Goal: Transaction & Acquisition: Book appointment/travel/reservation

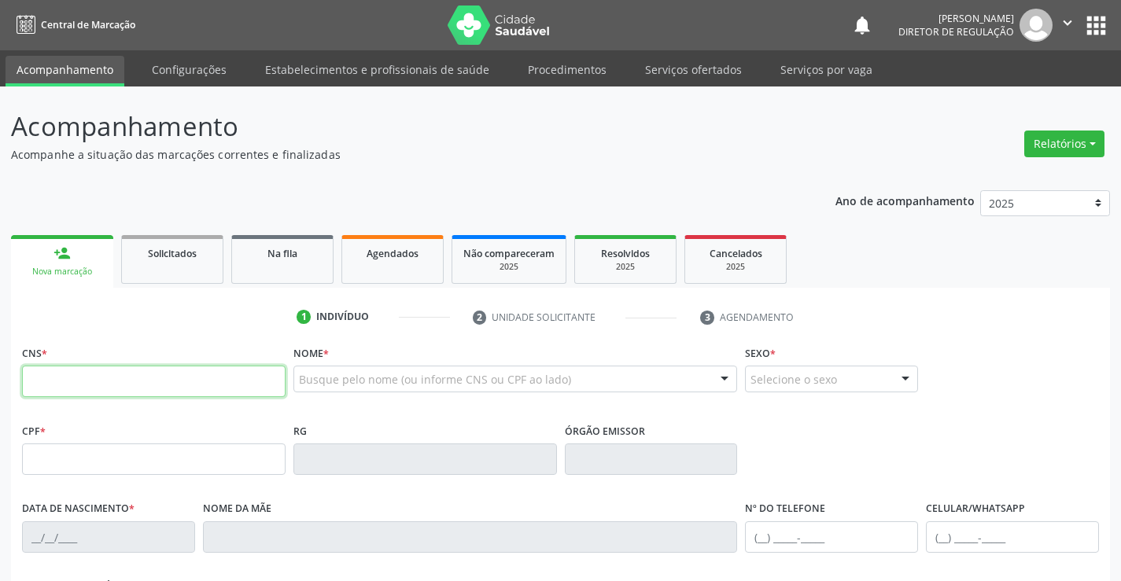
click at [112, 382] on input "text" at bounding box center [153, 381] width 263 height 31
type input "700 4044 1436 7248"
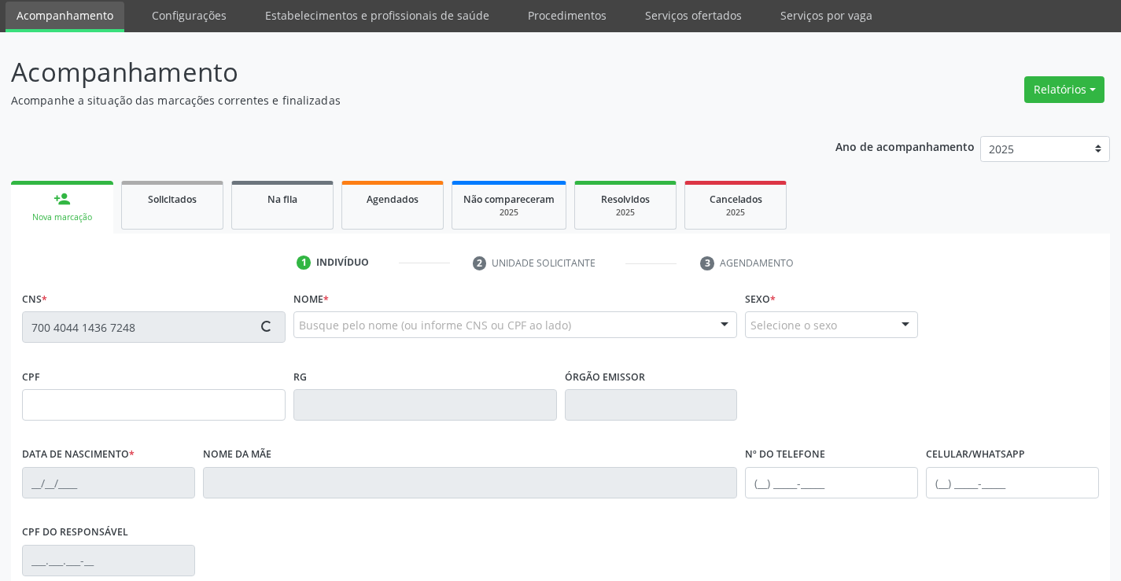
type input "2041789590"
type input "23/04/1991"
type input "(74) 9907-6560"
type input "S/N"
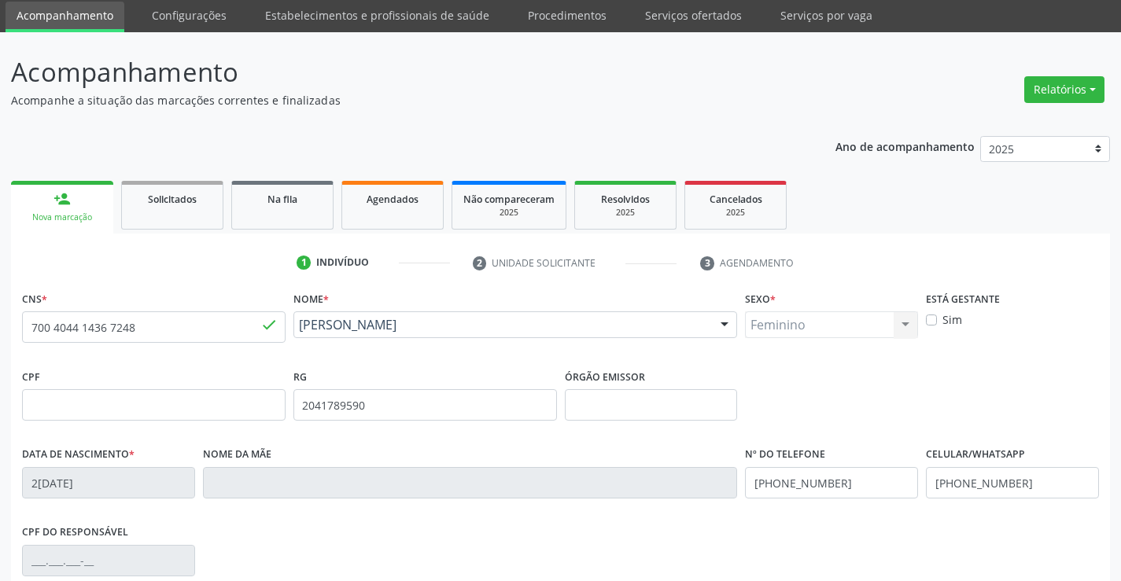
scroll to position [271, 0]
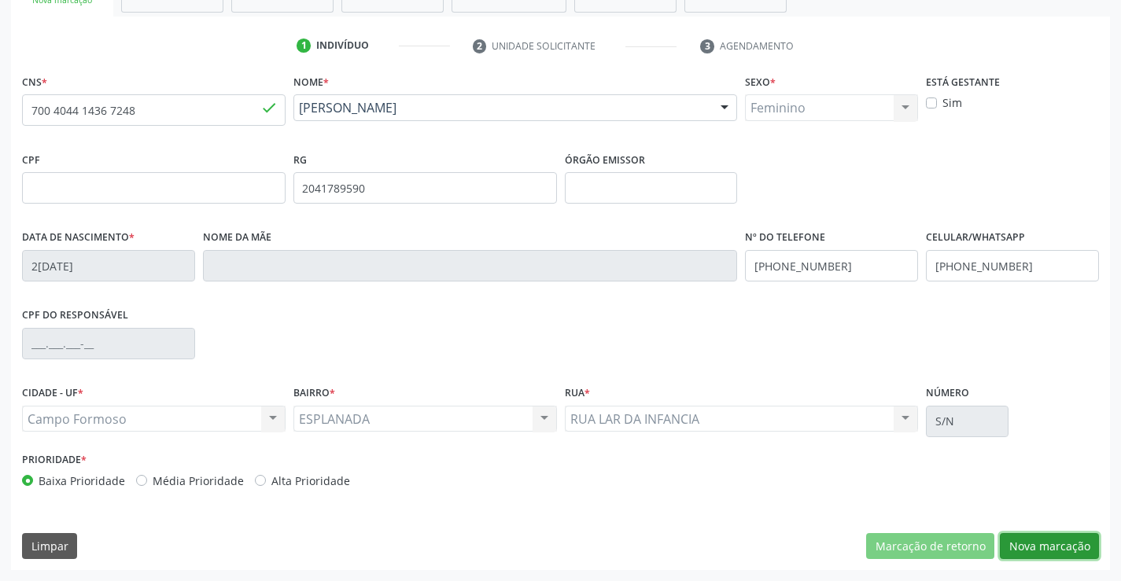
click at [1006, 543] on button "Nova marcação" at bounding box center [1049, 546] width 99 height 27
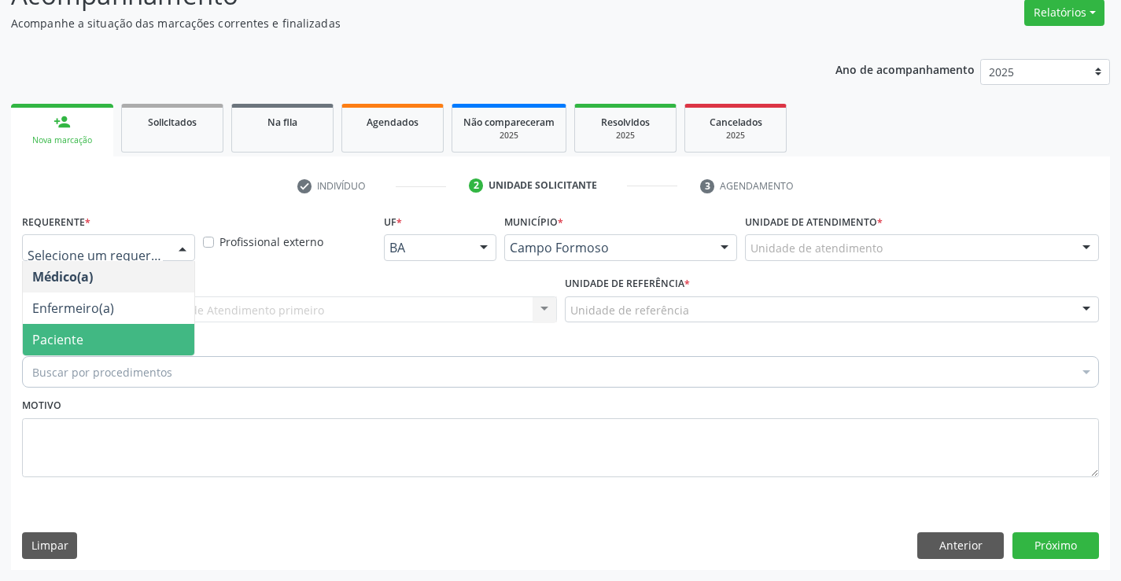
drag, startPoint x: 146, startPoint y: 348, endPoint x: 299, endPoint y: 319, distance: 155.5
click at [147, 348] on span "Paciente" at bounding box center [108, 339] width 171 height 31
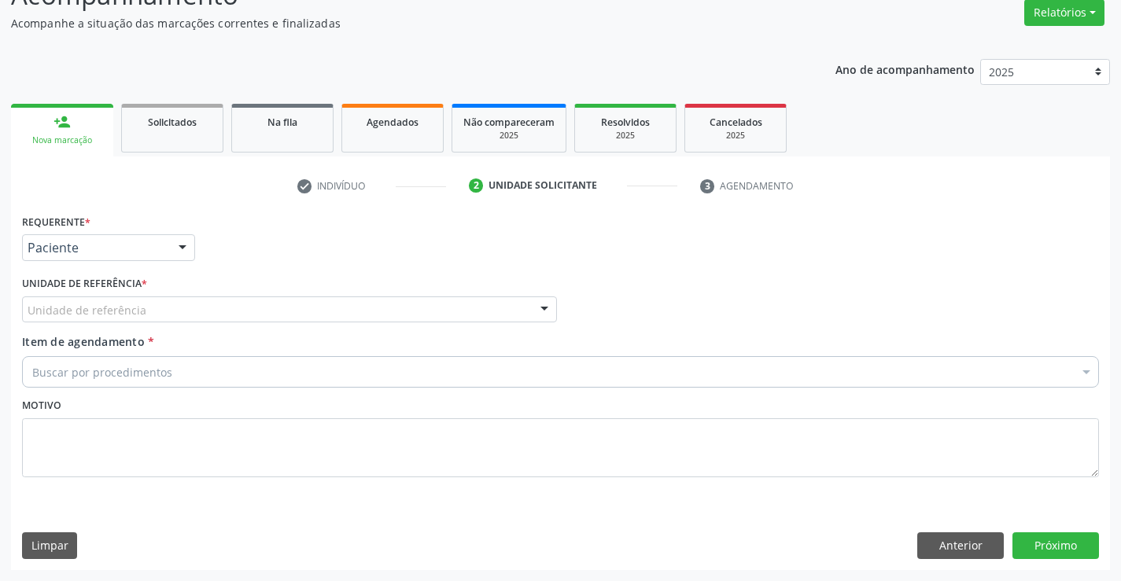
click at [301, 313] on div "Unidade de referência" at bounding box center [289, 309] width 535 height 27
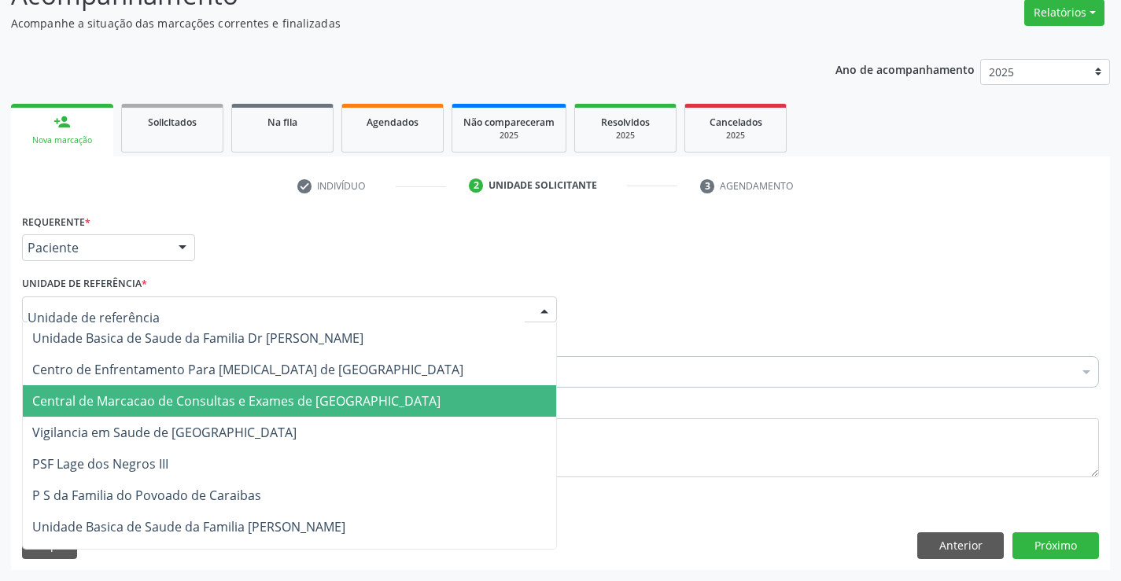
click at [315, 400] on span "Central de Marcacao de Consultas e Exames de [GEOGRAPHIC_DATA]" at bounding box center [236, 400] width 408 height 17
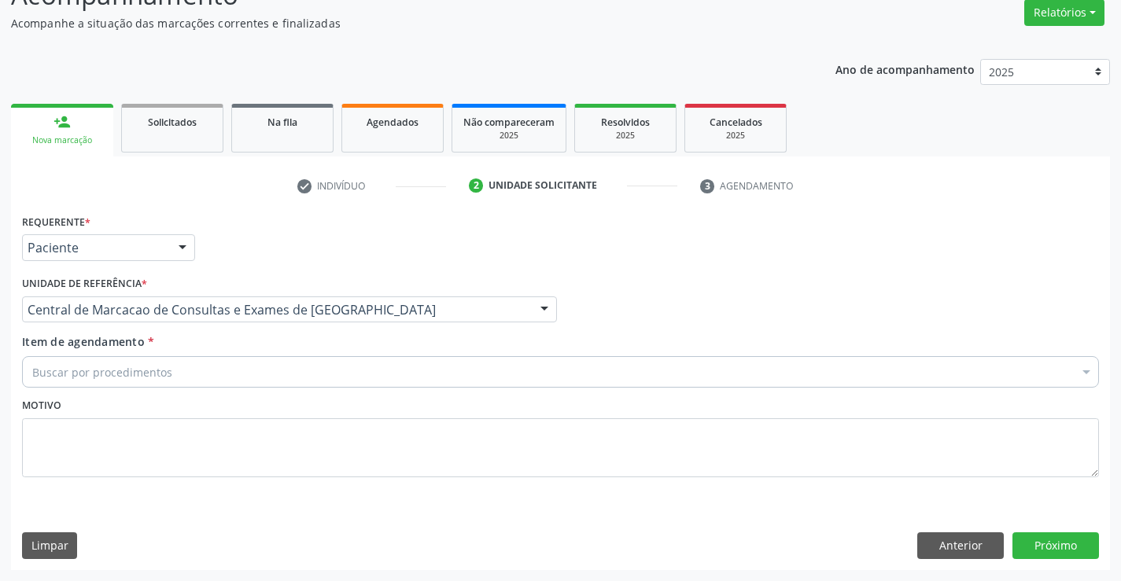
click at [366, 379] on div "Buscar por procedimentos" at bounding box center [560, 371] width 1077 height 31
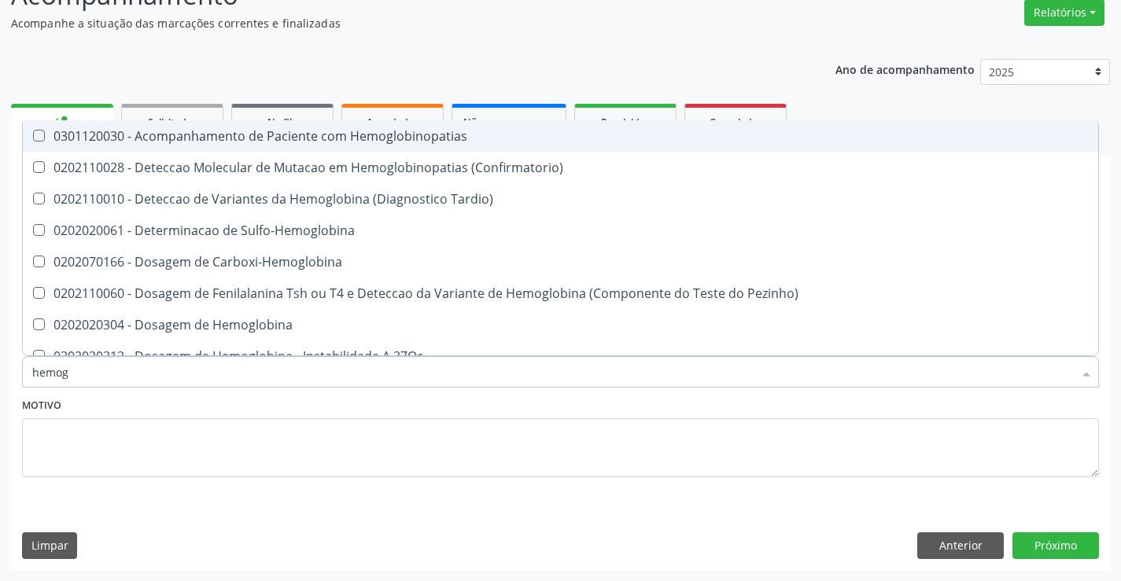
type input "hemogr"
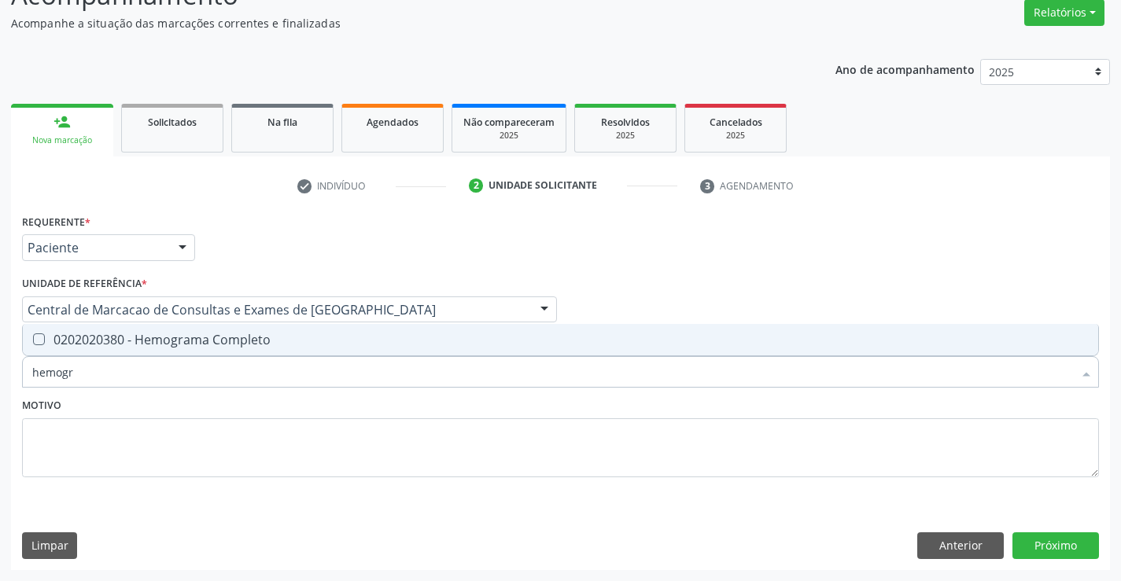
drag, startPoint x: 311, startPoint y: 346, endPoint x: 292, endPoint y: 400, distance: 56.7
click at [310, 347] on span "0202020380 - Hemograma Completo" at bounding box center [560, 339] width 1075 height 31
checkbox Completo "true"
type input "hemogr"
click at [289, 400] on div "Motivo" at bounding box center [560, 435] width 1077 height 83
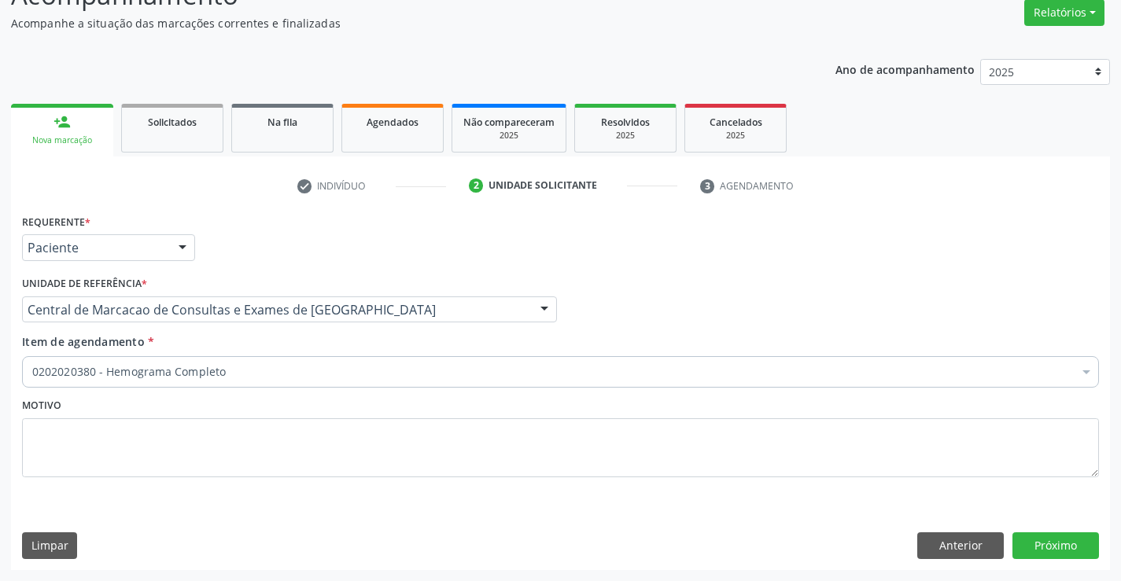
click at [271, 360] on div "0202020380 - Hemograma Completo" at bounding box center [560, 371] width 1077 height 31
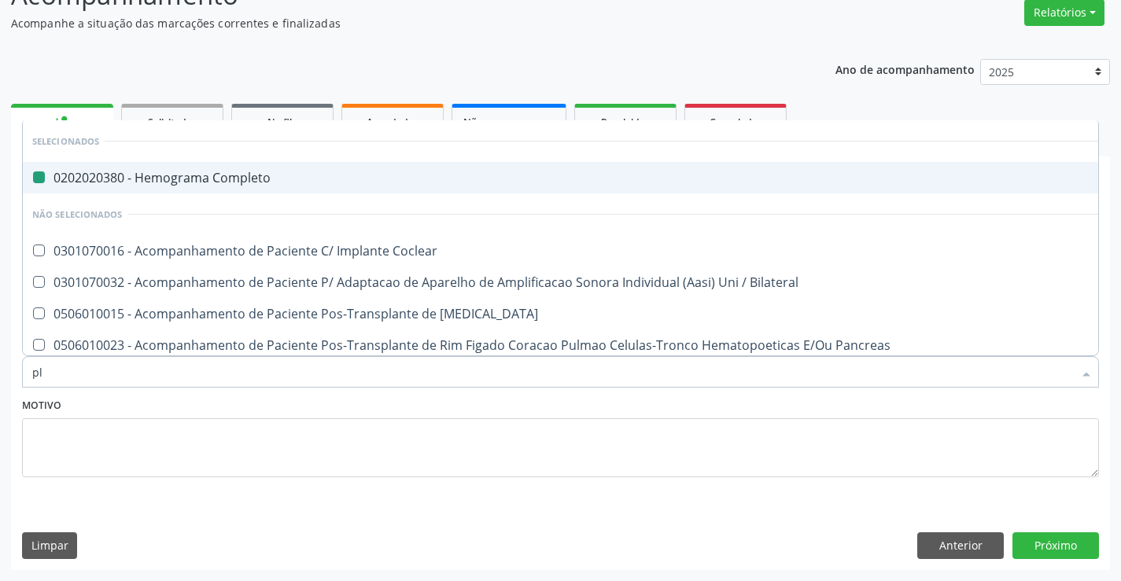
type input "pla"
checkbox Completo "false"
type input "plaq"
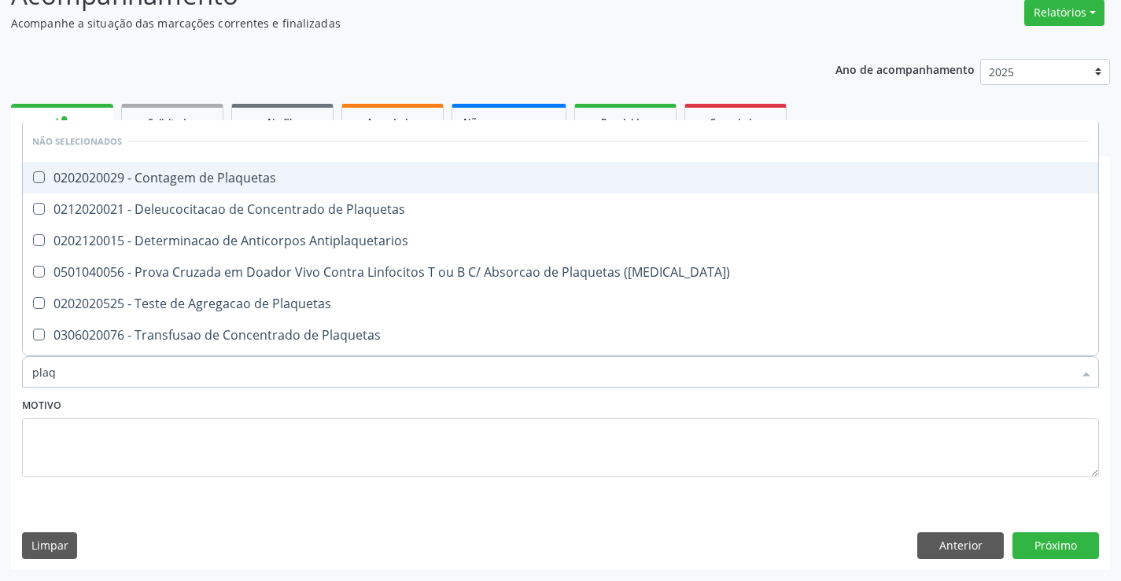
click at [254, 161] on li "Não selecionados" at bounding box center [560, 141] width 1075 height 42
click at [249, 166] on span "0202020029 - Contagem de Plaquetas" at bounding box center [560, 177] width 1075 height 31
checkbox Plaquetas "true"
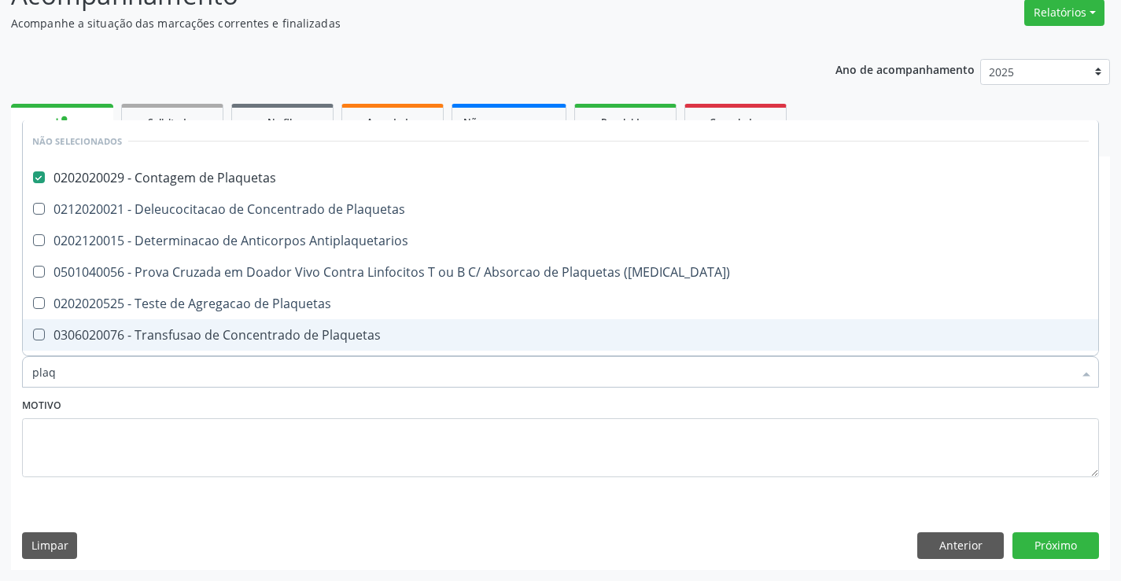
type input "plaq"
click at [255, 400] on div "Motivo" at bounding box center [560, 435] width 1077 height 83
checkbox Plaquetas "true"
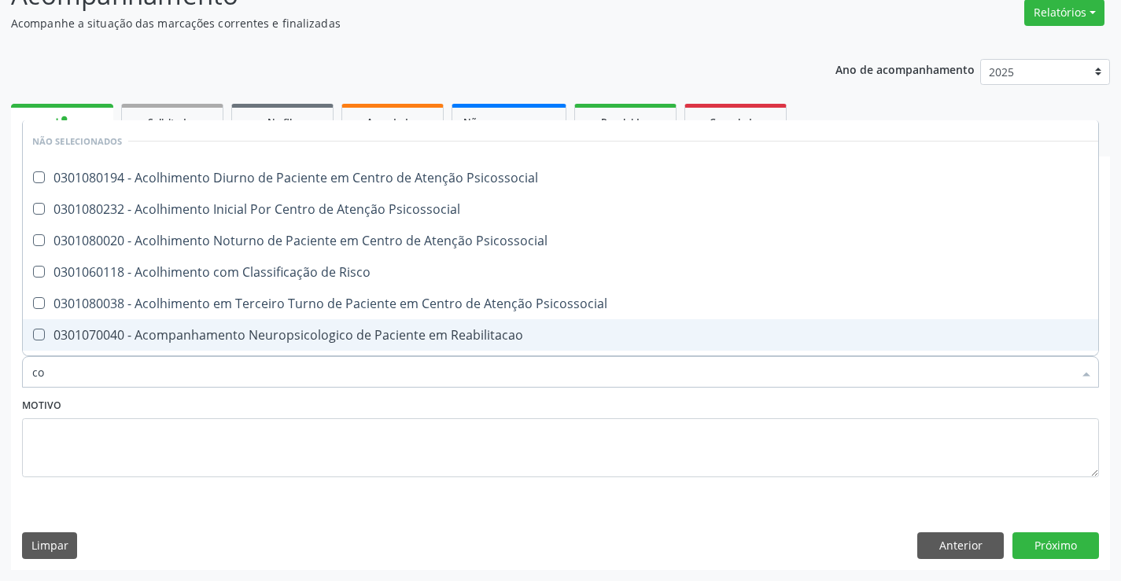
type input "col"
checkbox Psicossocial "false"
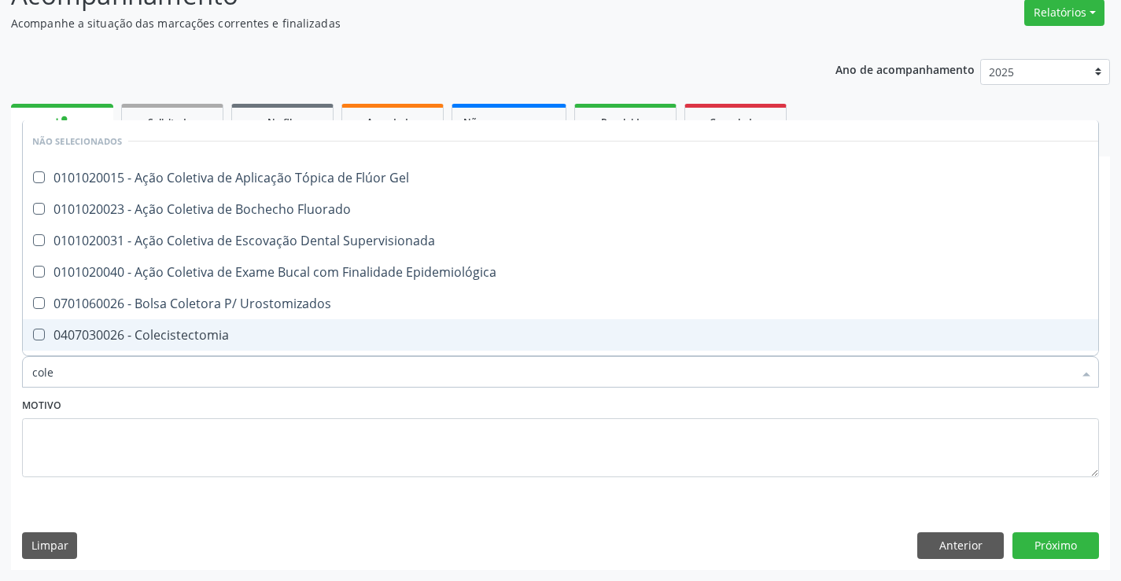
type input "coles"
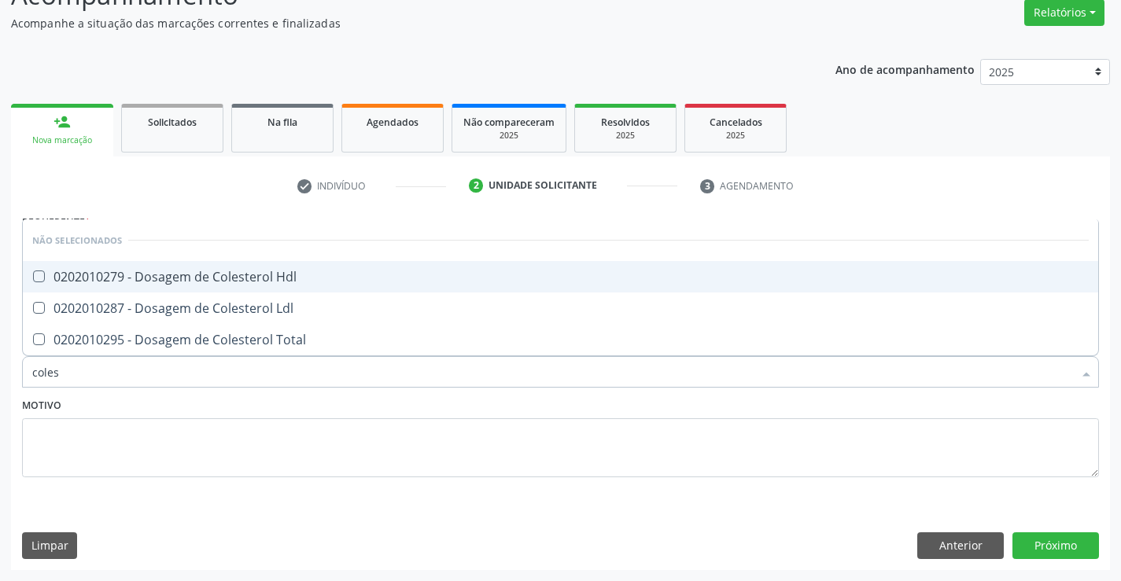
click at [259, 276] on div "0202010279 - Dosagem de Colesterol Hdl" at bounding box center [560, 277] width 1056 height 13
checkbox Hdl "true"
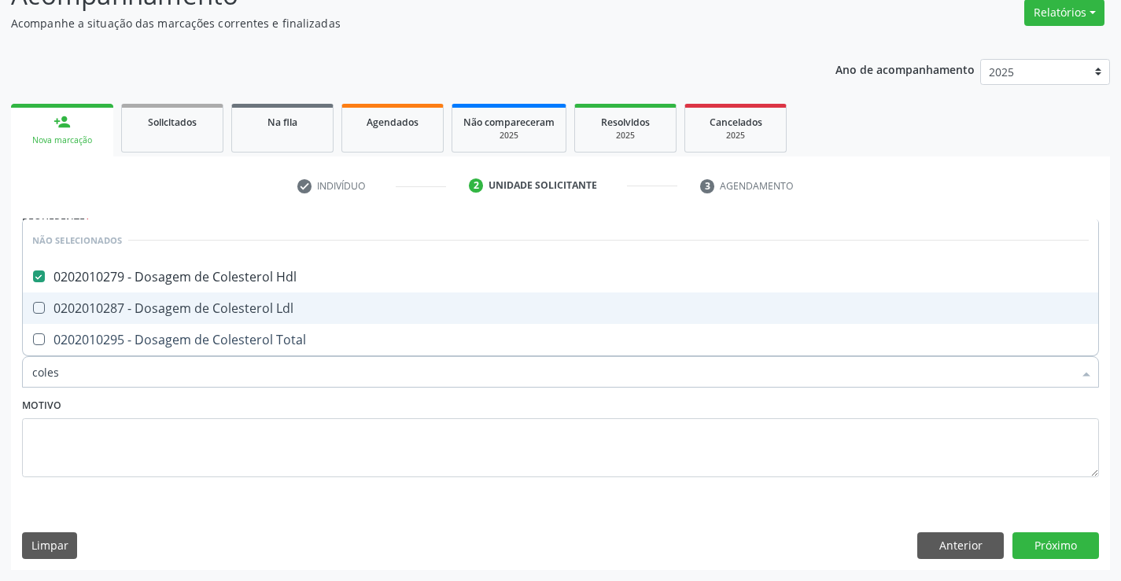
click at [271, 315] on div "0202010287 - Dosagem de Colesterol Ldl" at bounding box center [560, 308] width 1056 height 13
checkbox Ldl "true"
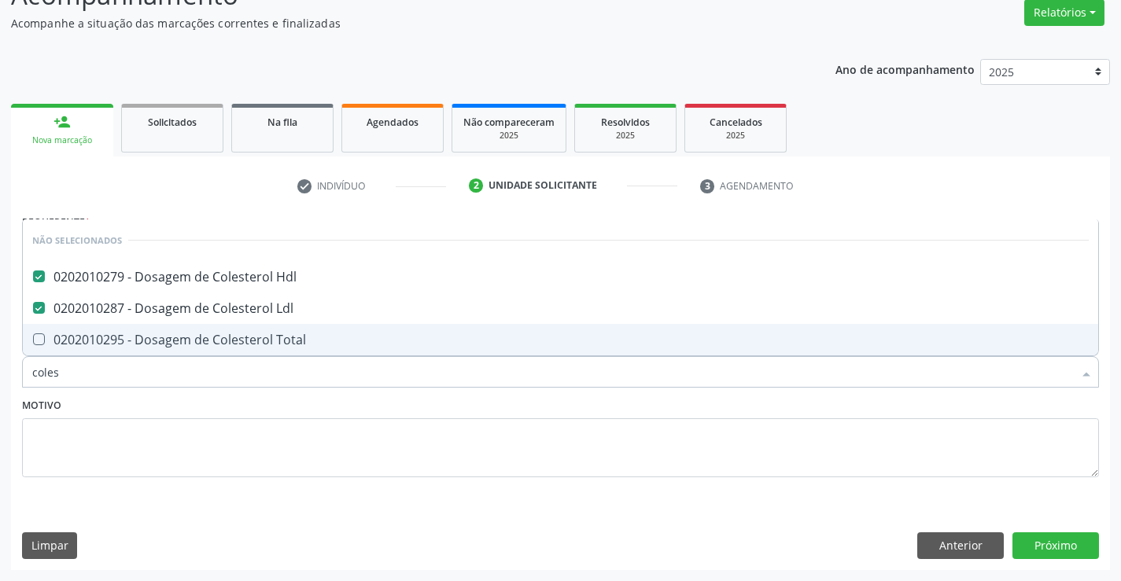
click at [274, 341] on div "0202010295 - Dosagem de Colesterol Total" at bounding box center [560, 339] width 1056 height 13
checkbox Total "true"
type input "coles"
click at [271, 411] on div "Motivo" at bounding box center [560, 435] width 1077 height 83
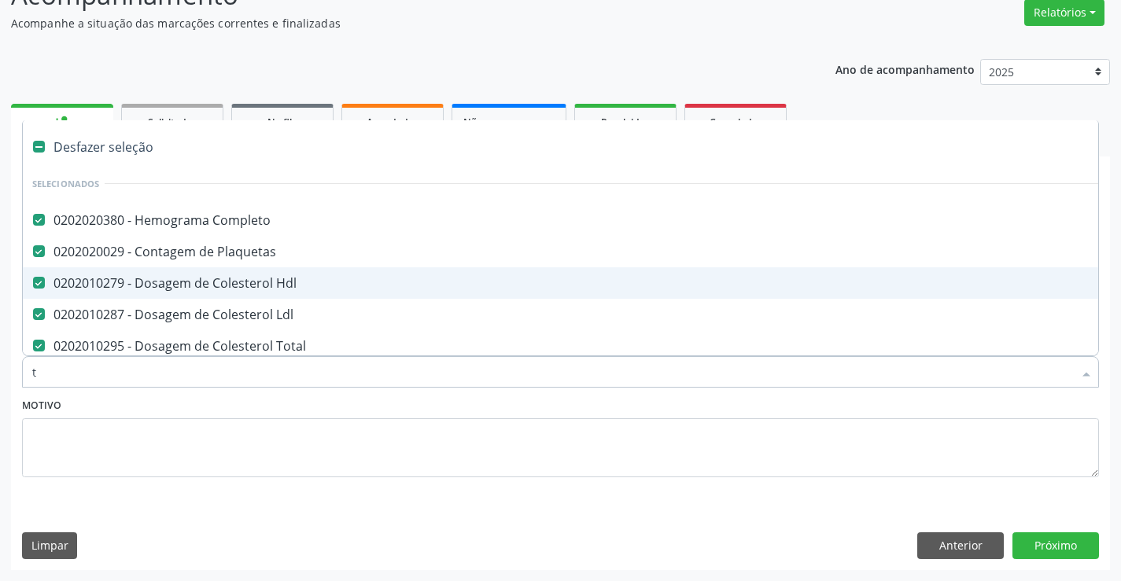
drag, startPoint x: 271, startPoint y: 411, endPoint x: 267, endPoint y: 378, distance: 32.6
type input "tr"
checkbox Completo "false"
checkbox Plaquetas "false"
checkbox Hdl "false"
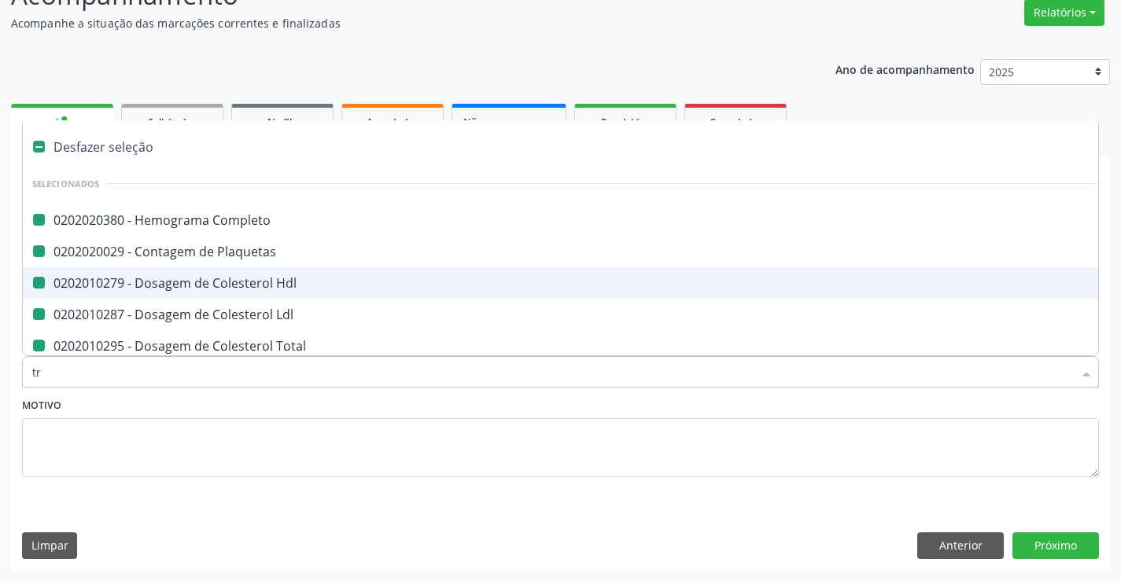
checkbox Ldl "false"
checkbox Total "false"
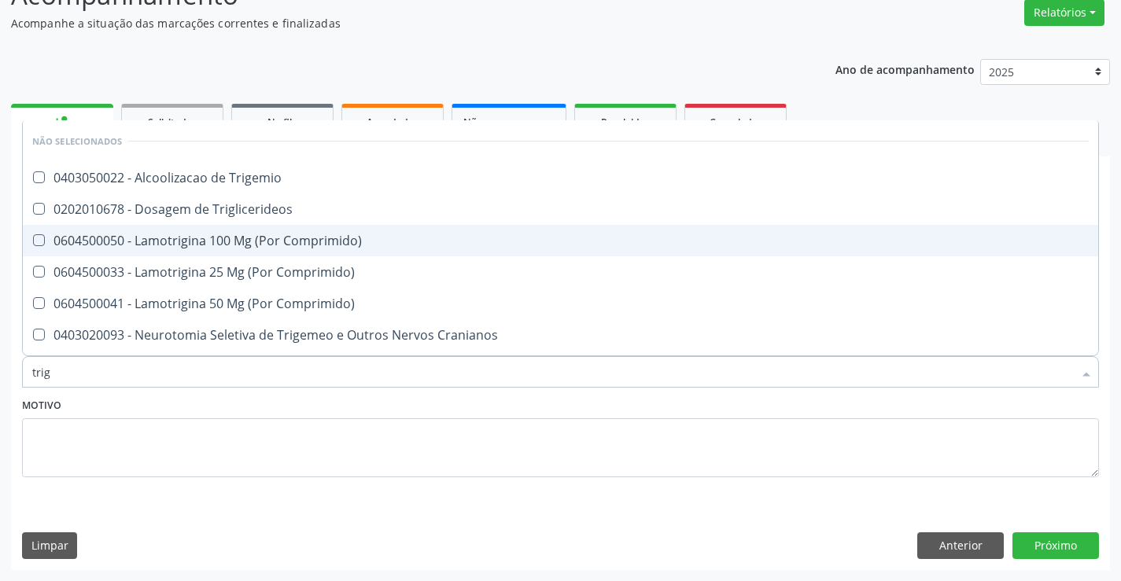
type input "trigl"
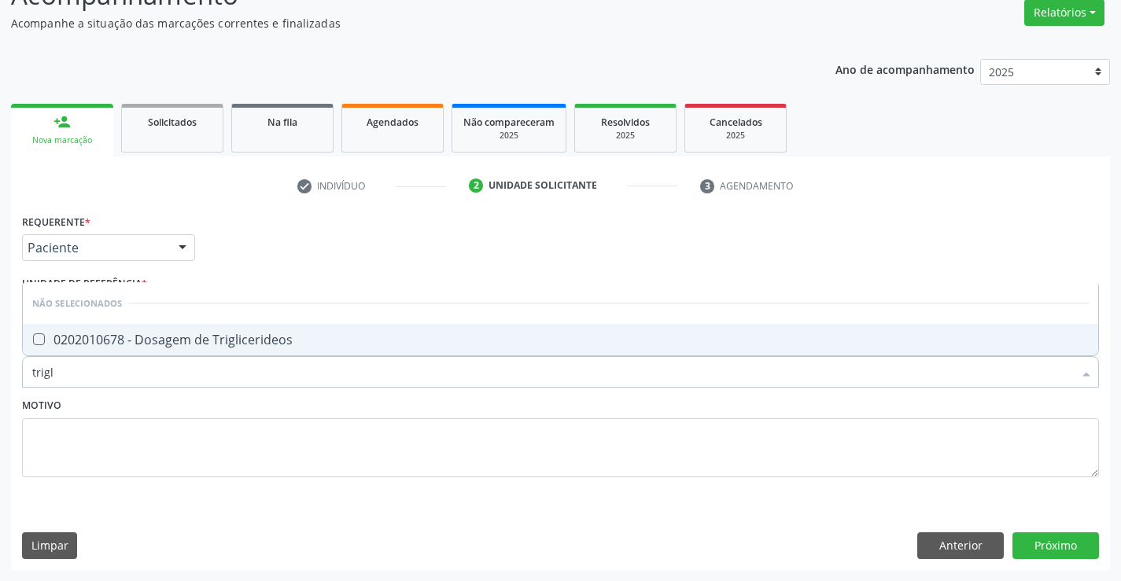
click at [268, 349] on span "0202010678 - Dosagem de Triglicerideos" at bounding box center [560, 339] width 1075 height 31
checkbox Triglicerideos "true"
click at [291, 420] on textarea at bounding box center [560, 448] width 1077 height 60
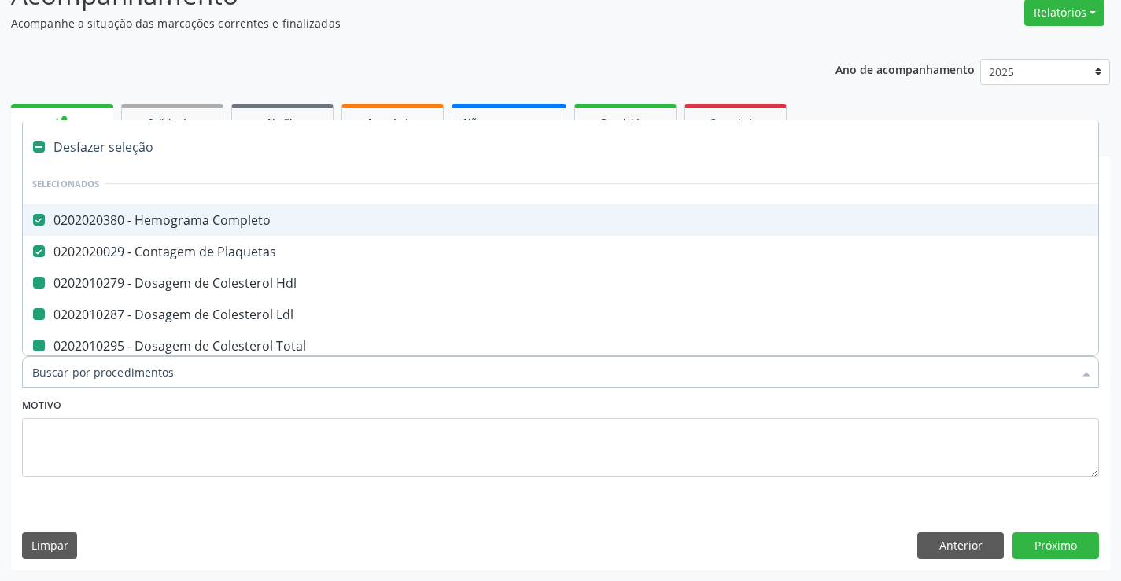
type input "u"
checkbox Hdl "false"
checkbox Ldl "false"
checkbox Total "false"
checkbox Triglicerideos "false"
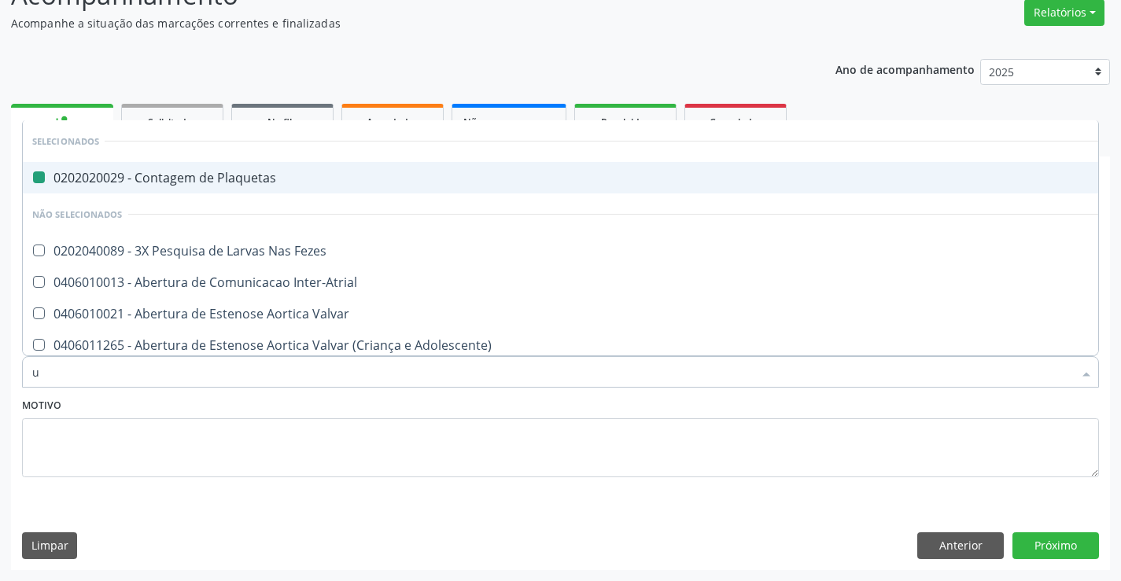
type input "ur"
checkbox Plaquetas "false"
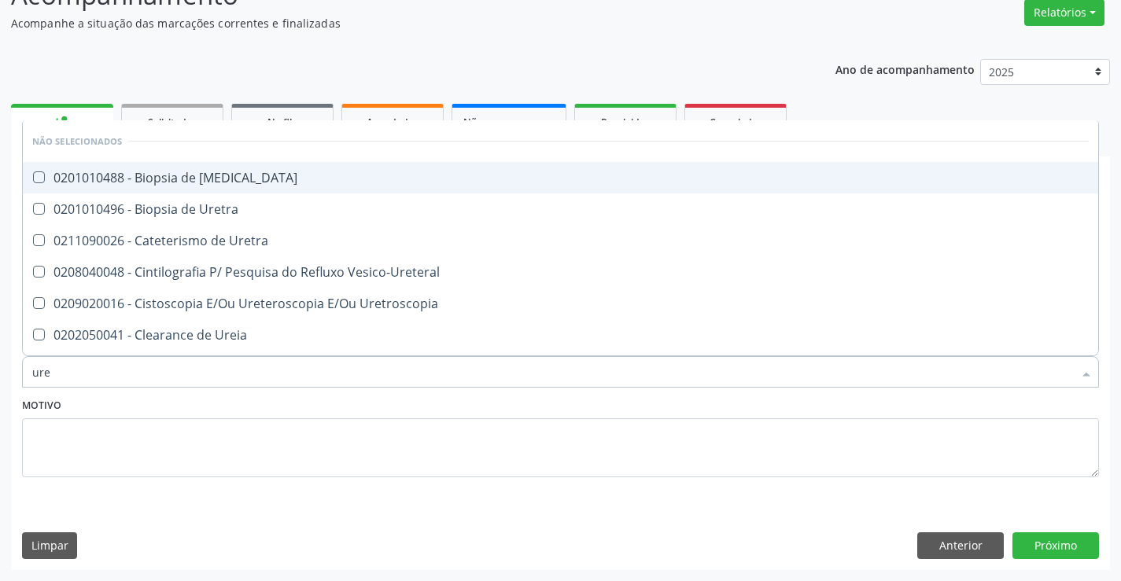
type input "urei"
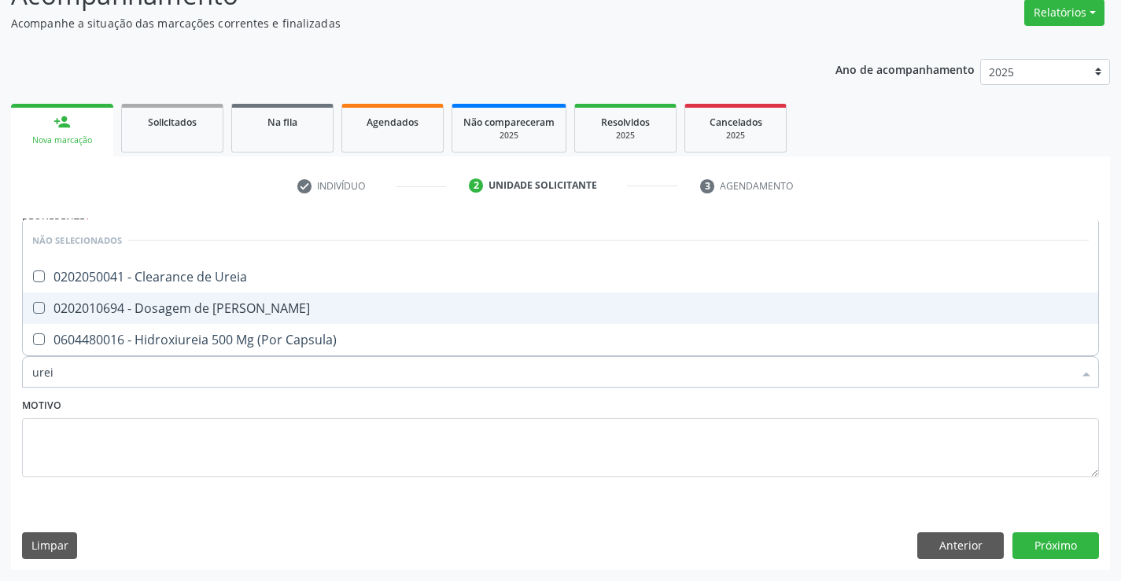
click at [297, 302] on div "0202010694 - Dosagem de [PERSON_NAME]" at bounding box center [560, 308] width 1056 height 13
checkbox Ureia "true"
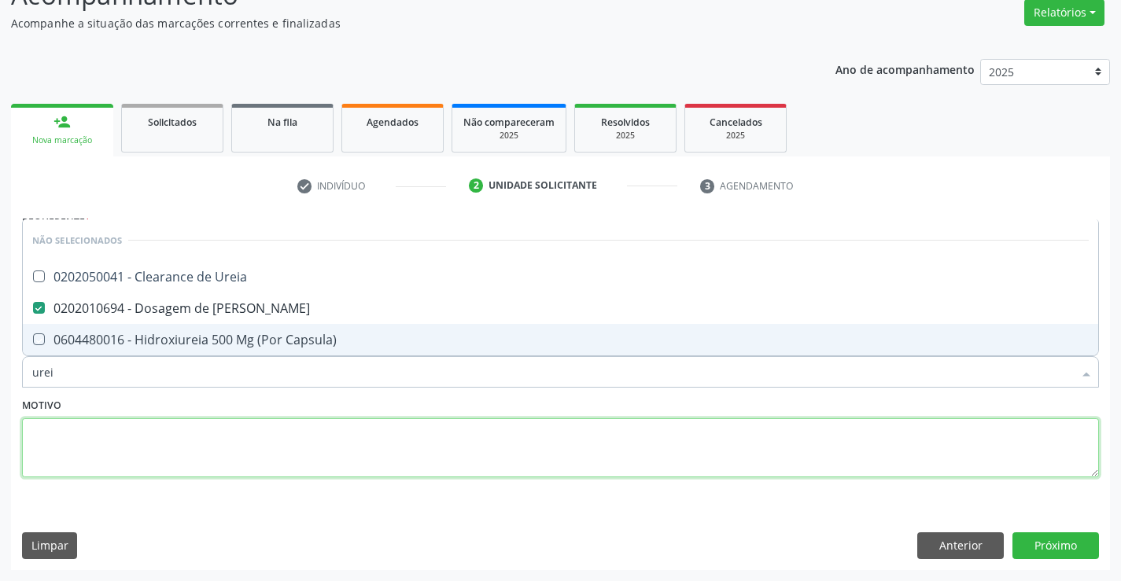
click at [308, 422] on textarea at bounding box center [560, 448] width 1077 height 60
checkbox Ureia "true"
checkbox Capsula\) "true"
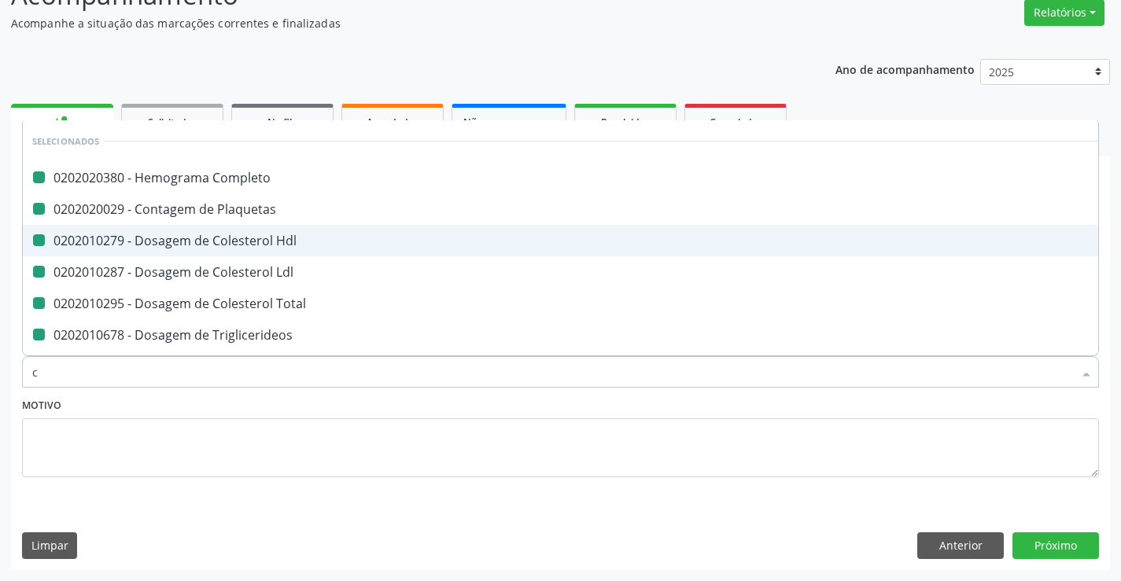
type input "cr"
checkbox Completo "false"
checkbox Hdl "false"
checkbox Plaquetas "false"
checkbox Ldl "false"
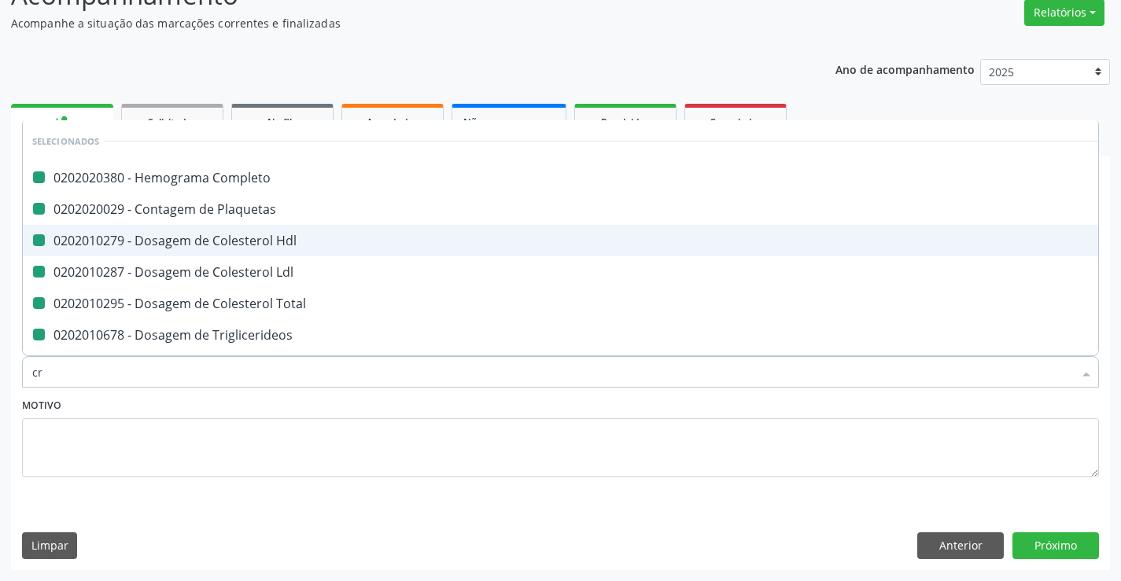
checkbox Total "false"
checkbox Triglicerideos "false"
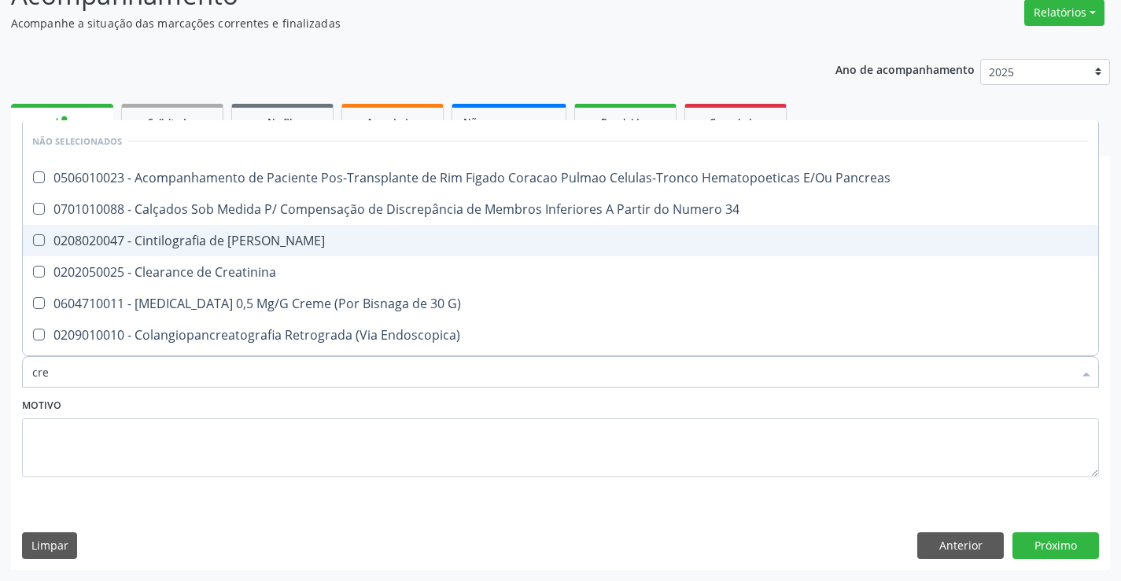
type input "crea"
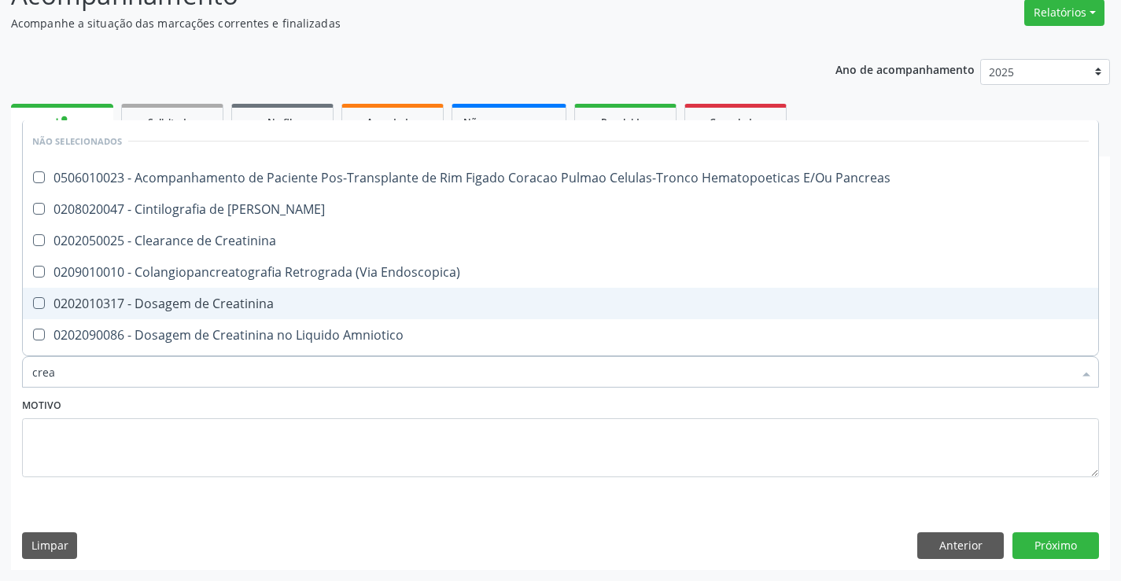
click at [287, 297] on div "0202010317 - Dosagem de Creatinina" at bounding box center [560, 303] width 1056 height 13
checkbox Creatinina "true"
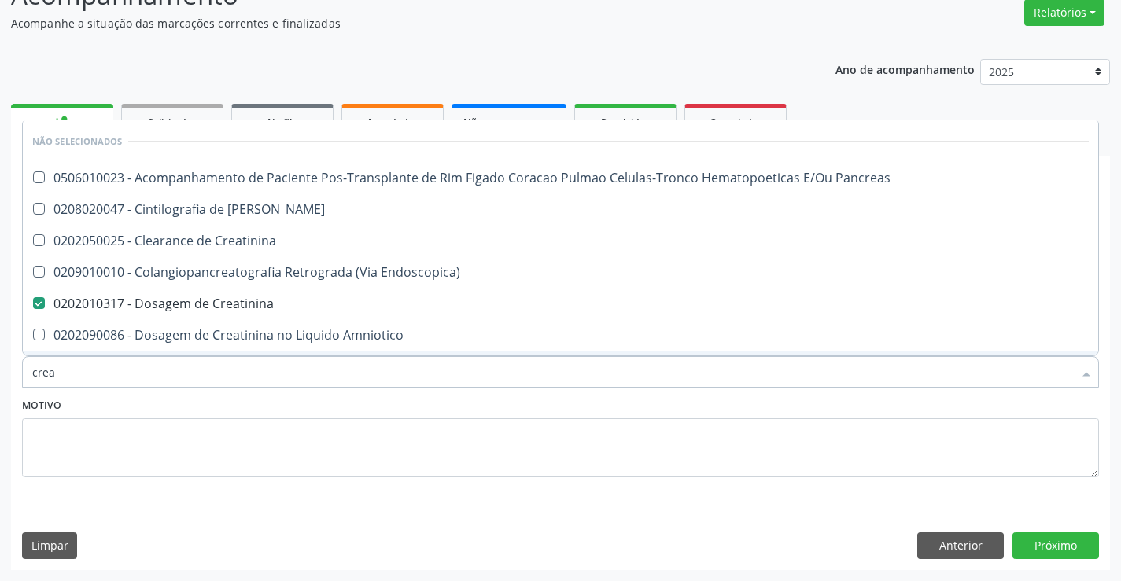
click at [287, 406] on div "Motivo" at bounding box center [560, 435] width 1077 height 83
checkbox Pancreas "true"
checkbox Creatinina "true"
checkbox Pancreas "true"
checkbox Endoscopica\) "true"
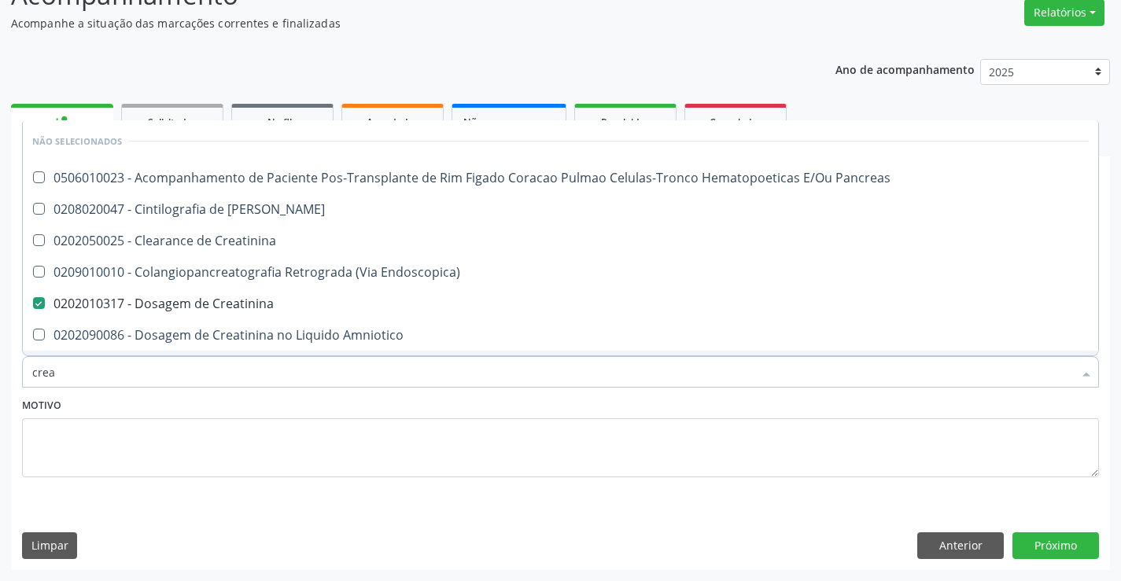
checkbox Amniotico "true"
checkbox Mb "true"
checkbox \(Cpk\) "true"
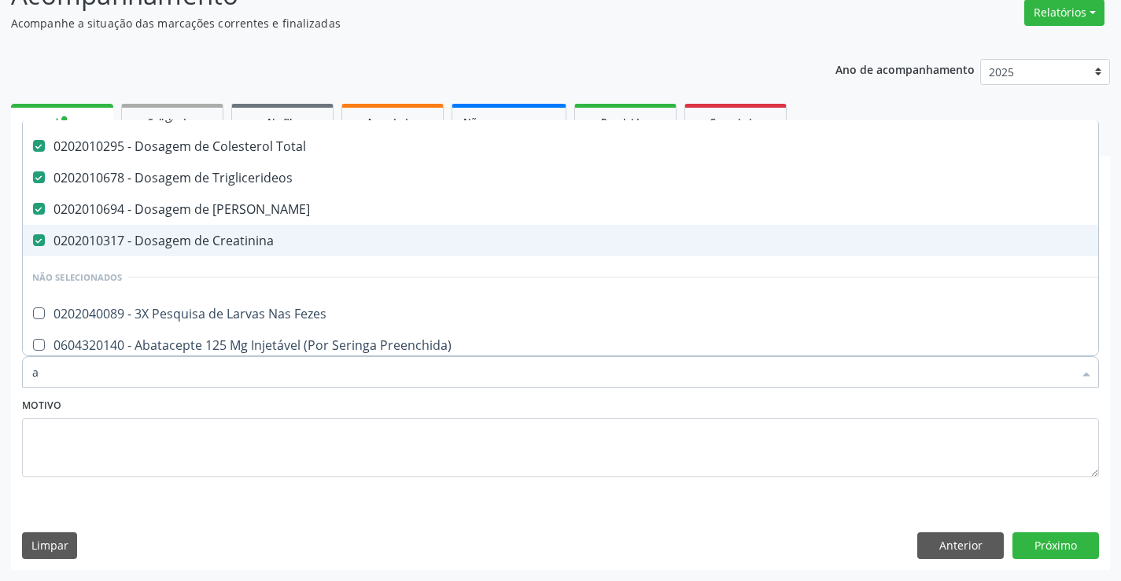
scroll to position [115, 0]
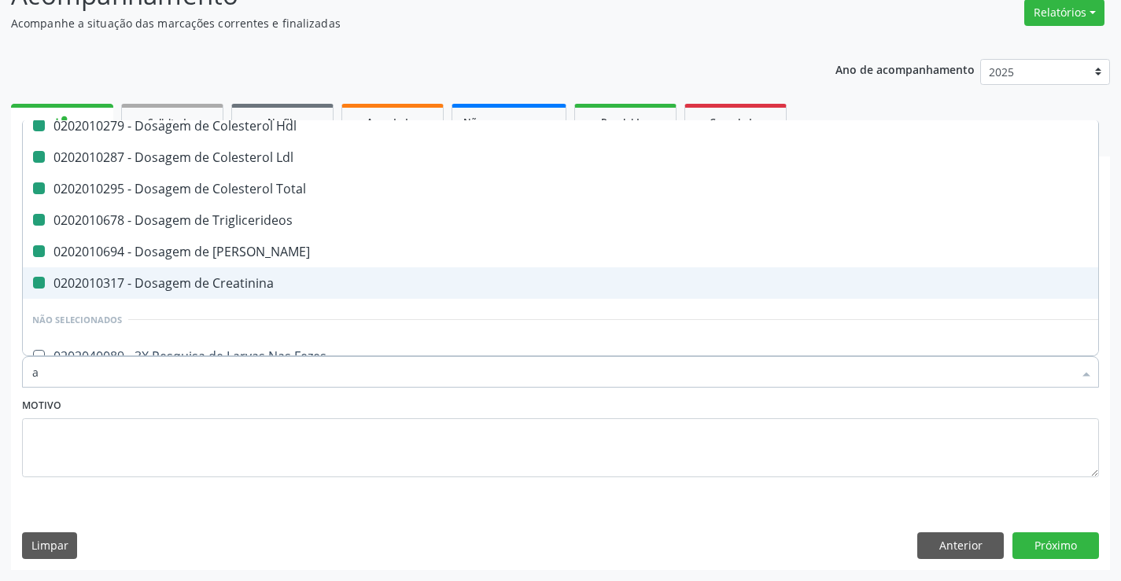
type input "ac"
checkbox Completo "false"
checkbox Hdl "false"
checkbox Plaquetas "false"
checkbox Ldl "false"
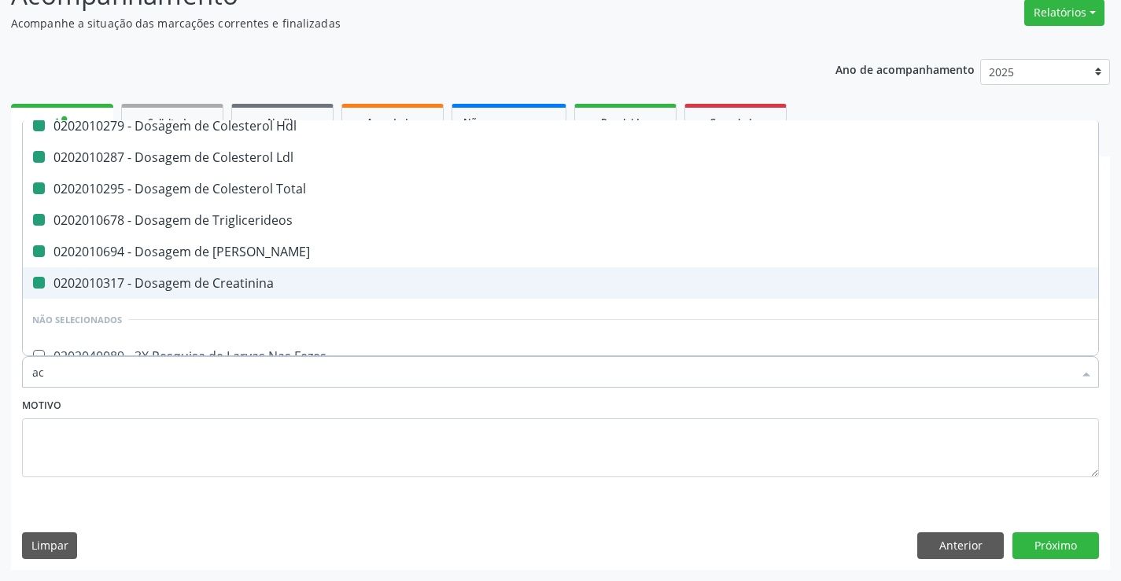
checkbox Total "false"
checkbox Triglicerideos "false"
checkbox Creatinina "false"
checkbox Ureia "false"
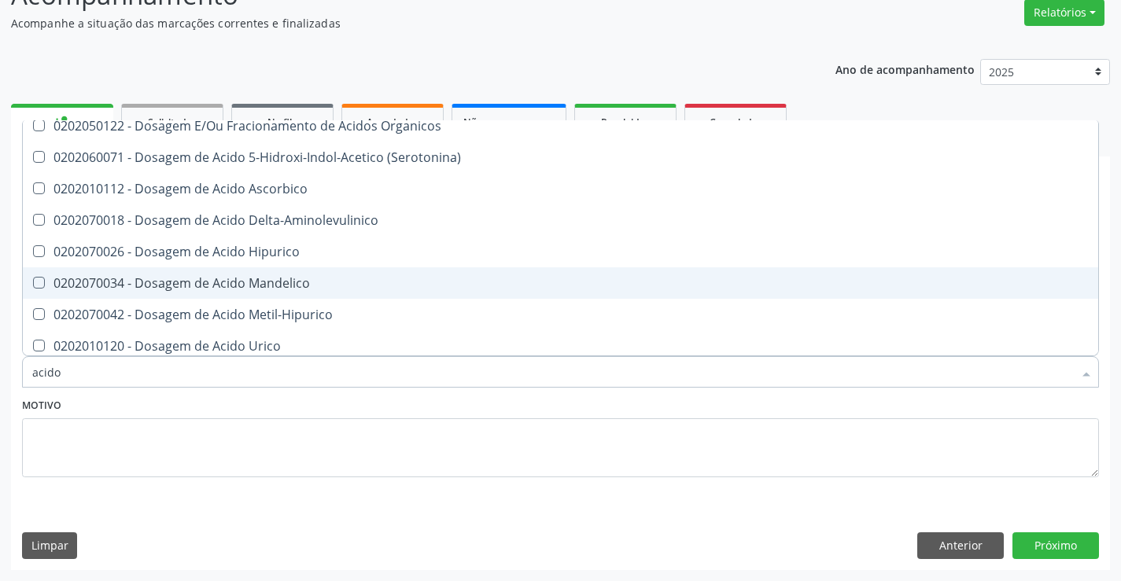
type input "acido u"
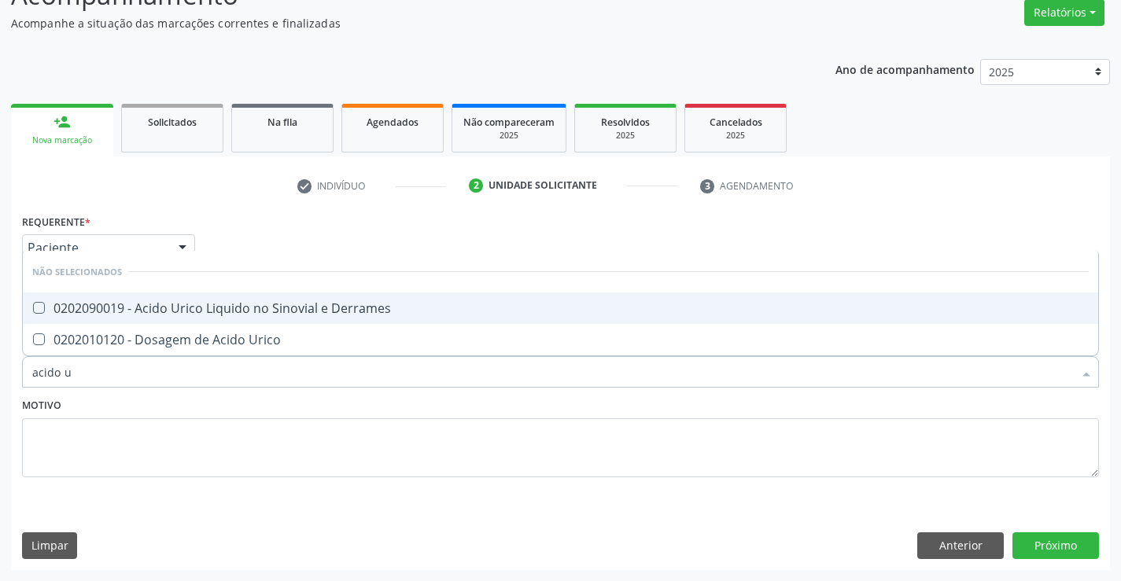
scroll to position [0, 0]
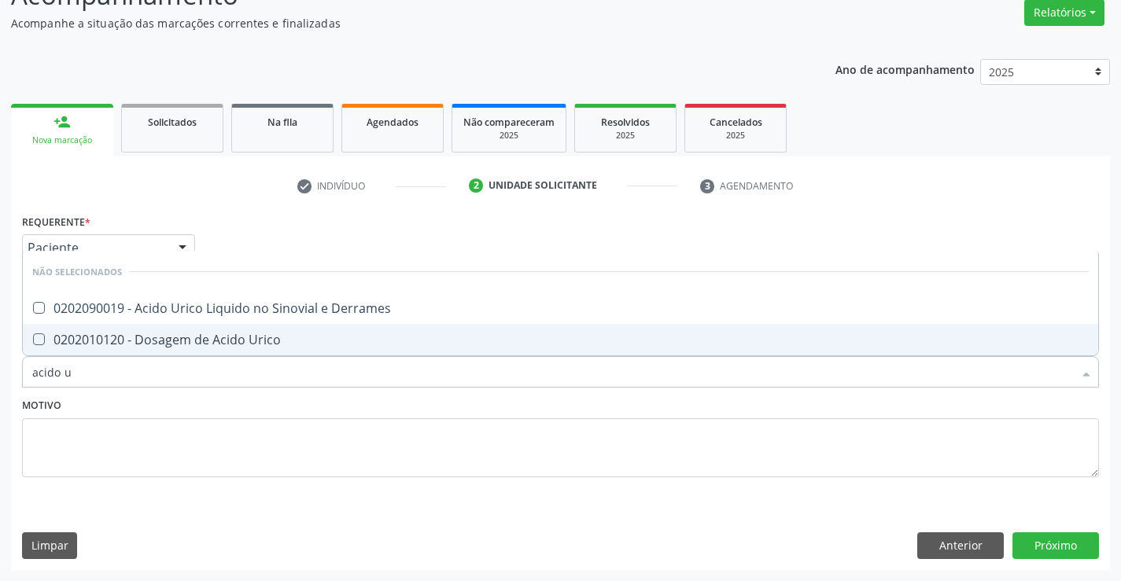
click at [323, 347] on span "0202010120 - Dosagem de Acido Urico" at bounding box center [560, 339] width 1075 height 31
checkbox Urico "true"
click at [307, 408] on div "Motivo" at bounding box center [560, 435] width 1077 height 83
checkbox Derrames "true"
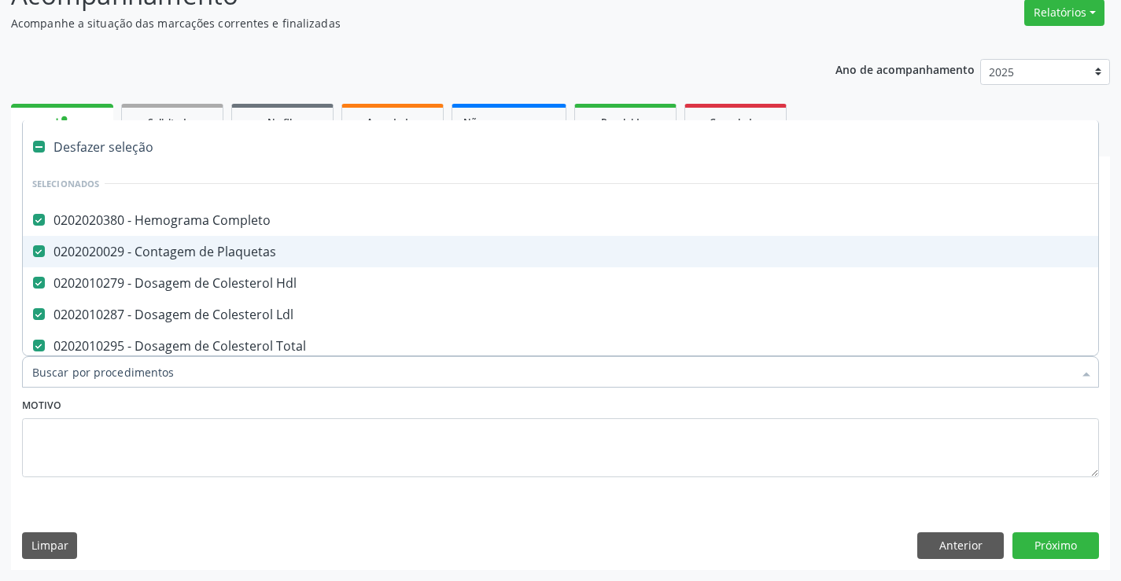
type input "t"
checkbox Urico "false"
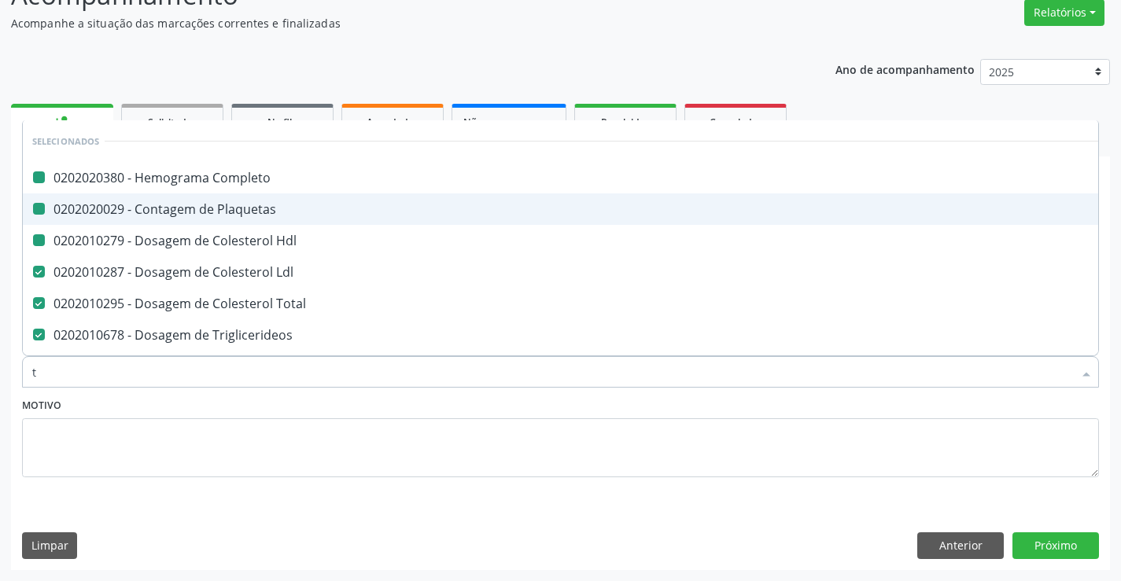
type input "tg"
checkbox Completo "false"
checkbox Plaquetas "false"
checkbox Hdl "false"
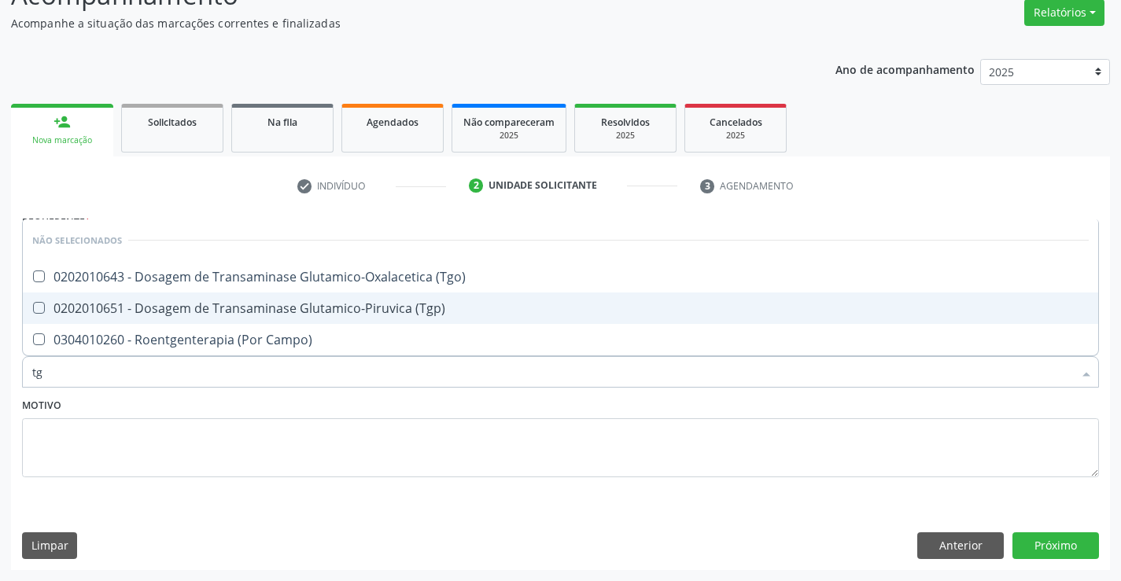
click at [326, 298] on span "0202010651 - Dosagem de Transaminase Glutamico-Piruvica (Tgp)" at bounding box center [560, 308] width 1075 height 31
checkbox \(Tgp\) "true"
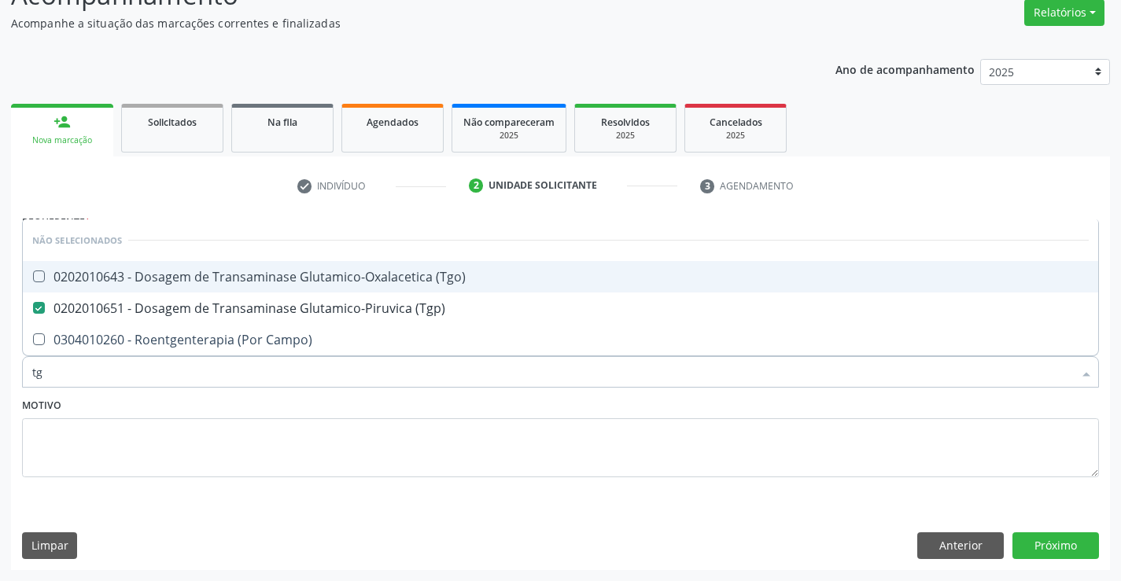
click at [333, 274] on div "0202010643 - Dosagem de Transaminase Glutamico-Oxalacetica (Tgo)" at bounding box center [560, 277] width 1056 height 13
checkbox \(Tgo\) "true"
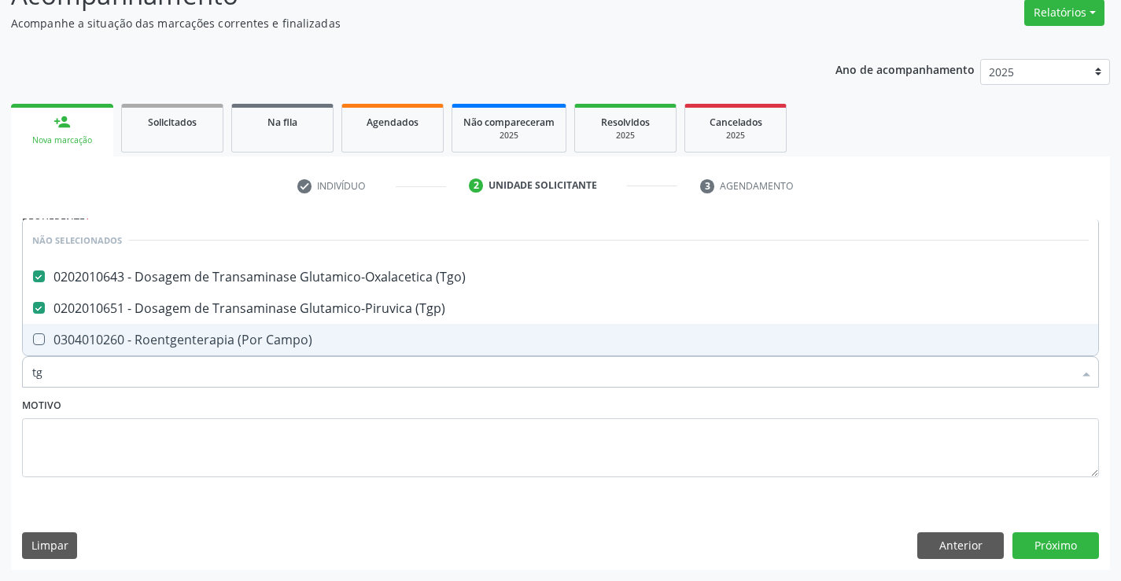
click at [307, 396] on div "Motivo" at bounding box center [560, 435] width 1077 height 83
checkbox Campo\) "true"
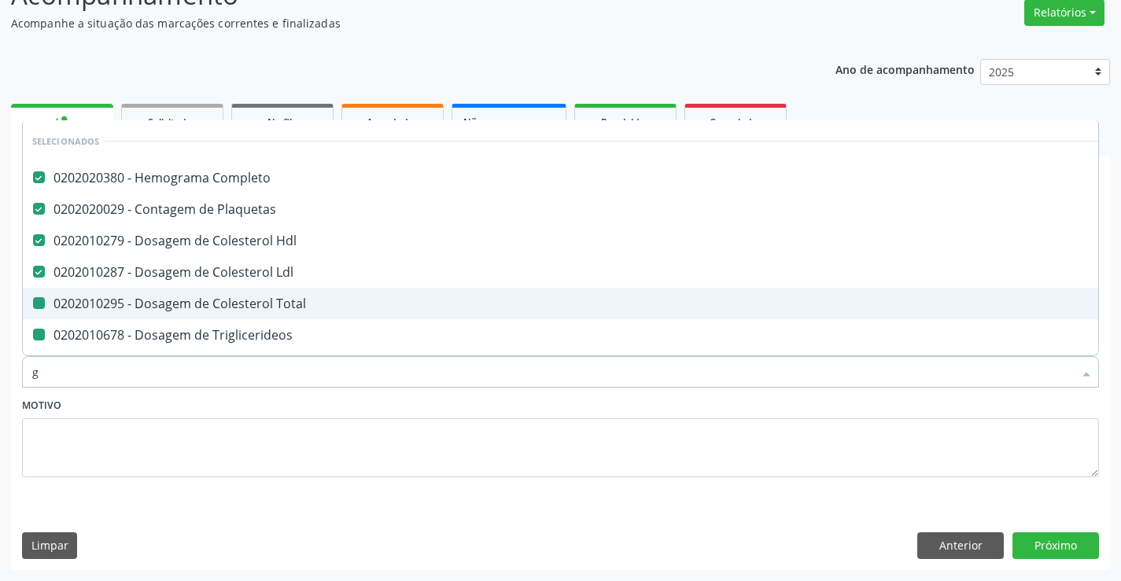
type input "gl"
checkbox Total "false"
checkbox Triglicerideos "false"
checkbox Ureia "false"
checkbox Creatinina "false"
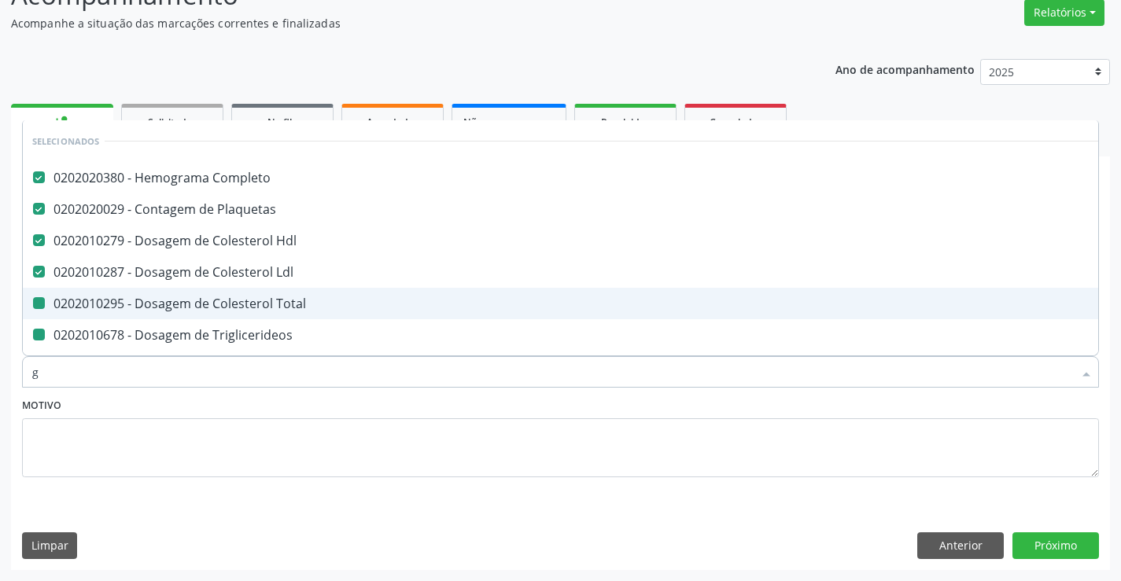
checkbox Urico "false"
checkbox \(Tgp\) "false"
checkbox \(Tgo\) "false"
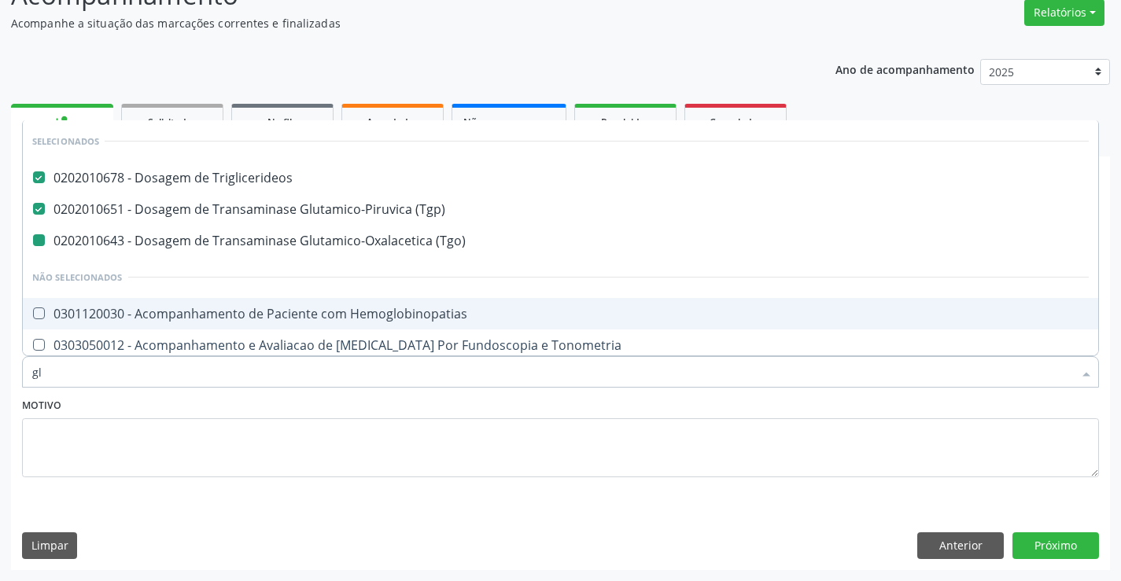
type input "gli"
checkbox \(Tgo\) "false"
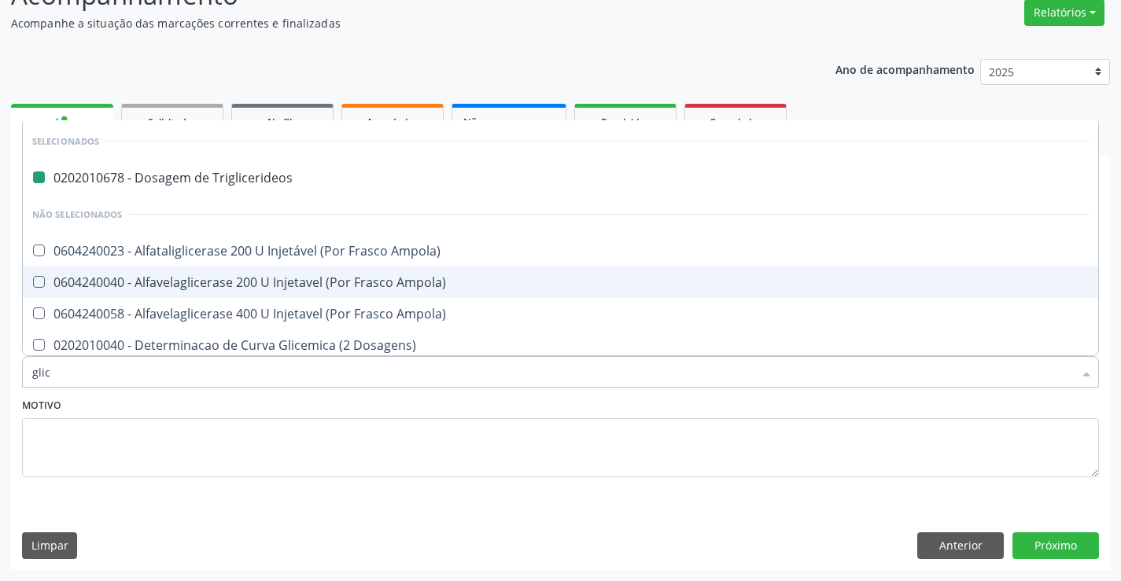
type input "glico"
checkbox Triglicerideos "false"
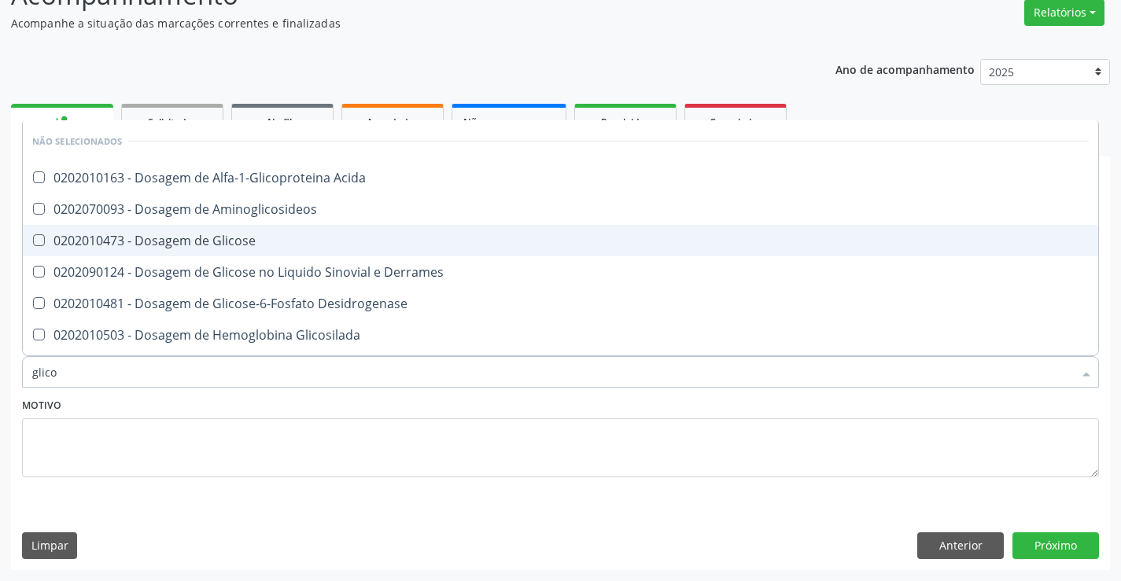
click at [307, 242] on div "0202010473 - Dosagem de Glicose" at bounding box center [560, 240] width 1056 height 13
checkbox Glicose "true"
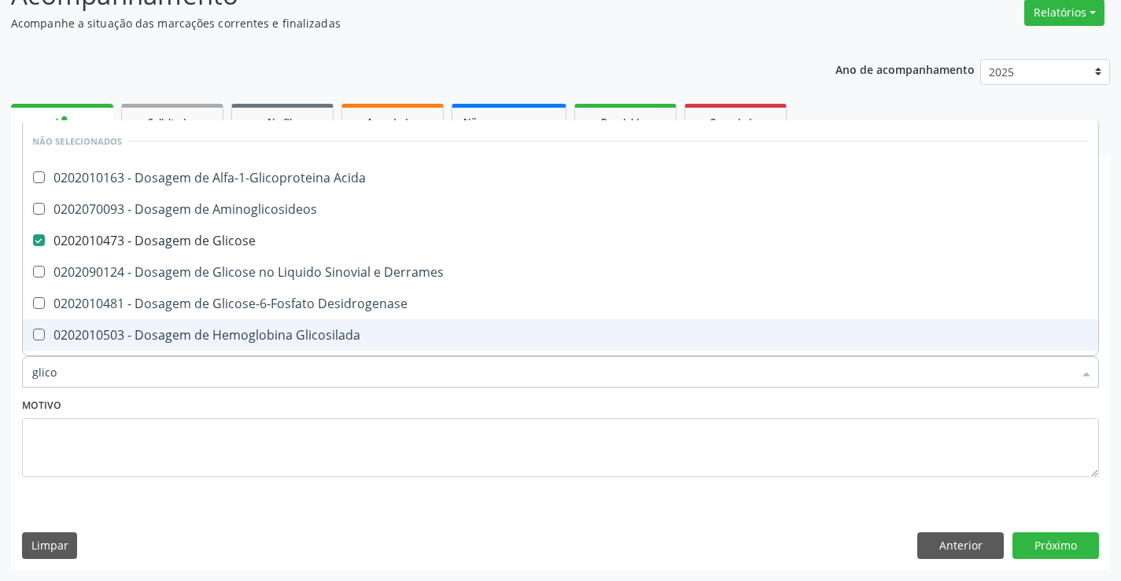
click at [304, 415] on div "Motivo" at bounding box center [560, 435] width 1077 height 83
checkbox Acida "true"
checkbox Desidrogenase "true"
checkbox Glicosilada "true"
checkbox Quantitativa "true"
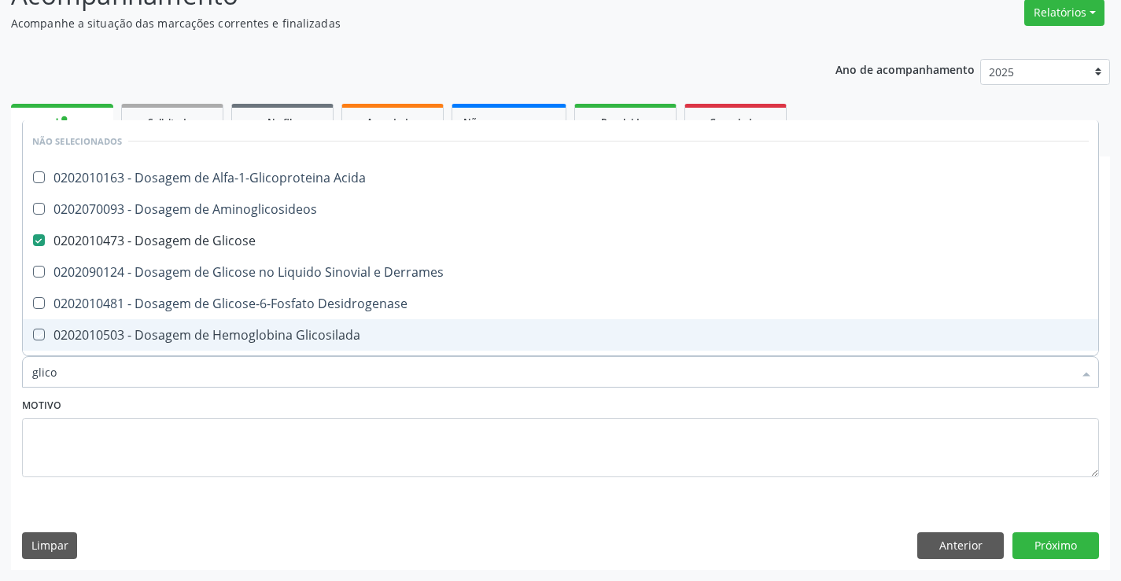
checkbox Urina "true"
checkbox Glicose "true"
checkbox Derrames "true"
checkbox Aminoglicosideos "true"
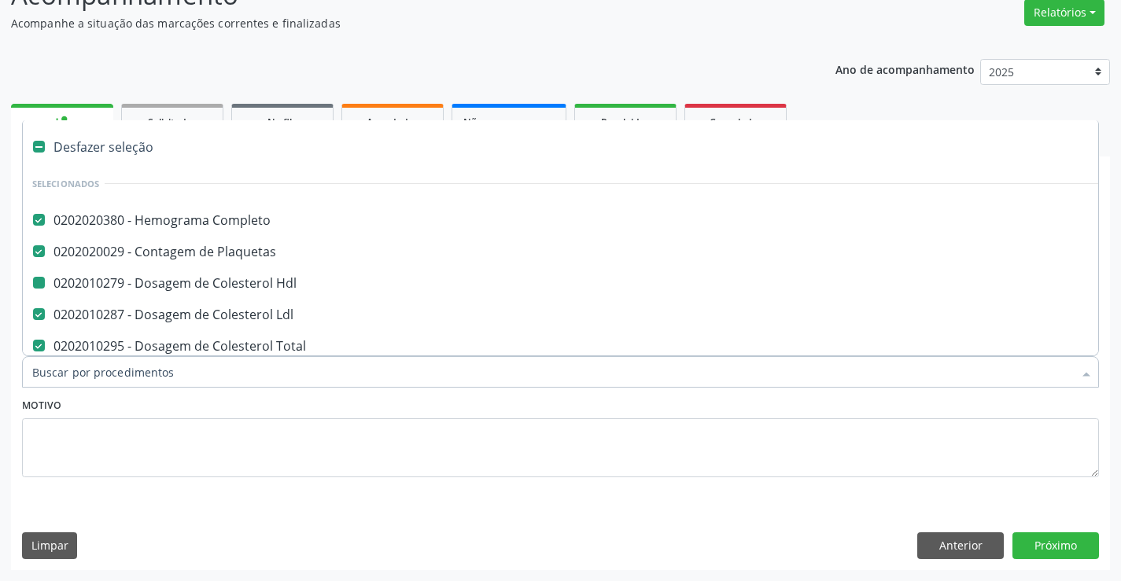
type input "v"
checkbox Hdl "false"
checkbox Total "false"
checkbox Triglicerideos "false"
checkbox Ureia "false"
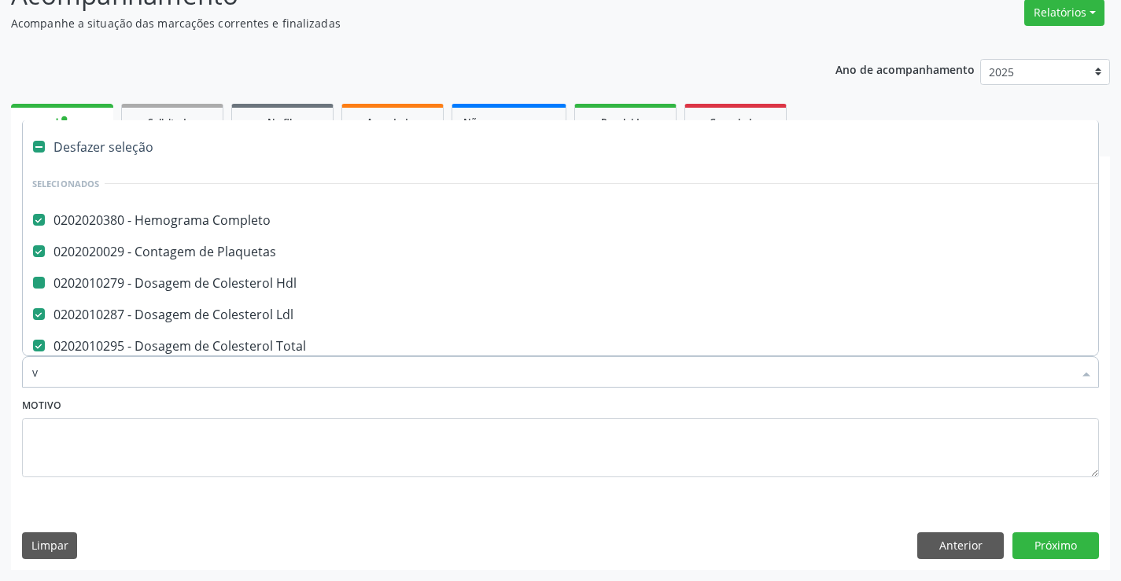
checkbox Creatinina "false"
checkbox Urico "false"
checkbox Ldl "false"
checkbox \(Tgp\) "false"
checkbox \(Tgo\) "false"
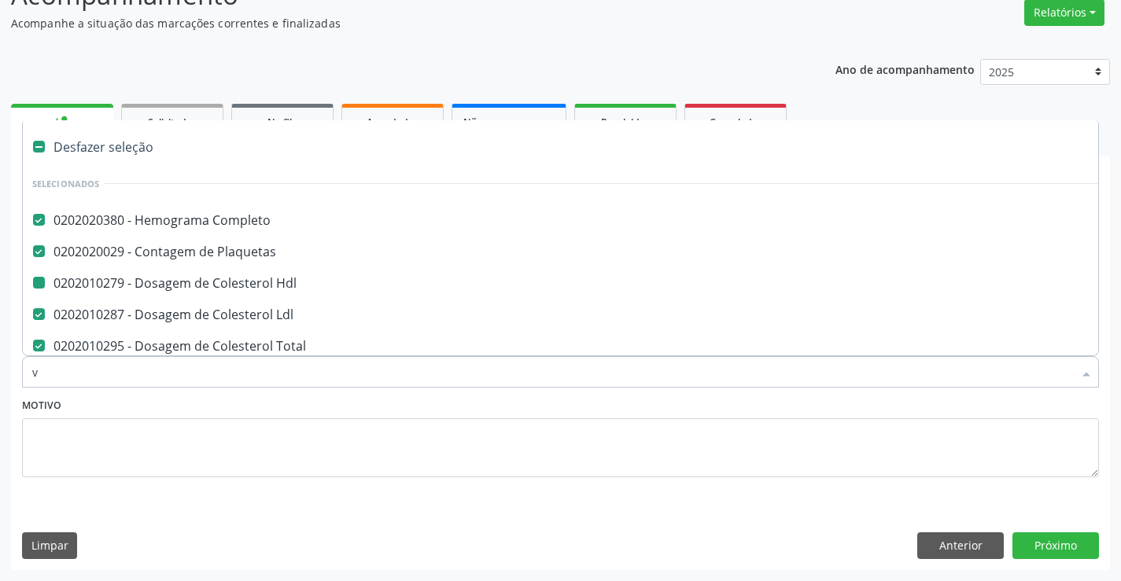
checkbox Glicose "false"
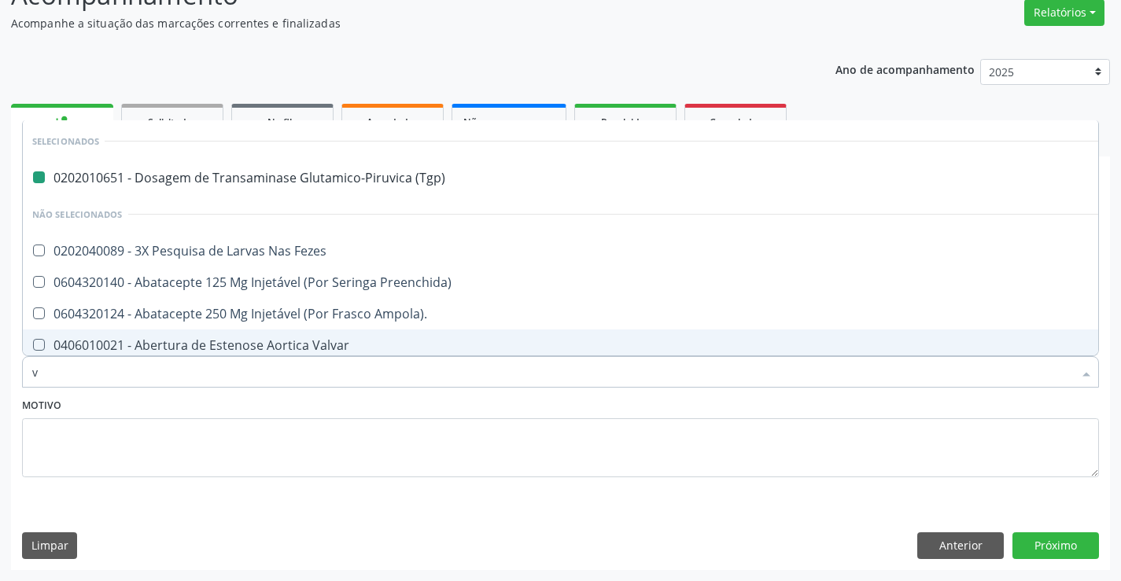
type input "vh"
checkbox \(Tgp\) "false"
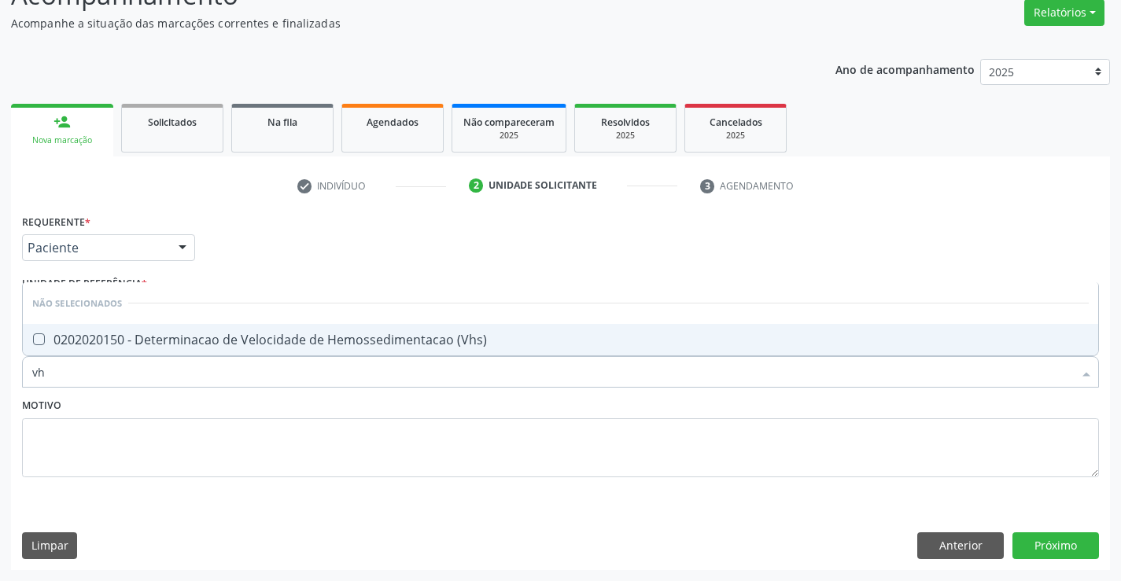
type input "vhs"
click at [311, 341] on div "0202020150 - Determinacao de Velocidade de Hemossedimentacao (Vhs)" at bounding box center [560, 339] width 1056 height 13
checkbox \(Vhs\) "true"
click at [274, 412] on div "Motivo" at bounding box center [560, 435] width 1077 height 83
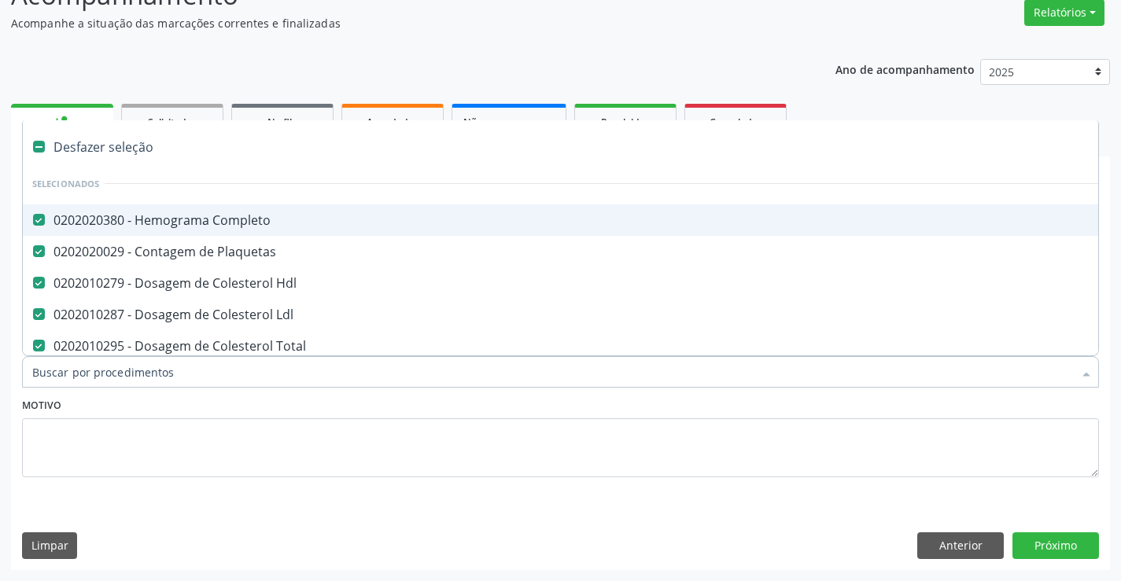
type input "r"
checkbox \(Vhs\) "false"
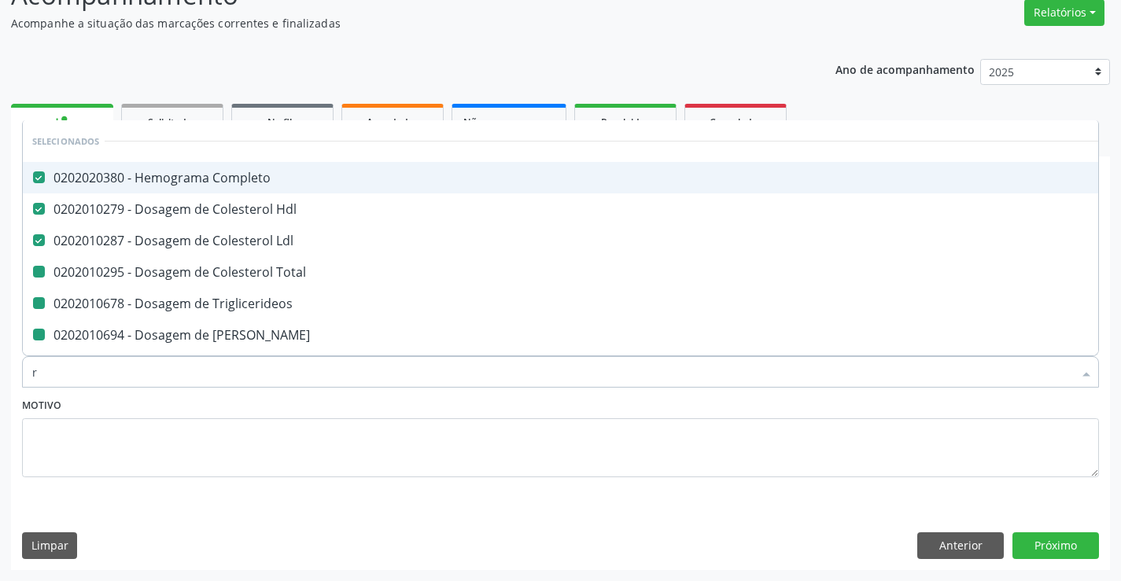
type input "re"
checkbox Total "false"
checkbox Triglicerideos "false"
checkbox Ureia "false"
checkbox Creatinina "false"
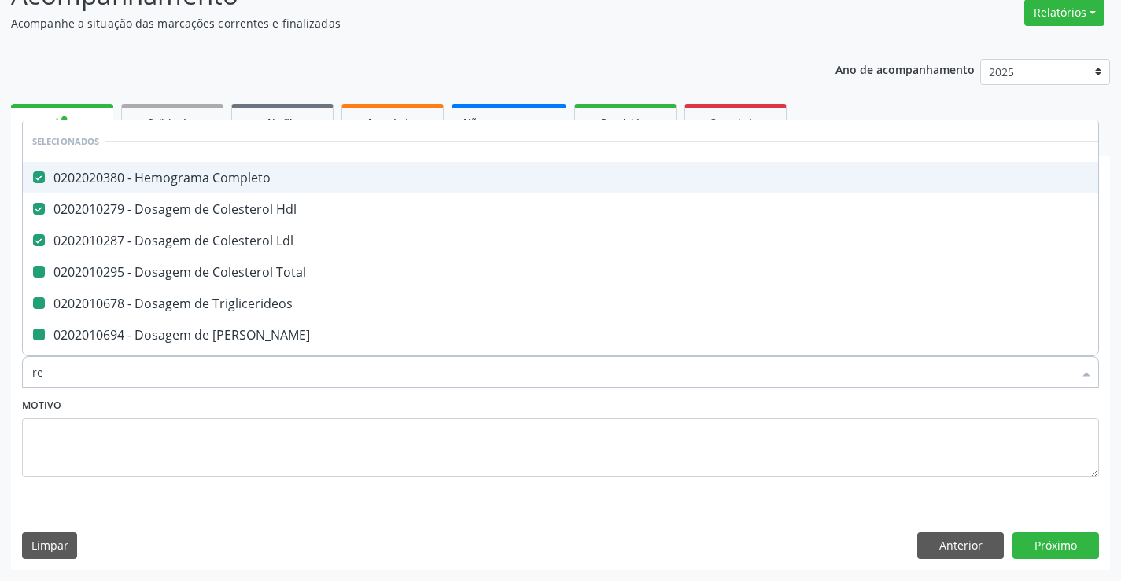
checkbox Urico "false"
checkbox \(Tgp\) "false"
checkbox \(Tgo\) "false"
checkbox \(Vhs\) "false"
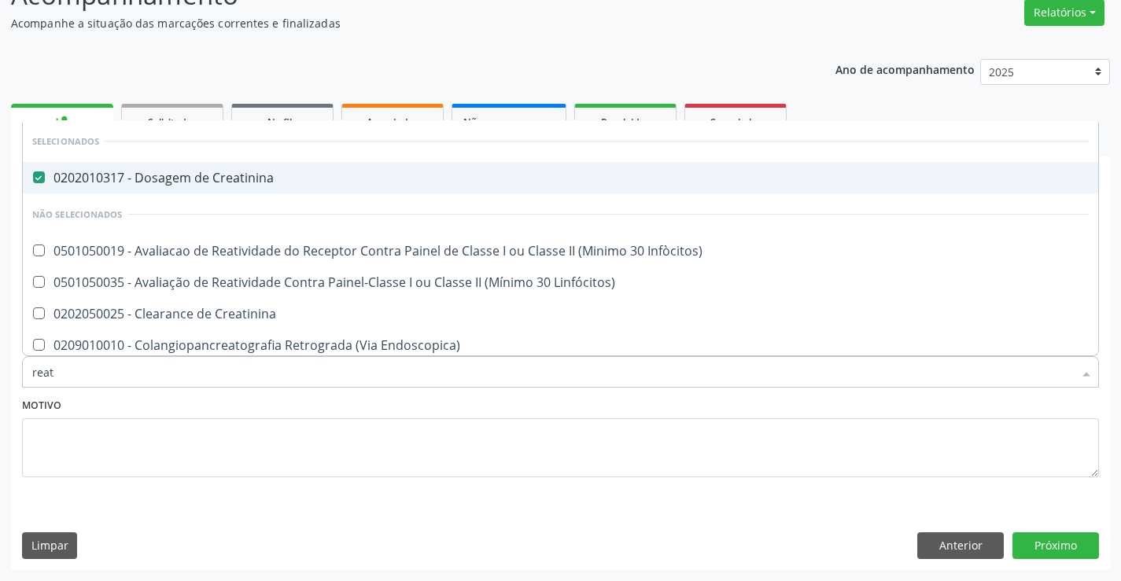
type input "reati"
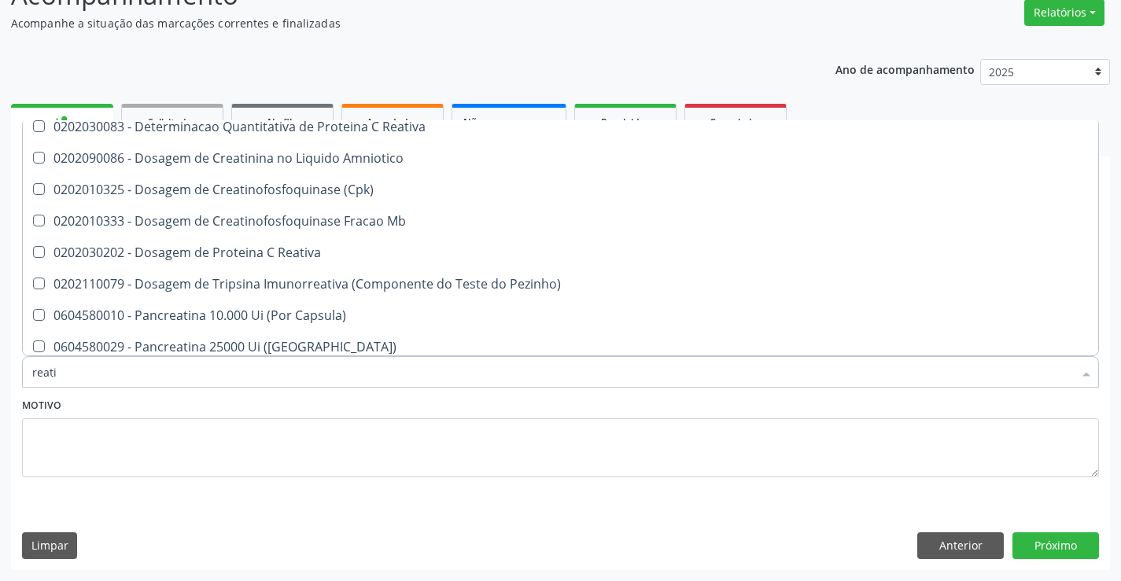
scroll to position [236, 0]
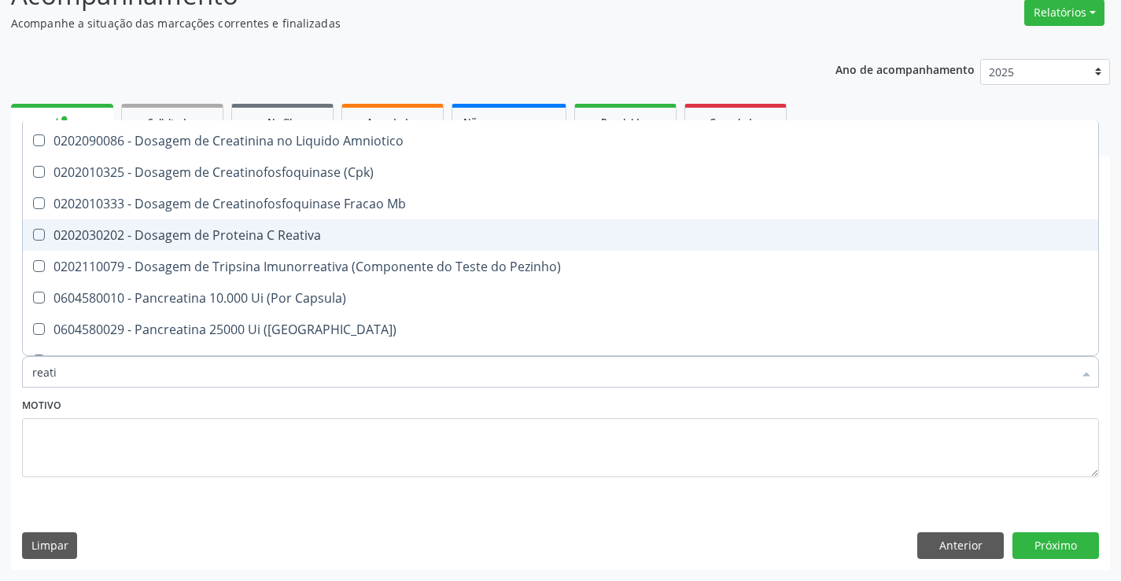
click at [304, 245] on span "0202030202 - Dosagem de Proteina C Reativa" at bounding box center [560, 234] width 1075 height 31
checkbox Reativa "true"
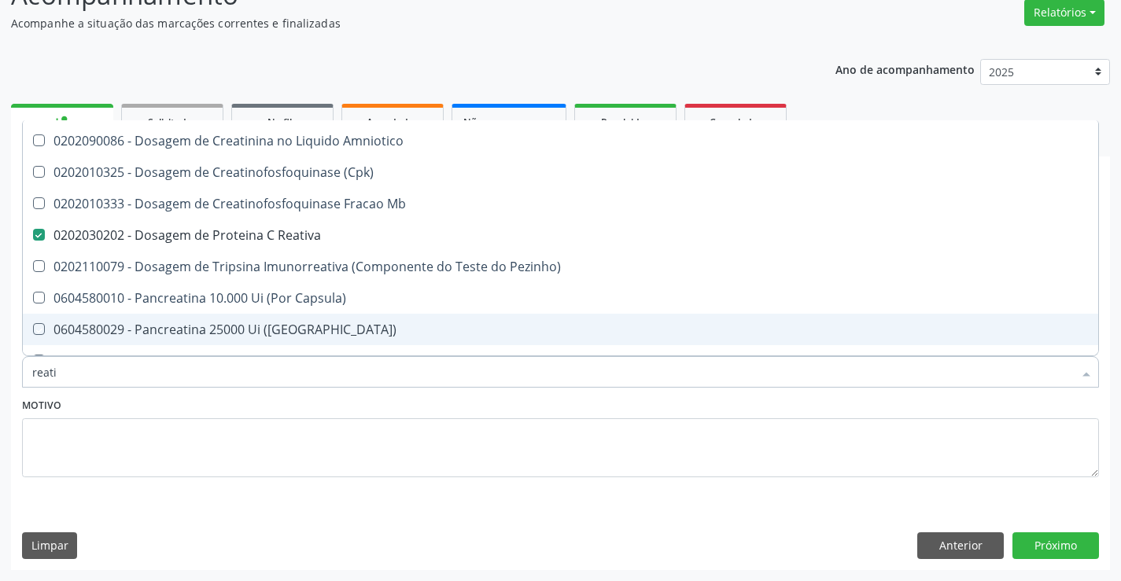
click at [317, 405] on div "Motivo" at bounding box center [560, 435] width 1077 height 83
checkbox Linfócitos\) "true"
checkbox Creatinina "true"
checkbox Reativa "true"
checkbox Amniotico "true"
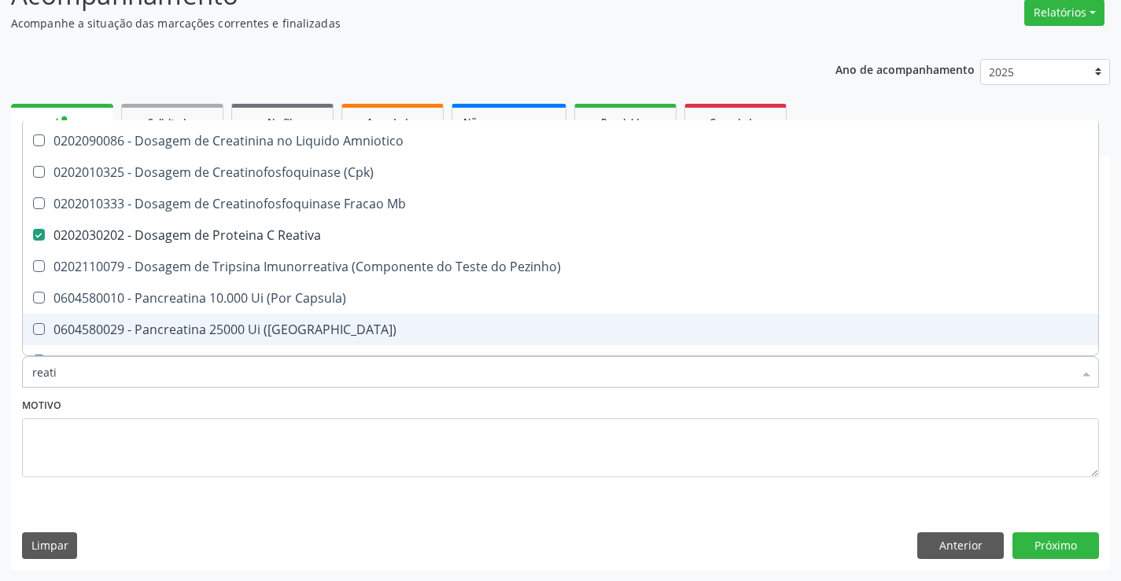
checkbox \(Cpk\) "true"
checkbox Mb "true"
checkbox Pezinho\) "true"
checkbox Capsula\) "true"
checkbox Pancreaticos "true"
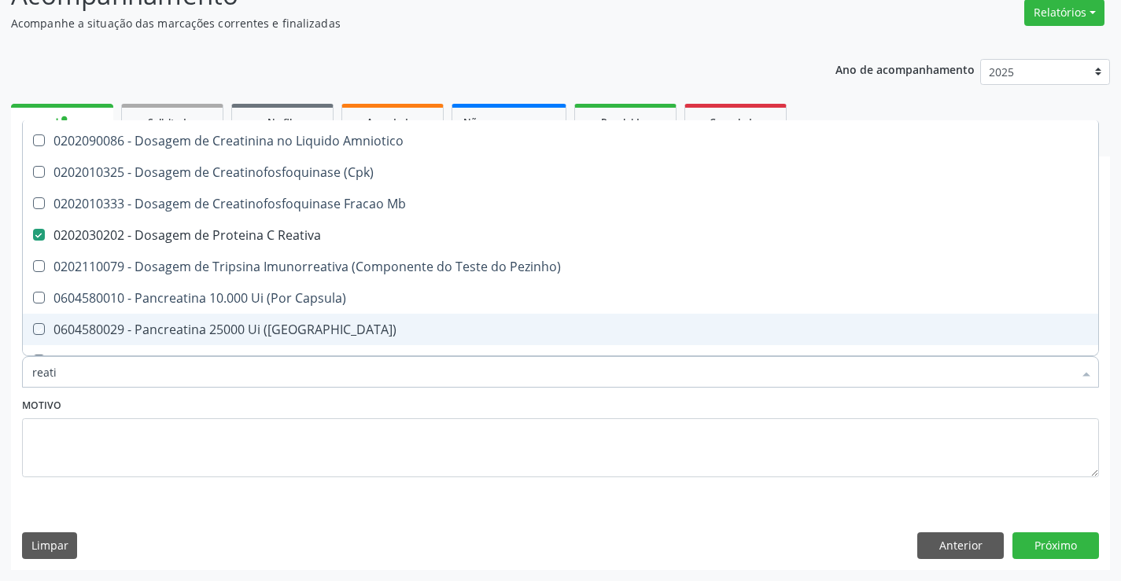
checkbox Capsula\) "true"
checkbox Infòcitos\) "true"
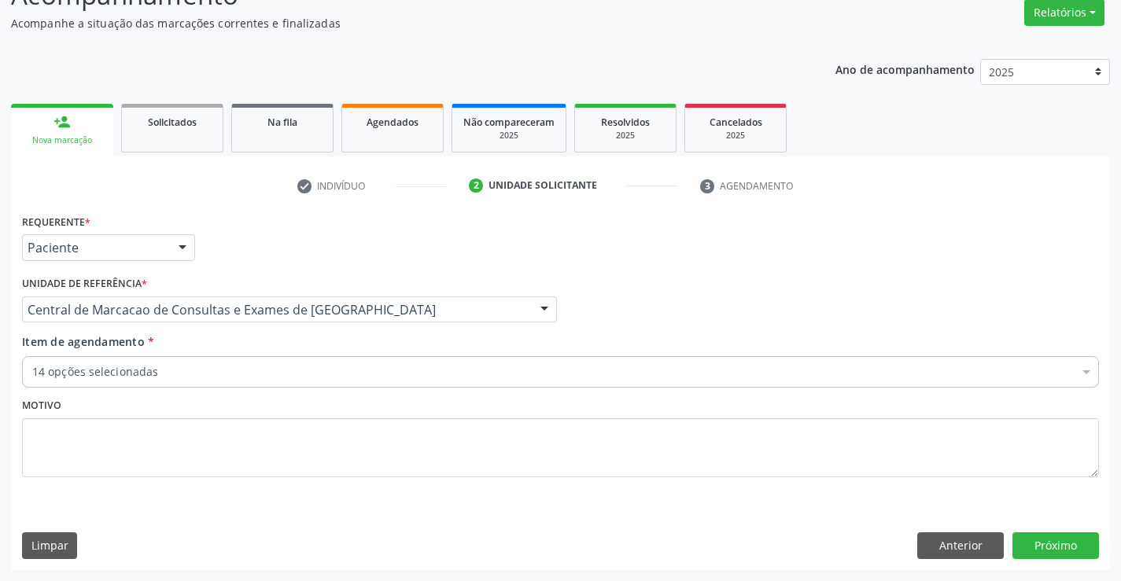
scroll to position [0, 0]
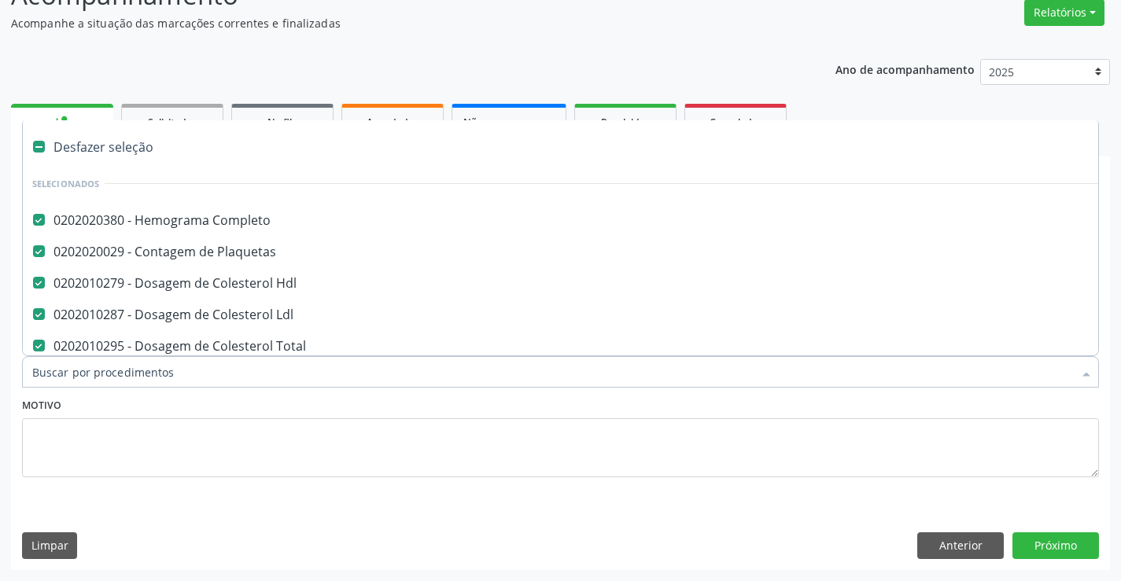
type input "u"
checkbox Ureia "false"
checkbox Creatinina "false"
checkbox Urico "false"
checkbox \(Tgp\) "false"
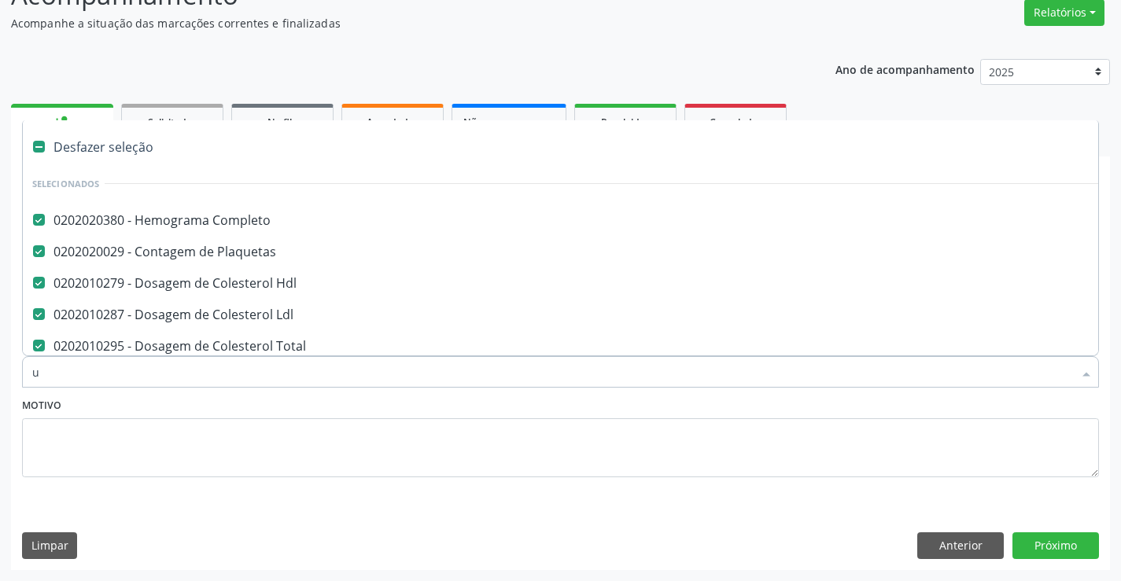
checkbox \(Tgo\) "false"
checkbox \(Vhs\) "false"
checkbox Reativa "false"
checkbox Glicose "false"
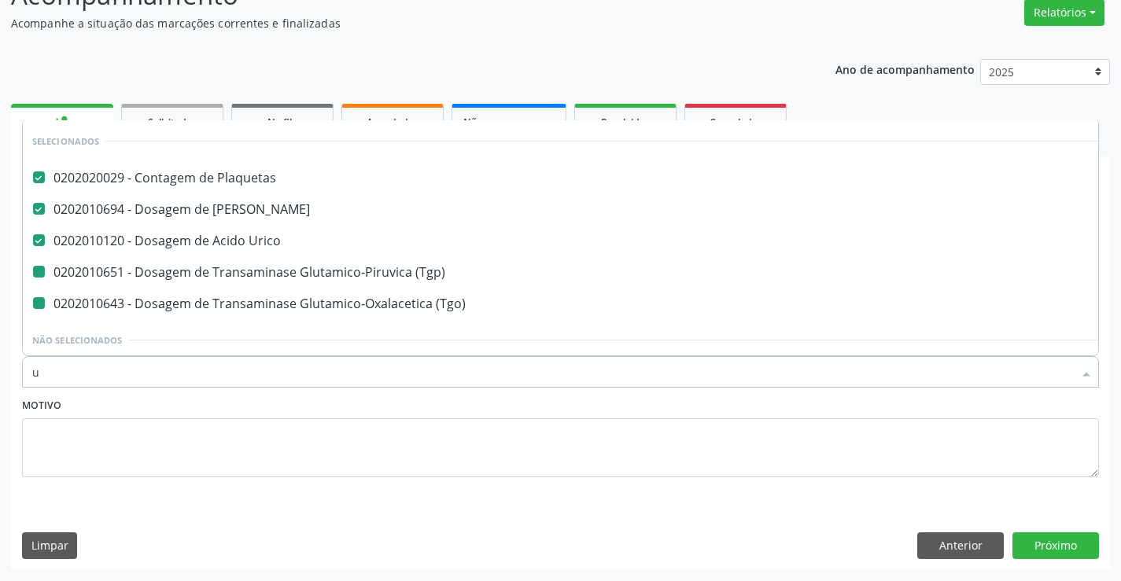
type input "ur"
checkbox \(Tgp\) "false"
checkbox \(Tgo\) "false"
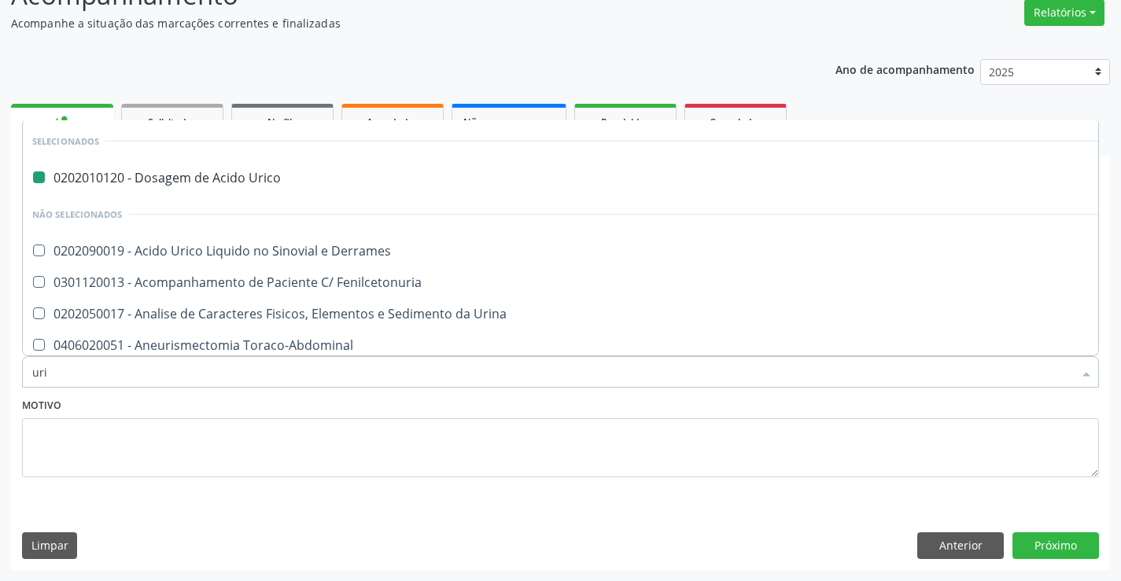
type input "urin"
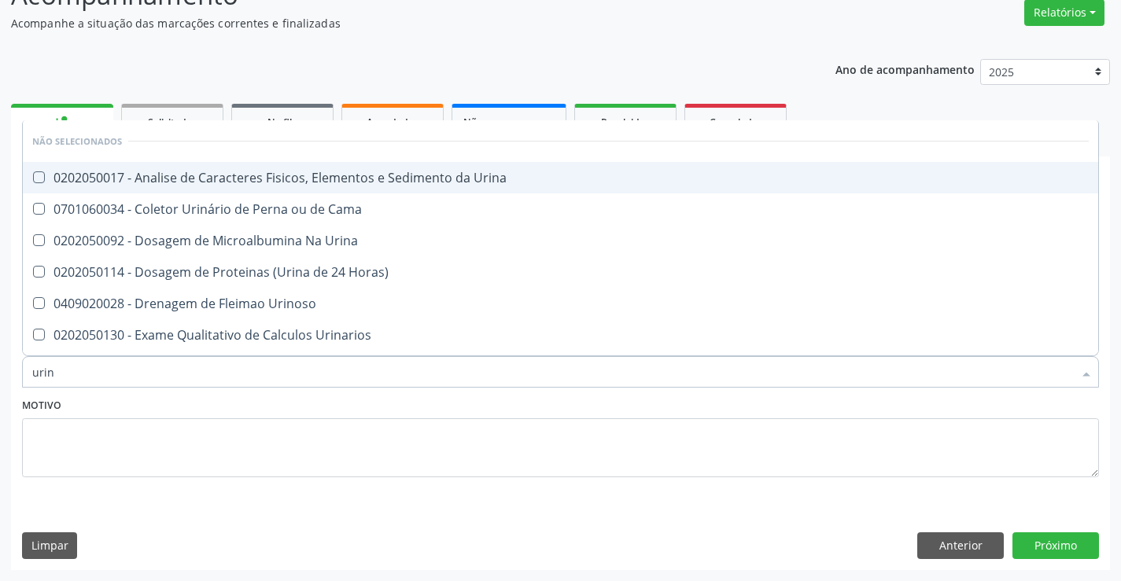
click at [337, 165] on span "0202050017 - Analise de Caracteres Fisicos, Elementos e Sedimento da Urina" at bounding box center [560, 177] width 1075 height 31
checkbox Urina "true"
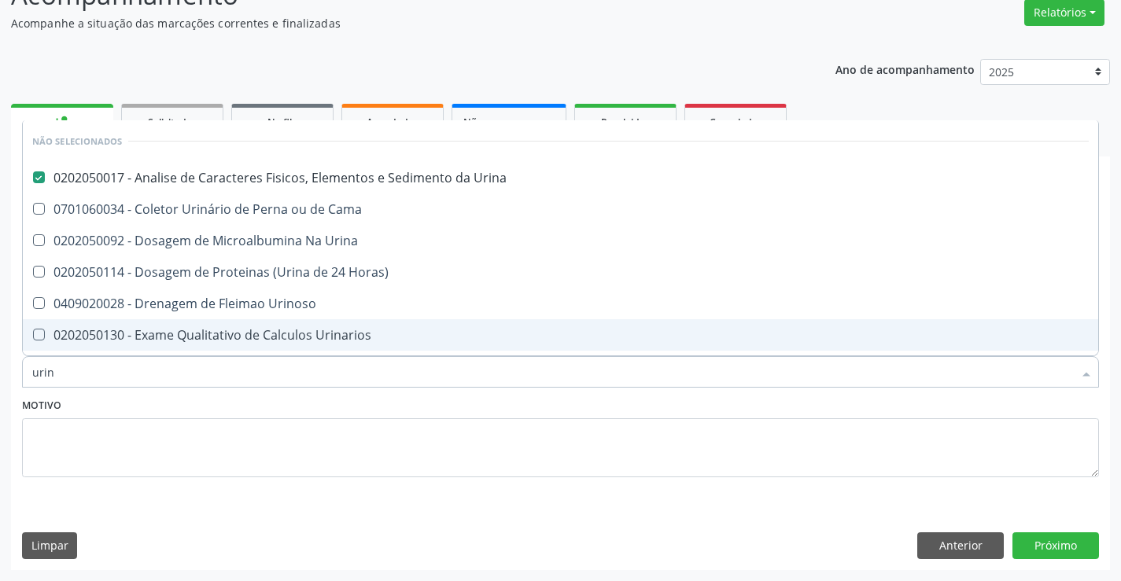
type input "urin"
click at [237, 428] on textarea at bounding box center [560, 448] width 1077 height 60
checkbox Horas\) "true"
checkbox Urinoso "true"
checkbox Quantitativa "true"
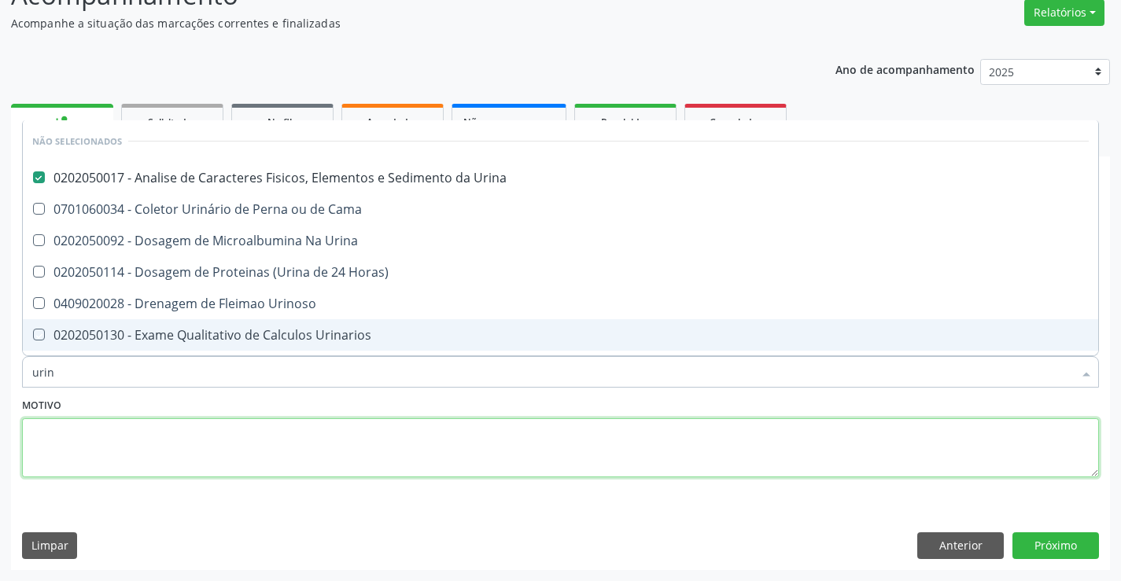
checkbox Delgada\) "true"
checkbox Urina "true"
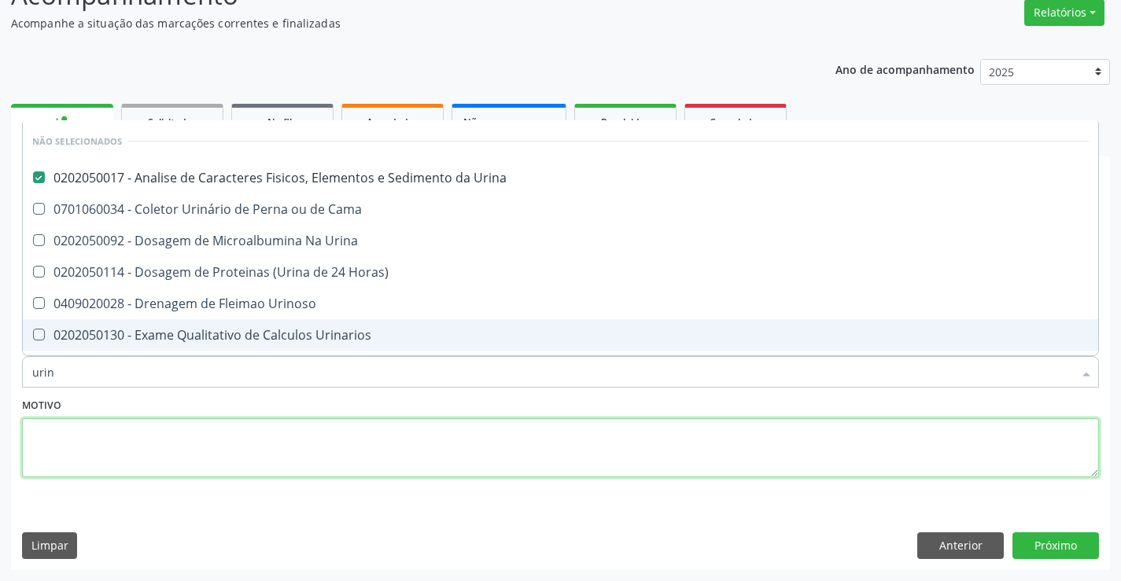
checkbox Urina "true"
checkbox Urinarios "true"
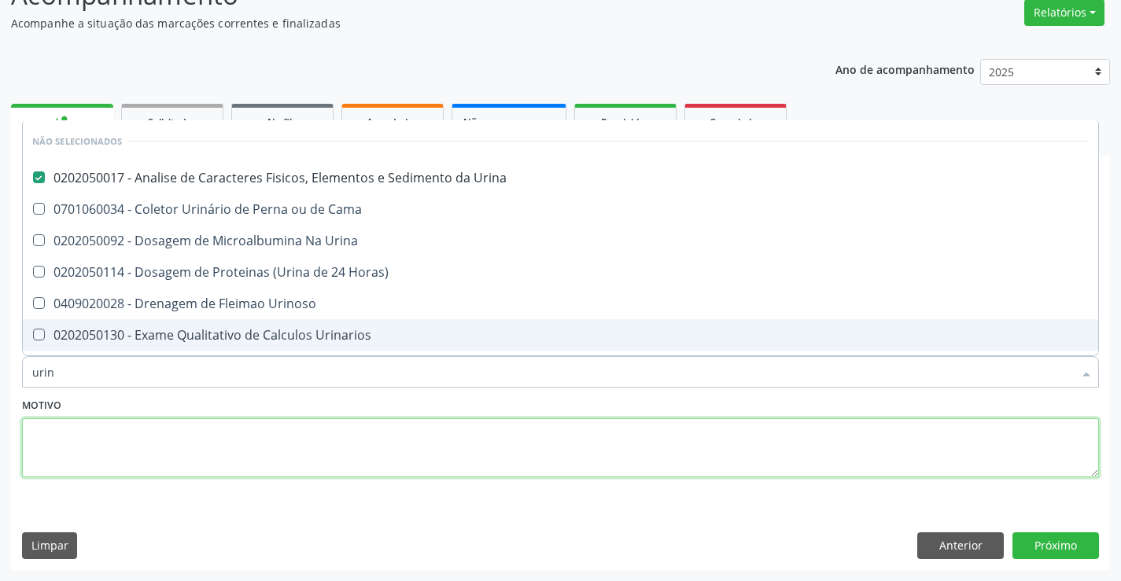
checkbox Cama "true"
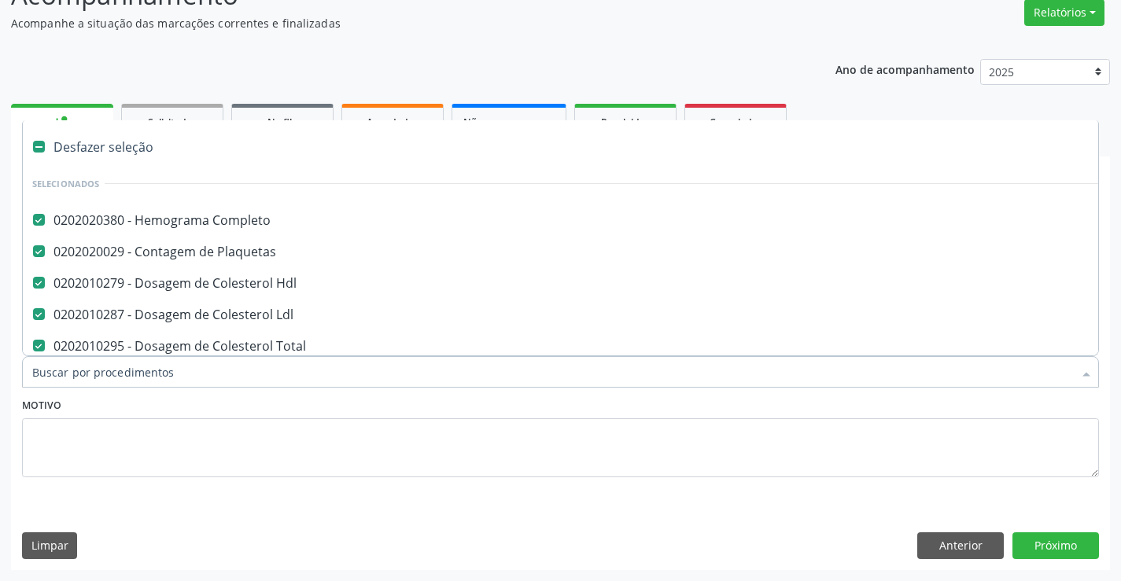
type input "f"
checkbox Ldl "false"
checkbox Total "false"
checkbox Ureia "false"
checkbox Creatinina "false"
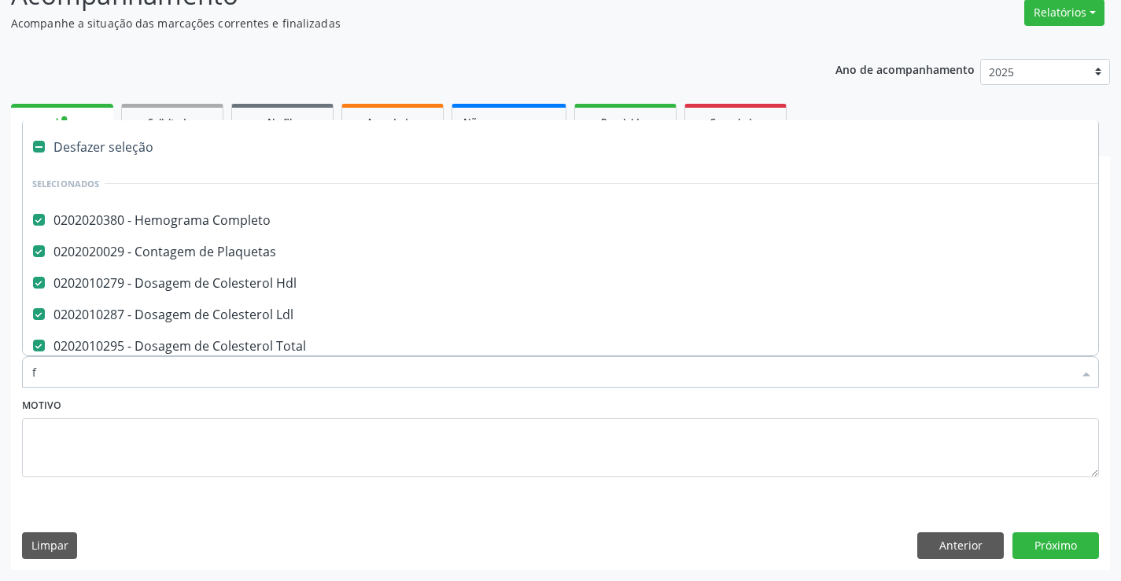
checkbox Urico "false"
checkbox \(Tgp\) "false"
checkbox \(Tgo\) "false"
checkbox \(Vhs\) "false"
checkbox Reativa "false"
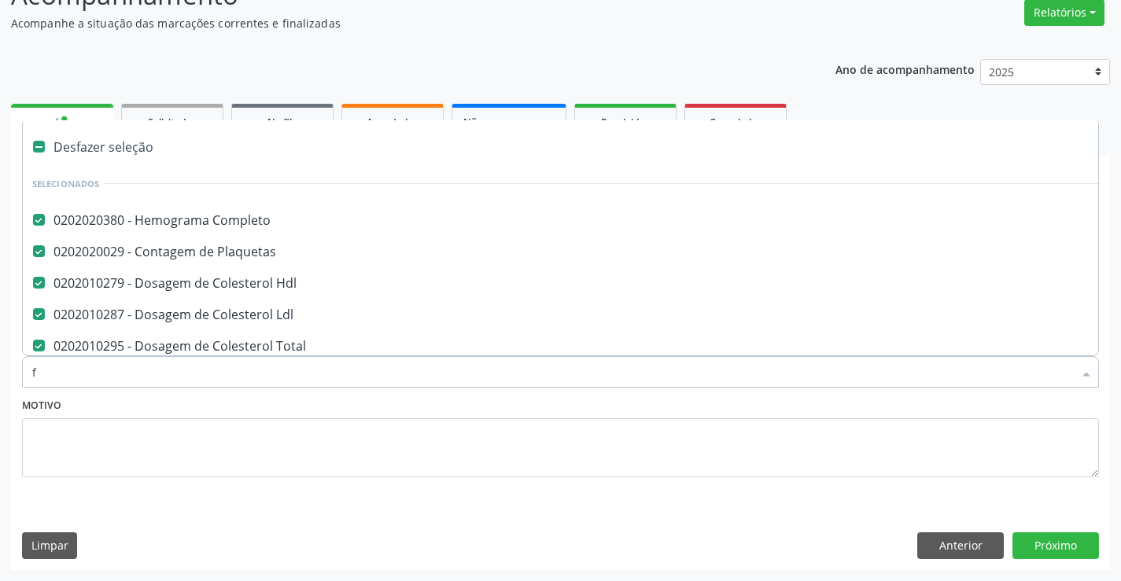
checkbox Glicose "false"
checkbox Urina "false"
checkbox Hdl "false"
checkbox Triglicerideos "false"
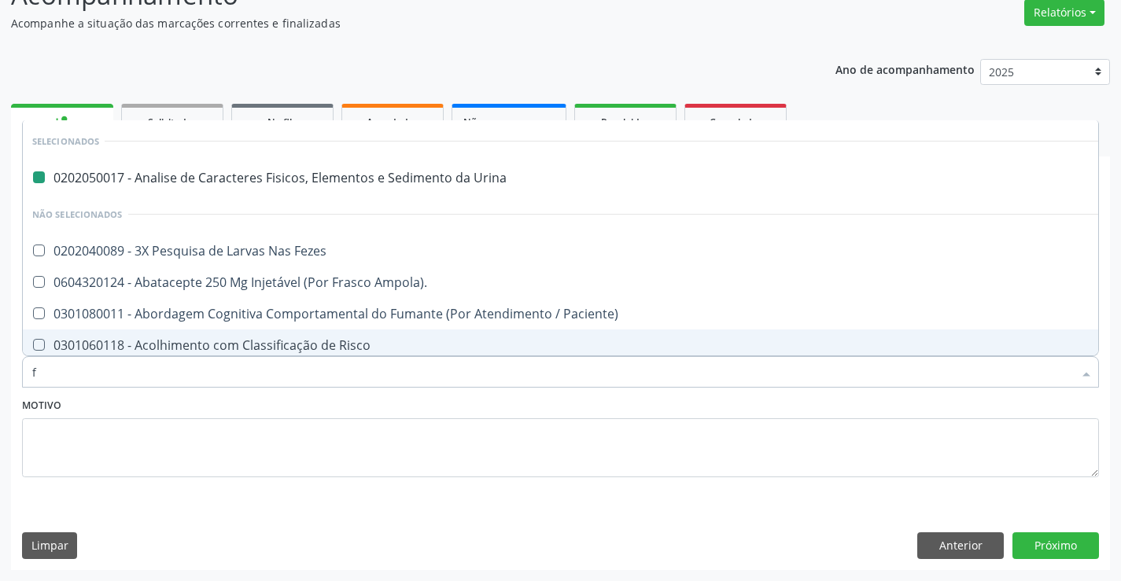
type input "fe"
checkbox Urina "false"
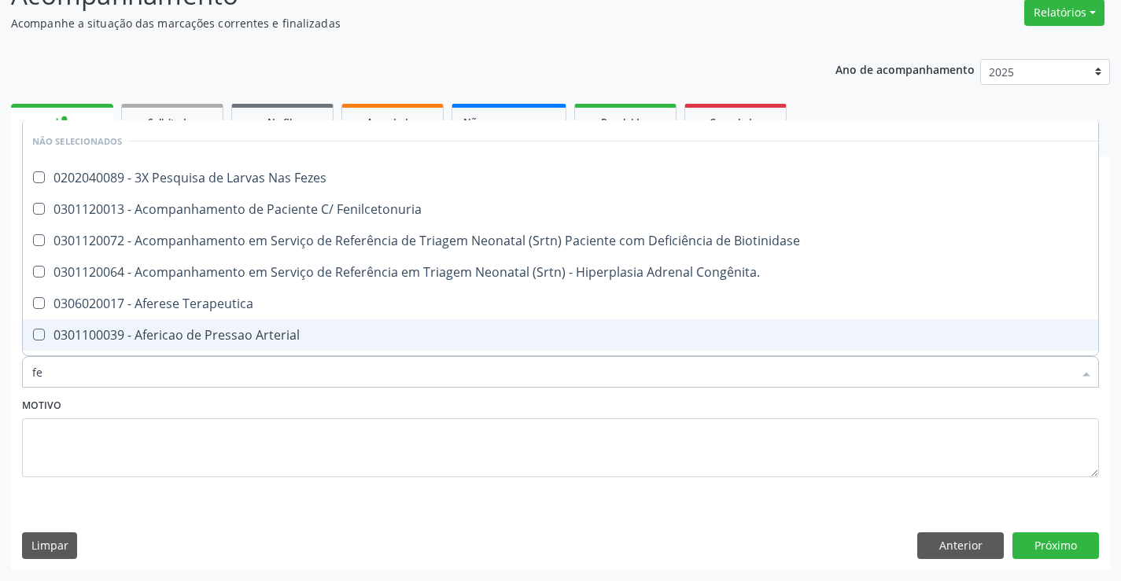
type input "fez"
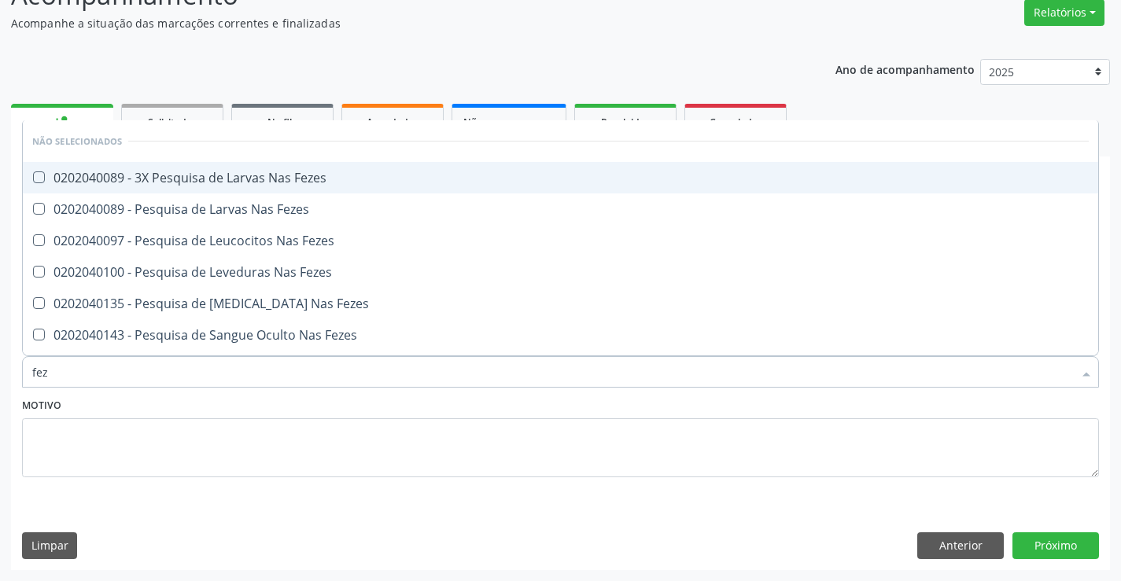
click at [326, 159] on li "Não selecionados" at bounding box center [560, 141] width 1075 height 42
click at [312, 192] on span "0202040089 - 3X Pesquisa de Larvas Nas Fezes" at bounding box center [560, 177] width 1075 height 31
checkbox Fezes "true"
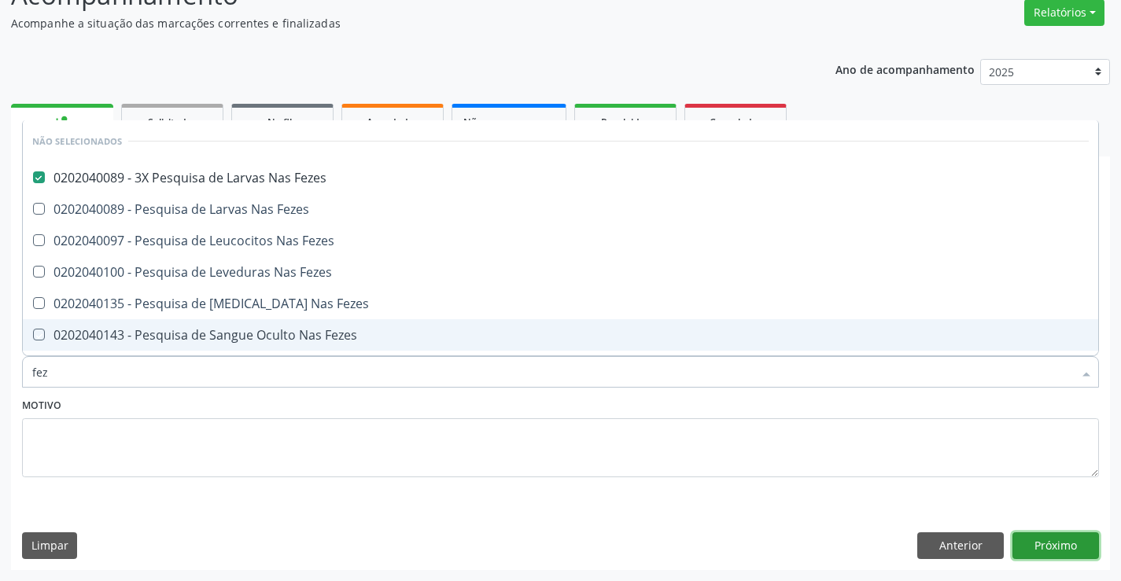
click at [1051, 556] on button "Próximo" at bounding box center [1055, 545] width 87 height 27
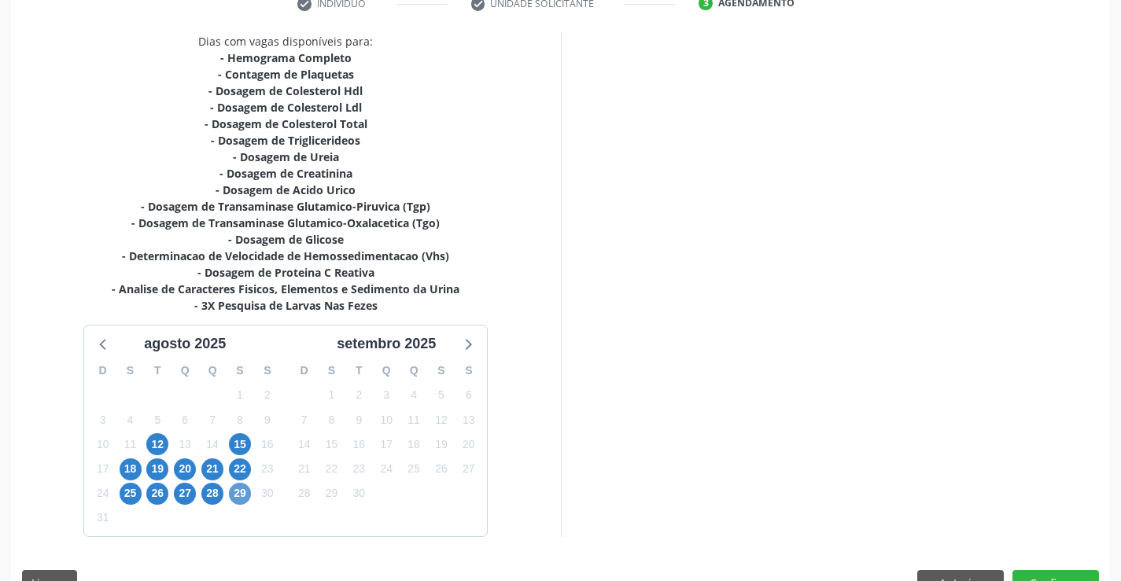
scroll to position [351, 0]
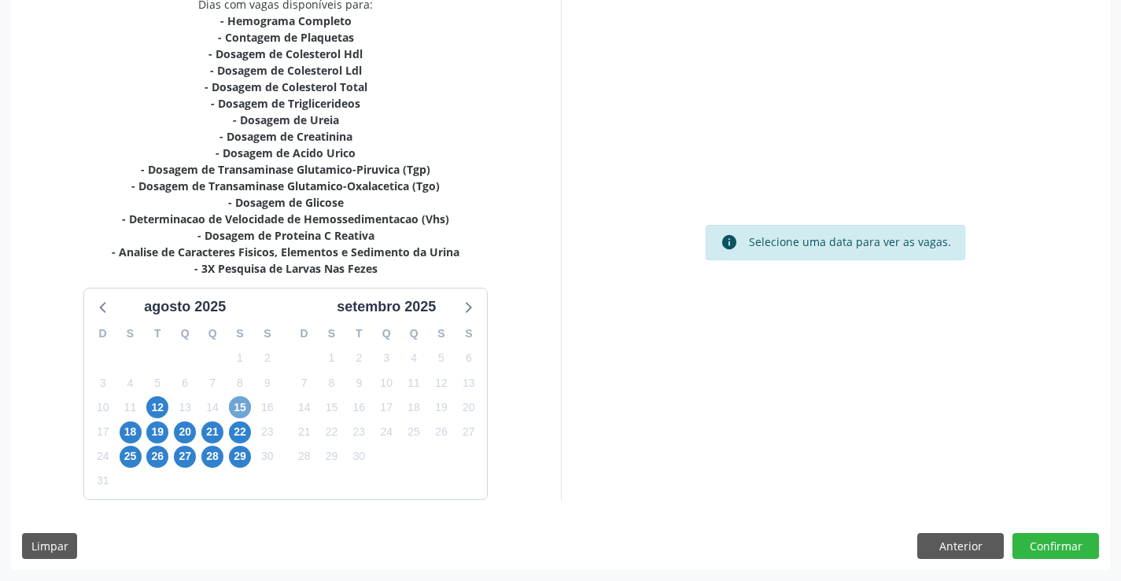
click at [235, 409] on span "15" at bounding box center [240, 407] width 22 height 22
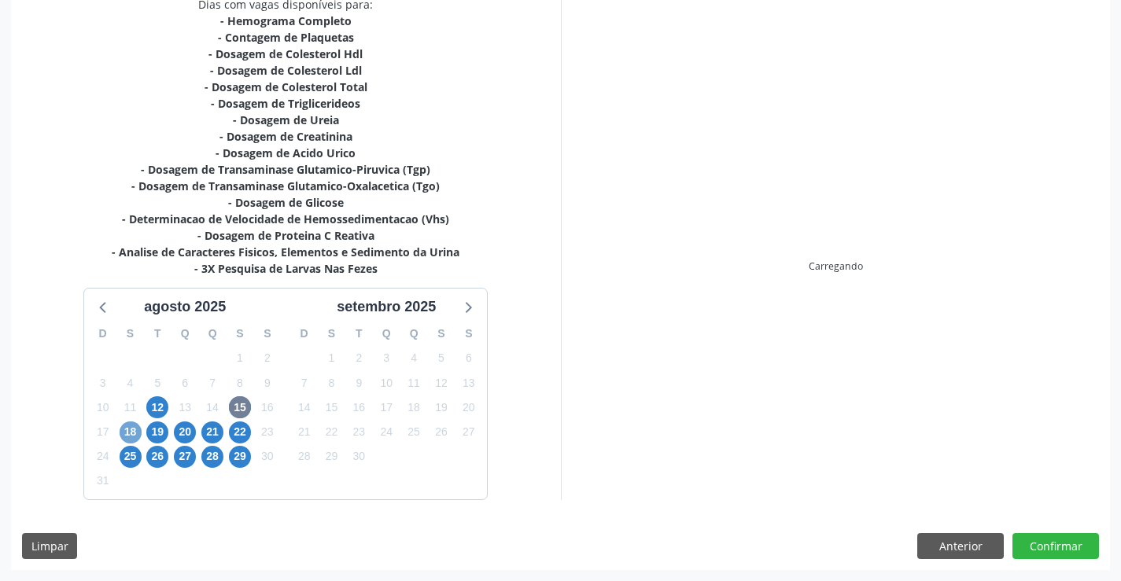
click at [130, 438] on span "18" at bounding box center [131, 433] width 22 height 22
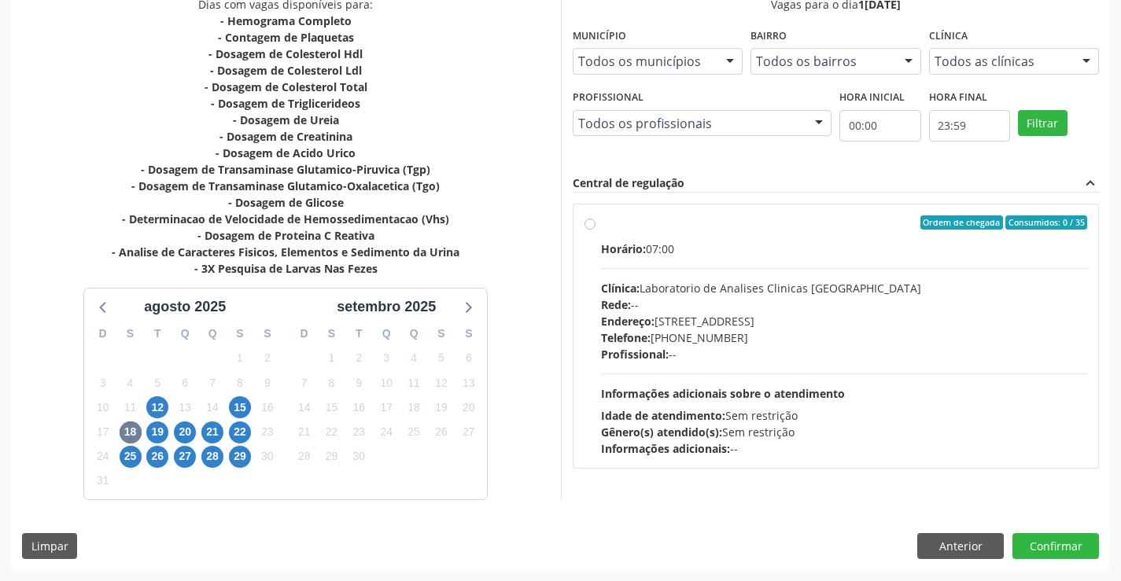
click at [955, 306] on div "Rede: --" at bounding box center [844, 304] width 487 height 17
click at [595, 230] on input "Ordem de chegada Consumidos: 0 / 35 Horário: 07:00 Clínica: Laboratorio de Anal…" at bounding box center [589, 222] width 11 height 14
radio input "true"
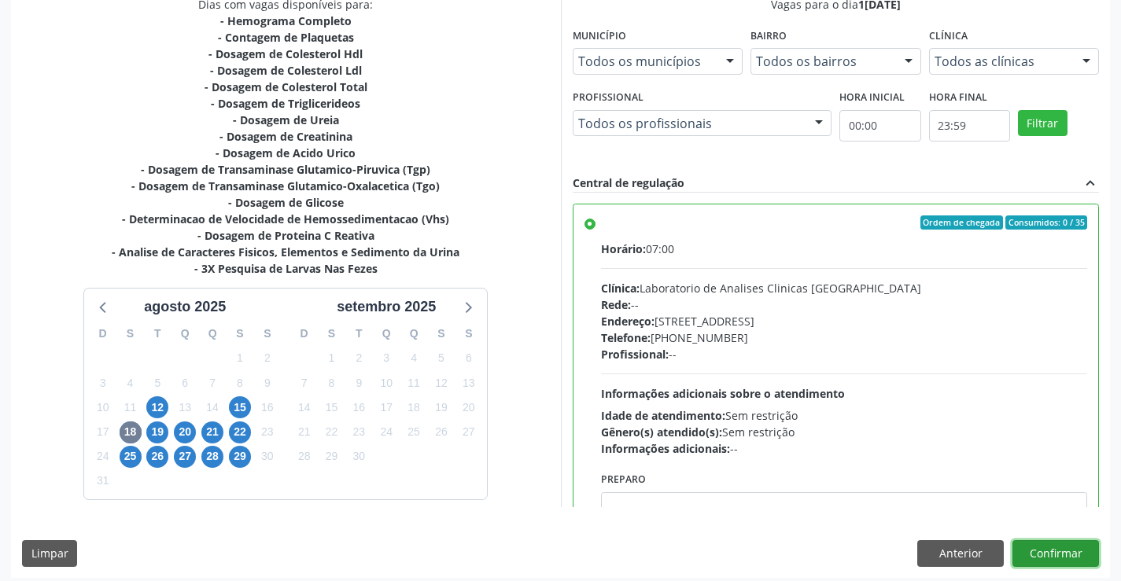
click at [1052, 550] on button "Confirmar" at bounding box center [1055, 553] width 87 height 27
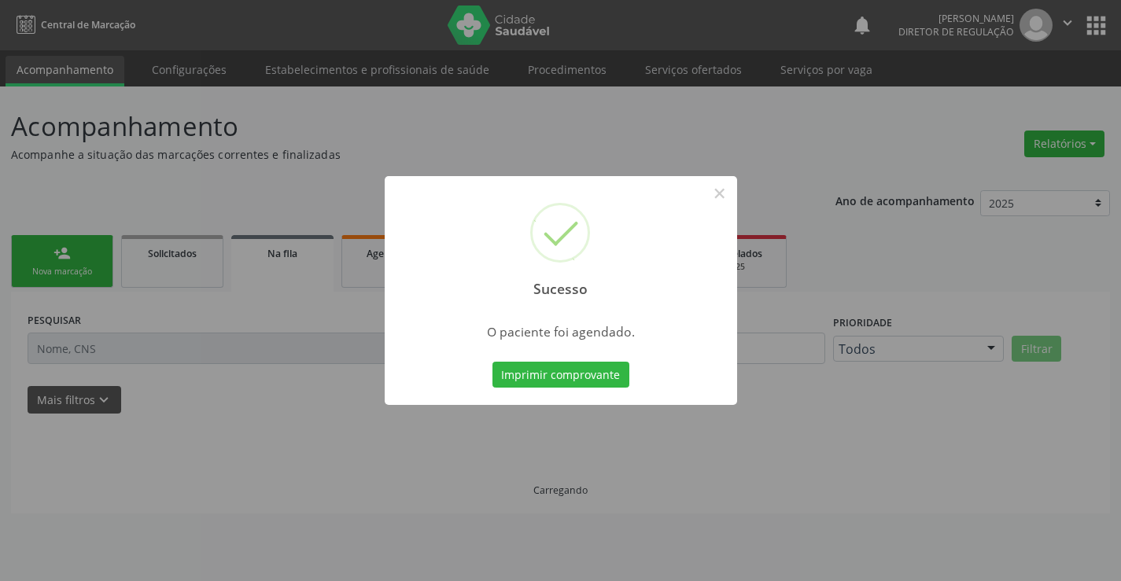
scroll to position [0, 0]
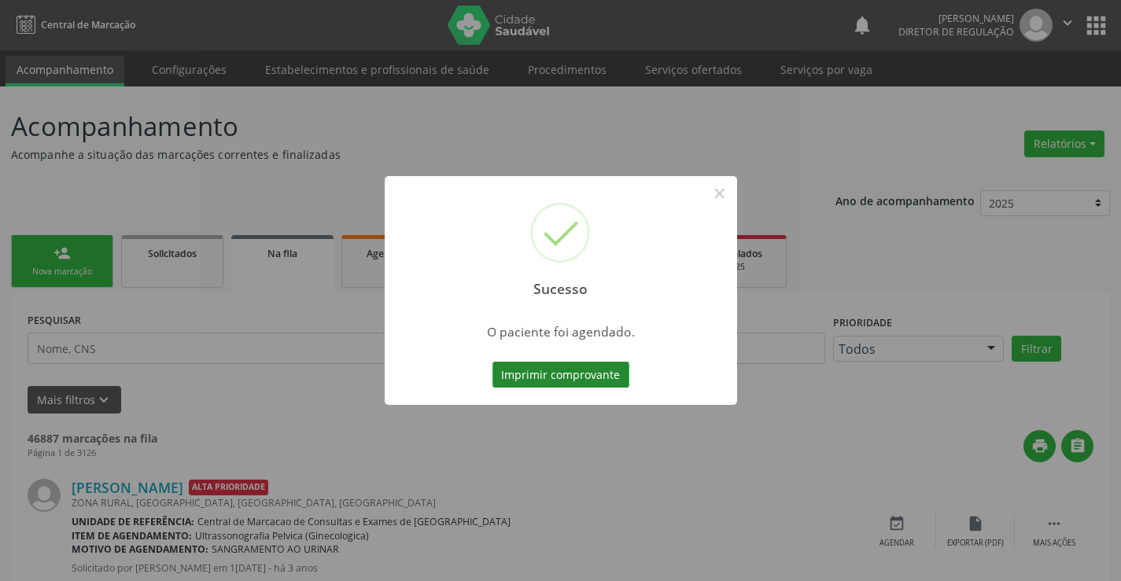
click at [565, 372] on button "Imprimir comprovante" at bounding box center [560, 375] width 137 height 27
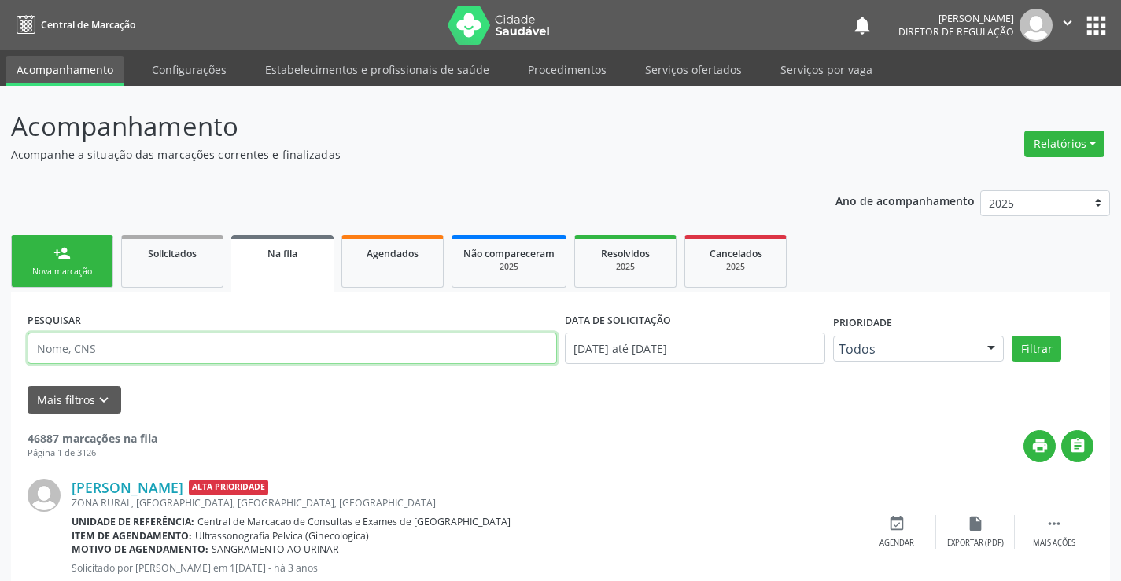
click at [216, 355] on input "text" at bounding box center [292, 348] width 529 height 31
paste input "700 4044 1436 7248"
type input "700 4044 1436 7248"
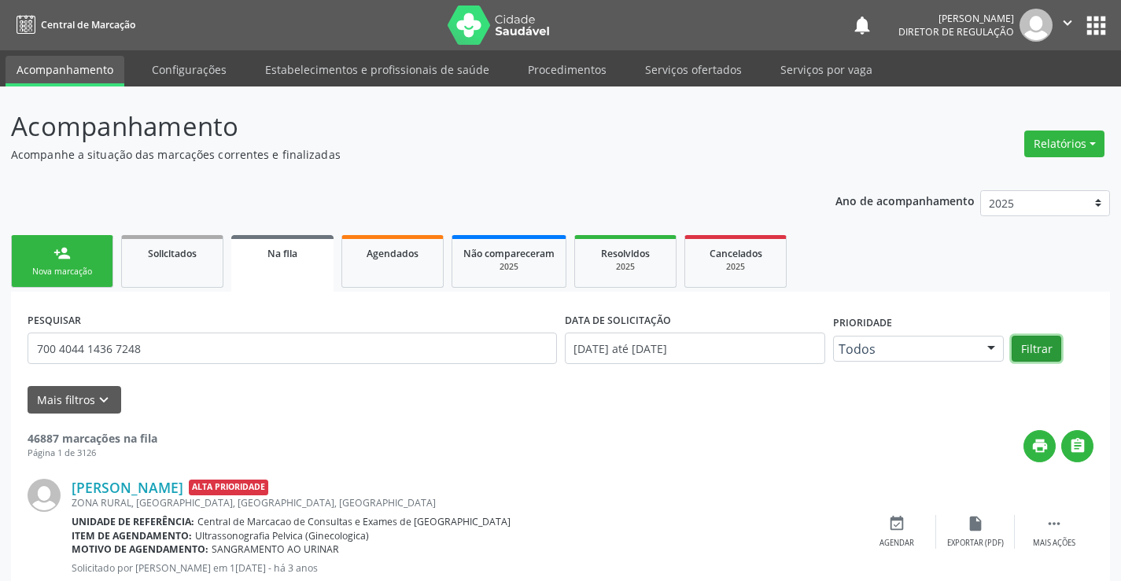
click at [1044, 344] on button "Filtrar" at bounding box center [1036, 349] width 50 height 27
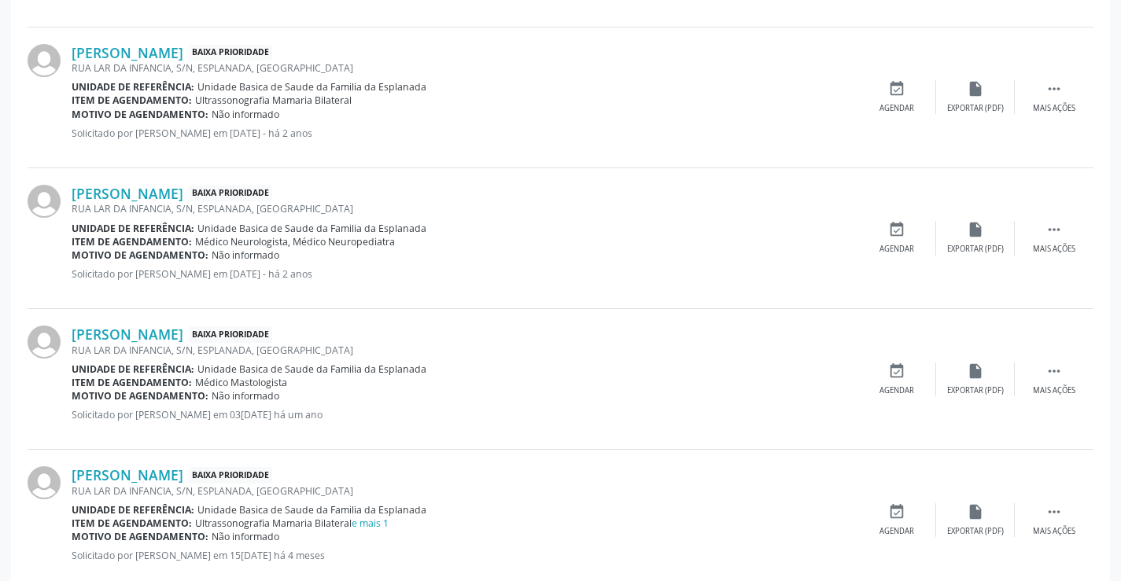
scroll to position [627, 0]
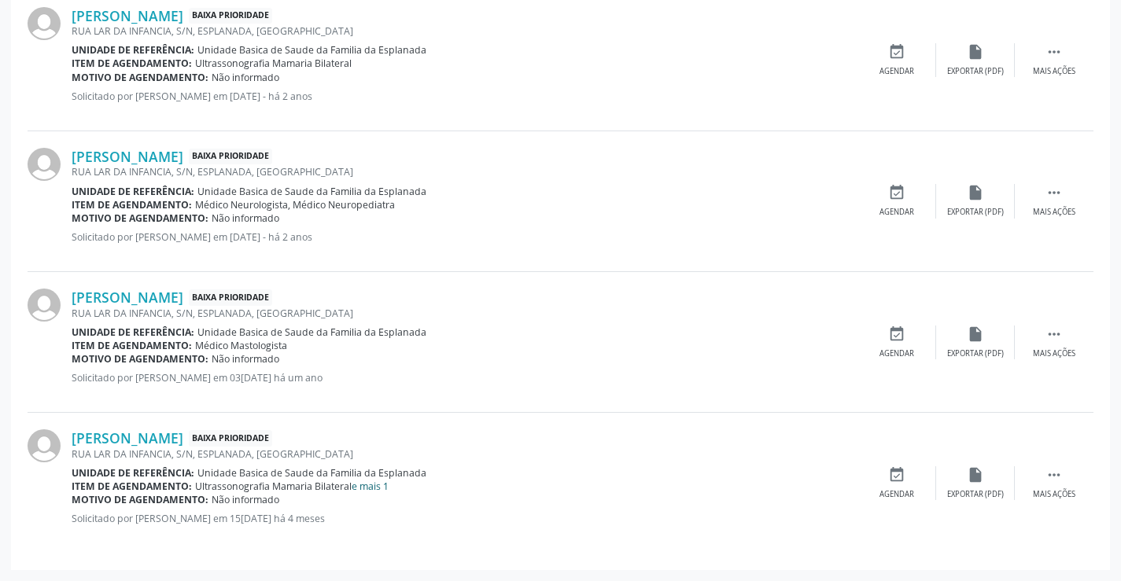
click at [376, 491] on link "e mais 1" at bounding box center [370, 486] width 37 height 13
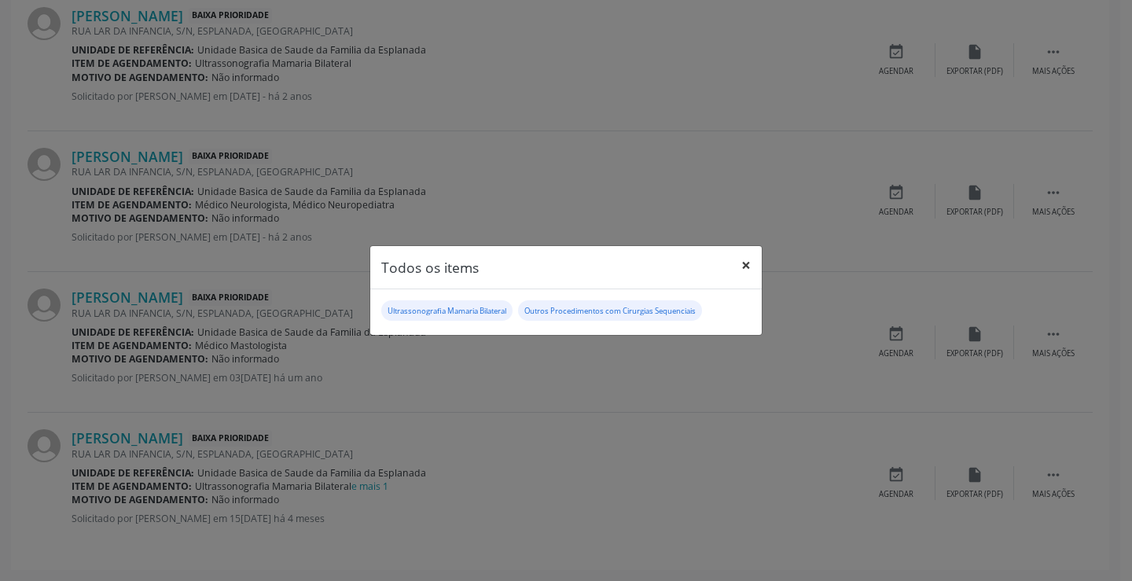
click at [740, 270] on button "×" at bounding box center [746, 265] width 31 height 39
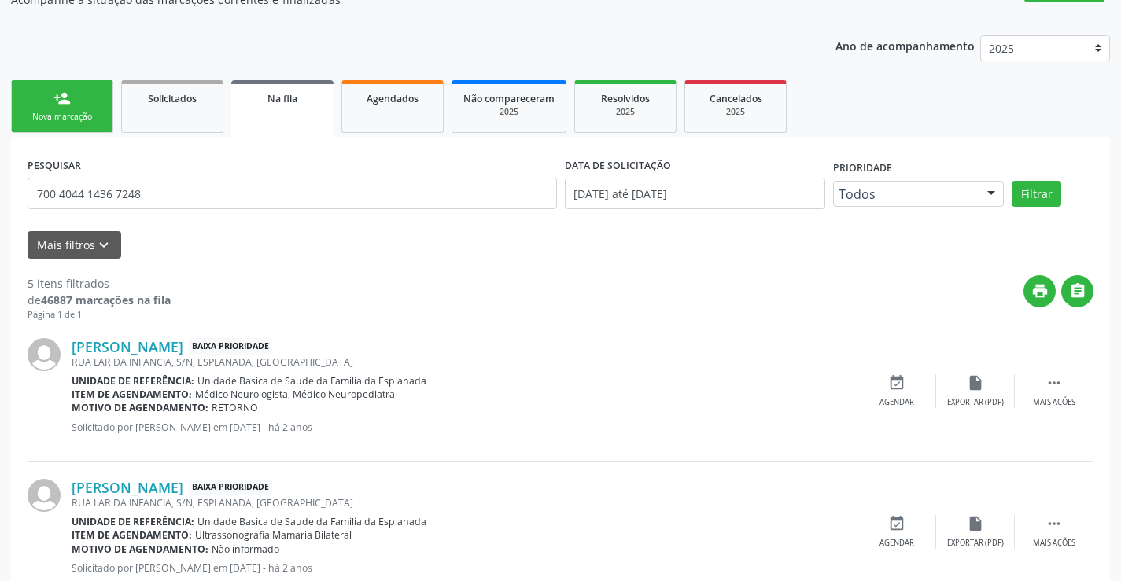
scroll to position [469, 0]
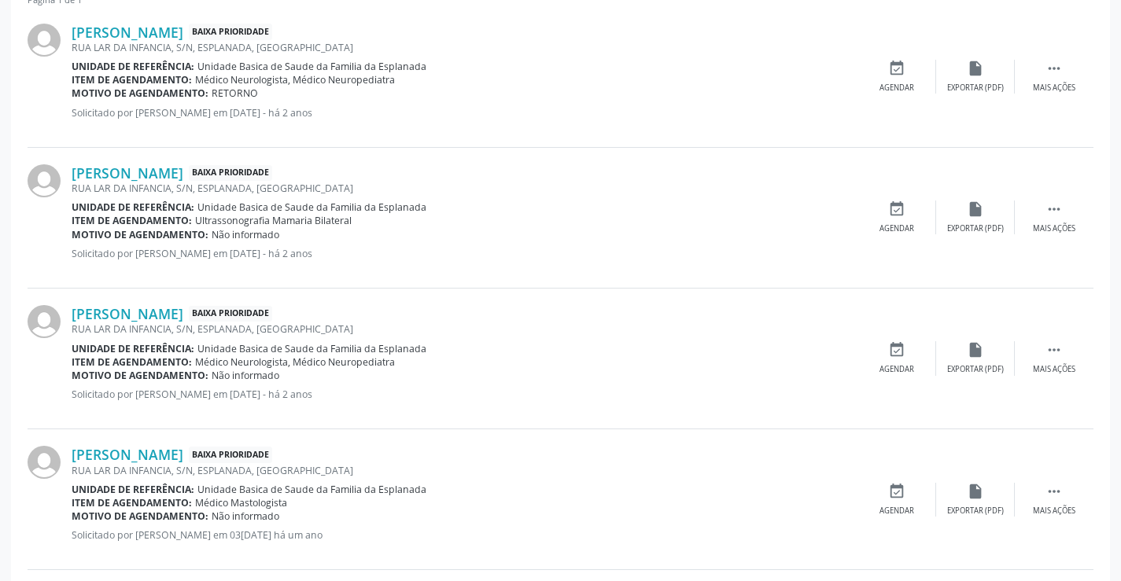
click at [195, 182] on div "RUA LAR DA INFANCIA, S/N, ESPLANADA, Campo Formoso - BA" at bounding box center [465, 188] width 786 height 13
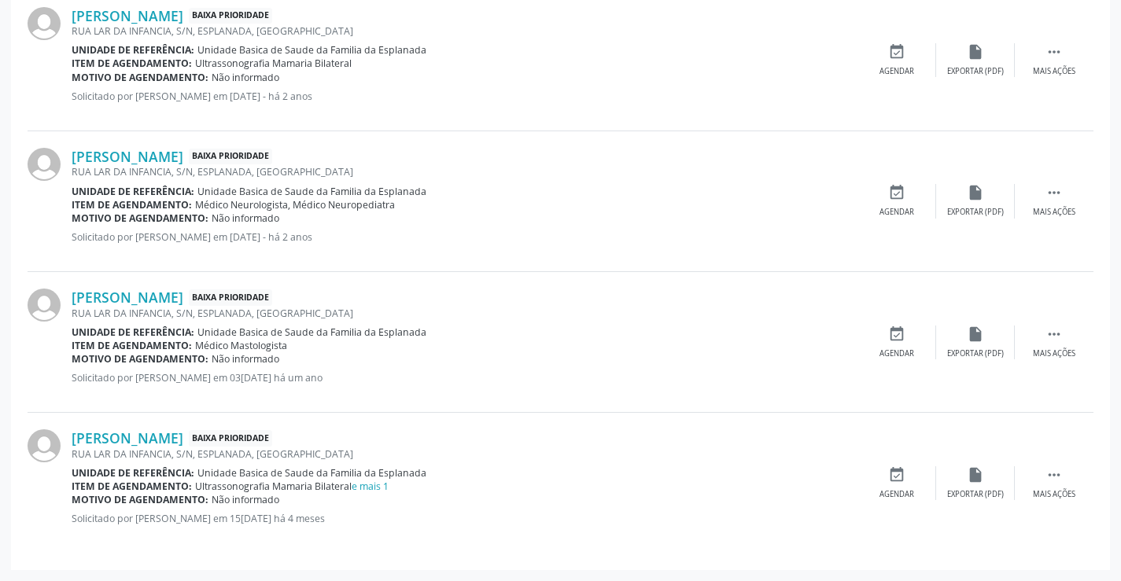
click at [181, 429] on div "Lucivania Soares da Silva Baixa Prioridade RUA LAR DA INFANCIA, S/N, ESPLANADA,…" at bounding box center [561, 483] width 1066 height 140
click at [179, 445] on link "[PERSON_NAME]" at bounding box center [128, 437] width 112 height 17
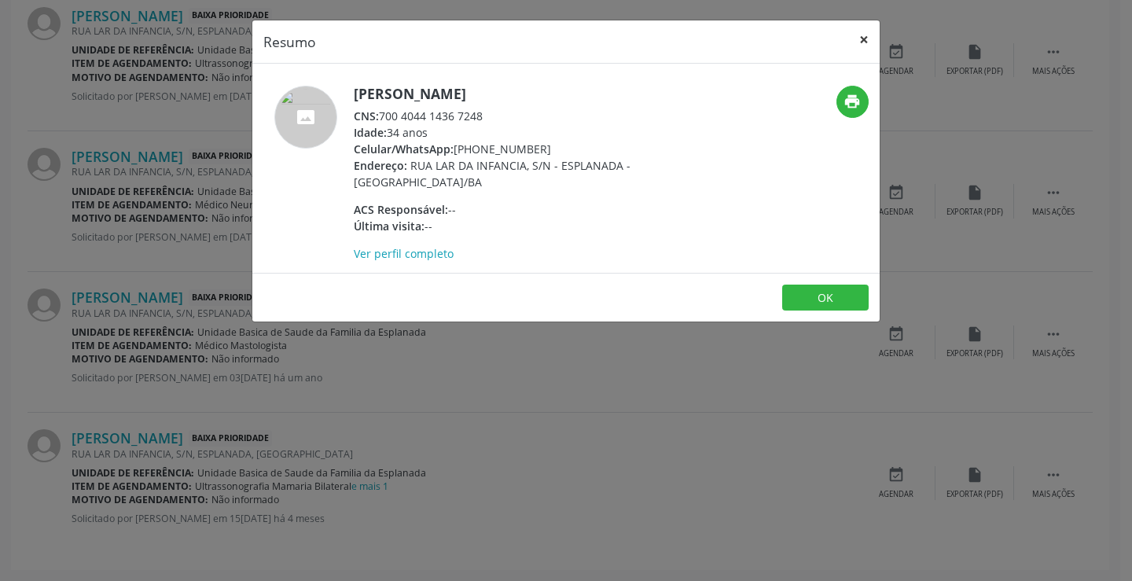
click at [858, 45] on button "×" at bounding box center [864, 39] width 31 height 39
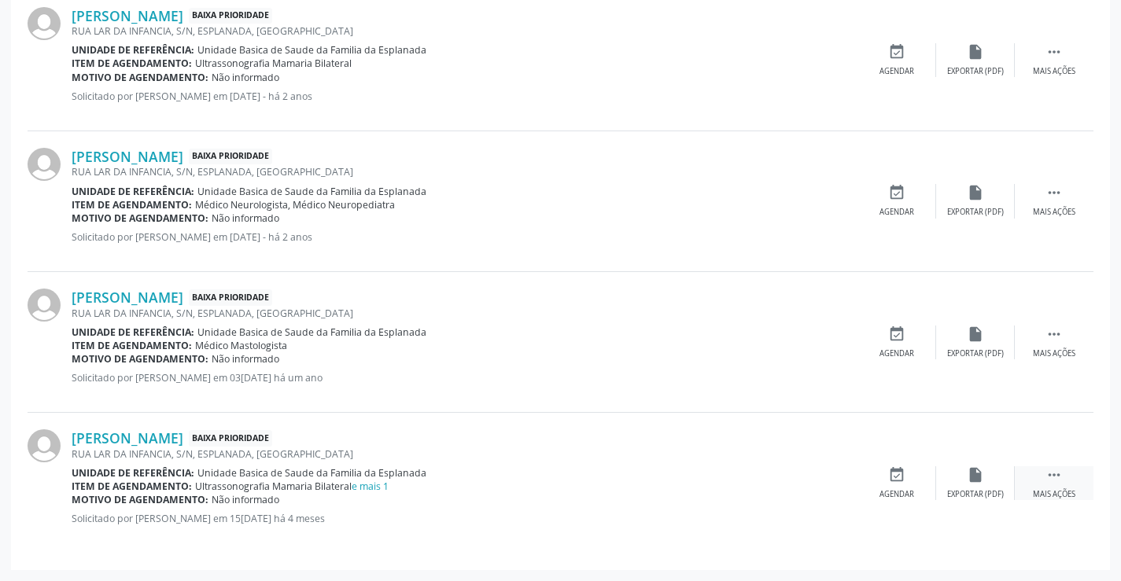
click at [1055, 477] on icon "" at bounding box center [1053, 474] width 17 height 17
click at [987, 477] on div "edit Editar" at bounding box center [975, 483] width 79 height 34
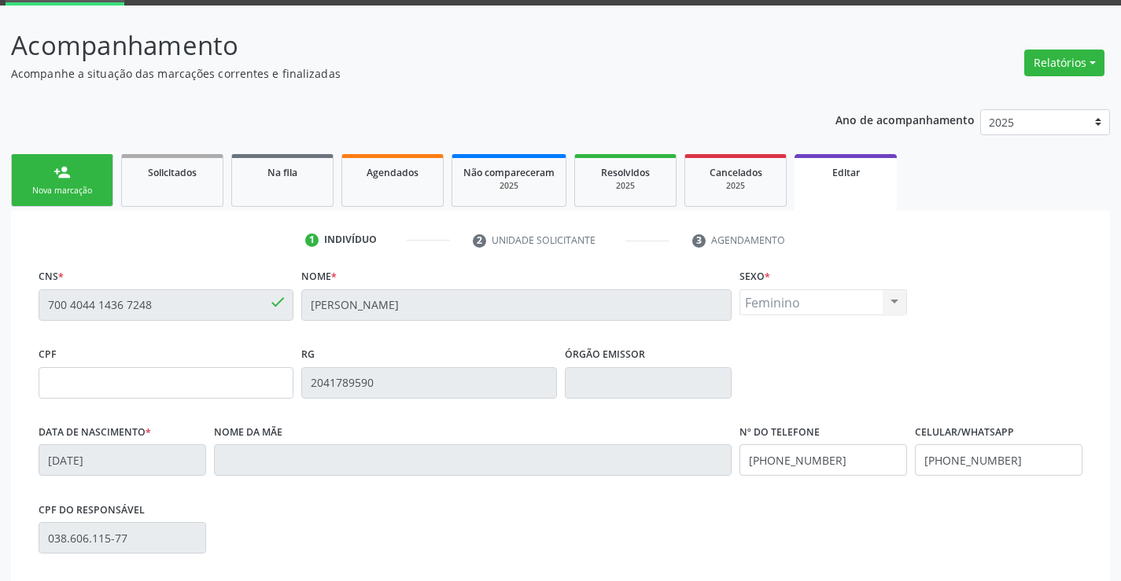
scroll to position [293, 0]
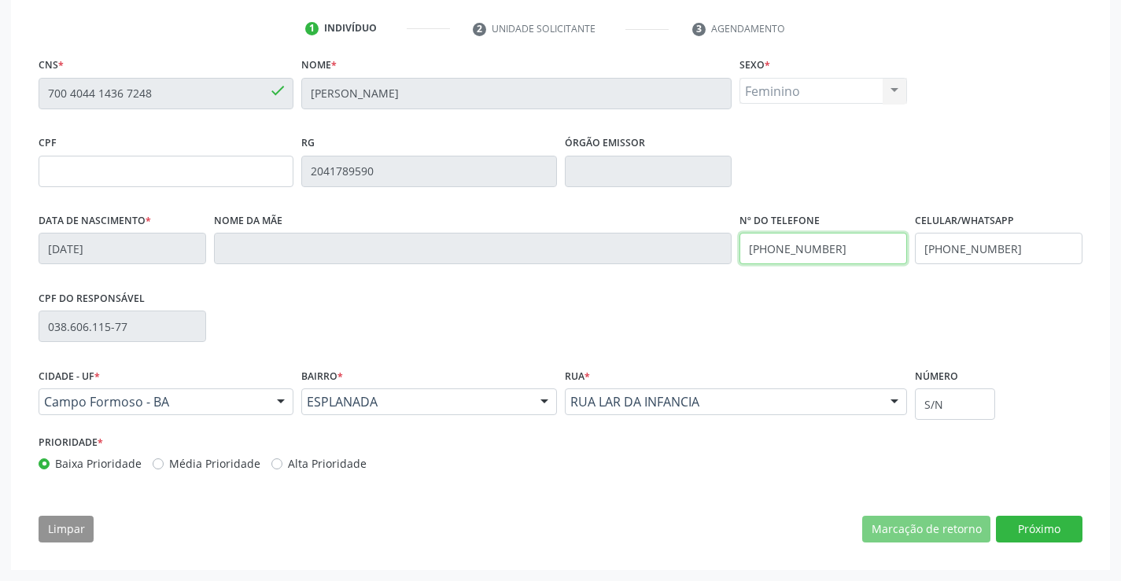
click at [871, 254] on input "(74) 9907-6560" at bounding box center [823, 248] width 168 height 31
type input "("
click at [1038, 252] on input "(74) 9907-6560" at bounding box center [999, 248] width 168 height 31
type input "("
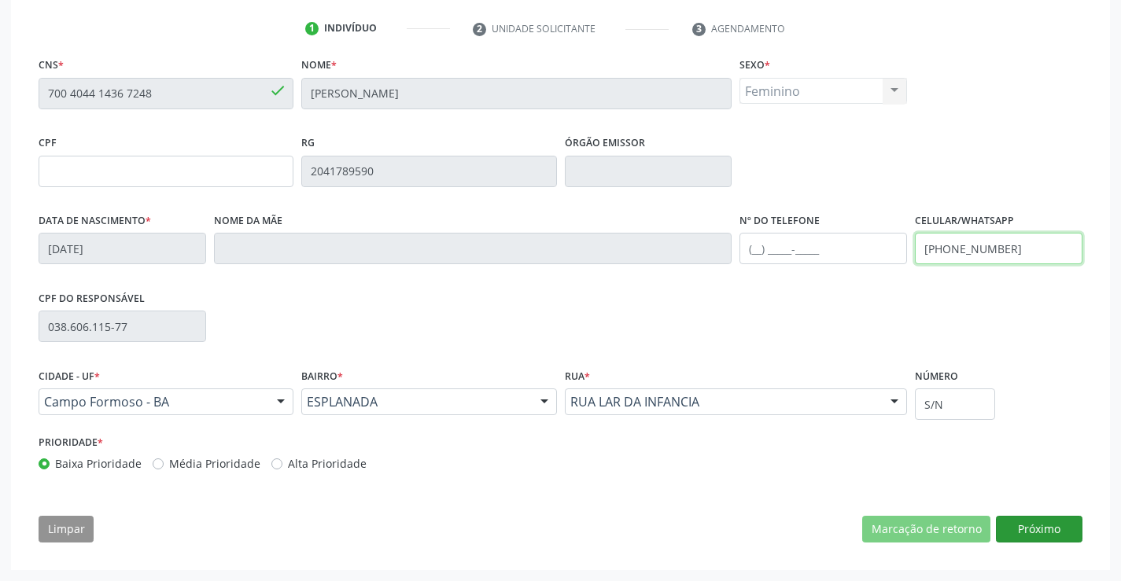
type input "(74) 99900-2292"
click at [1048, 531] on button "Próximo" at bounding box center [1039, 529] width 87 height 27
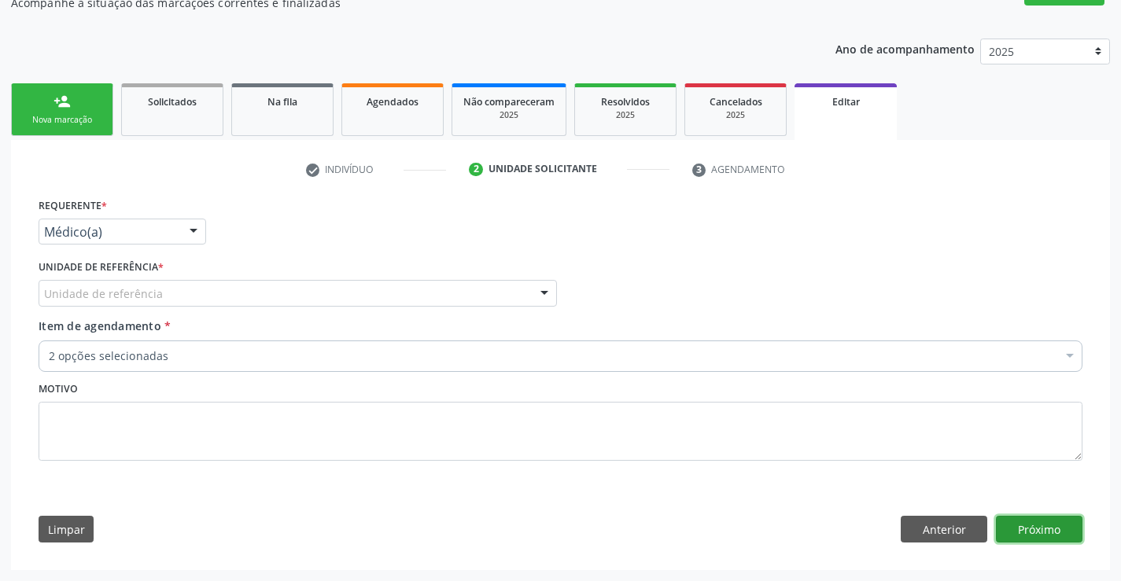
click at [1048, 531] on button "Próximo" at bounding box center [1039, 529] width 87 height 27
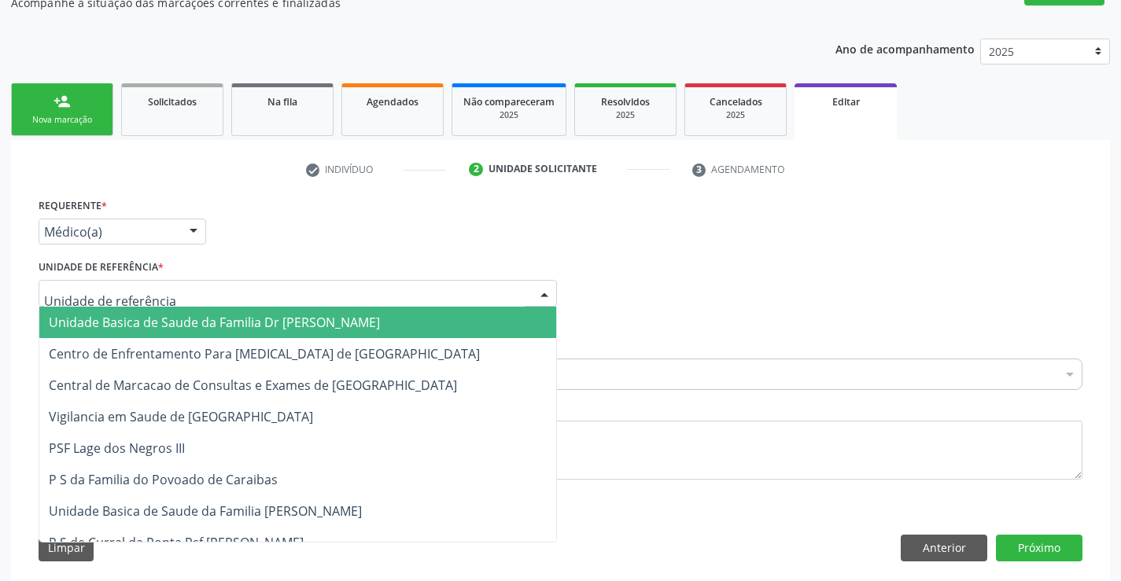
click at [470, 285] on div at bounding box center [298, 293] width 518 height 27
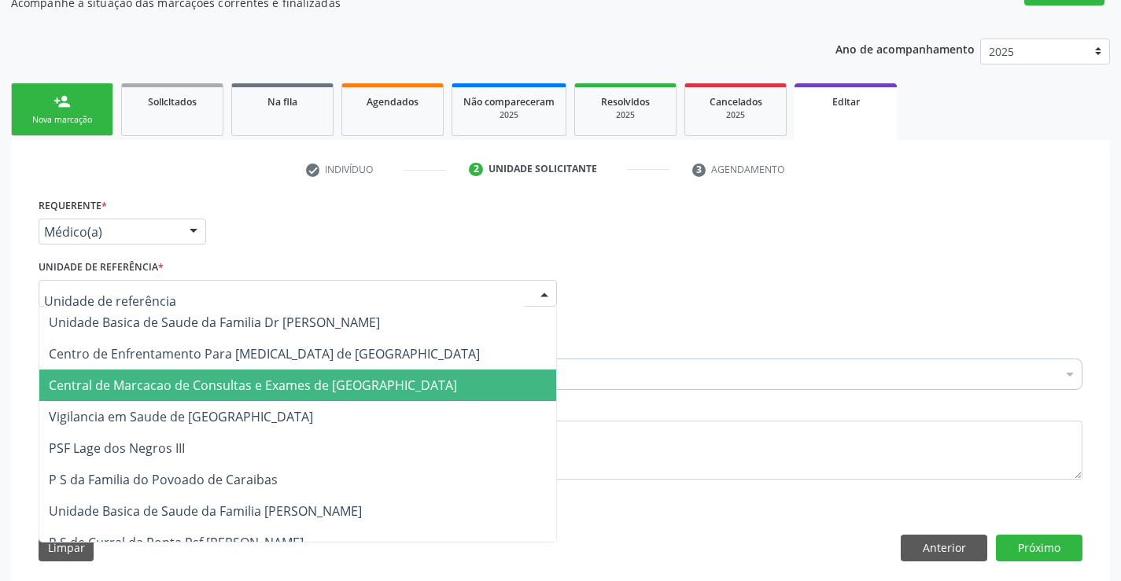
click at [422, 380] on span "Central de Marcacao de Consultas e Exames de [GEOGRAPHIC_DATA]" at bounding box center [253, 385] width 408 height 17
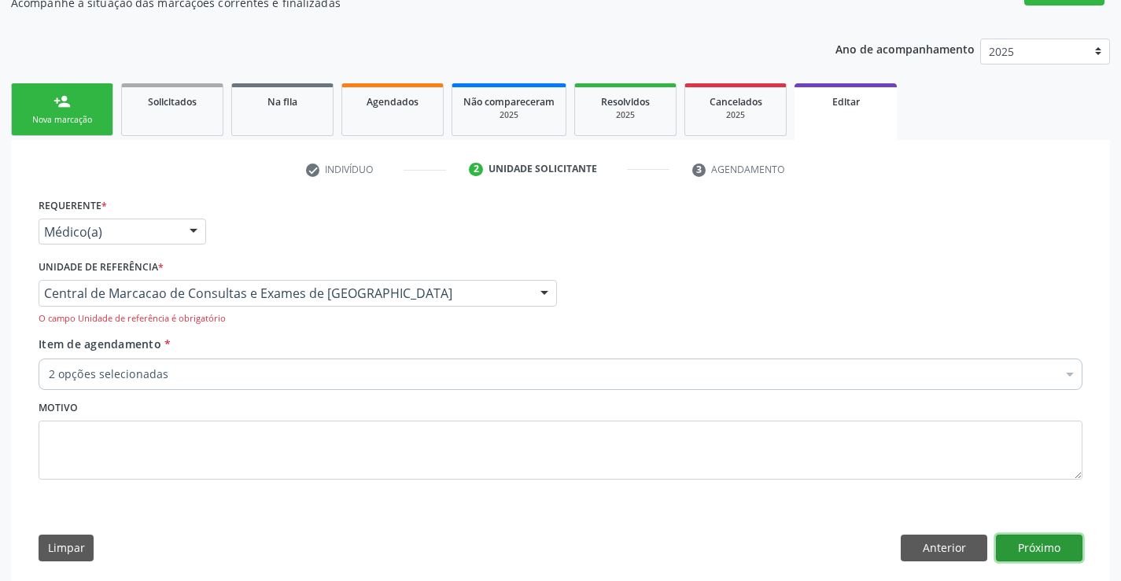
click at [1020, 552] on button "Próximo" at bounding box center [1039, 548] width 87 height 27
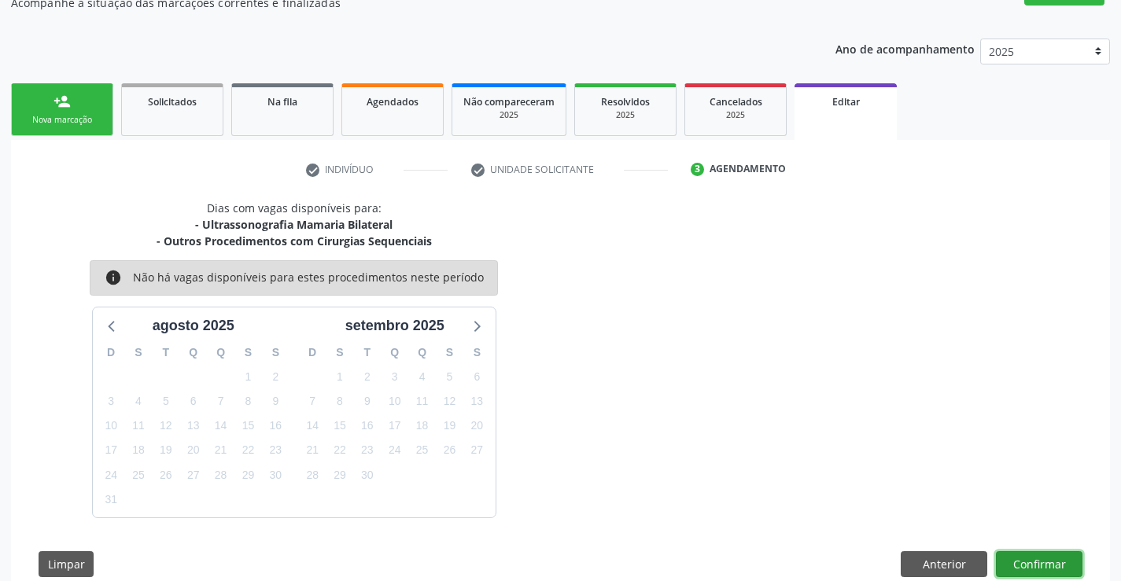
click at [1020, 552] on button "Confirmar" at bounding box center [1039, 564] width 87 height 27
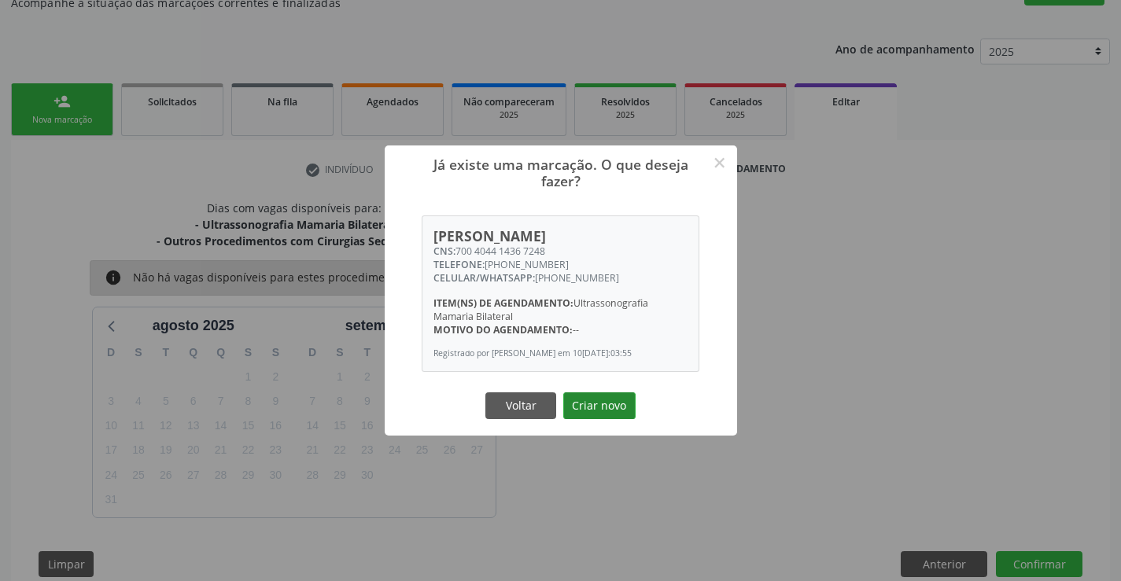
click at [626, 419] on button "Criar novo" at bounding box center [599, 405] width 72 height 27
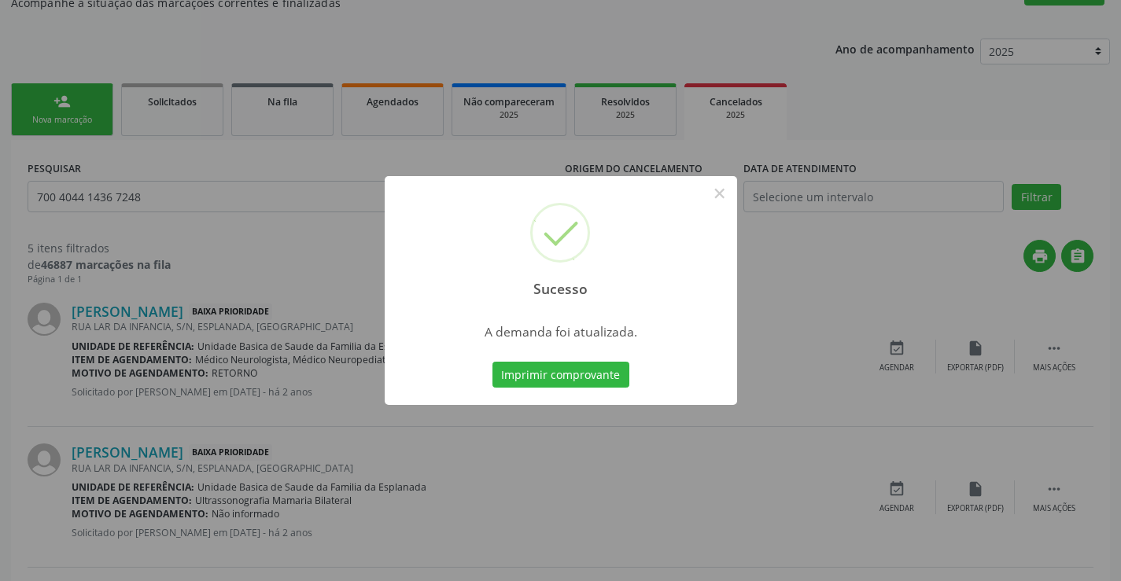
scroll to position [0, 0]
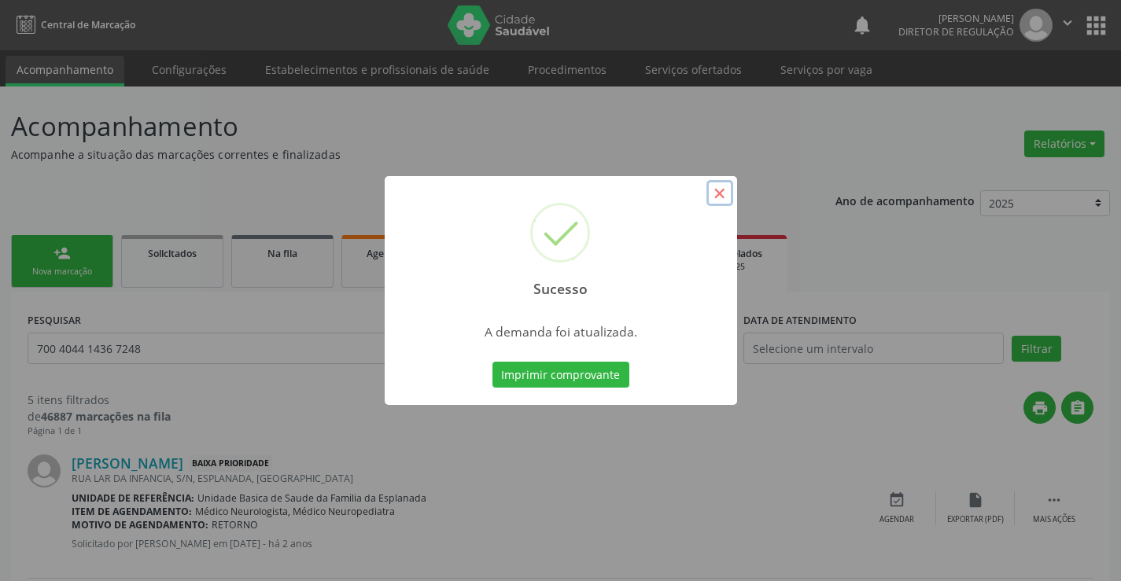
click at [717, 188] on button "×" at bounding box center [719, 193] width 27 height 27
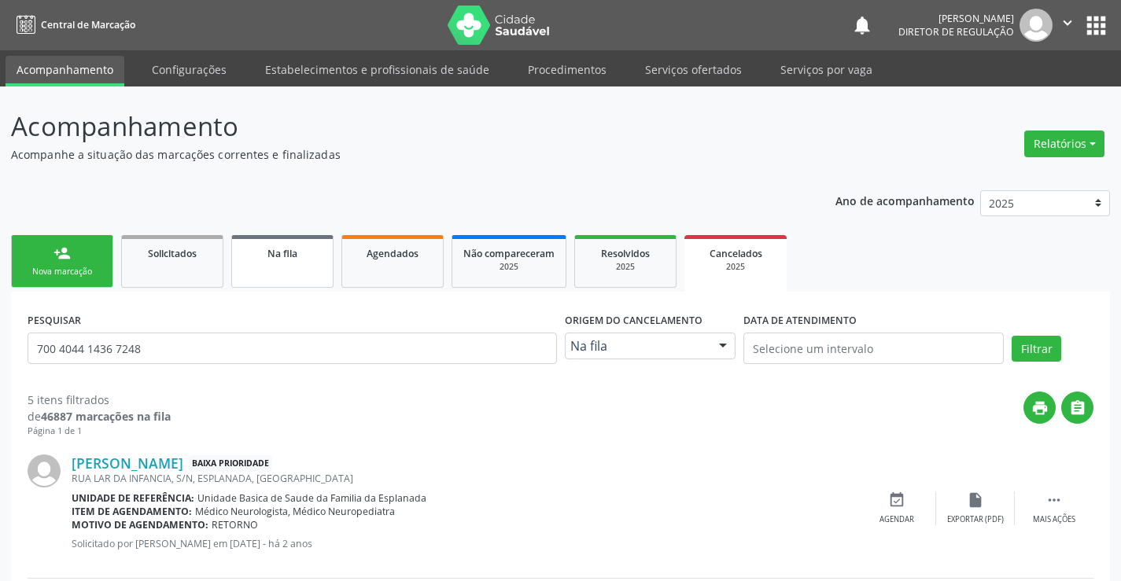
click at [302, 272] on link "Na fila" at bounding box center [282, 261] width 102 height 53
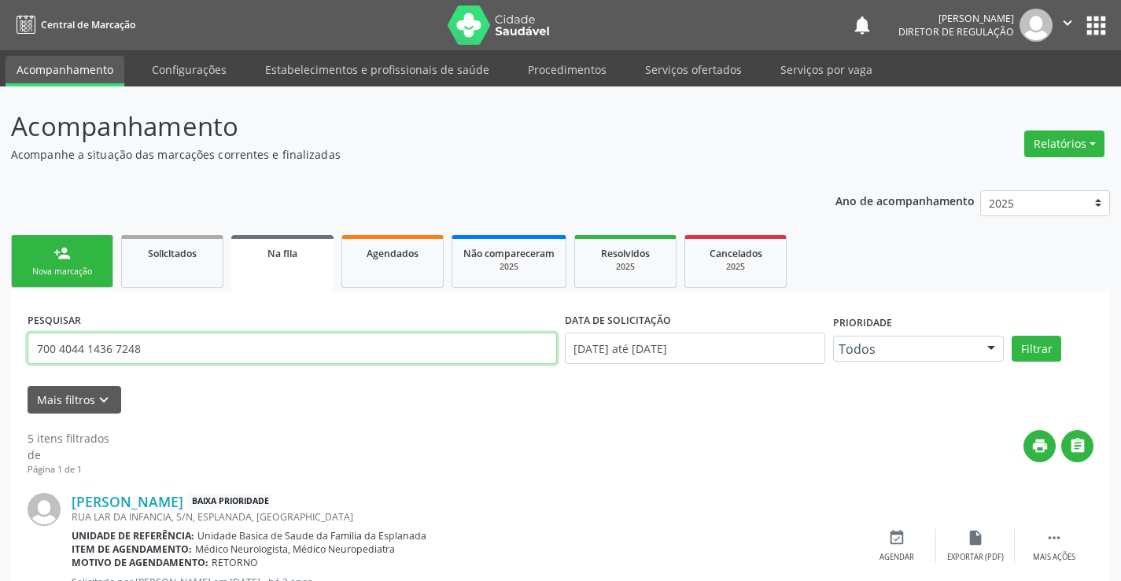
click at [165, 341] on input "700 4044 1436 7248" at bounding box center [292, 348] width 529 height 31
type input "7"
type input "700003441876908"
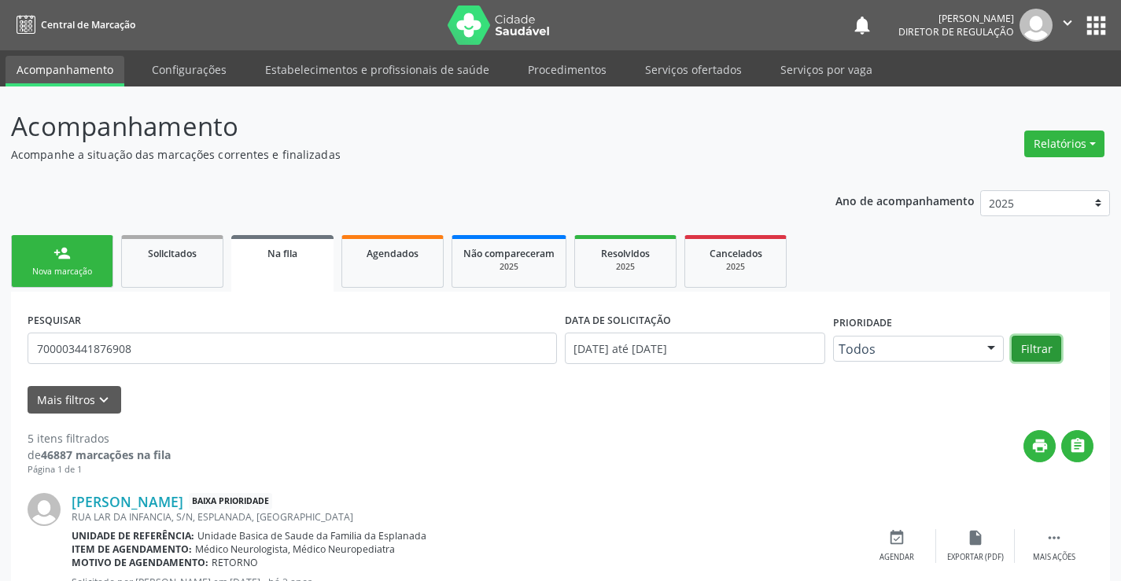
click at [1033, 336] on button "Filtrar" at bounding box center [1036, 349] width 50 height 27
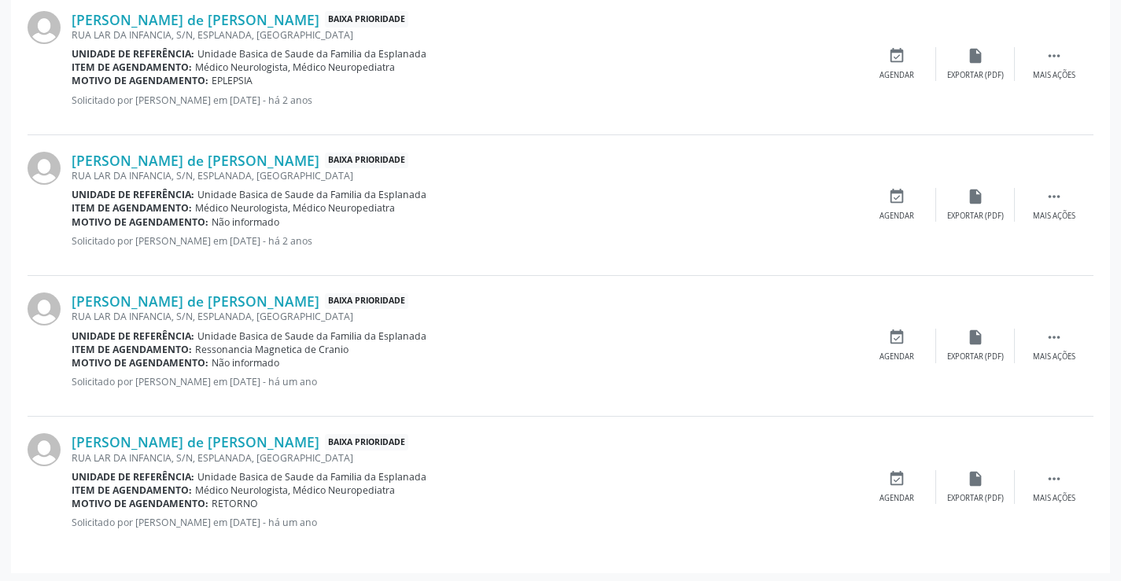
scroll to position [485, 0]
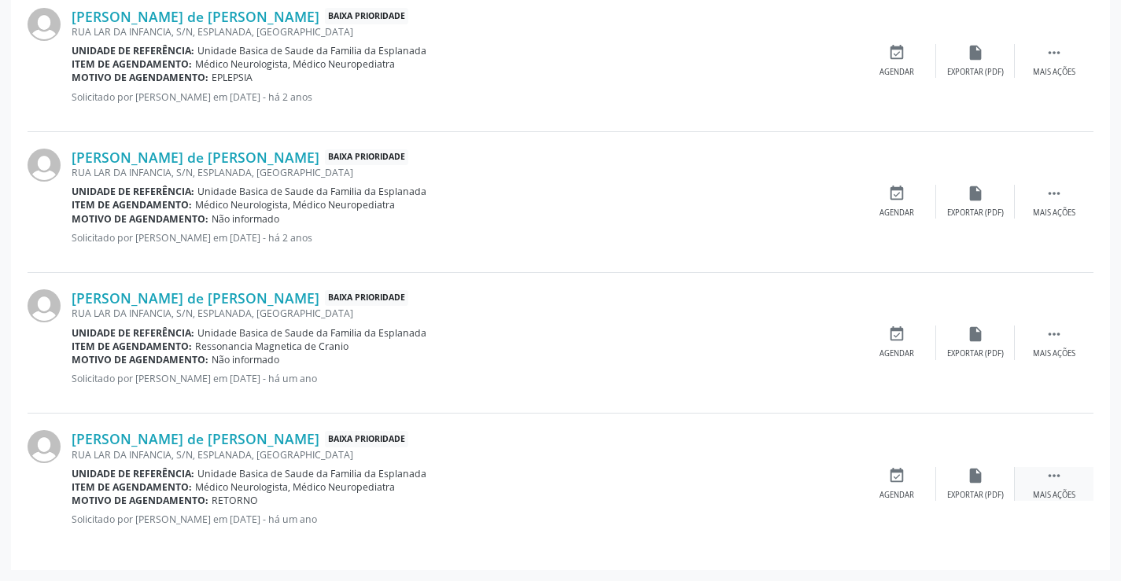
click at [1045, 478] on icon "" at bounding box center [1053, 475] width 17 height 17
click at [908, 485] on div "cancel Cancelar" at bounding box center [896, 484] width 79 height 34
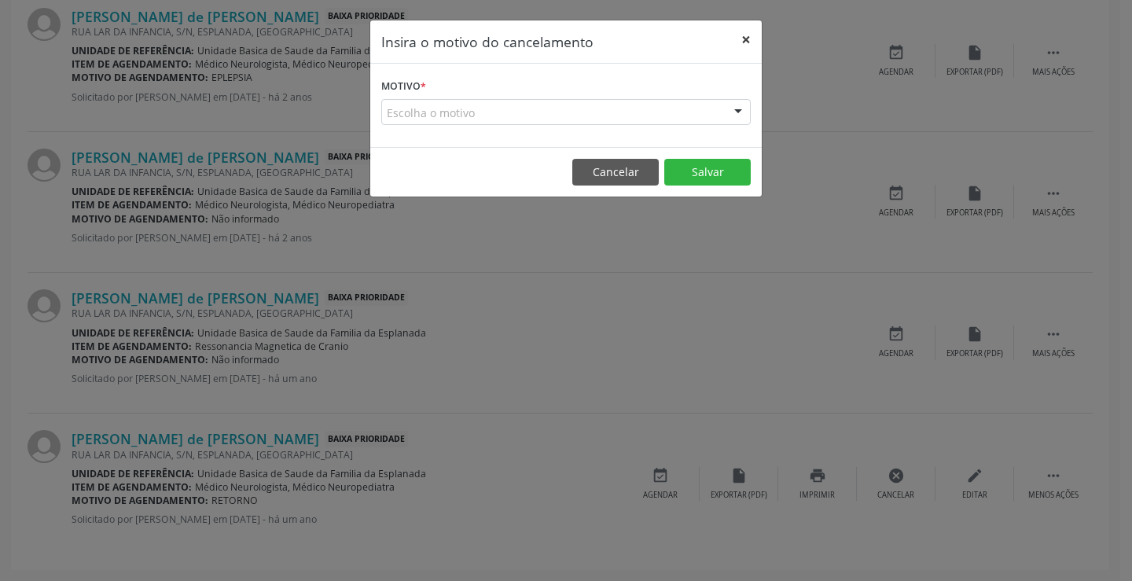
click at [745, 34] on button "×" at bounding box center [746, 39] width 31 height 39
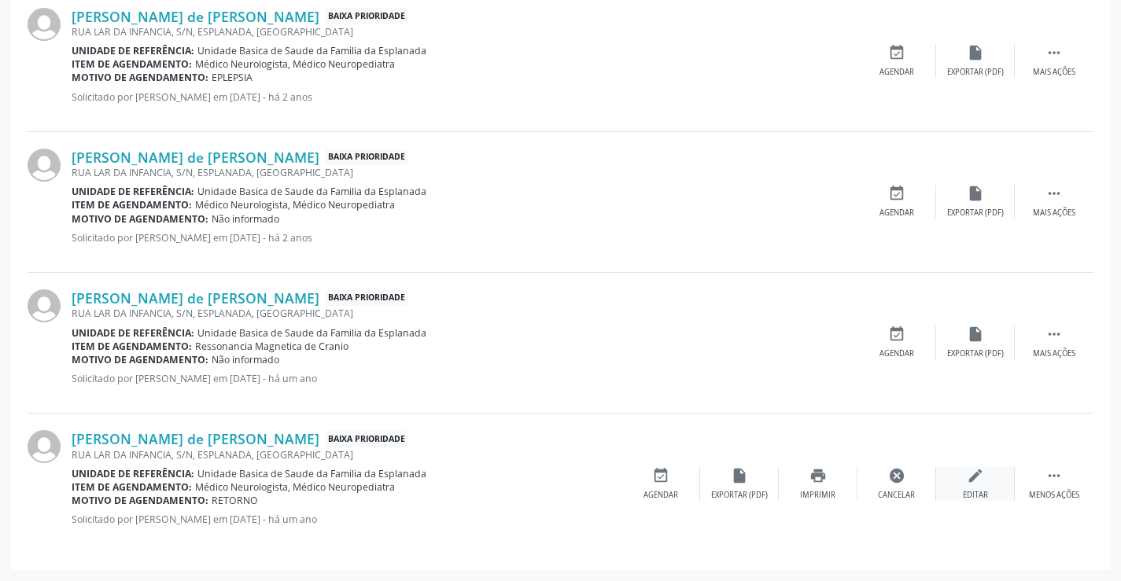
click at [985, 474] on div "edit Editar" at bounding box center [975, 484] width 79 height 34
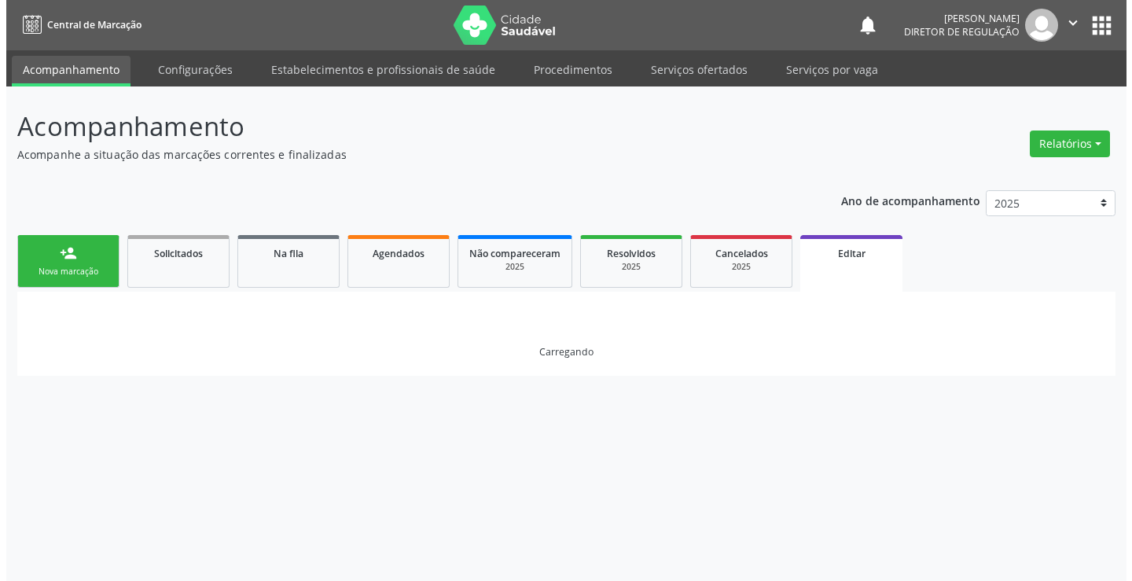
scroll to position [0, 0]
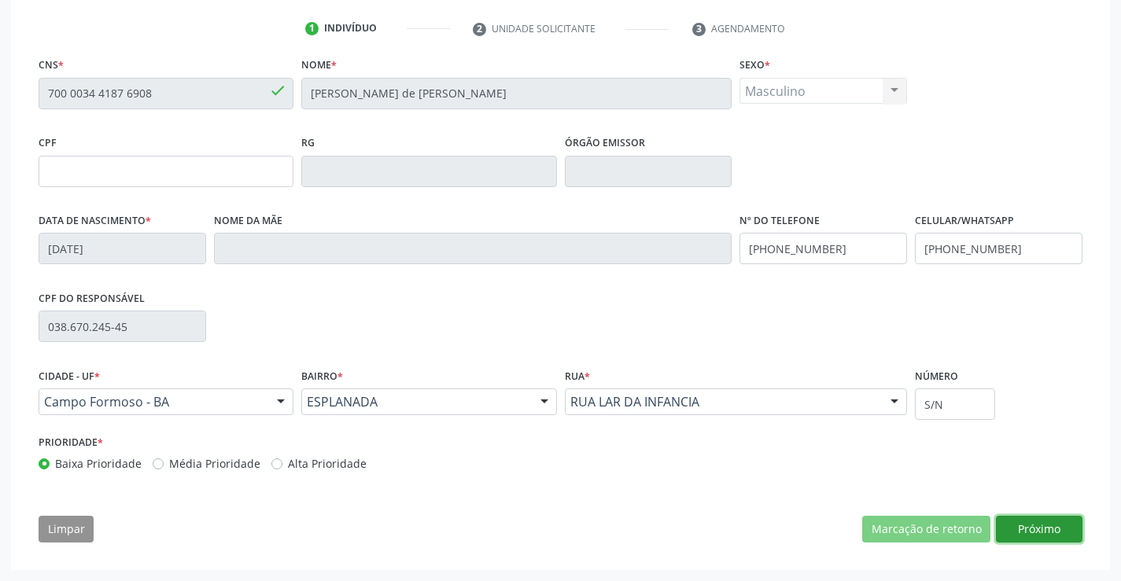
click at [1057, 528] on button "Próximo" at bounding box center [1039, 529] width 87 height 27
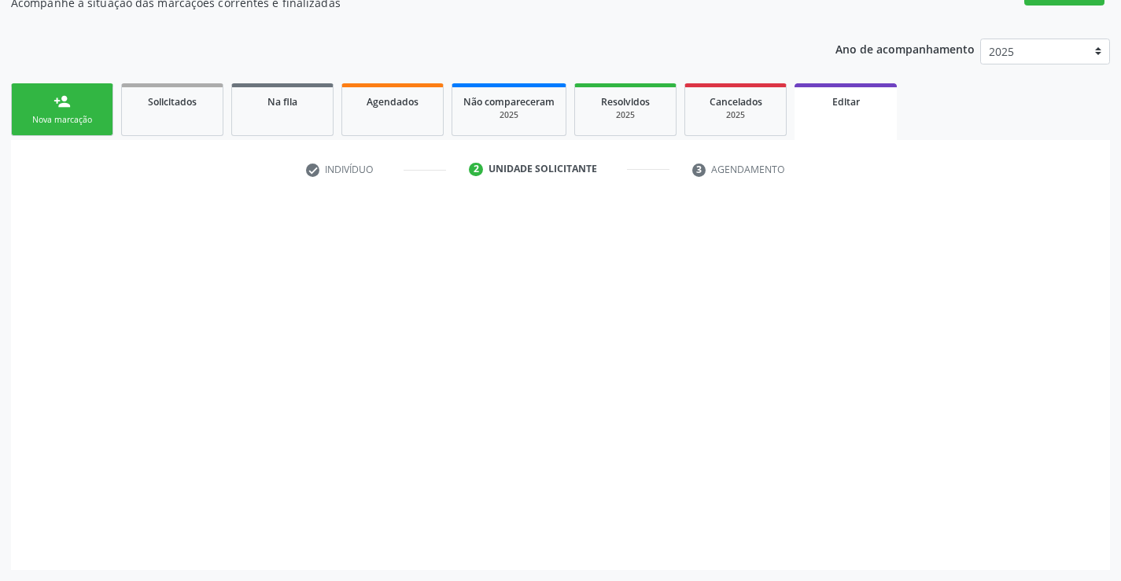
scroll to position [152, 0]
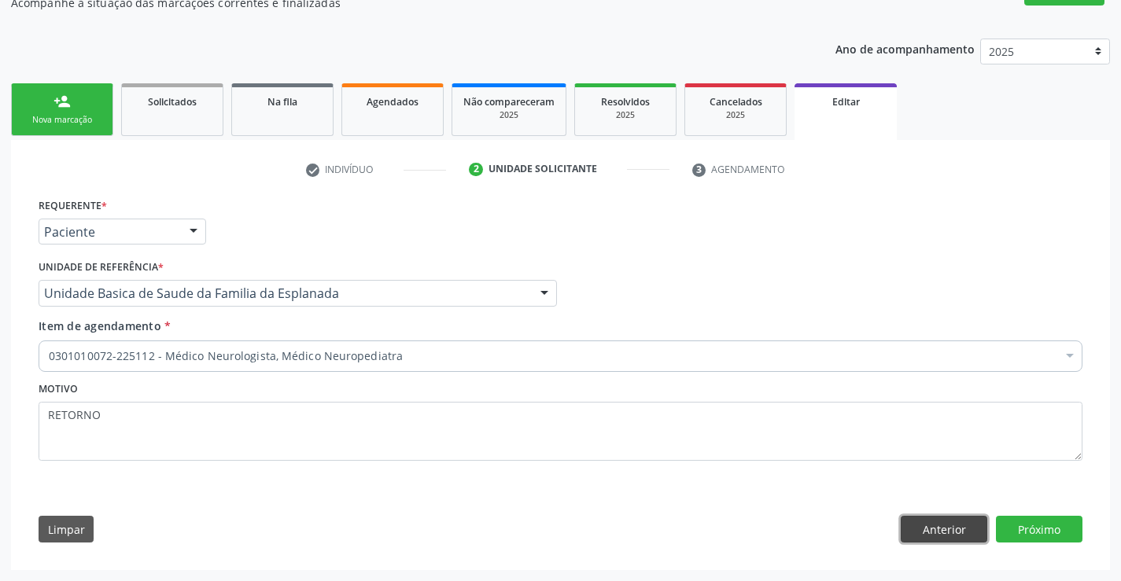
click at [924, 517] on button "Anterior" at bounding box center [943, 529] width 87 height 27
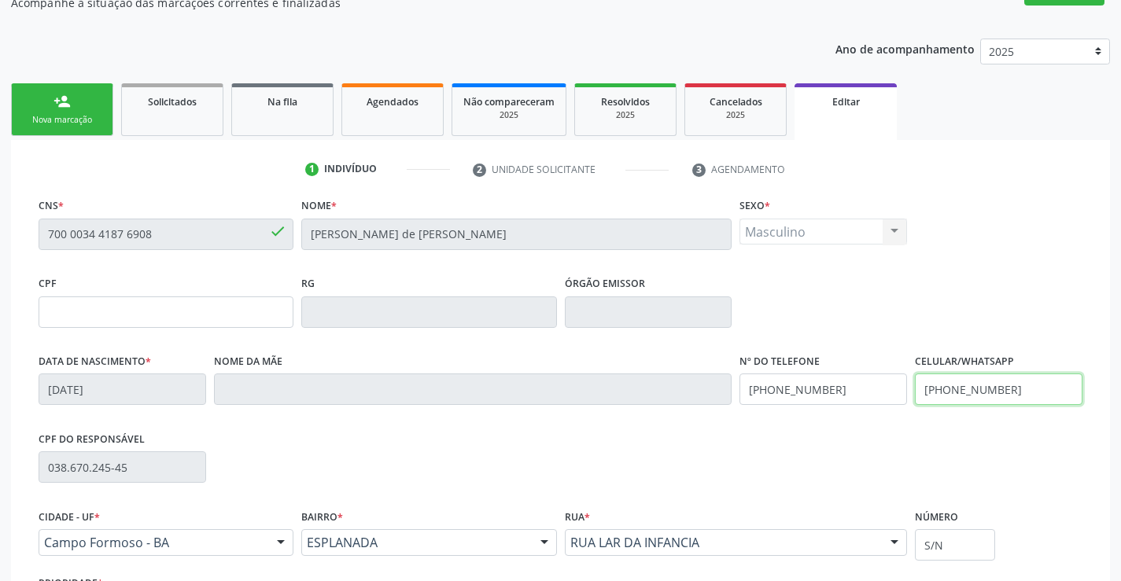
click at [1010, 388] on input "(74) 9980-9601" at bounding box center [999, 389] width 168 height 31
click at [861, 382] on input "(74) 9907-6560" at bounding box center [823, 389] width 168 height 31
type input "("
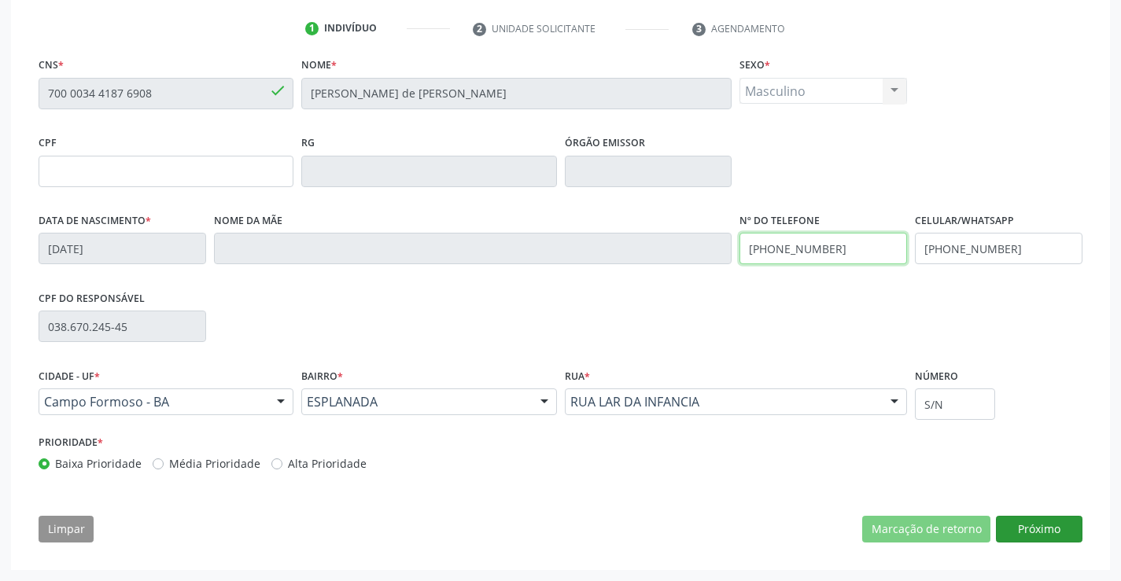
type input "(74) 99900-2292"
click at [1041, 533] on button "Próximo" at bounding box center [1039, 529] width 87 height 27
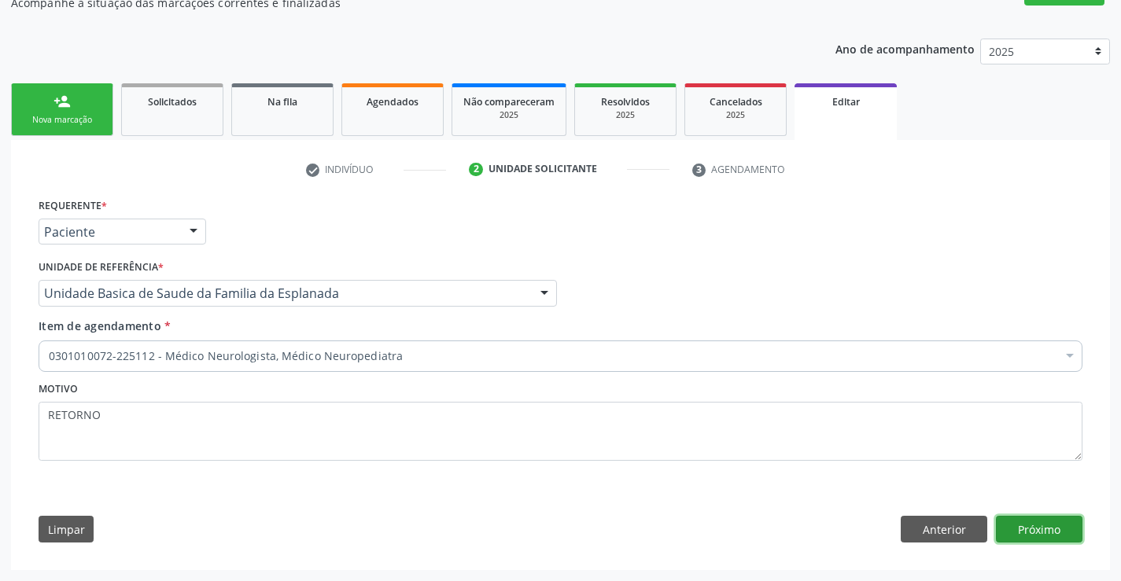
click at [1035, 525] on button "Próximo" at bounding box center [1039, 529] width 87 height 27
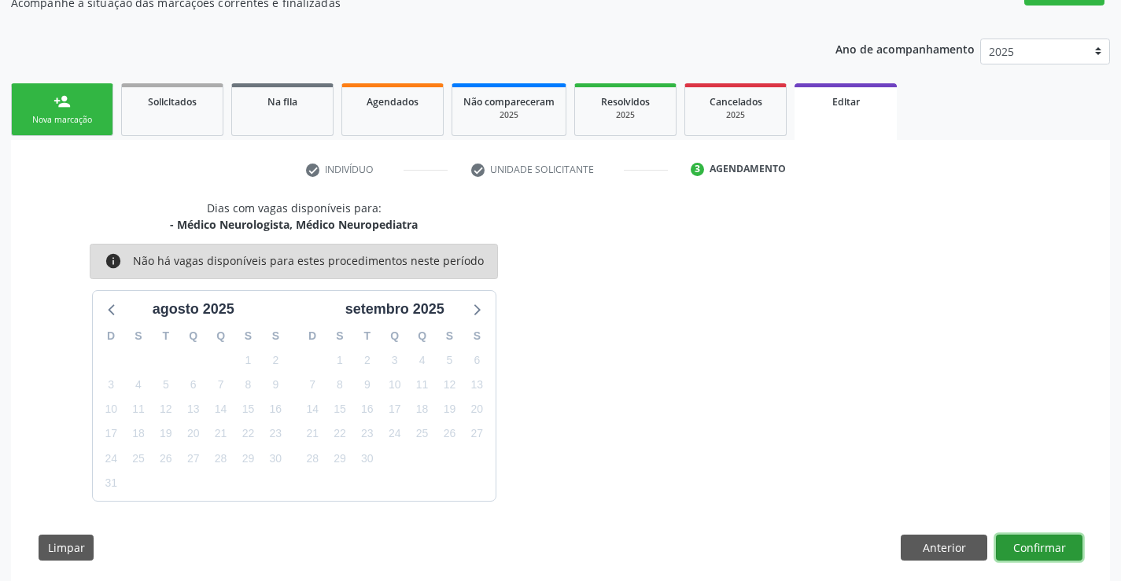
click at [1070, 545] on button "Confirmar" at bounding box center [1039, 548] width 87 height 27
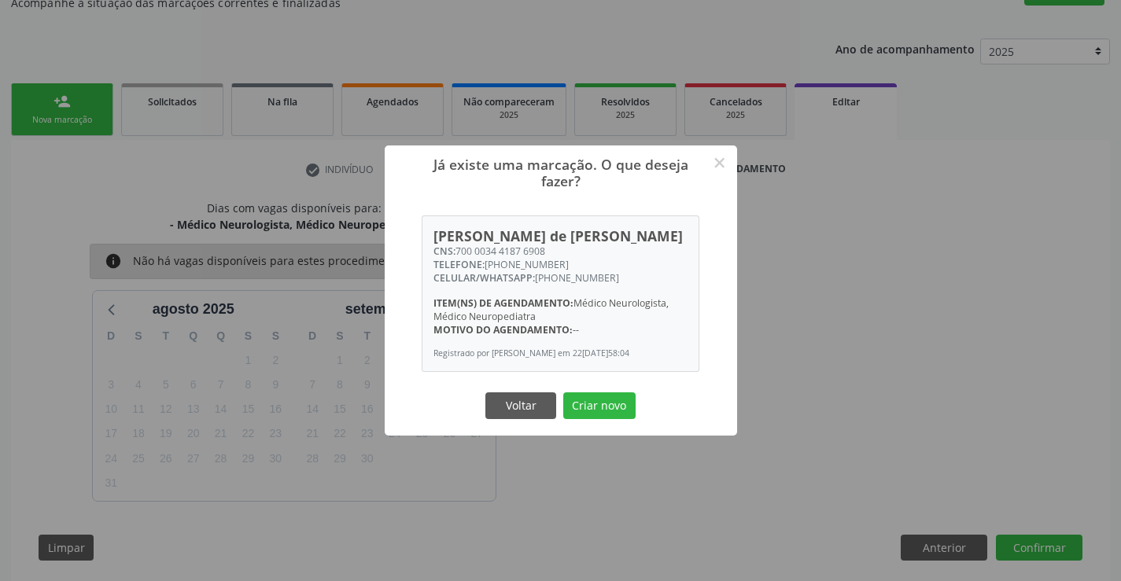
click at [564, 390] on div "Voltar Criar novo" at bounding box center [560, 405] width 157 height 33
click at [606, 407] on button "Criar novo" at bounding box center [599, 405] width 72 height 27
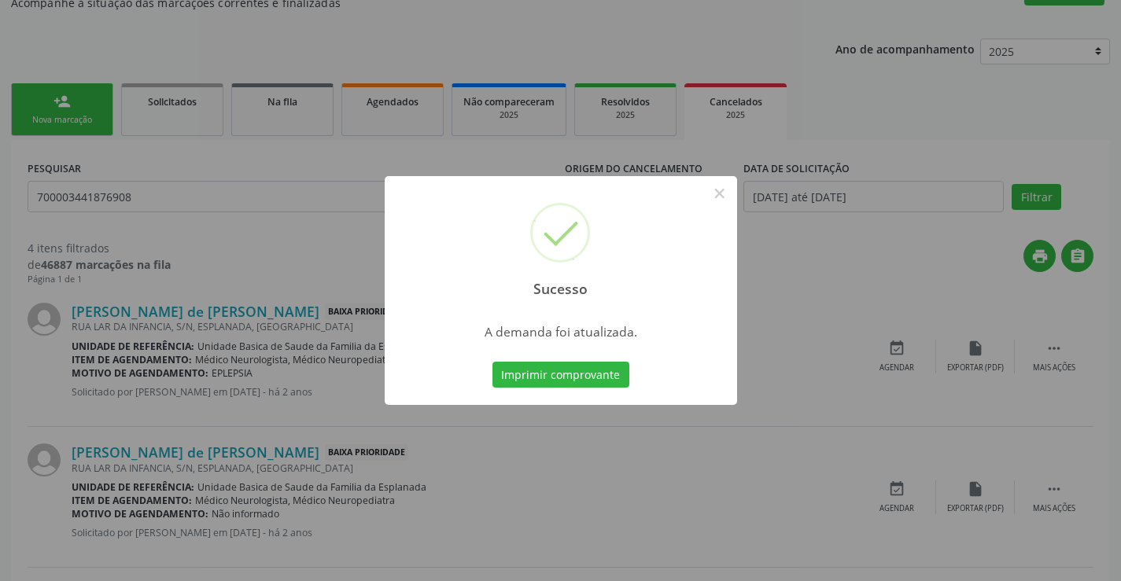
scroll to position [0, 0]
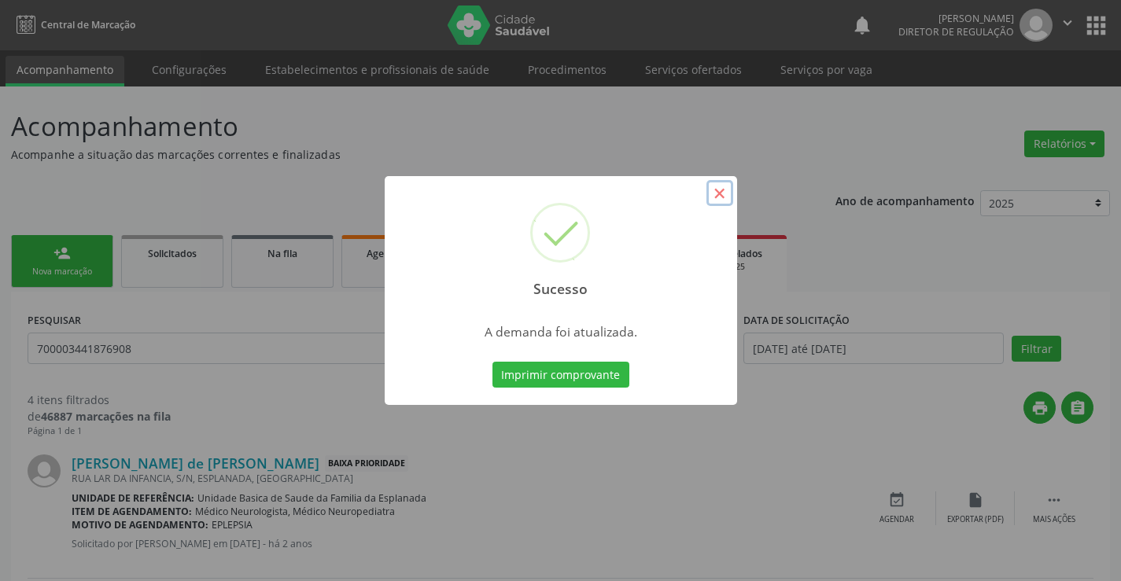
click at [724, 197] on button "×" at bounding box center [719, 193] width 27 height 27
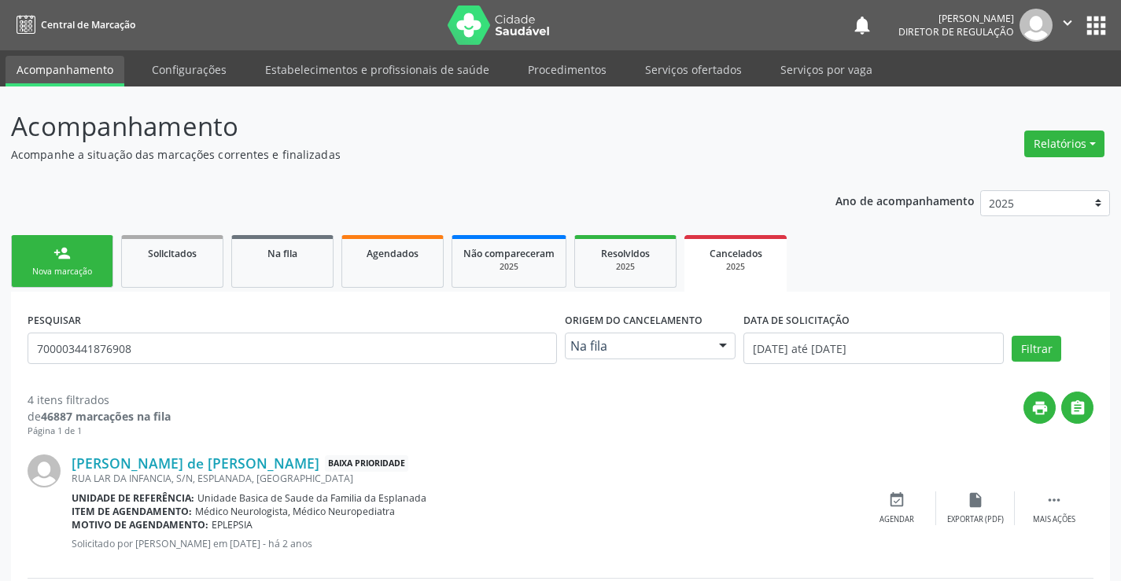
click at [63, 266] on div "Nova marcação" at bounding box center [62, 272] width 79 height 12
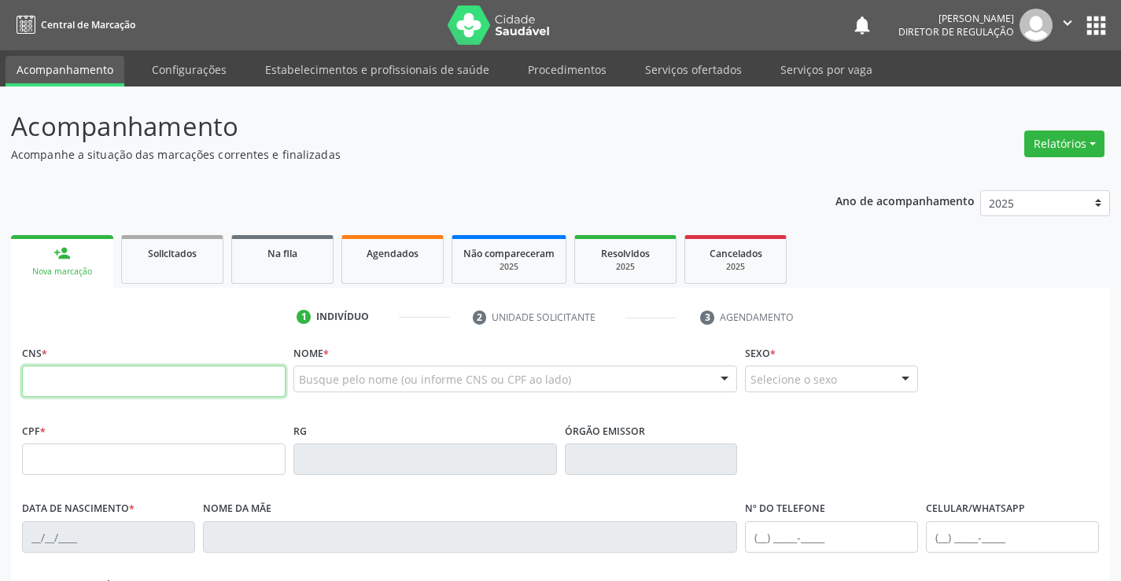
click at [126, 382] on input "text" at bounding box center [153, 381] width 263 height 31
type input "700 2074 1155 8721"
type input "072.386.935-93"
type input "03/10/1994"
type input "(74) 99102-0108"
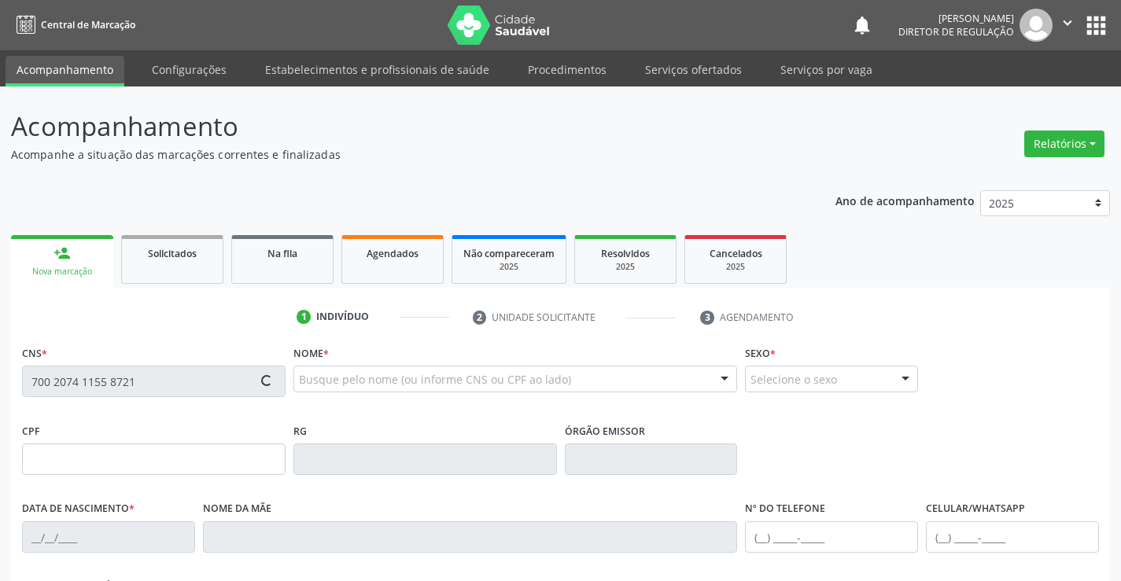
type input "(74) 99102-0108"
type input "S/N"
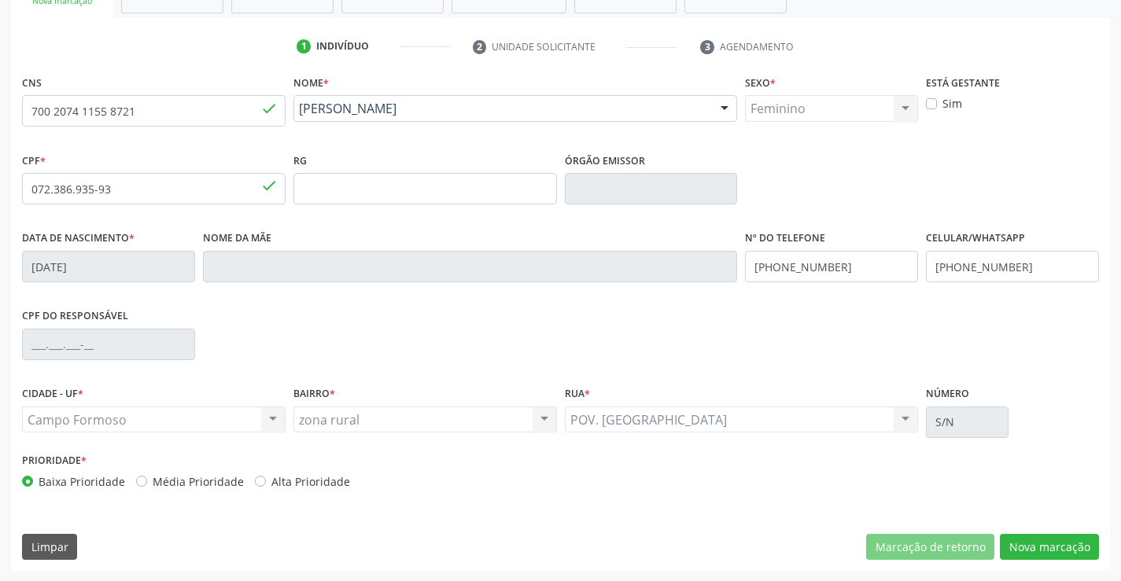
scroll to position [271, 0]
click at [1070, 545] on button "Nova marcação" at bounding box center [1049, 546] width 99 height 27
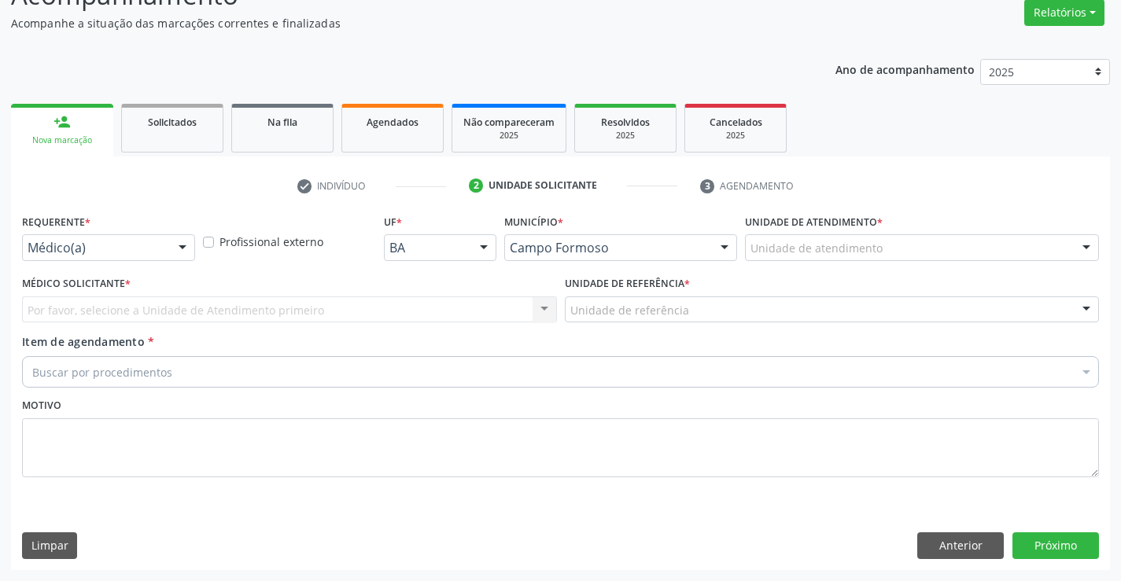
scroll to position [131, 0]
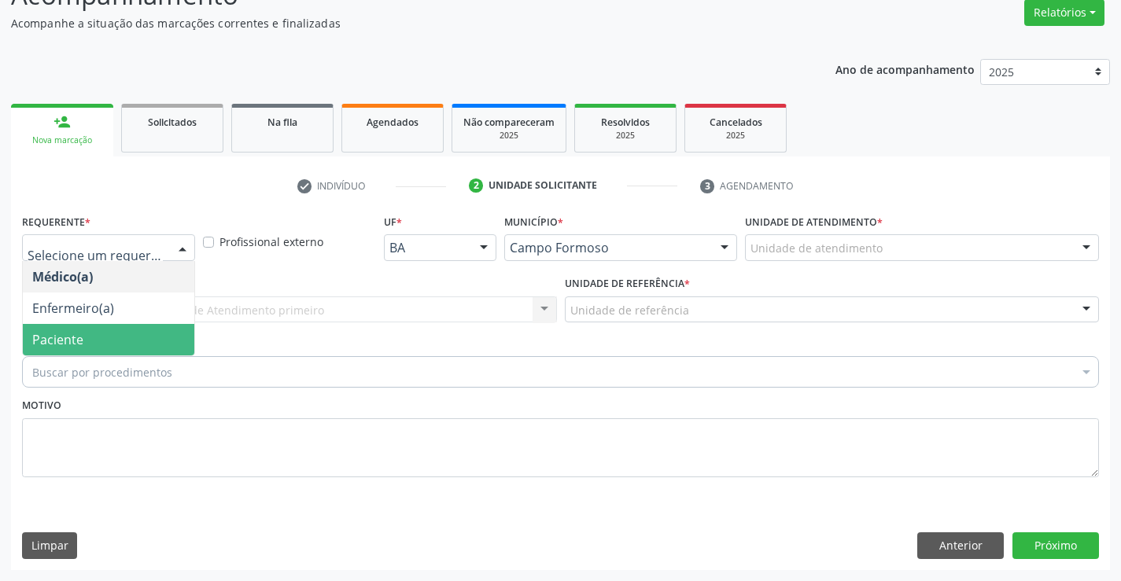
drag, startPoint x: 169, startPoint y: 339, endPoint x: 284, endPoint y: 304, distance: 120.1
click at [171, 339] on span "Paciente" at bounding box center [108, 339] width 171 height 31
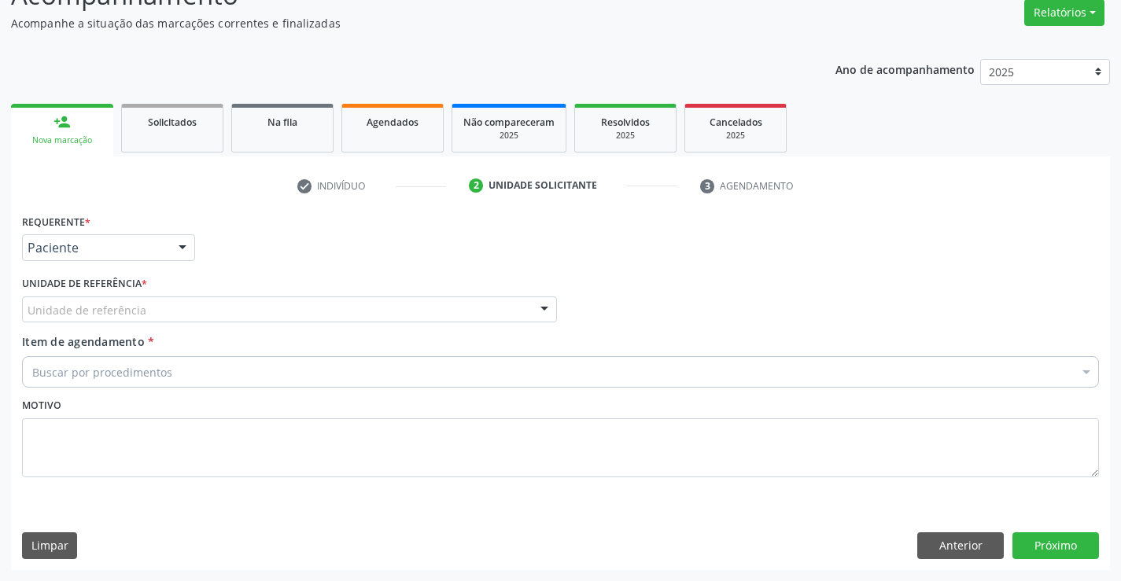
click at [285, 303] on div "Unidade de referência" at bounding box center [289, 309] width 535 height 27
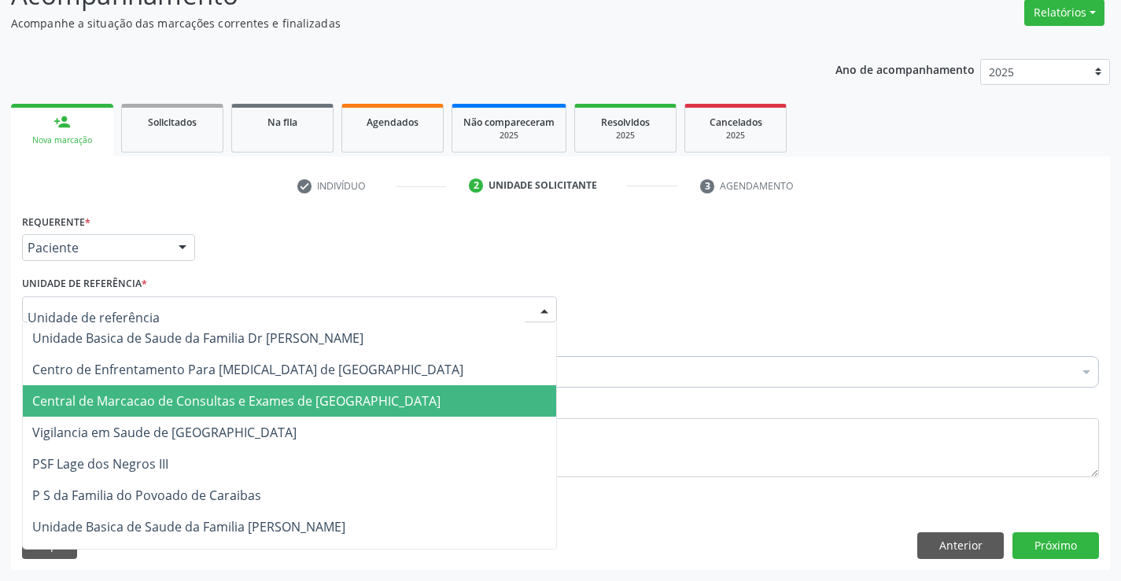
drag, startPoint x: 286, startPoint y: 378, endPoint x: 290, endPoint y: 390, distance: 12.4
click at [290, 390] on span "Central de Marcacao de Consultas e Exames de [GEOGRAPHIC_DATA]" at bounding box center [289, 400] width 533 height 31
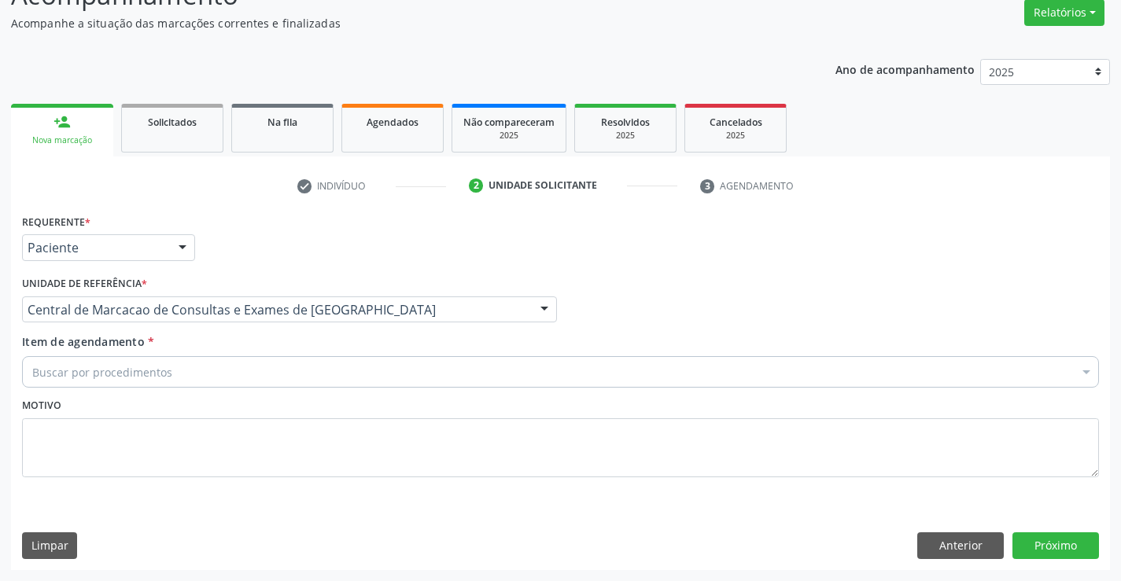
click at [370, 379] on div "Buscar por procedimentos" at bounding box center [560, 371] width 1077 height 31
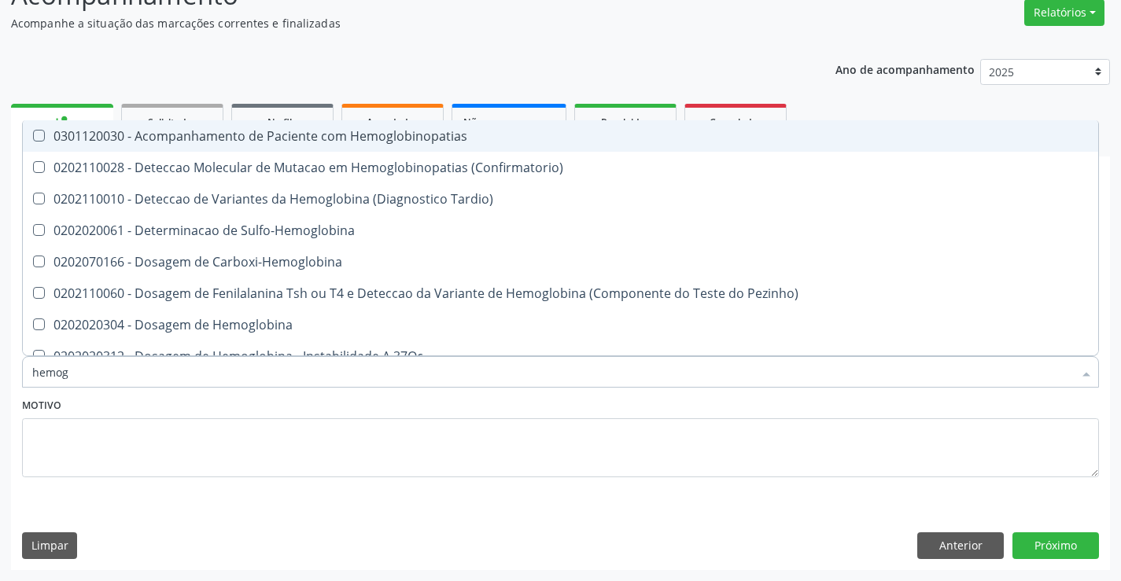
type input "hemogr"
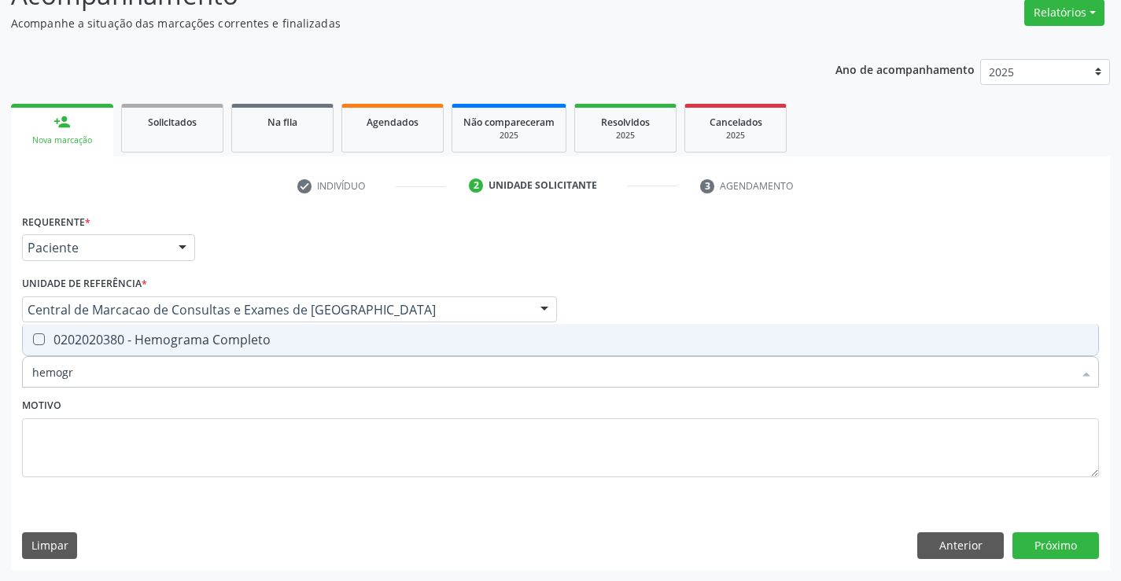
click at [360, 337] on div "0202020380 - Hemograma Completo" at bounding box center [560, 339] width 1056 height 13
checkbox Completo "true"
type input "hemogr"
click at [358, 422] on textarea at bounding box center [560, 448] width 1077 height 60
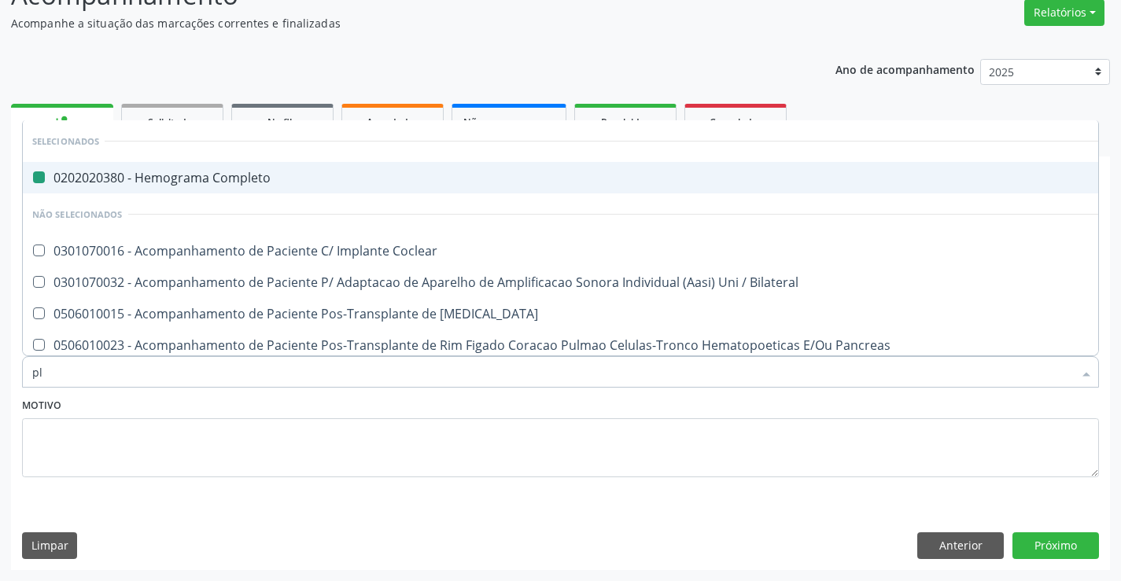
type input "pla"
checkbox Completo "false"
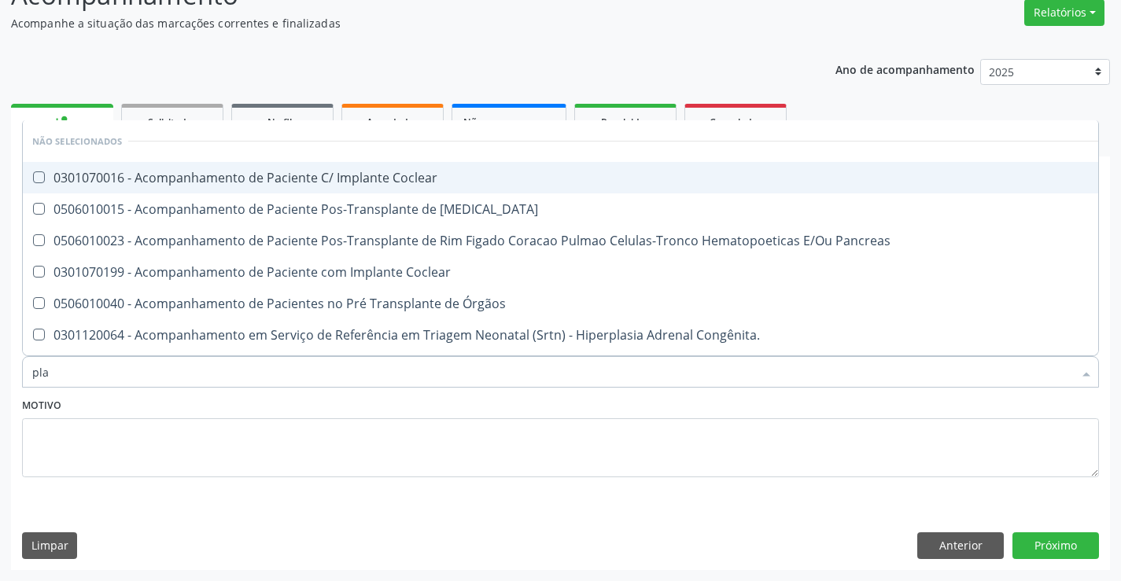
type input "plaq"
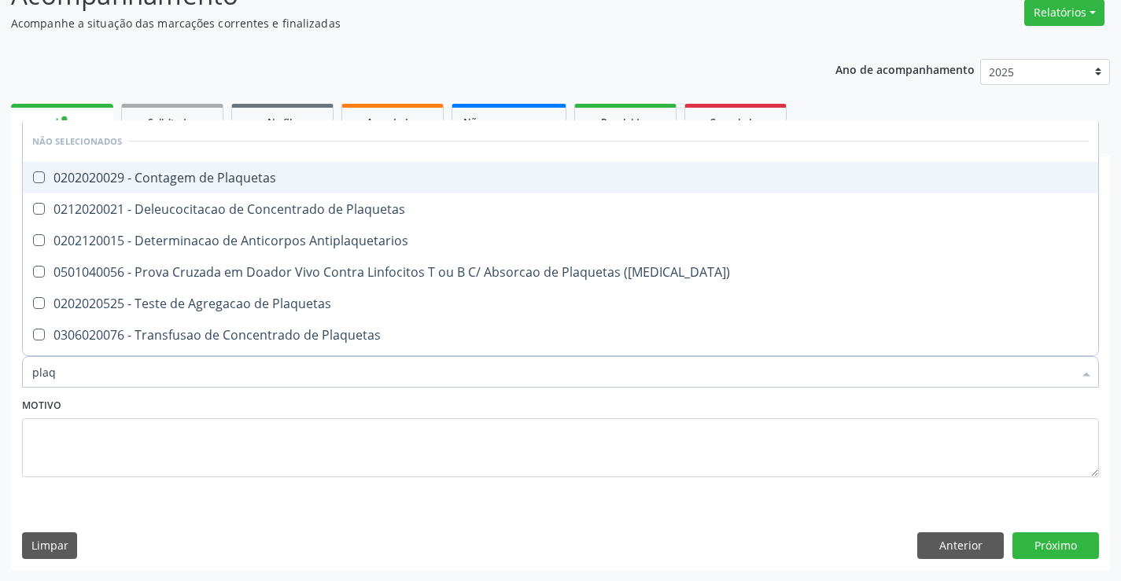
click at [314, 166] on span "0202020029 - Contagem de Plaquetas" at bounding box center [560, 177] width 1075 height 31
checkbox Plaquetas "true"
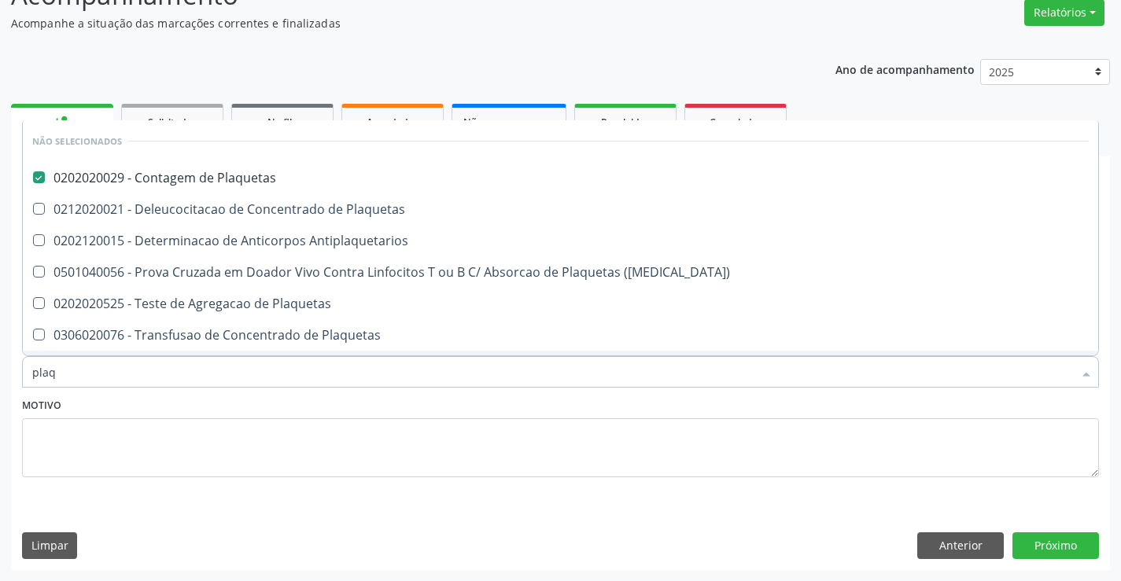
click at [300, 407] on div "Motivo" at bounding box center [560, 435] width 1077 height 83
checkbox Plaquetas "true"
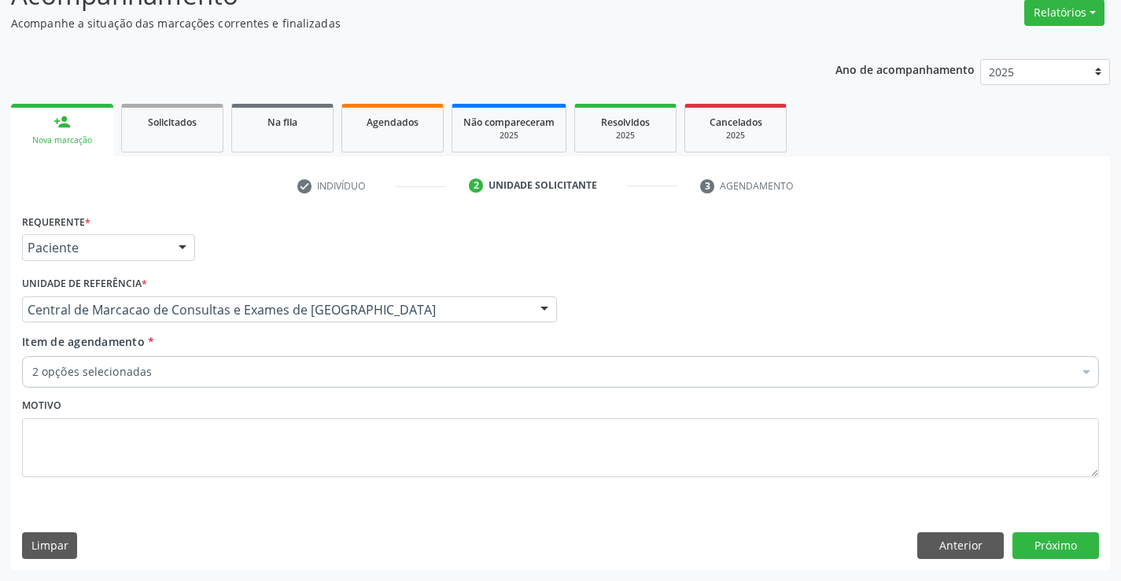
click at [299, 395] on div "Motivo" at bounding box center [560, 435] width 1077 height 83
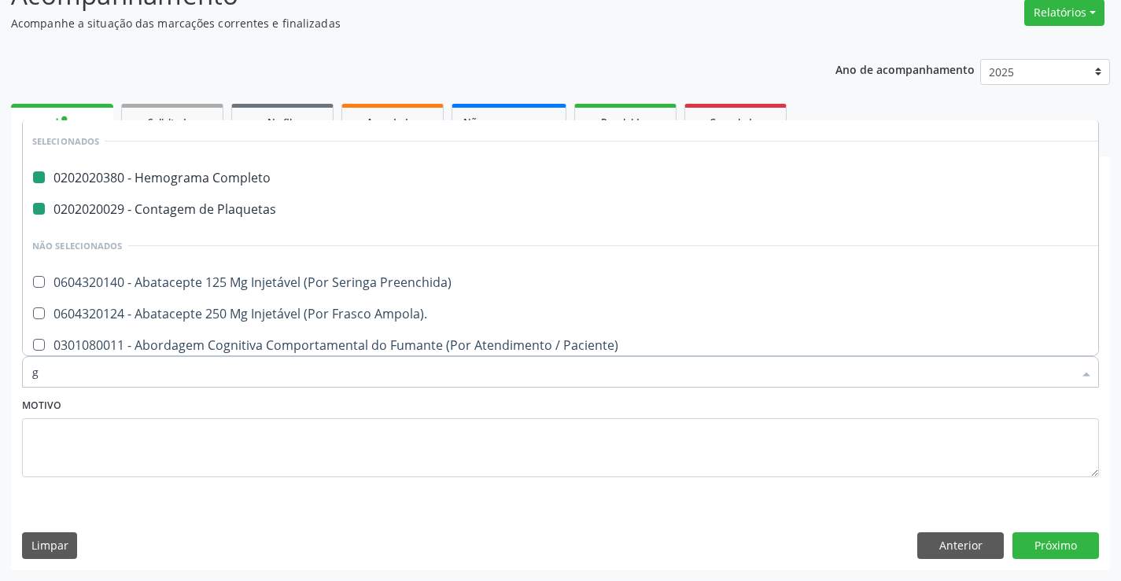
type input "gl"
checkbox Completo "false"
checkbox Plaquetas "false"
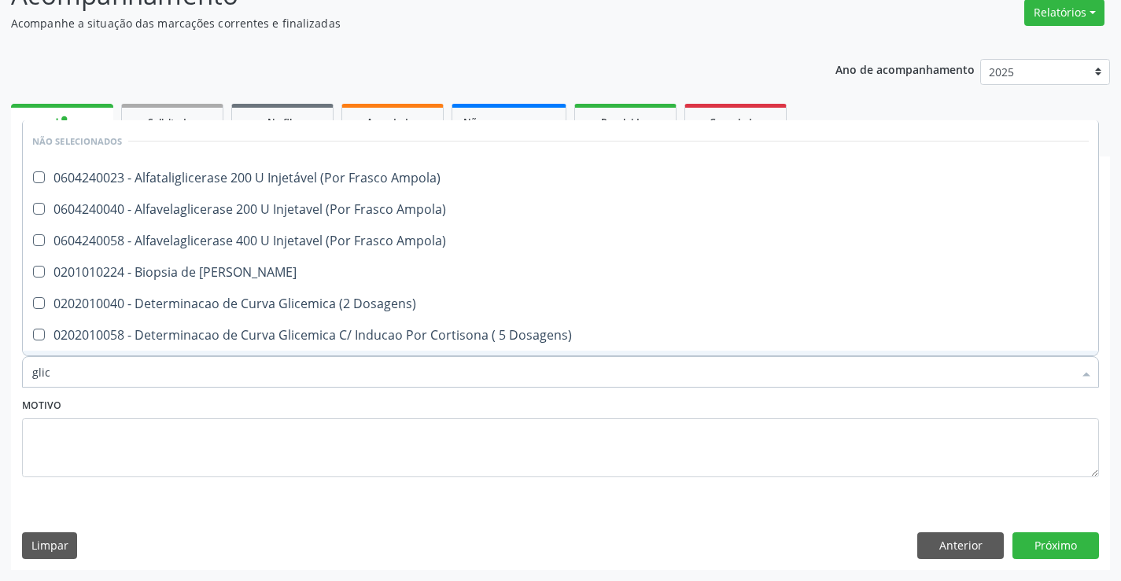
type input "glico"
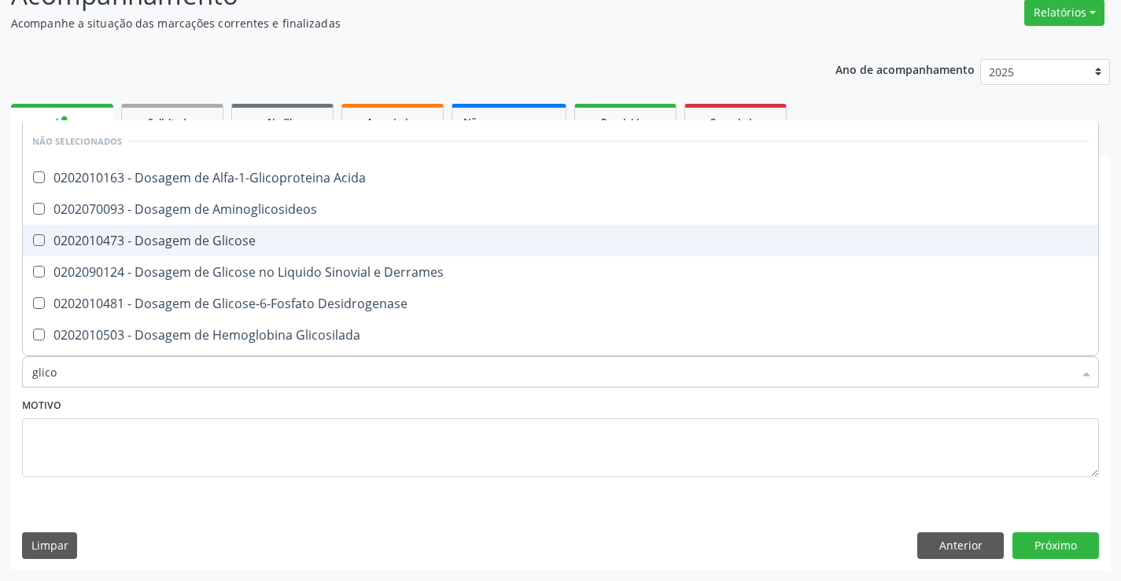
click at [290, 251] on span "0202010473 - Dosagem de Glicose" at bounding box center [560, 240] width 1075 height 31
checkbox Glicose "true"
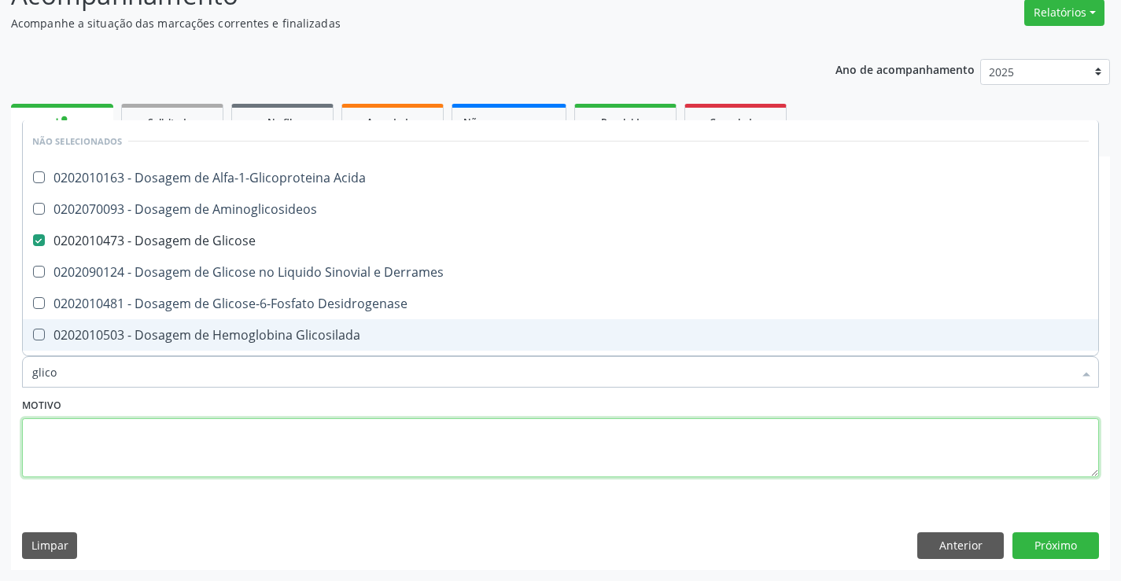
click at [302, 425] on textarea at bounding box center [560, 448] width 1077 height 60
checkbox Acida "true"
checkbox Aminoglicosideos "true"
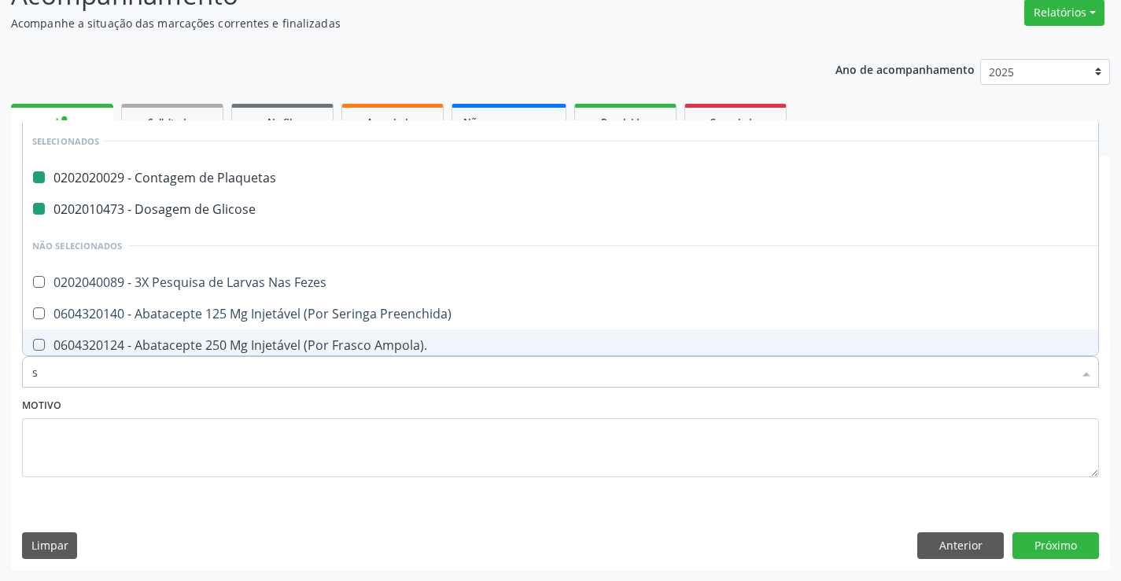
type input "si"
checkbox Plaquetas "false"
checkbox Glicose "false"
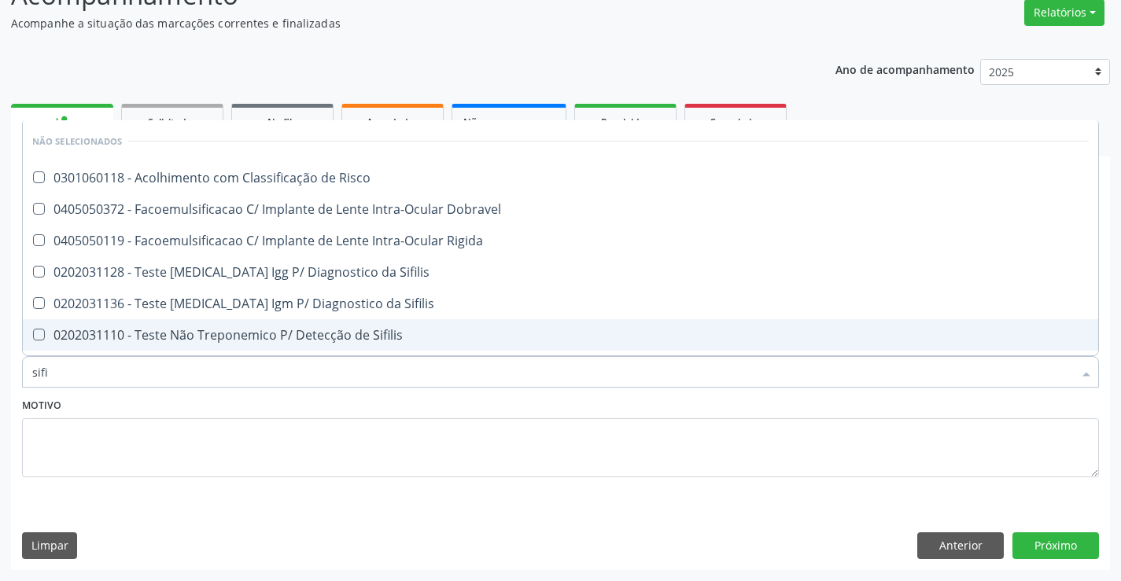
type input "sifil"
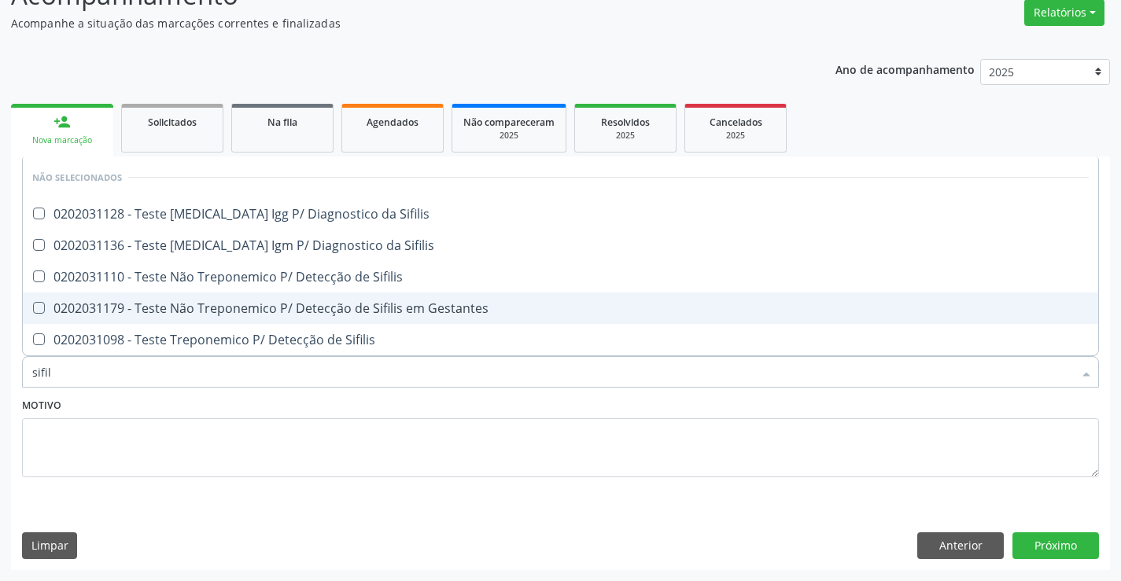
click at [309, 302] on div "0202031179 - Teste Não Treponemico P/ Detecção de Sifilis em Gestantes" at bounding box center [560, 308] width 1056 height 13
checkbox Gestantes "true"
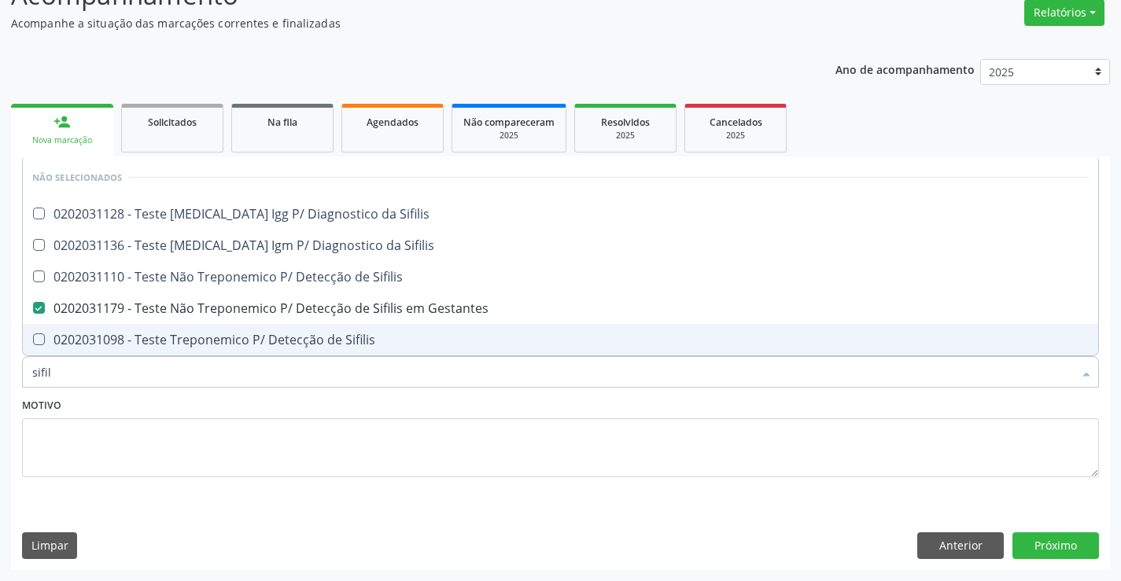
click at [285, 415] on div "Motivo" at bounding box center [560, 435] width 1077 height 83
checkbox Sifilis "true"
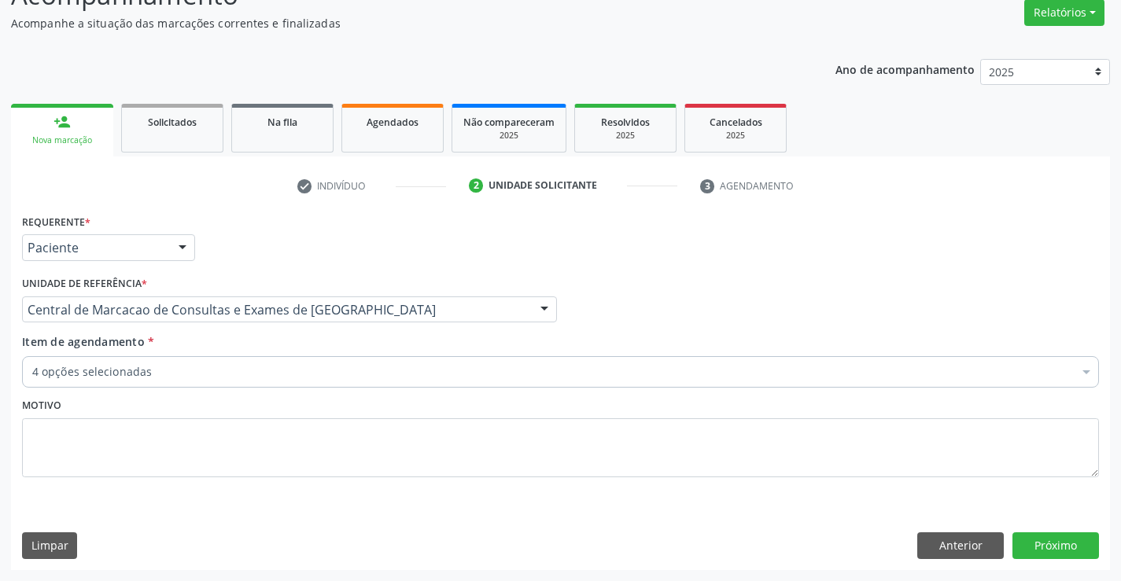
click at [280, 381] on div "4 opções selecionadas" at bounding box center [560, 371] width 1077 height 31
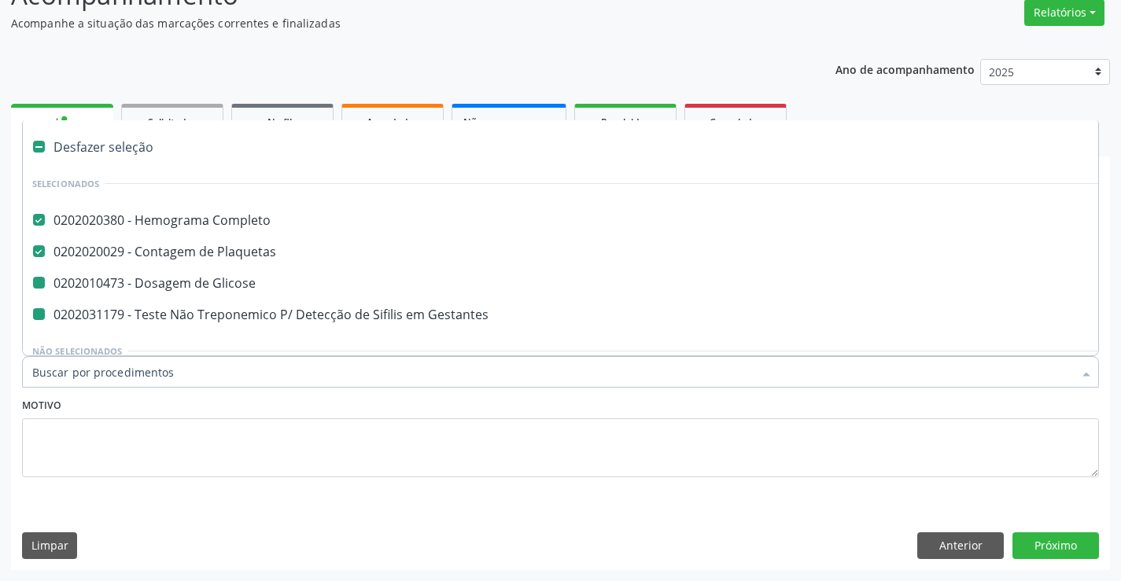
type input "u"
checkbox Gestantes "false"
checkbox Glicose "false"
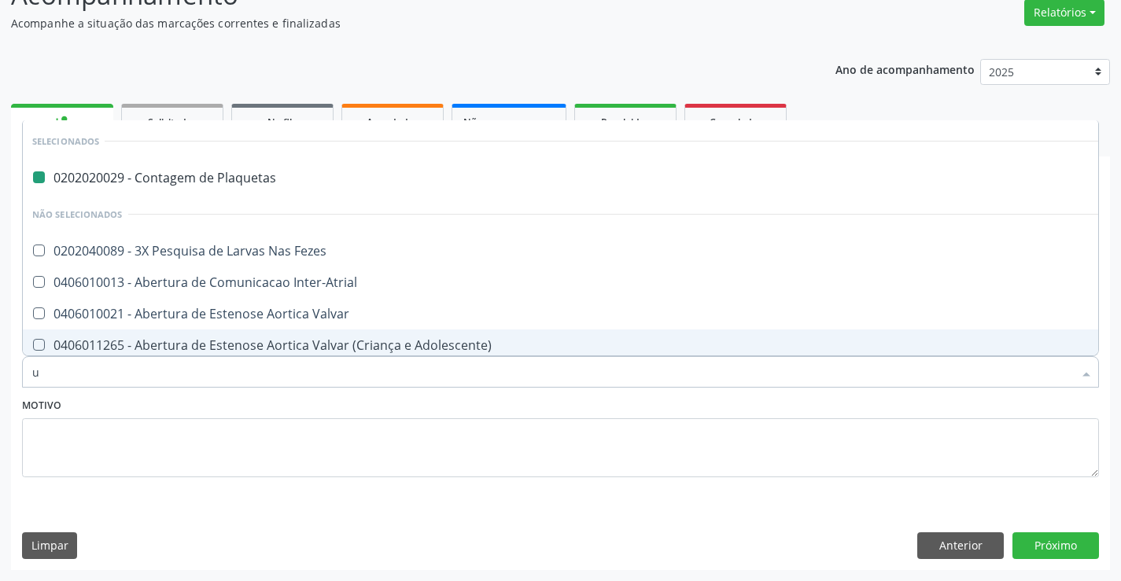
type input "ur"
checkbox Plaquetas "false"
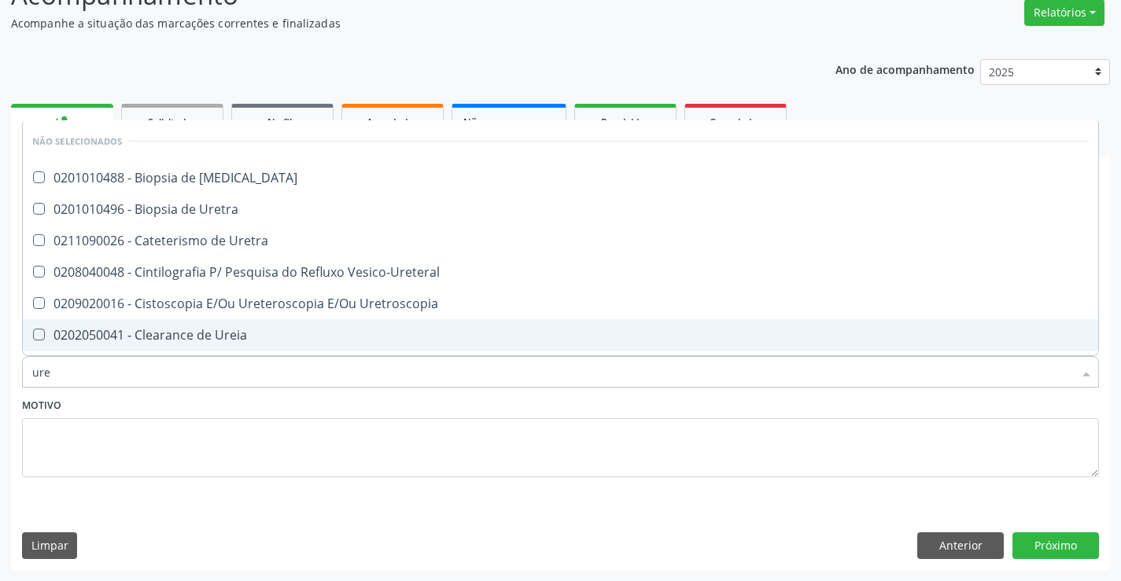
type input "urei"
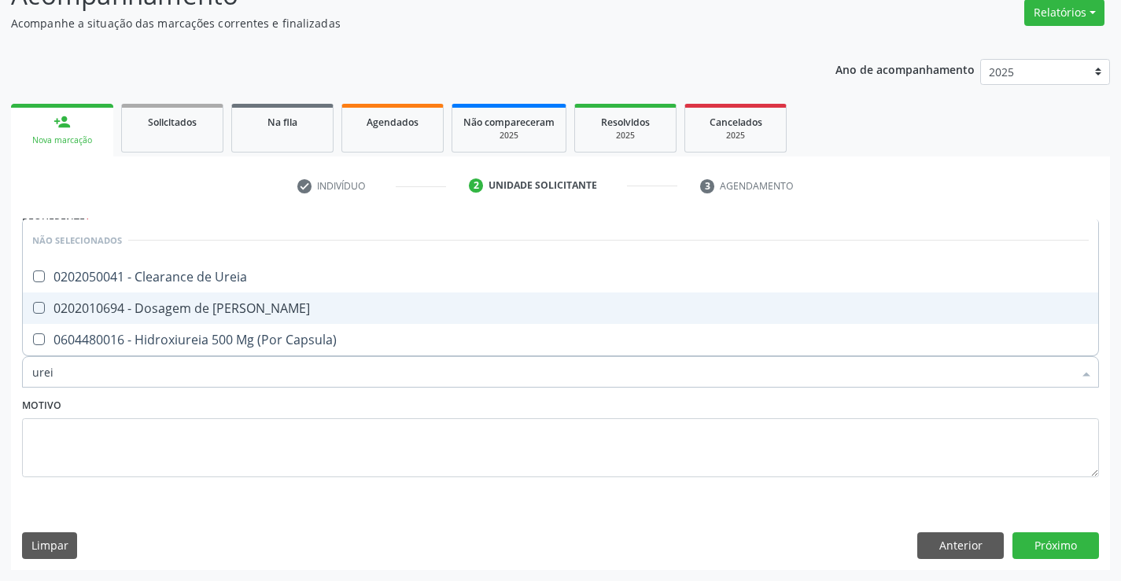
click at [296, 315] on div "0202010694 - Dosagem de [PERSON_NAME]" at bounding box center [560, 308] width 1056 height 13
checkbox Ureia "true"
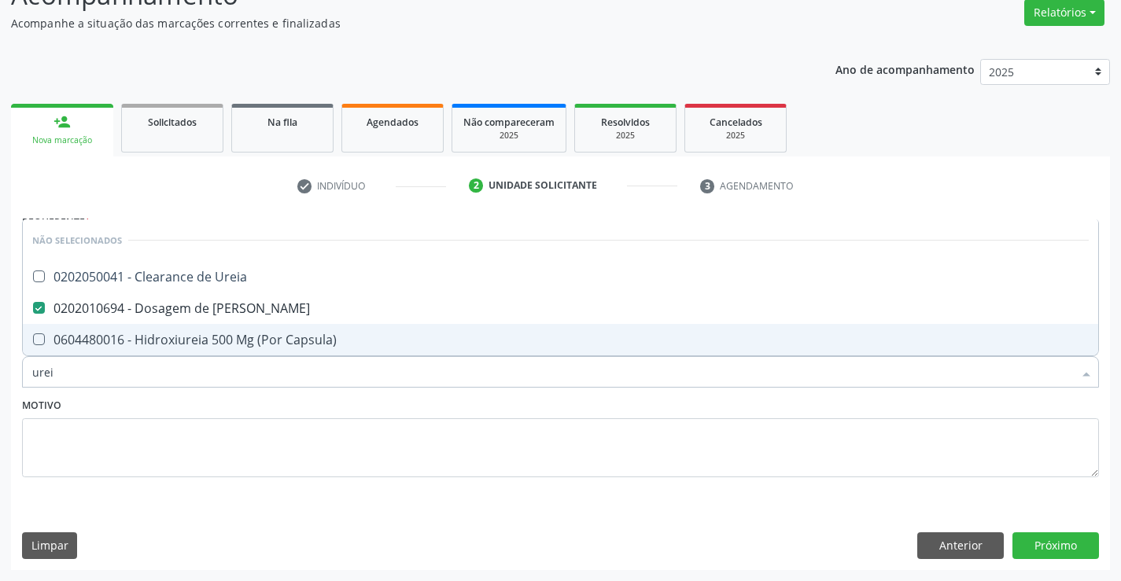
type input "urei"
click at [303, 404] on div "Motivo" at bounding box center [560, 435] width 1077 height 83
checkbox Ureia "true"
checkbox Capsula\) "true"
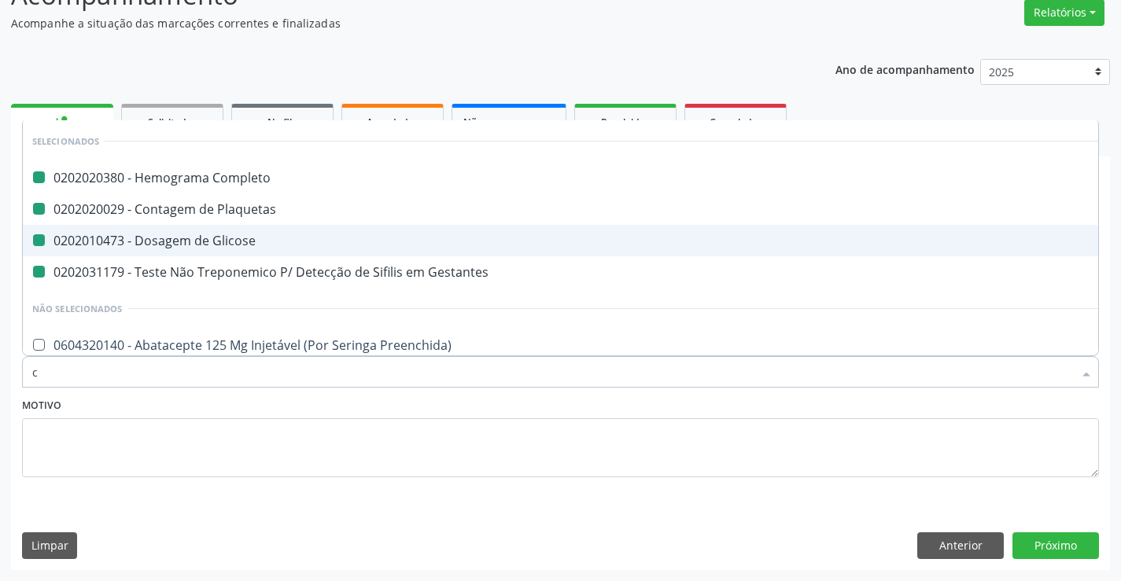
type input "cr"
checkbox Completo "false"
checkbox Glicose "false"
checkbox Plaquetas "false"
checkbox Gestantes "false"
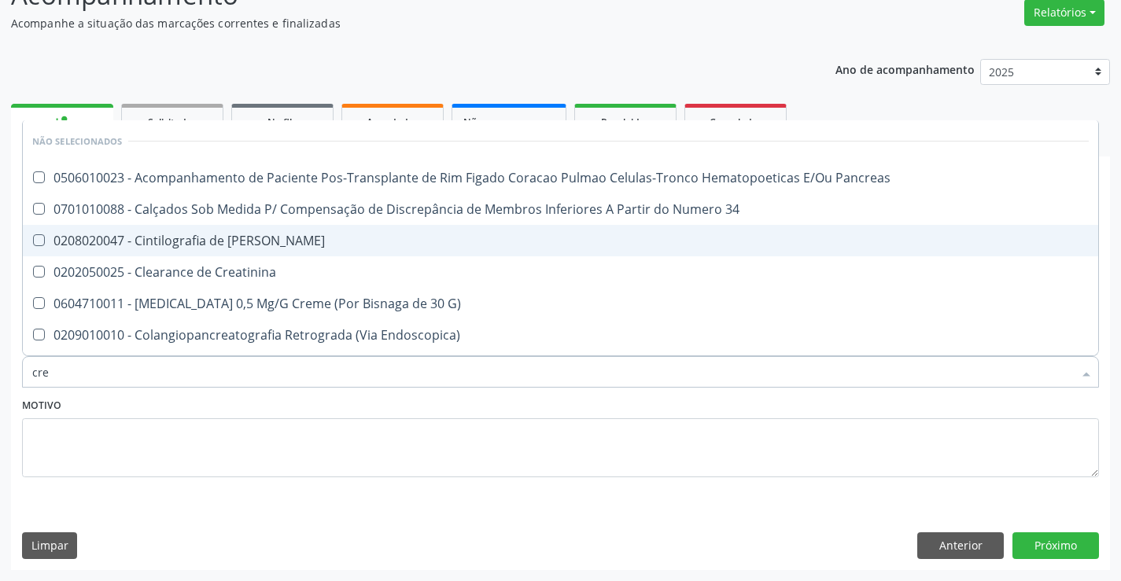
type input "crea"
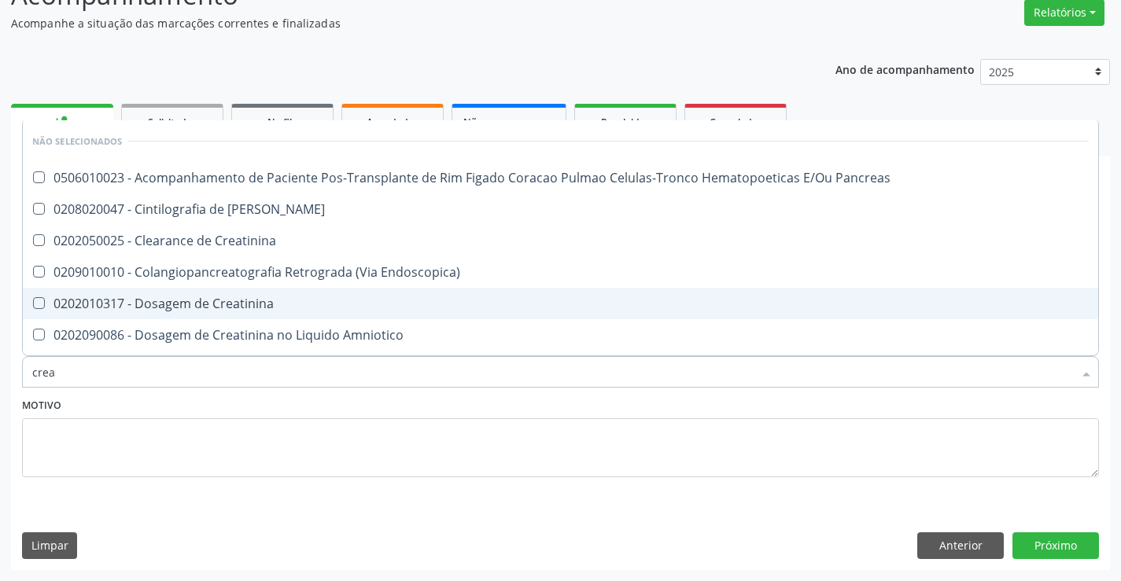
click at [301, 296] on span "0202010317 - Dosagem de Creatinina" at bounding box center [560, 303] width 1075 height 31
checkbox Creatinina "true"
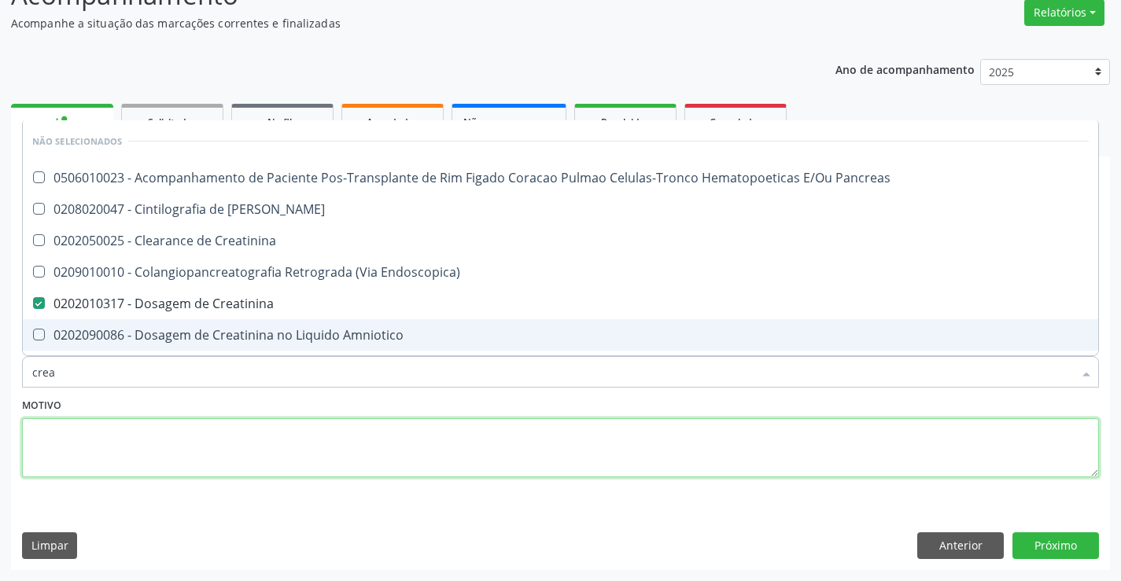
click at [303, 423] on textarea at bounding box center [560, 448] width 1077 height 60
checkbox Pancreas "true"
checkbox Creatinina "true"
checkbox Pancreas "true"
checkbox Endoscopica\) "true"
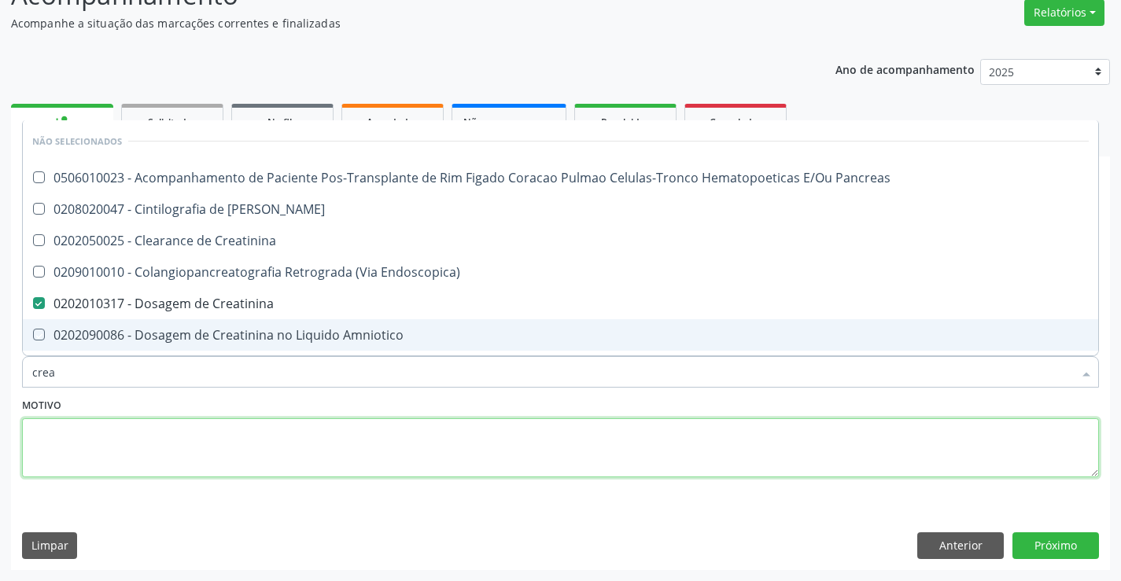
checkbox Amniotico "true"
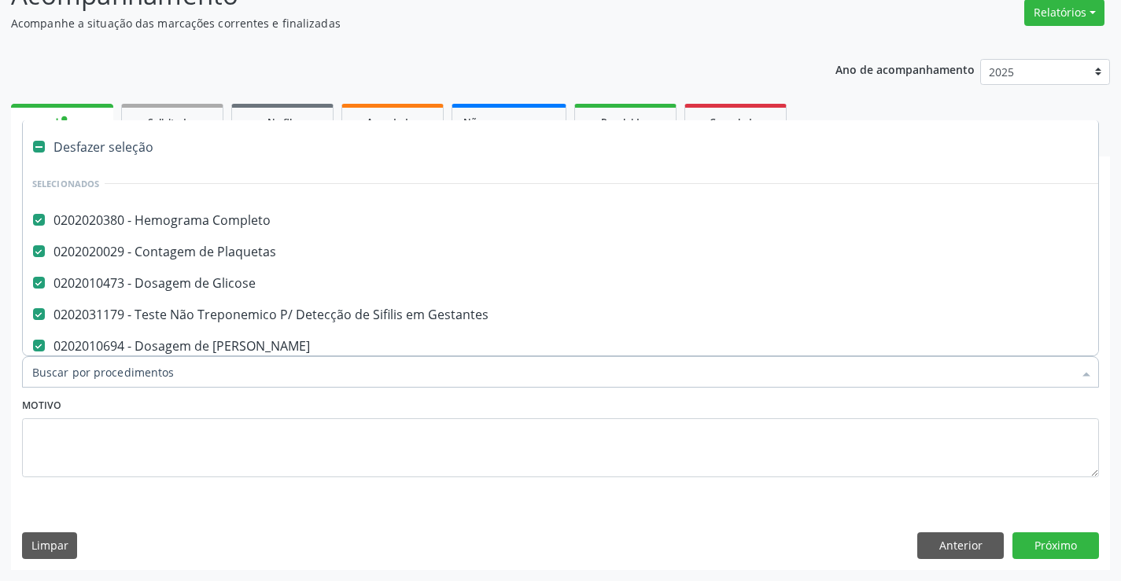
type input "t"
checkbox Creatinina "false"
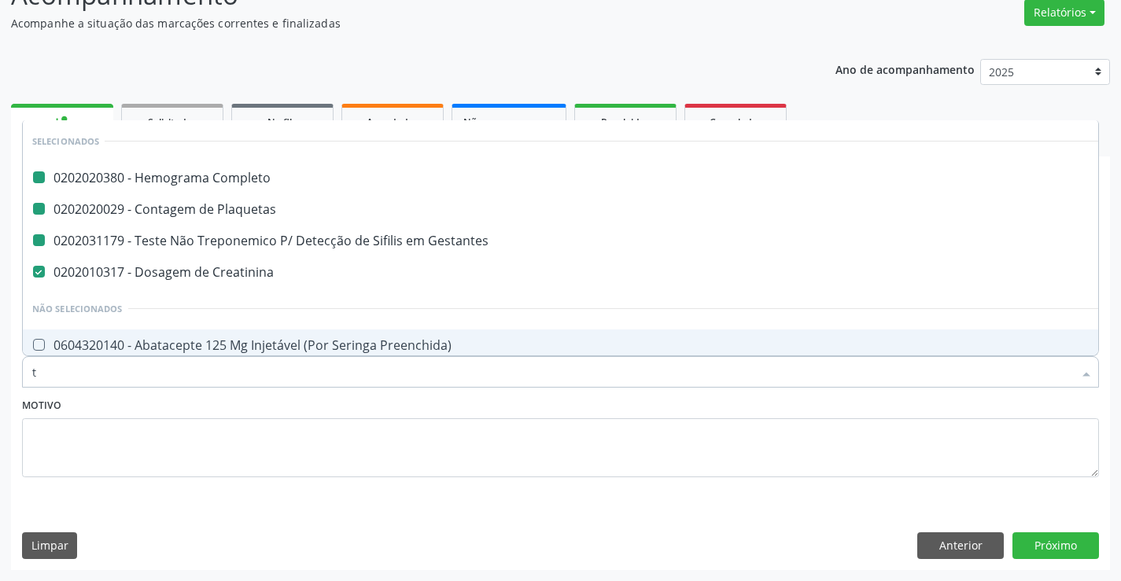
type input "tg"
checkbox Completo "false"
checkbox Gestantes "false"
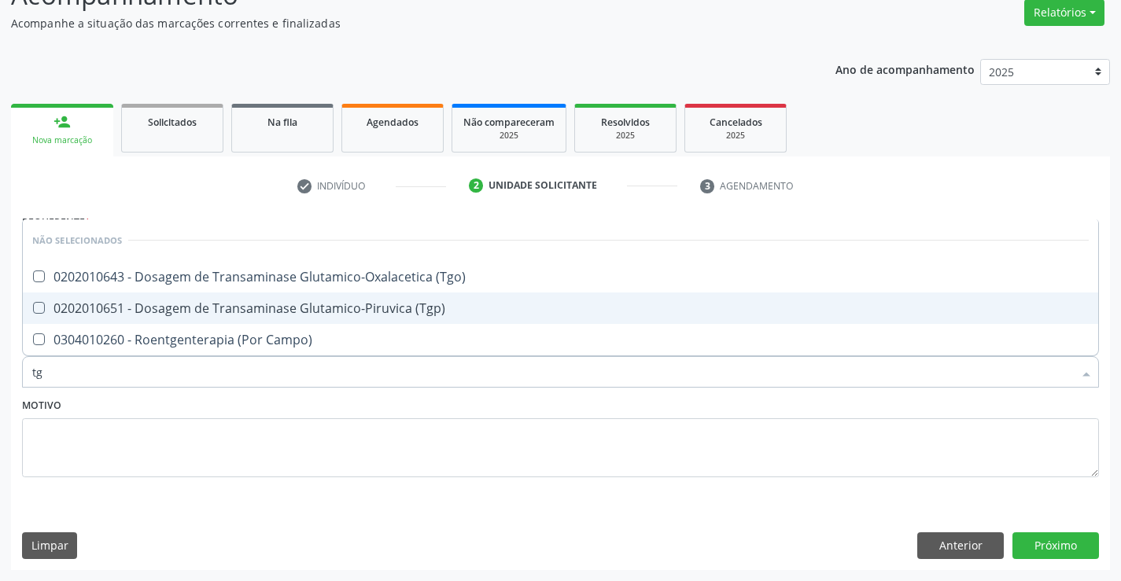
click at [319, 302] on div "0202010651 - Dosagem de Transaminase Glutamico-Piruvica (Tgp)" at bounding box center [560, 308] width 1056 height 13
checkbox \(Tgp\) "true"
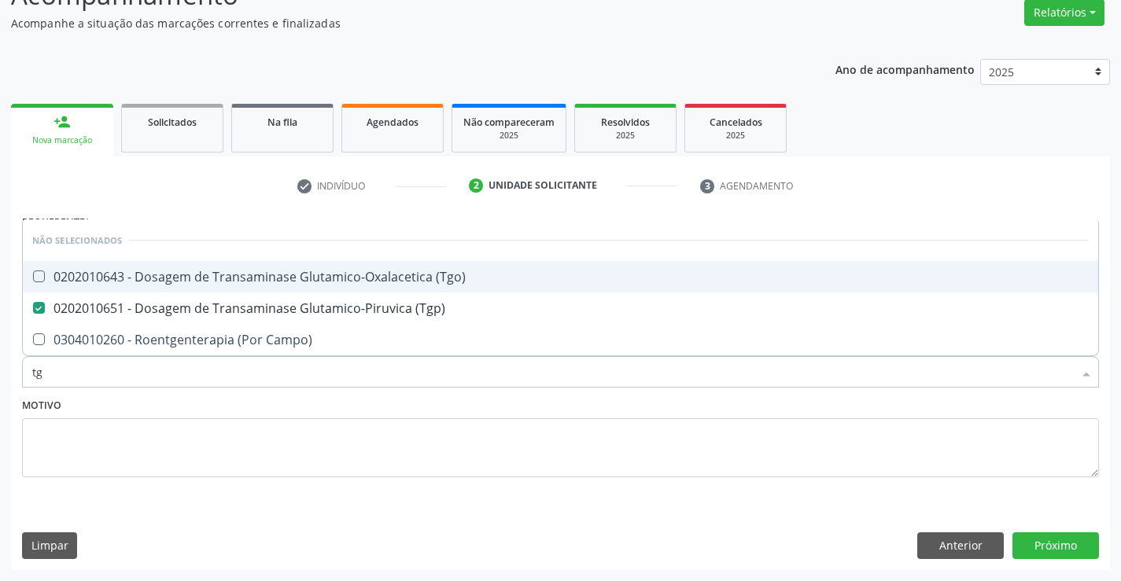
click at [327, 277] on div "0202010643 - Dosagem de Transaminase Glutamico-Oxalacetica (Tgo)" at bounding box center [560, 277] width 1056 height 13
checkbox \(Tgo\) "true"
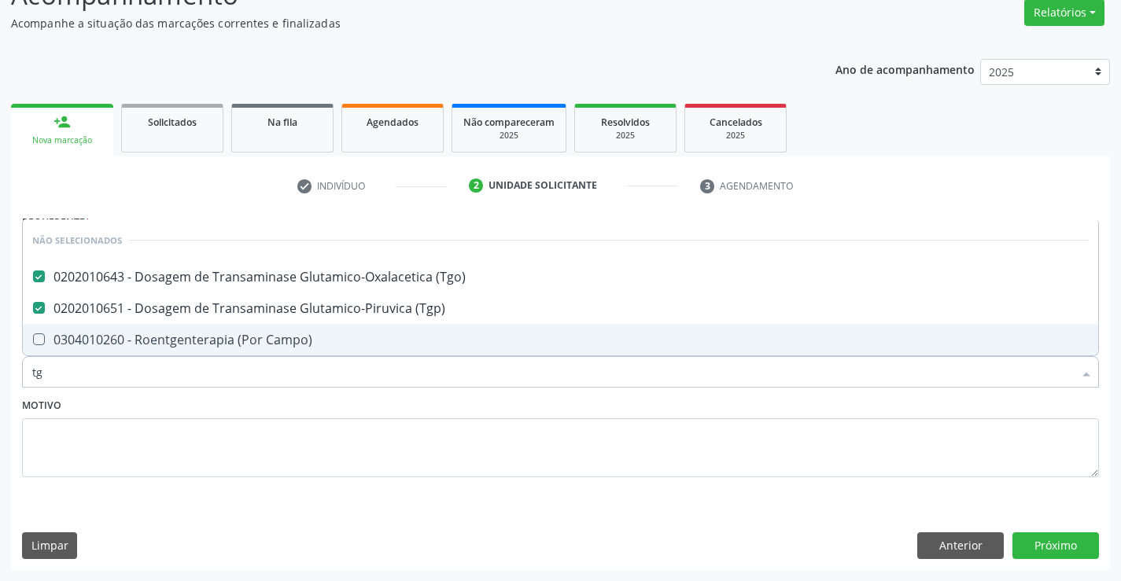
click at [302, 409] on div "Motivo" at bounding box center [560, 435] width 1077 height 83
checkbox Campo\) "true"
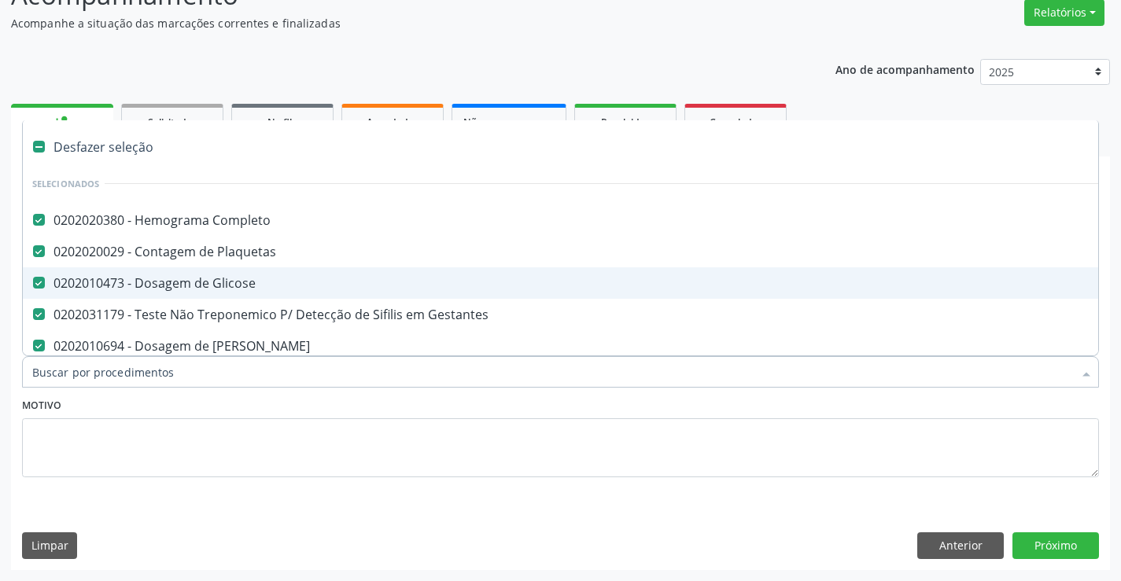
type input "u"
checkbox Creatinina "false"
checkbox \(Tgp\) "false"
checkbox \(Tgo\) "false"
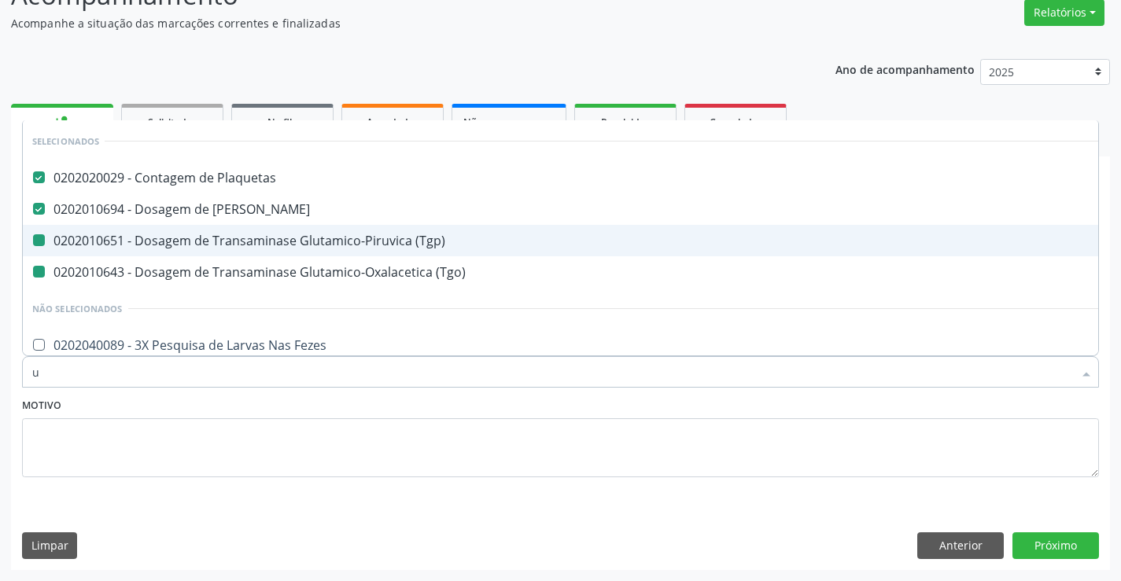
type input "ur"
checkbox \(Tgp\) "false"
checkbox \(Tgo\) "false"
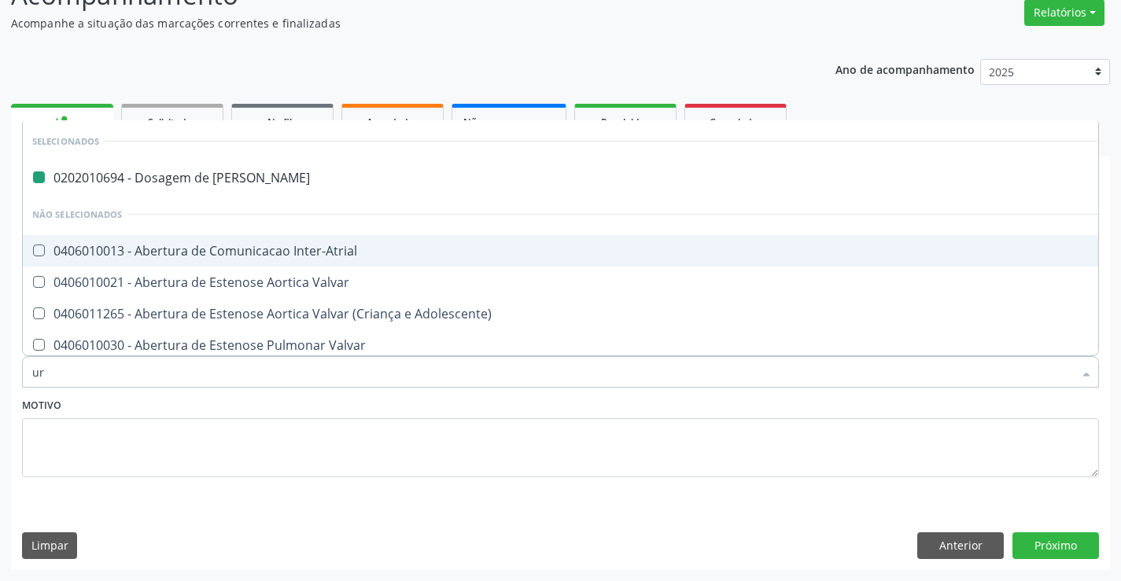
type input "uri"
checkbox Ureia "false"
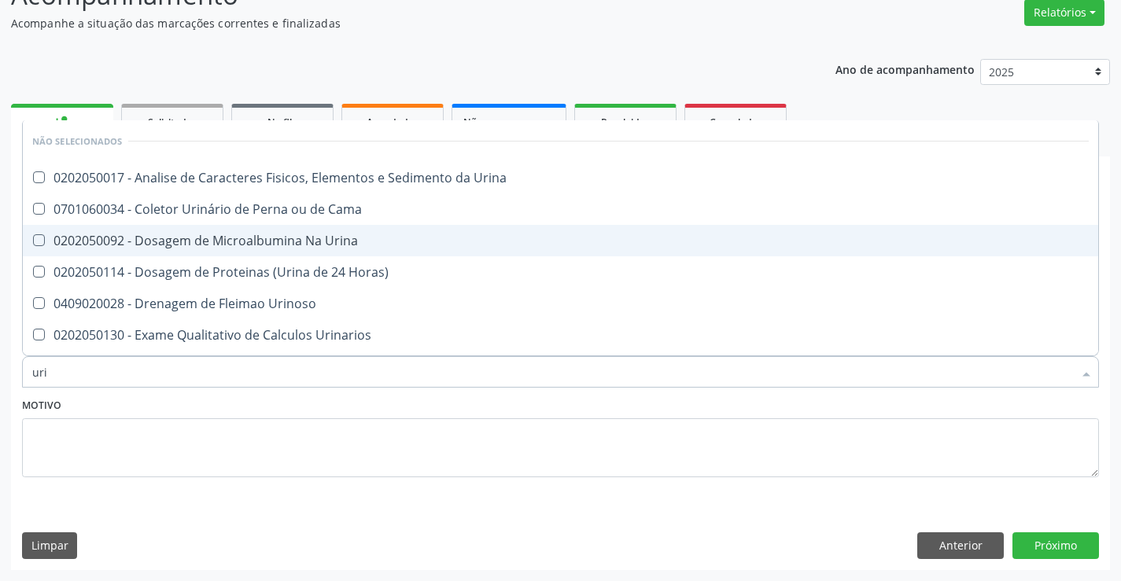
type input "urin"
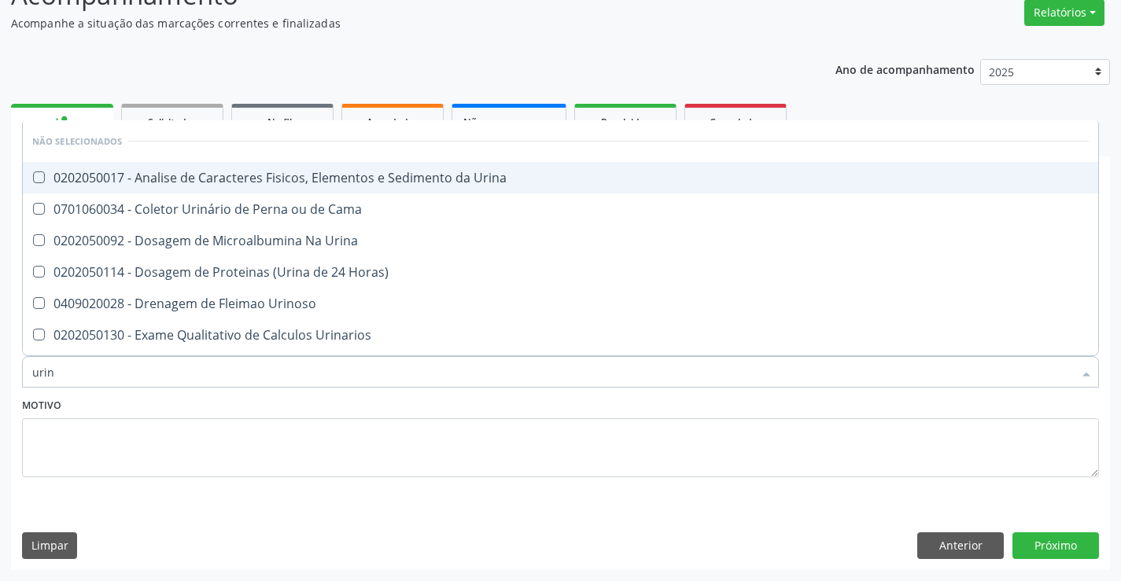
click at [345, 190] on span "0202050017 - Analise de Caracteres Fisicos, Elementos e Sedimento da Urina" at bounding box center [560, 177] width 1075 height 31
checkbox Urina "true"
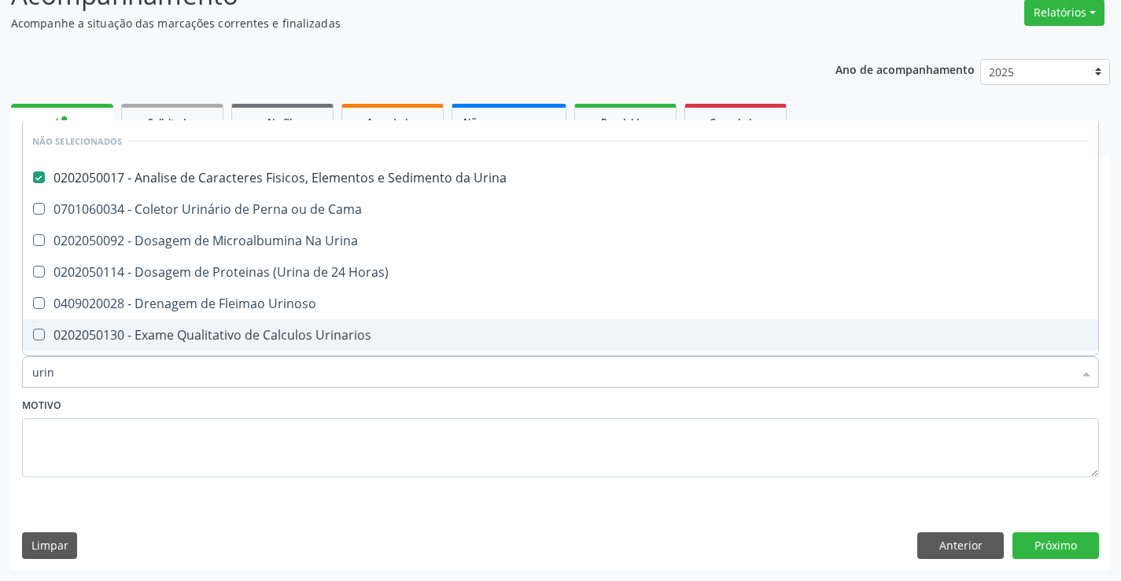
click at [307, 409] on div "Motivo" at bounding box center [560, 435] width 1077 height 83
checkbox Urina "true"
checkbox Horas\) "true"
checkbox Urinarios "true"
checkbox Quantitativa "true"
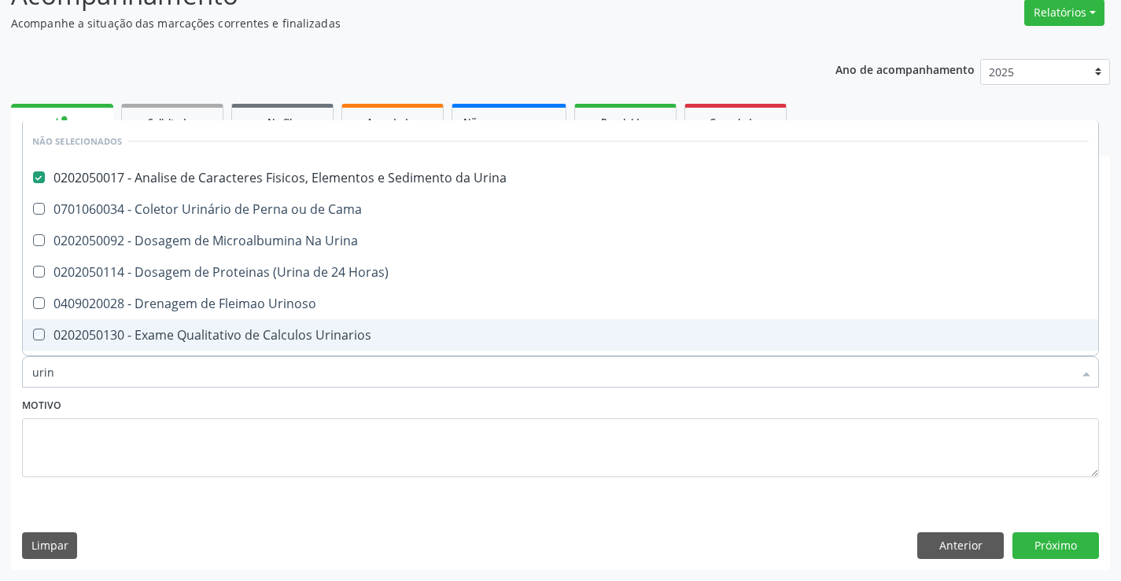
checkbox Delgada\) "true"
checkbox Urina "true"
checkbox Urinoso "true"
checkbox Cama "true"
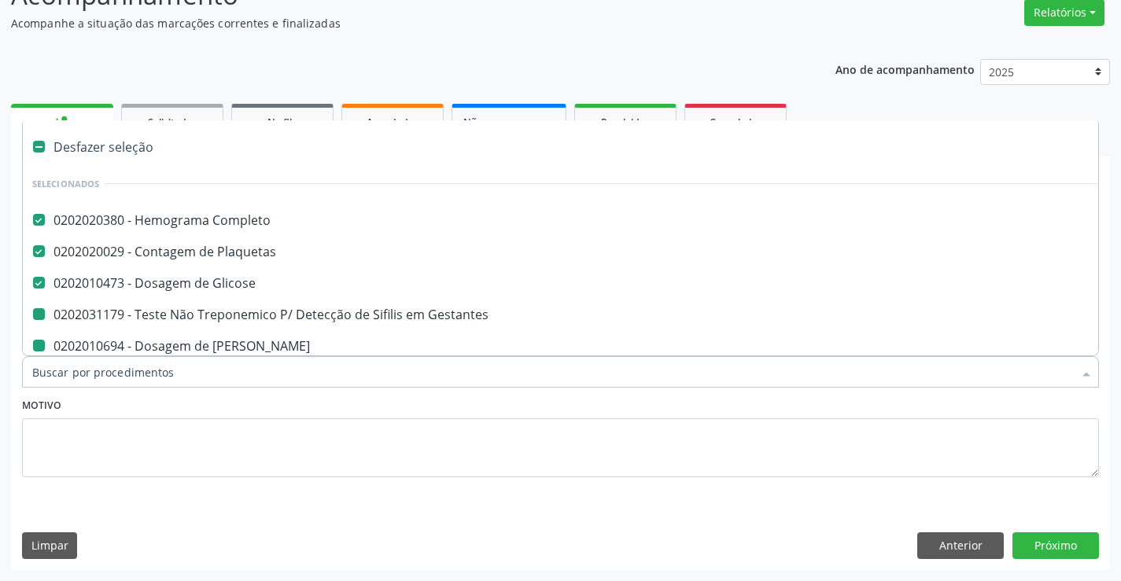
type input "f"
checkbox Gestantes "false"
checkbox Creatinina "false"
checkbox \(Tgp\) "false"
checkbox \(Tgo\) "false"
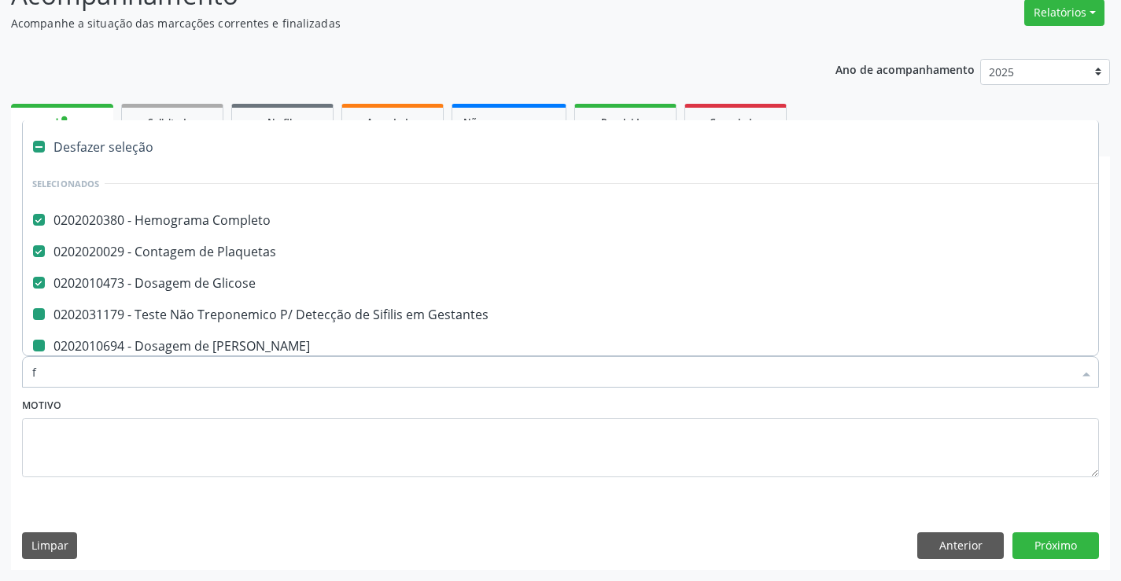
checkbox Urina "false"
checkbox Ureia "false"
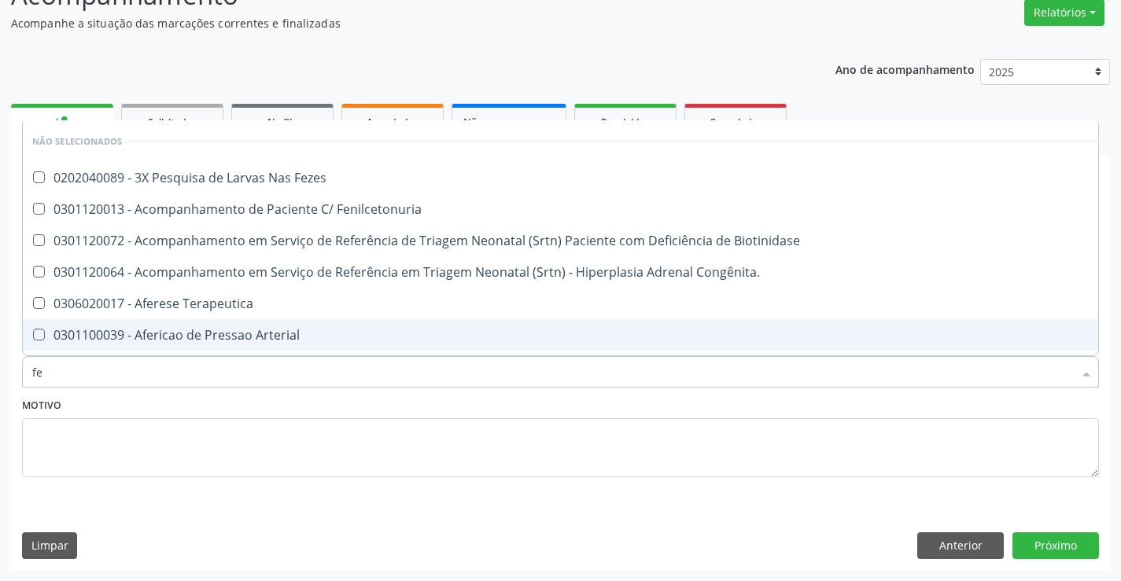
type input "fer"
checkbox Fezes "false"
checkbox Fenilcetonuria "false"
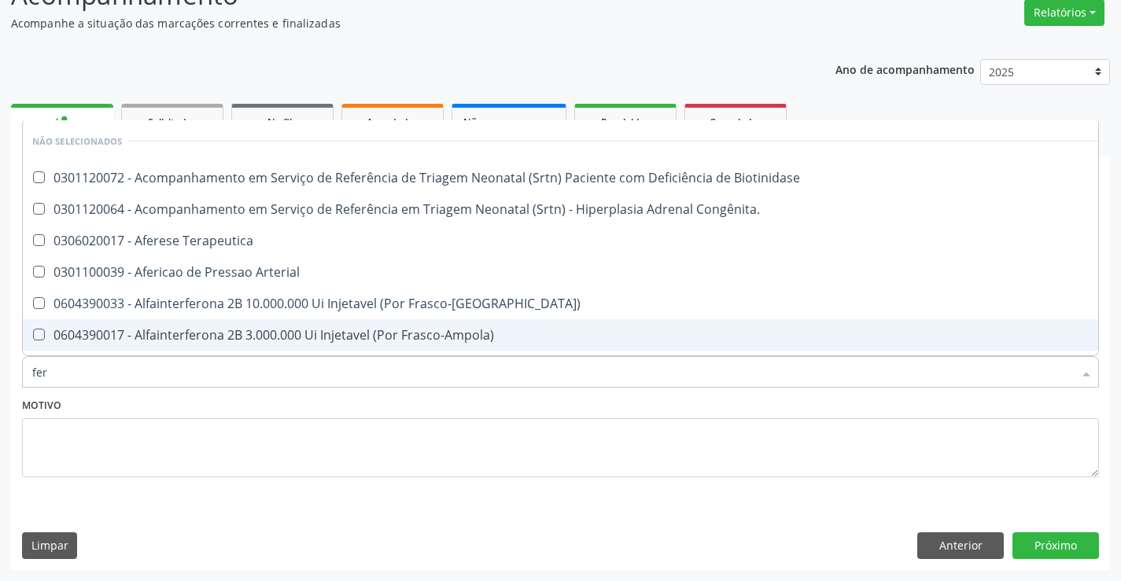
type input "ferr"
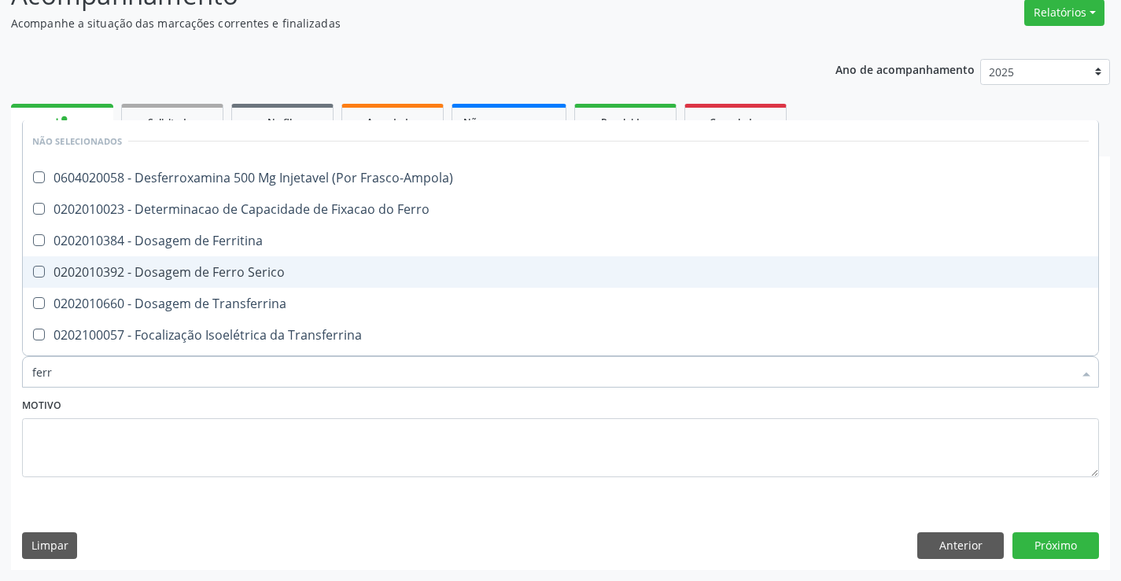
click at [307, 282] on span "0202010392 - Dosagem de Ferro Serico" at bounding box center [560, 271] width 1075 height 31
checkbox Serico "true"
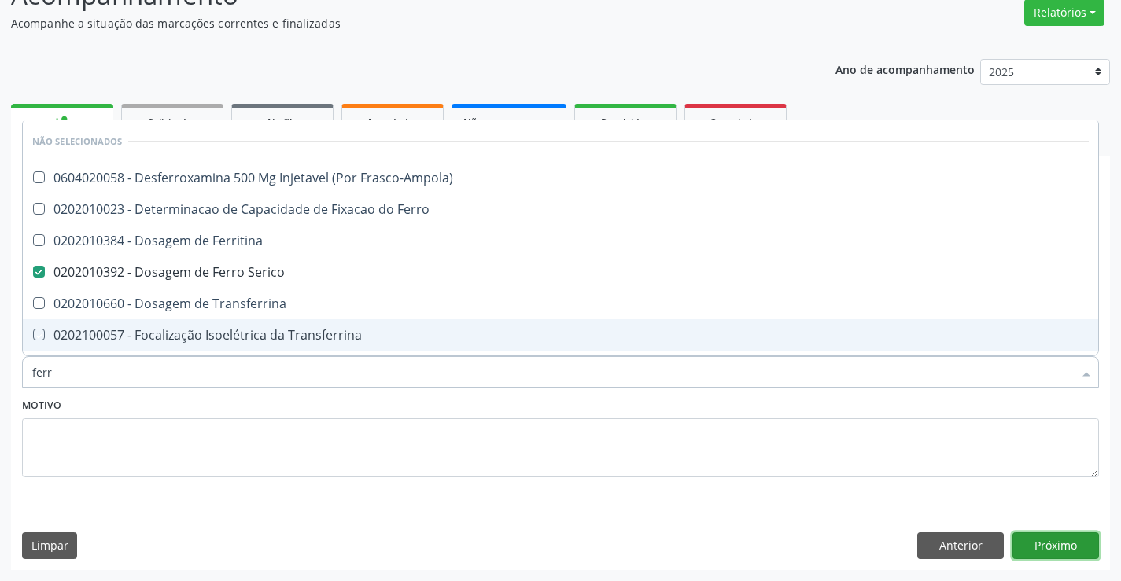
click at [1073, 547] on button "Próximo" at bounding box center [1055, 545] width 87 height 27
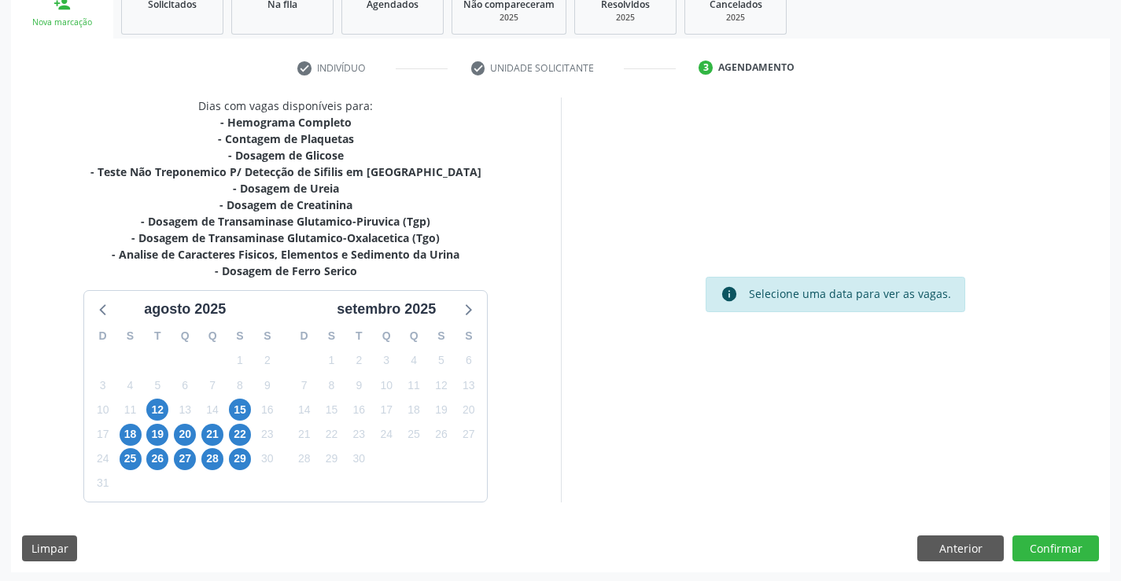
scroll to position [252, 0]
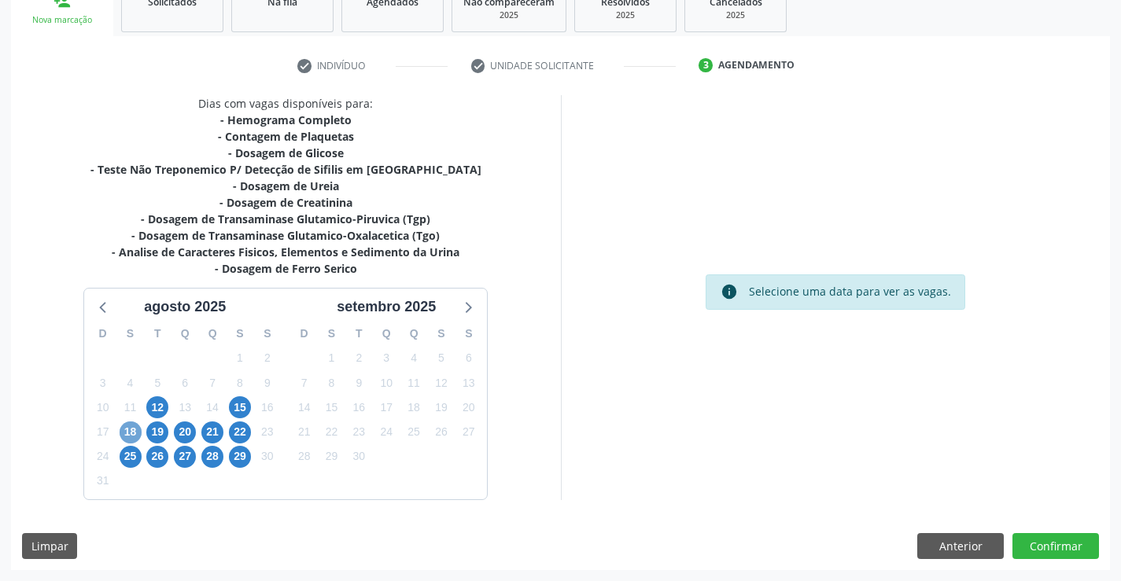
click at [133, 433] on span "18" at bounding box center [131, 433] width 22 height 22
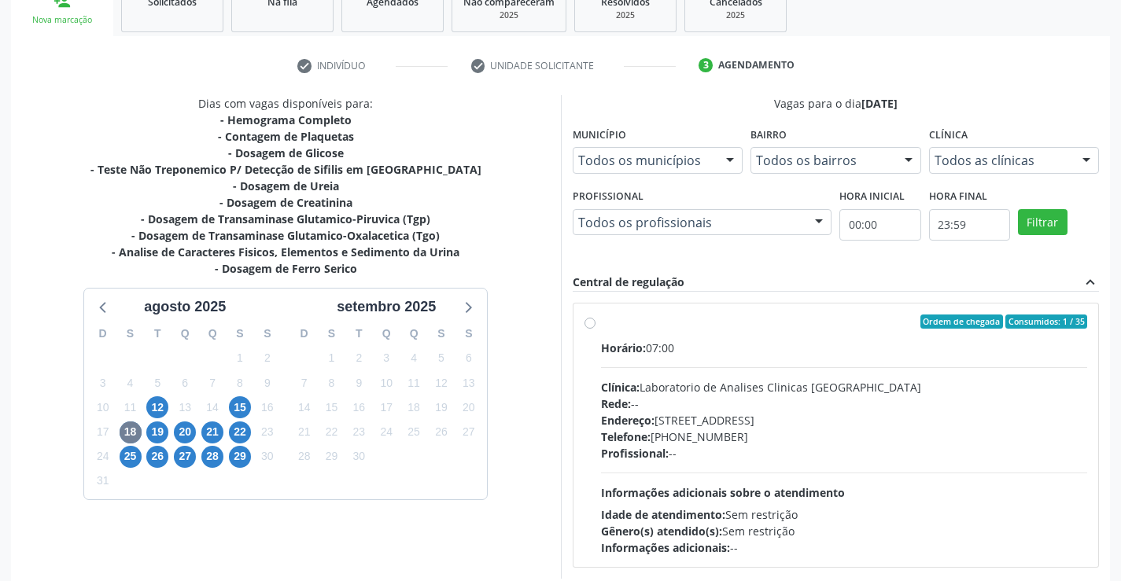
click at [779, 371] on div "Horário: 07:00 Clínica: Laboratorio de Analises Clinicas [GEOGRAPHIC_DATA] Rede…" at bounding box center [844, 448] width 487 height 216
click at [595, 329] on input "Ordem de chegada Consumidos: 1 / 35 Horário: 07:00 Clínica: Laboratorio de Anal…" at bounding box center [589, 322] width 11 height 14
radio input "true"
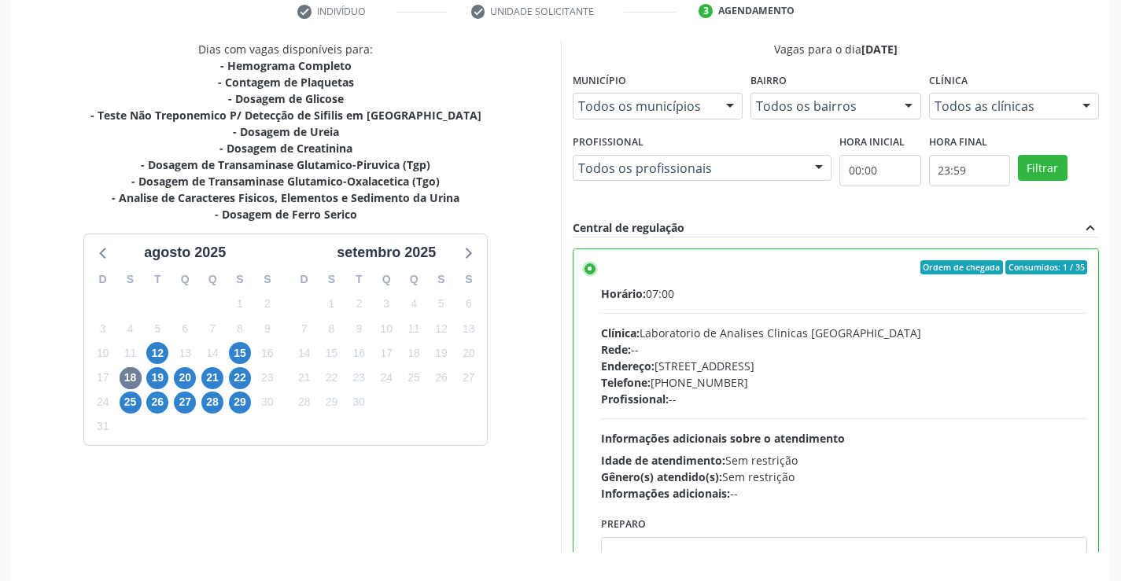
scroll to position [359, 0]
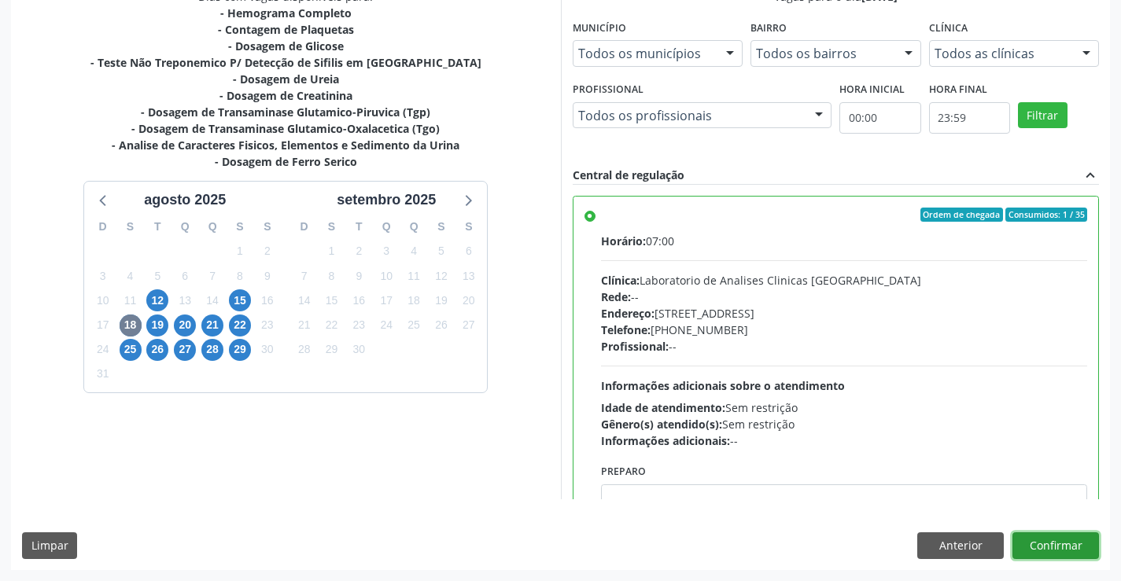
click at [1054, 544] on button "Confirmar" at bounding box center [1055, 545] width 87 height 27
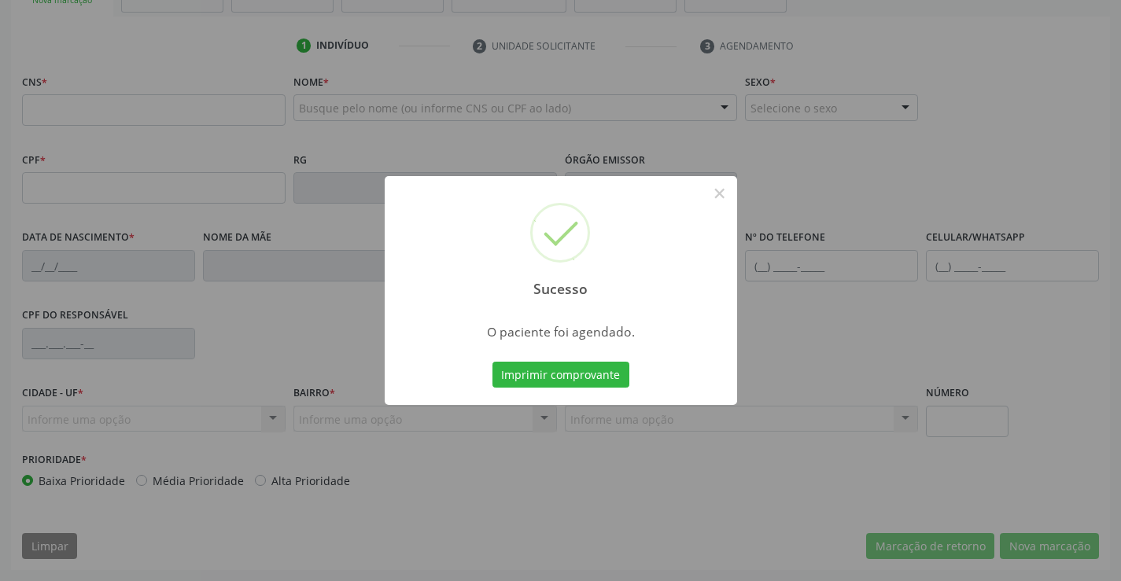
scroll to position [271, 0]
click at [492, 362] on button "Imprimir comprovante" at bounding box center [560, 375] width 137 height 27
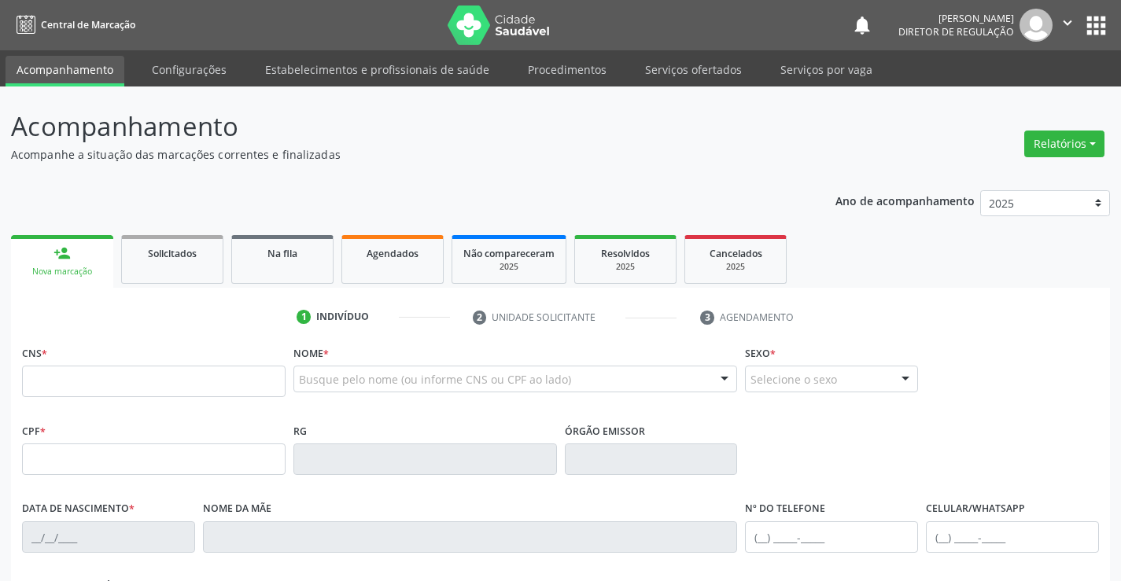
scroll to position [271, 0]
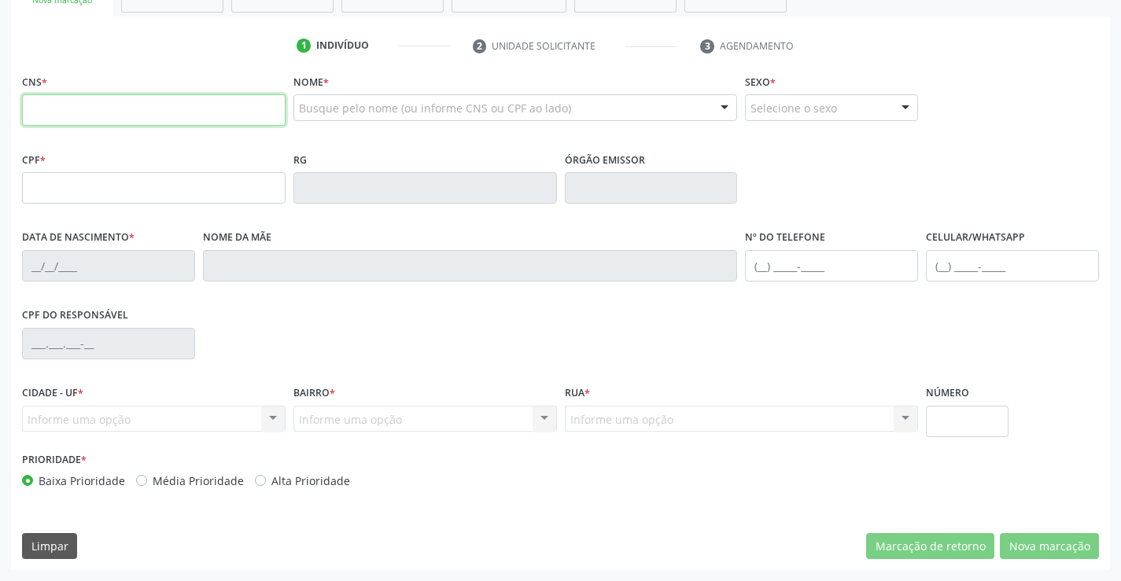
click at [122, 106] on input "text" at bounding box center [153, 109] width 263 height 31
type input "704 5003 2275 5010"
type input "1117096360"
type input "23/09/1982"
type input "(74) 99105-9093"
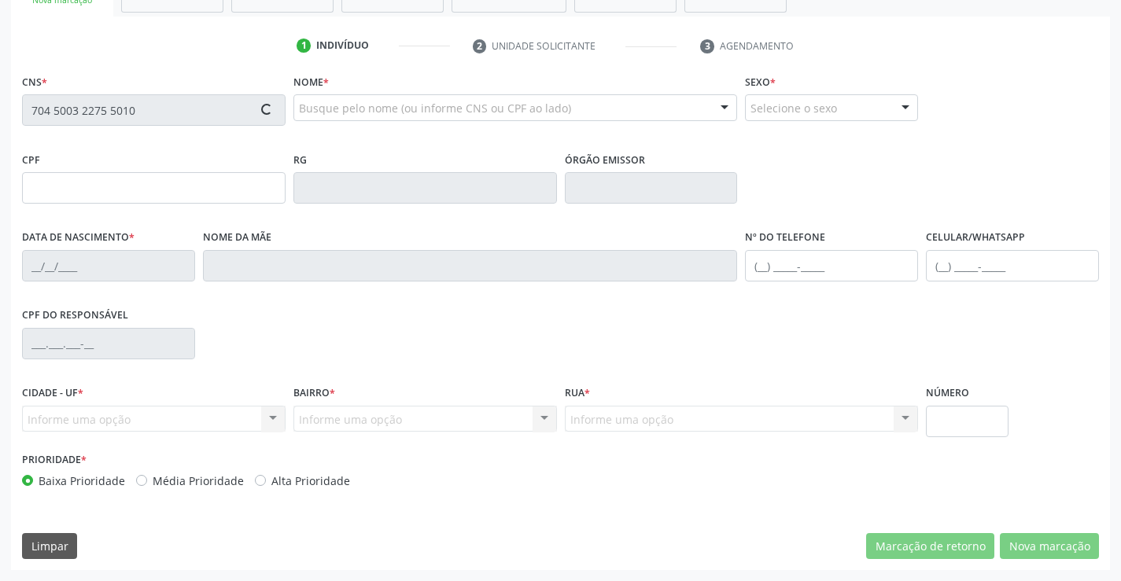
type input "(74) 99105-9093"
type input "sn"
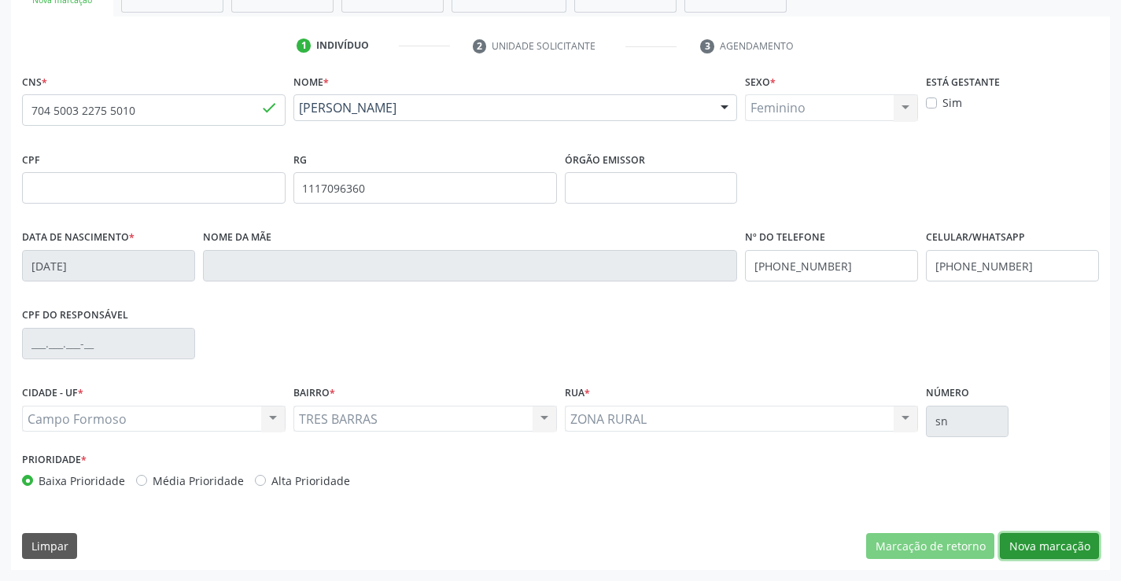
click at [1067, 533] on button "Nova marcação" at bounding box center [1049, 546] width 99 height 27
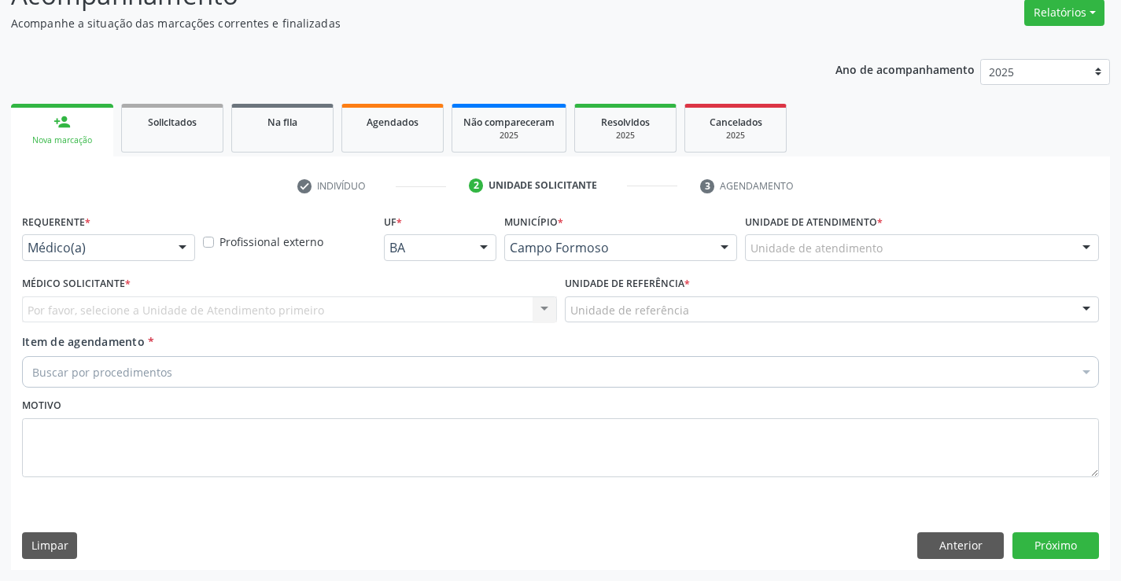
scroll to position [131, 0]
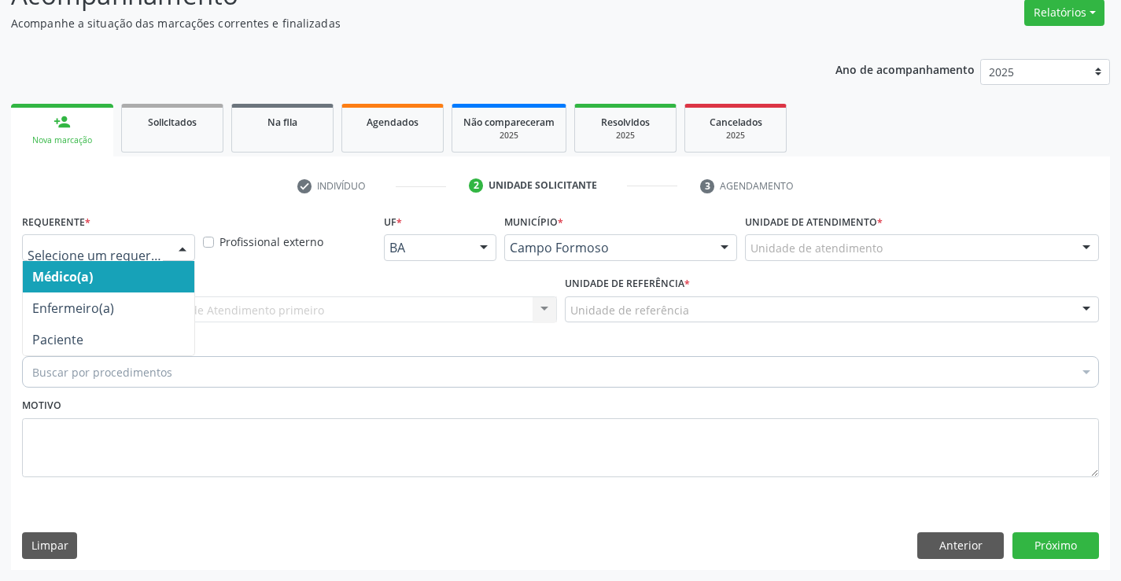
click at [184, 253] on div at bounding box center [183, 248] width 24 height 27
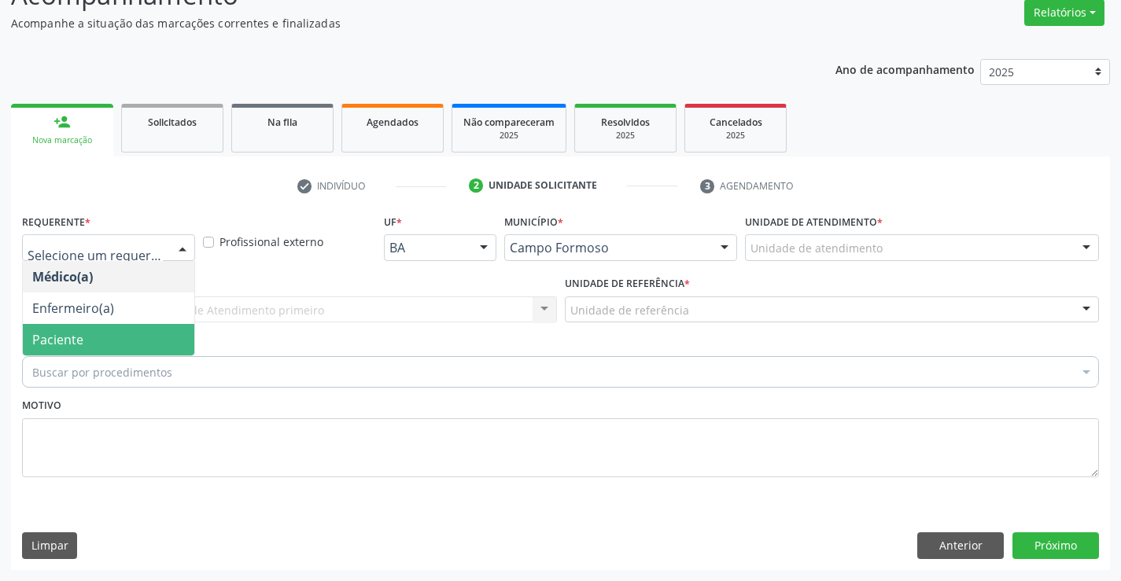
click at [159, 328] on span "Paciente" at bounding box center [108, 339] width 171 height 31
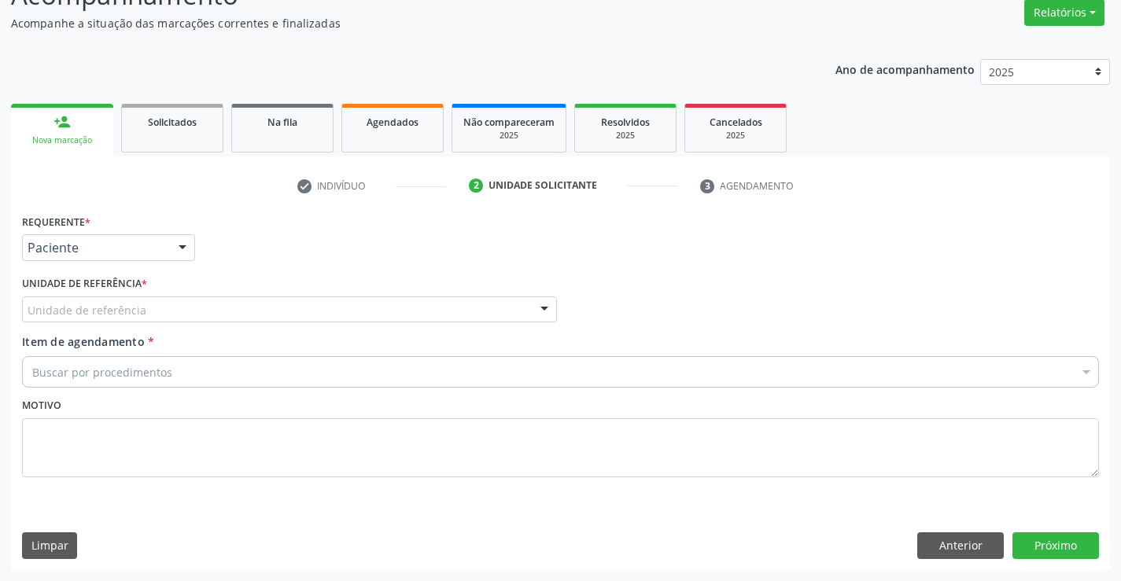
click at [300, 320] on div "Unidade de referência" at bounding box center [289, 309] width 535 height 27
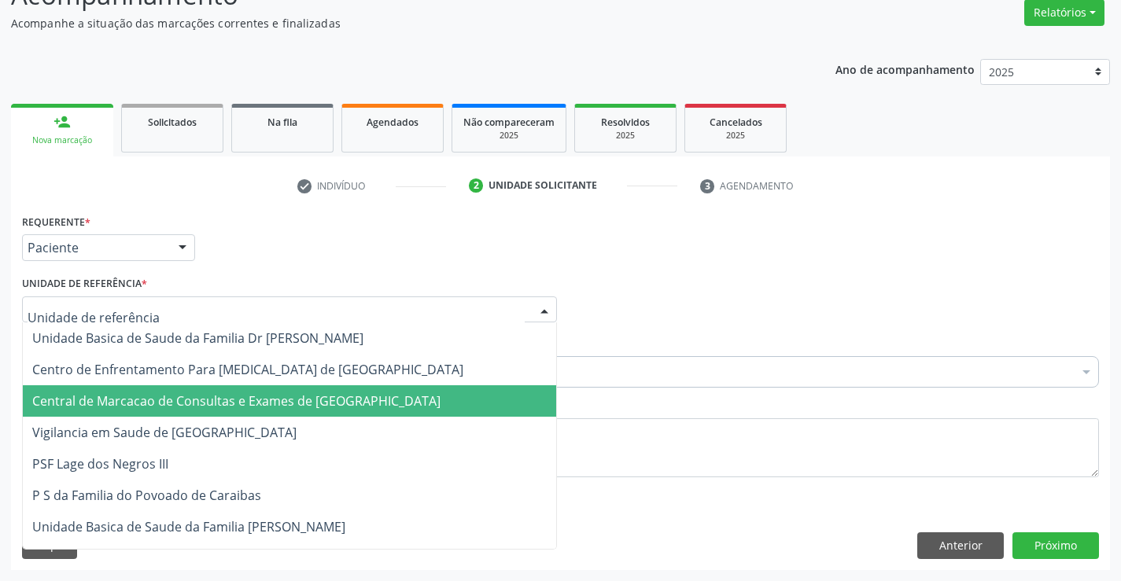
drag, startPoint x: 300, startPoint y: 385, endPoint x: 301, endPoint y: 398, distance: 13.4
click at [301, 398] on span "Central de Marcacao de Consultas e Exames de [GEOGRAPHIC_DATA]" at bounding box center [236, 400] width 408 height 17
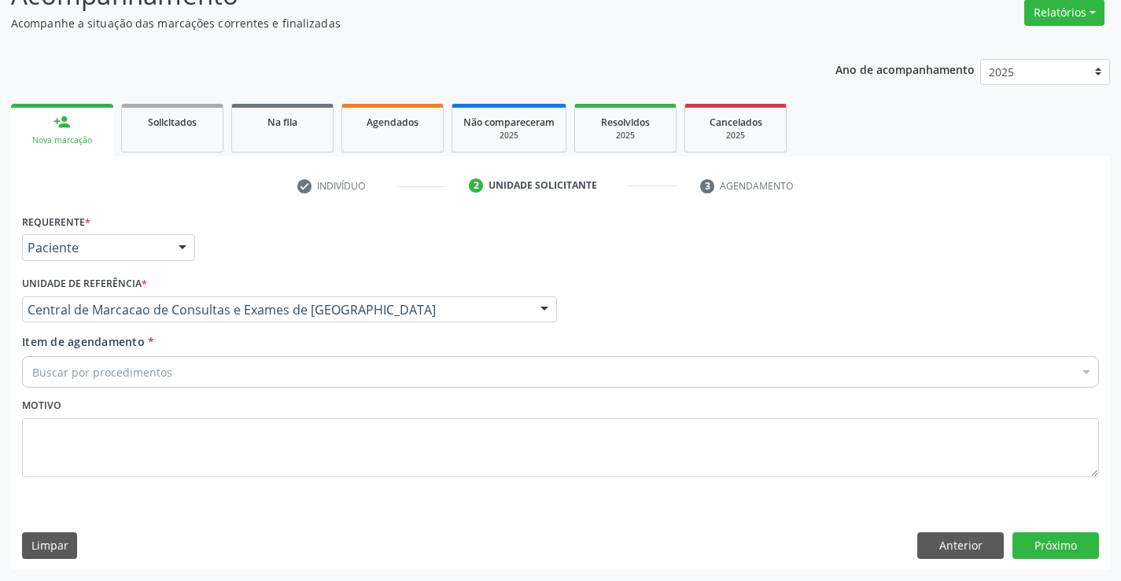
click at [362, 372] on div "Buscar por procedimentos" at bounding box center [560, 371] width 1077 height 31
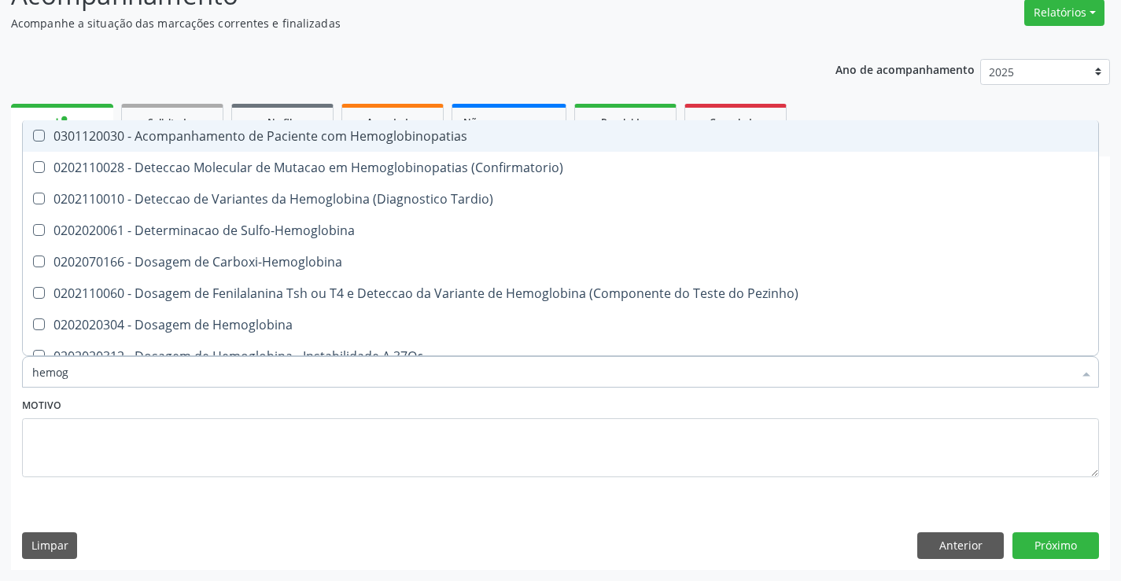
type input "hemogr"
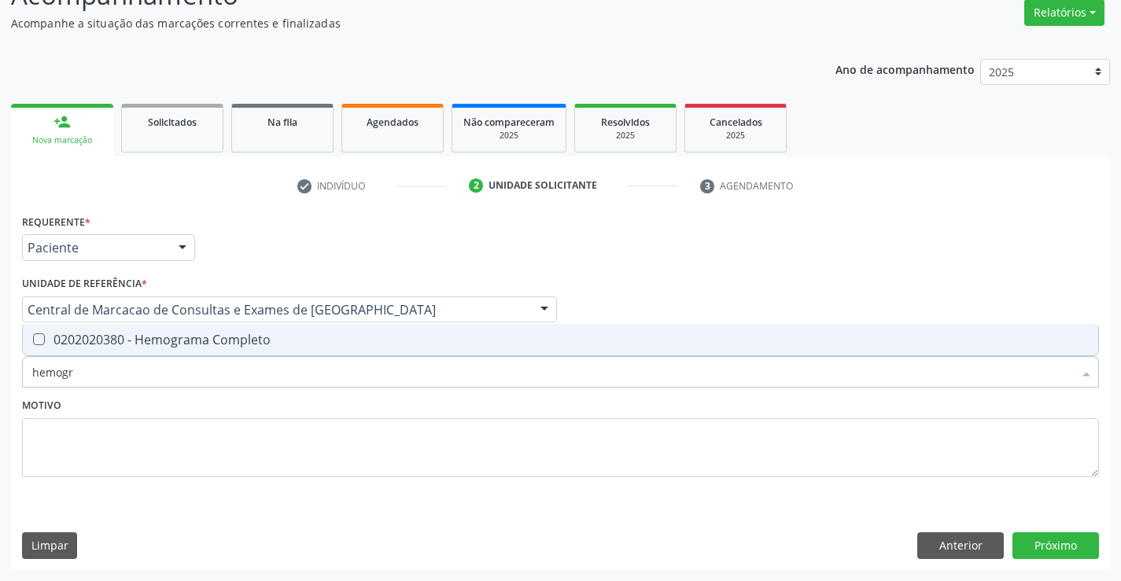
click at [368, 343] on div "0202020380 - Hemograma Completo" at bounding box center [560, 339] width 1056 height 13
checkbox Completo "true"
type input "hemogr"
click at [363, 411] on div "Motivo" at bounding box center [560, 435] width 1077 height 83
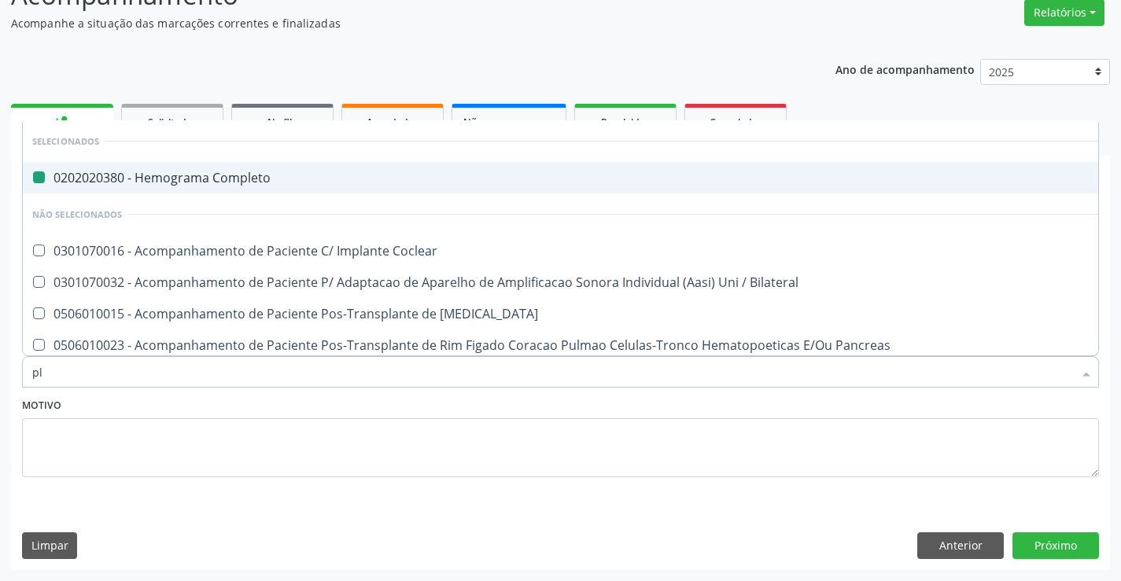
type input "pla"
checkbox Completo "false"
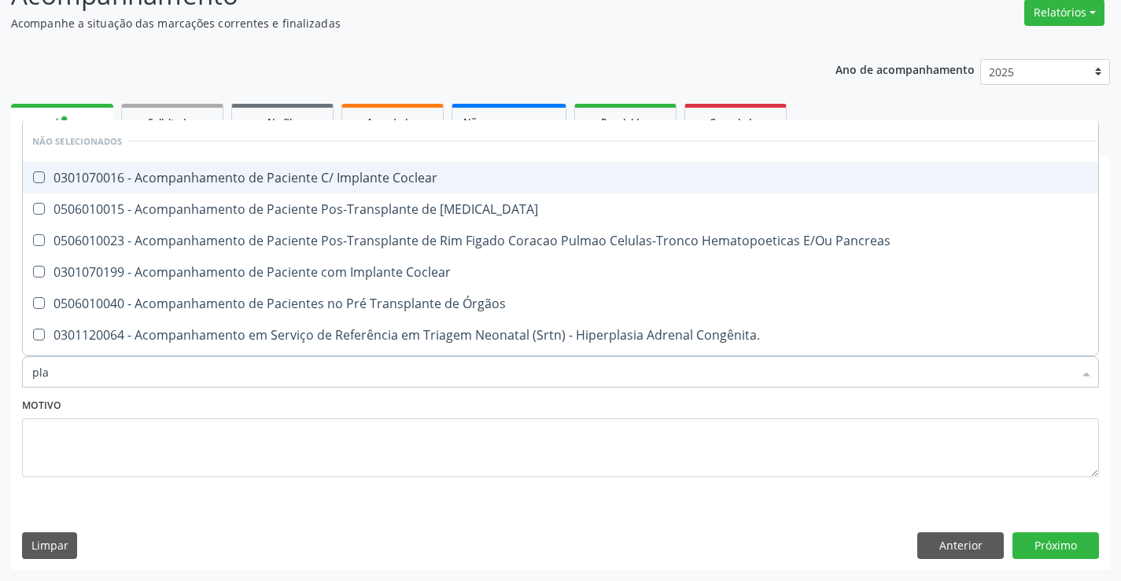
type input "plaq"
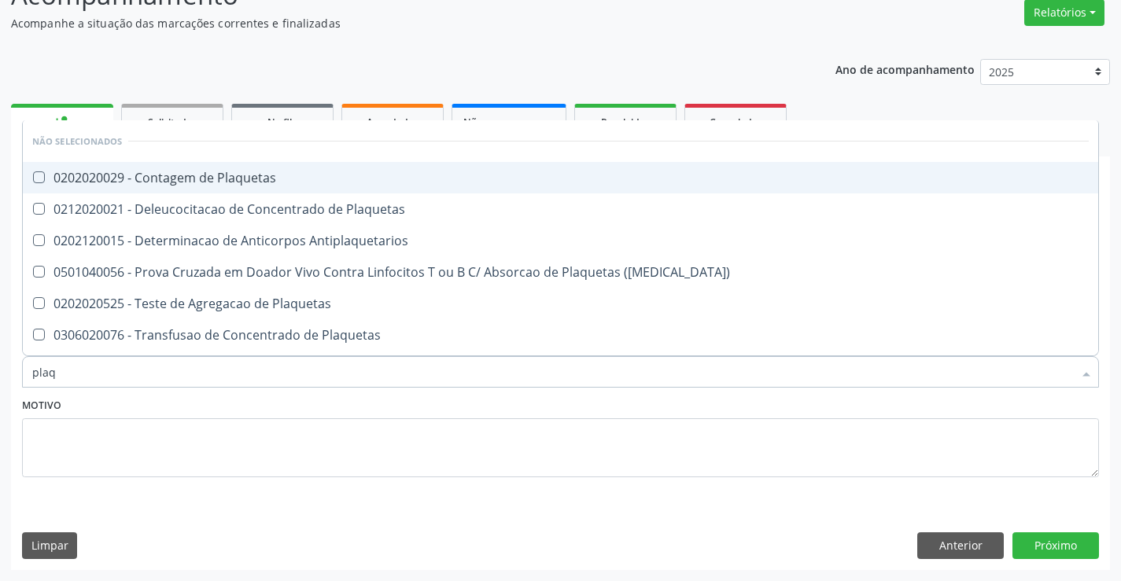
click at [344, 176] on div "0202020029 - Contagem de Plaquetas" at bounding box center [560, 177] width 1056 height 13
checkbox Plaquetas "true"
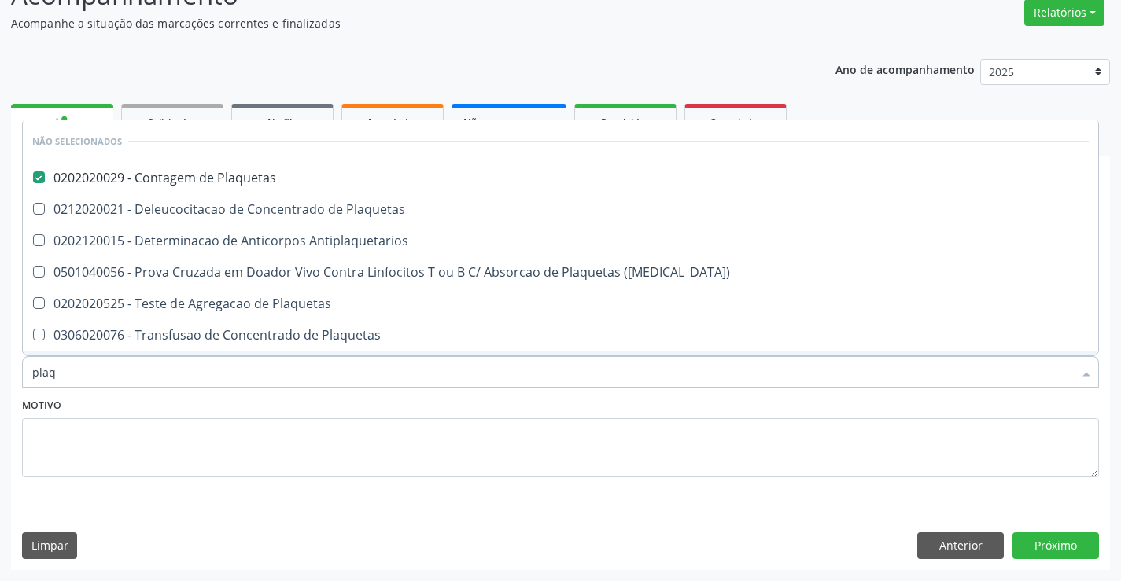
click at [318, 407] on div "Motivo" at bounding box center [560, 435] width 1077 height 83
checkbox Plaquetas "true"
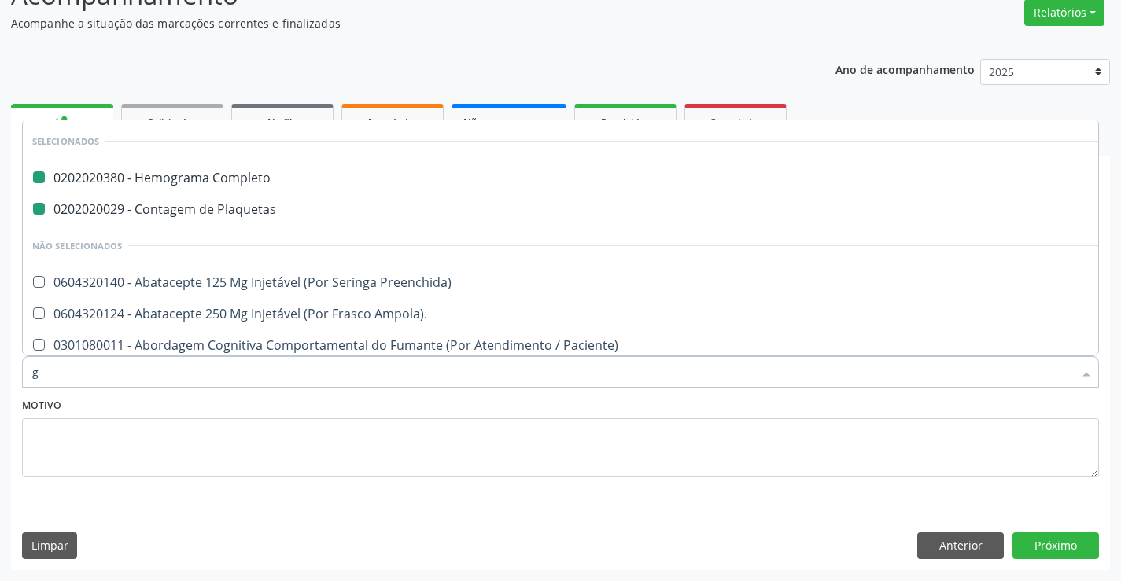
type input "gl"
checkbox Completo "false"
checkbox Plaquetas "false"
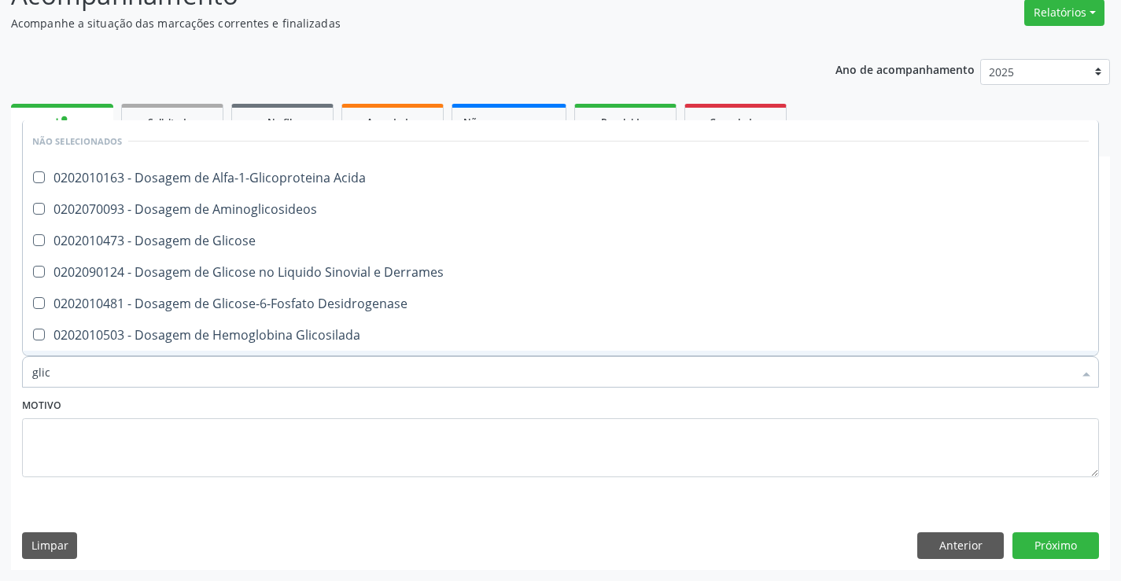
type input "glico"
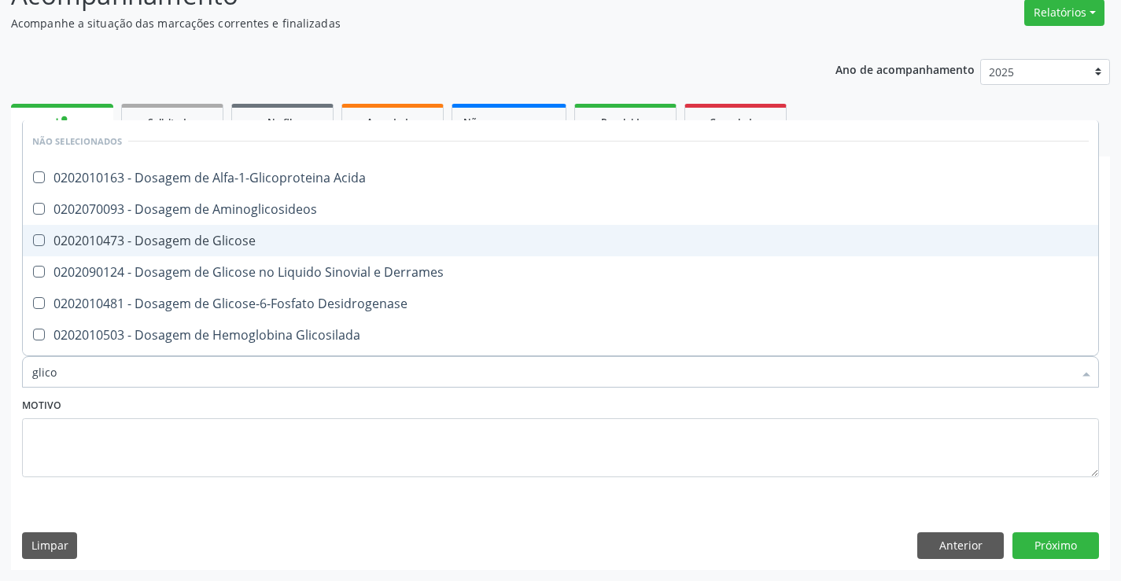
click at [304, 251] on span "0202010473 - Dosagem de Glicose" at bounding box center [560, 240] width 1075 height 31
checkbox Glicose "true"
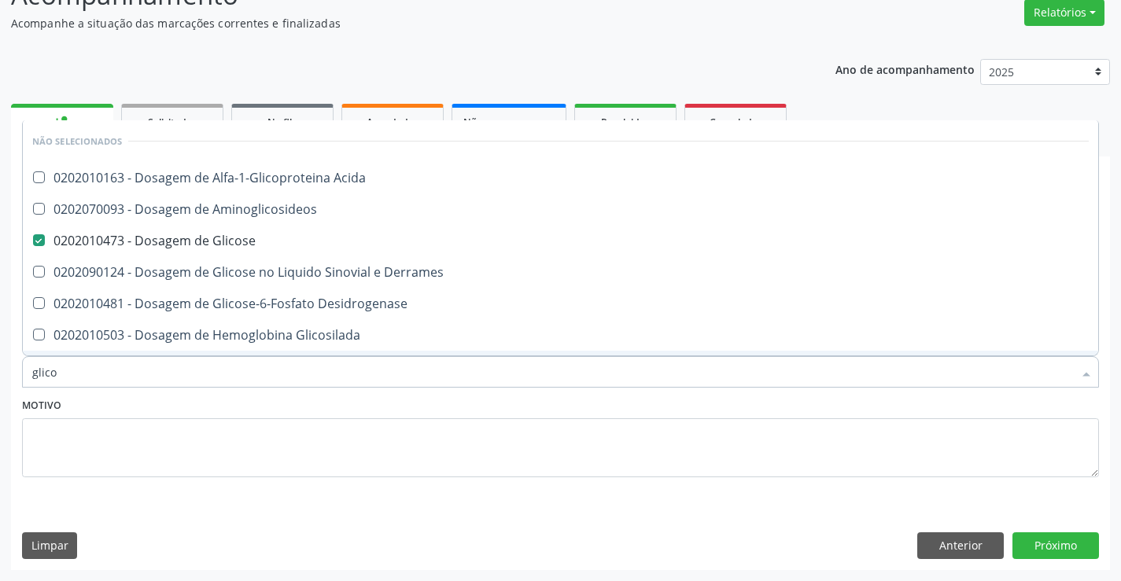
click at [332, 395] on div "Motivo" at bounding box center [560, 435] width 1077 height 83
checkbox Acida "true"
checkbox Aminoglicosideos "true"
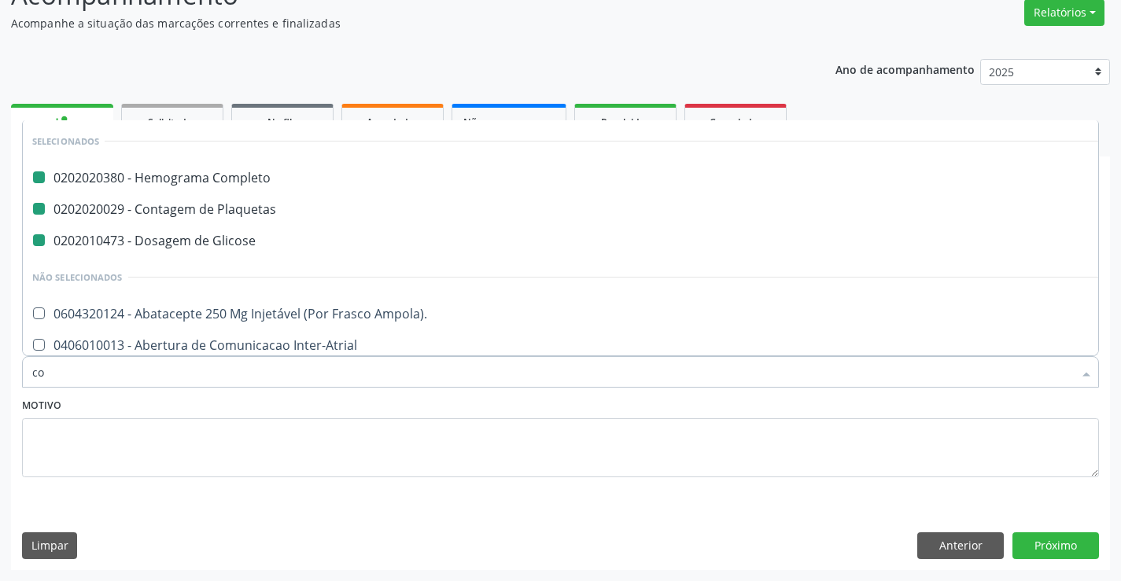
type input "col"
checkbox Completo "false"
checkbox Plaquetas "false"
checkbox Glicose "false"
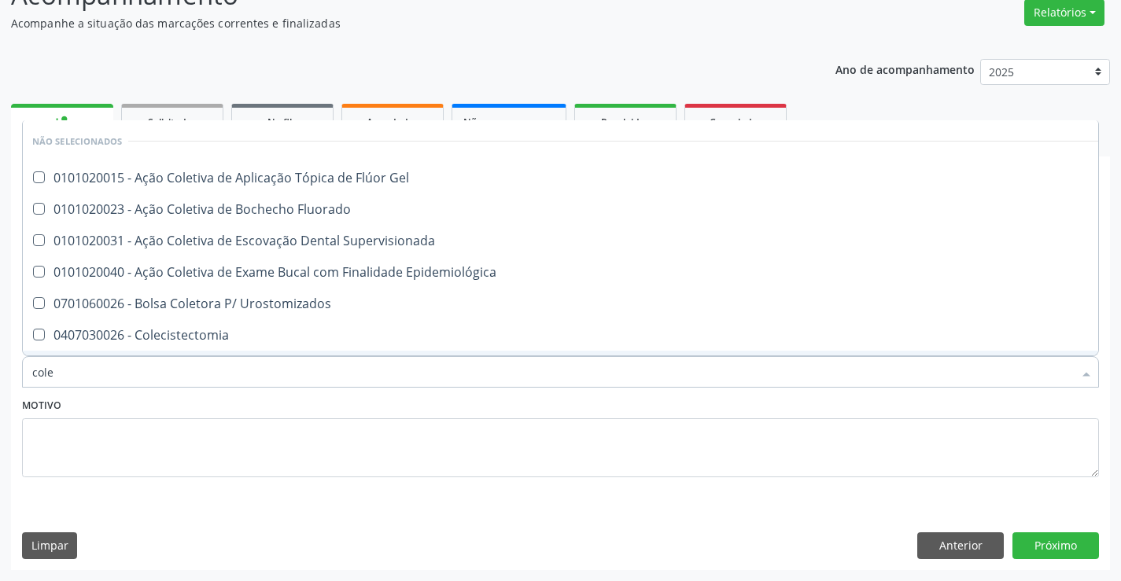
type input "coles"
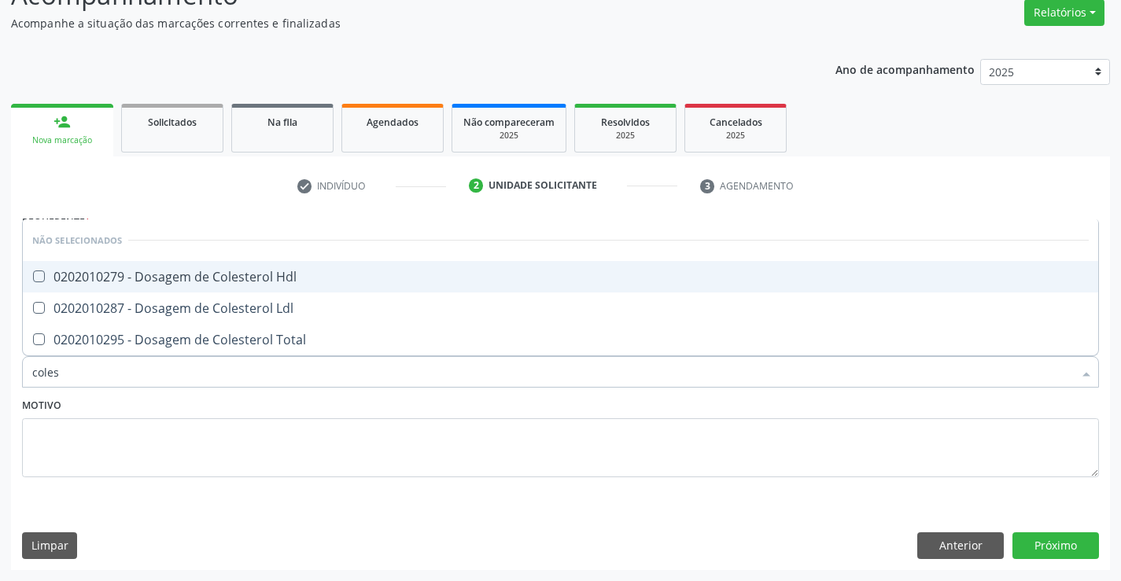
click at [302, 273] on div "0202010279 - Dosagem de Colesterol Hdl" at bounding box center [560, 277] width 1056 height 13
checkbox Hdl "true"
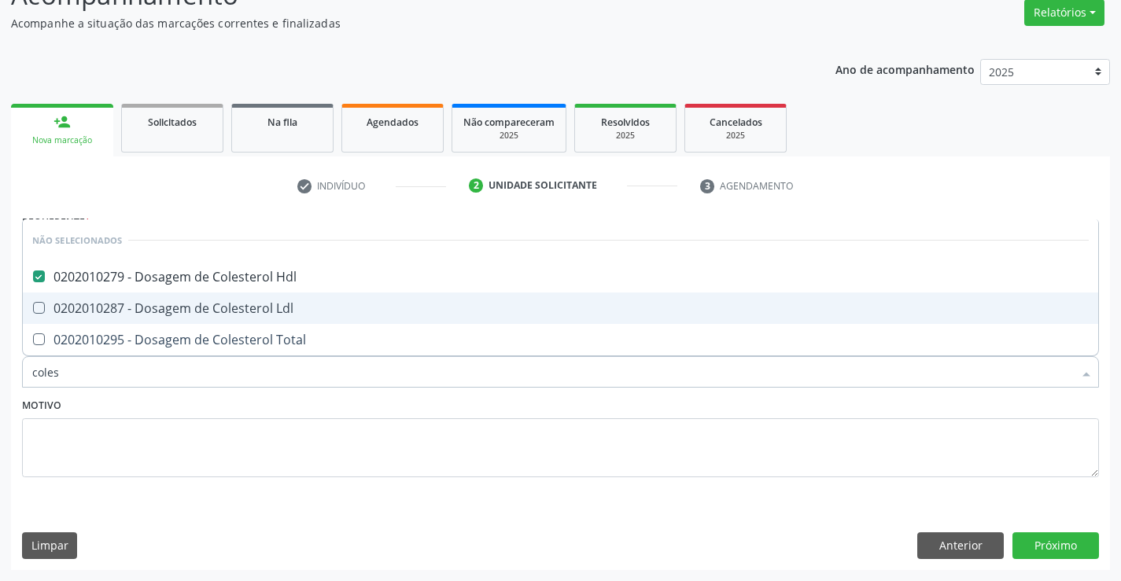
click at [302, 313] on div "0202010287 - Dosagem de Colesterol Ldl" at bounding box center [560, 308] width 1056 height 13
checkbox Ldl "true"
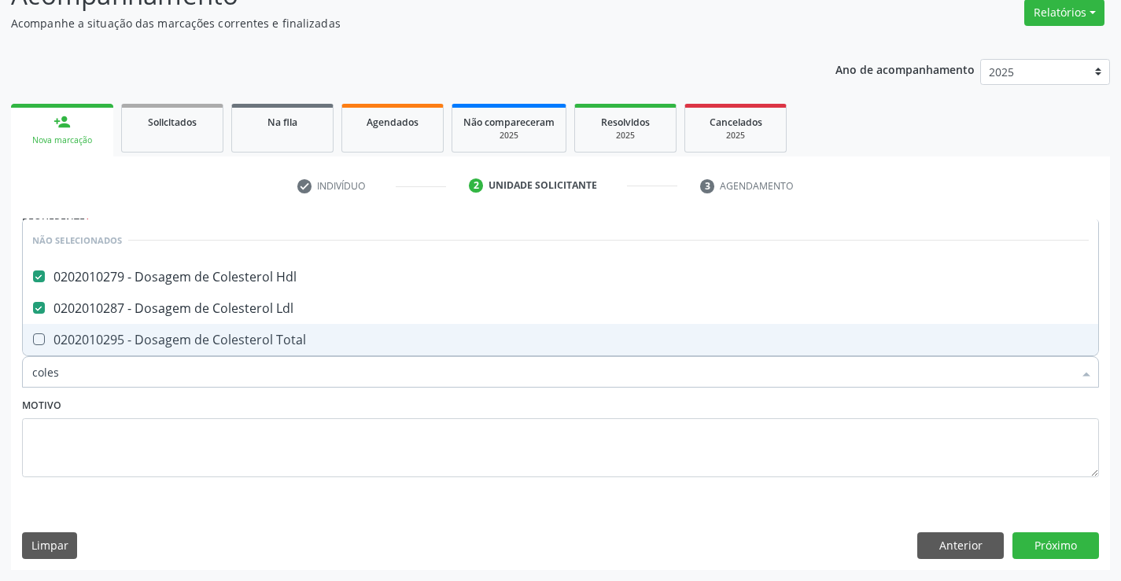
click at [306, 338] on div "0202010295 - Dosagem de Colesterol Total" at bounding box center [560, 339] width 1056 height 13
checkbox Total "true"
type input "coles"
click at [309, 411] on div "Motivo" at bounding box center [560, 435] width 1077 height 83
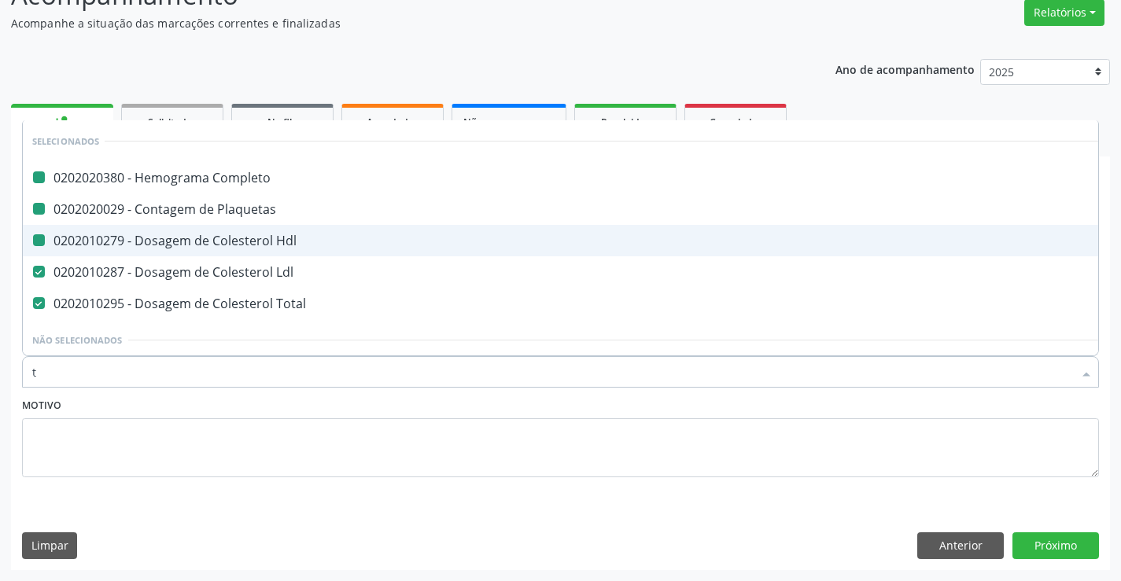
type input "tr"
checkbox Completo "false"
checkbox Plaquetas "false"
checkbox Hdl "false"
checkbox Ldl "false"
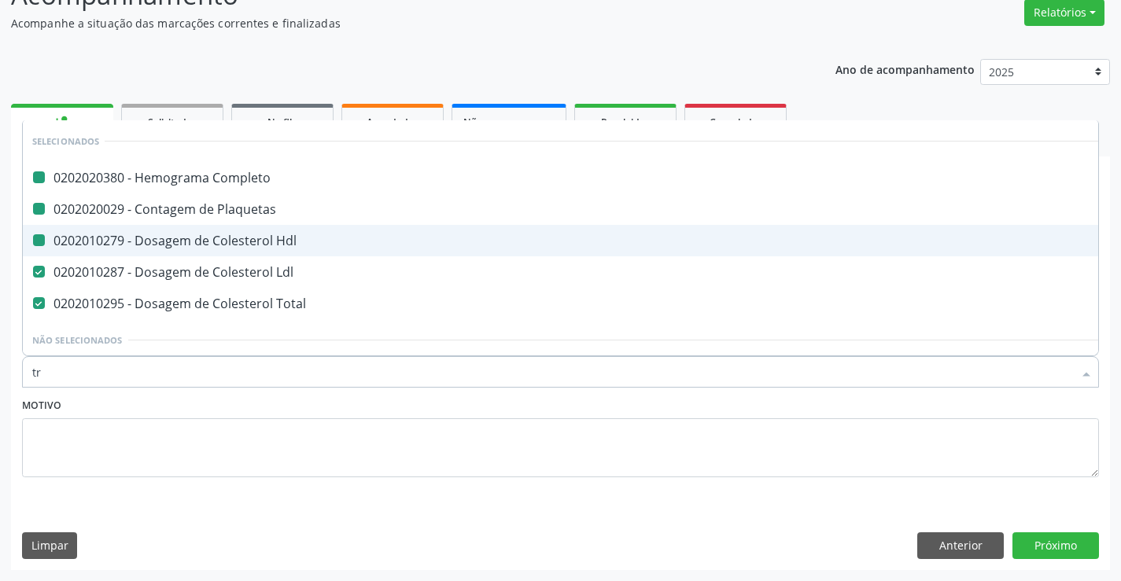
checkbox Total "false"
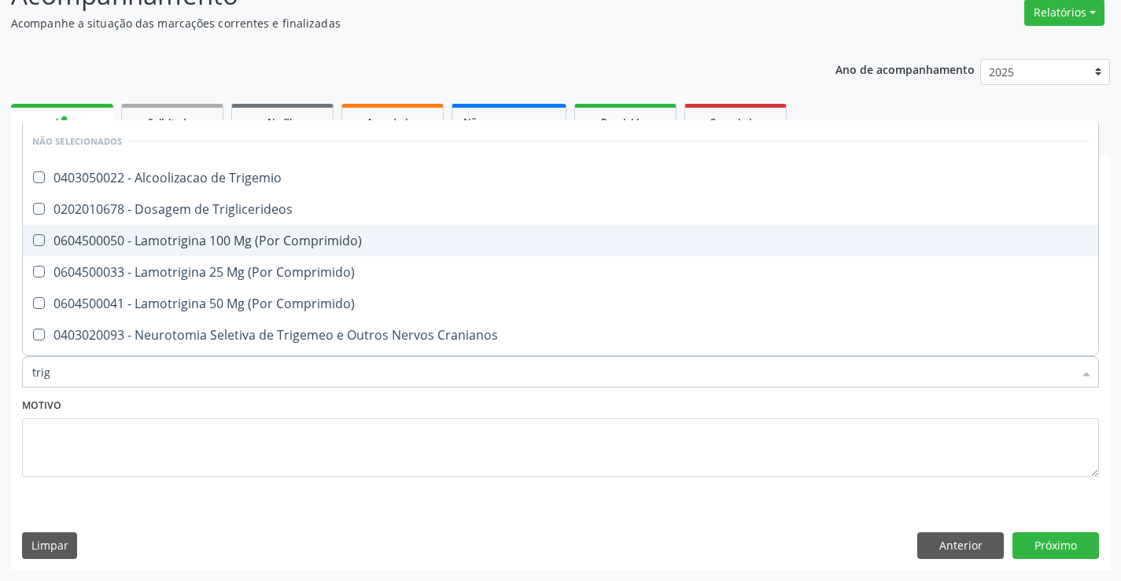
type input "trigl"
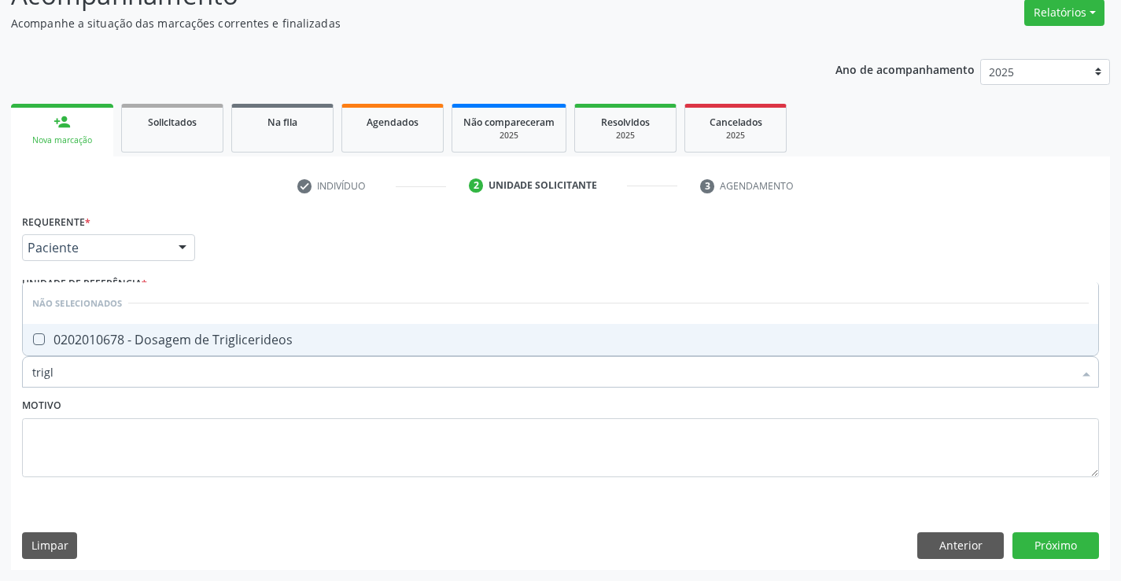
click at [311, 324] on span "0202010678 - Dosagem de Triglicerideos" at bounding box center [560, 339] width 1075 height 31
checkbox Triglicerideos "true"
click at [319, 413] on div "Motivo" at bounding box center [560, 435] width 1077 height 83
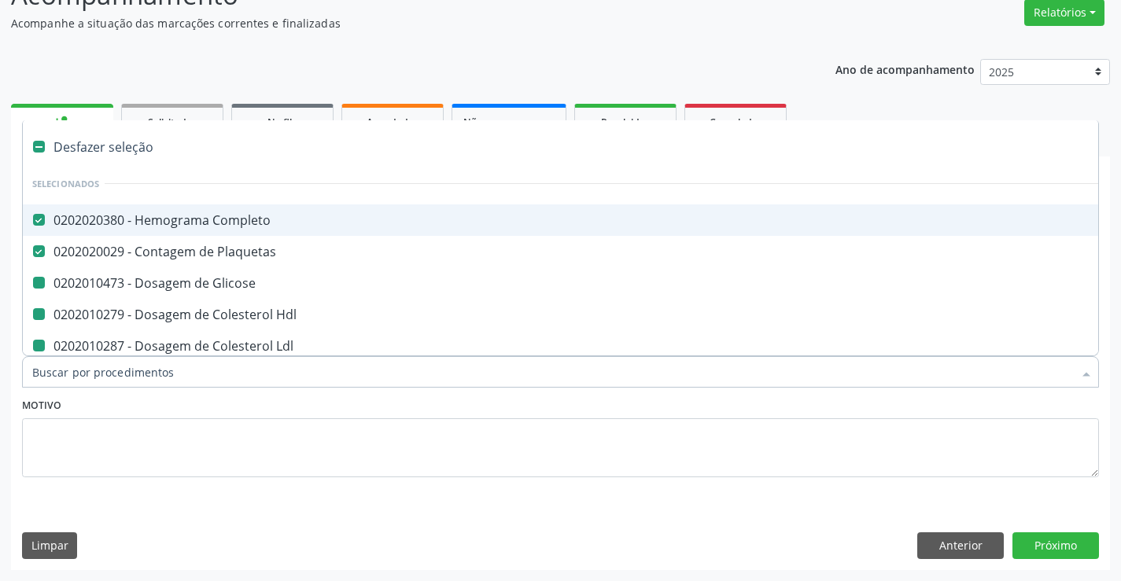
type input "u"
checkbox Glicose "false"
checkbox Hdl "false"
checkbox Ldl "false"
checkbox Total "false"
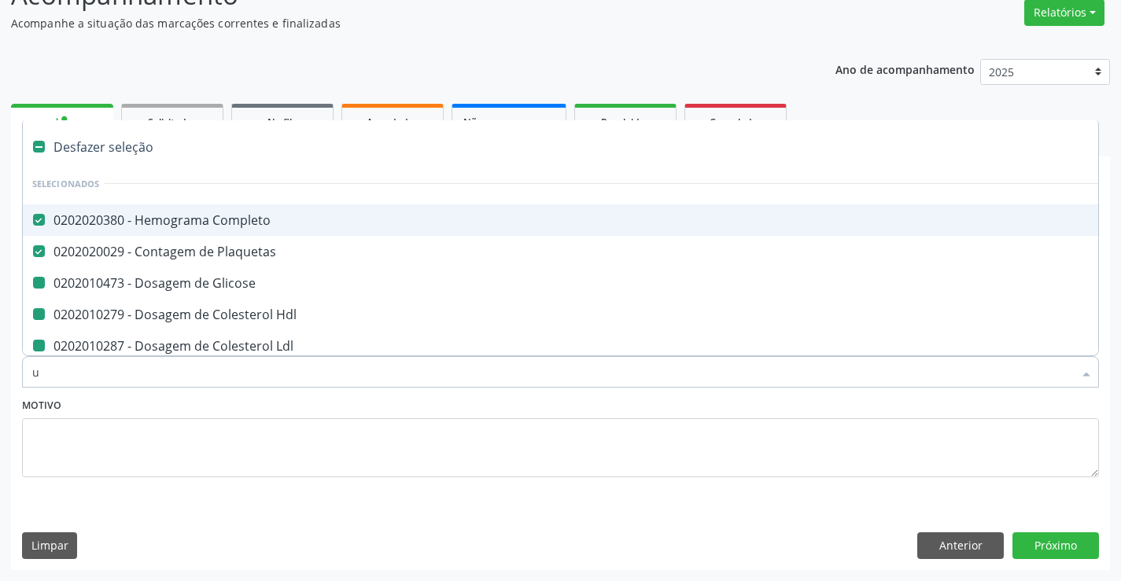
checkbox Triglicerideos "false"
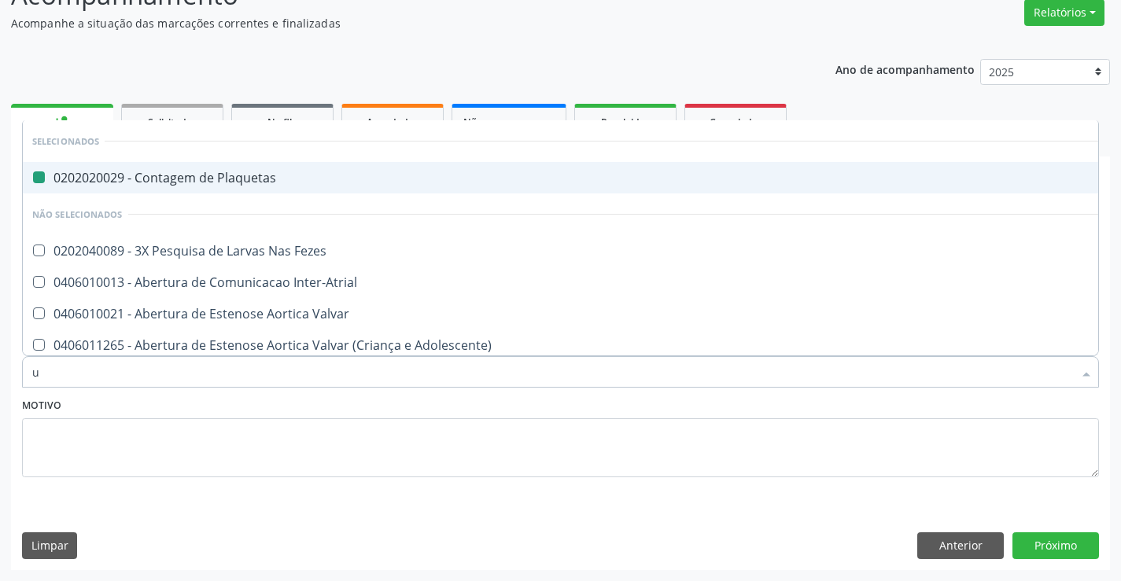
type input "ur"
checkbox Plaquetas "false"
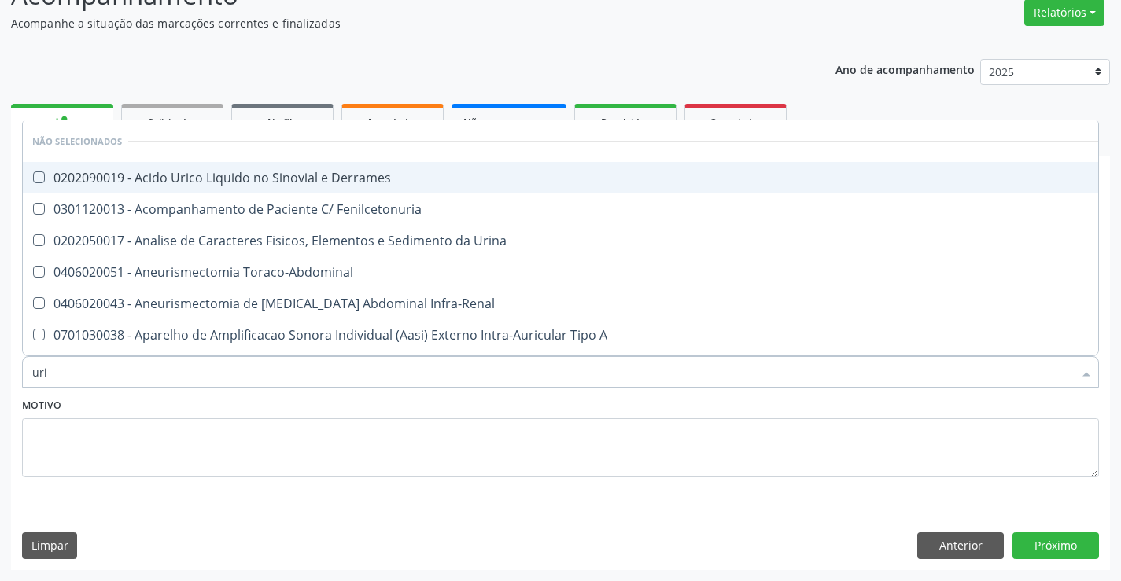
type input "urin"
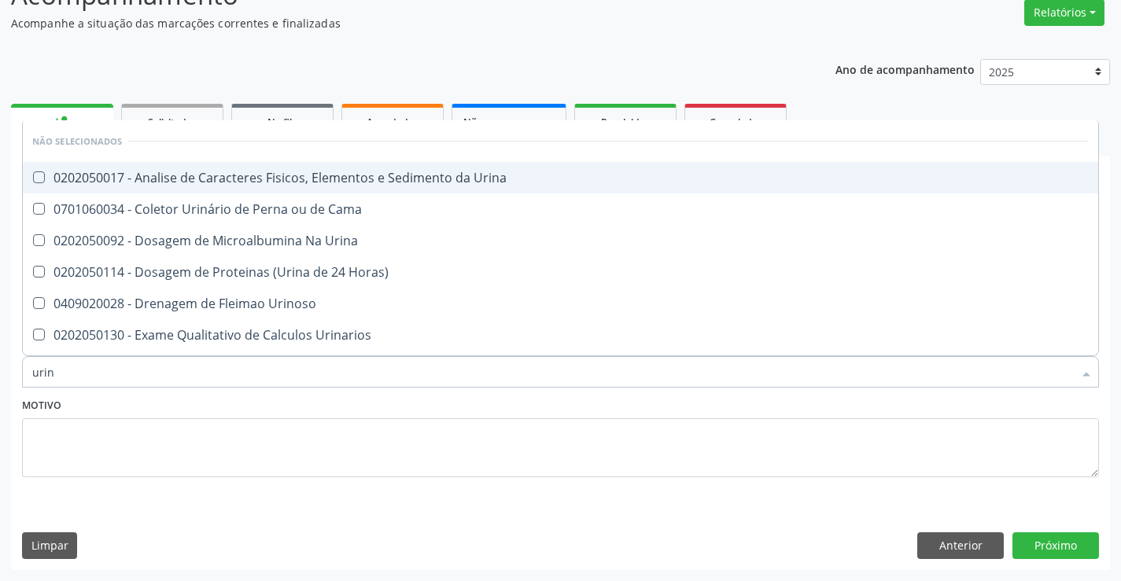
drag, startPoint x: 330, startPoint y: 197, endPoint x: 350, endPoint y: 188, distance: 22.5
click at [350, 188] on span "0202050017 - Analise de Caracteres Fisicos, Elementos e Sedimento da Urina" at bounding box center [560, 177] width 1075 height 31
checkbox Urina "true"
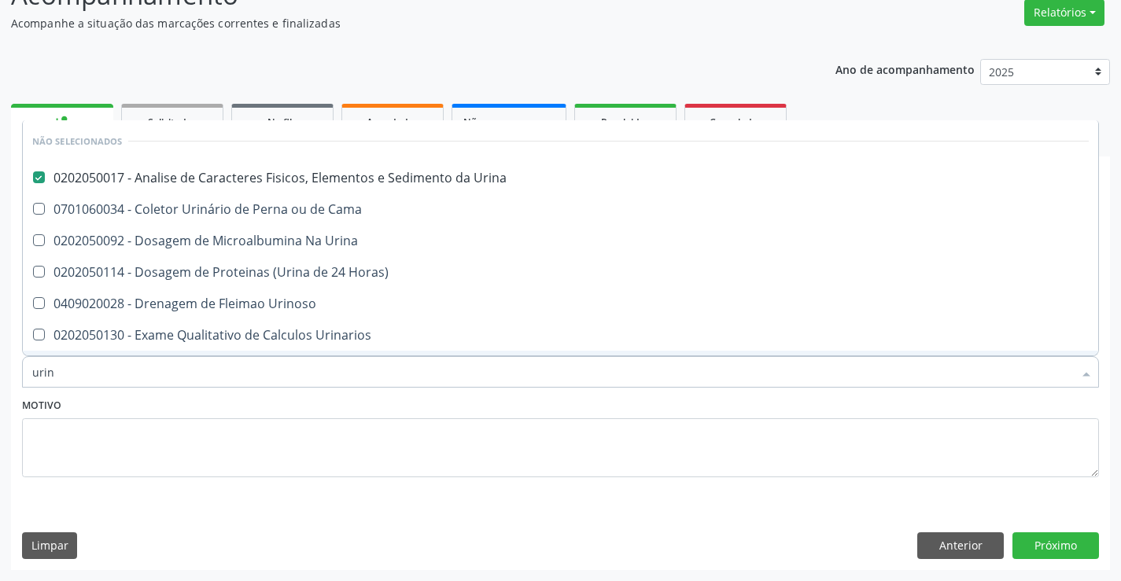
click at [350, 400] on div "Motivo" at bounding box center [560, 435] width 1077 height 83
checkbox Urina "true"
checkbox Horas\) "true"
checkbox Urinoso "true"
checkbox Urinarios "true"
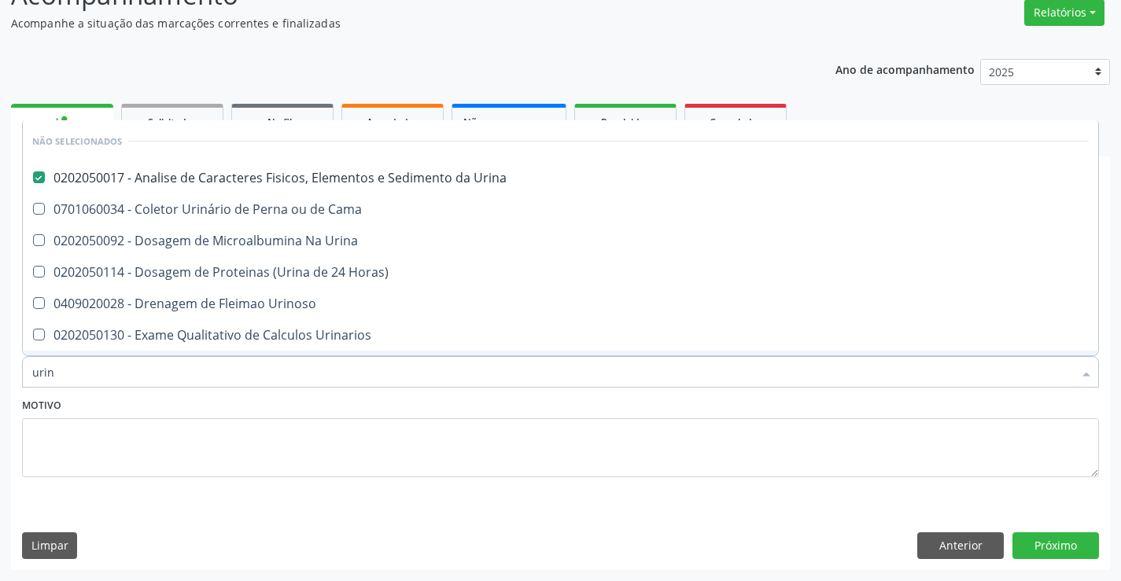
checkbox Quantitativa "true"
checkbox Delgada\) "true"
checkbox Cama "true"
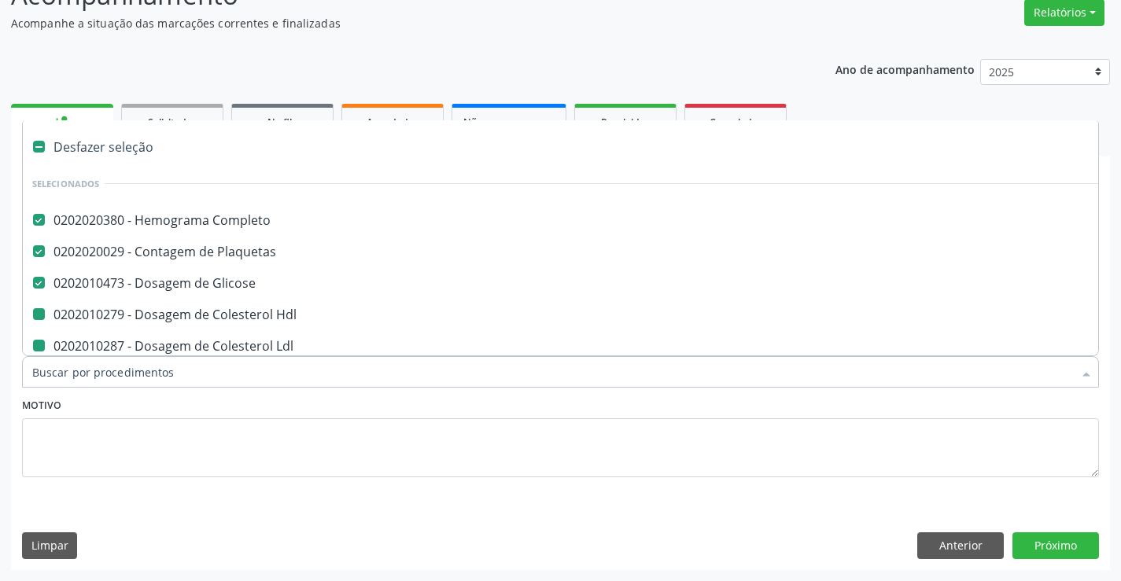
type input "u"
checkbox Hdl "false"
checkbox Ldl "false"
checkbox Total "false"
checkbox Triglicerideos "false"
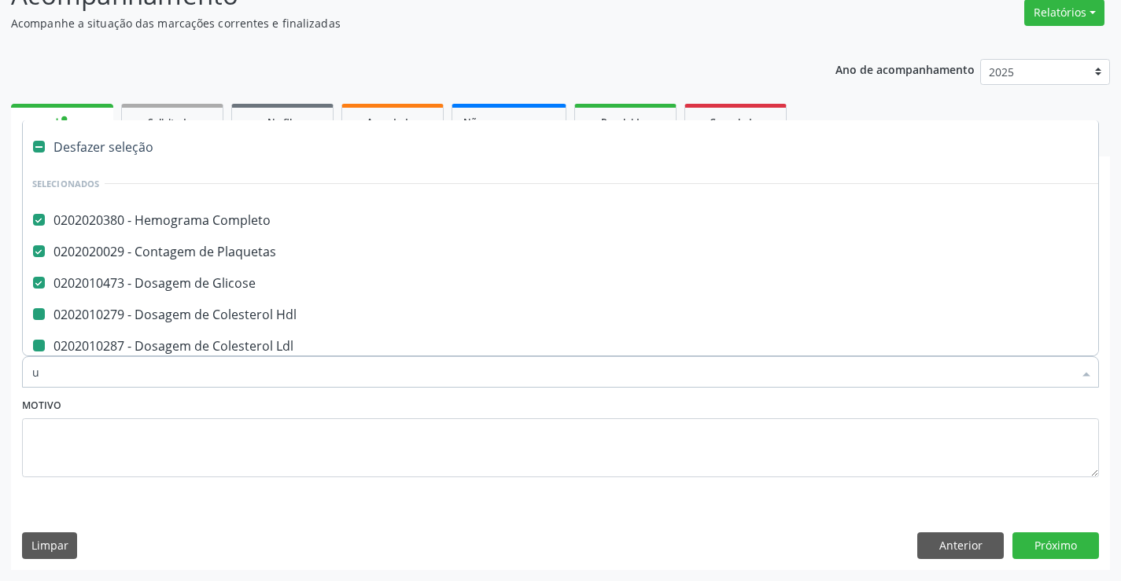
checkbox Urina "false"
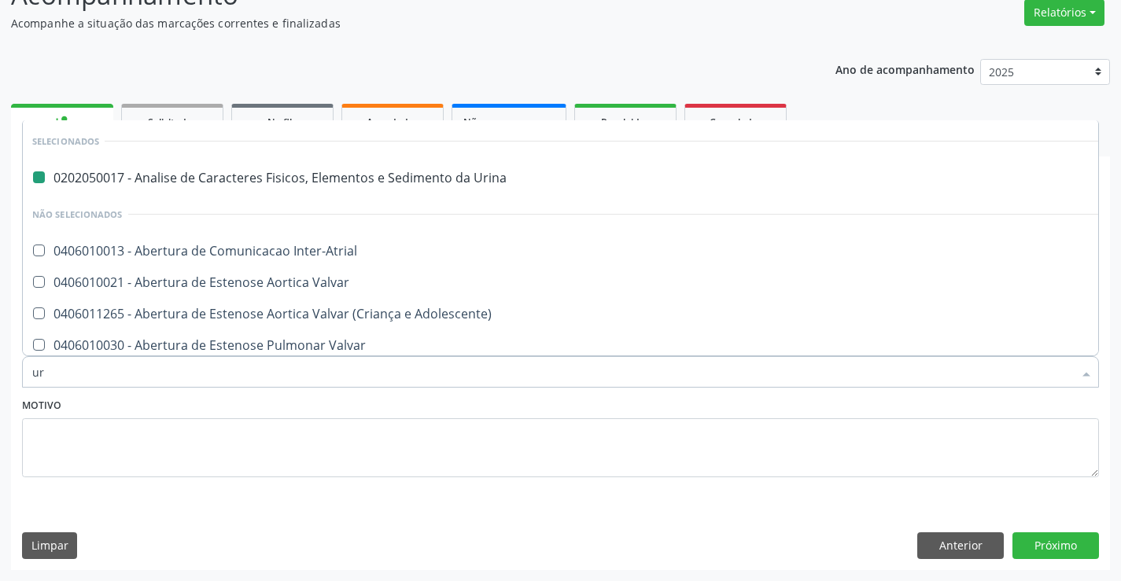
type input "ure"
checkbox Urina "false"
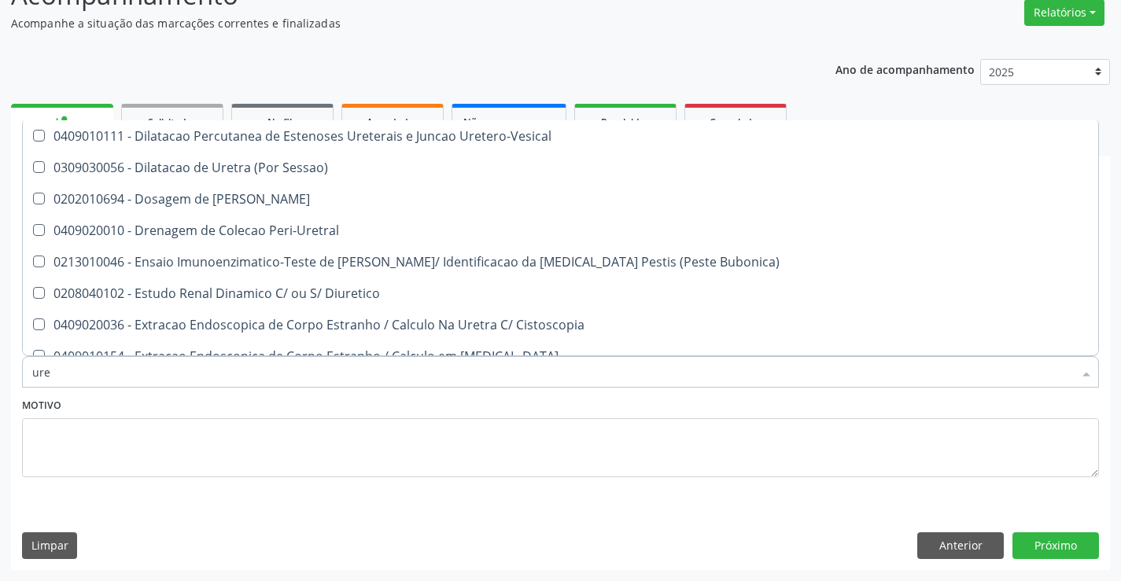
scroll to position [393, 0]
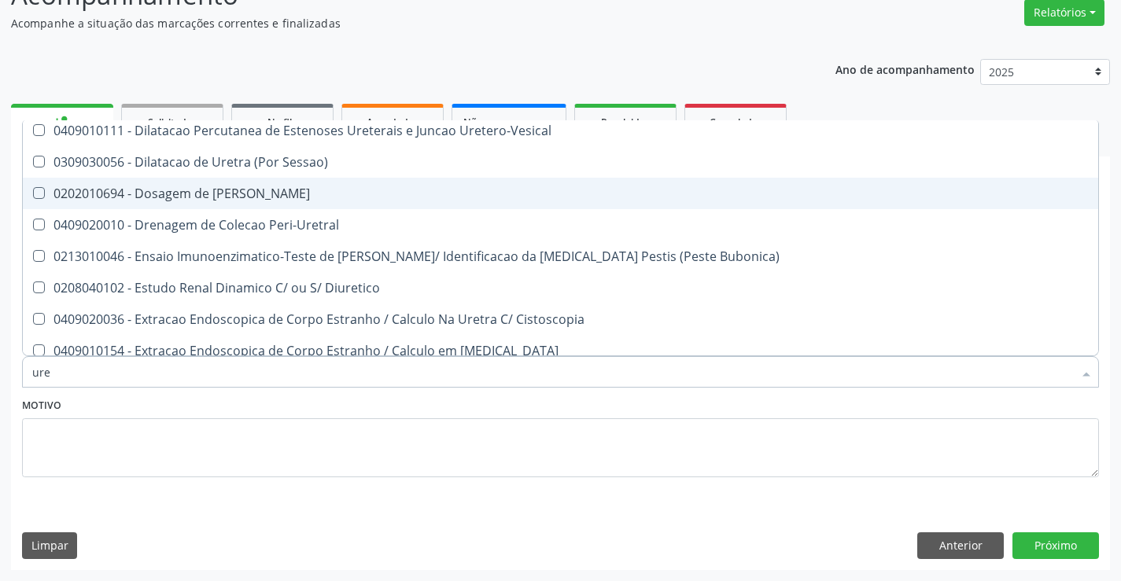
click at [285, 201] on span "0202010694 - Dosagem de [PERSON_NAME]" at bounding box center [560, 193] width 1075 height 31
checkbox Ureia "true"
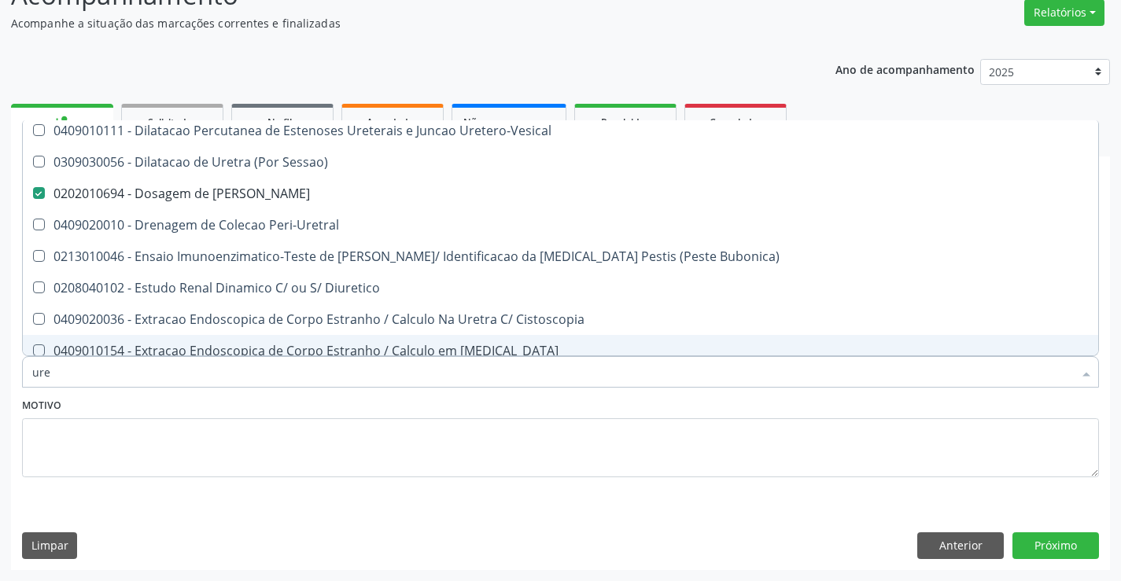
type input "ure"
click at [297, 400] on div "Motivo" at bounding box center [560, 435] width 1077 height 83
checkbox Ureter "true"
checkbox Vesico-Ureteral "true"
checkbox Uretroscopia "true"
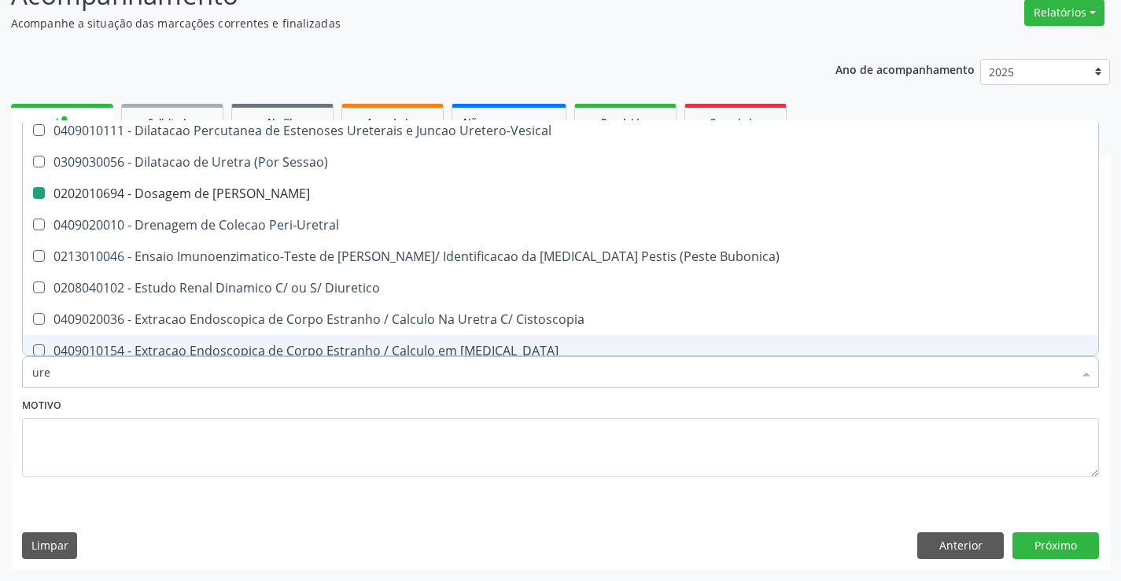
checkbox Ureia "true"
checkbox Unilateral "true"
checkbox Ureia "false"
checkbox Periapical "true"
checkbox Puerperal "true"
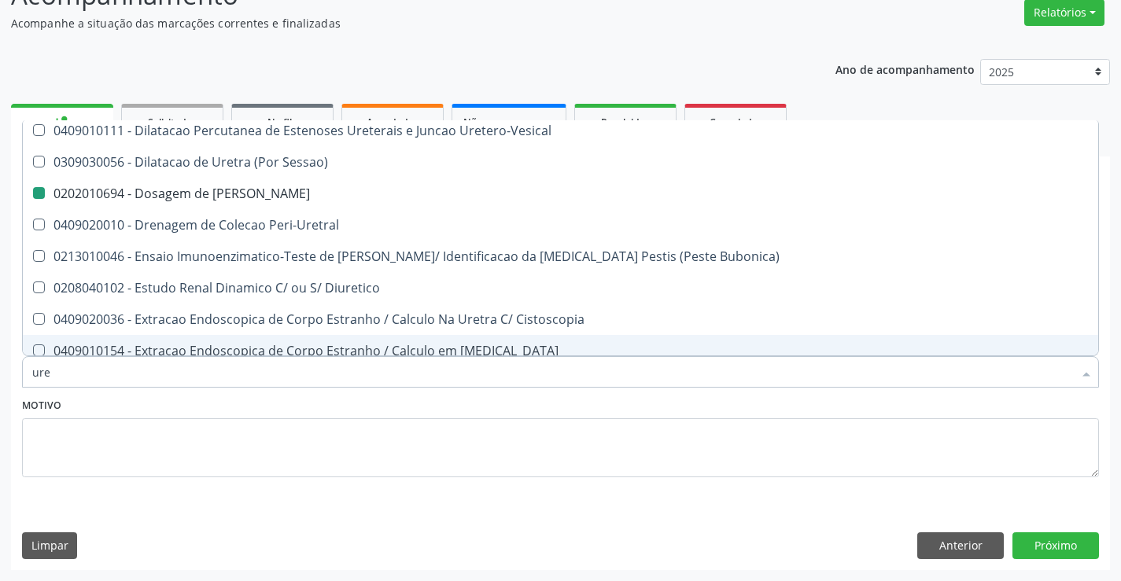
checkbox Uretra "true"
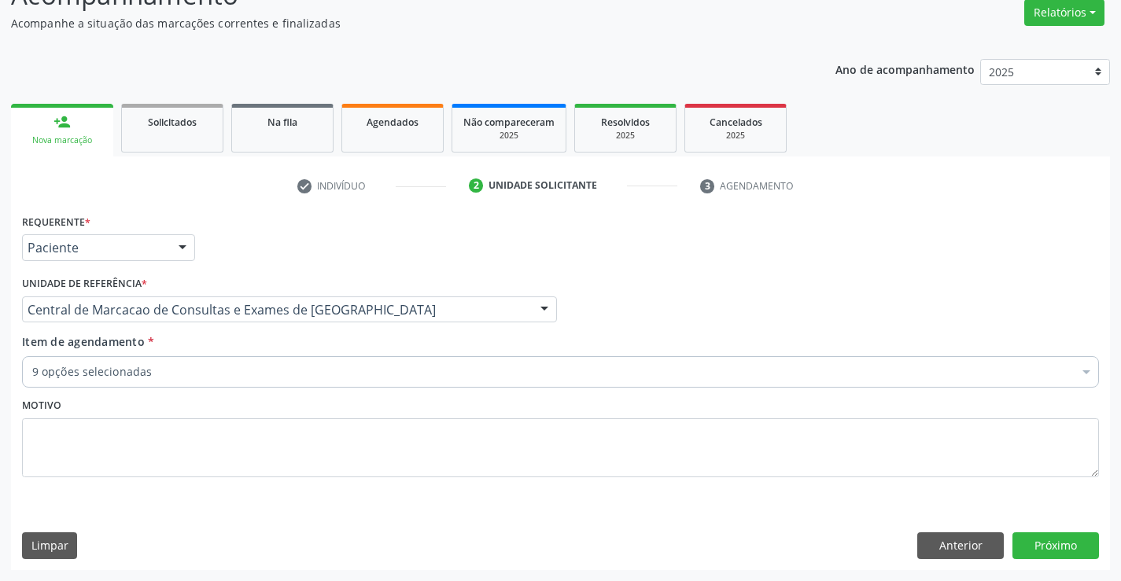
scroll to position [0, 0]
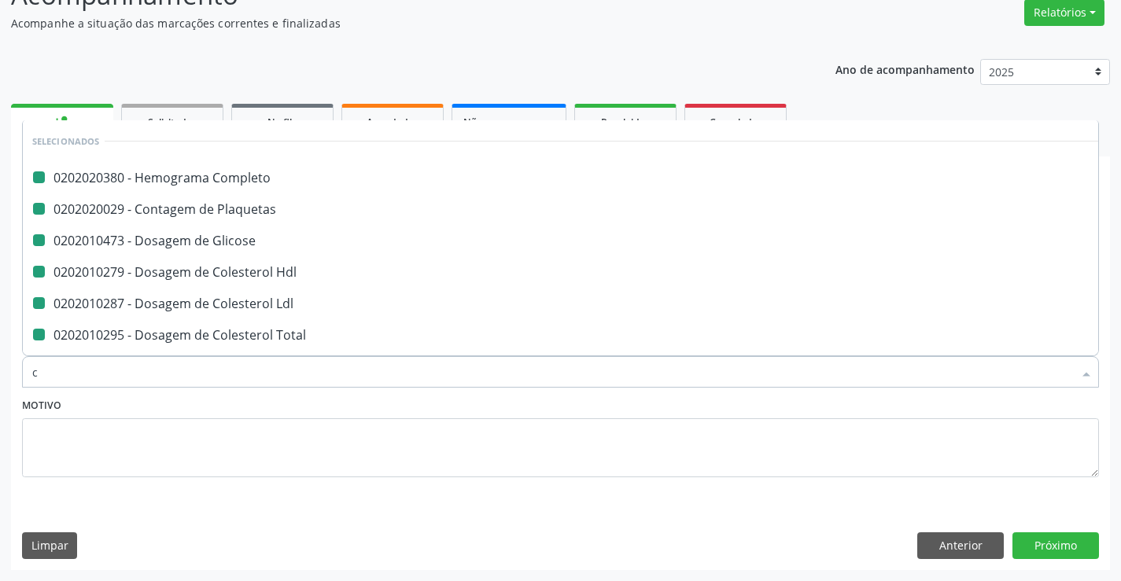
type input "cr"
checkbox Completo "false"
checkbox Hdl "false"
checkbox Ldl "false"
checkbox Total "false"
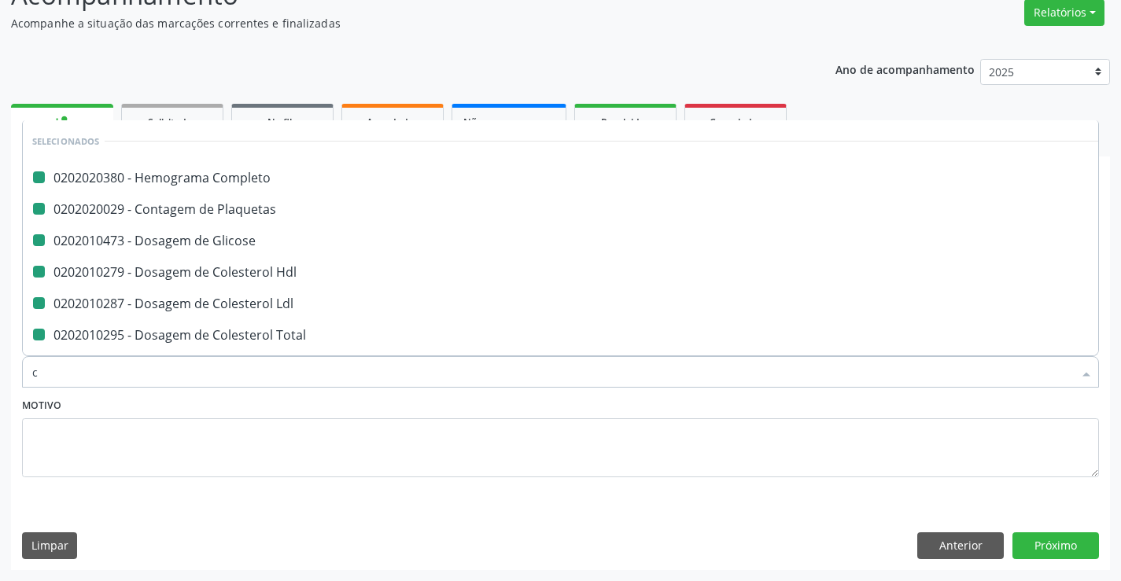
checkbox Triglicerideos "false"
checkbox Urina "false"
checkbox Glicose "false"
checkbox Plaquetas "false"
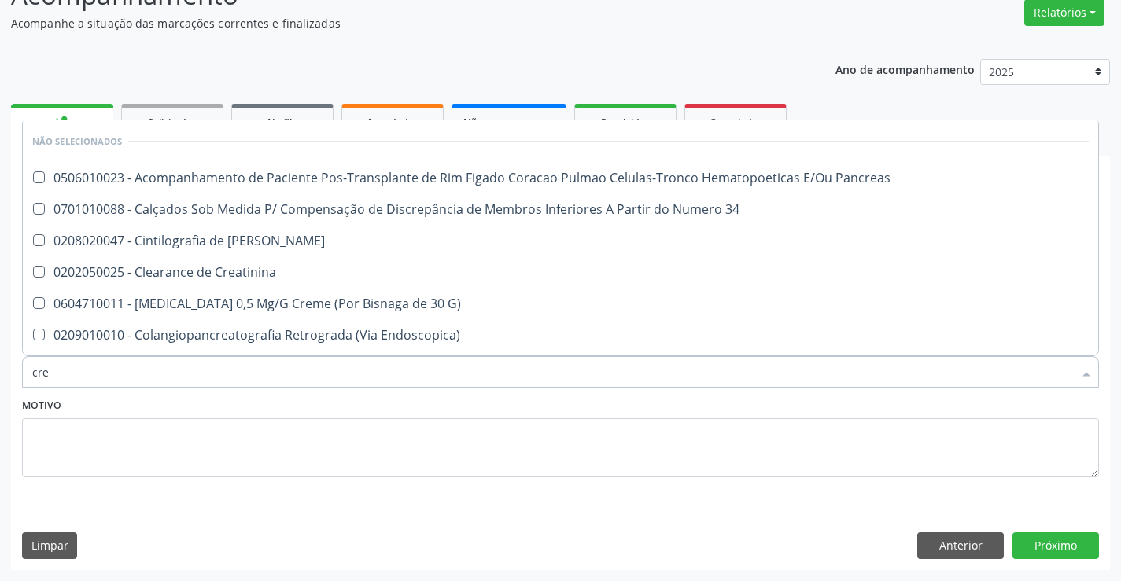
type input "crea"
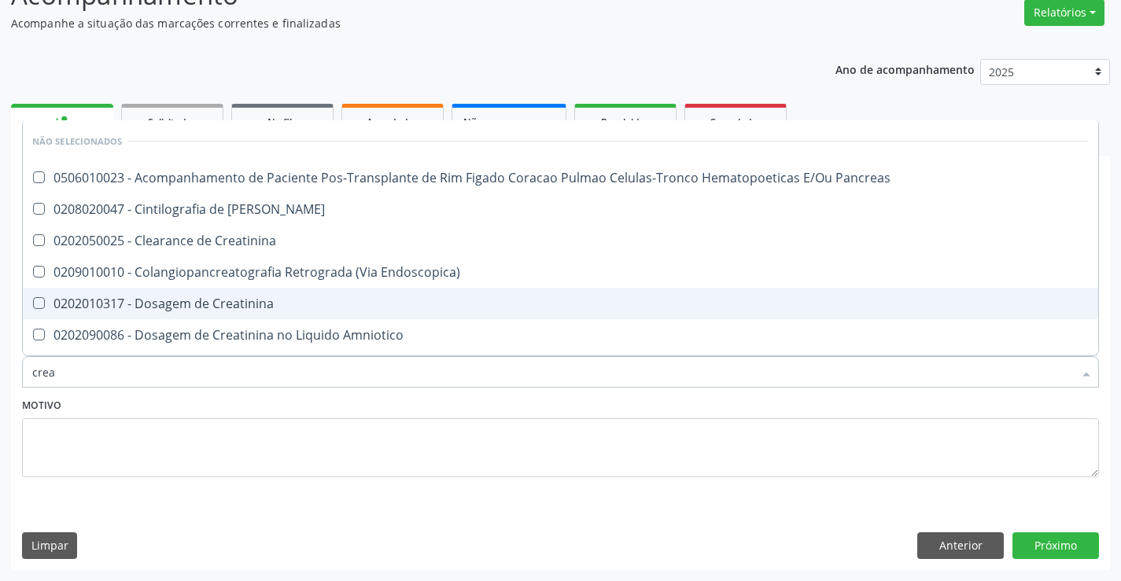
click at [309, 312] on span "0202010317 - Dosagem de Creatinina" at bounding box center [560, 303] width 1075 height 31
checkbox Creatinina "true"
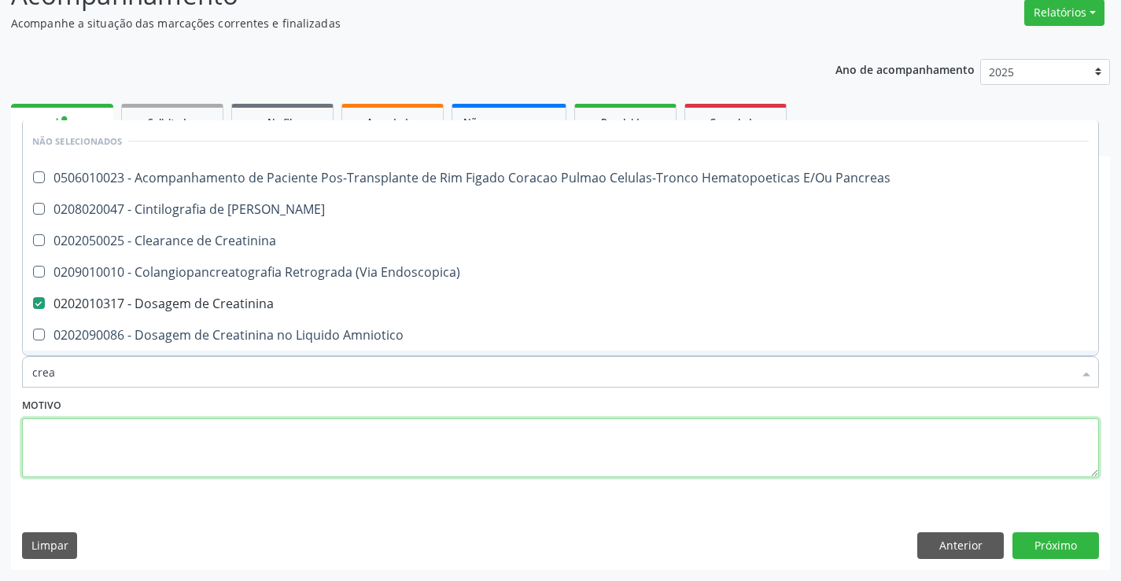
click at [351, 418] on textarea at bounding box center [560, 448] width 1077 height 60
checkbox Pancreas "true"
checkbox Endoscopica\) "true"
checkbox Amniotico "true"
checkbox \(Cpk\) "true"
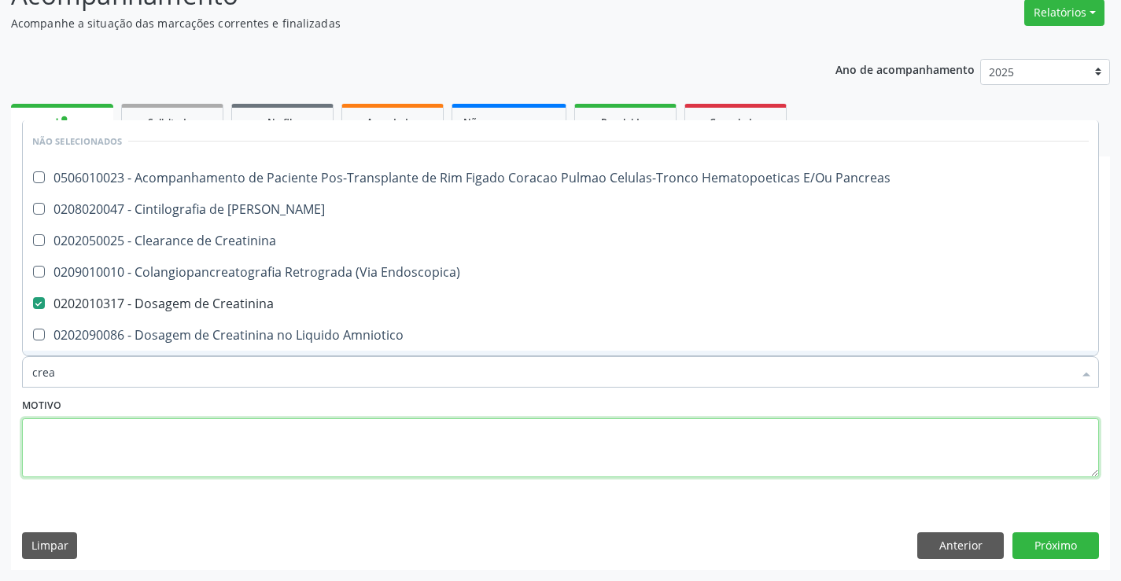
checkbox Mb "true"
checkbox Creatinina "true"
checkbox Pancreas "true"
checkbox Rim "true"
checkbox Oncologia "true"
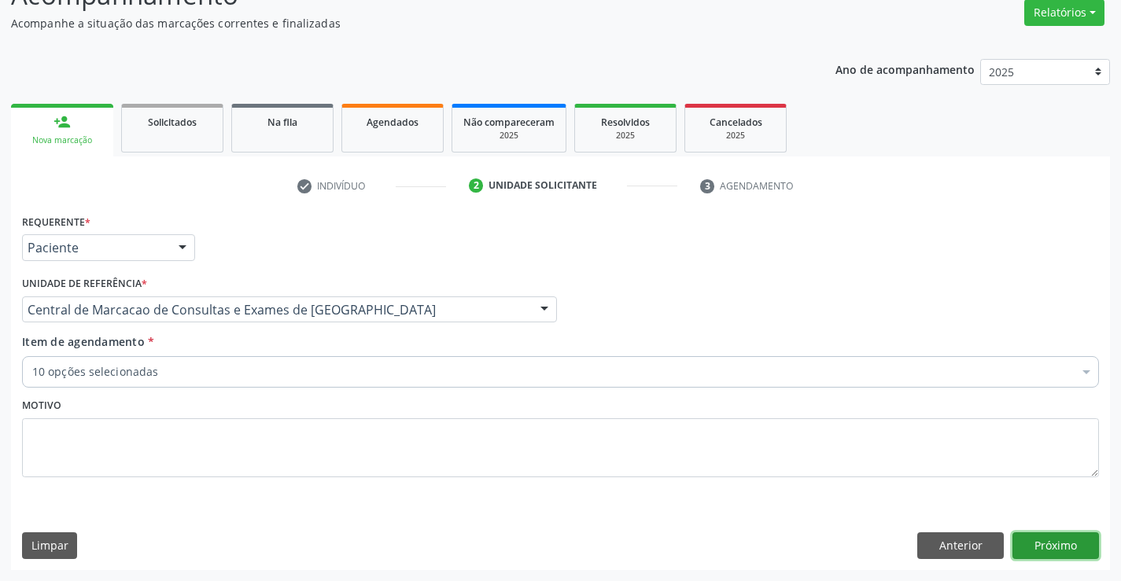
click at [1088, 546] on button "Próximo" at bounding box center [1055, 545] width 87 height 27
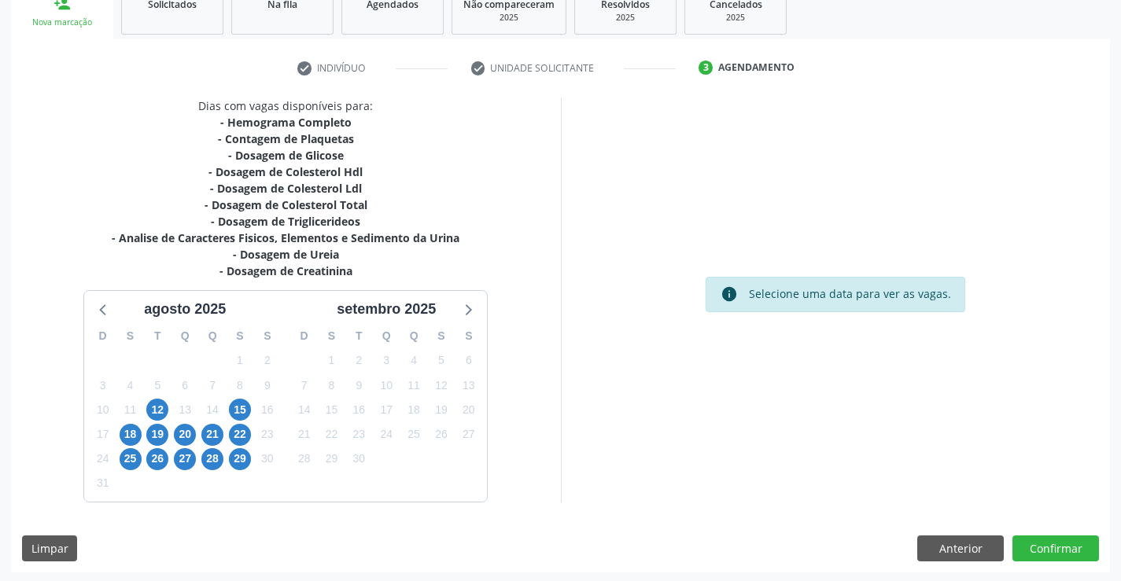
scroll to position [252, 0]
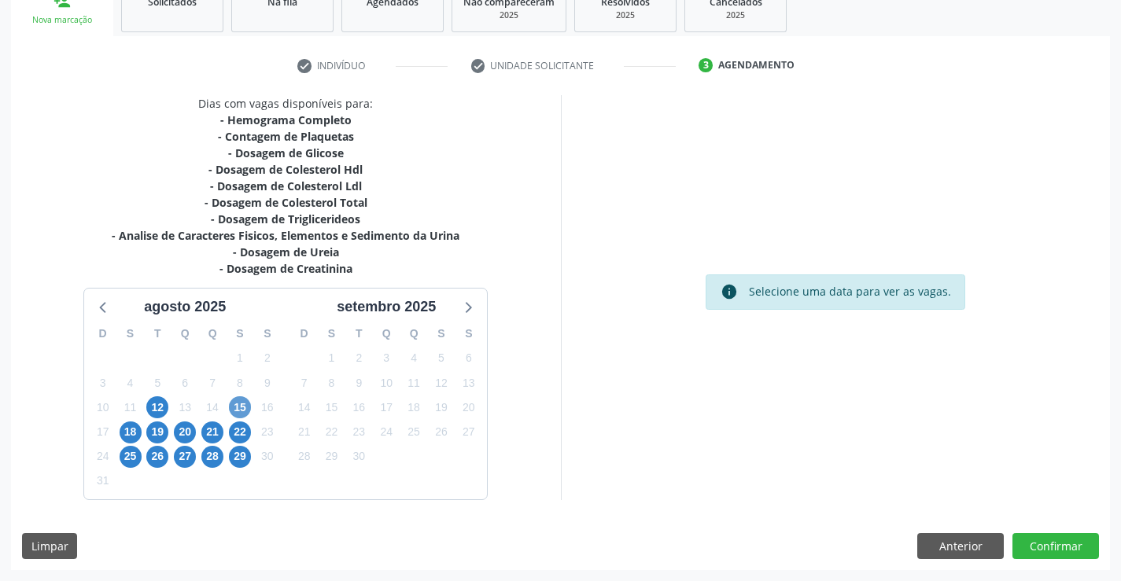
drag, startPoint x: 253, startPoint y: 413, endPoint x: 237, endPoint y: 411, distance: 16.6
click at [251, 414] on div "D S T Q Q S S 27 28 29 30 31 1 2 3 4 5 6 7 8 9 10 11 12 13 14 15 16 17 18 19 20…" at bounding box center [184, 408] width 201 height 181
click at [234, 410] on span "15" at bounding box center [240, 407] width 22 height 22
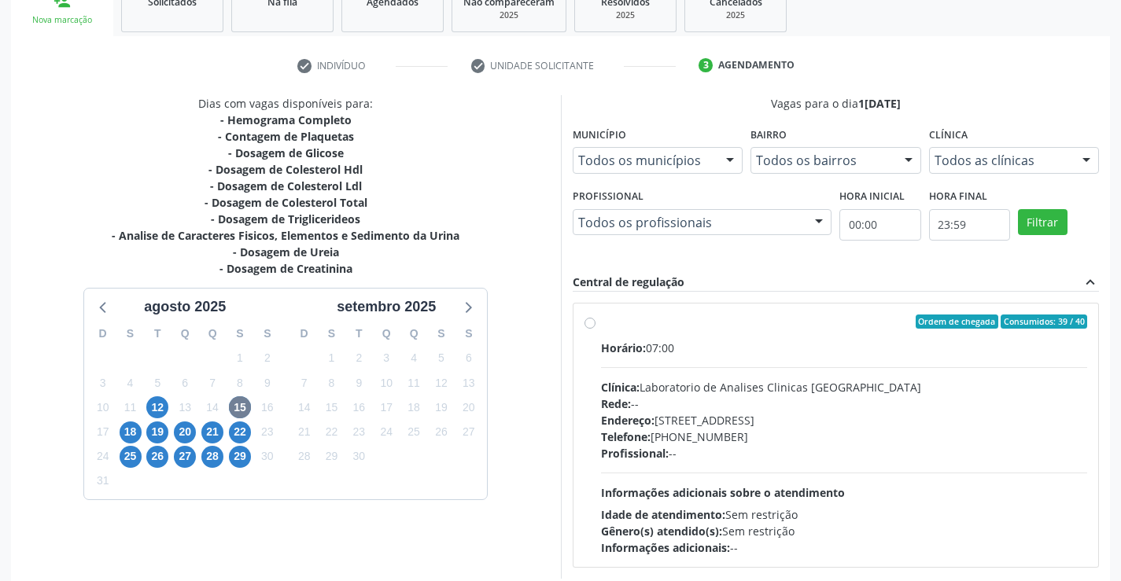
click at [919, 381] on div "Clínica: Laboratorio de Analises Clinicas Sao Francisco" at bounding box center [844, 387] width 487 height 17
click at [595, 329] on input "Ordem de chegada Consumidos: 39 / 40 Horário: 07:00 Clínica: Laboratorio de Ana…" at bounding box center [589, 322] width 11 height 14
radio input "true"
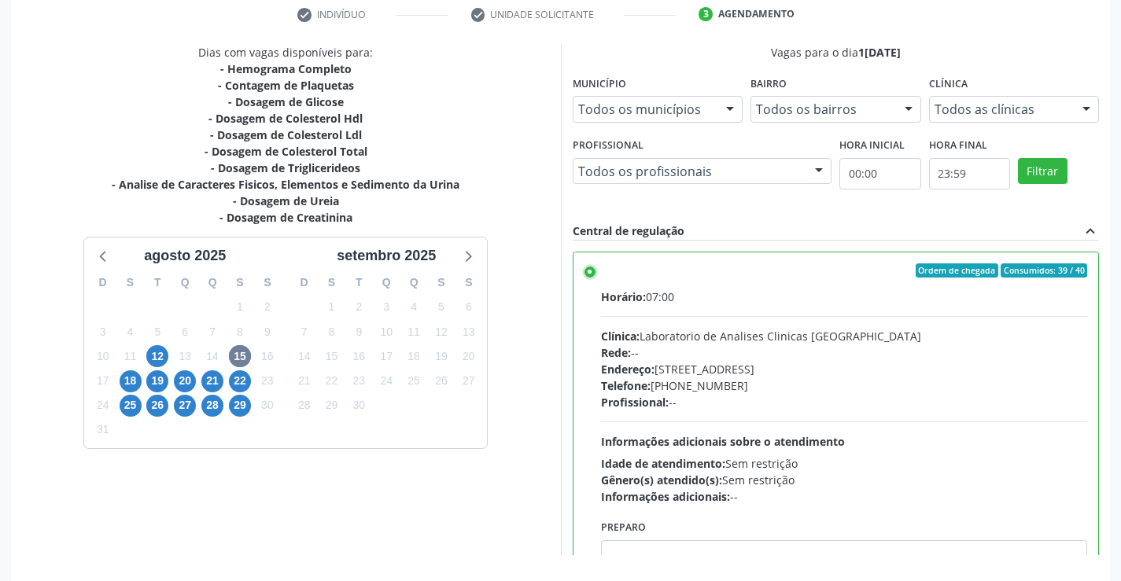
scroll to position [359, 0]
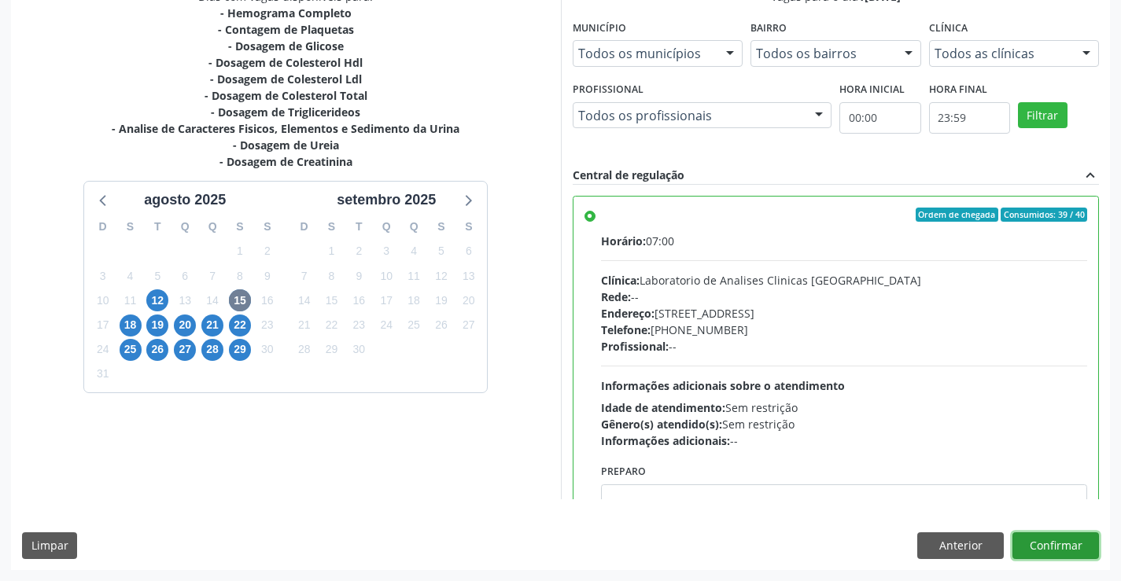
click at [1066, 539] on button "Confirmar" at bounding box center [1055, 545] width 87 height 27
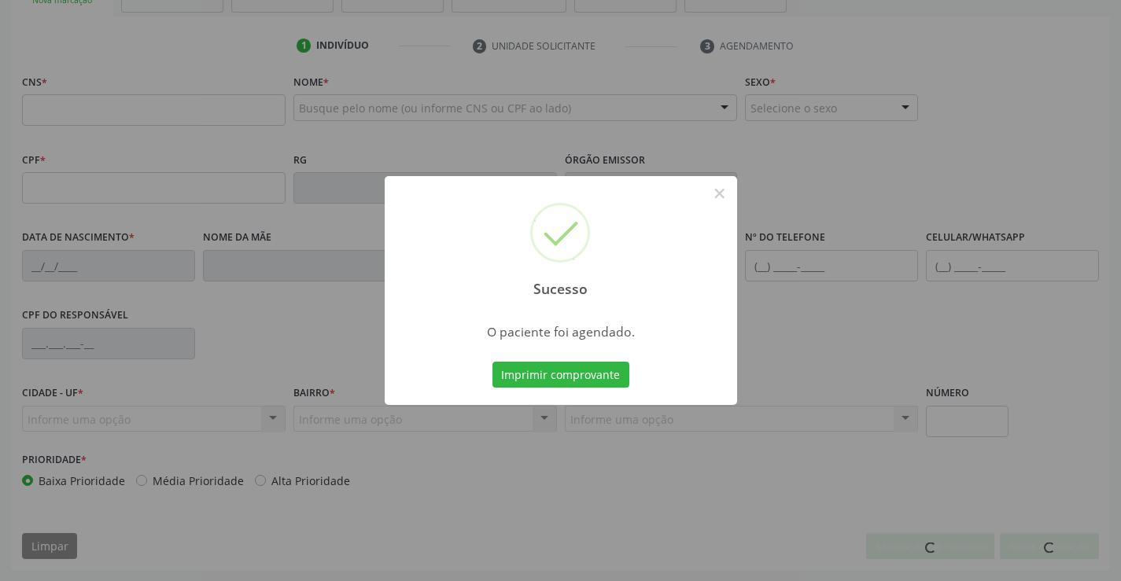
scroll to position [271, 0]
click at [492, 362] on button "Imprimir comprovante" at bounding box center [560, 375] width 137 height 27
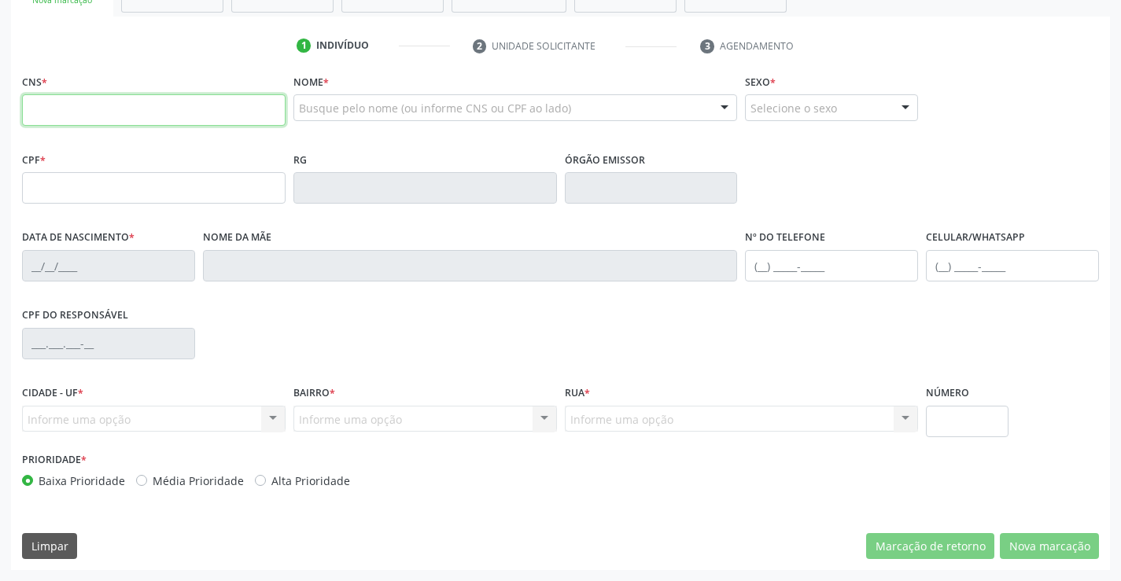
click at [174, 103] on input "text" at bounding box center [153, 109] width 263 height 31
type input "700 4044 1436 7248"
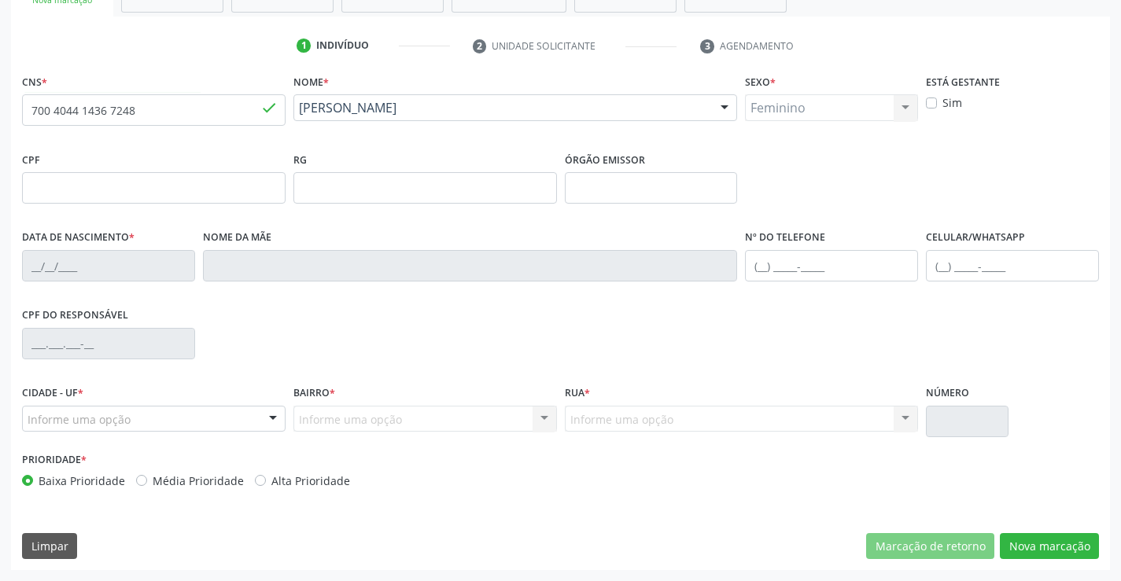
type input "2041789590"
type input "23/04/1991"
type input "(74) 9907-6560"
type input "038.606.115-77"
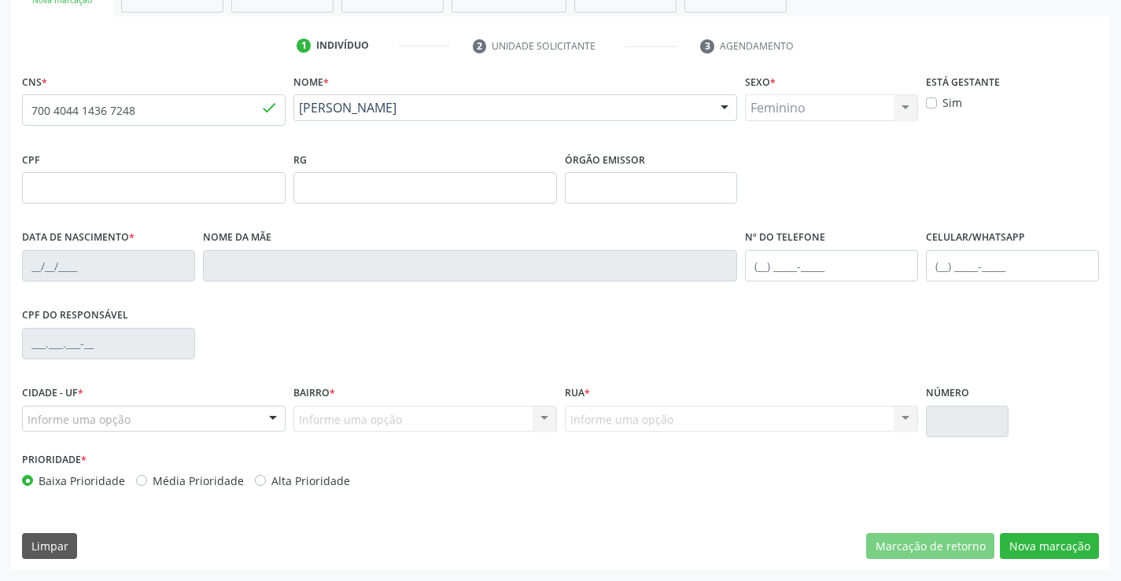
type input "S/N"
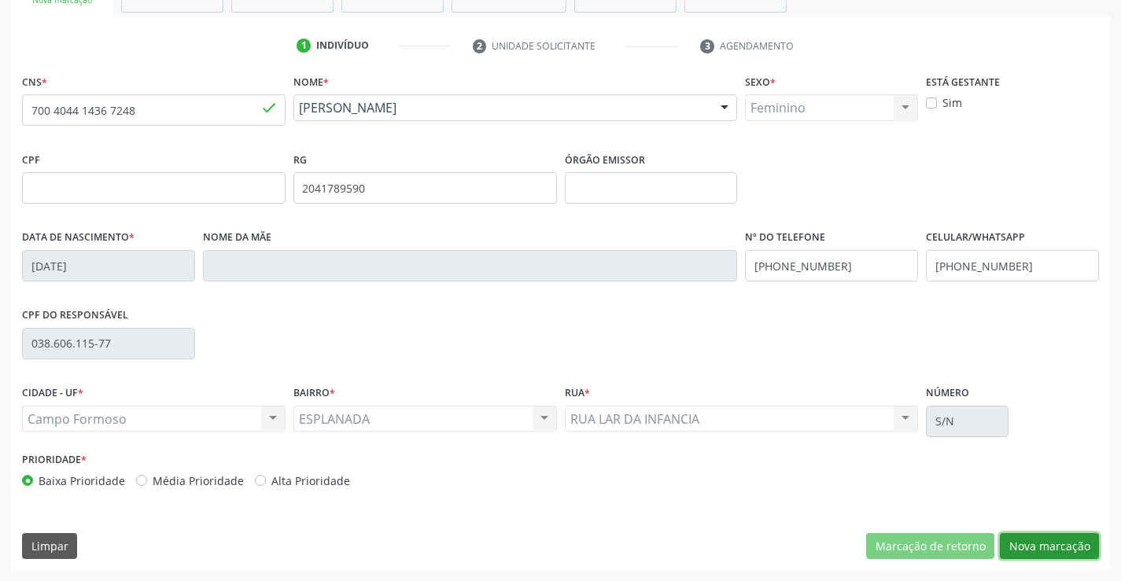
drag, startPoint x: 1029, startPoint y: 556, endPoint x: 300, endPoint y: 341, distance: 760.0
click at [1030, 556] on button "Nova marcação" at bounding box center [1049, 546] width 99 height 27
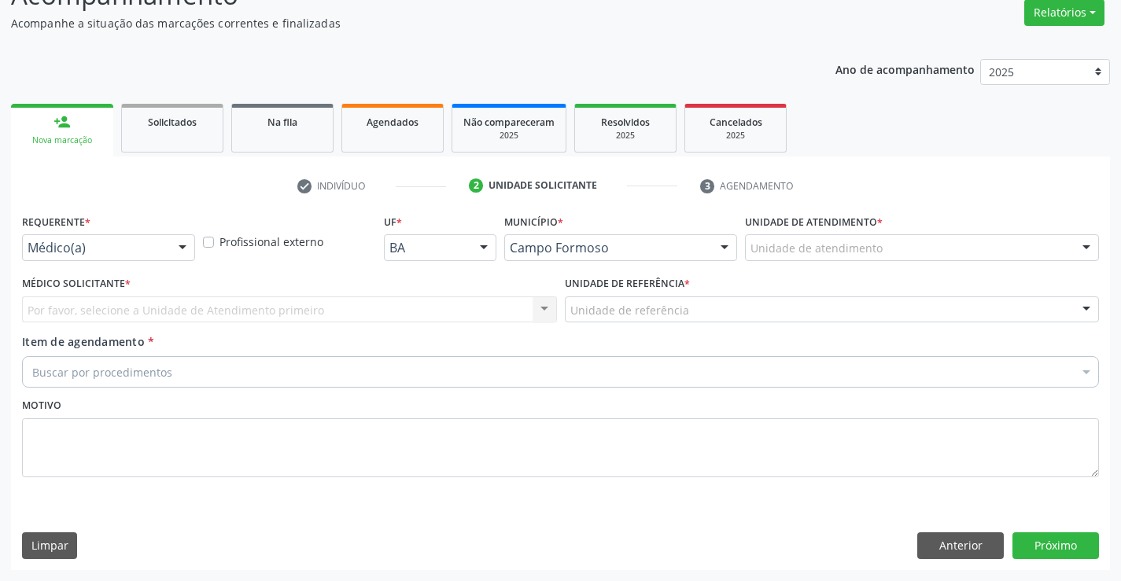
drag, startPoint x: 156, startPoint y: 240, endPoint x: 155, endPoint y: 249, distance: 8.7
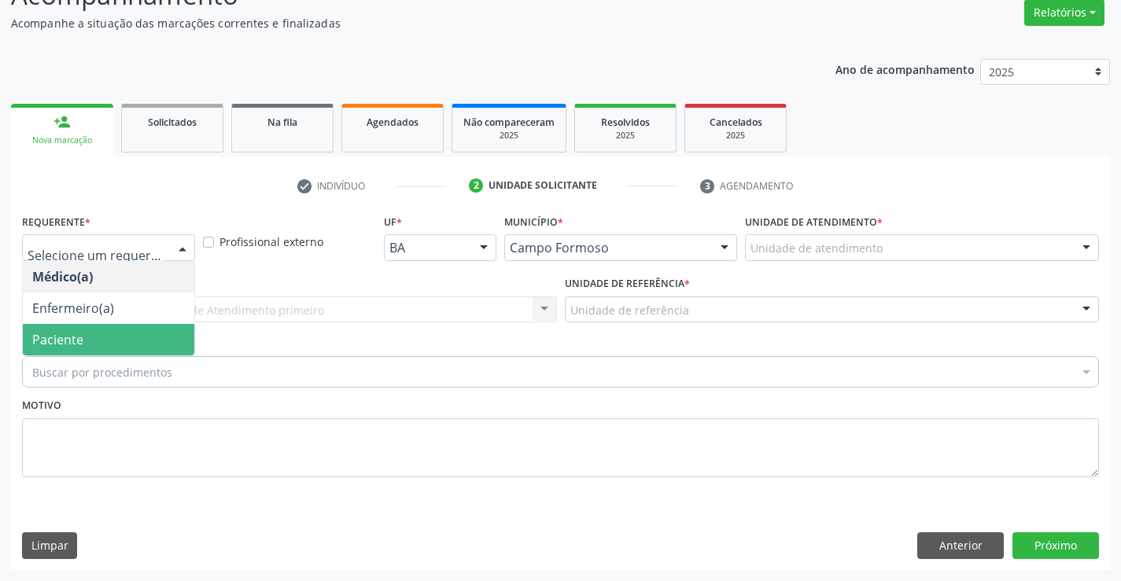
drag, startPoint x: 149, startPoint y: 338, endPoint x: 278, endPoint y: 311, distance: 130.9
click at [153, 338] on span "Paciente" at bounding box center [108, 339] width 171 height 31
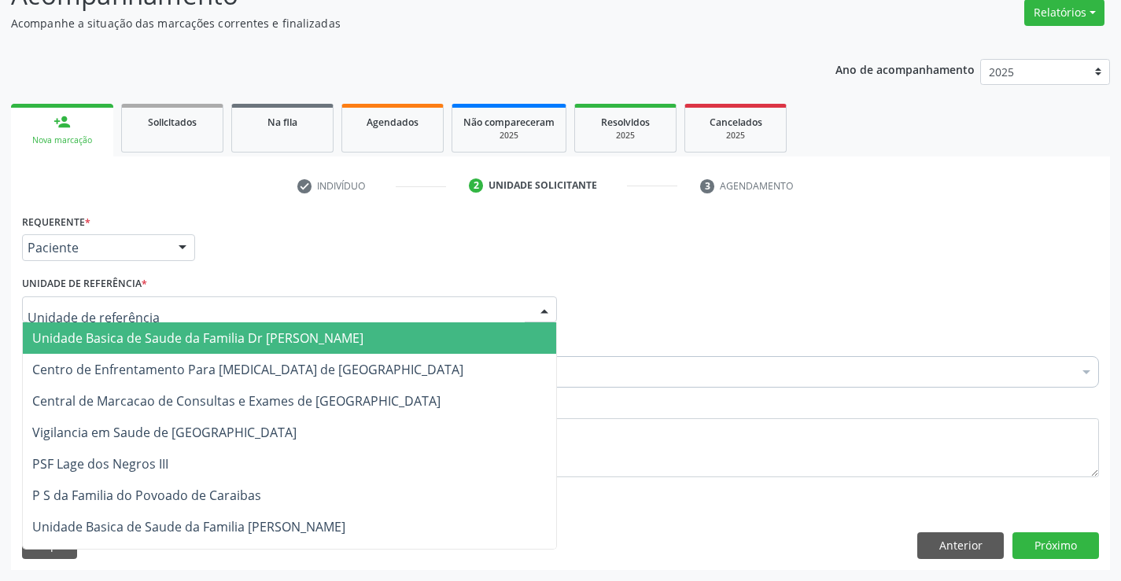
drag, startPoint x: 278, startPoint y: 310, endPoint x: 298, endPoint y: 402, distance: 94.1
click at [281, 322] on div at bounding box center [289, 309] width 535 height 27
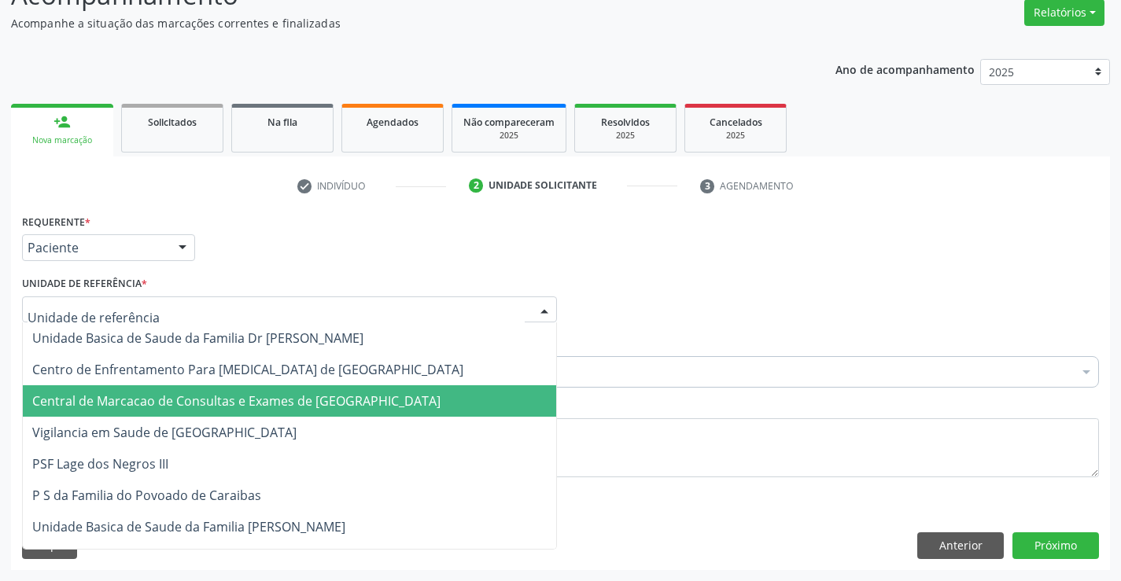
drag, startPoint x: 298, startPoint y: 403, endPoint x: 339, endPoint y: 391, distance: 42.8
click at [300, 403] on span "Central de Marcacao de Consultas e Exames de [GEOGRAPHIC_DATA]" at bounding box center [236, 400] width 408 height 17
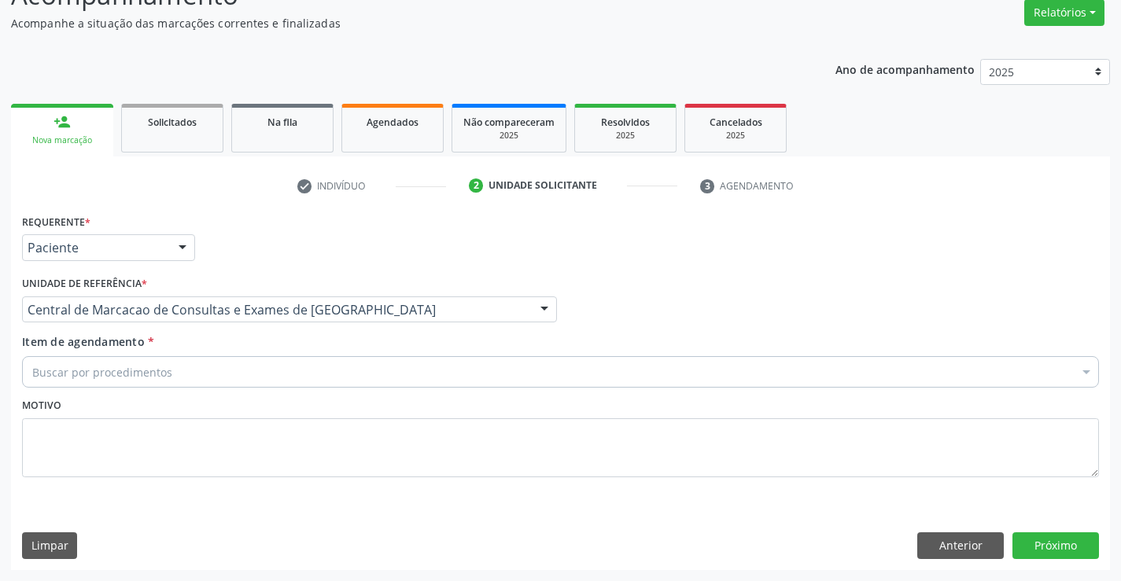
click at [354, 387] on div "Buscar por procedimentos" at bounding box center [560, 371] width 1077 height 31
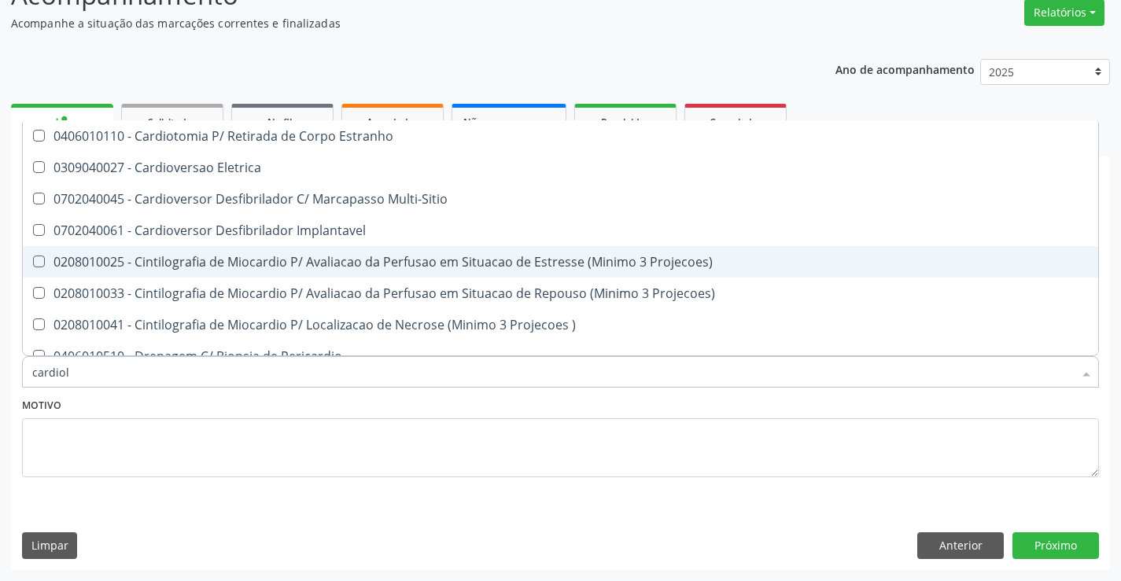
scroll to position [0, 0]
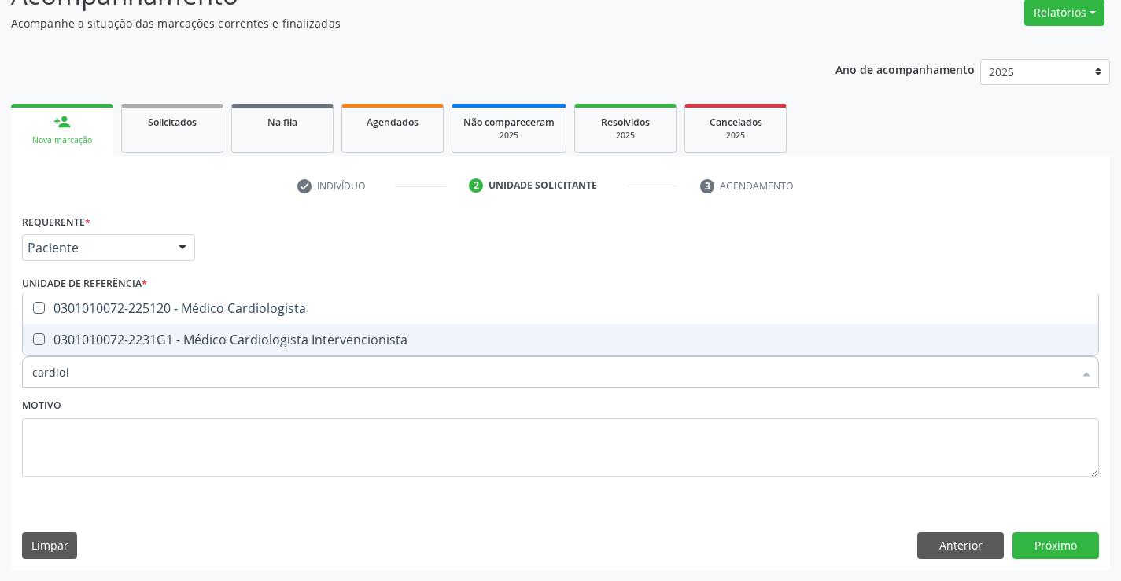
type input "cardiolo"
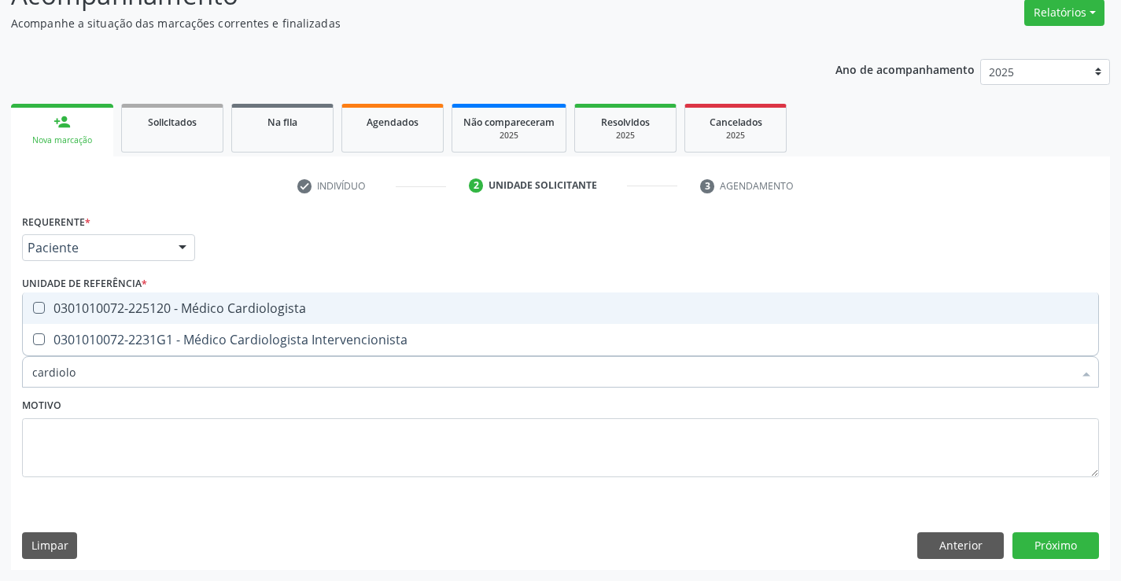
click at [312, 297] on span "0301010072-225120 - Médico Cardiologista" at bounding box center [560, 308] width 1075 height 31
checkbox Cardiologista "true"
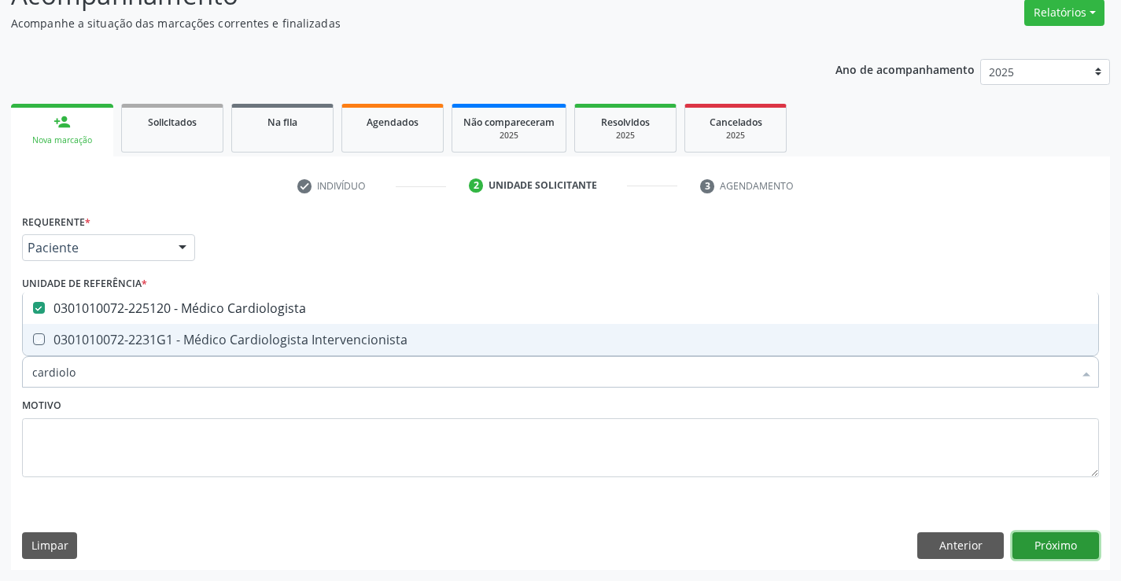
click at [1086, 544] on button "Próximo" at bounding box center [1055, 545] width 87 height 27
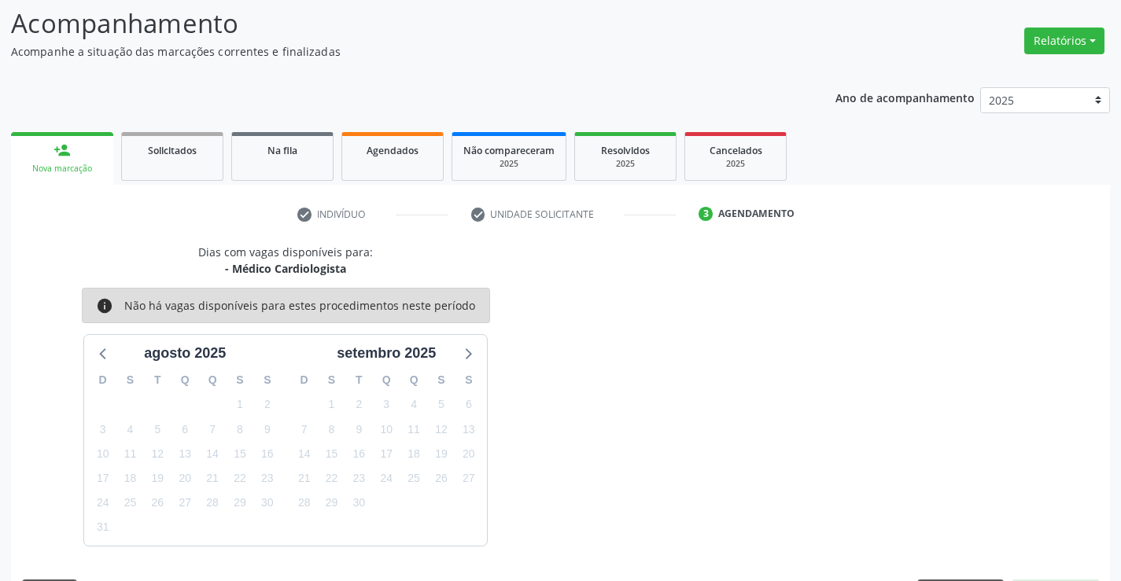
scroll to position [131, 0]
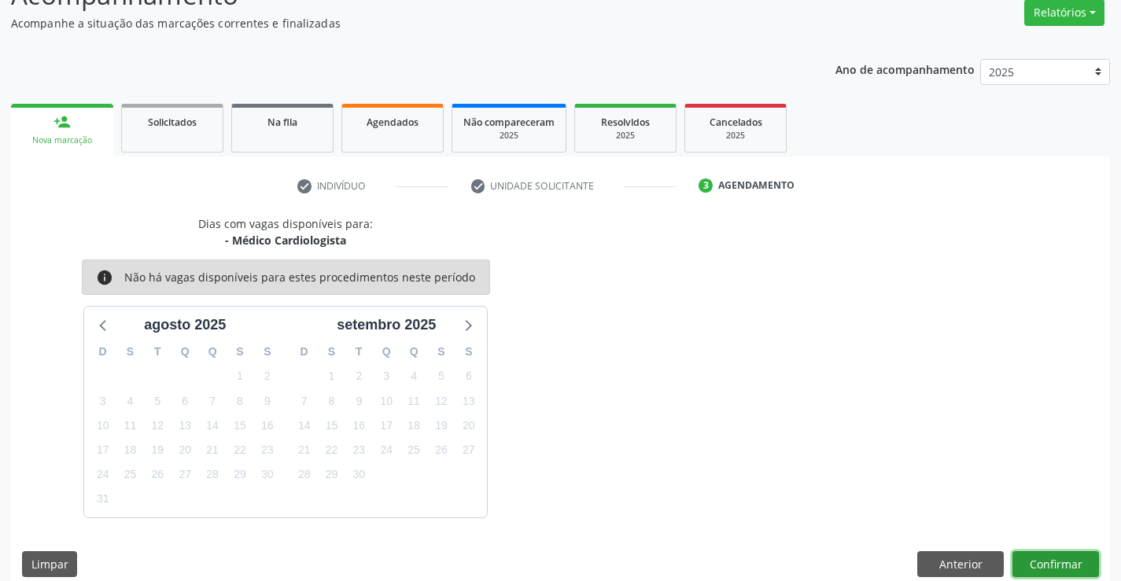
click at [1072, 570] on button "Confirmar" at bounding box center [1055, 564] width 87 height 27
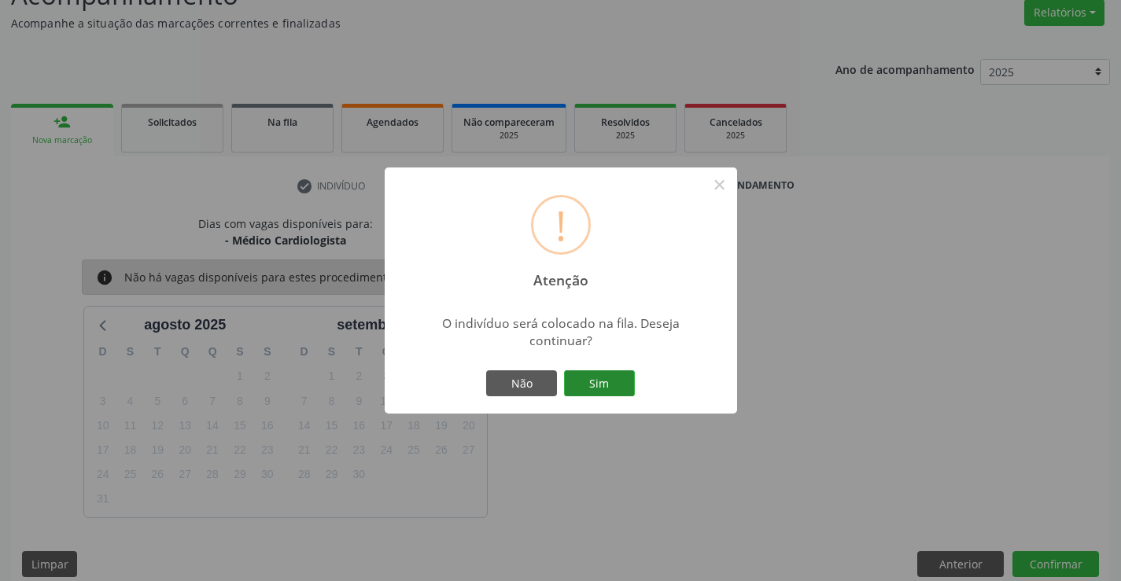
click at [628, 385] on button "Sim" at bounding box center [599, 383] width 71 height 27
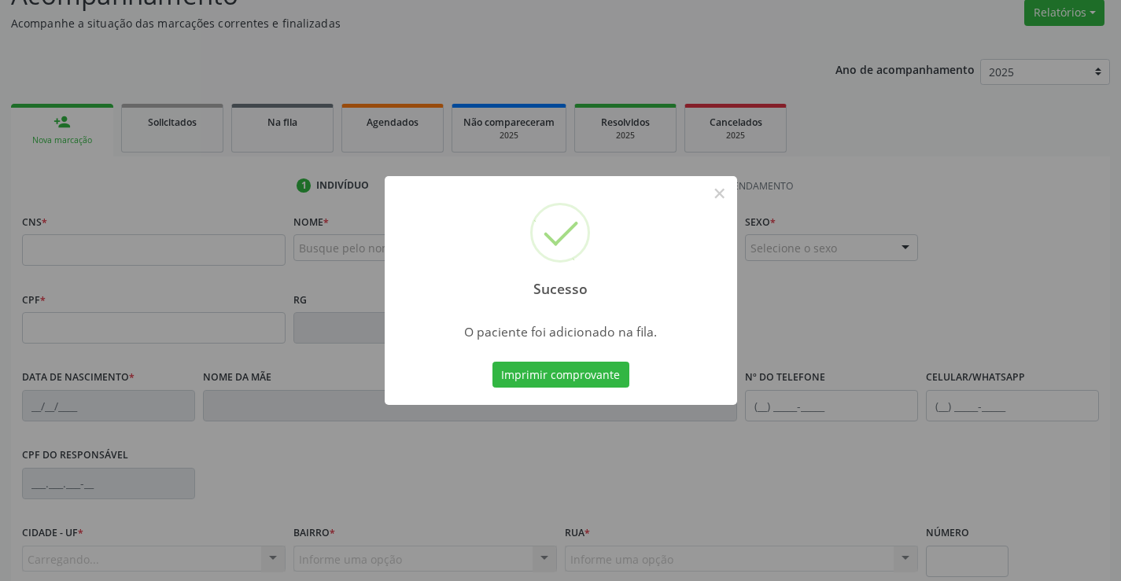
click at [492, 362] on button "Imprimir comprovante" at bounding box center [560, 375] width 137 height 27
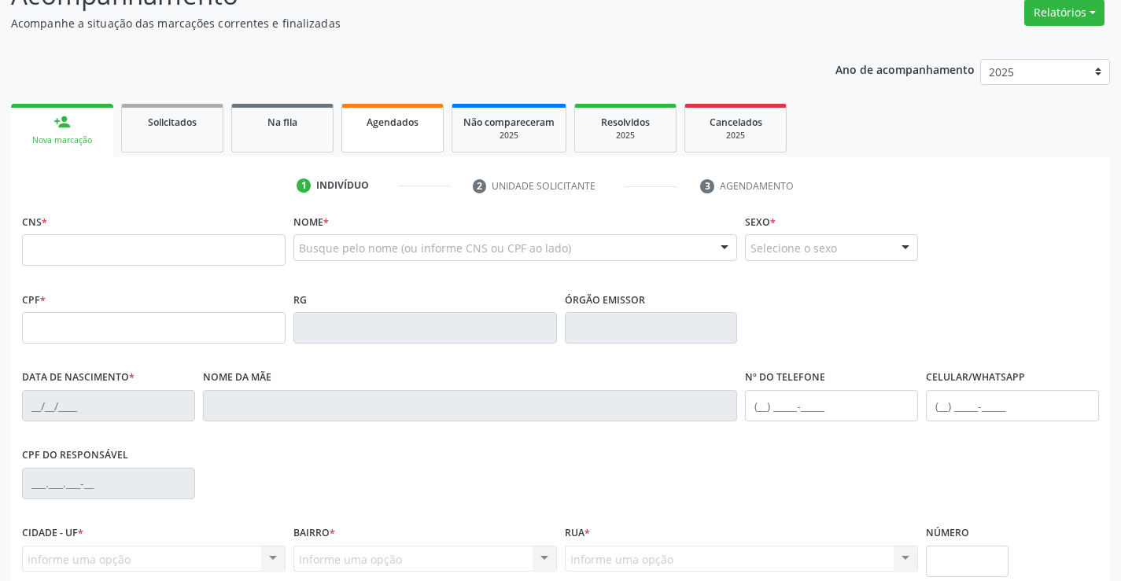
click at [414, 134] on link "Agendados" at bounding box center [392, 128] width 102 height 49
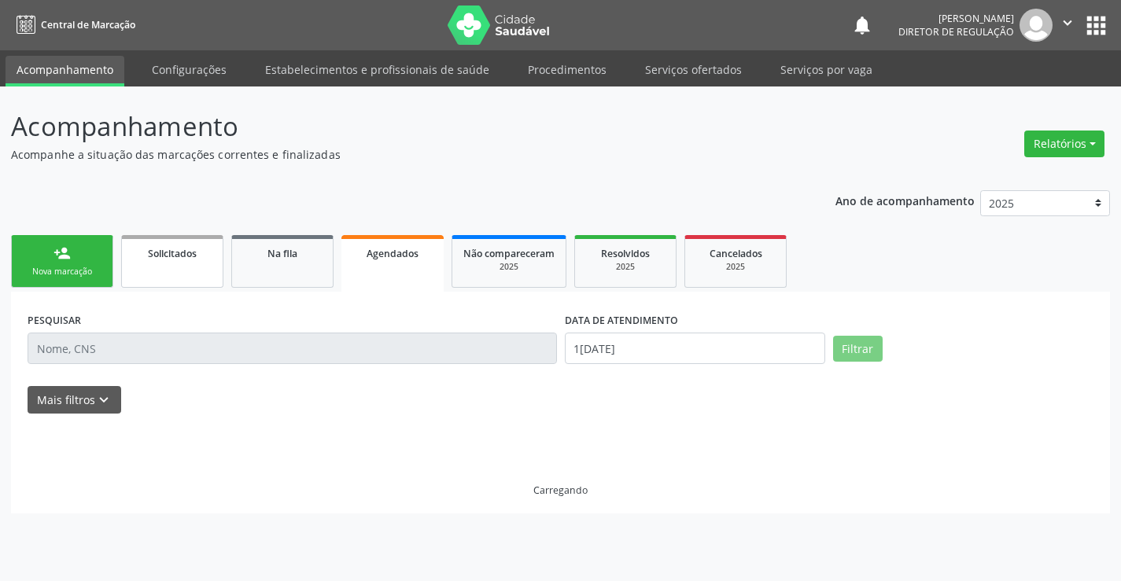
scroll to position [0, 0]
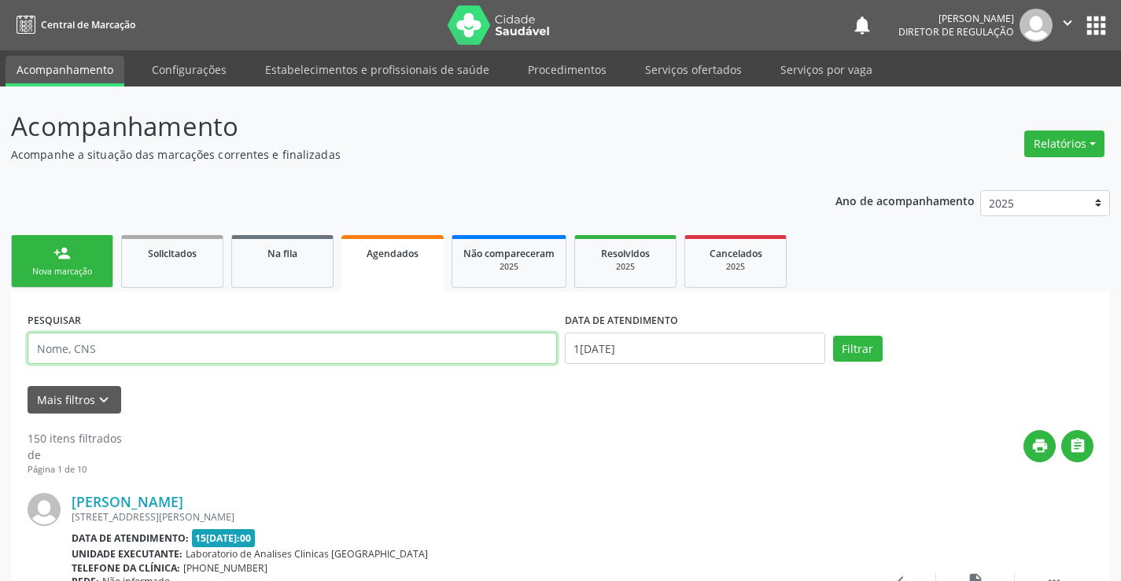
click at [114, 352] on input "text" at bounding box center [292, 348] width 529 height 31
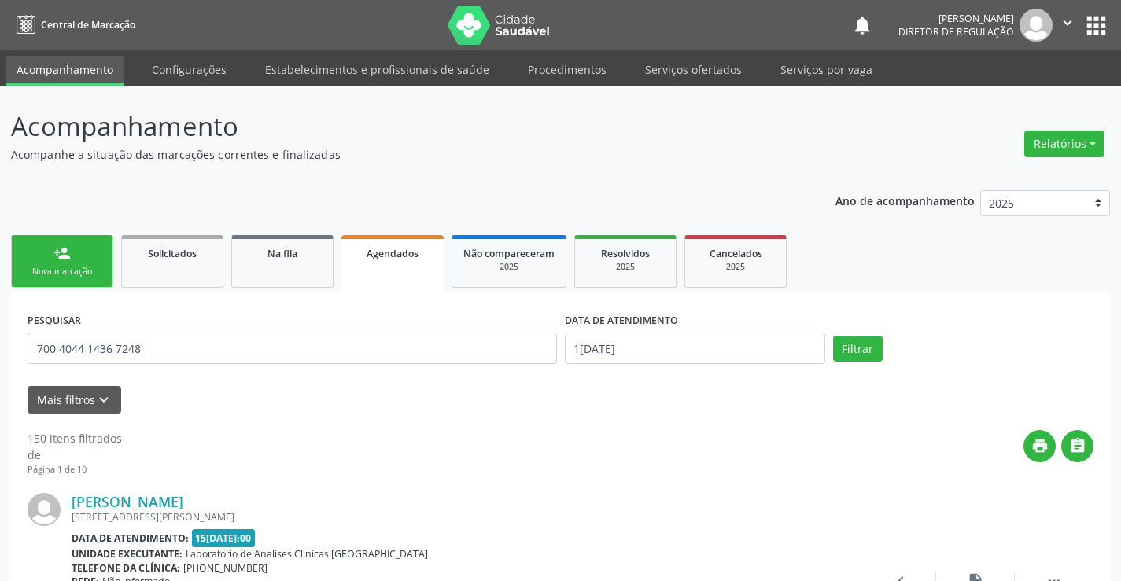
type input "700 4044 1436 7248"
click at [723, 348] on input "1[DATE]" at bounding box center [695, 348] width 260 height 31
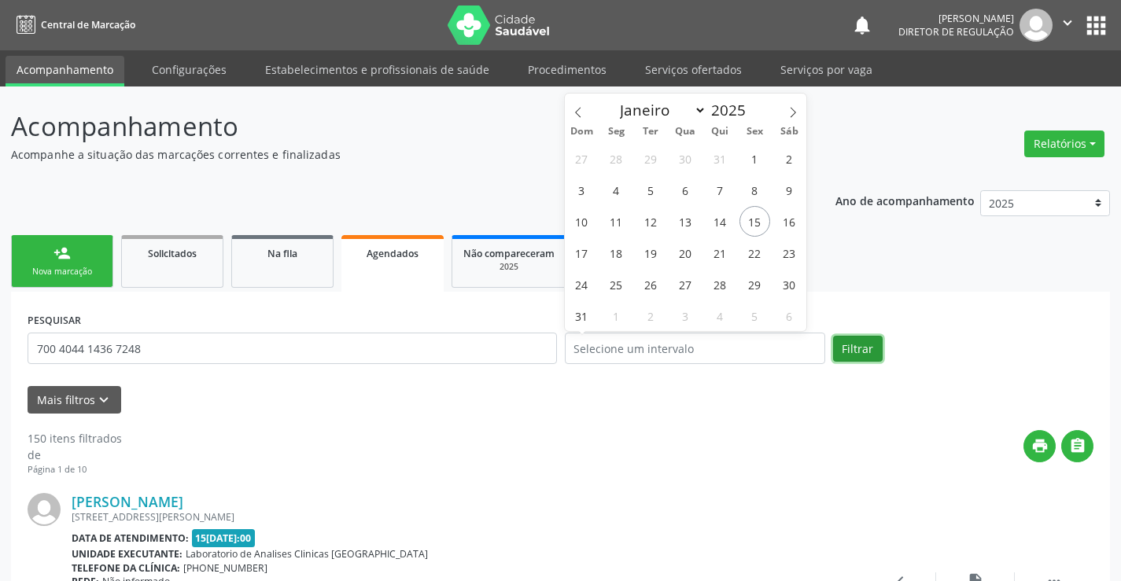
click at [842, 338] on button "Filtrar" at bounding box center [858, 349] width 50 height 27
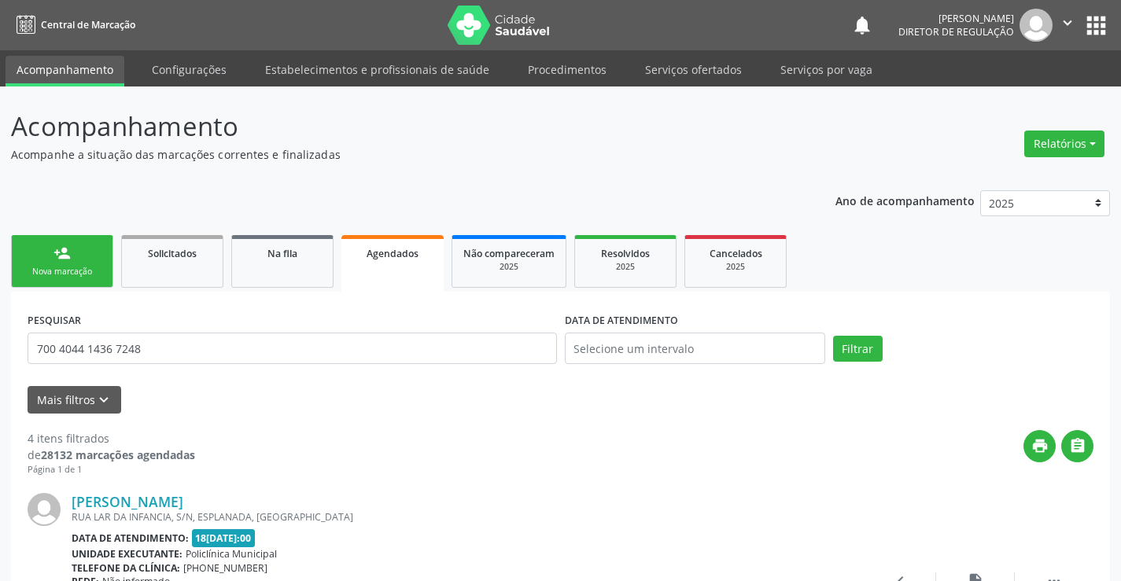
click at [73, 263] on link "person_add Nova marcação" at bounding box center [62, 261] width 102 height 53
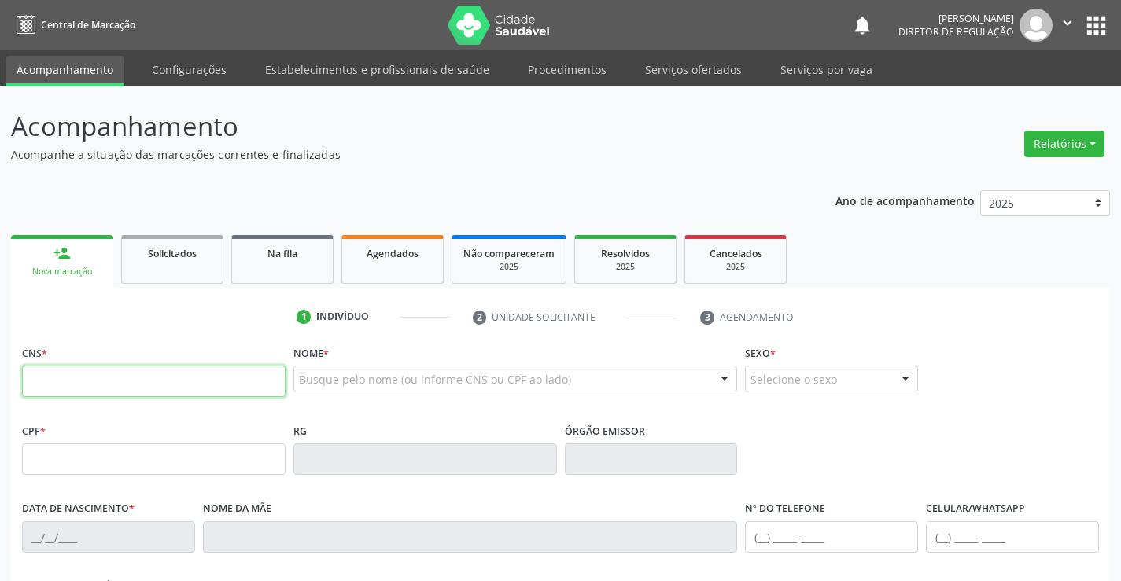
click at [112, 380] on input "text" at bounding box center [153, 381] width 263 height 31
type input "700 0063 0975 1101"
type input "2204353833"
type input "28[DATE]"
type input "[PHONE_NUMBER]"
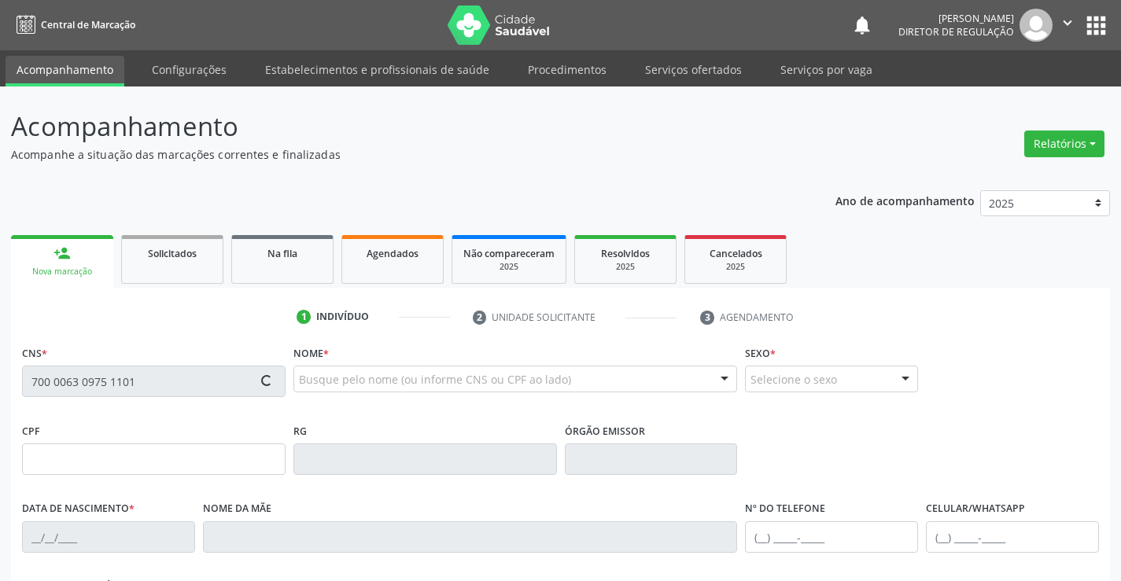
type input "53"
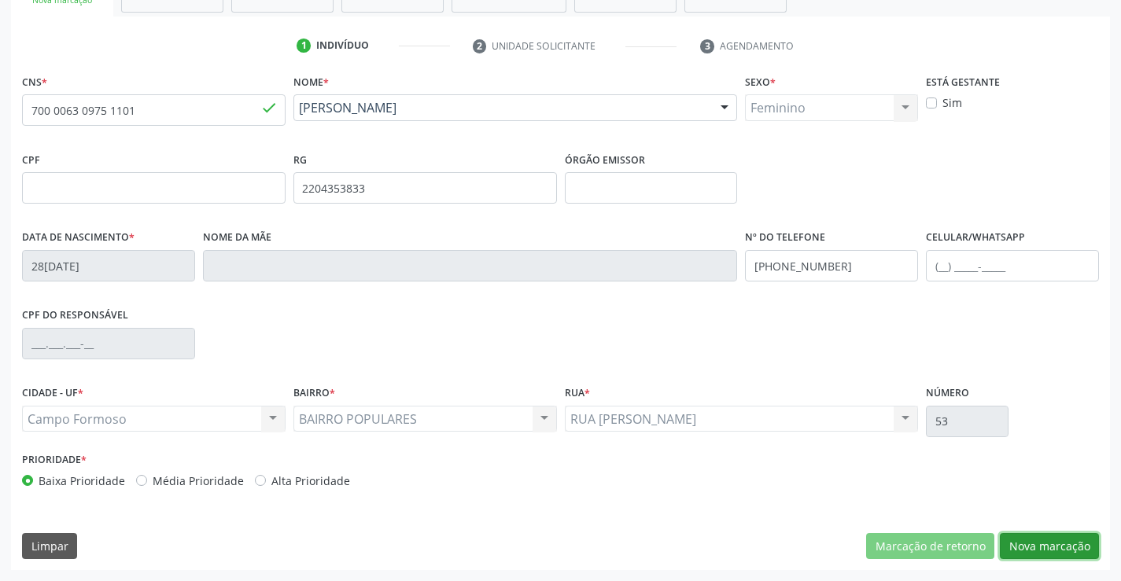
click at [1051, 537] on button "Nova marcação" at bounding box center [1049, 546] width 99 height 27
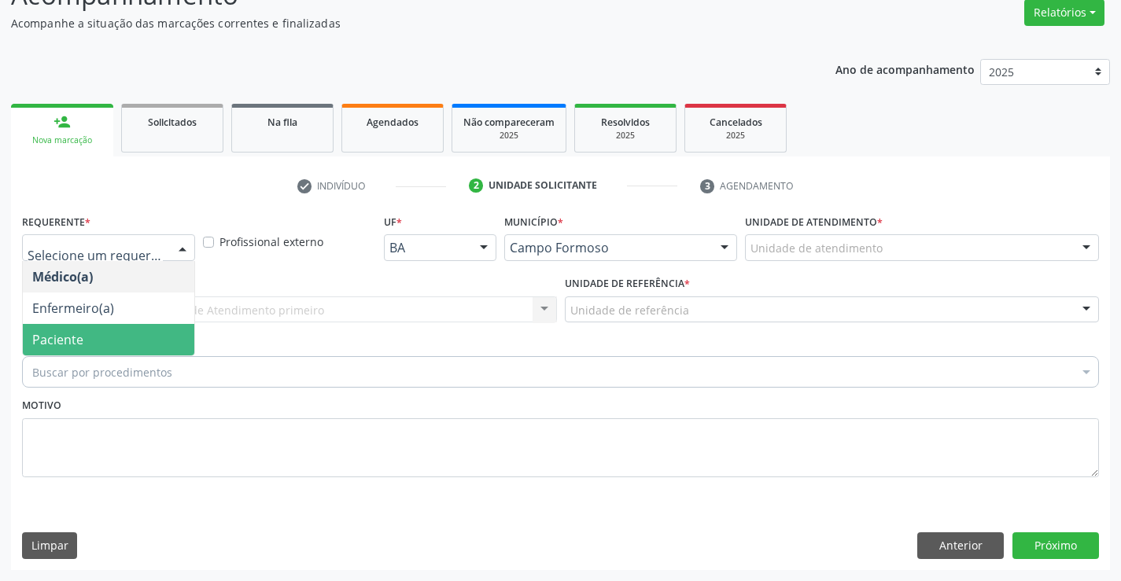
click at [65, 334] on span "Paciente" at bounding box center [57, 339] width 51 height 17
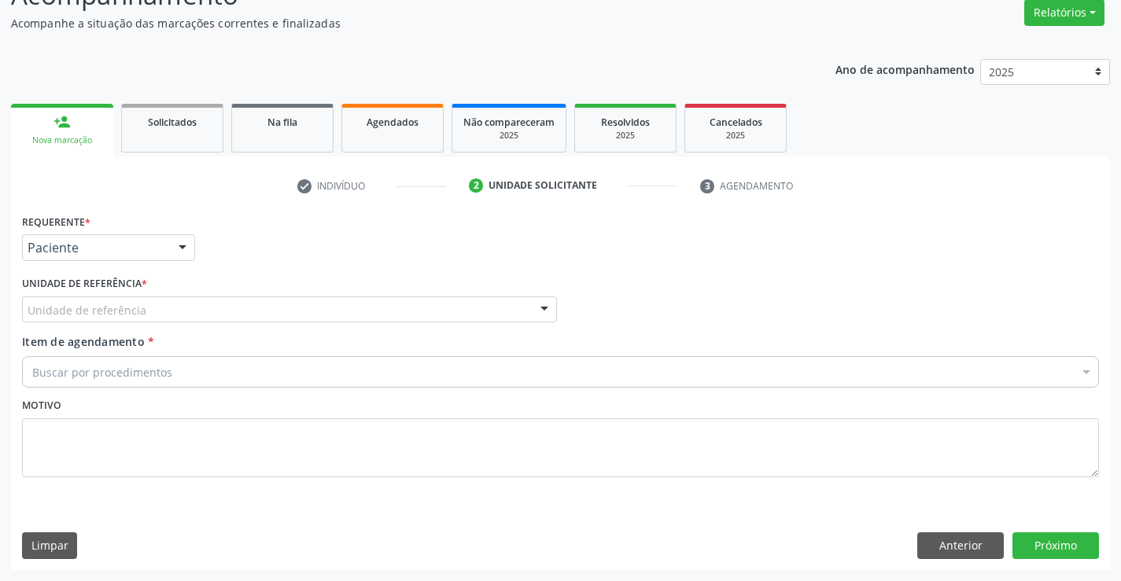
click at [287, 322] on div "Unidade de referência" at bounding box center [289, 309] width 535 height 27
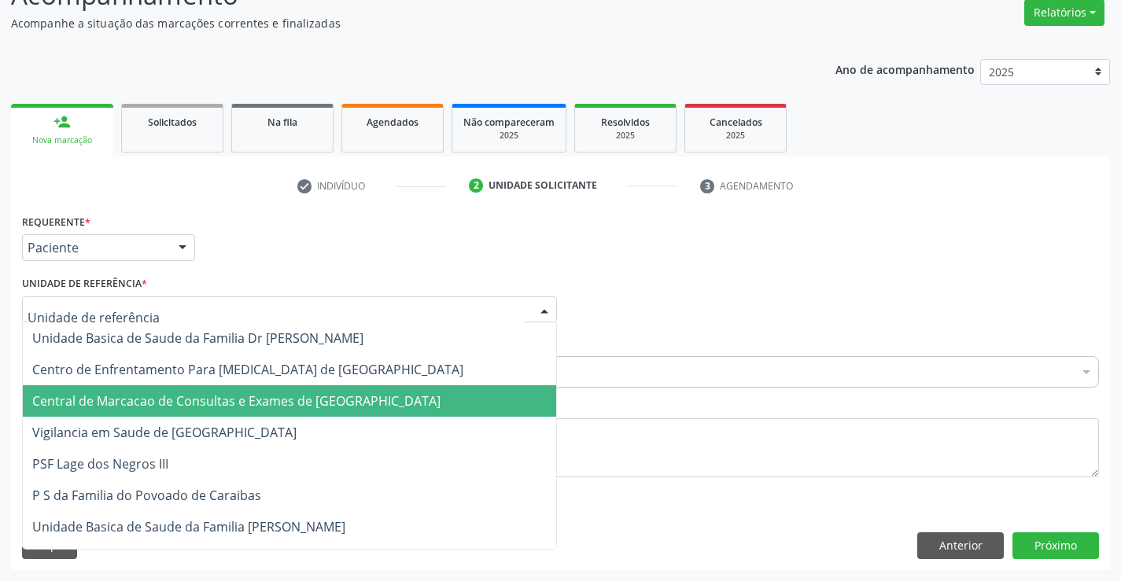
click at [287, 400] on span "Central de Marcacao de Consultas e Exames de [GEOGRAPHIC_DATA]" at bounding box center [236, 400] width 408 height 17
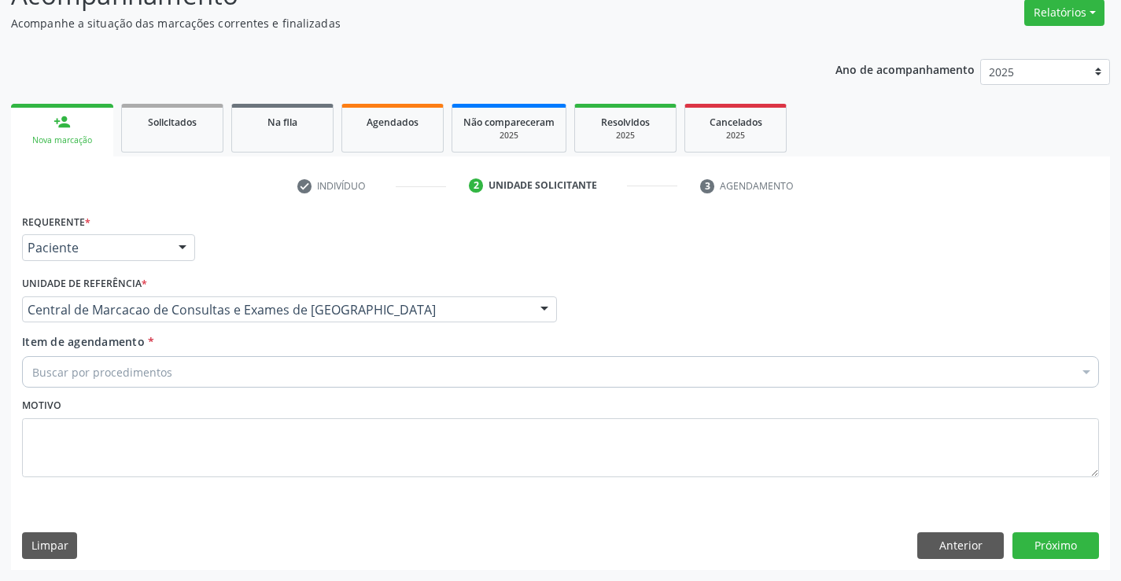
click at [364, 383] on div "Buscar por procedimentos" at bounding box center [560, 371] width 1077 height 31
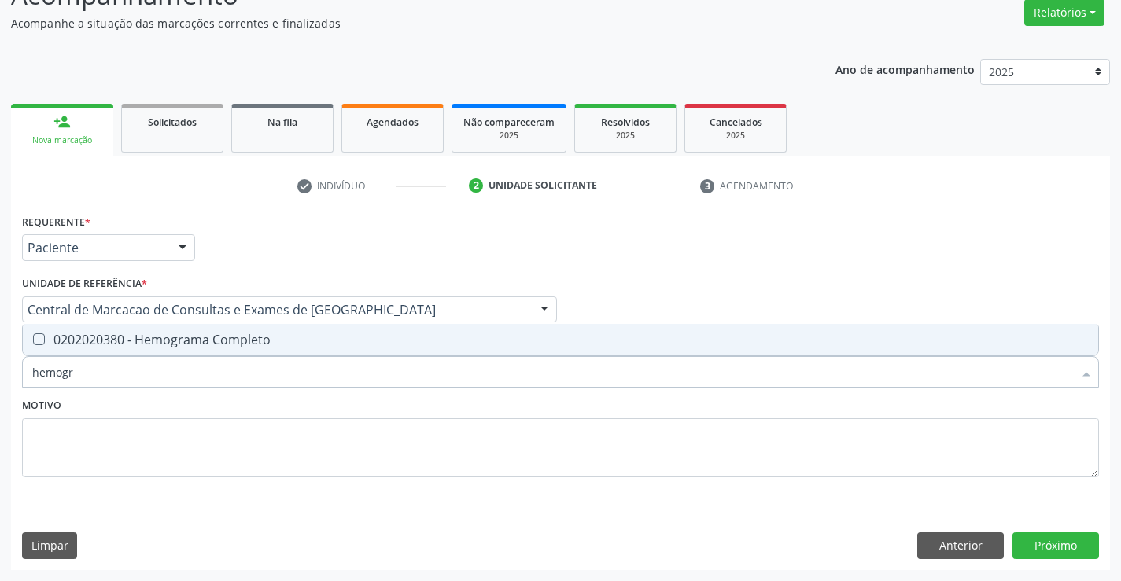
type input "hemogra"
click at [374, 349] on span "0202020380 - Hemograma Completo" at bounding box center [560, 339] width 1075 height 31
checkbox Completo "true"
click at [360, 394] on div "Motivo" at bounding box center [560, 435] width 1077 height 83
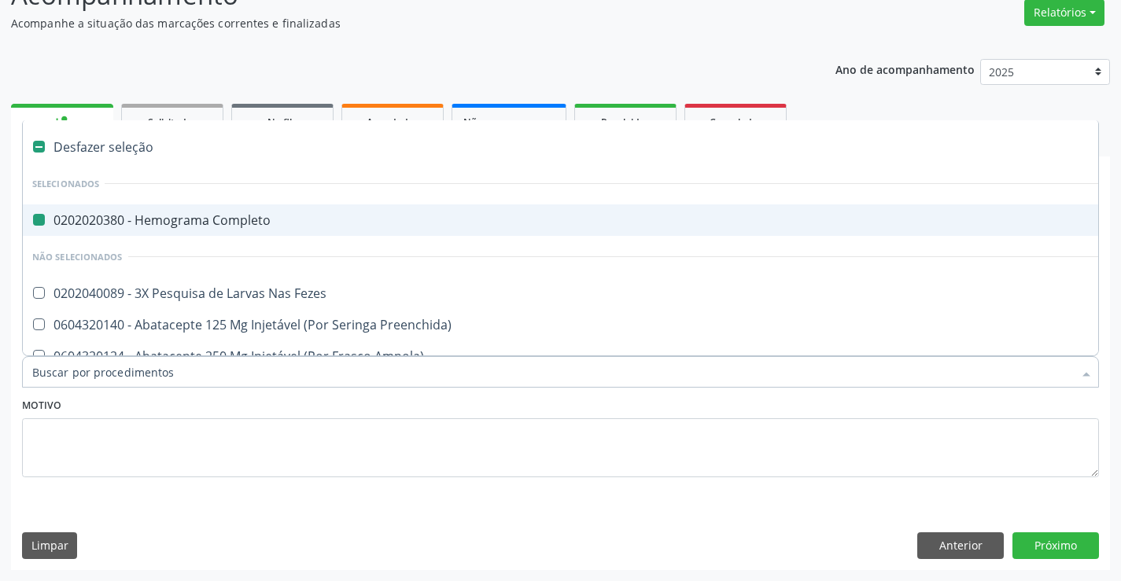
type input "u"
checkbox Completo "false"
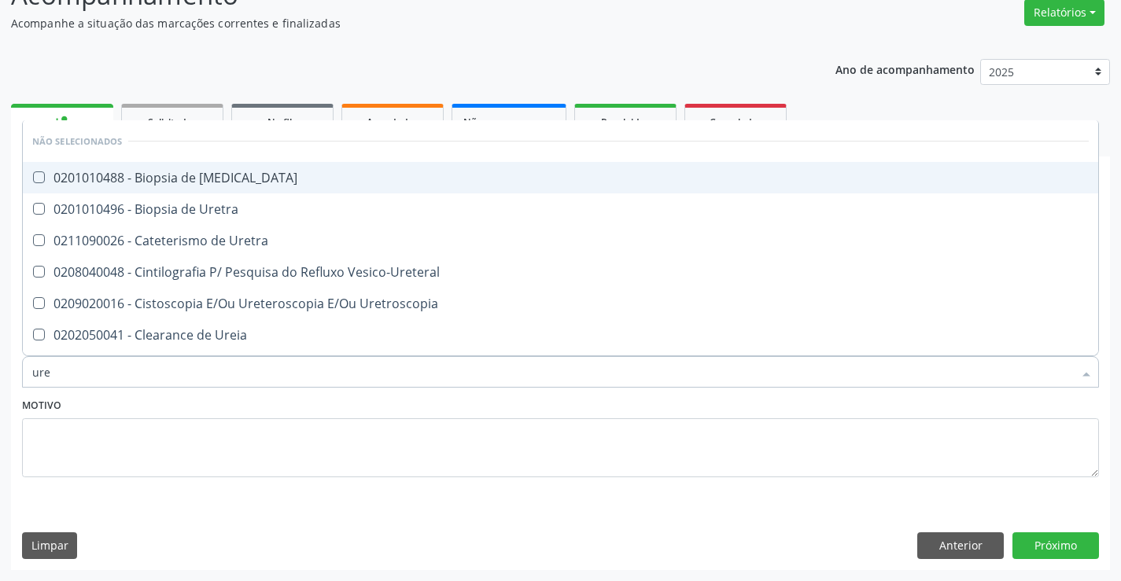
type input "urei"
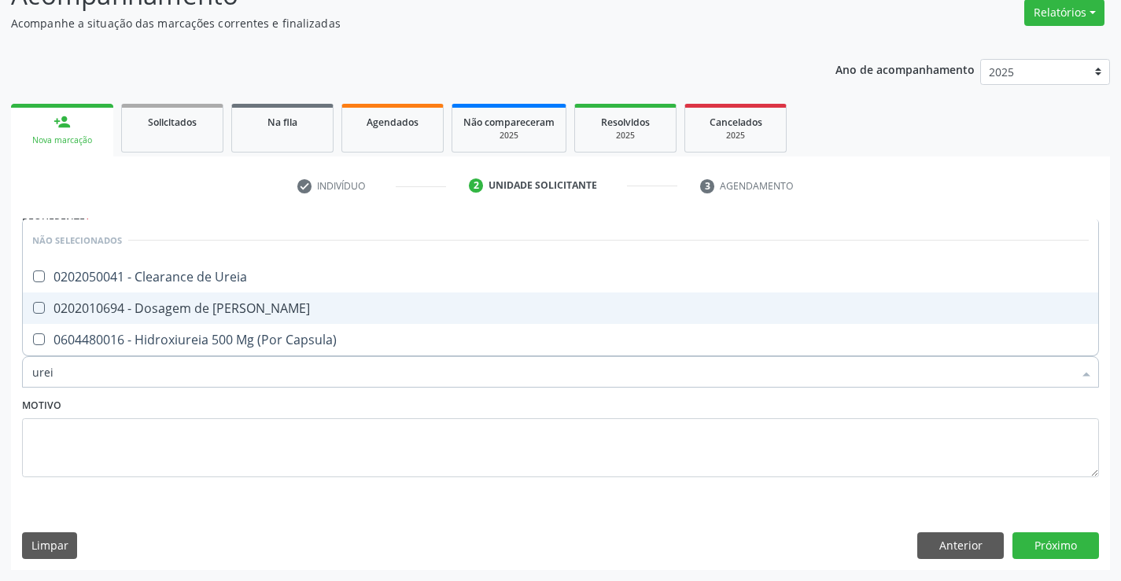
click at [372, 315] on span "0202010694 - Dosagem de [PERSON_NAME]" at bounding box center [560, 308] width 1075 height 31
checkbox Ureia "true"
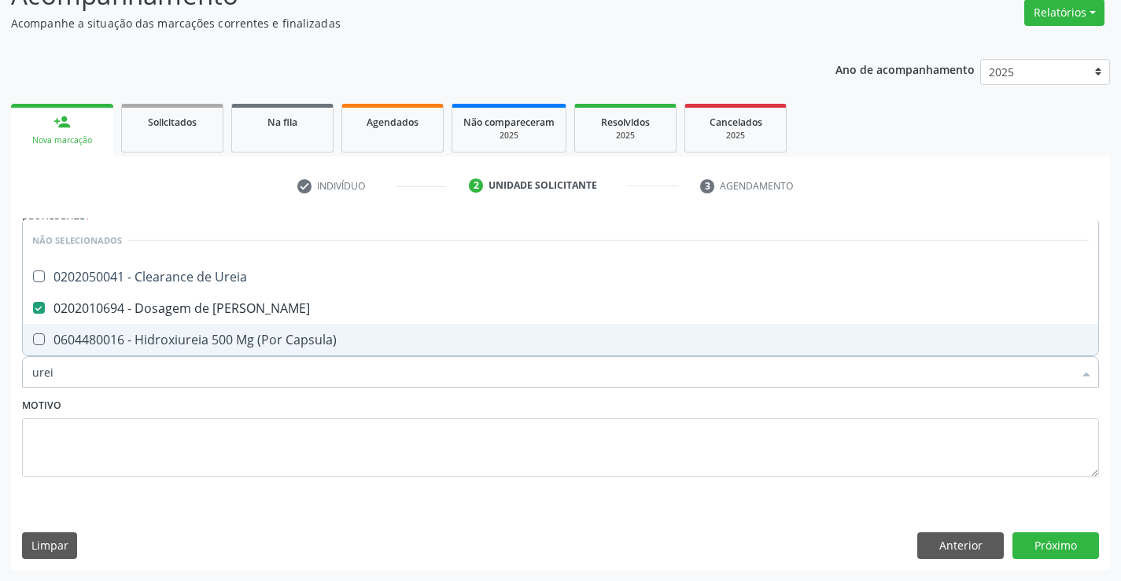
type input "urei"
click at [359, 396] on div "Motivo" at bounding box center [560, 435] width 1077 height 83
checkbox Ureia "true"
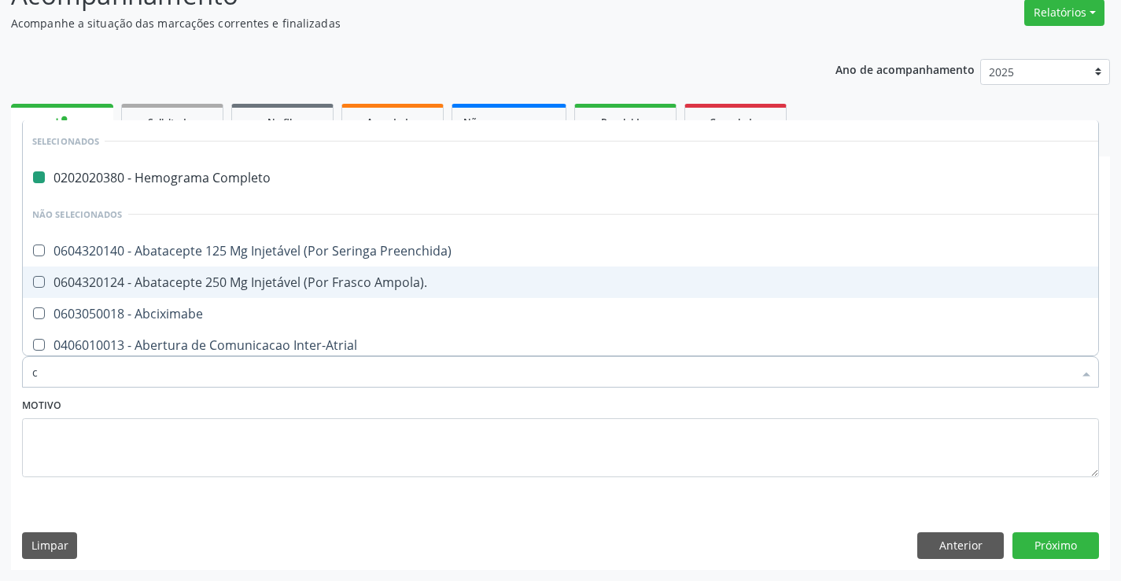
type input "cr"
checkbox Completo "false"
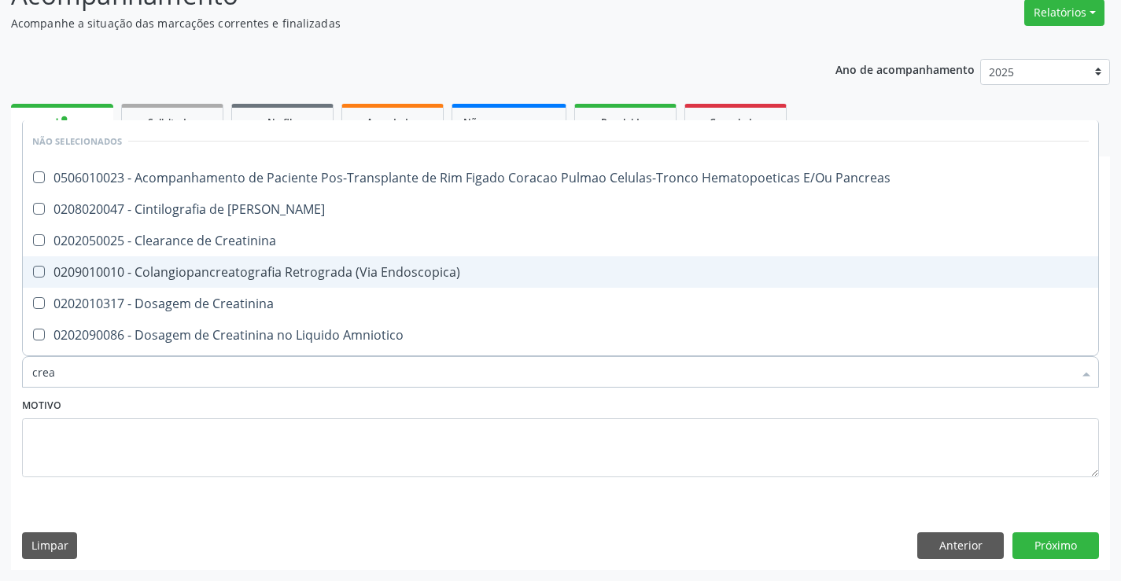
type input "creat"
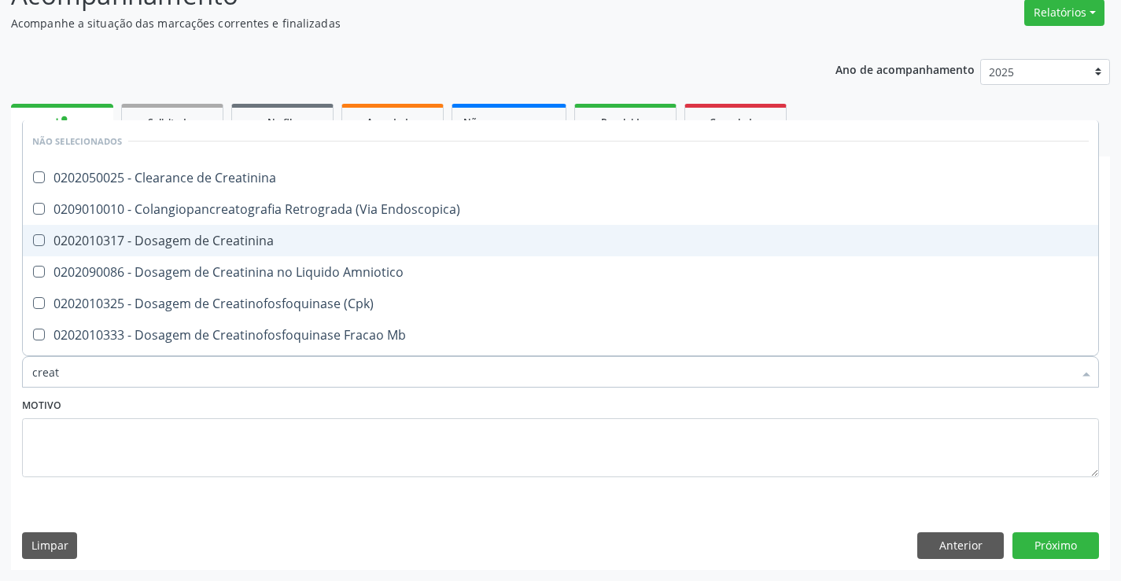
click at [333, 240] on div "0202010317 - Dosagem de Creatinina" at bounding box center [560, 240] width 1056 height 13
checkbox Creatinina "true"
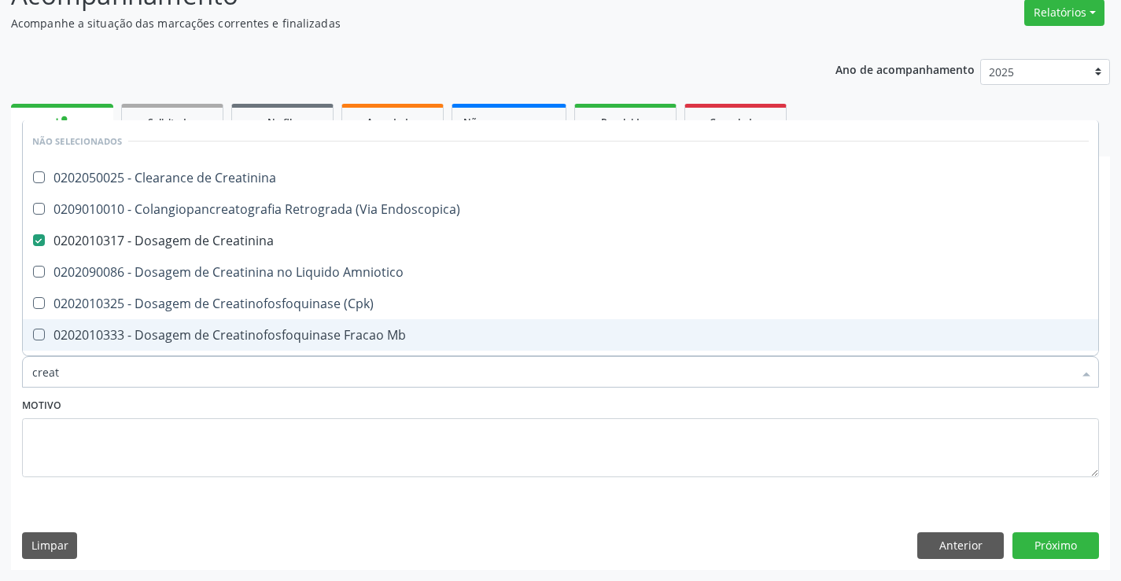
click at [331, 400] on div "Motivo" at bounding box center [560, 435] width 1077 height 83
checkbox Creatinina "true"
checkbox Endoscopica\) "true"
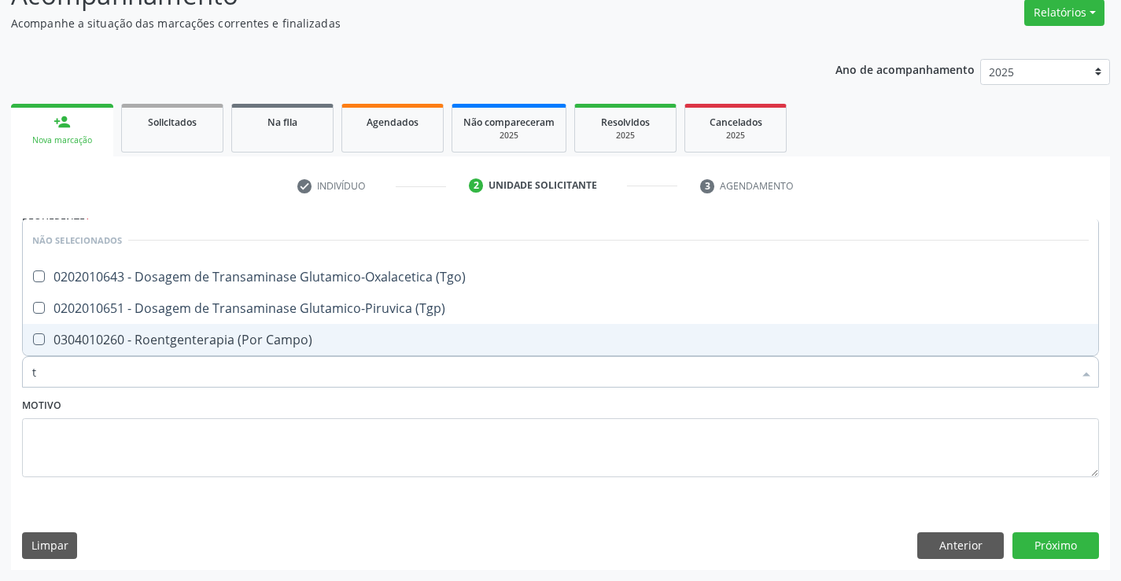
type input "tg"
checkbox \(Tgo\) "false"
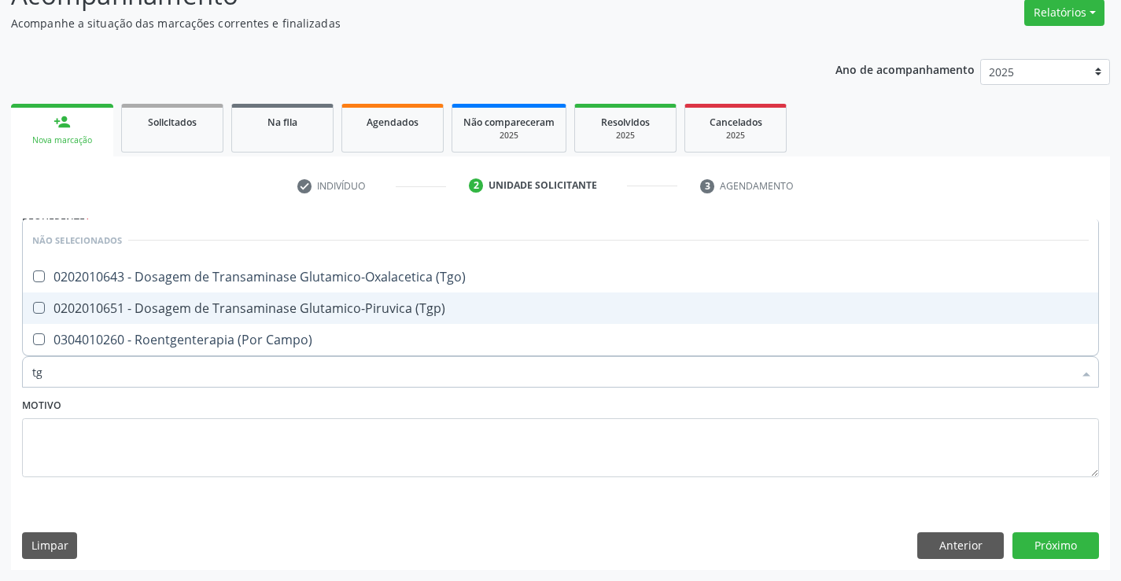
click at [323, 305] on div "0202010651 - Dosagem de Transaminase Glutamico-Piruvica (Tgp)" at bounding box center [560, 308] width 1056 height 13
checkbox \(Tgp\) "true"
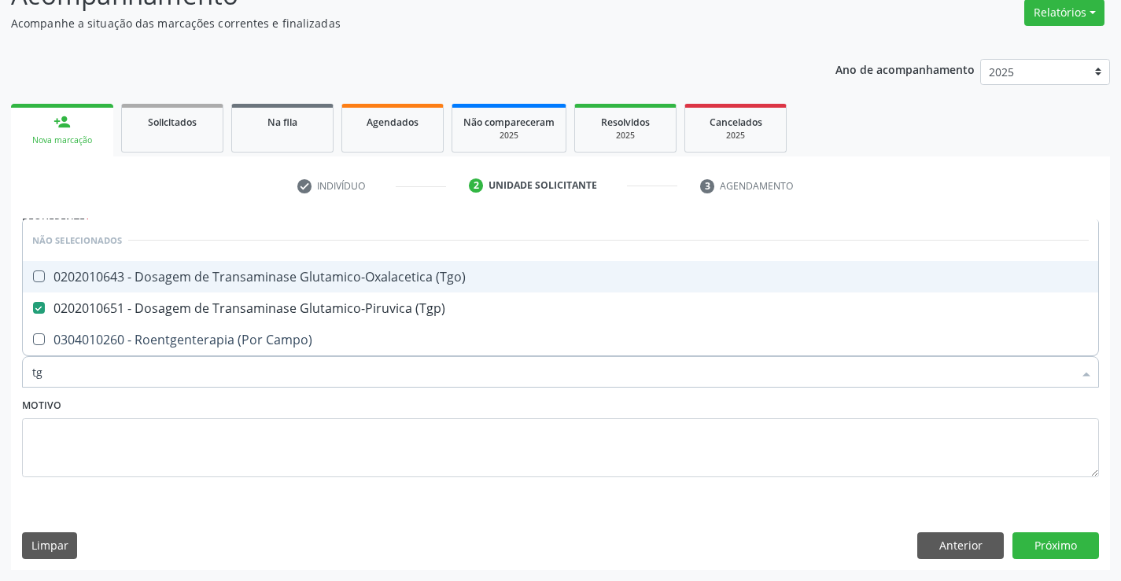
click at [332, 267] on span "0202010643 - Dosagem de Transaminase Glutamico-Oxalacetica (Tgo)" at bounding box center [560, 276] width 1075 height 31
checkbox \(Tgo\) "true"
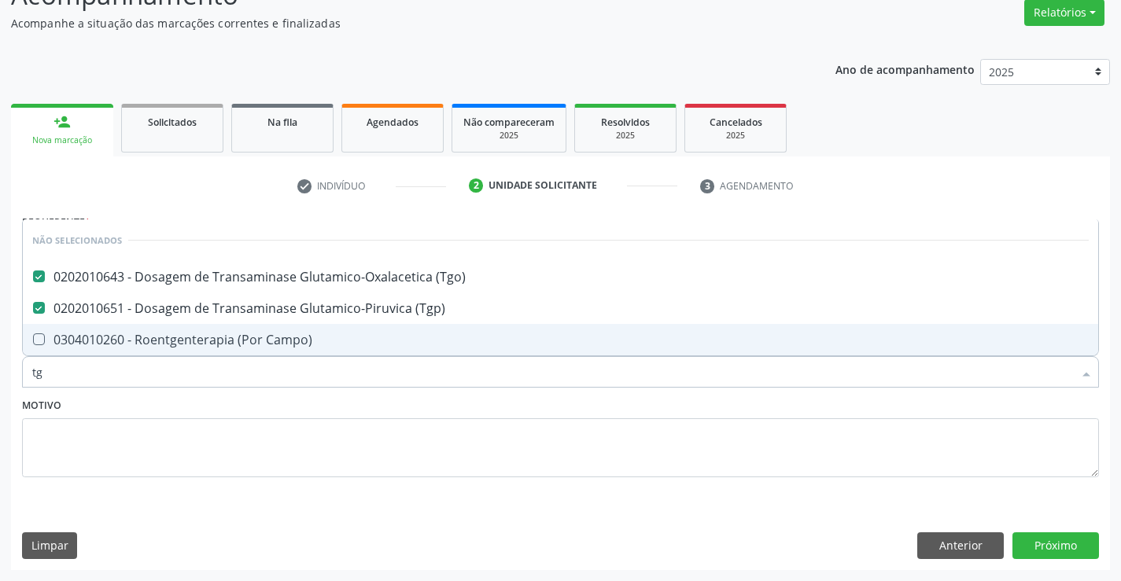
click at [346, 382] on input "tg" at bounding box center [552, 371] width 1040 height 31
click at [345, 396] on div "Motivo" at bounding box center [560, 435] width 1077 height 83
checkbox Campo\) "true"
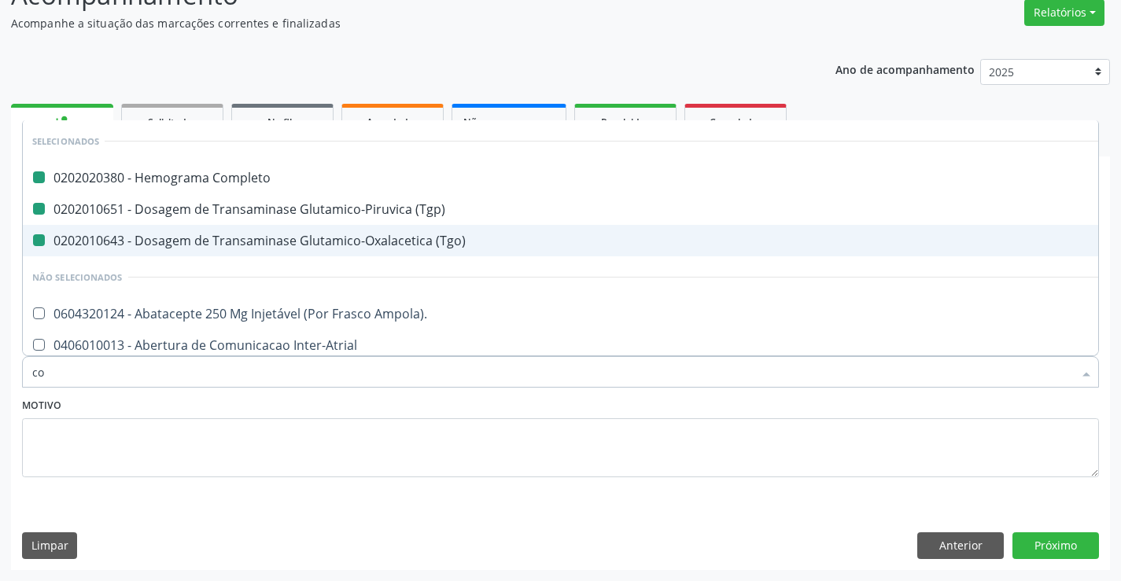
type input "col"
checkbox Completo "false"
checkbox \(Tgp\) "false"
checkbox \(Tgo\) "false"
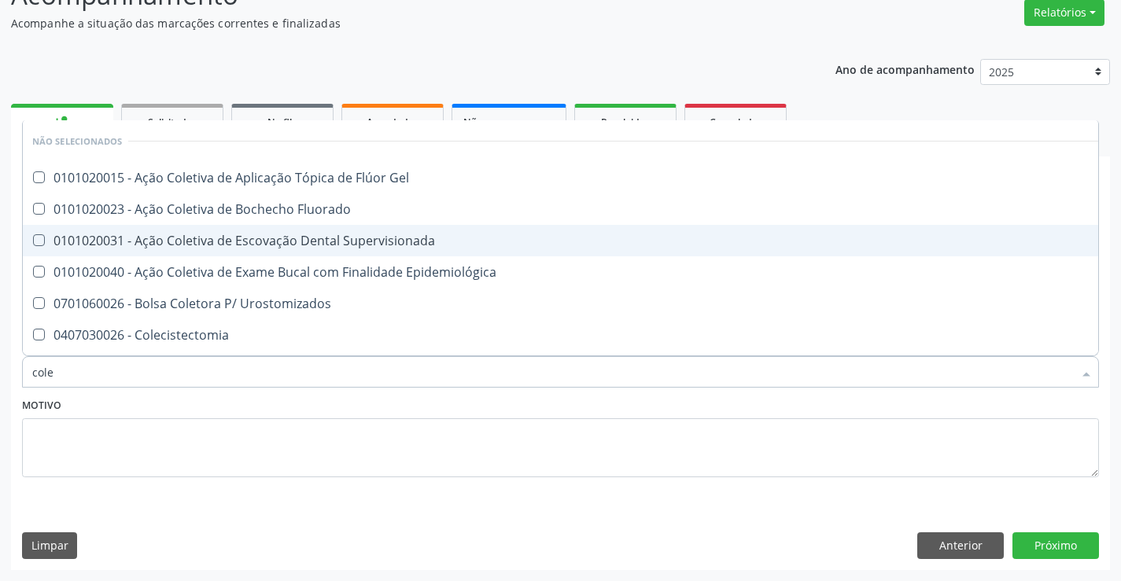
type input "coles"
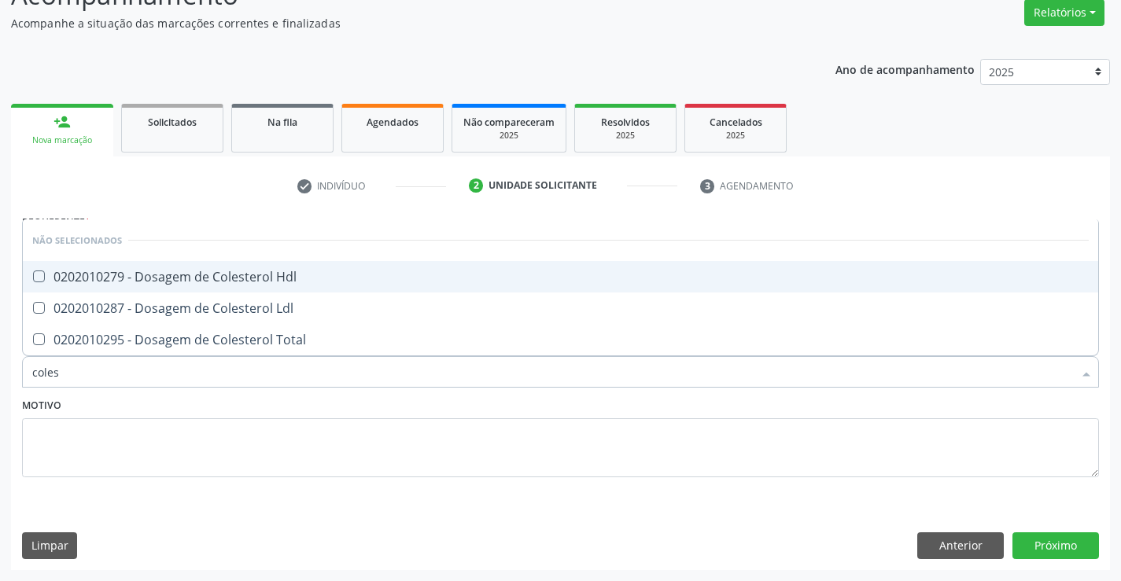
drag, startPoint x: 289, startPoint y: 283, endPoint x: 298, endPoint y: 311, distance: 28.9
click at [289, 283] on div "0202010279 - Dosagem de Colesterol Hdl" at bounding box center [560, 277] width 1056 height 13
checkbox Hdl "true"
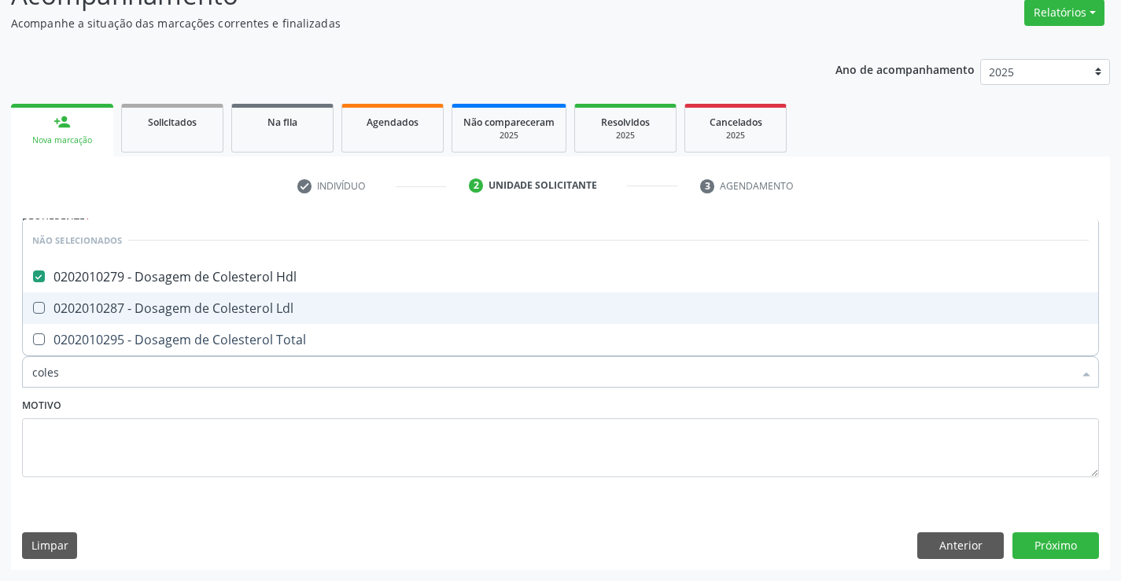
click at [299, 311] on div "0202010287 - Dosagem de Colesterol Ldl" at bounding box center [560, 308] width 1056 height 13
checkbox Ldl "true"
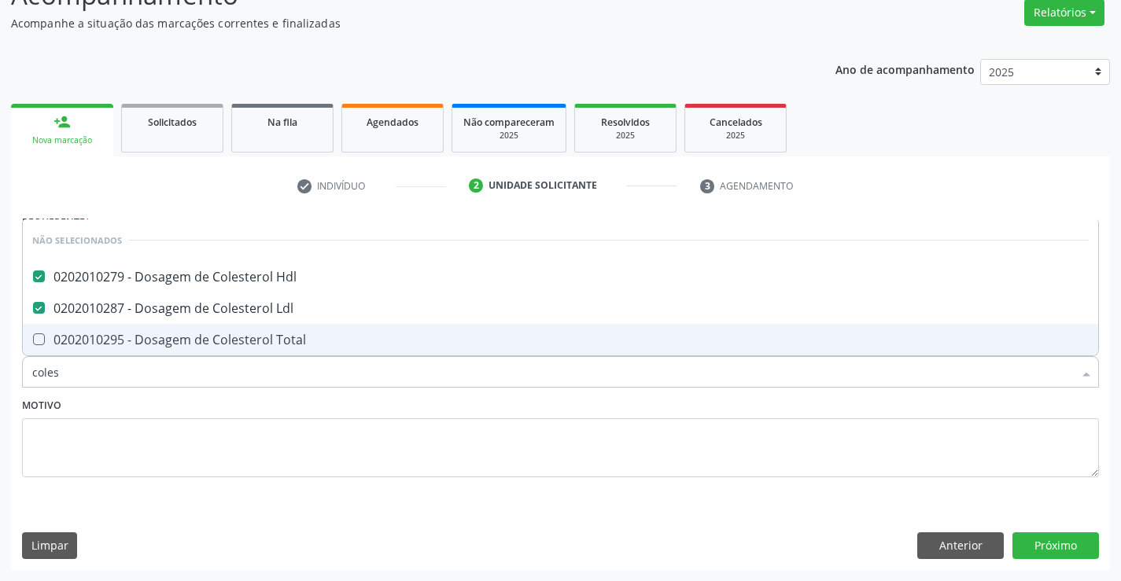
click at [309, 348] on span "0202010295 - Dosagem de Colesterol Total" at bounding box center [560, 339] width 1075 height 31
checkbox Total "true"
type input "coles"
click at [309, 403] on div "Motivo" at bounding box center [560, 435] width 1077 height 83
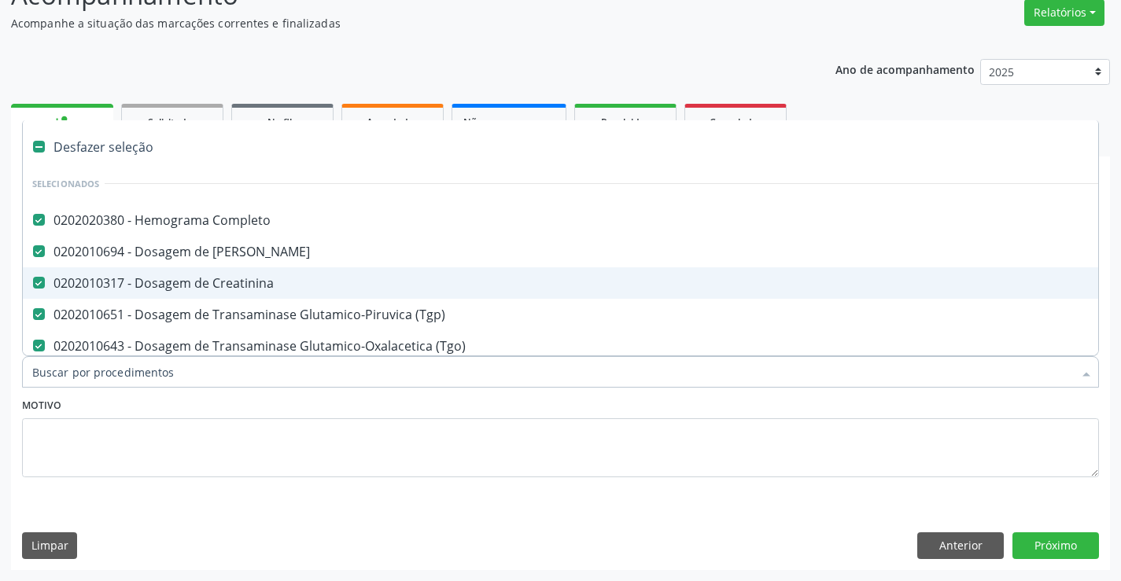
click at [299, 363] on div at bounding box center [560, 371] width 1077 height 31
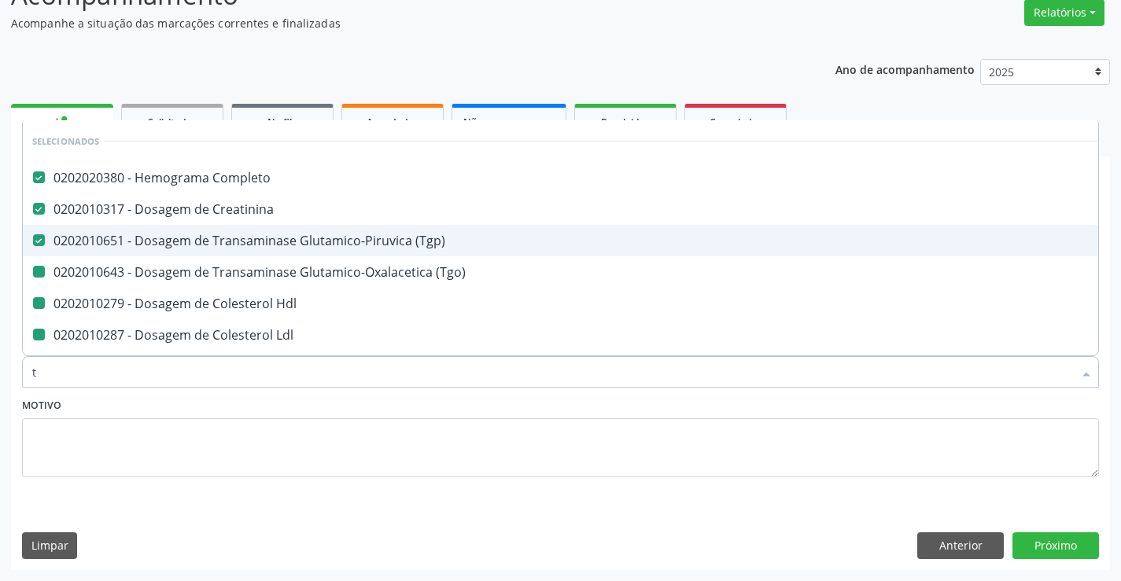
type input "tr"
checkbox \(Tgo\) "false"
checkbox Hdl "false"
checkbox Ldl "false"
checkbox Total "false"
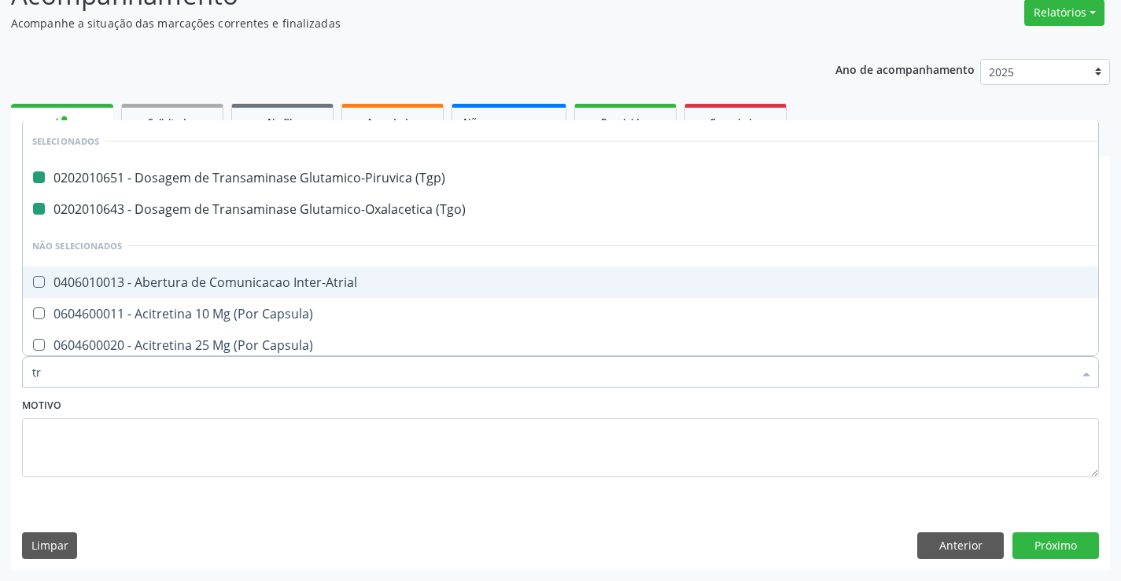
type input "tri"
checkbox \(Tgp\) "false"
checkbox \(Tgo\) "false"
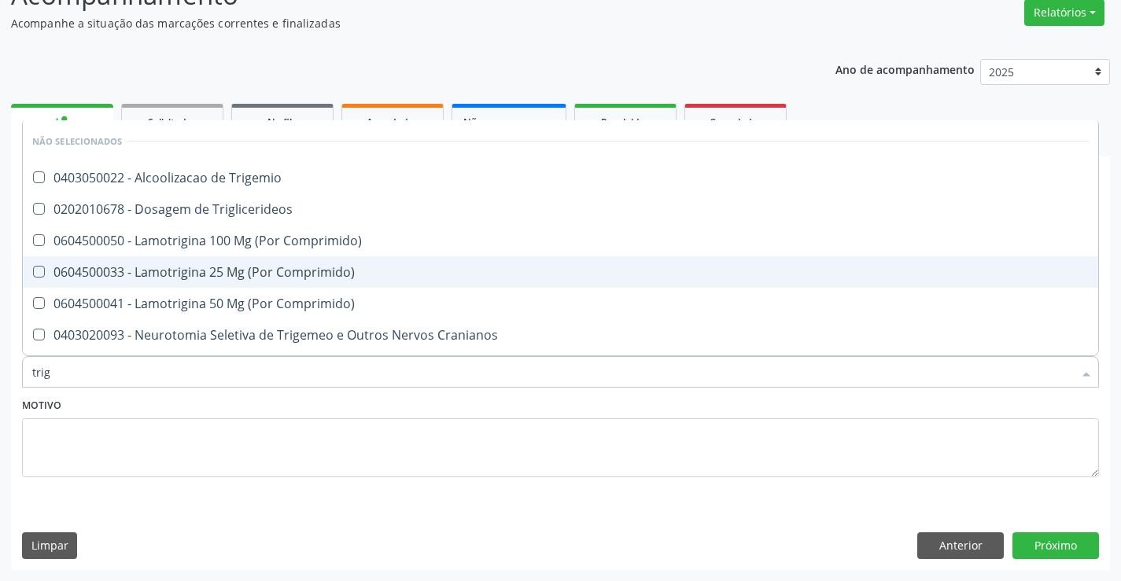
type input "trigl"
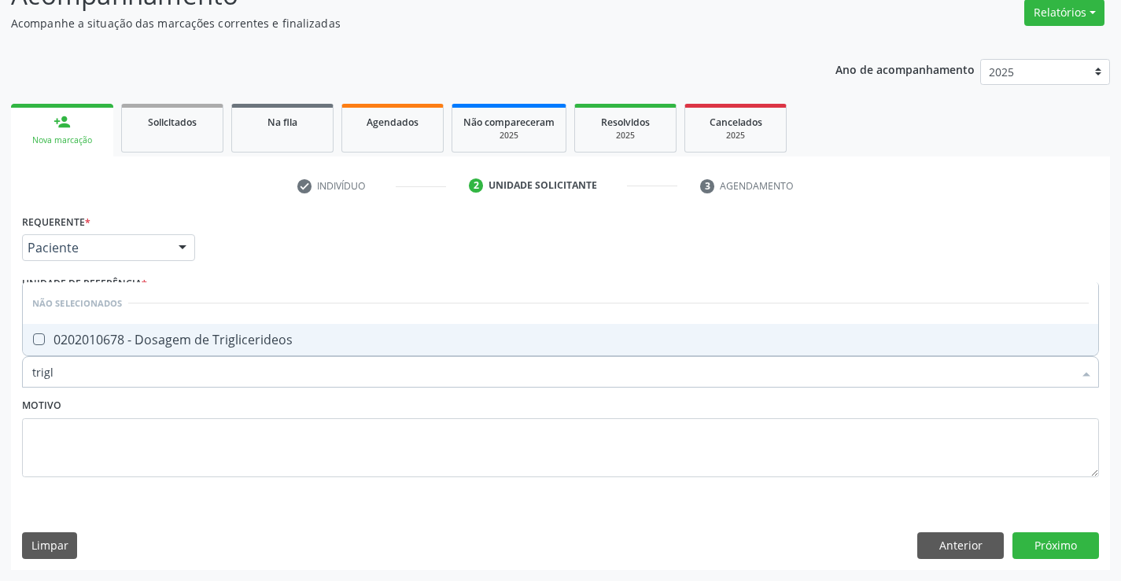
click at [298, 329] on span "0202010678 - Dosagem de Triglicerideos" at bounding box center [560, 339] width 1075 height 31
checkbox Triglicerideos "true"
click at [305, 394] on div "Motivo" at bounding box center [560, 435] width 1077 height 83
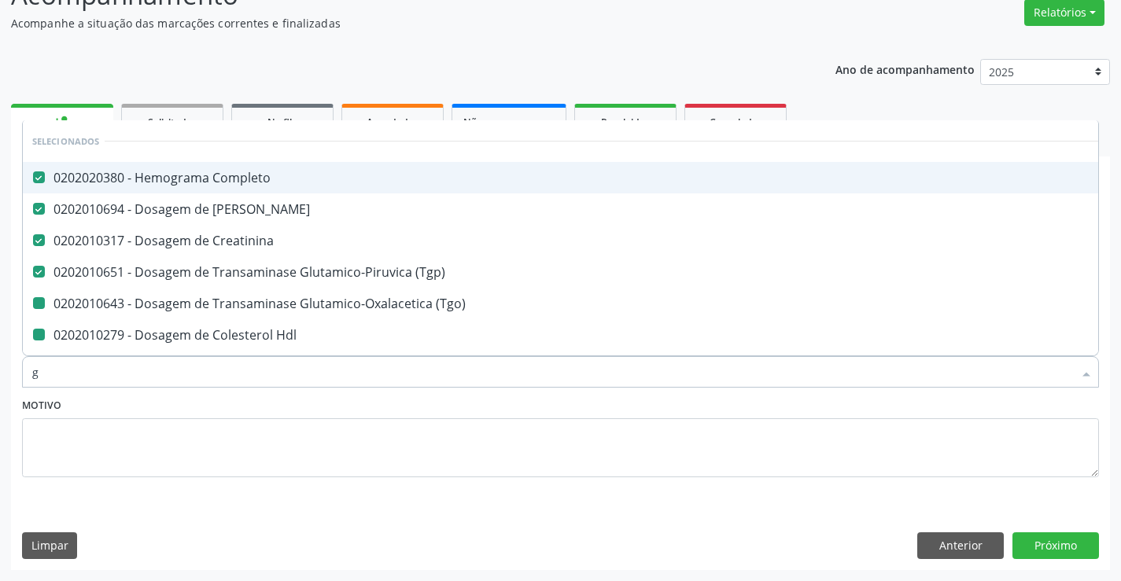
type input "gl"
checkbox \(Tgo\) "false"
checkbox Hdl "false"
checkbox Ldl "false"
checkbox Total "false"
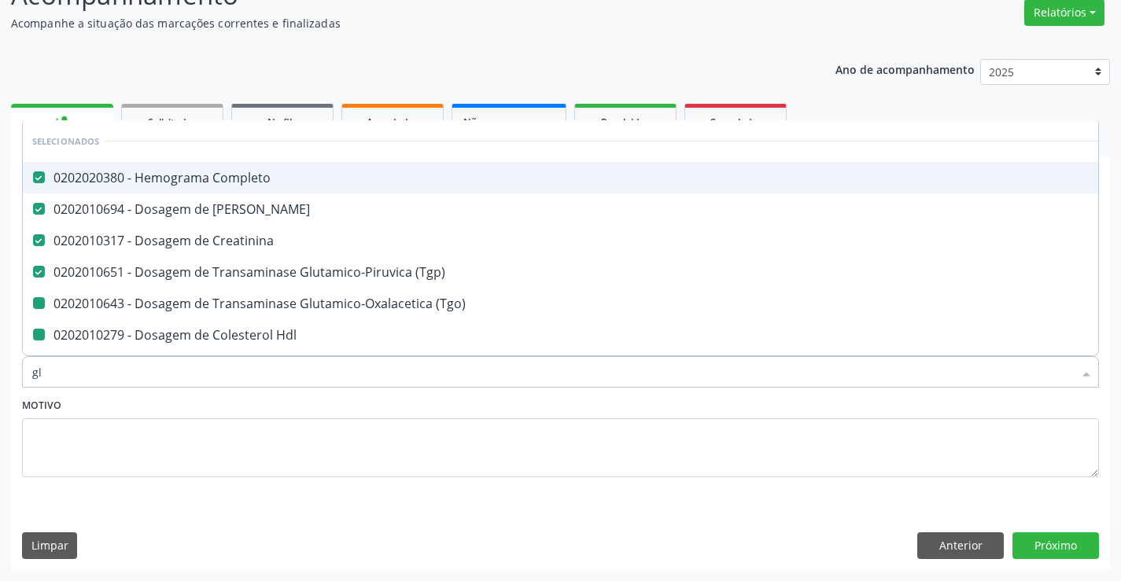
checkbox Triglicerideos "false"
type input "gli"
checkbox Creatinina "false"
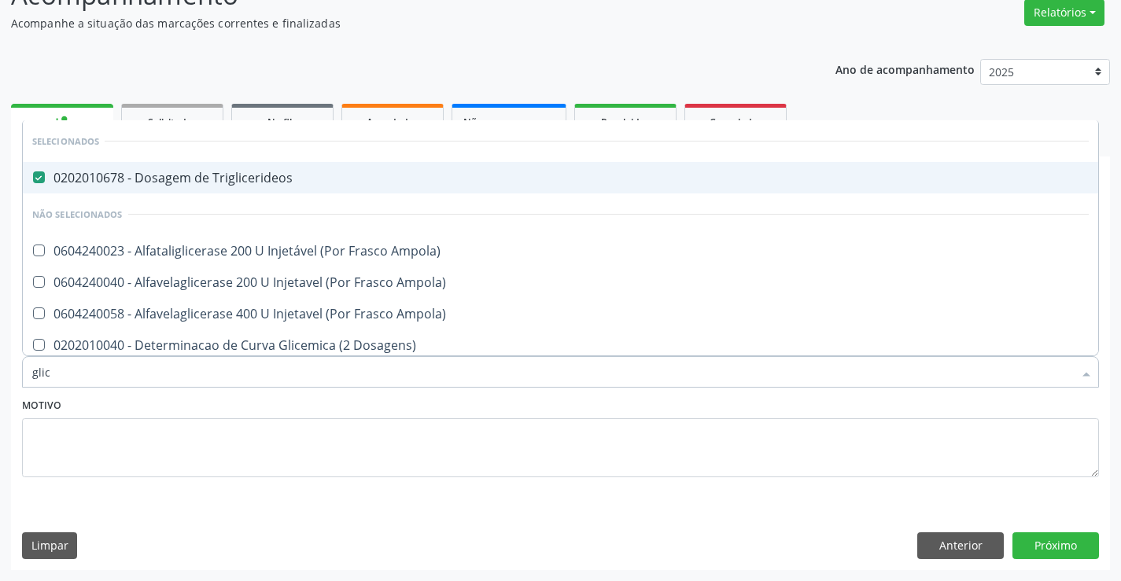
type input "glico"
checkbox Triglicerideos "false"
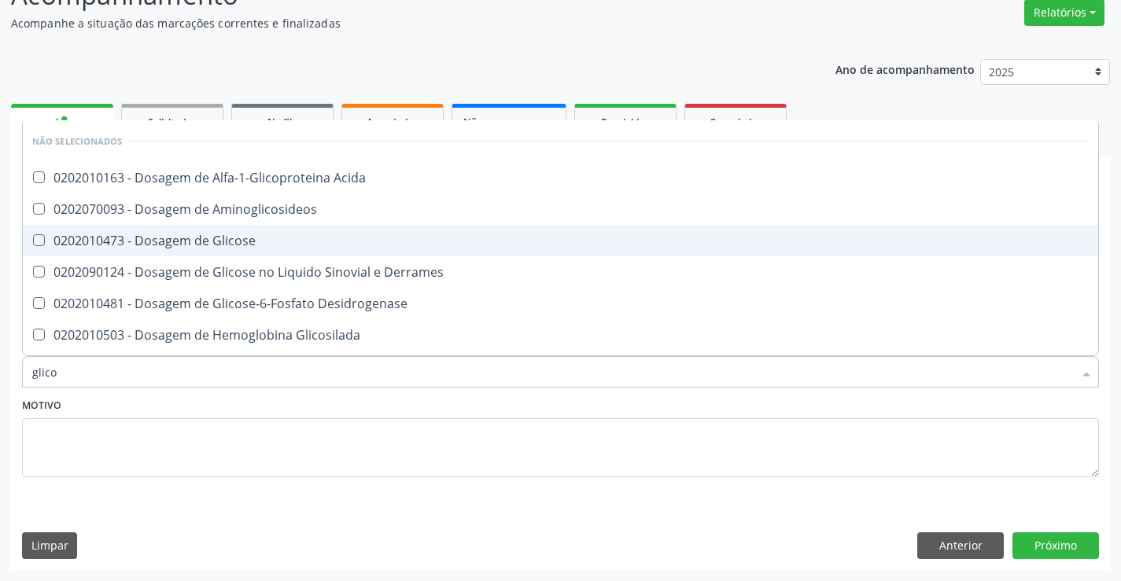
click at [303, 240] on div "0202010473 - Dosagem de Glicose" at bounding box center [560, 240] width 1056 height 13
checkbox Glicose "true"
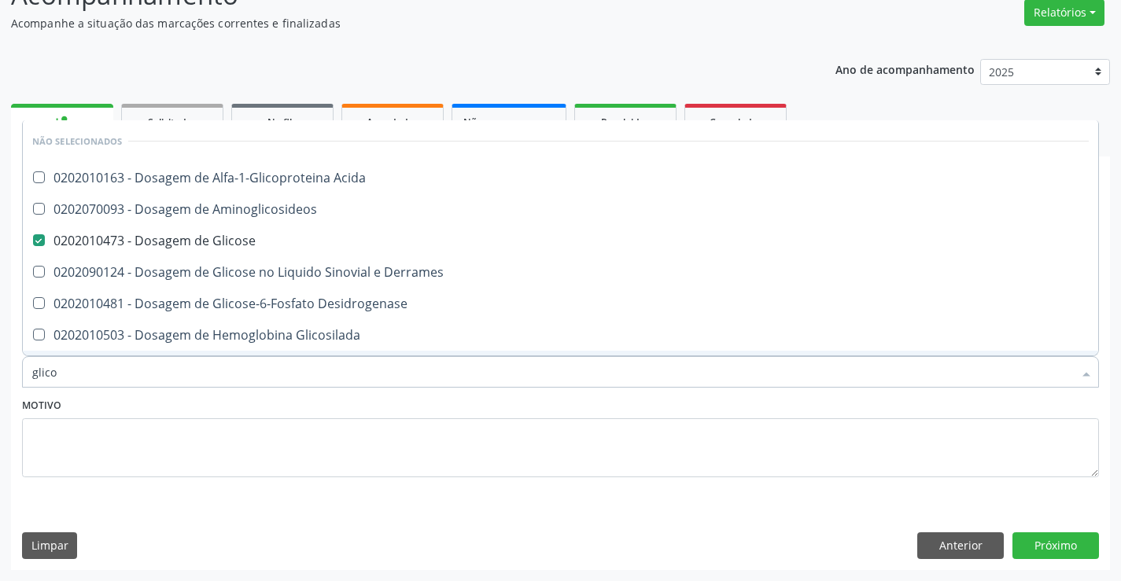
click at [351, 407] on div "Motivo" at bounding box center [560, 435] width 1077 height 83
checkbox Acida "true"
checkbox Derrames "true"
checkbox Desidrogenase "true"
checkbox Glicosilada "true"
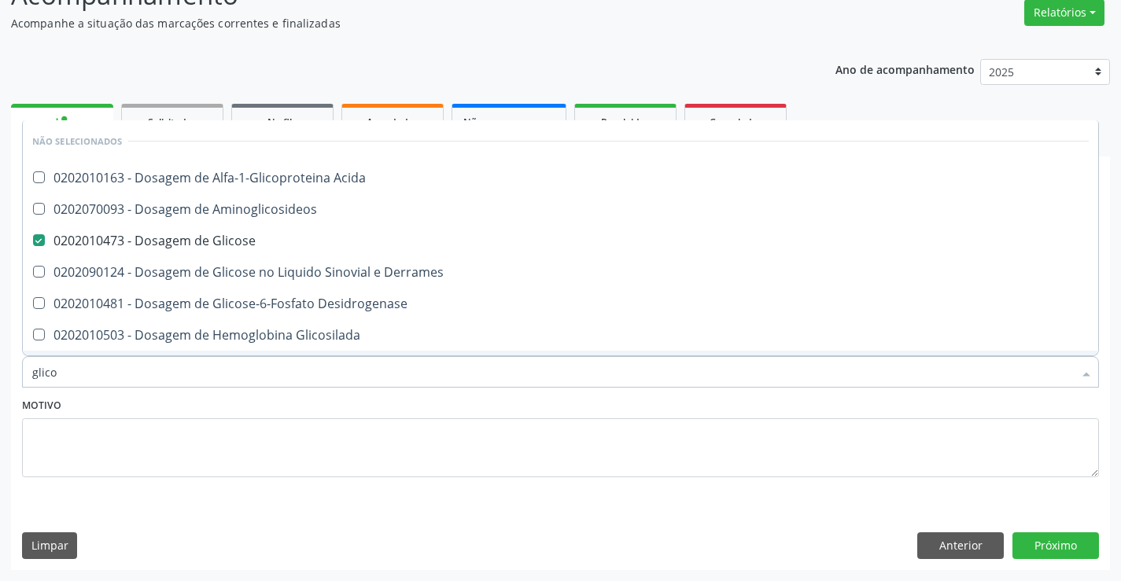
checkbox Quantitativa "true"
checkbox Urina "true"
checkbox Glicose "true"
checkbox Aminoglicosideos "true"
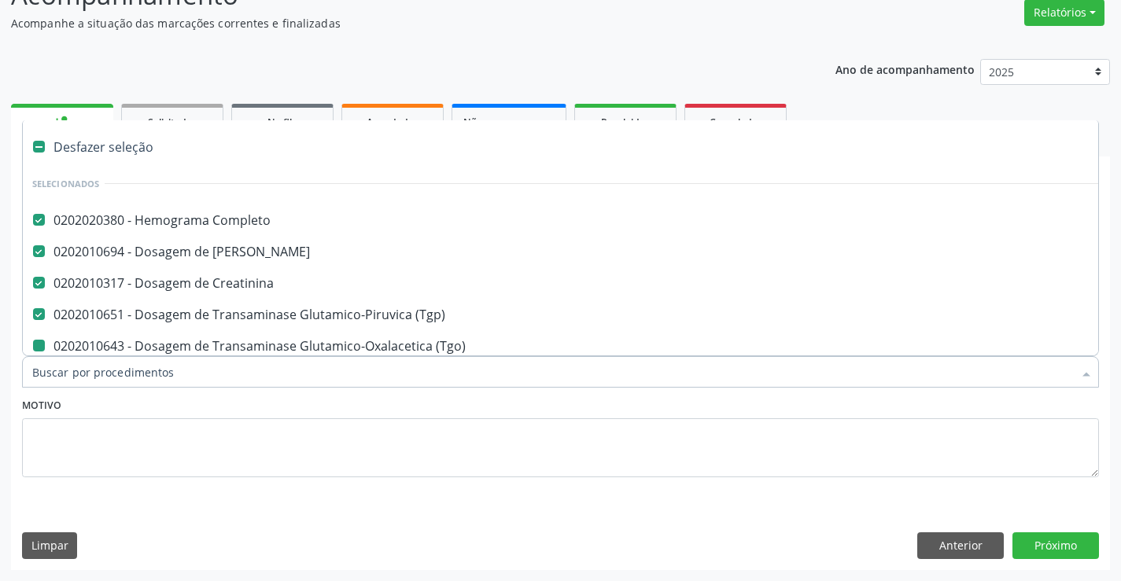
type input "u"
checkbox \(Tgo\) "false"
checkbox Hdl "false"
checkbox Ldl "false"
checkbox Total "false"
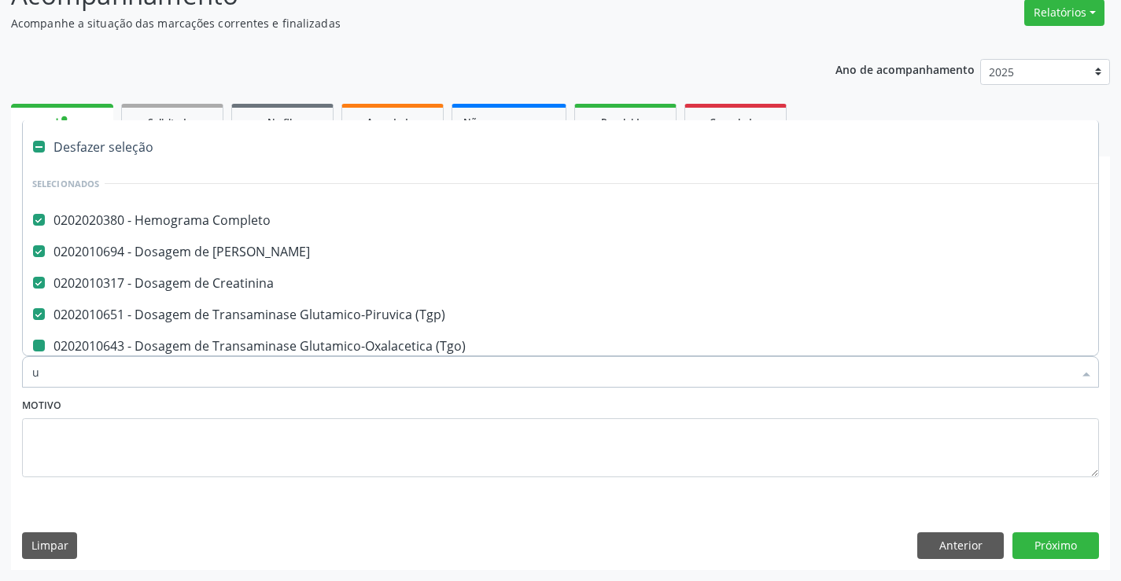
checkbox Triglicerideos "false"
checkbox Glicose "false"
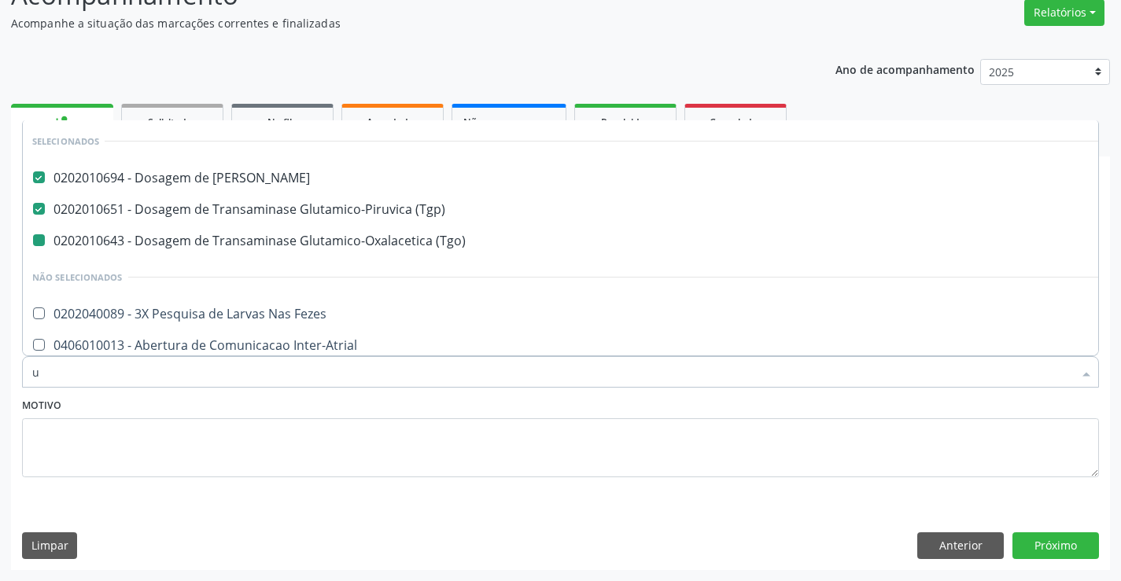
type input "ur"
checkbox \(Tgo\) "false"
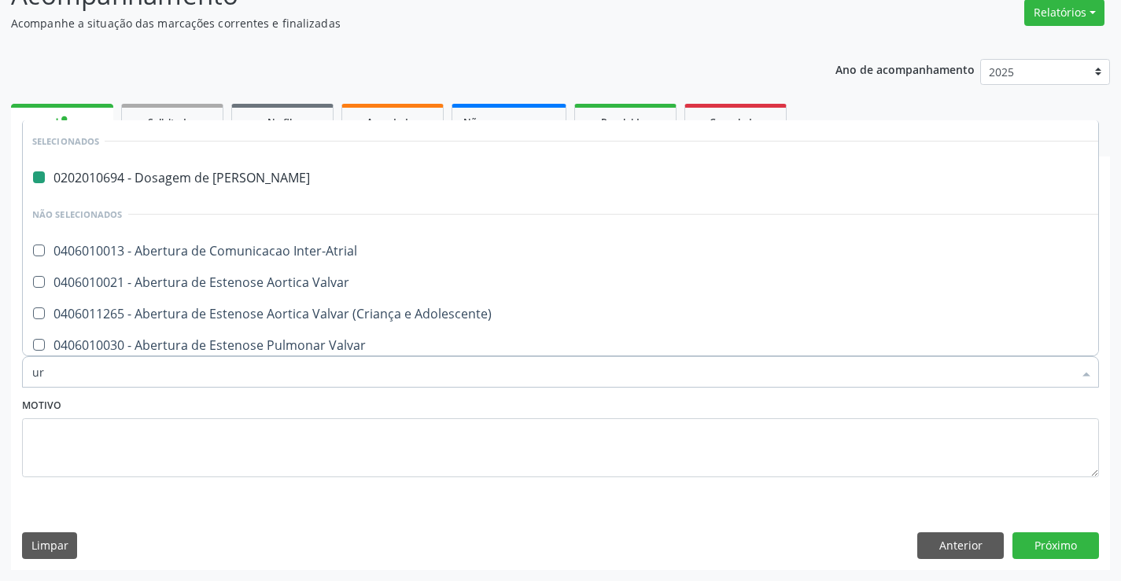
type input "uri"
checkbox Ureia "false"
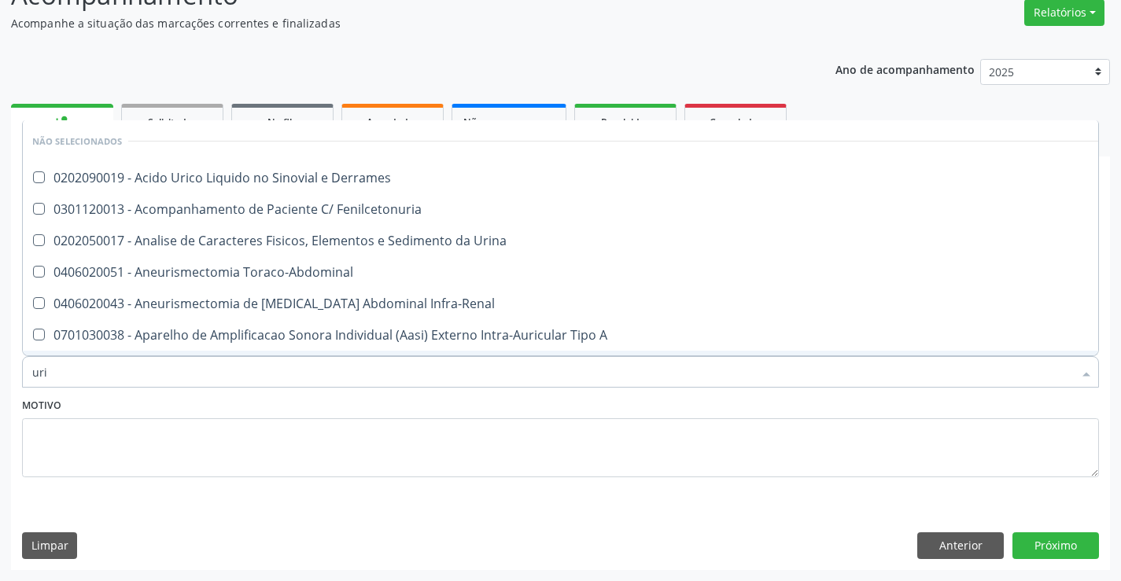
type input "urin"
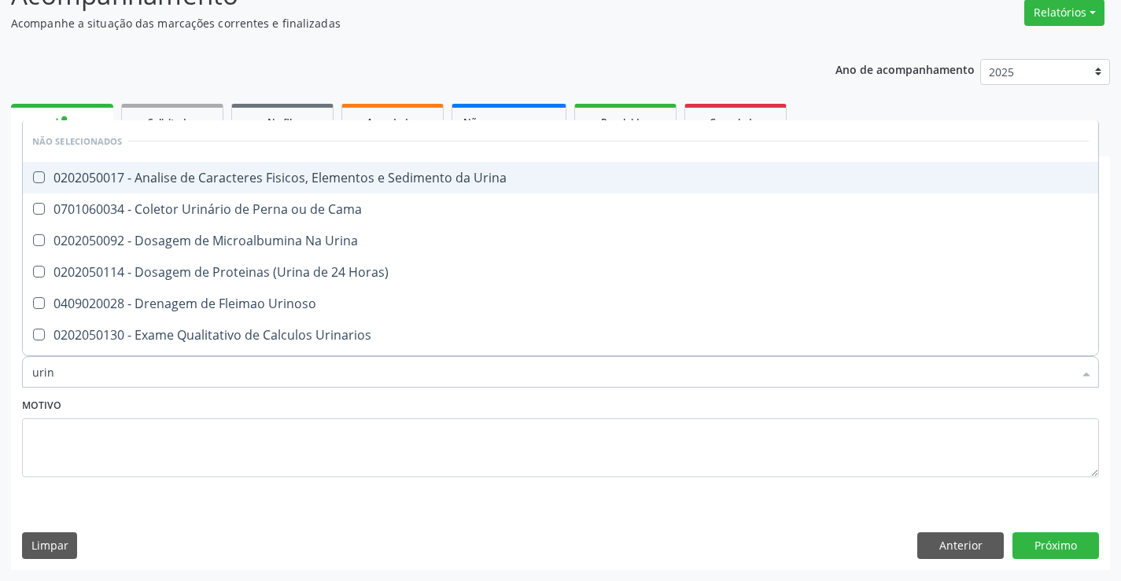
click at [330, 183] on div "0202050017 - Analise de Caracteres Fisicos, Elementos e Sedimento da Urina" at bounding box center [560, 177] width 1056 height 13
checkbox Urina "true"
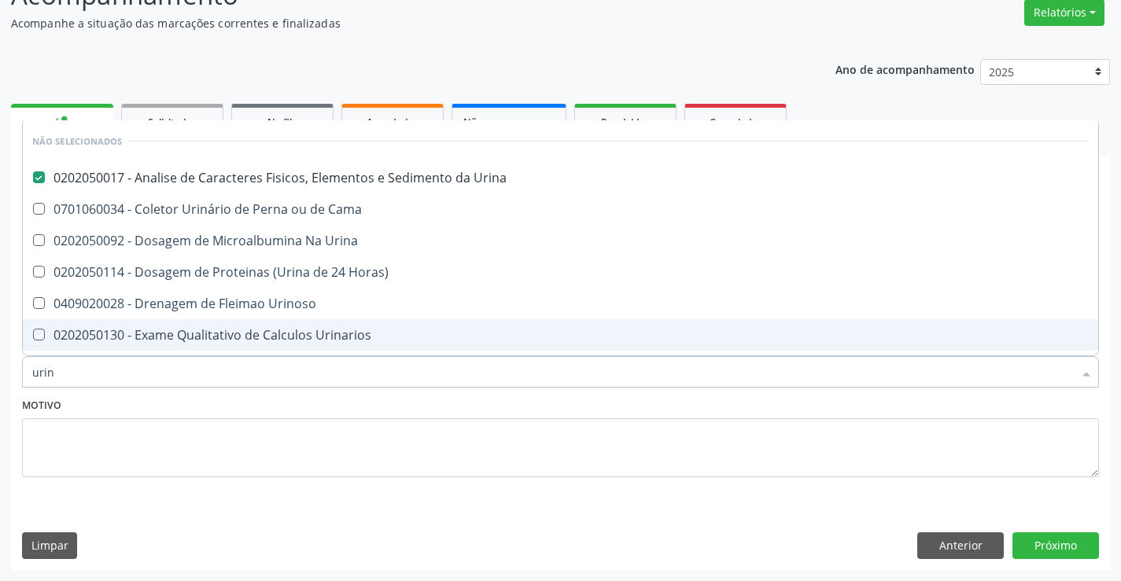
click at [320, 394] on div "Motivo" at bounding box center [560, 435] width 1077 height 83
checkbox Urina "true"
checkbox Urinoso "true"
checkbox Urinarios "true"
checkbox Quantitativa "true"
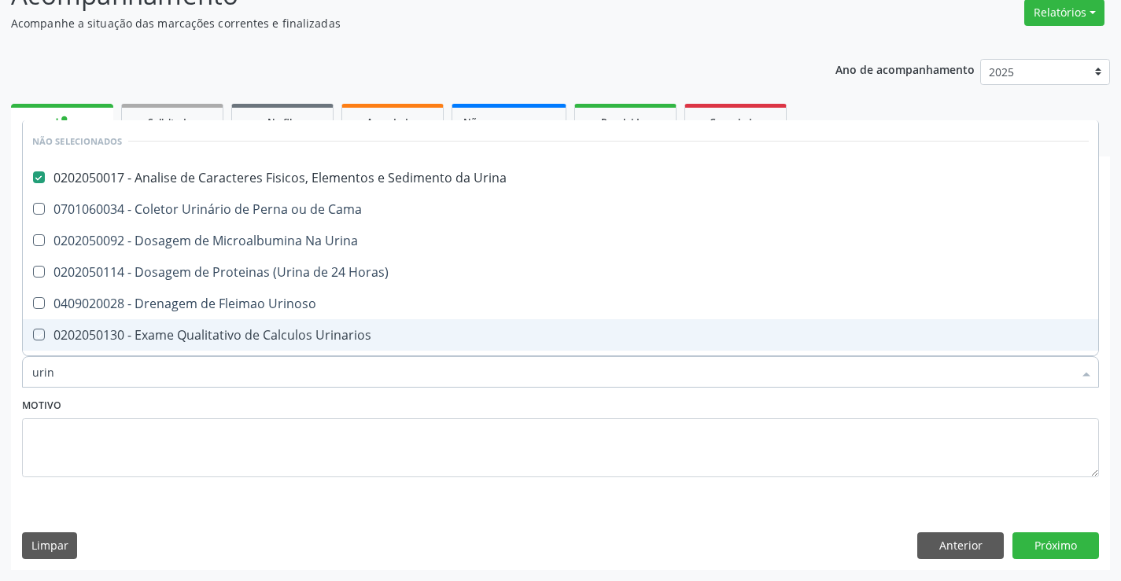
checkbox Delgada\) "true"
checkbox Urina "true"
checkbox Horas\) "true"
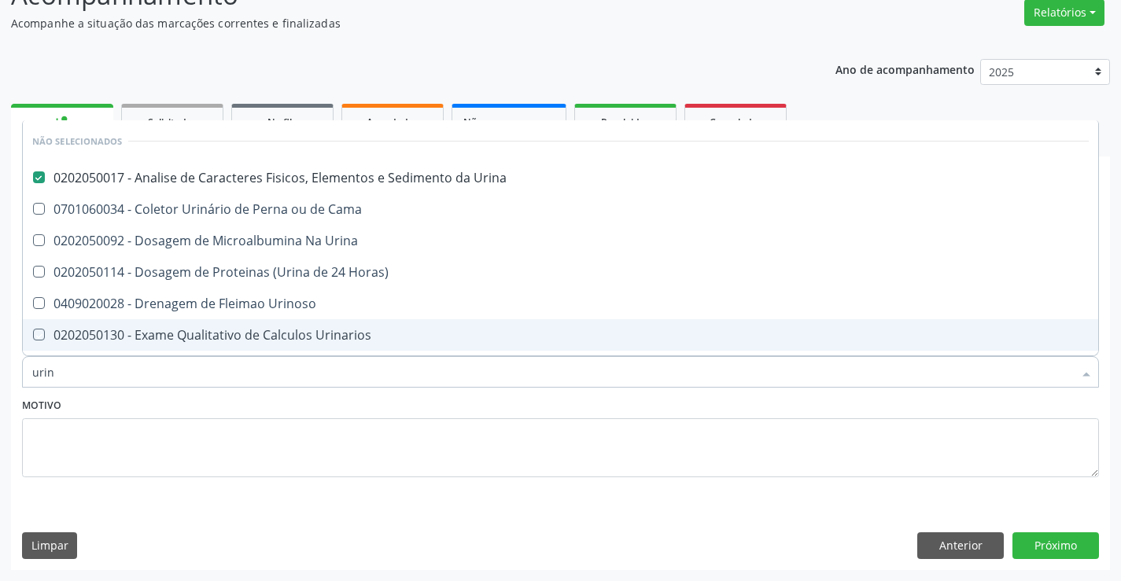
checkbox Cama "true"
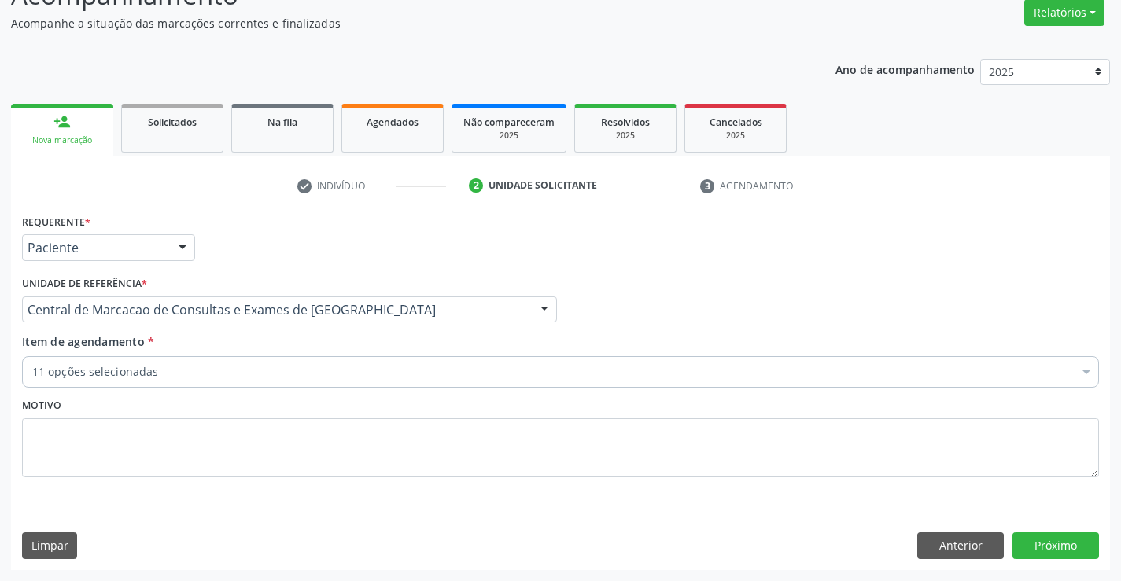
click at [272, 381] on div "11 opções selecionadas" at bounding box center [560, 371] width 1077 height 31
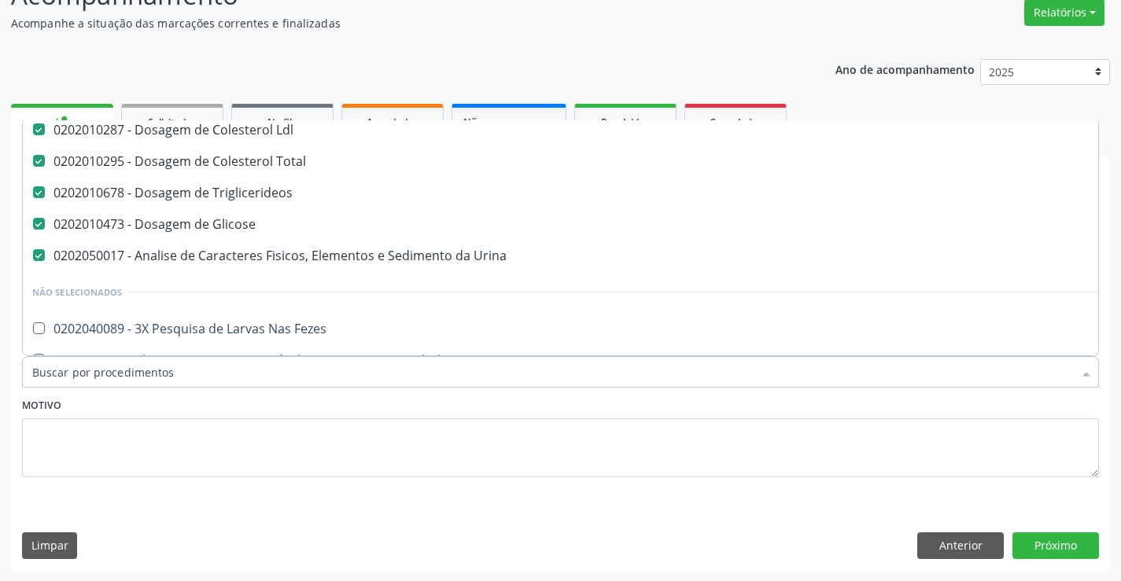
scroll to position [315, 0]
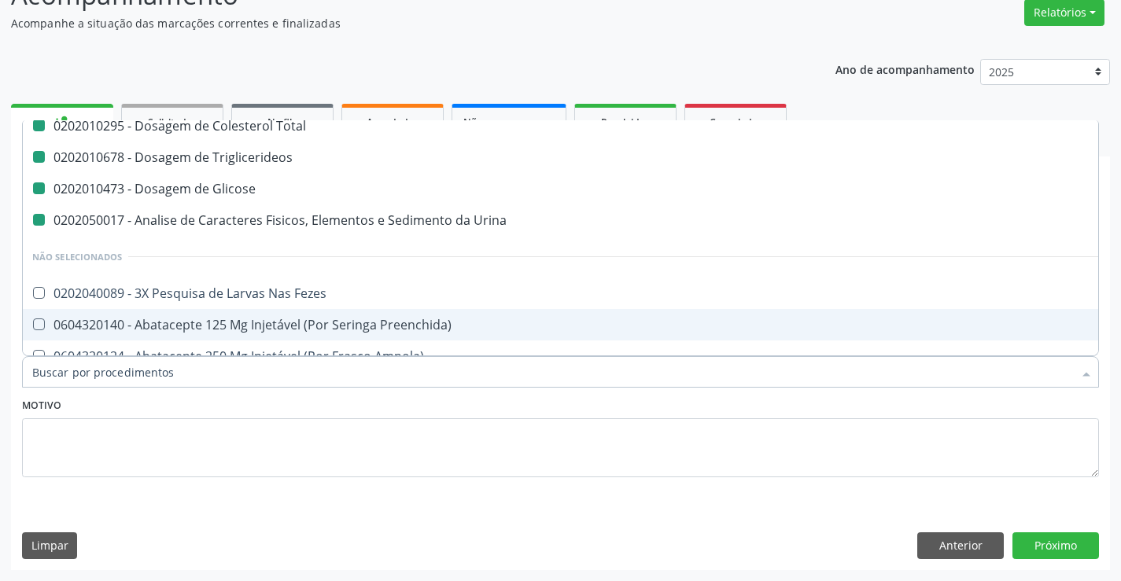
type input "f"
checkbox Creatinina "false"
checkbox \(Tgo\) "false"
checkbox Hdl "false"
checkbox Ldl "false"
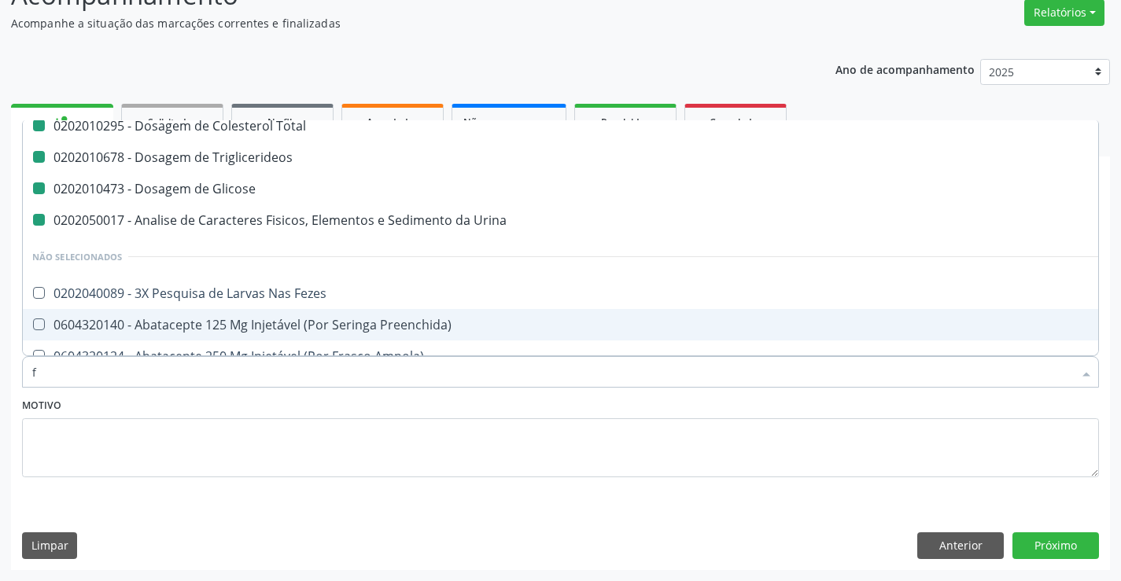
checkbox Total "false"
checkbox Triglicerideos "false"
checkbox Glicose "false"
checkbox Urina "false"
checkbox \(Tgp\) "false"
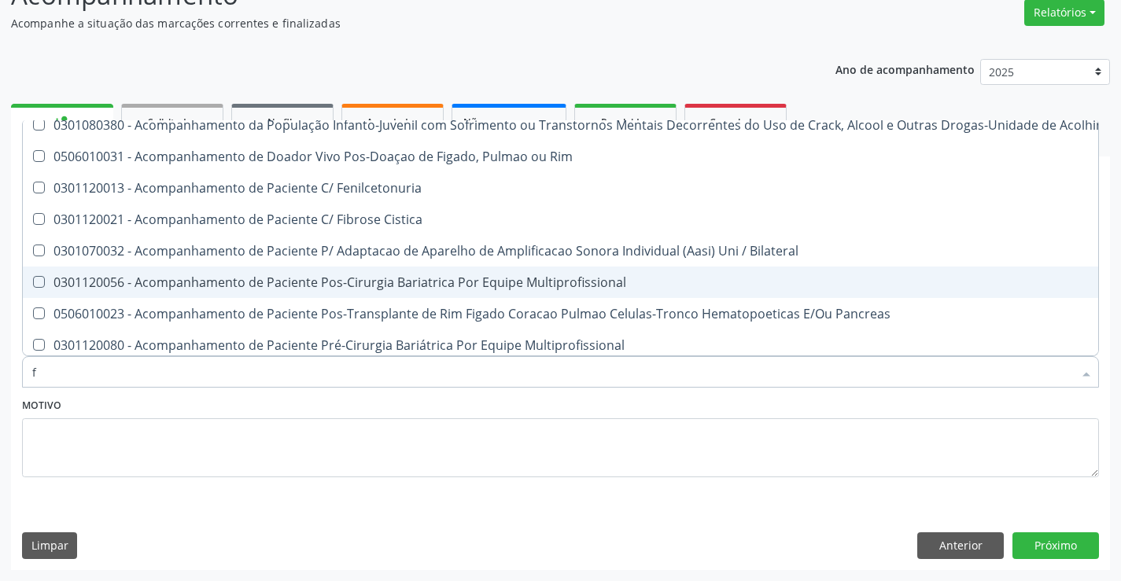
type input "fe"
checkbox Urina "false"
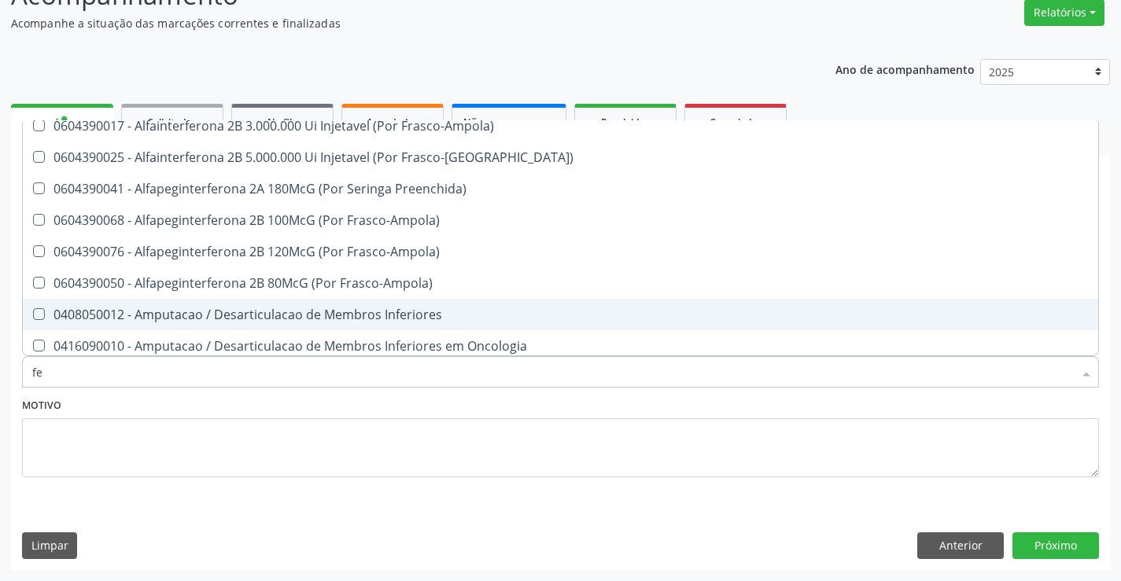
type input "fez"
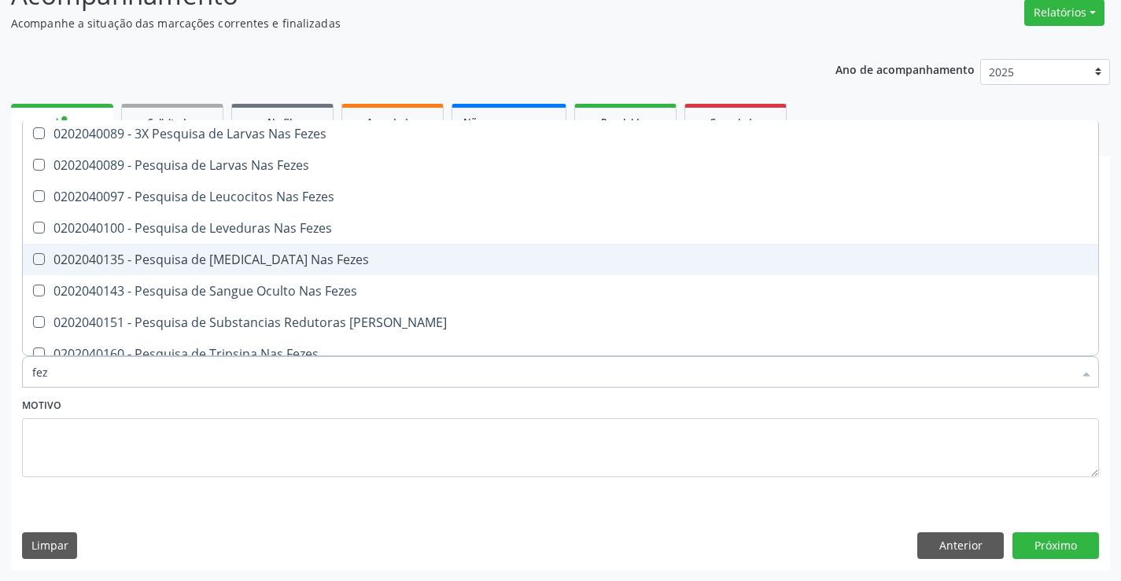
scroll to position [0, 0]
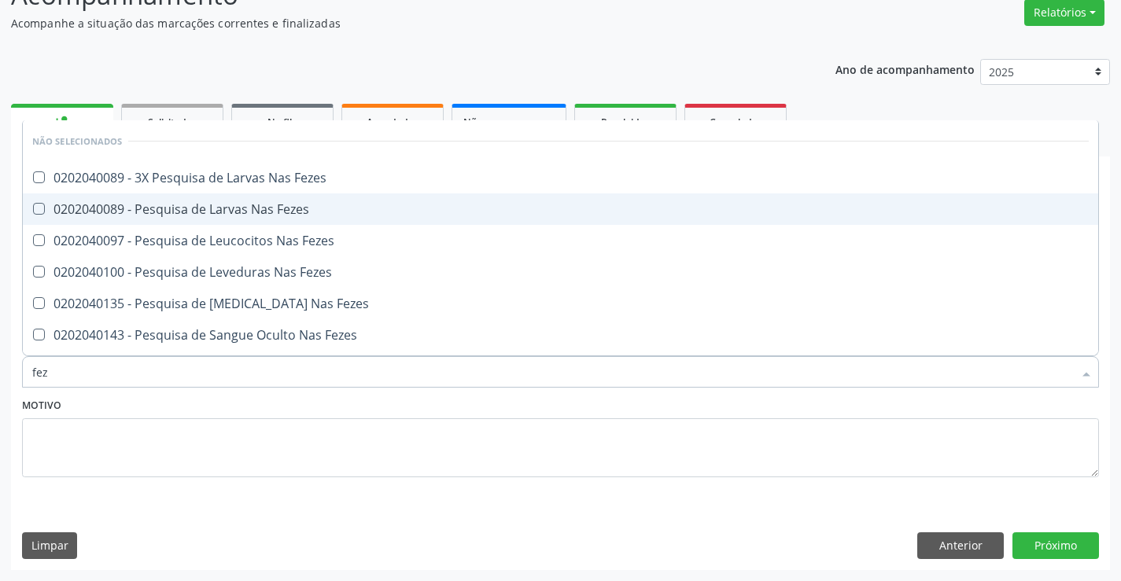
click at [294, 212] on div "0202040089 - Pesquisa de Larvas Nas Fezes" at bounding box center [560, 209] width 1056 height 13
checkbox Fezes "true"
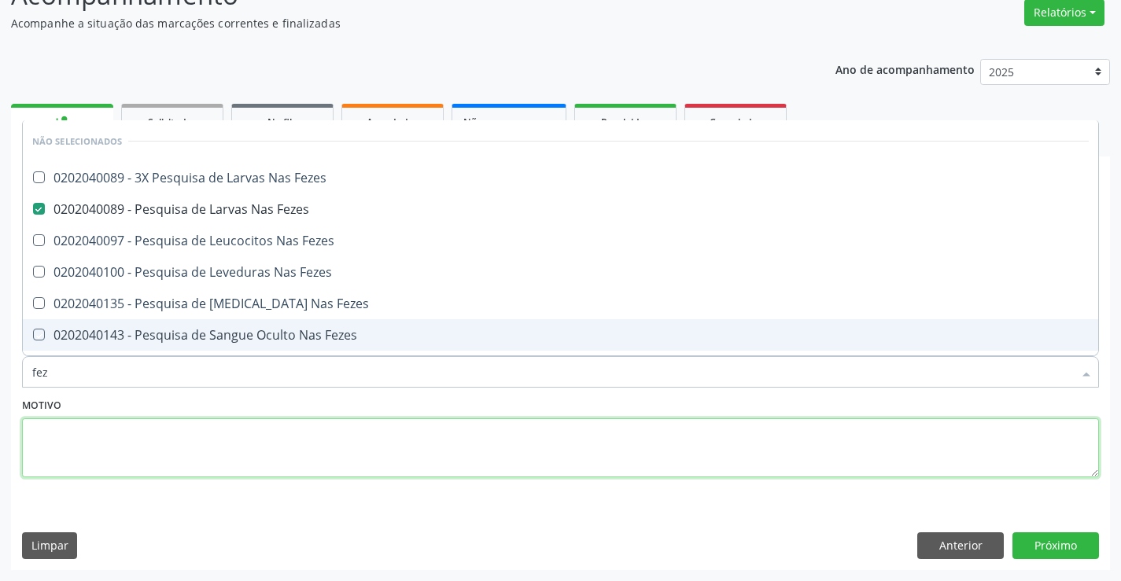
click at [273, 423] on textarea at bounding box center [560, 448] width 1077 height 60
checkbox Fezes "true"
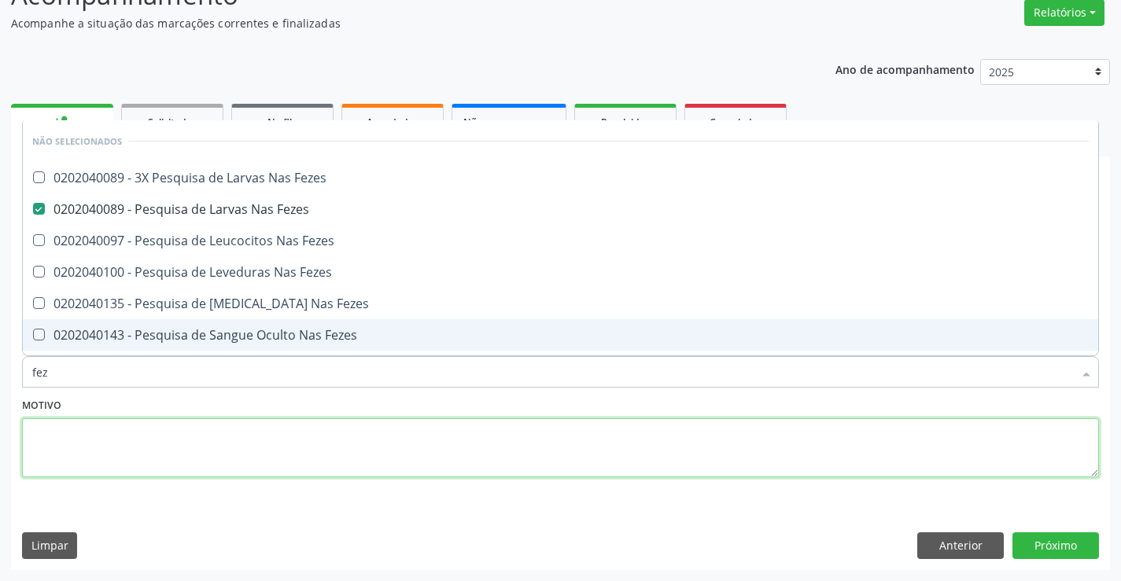
checkbox Fezes "true"
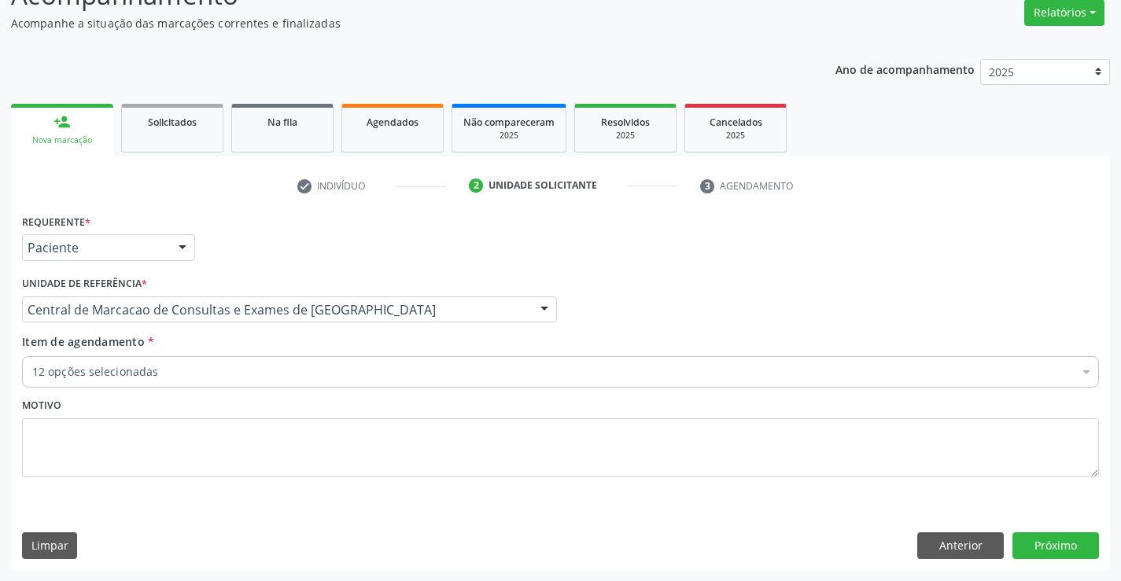
click at [272, 384] on div "12 opções selecionadas" at bounding box center [560, 371] width 1077 height 31
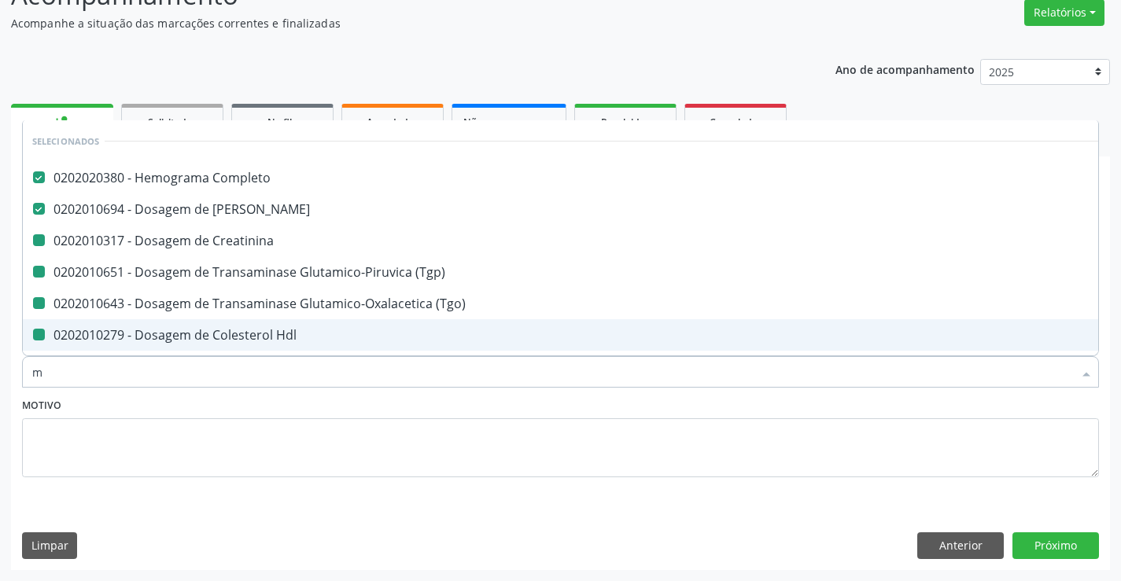
type input "ma"
checkbox Creatinina "false"
checkbox \(Tgo\) "false"
checkbox Hdl "false"
checkbox Ldl "false"
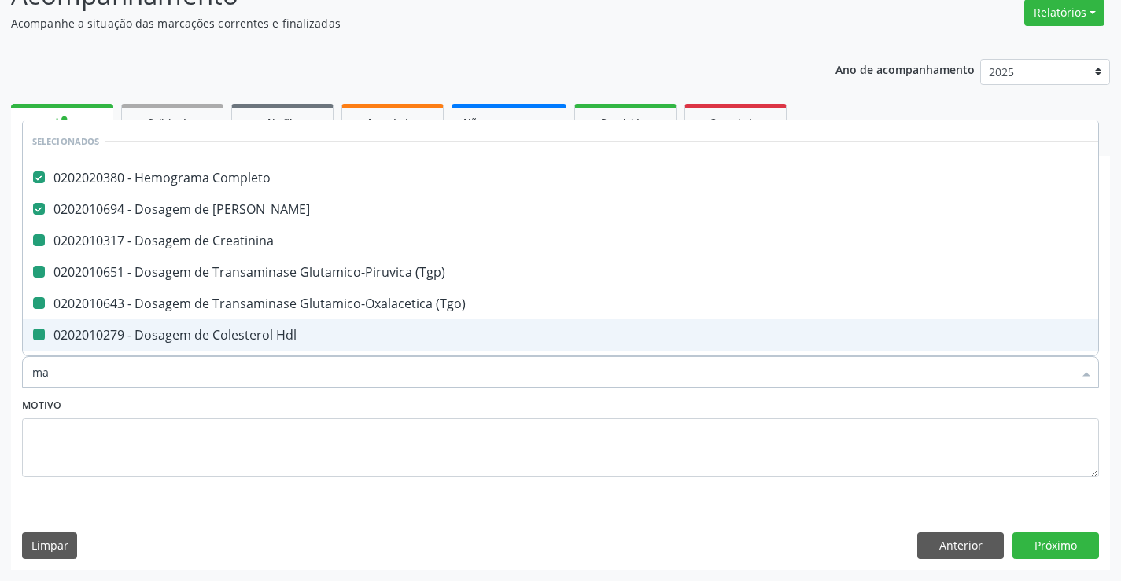
checkbox Total "false"
checkbox Triglicerideos "false"
checkbox \(Tgp\) "false"
checkbox Glicose "false"
checkbox Urina "false"
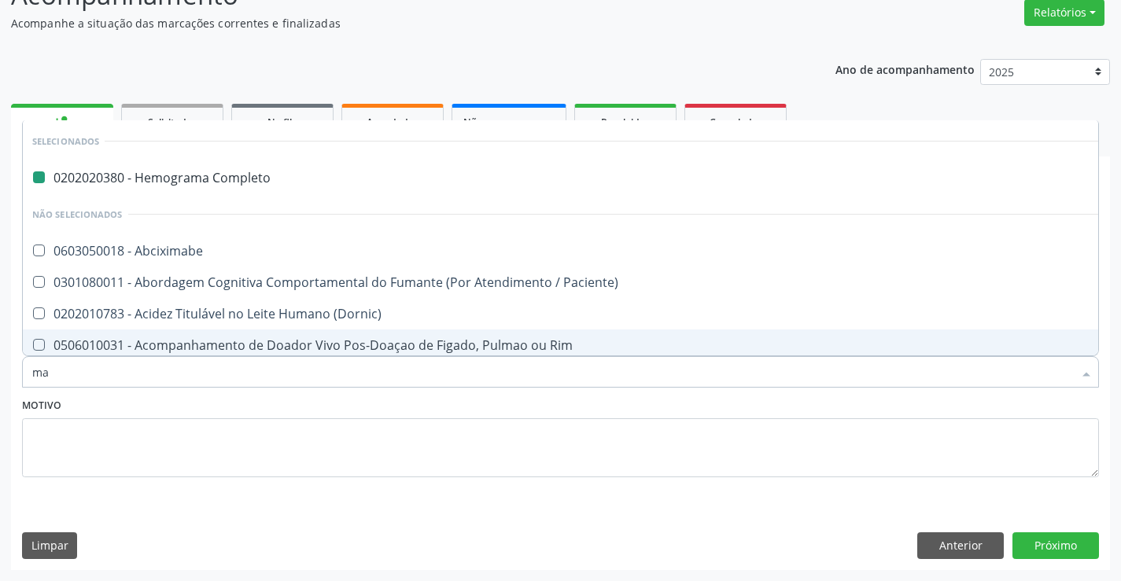
type input "mag"
checkbox Completo "false"
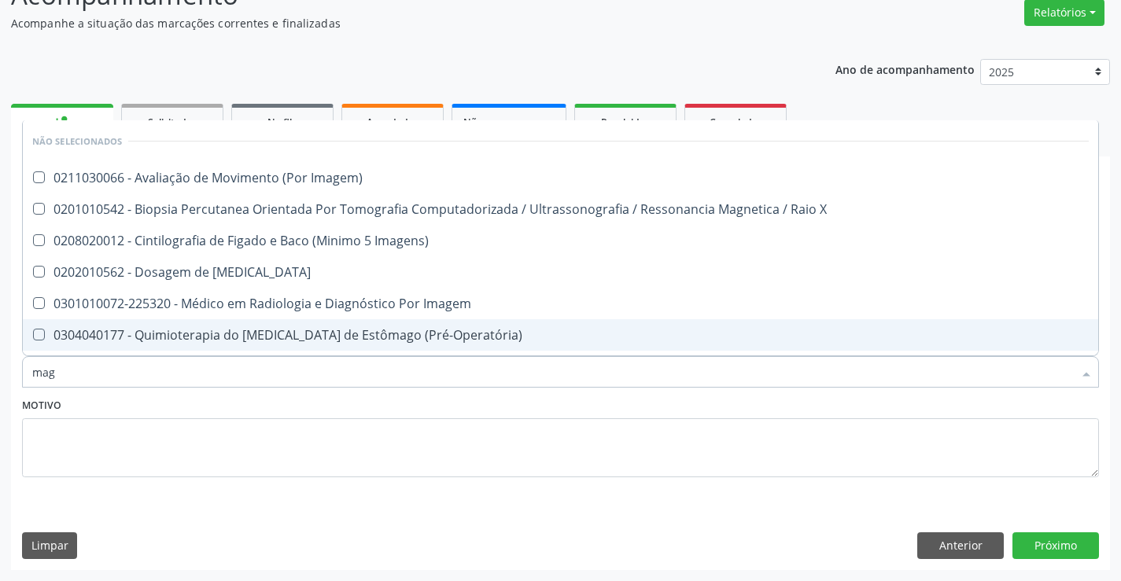
type input "magn"
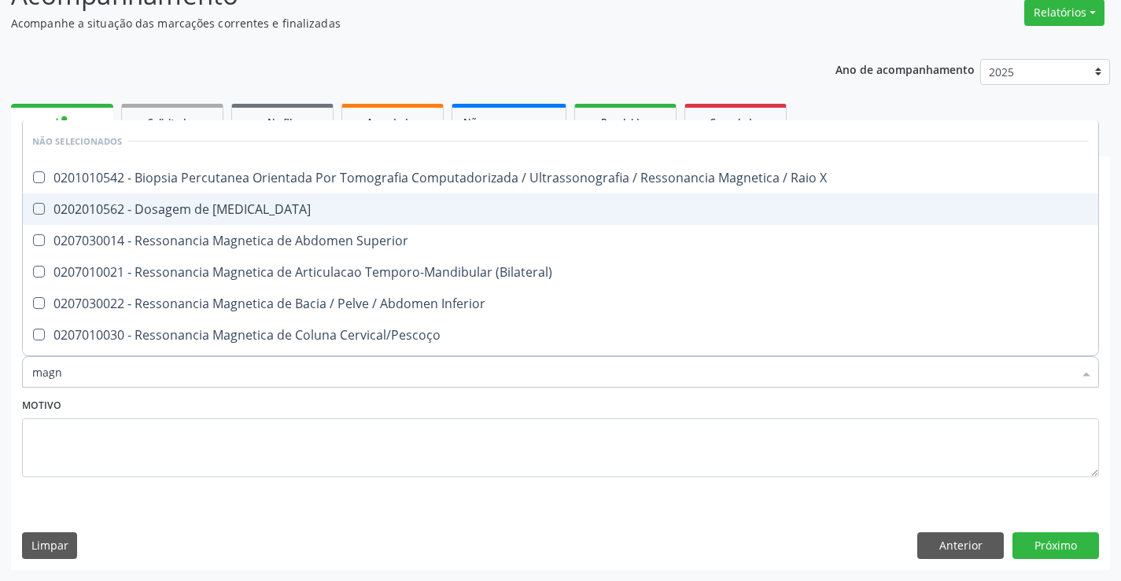
click at [343, 209] on div "0202010562 - Dosagem de [MEDICAL_DATA]" at bounding box center [560, 209] width 1056 height 13
checkbox Magnesio "true"
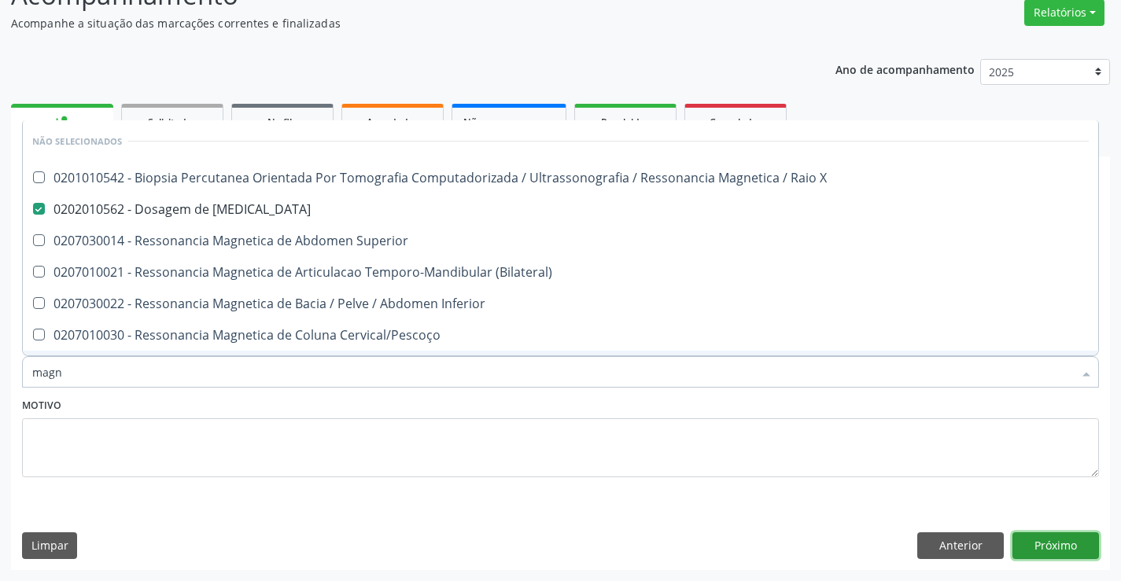
click at [1048, 555] on button "Próximo" at bounding box center [1055, 545] width 87 height 27
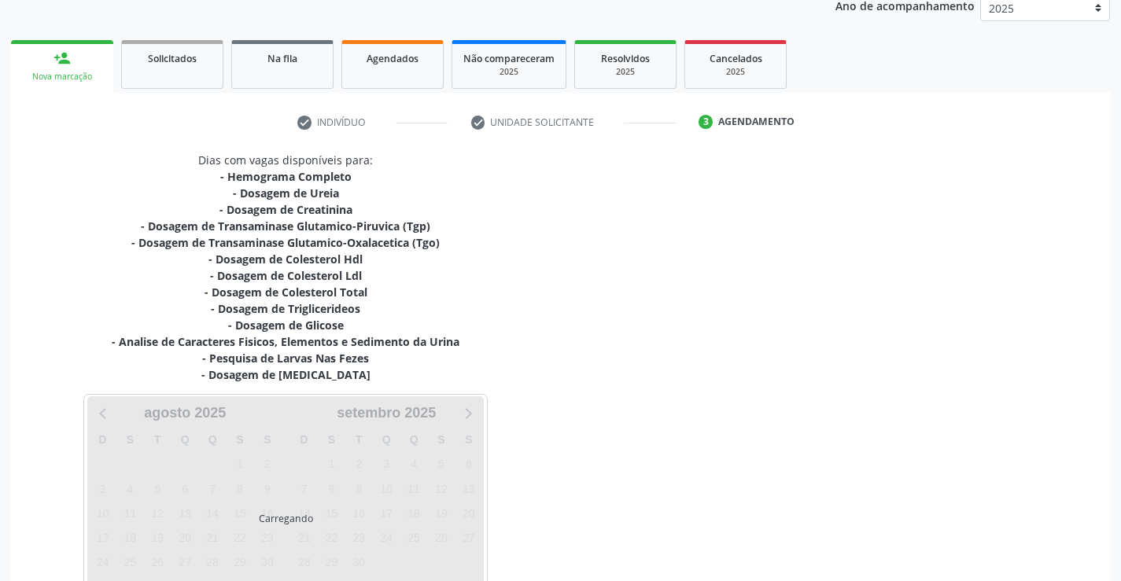
scroll to position [289, 0]
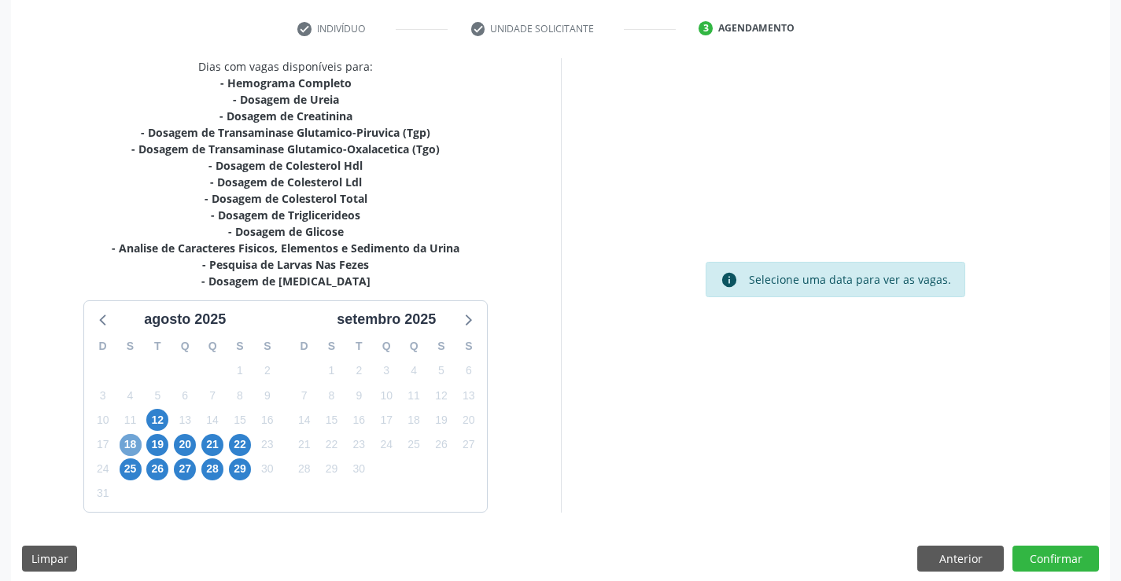
click at [121, 446] on span "18" at bounding box center [131, 445] width 22 height 22
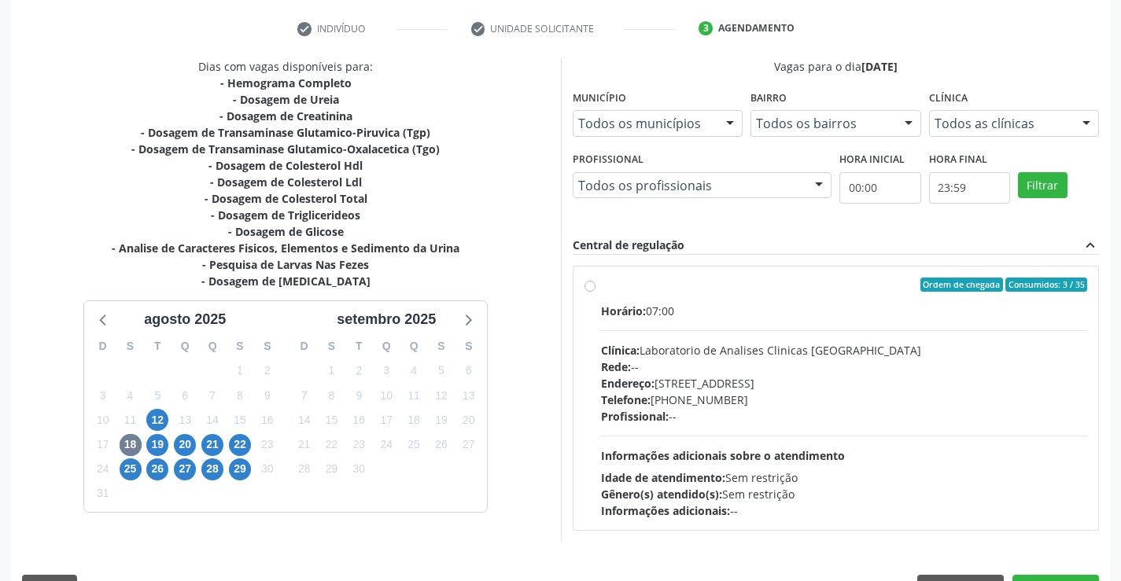
click at [888, 447] on div "Horário: 07:00 Clínica: Laboratorio de Analises Clinicas Sao Francisco Rede: --…" at bounding box center [844, 411] width 487 height 216
click at [595, 292] on input "Ordem de chegada Consumidos: 3 / 35 Horário: 07:00 Clínica: Laboratorio de Anal…" at bounding box center [589, 285] width 11 height 14
radio input "true"
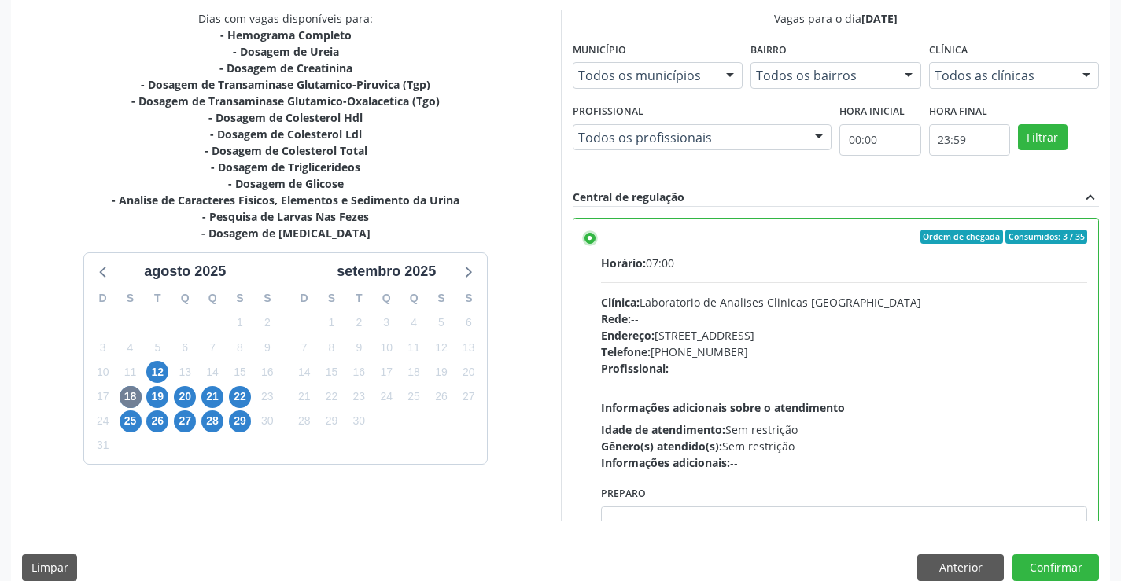
scroll to position [359, 0]
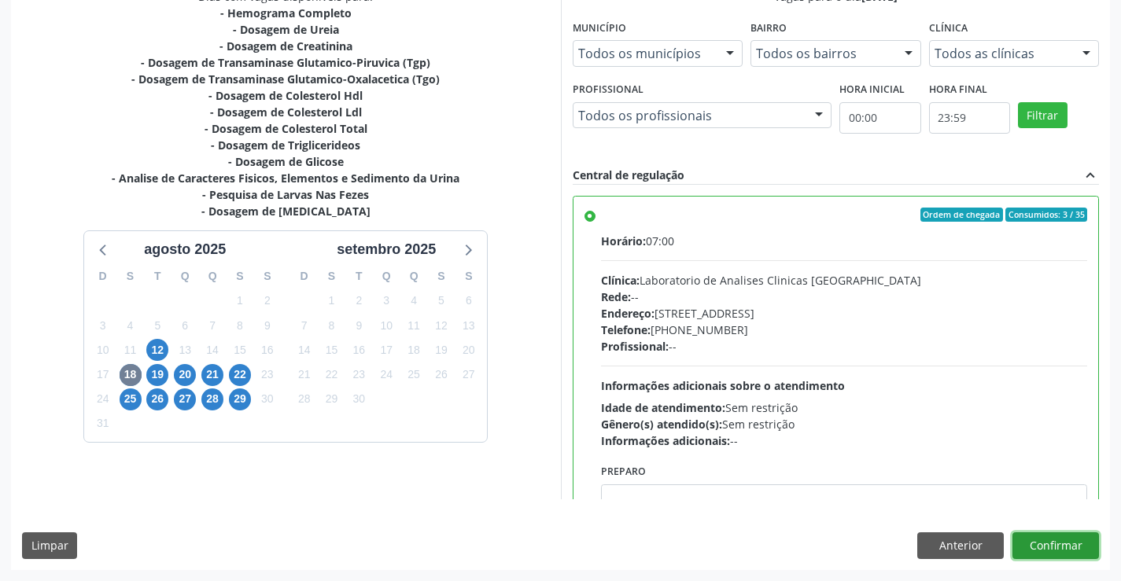
click at [1069, 538] on button "Confirmar" at bounding box center [1055, 545] width 87 height 27
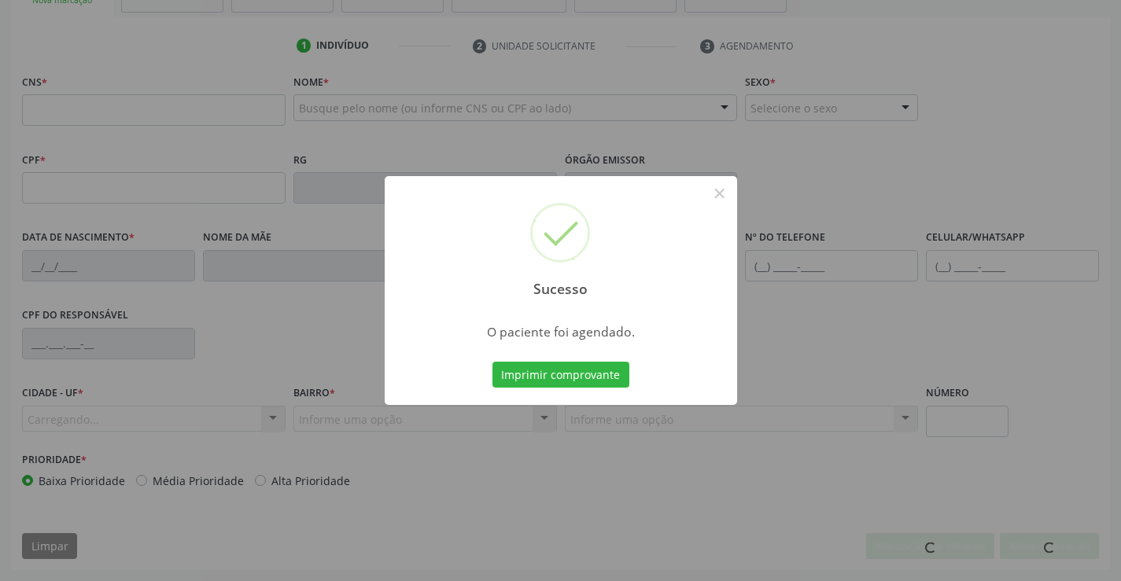
scroll to position [271, 0]
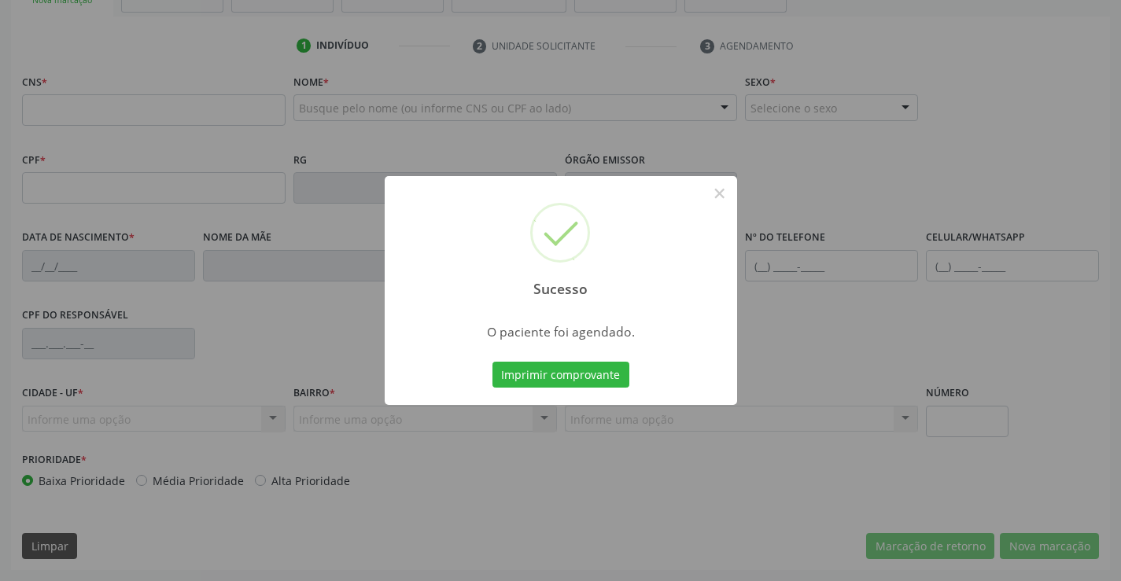
click at [492, 362] on button "Imprimir comprovante" at bounding box center [560, 375] width 137 height 27
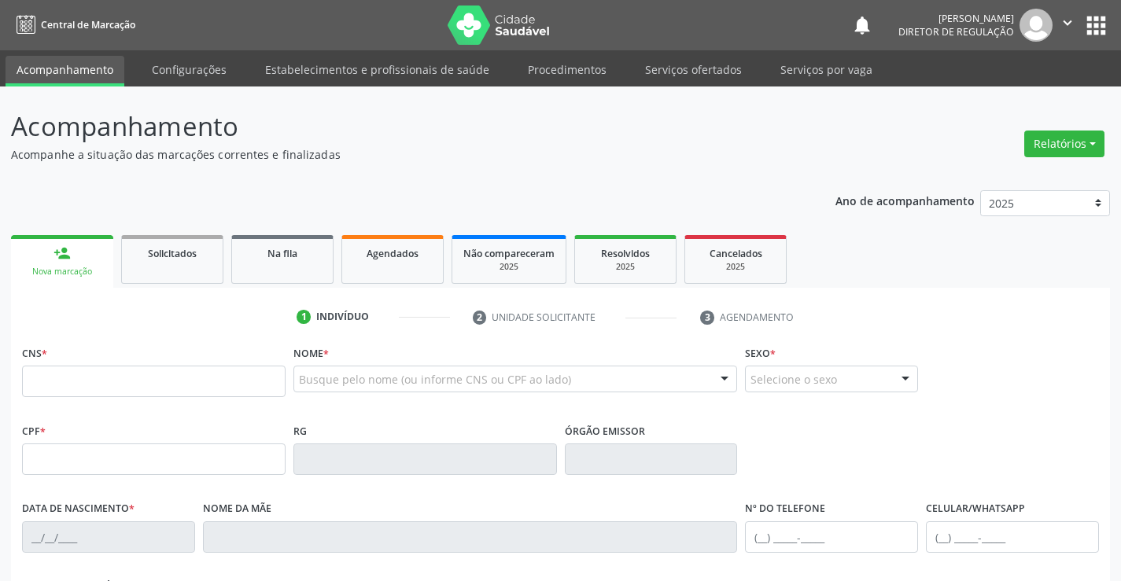
scroll to position [271, 0]
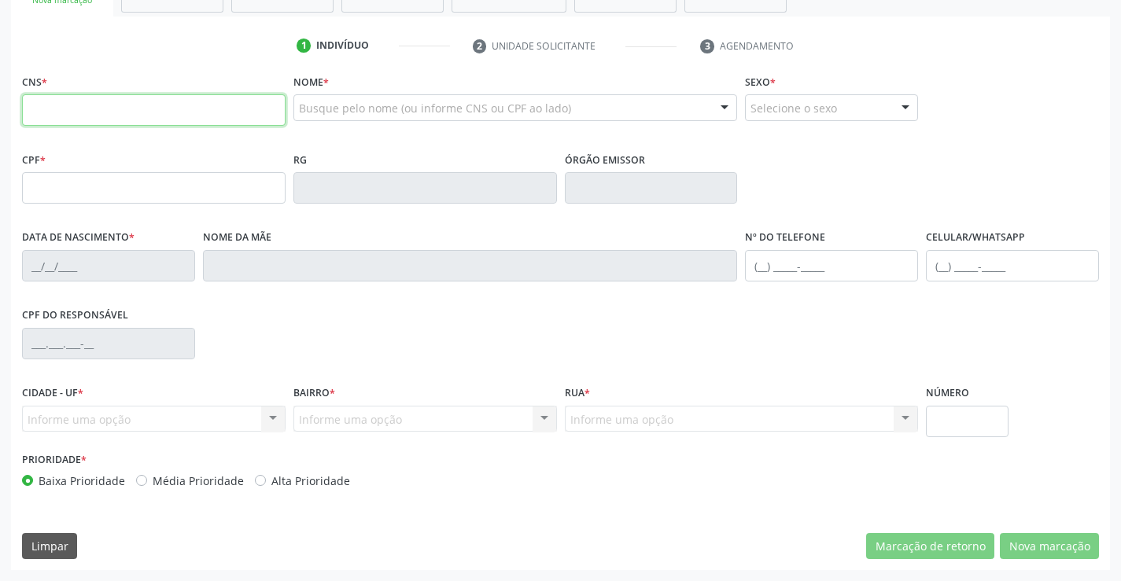
click at [127, 124] on input "text" at bounding box center [153, 109] width 263 height 31
type input "702 5047 4503 9340"
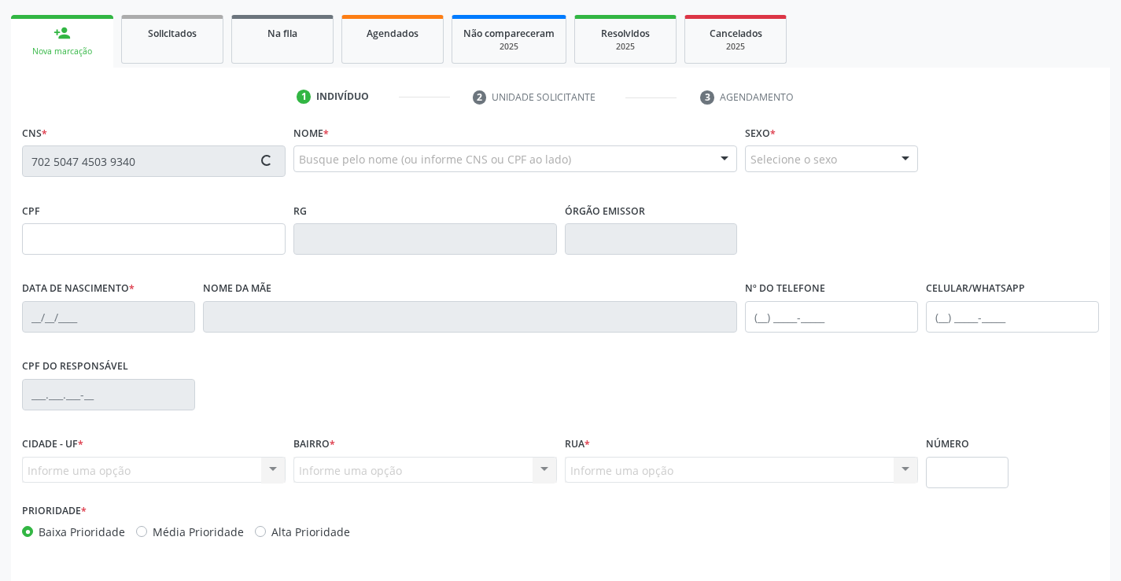
scroll to position [193, 0]
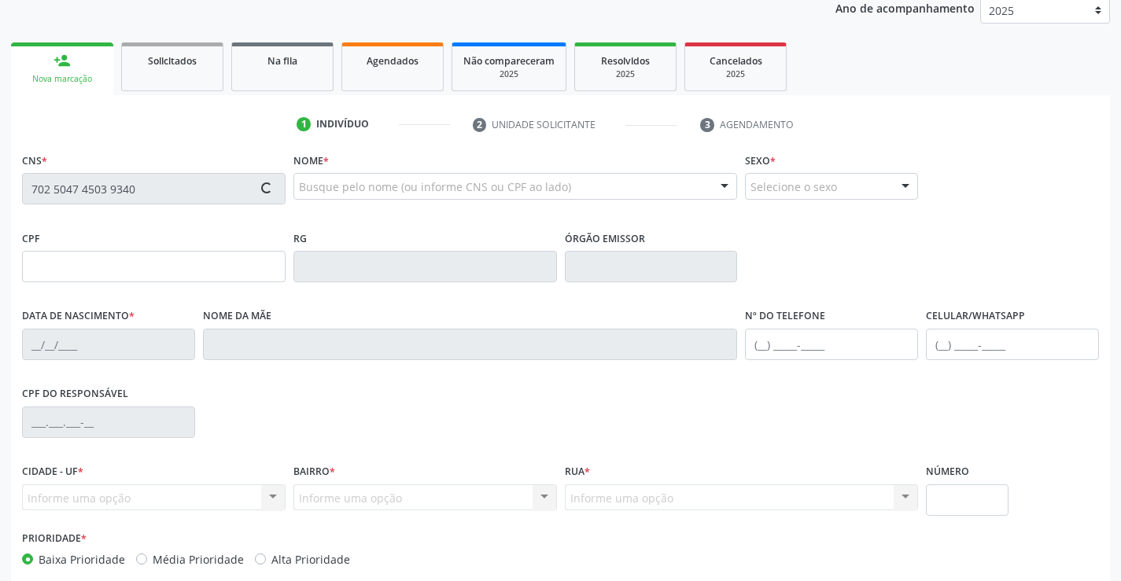
type input "[DATE]"
type input "[PERSON_NAME]"
type input "[PHONE_NUMBER]"
type input "S/N"
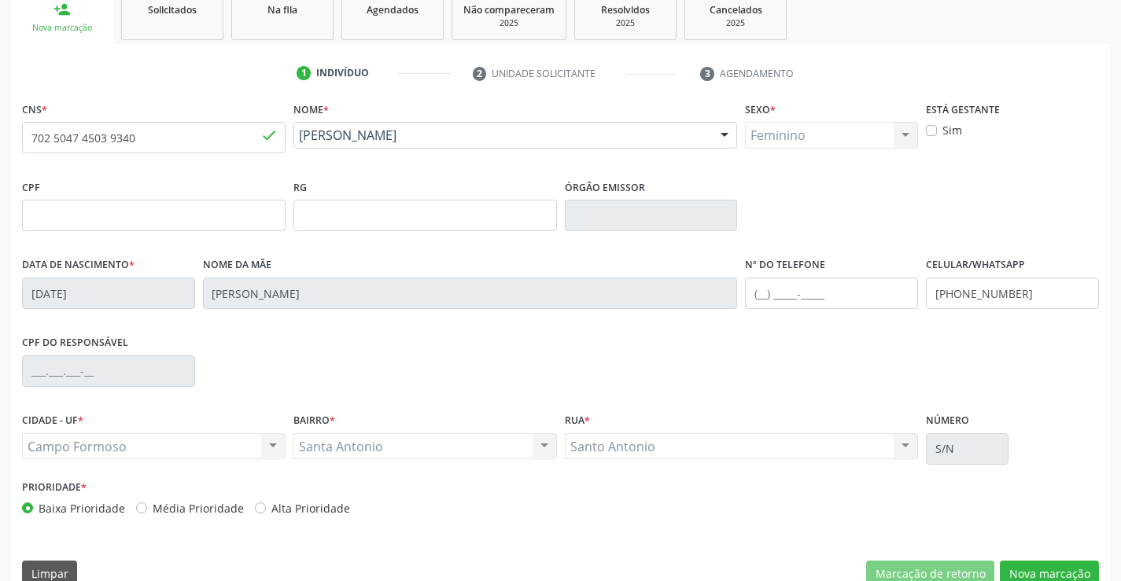
scroll to position [271, 0]
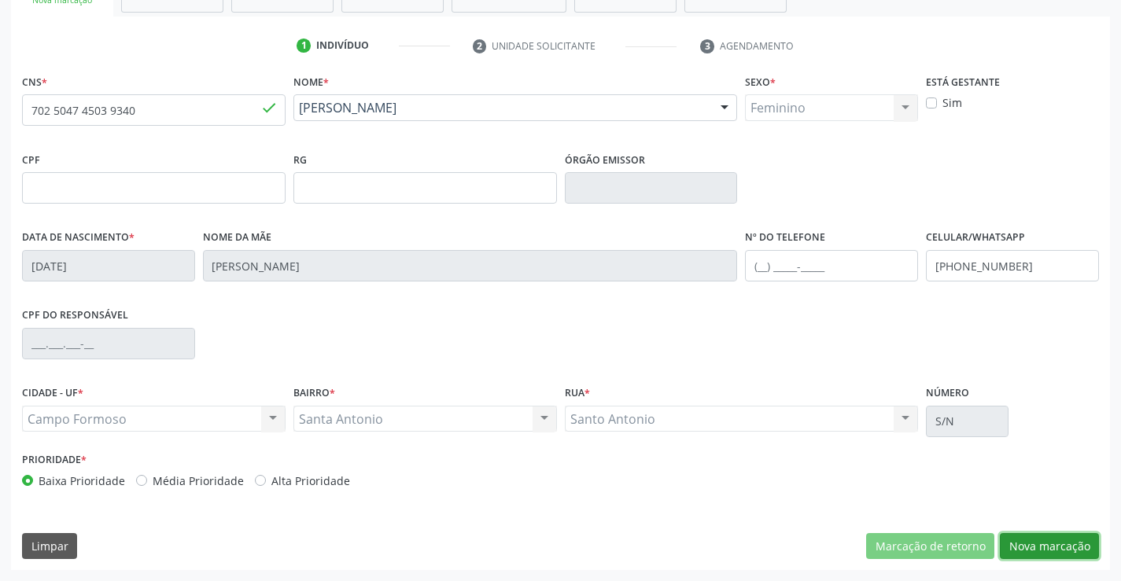
click at [1044, 535] on button "Nova marcação" at bounding box center [1049, 546] width 99 height 27
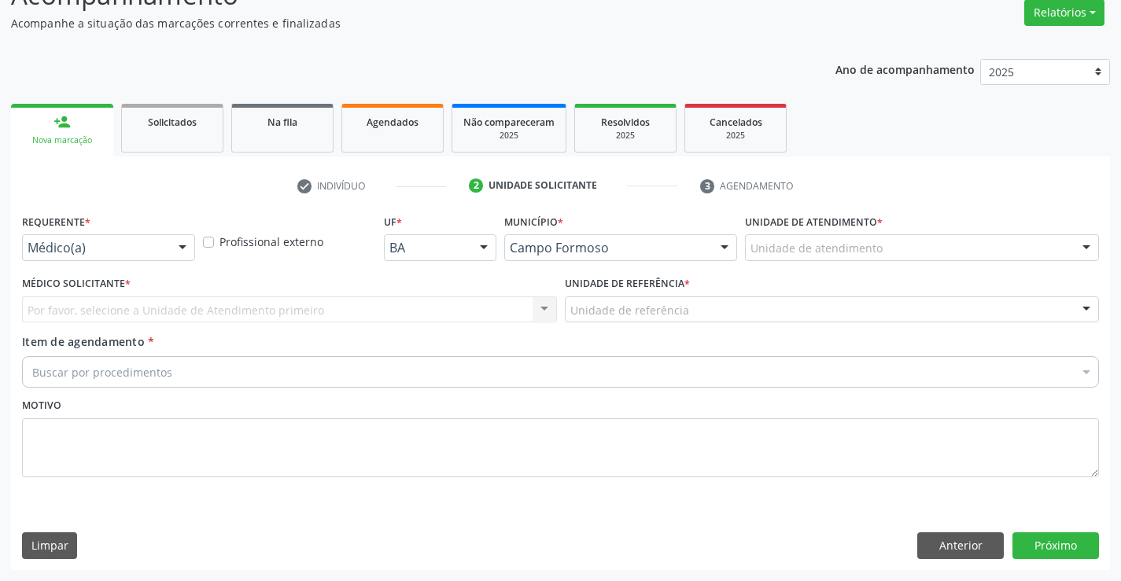
click at [135, 261] on div "Requerente * Médico(a) Médico(a) Enfermeiro(a) Paciente Nenhum resultado encont…" at bounding box center [108, 240] width 181 height 61
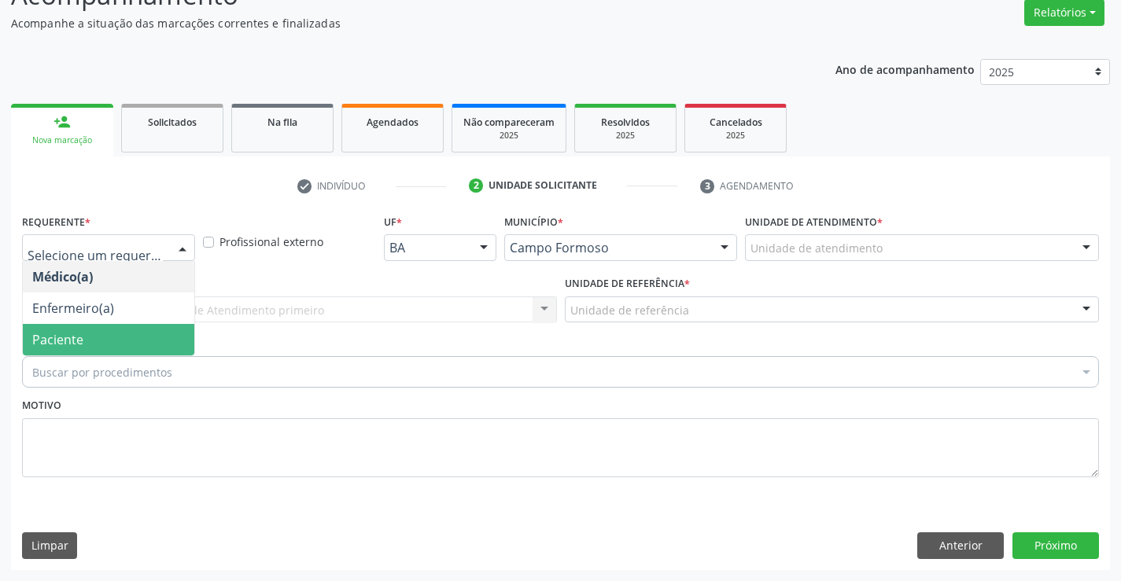
drag, startPoint x: 133, startPoint y: 342, endPoint x: 254, endPoint y: 313, distance: 124.6
click at [138, 341] on span "Paciente" at bounding box center [108, 339] width 171 height 31
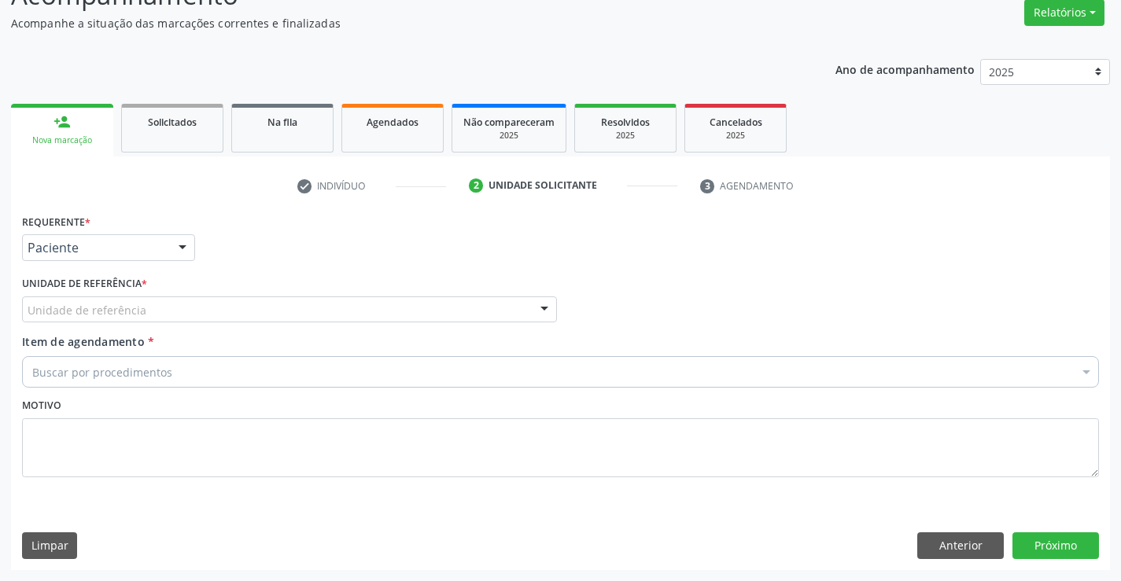
click at [258, 311] on div "Unidade de referência" at bounding box center [289, 309] width 535 height 27
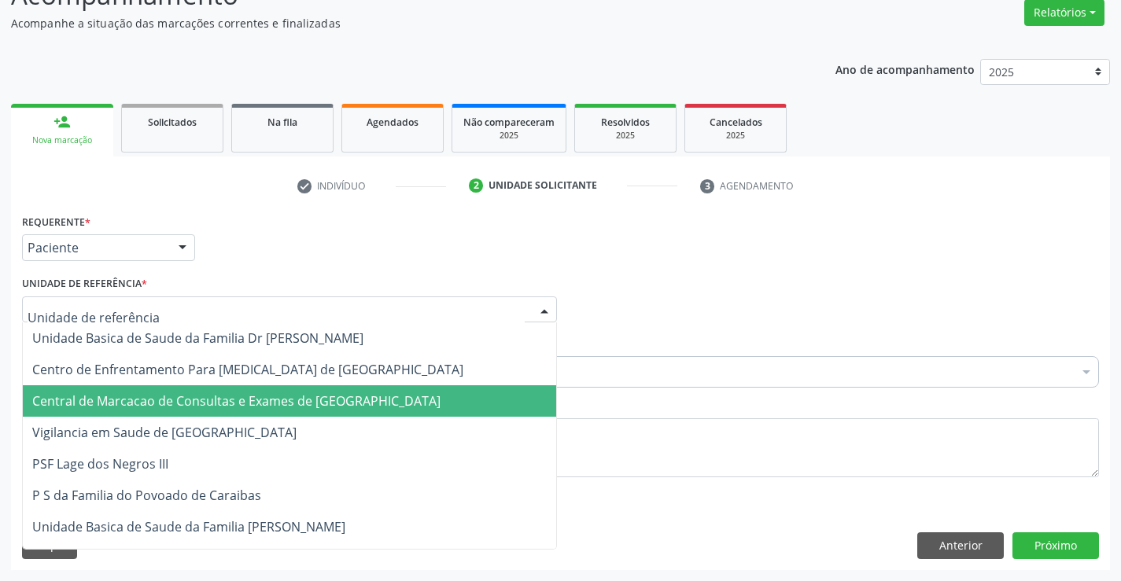
drag, startPoint x: 273, startPoint y: 382, endPoint x: 274, endPoint y: 403, distance: 20.5
click at [274, 403] on span "Central de Marcacao de Consultas e Exames de [GEOGRAPHIC_DATA]" at bounding box center [236, 400] width 408 height 17
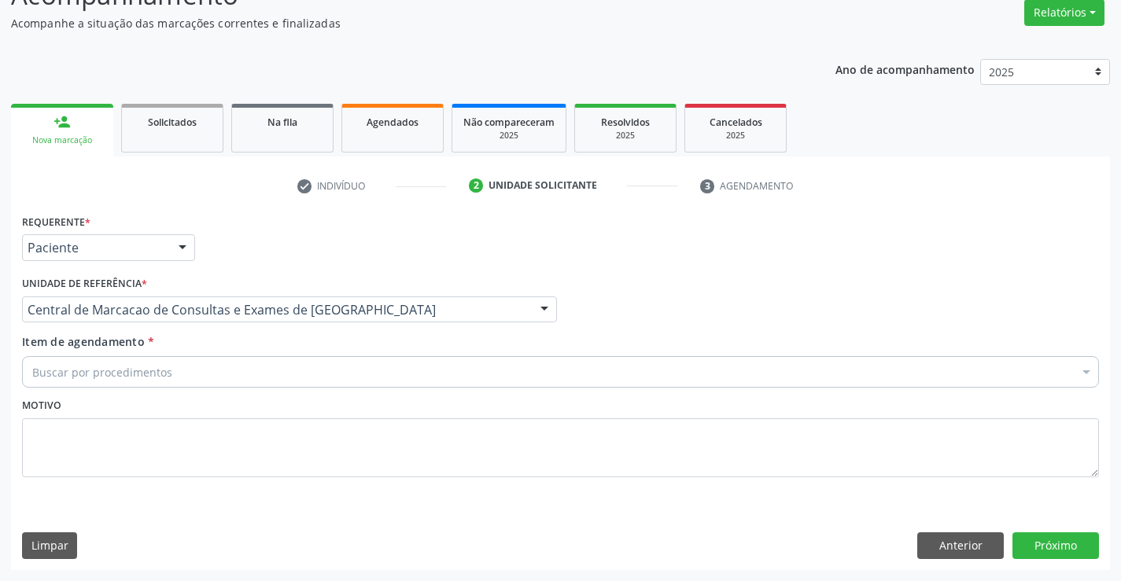
click at [332, 378] on div "Buscar por procedimentos" at bounding box center [560, 371] width 1077 height 31
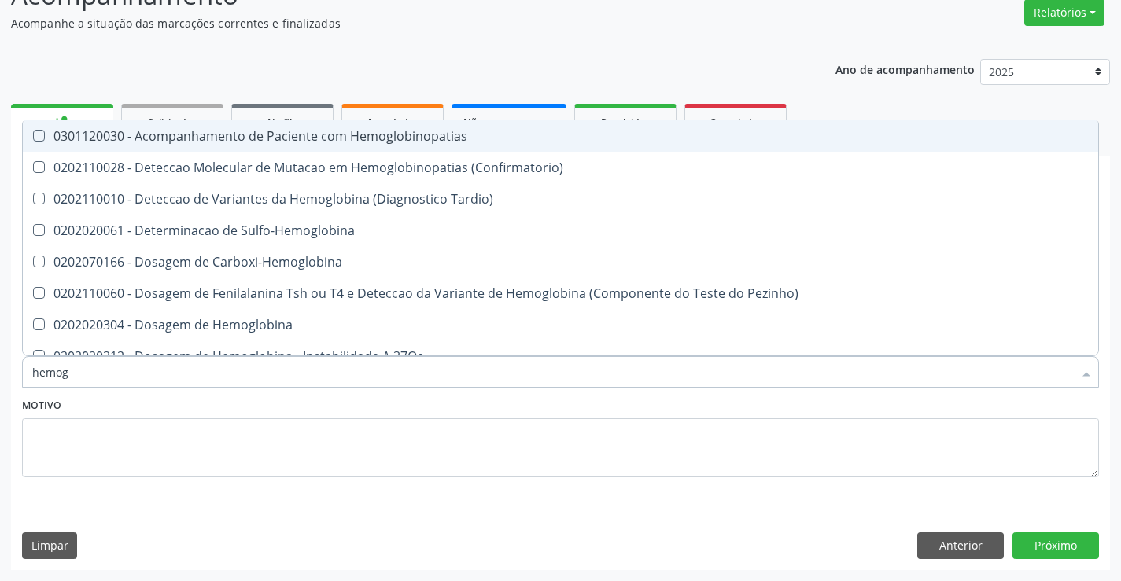
type input "hemogr"
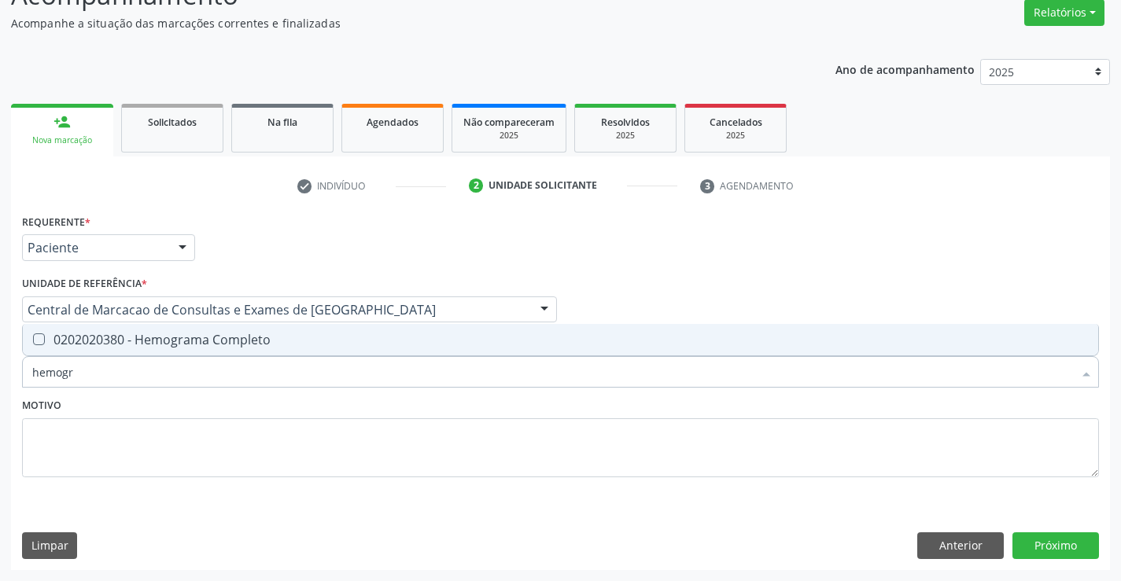
click at [271, 335] on div "0202020380 - Hemograma Completo" at bounding box center [560, 339] width 1056 height 13
checkbox Completo "true"
type input "hemogr"
click at [254, 410] on div "Motivo" at bounding box center [560, 435] width 1077 height 83
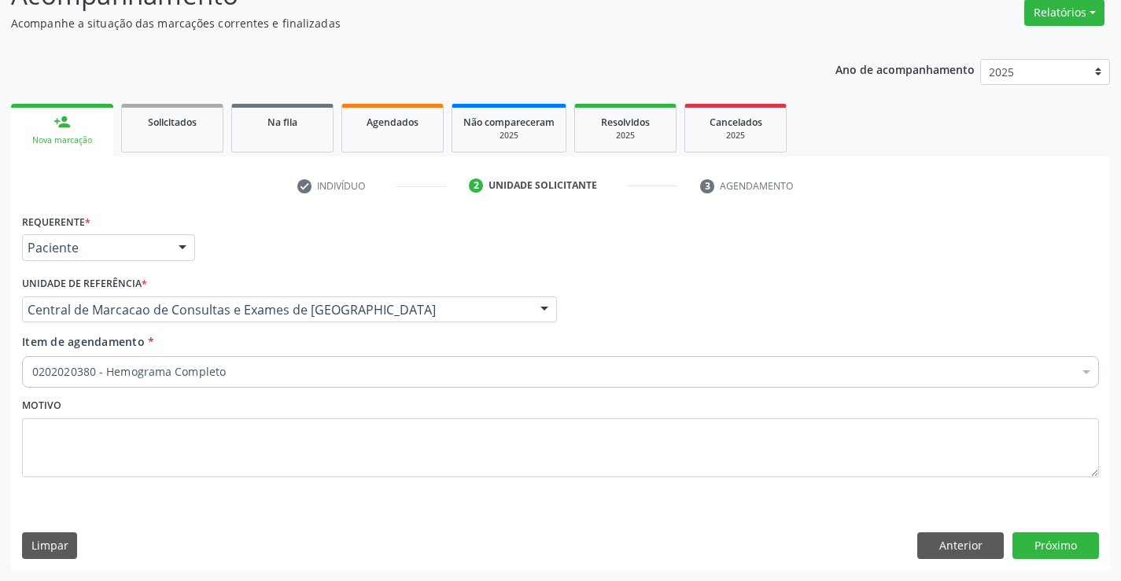
click at [269, 383] on div "0202020380 - Hemograma Completo" at bounding box center [560, 371] width 1077 height 31
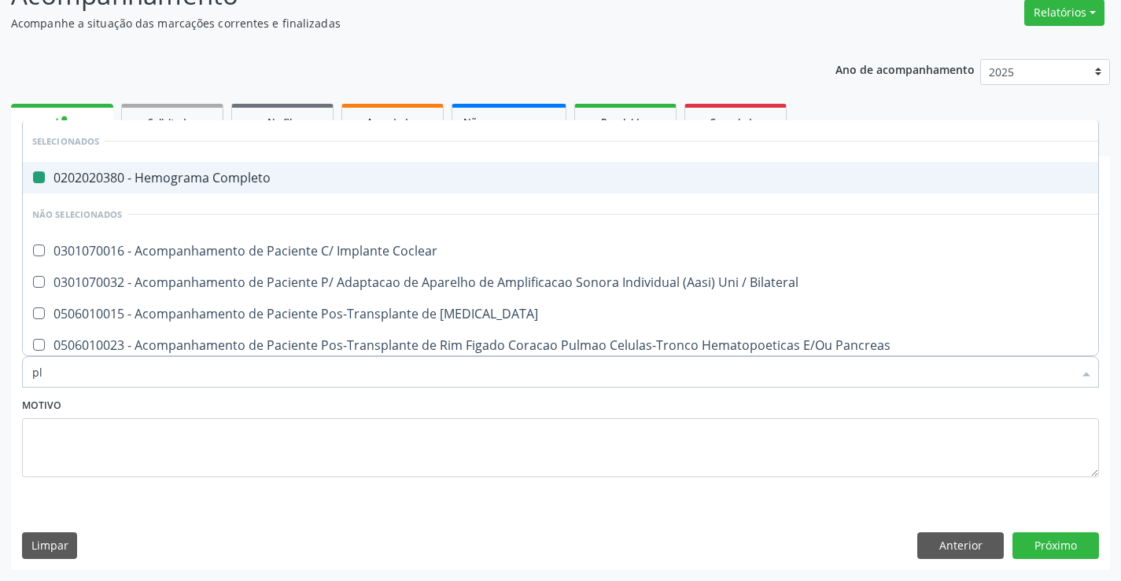
type input "pla"
checkbox Completo "false"
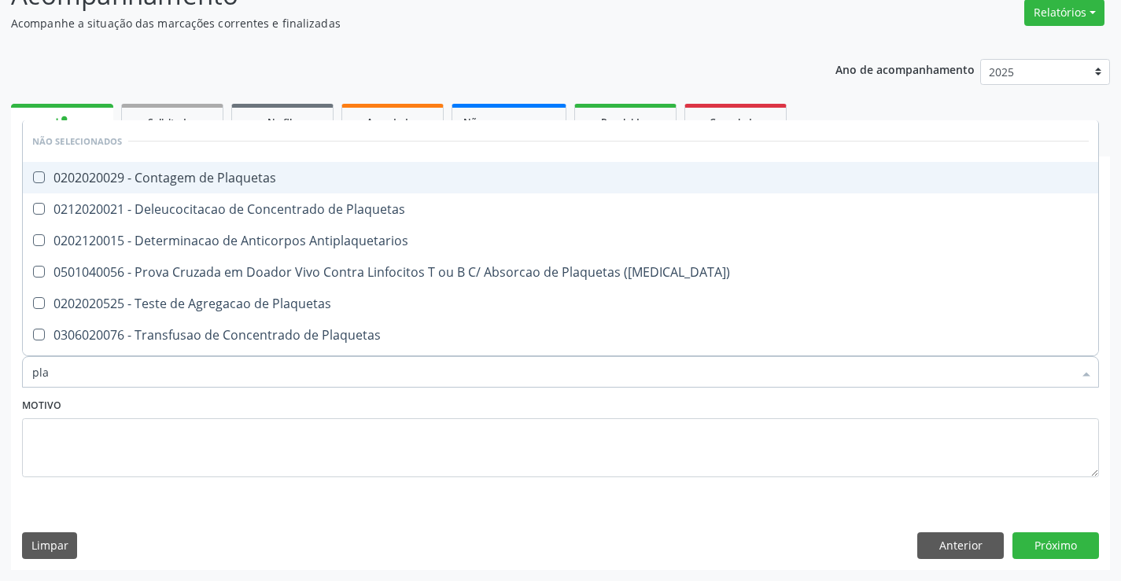
type input "plaq"
click at [257, 189] on span "0202020029 - Contagem de Plaquetas" at bounding box center [560, 177] width 1075 height 31
checkbox Plaquetas "true"
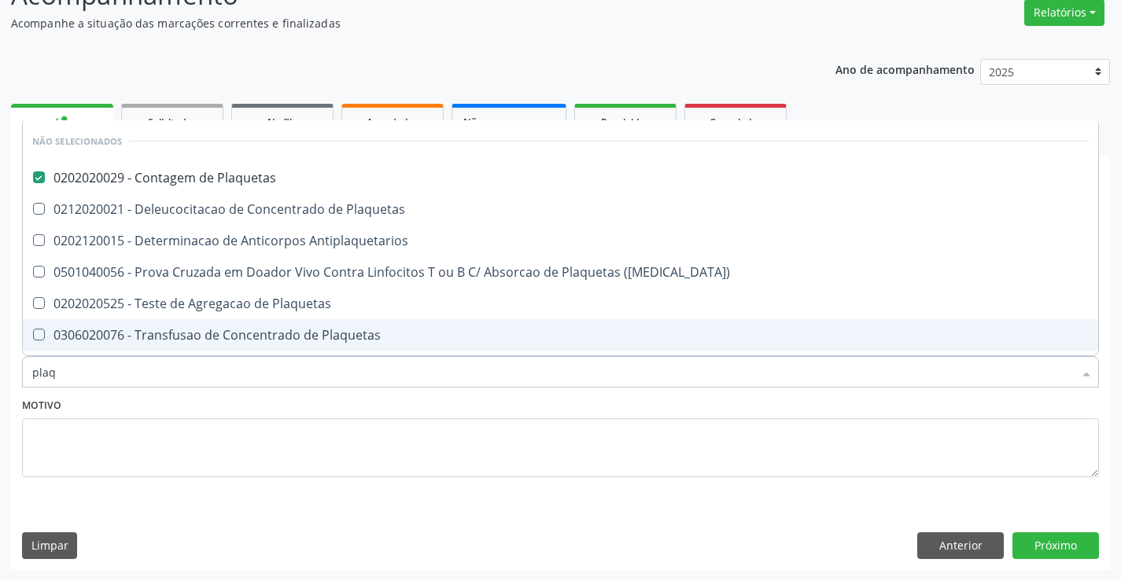
click at [253, 398] on div "Motivo" at bounding box center [560, 435] width 1077 height 83
checkbox Plaquetas "true"
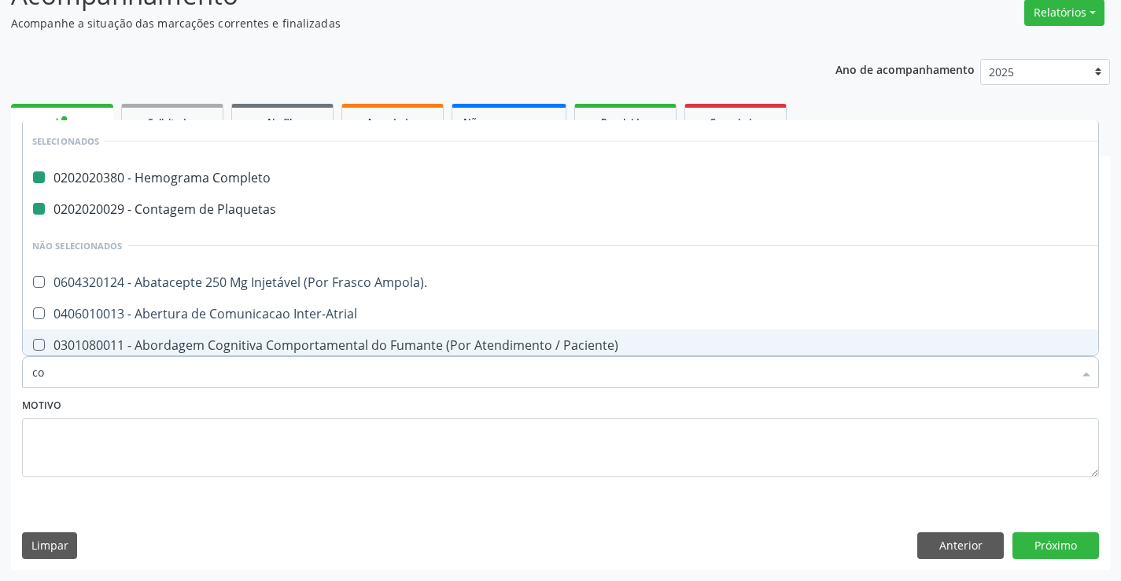
type input "col"
checkbox Completo "false"
checkbox Plaquetas "false"
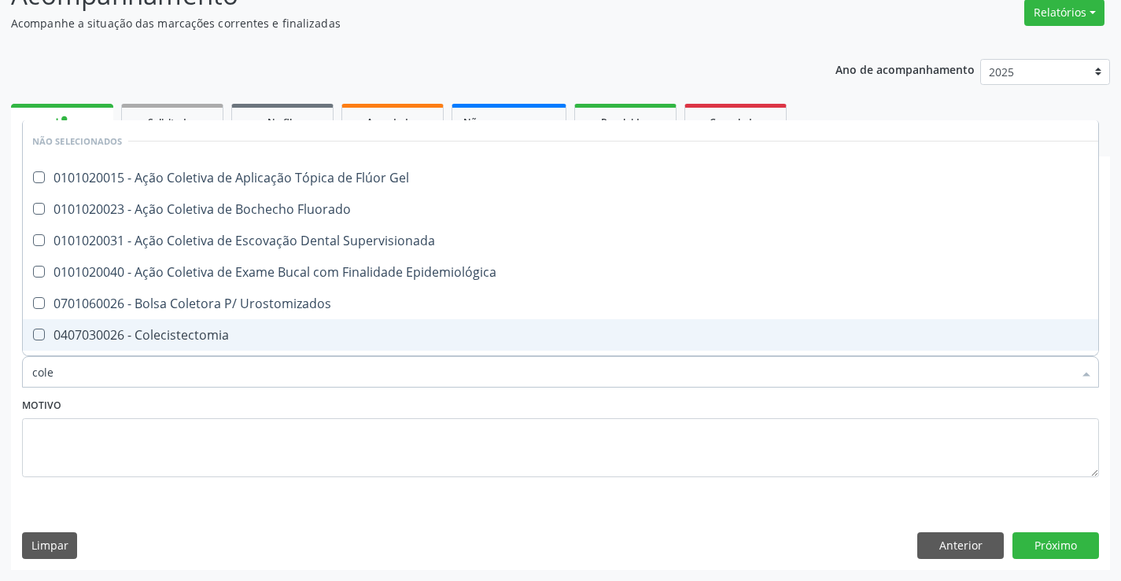
type input "coles"
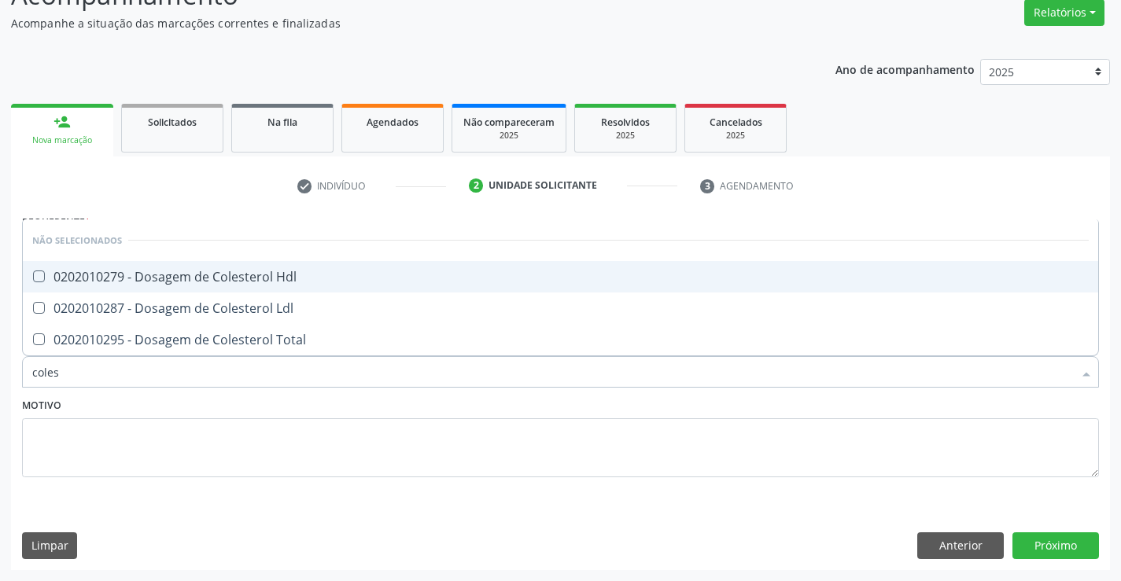
click at [225, 271] on div "0202010279 - Dosagem de Colesterol Hdl" at bounding box center [560, 277] width 1056 height 13
checkbox Hdl "true"
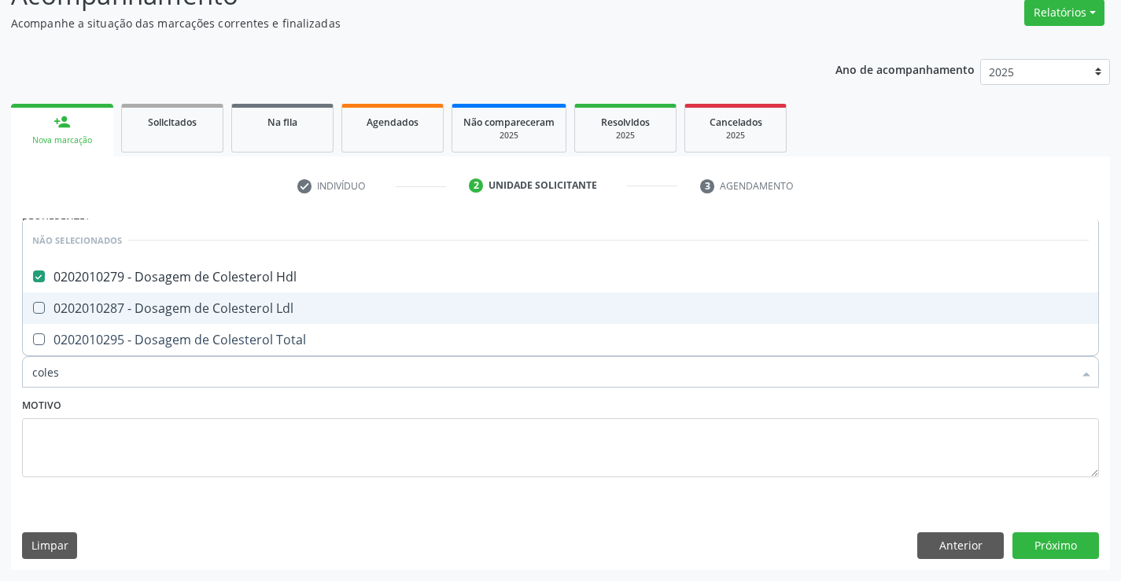
click at [243, 308] on div "0202010287 - Dosagem de Colesterol Ldl" at bounding box center [560, 308] width 1056 height 13
checkbox Ldl "true"
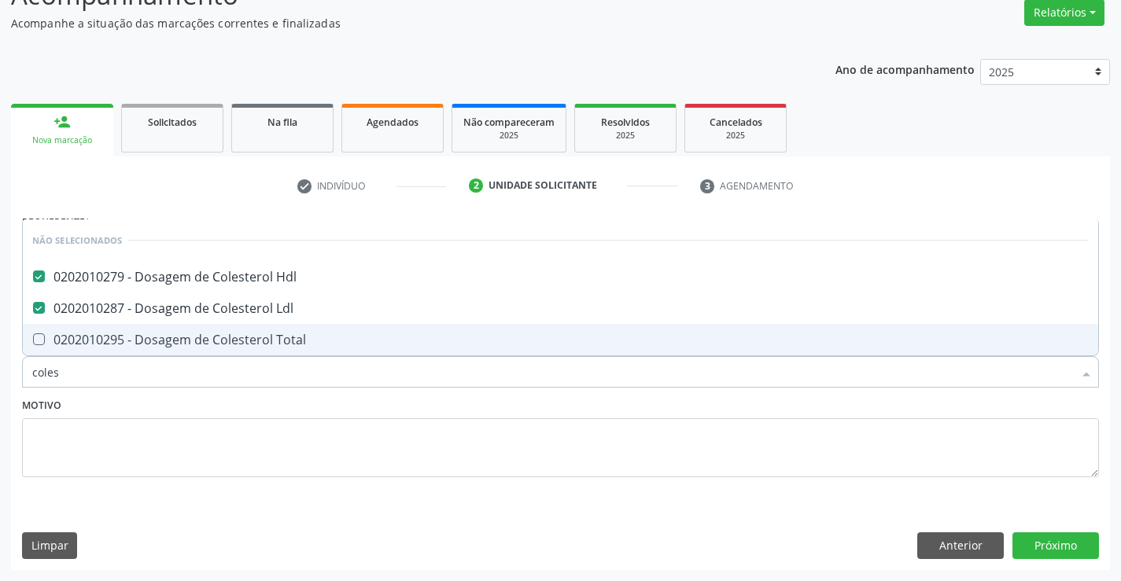
click at [259, 353] on span "0202010295 - Dosagem de Colesterol Total" at bounding box center [560, 339] width 1075 height 31
checkbox Total "true"
type input "coles"
click at [249, 418] on textarea at bounding box center [560, 448] width 1077 height 60
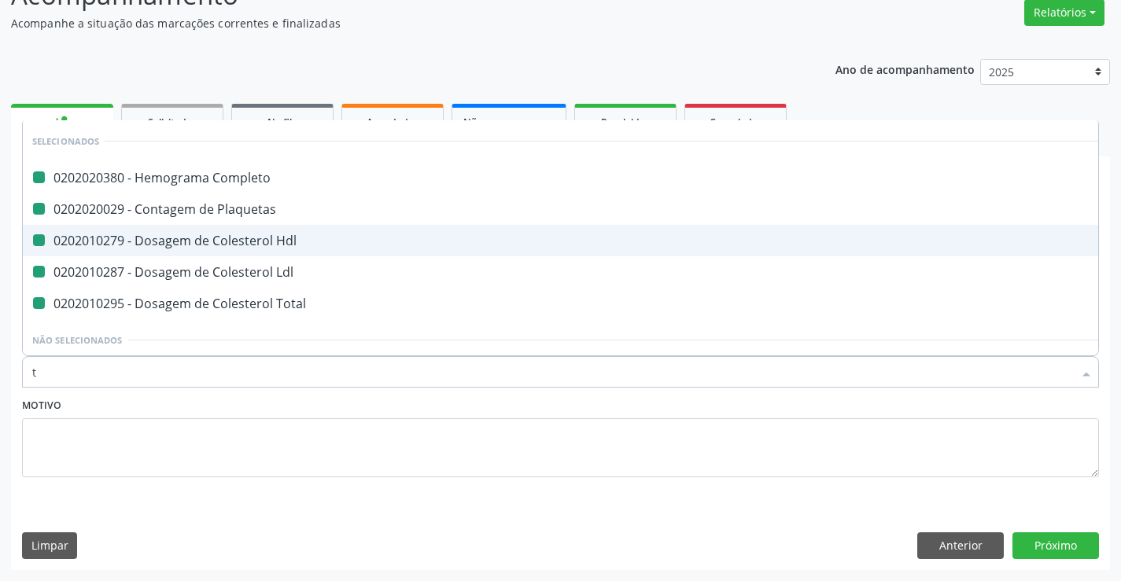
type input "tr"
checkbox Completo "false"
checkbox Plaquetas "false"
checkbox Hdl "false"
checkbox Ldl "false"
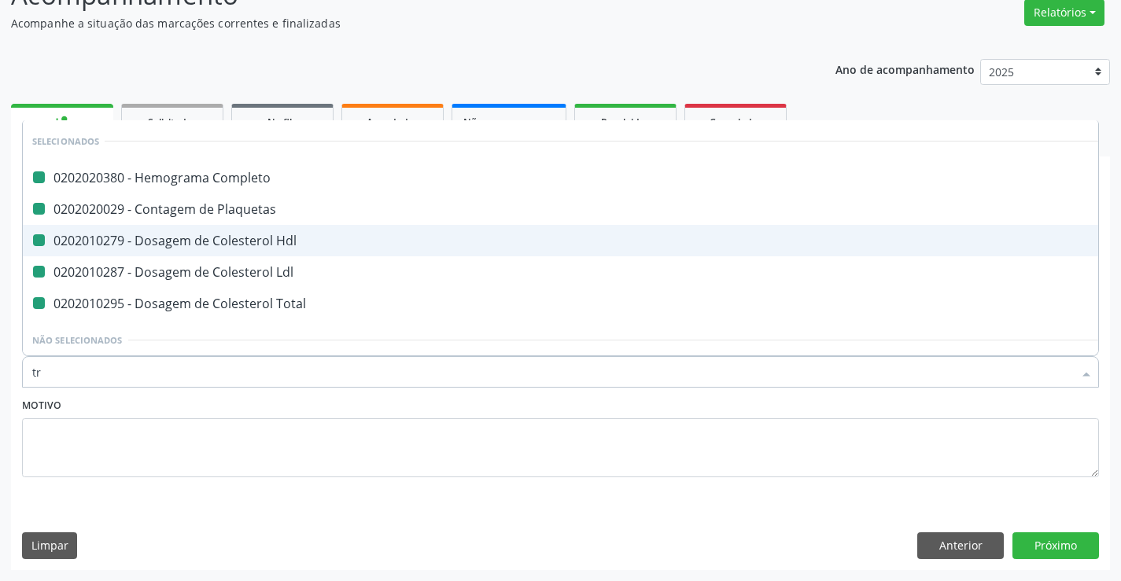
checkbox Total "false"
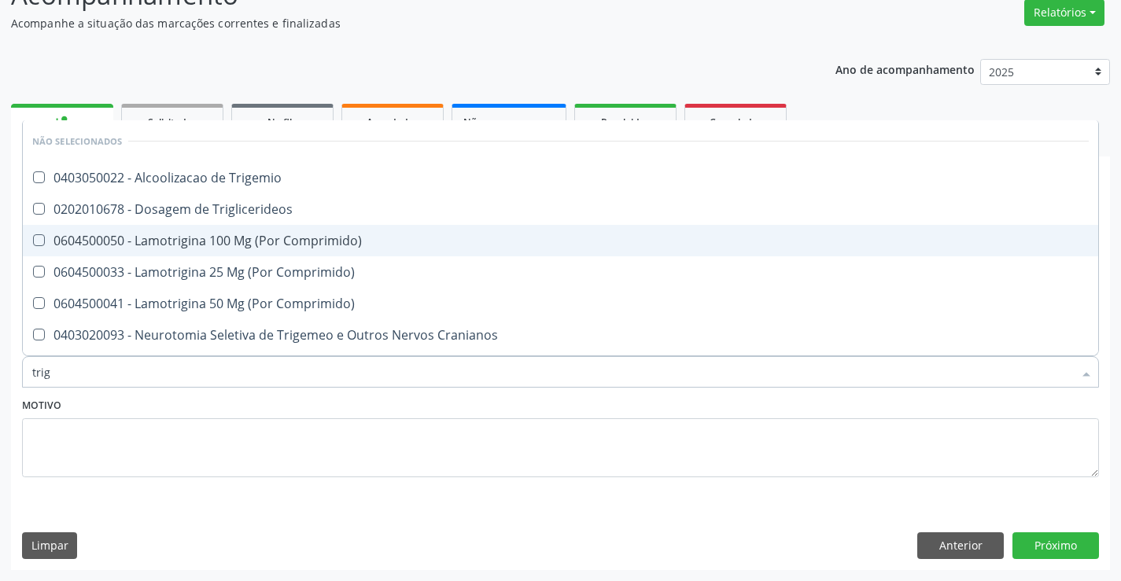
type input "trigl"
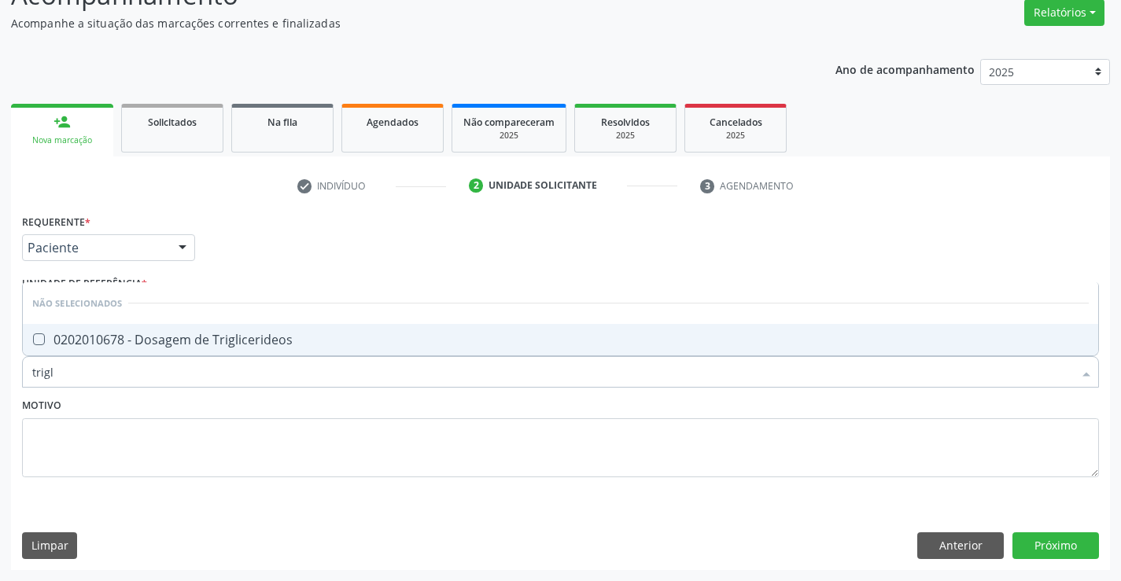
click at [252, 340] on div "0202010678 - Dosagem de Triglicerideos" at bounding box center [560, 339] width 1056 height 13
checkbox Triglicerideos "true"
click at [258, 399] on div "Motivo" at bounding box center [560, 435] width 1077 height 83
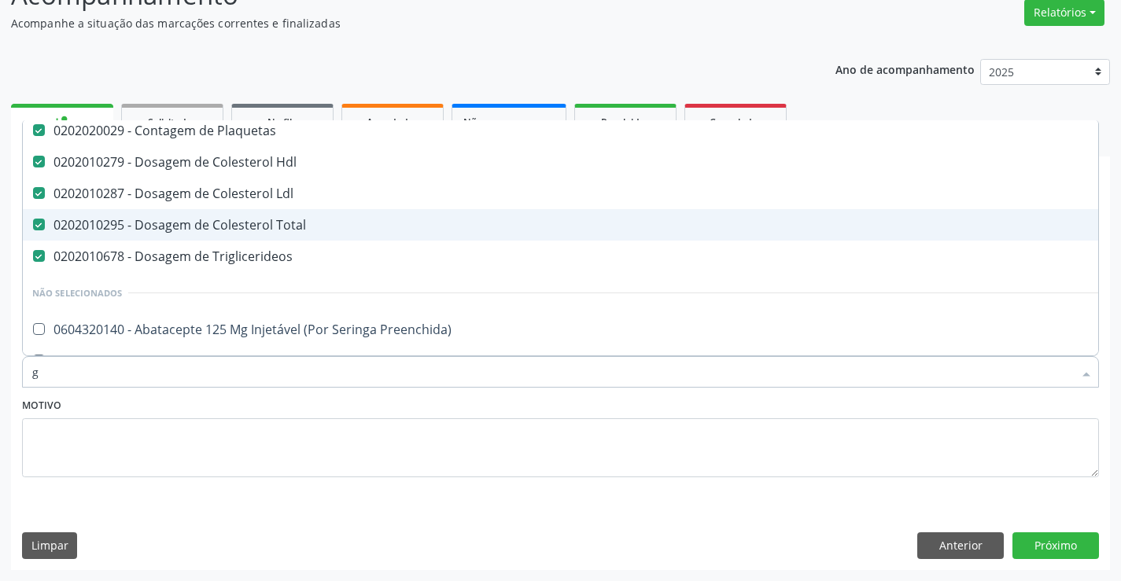
scroll to position [36, 0]
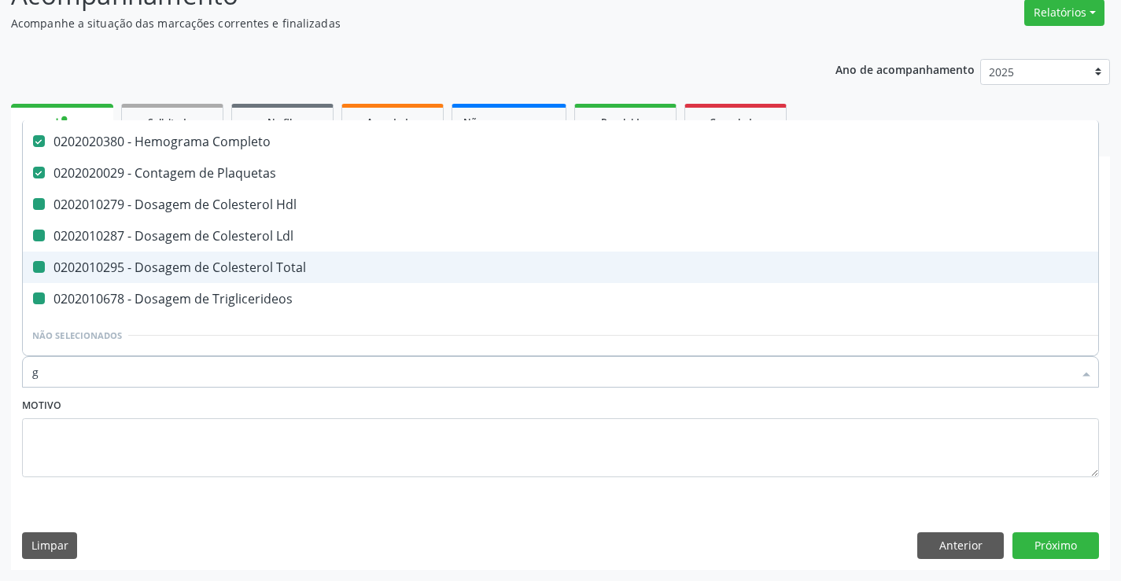
type input "gl"
checkbox Hdl "false"
checkbox Ldl "false"
checkbox Total "false"
checkbox Triglicerideos "false"
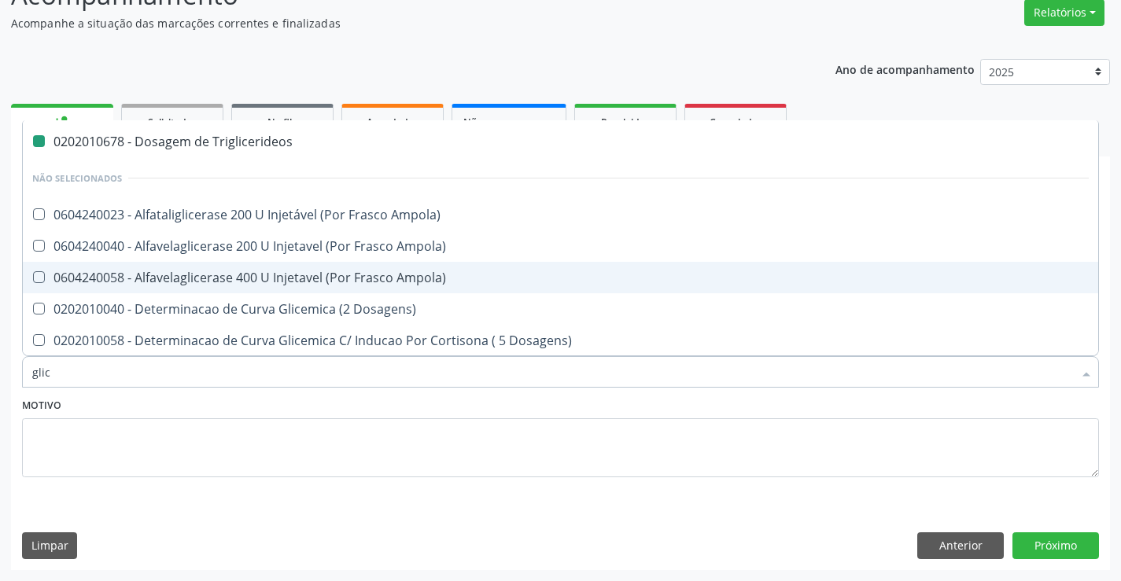
type input "glico"
checkbox Triglicerideos "false"
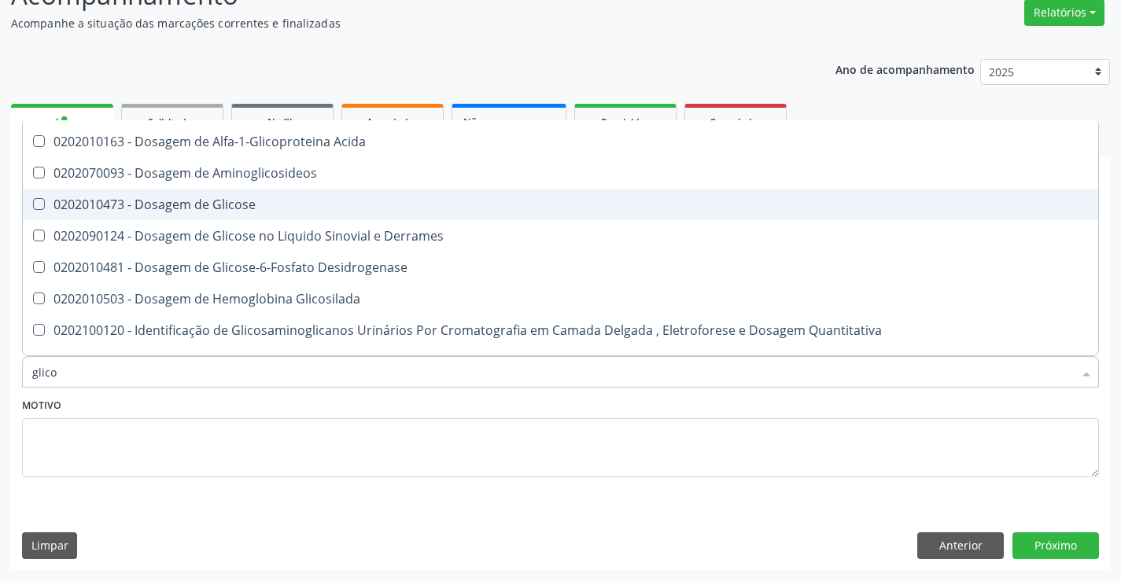
click at [304, 193] on span "0202010473 - Dosagem de Glicose" at bounding box center [560, 204] width 1075 height 31
checkbox Glicose "true"
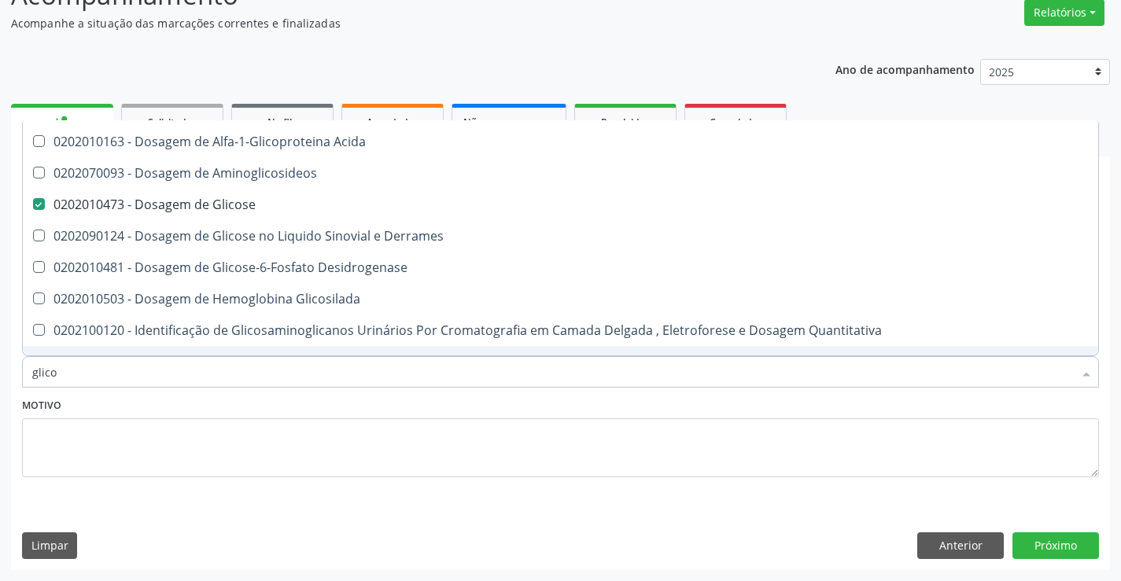
click at [286, 378] on input "glico" at bounding box center [552, 371] width 1040 height 31
click at [283, 399] on div "Motivo" at bounding box center [560, 435] width 1077 height 83
checkbox Acida "true"
checkbox Derrames "true"
checkbox Desidrogenase "true"
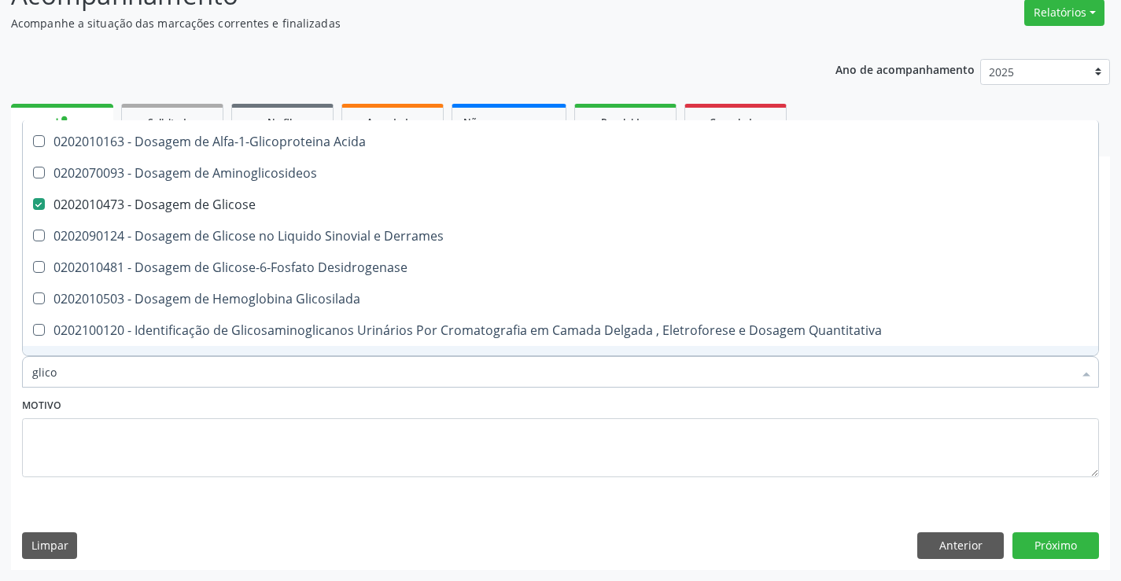
checkbox Glicosilada "true"
checkbox Quantitativa "true"
checkbox Aminoglicosideos "true"
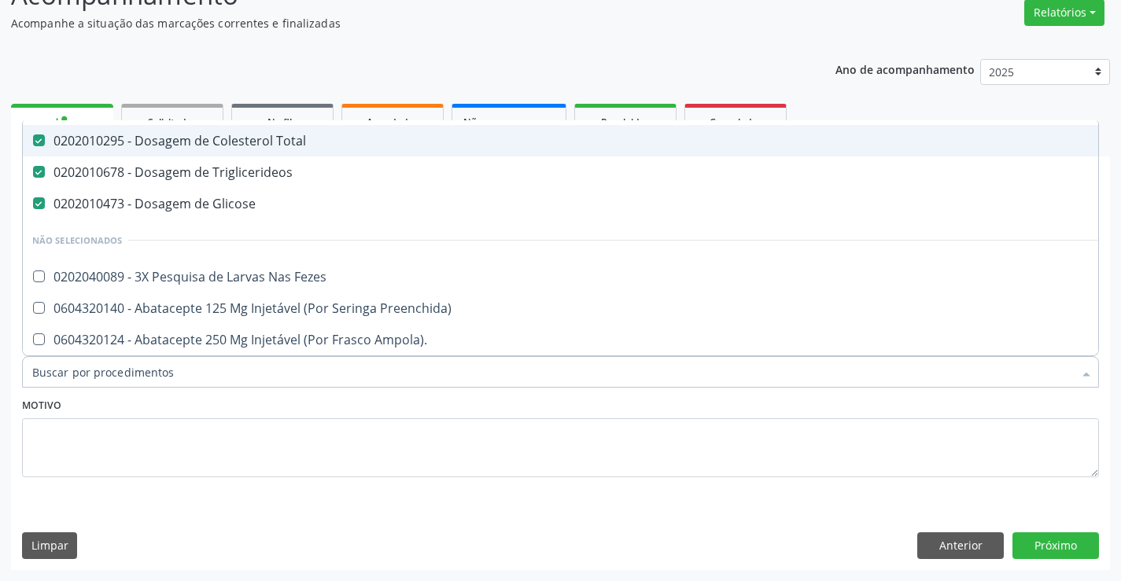
scroll to position [121, 0]
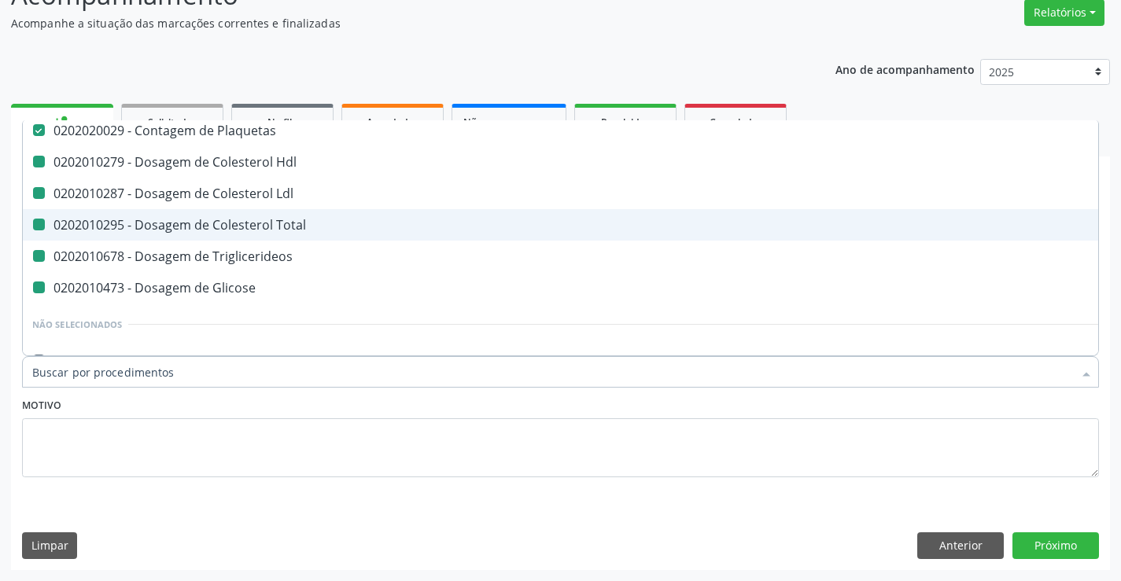
type input "u"
checkbox Hdl "false"
checkbox Ldl "false"
checkbox Total "false"
checkbox Triglicerideos "false"
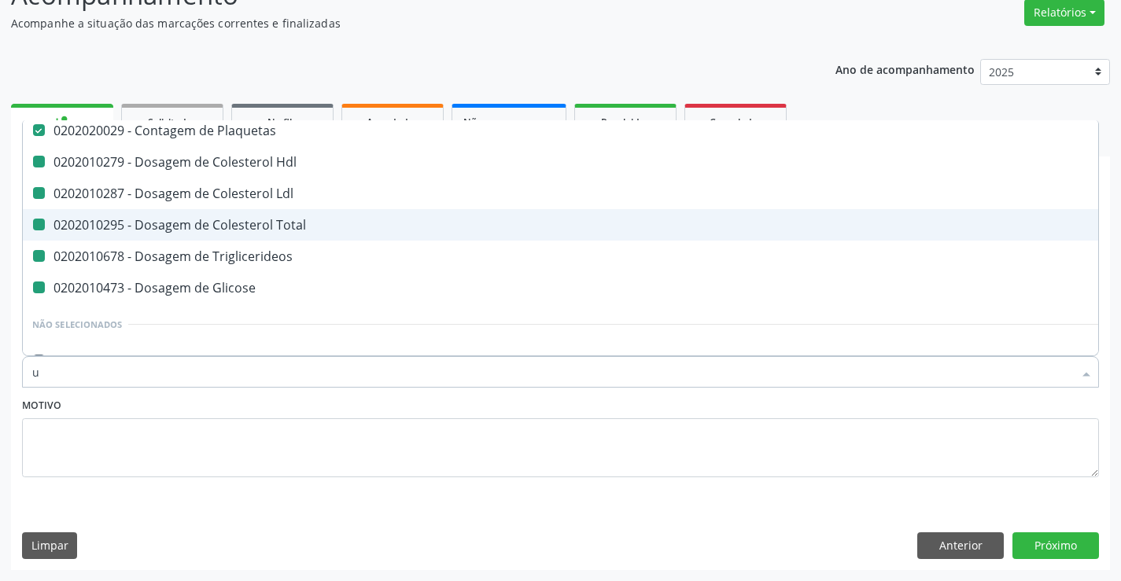
checkbox Glicose "false"
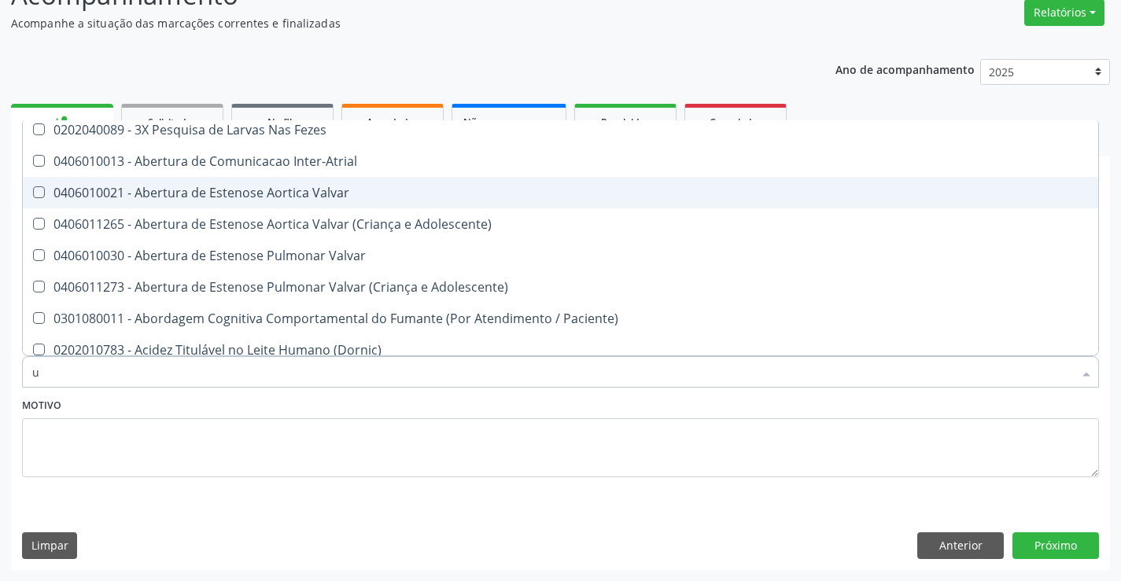
scroll to position [79, 0]
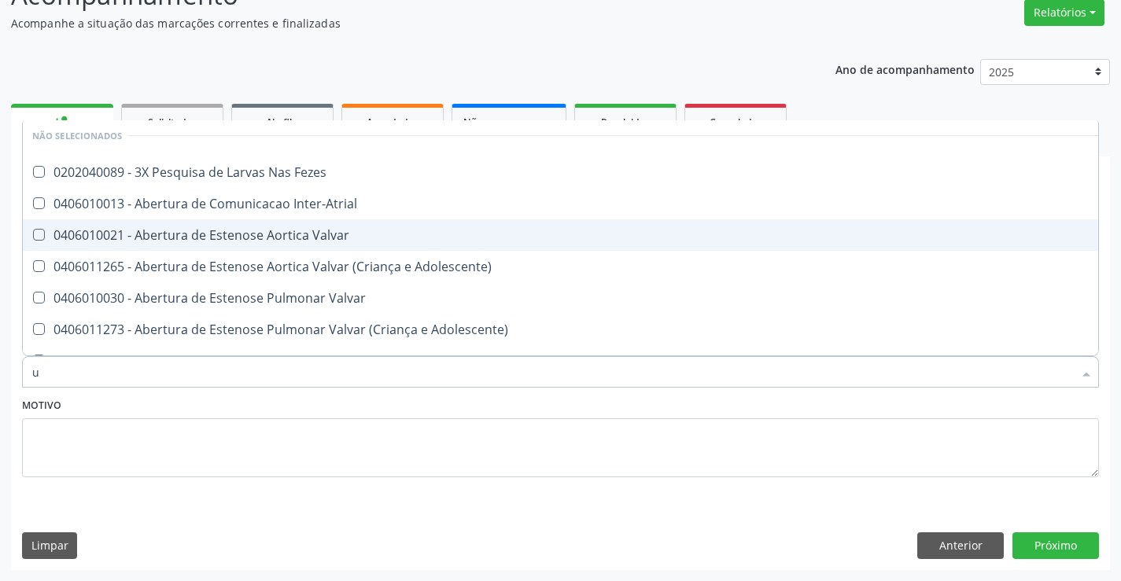
type input "ur"
checkbox Plaquetas "false"
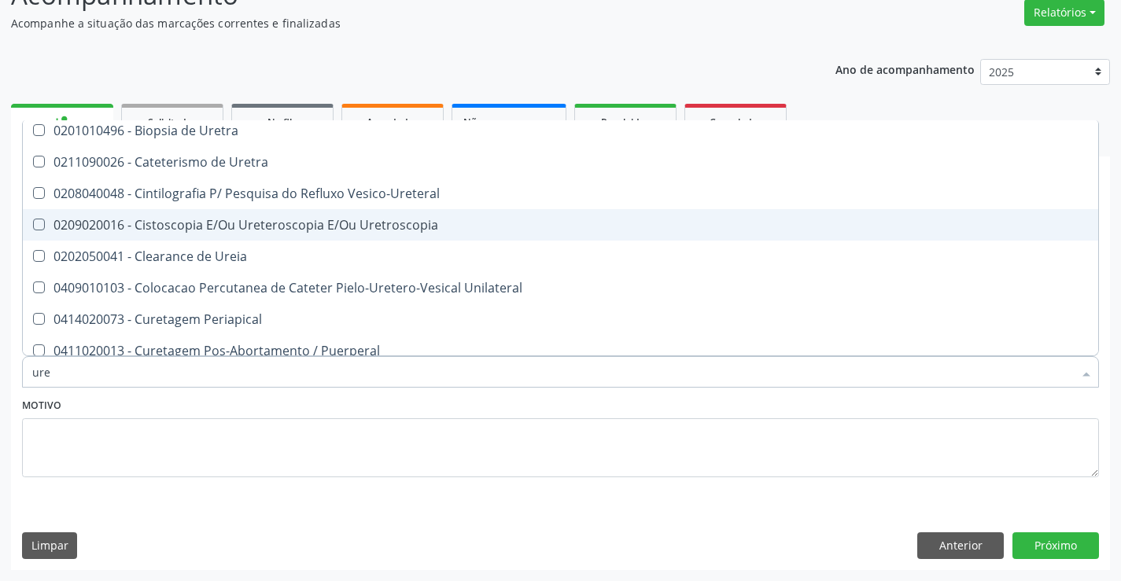
type input "urei"
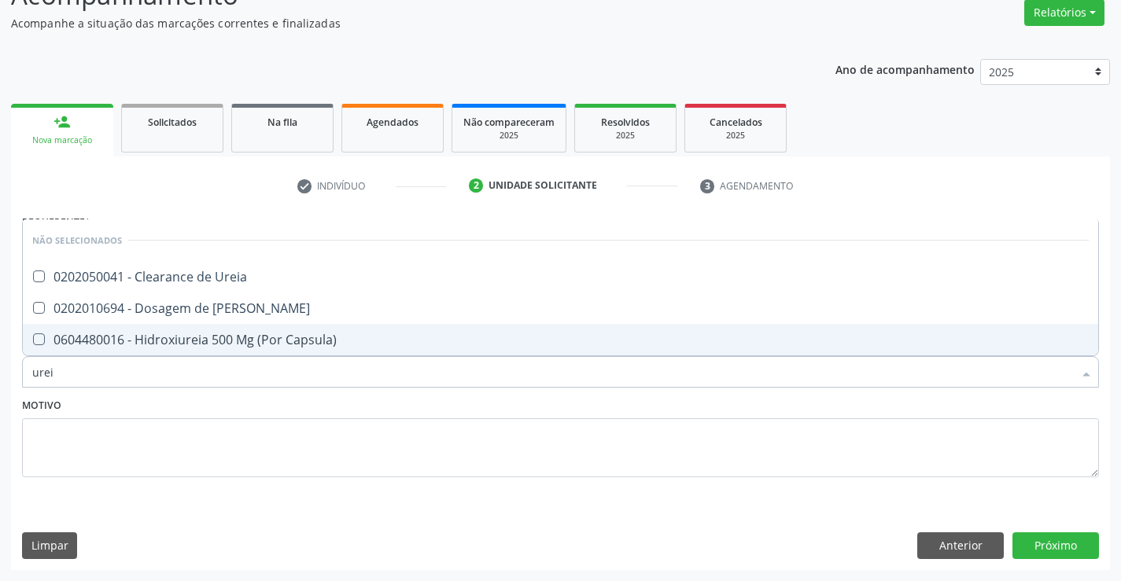
scroll to position [0, 0]
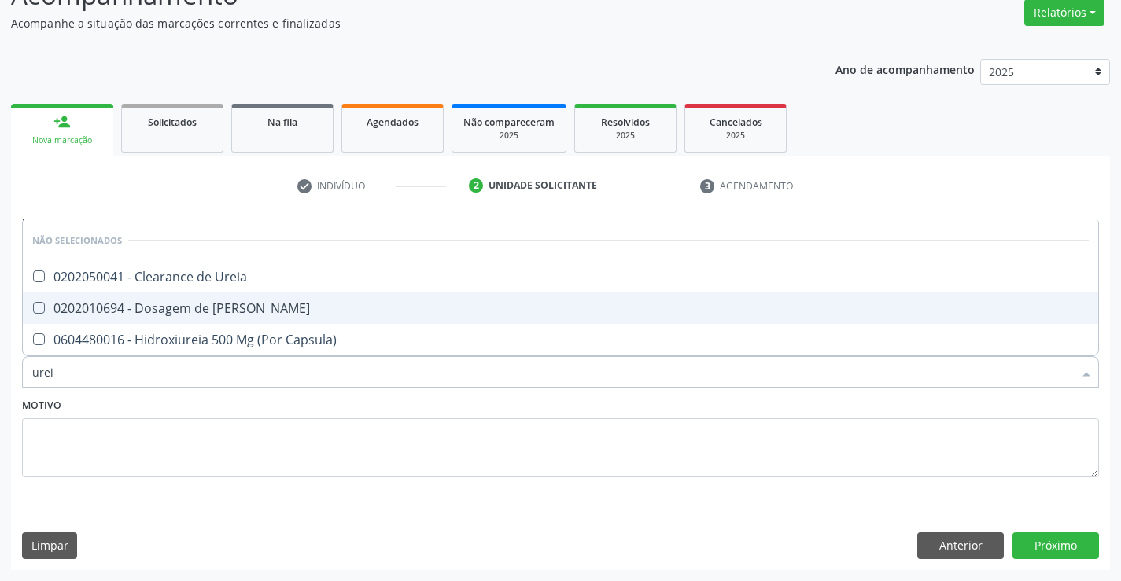
click at [274, 322] on span "0202010694 - Dosagem de [PERSON_NAME]" at bounding box center [560, 308] width 1075 height 31
checkbox Ureia "true"
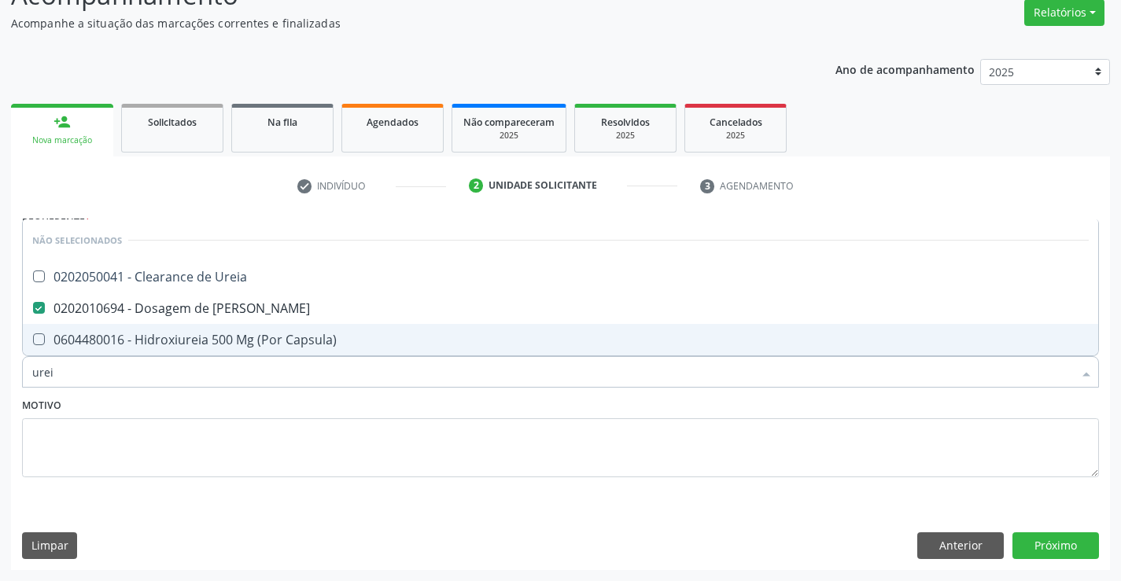
type input "urei"
click at [244, 407] on div "Motivo" at bounding box center [560, 435] width 1077 height 83
checkbox Ureia "true"
checkbox Capsula\) "true"
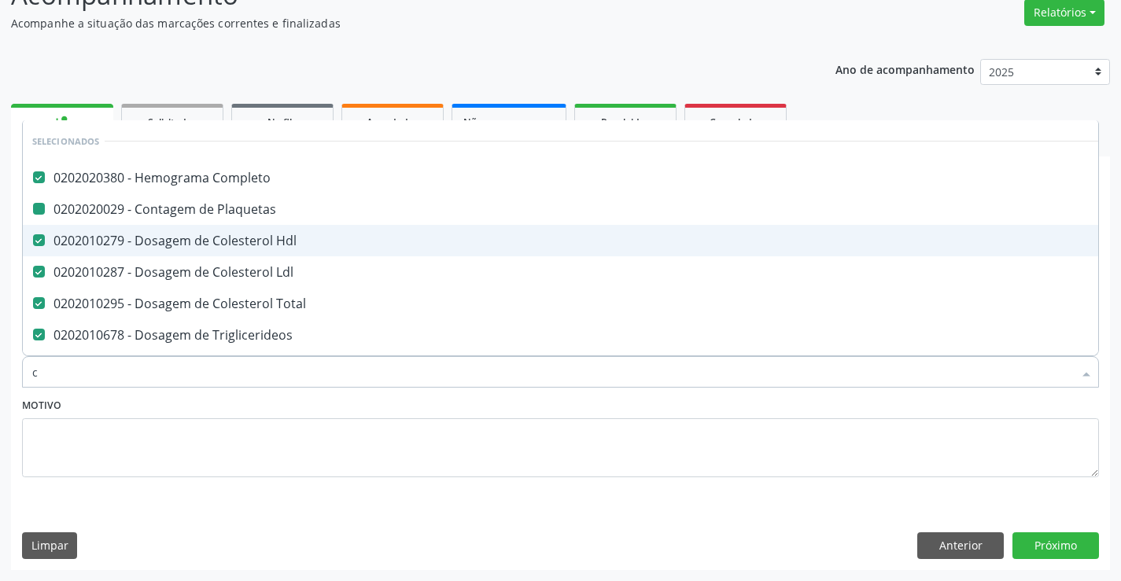
type input "cr"
checkbox Completo "false"
checkbox Hdl "false"
checkbox Plaquetas "false"
checkbox Ldl "false"
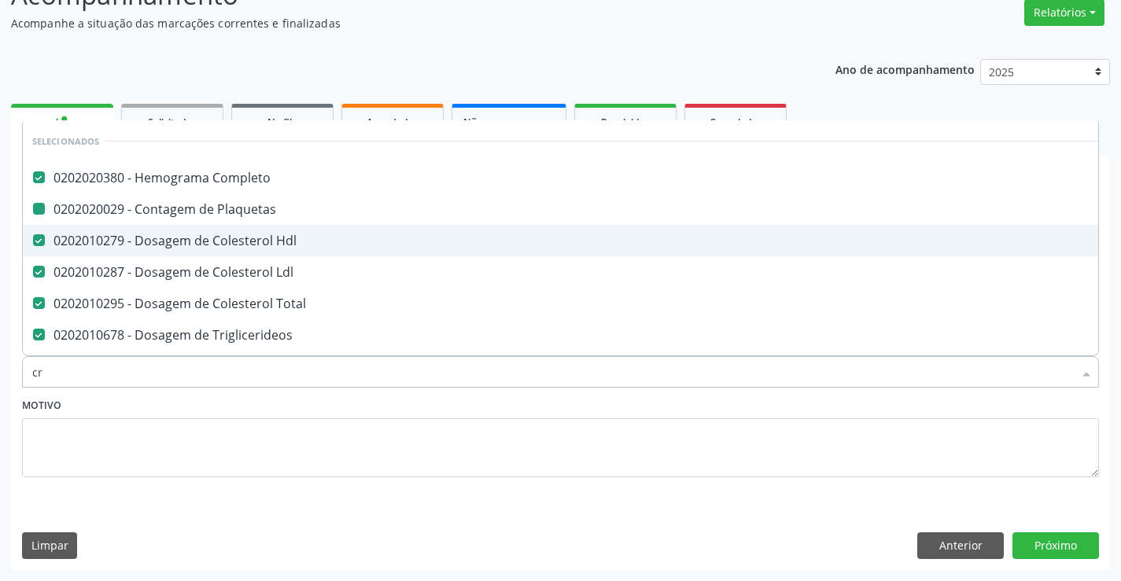
checkbox Total "false"
checkbox Triglicerideos "false"
checkbox Glicose "false"
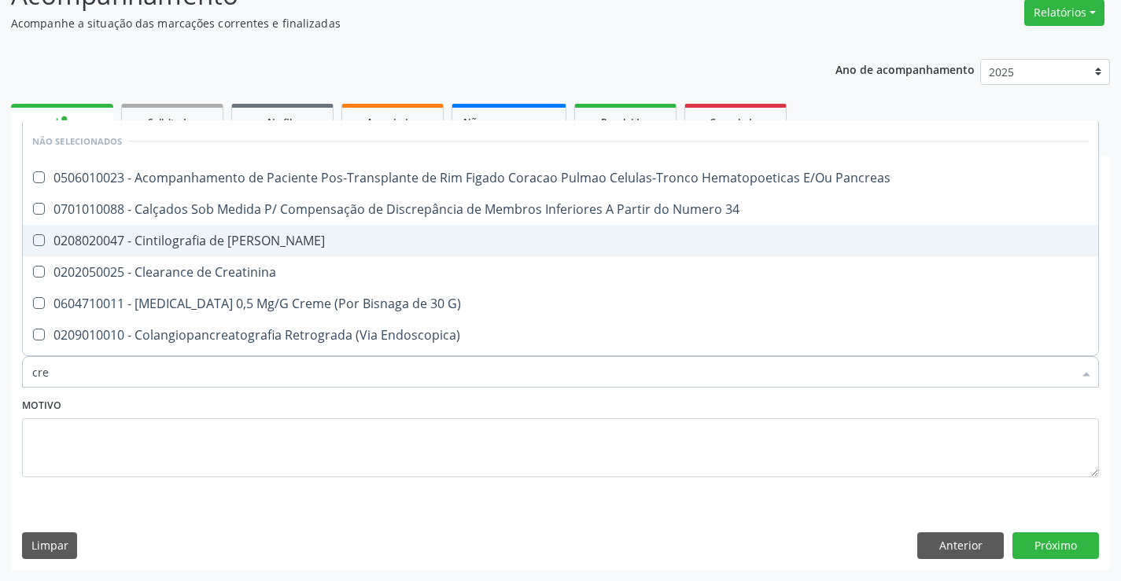
type input "crea"
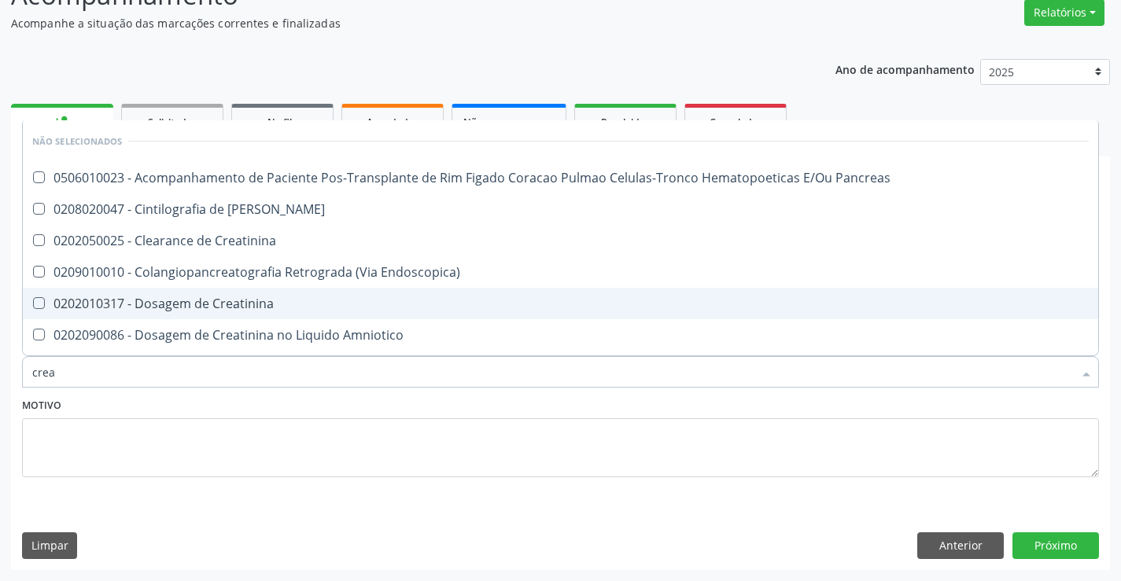
click at [268, 298] on div "0202010317 - Dosagem de Creatinina" at bounding box center [560, 303] width 1056 height 13
checkbox Creatinina "true"
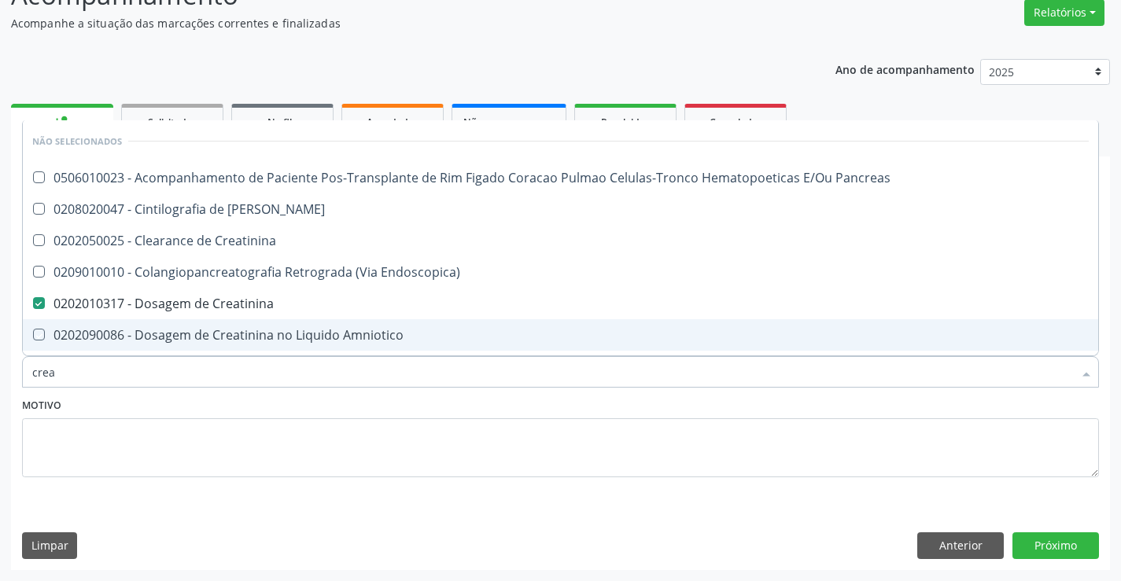
click at [261, 399] on div "Motivo" at bounding box center [560, 435] width 1077 height 83
checkbox Pancreas "true"
checkbox Creatinina "true"
checkbox Pancreas "true"
checkbox Endoscopica\) "true"
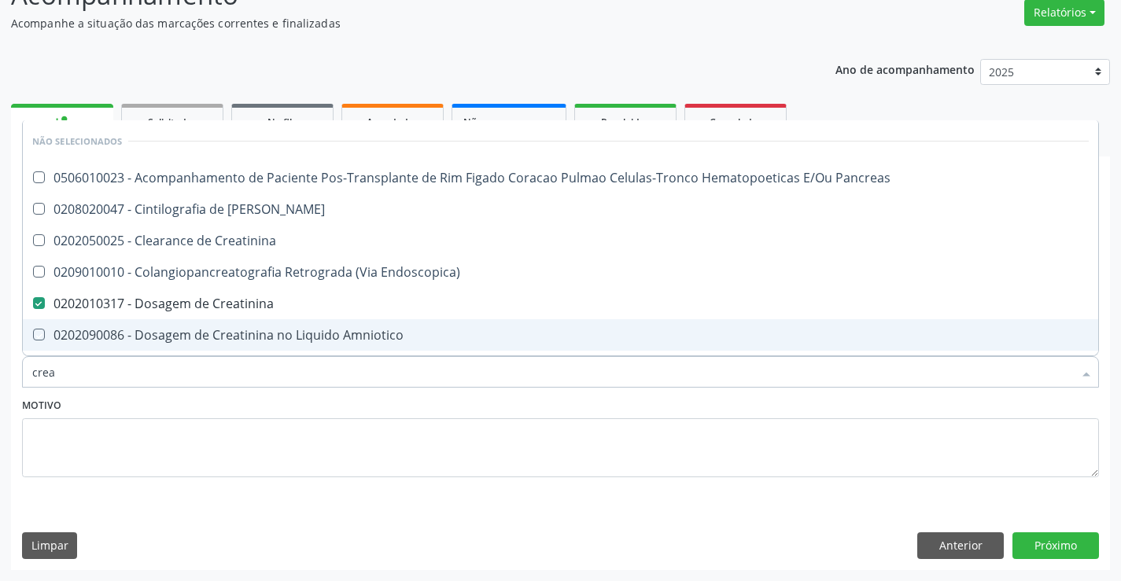
checkbox Amniotico "true"
checkbox \(Cpk\) "true"
checkbox Oncologia "true"
checkbox Mb "true"
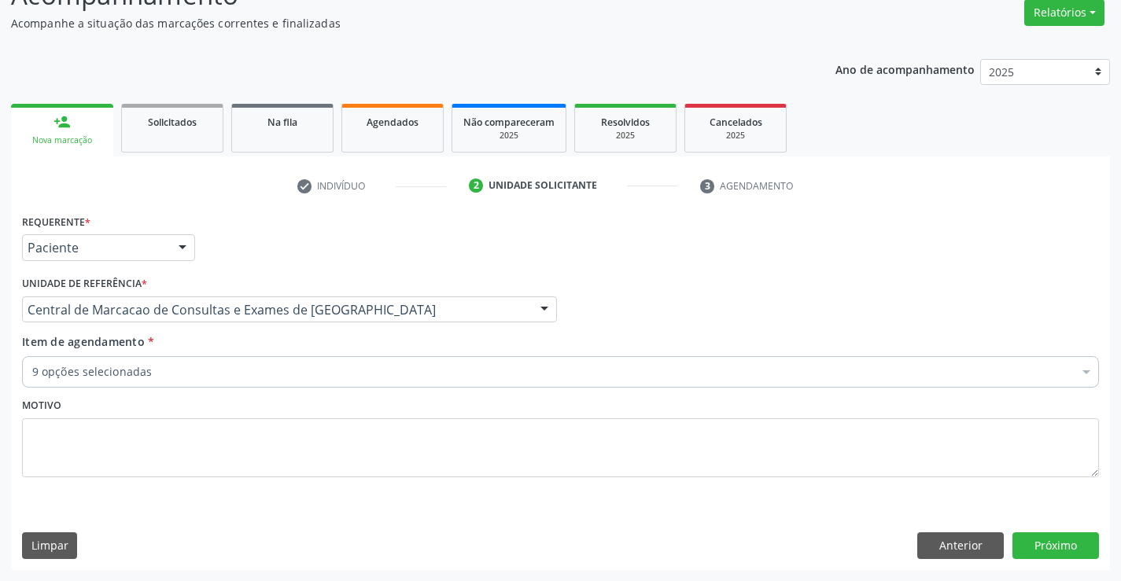
drag, startPoint x: 413, startPoint y: 342, endPoint x: 407, endPoint y: 372, distance: 30.5
click at [411, 344] on div "Item de agendamento * 9 opções selecionadas Desfazer seleção Selecionados 02020…" at bounding box center [560, 358] width 1077 height 50
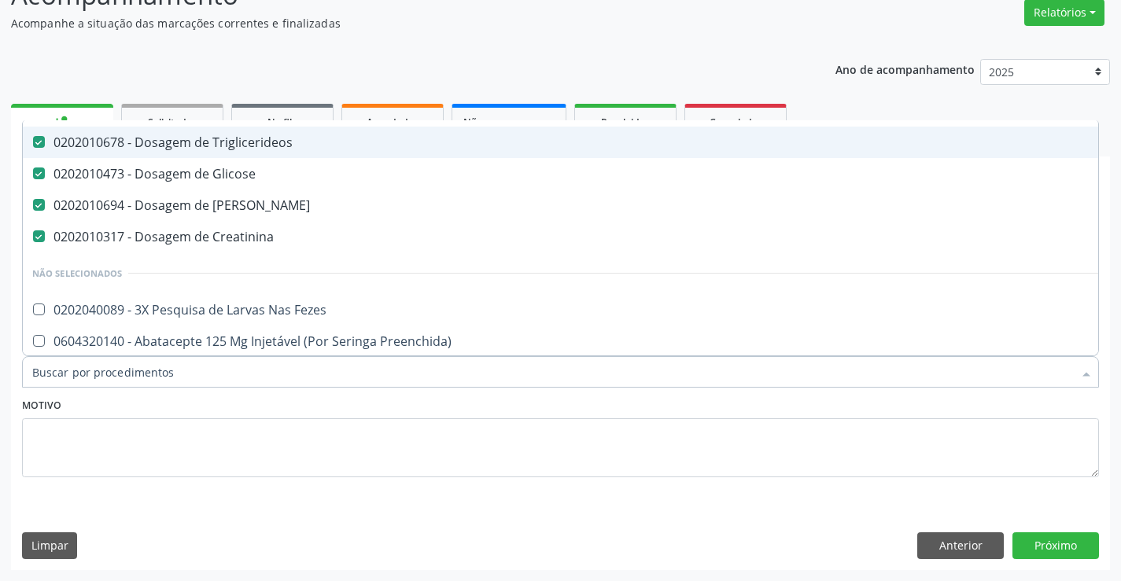
scroll to position [236, 0]
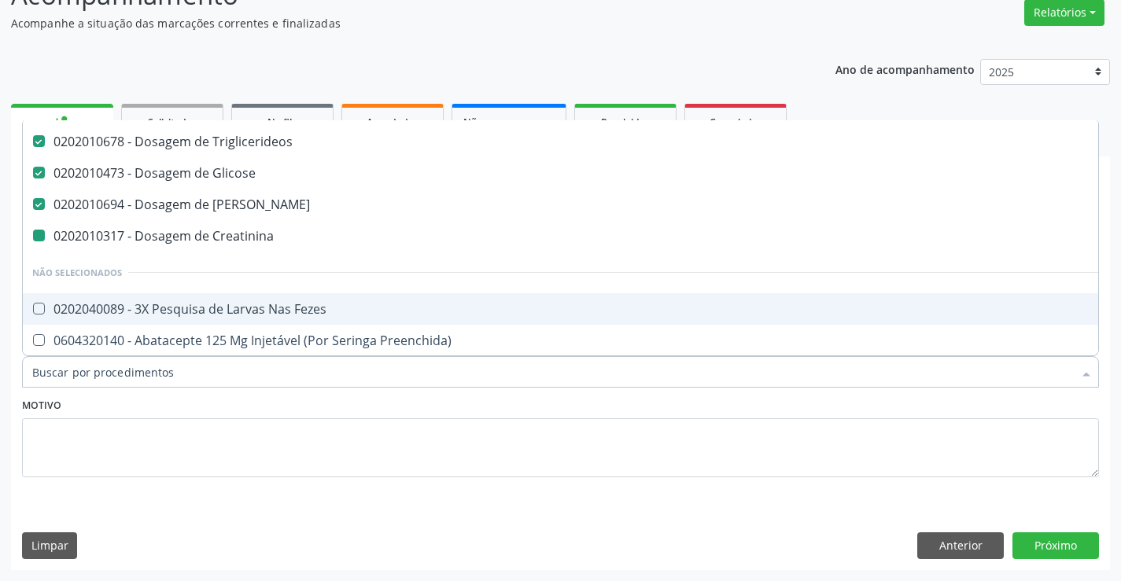
type input "t"
checkbox Creatinina "false"
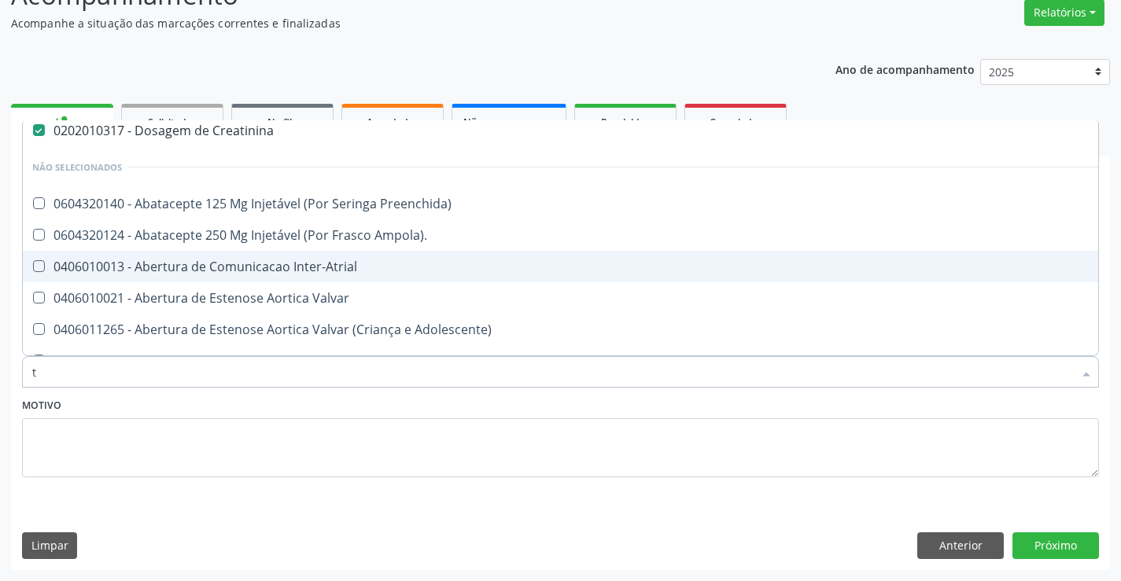
type input "tg"
checkbox Completo "false"
checkbox Hdl "false"
checkbox Plaquetas "false"
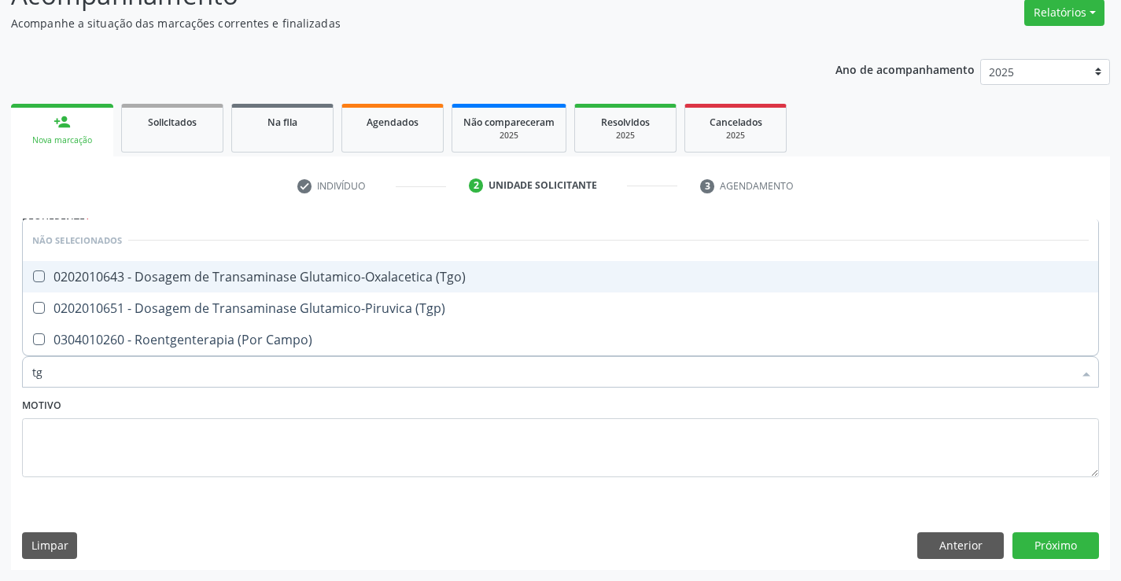
click at [453, 274] on div "0202010643 - Dosagem de Transaminase Glutamico-Oxalacetica (Tgo)" at bounding box center [560, 277] width 1056 height 13
checkbox \(Tgo\) "true"
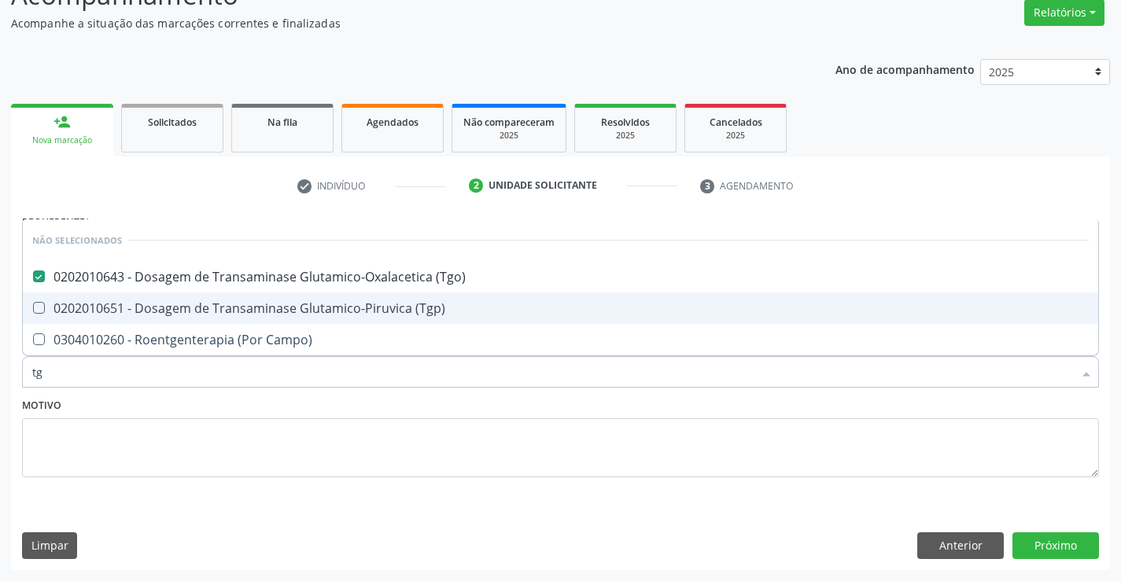
click at [451, 319] on span "0202010651 - Dosagem de Transaminase Glutamico-Piruvica (Tgp)" at bounding box center [560, 308] width 1075 height 31
checkbox \(Tgp\) "true"
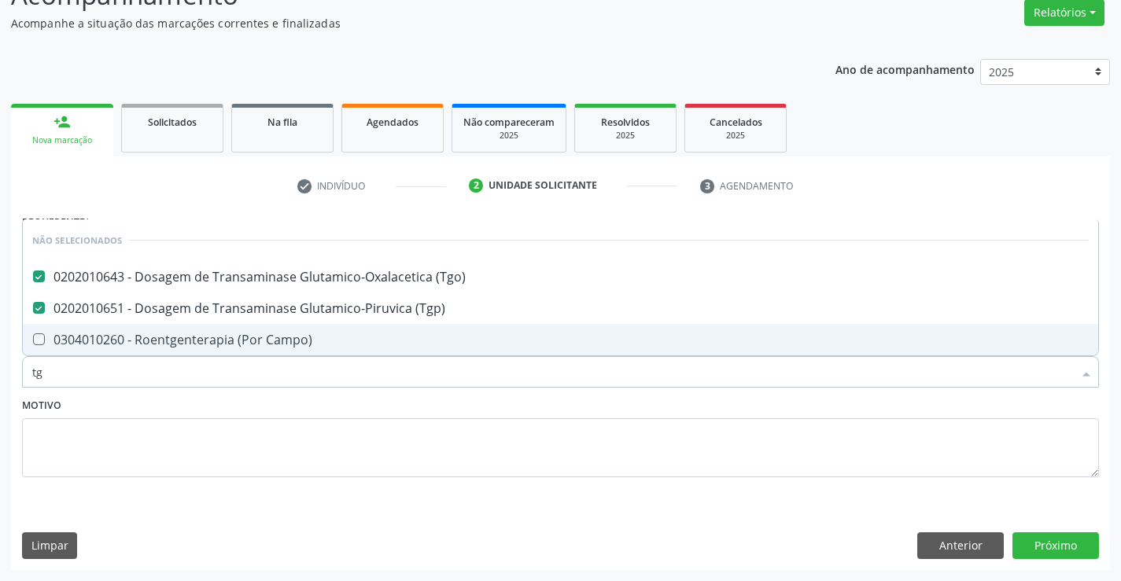
click at [431, 403] on div "Motivo" at bounding box center [560, 435] width 1077 height 83
checkbox Campo\) "true"
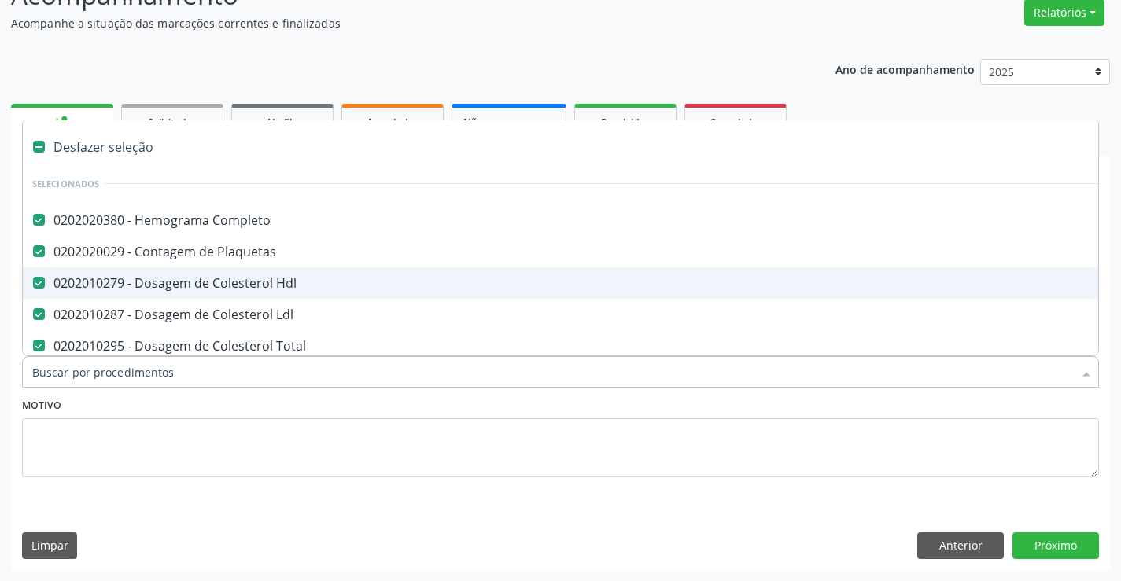
type input "u"
checkbox Triglicerideos "false"
checkbox Glicose "false"
checkbox Ureia "false"
checkbox Creatinina "false"
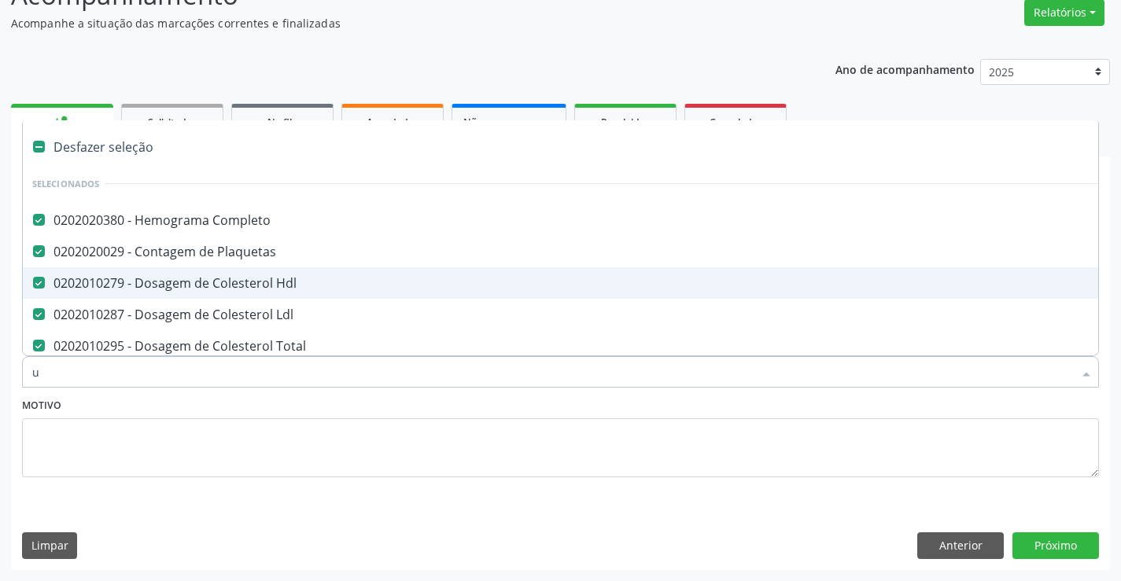
checkbox \(Tgo\) "false"
checkbox \(Tgp\) "false"
type input "ur"
checkbox Hdl "false"
checkbox Ldl "false"
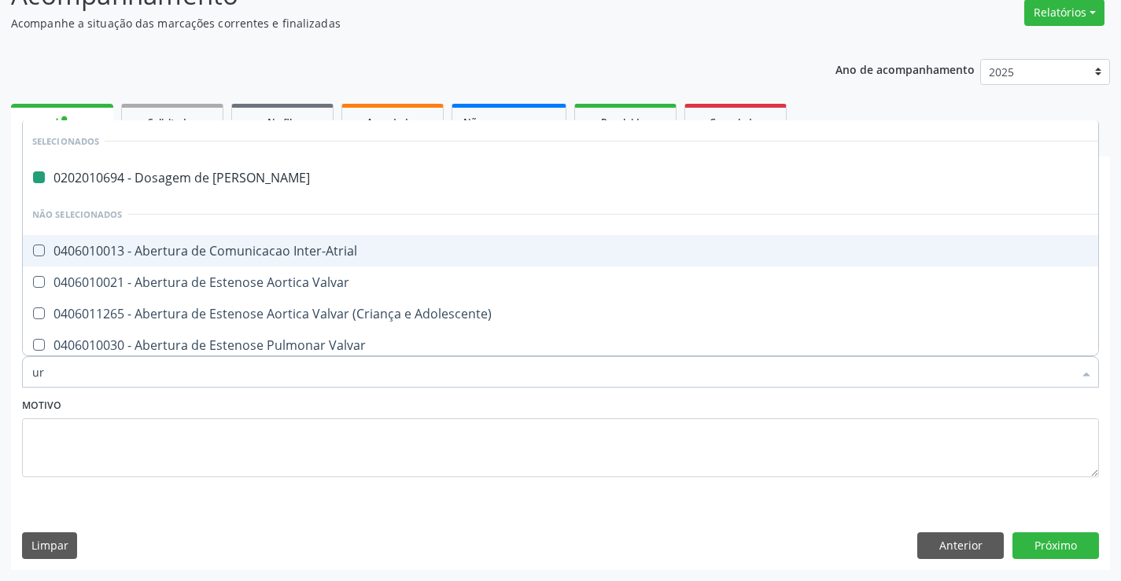
type input "uri"
checkbox Ureia "false"
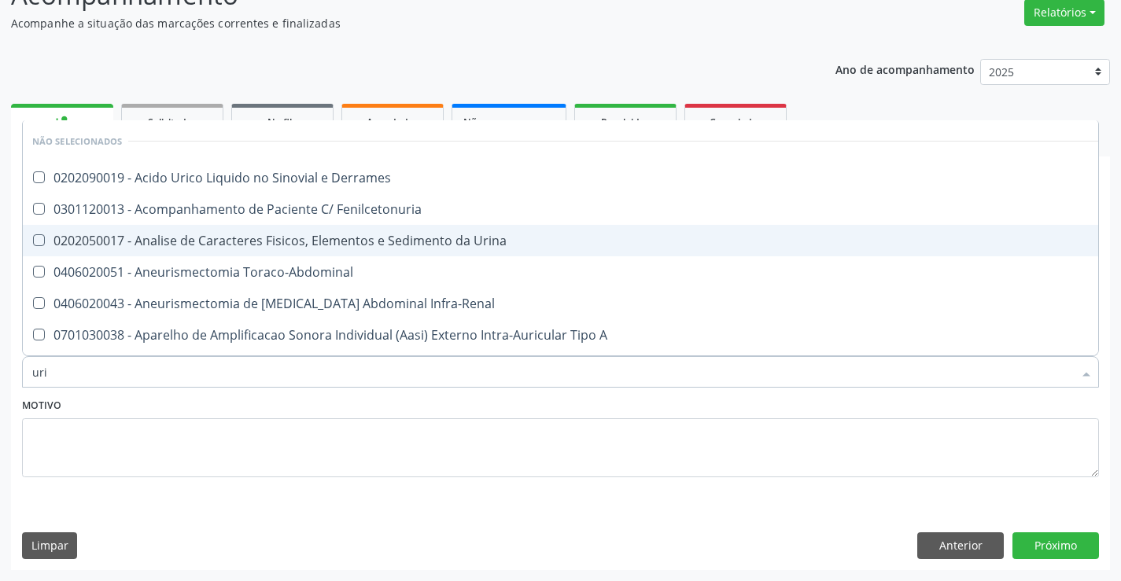
type input "urin"
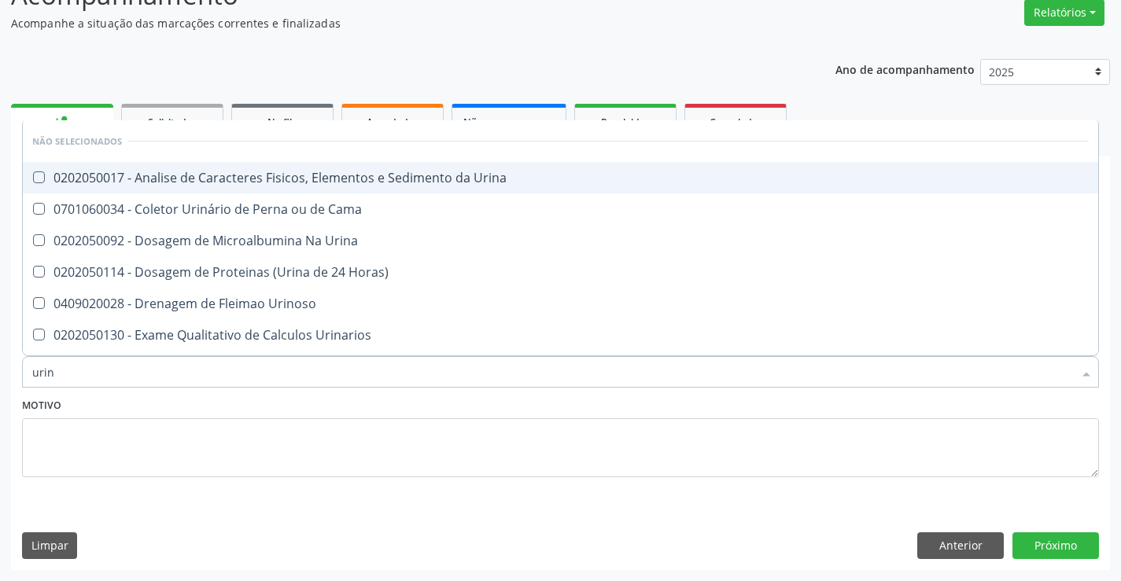
click at [460, 177] on div "0202050017 - Analise de Caracteres Fisicos, Elementos e Sedimento da Urina" at bounding box center [560, 177] width 1056 height 13
checkbox Urina "true"
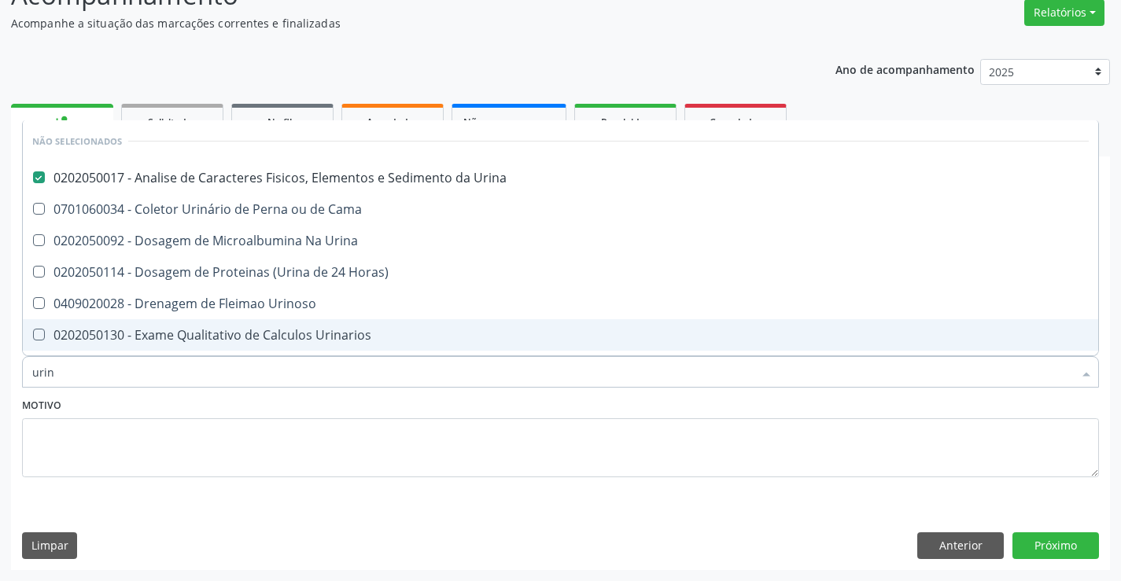
type input "urin"
click at [452, 410] on div "Motivo" at bounding box center [560, 435] width 1077 height 83
checkbox Urina "true"
checkbox Horas\) "true"
checkbox Urinarios "true"
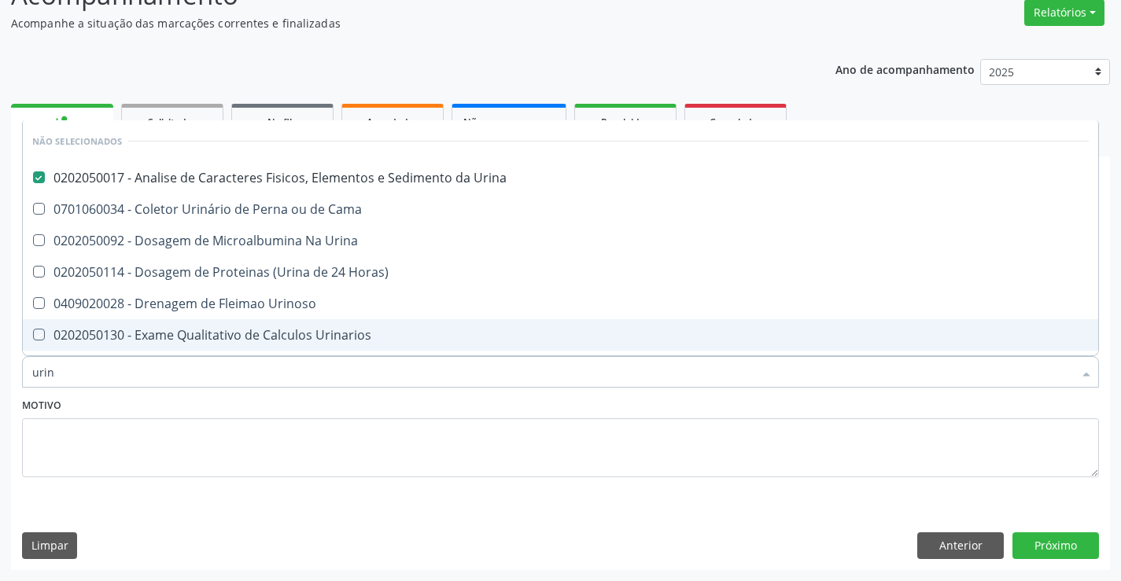
checkbox Quantitativa "true"
checkbox Delgada\) "true"
checkbox Urina "true"
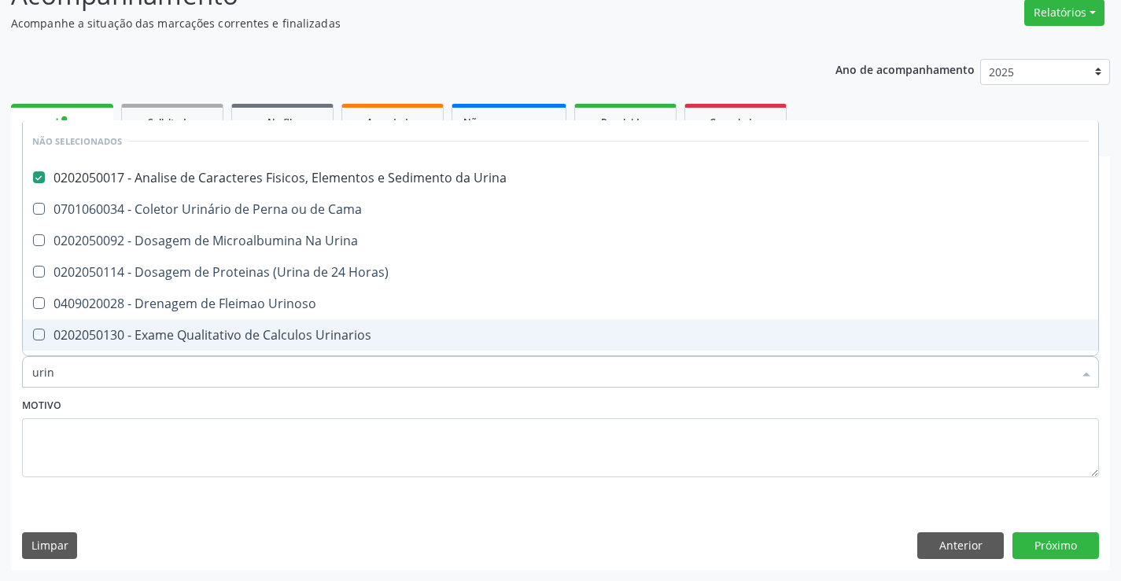
checkbox Urinoso "true"
checkbox Urina "true"
checkbox Cama "true"
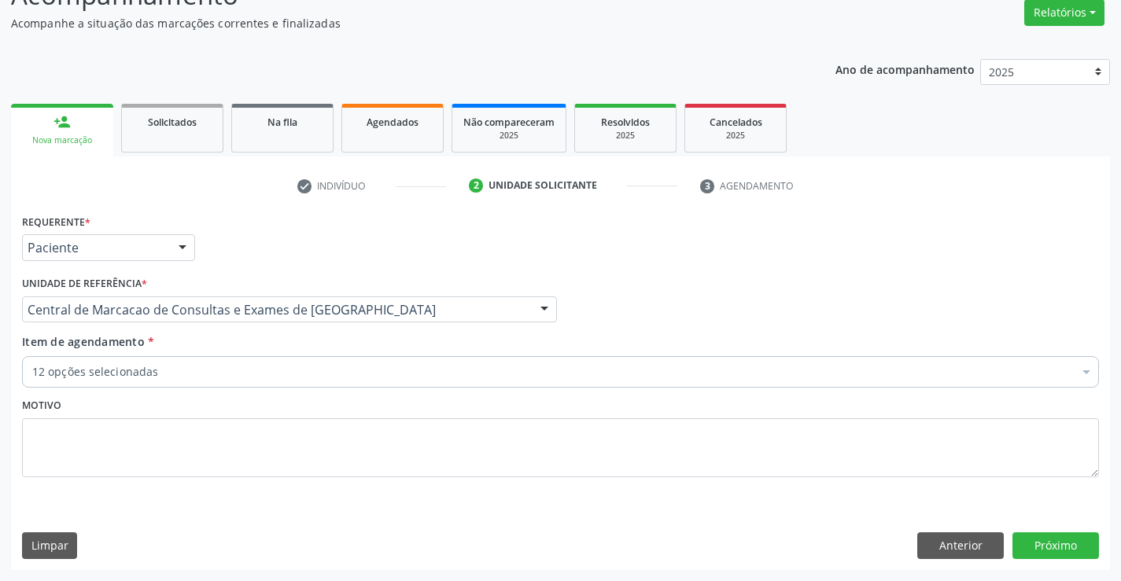
click at [442, 359] on div "12 opções selecionadas" at bounding box center [560, 371] width 1077 height 31
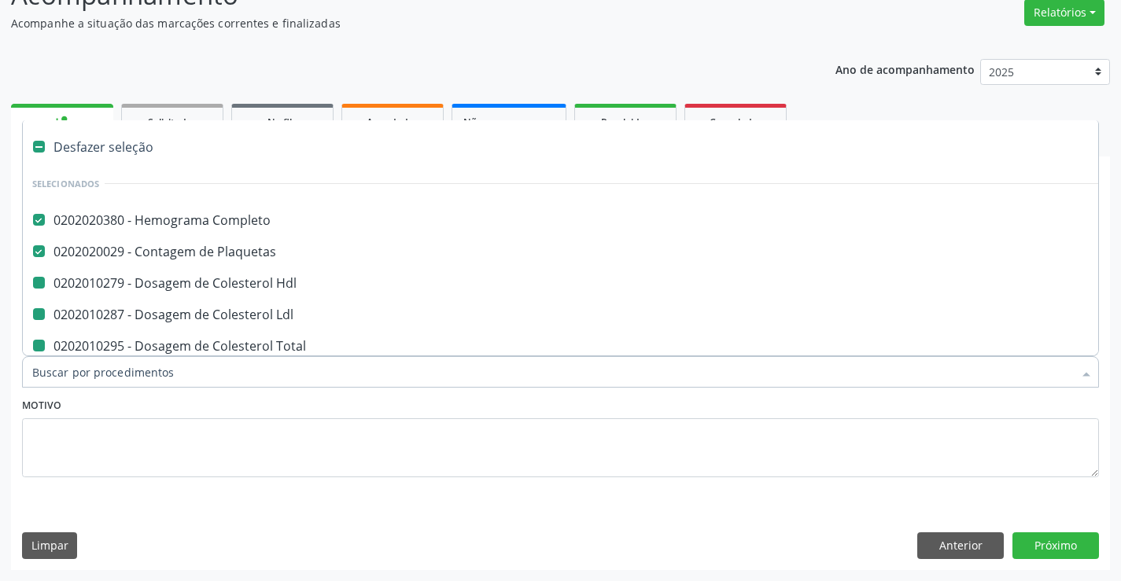
type input "f"
checkbox Hdl "false"
checkbox Ldl "false"
checkbox Triglicerideos "false"
checkbox Glicose "false"
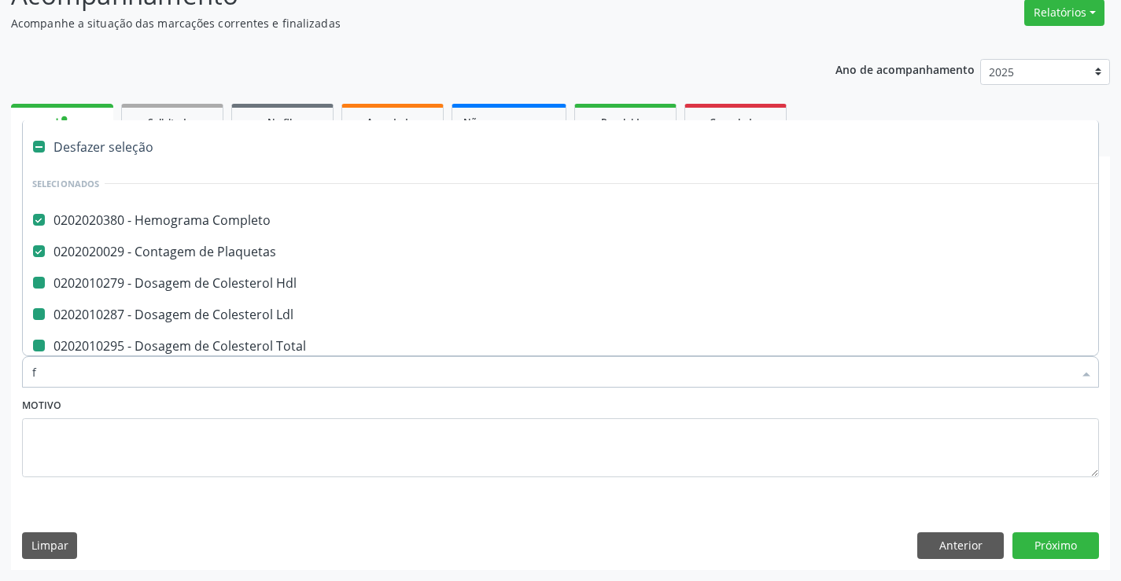
checkbox Ureia "false"
checkbox Creatinina "false"
checkbox \(Tgo\) "false"
checkbox \(Tgp\) "false"
checkbox Total "false"
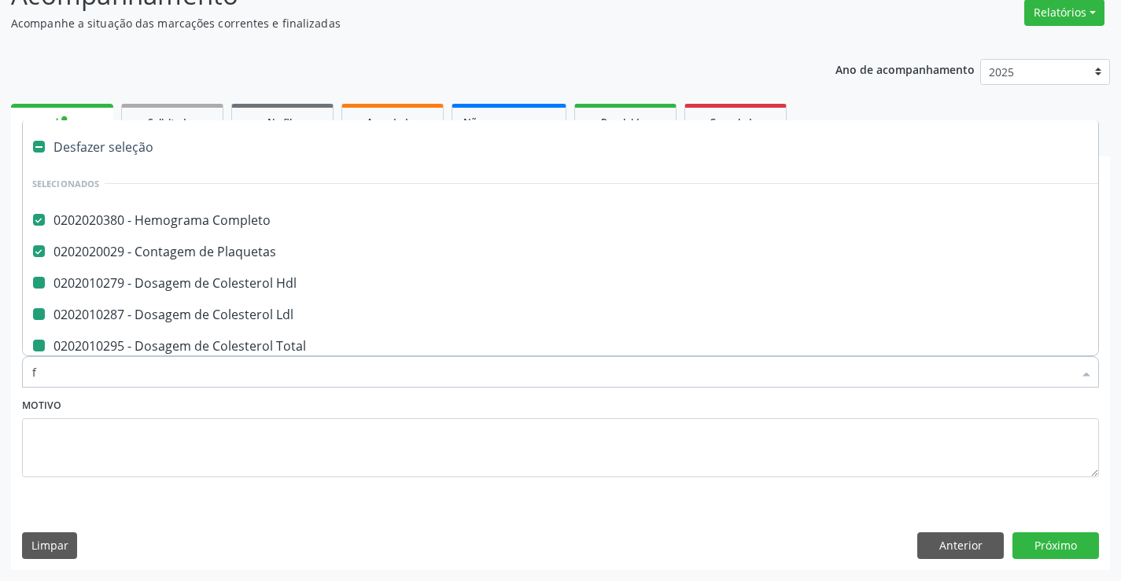
checkbox Urina "false"
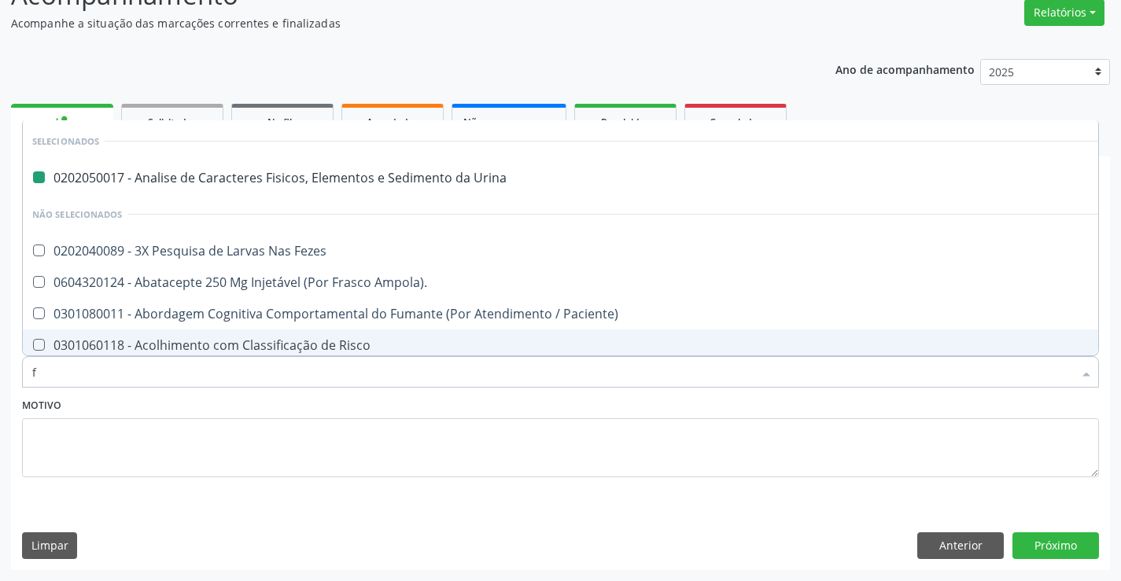
type input "fe"
checkbox Urina "false"
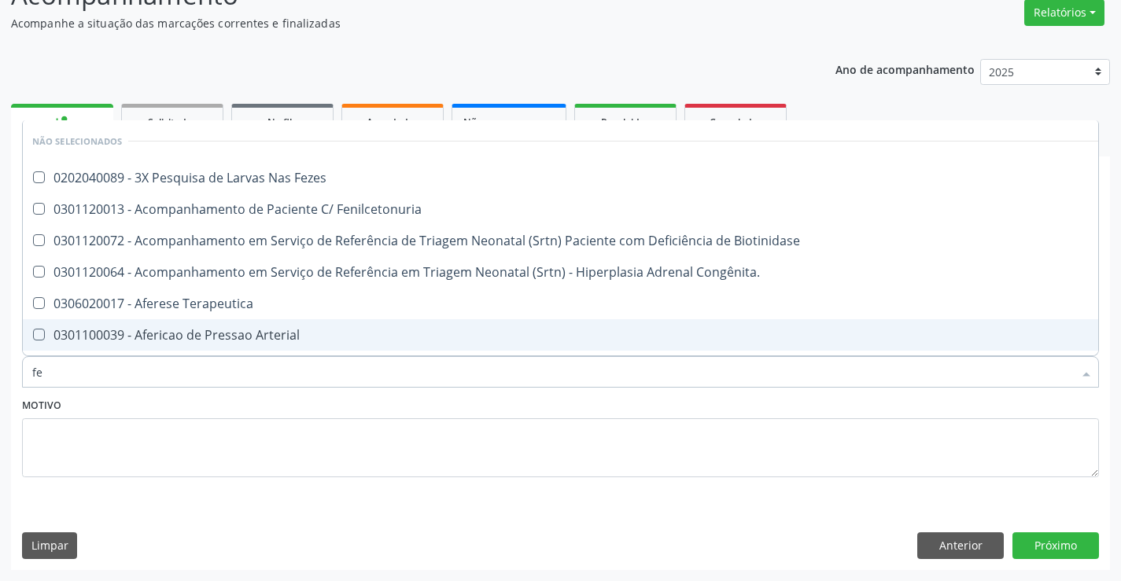
type input "fez"
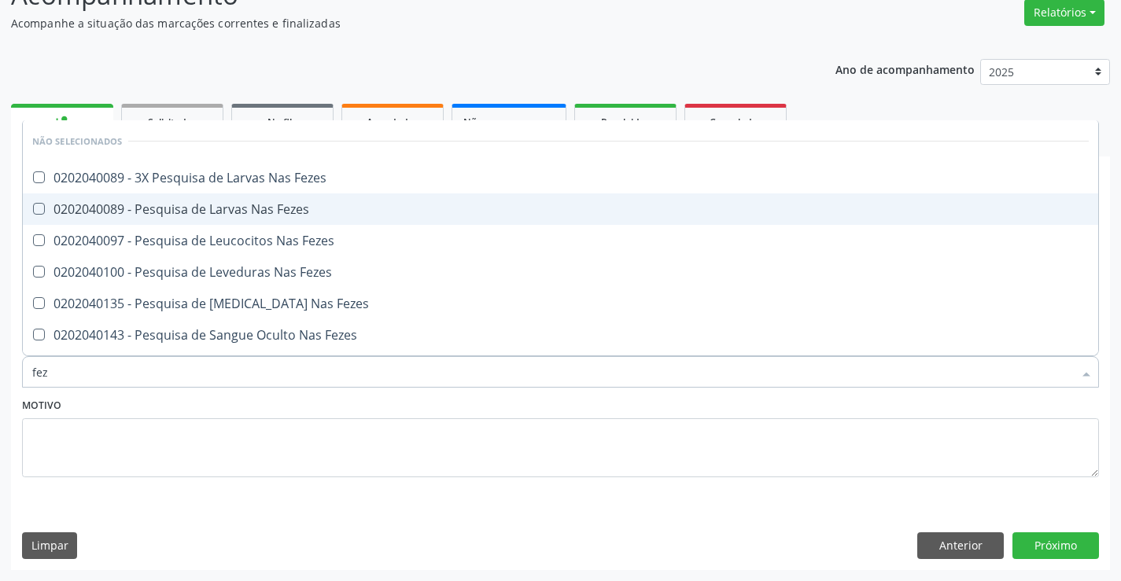
click at [492, 207] on div "0202040089 - Pesquisa de Larvas Nas Fezes" at bounding box center [560, 209] width 1056 height 13
checkbox Fezes "true"
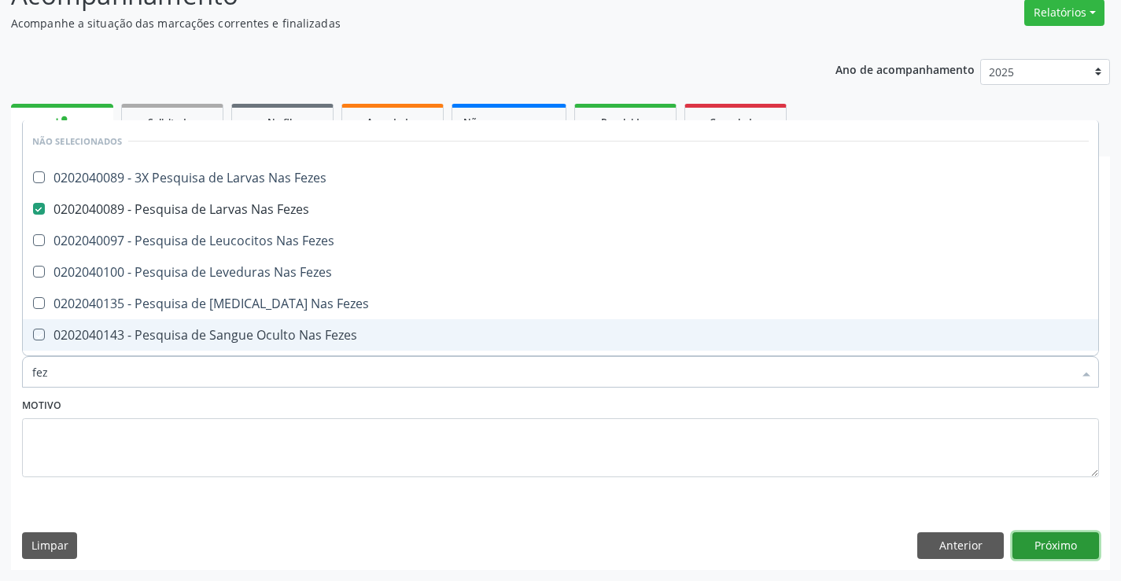
click at [1070, 532] on button "Próximo" at bounding box center [1055, 545] width 87 height 27
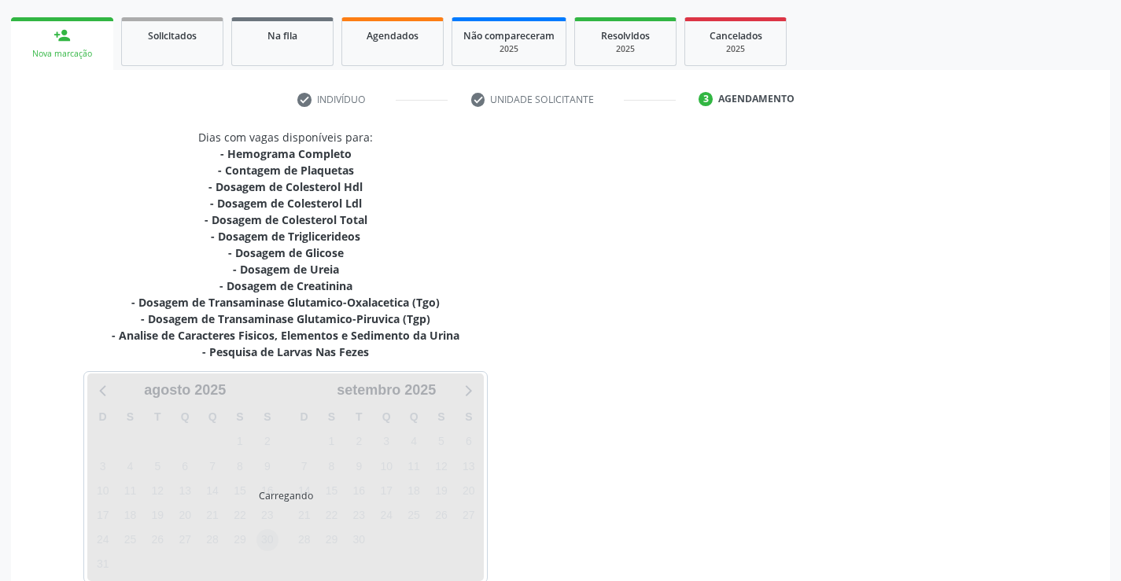
scroll to position [301, 0]
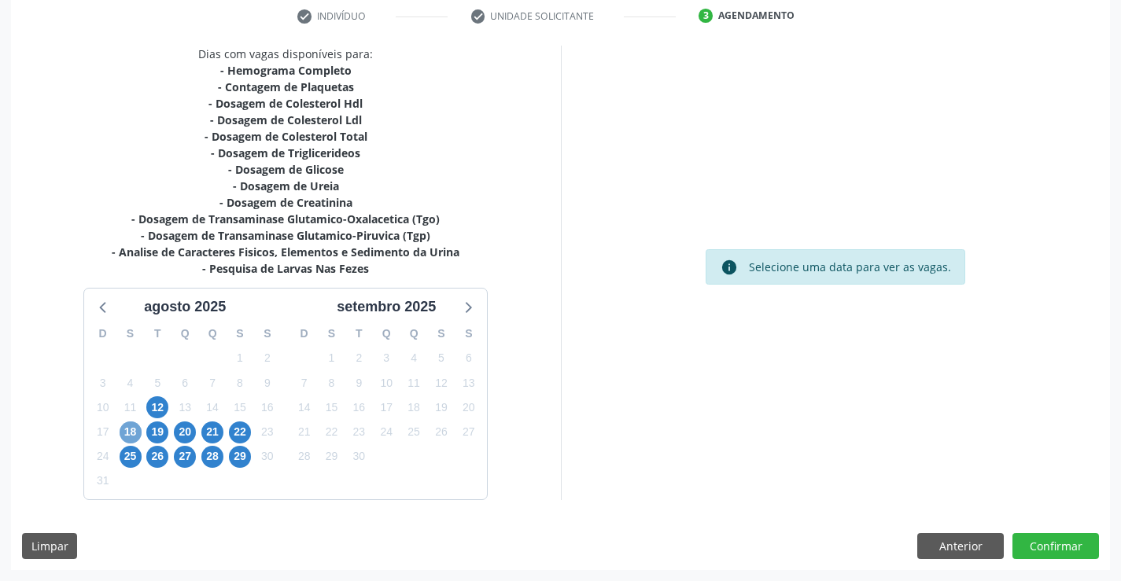
click at [132, 437] on span "18" at bounding box center [131, 433] width 22 height 22
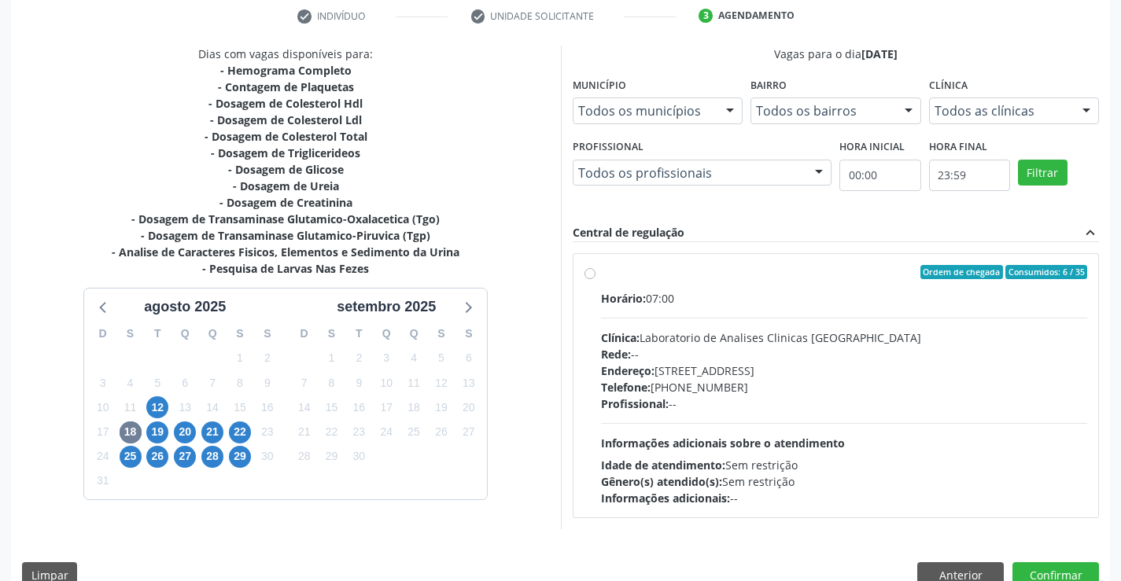
click at [1028, 474] on div "Gênero(s) atendido(s): Sem restrição" at bounding box center [844, 481] width 487 height 17
click at [595, 279] on input "Ordem de chegada Consumidos: 6 / 35 Horário: 07:00 Clínica: Laboratorio de Anal…" at bounding box center [589, 272] width 11 height 14
radio input "true"
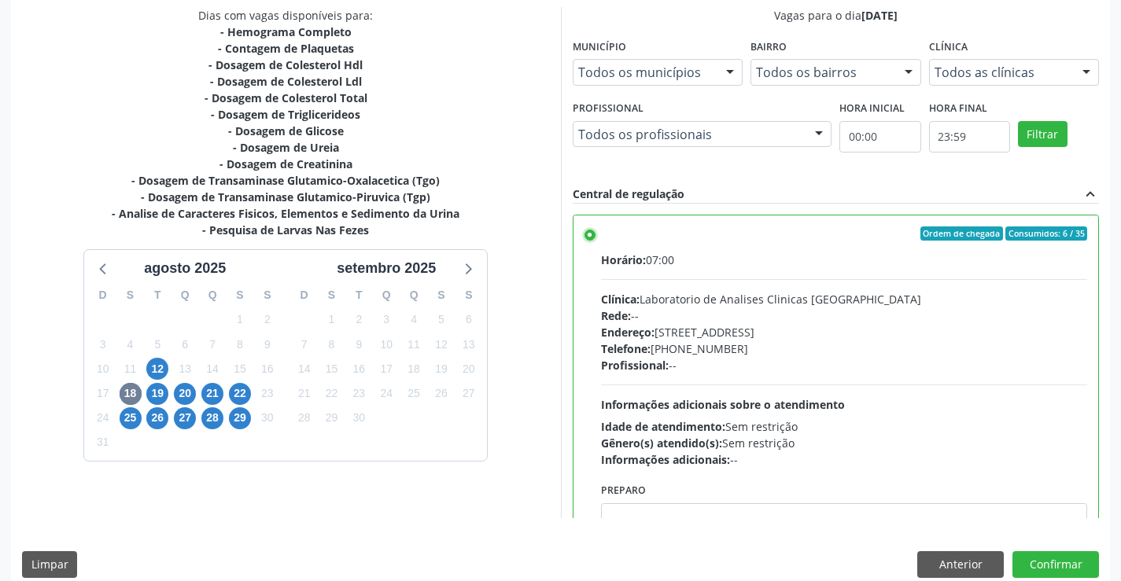
scroll to position [359, 0]
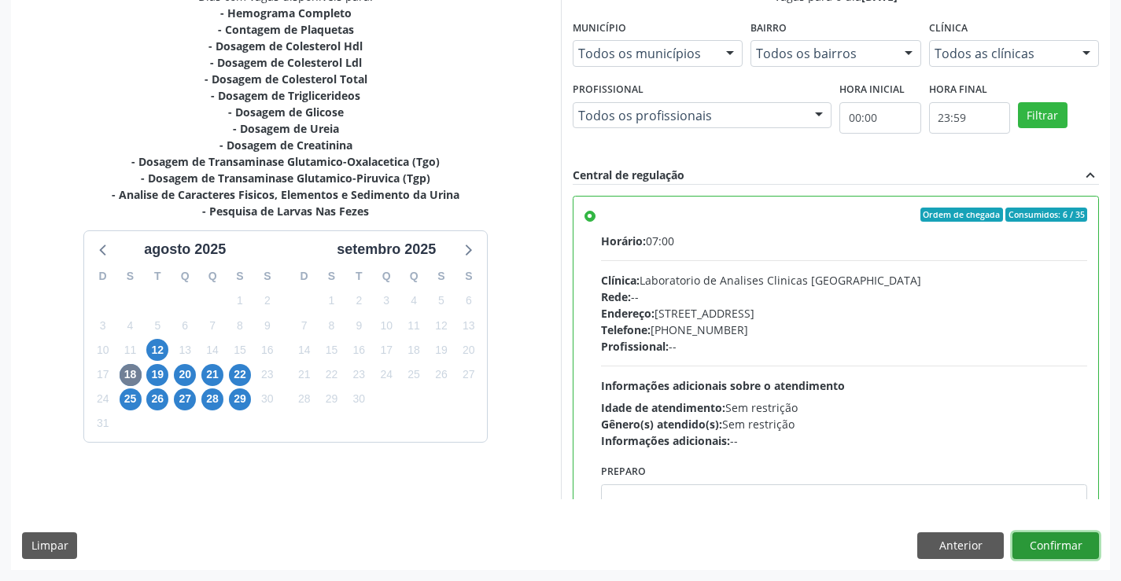
click at [1082, 558] on button "Confirmar" at bounding box center [1055, 545] width 87 height 27
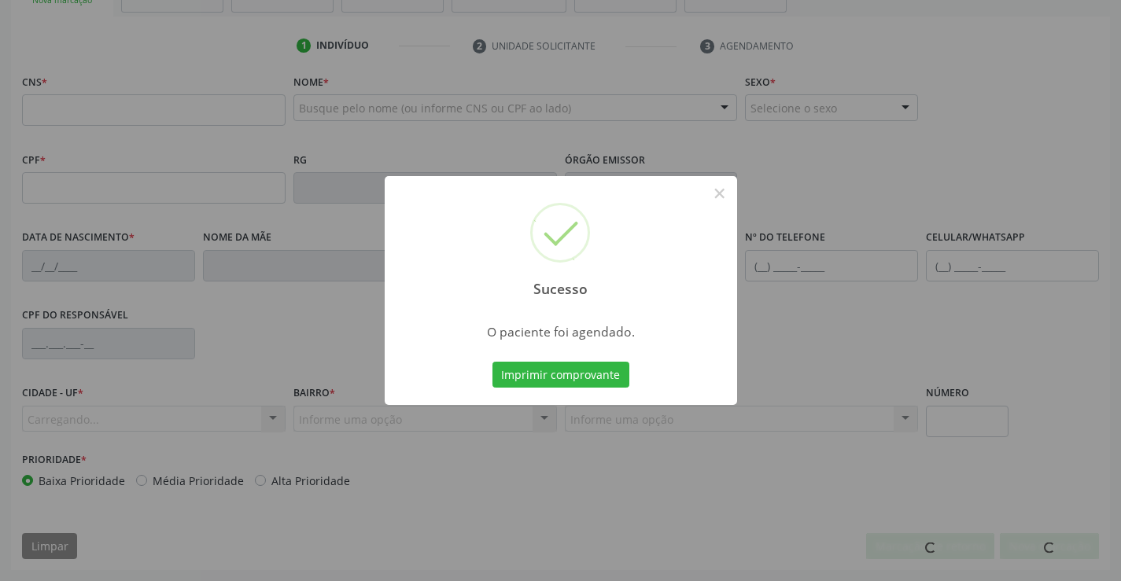
scroll to position [271, 0]
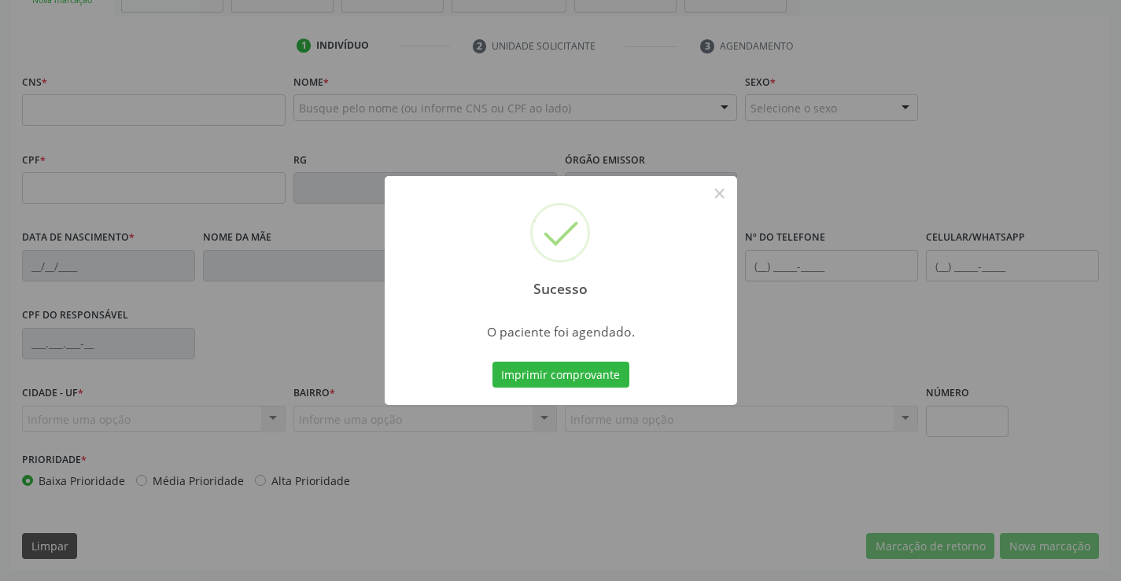
click at [492, 362] on button "Imprimir comprovante" at bounding box center [560, 375] width 137 height 27
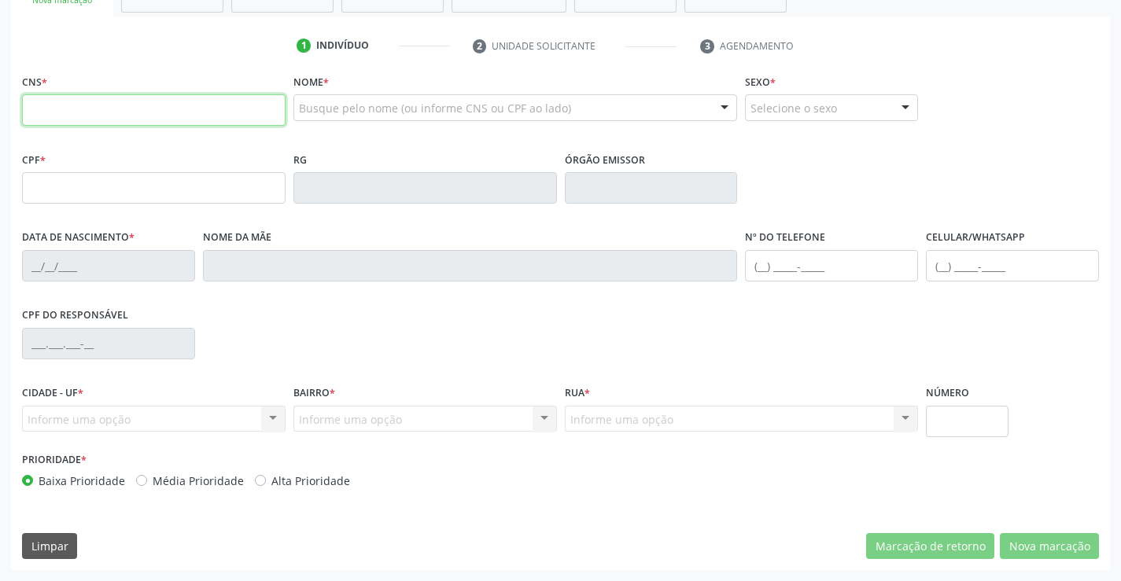
click at [146, 123] on input "text" at bounding box center [153, 109] width 263 height 31
type input "707 4050 3761 7276"
type input "3952163"
type input "SP"
type input "05/[DATE]"
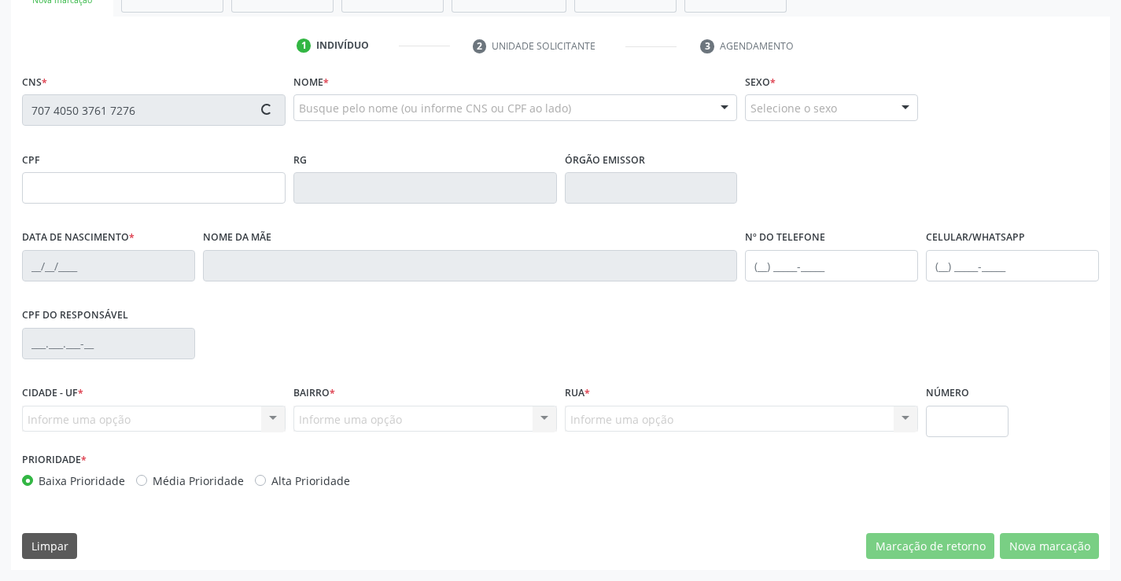
type input "[PHONE_NUMBER]"
type input "S/N"
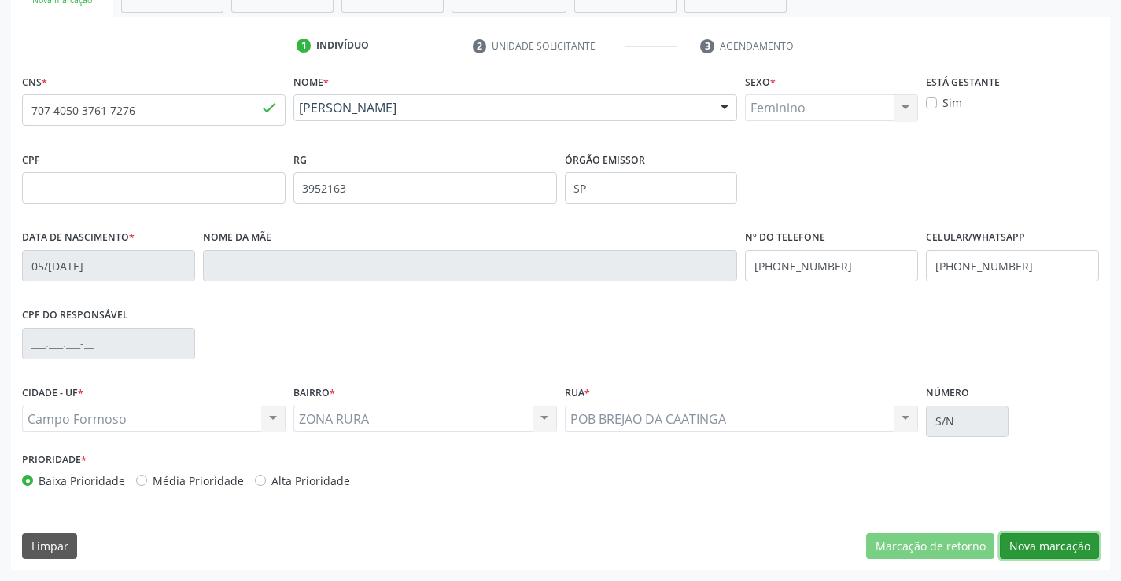
click at [1034, 541] on button "Nova marcação" at bounding box center [1049, 546] width 99 height 27
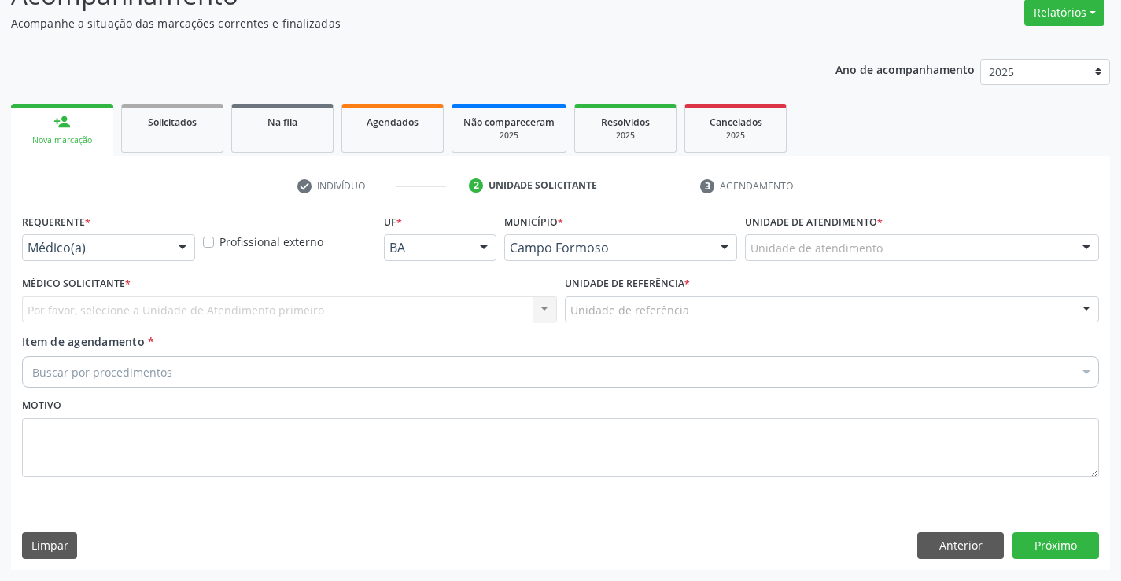
scroll to position [131, 0]
click at [171, 247] on div at bounding box center [183, 248] width 24 height 27
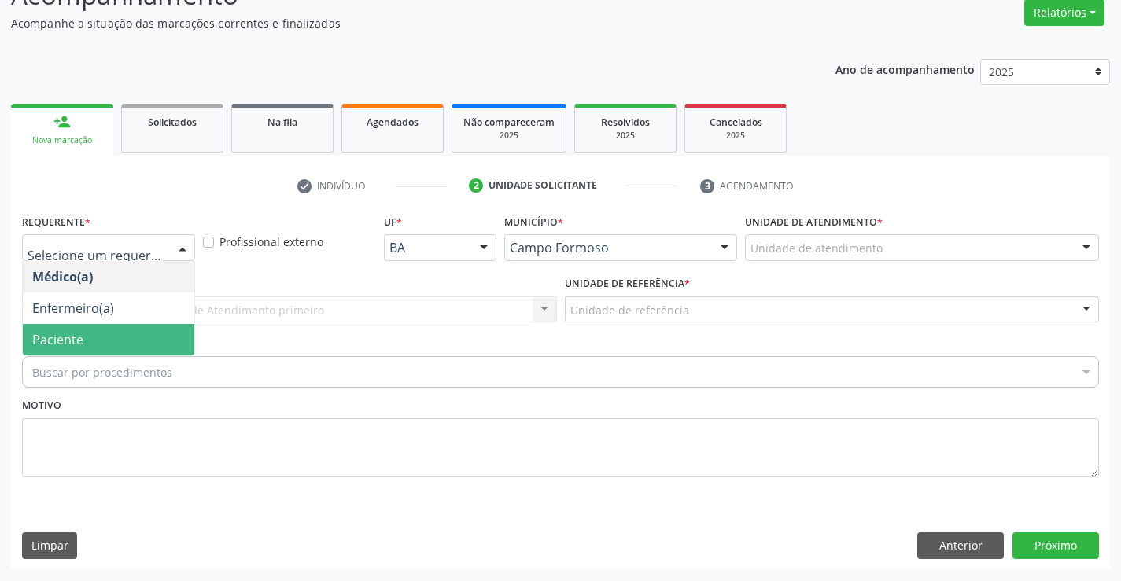
drag, startPoint x: 130, startPoint y: 334, endPoint x: 309, endPoint y: 328, distance: 179.4
click at [143, 333] on span "Paciente" at bounding box center [108, 339] width 171 height 31
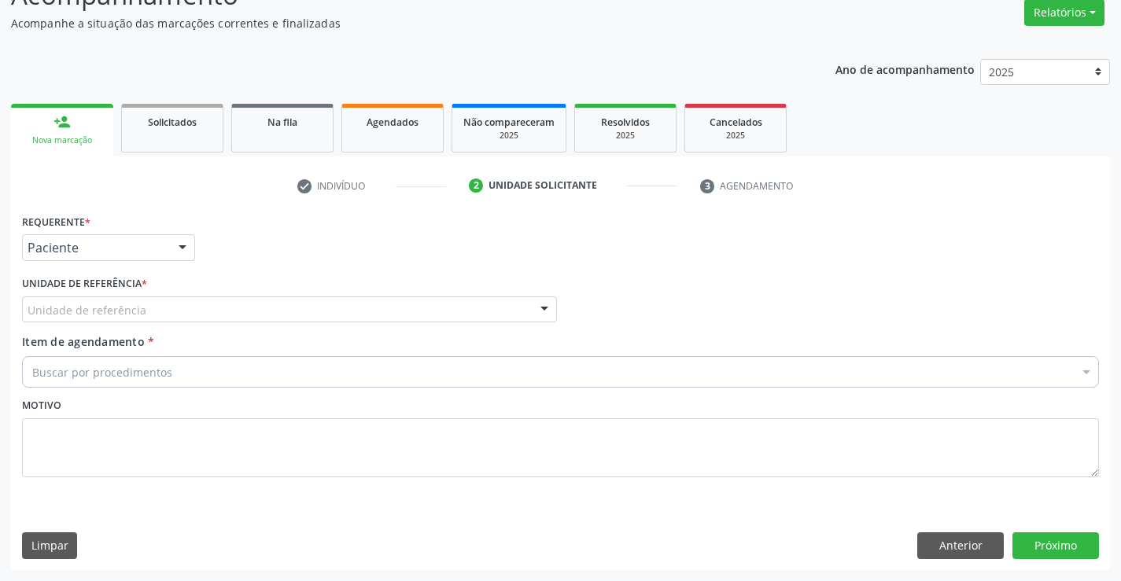
drag, startPoint x: 333, startPoint y: 319, endPoint x: 334, endPoint y: 342, distance: 23.6
click at [334, 323] on div "Unidade de referência Unidade Basica de Saude da Familia Dr [PERSON_NAME] Centr…" at bounding box center [289, 309] width 535 height 27
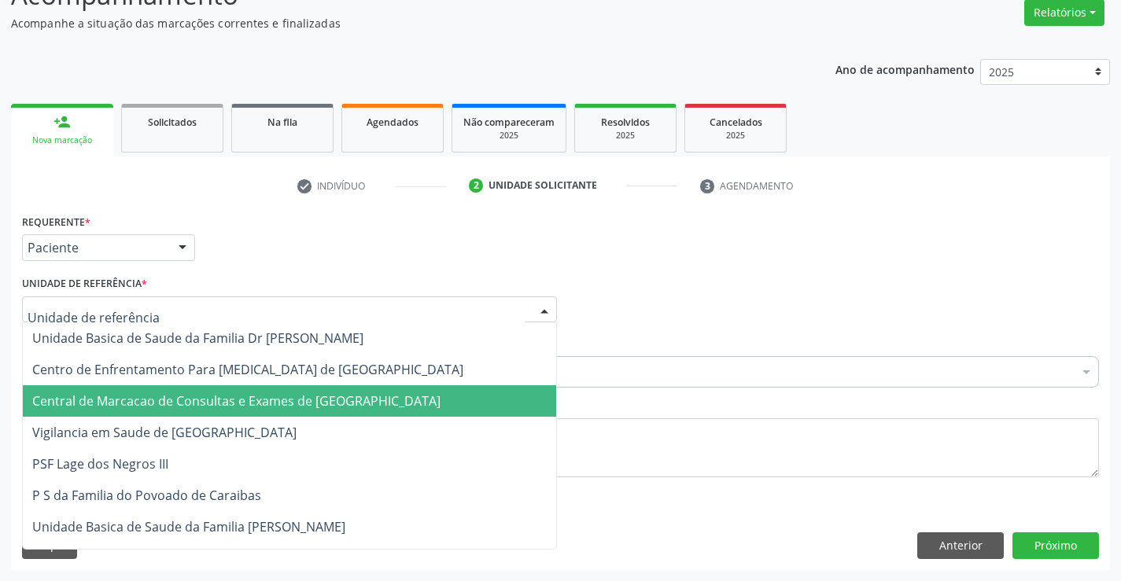
drag, startPoint x: 327, startPoint y: 396, endPoint x: 382, endPoint y: 376, distance: 58.7
click at [333, 396] on span "Central de Marcacao de Consultas e Exames de [GEOGRAPHIC_DATA]" at bounding box center [236, 400] width 408 height 17
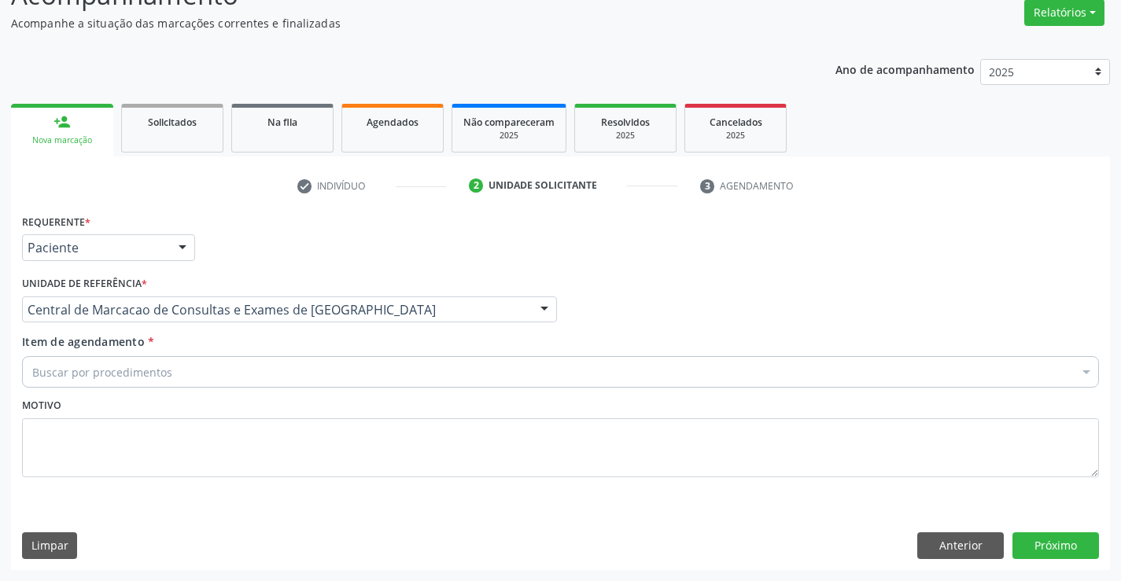
click at [382, 376] on div "Buscar por procedimentos" at bounding box center [560, 371] width 1077 height 31
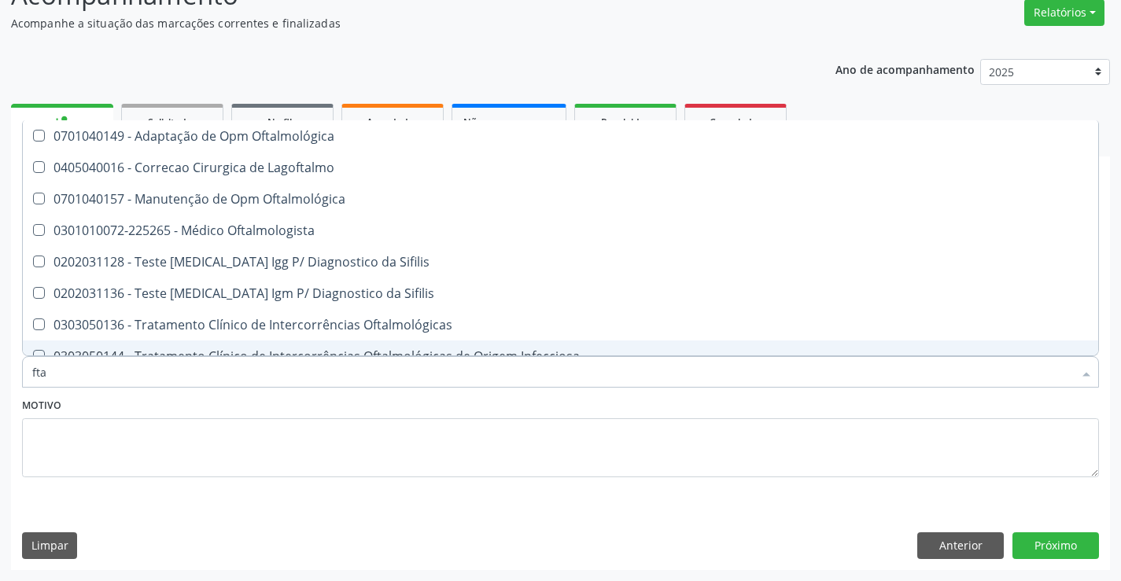
type input "fta"
click at [30, 372] on div "fta" at bounding box center [560, 371] width 1077 height 31
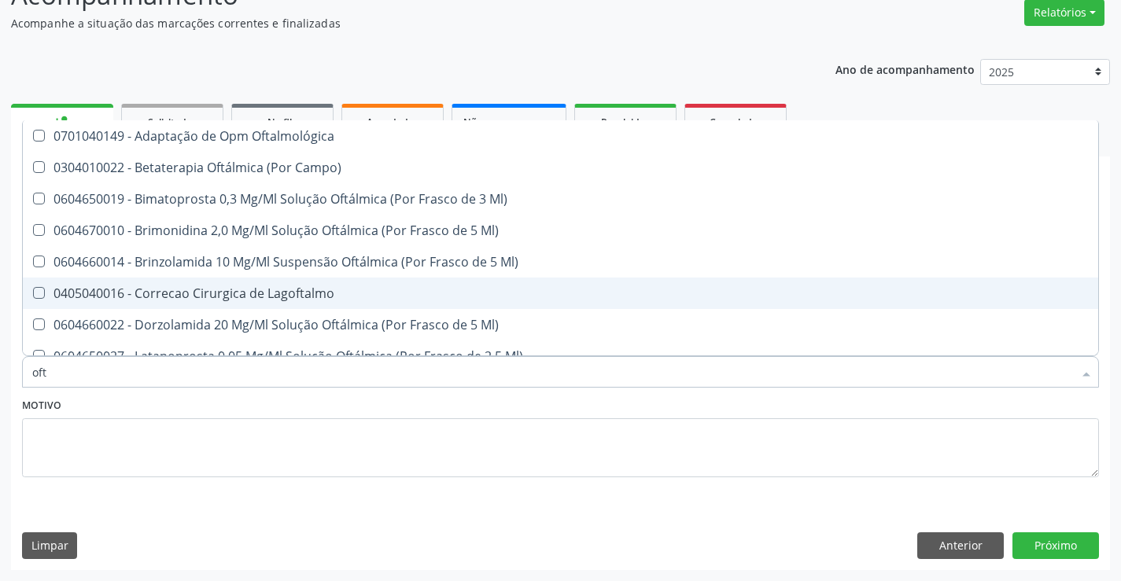
type input "ofta"
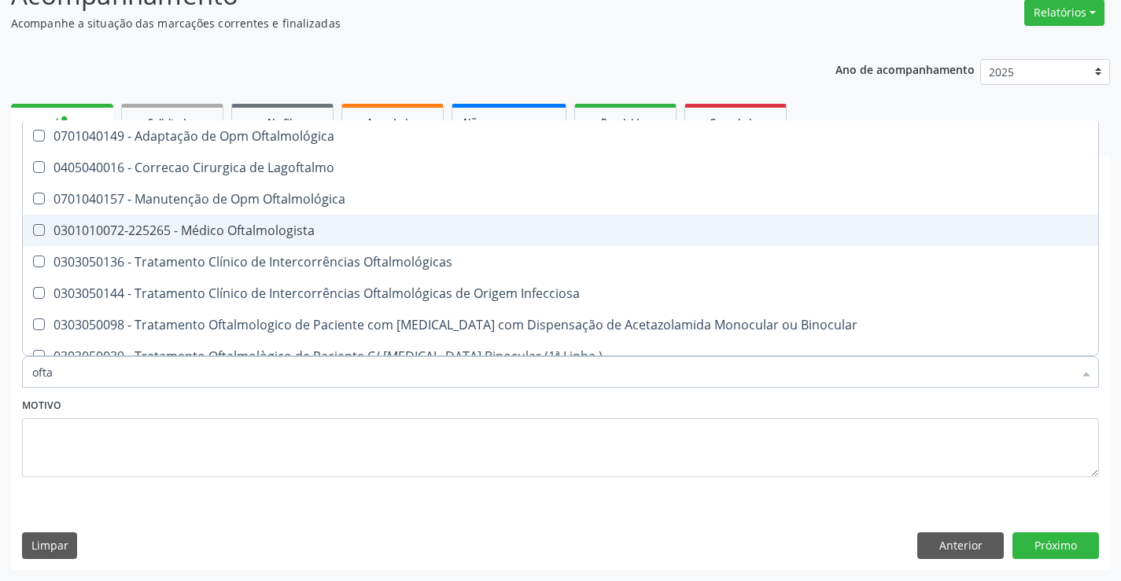
click at [272, 229] on div "0301010072-225265 - Médico Oftalmologista" at bounding box center [560, 230] width 1056 height 13
checkbox Oftalmologista "true"
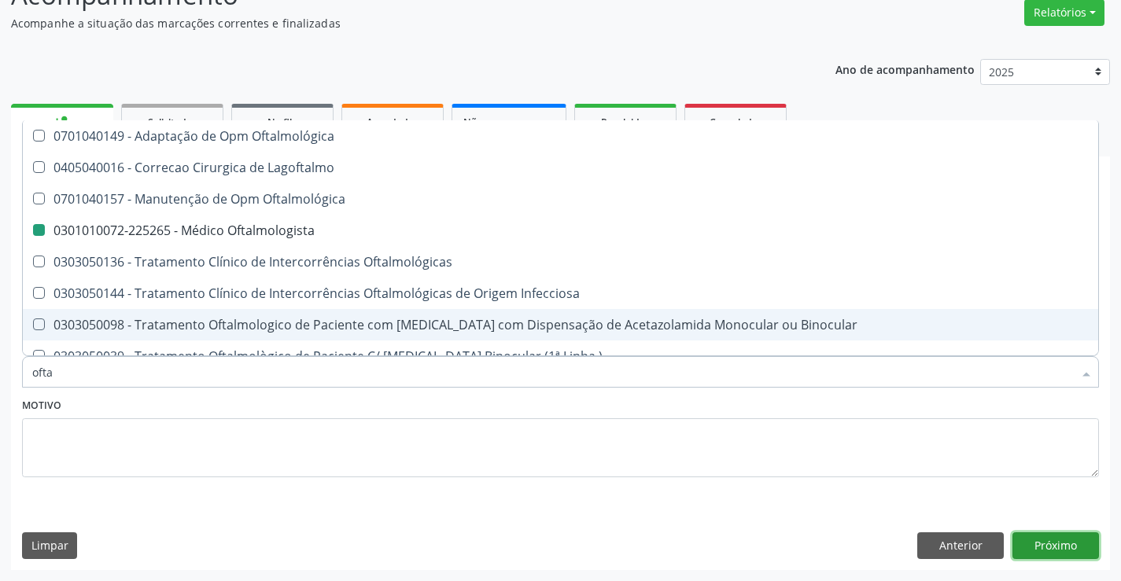
click at [1059, 550] on button "Próximo" at bounding box center [1055, 545] width 87 height 27
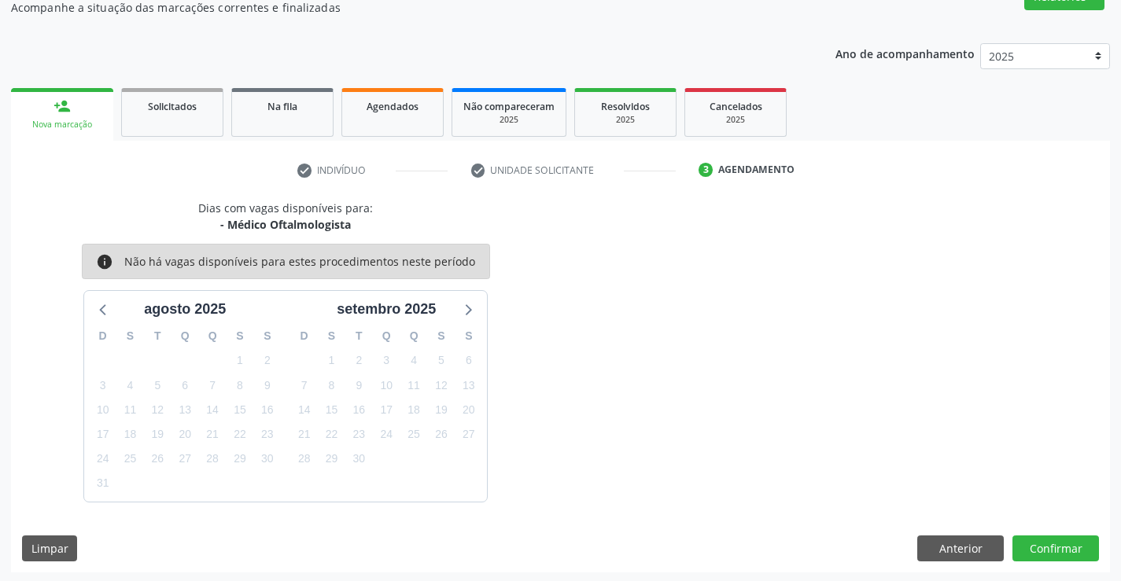
scroll to position [149, 0]
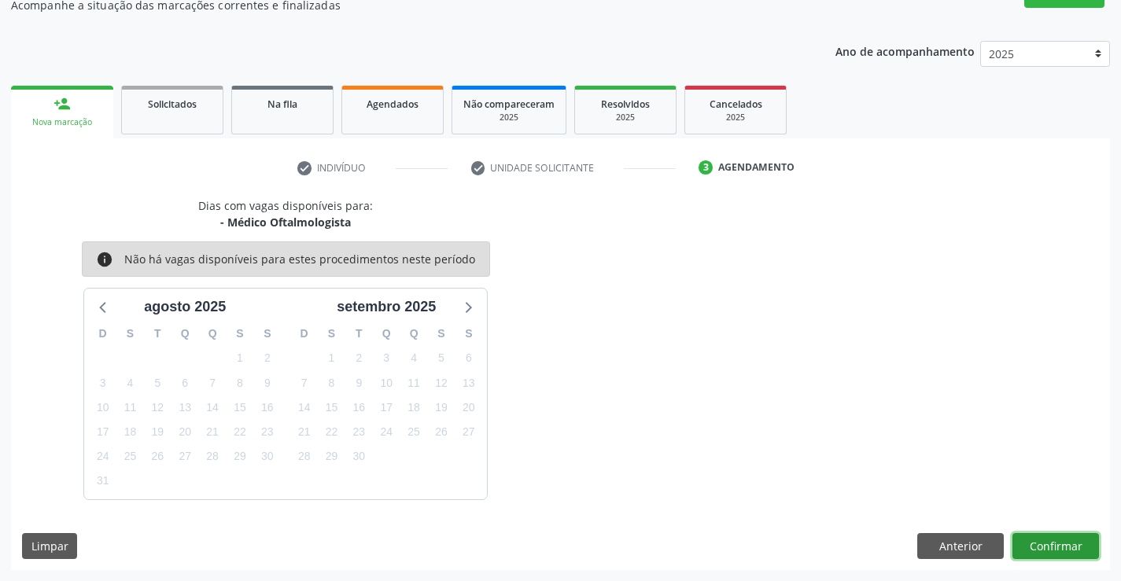
click at [1047, 533] on button "Confirmar" at bounding box center [1055, 546] width 87 height 27
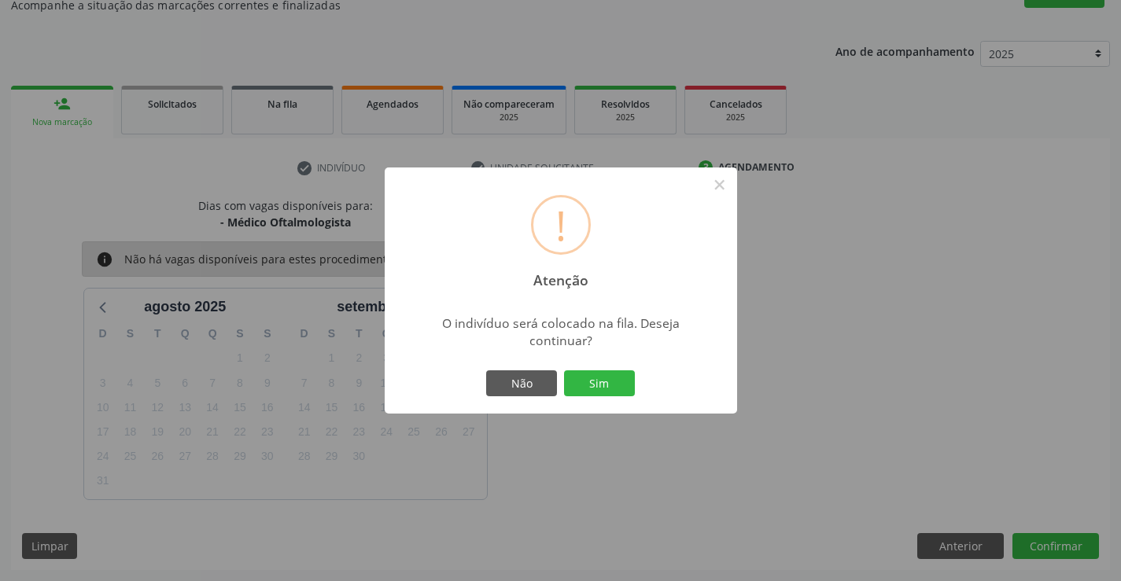
click at [564, 370] on button "Sim" at bounding box center [599, 383] width 71 height 27
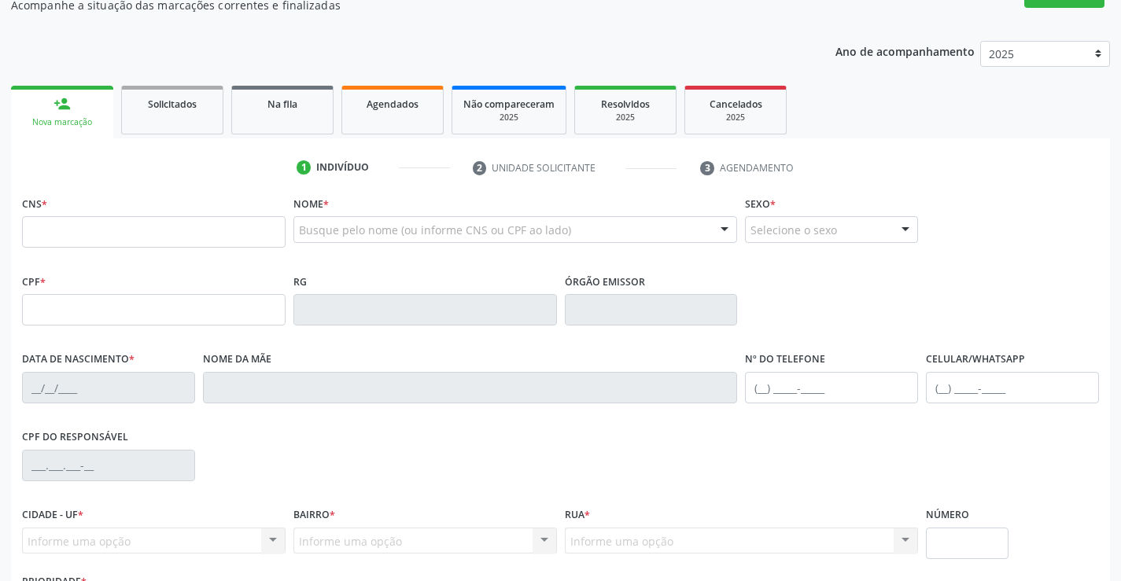
scroll to position [149, 0]
click at [129, 223] on input "text" at bounding box center [153, 231] width 263 height 31
click at [98, 231] on input "702 3060 0313 920" at bounding box center [153, 231] width 263 height 31
type input "702 3060 0310 3920"
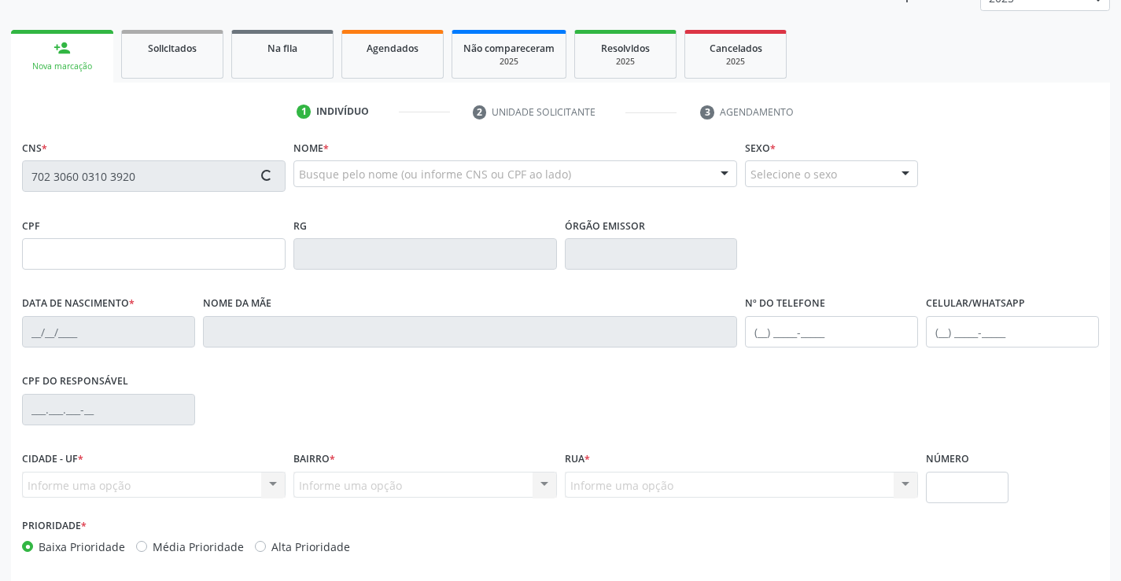
type input "0427442290"
type input "[DATE]"
type input "[PHONE_NUMBER]"
type input "S/N"
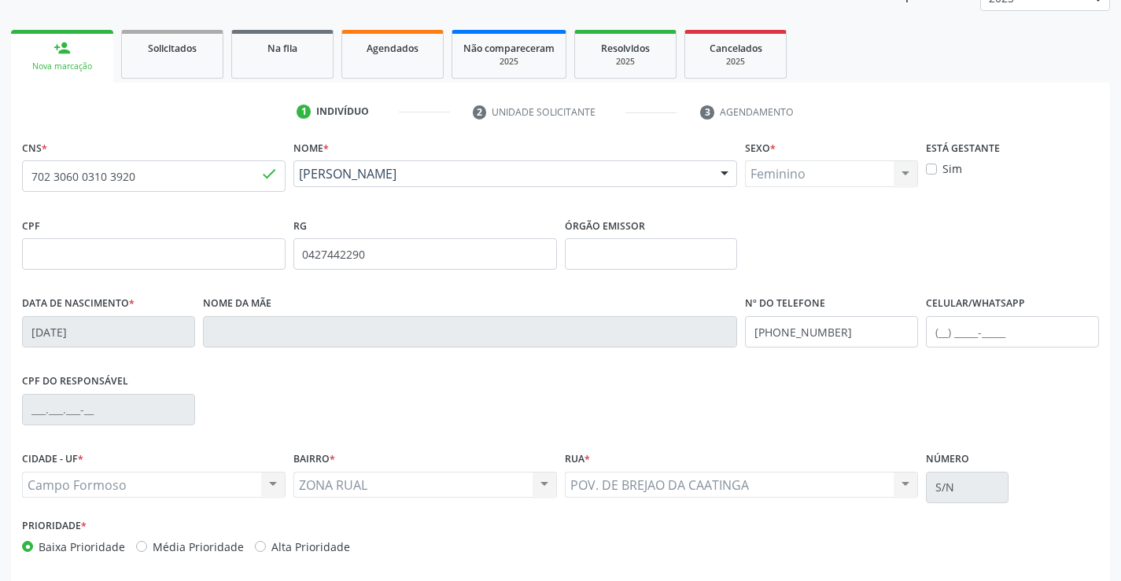
scroll to position [271, 0]
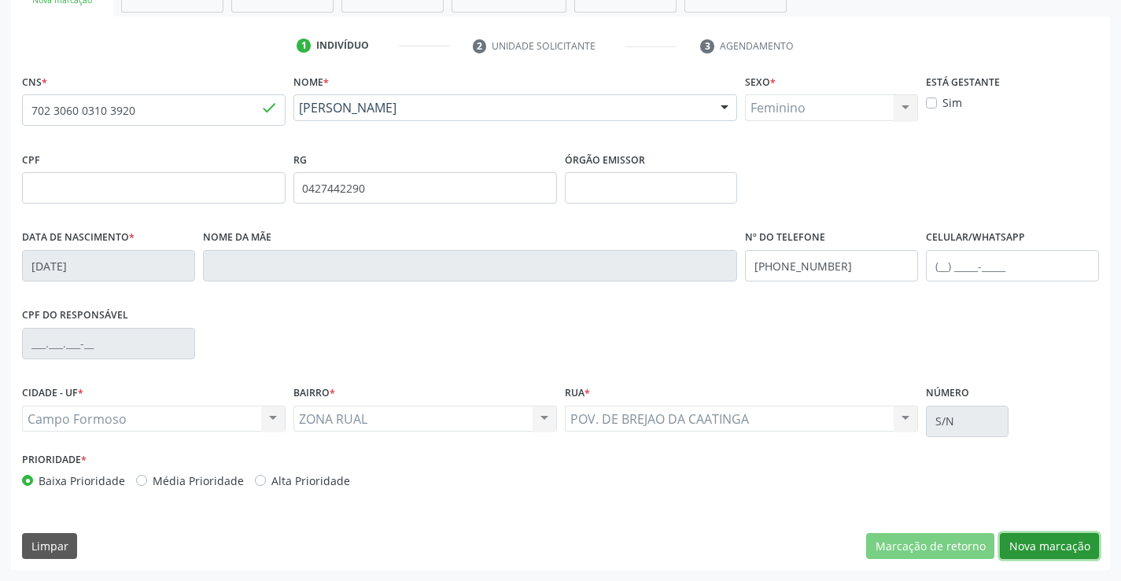
click at [1045, 541] on button "Nova marcação" at bounding box center [1049, 546] width 99 height 27
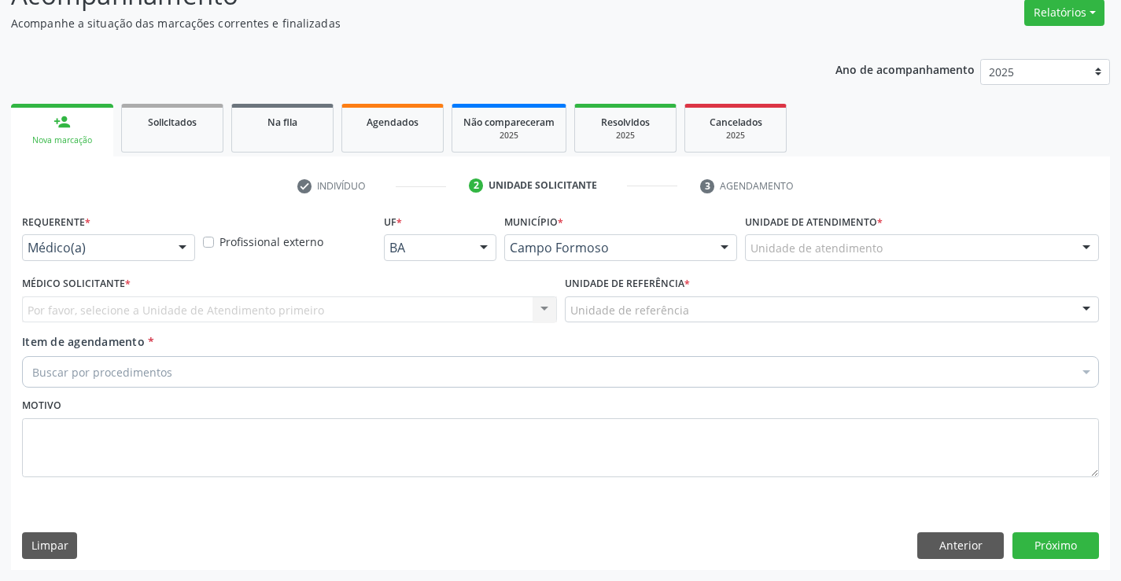
scroll to position [131, 0]
click at [173, 240] on div at bounding box center [183, 248] width 24 height 27
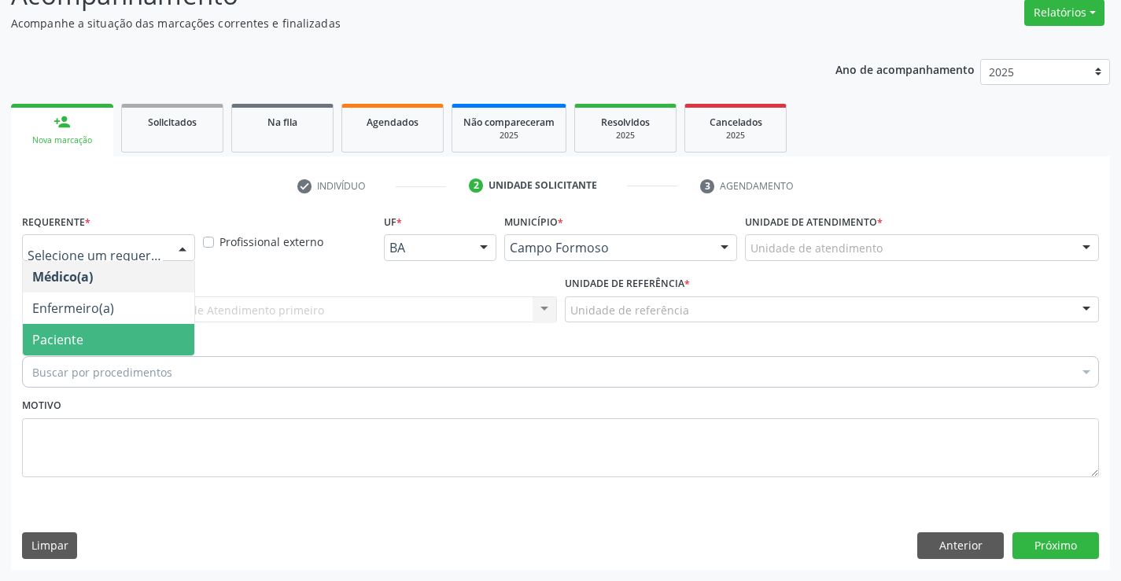
click at [112, 331] on span "Paciente" at bounding box center [108, 339] width 171 height 31
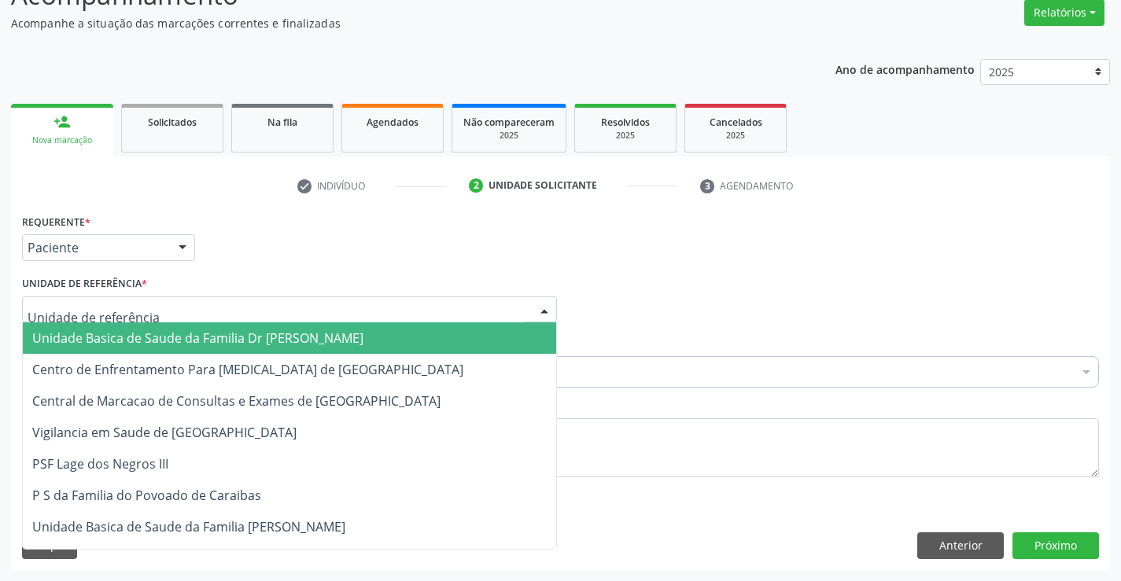
click at [306, 305] on div at bounding box center [289, 309] width 535 height 27
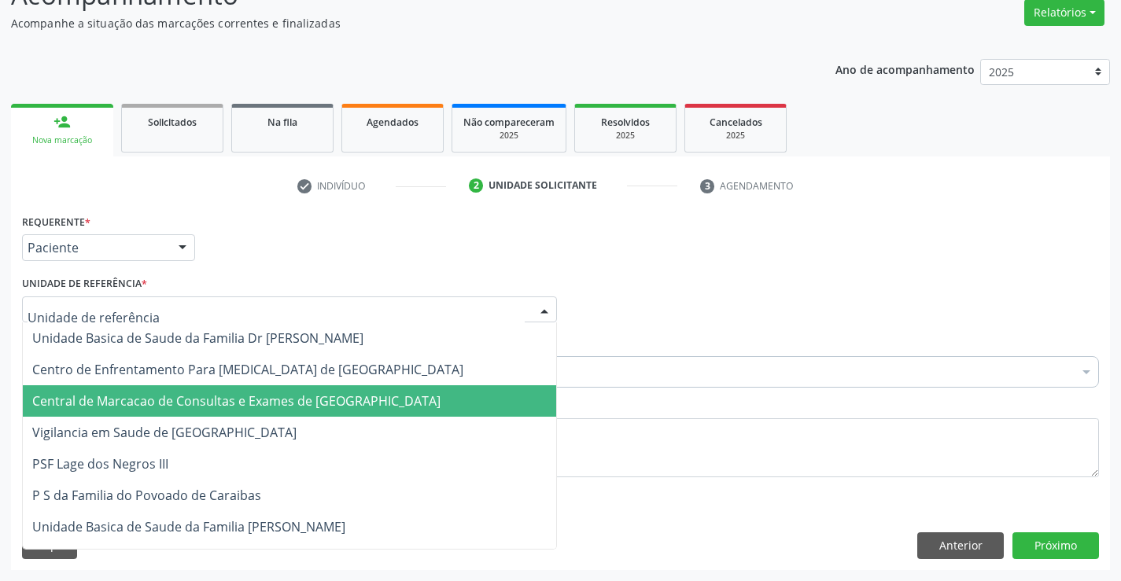
click at [286, 398] on span "Central de Marcacao de Consultas e Exames de [GEOGRAPHIC_DATA]" at bounding box center [236, 400] width 408 height 17
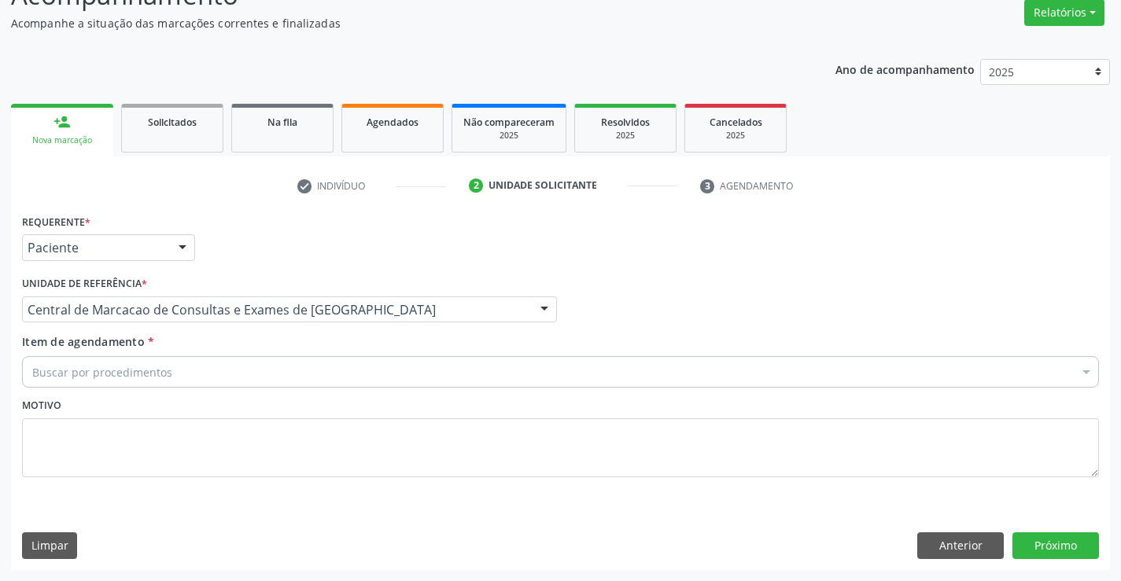
click at [339, 376] on div "Buscar por procedimentos" at bounding box center [560, 371] width 1077 height 31
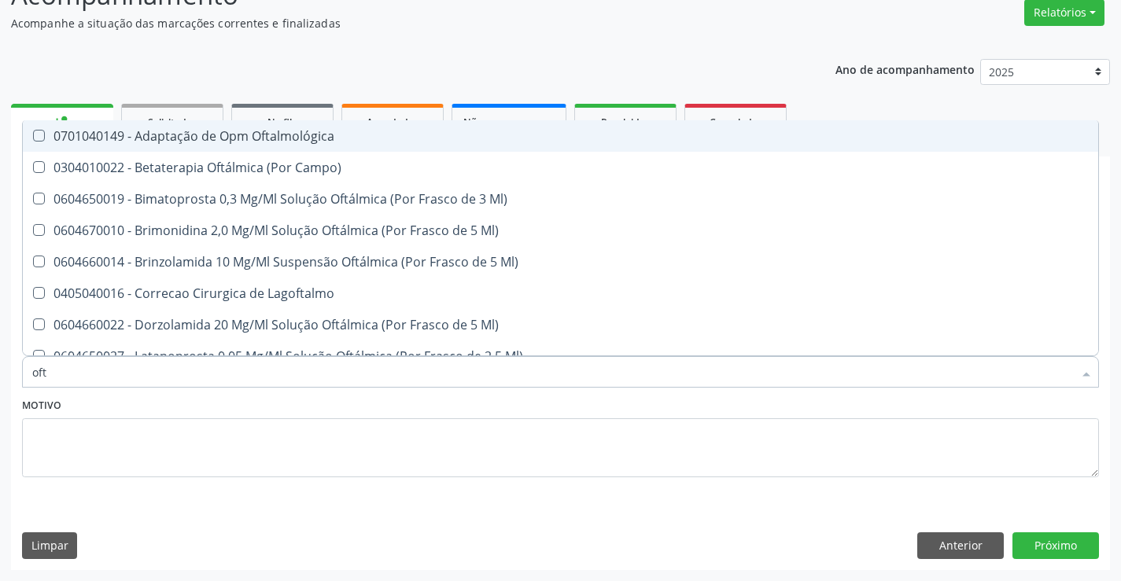
type input "ofta"
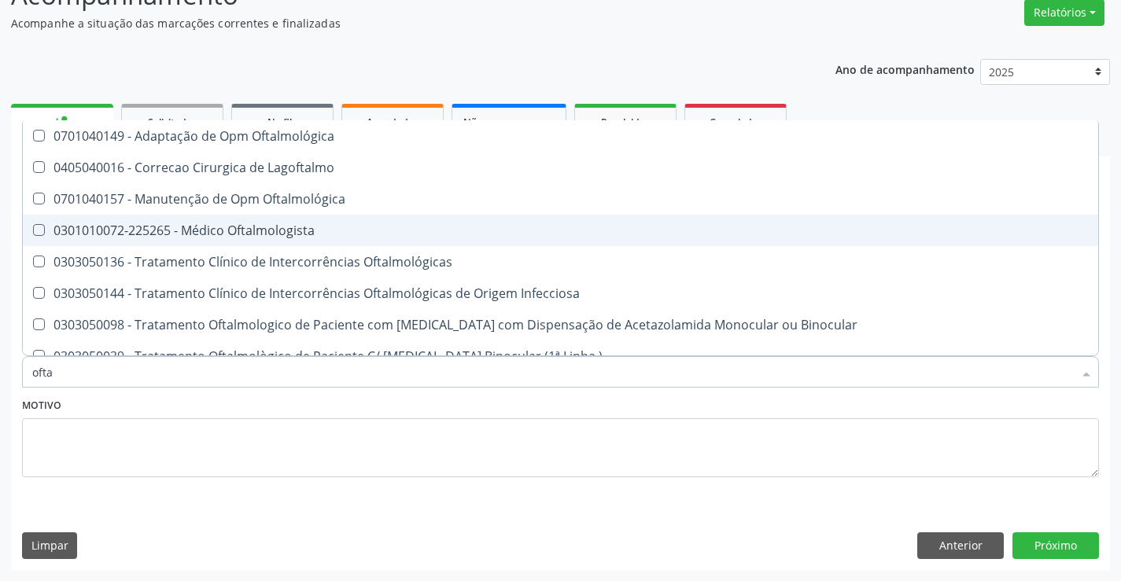
click at [344, 241] on span "0301010072-225265 - Médico Oftalmologista" at bounding box center [560, 230] width 1075 height 31
checkbox Oftalmologista "true"
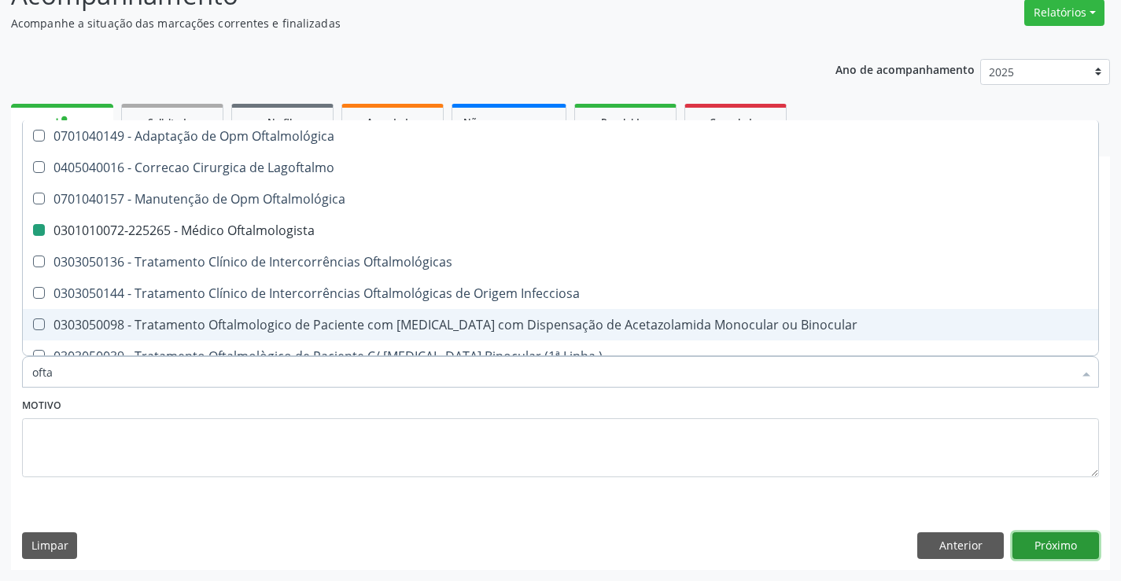
click at [1072, 547] on button "Próximo" at bounding box center [1055, 545] width 87 height 27
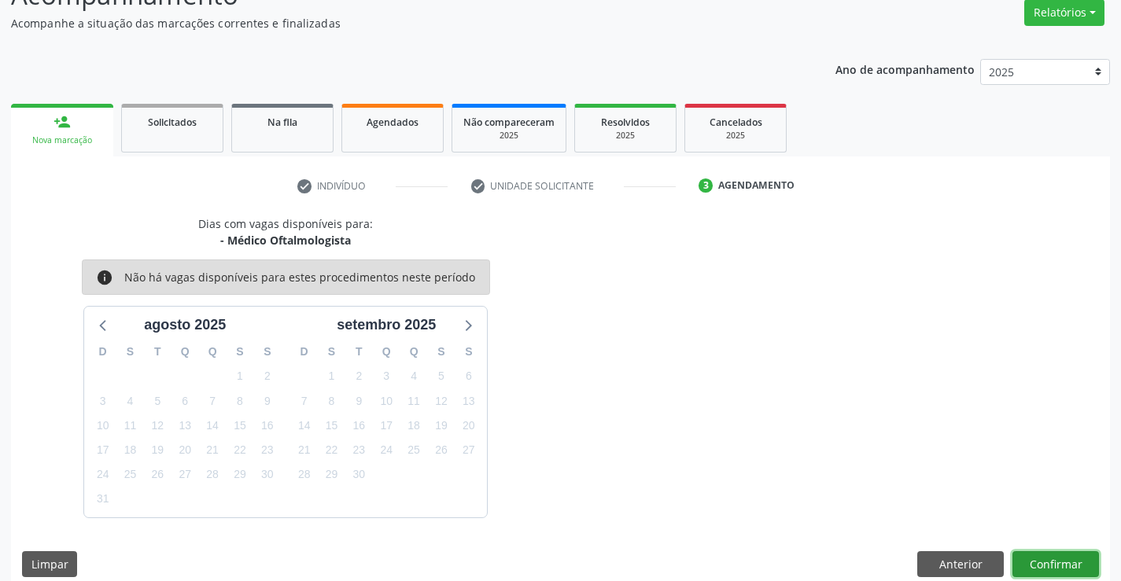
click at [1035, 554] on button "Confirmar" at bounding box center [1055, 564] width 87 height 27
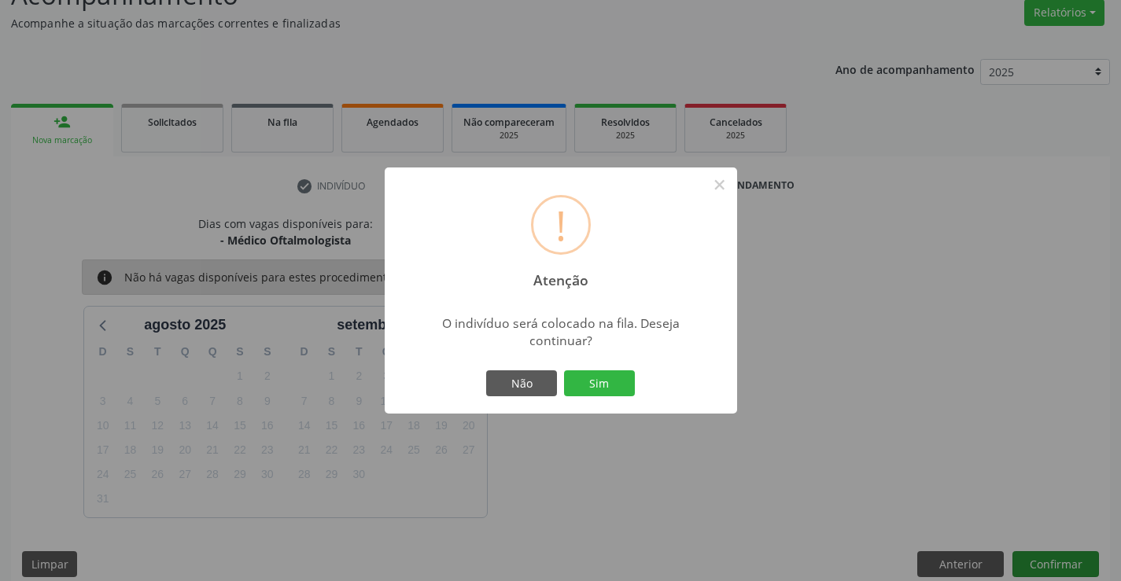
click at [564, 370] on button "Sim" at bounding box center [599, 383] width 71 height 27
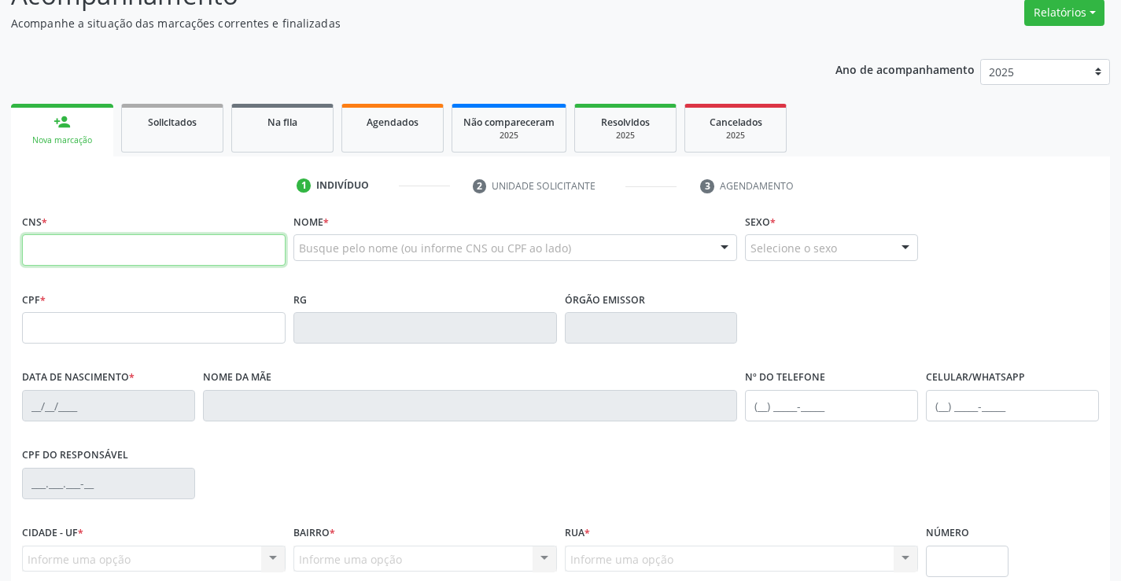
click at [94, 236] on input "text" at bounding box center [153, 249] width 263 height 31
type input "702 0083 7989 6786"
type input "372.507.498-46"
type input "[DATE]"
type input "[PERSON_NAME]"
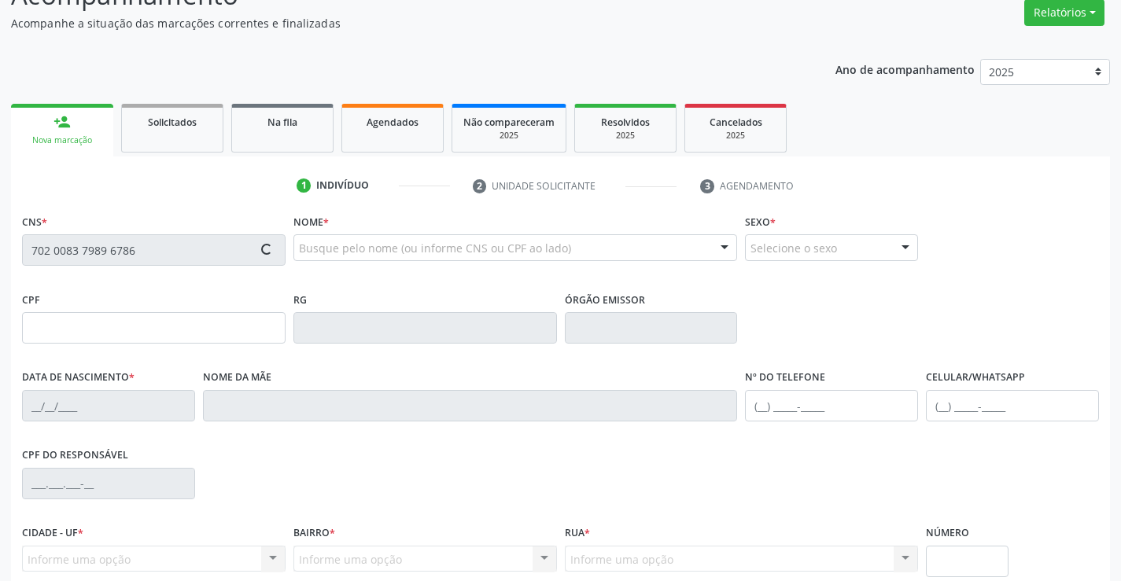
type input "[PHONE_NUMBER]"
type input "S/N"
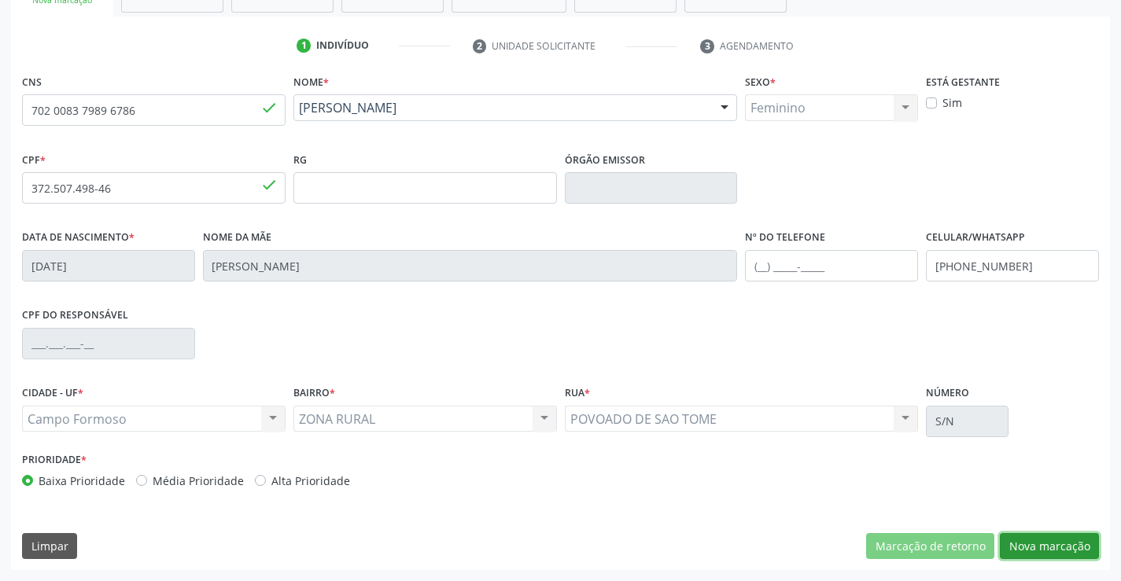
click at [1047, 547] on button "Nova marcação" at bounding box center [1049, 546] width 99 height 27
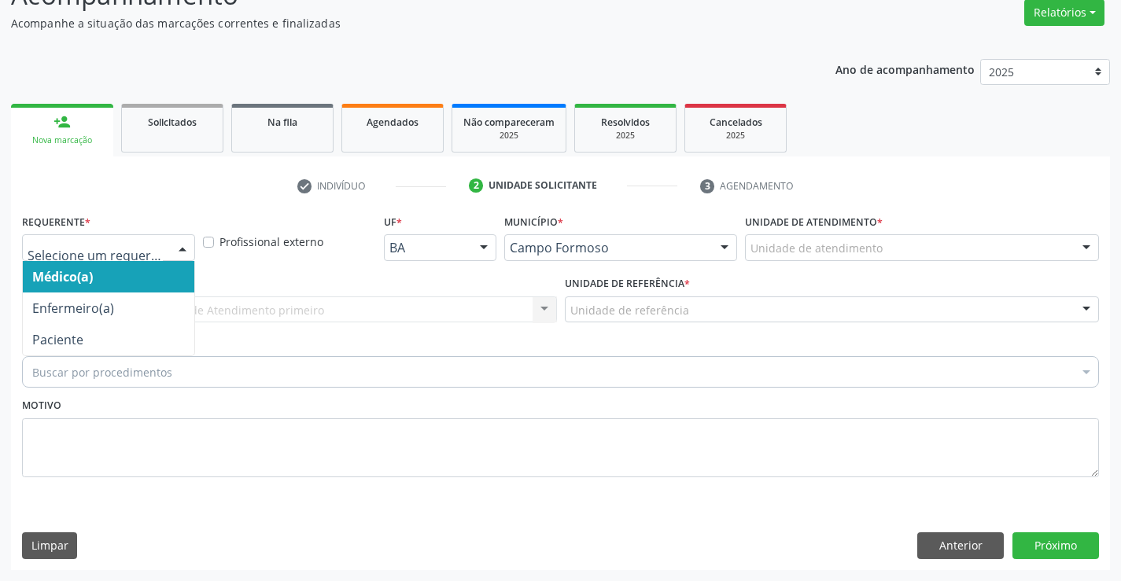
click at [187, 255] on div at bounding box center [183, 248] width 24 height 27
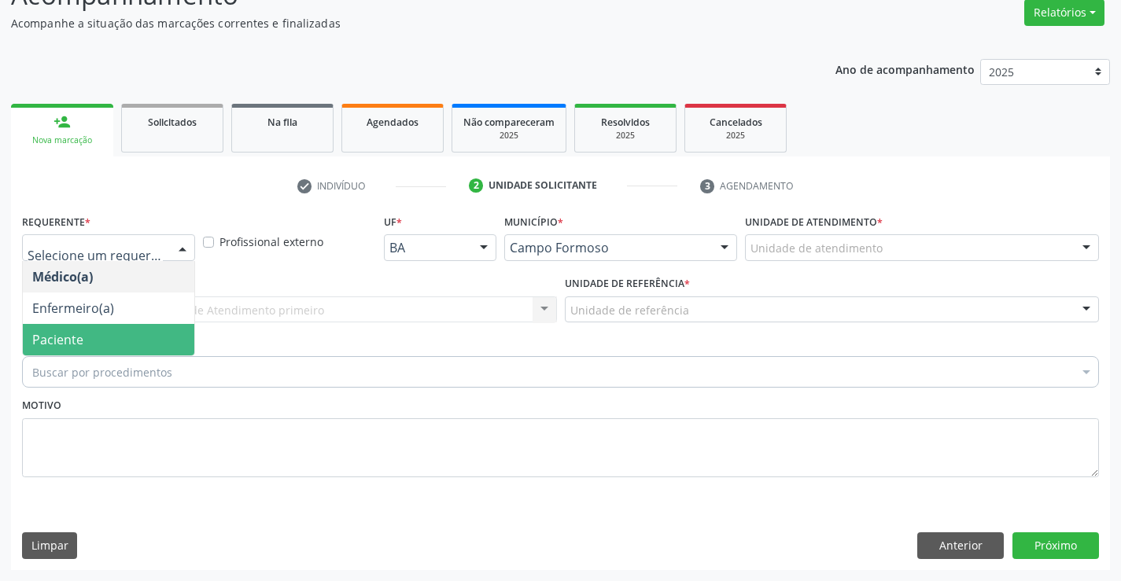
click at [91, 340] on span "Paciente" at bounding box center [108, 339] width 171 height 31
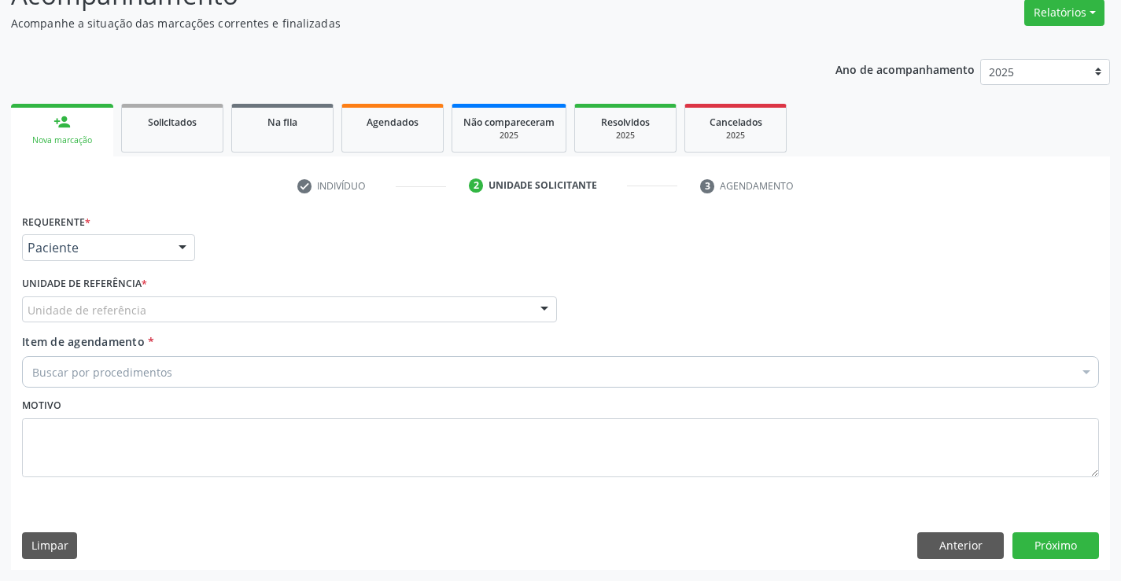
click at [290, 318] on div "Unidade de referência" at bounding box center [289, 309] width 535 height 27
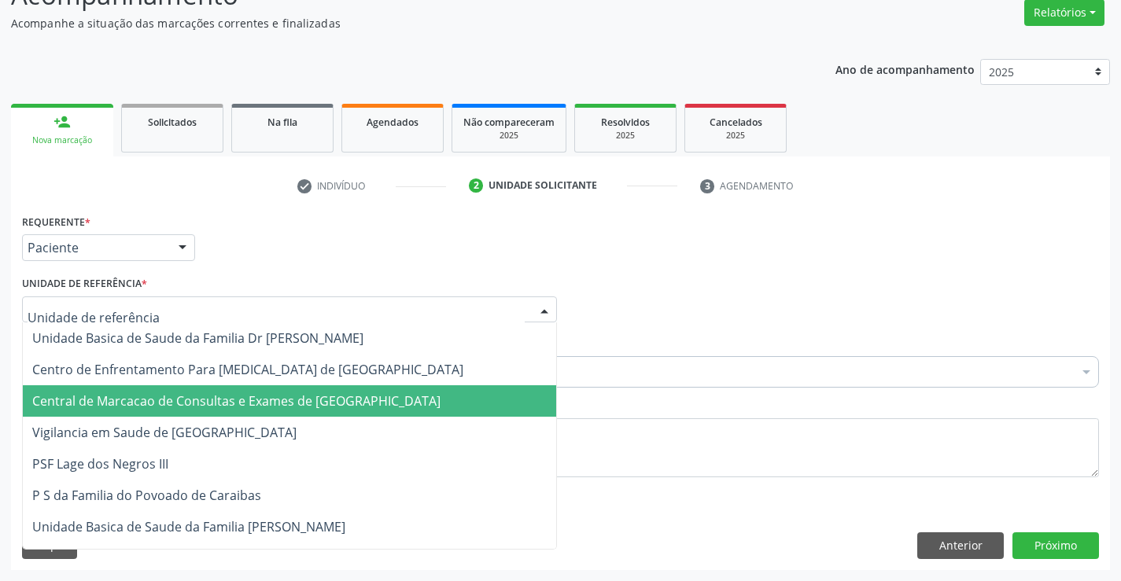
click at [295, 395] on span "Central de Marcacao de Consultas e Exames de [GEOGRAPHIC_DATA]" at bounding box center [236, 400] width 408 height 17
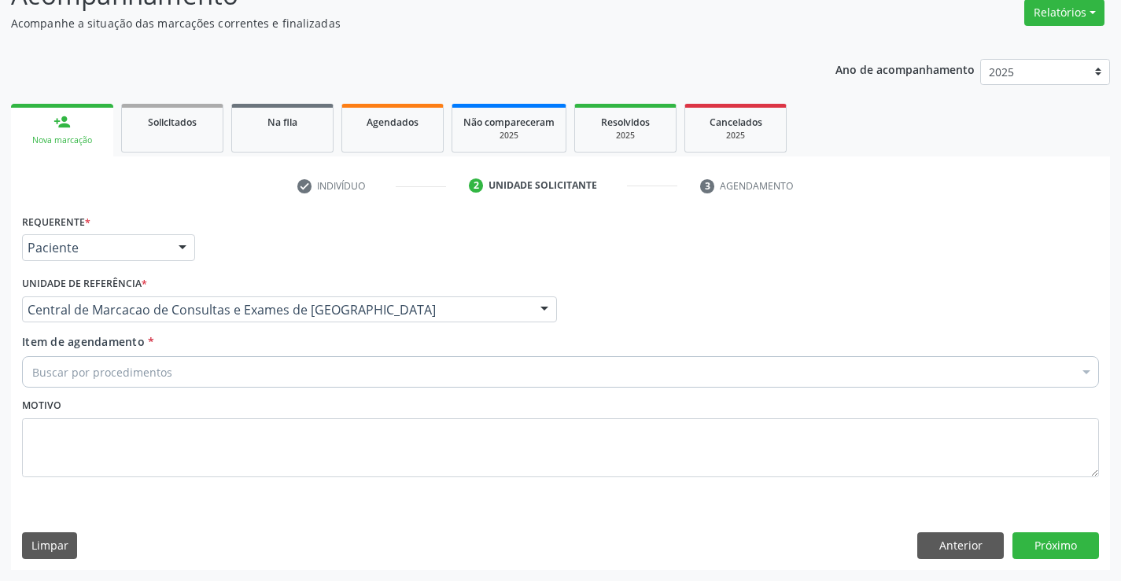
click at [328, 373] on div "Buscar por procedimentos" at bounding box center [560, 371] width 1077 height 31
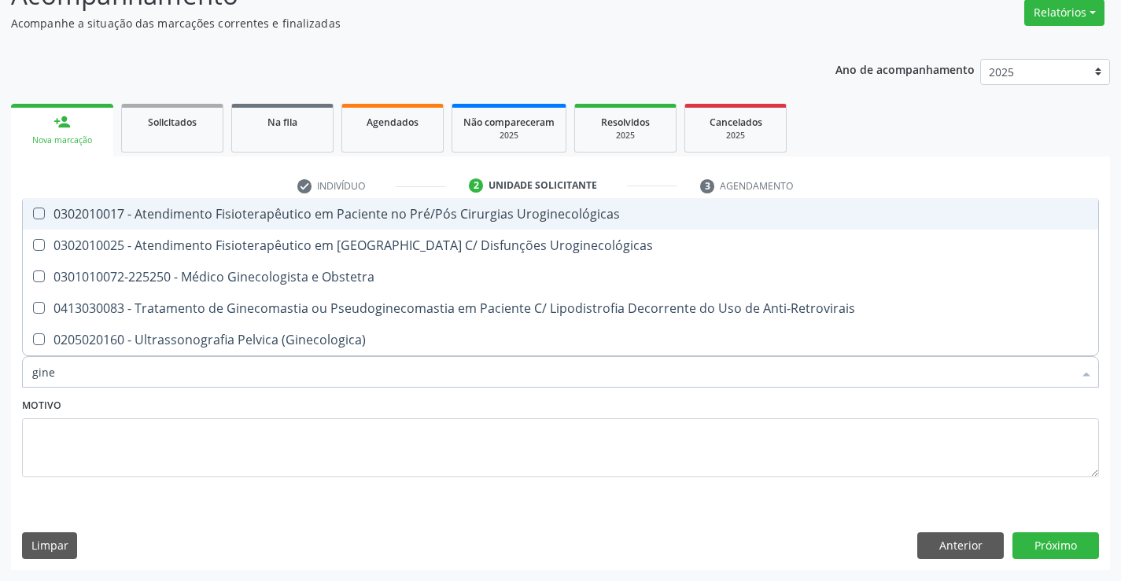
type input "ginec"
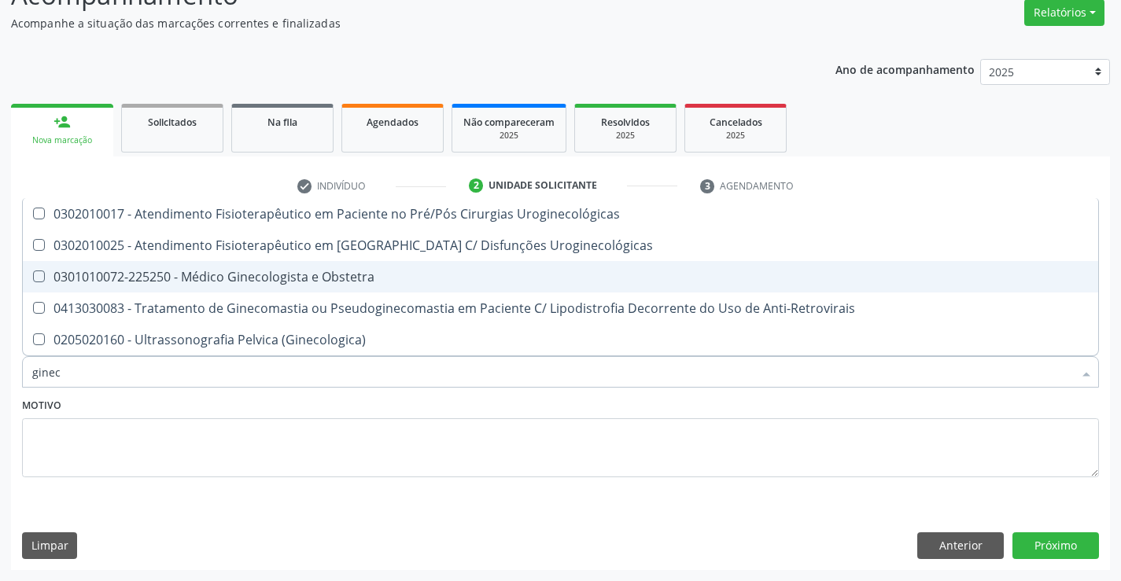
click at [337, 271] on div "0301010072-225250 - Médico Ginecologista e Obstetra" at bounding box center [560, 277] width 1056 height 13
checkbox Obstetra "true"
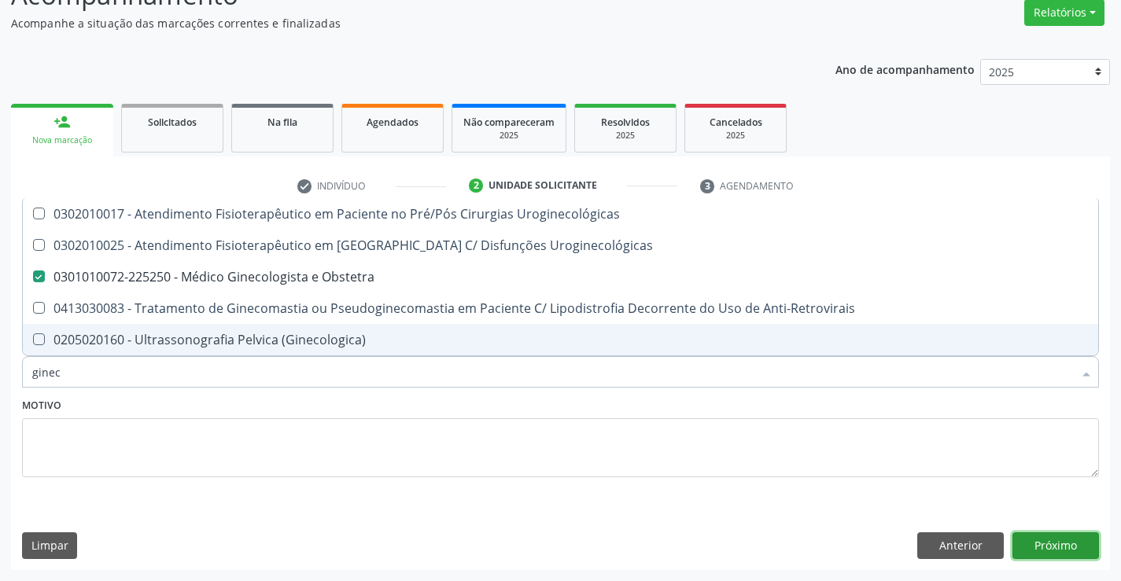
click at [1038, 549] on button "Próximo" at bounding box center [1055, 545] width 87 height 27
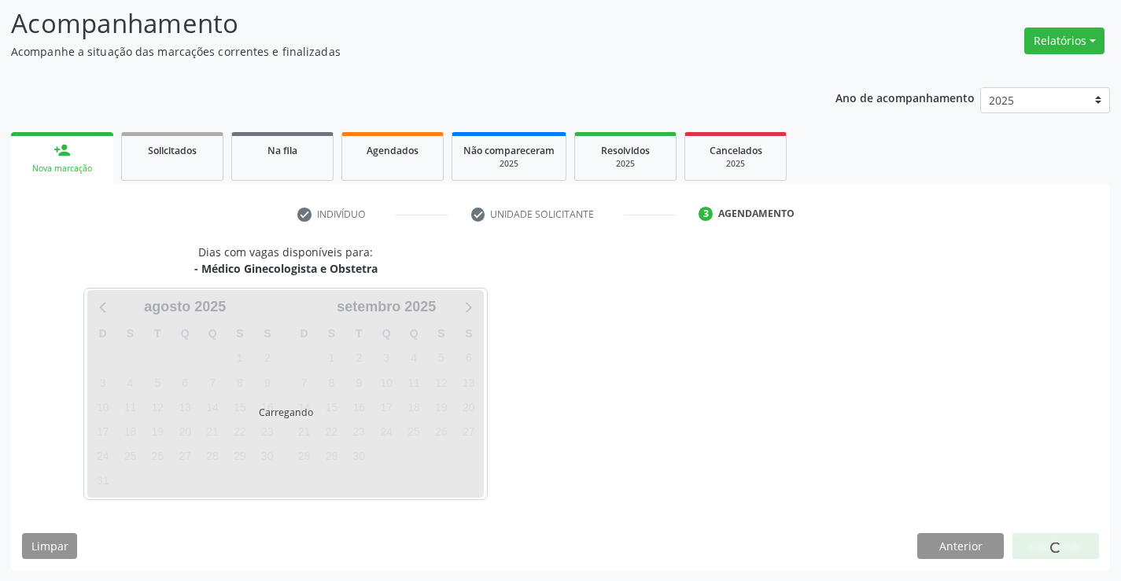
scroll to position [103, 0]
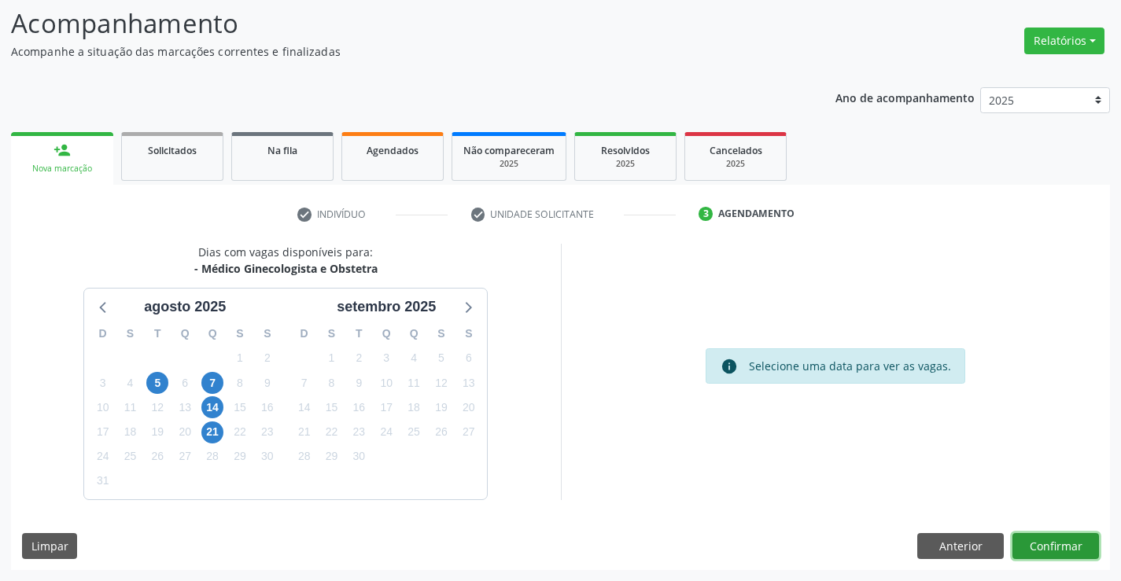
click at [1029, 535] on button "Confirmar" at bounding box center [1055, 546] width 87 height 27
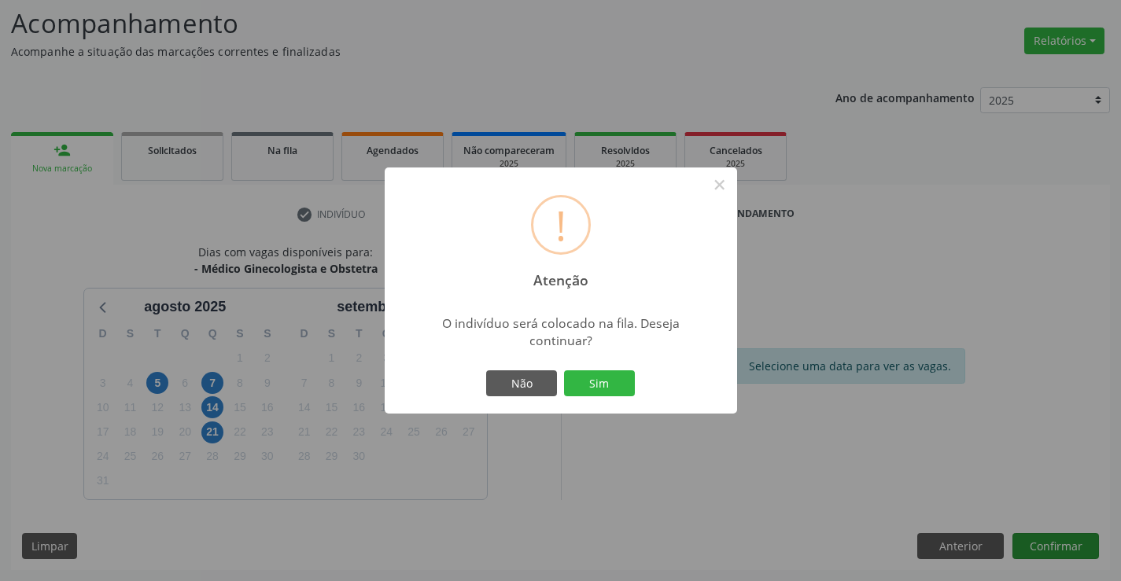
click at [564, 370] on button "Sim" at bounding box center [599, 383] width 71 height 27
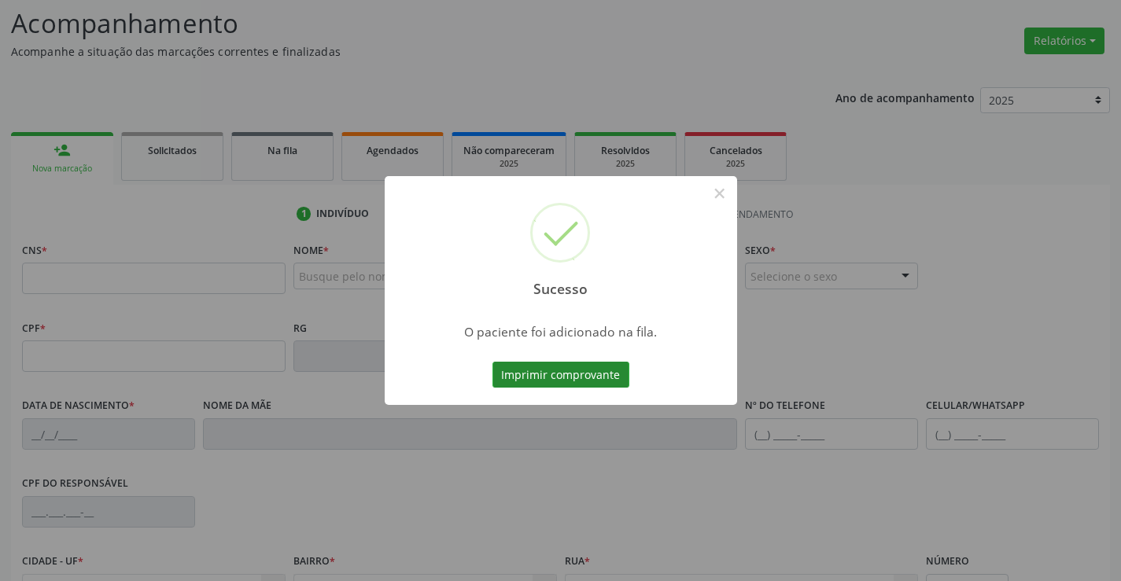
click at [573, 376] on button "Imprimir comprovante" at bounding box center [560, 375] width 137 height 27
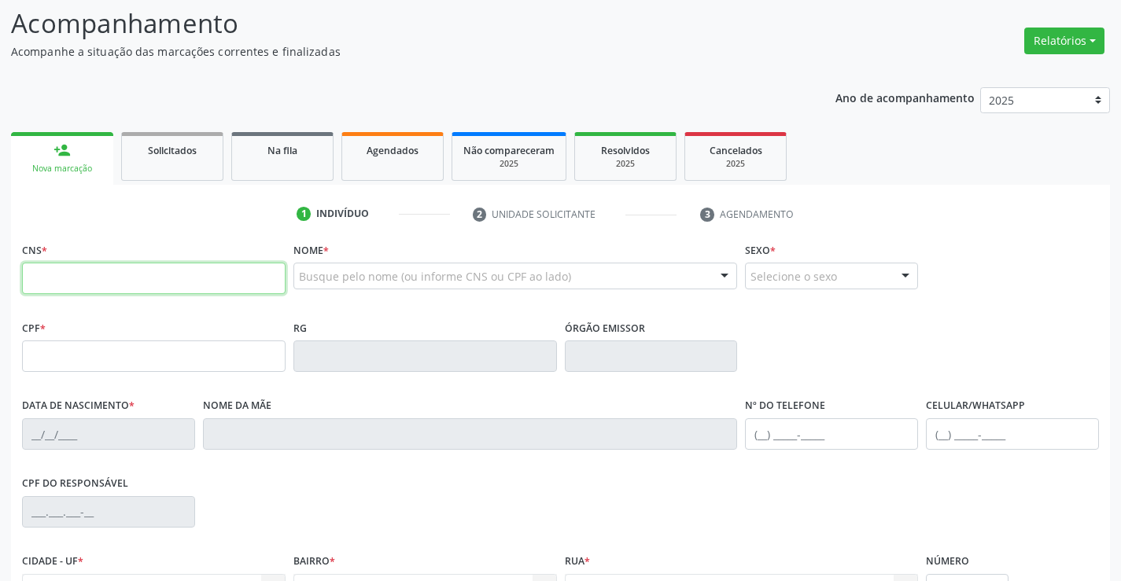
click at [178, 274] on input "text" at bounding box center [153, 278] width 263 height 31
type input "709 8010 4291 6994"
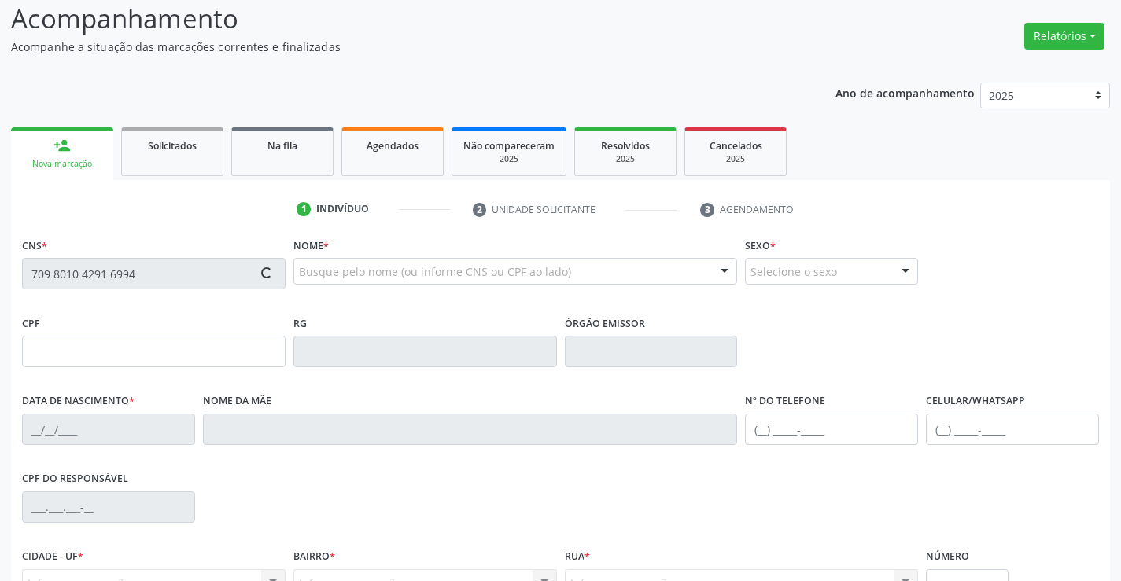
scroll to position [271, 0]
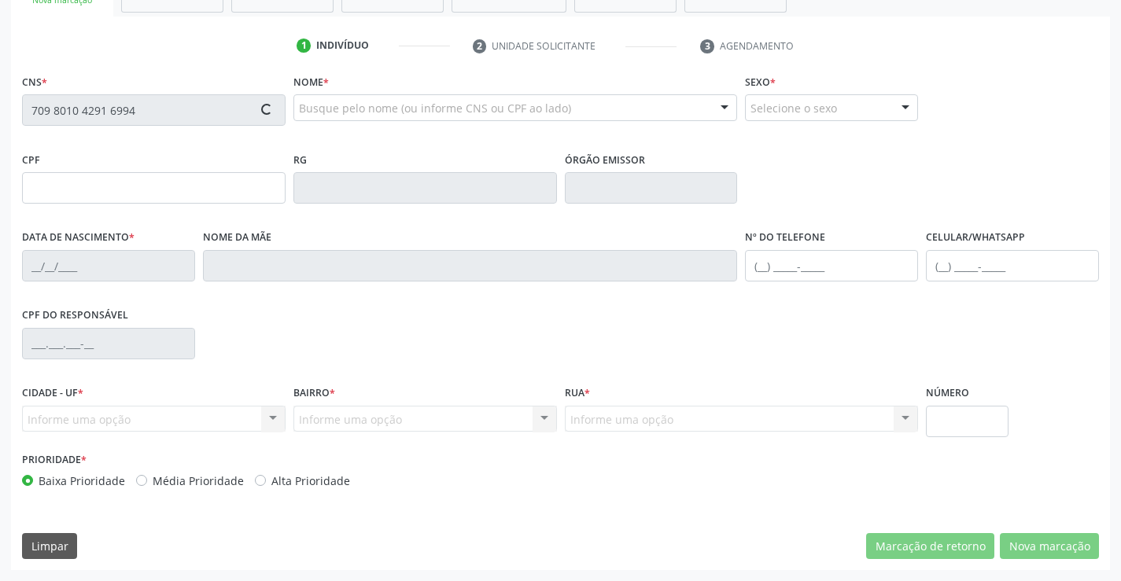
type input "1124951687"
type input "2[DATE]"
type input "[PHONE_NUMBER]"
type input "S/N"
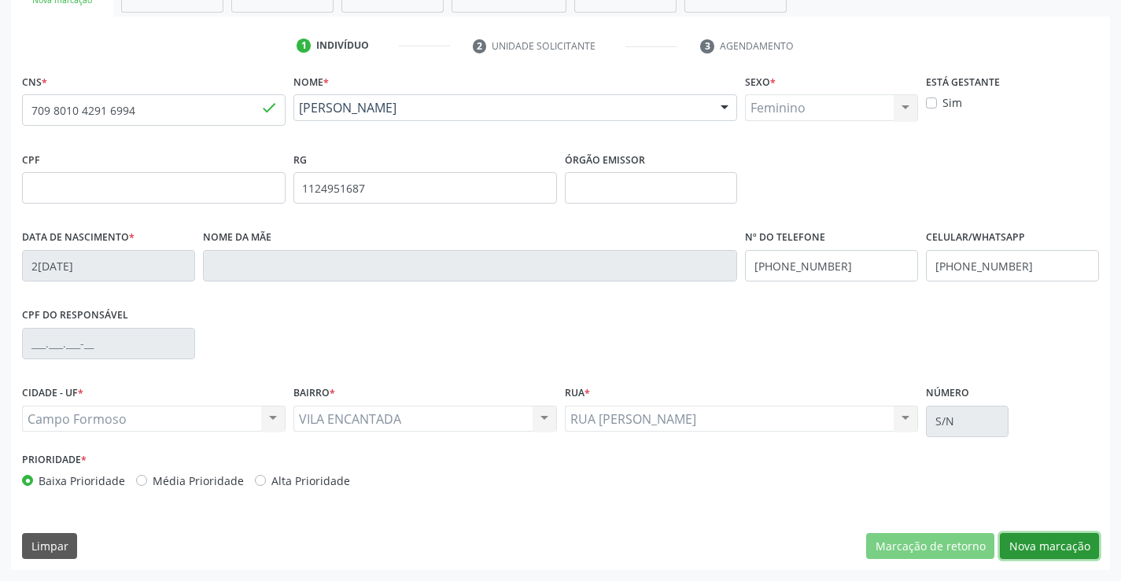
click at [1084, 547] on button "Nova marcação" at bounding box center [1049, 546] width 99 height 27
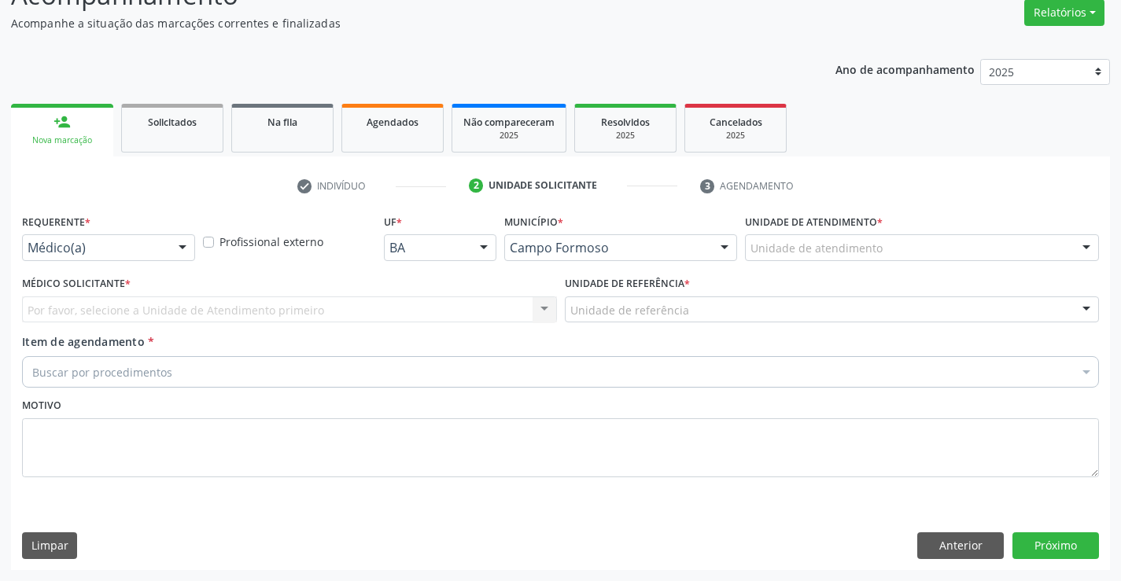
scroll to position [131, 0]
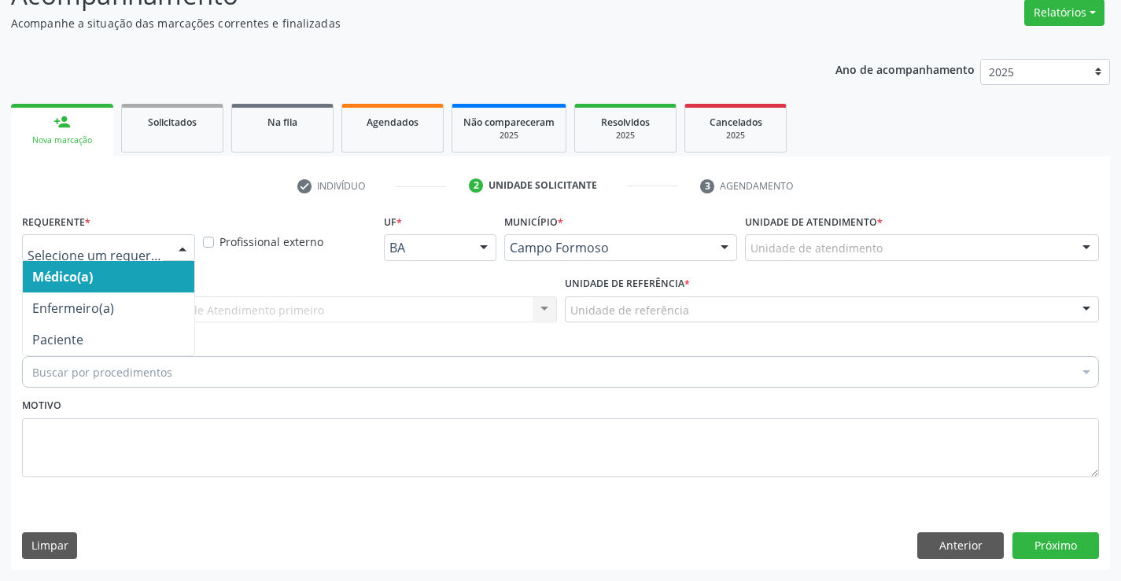
click at [179, 259] on div at bounding box center [183, 248] width 24 height 27
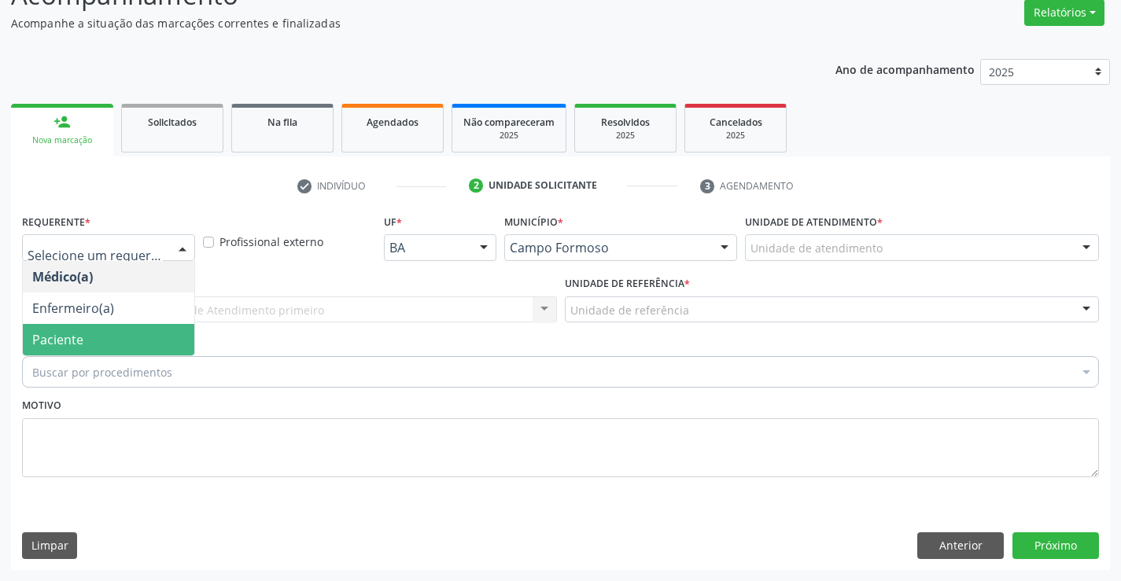
click at [134, 332] on span "Paciente" at bounding box center [108, 339] width 171 height 31
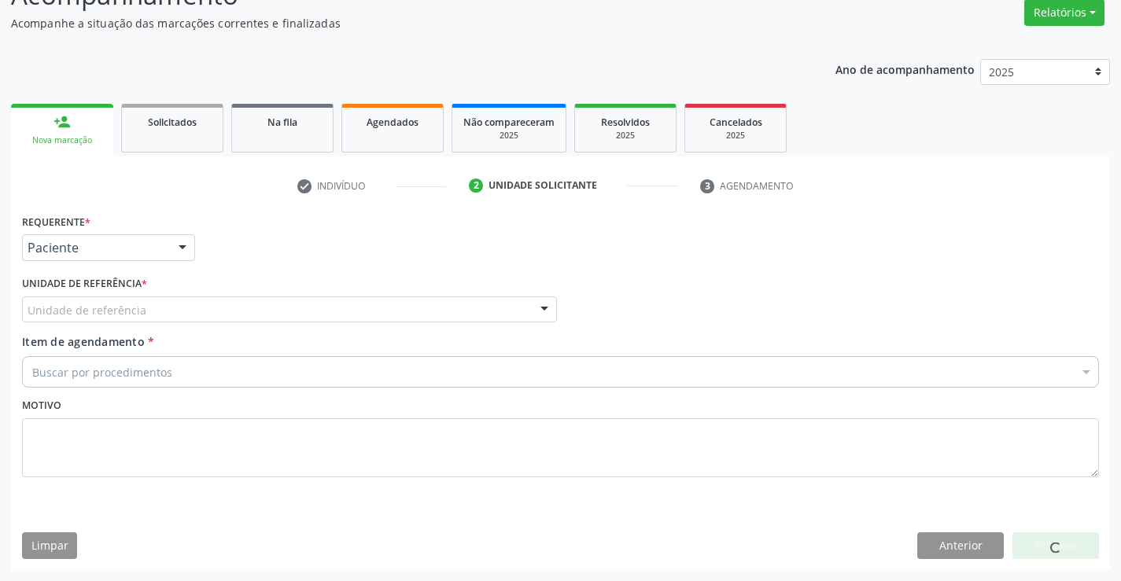
click at [278, 313] on div "Unidade de referência" at bounding box center [289, 309] width 535 height 27
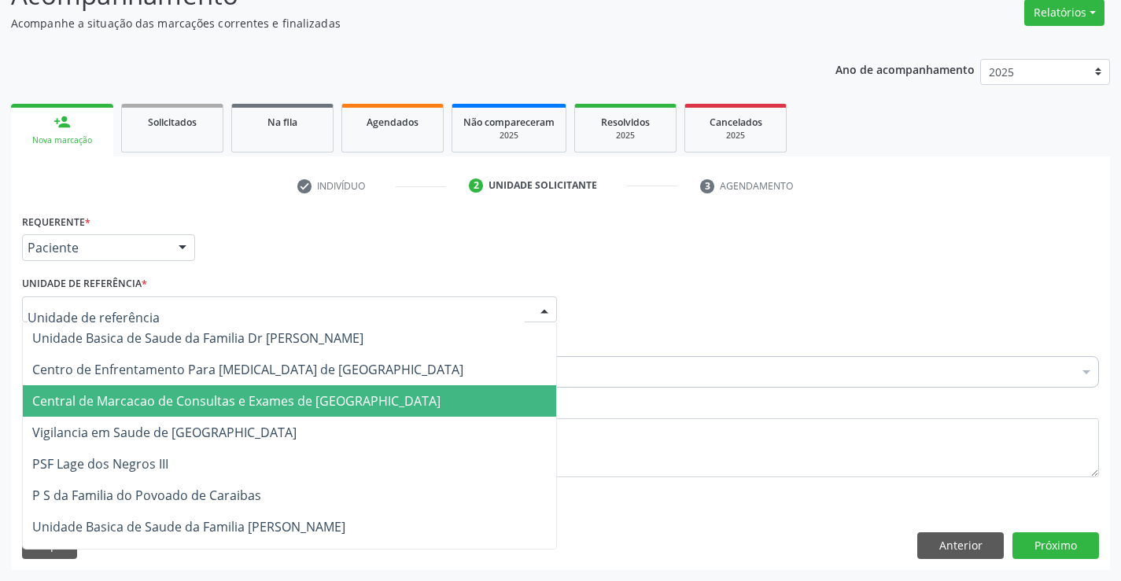
drag, startPoint x: 286, startPoint y: 378, endPoint x: 286, endPoint y: 392, distance: 13.4
click at [286, 392] on span "Central de Marcacao de Consultas e Exames de [GEOGRAPHIC_DATA]" at bounding box center [289, 400] width 533 height 31
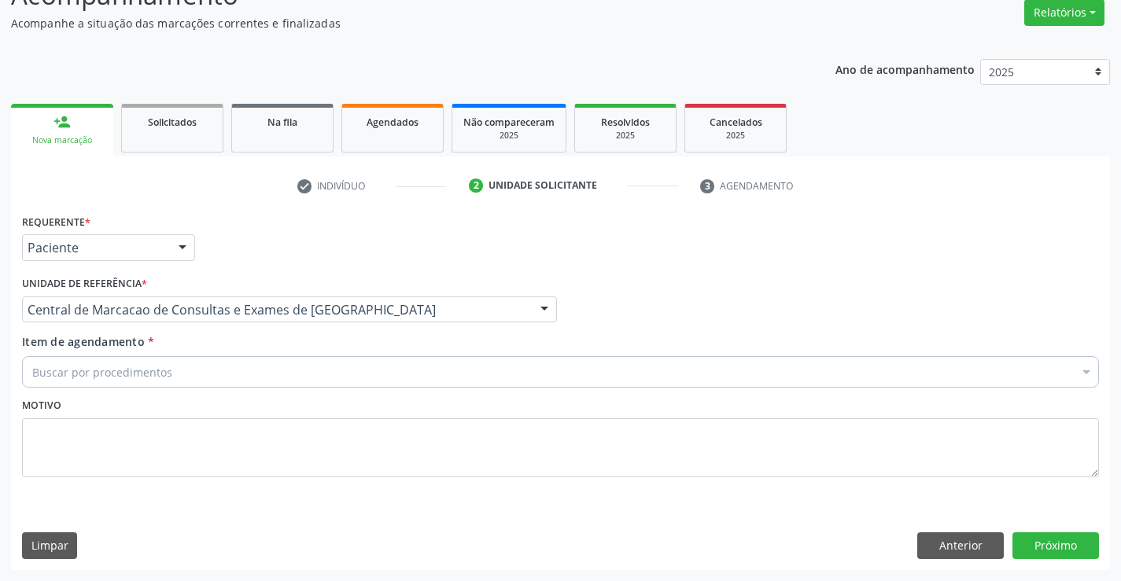
click at [319, 374] on div "Buscar por procedimentos" at bounding box center [560, 371] width 1077 height 31
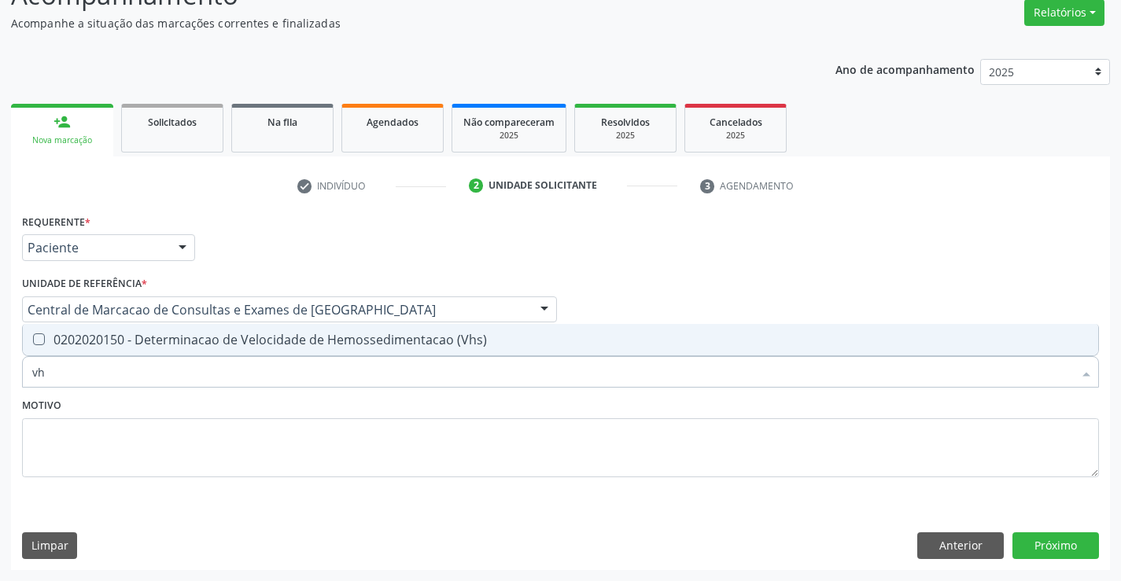
type input "vhs"
click at [315, 345] on div "0202020150 - Determinacao de Velocidade de Hemossedimentacao (Vhs)" at bounding box center [560, 339] width 1056 height 13
checkbox \(Vhs\) "true"
type input "vhs"
click at [312, 400] on div "Motivo" at bounding box center [560, 435] width 1077 height 83
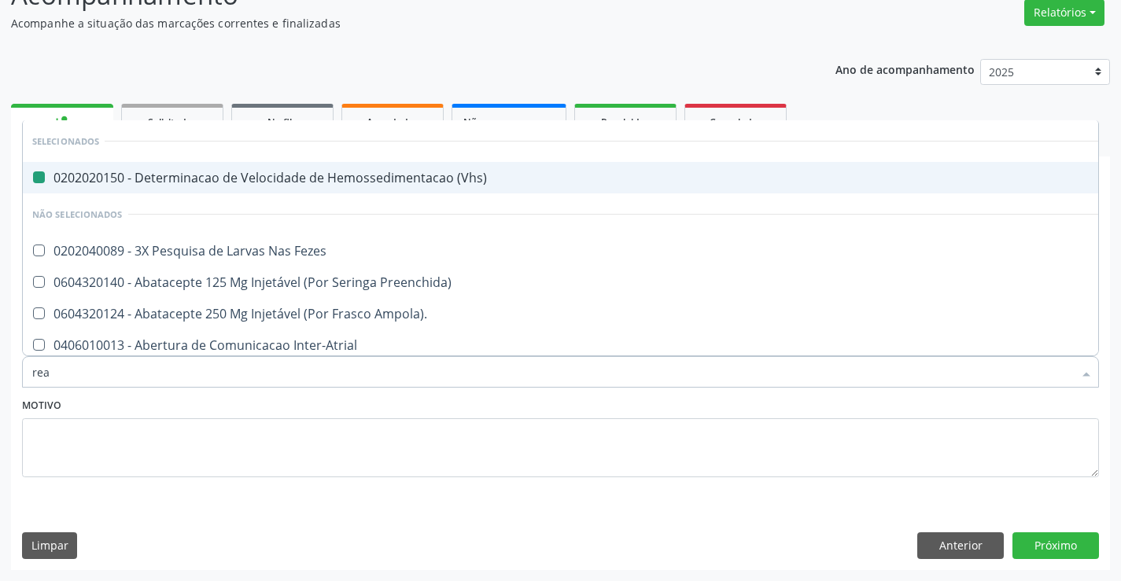
type input "reat"
checkbox \(Vhs\) "false"
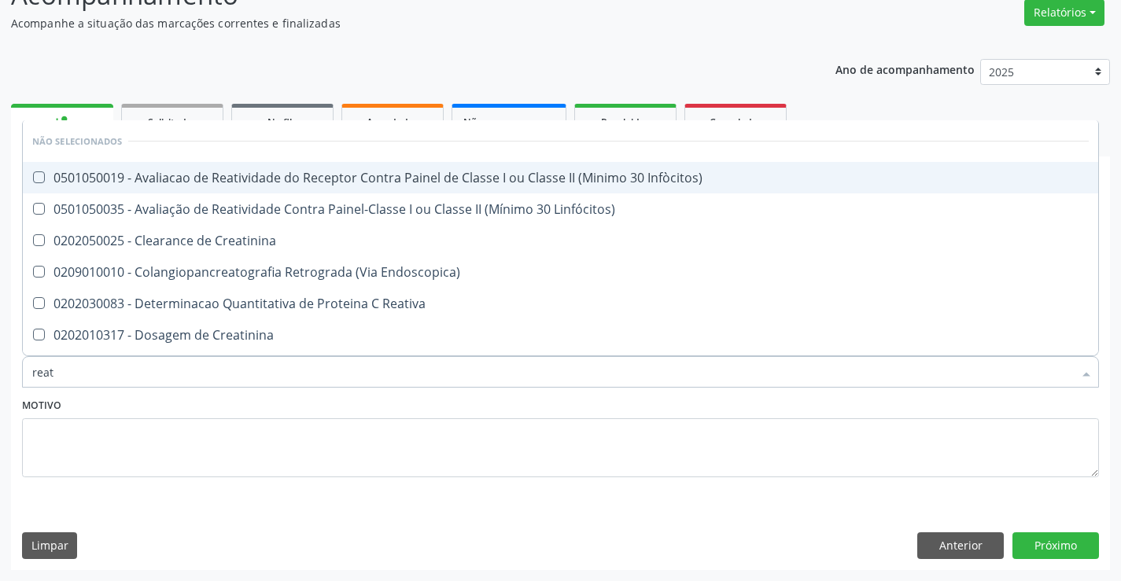
type input "reati"
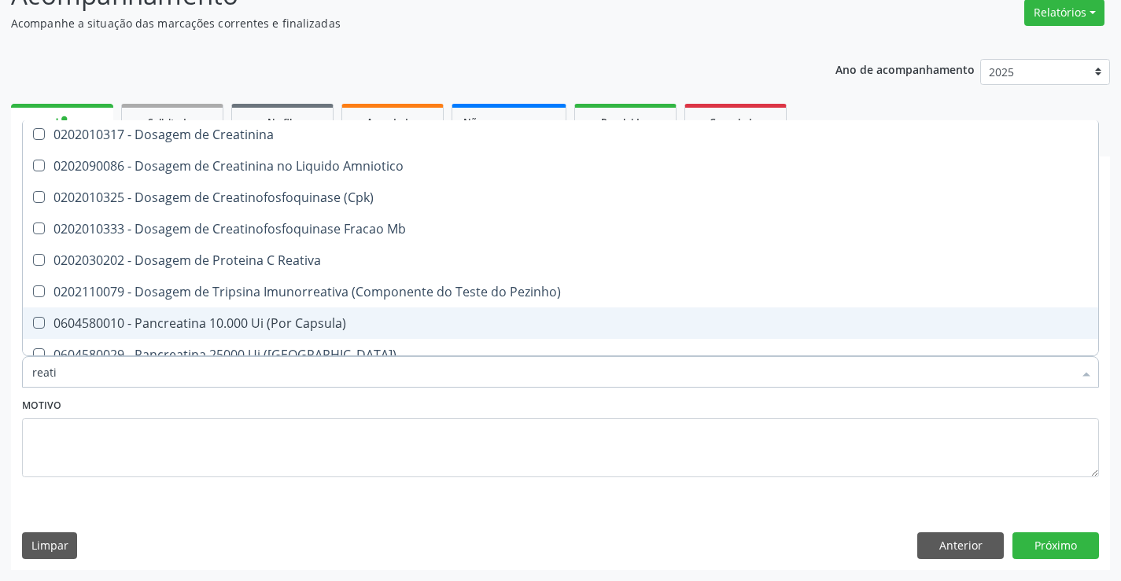
scroll to position [215, 0]
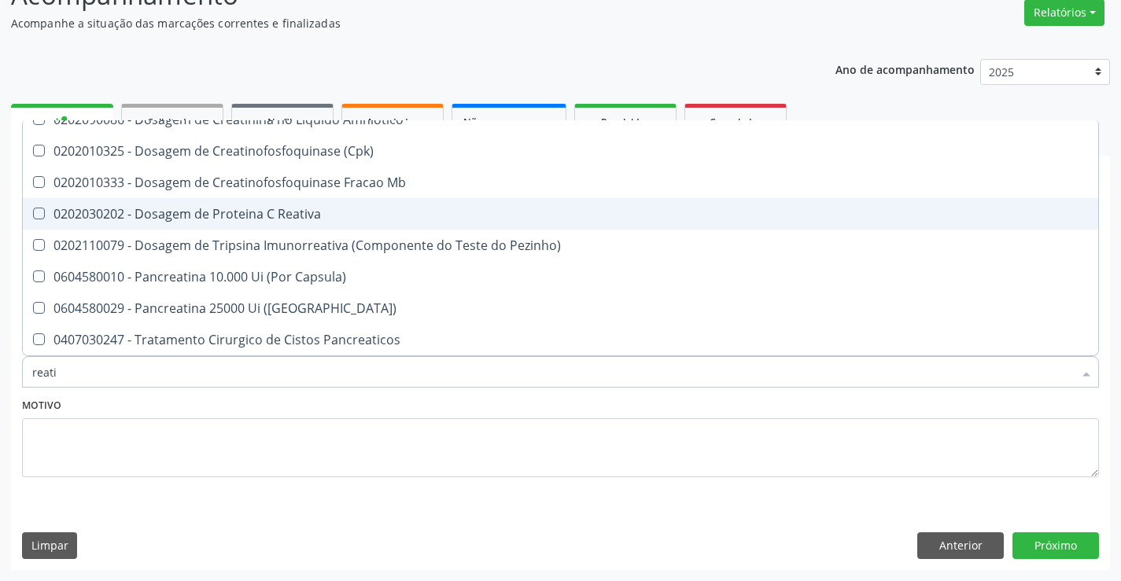
click at [274, 209] on div "0202030202 - Dosagem de Proteina C Reativa" at bounding box center [560, 214] width 1056 height 13
checkbox Reativa "true"
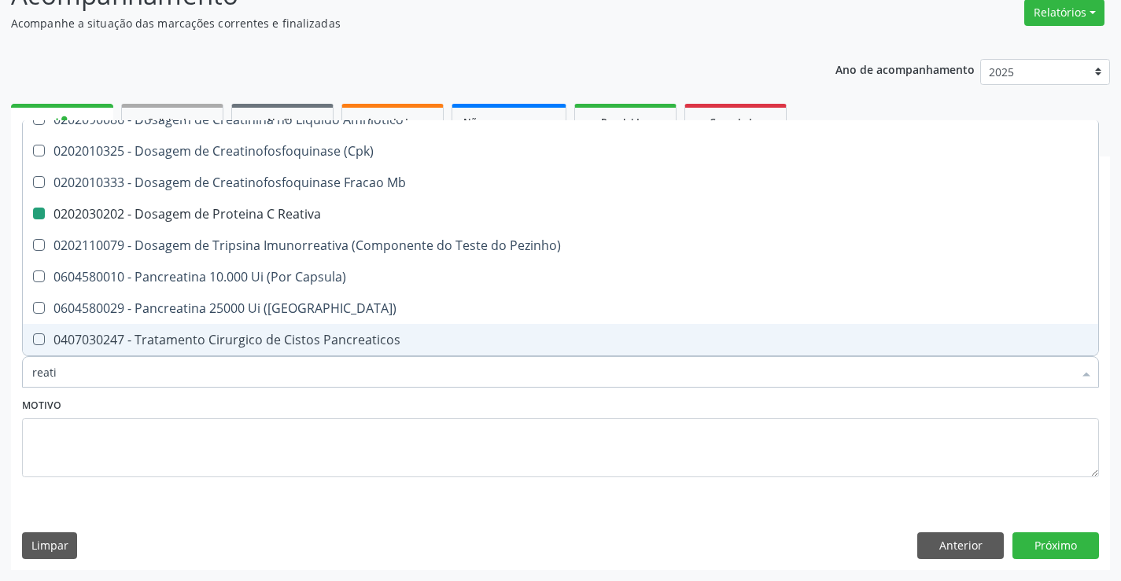
click at [272, 406] on div "Motivo" at bounding box center [560, 435] width 1077 height 83
checkbox Infòcitos\) "true"
checkbox Reativa "false"
checkbox Linfócitos\) "true"
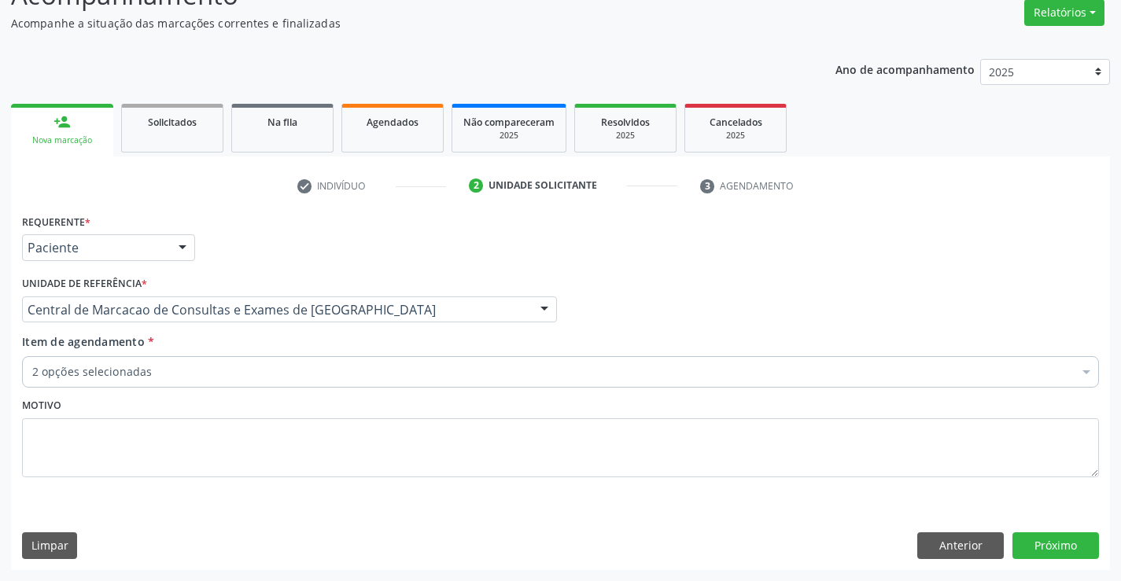
scroll to position [0, 0]
click at [271, 382] on div "2 opções selecionadas" at bounding box center [560, 371] width 1077 height 31
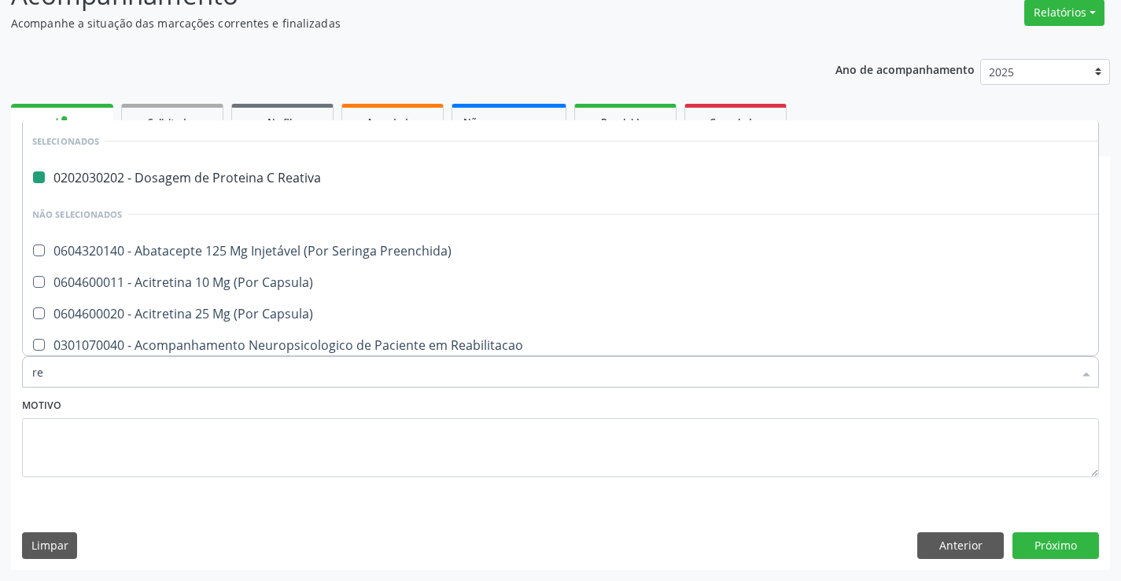
type input "reu"
checkbox Reativa "false"
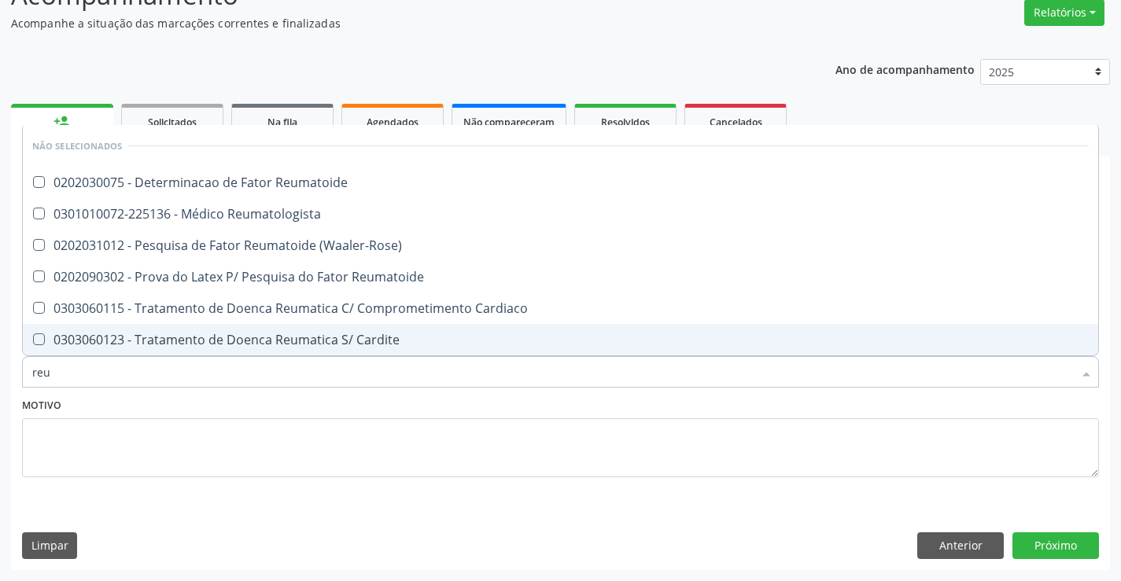
type input "reum"
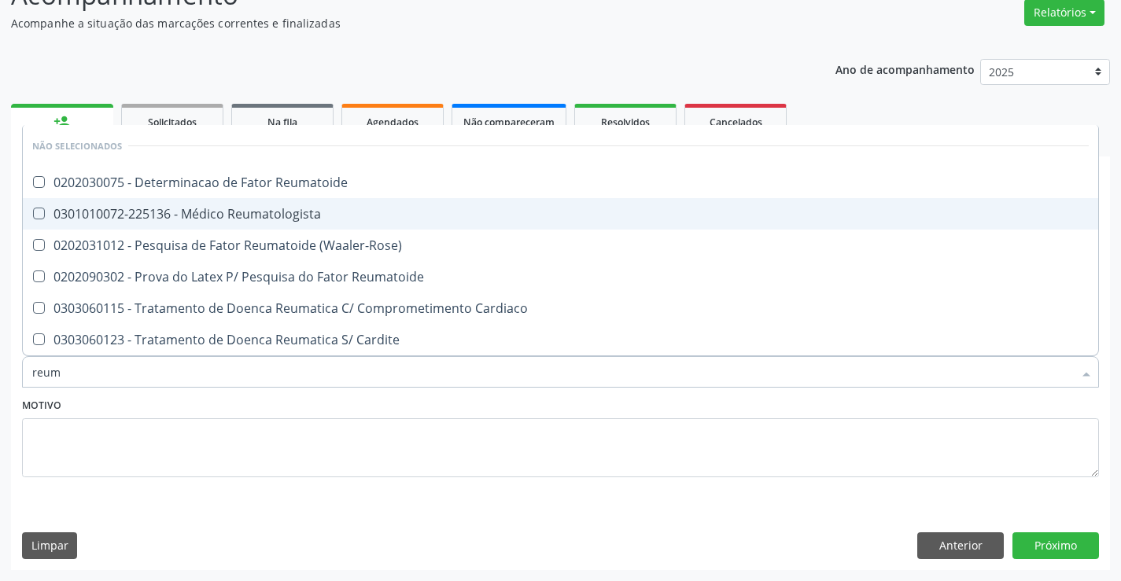
click at [323, 211] on div "0301010072-225136 - Médico Reumatologista" at bounding box center [560, 214] width 1056 height 13
drag, startPoint x: 326, startPoint y: 217, endPoint x: 339, endPoint y: 190, distance: 30.6
click at [326, 215] on div "0301010072-225136 - Médico Reumatologista" at bounding box center [560, 214] width 1056 height 13
checkbox Reumatologista "false"
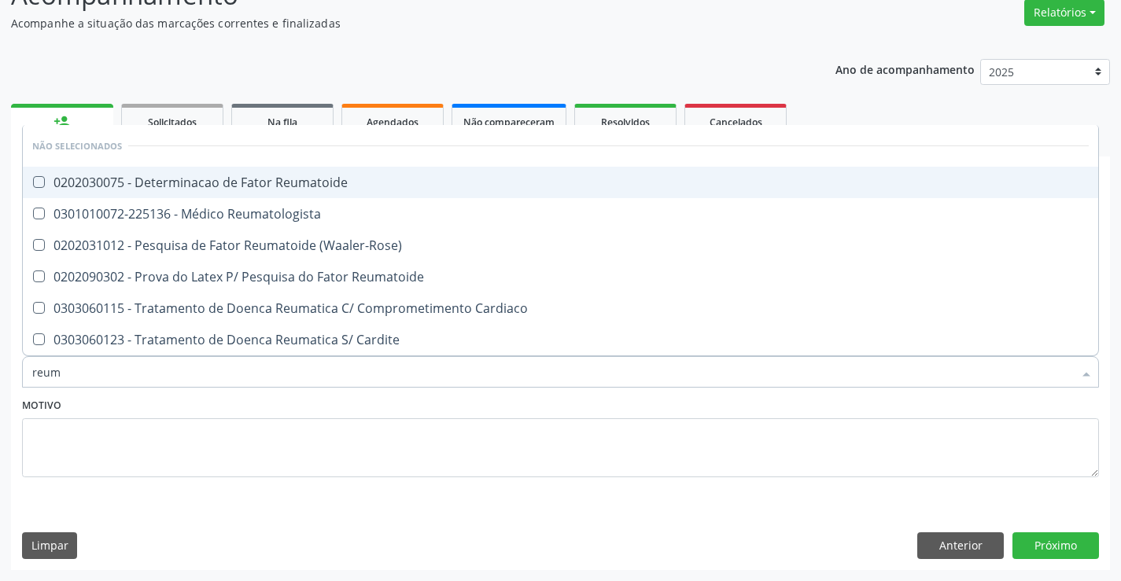
click at [344, 178] on div "0202030075 - Determinacao de Fator Reumatoide" at bounding box center [560, 182] width 1056 height 13
checkbox Reumatoide "true"
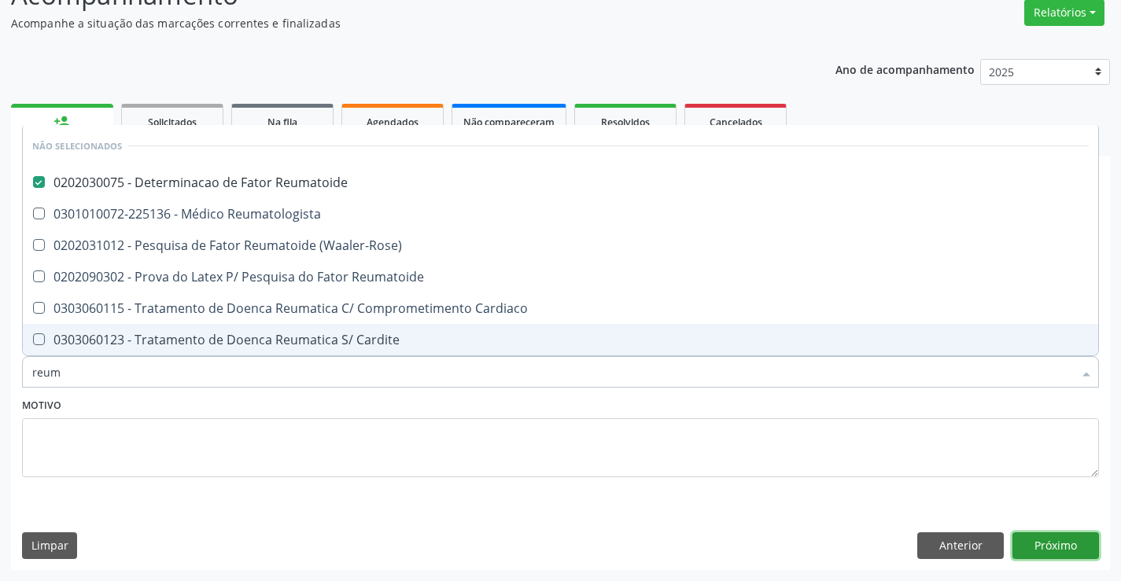
click at [1039, 538] on button "Próximo" at bounding box center [1055, 545] width 87 height 27
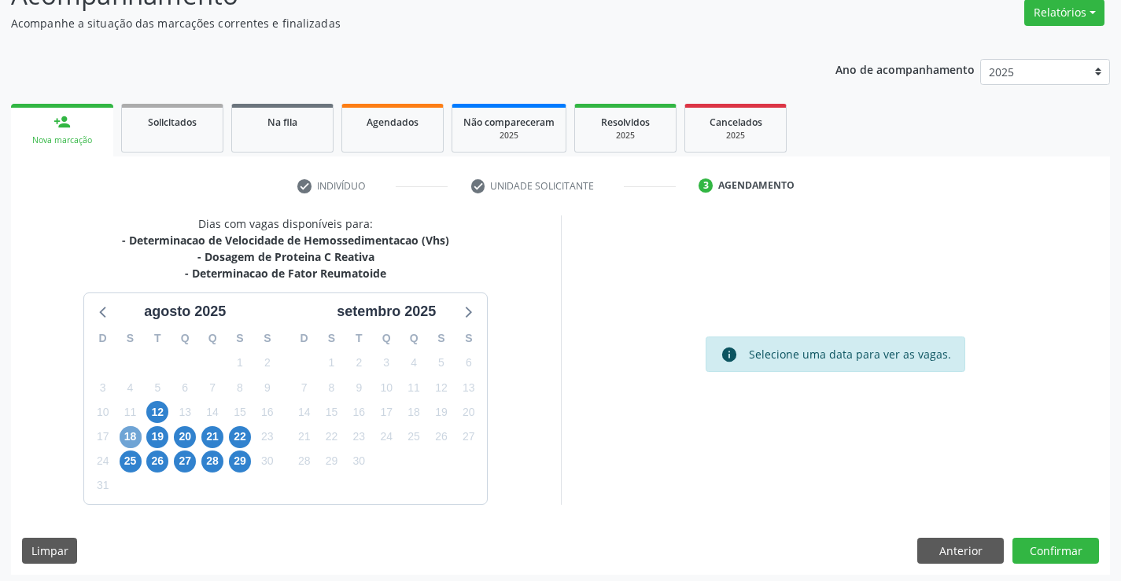
click at [127, 438] on span "18" at bounding box center [131, 437] width 22 height 22
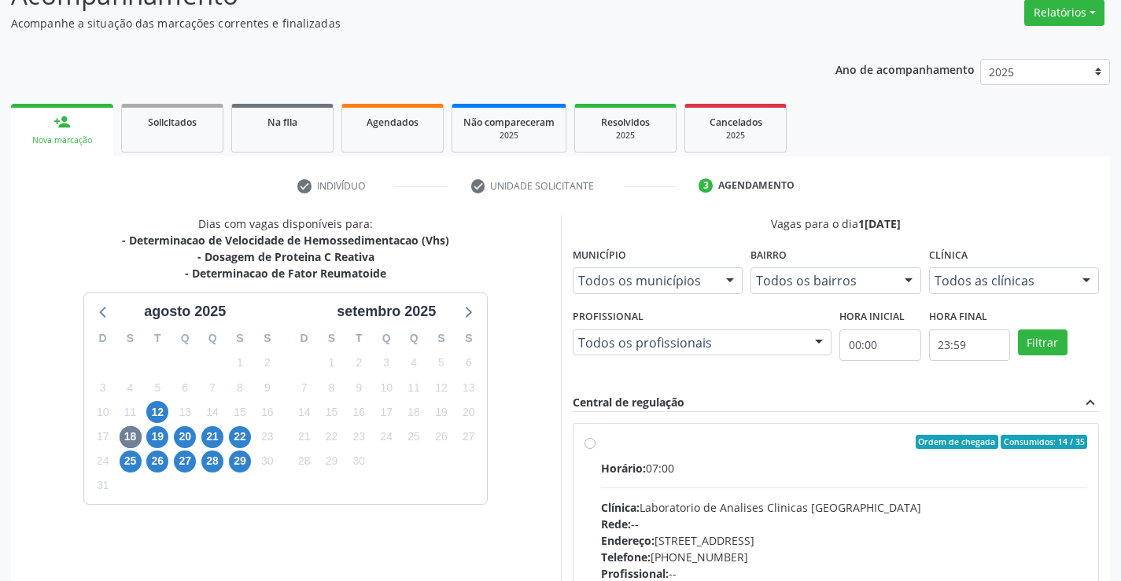
drag, startPoint x: 923, startPoint y: 462, endPoint x: 1132, endPoint y: 454, distance: 208.6
click at [933, 463] on div "Horário: 07:00" at bounding box center [844, 468] width 487 height 17
click at [595, 449] on input "Ordem de chegada Consumidos: 14 / 35 Horário: 07:00 Clínica: Laboratorio de Ana…" at bounding box center [589, 442] width 11 height 14
radio input "true"
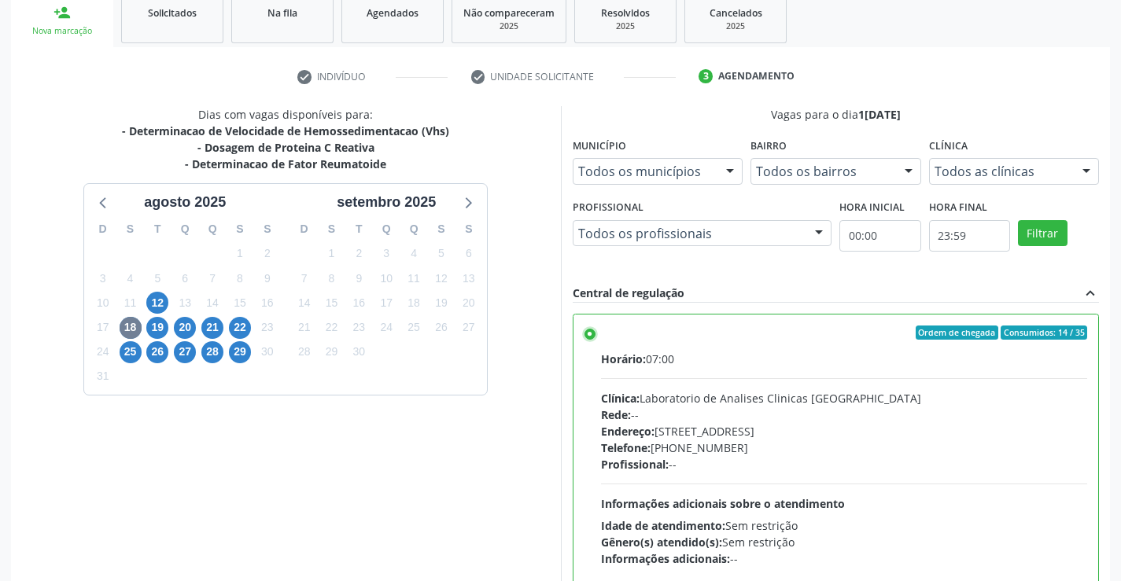
scroll to position [359, 0]
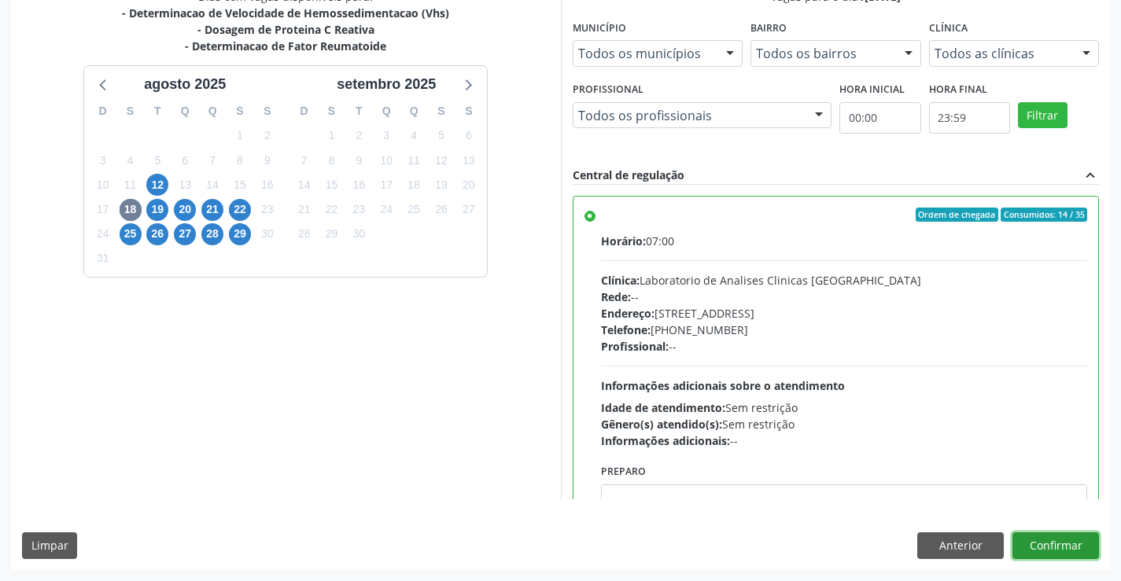
click at [1080, 537] on button "Confirmar" at bounding box center [1055, 545] width 87 height 27
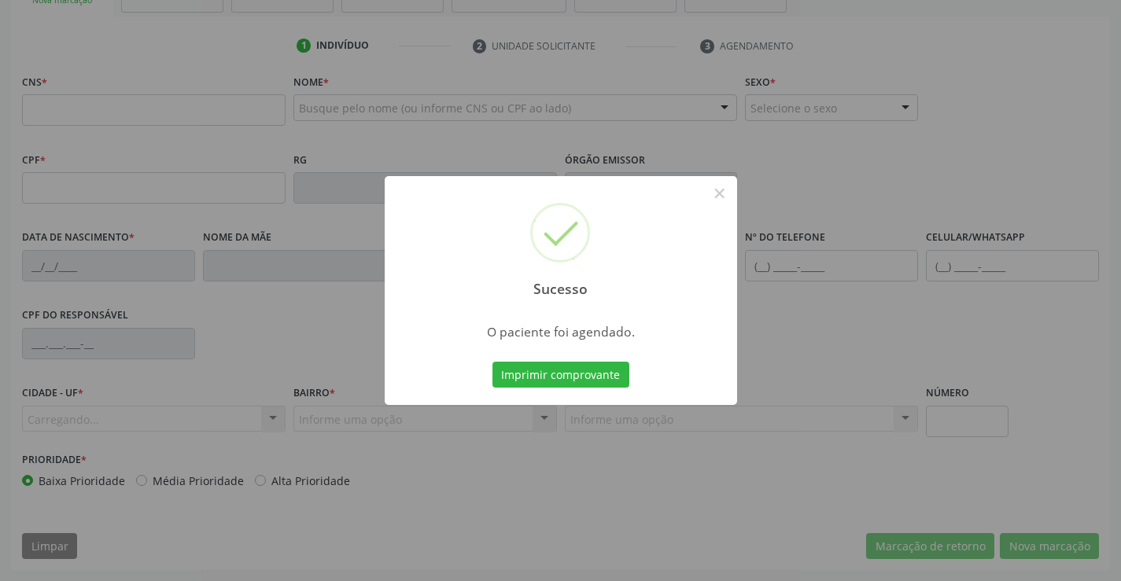
scroll to position [271, 0]
click at [492, 362] on button "Imprimir comprovante" at bounding box center [560, 375] width 137 height 27
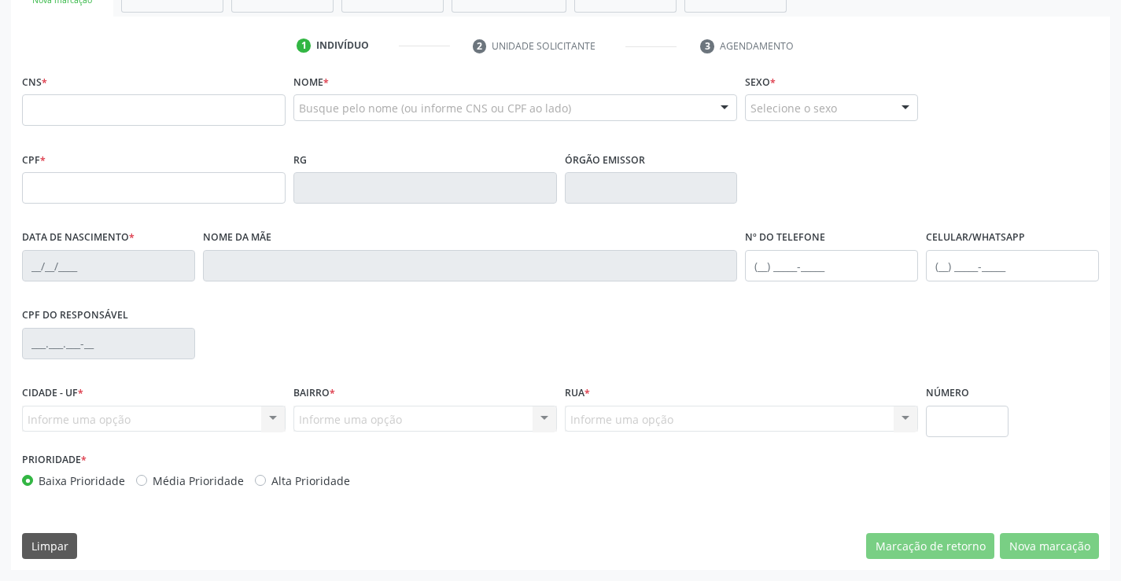
click at [165, 79] on div "CNS *" at bounding box center [153, 98] width 263 height 56
click at [161, 103] on input "text" at bounding box center [153, 109] width 263 height 31
paste input "709 8010 4291 6994"
type input "709 8010 4291 6994"
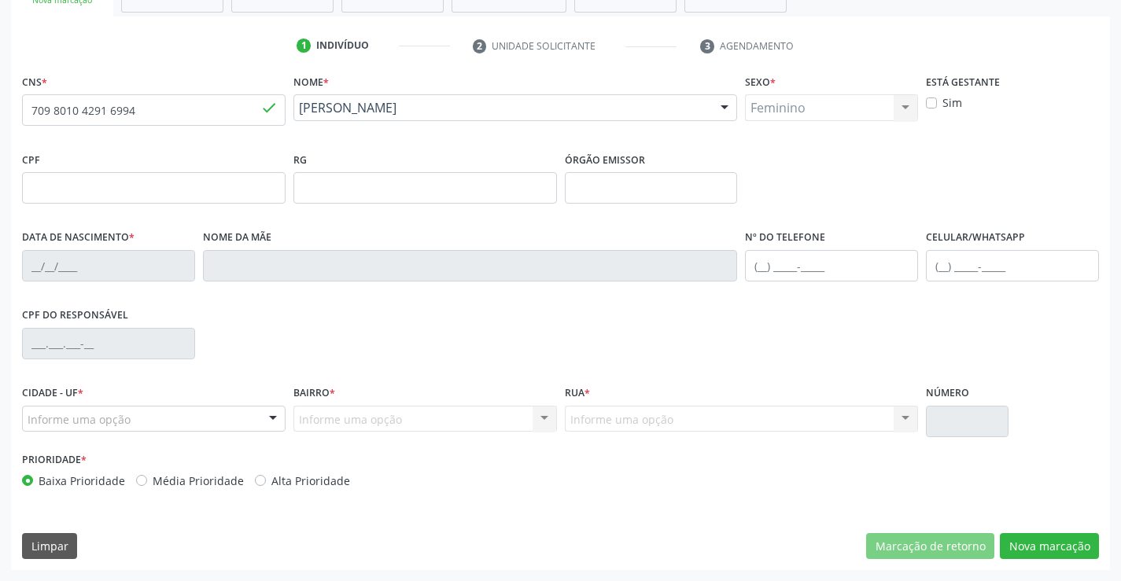
type input "1124951687"
type input "21/03/1963"
type input "(74) 98821-4461"
type input "S/N"
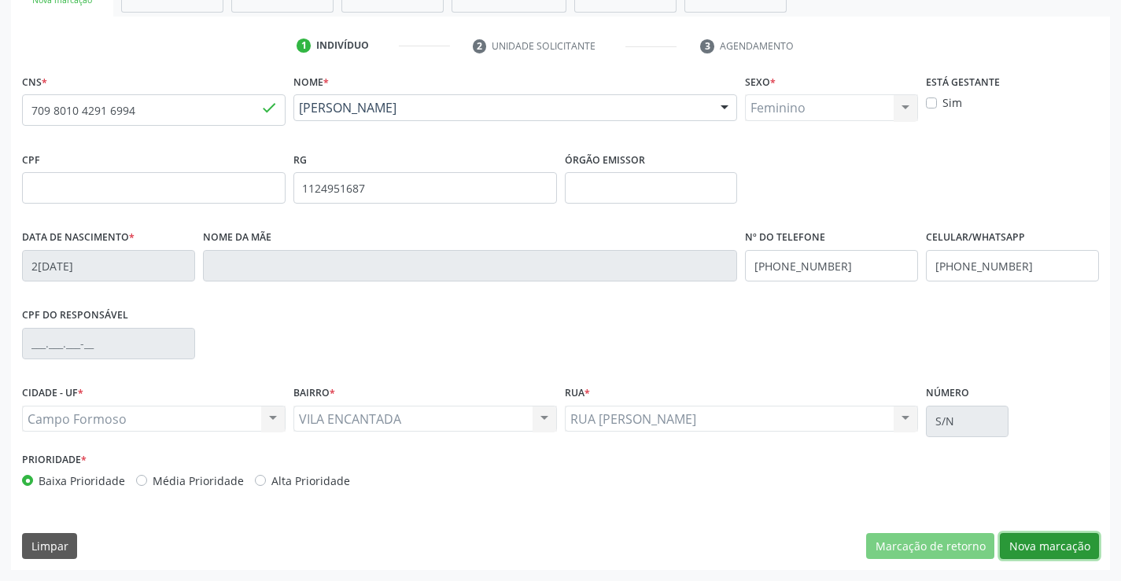
click at [1062, 550] on button "Nova marcação" at bounding box center [1049, 546] width 99 height 27
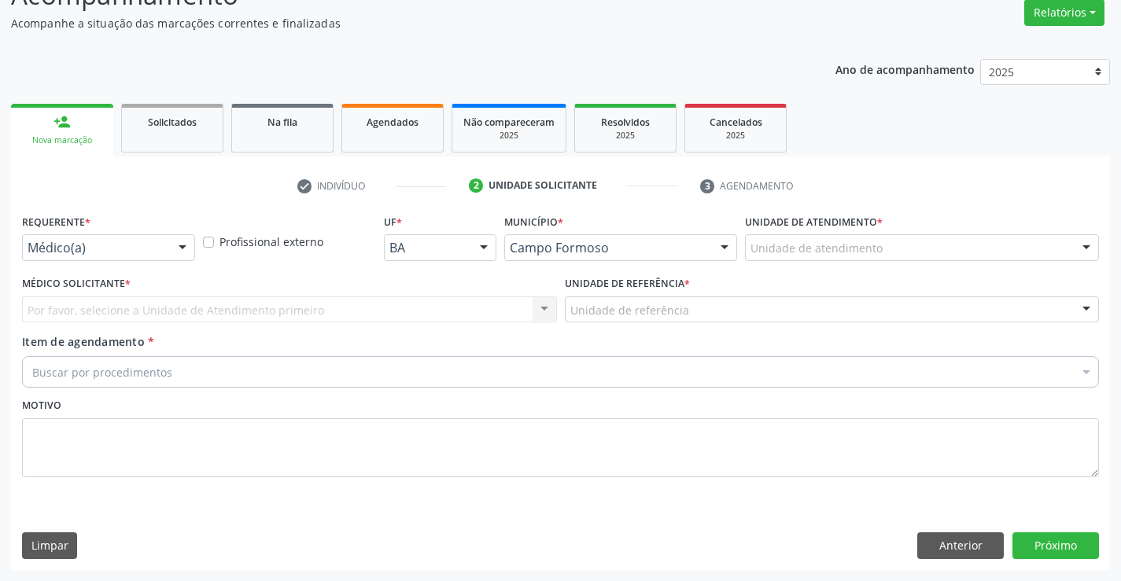
scroll to position [131, 0]
click at [164, 244] on div "Médico(a) Médico(a) Enfermeiro(a) Paciente Nenhum resultado encontrado para: " …" at bounding box center [108, 247] width 173 height 27
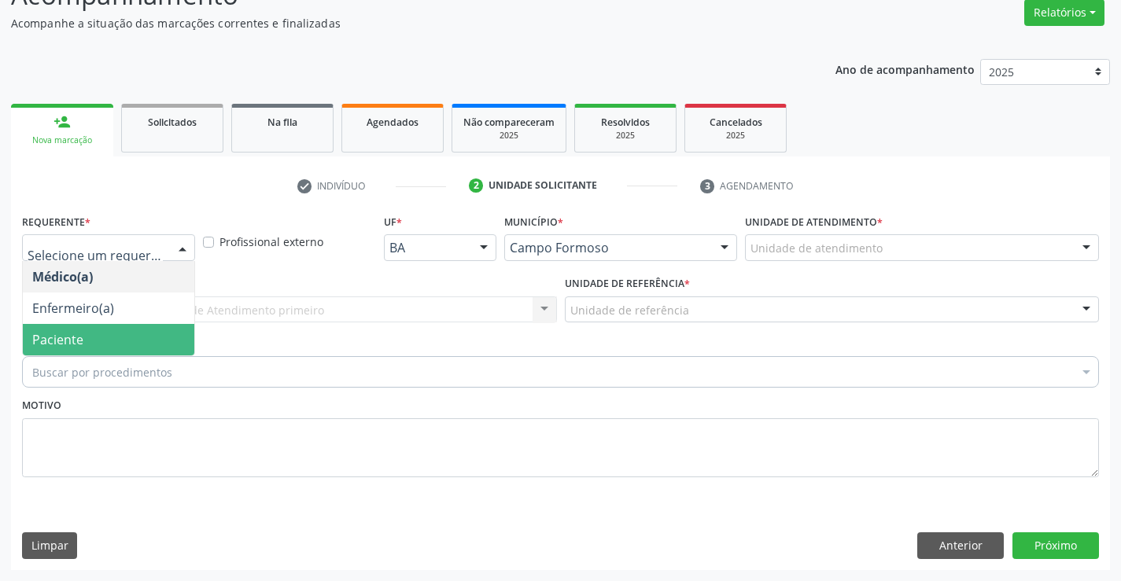
drag, startPoint x: 150, startPoint y: 322, endPoint x: 149, endPoint y: 347, distance: 24.4
click at [149, 347] on ul "Médico(a) Enfermeiro(a) Paciente Nenhum resultado encontrado para: " " Não há n…" at bounding box center [108, 308] width 171 height 94
drag, startPoint x: 149, startPoint y: 347, endPoint x: 243, endPoint y: 321, distance: 97.1
click at [153, 344] on span "Paciente" at bounding box center [108, 339] width 171 height 31
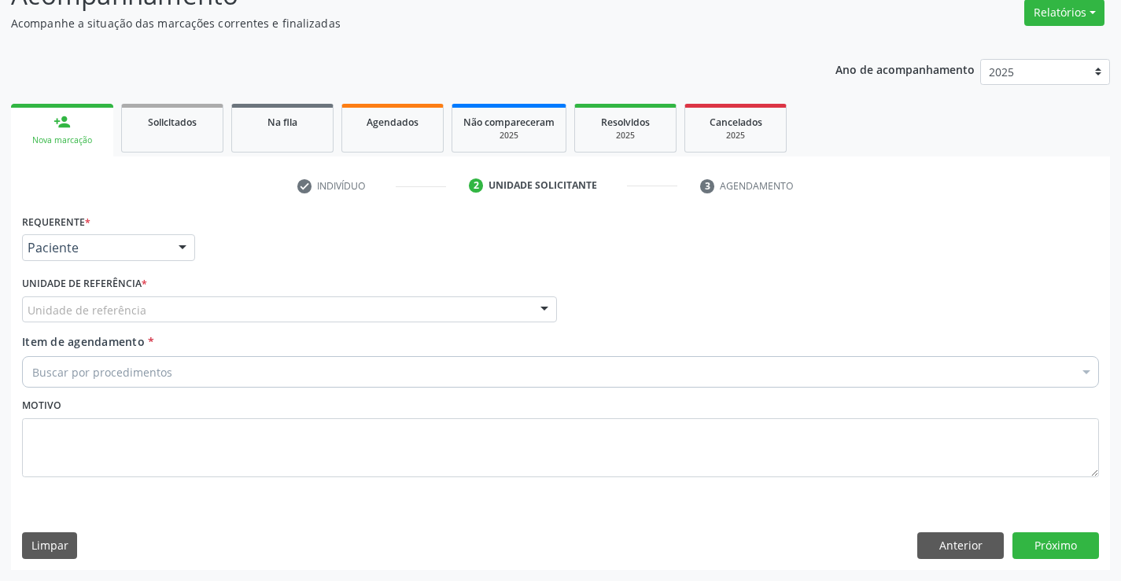
click at [249, 318] on div "Unidade de referência" at bounding box center [289, 309] width 535 height 27
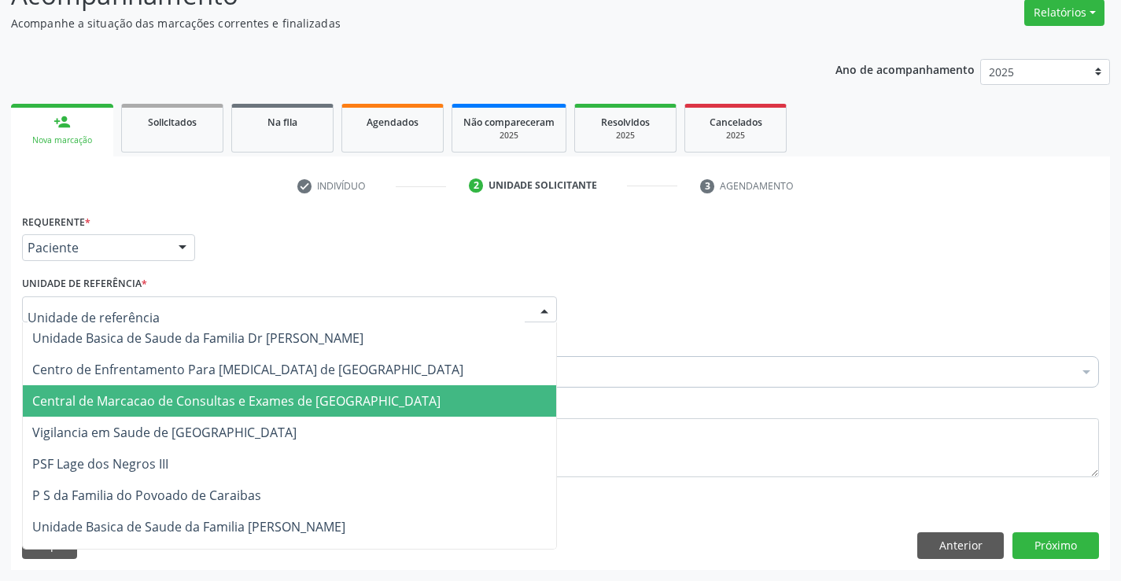
drag, startPoint x: 264, startPoint y: 399, endPoint x: 327, endPoint y: 393, distance: 63.2
click at [265, 400] on span "Central de Marcacao de Consultas e Exames de [GEOGRAPHIC_DATA]" at bounding box center [236, 400] width 408 height 17
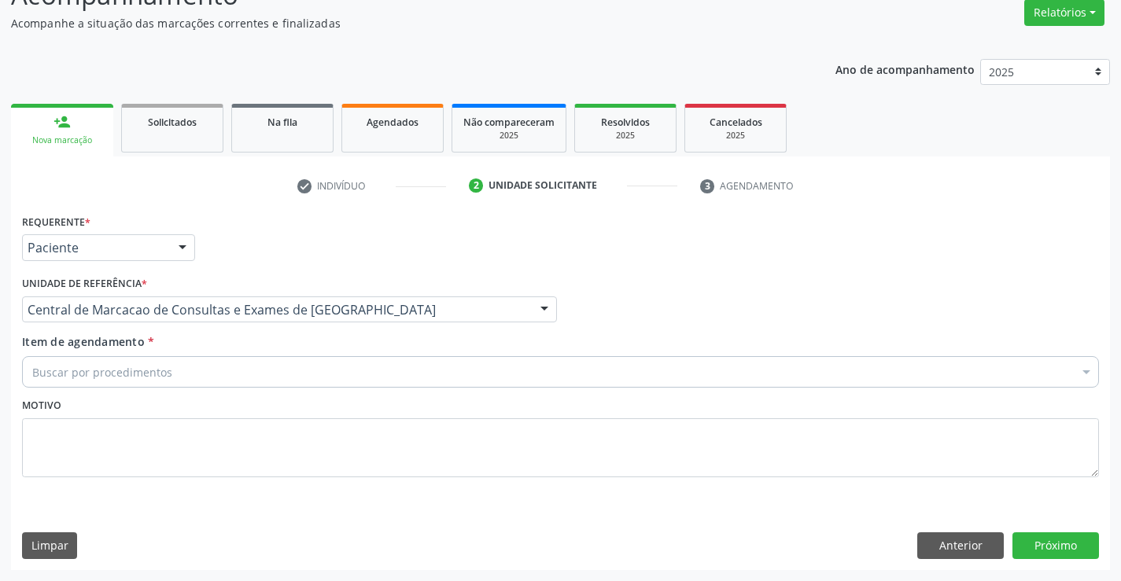
click at [362, 381] on div "Buscar por procedimentos" at bounding box center [560, 371] width 1077 height 31
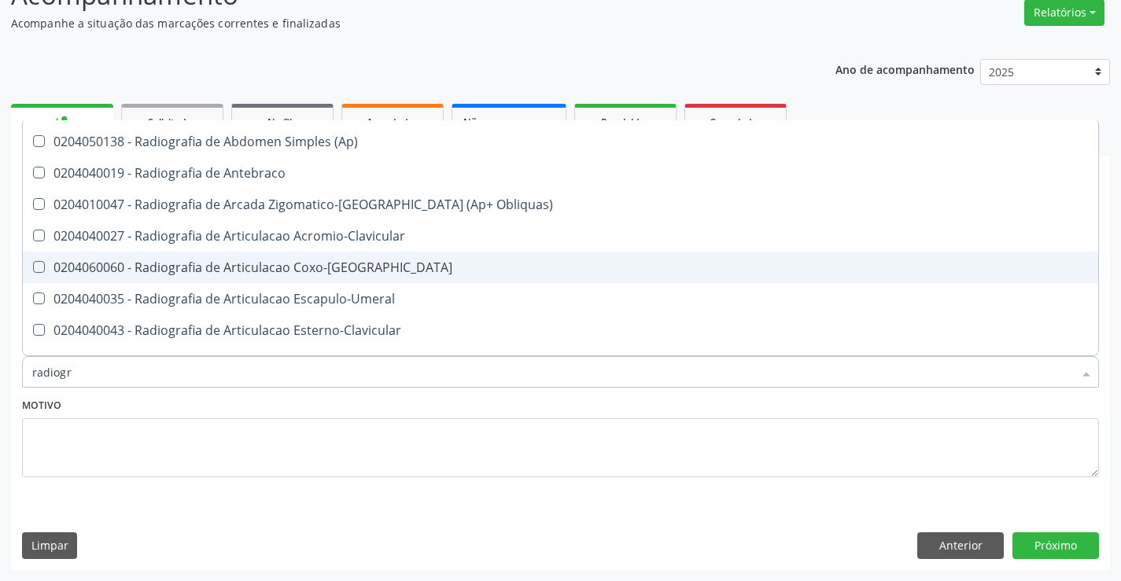
scroll to position [393, 0]
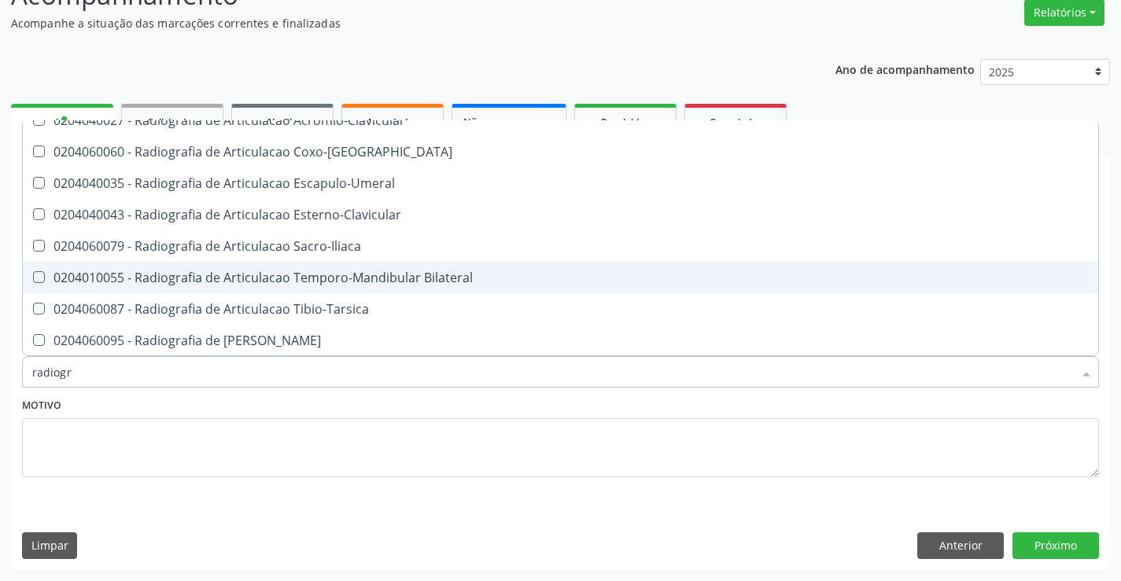
type input "radiogra"
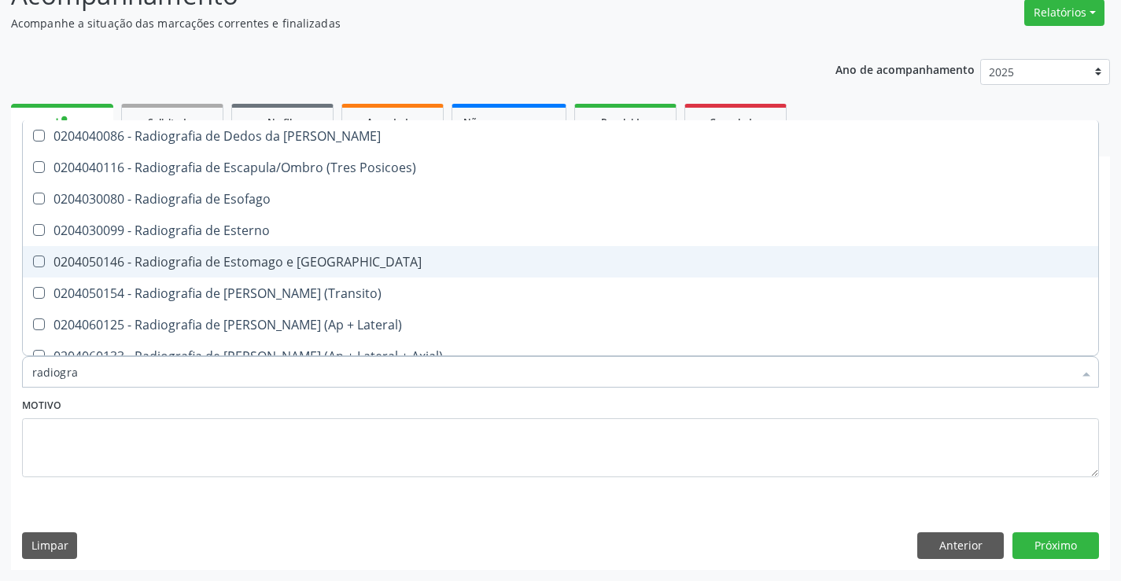
scroll to position [1337, 0]
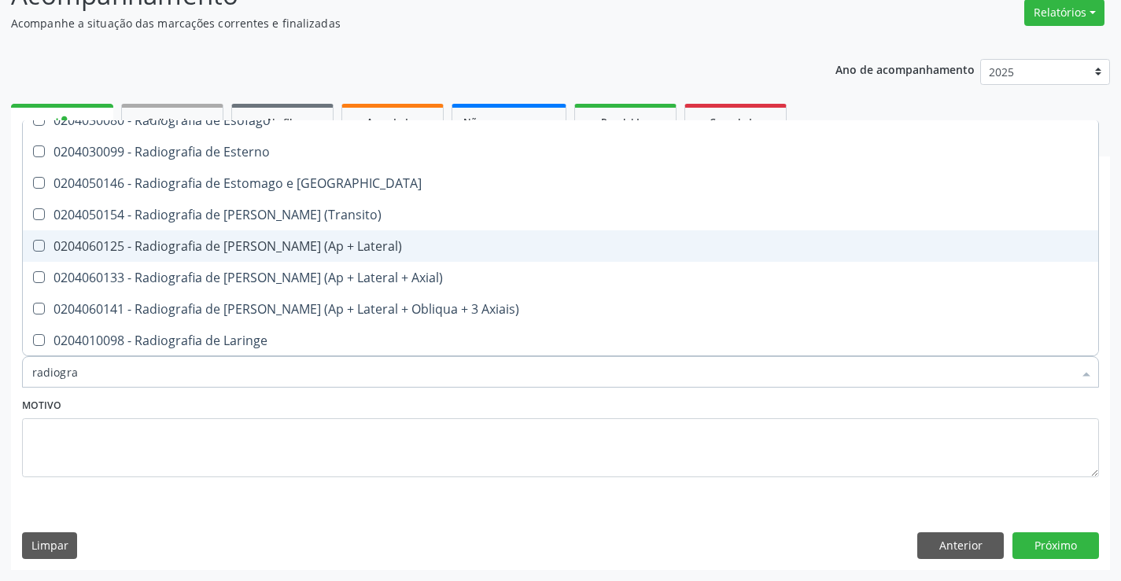
click at [344, 247] on div "0204060125 - Radiografia de Joelho (Ap + Lateral)" at bounding box center [560, 246] width 1056 height 13
checkbox Lateral\) "true"
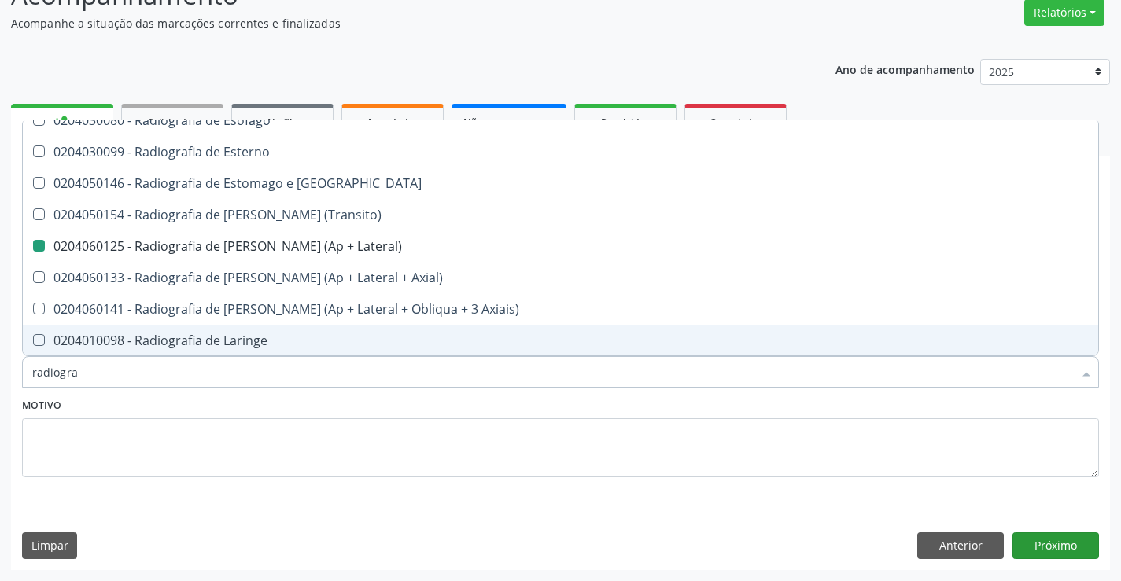
click at [1052, 562] on div "Requerente * Paciente Médico(a) Enfermeiro(a) Paciente Nenhum resultado encontr…" at bounding box center [560, 389] width 1099 height 359
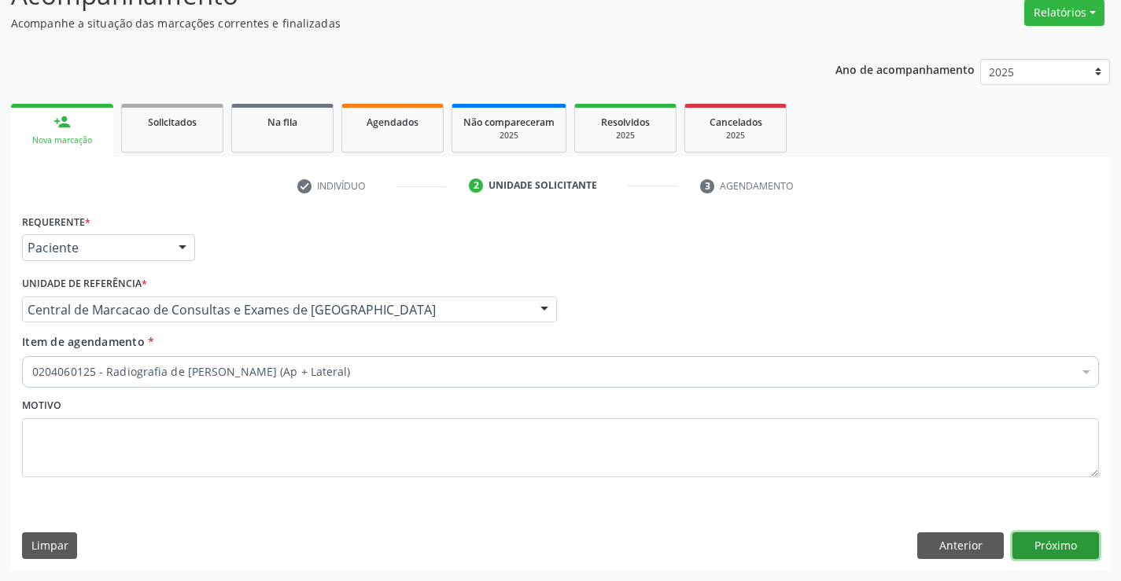
click at [1051, 545] on button "Próximo" at bounding box center [1055, 545] width 87 height 27
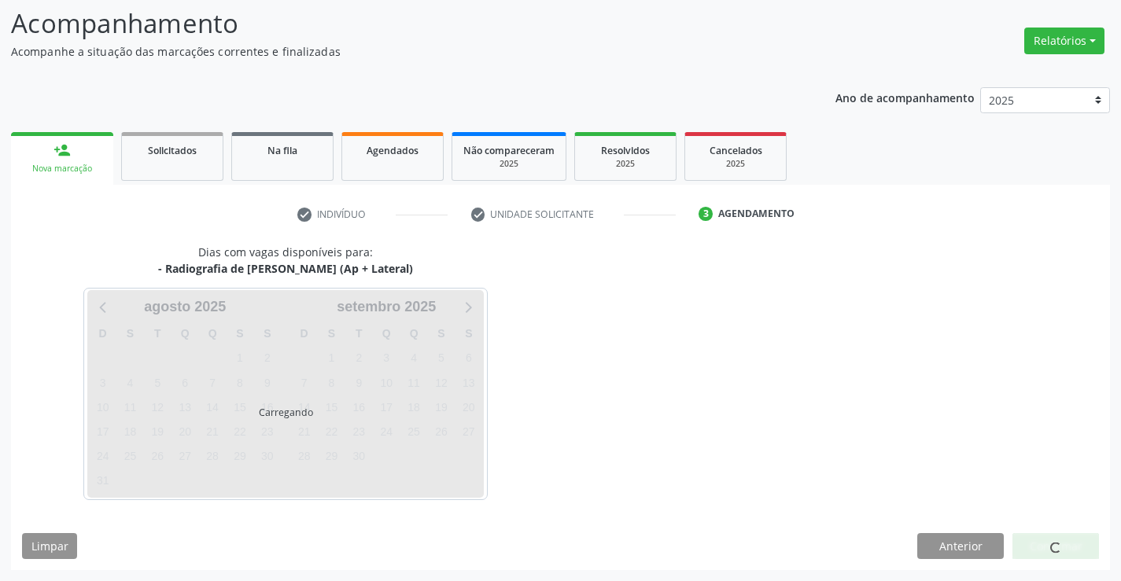
scroll to position [0, 0]
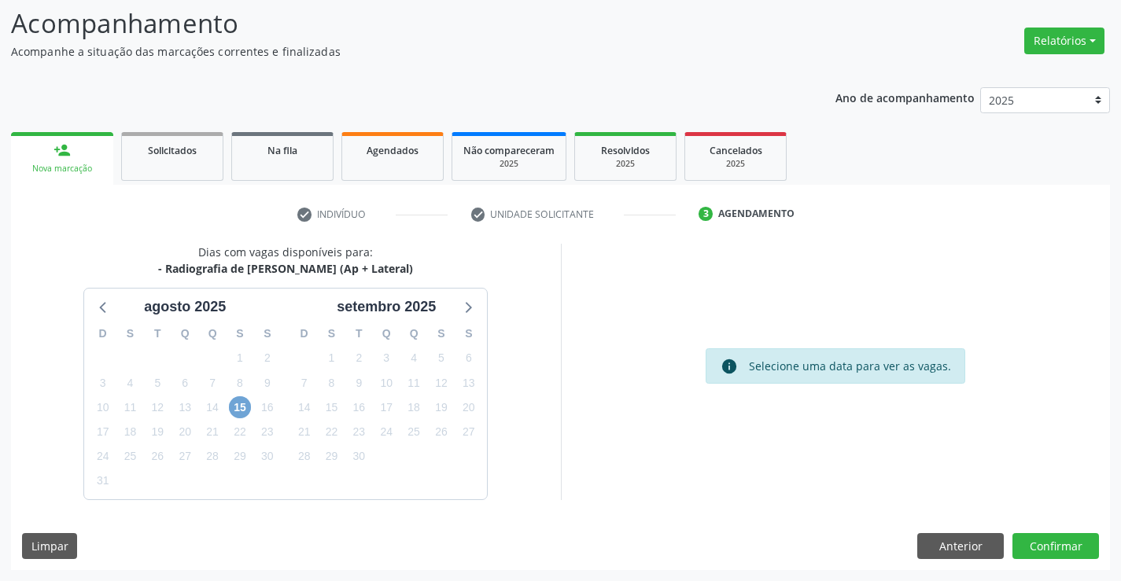
click at [237, 406] on span "15" at bounding box center [240, 407] width 22 height 22
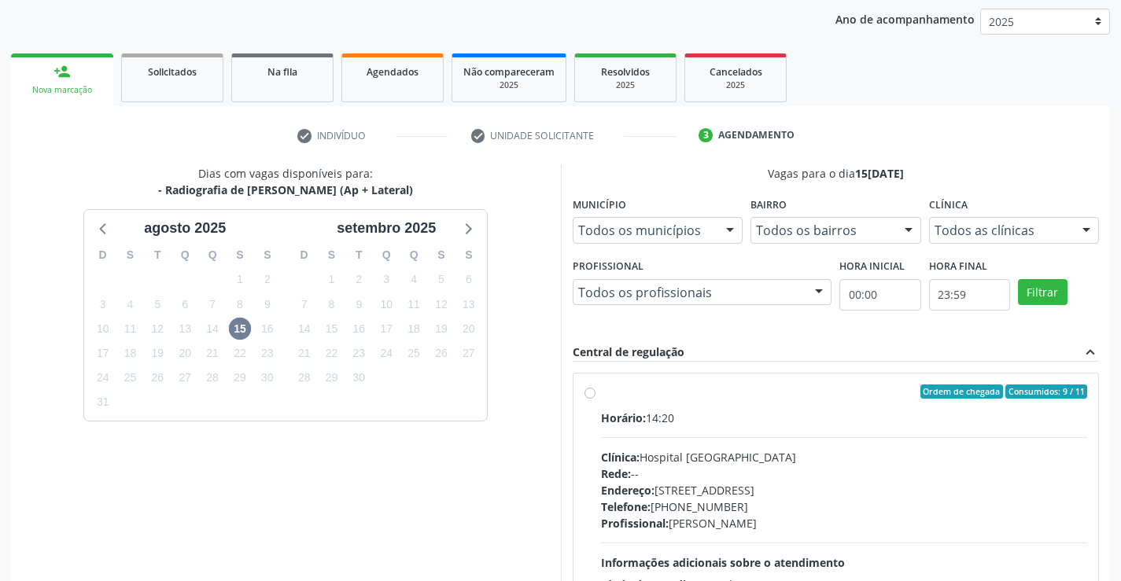
click at [742, 388] on div "Ordem de chegada Consumidos: 9 / 11" at bounding box center [844, 392] width 487 height 14
click at [595, 388] on input "Ordem de chegada Consumidos: 9 / 11 Horário: 14:20 Clínica: Hospital Sao Franci…" at bounding box center [589, 392] width 11 height 14
radio input "true"
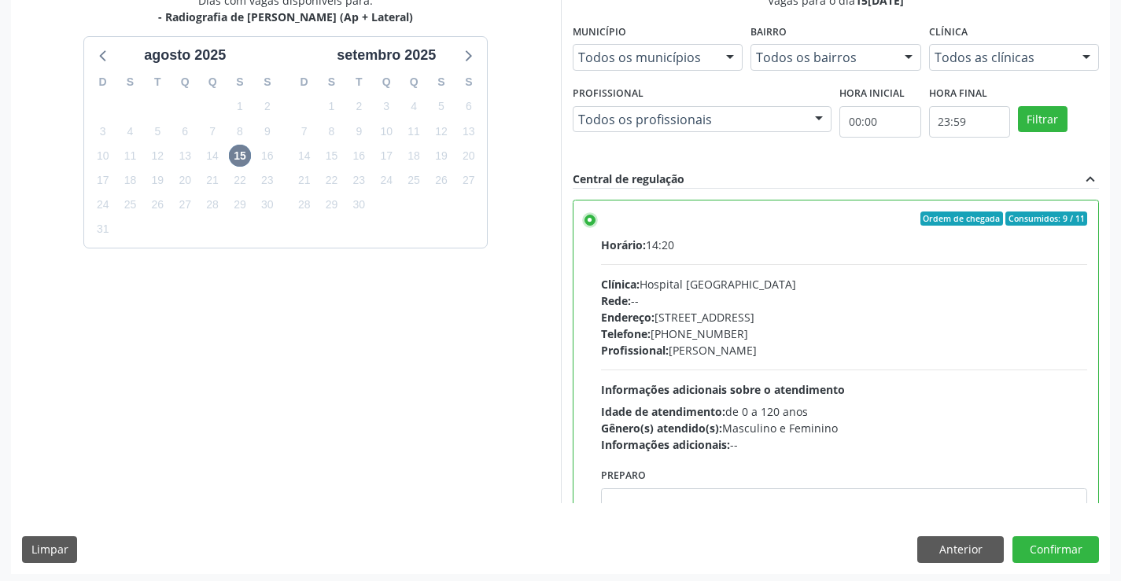
scroll to position [359, 0]
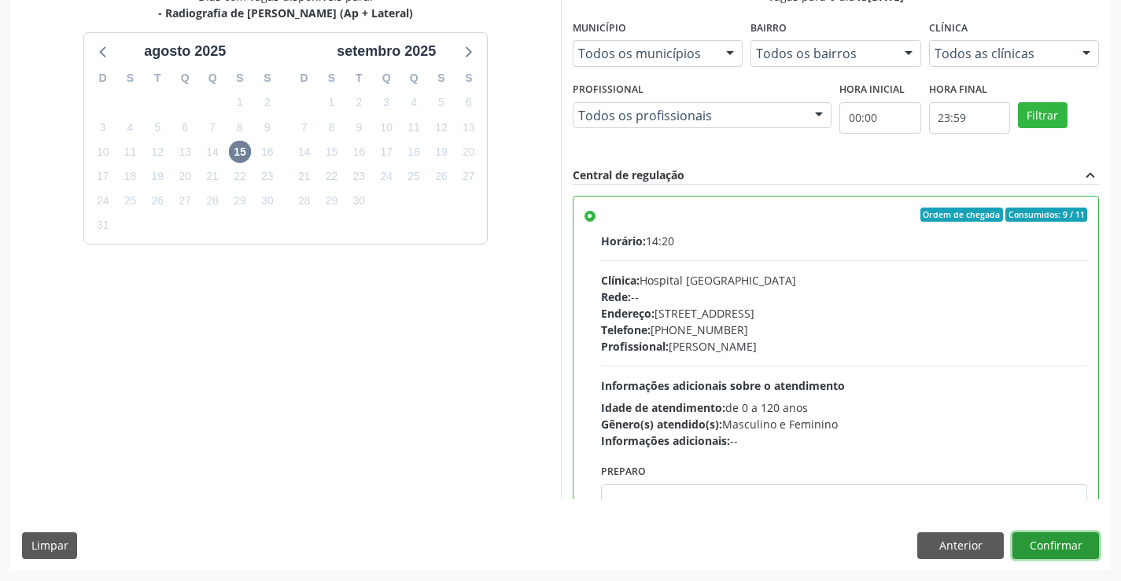
click at [1066, 550] on button "Confirmar" at bounding box center [1055, 545] width 87 height 27
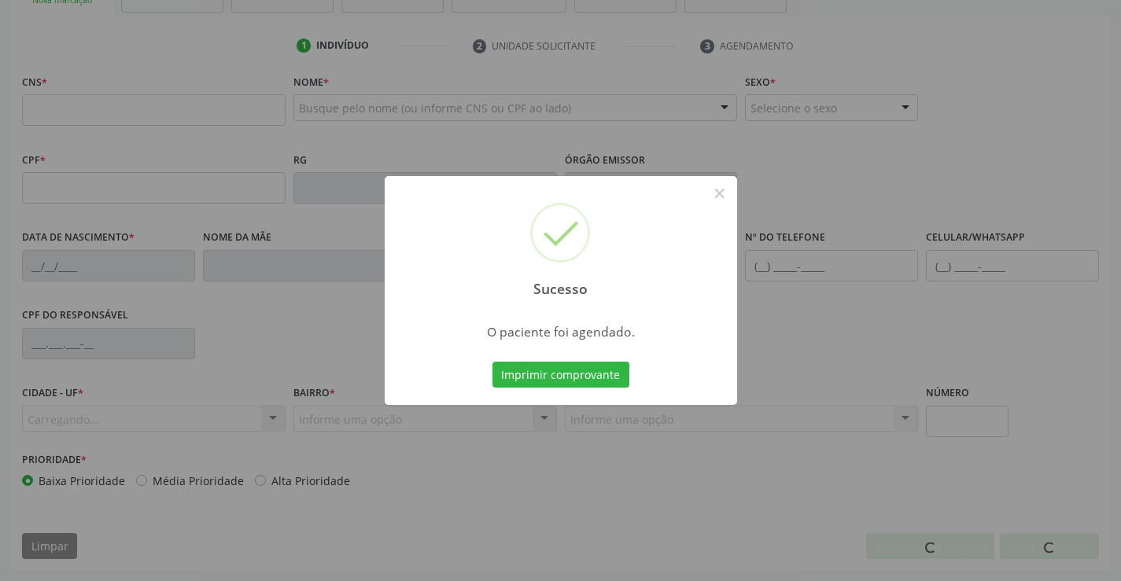
scroll to position [271, 0]
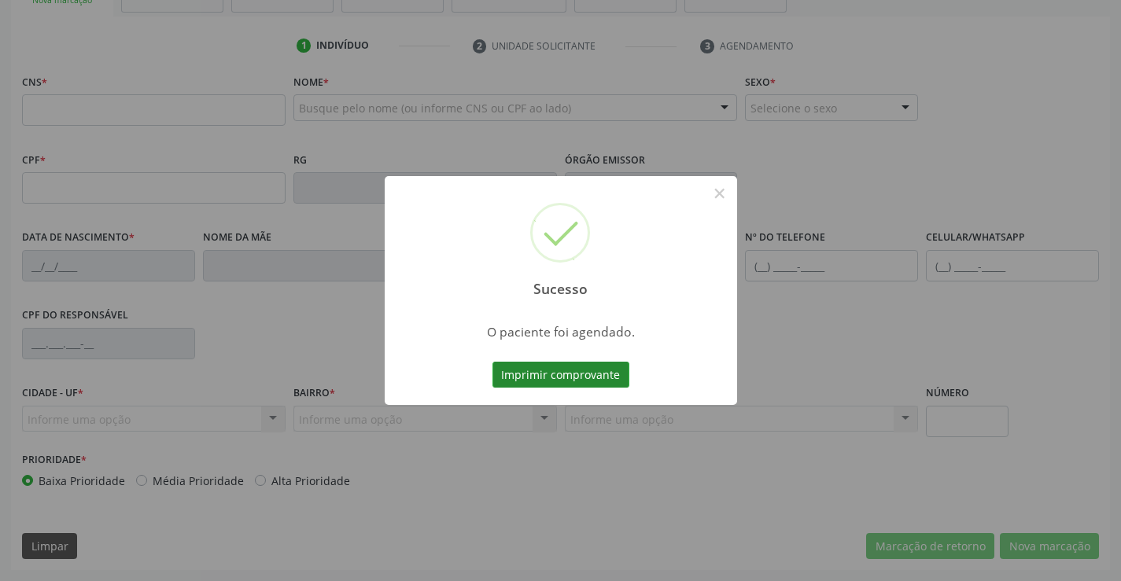
click at [599, 373] on button "Imprimir comprovante" at bounding box center [560, 375] width 137 height 27
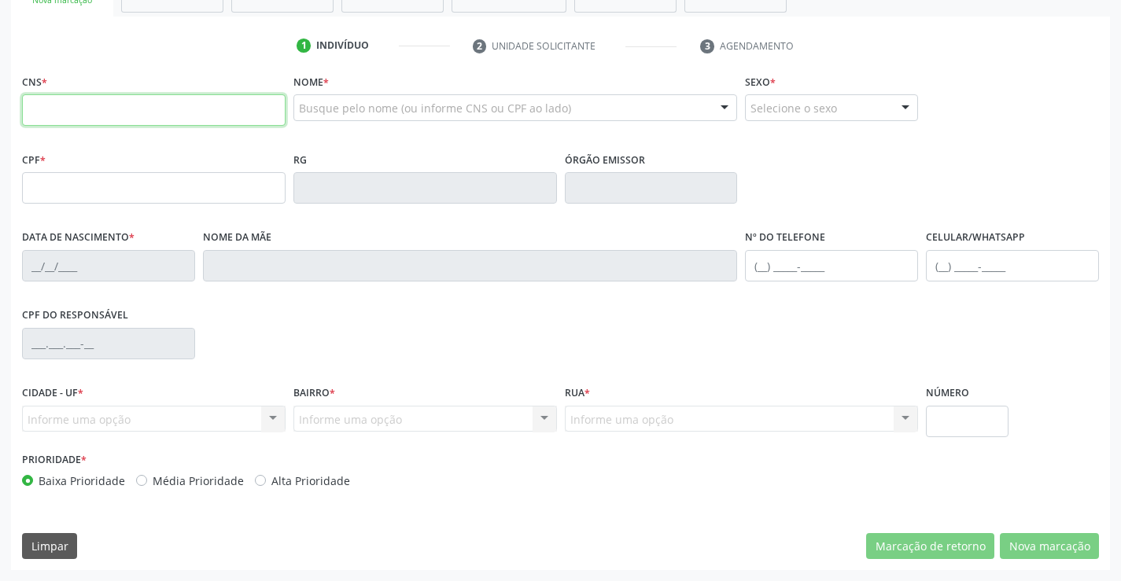
click at [141, 104] on input "text" at bounding box center [153, 109] width 263 height 31
paste input "709 8010 4291 6994"
type input "709 8010 4291 6994"
type input "1124951687"
type input "21/03/1963"
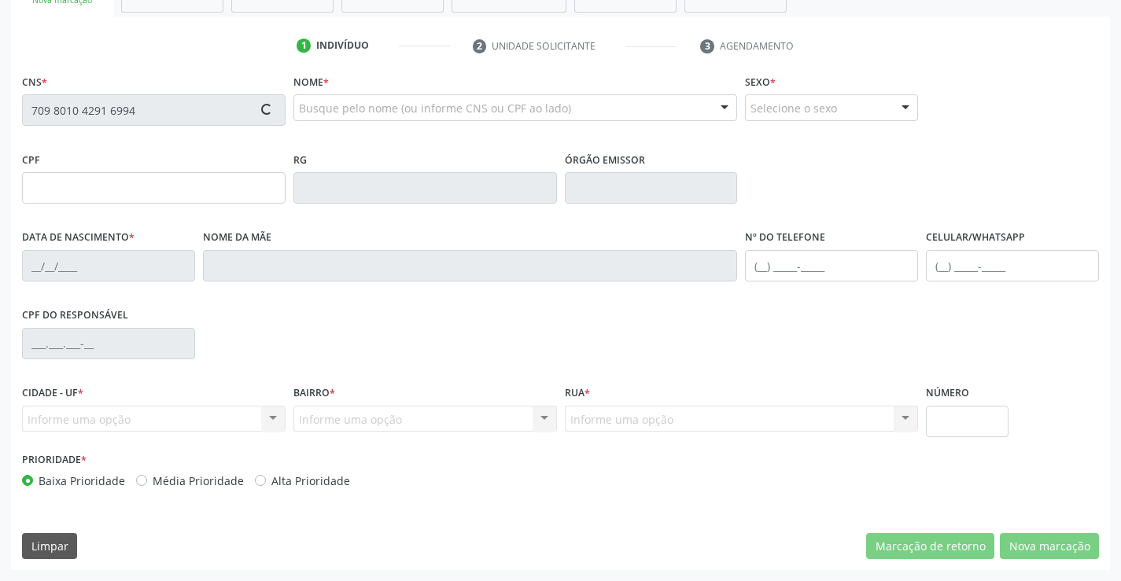
type input "(74) 98821-4461"
type input "S/N"
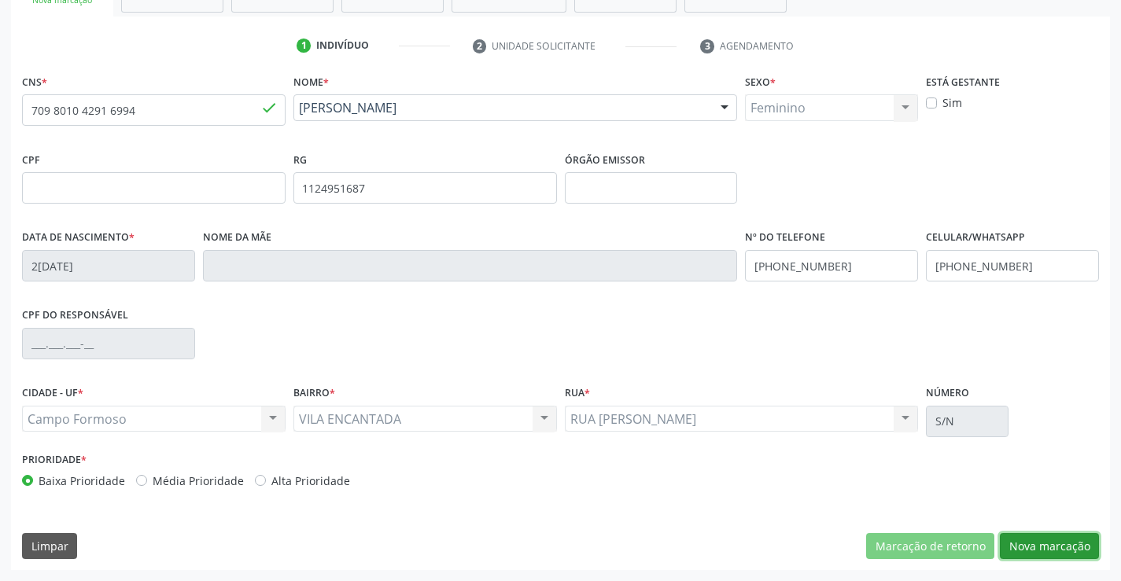
click at [1049, 543] on button "Nova marcação" at bounding box center [1049, 546] width 99 height 27
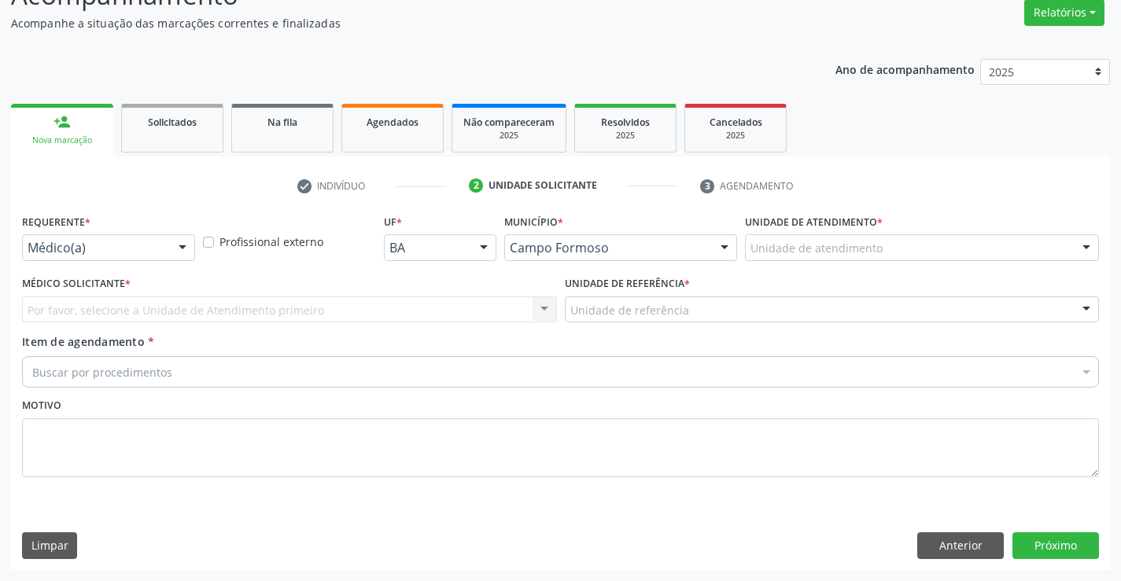
scroll to position [131, 0]
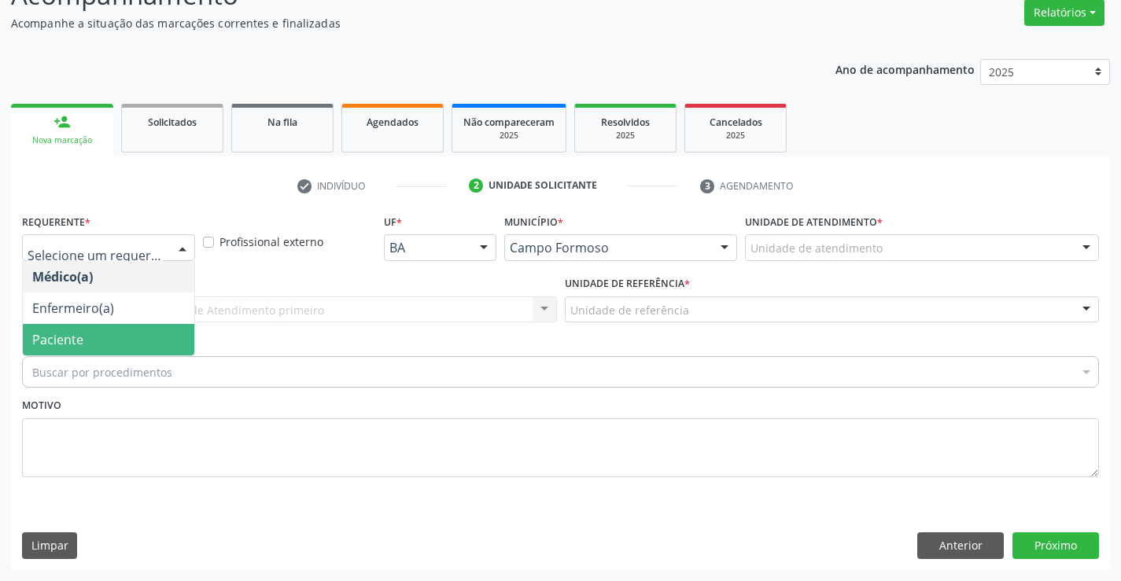
click at [145, 330] on span "Paciente" at bounding box center [108, 339] width 171 height 31
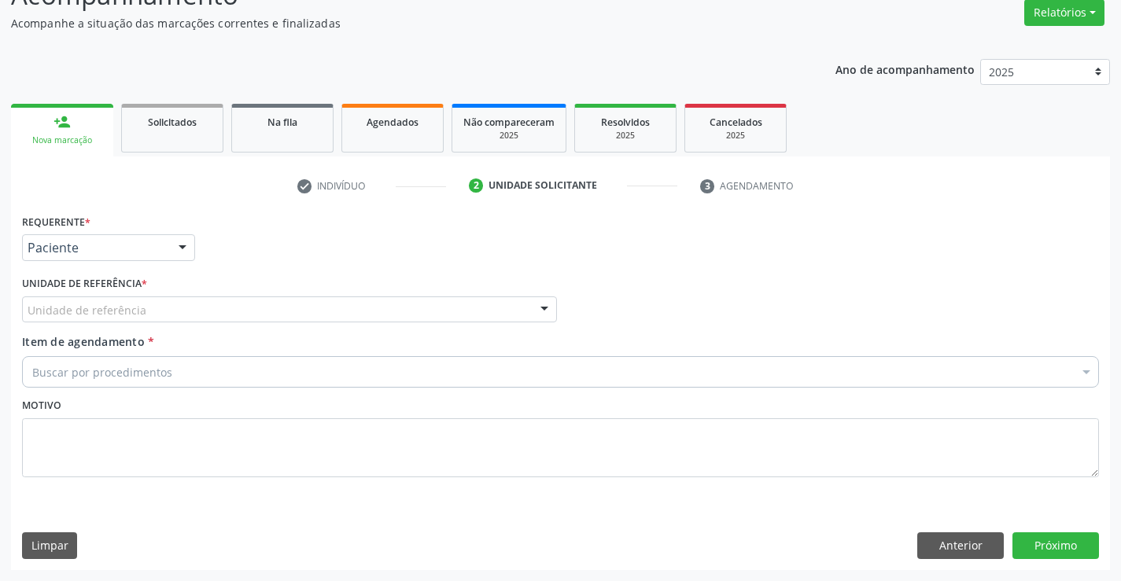
click at [243, 305] on div "Unidade de referência" at bounding box center [289, 309] width 535 height 27
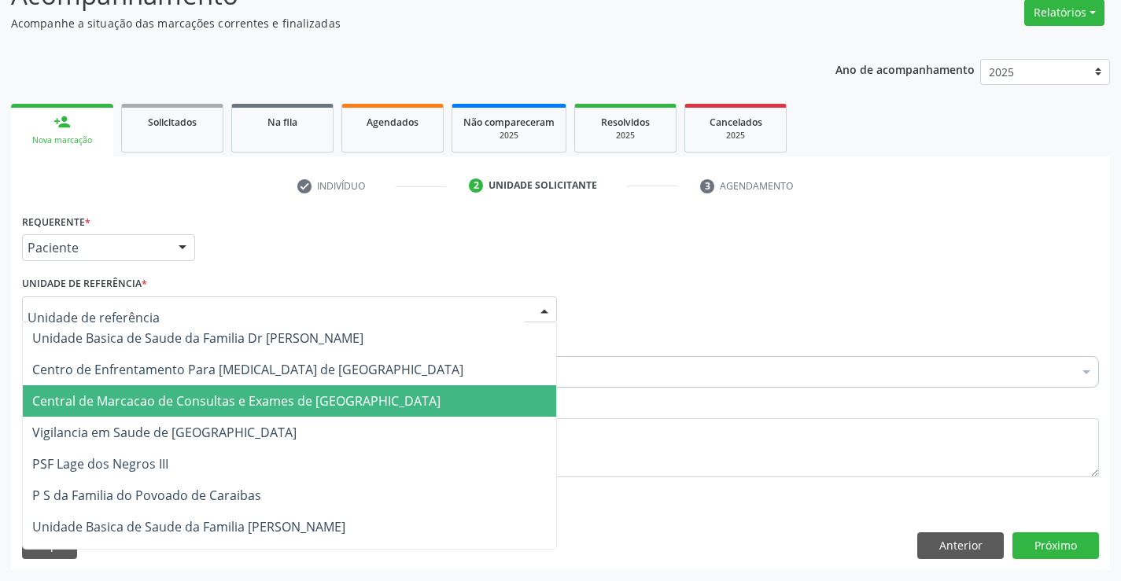
click at [249, 401] on span "Central de Marcacao de Consultas e Exames de Campo Formoso" at bounding box center [236, 400] width 408 height 17
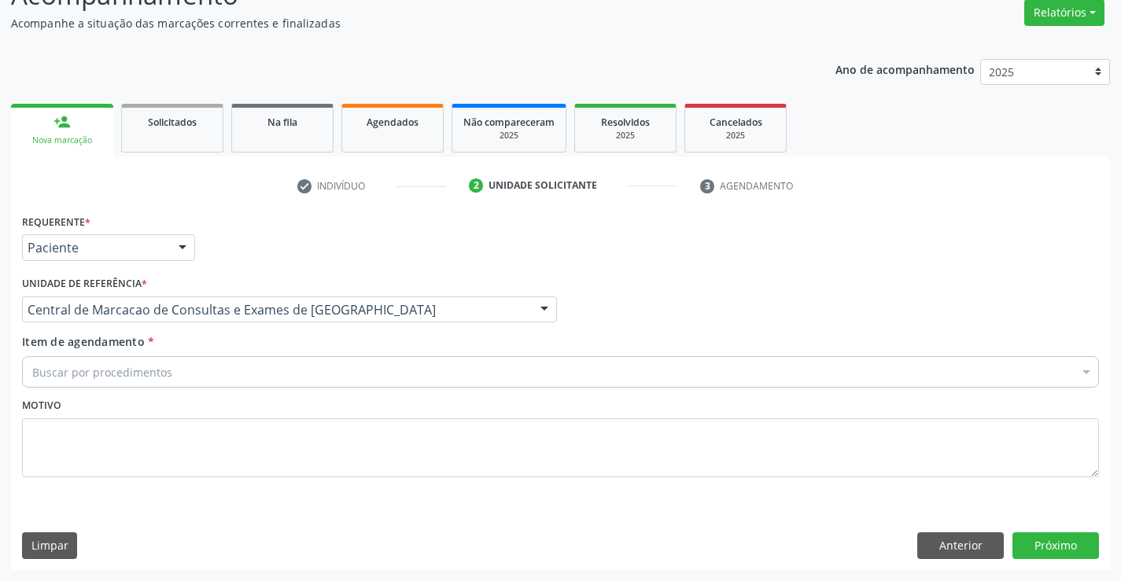
click at [300, 380] on div "Buscar por procedimentos" at bounding box center [560, 371] width 1077 height 31
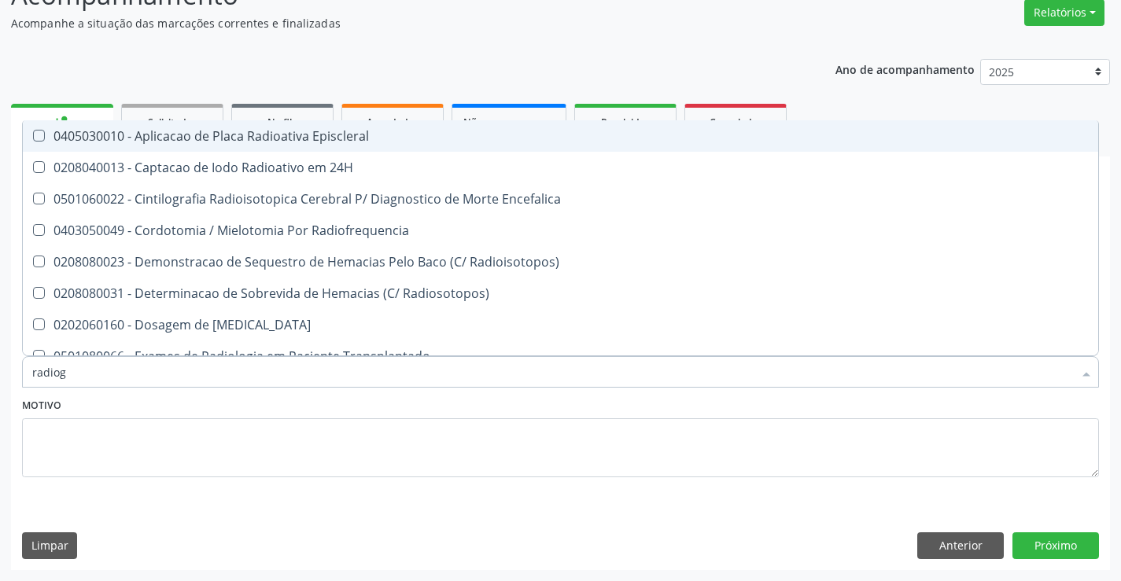
type input "radiogr"
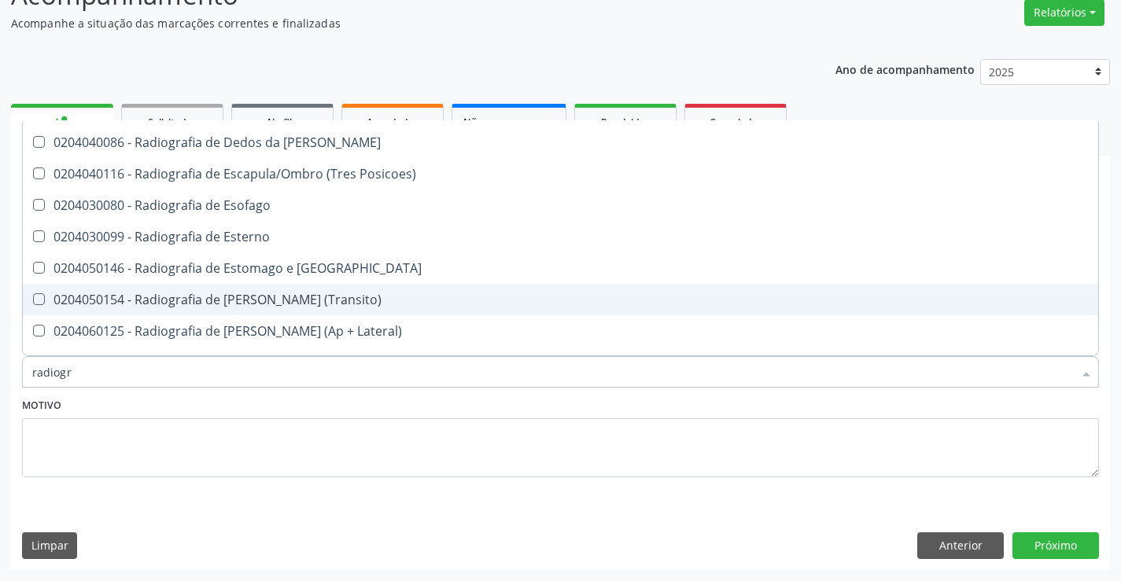
scroll to position [1258, 0]
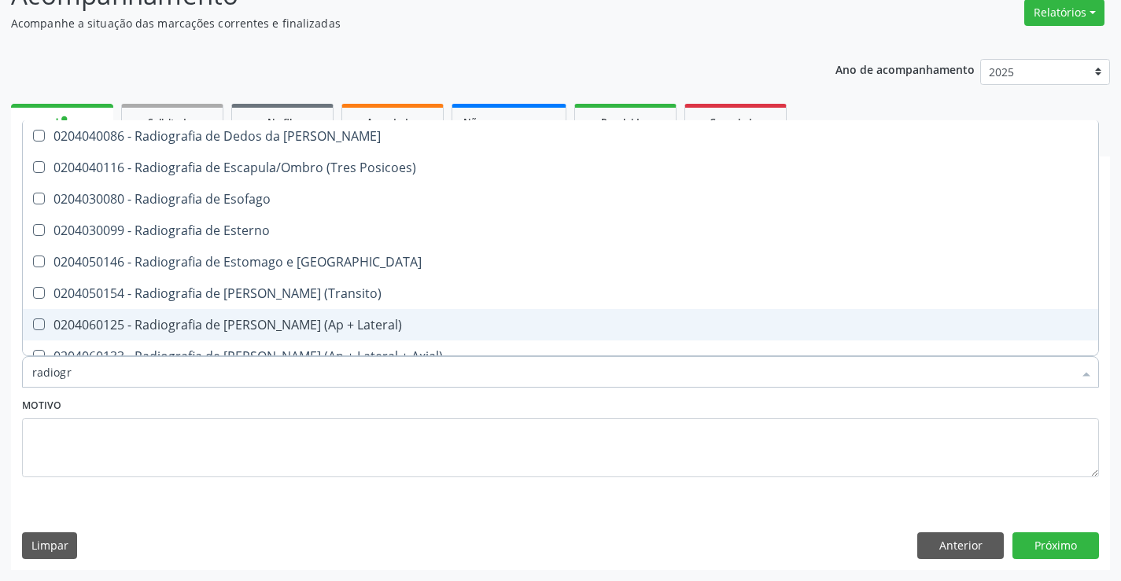
click at [330, 315] on span "0204060125 - Radiografia de Joelho (Ap + Lateral)" at bounding box center [560, 324] width 1075 height 31
checkbox Lateral\) "true"
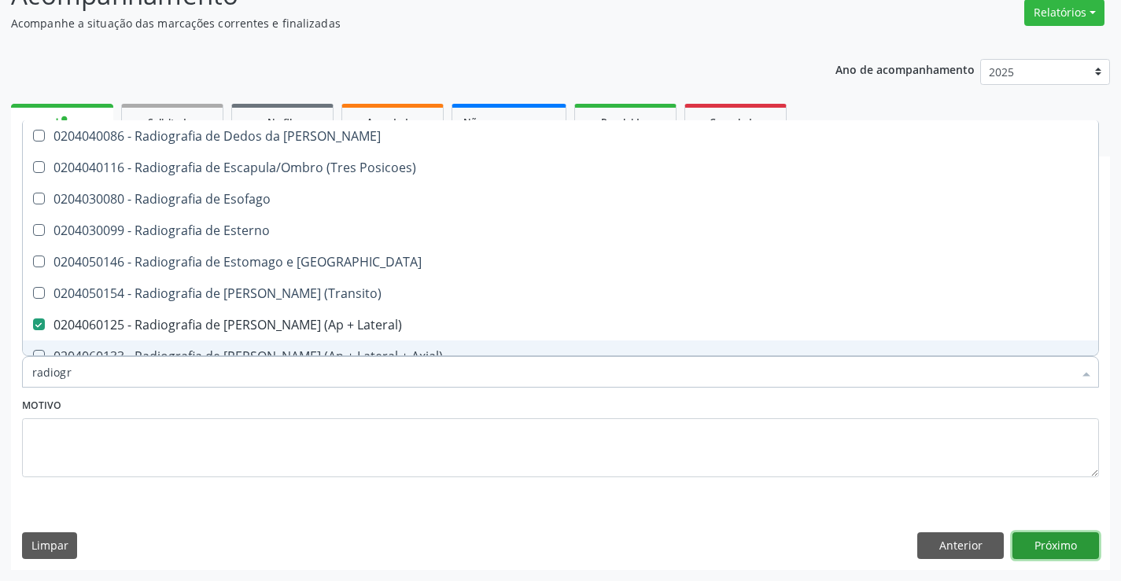
click at [1073, 535] on button "Próximo" at bounding box center [1055, 545] width 87 height 27
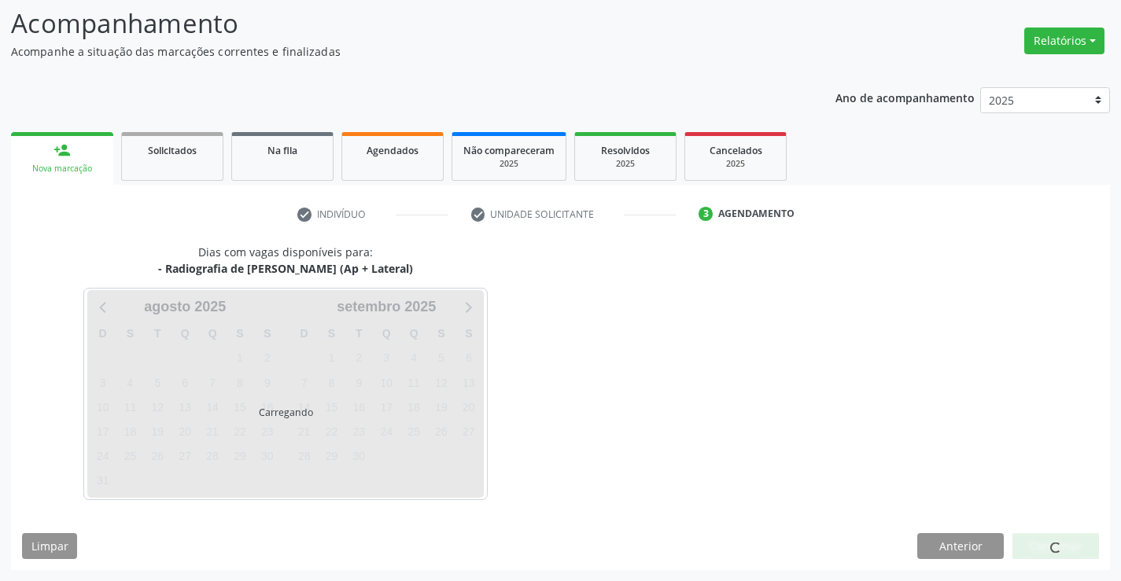
scroll to position [0, 0]
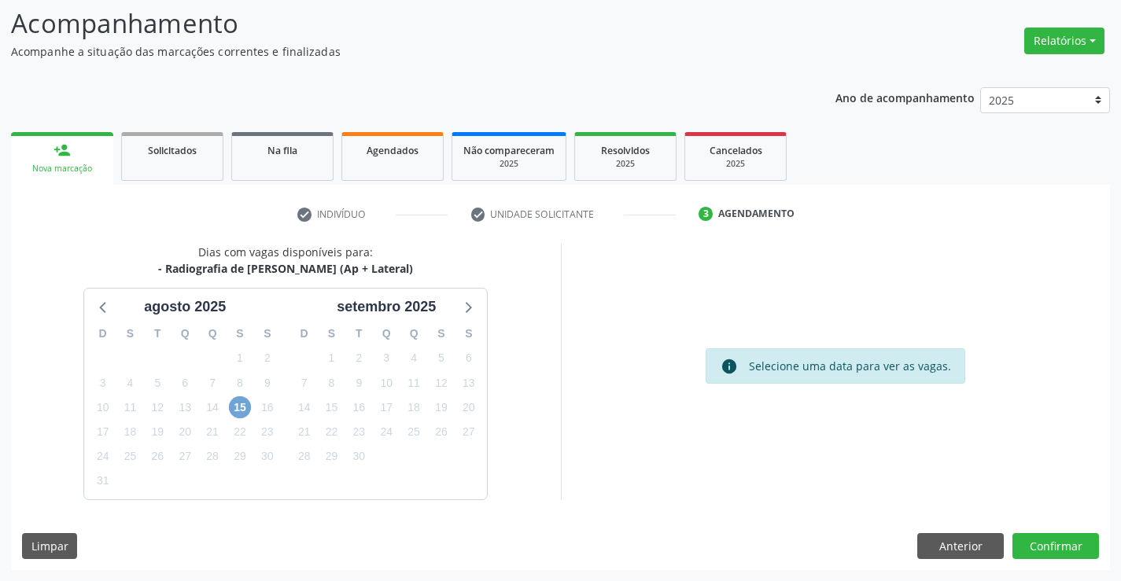
click at [243, 402] on span "15" at bounding box center [240, 407] width 22 height 22
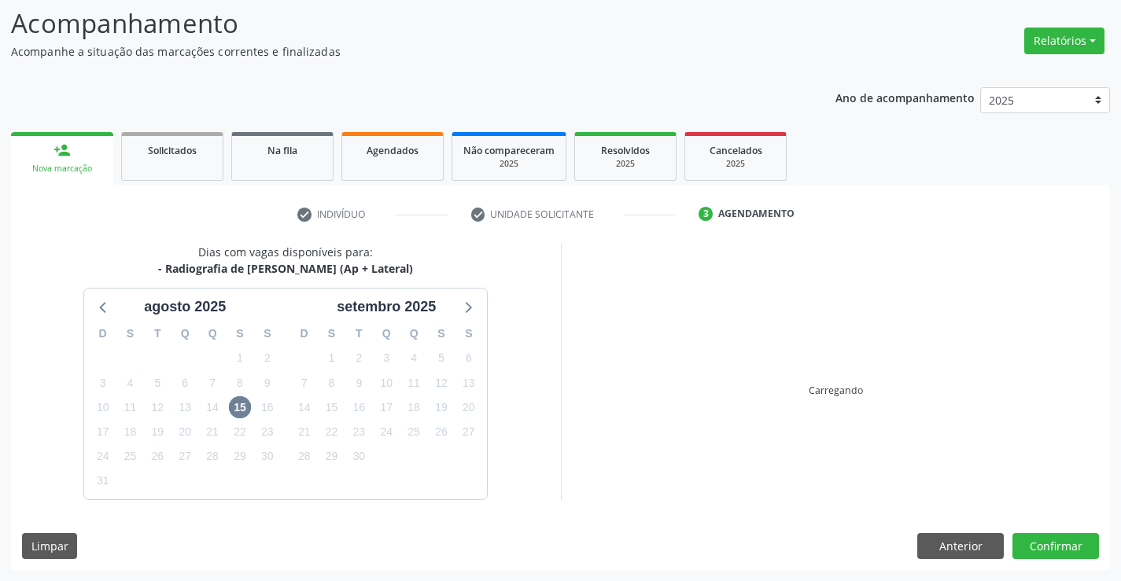
scroll to position [103, 0]
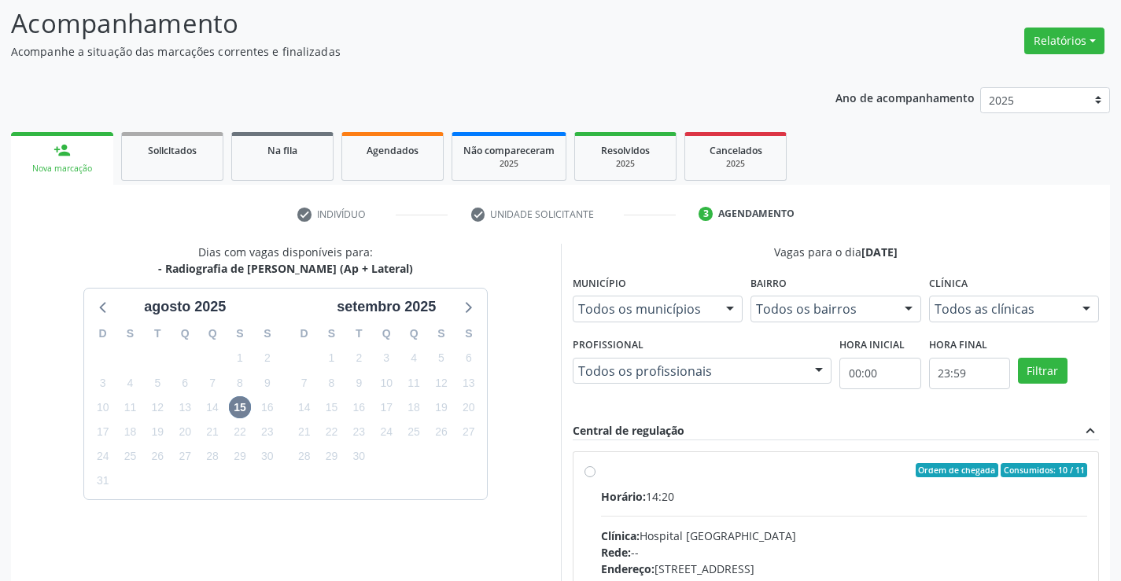
drag, startPoint x: 724, startPoint y: 514, endPoint x: 1132, endPoint y: 528, distance: 408.4
click at [595, 477] on input "Ordem de chegada Consumidos: 10 / 11 Horário: 14:20 Clínica: Hospital [GEOGRAPH…" at bounding box center [589, 470] width 11 height 14
radio input "true"
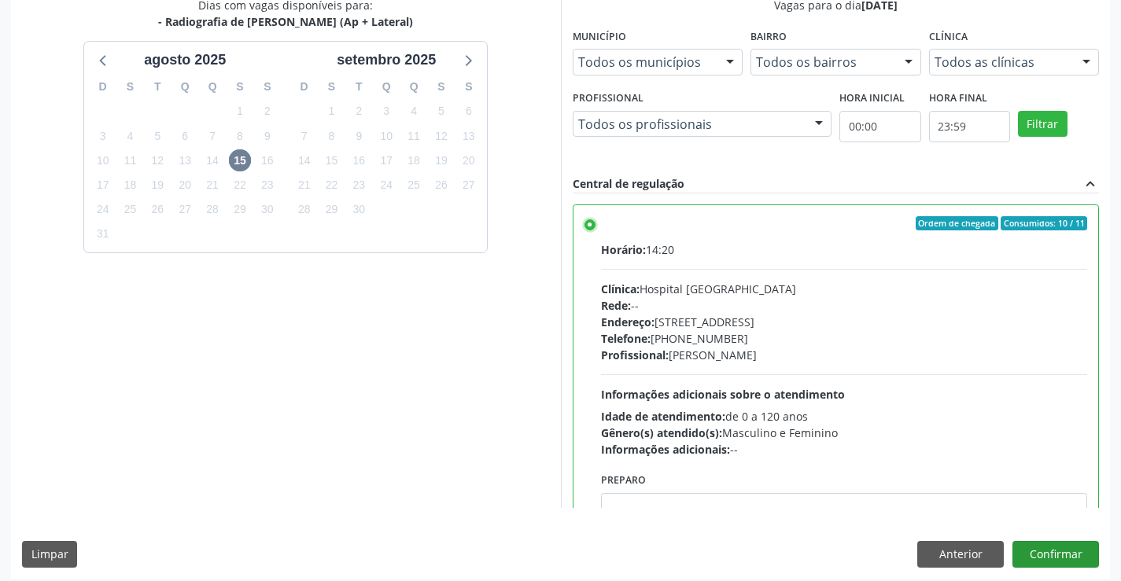
scroll to position [359, 0]
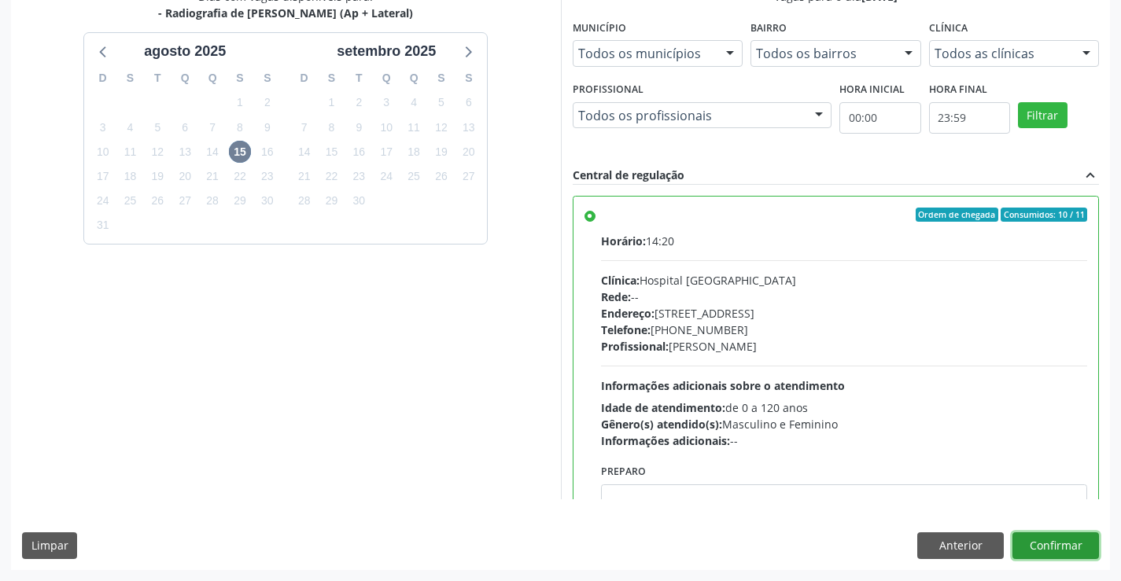
click at [1079, 538] on button "Confirmar" at bounding box center [1055, 545] width 87 height 27
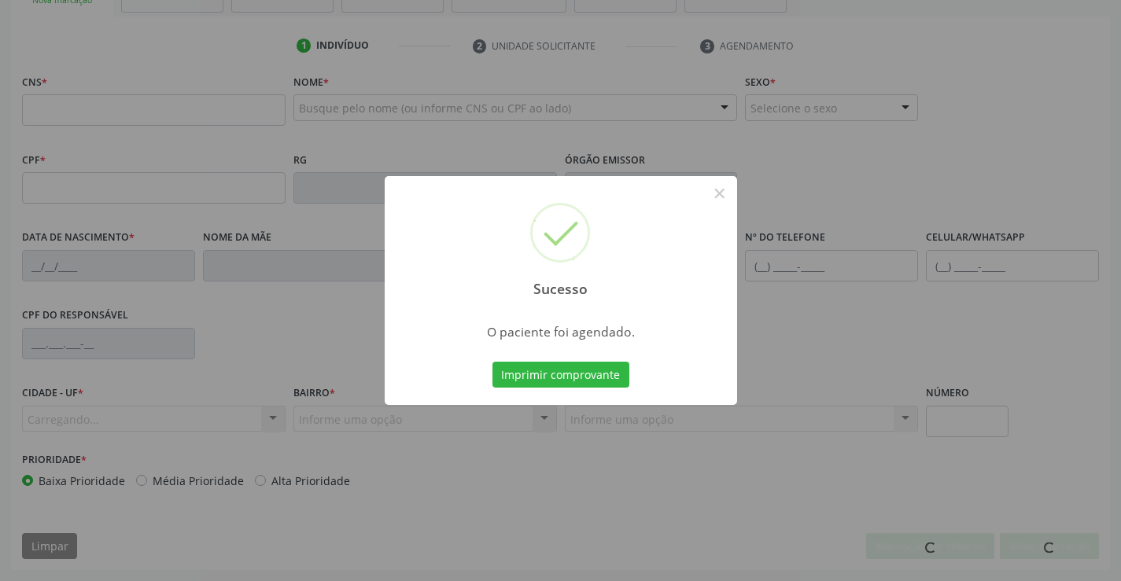
scroll to position [271, 0]
click at [492, 362] on button "Imprimir comprovante" at bounding box center [560, 375] width 137 height 27
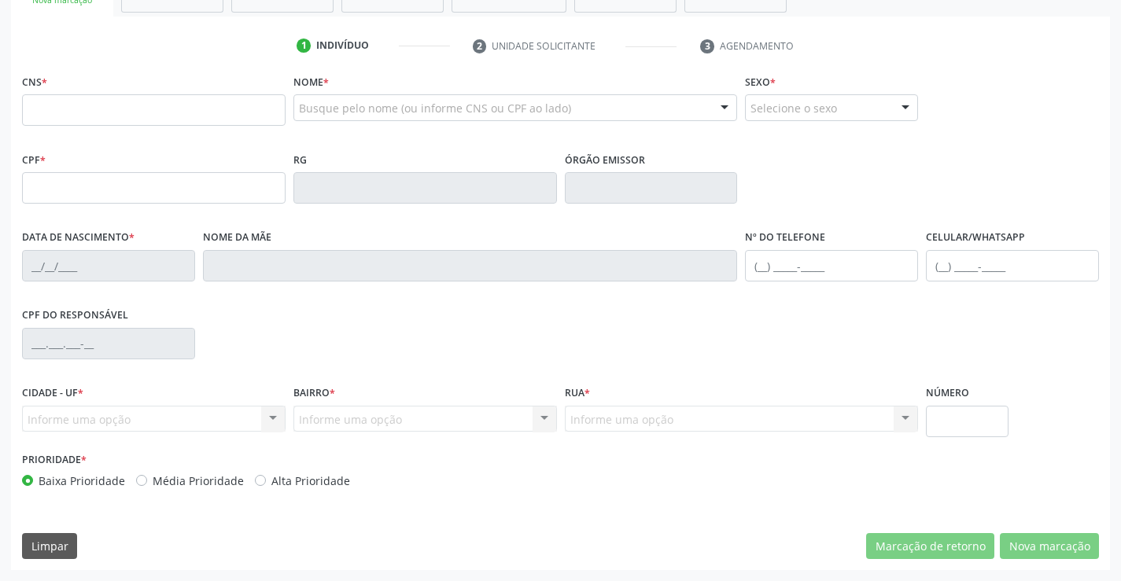
drag, startPoint x: 107, startPoint y: 75, endPoint x: 114, endPoint y: 134, distance: 59.4
click at [109, 90] on div "CNS *" at bounding box center [153, 98] width 263 height 56
click at [114, 134] on fieldset "CNS *" at bounding box center [153, 103] width 263 height 67
click at [123, 113] on input "text" at bounding box center [153, 109] width 263 height 31
type input "708 8057 6116 8610"
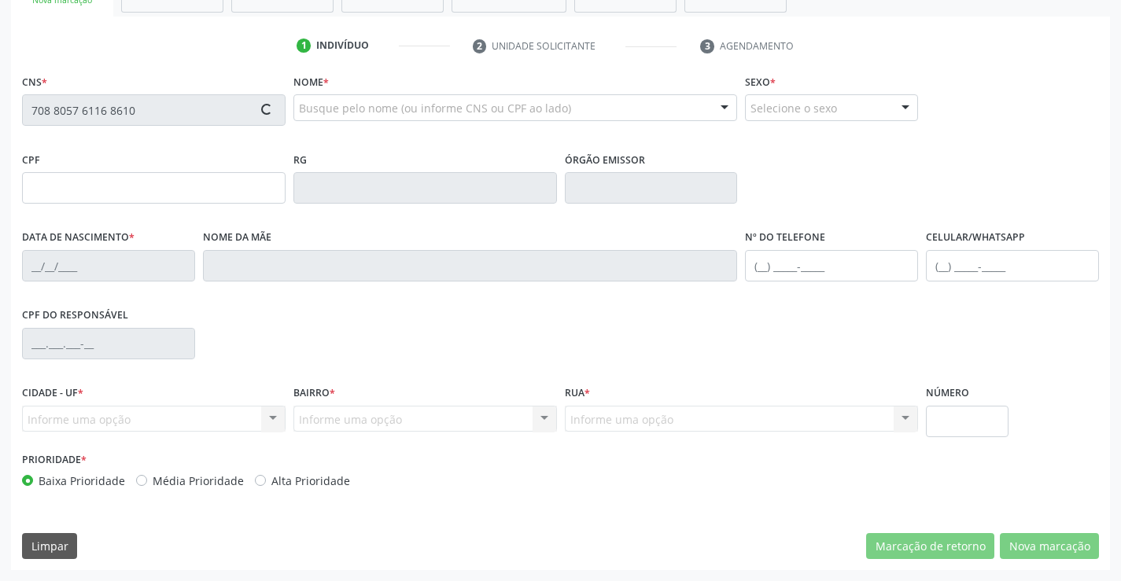
type input "1414178468"
type input "23/[DATE]"
type input "[PHONE_NUMBER]"
type input "SN"
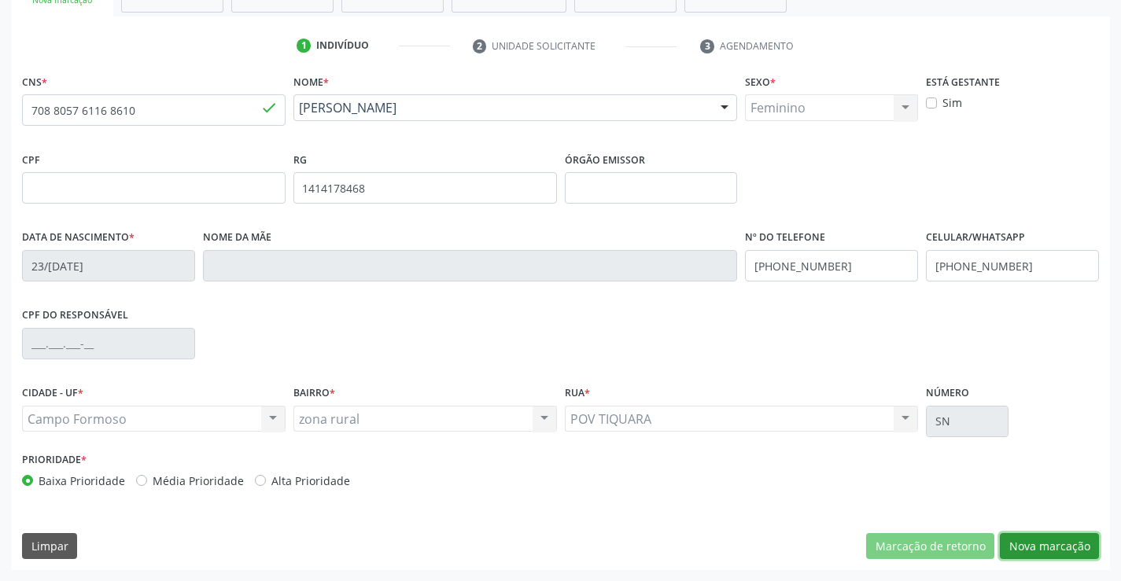
click at [1055, 546] on button "Nova marcação" at bounding box center [1049, 546] width 99 height 27
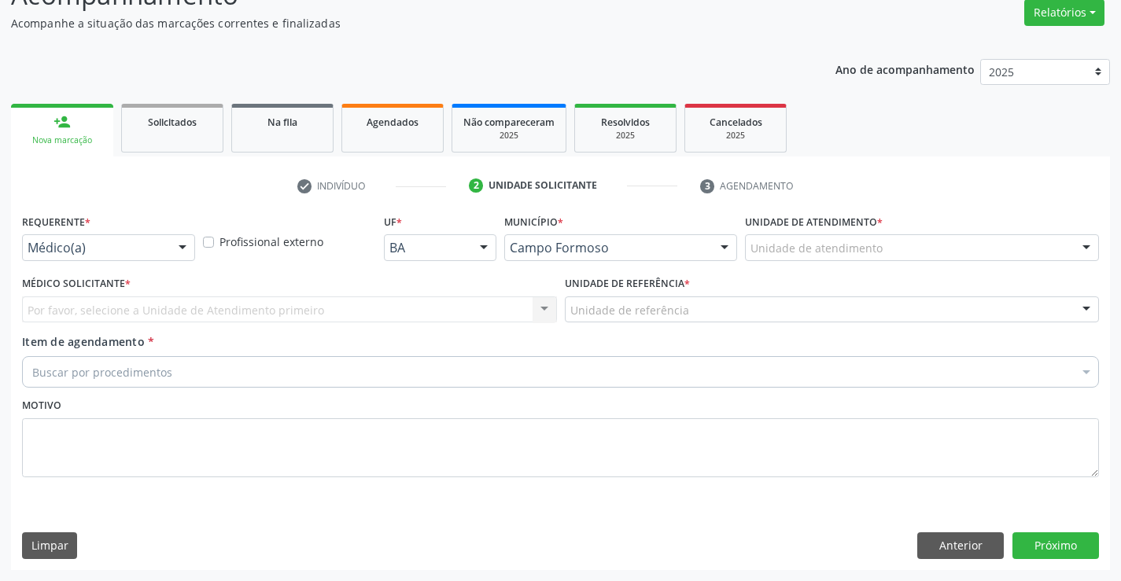
scroll to position [131, 0]
drag, startPoint x: 115, startPoint y: 224, endPoint x: 115, endPoint y: 259, distance: 34.6
click at [113, 230] on div "Requerente * Médico(a) Médico(a) Enfermeiro(a) Paciente Nenhum resultado encont…" at bounding box center [108, 235] width 173 height 50
click at [115, 259] on div "Médico(a)" at bounding box center [108, 247] width 173 height 27
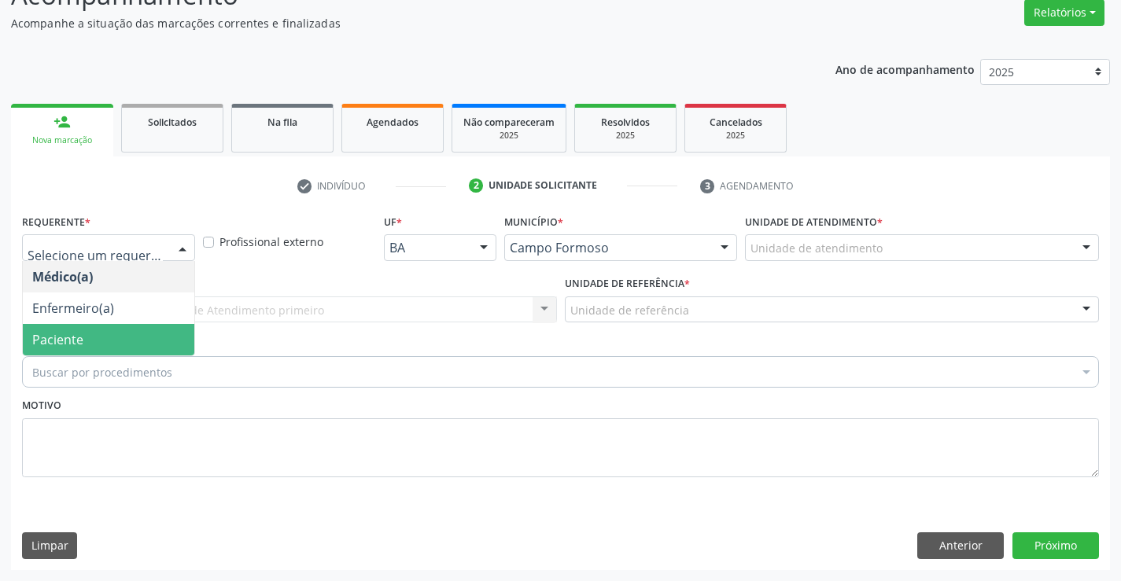
click at [137, 355] on div "Médico(a) Enfermeiro(a) Paciente Nenhum resultado encontrado para: " " Não há n…" at bounding box center [108, 308] width 173 height 95
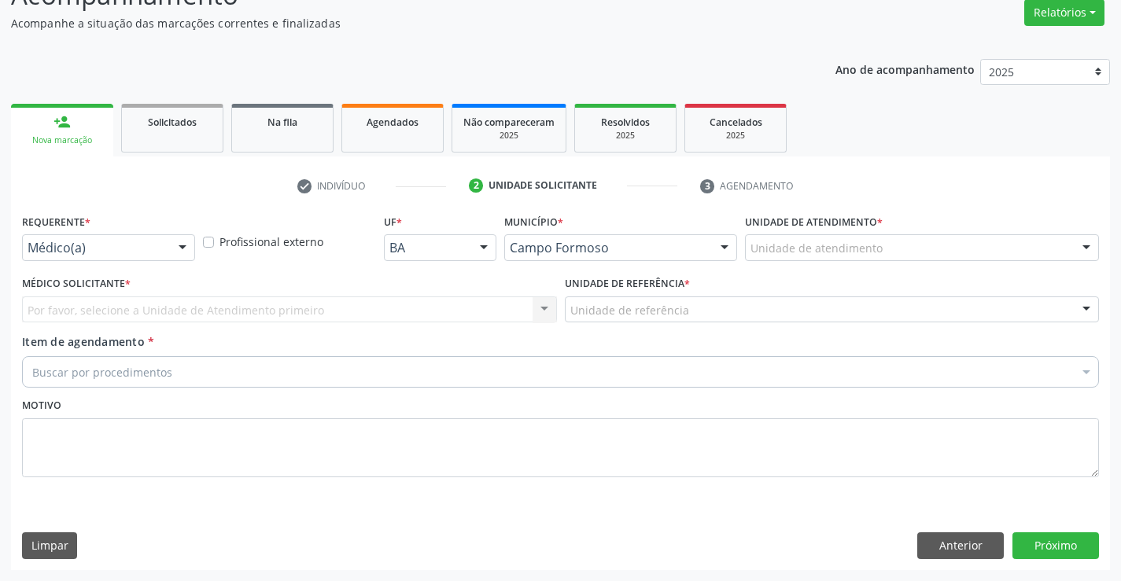
click at [260, 332] on div "Médico Solicitante * Por favor, selecione a Unidade de Atendimento primeiro Nen…" at bounding box center [289, 302] width 543 height 61
click at [270, 314] on div "Por favor, selecione a Unidade de Atendimento primeiro Nenhum resultado encontr…" at bounding box center [289, 309] width 535 height 27
click at [188, 263] on div "Requerente * Médico(a) Médico(a) Enfermeiro(a) Paciente Nenhum resultado encont…" at bounding box center [108, 240] width 181 height 61
click at [168, 242] on div "Médico(a) Médico(a) Enfermeiro(a) Paciente Nenhum resultado encontrado para: " …" at bounding box center [108, 247] width 173 height 27
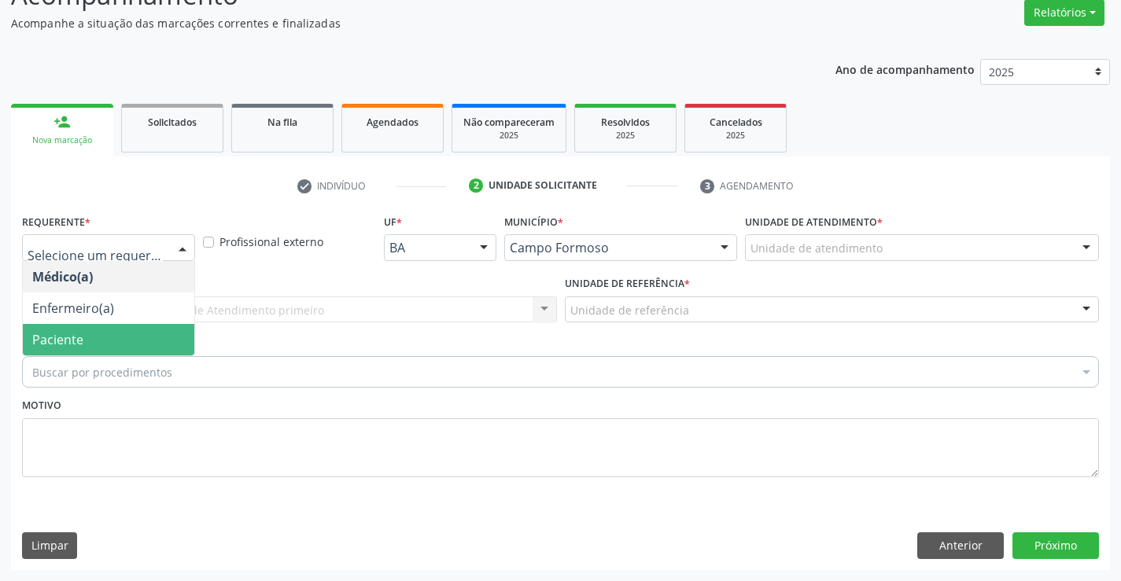
click at [137, 329] on span "Paciente" at bounding box center [108, 339] width 171 height 31
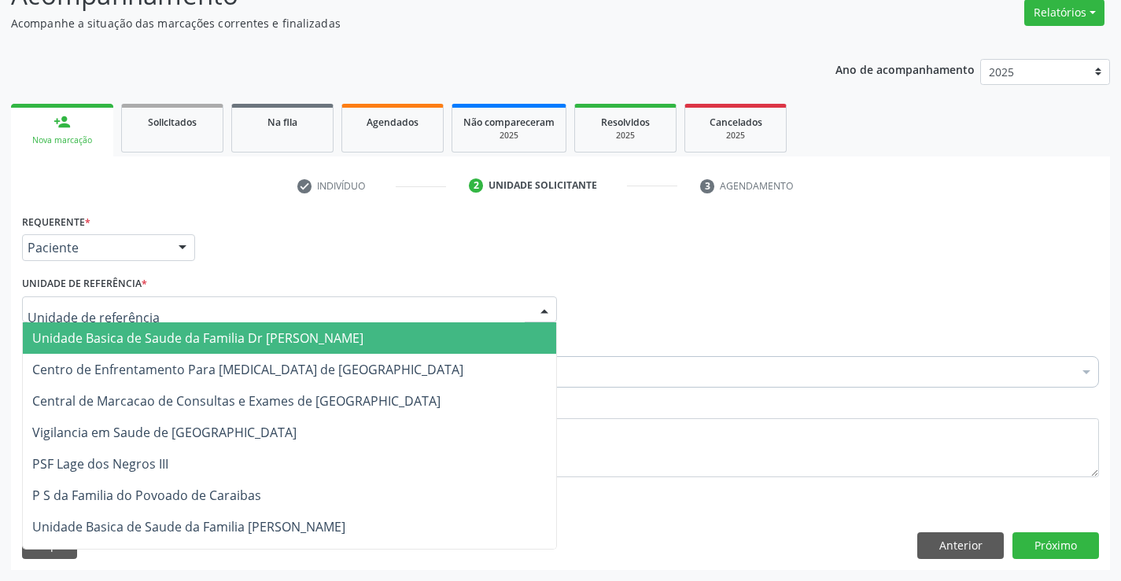
click at [233, 310] on div at bounding box center [289, 309] width 535 height 27
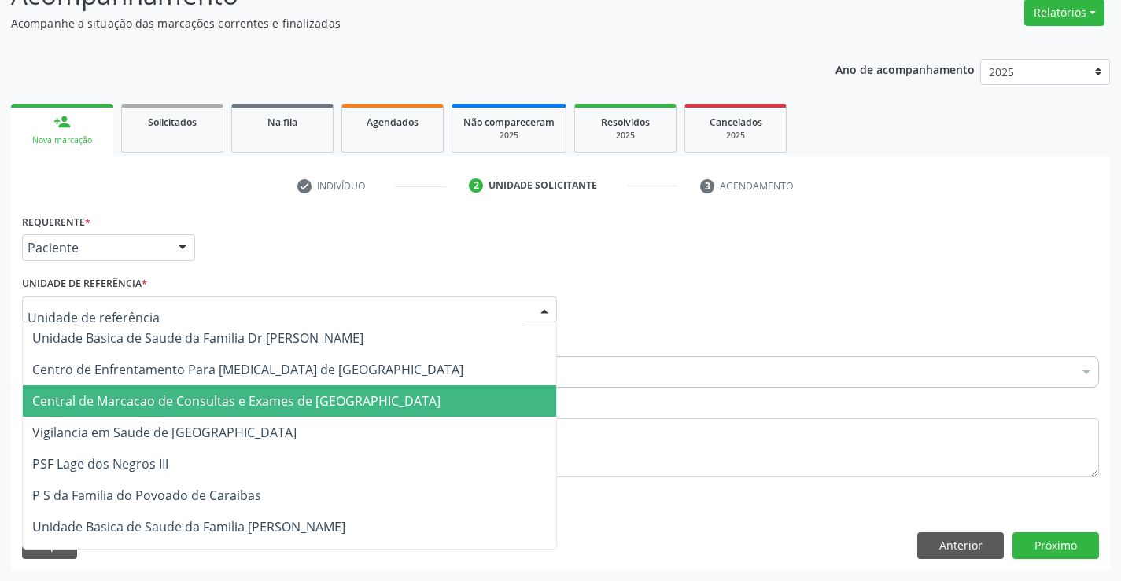
click at [257, 392] on span "Central de Marcacao de Consultas e Exames de [GEOGRAPHIC_DATA]" at bounding box center [236, 400] width 408 height 17
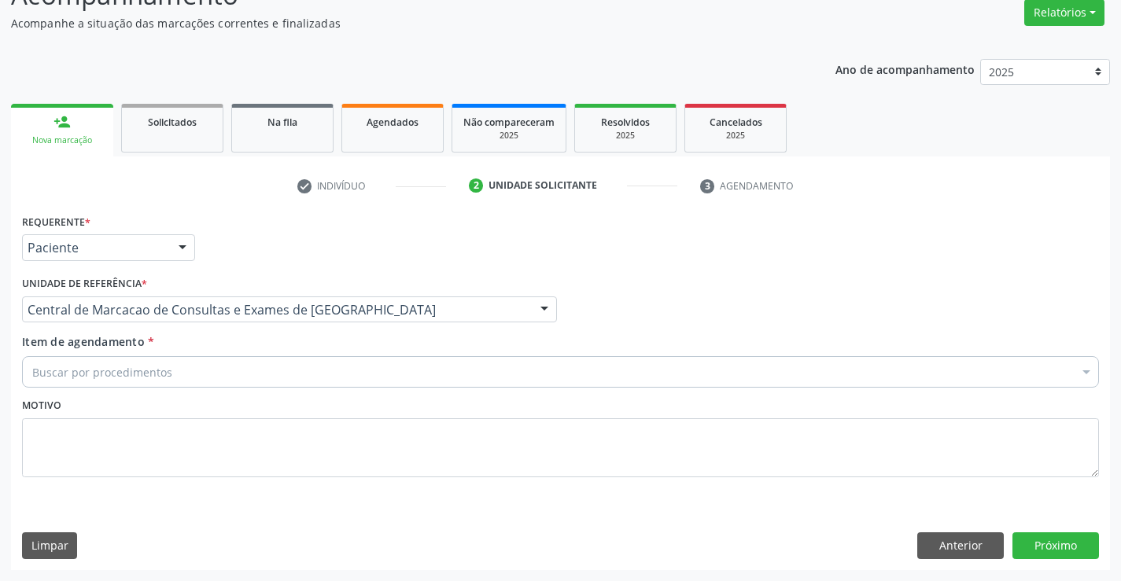
click at [293, 373] on div "Buscar por procedimentos" at bounding box center [560, 371] width 1077 height 31
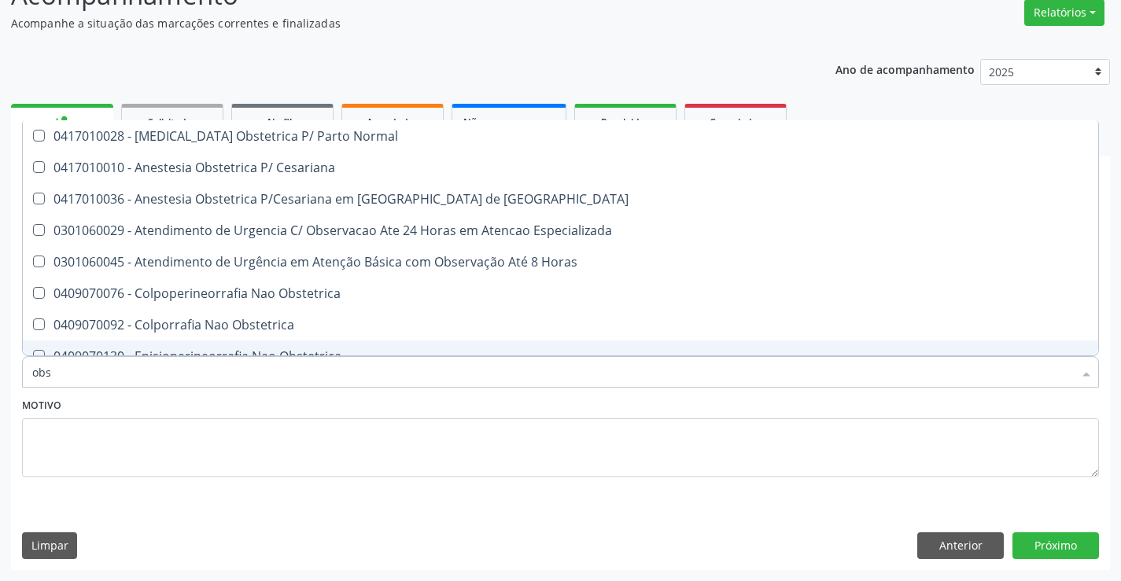
type input "obst"
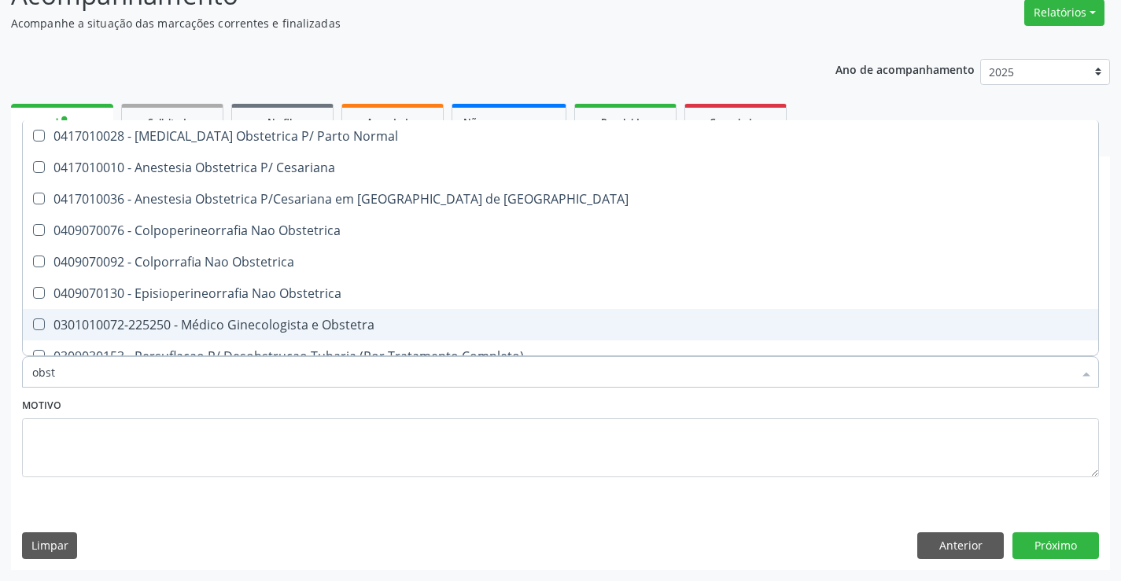
click at [307, 322] on div "0301010072-225250 - Médico Ginecologista e Obstetra" at bounding box center [560, 325] width 1056 height 13
checkbox Obstetra "true"
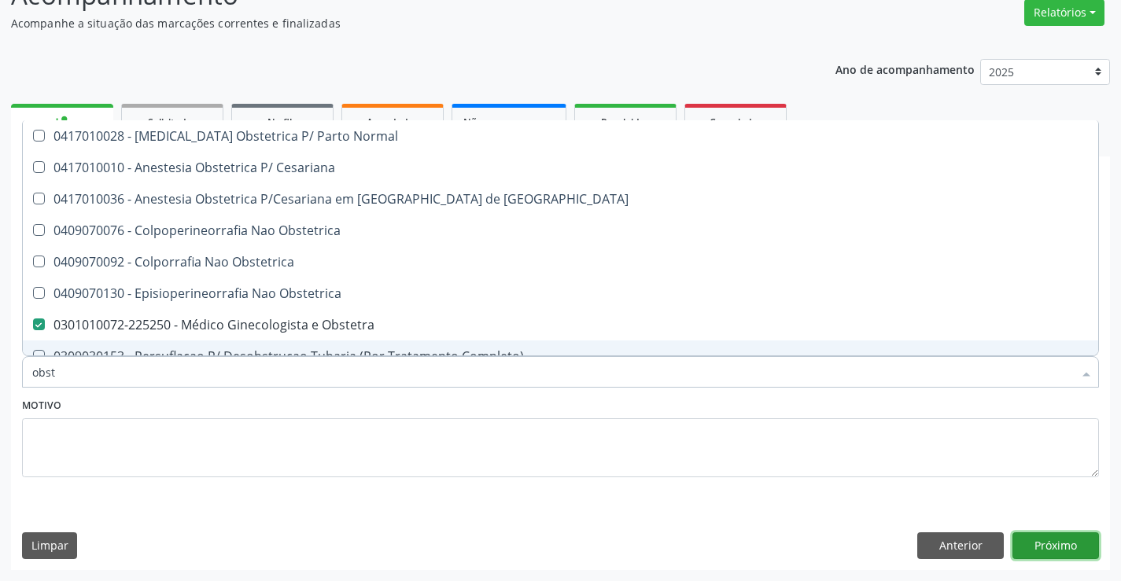
click at [1040, 547] on button "Próximo" at bounding box center [1055, 545] width 87 height 27
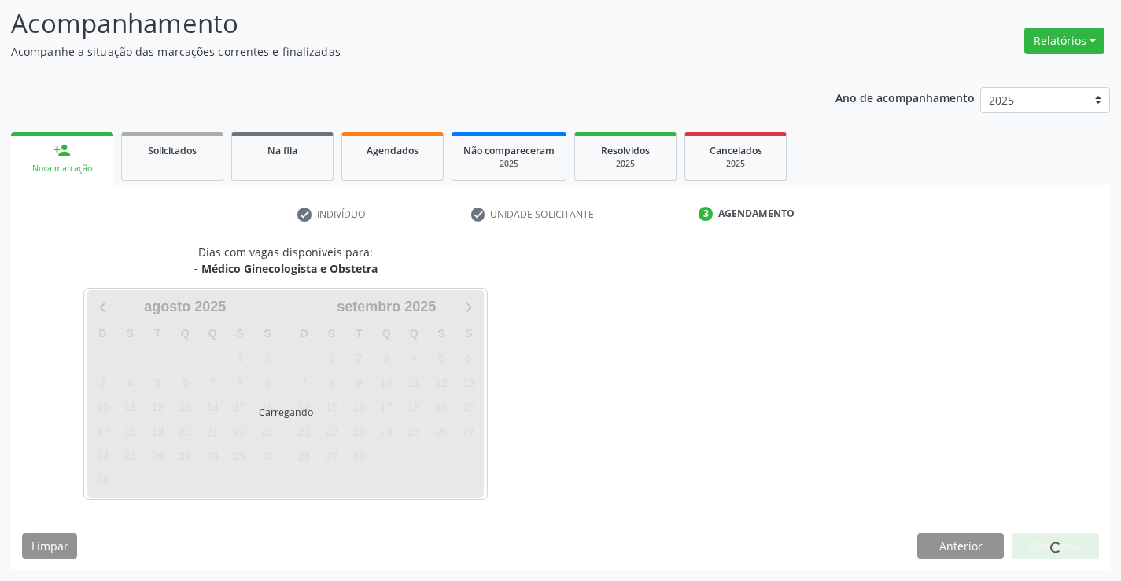
scroll to position [103, 0]
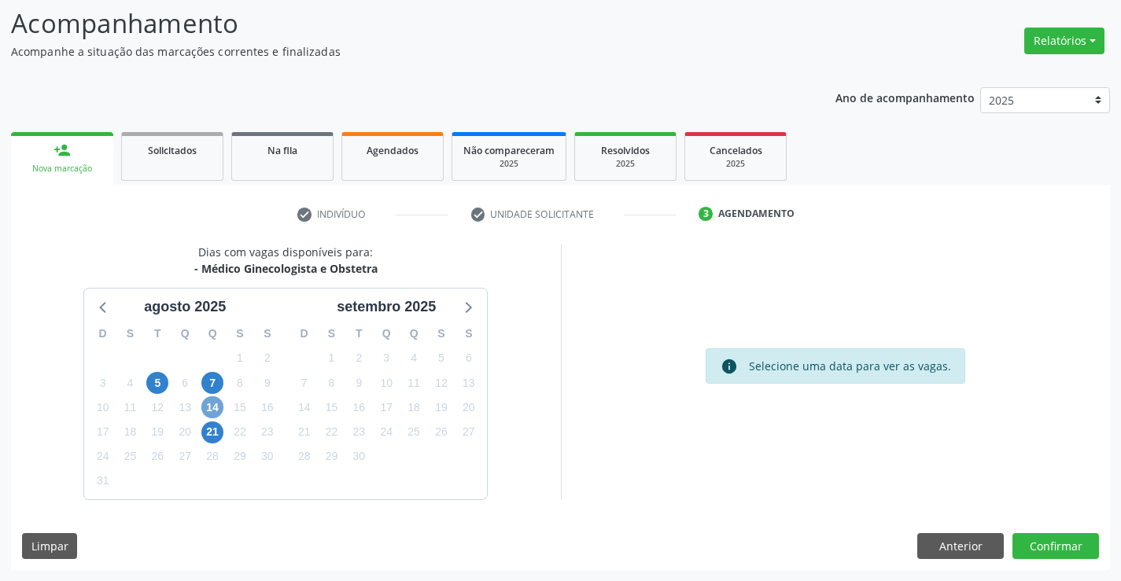
click at [209, 402] on span "14" at bounding box center [212, 407] width 22 height 22
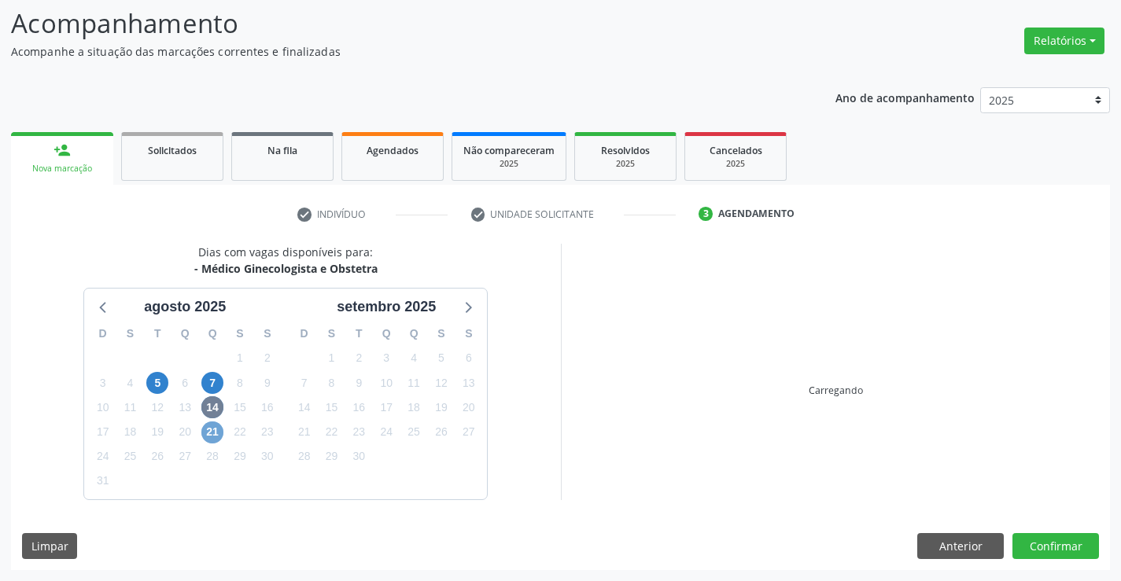
click at [219, 436] on span "21" at bounding box center [212, 433] width 22 height 22
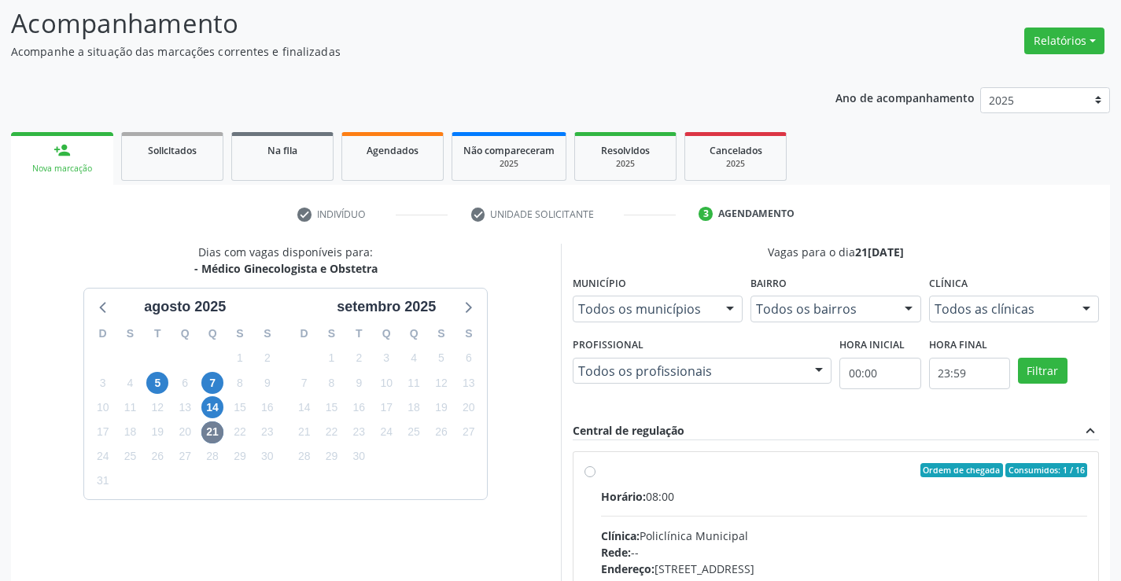
click at [768, 468] on div "Ordem de chegada Consumidos: 1 / 16" at bounding box center [844, 470] width 487 height 14
click at [595, 468] on input "Ordem de chegada Consumidos: 1 / 16 Horário: 08:00 Clínica: Policlínica Municip…" at bounding box center [589, 470] width 11 height 14
radio input "true"
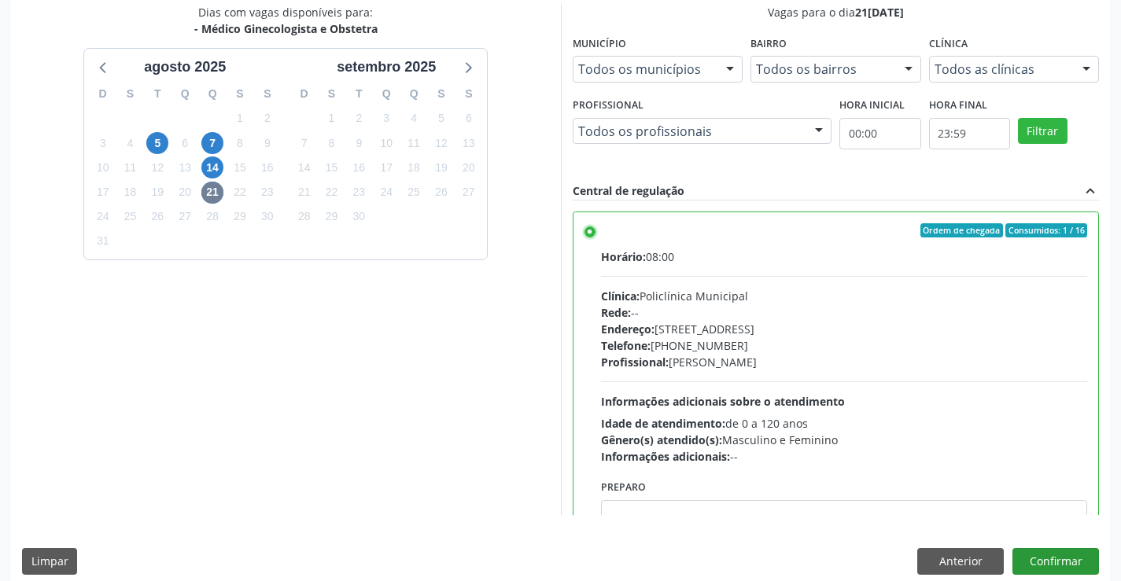
scroll to position [359, 0]
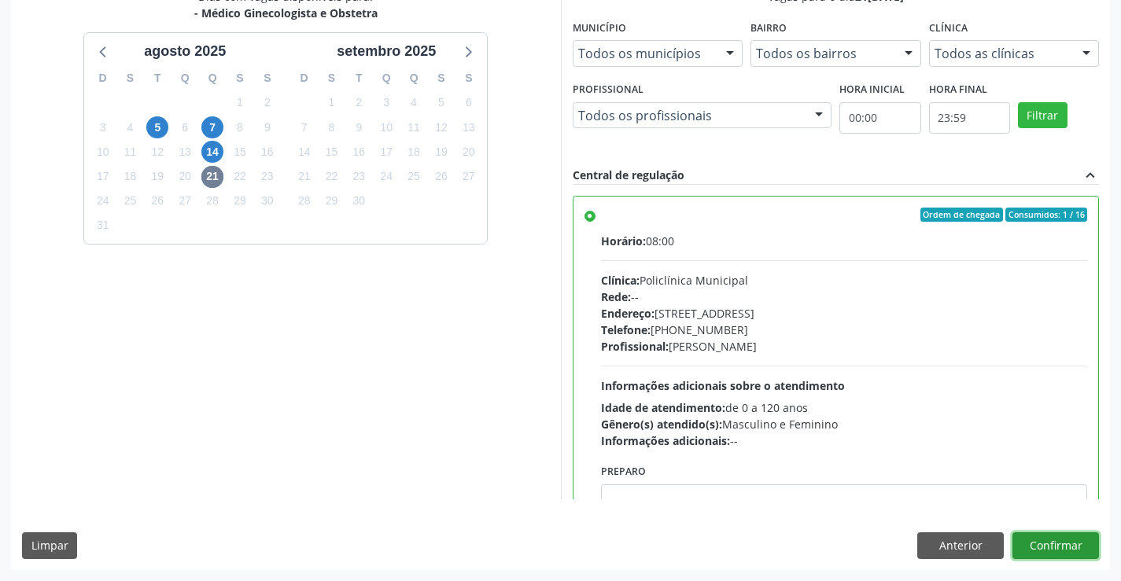
click at [1045, 548] on button "Confirmar" at bounding box center [1055, 545] width 87 height 27
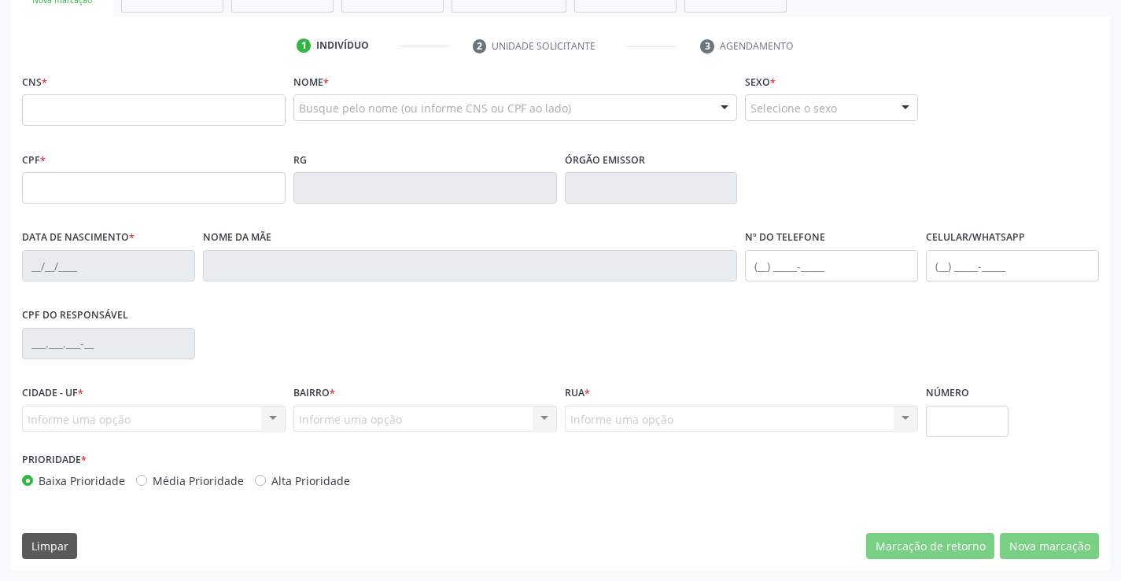
scroll to position [271, 0]
click at [131, 102] on input "text" at bounding box center [153, 109] width 263 height 31
type input "701 0068 9790 7297"
type input "004.697.025-83"
type input "0947529233"
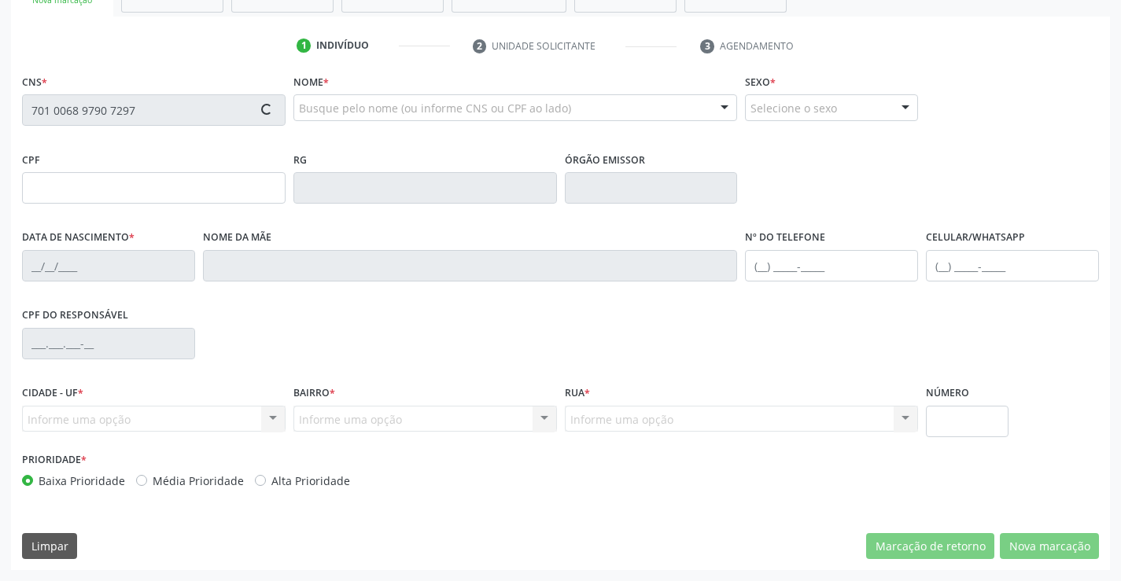
type input "06/03/1977"
type input "(74) 9914-5804"
type input "004.697.025-83"
type input "S/N"
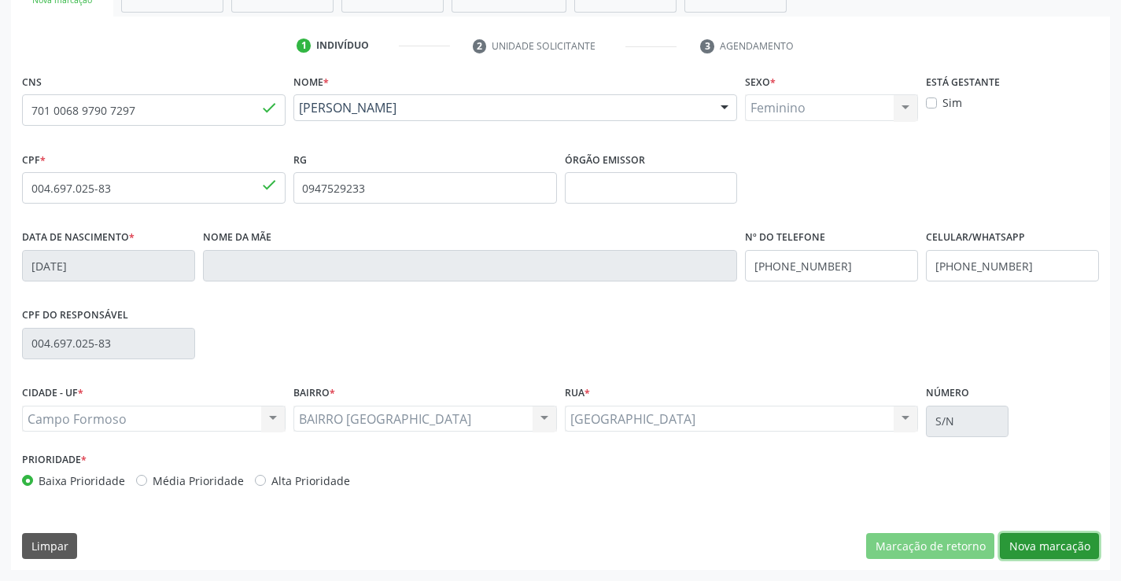
drag, startPoint x: 1040, startPoint y: 547, endPoint x: 293, endPoint y: 318, distance: 781.6
click at [1040, 547] on button "Nova marcação" at bounding box center [1049, 546] width 99 height 27
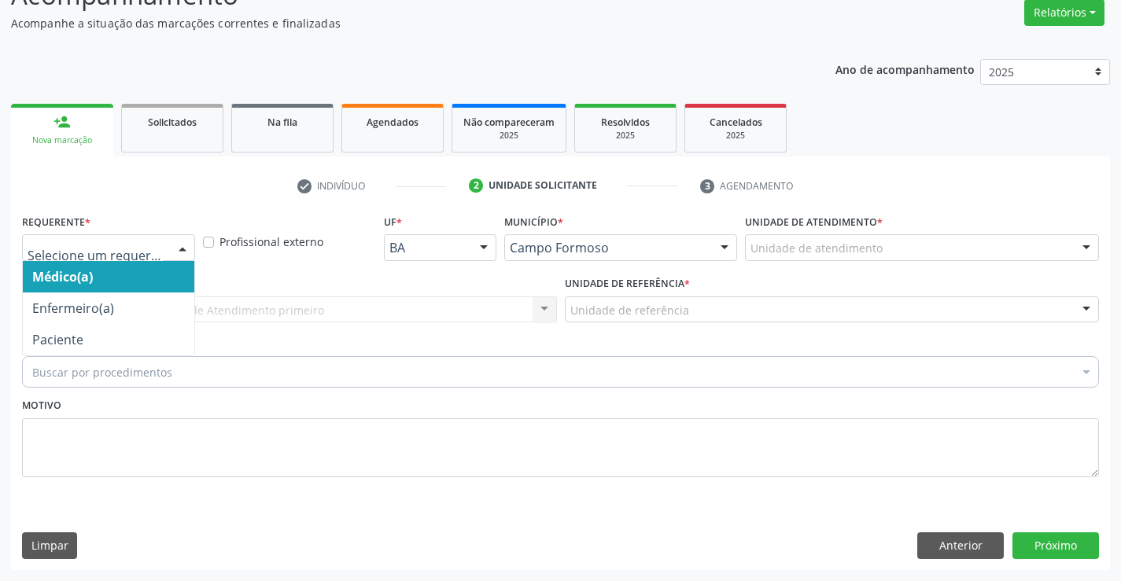
click at [175, 252] on div at bounding box center [183, 248] width 24 height 27
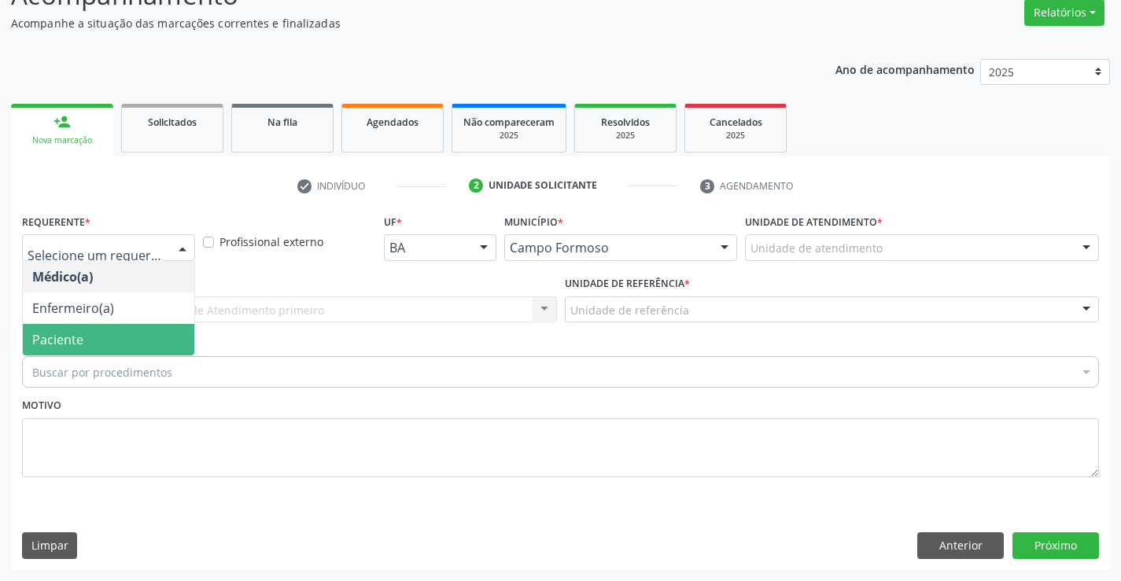
click at [148, 351] on span "Paciente" at bounding box center [108, 339] width 171 height 31
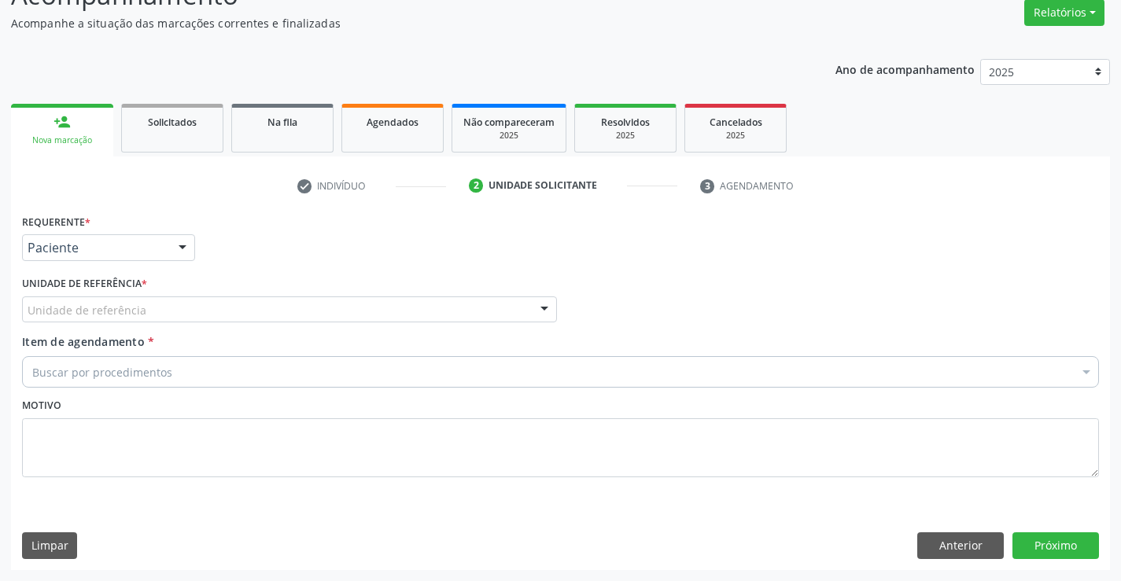
drag, startPoint x: 259, startPoint y: 315, endPoint x: 268, endPoint y: 377, distance: 62.8
click at [259, 317] on div "Unidade de referência" at bounding box center [289, 309] width 535 height 27
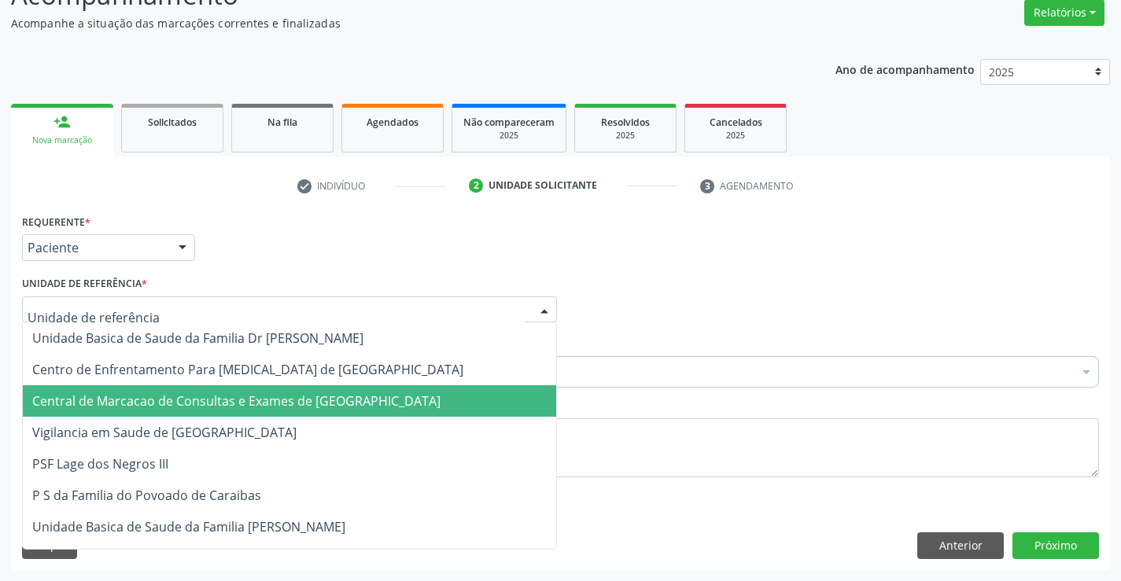
drag, startPoint x: 274, startPoint y: 392, endPoint x: 326, endPoint y: 372, distance: 54.8
click at [275, 392] on span "Central de Marcacao de Consultas e Exames de Campo Formoso" at bounding box center [289, 400] width 533 height 31
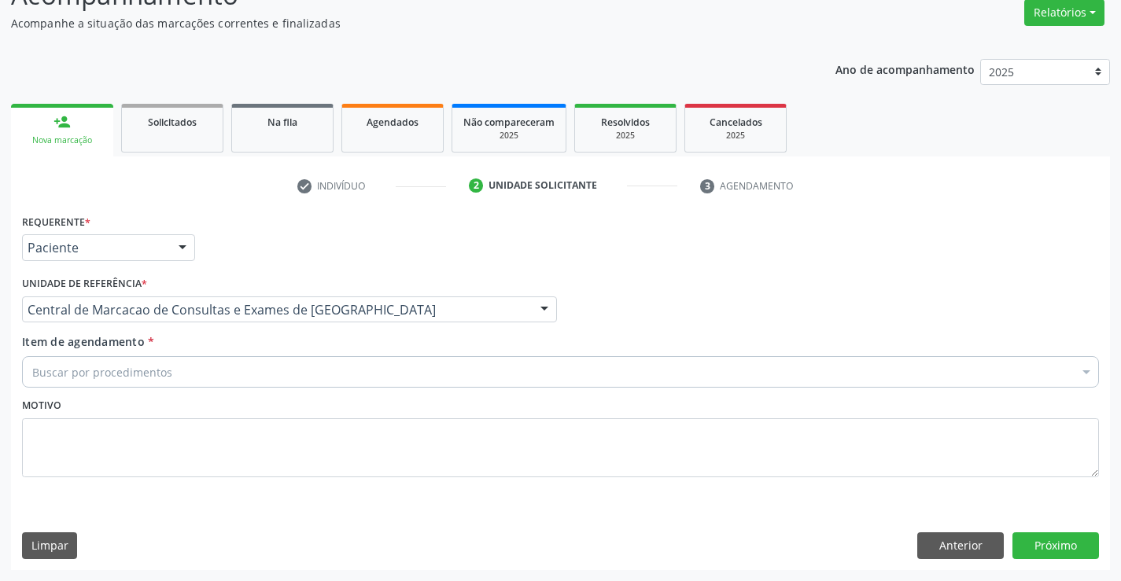
click at [326, 372] on div "Buscar por procedimentos" at bounding box center [560, 371] width 1077 height 31
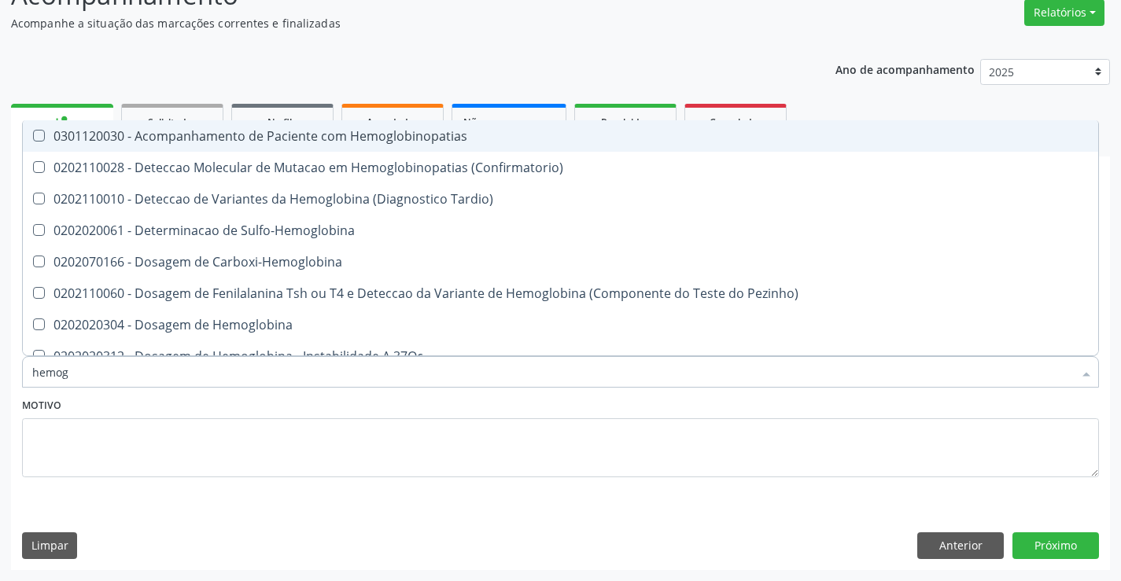
type input "hemogr"
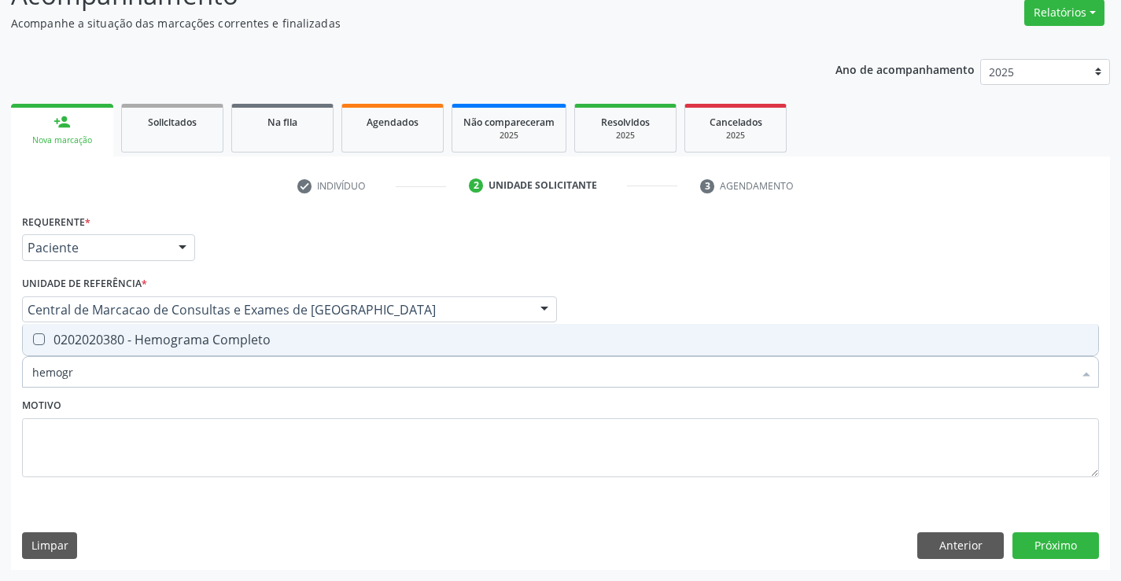
click at [318, 332] on span "0202020380 - Hemograma Completo" at bounding box center [560, 339] width 1075 height 31
checkbox Completo "true"
type input "hemogr"
click at [331, 400] on div "Motivo" at bounding box center [560, 435] width 1077 height 83
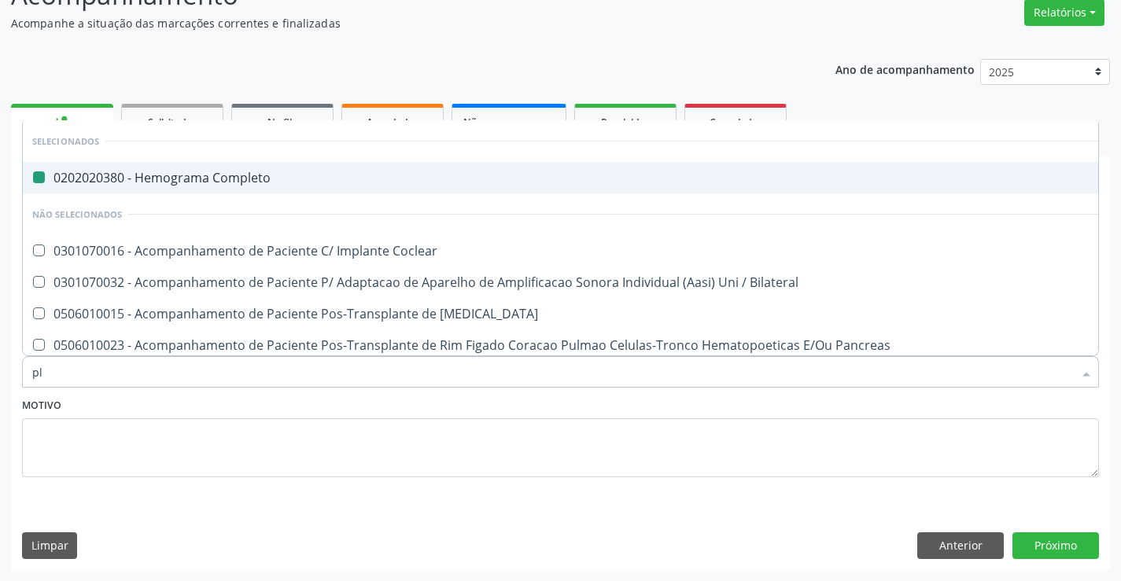
type input "pla"
checkbox Completo "false"
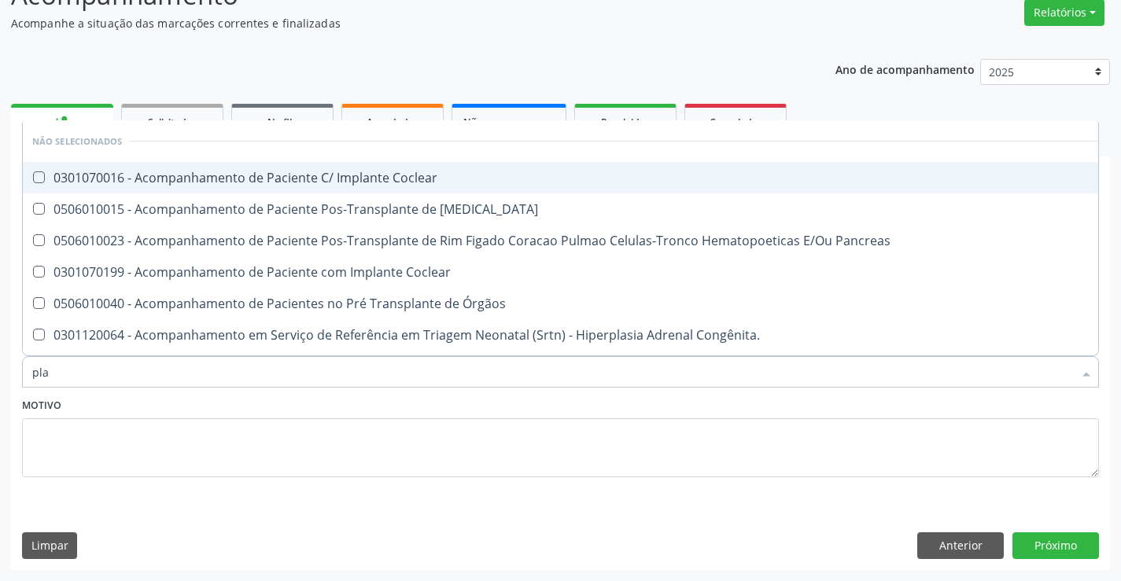
type input "plaq"
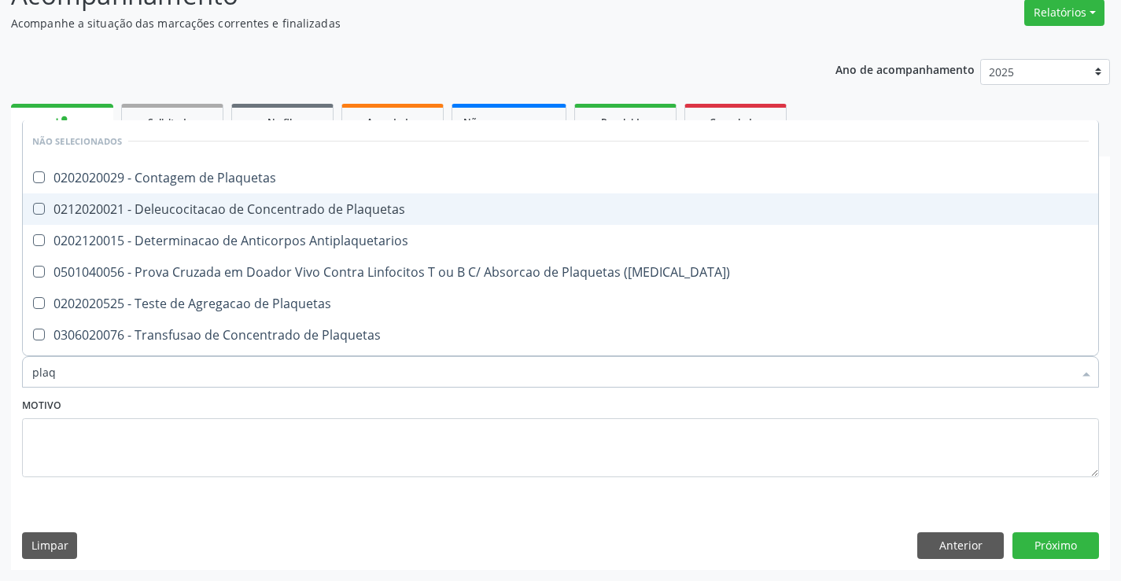
click at [291, 196] on span "0212020021 - Deleucocitacao de Concentrado de Plaquetas" at bounding box center [560, 208] width 1075 height 31
checkbox Plaquetas "true"
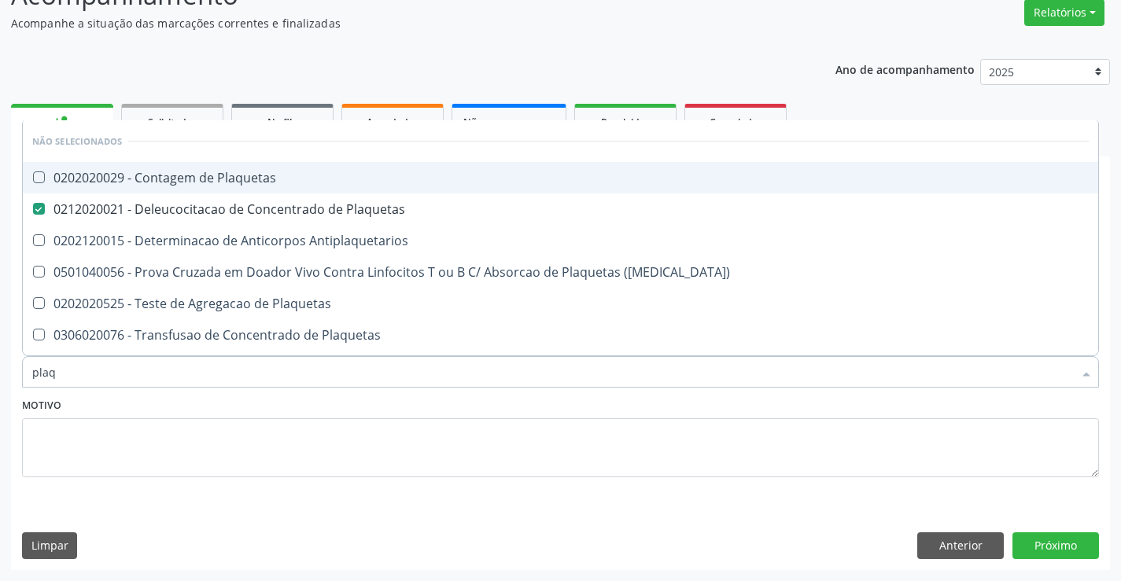
click at [299, 190] on span "0202020029 - Contagem de Plaquetas" at bounding box center [560, 177] width 1075 height 31
checkbox Plaquetas "true"
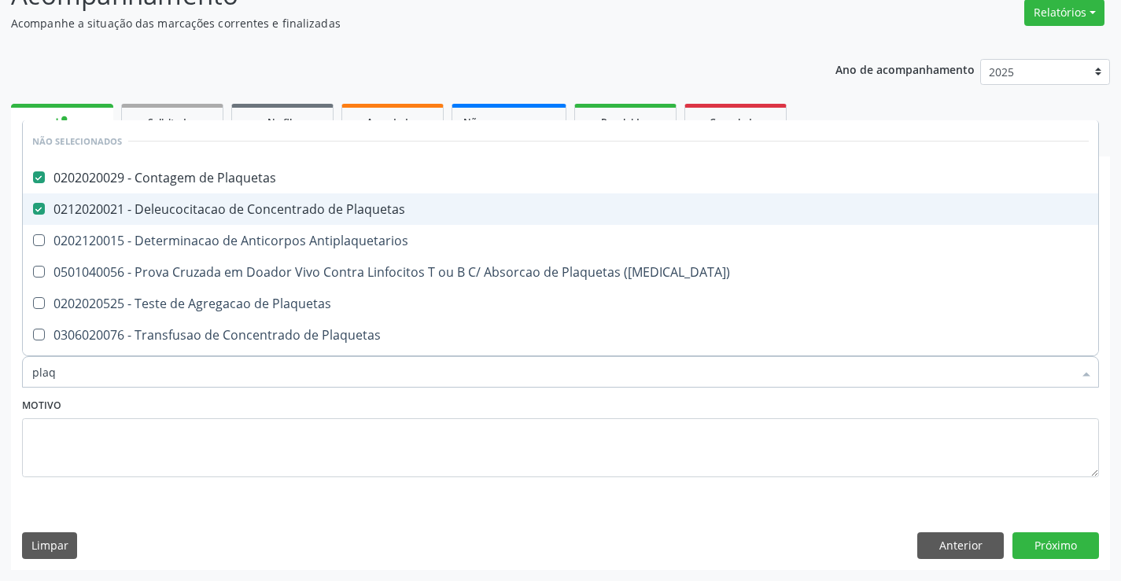
click at [306, 203] on div "0212020021 - Deleucocitacao de Concentrado de Plaquetas" at bounding box center [560, 209] width 1056 height 13
checkbox Plaquetas "false"
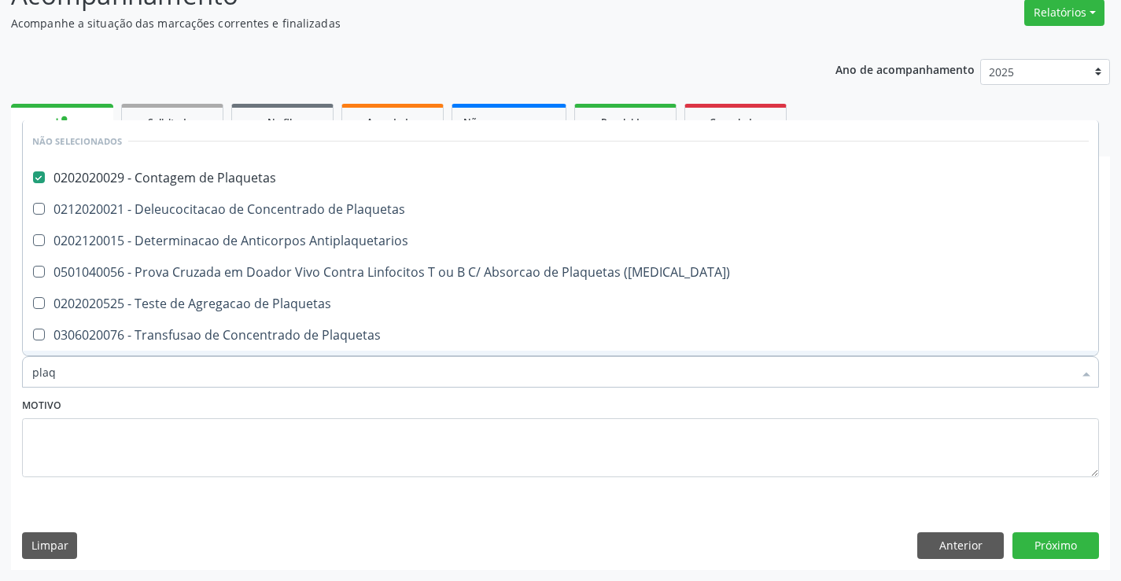
type input "plaq"
click at [307, 400] on div "Motivo" at bounding box center [560, 435] width 1077 height 83
checkbox Plaquetas "true"
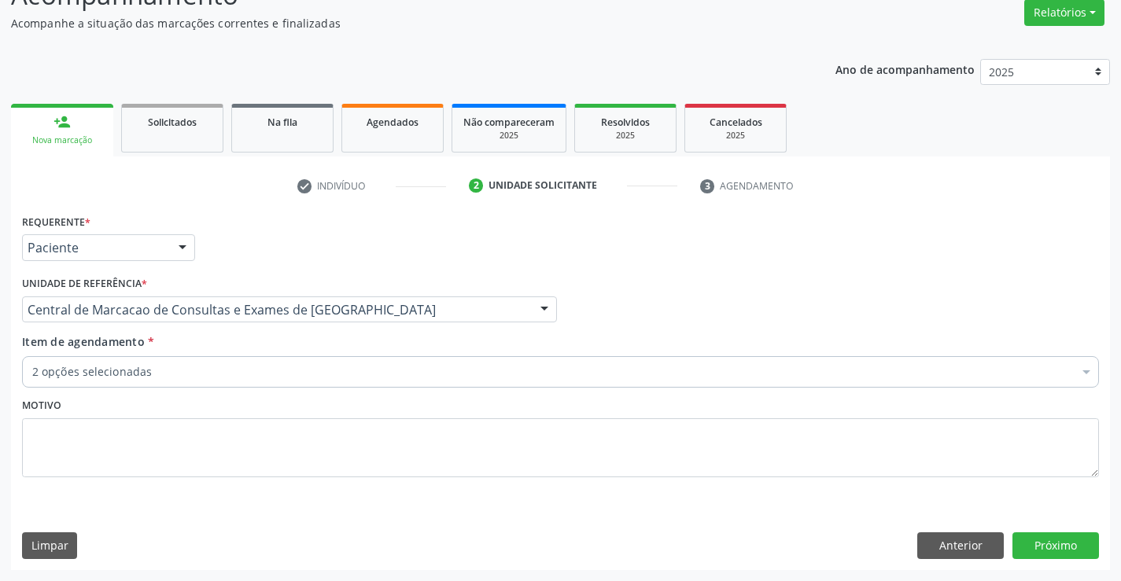
click at [307, 385] on div "2 opções selecionadas" at bounding box center [560, 371] width 1077 height 31
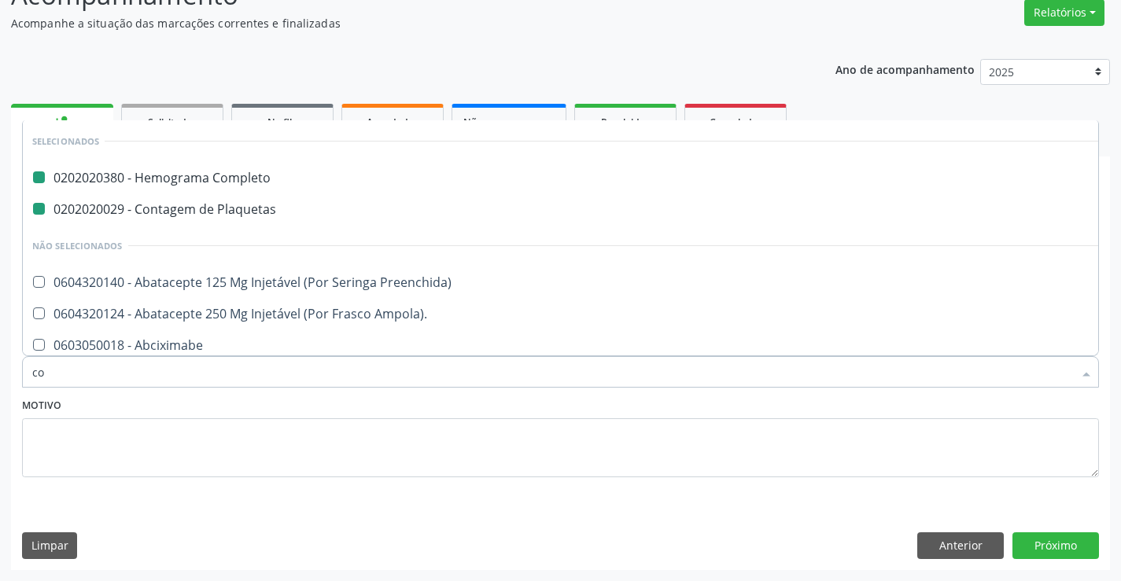
type input "col"
checkbox Completo "false"
checkbox Plaquetas "false"
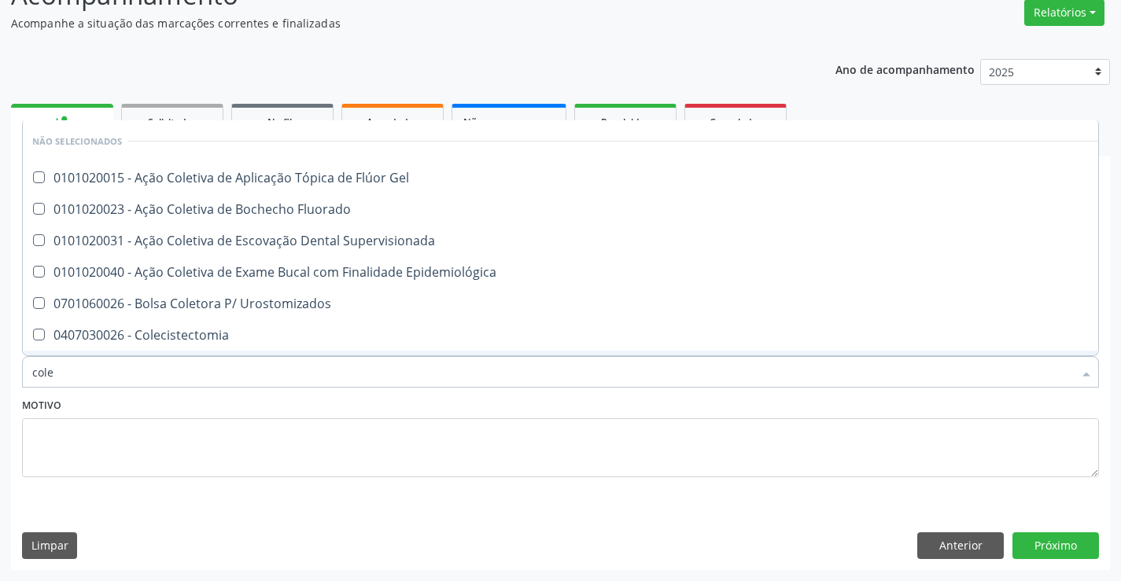
type input "coles"
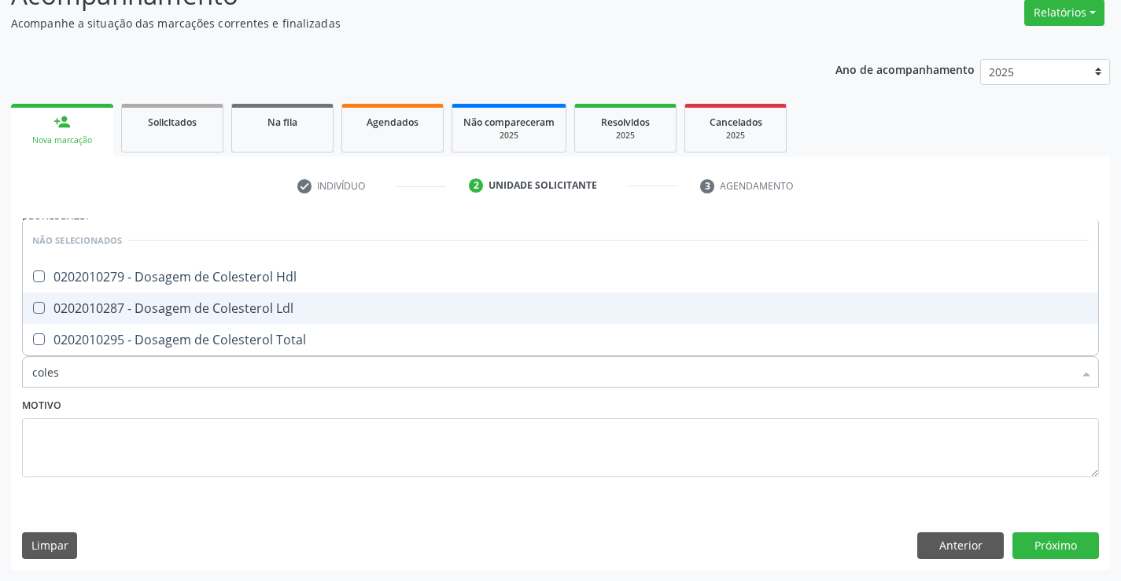
click at [300, 296] on span "0202010287 - Dosagem de Colesterol Ldl" at bounding box center [560, 308] width 1075 height 31
checkbox Ldl "true"
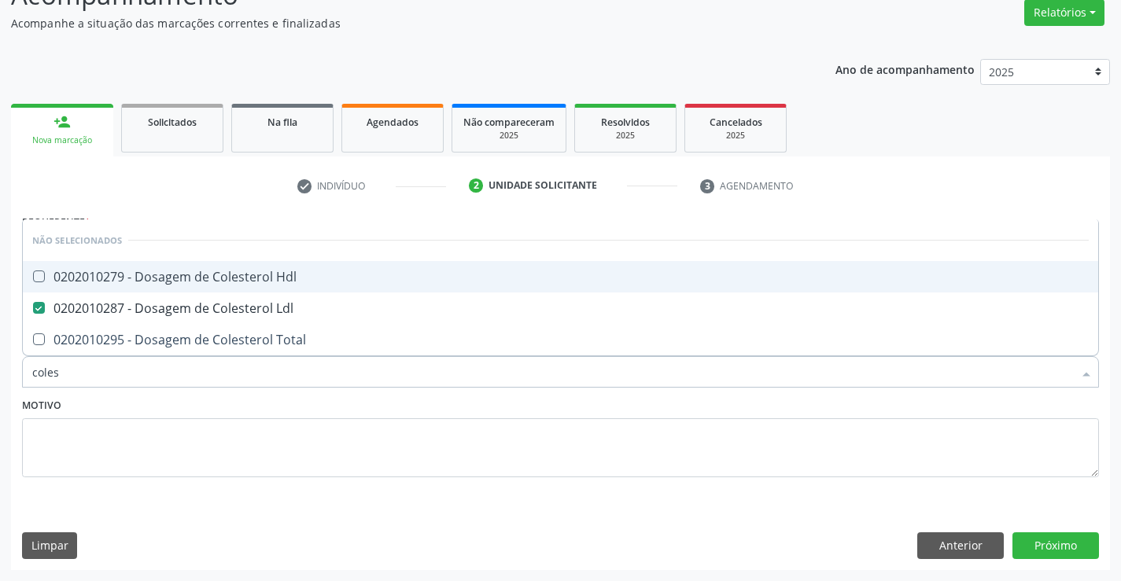
click at [308, 268] on span "0202010279 - Dosagem de Colesterol Hdl" at bounding box center [560, 276] width 1075 height 31
checkbox Hdl "true"
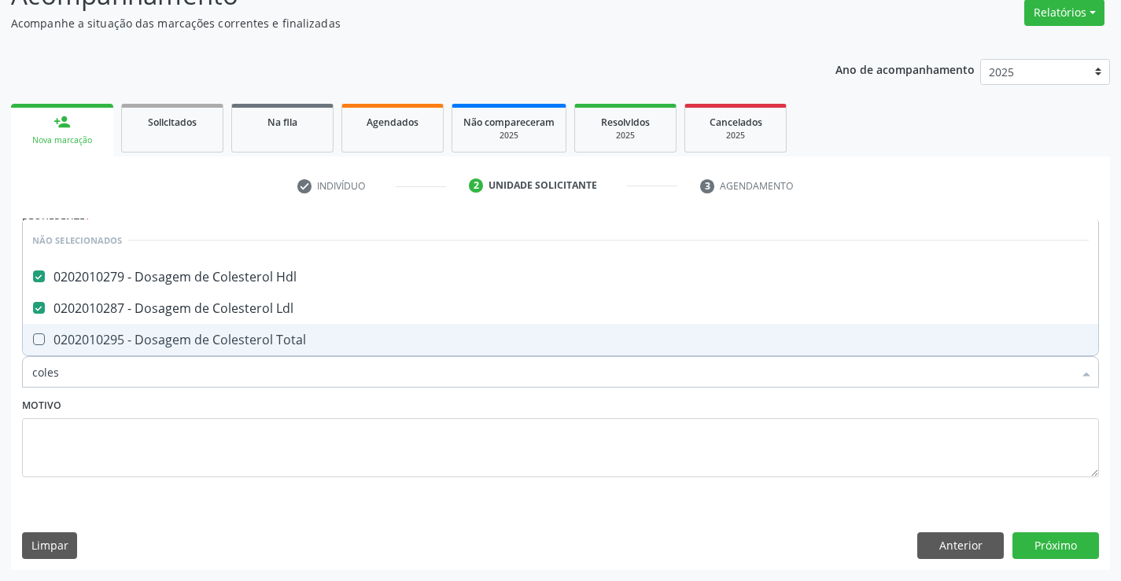
click at [316, 337] on div "0202010295 - Dosagem de Colesterol Total" at bounding box center [560, 339] width 1056 height 13
checkbox Total "true"
type input "coles"
click at [300, 409] on div "Motivo" at bounding box center [560, 435] width 1077 height 83
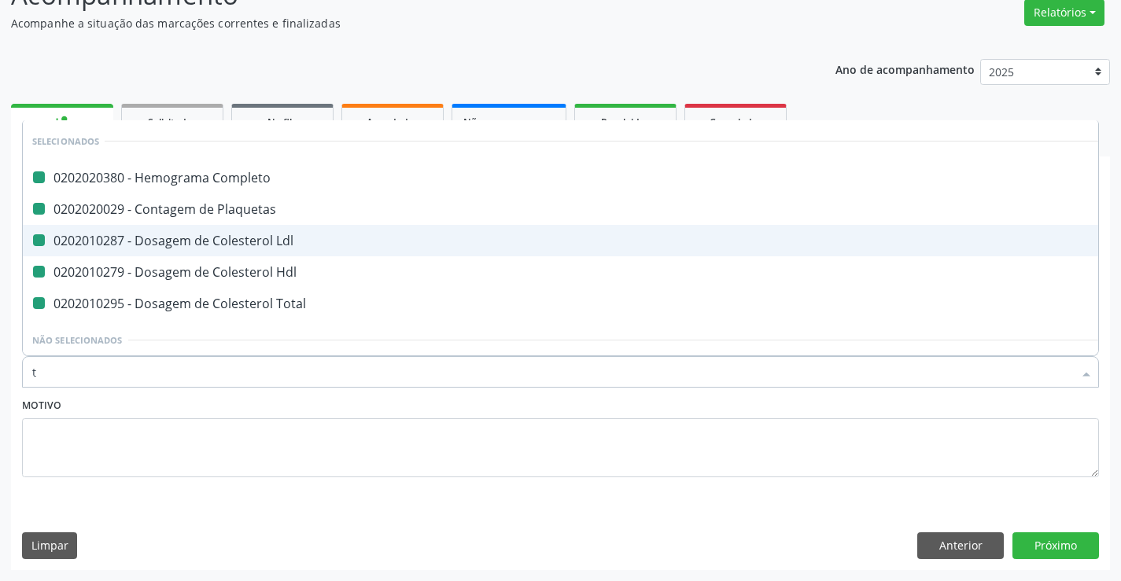
type input "tr"
checkbox Completo "false"
checkbox Plaquetas "false"
checkbox Ldl "false"
checkbox Hdl "false"
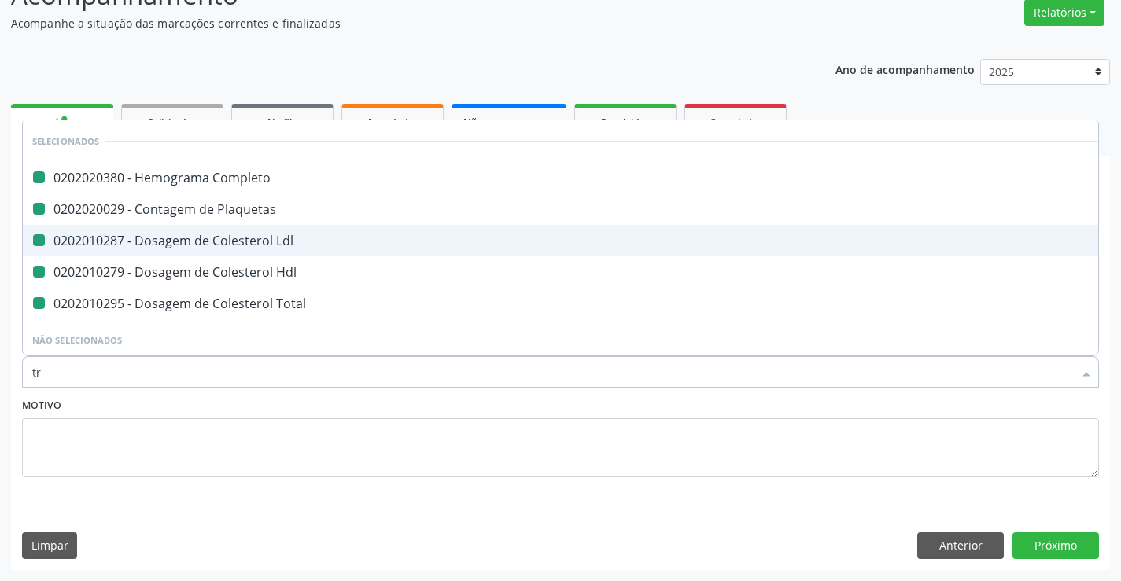
checkbox Total "false"
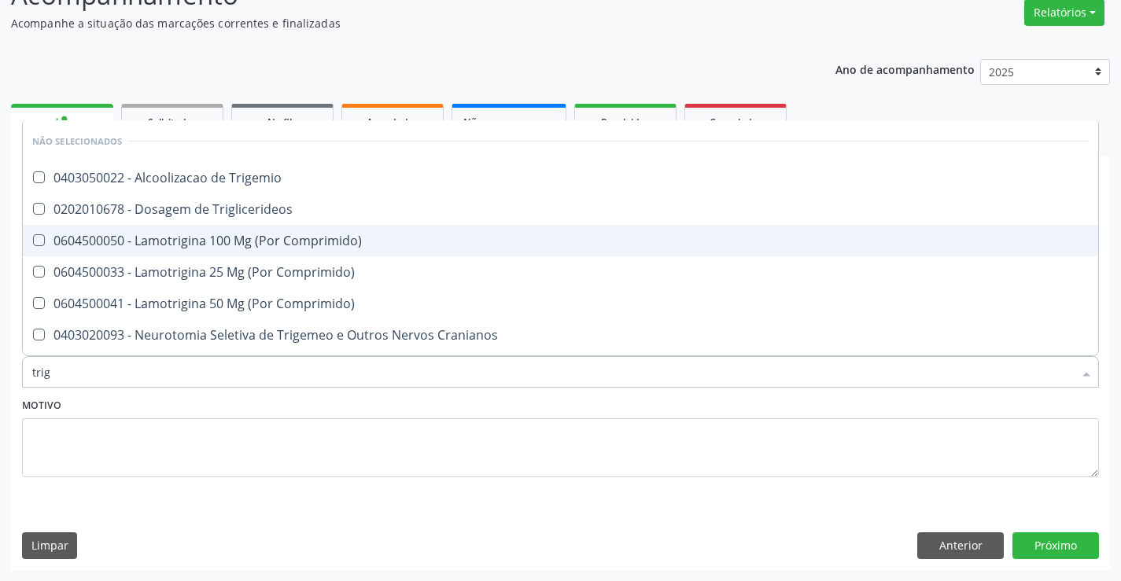
type input "trigl"
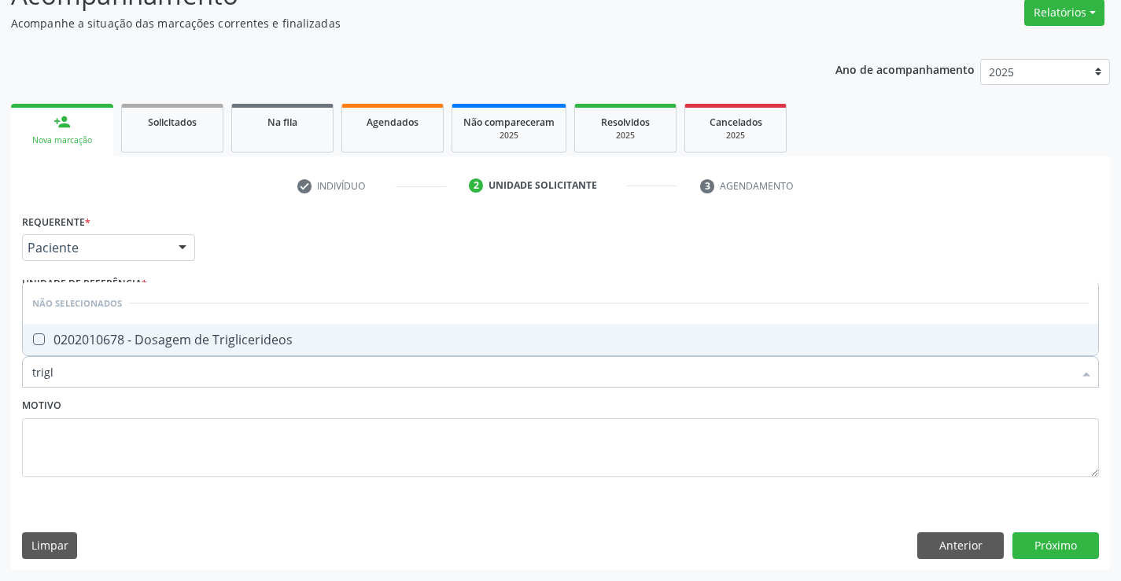
click at [303, 344] on div "0202010678 - Dosagem de Triglicerideos" at bounding box center [560, 339] width 1056 height 13
checkbox Triglicerideos "true"
click at [297, 406] on div "Motivo" at bounding box center [560, 435] width 1077 height 83
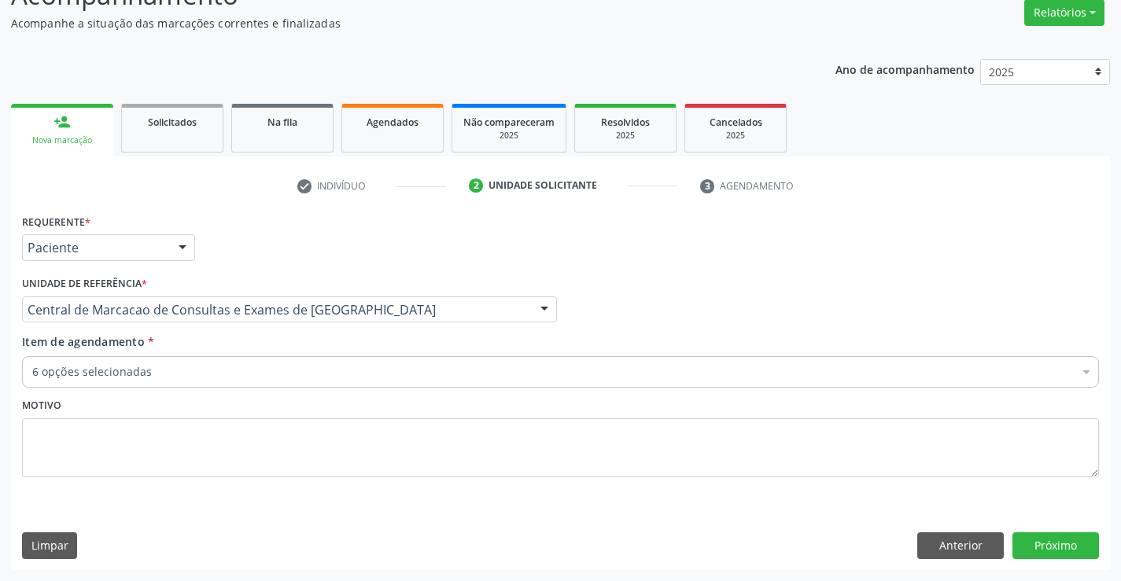
click at [293, 387] on div "6 opções selecionadas" at bounding box center [560, 371] width 1077 height 31
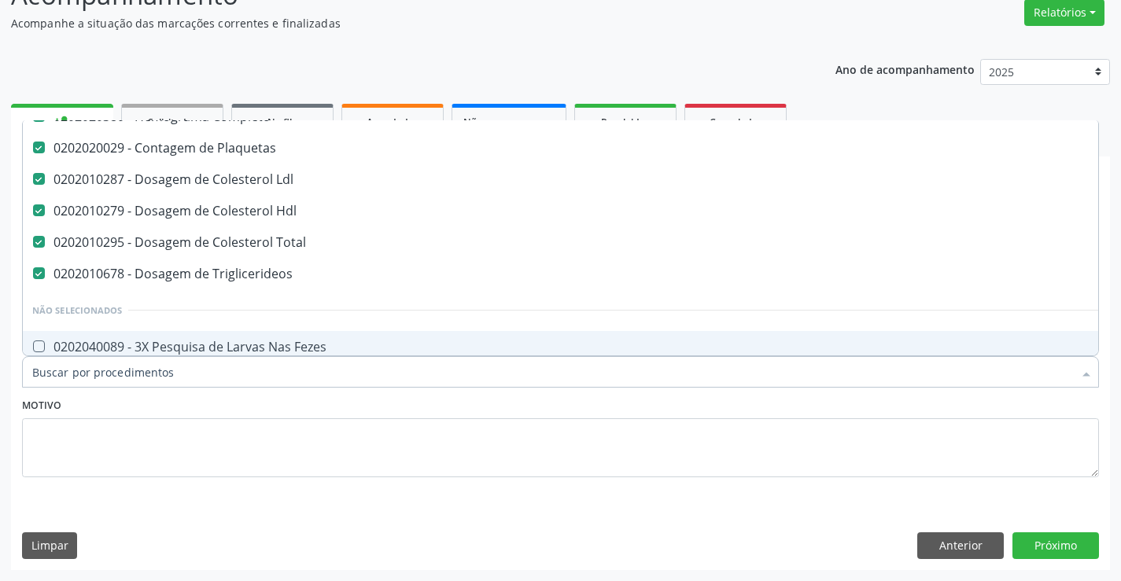
scroll to position [79, 0]
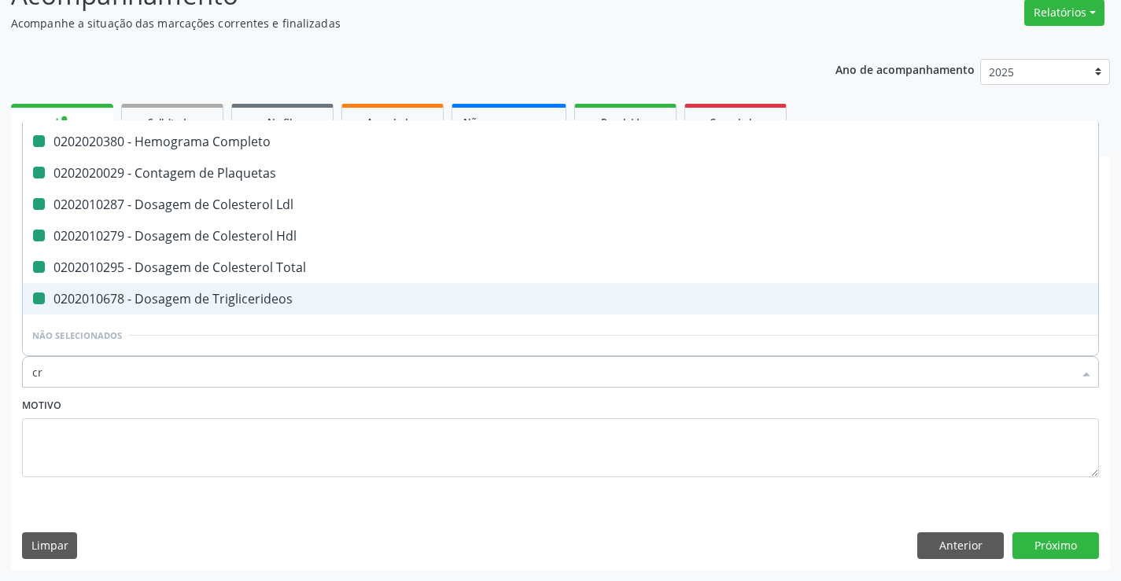
type input "cre"
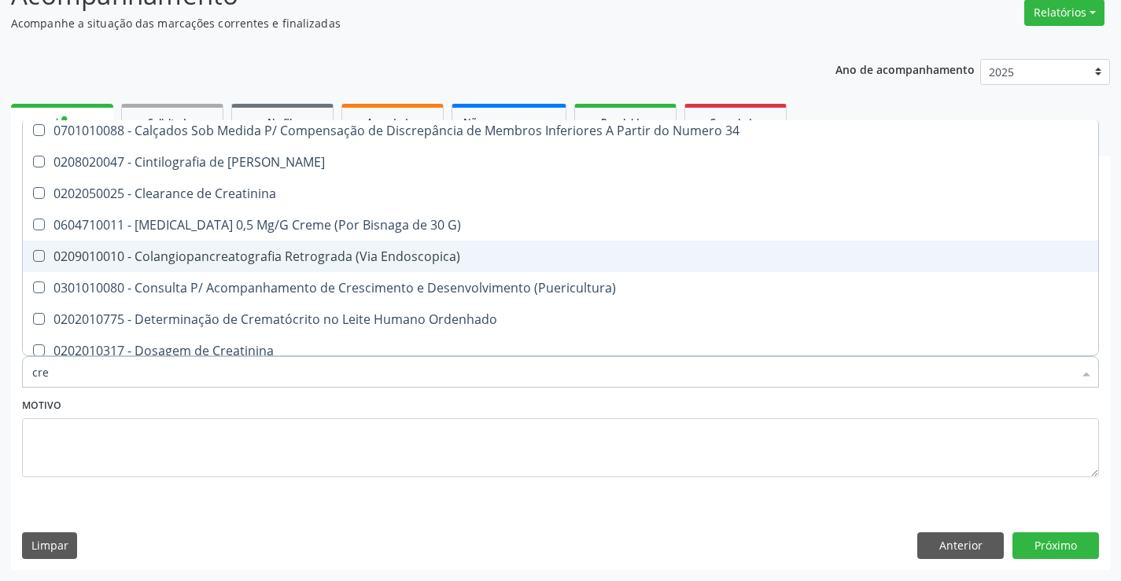
checkbox Pancreas "false"
checkbox 34 "false"
checkbox Pancreas "false"
checkbox Creatinina "false"
checkbox G\) "false"
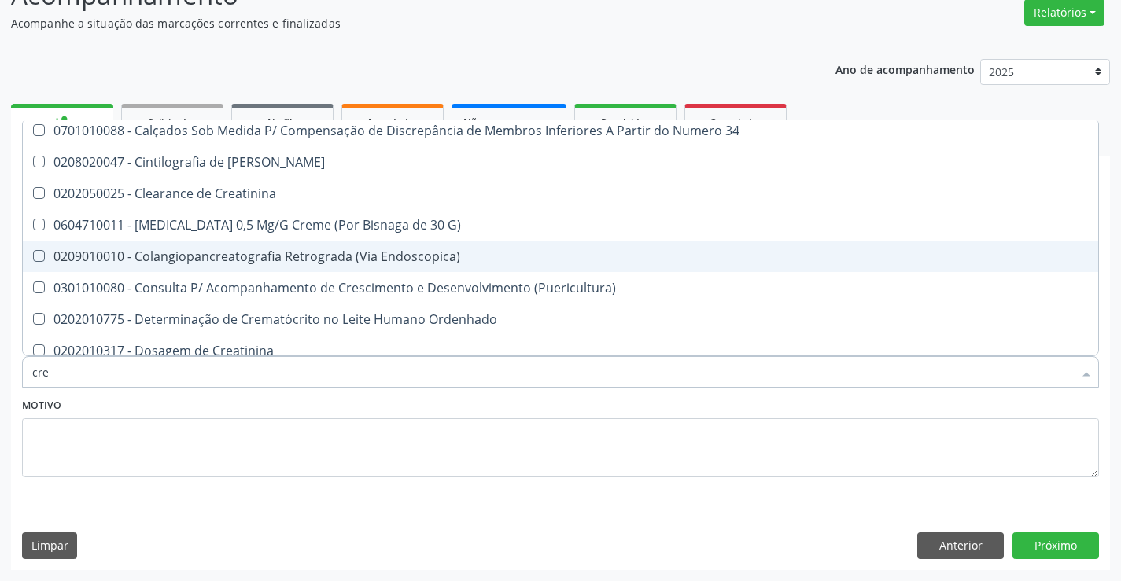
checkbox Endoscopica\) "false"
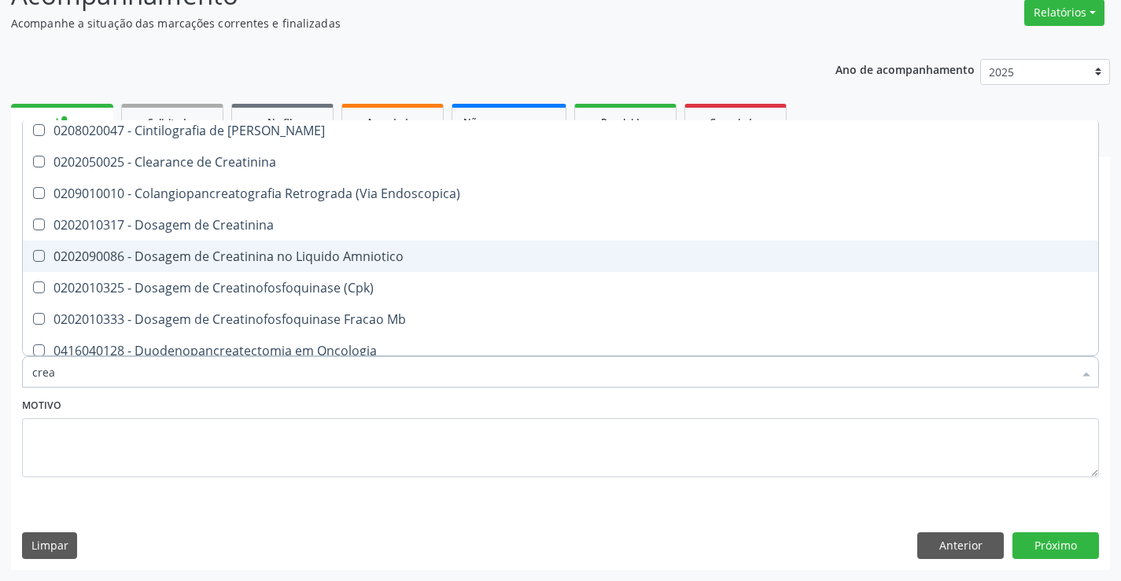
scroll to position [36, 0]
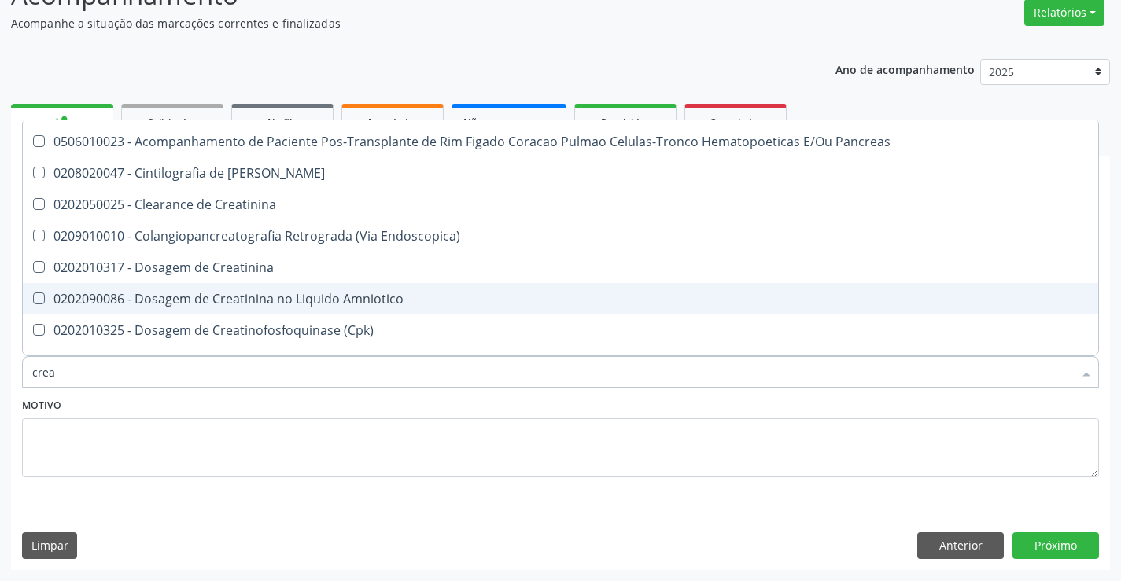
type input "creat"
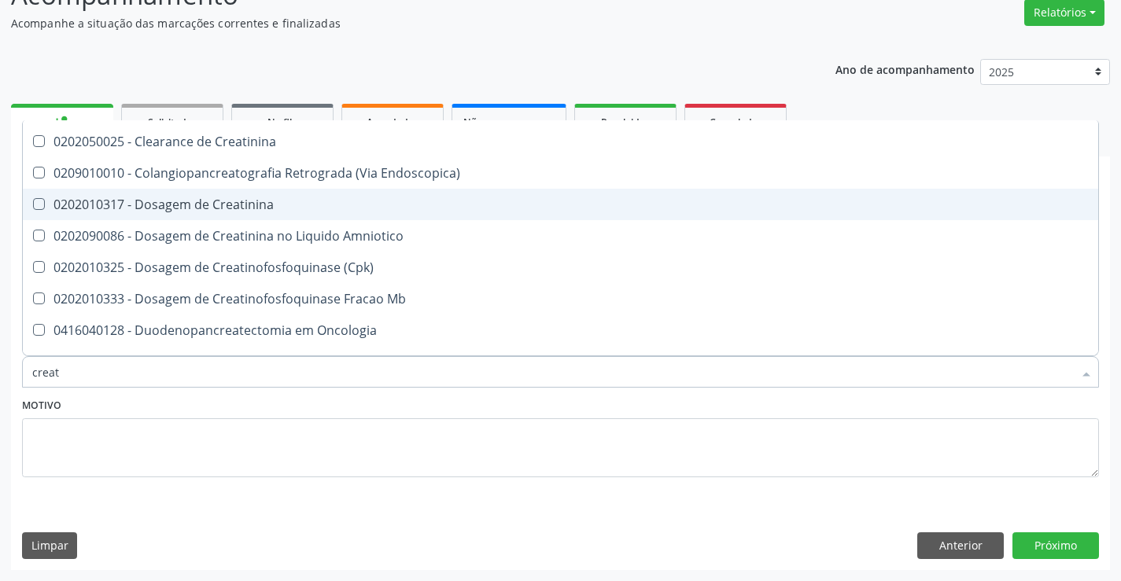
click at [337, 196] on span "0202010317 - Dosagem de Creatinina" at bounding box center [560, 204] width 1075 height 31
checkbox Creatinina "true"
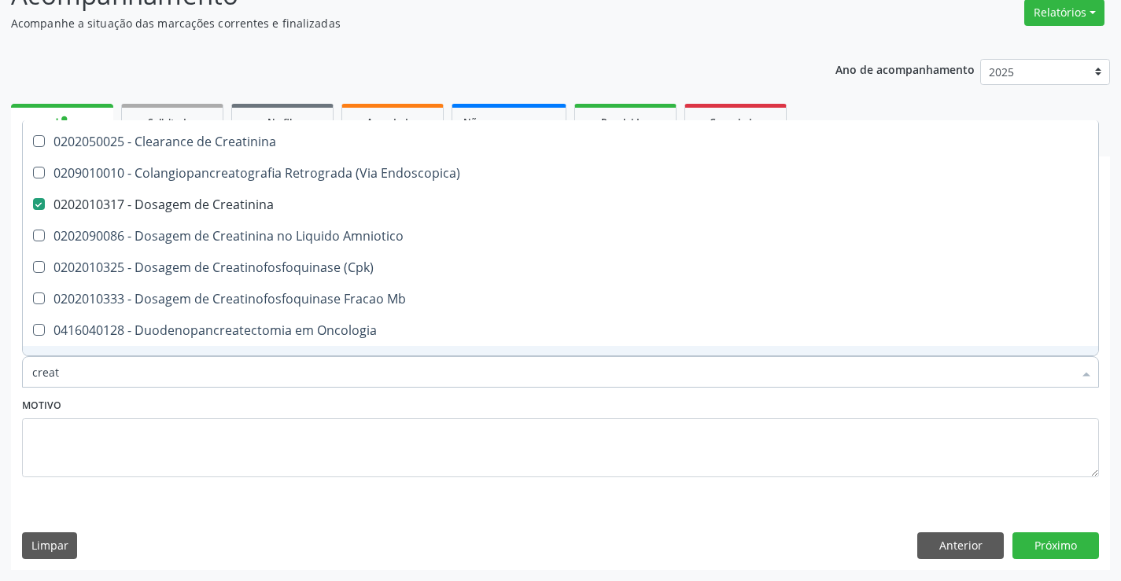
type input "creat"
click at [333, 405] on div "Motivo" at bounding box center [560, 435] width 1077 height 83
checkbox Creatinina "true"
checkbox Endoscopica\) "true"
checkbox Amniotico "true"
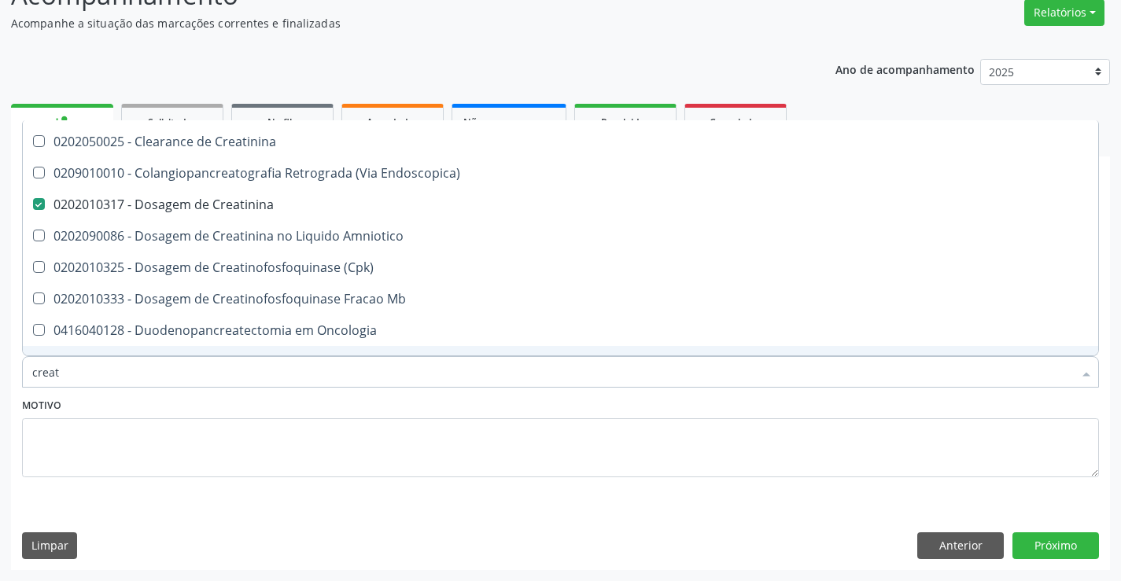
checkbox \(Cpk\) "true"
checkbox Mb "true"
checkbox Oncologia "true"
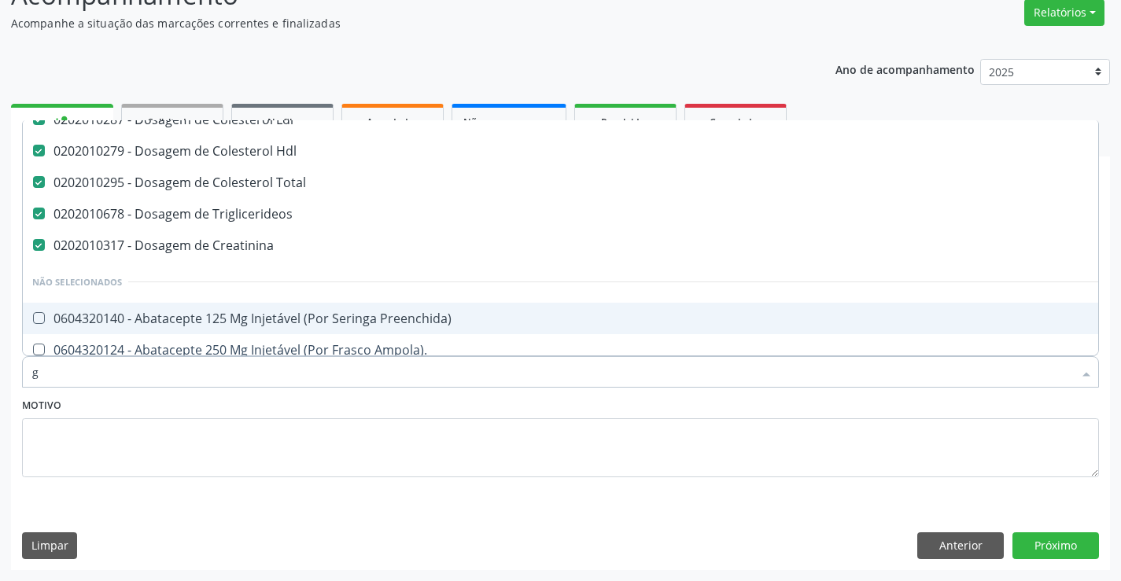
scroll to position [79, 0]
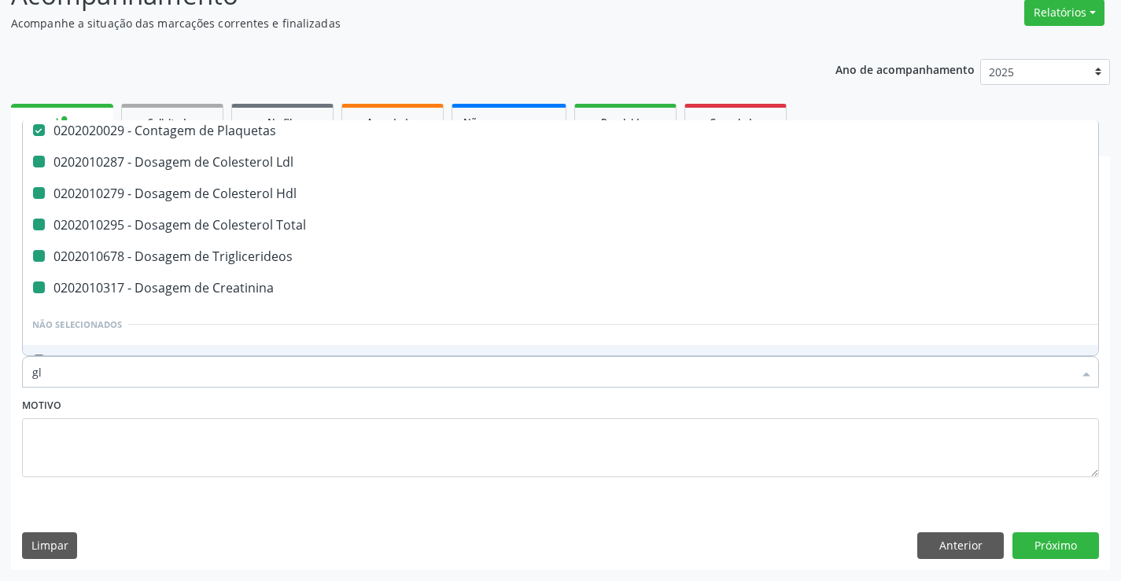
type input "gli"
checkbox Ldl "false"
checkbox Hdl "false"
checkbox Total "false"
checkbox Triglicerideos "false"
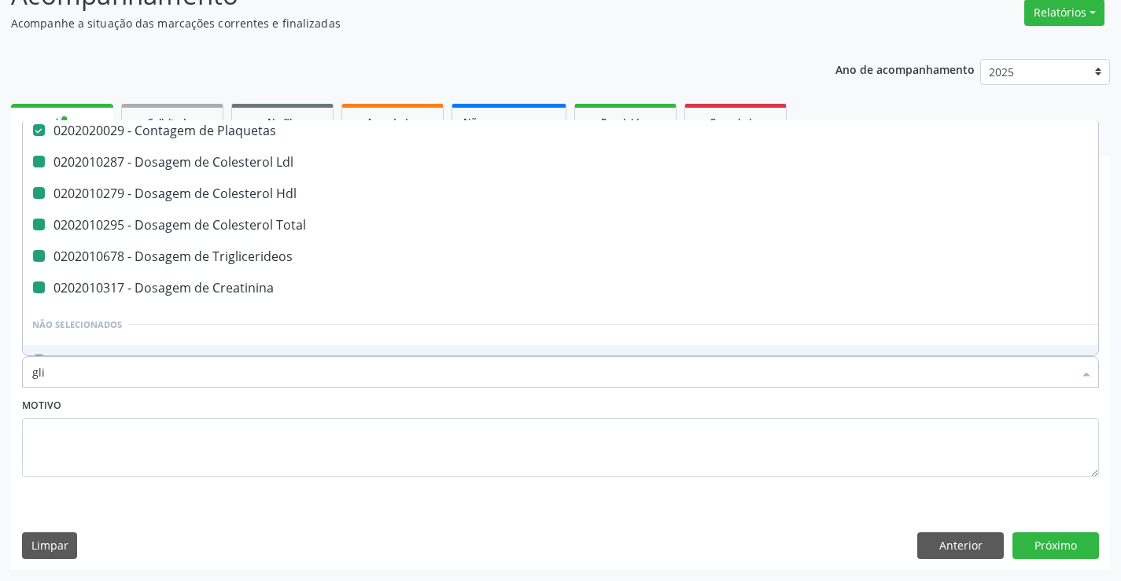
checkbox Creatinina "false"
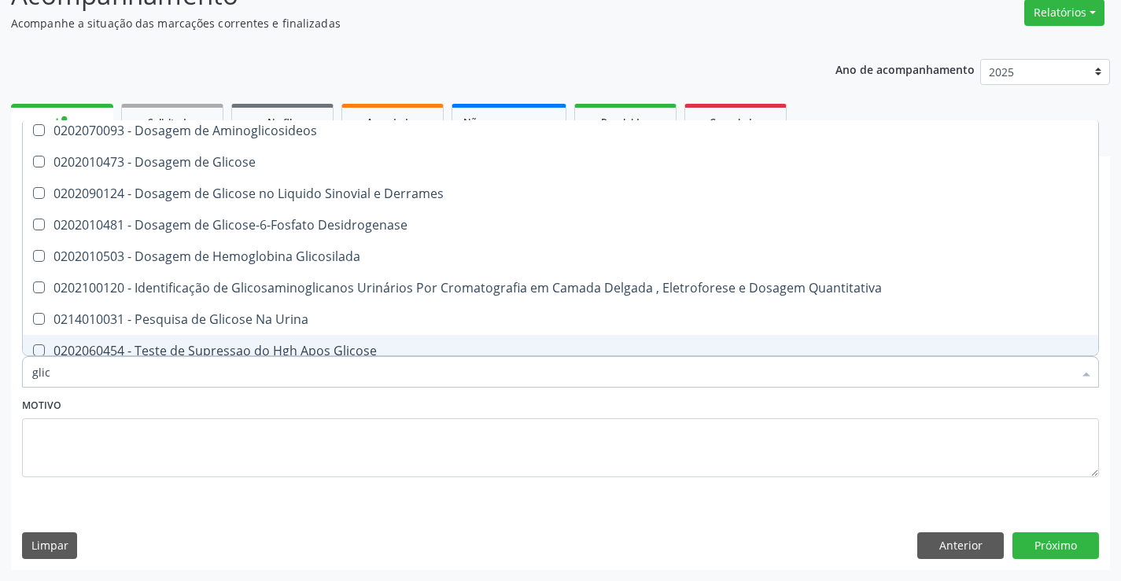
type input "glico"
checkbox Acida "false"
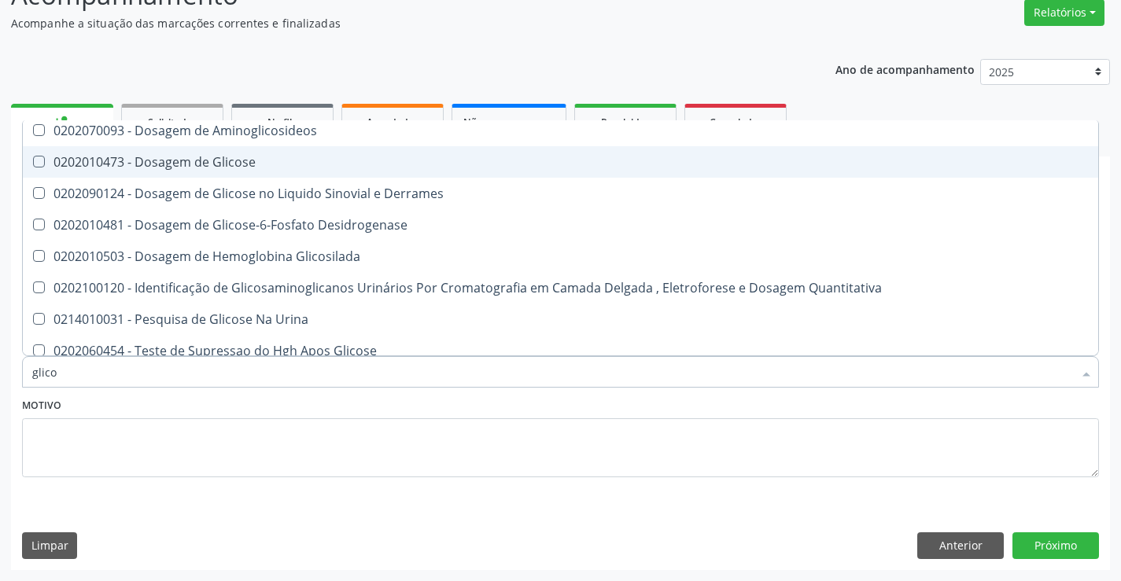
click at [362, 160] on div "0202010473 - Dosagem de Glicose" at bounding box center [560, 162] width 1056 height 13
checkbox Glicose "true"
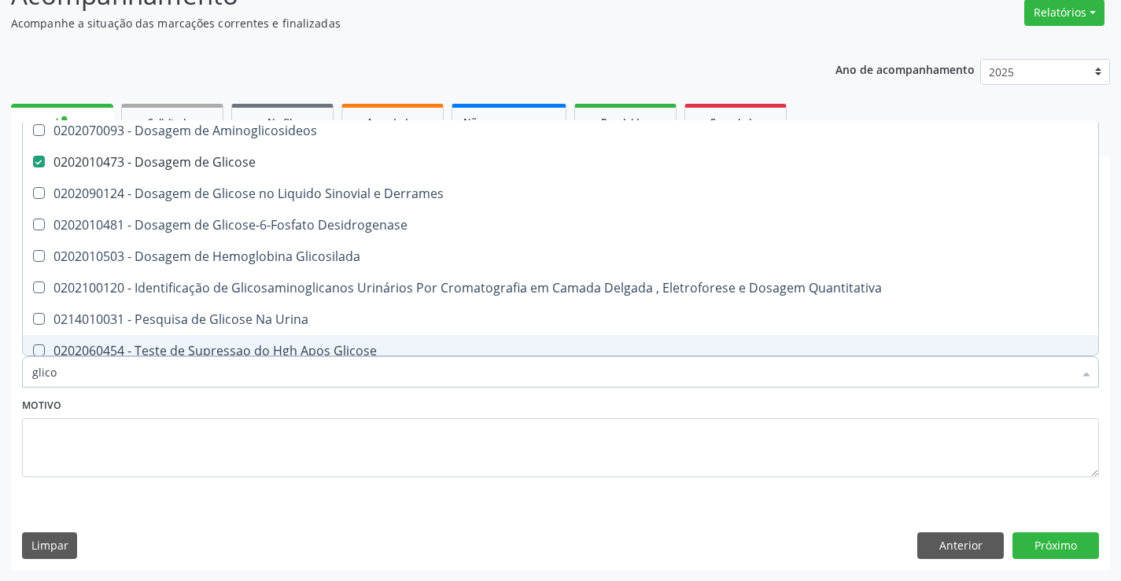
click at [359, 410] on div "Motivo" at bounding box center [560, 435] width 1077 height 83
checkbox Acida "true"
checkbox Derrames "true"
checkbox Desidrogenase "true"
checkbox Glicosilada "true"
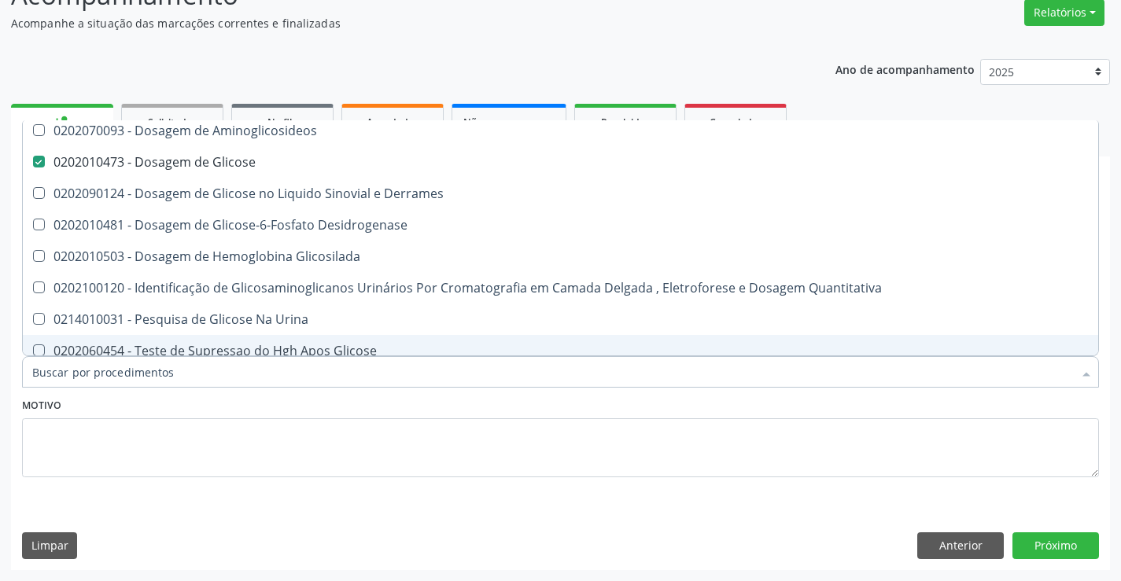
checkbox Quantitativa "true"
checkbox Aminoglicosideos "true"
checkbox Urina "true"
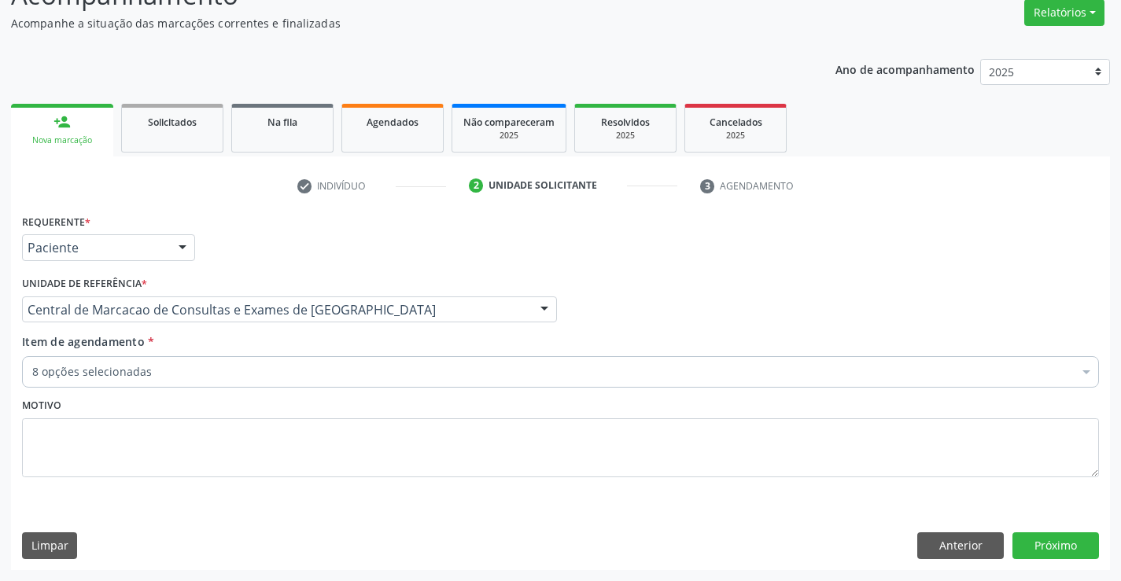
scroll to position [132, 0]
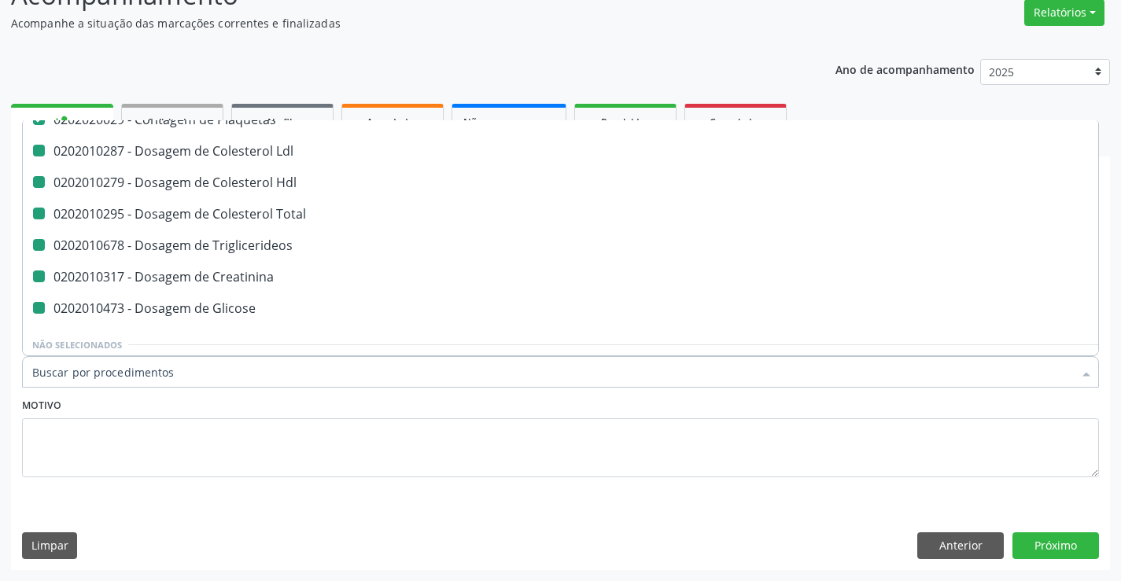
type input "u"
checkbox Ldl "false"
checkbox Hdl "false"
checkbox Total "false"
checkbox Triglicerideos "false"
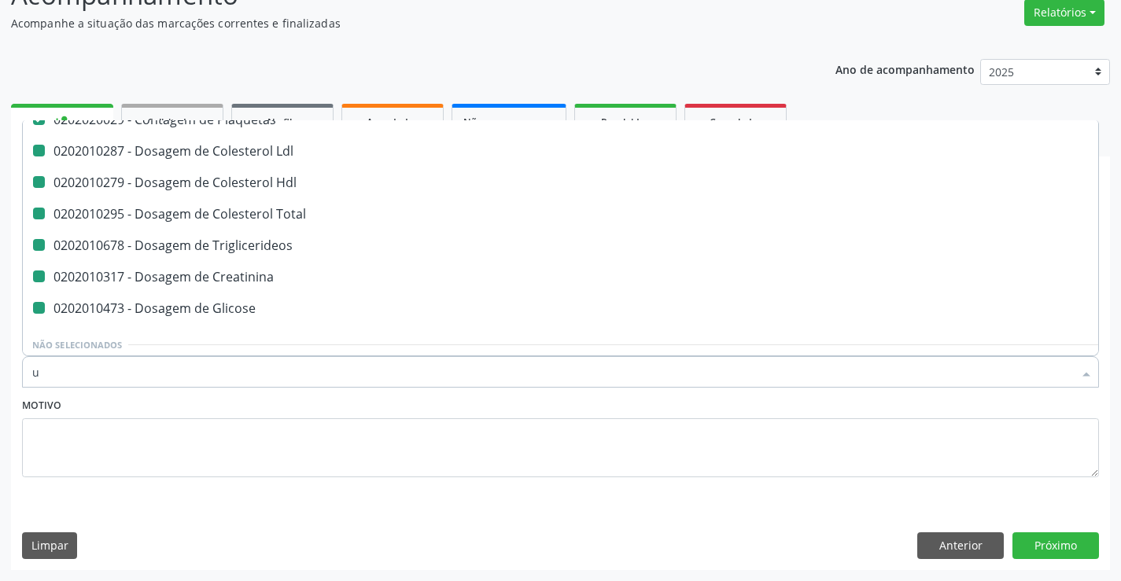
checkbox Creatinina "false"
checkbox Glicose "false"
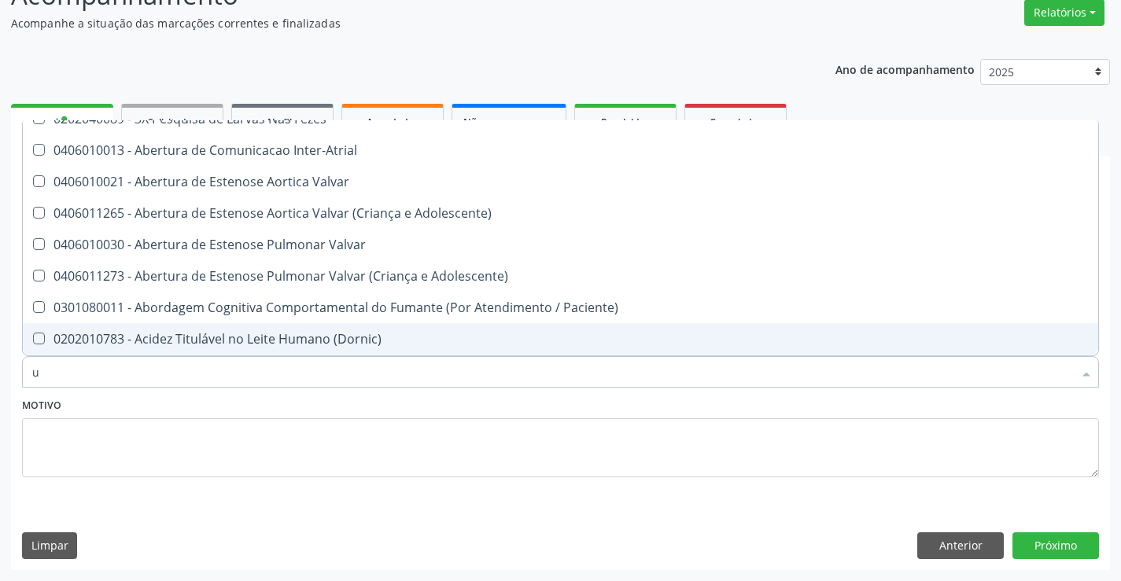
scroll to position [90, 0]
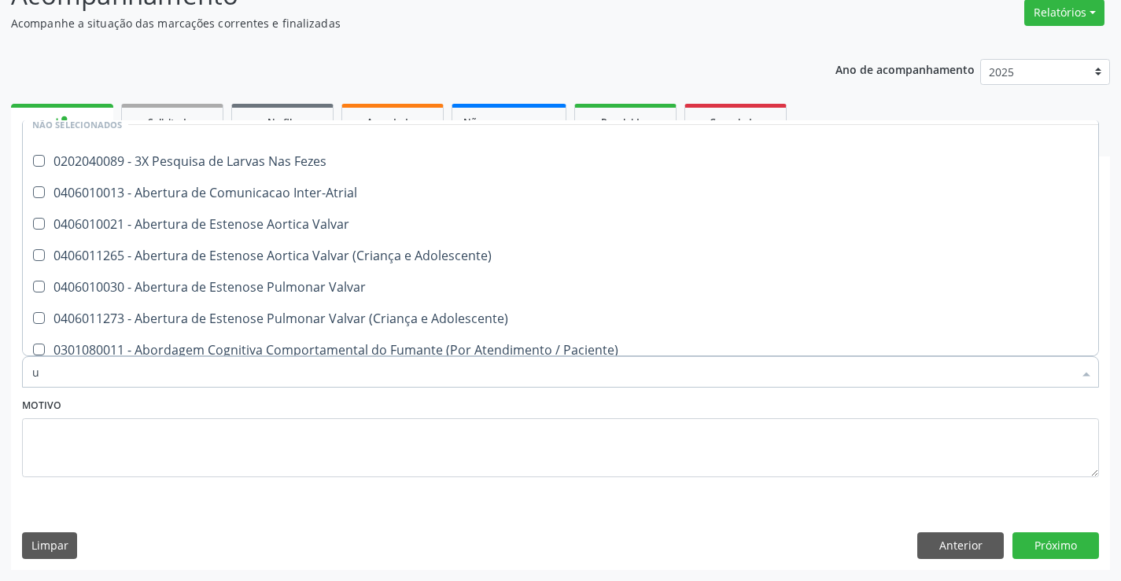
type input "ur"
checkbox Plaquetas "false"
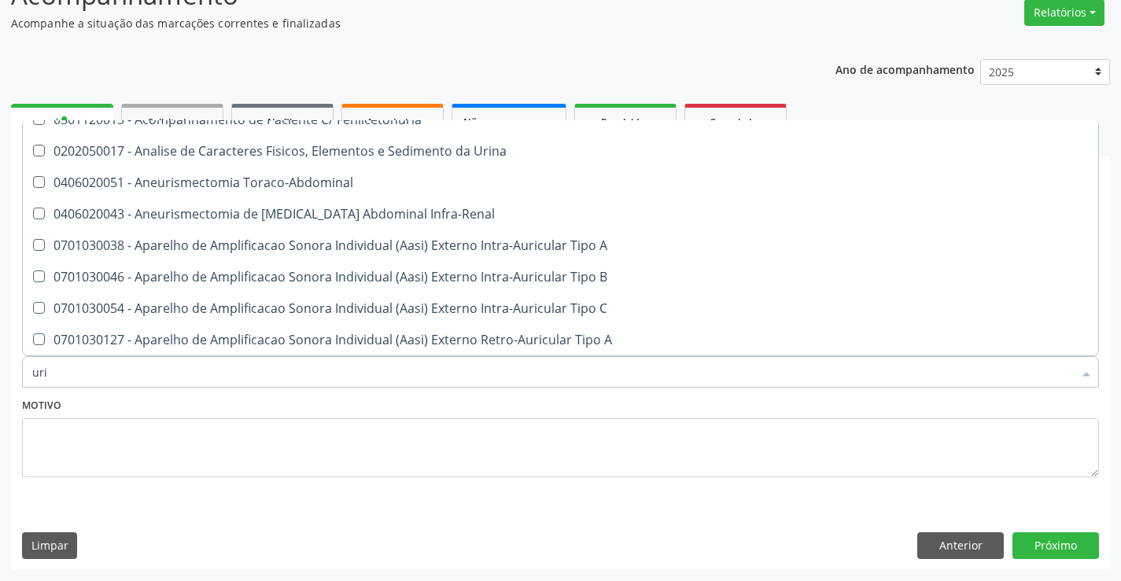
type input "urin"
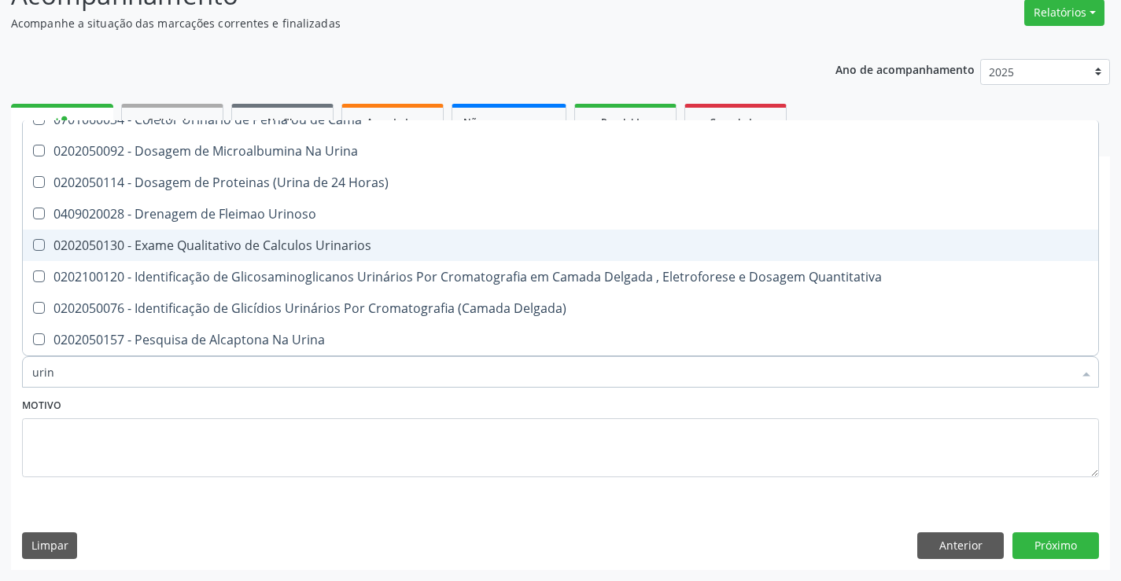
scroll to position [0, 0]
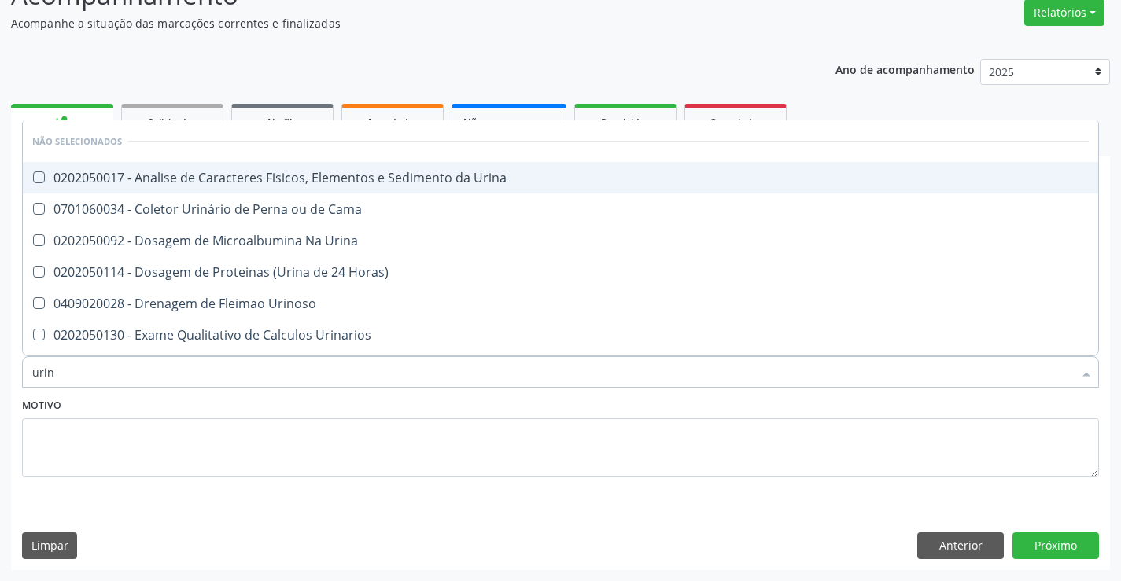
click at [391, 189] on span "0202050017 - Analise de Caracteres Fisicos, Elementos e Sedimento da Urina" at bounding box center [560, 177] width 1075 height 31
checkbox Urina "true"
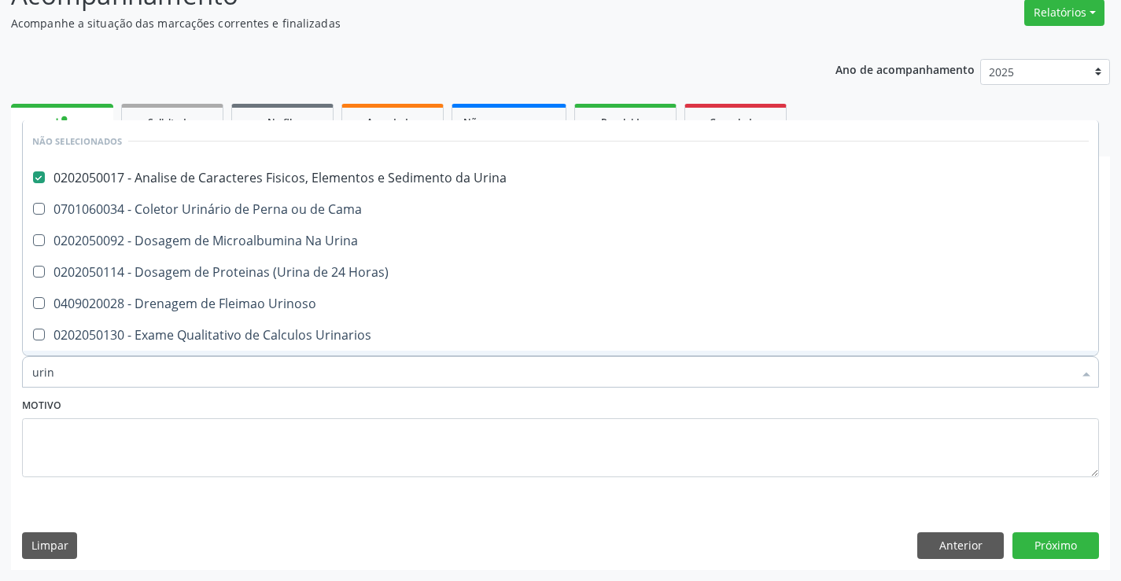
click at [354, 407] on div "Motivo" at bounding box center [560, 435] width 1077 height 83
checkbox Urina "true"
checkbox Horas\) "true"
checkbox Urinoso "true"
checkbox Urinarios "true"
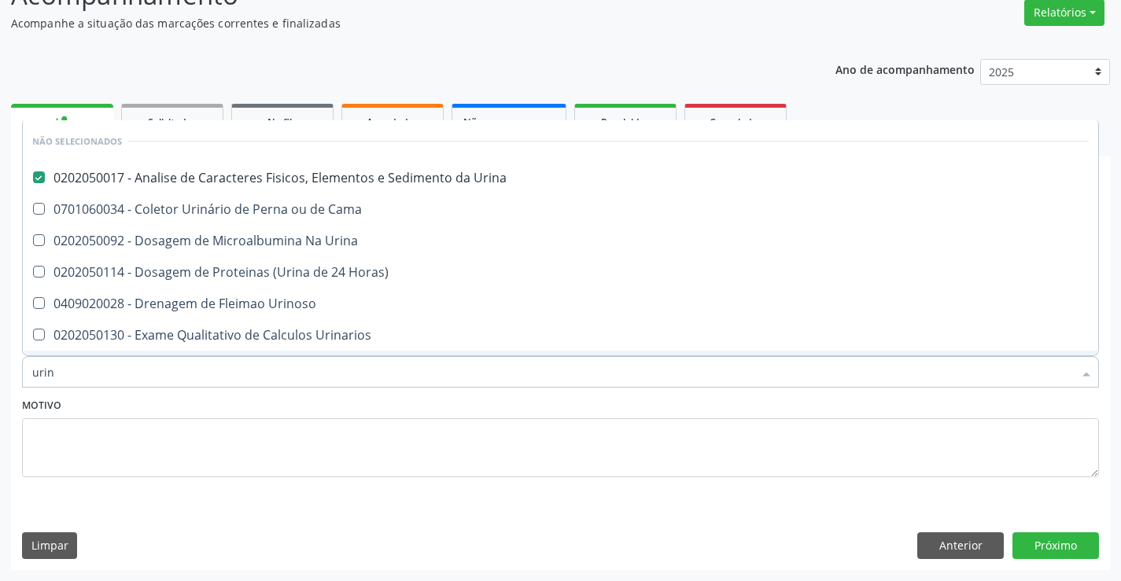
checkbox Quantitativa "true"
checkbox Delgada\) "true"
checkbox Urina "true"
checkbox Cama "true"
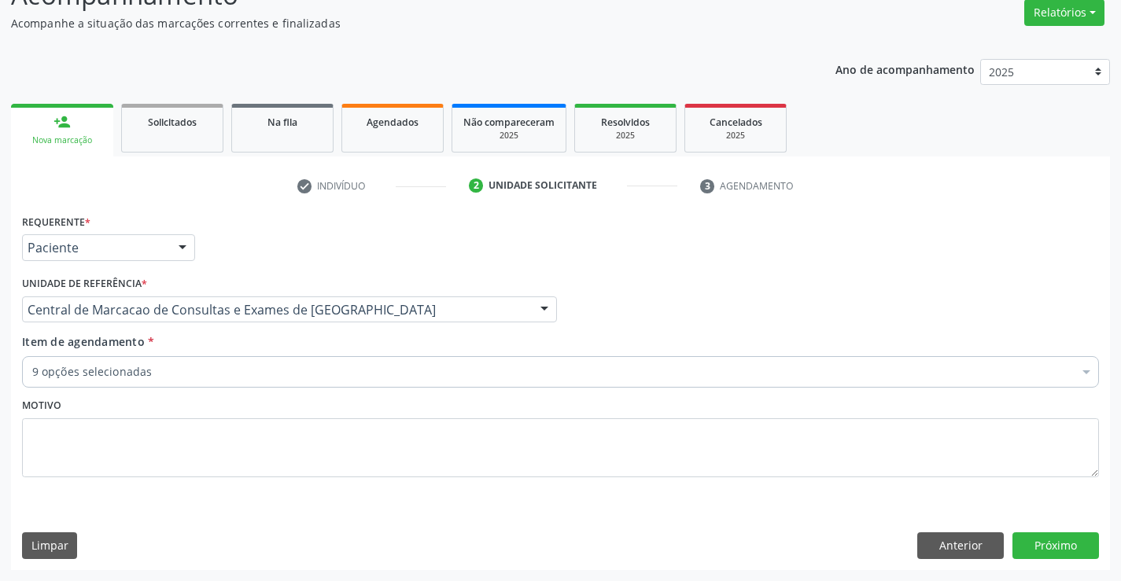
click at [346, 382] on div "9 opções selecionadas" at bounding box center [560, 371] width 1077 height 31
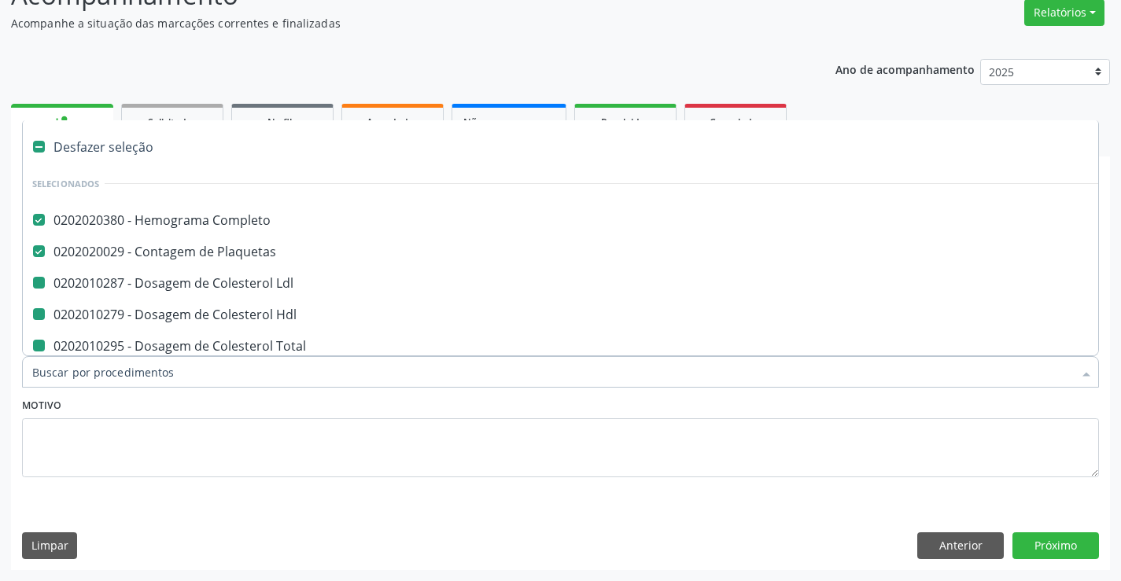
type input "f"
checkbox Ldl "false"
checkbox Hdl "false"
checkbox Total "false"
checkbox Triglicerideos "false"
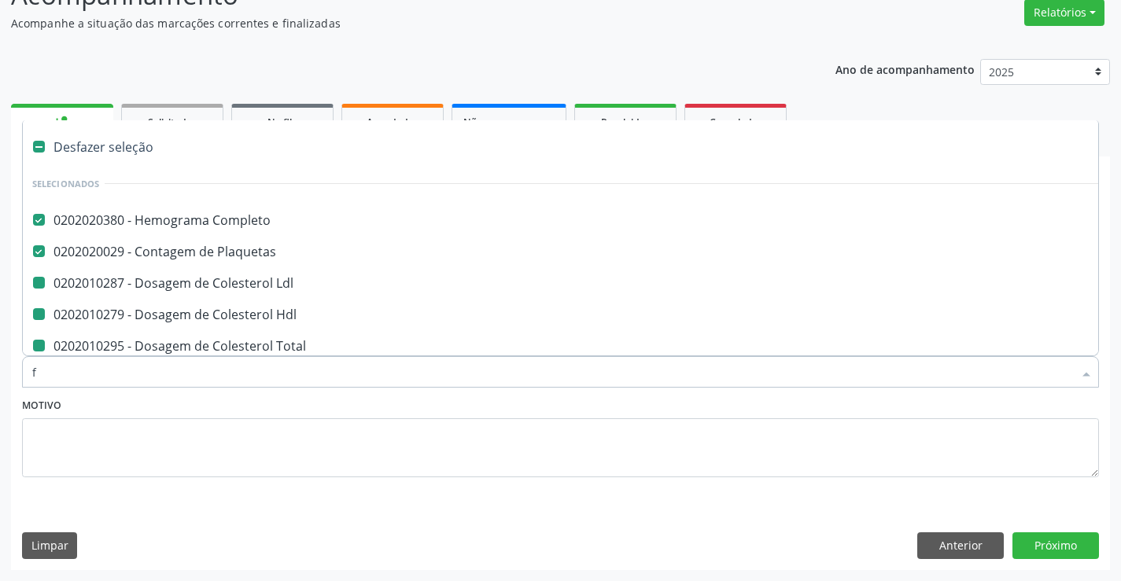
checkbox Creatinina "false"
checkbox Glicose "false"
checkbox Urina "false"
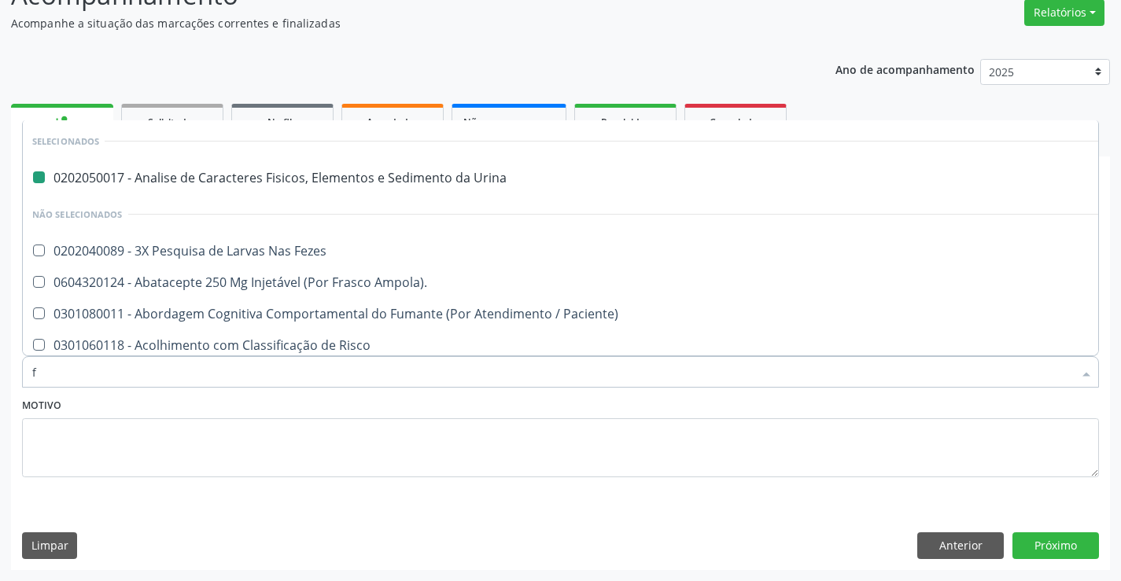
type input "fe"
checkbox Urina "false"
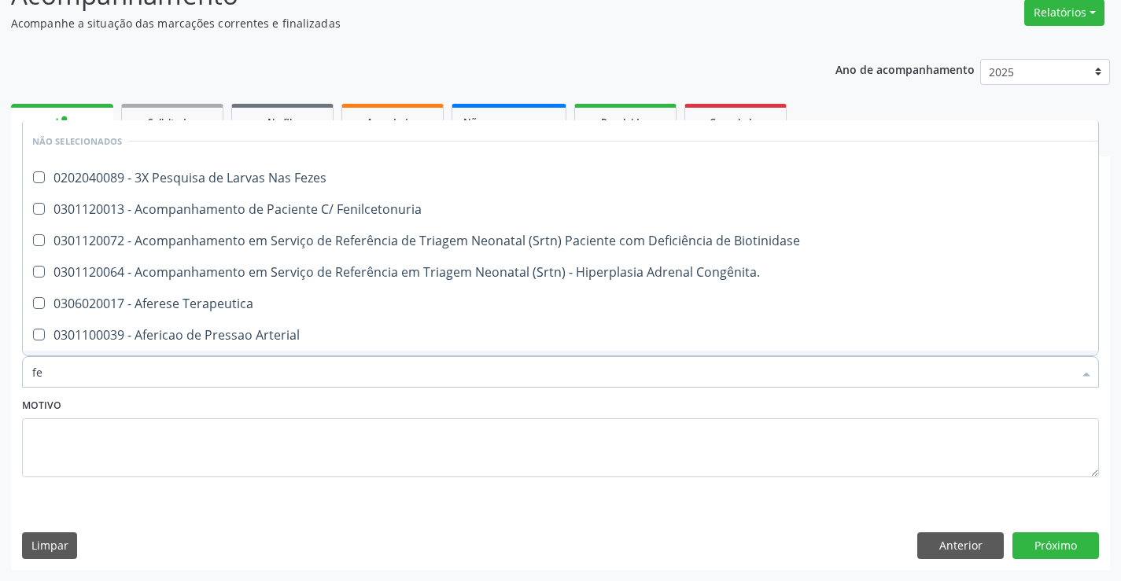
type input "fez"
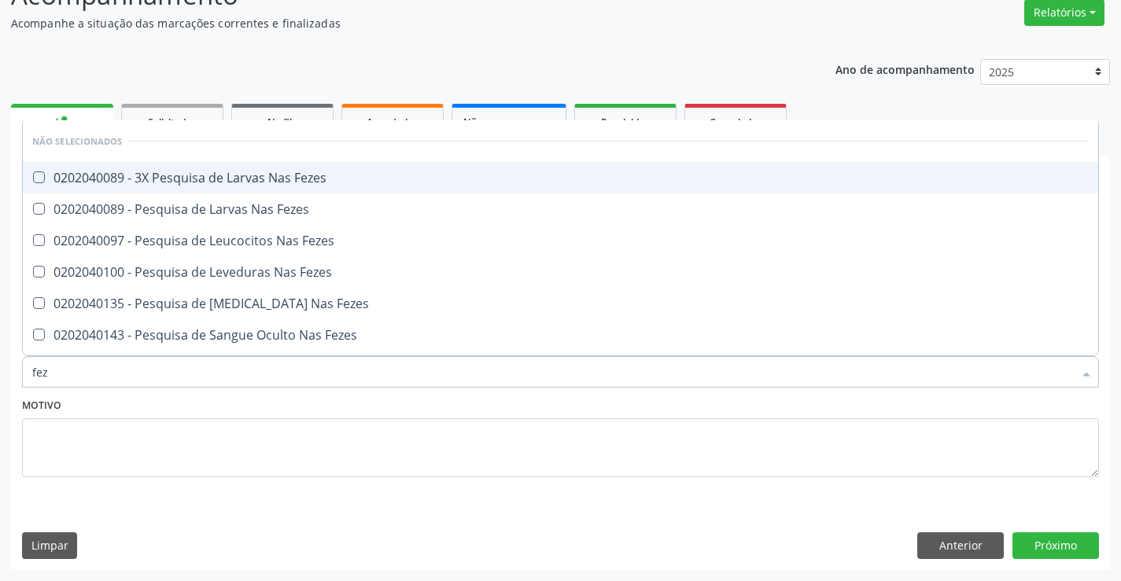
click at [374, 177] on div "0202040089 - 3X Pesquisa de Larvas Nas Fezes" at bounding box center [560, 177] width 1056 height 13
checkbox Fezes "true"
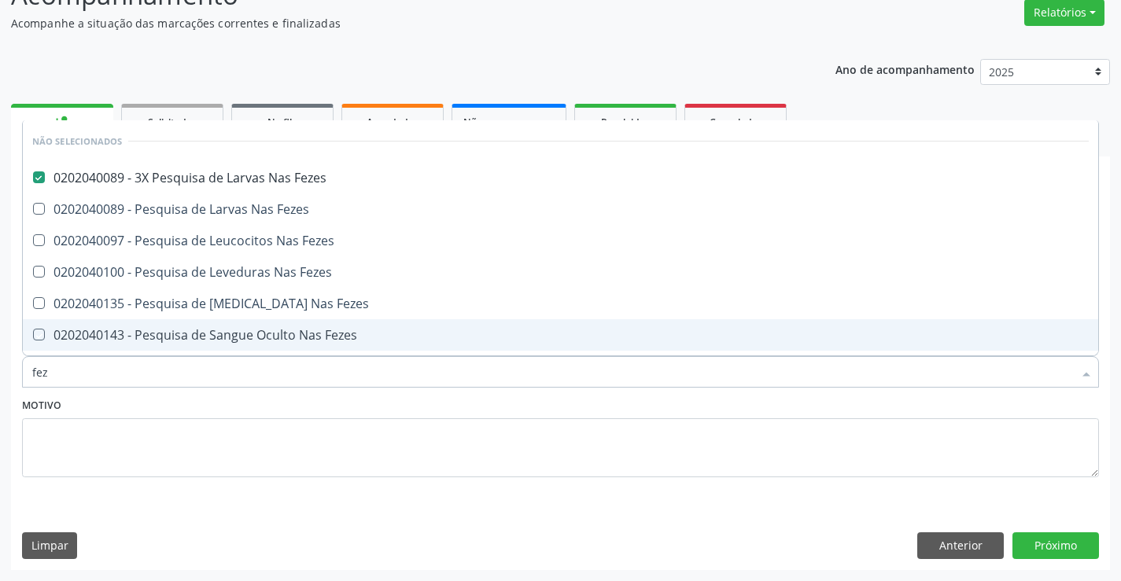
click at [323, 415] on div "Motivo" at bounding box center [560, 435] width 1077 height 83
checkbox Fezes "true"
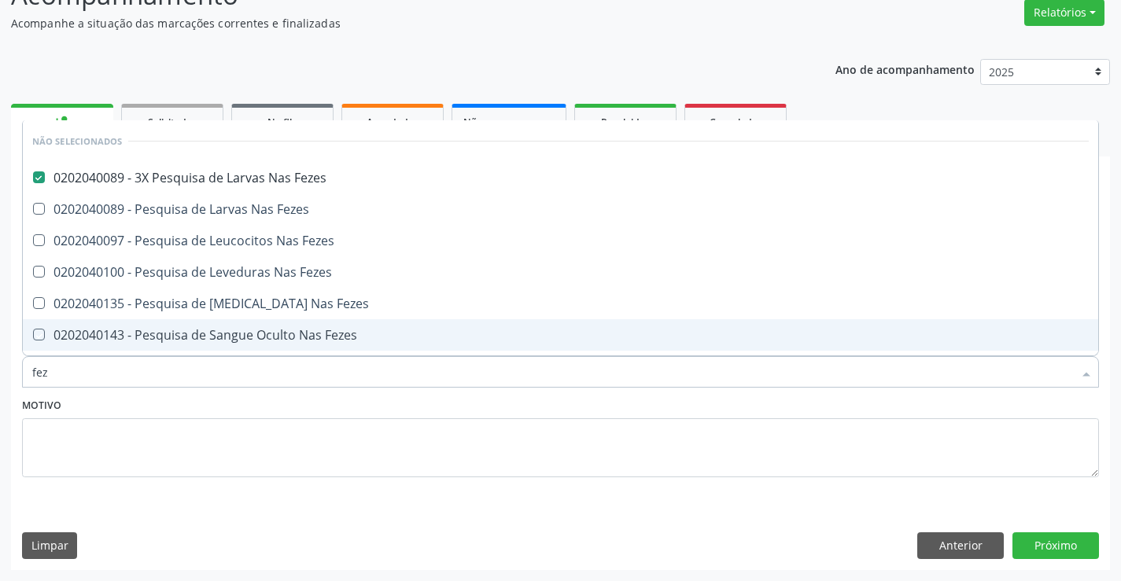
checkbox Fezes "true"
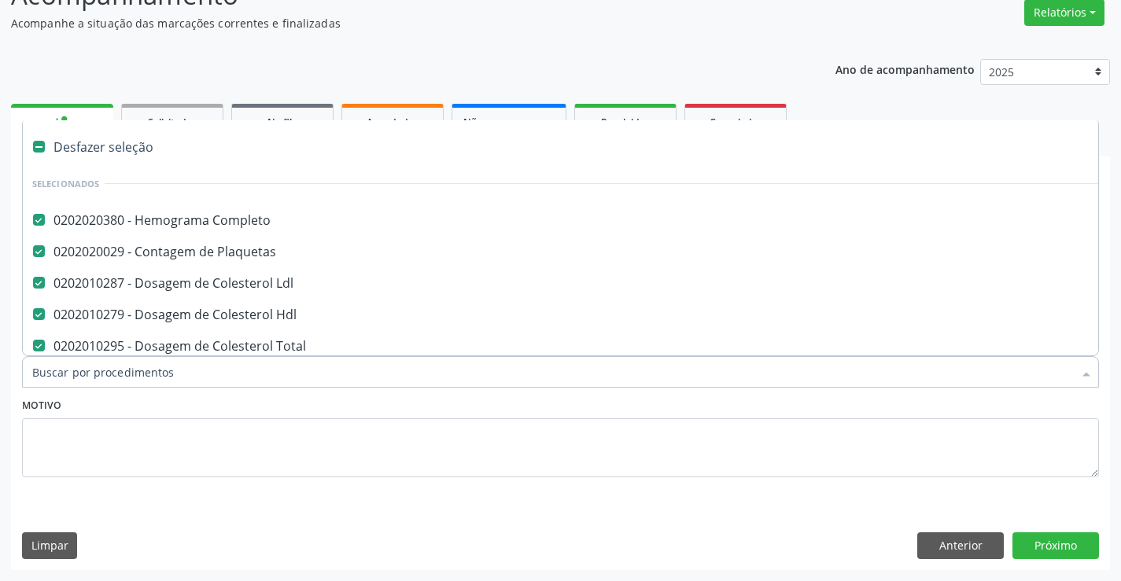
type input "t"
checkbox Fezes "false"
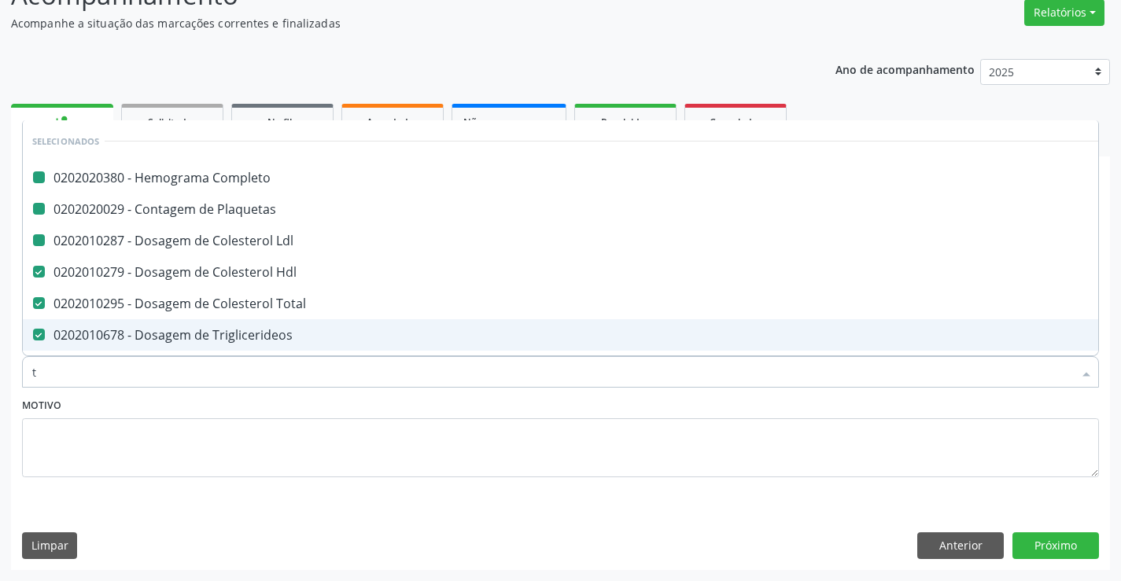
type input "tg"
checkbox Completo "false"
checkbox Ldl "false"
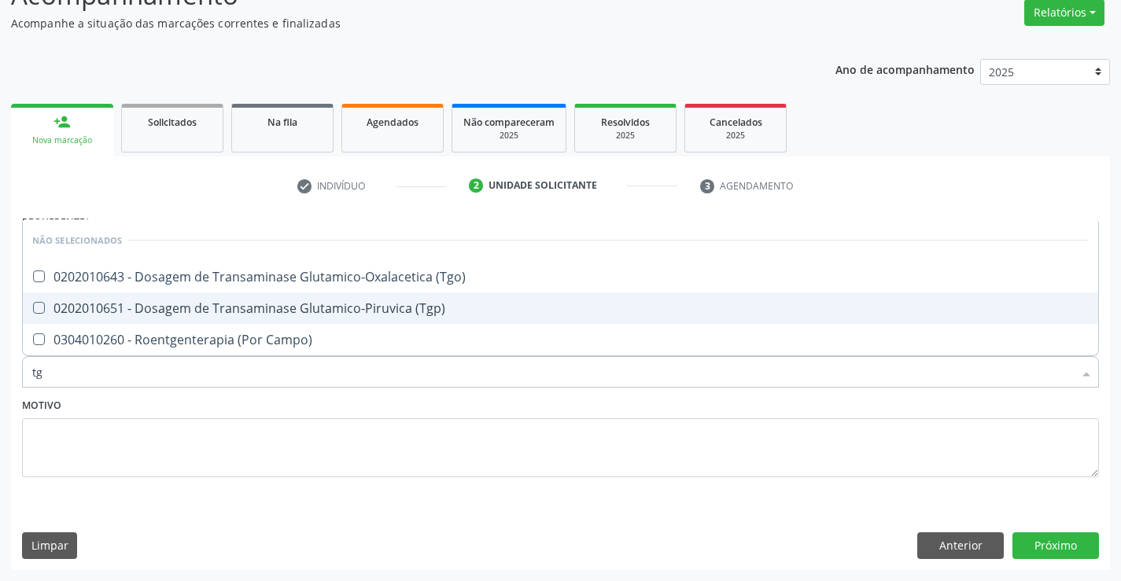
click at [344, 297] on span "0202010651 - Dosagem de Transaminase Glutamico-Piruvica (Tgp)" at bounding box center [560, 308] width 1075 height 31
checkbox \(Tgp\) "true"
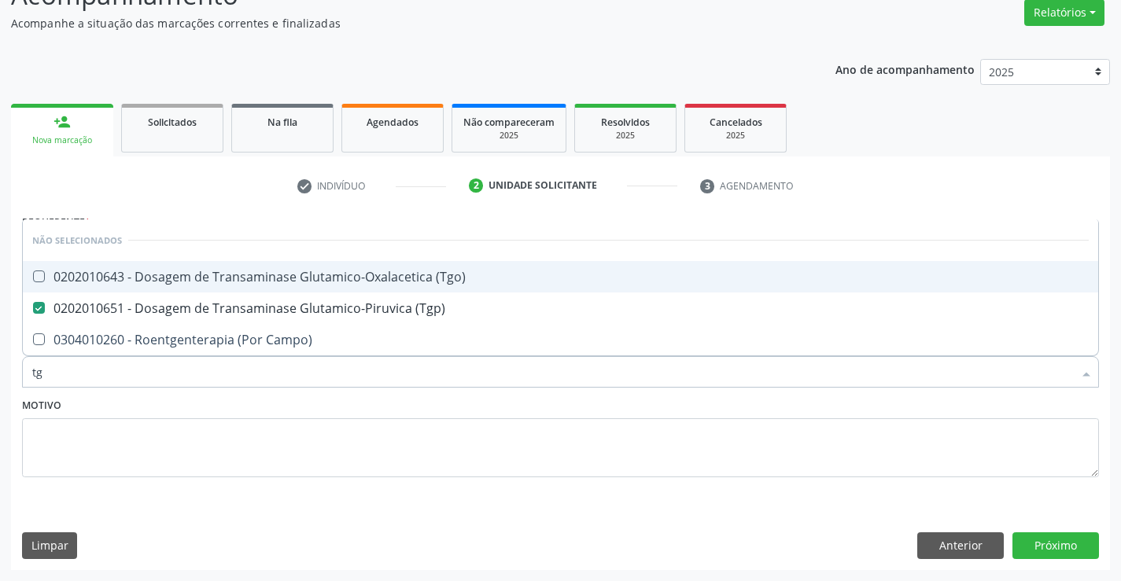
click at [345, 278] on div "0202010643 - Dosagem de Transaminase Glutamico-Oxalacetica (Tgo)" at bounding box center [560, 277] width 1056 height 13
checkbox \(Tgo\) "true"
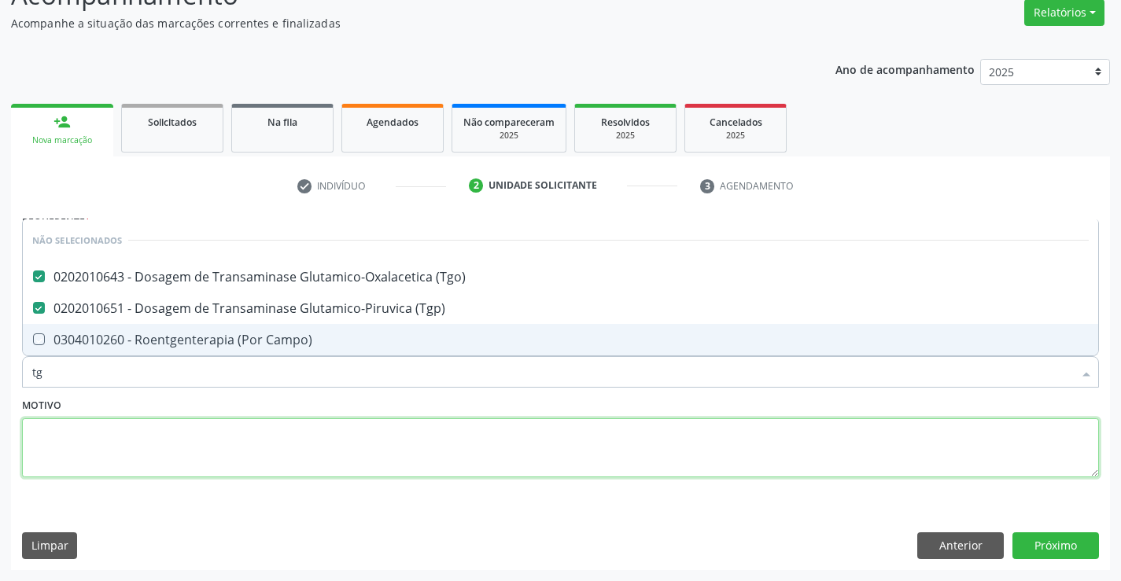
click at [382, 418] on textarea at bounding box center [560, 448] width 1077 height 60
checkbox Campo\) "true"
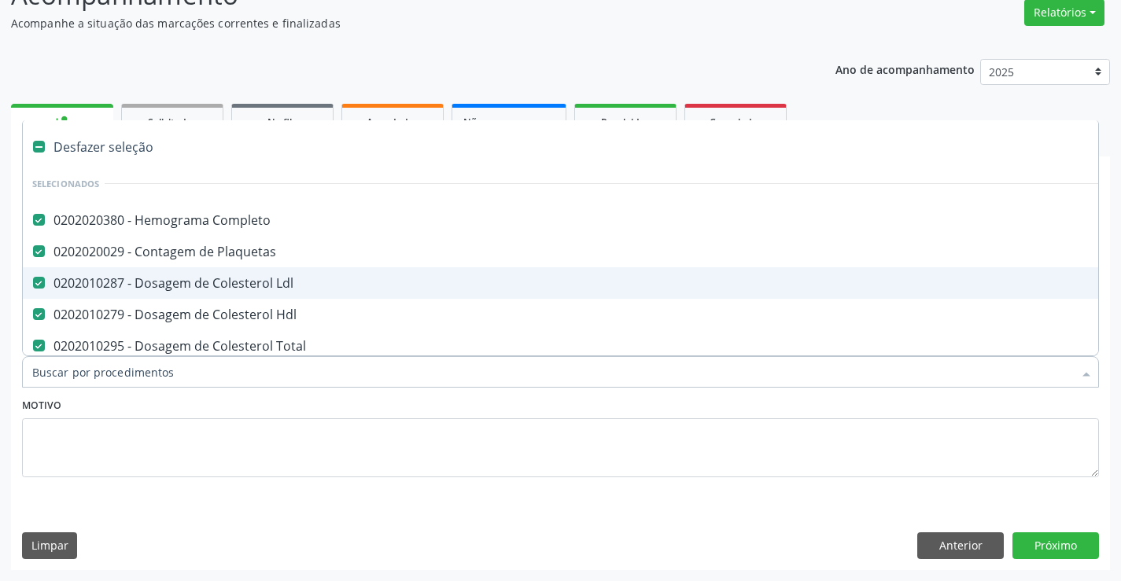
type input "f"
checkbox Hdl "false"
checkbox Total "false"
checkbox Triglicerideos "false"
checkbox Creatinina "false"
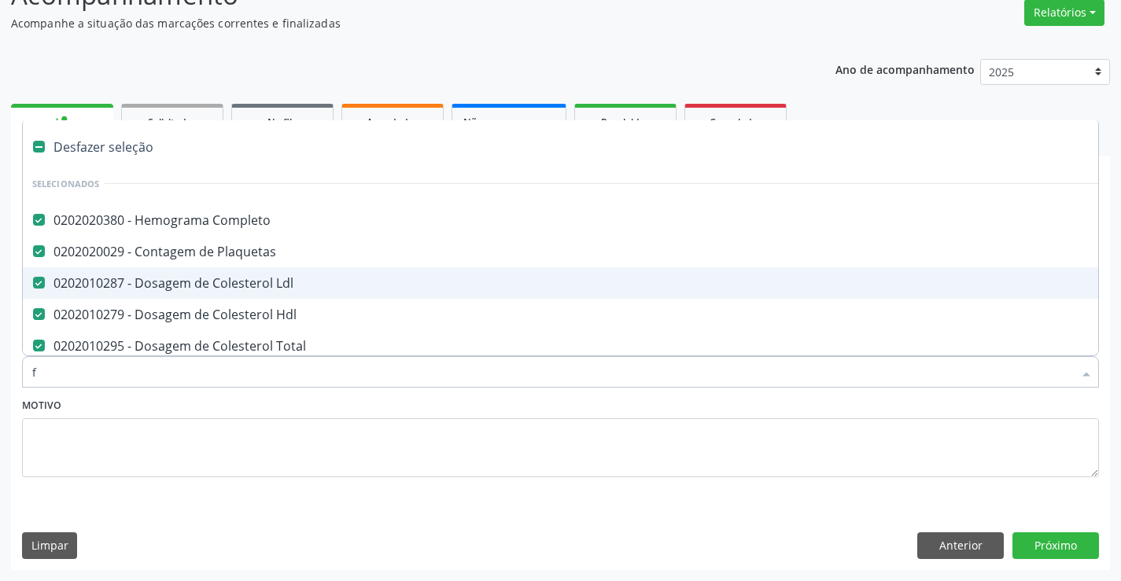
checkbox Glicose "false"
checkbox Urina "false"
checkbox Fezes "false"
checkbox \(Tgp\) "false"
checkbox \(Tgo\) "false"
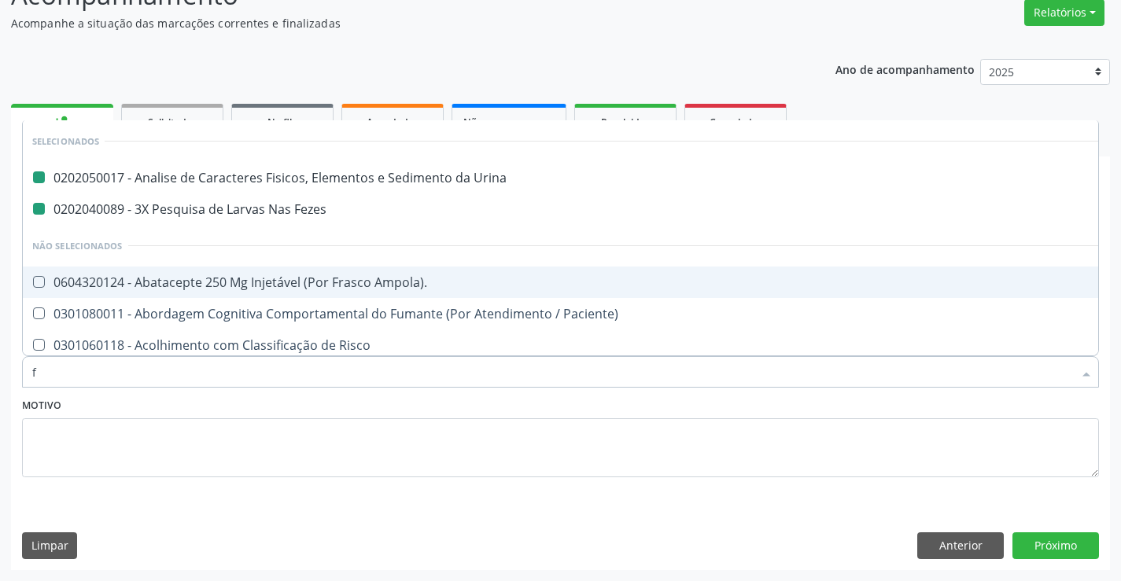
type input "fo"
checkbox Urina "false"
checkbox Fezes "false"
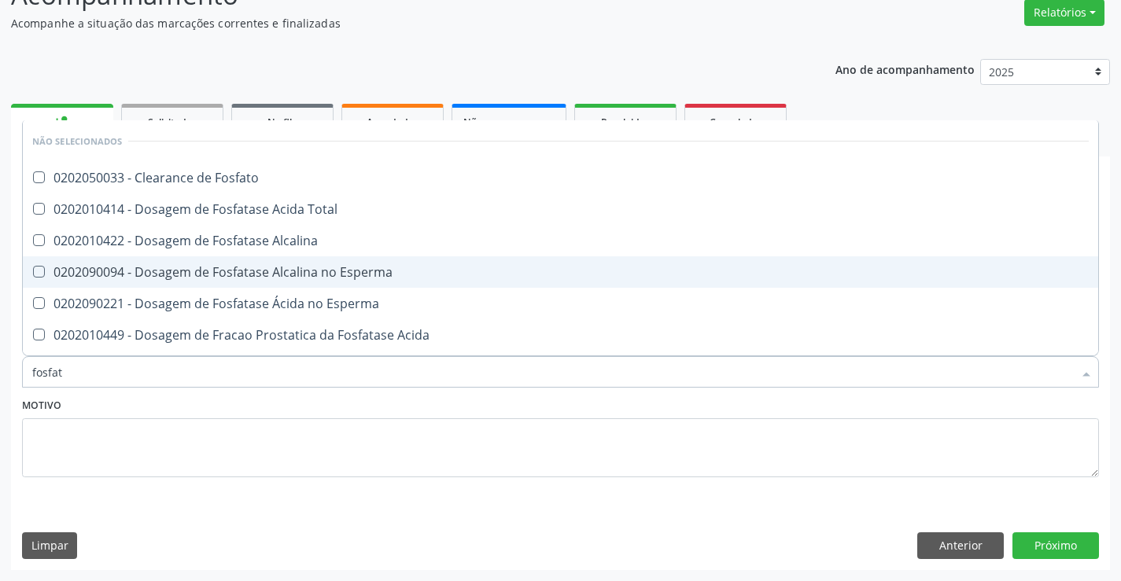
type input "fosfata"
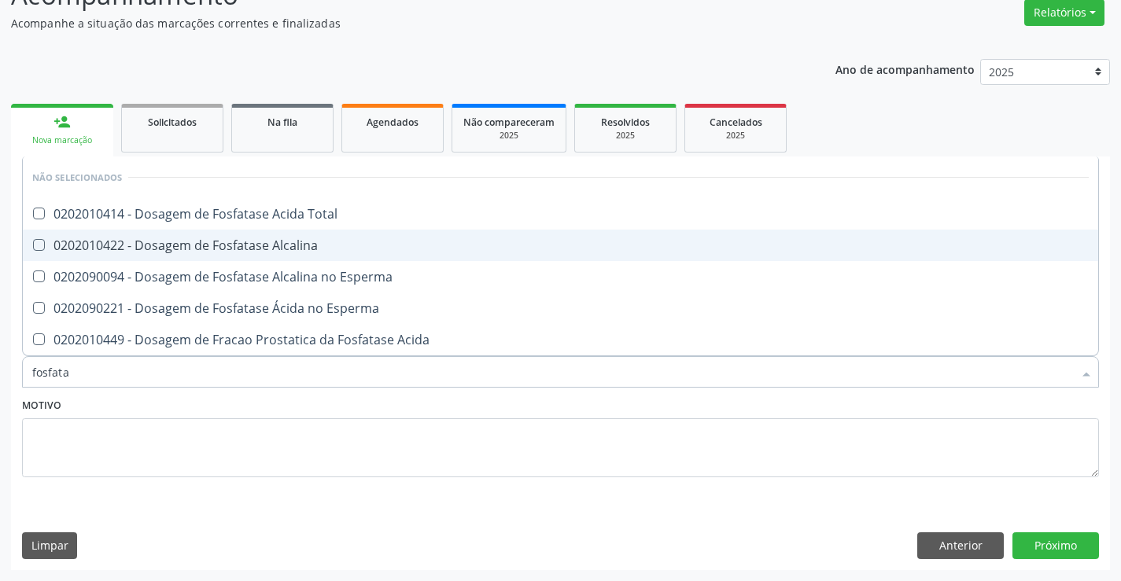
click at [361, 245] on div "0202010422 - Dosagem de Fosfatase Alcalina" at bounding box center [560, 245] width 1056 height 13
checkbox Alcalina "true"
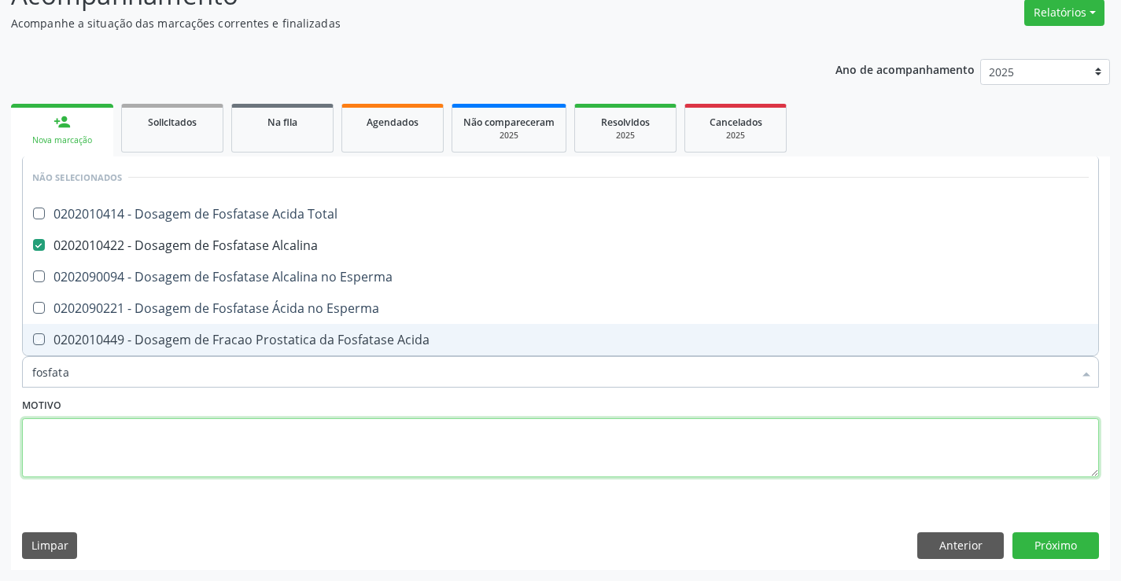
click at [413, 421] on textarea at bounding box center [560, 448] width 1077 height 60
checkbox Total "true"
checkbox Esperma "true"
checkbox Acida "true"
checkbox Esperma "true"
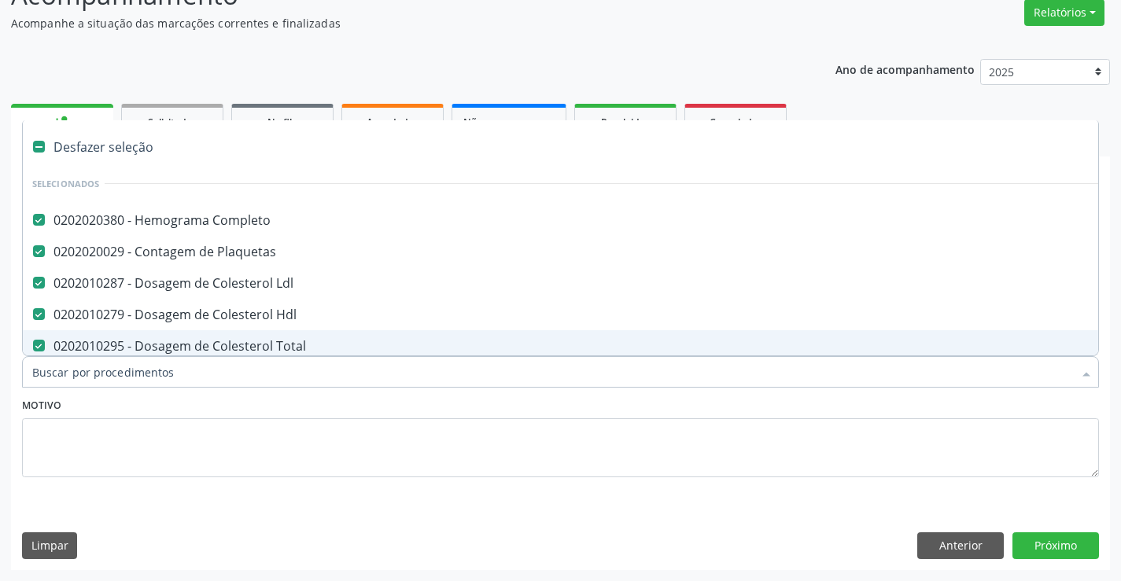
type input "v"
checkbox Hdl "false"
checkbox Total "false"
checkbox Triglicerideos "false"
checkbox Creatinina "false"
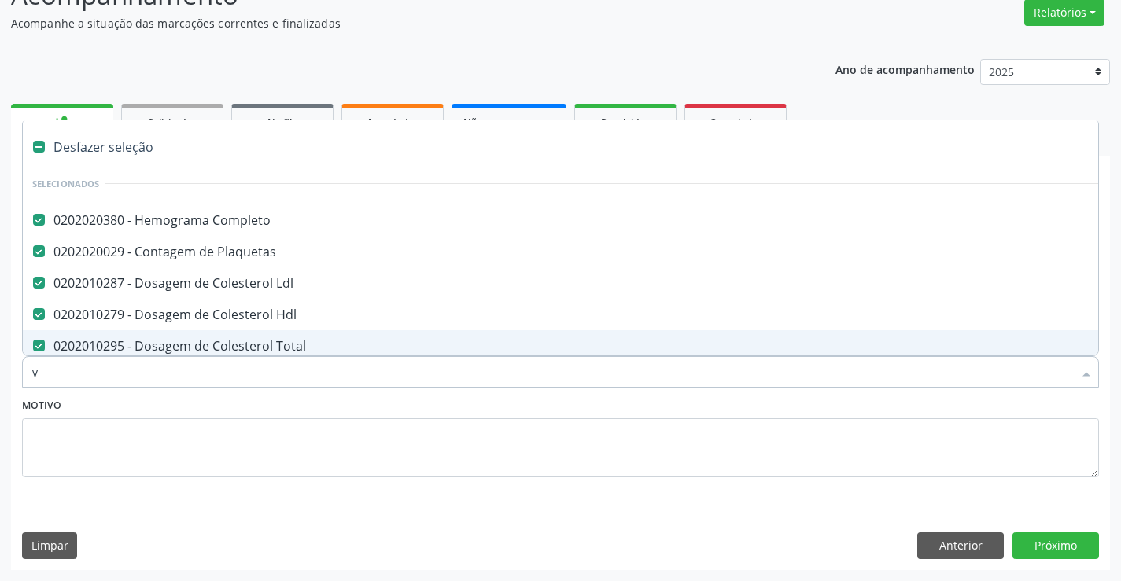
checkbox Glicose "false"
checkbox Urina "false"
checkbox Fezes "false"
checkbox \(Tgp\) "false"
checkbox \(Tgo\) "false"
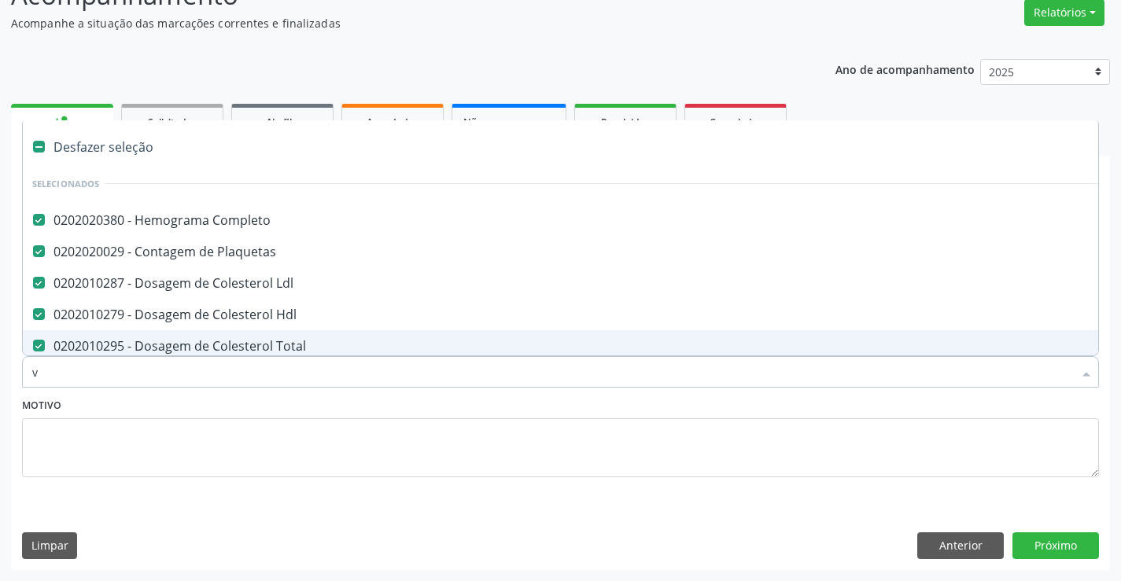
checkbox Alcalina "false"
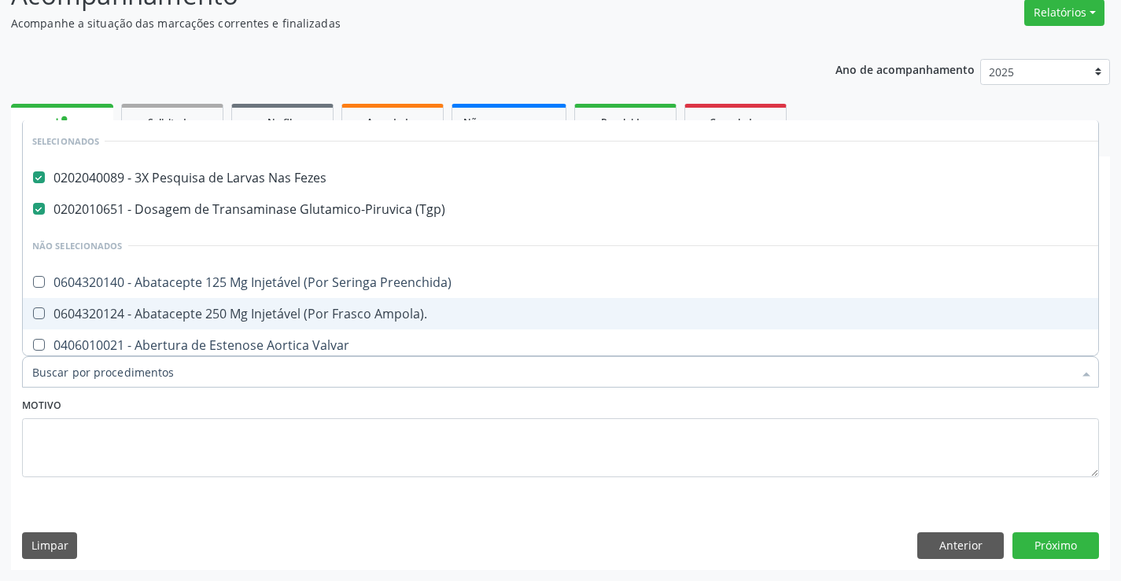
checkbox Preenchida\) "true"
checkbox Ampola\)\ "true"
checkbox Valvar "true"
checkbox Adolescente\) "true"
checkbox Valvar "true"
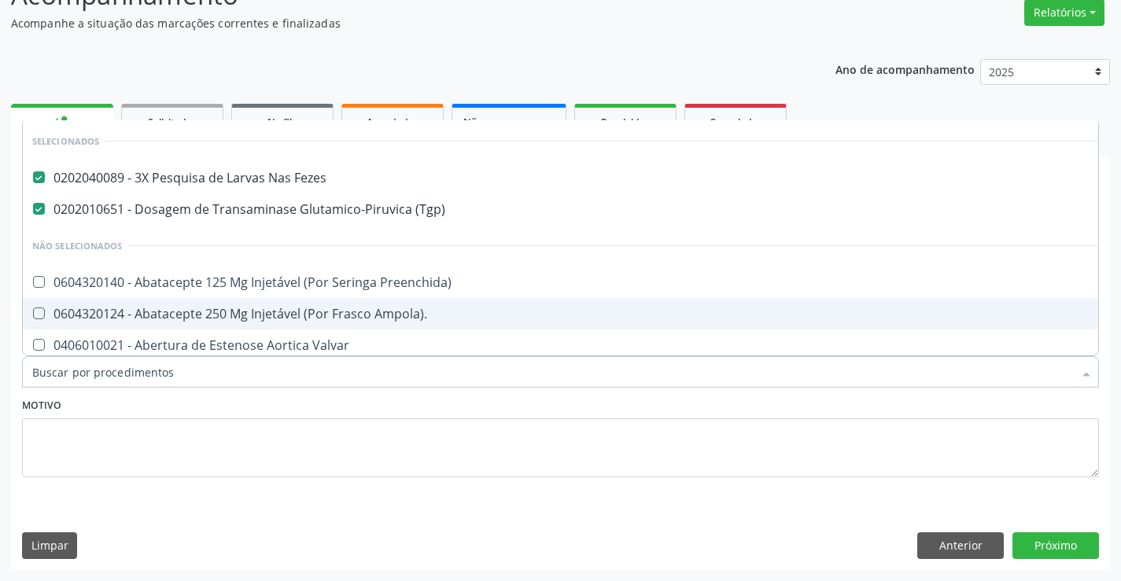
checkbox Adolescente\) "true"
checkbox Paciente\) "true"
checkbox \(Dornic\) "true"
checkbox Derrames "true"
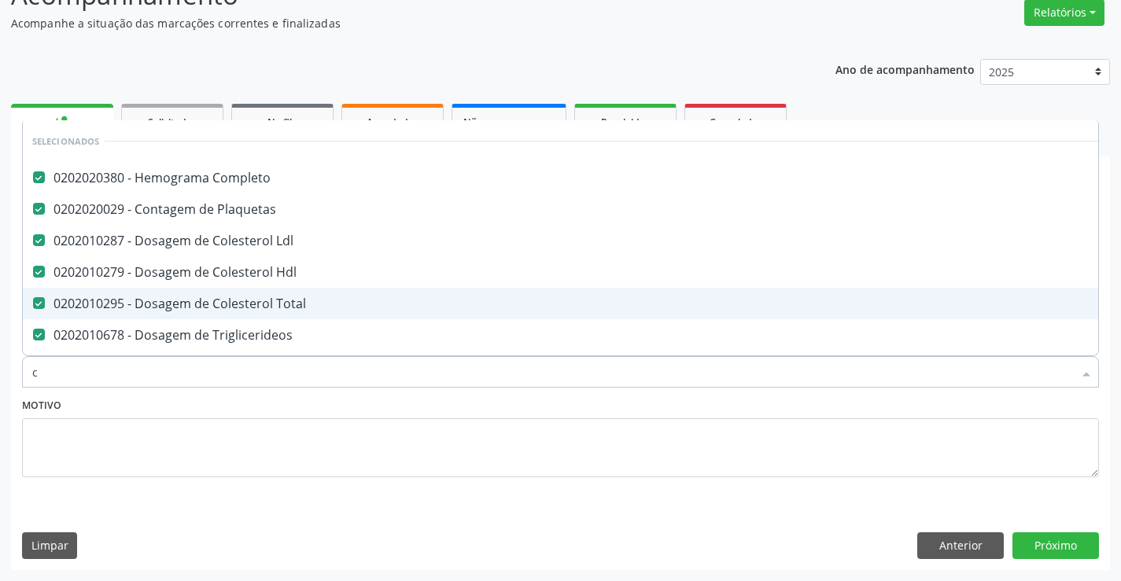
type input "ca"
checkbox Triglicerideos "false"
checkbox Creatinina "false"
checkbox Glicose "false"
checkbox Urina "false"
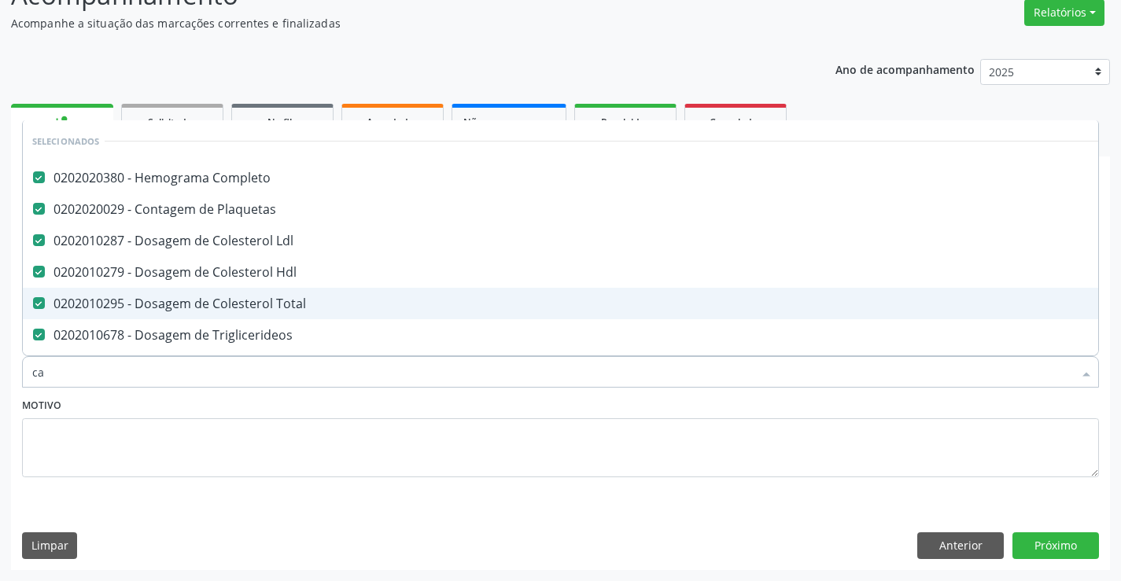
checkbox \(Tgp\) "false"
checkbox \(Tgo\) "false"
checkbox Alcalina "false"
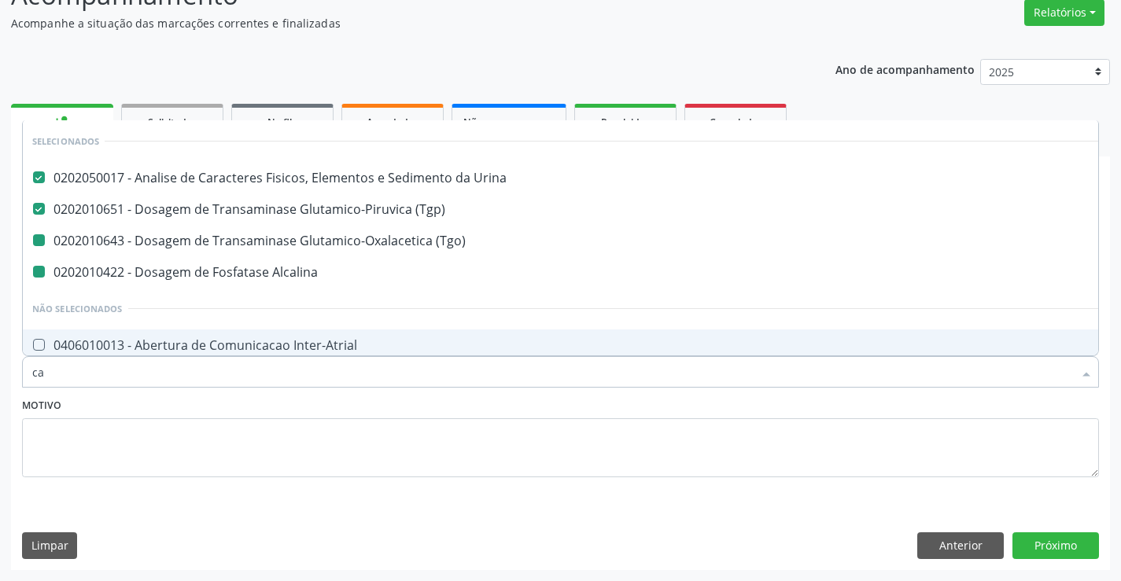
type input "cal"
checkbox Alcalina "false"
checkbox \(Tgo\) "false"
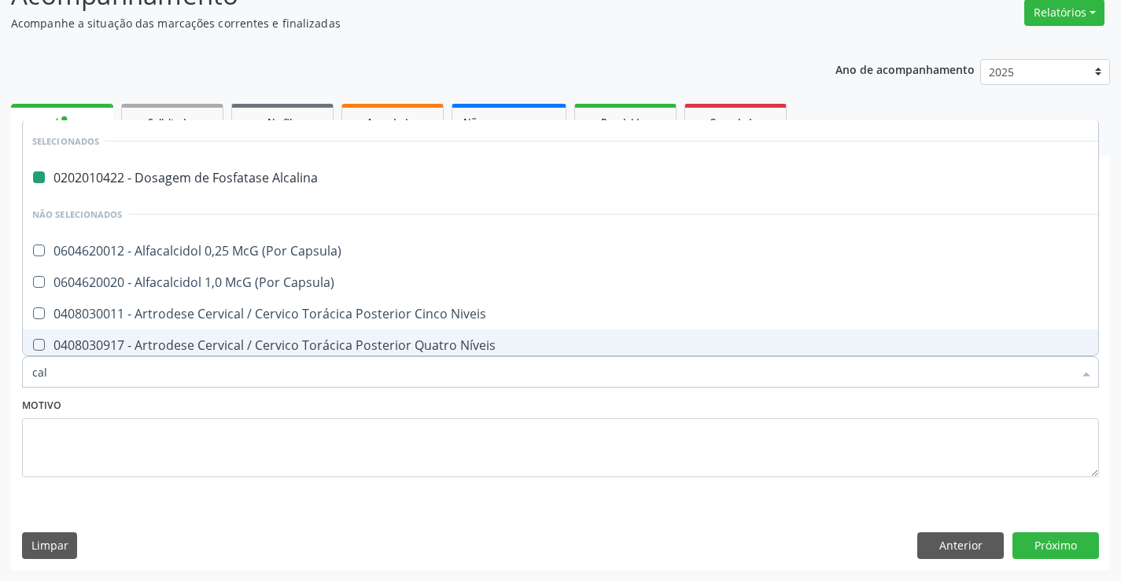
type input "calc"
checkbox Alcalina "false"
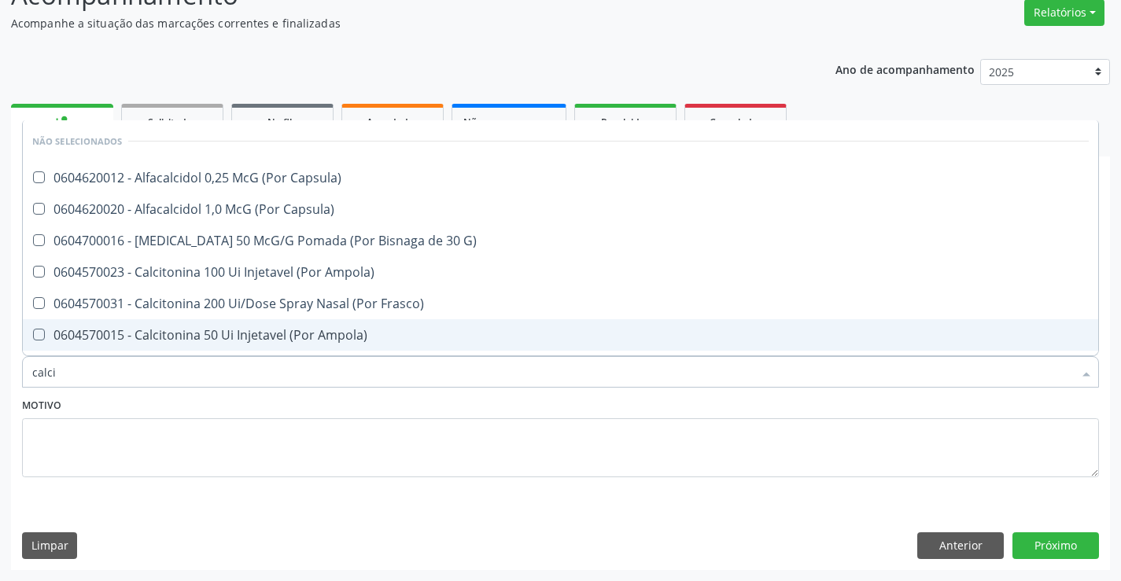
type input "calcio"
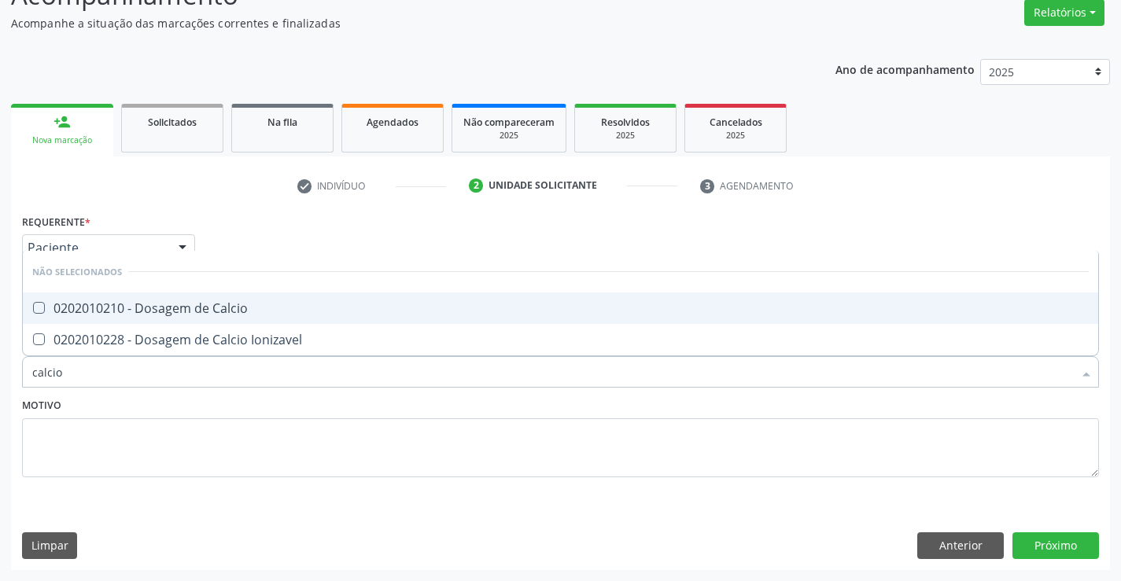
click at [348, 312] on div "0202010210 - Dosagem de Calcio" at bounding box center [560, 308] width 1056 height 13
checkbox Calcio "true"
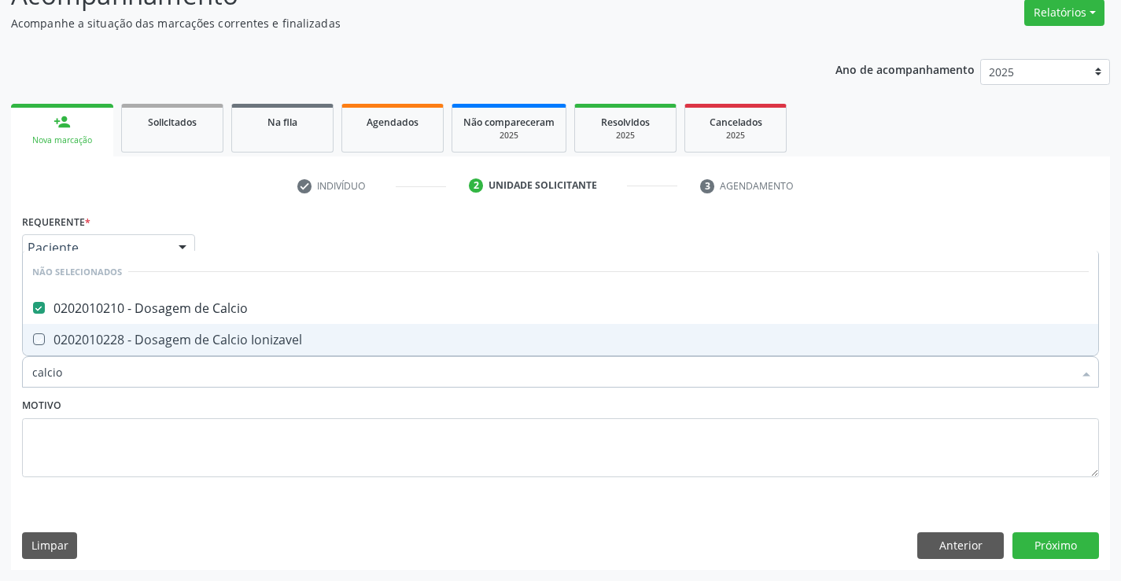
click at [326, 403] on div "Motivo" at bounding box center [560, 435] width 1077 height 83
checkbox Ionizavel "true"
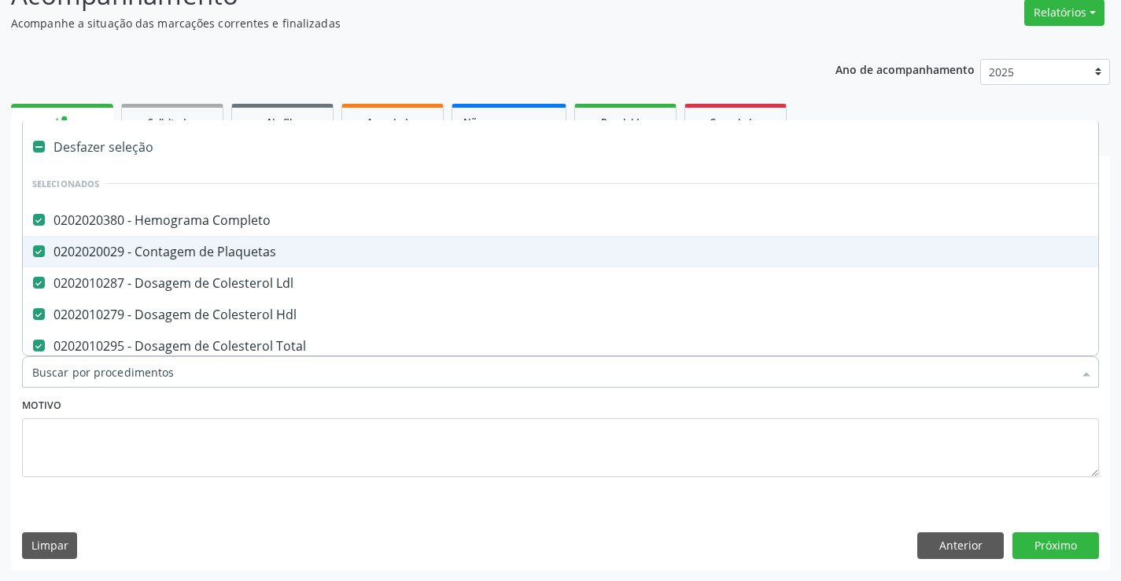
type input "f"
checkbox Total "false"
checkbox Triglicerideos "false"
checkbox Creatinina "false"
checkbox Glicose "false"
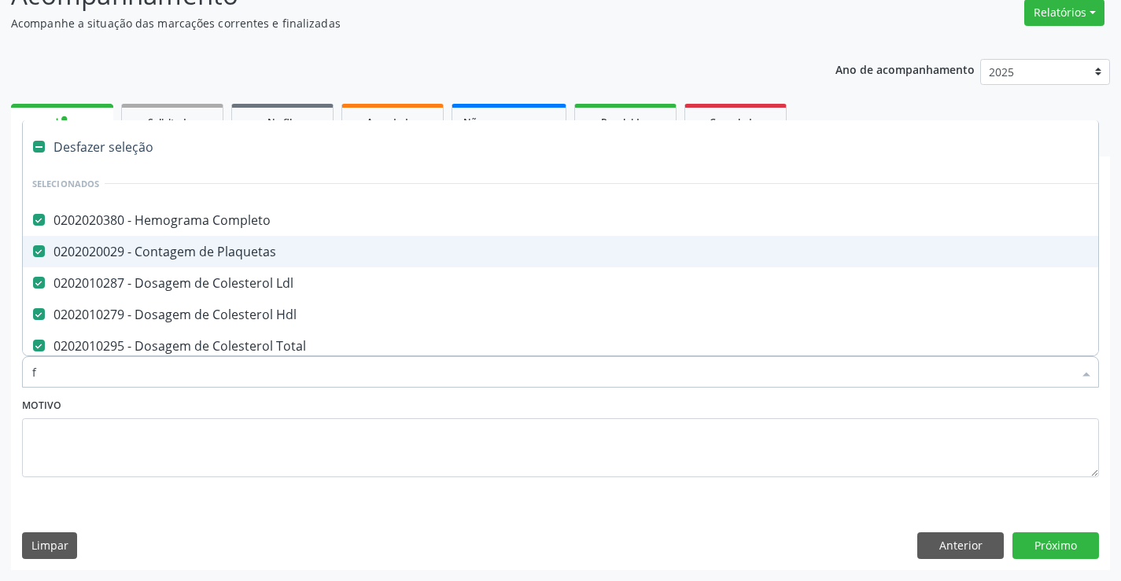
checkbox Urina "false"
checkbox Fezes "false"
checkbox \(Tgp\) "false"
checkbox \(Tgo\) "false"
checkbox Alcalina "false"
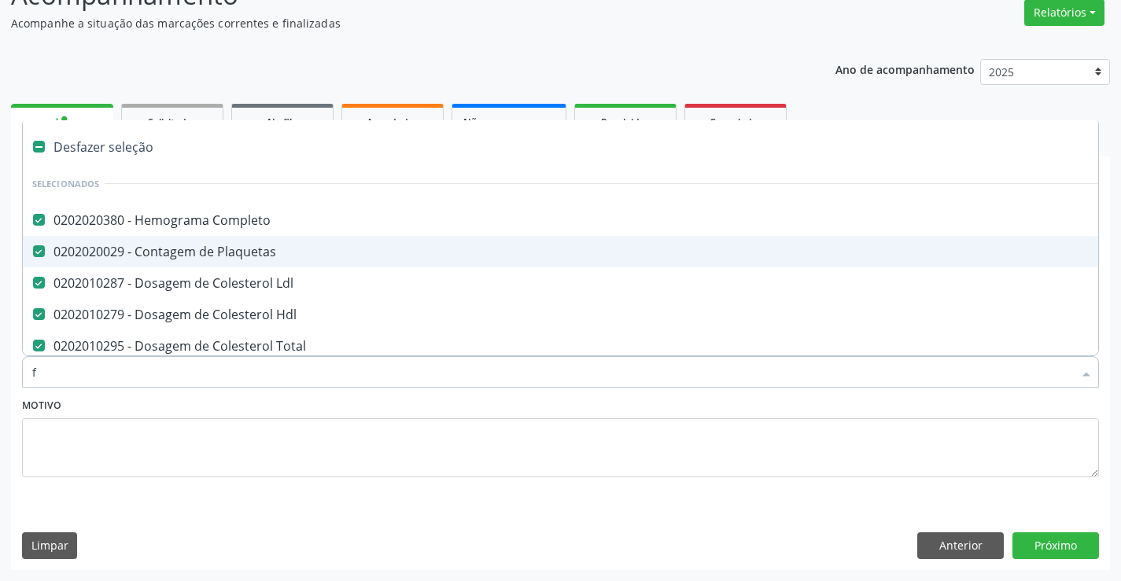
checkbox Calcio "false"
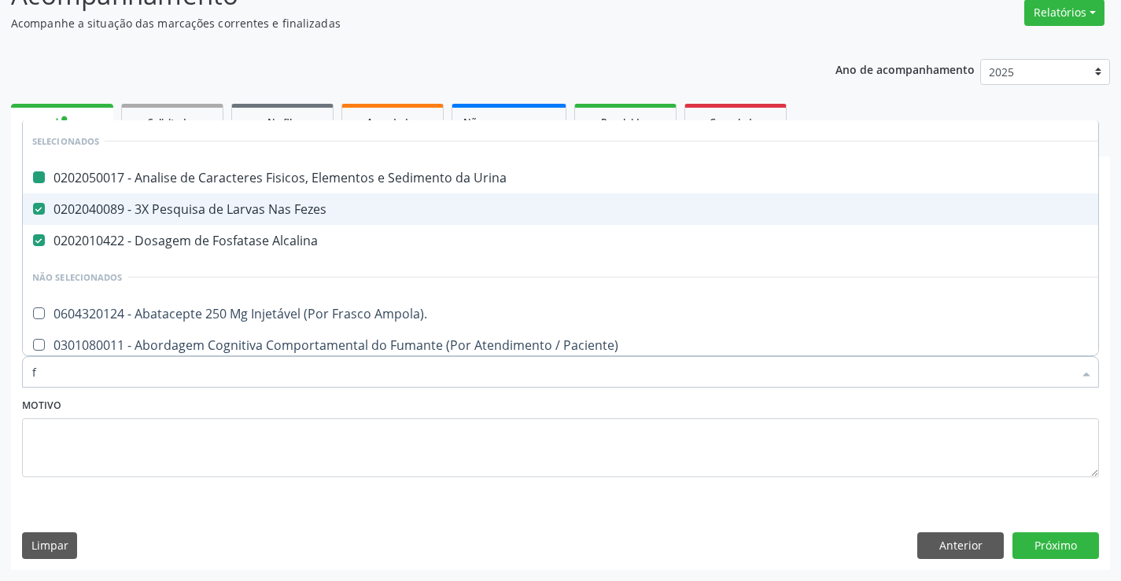
type input "fs"
checkbox Urina "false"
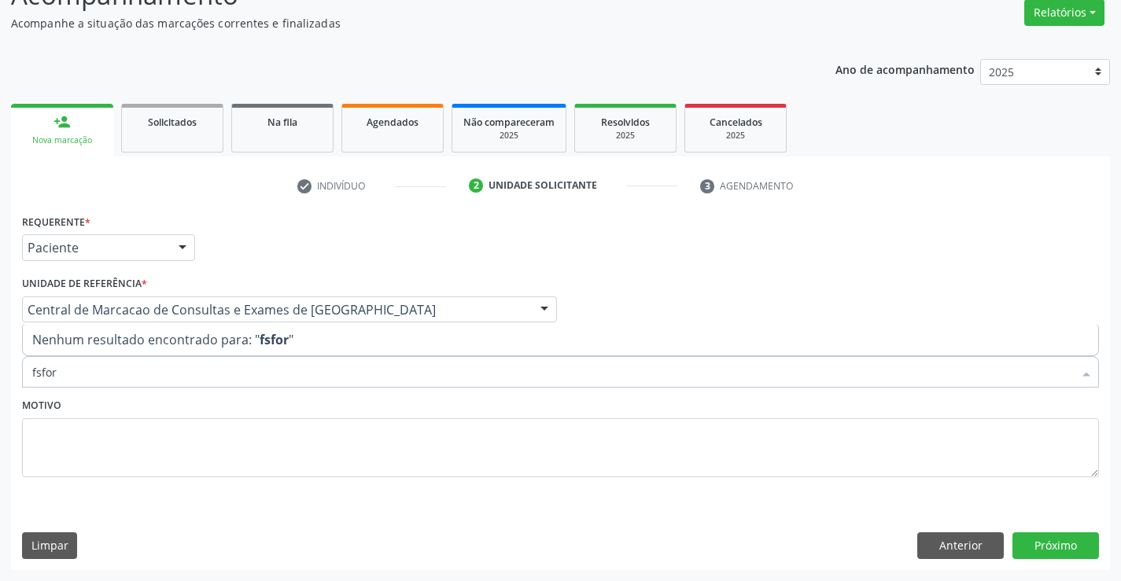
click at [38, 374] on input "fsfor" at bounding box center [552, 371] width 1040 height 31
type input "fosfor"
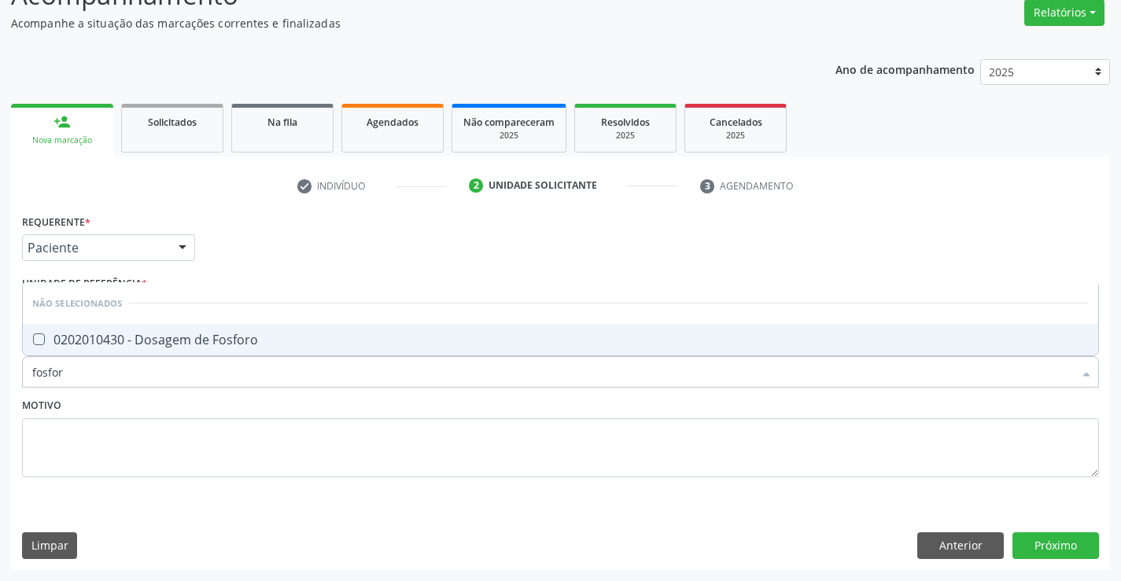
click at [154, 337] on div "0202010430 - Dosagem de Fosforo" at bounding box center [560, 339] width 1056 height 13
checkbox Fosforo "true"
click at [1028, 539] on button "Próximo" at bounding box center [1055, 545] width 87 height 27
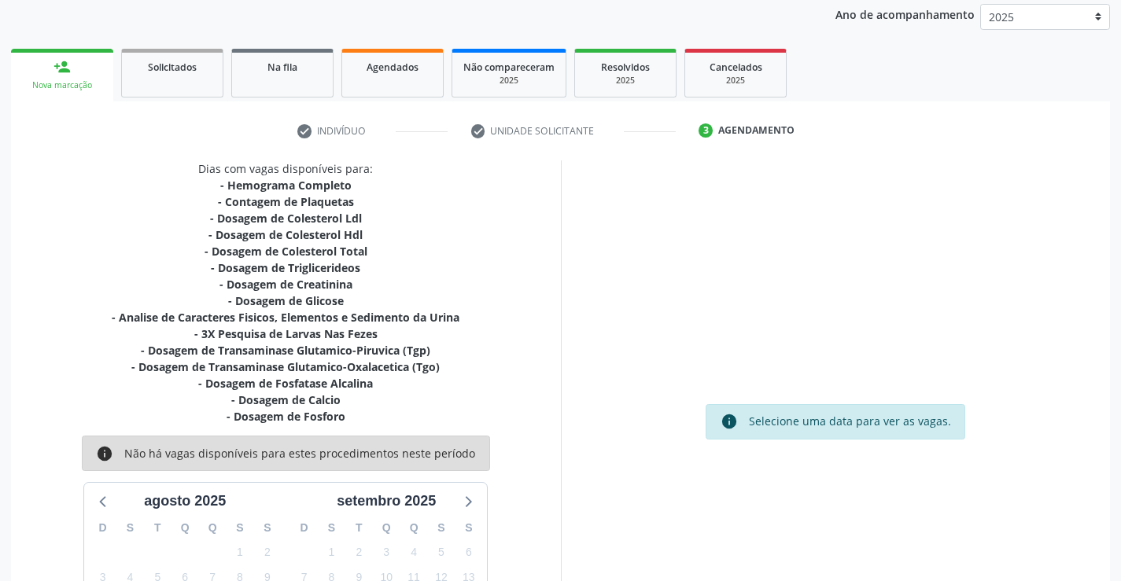
scroll to position [289, 0]
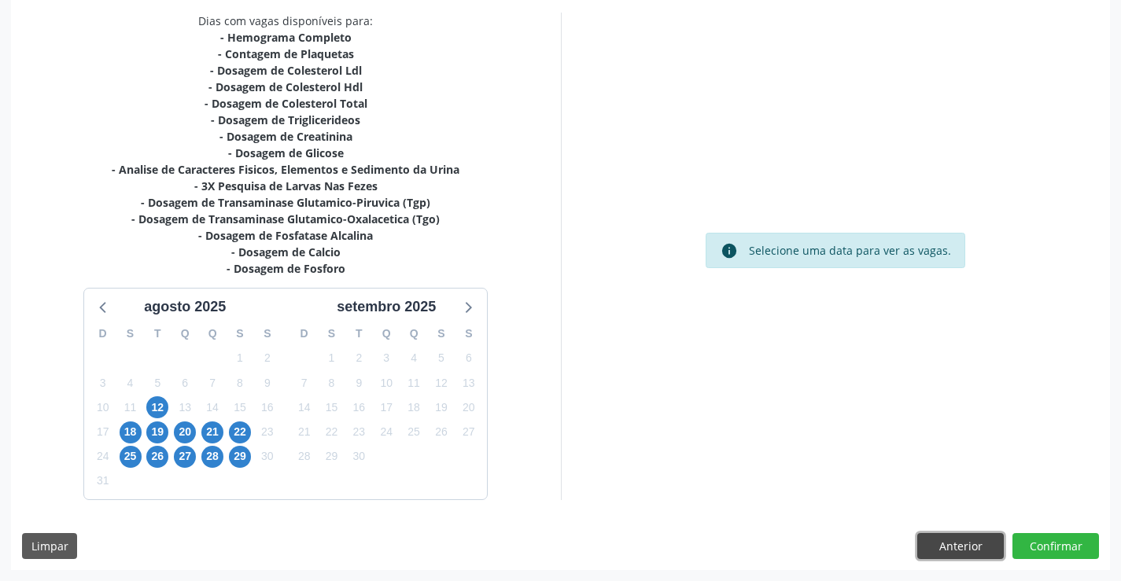
click at [939, 540] on button "Anterior" at bounding box center [960, 546] width 87 height 27
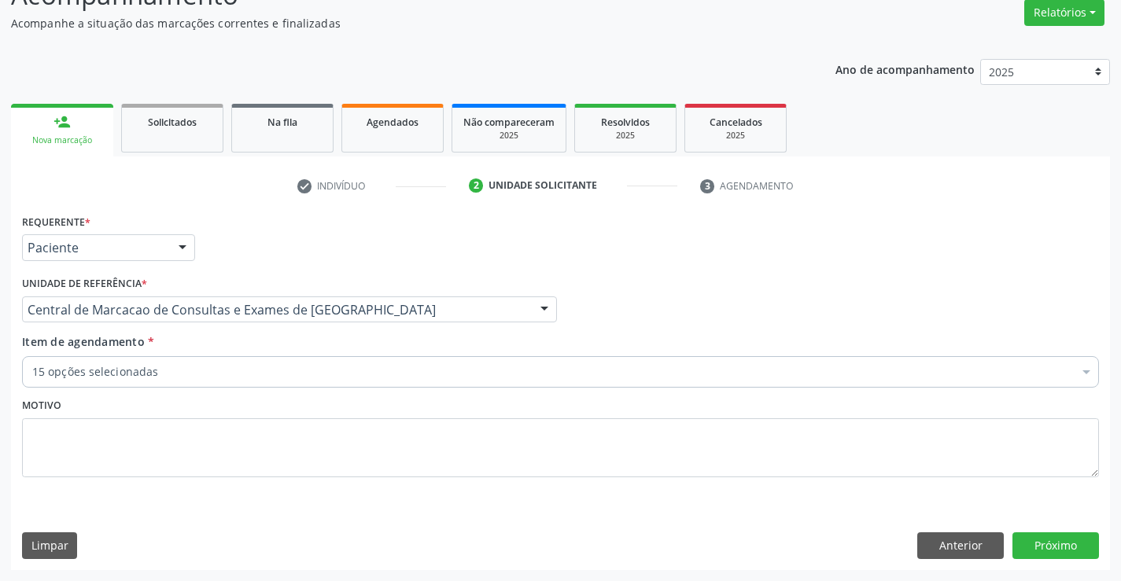
click at [226, 385] on div "15 opções selecionadas" at bounding box center [560, 371] width 1077 height 31
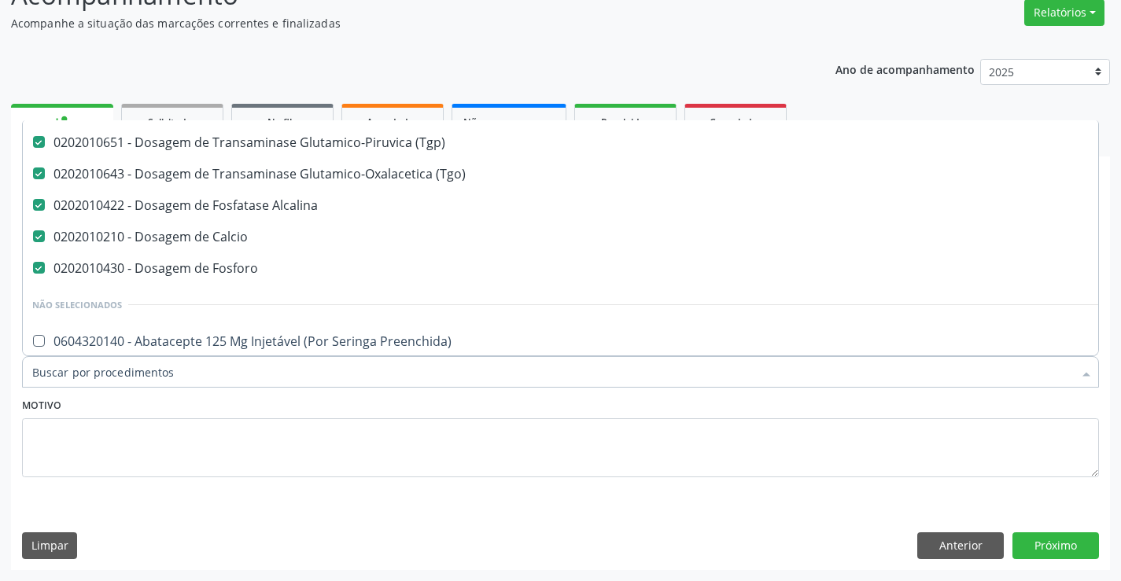
scroll to position [393, 0]
type input "u"
checkbox Creatinina "false"
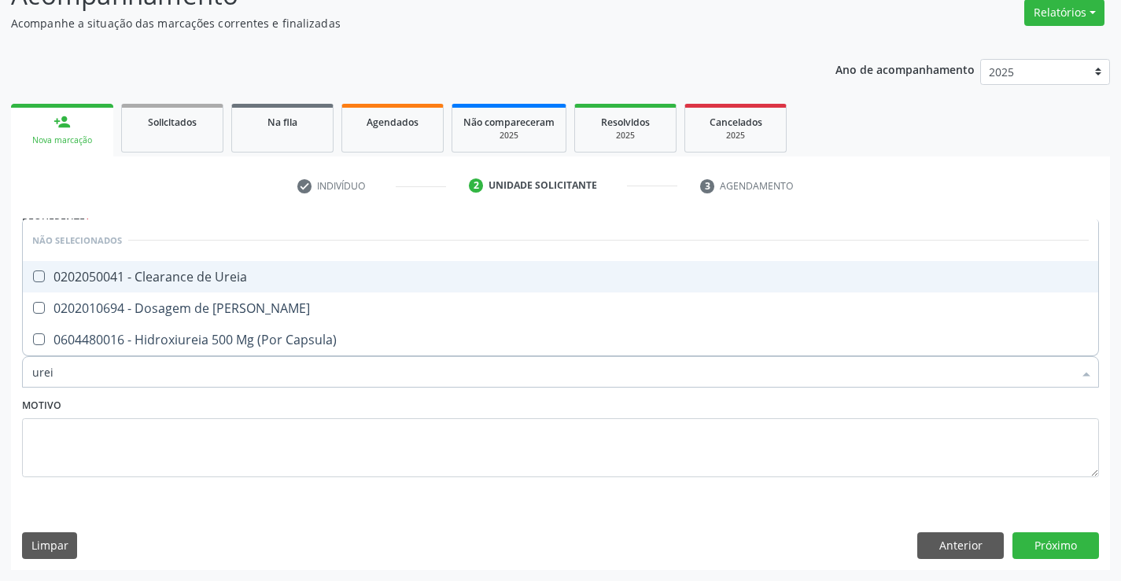
scroll to position [0, 0]
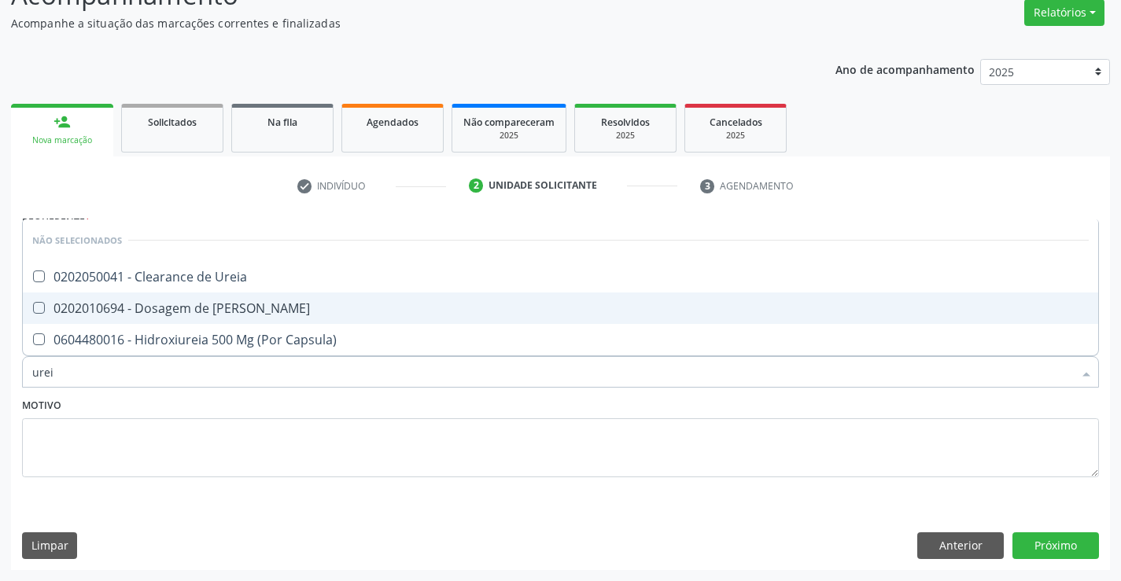
click at [278, 308] on div "0202010694 - Dosagem de [PERSON_NAME]" at bounding box center [560, 308] width 1056 height 13
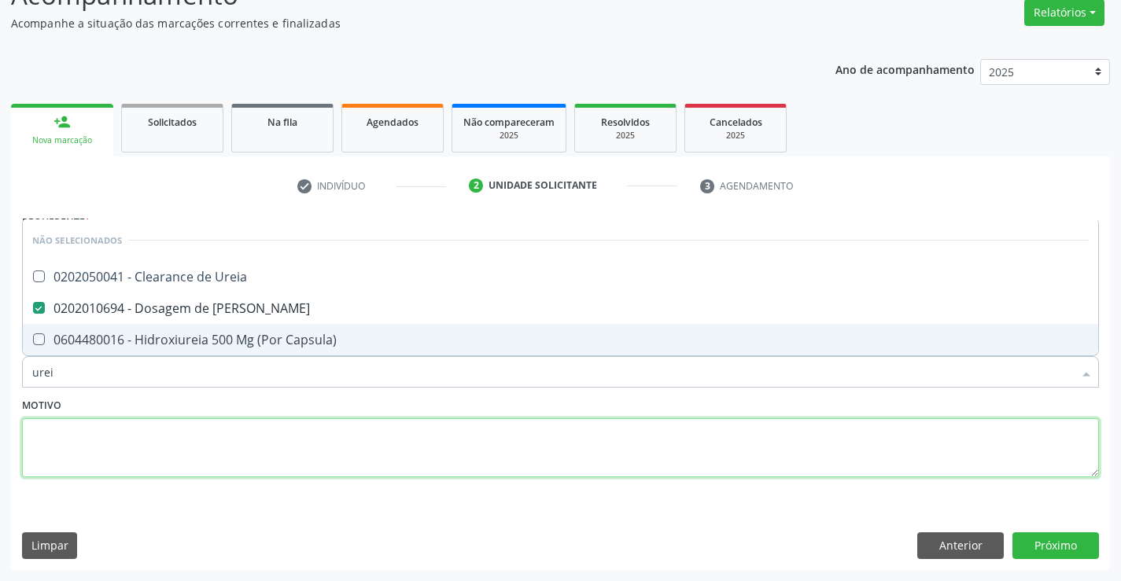
click at [286, 429] on textarea at bounding box center [560, 448] width 1077 height 60
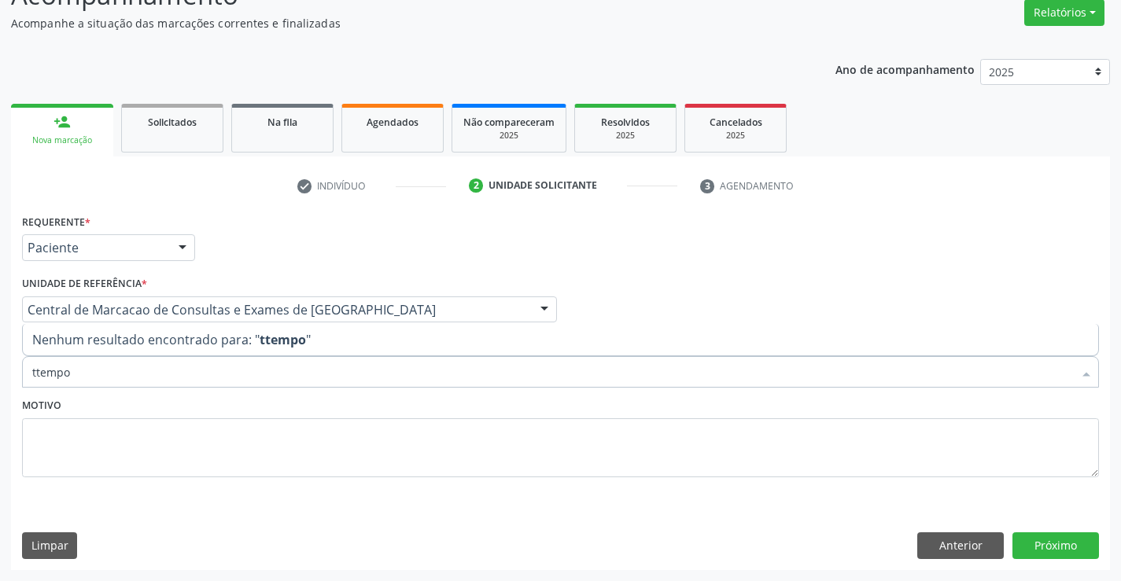
click at [35, 372] on input "ttempo" at bounding box center [552, 371] width 1040 height 31
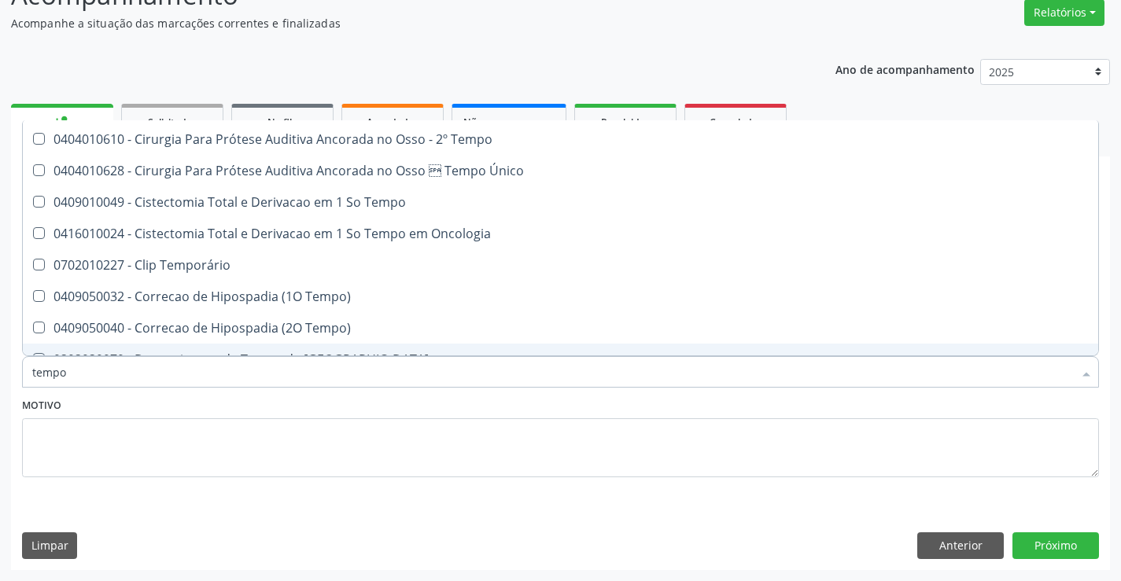
scroll to position [157, 0]
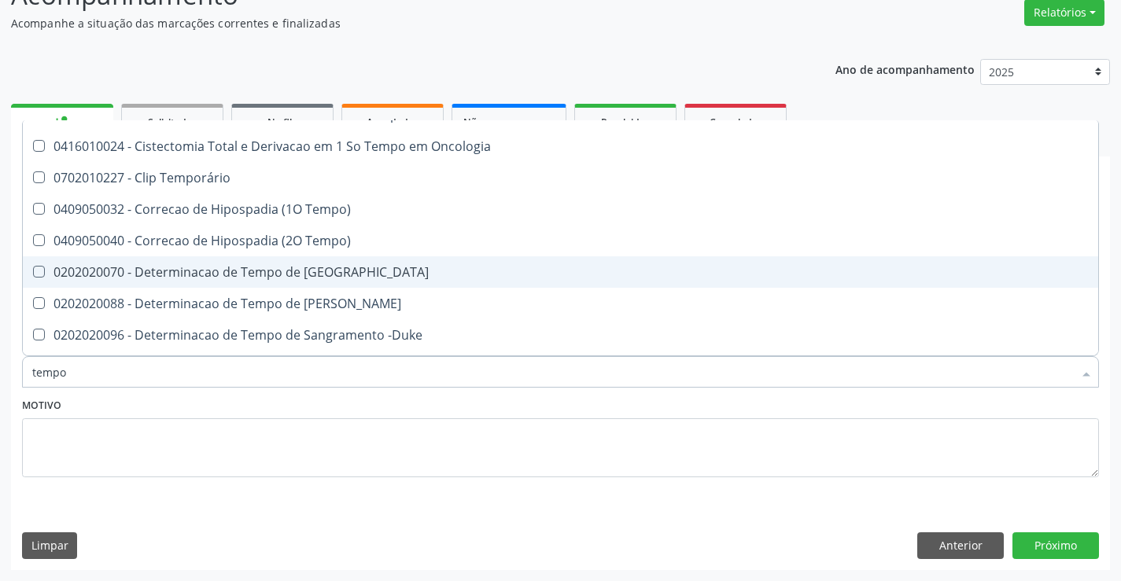
click at [410, 272] on div "0202020070 - Determinacao de Tempo de [GEOGRAPHIC_DATA]" at bounding box center [594, 272] width 1125 height 13
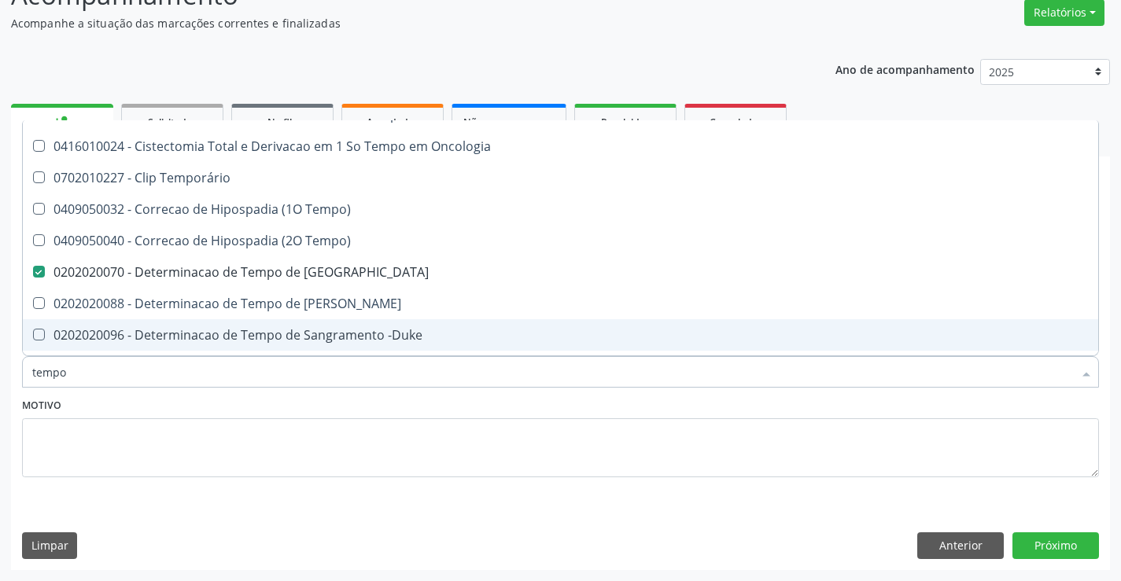
click at [469, 326] on span "0202020096 - Determinacao de Tempo de Sangramento -Duke" at bounding box center [595, 334] width 1144 height 31
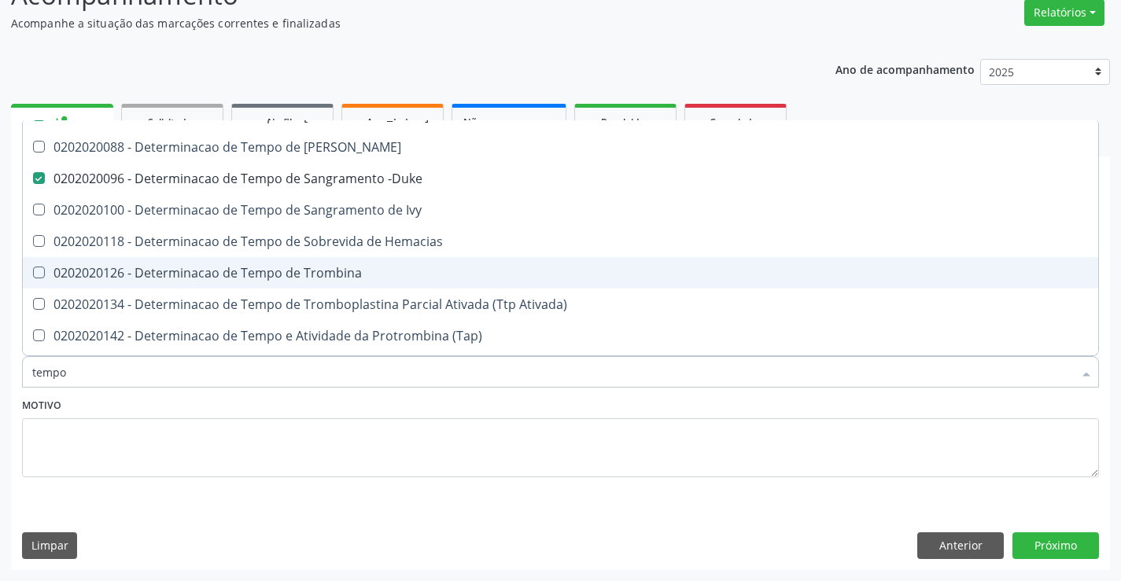
scroll to position [315, 0]
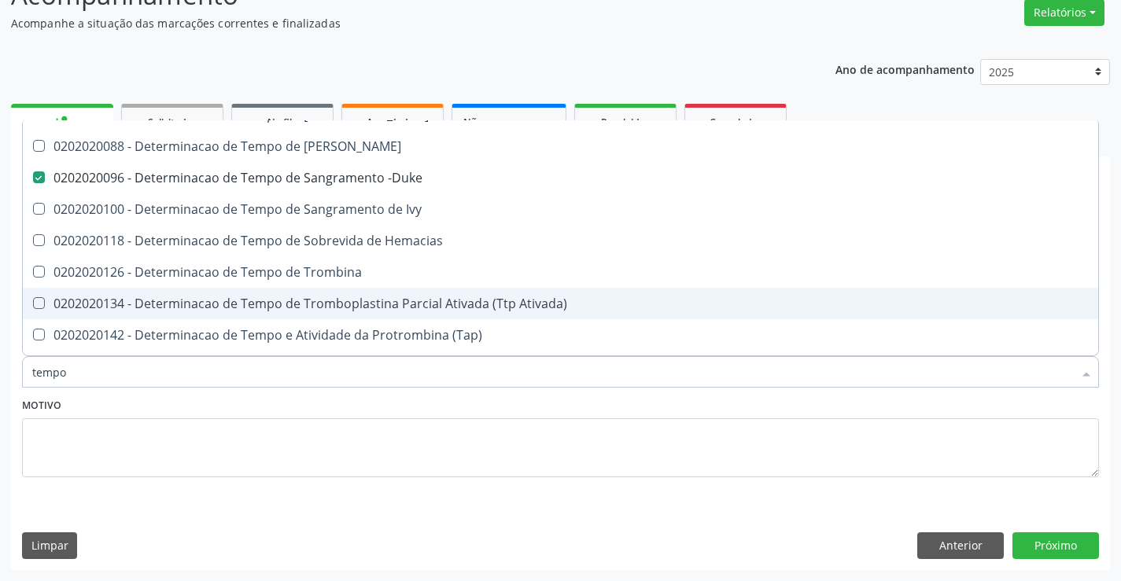
click at [480, 310] on div "0202020134 - Determinacao de Tempo de Tromboplastina Parcial Ativada (Ttp Ativa…" at bounding box center [594, 303] width 1125 height 13
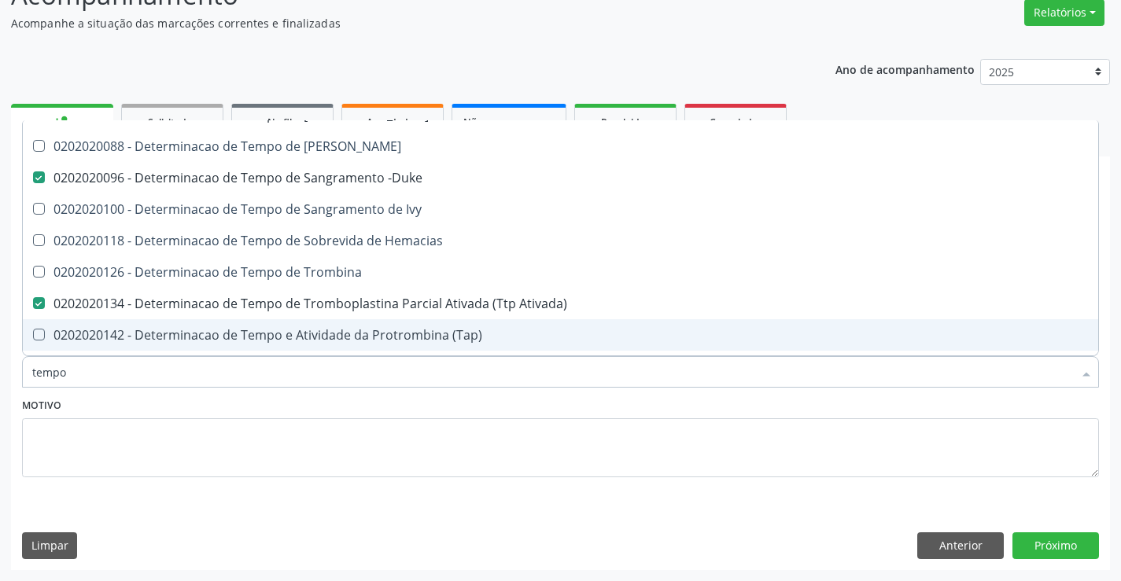
click at [470, 336] on div "0202020142 - Determinacao de Tempo e Atividade da Protrombina (Tap)" at bounding box center [594, 335] width 1125 height 13
click at [1064, 546] on button "Próximo" at bounding box center [1055, 545] width 87 height 27
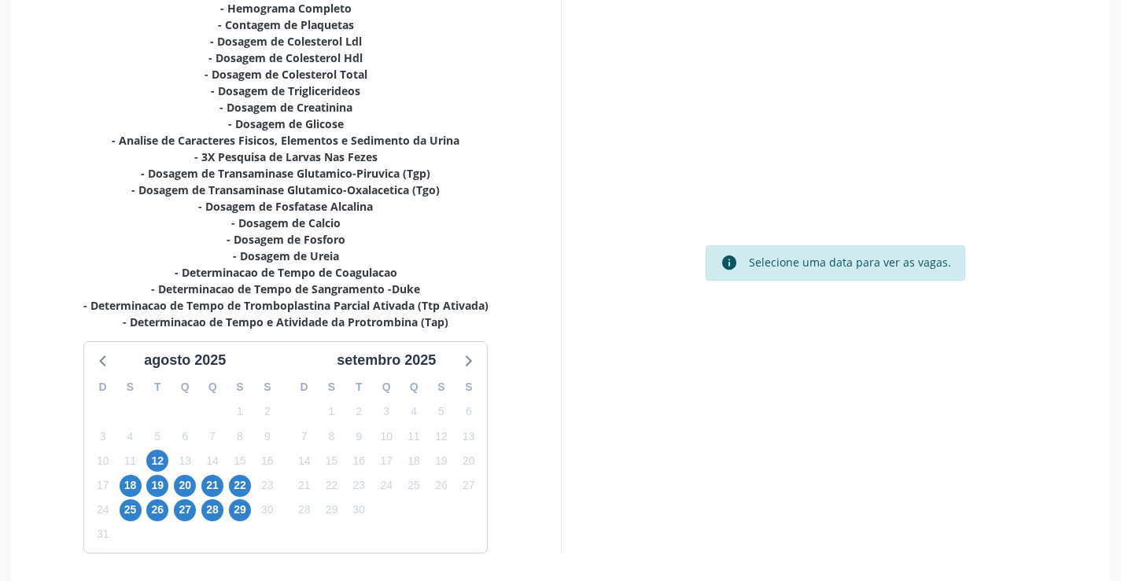
scroll to position [417, 0]
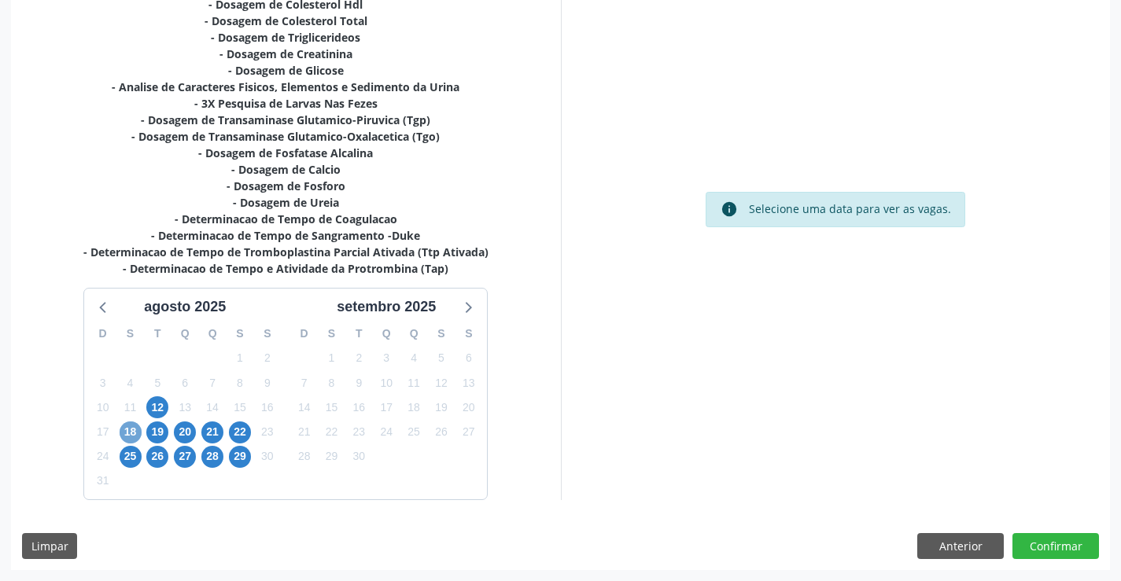
click at [134, 428] on span "18" at bounding box center [131, 433] width 22 height 22
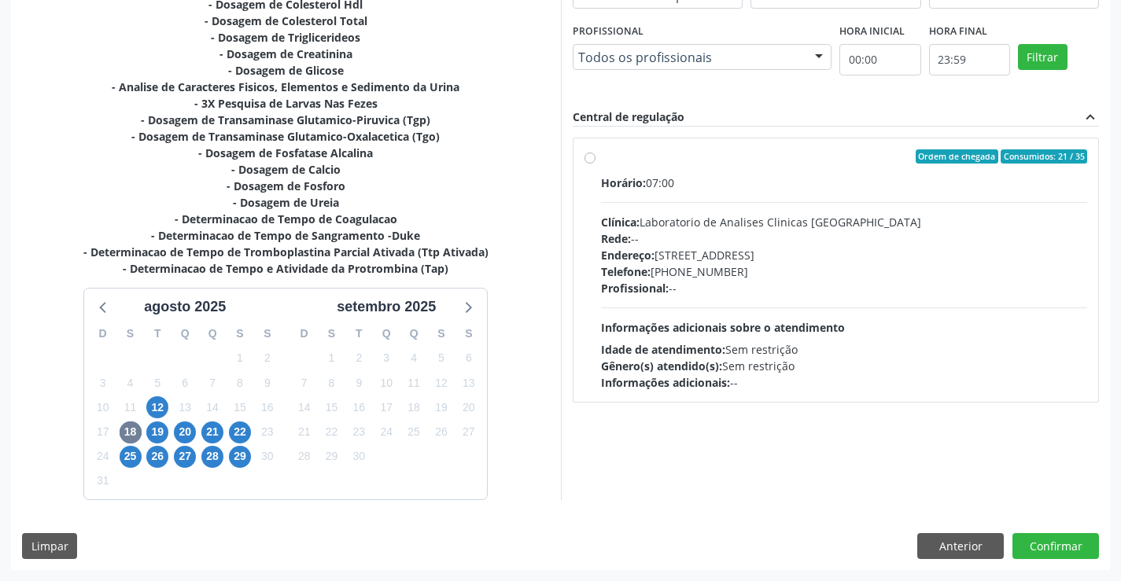
click at [897, 348] on div "Idade de atendimento: Sem restrição" at bounding box center [844, 349] width 487 height 17
click at [595, 164] on input "Ordem de chegada Consumidos: 21 / 35 Horário: 07:00 Clínica: Laboratorio de Ana…" at bounding box center [589, 156] width 11 height 14
click at [1084, 543] on button "Confirmar" at bounding box center [1055, 546] width 87 height 27
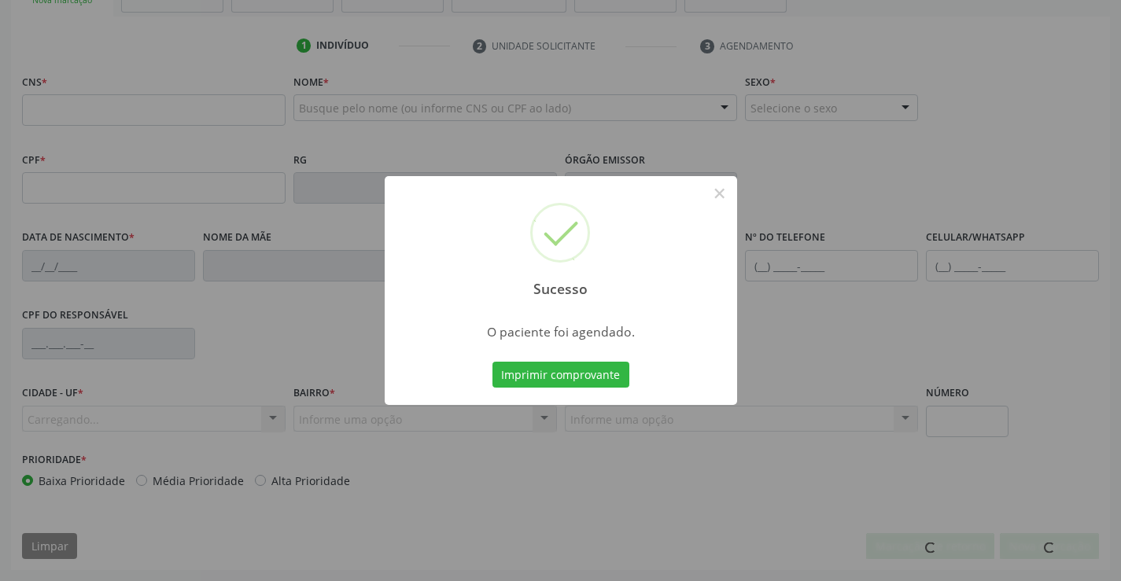
scroll to position [271, 0]
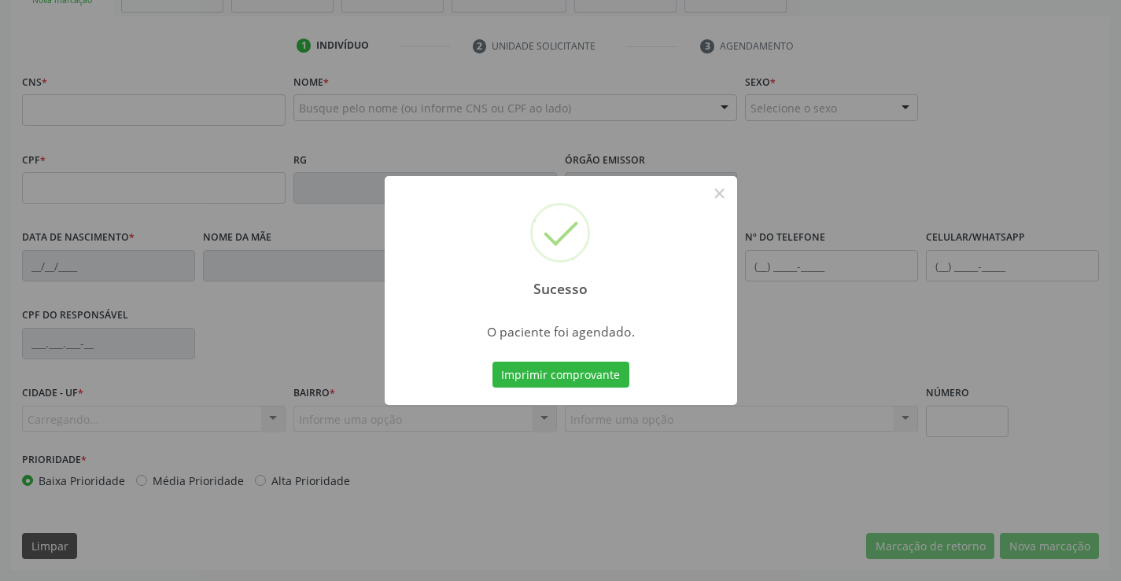
click at [492, 362] on button "Imprimir comprovante" at bounding box center [560, 375] width 137 height 27
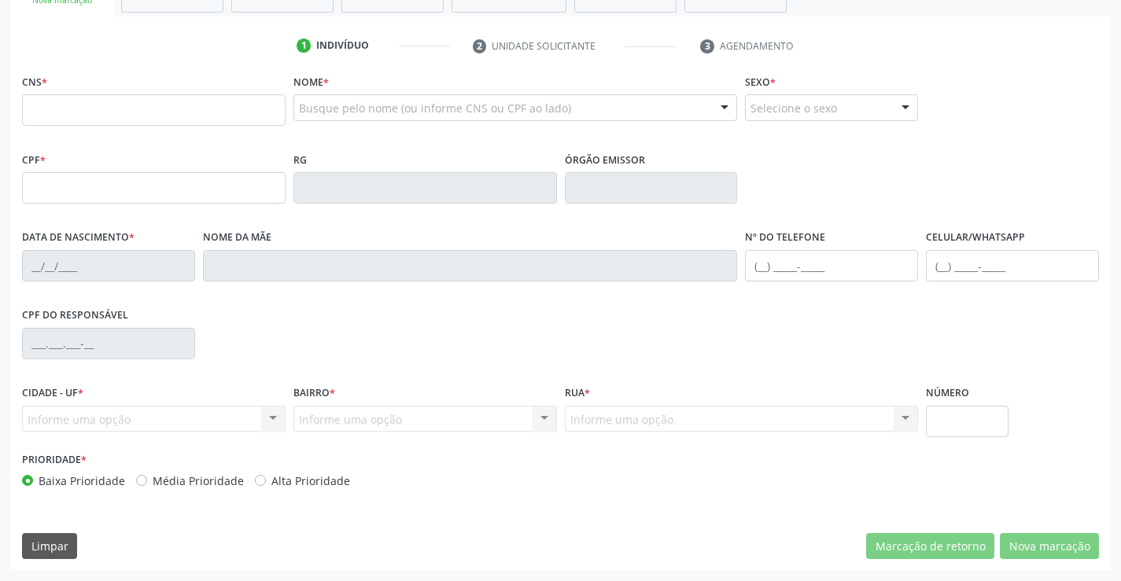
scroll to position [271, 0]
click at [128, 115] on input "text" at bounding box center [153, 109] width 263 height 31
type input "707 1068 6025 4220"
type input "2253902993"
type input "[DATE]"
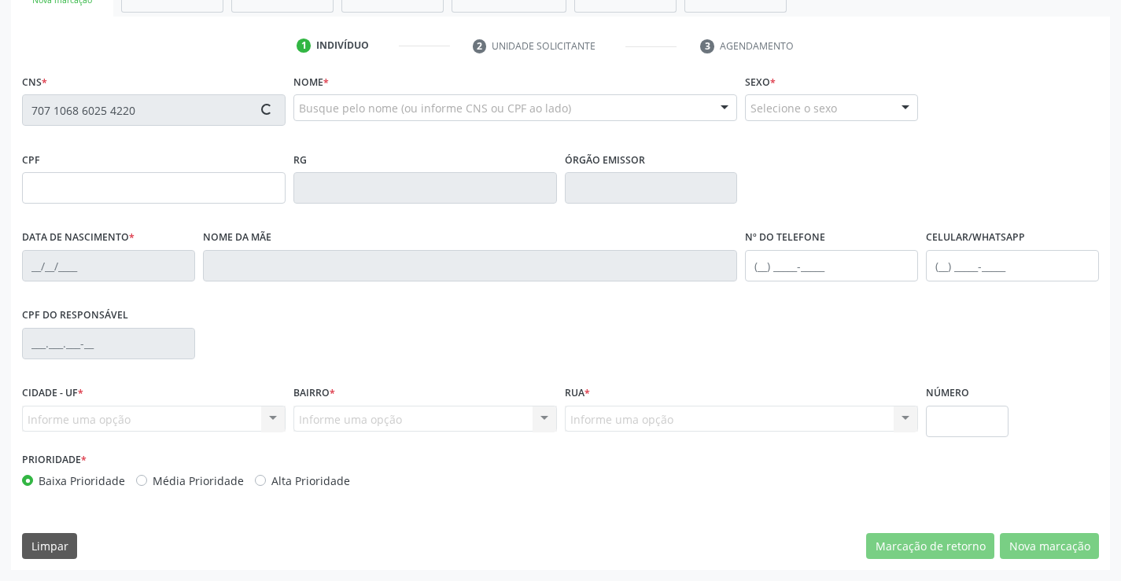
type input "S/N"
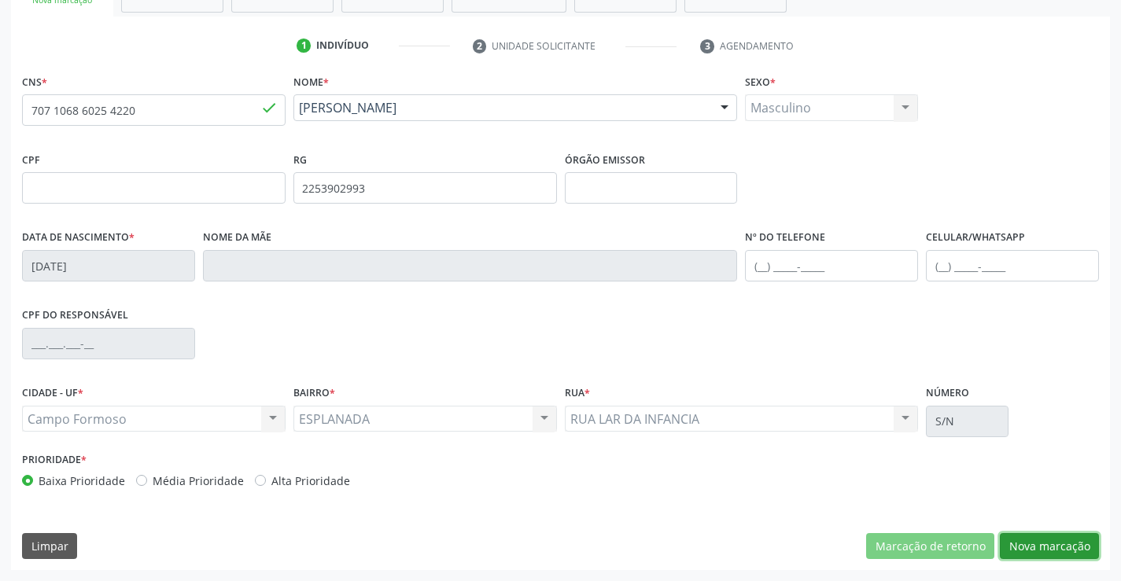
click at [1067, 545] on button "Nova marcação" at bounding box center [1049, 546] width 99 height 27
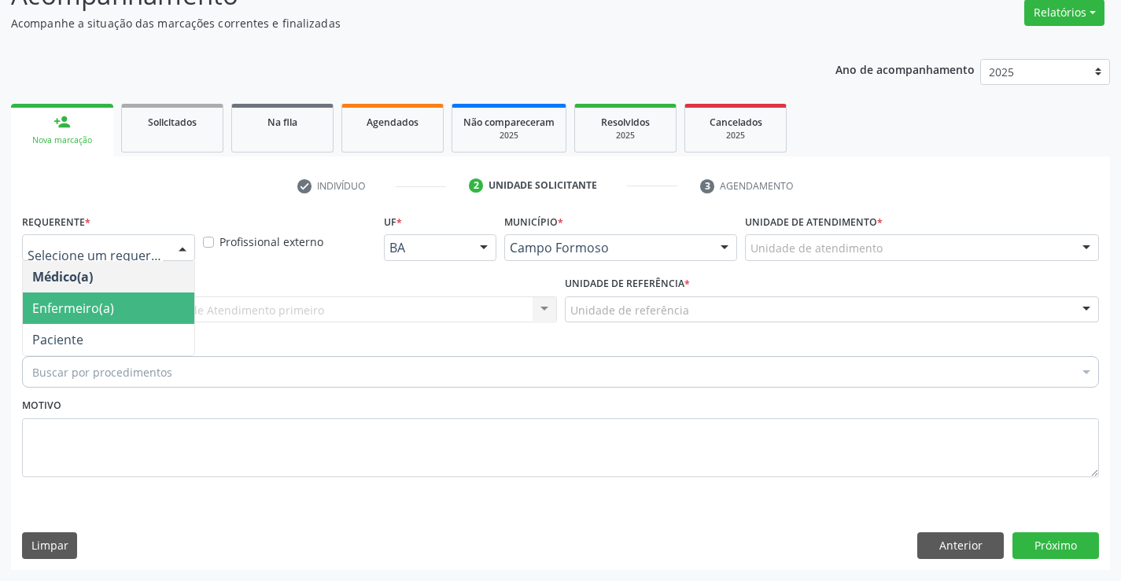
click at [125, 358] on div "Buscar por procedimentos" at bounding box center [560, 371] width 1077 height 31
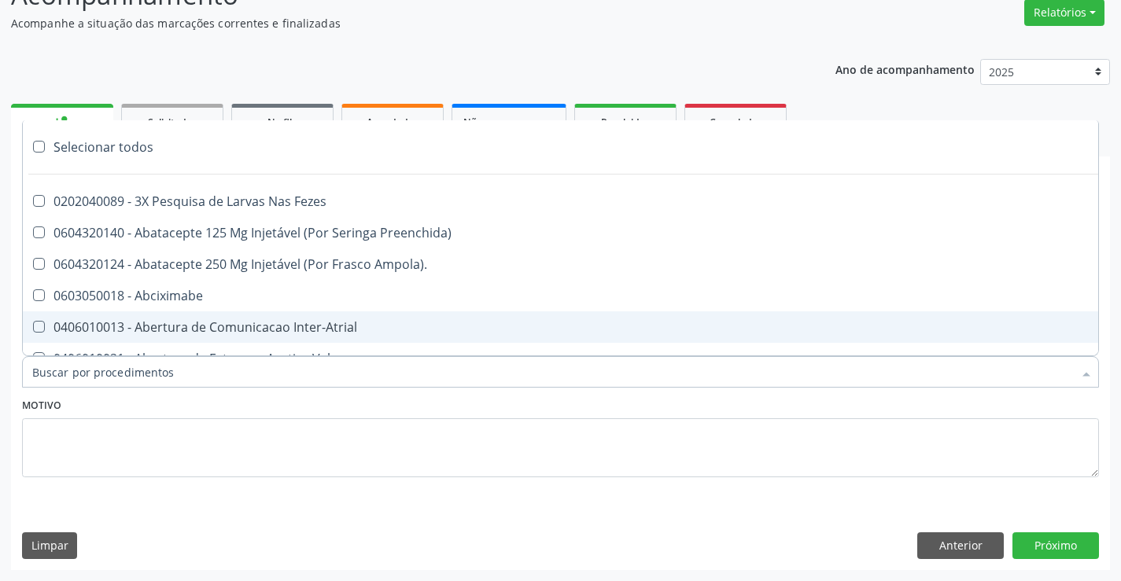
click at [242, 316] on span "0406010013 - Abertura de Comunicacao Inter-Atrial" at bounding box center [644, 326] width 1243 height 31
click at [244, 316] on span "0406010013 - Abertura de Comunicacao Inter-Atrial" at bounding box center [644, 326] width 1243 height 31
checkbox Inter-Atrial "false"
click at [228, 388] on input "Item de agendamento *" at bounding box center [552, 371] width 1040 height 31
drag, startPoint x: 269, startPoint y: 400, endPoint x: 271, endPoint y: 390, distance: 10.3
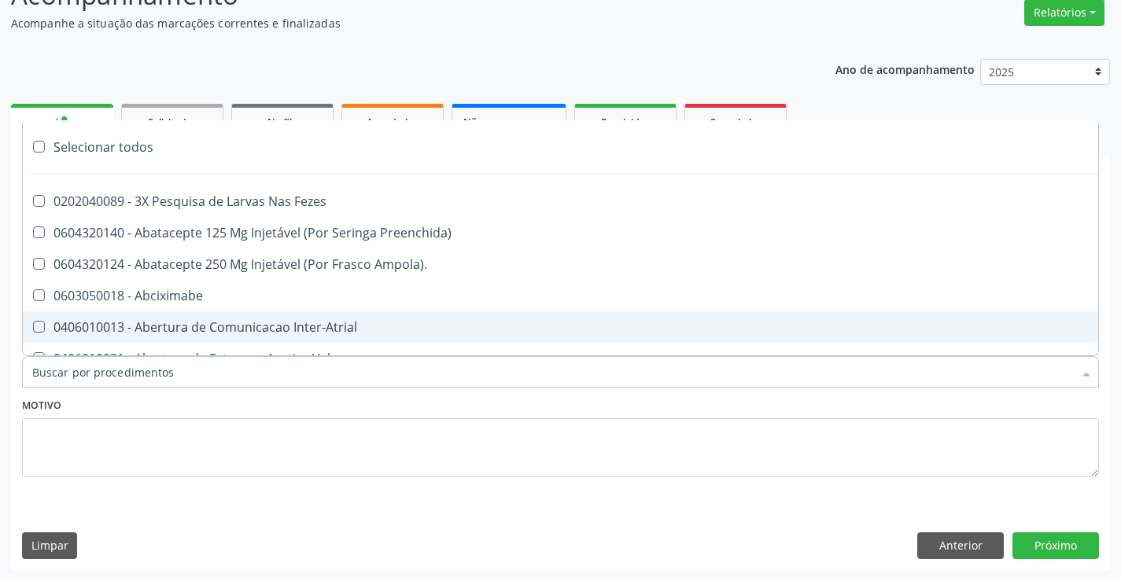
click at [269, 400] on div "Motivo" at bounding box center [560, 435] width 1077 height 83
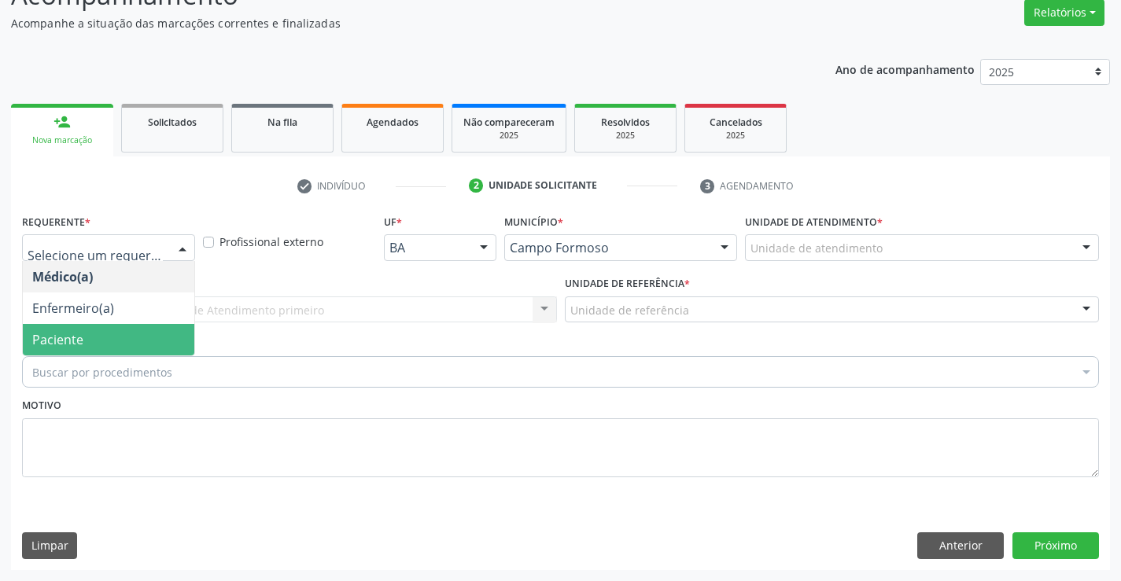
click at [166, 250] on div "Médico(a) Enfermeiro(a) Paciente Nenhum resultado encontrado para: " " Não há n…" at bounding box center [108, 247] width 173 height 27
click at [138, 332] on span "Paciente" at bounding box center [108, 339] width 171 height 31
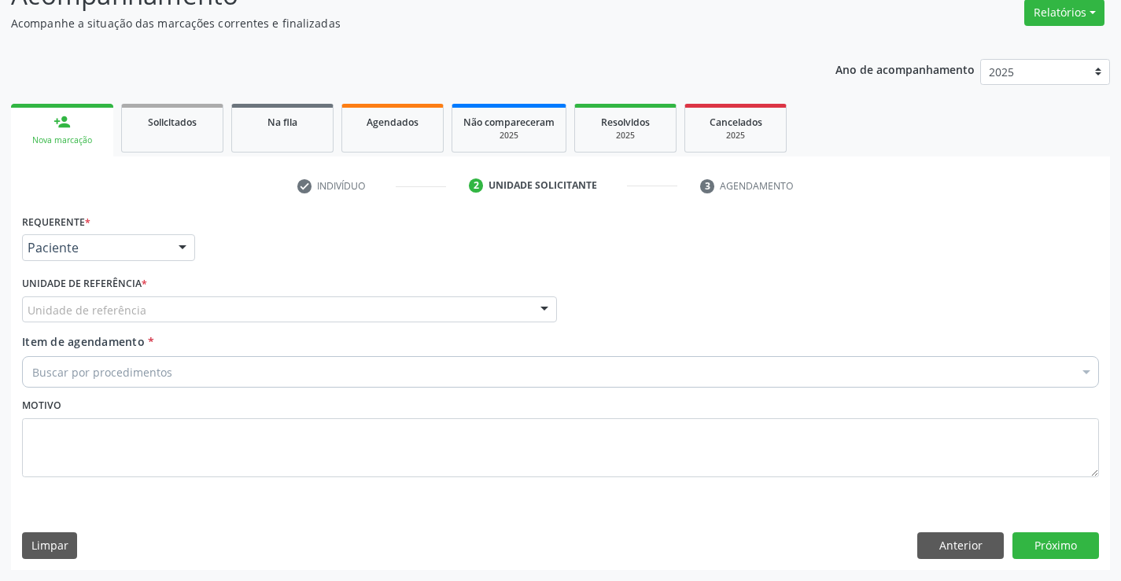
click at [337, 320] on div "Unidade de referência" at bounding box center [289, 309] width 535 height 27
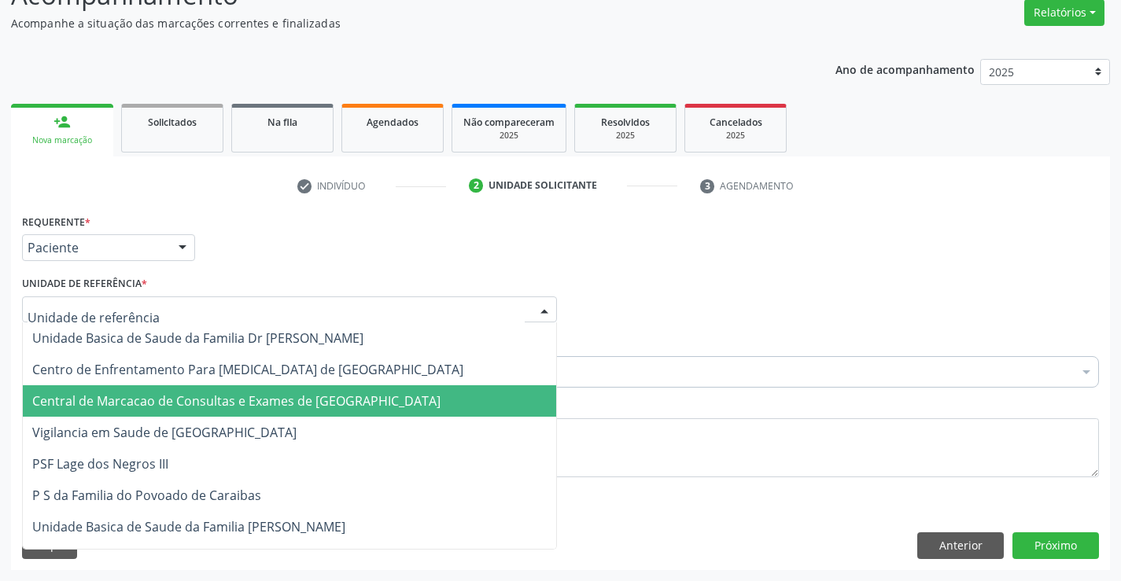
click at [331, 396] on span "Central de Marcacao de Consultas e Exames de [GEOGRAPHIC_DATA]" at bounding box center [236, 400] width 408 height 17
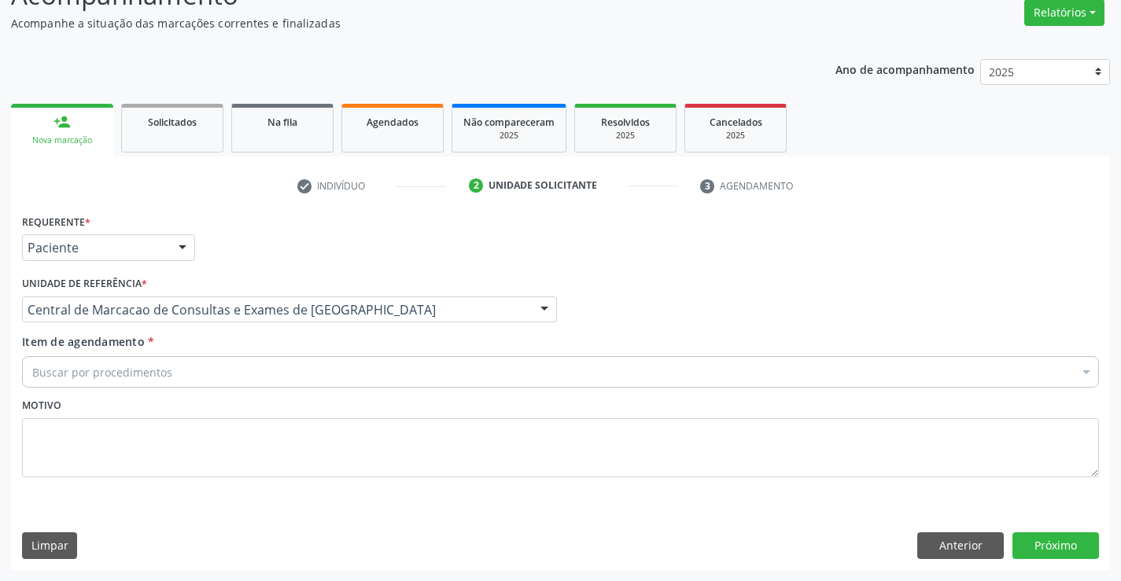
click at [358, 373] on div "Buscar por procedimentos" at bounding box center [560, 371] width 1077 height 31
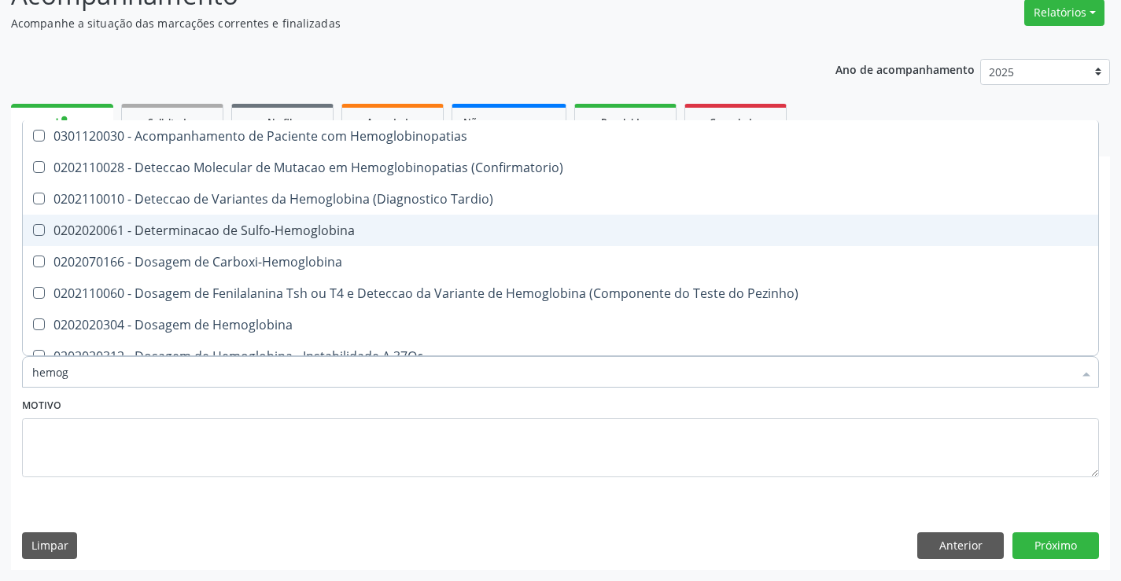
type input "hemogr"
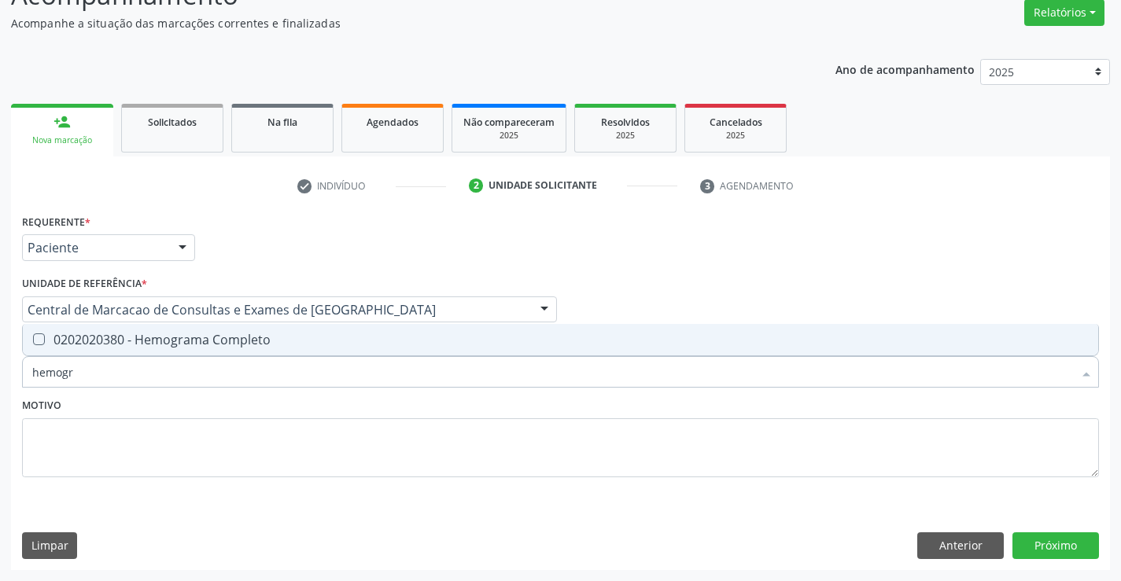
click at [339, 340] on div "0202020380 - Hemograma Completo" at bounding box center [560, 339] width 1056 height 13
checkbox Completo "true"
type input "hemogr"
click at [322, 399] on div "Motivo" at bounding box center [560, 435] width 1077 height 83
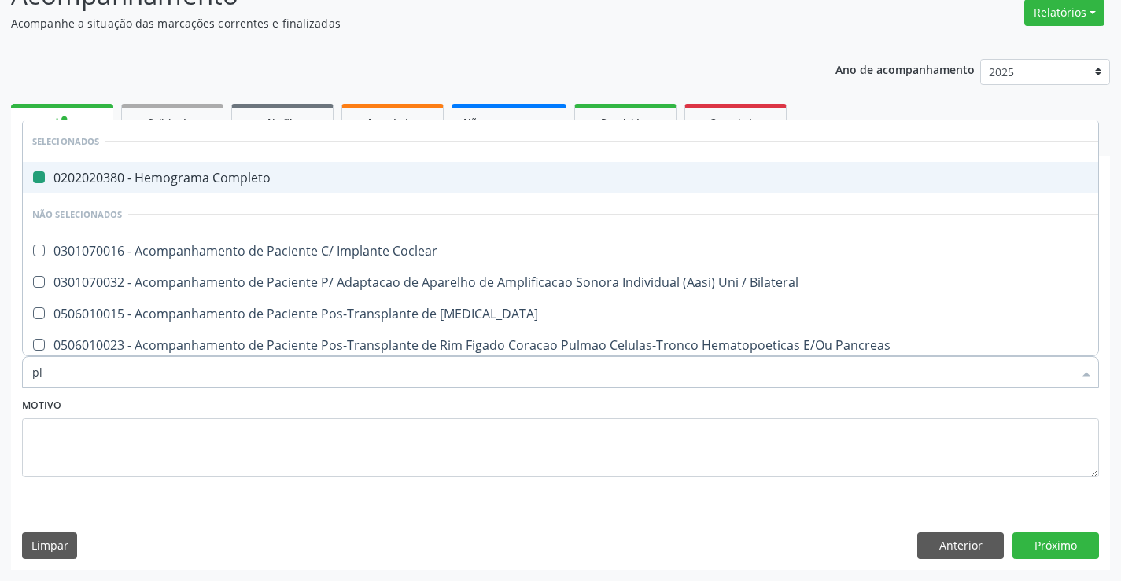
type input "pla"
checkbox Completo "false"
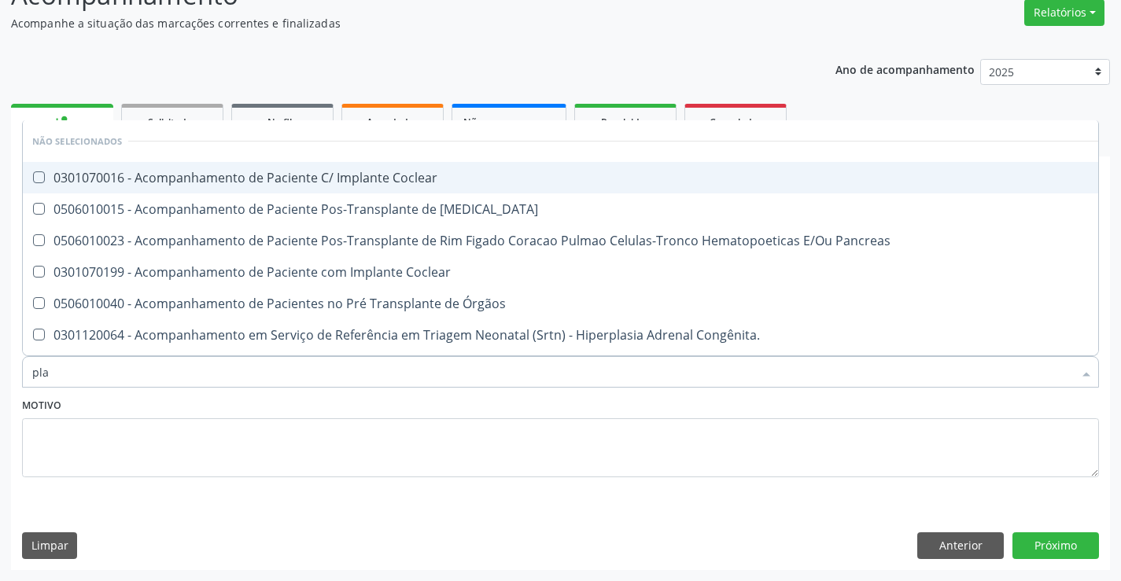
type input "plaq"
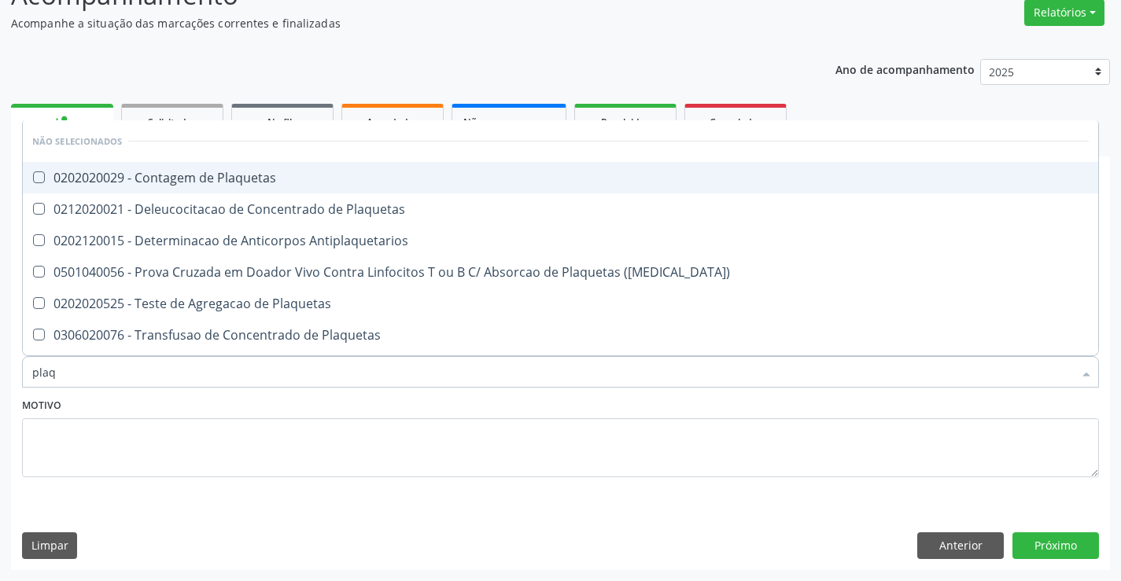
click at [277, 173] on div "0202020029 - Contagem de Plaquetas" at bounding box center [560, 177] width 1056 height 13
checkbox Plaquetas "true"
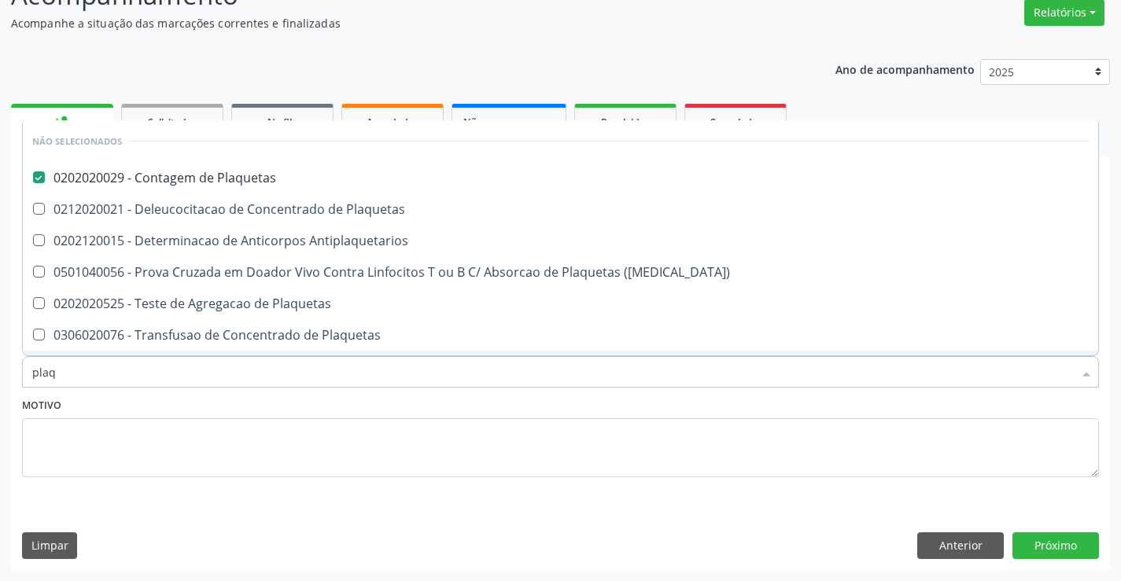
click at [285, 400] on div "Motivo" at bounding box center [560, 435] width 1077 height 83
checkbox Plaquetas "true"
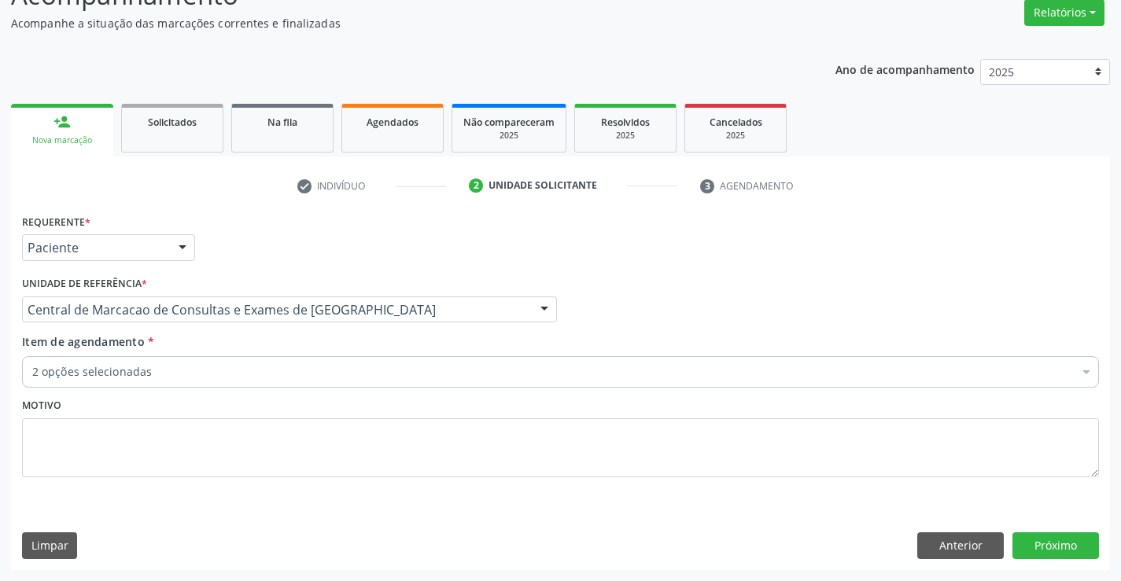
click at [271, 385] on div "2 opções selecionadas" at bounding box center [560, 371] width 1077 height 31
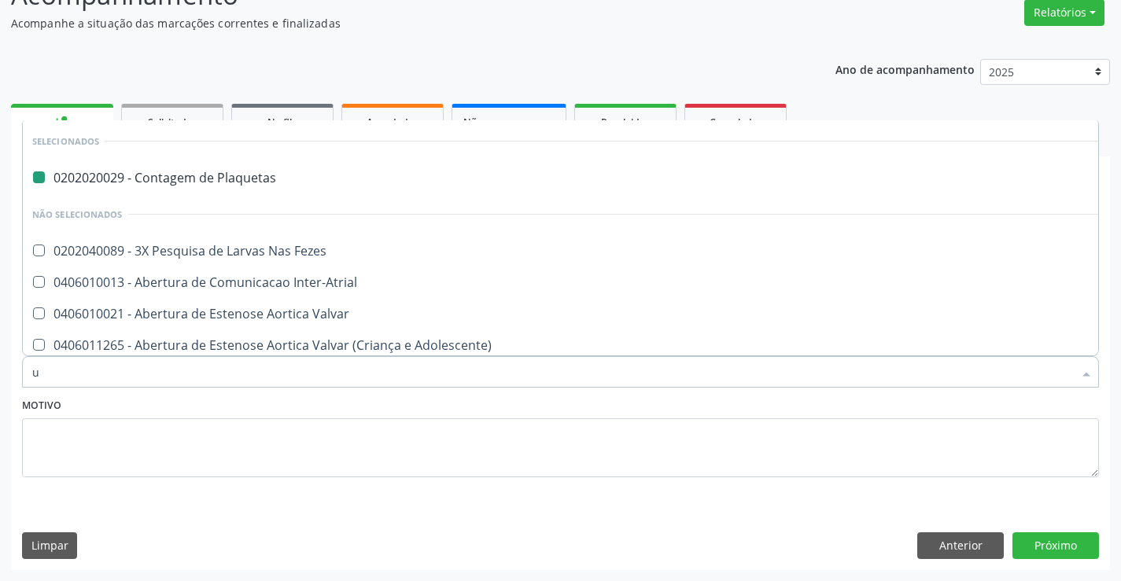
type input "ur"
checkbox Plaquetas "false"
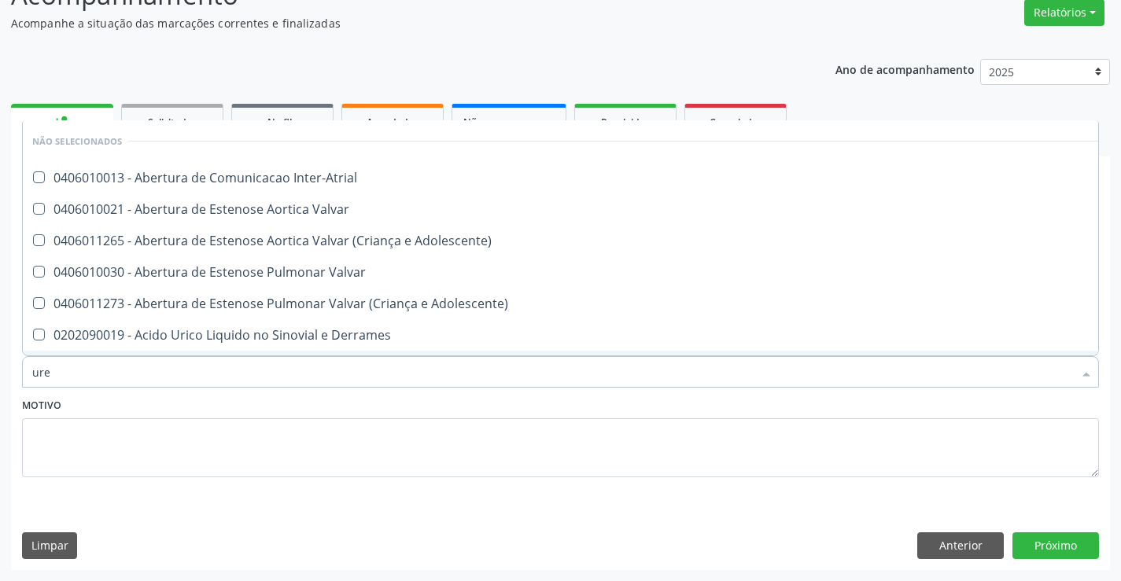
type input "urei"
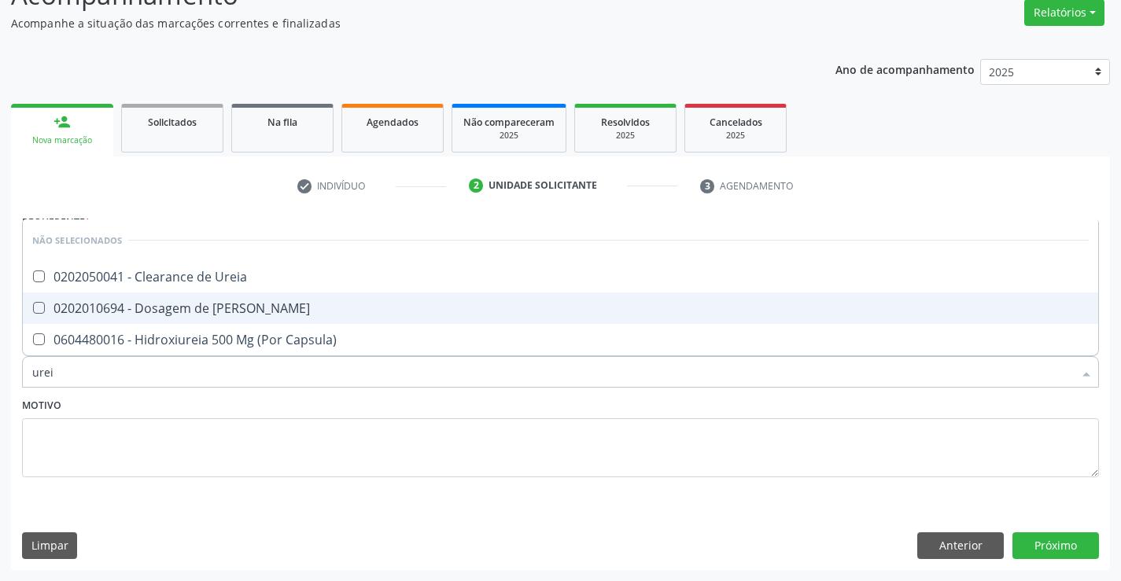
click at [282, 315] on span "0202010694 - Dosagem de [PERSON_NAME]" at bounding box center [560, 308] width 1075 height 31
checkbox Ureia "true"
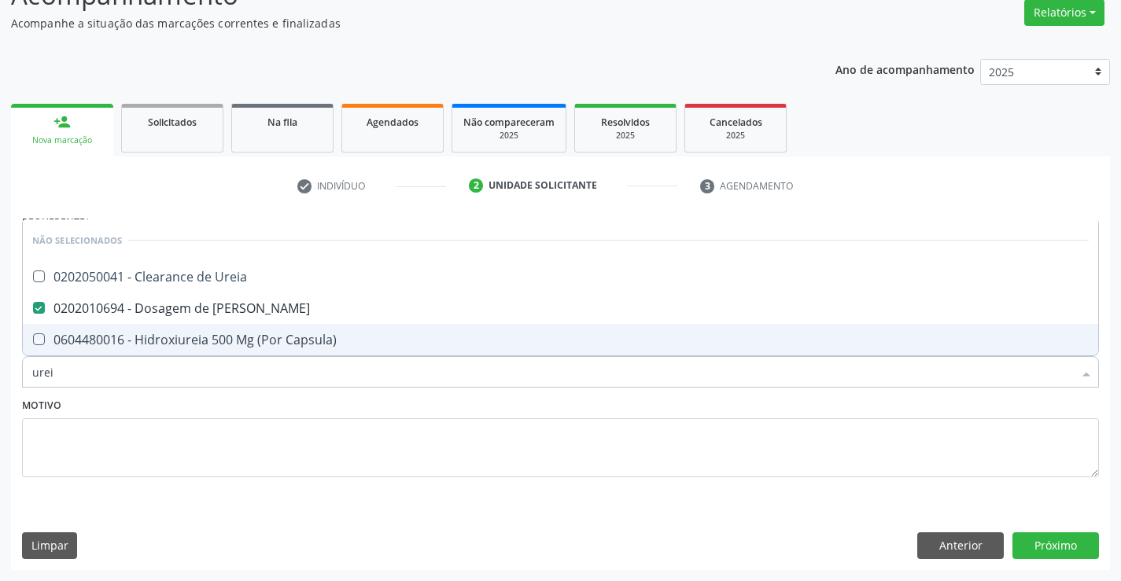
click at [293, 400] on div "Motivo" at bounding box center [560, 435] width 1077 height 83
checkbox Ureia "true"
checkbox Capsula\) "true"
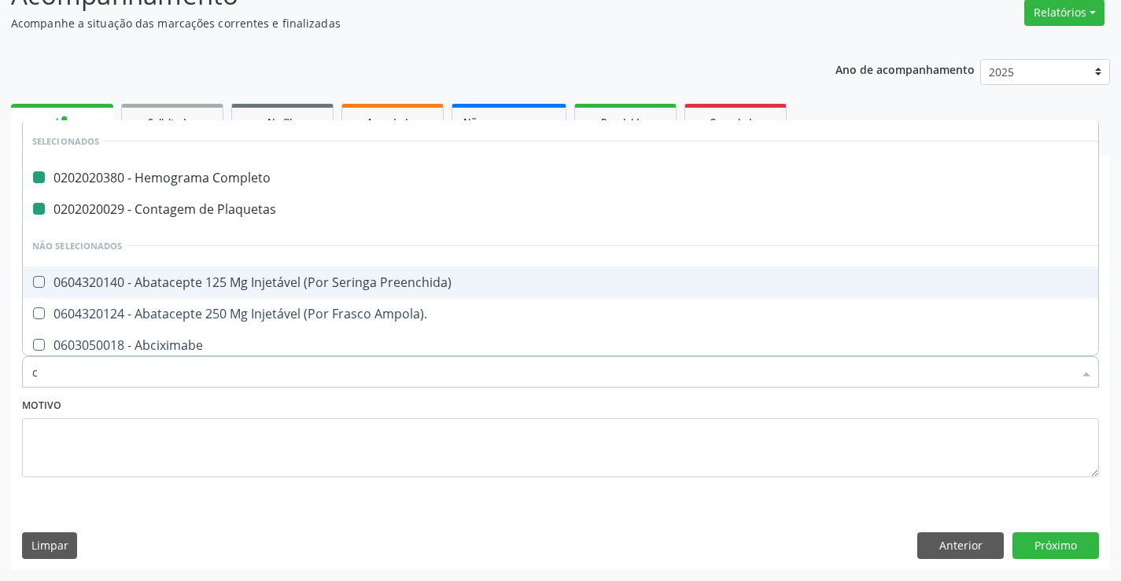
type input "cr"
checkbox Completo "false"
checkbox Plaquetas "false"
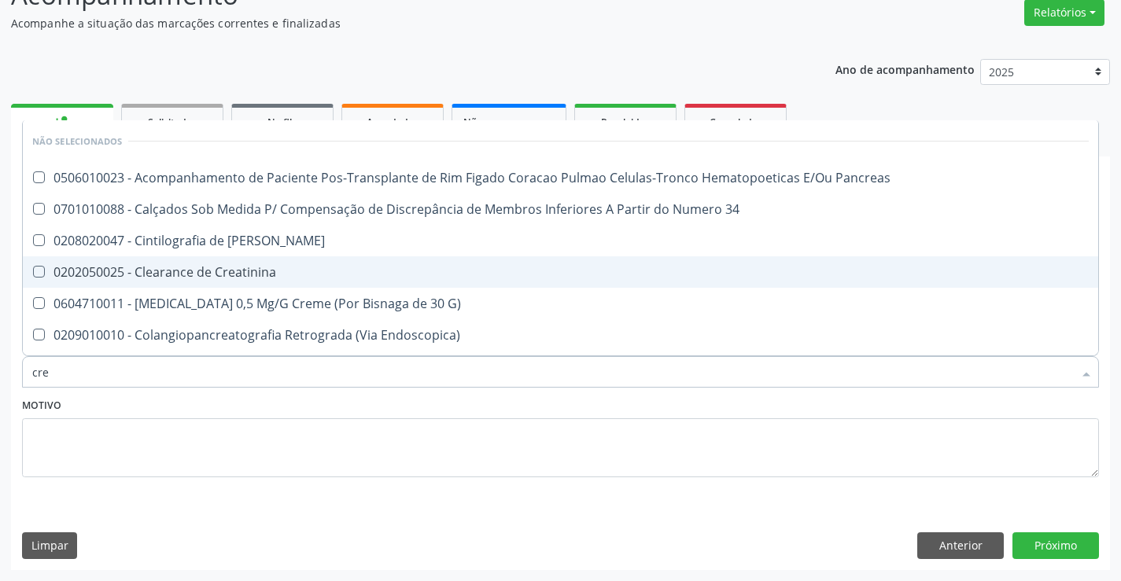
type input "crea"
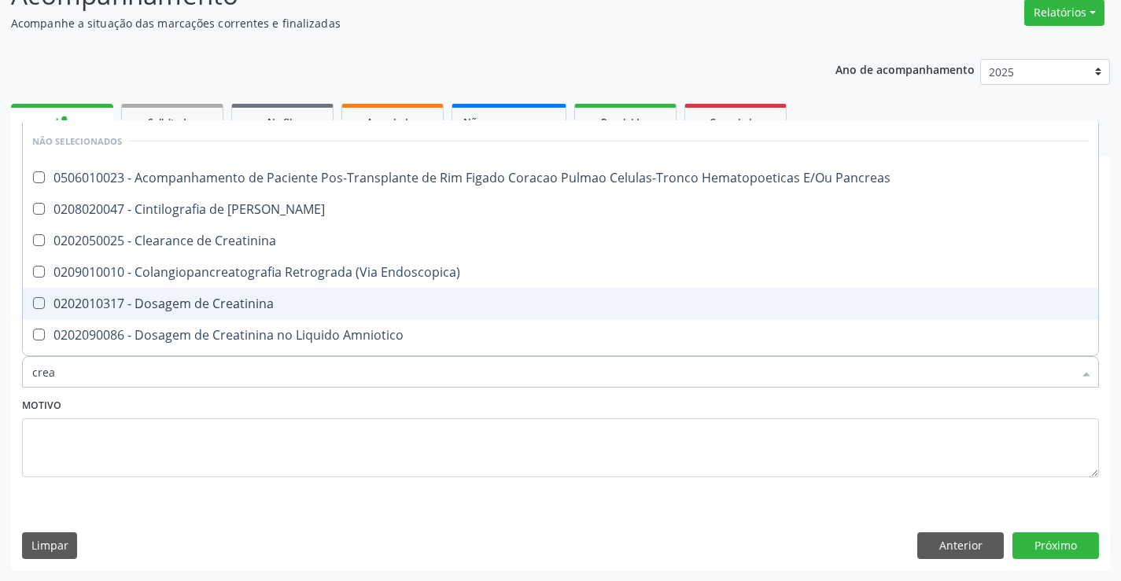
click at [300, 305] on div "0202010317 - Dosagem de Creatinina" at bounding box center [560, 303] width 1056 height 13
checkbox Creatinina "true"
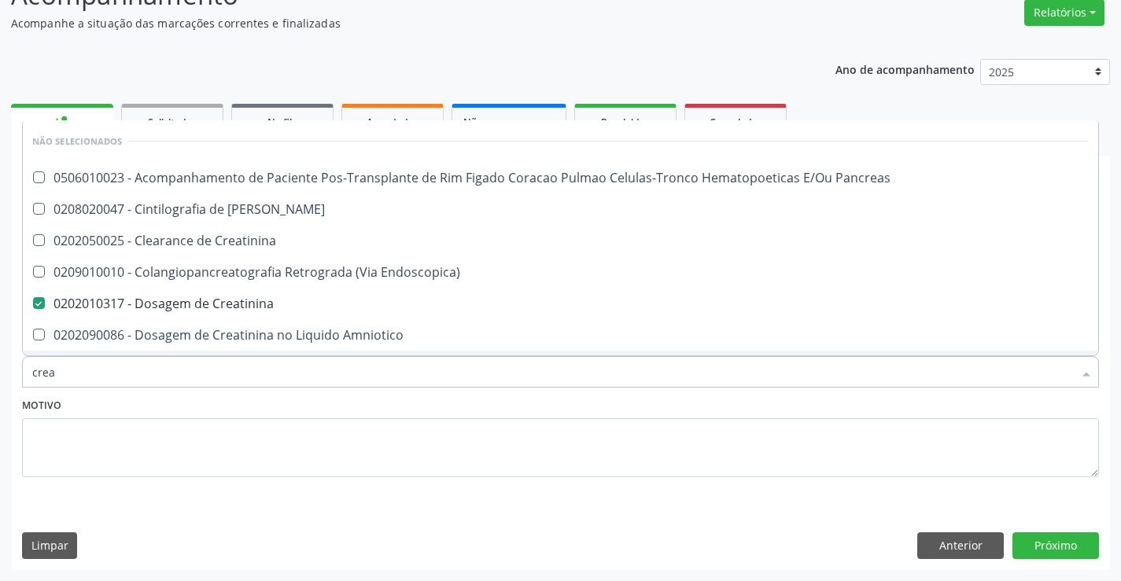
click at [311, 400] on div "Motivo" at bounding box center [560, 435] width 1077 height 83
checkbox Pancreas "true"
checkbox Endoscopica\) "true"
checkbox Creatinina "true"
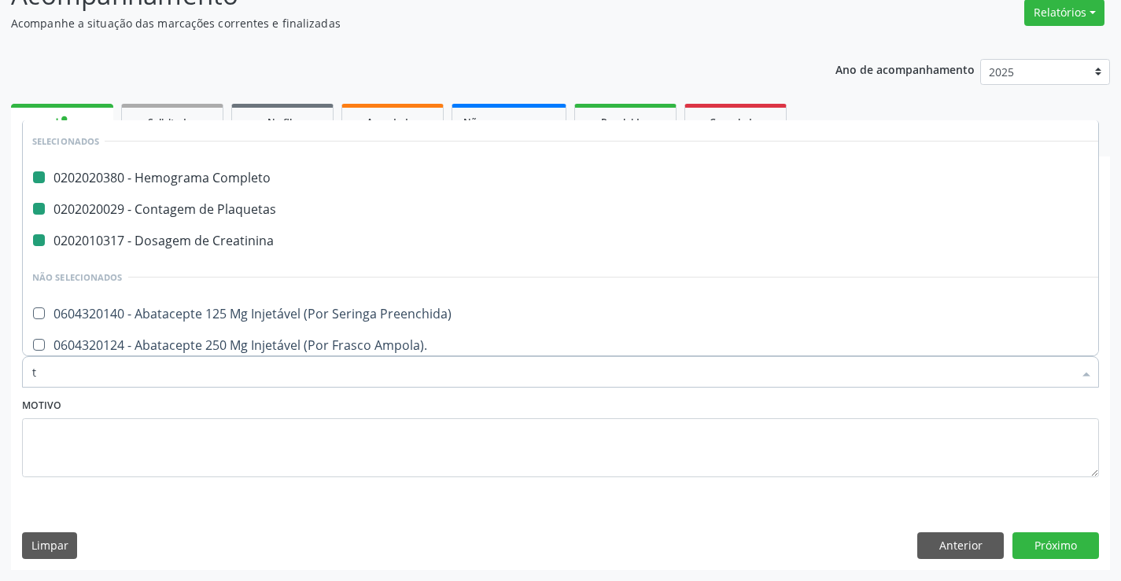
type input "te"
checkbox Completo "false"
checkbox Plaquetas "false"
checkbox Creatinina "false"
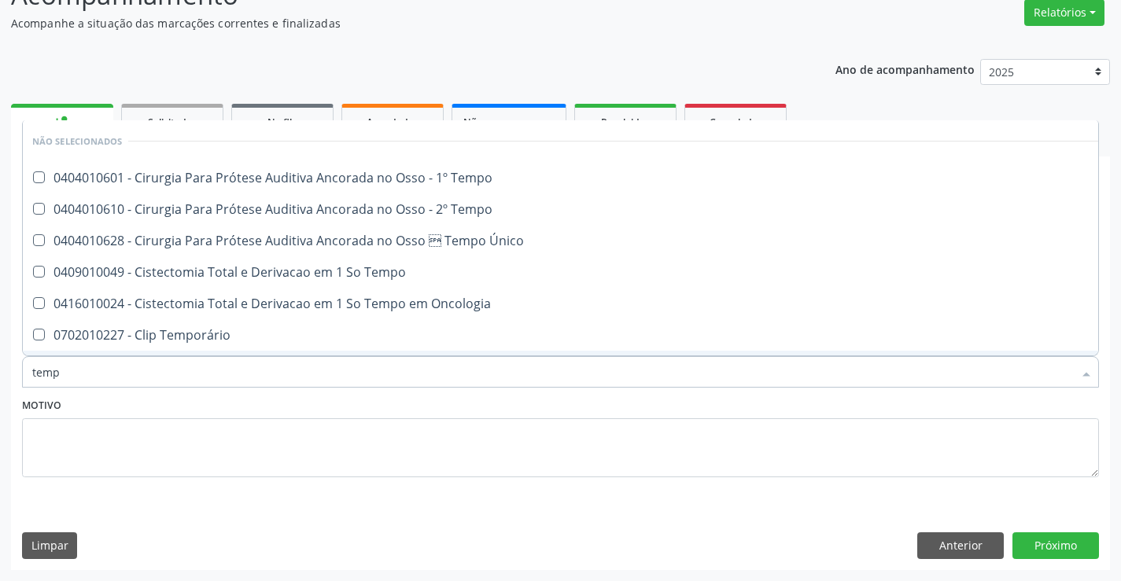
type input "tempo"
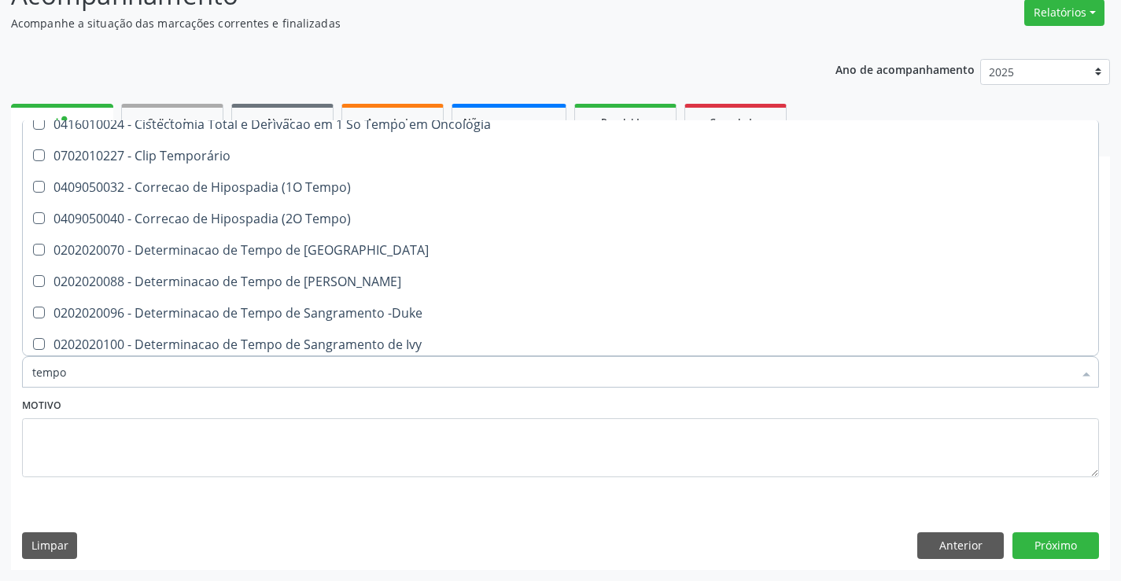
scroll to position [236, 0]
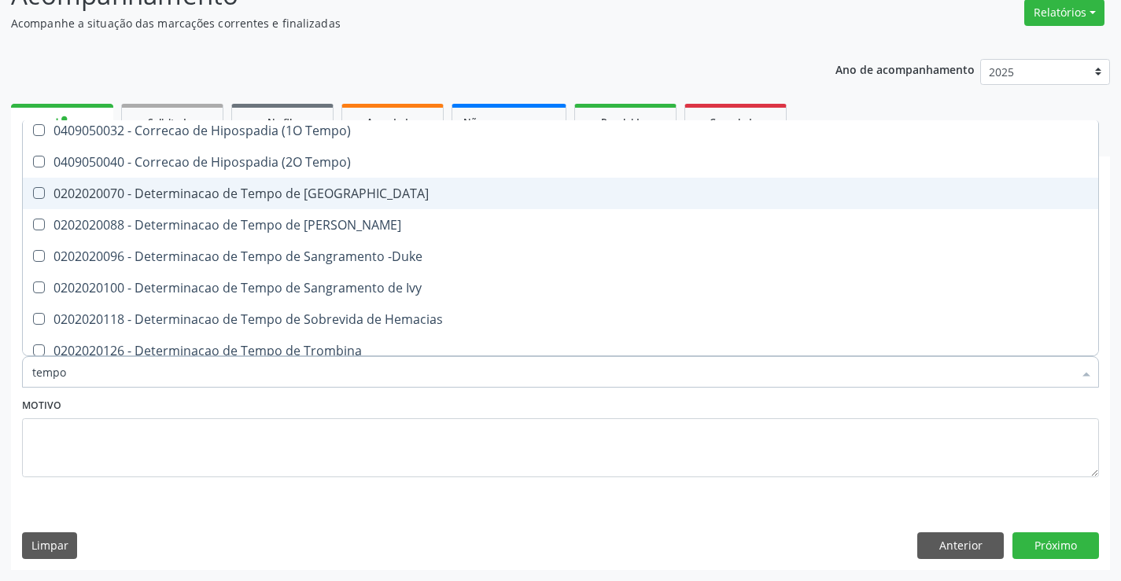
click at [406, 187] on div "0202020070 - Determinacao de Tempo de [GEOGRAPHIC_DATA]" at bounding box center [594, 193] width 1125 height 13
checkbox Coagulacao "true"
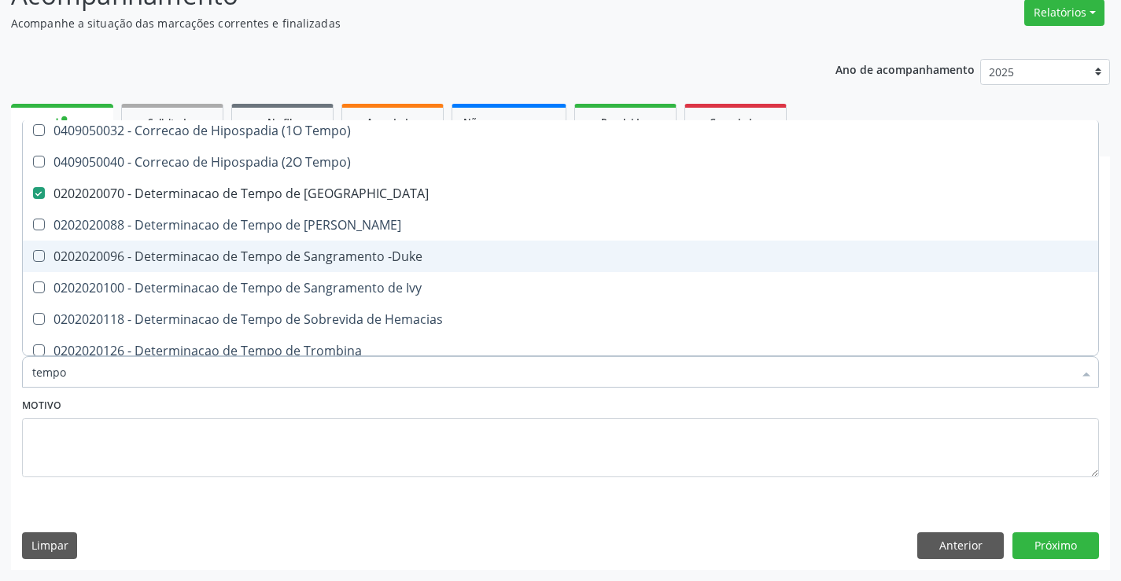
click at [464, 259] on div "0202020096 - Determinacao de Tempo de Sangramento -Duke" at bounding box center [594, 256] width 1125 height 13
checkbox -Duke "true"
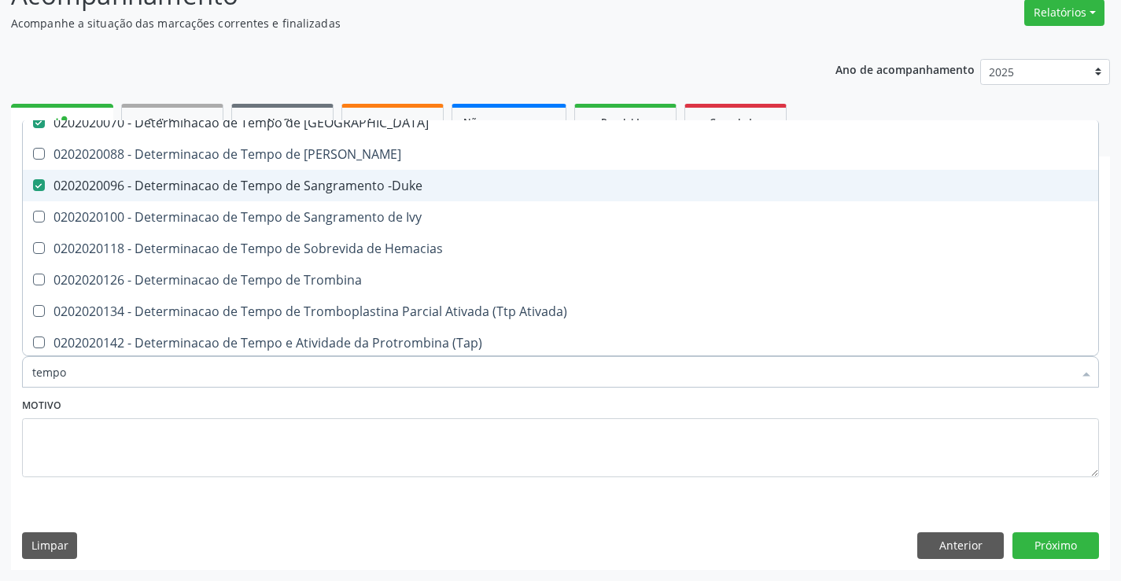
scroll to position [393, 0]
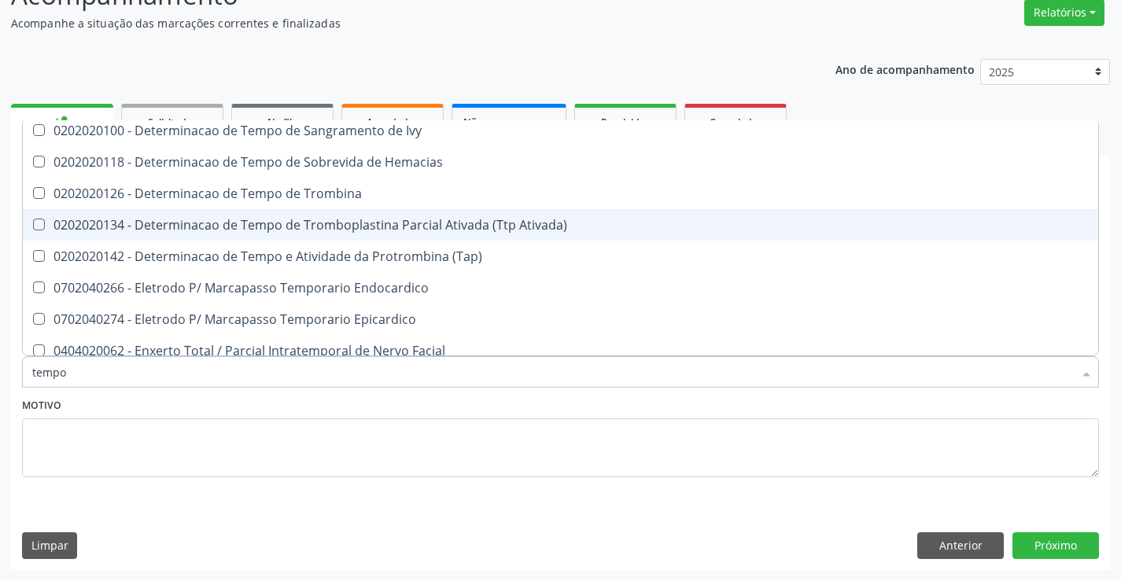
click at [464, 226] on div "0202020134 - Determinacao de Tempo de Tromboplastina Parcial Ativada (Ttp Ativa…" at bounding box center [594, 225] width 1125 height 13
checkbox Ativada\) "true"
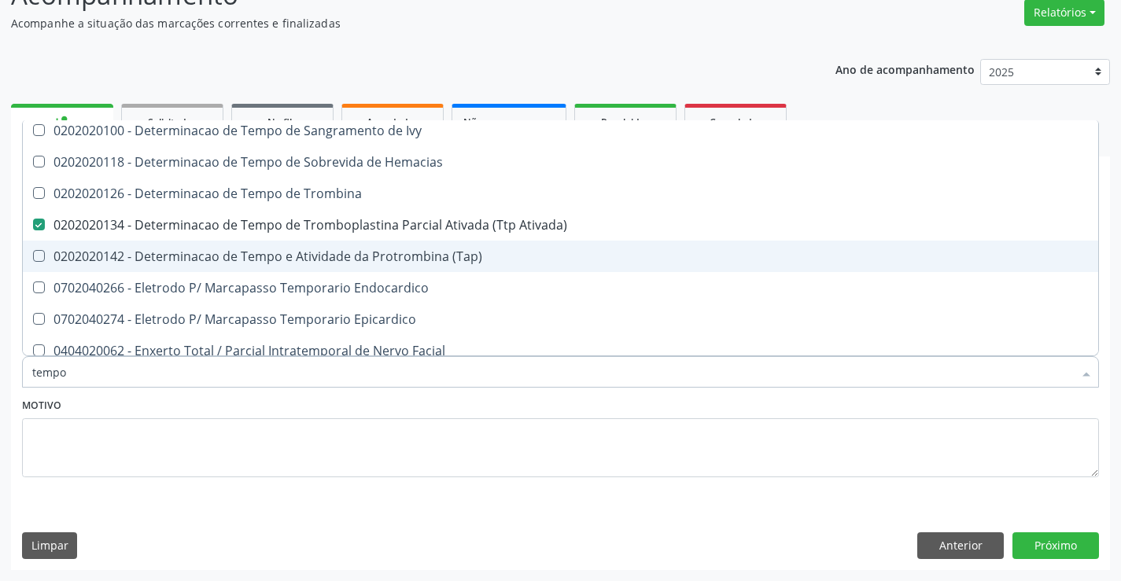
click at [464, 256] on div "0202020142 - Determinacao de Tempo e Atividade da Protrombina (Tap)" at bounding box center [594, 256] width 1125 height 13
checkbox \(Tap\) "true"
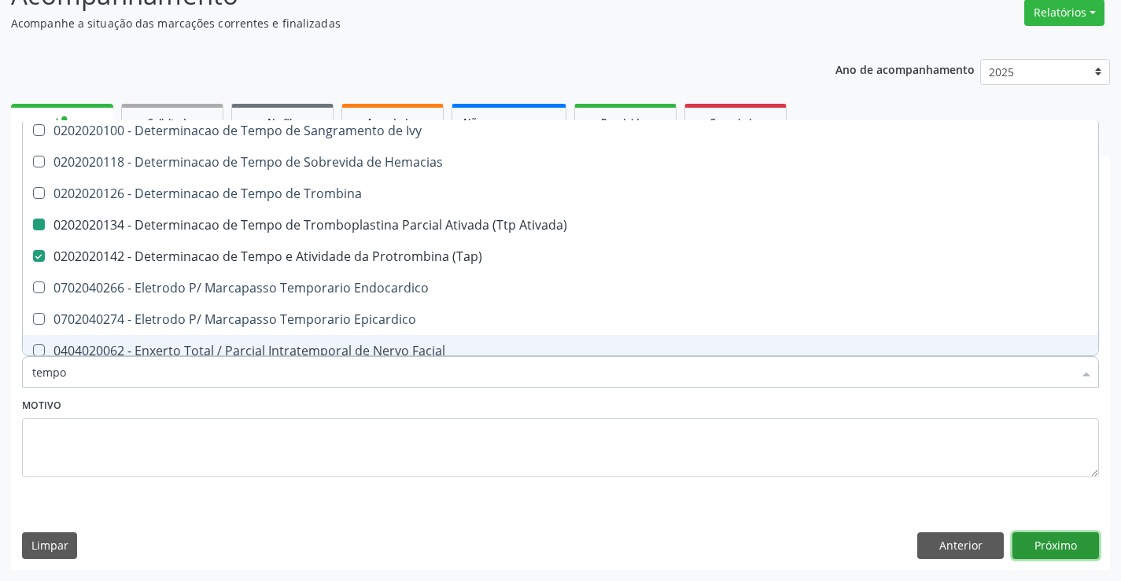
click at [1024, 534] on button "Próximo" at bounding box center [1055, 545] width 87 height 27
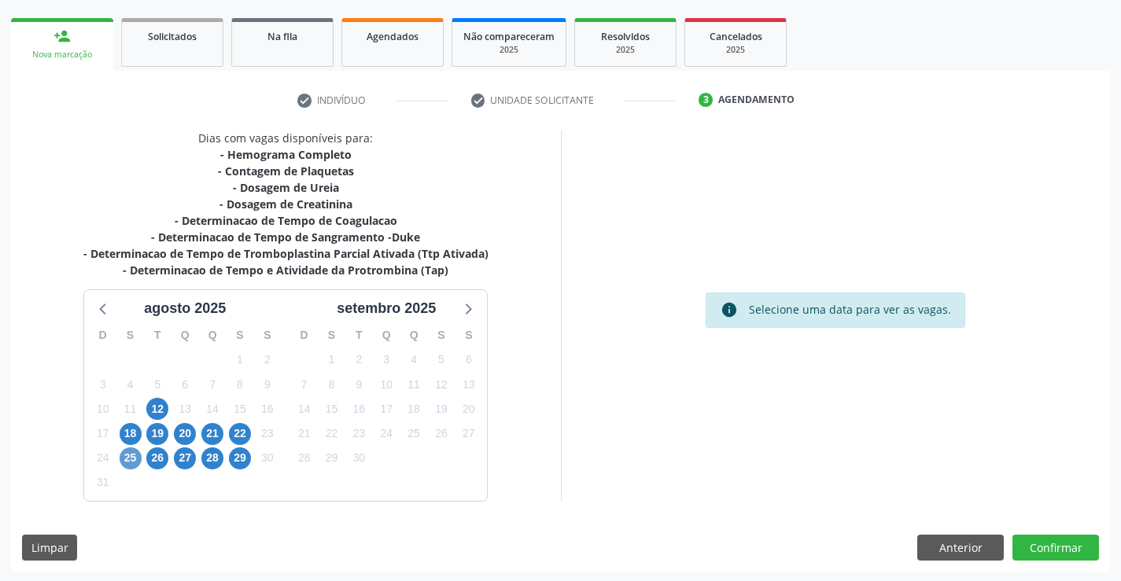
scroll to position [219, 0]
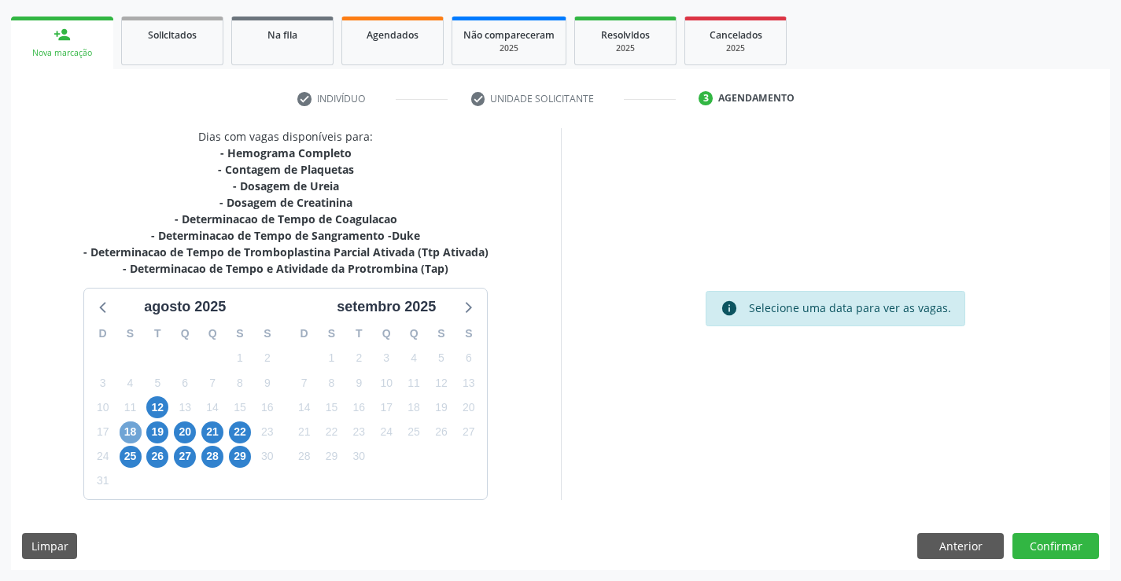
click at [123, 432] on span "18" at bounding box center [131, 433] width 22 height 22
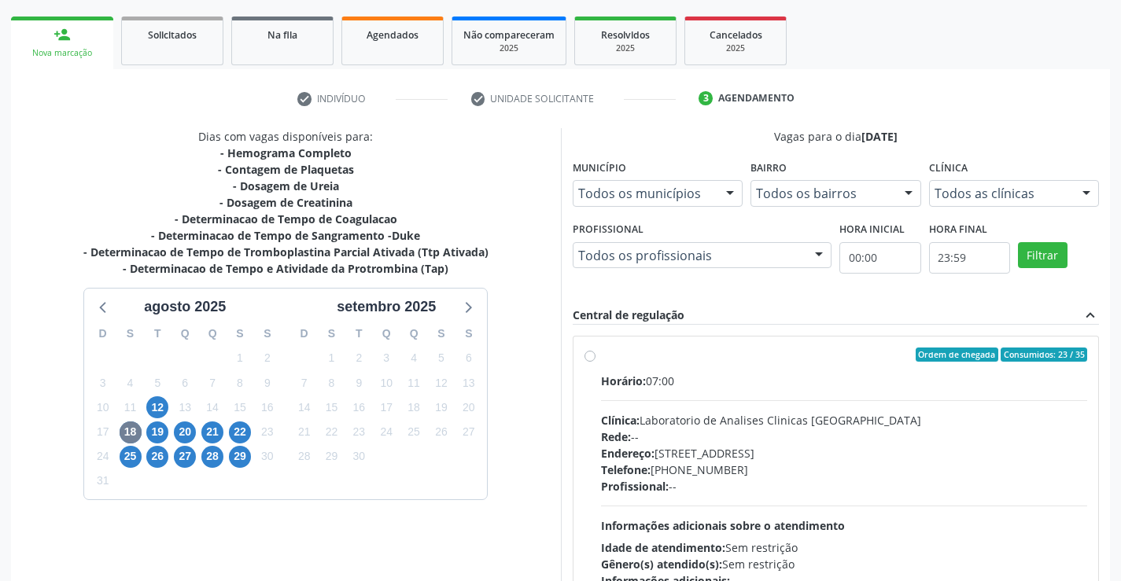
click at [721, 455] on div "Endereço: Terreo, nº 258, Centro, Campo Formoso - BA" at bounding box center [844, 453] width 487 height 17
click at [595, 362] on input "Ordem de chegada Consumidos: 23 / 35 Horário: 07:00 Clínica: Laboratorio de Ana…" at bounding box center [589, 355] width 11 height 14
radio input "true"
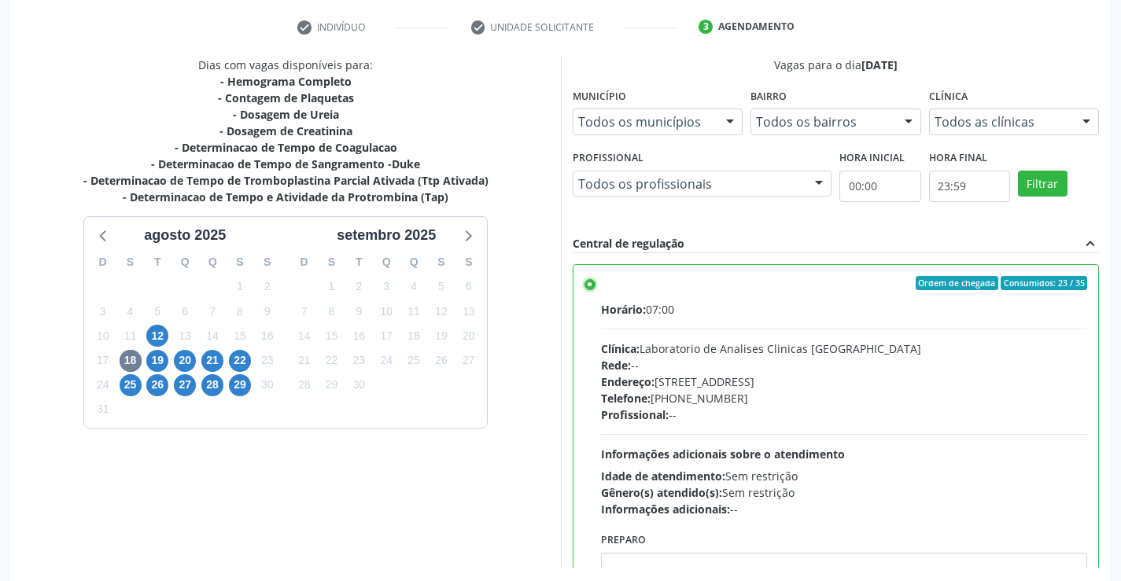
scroll to position [359, 0]
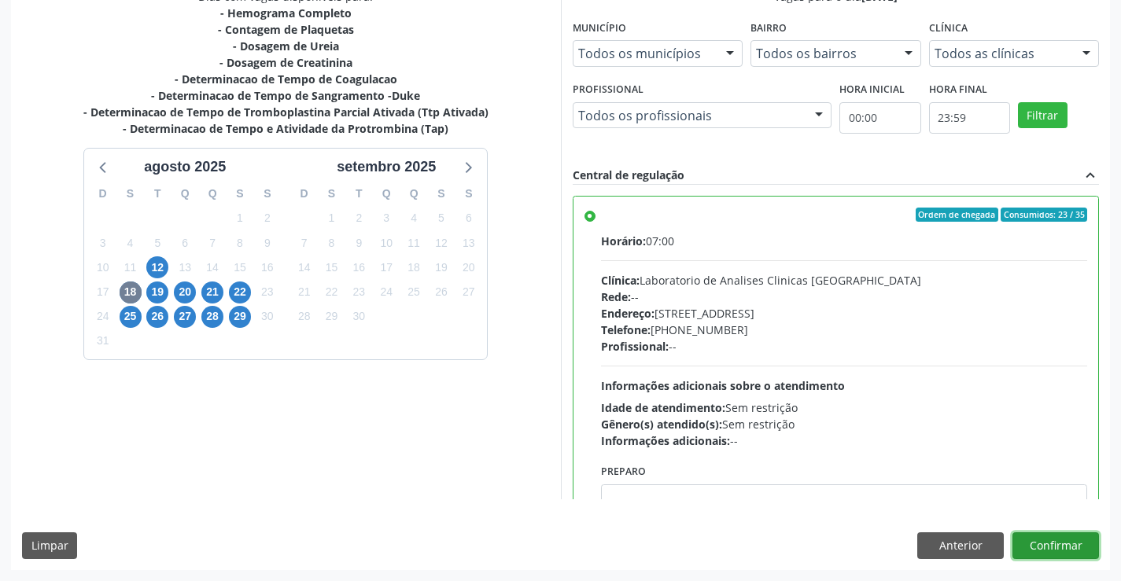
click at [1039, 533] on button "Confirmar" at bounding box center [1055, 545] width 87 height 27
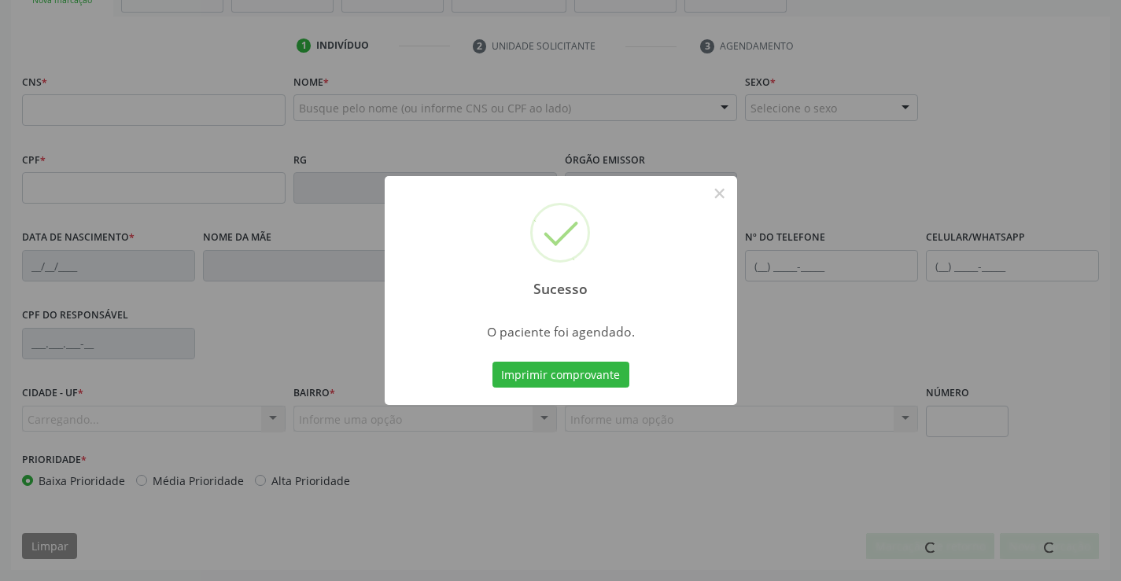
scroll to position [271, 0]
click at [492, 362] on button "Imprimir comprovante" at bounding box center [560, 375] width 137 height 27
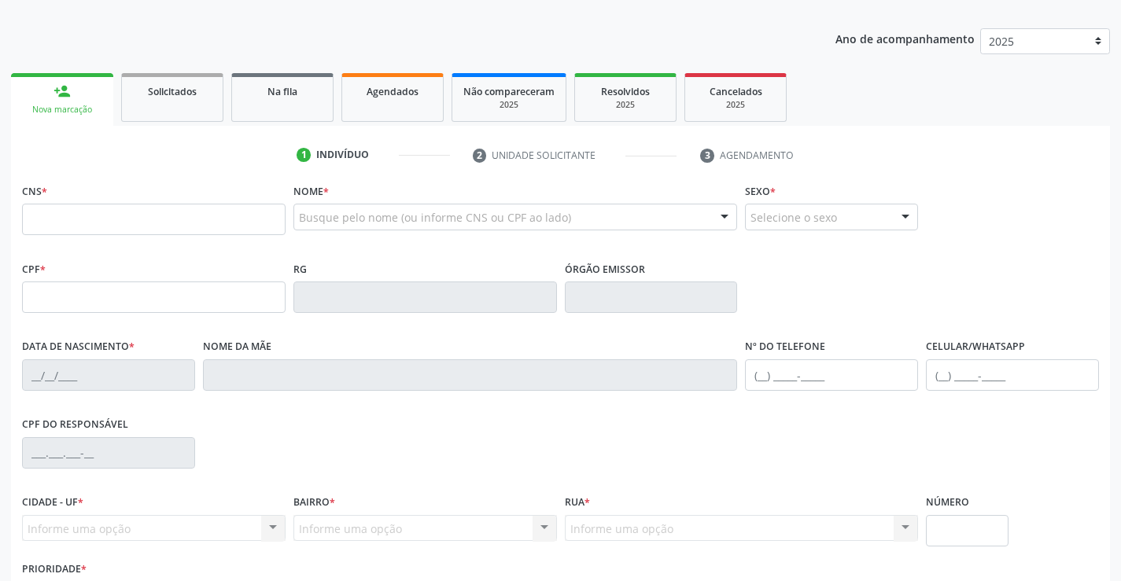
scroll to position [0, 0]
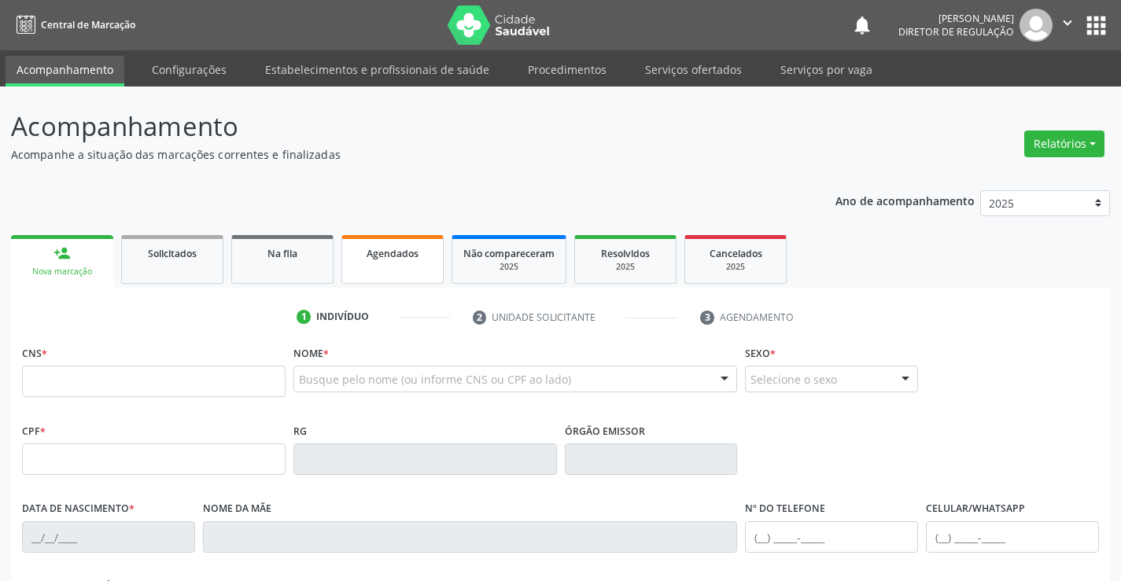
click at [392, 255] on span "Agendados" at bounding box center [392, 253] width 52 height 13
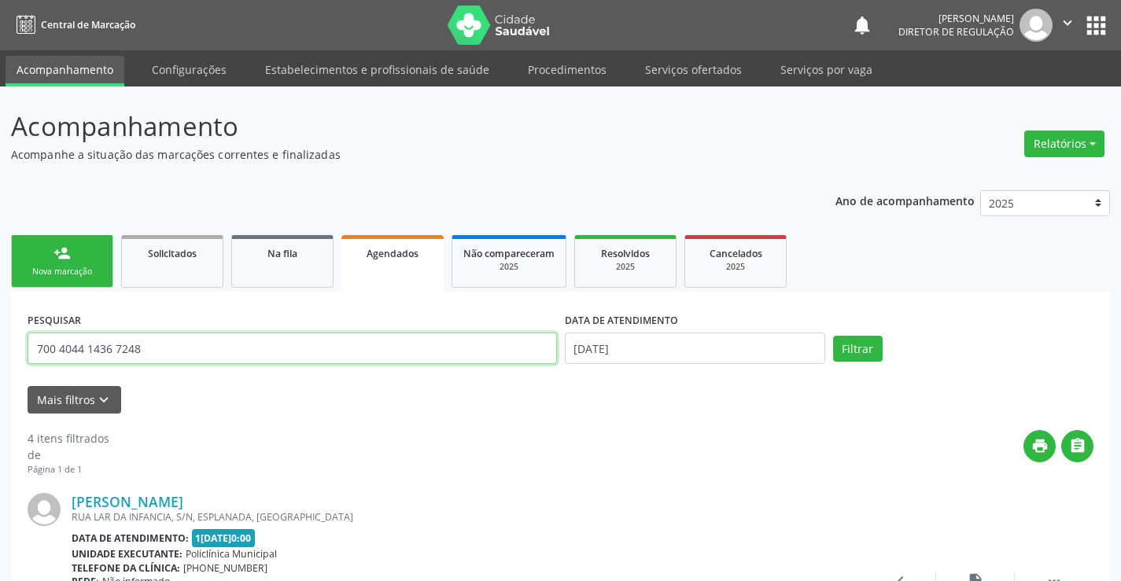
click at [166, 354] on input "700 4044 1436 7248" at bounding box center [292, 348] width 529 height 31
type input "7"
type input "700006709350309"
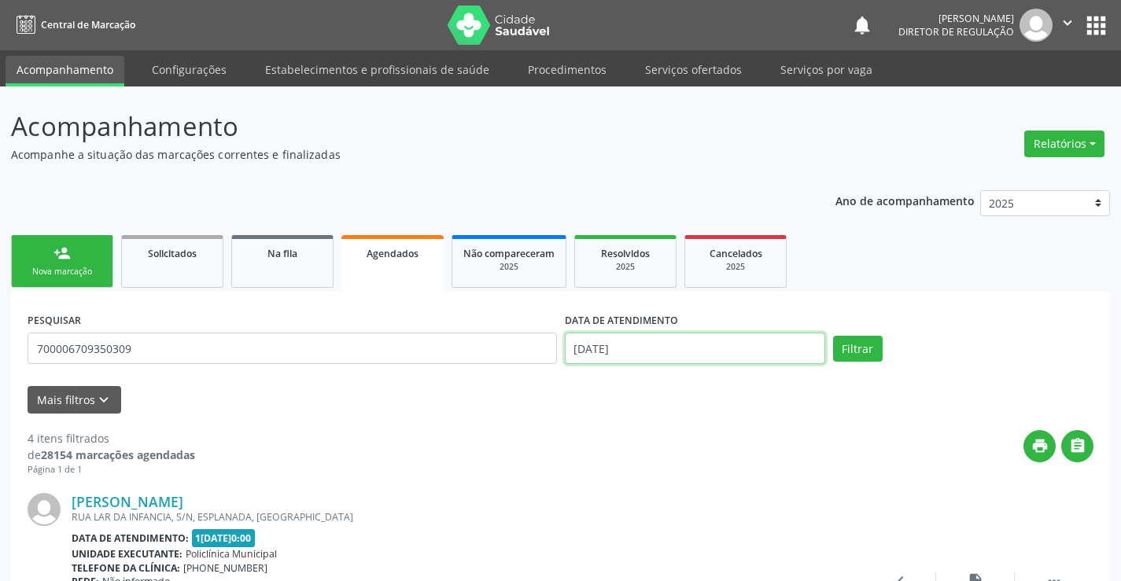
click at [700, 337] on input "[DATE]" at bounding box center [695, 348] width 260 height 31
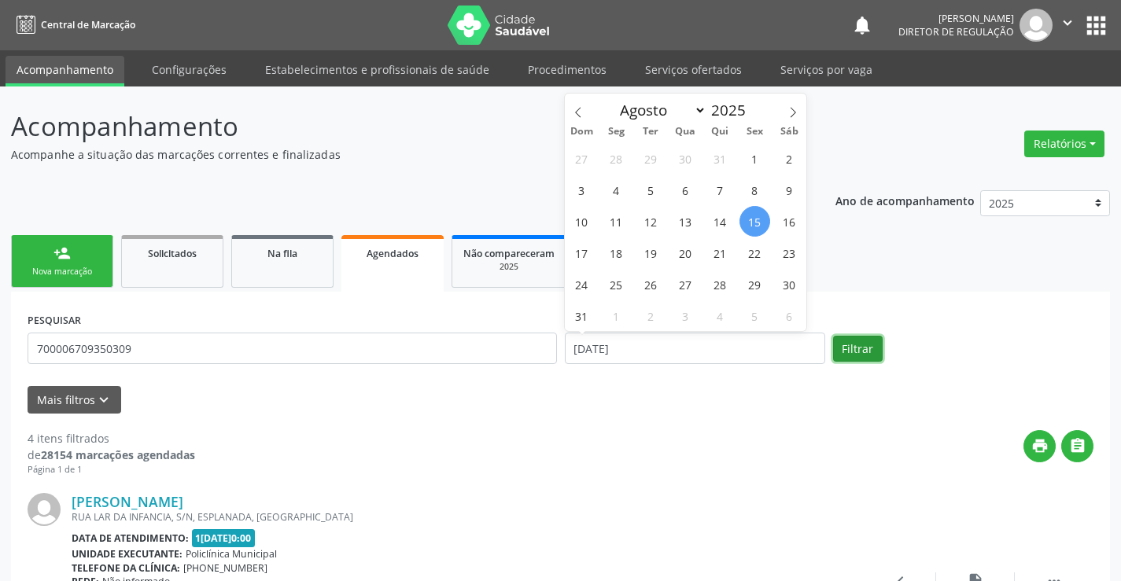
click at [860, 344] on button "Filtrar" at bounding box center [858, 349] width 50 height 27
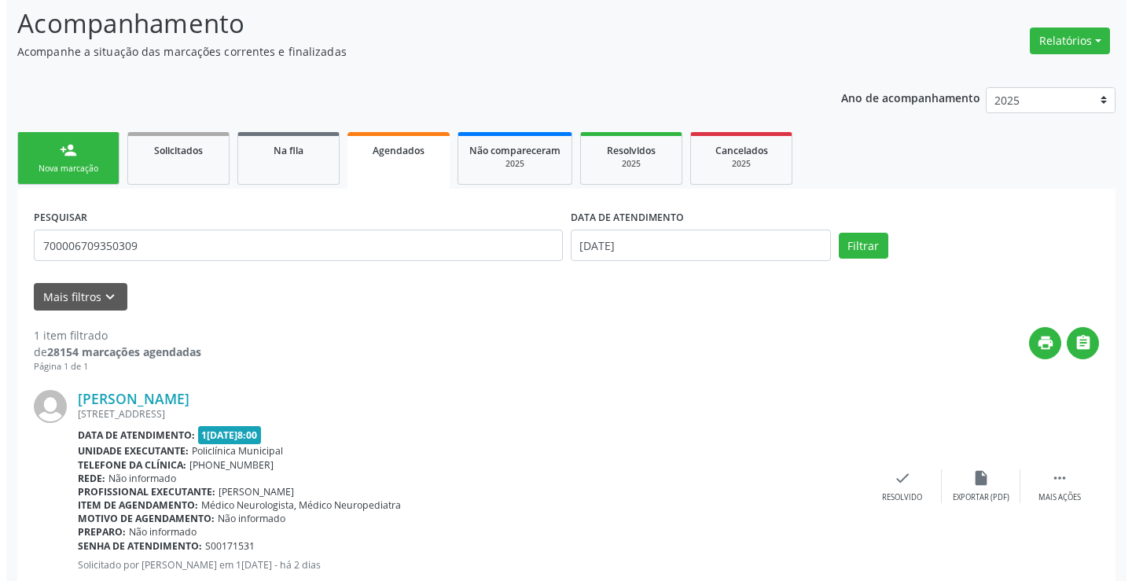
scroll to position [149, 0]
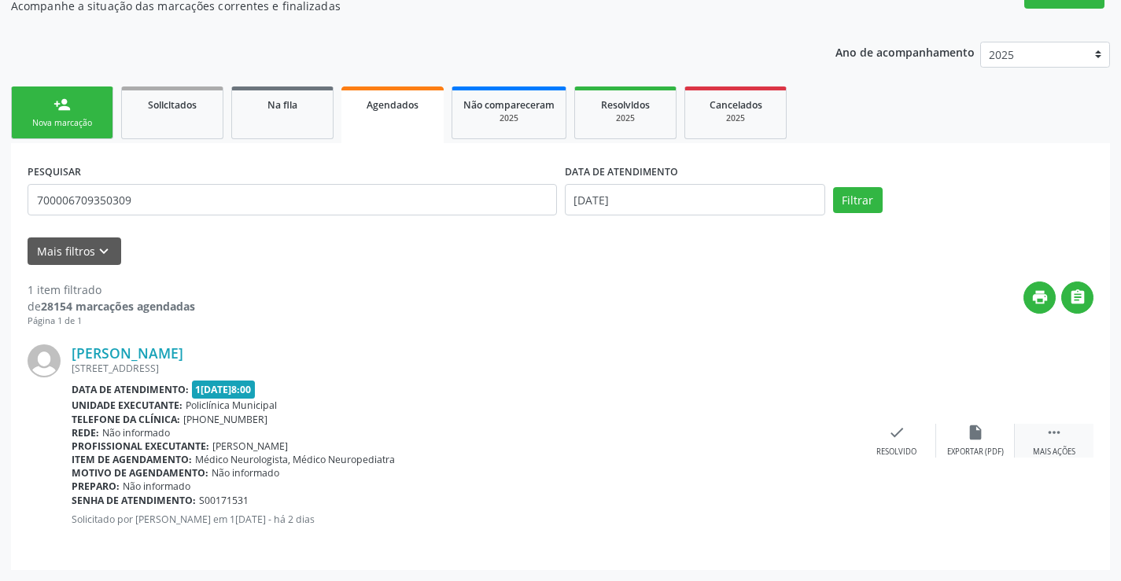
click at [1054, 439] on icon "" at bounding box center [1053, 432] width 17 height 17
click at [798, 433] on div "cancel Cancelar" at bounding box center [818, 441] width 79 height 34
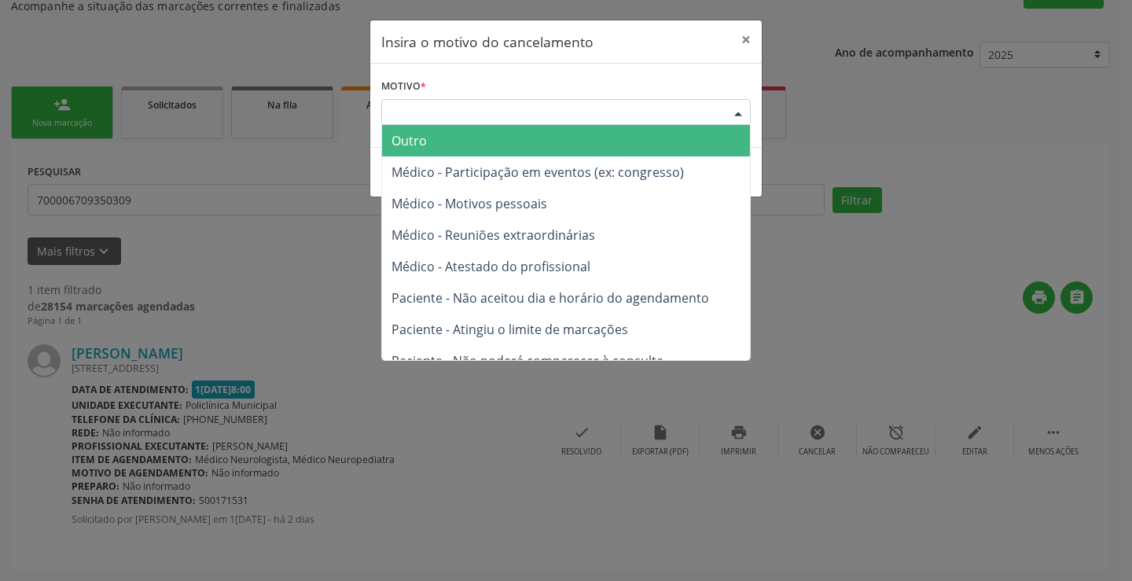
click at [710, 113] on div "Escolha o motivo" at bounding box center [566, 112] width 370 height 27
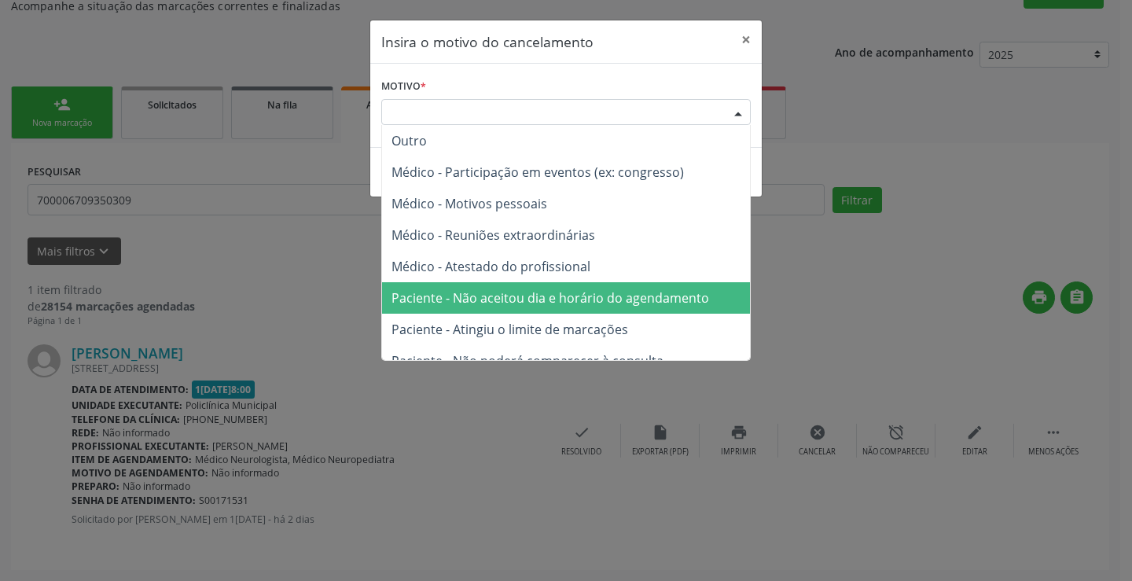
click at [657, 290] on span "Paciente - Não aceitou dia e horário do agendamento" at bounding box center [551, 297] width 318 height 17
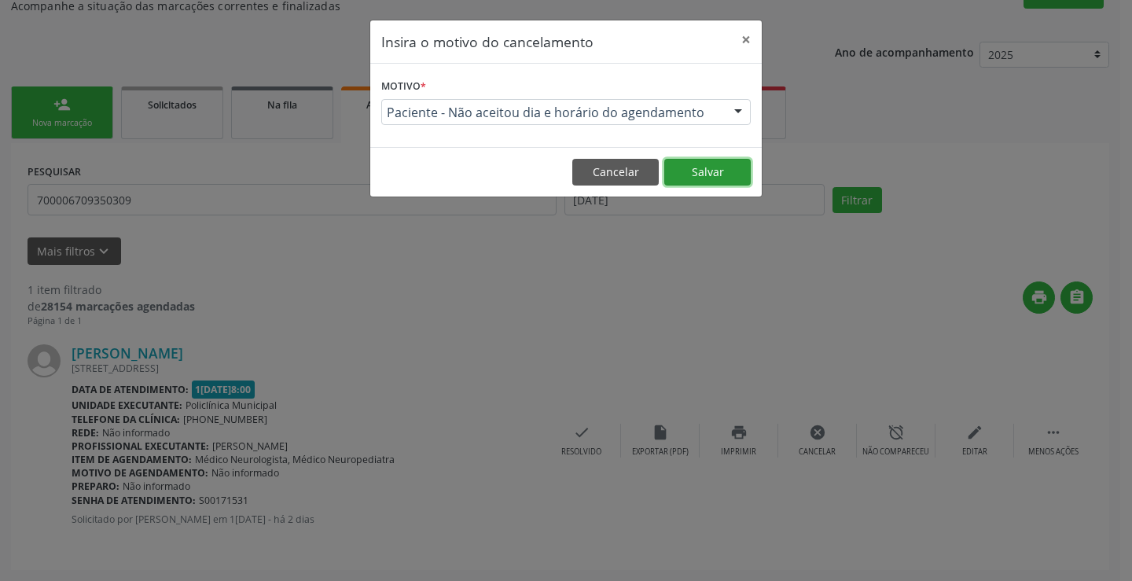
click at [706, 160] on button "Salvar" at bounding box center [708, 172] width 87 height 27
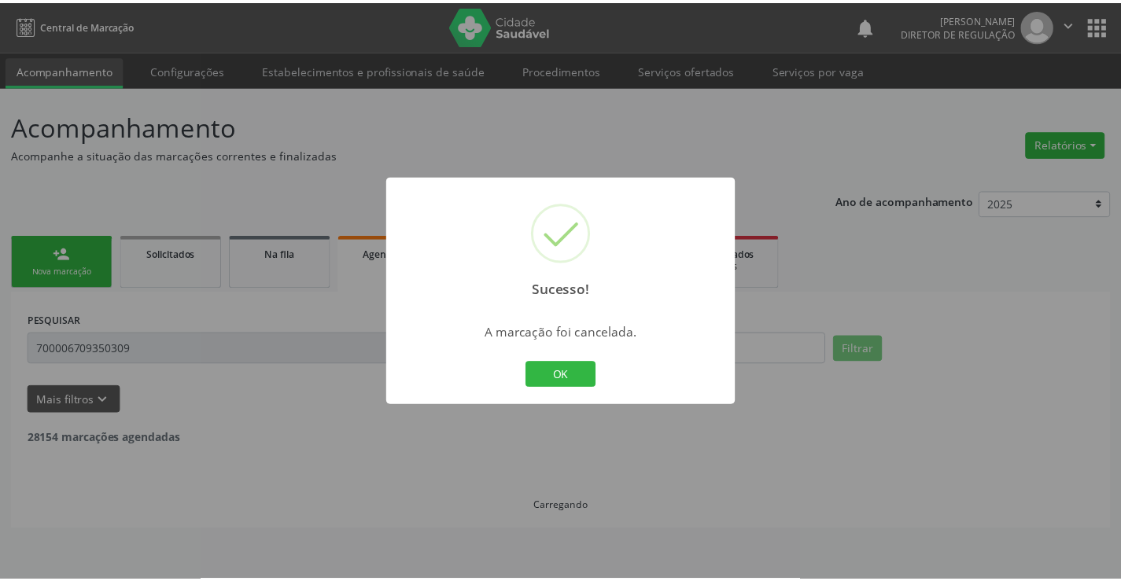
scroll to position [0, 0]
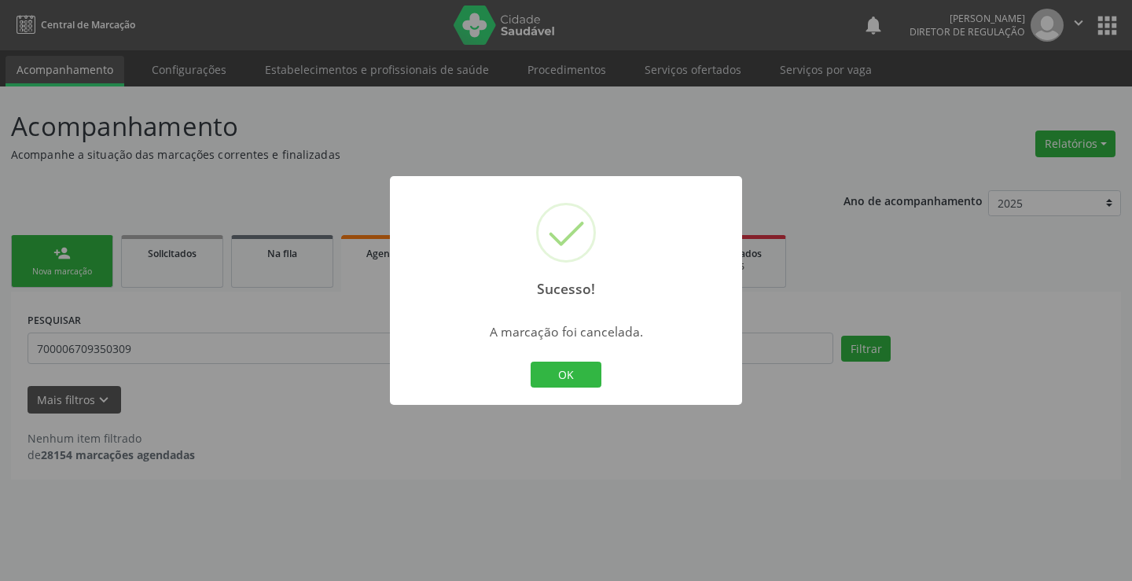
click at [621, 382] on div "Sucesso! × A marcação foi cancelada. OK Cancel" at bounding box center [566, 291] width 352 height 230
click at [599, 379] on button "OK" at bounding box center [566, 375] width 71 height 27
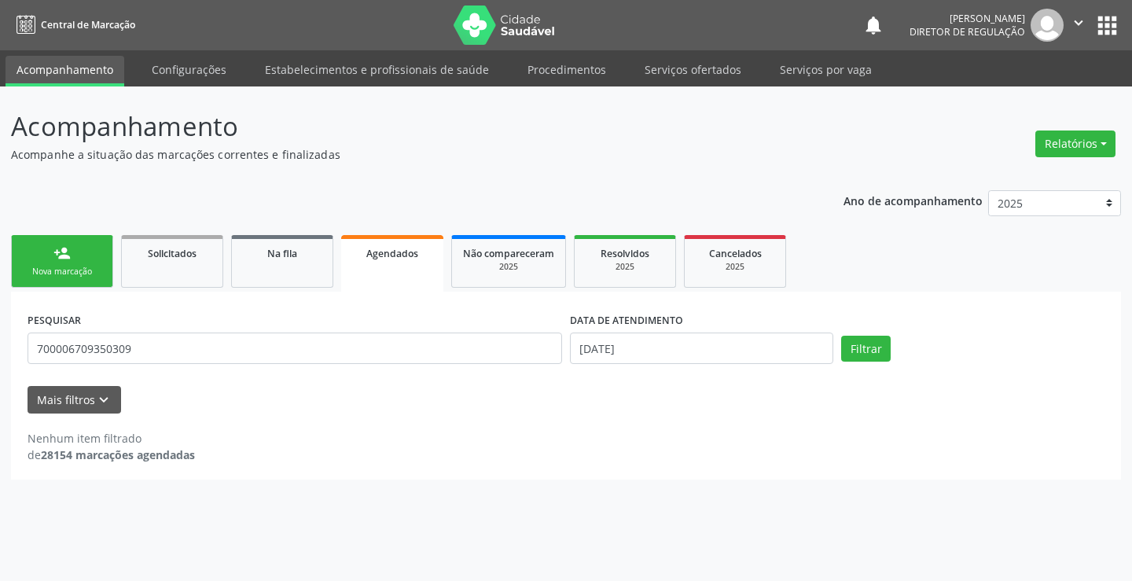
click at [80, 266] on div "Nova marcação" at bounding box center [62, 272] width 79 height 12
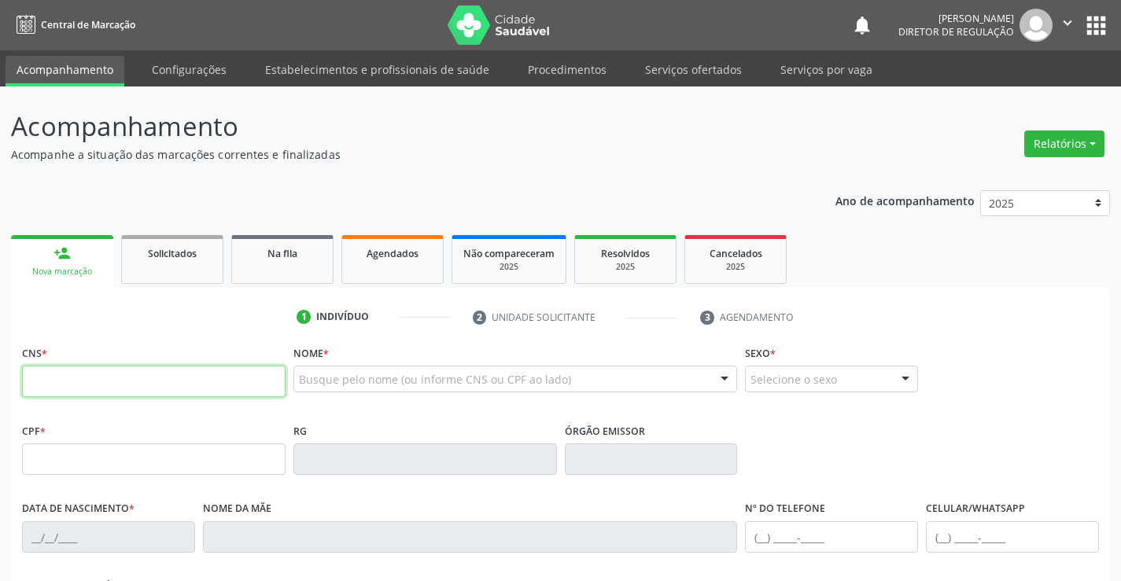
click at [111, 389] on input "text" at bounding box center [153, 381] width 263 height 31
type input "701 0078 9056 5499"
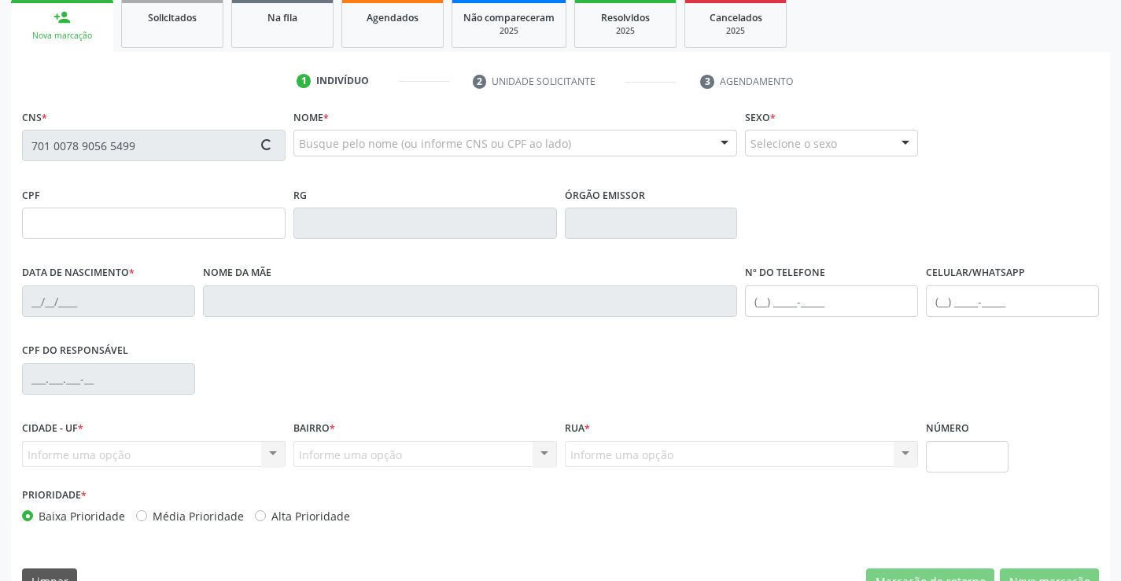
type input "11/06/2012"
type input "(74) 99915-8571"
type input "089.168.415-85"
type input "S/N"
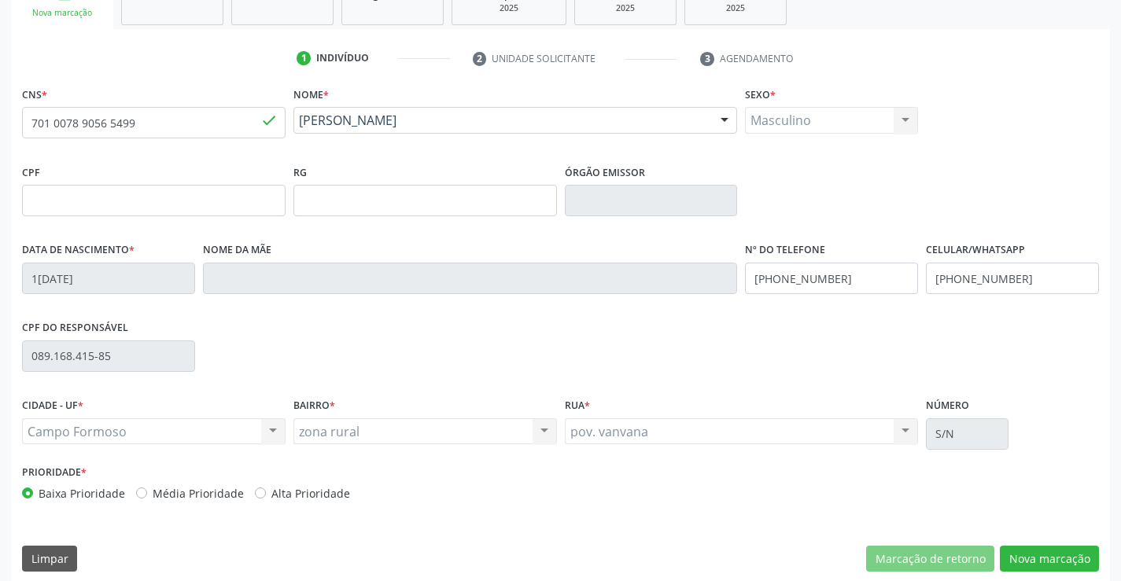
scroll to position [271, 0]
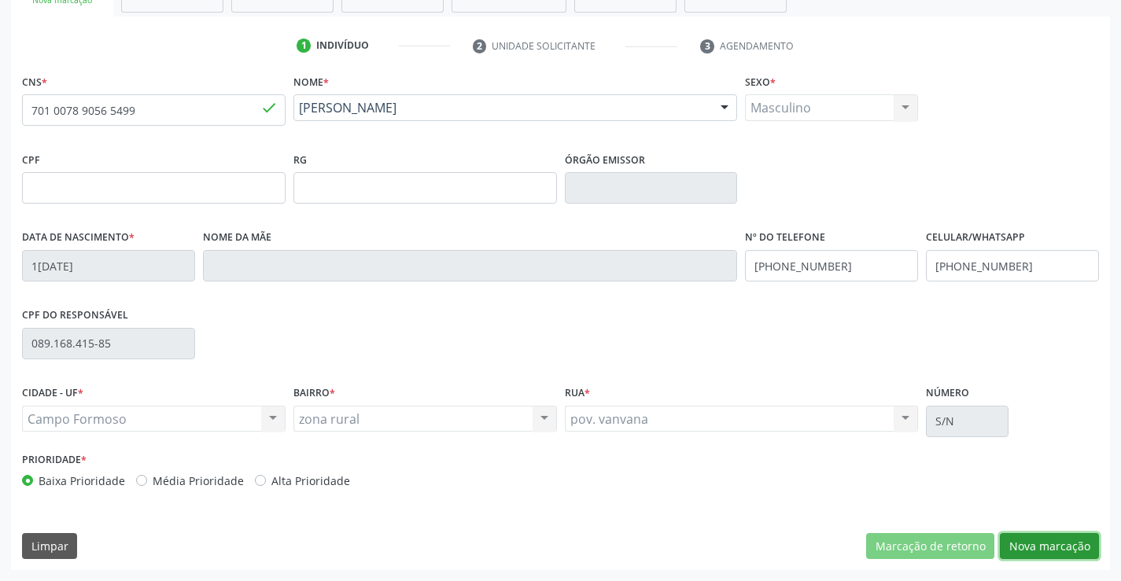
click at [1029, 547] on button "Nova marcação" at bounding box center [1049, 546] width 99 height 27
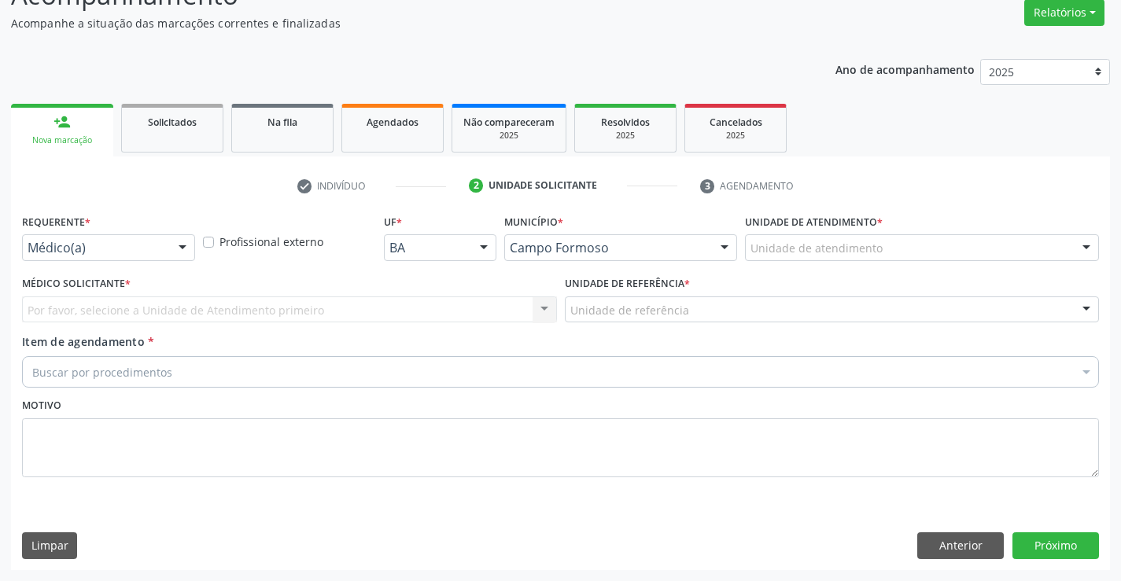
click at [176, 245] on div at bounding box center [183, 248] width 24 height 27
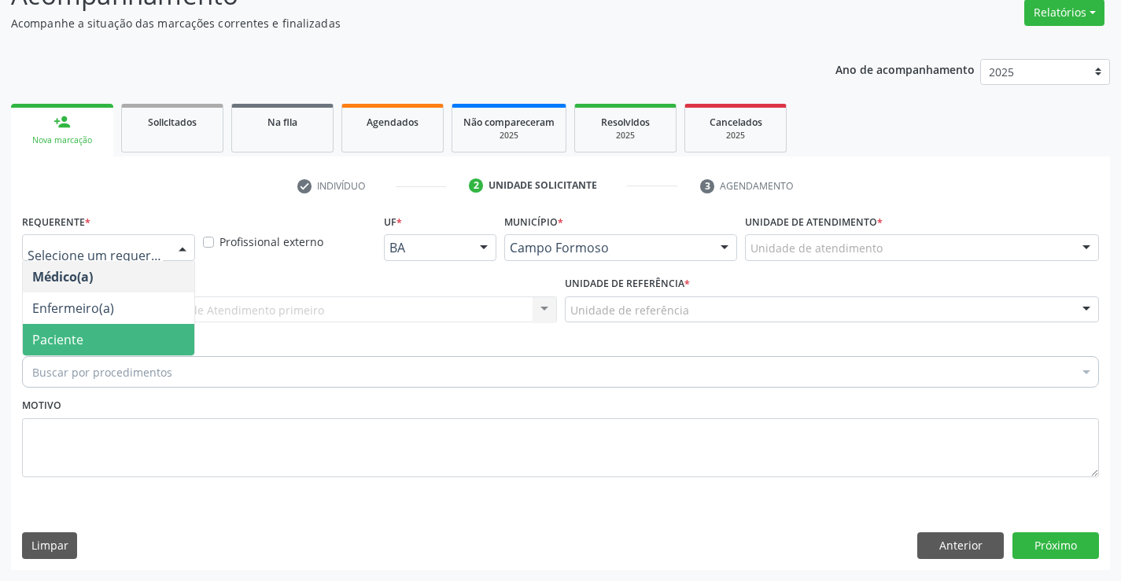
drag, startPoint x: 116, startPoint y: 334, endPoint x: 304, endPoint y: 319, distance: 187.8
click at [127, 333] on span "Paciente" at bounding box center [108, 339] width 171 height 31
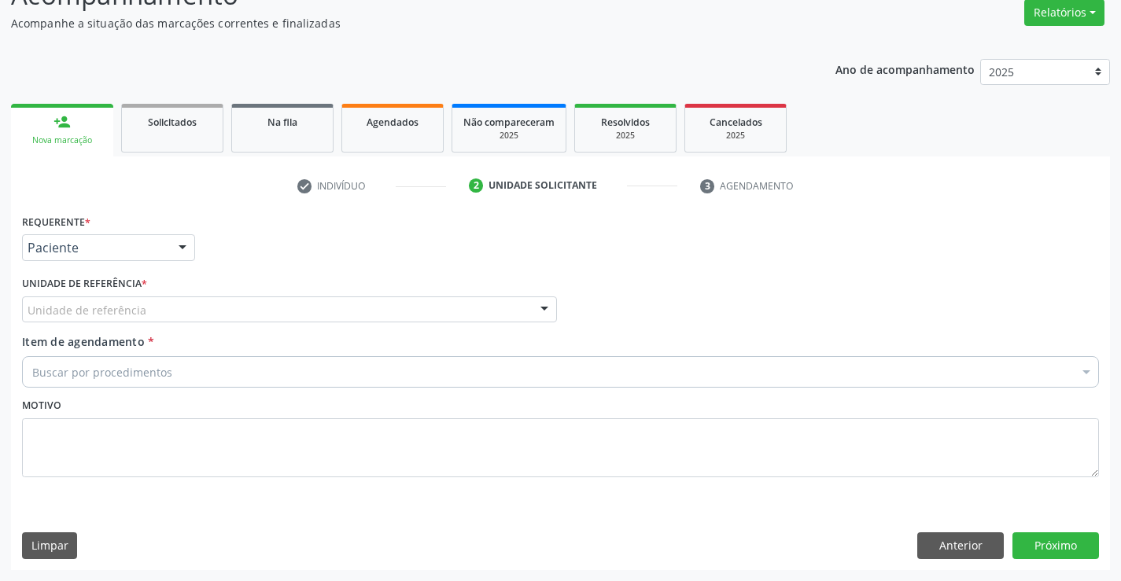
click at [304, 317] on div "Unidade de referência" at bounding box center [289, 309] width 535 height 27
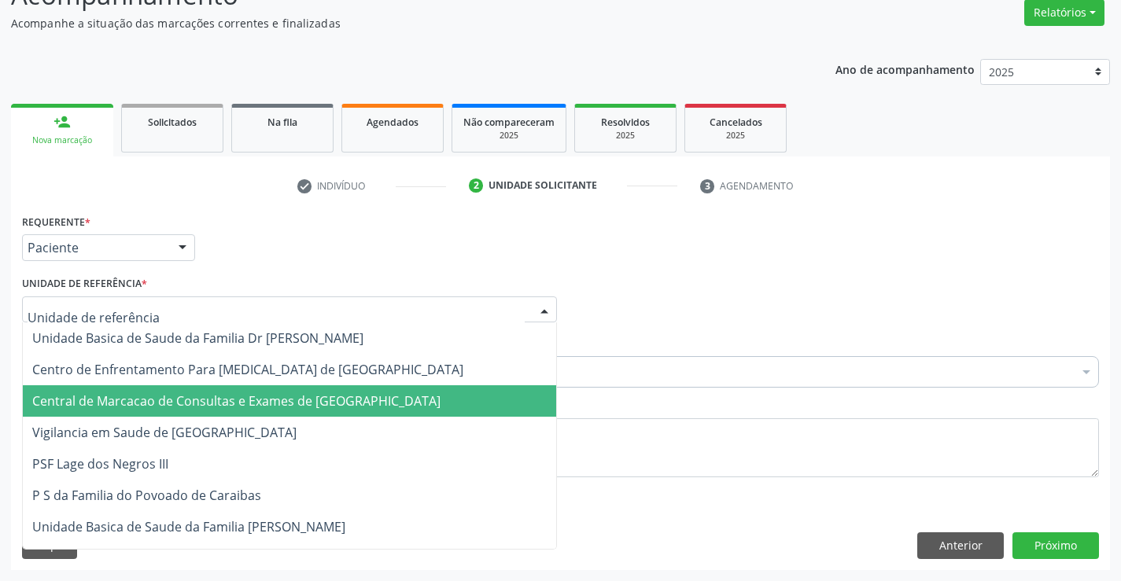
drag, startPoint x: 287, startPoint y: 400, endPoint x: 345, endPoint y: 371, distance: 65.1
click at [289, 398] on span "Central de Marcacao de Consultas e Exames de [GEOGRAPHIC_DATA]" at bounding box center [236, 400] width 408 height 17
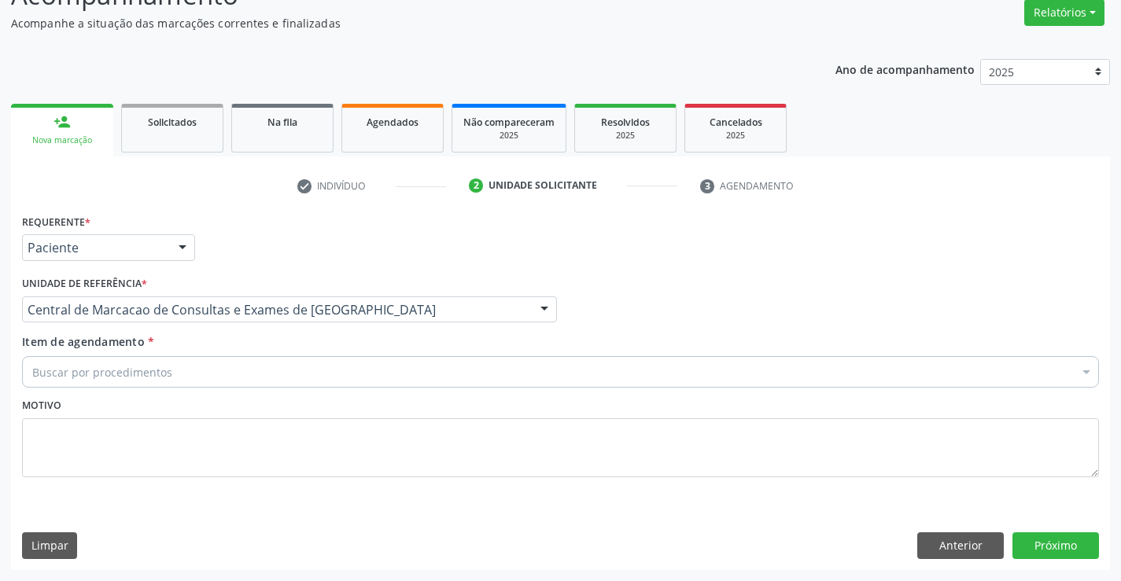
click at [345, 371] on div "Buscar por procedimentos" at bounding box center [560, 371] width 1077 height 31
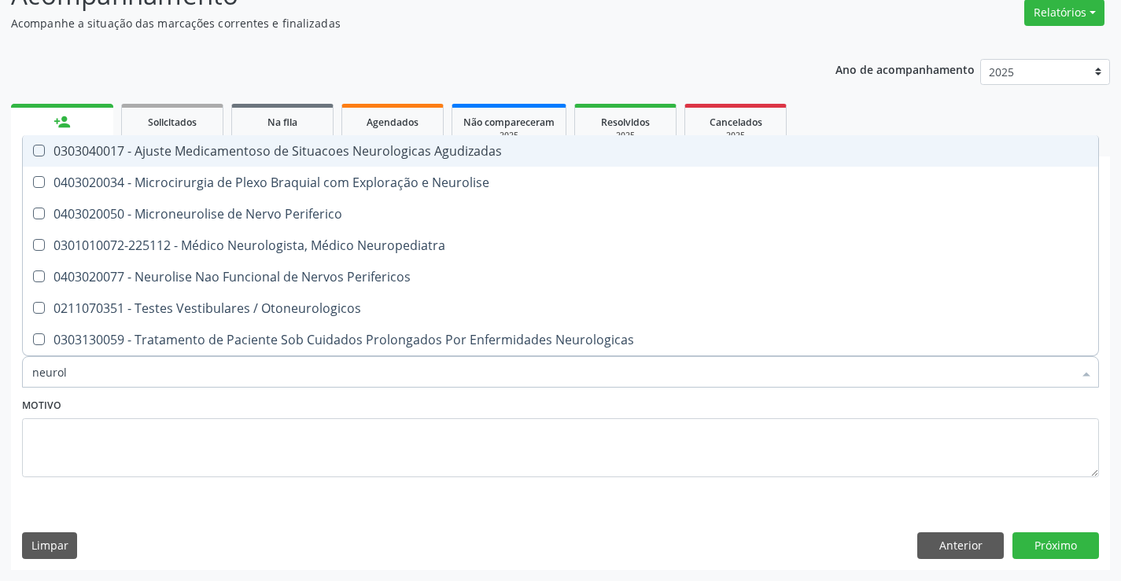
type input "neurolo"
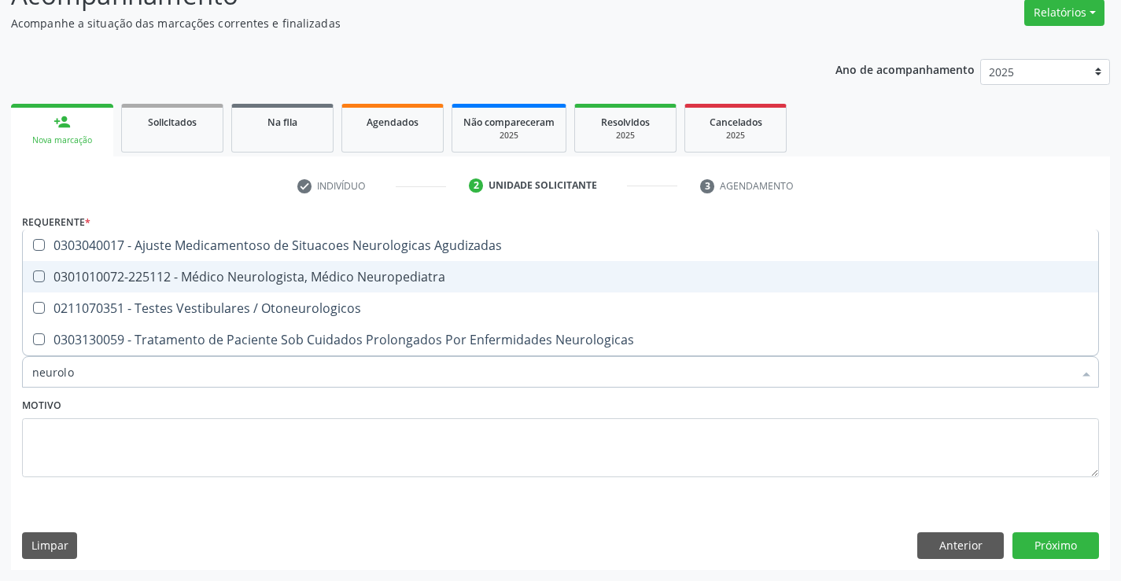
click at [411, 260] on span "0303040017 - Ajuste Medicamentoso de Situacoes Neurologicas Agudizadas" at bounding box center [560, 245] width 1075 height 31
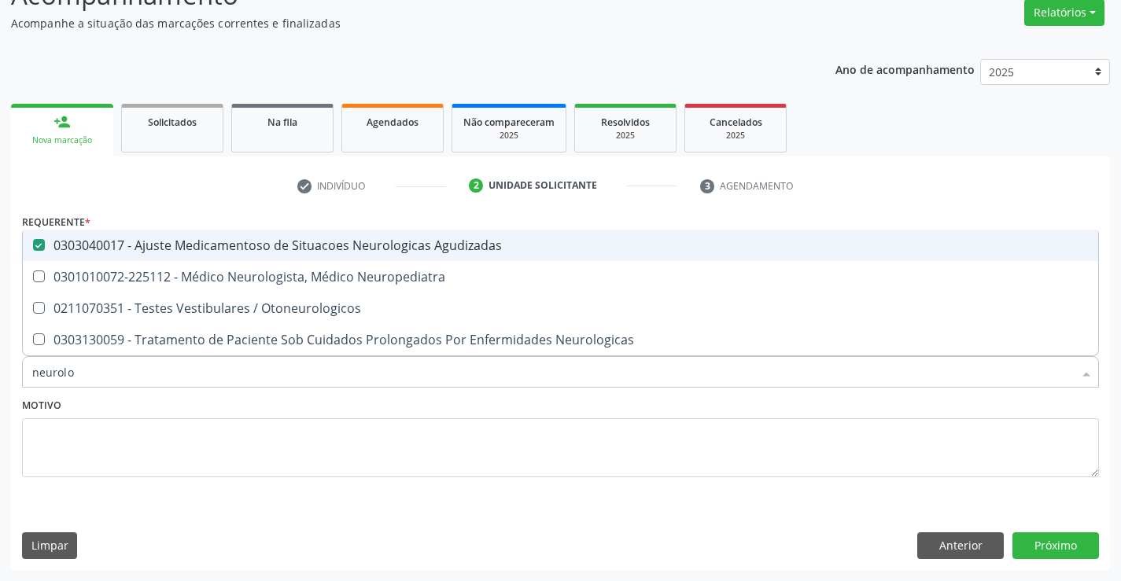
drag, startPoint x: 434, startPoint y: 241, endPoint x: 440, endPoint y: 275, distance: 34.3
click at [434, 245] on div "0303040017 - Ajuste Medicamentoso de Situacoes Neurologicas Agudizadas" at bounding box center [560, 245] width 1056 height 13
checkbox Agudizadas "false"
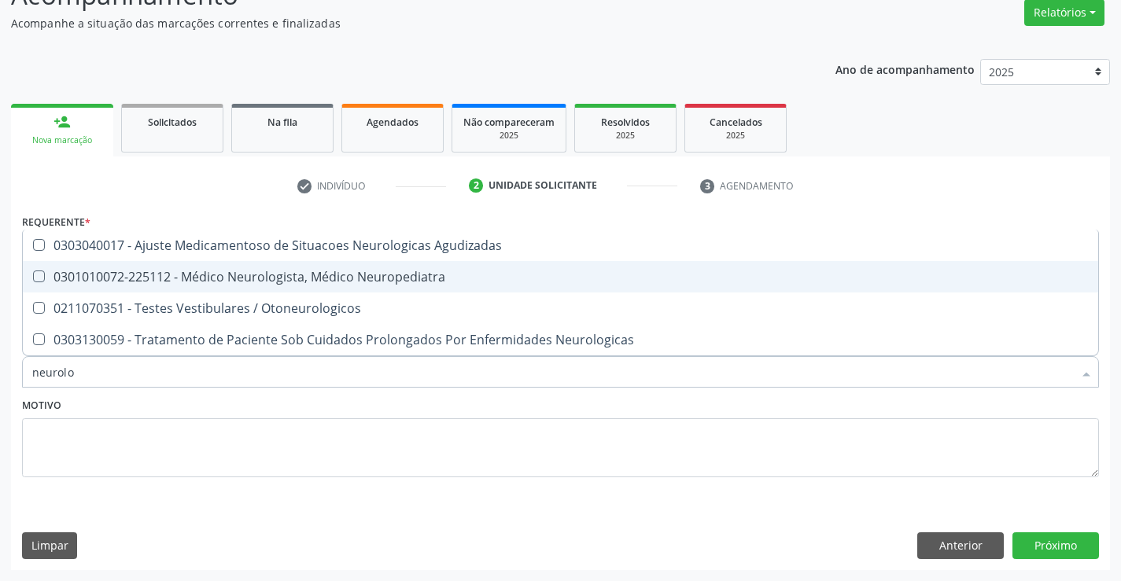
click at [440, 276] on div "0301010072-225112 - Médico Neurologista, Médico Neuropediatra" at bounding box center [560, 277] width 1056 height 13
checkbox Neuropediatra "true"
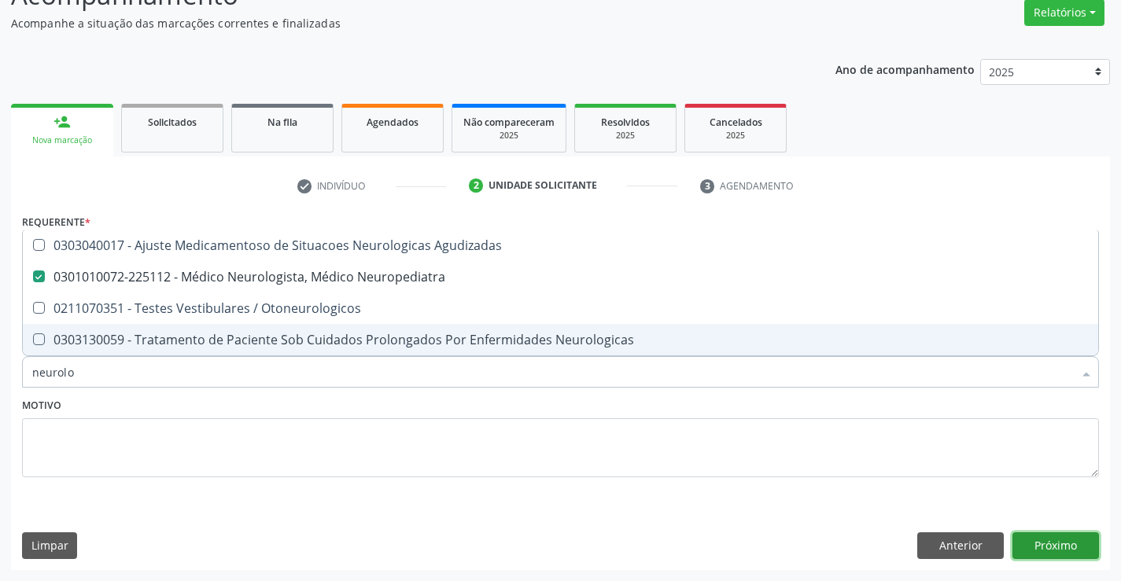
click at [1091, 543] on button "Próximo" at bounding box center [1055, 545] width 87 height 27
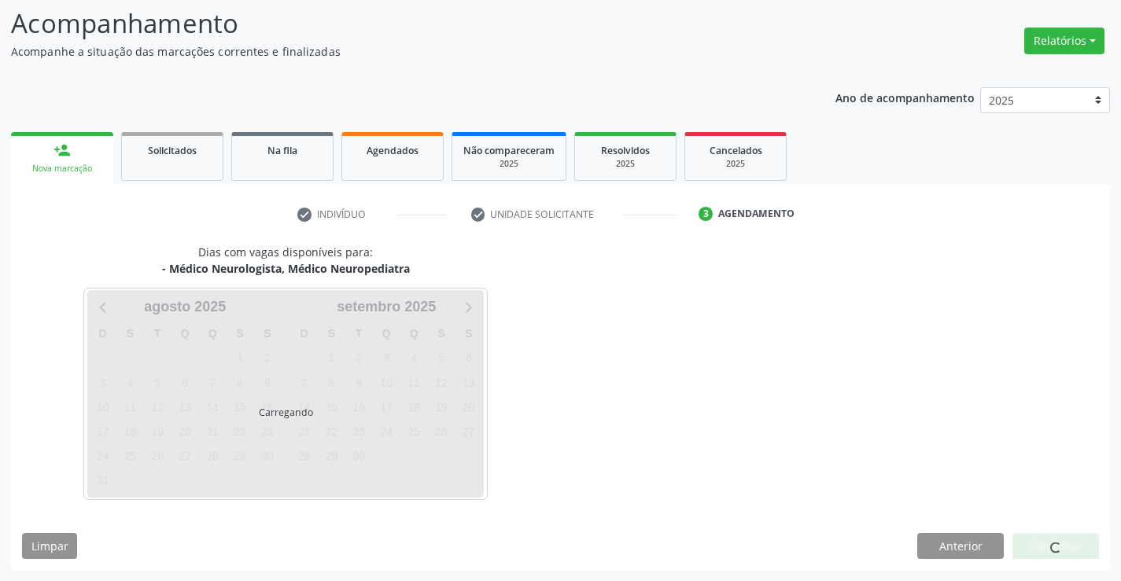
scroll to position [103, 0]
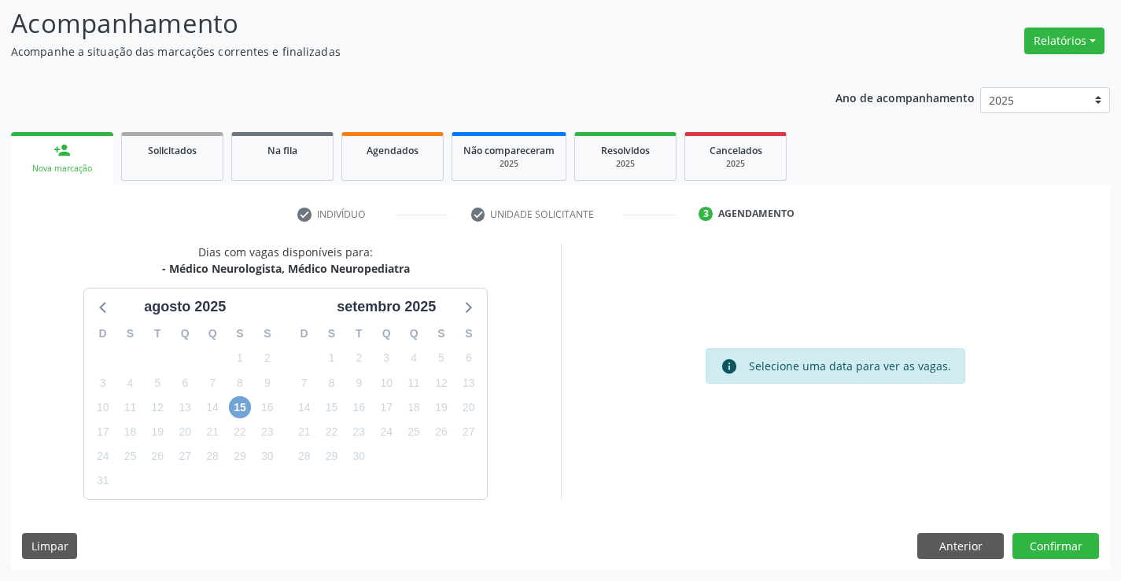
click at [238, 406] on span "15" at bounding box center [240, 407] width 22 height 22
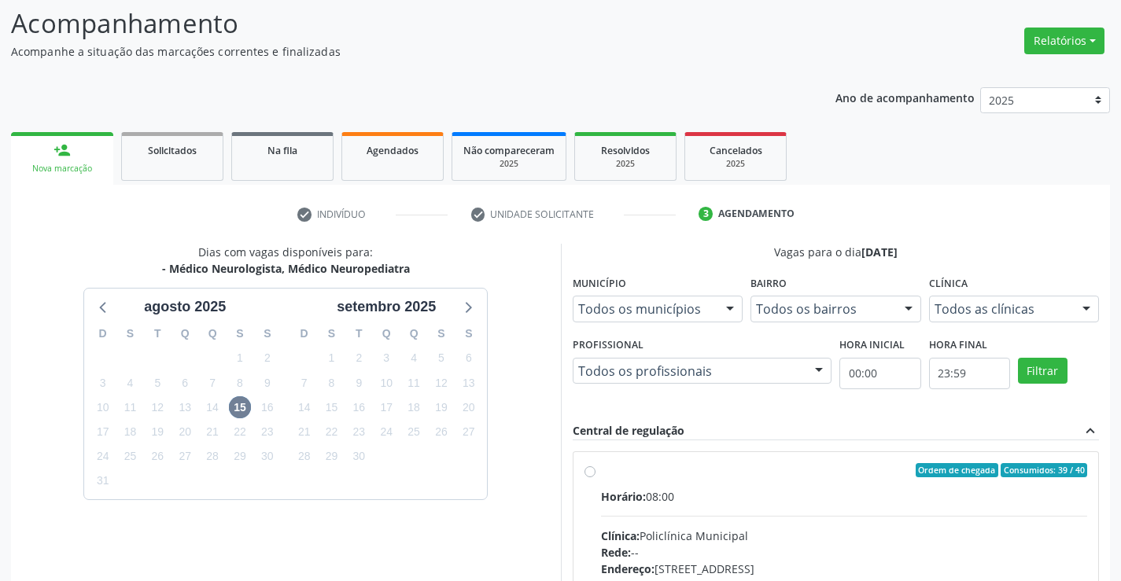
drag, startPoint x: 705, startPoint y: 506, endPoint x: 1132, endPoint y: 458, distance: 428.9
click at [595, 477] on input "Ordem de chegada Consumidos: 39 / 40 Horário: 08:00 Clínica: Policlínica Munici…" at bounding box center [589, 470] width 11 height 14
radio input "true"
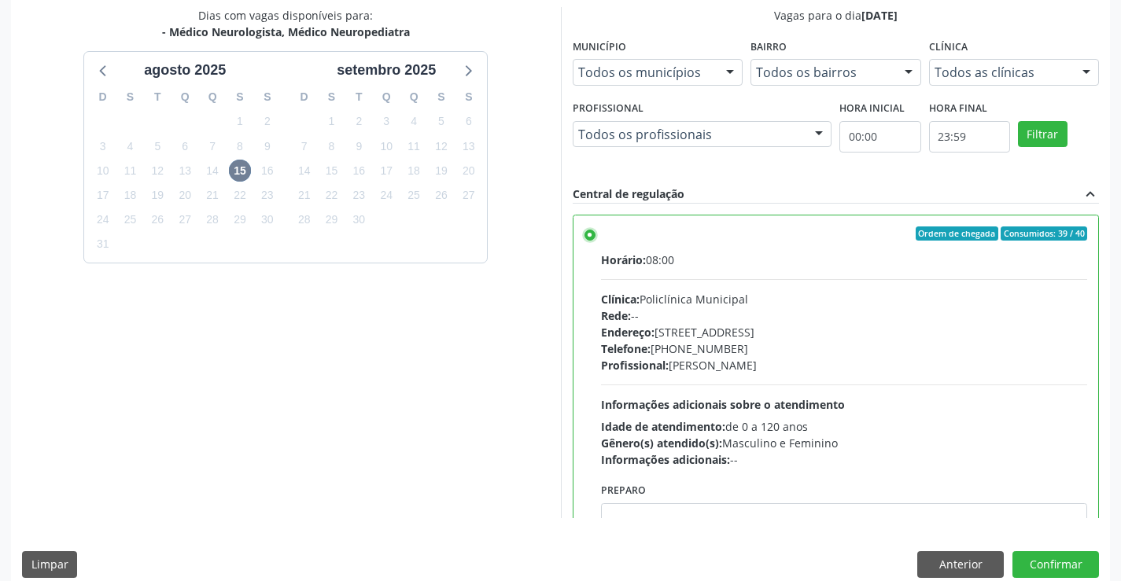
scroll to position [359, 0]
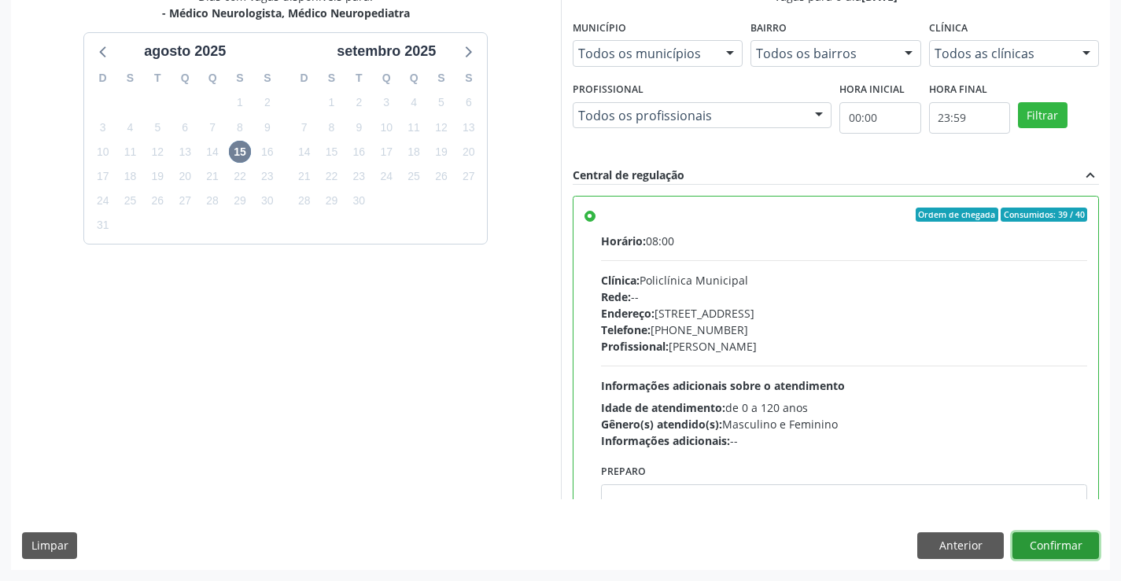
click at [1074, 543] on button "Confirmar" at bounding box center [1055, 545] width 87 height 27
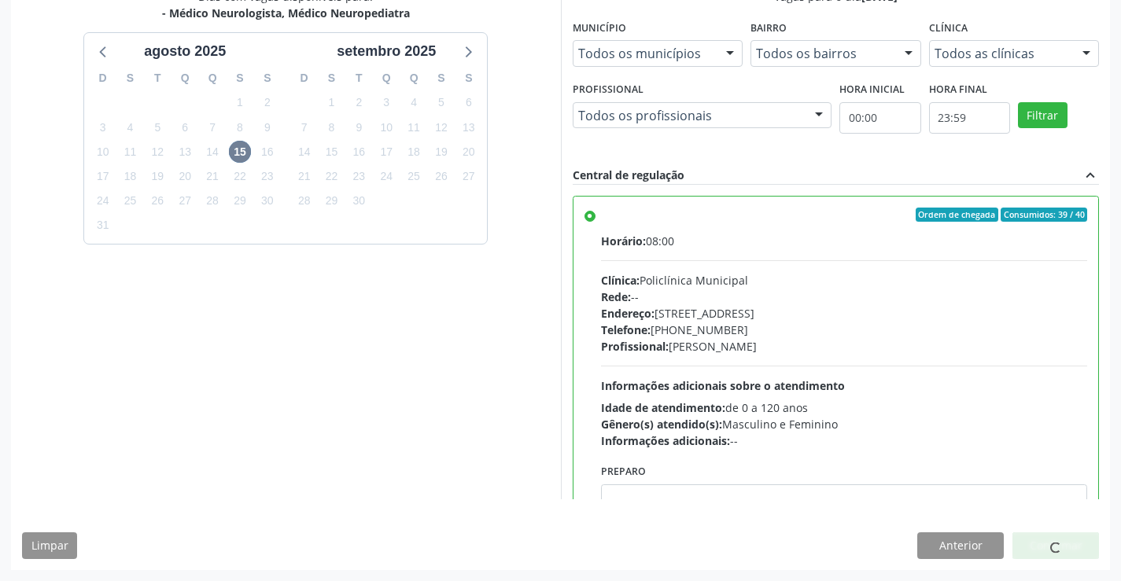
scroll to position [271, 0]
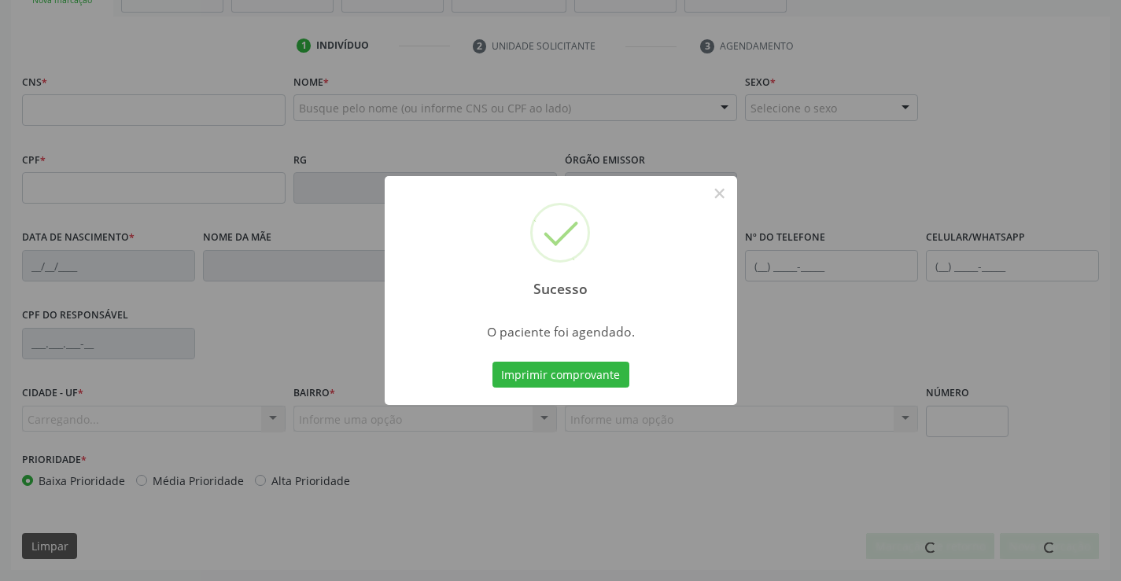
click at [492, 362] on button "Imprimir comprovante" at bounding box center [560, 375] width 137 height 27
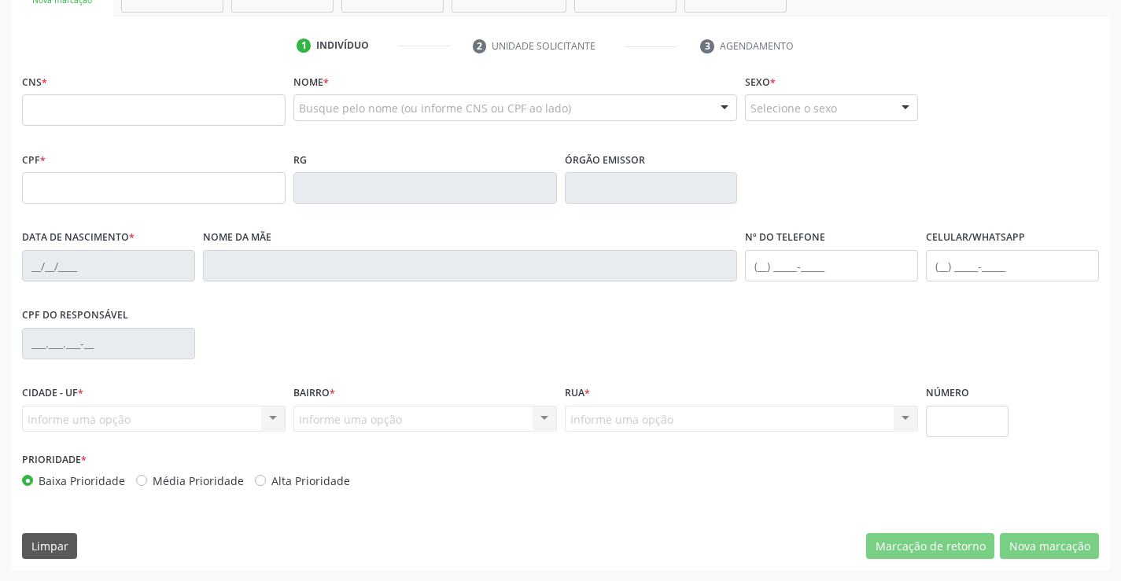
scroll to position [0, 0]
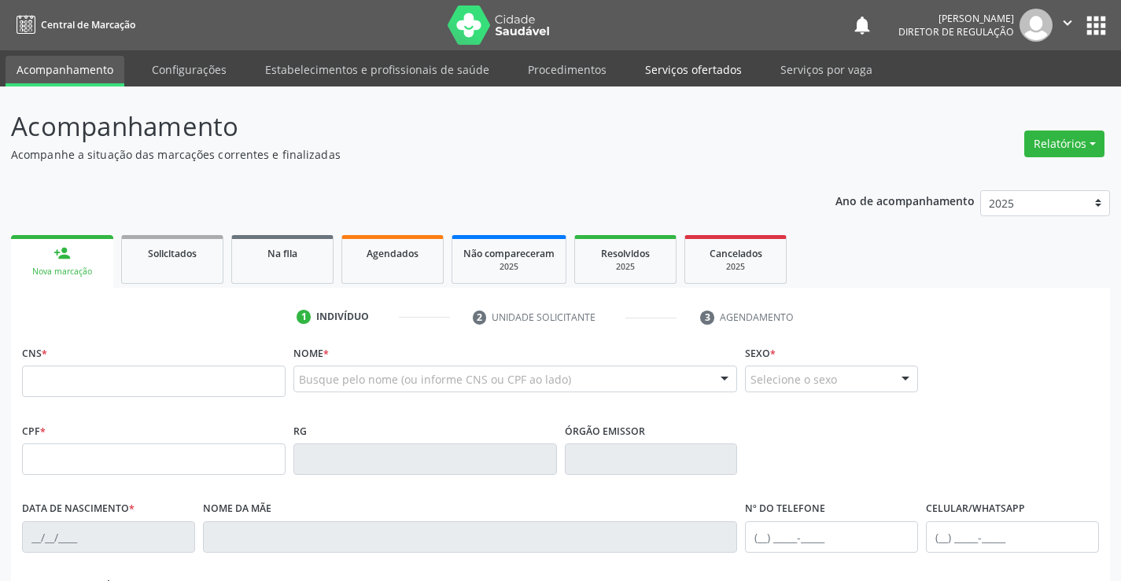
click at [655, 61] on link "Serviços ofertados" at bounding box center [693, 70] width 119 height 28
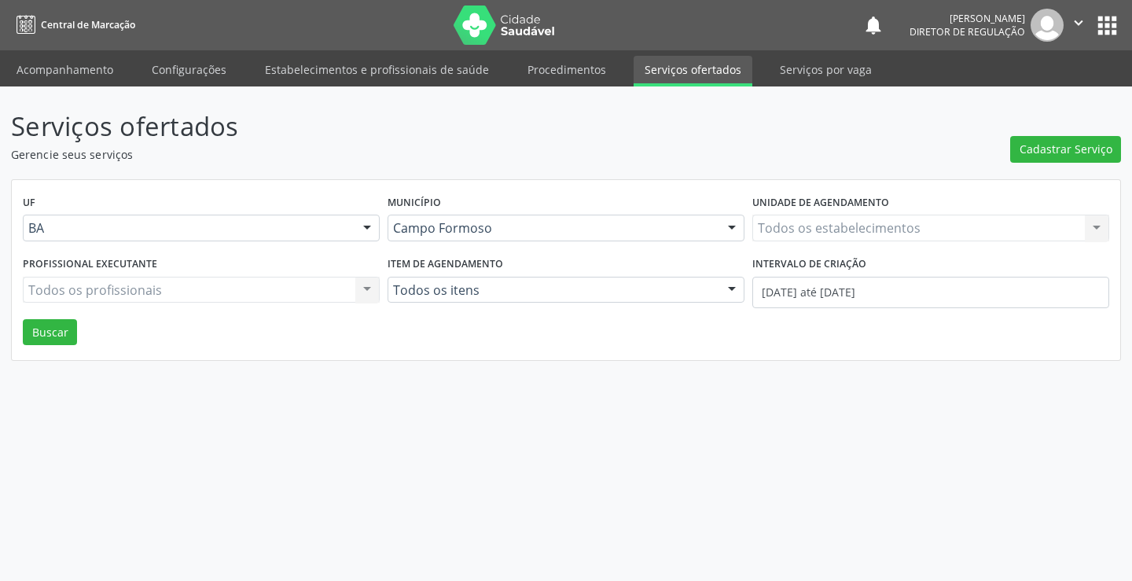
click at [794, 242] on div "Unidade de agendamento Todos os estabelecimentos Todos os estabelecimentos Nenh…" at bounding box center [931, 221] width 365 height 61
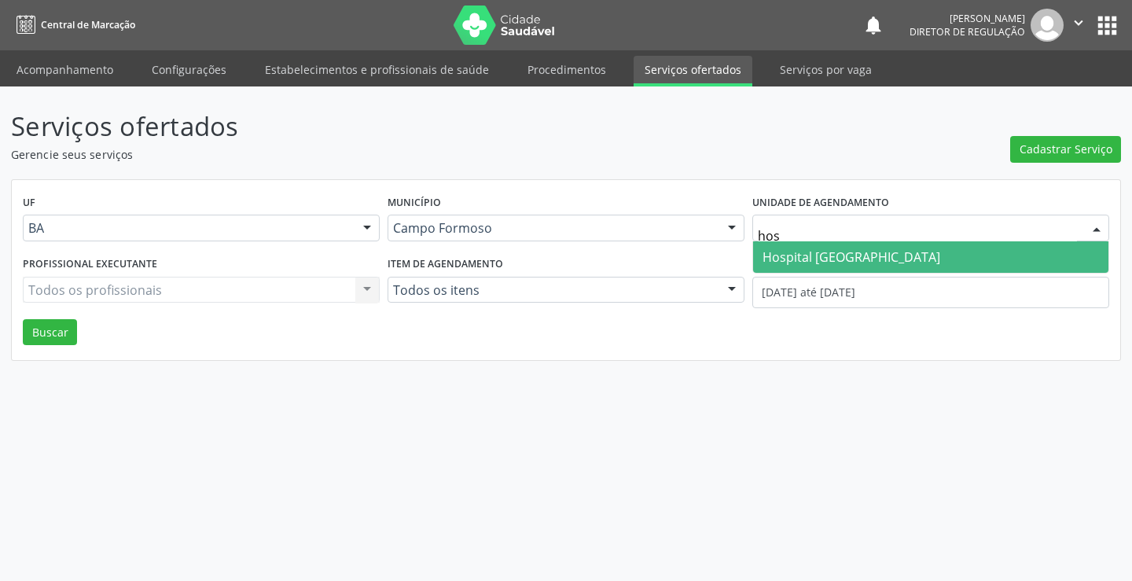
type input "hosp"
click at [807, 256] on span "Hospital [GEOGRAPHIC_DATA]" at bounding box center [852, 257] width 178 height 17
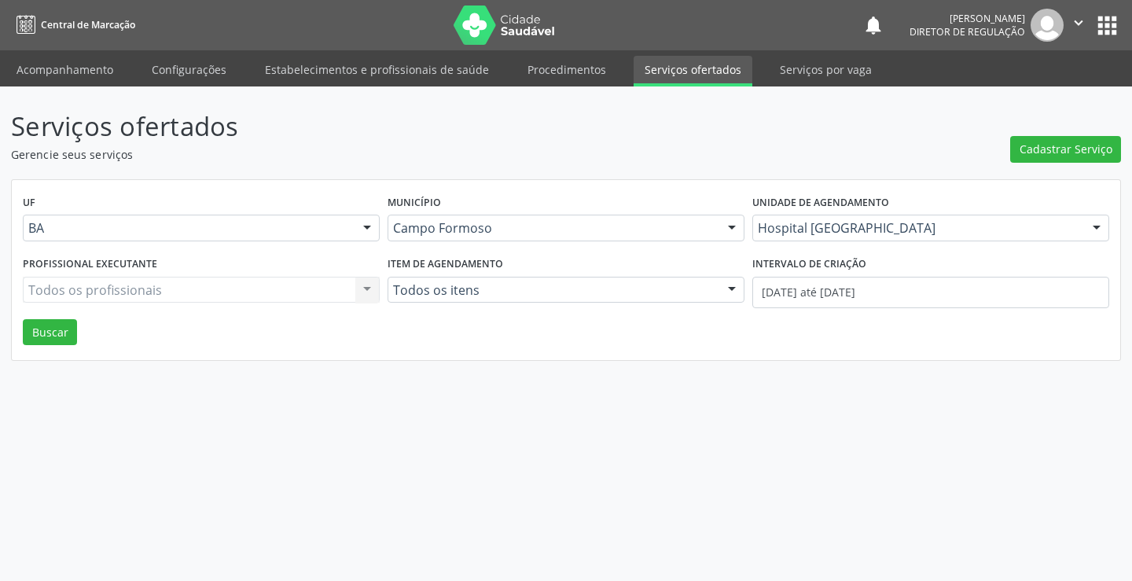
click at [191, 285] on div "Todos os profissionais Todos os profissionais Nenhum resultado encontrado para:…" at bounding box center [201, 290] width 357 height 27
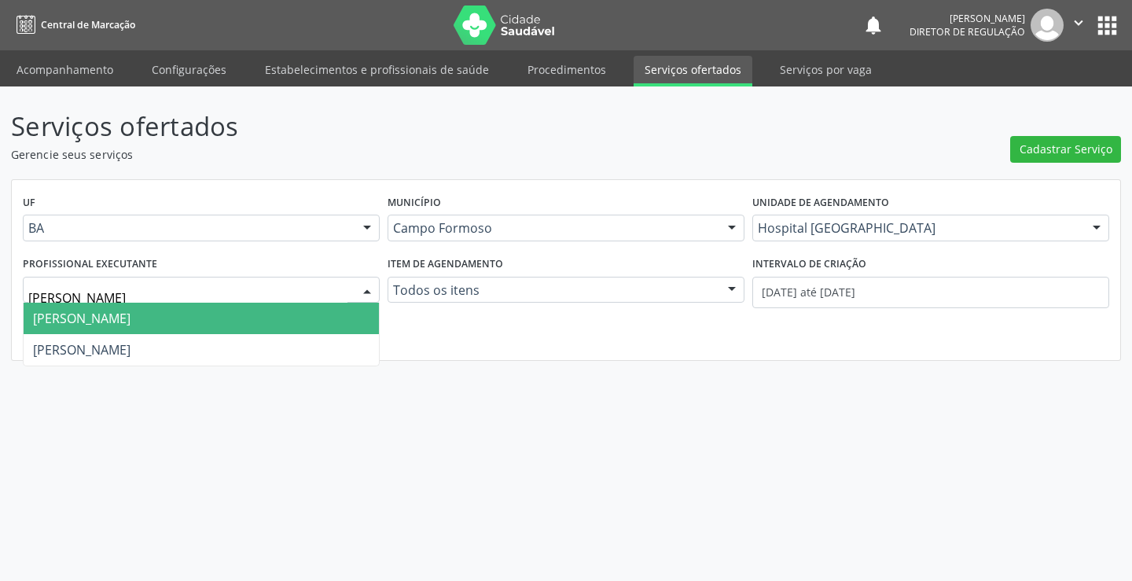
type input "joel"
drag, startPoint x: 190, startPoint y: 307, endPoint x: 278, endPoint y: 307, distance: 87.3
click at [195, 307] on span "Joel da Rocha Almeida" at bounding box center [201, 318] width 355 height 31
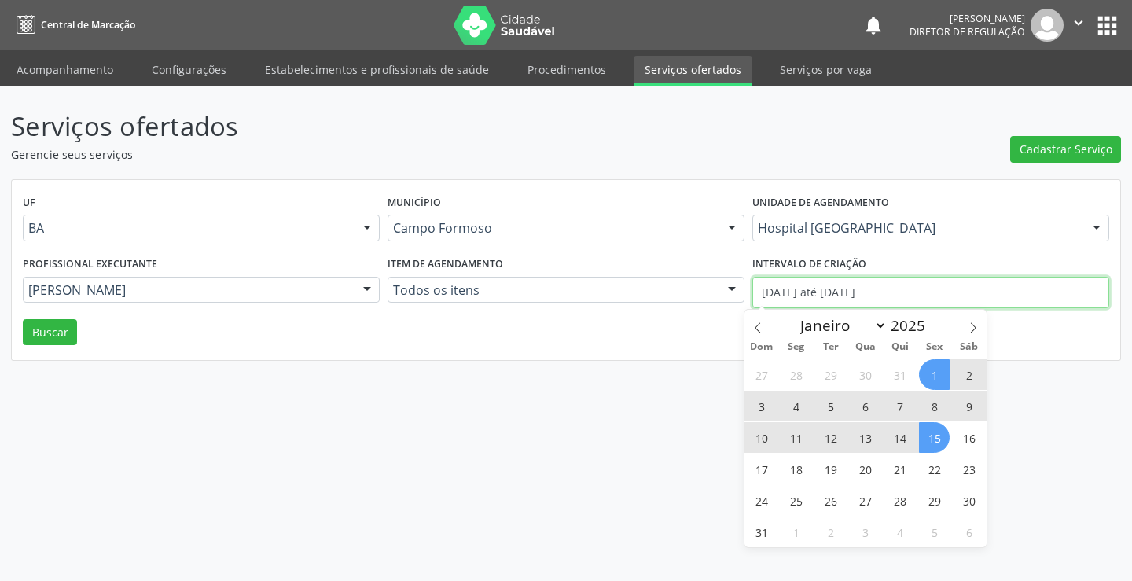
click at [773, 295] on input "01/08/2025 até 15/08/2025" at bounding box center [931, 292] width 357 height 31
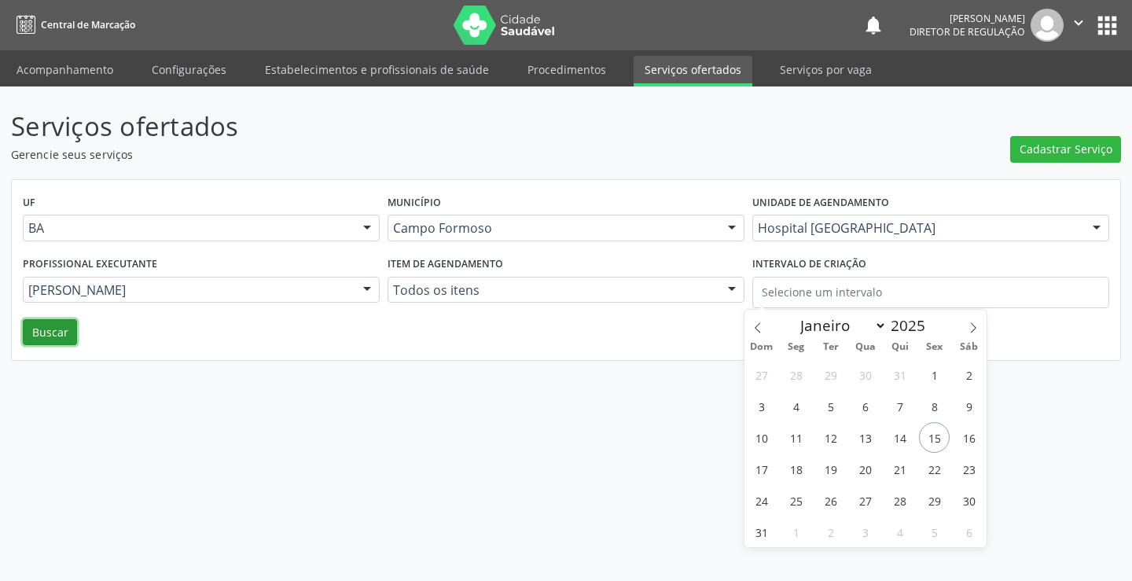
drag, startPoint x: 55, startPoint y: 319, endPoint x: 86, endPoint y: 330, distance: 32.3
click at [51, 321] on button "Buscar" at bounding box center [50, 332] width 54 height 27
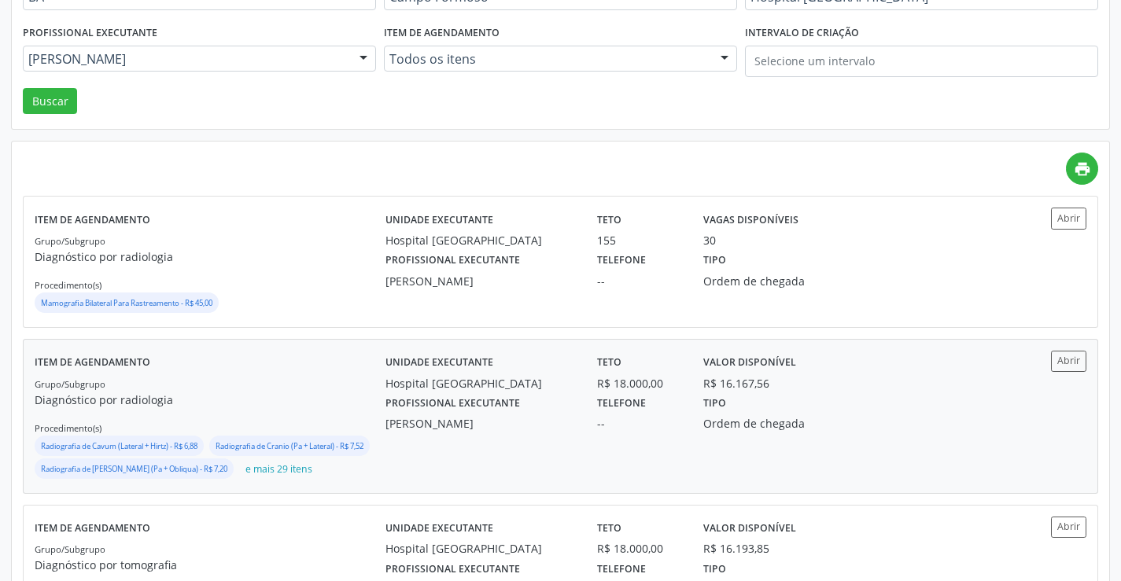
scroll to position [315, 0]
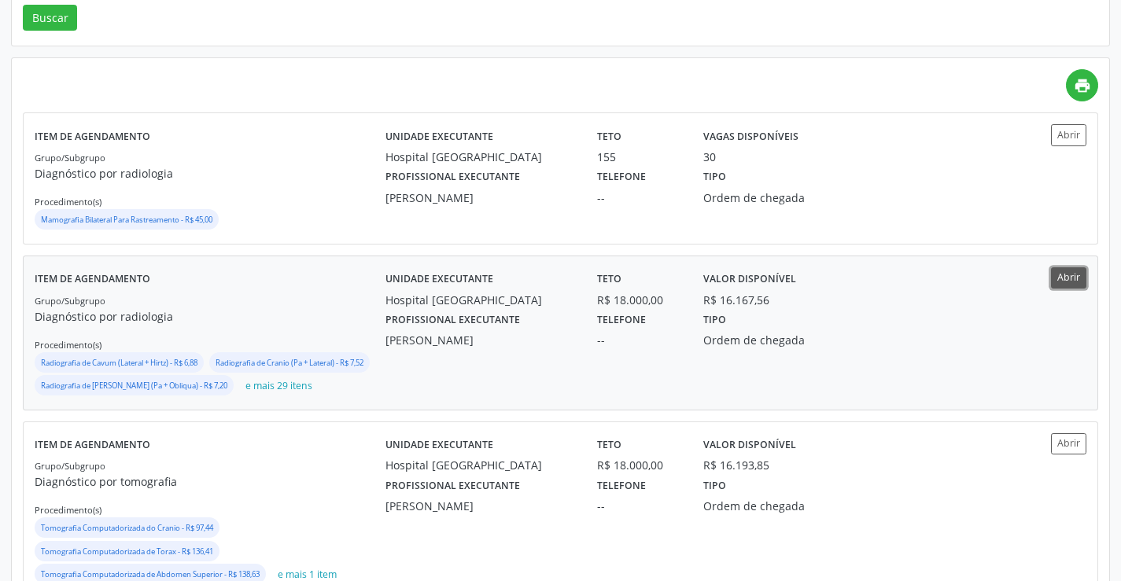
click at [1053, 274] on button "Abrir" at bounding box center [1068, 277] width 35 height 21
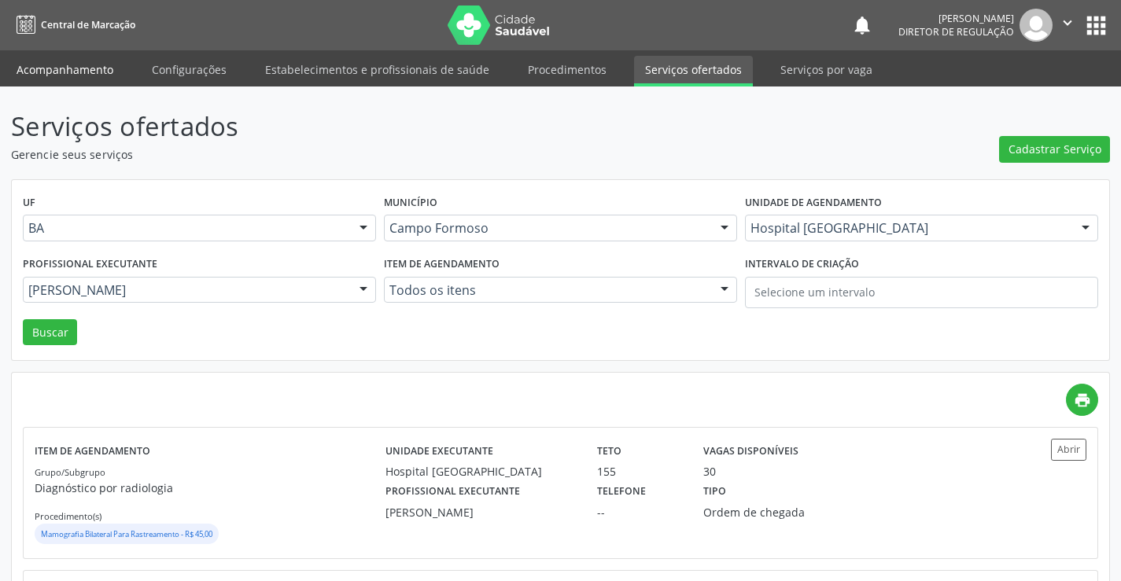
click at [68, 80] on link "Acompanhamento" at bounding box center [65, 70] width 119 height 28
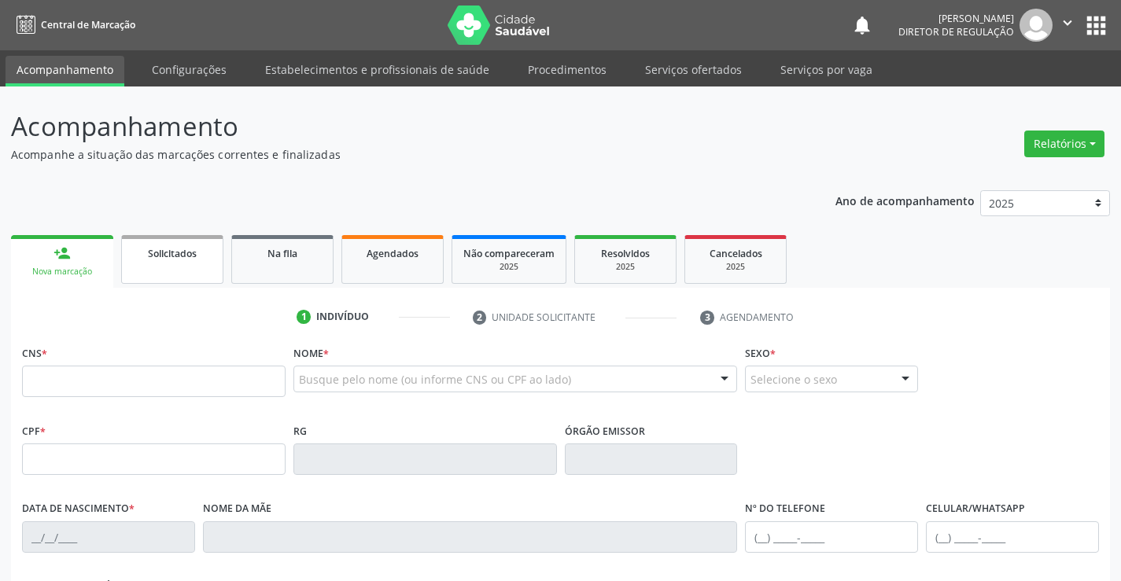
click at [202, 282] on link "Solicitados" at bounding box center [172, 259] width 102 height 49
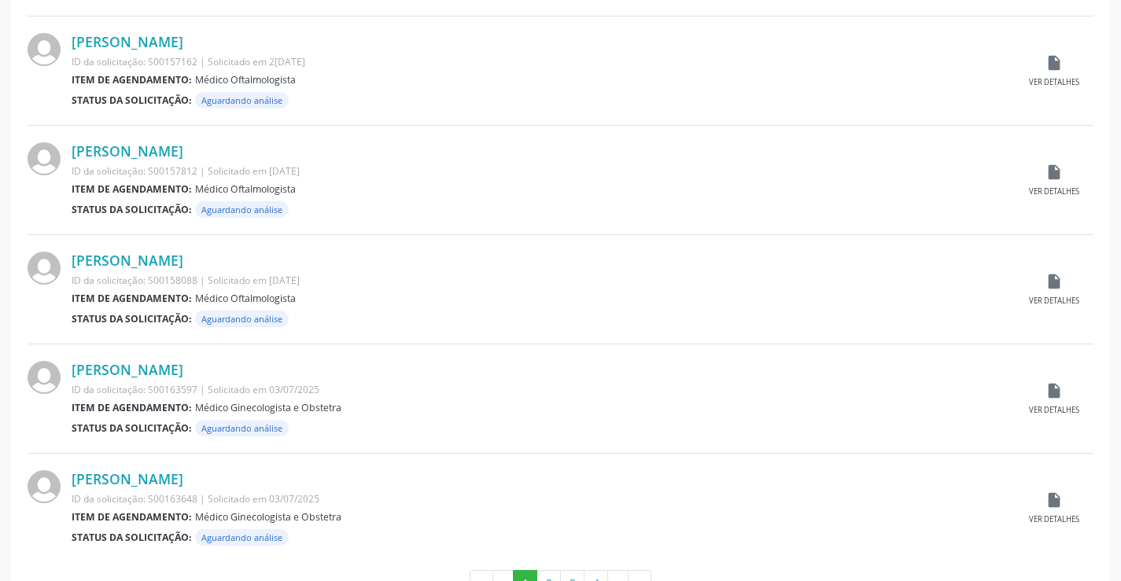
scroll to position [1551, 0]
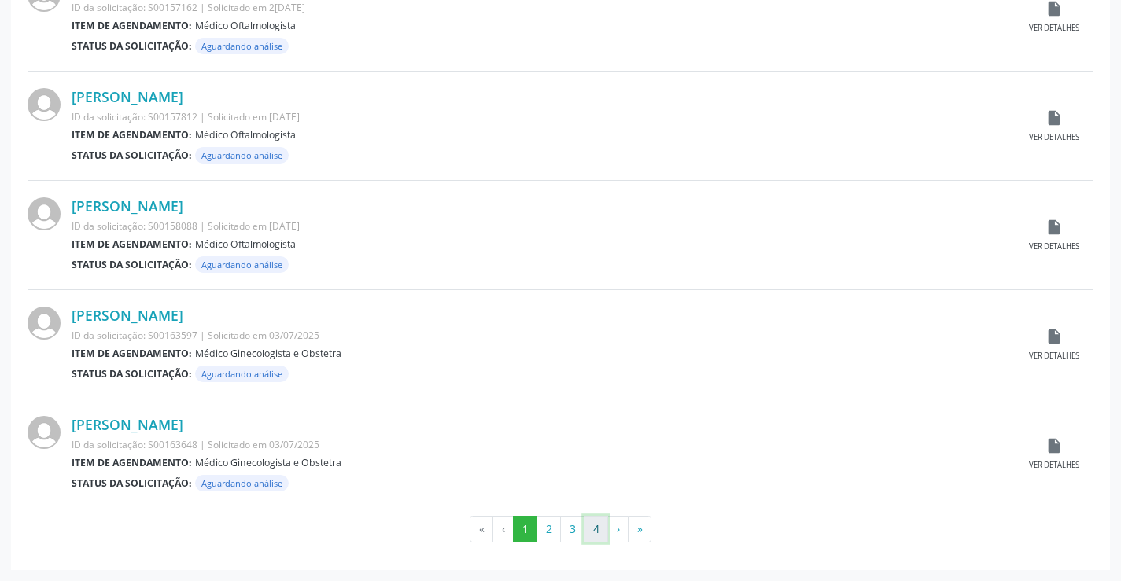
click at [602, 531] on button "4" at bounding box center [596, 529] width 24 height 27
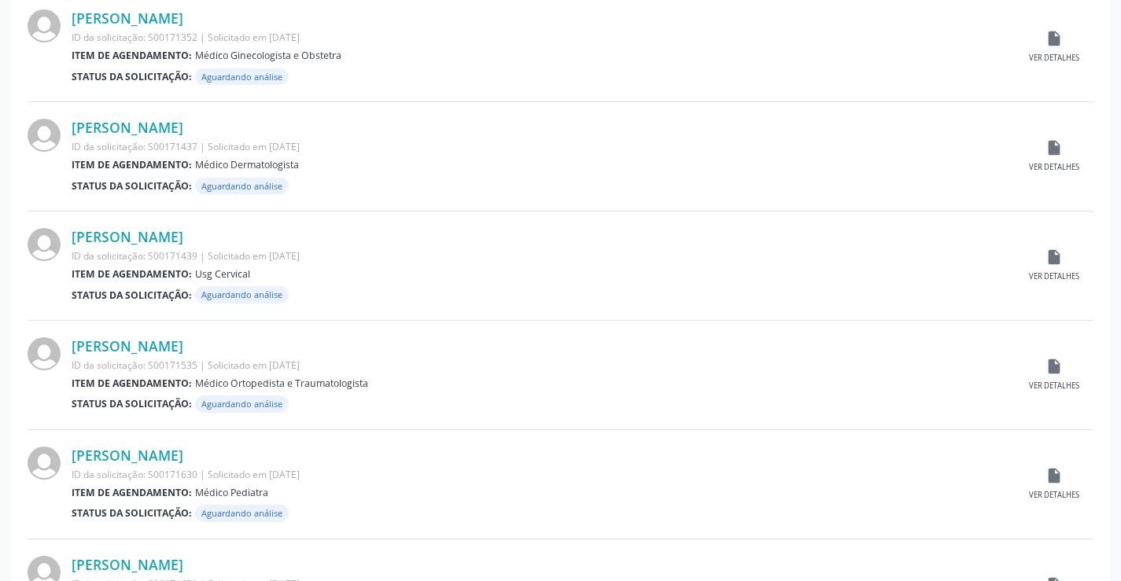
scroll to position [642, 0]
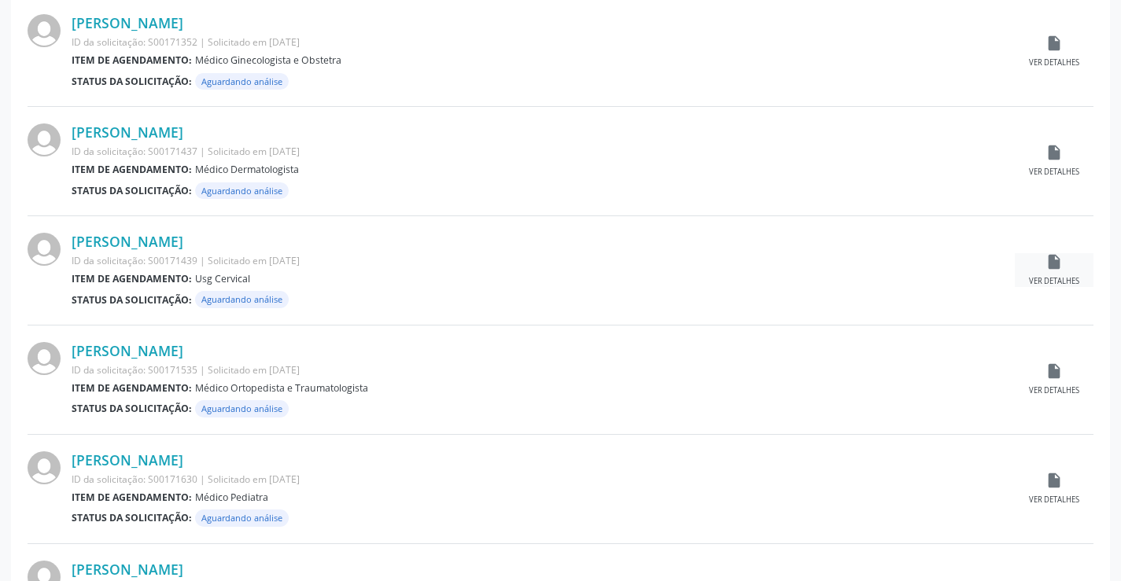
click at [1073, 272] on div "insert_drive_file Ver detalhes" at bounding box center [1053, 270] width 79 height 34
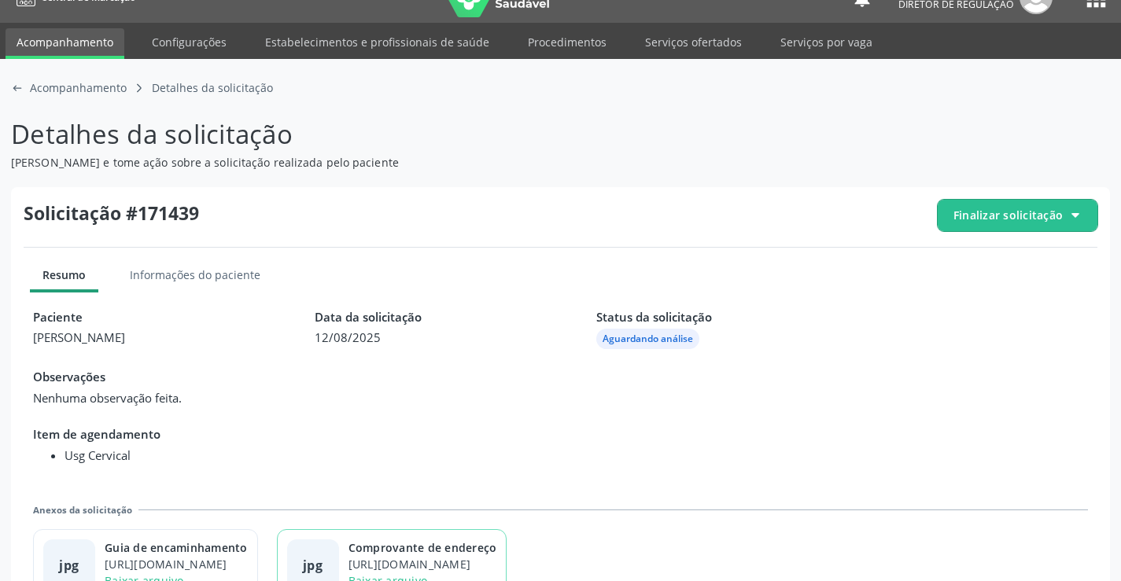
scroll to position [72, 0]
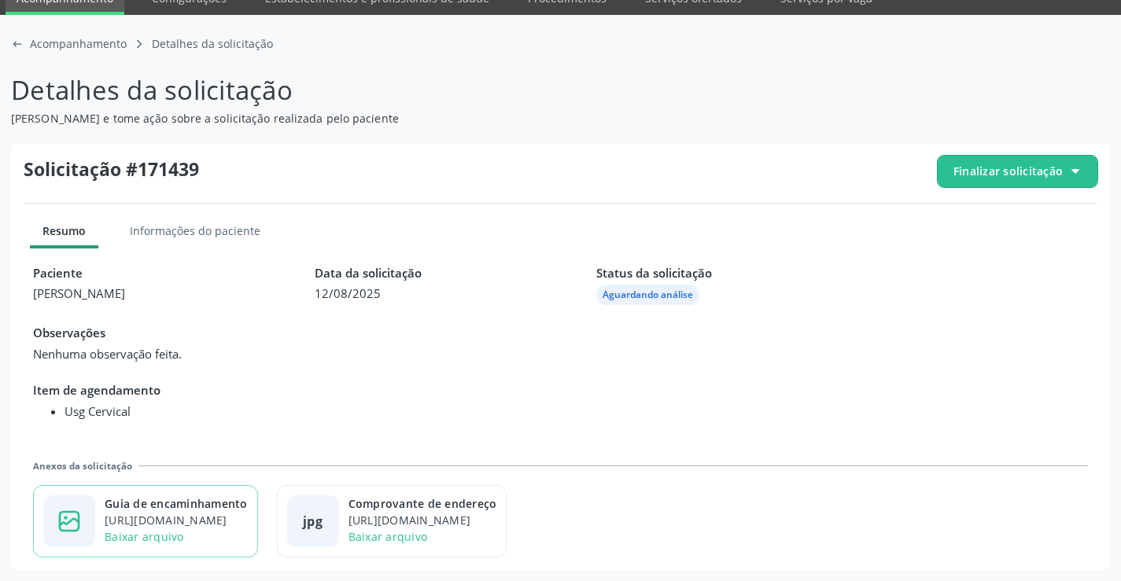
click at [245, 515] on div "https://cidadesaudavel-files.nyc3.digitaloceanspaces.com/cidadesaudavel-files/c…" at bounding box center [176, 520] width 143 height 17
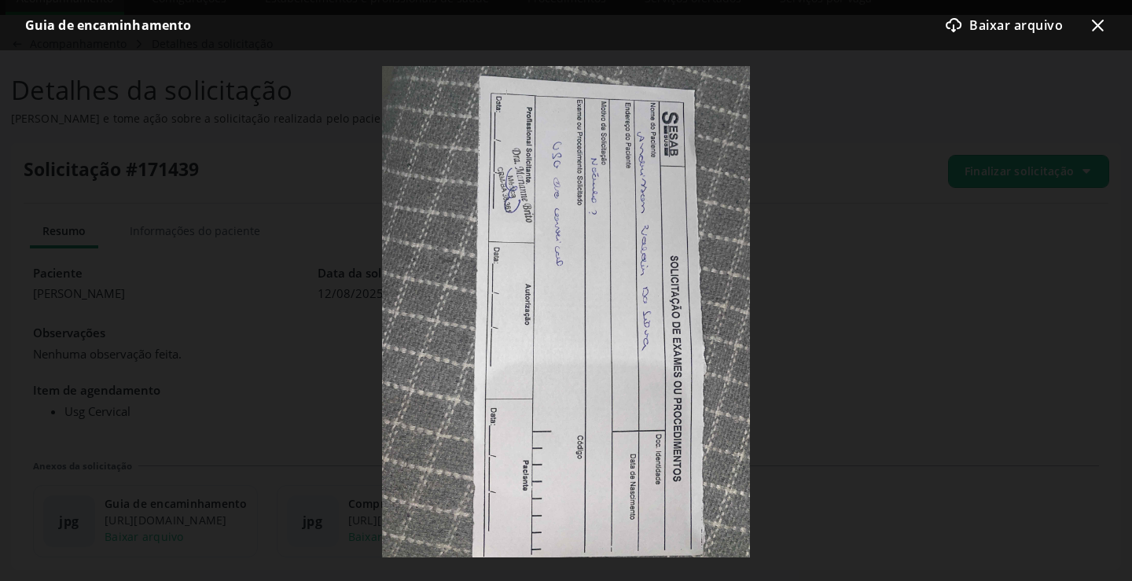
click at [1103, 23] on icon "x-outline icon" at bounding box center [1097, 25] width 19 height 19
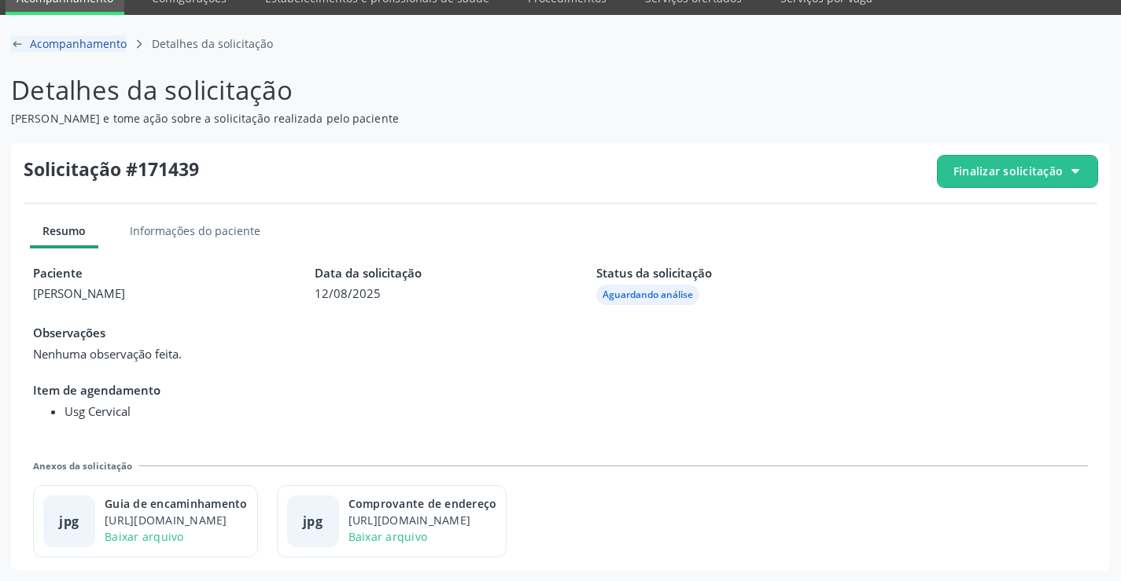
click at [11, 42] on icon "arrow-left-outline icon" at bounding box center [17, 44] width 13 height 13
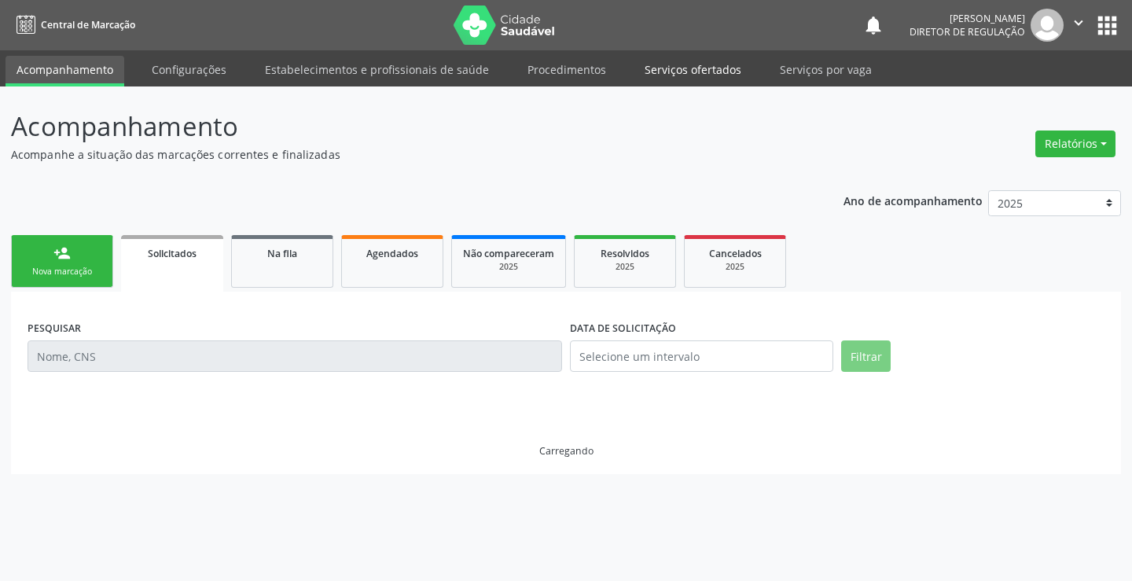
click at [682, 66] on link "Serviços ofertados" at bounding box center [693, 70] width 119 height 28
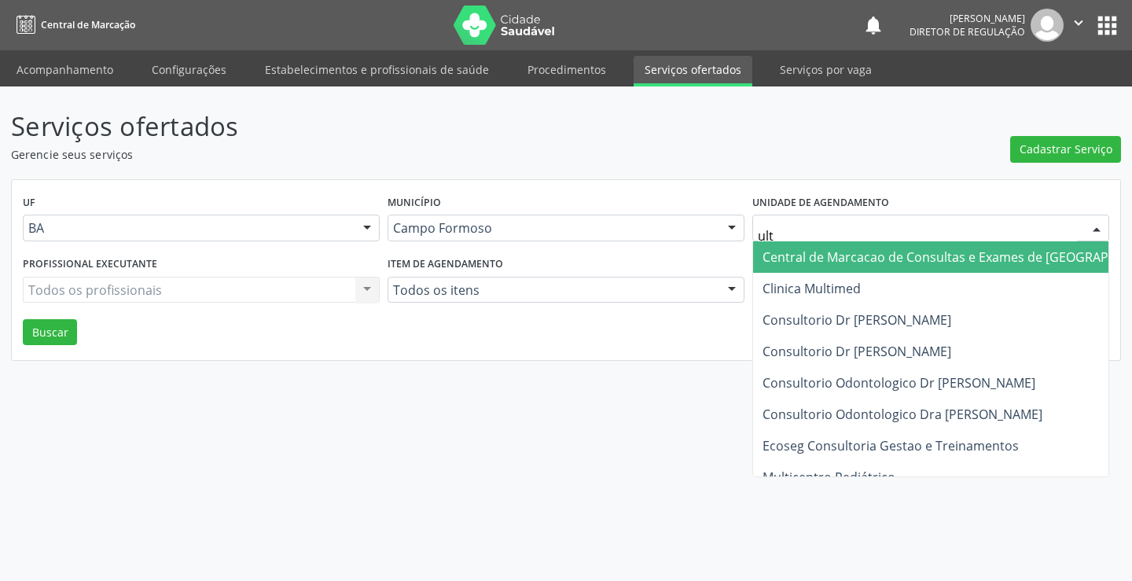
type input "ultr"
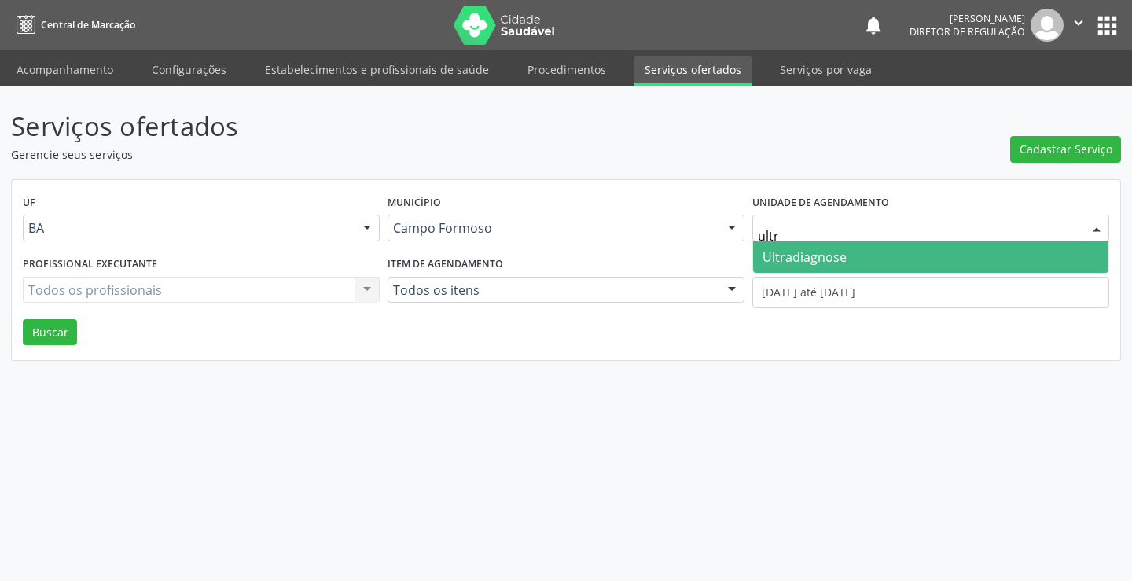
click at [818, 261] on span "Ultradiagnose" at bounding box center [805, 257] width 84 height 17
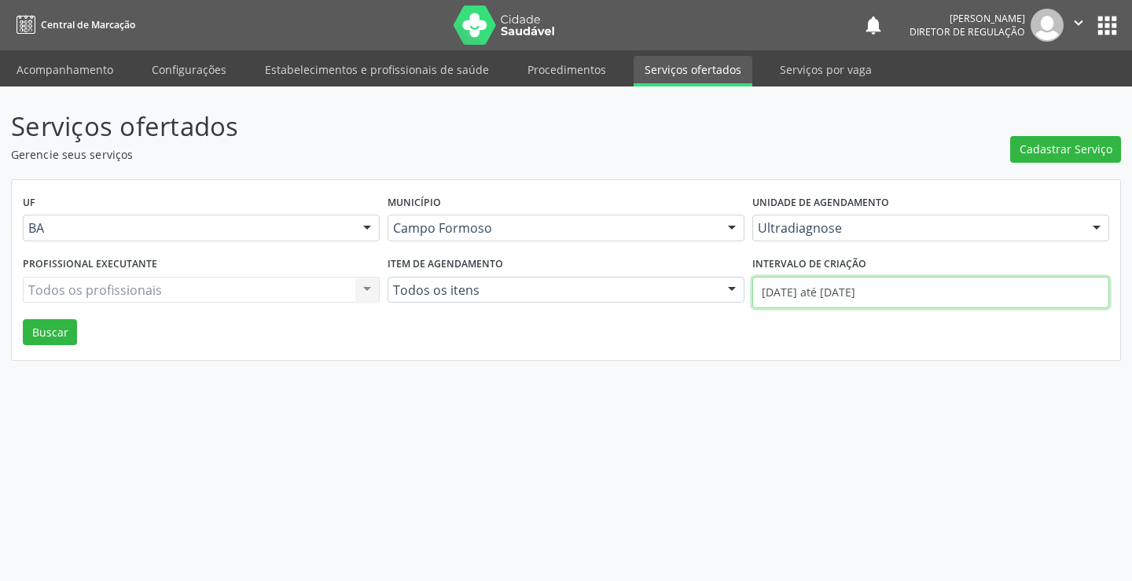
click at [824, 297] on input "01/08/2025 até 15/08/2025" at bounding box center [931, 292] width 357 height 31
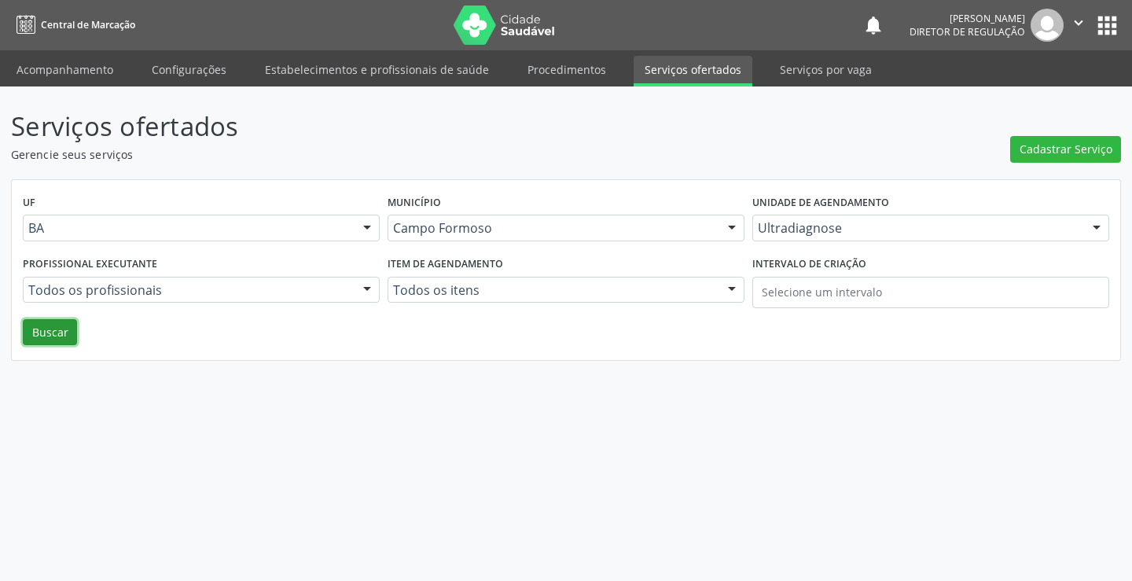
click at [48, 334] on button "Buscar" at bounding box center [50, 332] width 54 height 27
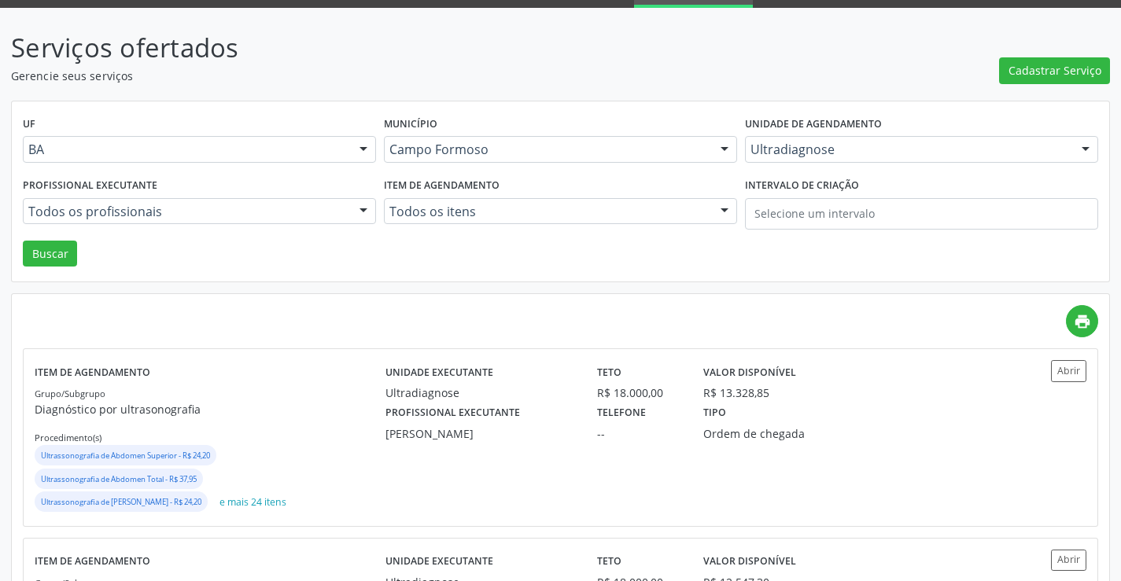
scroll to position [157, 0]
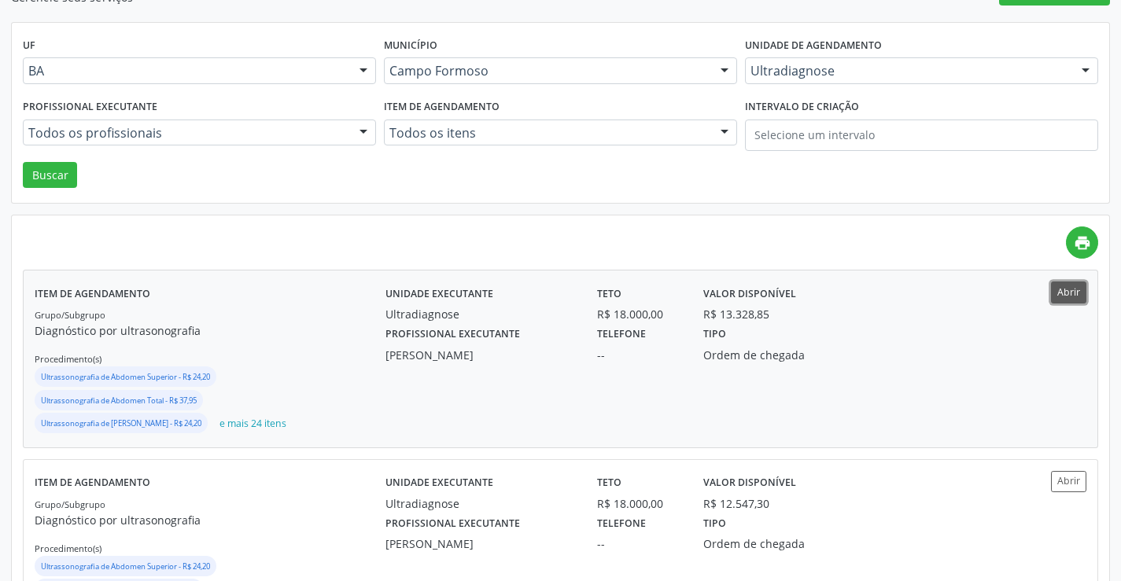
click at [1059, 285] on button "Abrir" at bounding box center [1068, 292] width 35 height 21
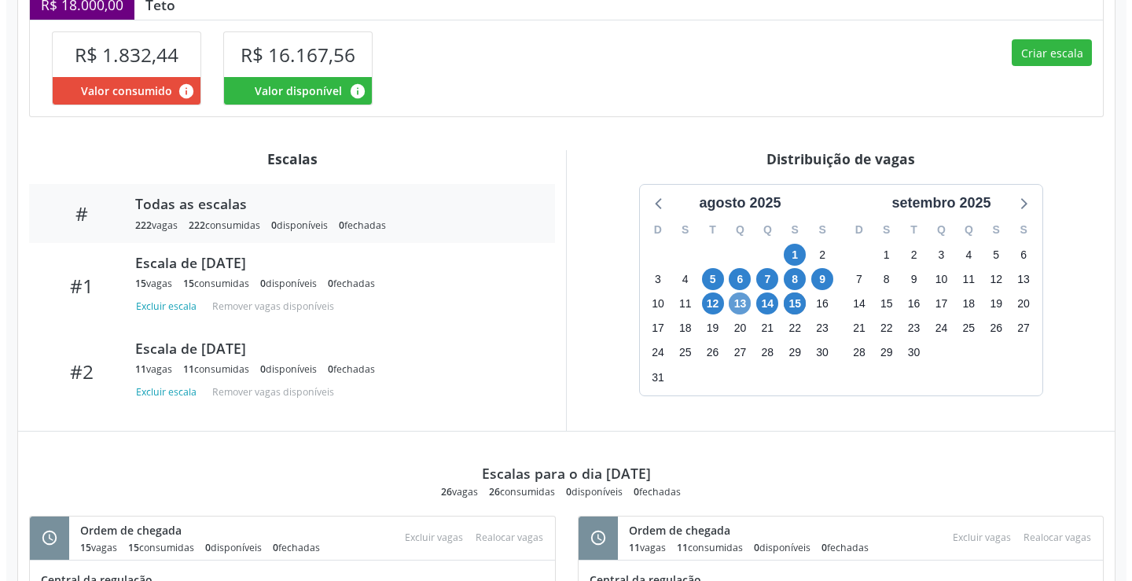
scroll to position [435, 0]
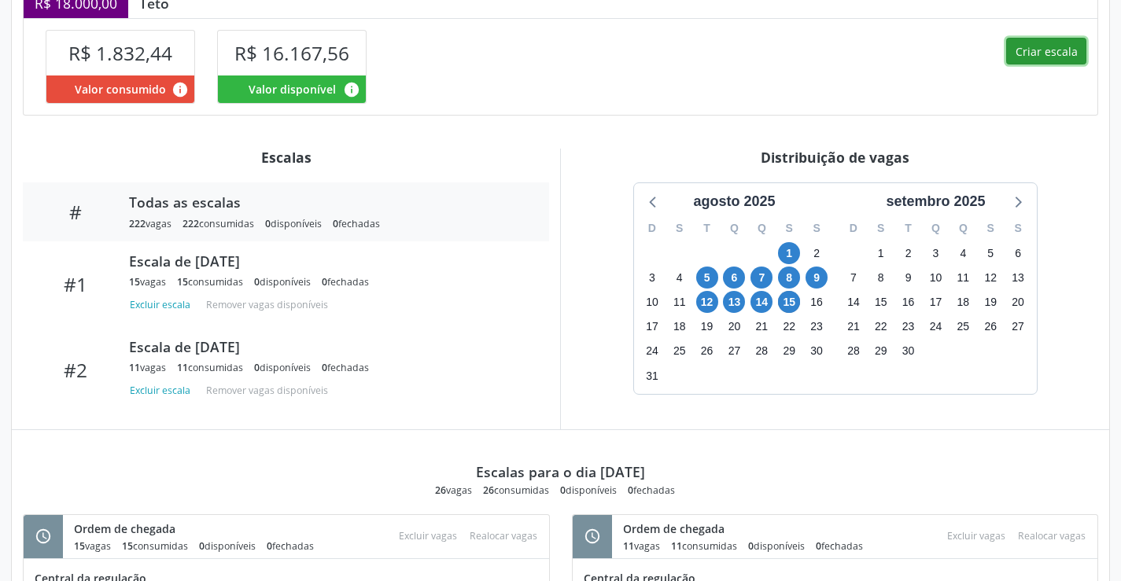
click at [1051, 38] on button "Criar escala" at bounding box center [1046, 51] width 80 height 27
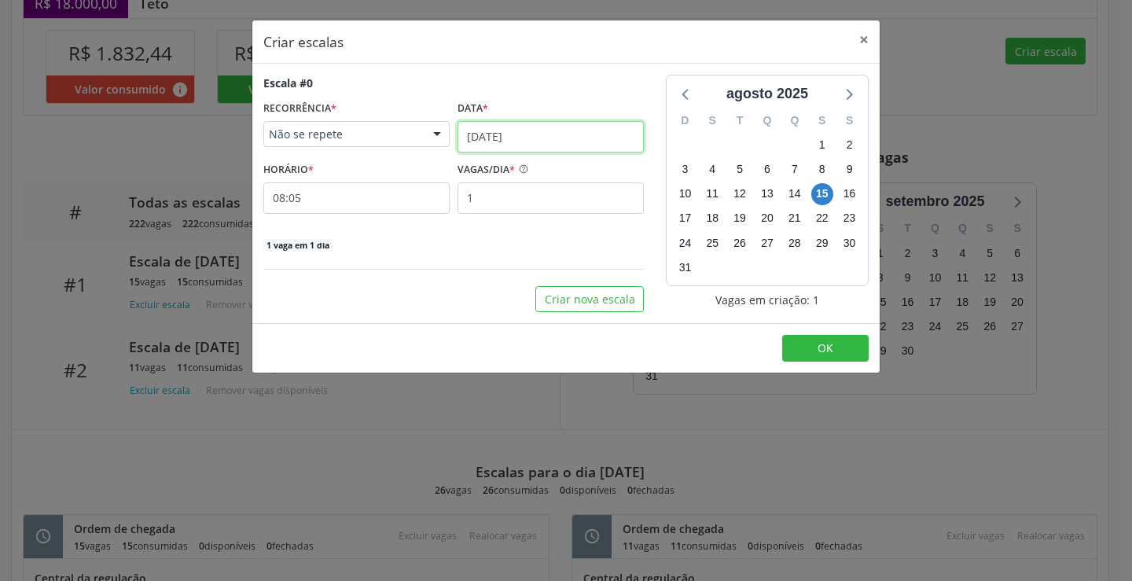
click at [531, 134] on input "[DATE]" at bounding box center [551, 136] width 186 height 31
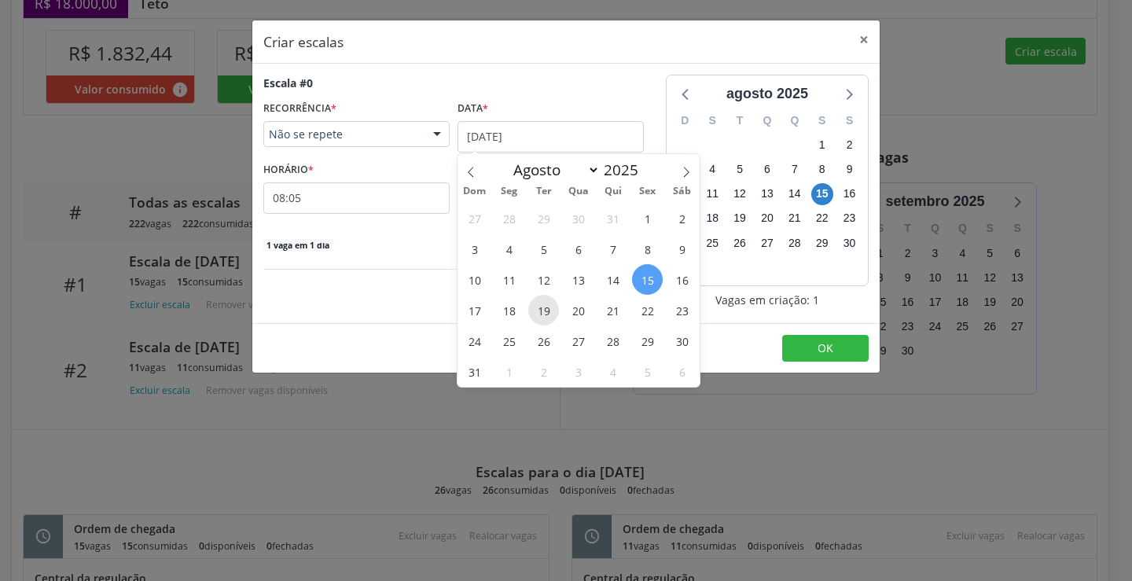
click at [552, 304] on span "19" at bounding box center [543, 310] width 31 height 31
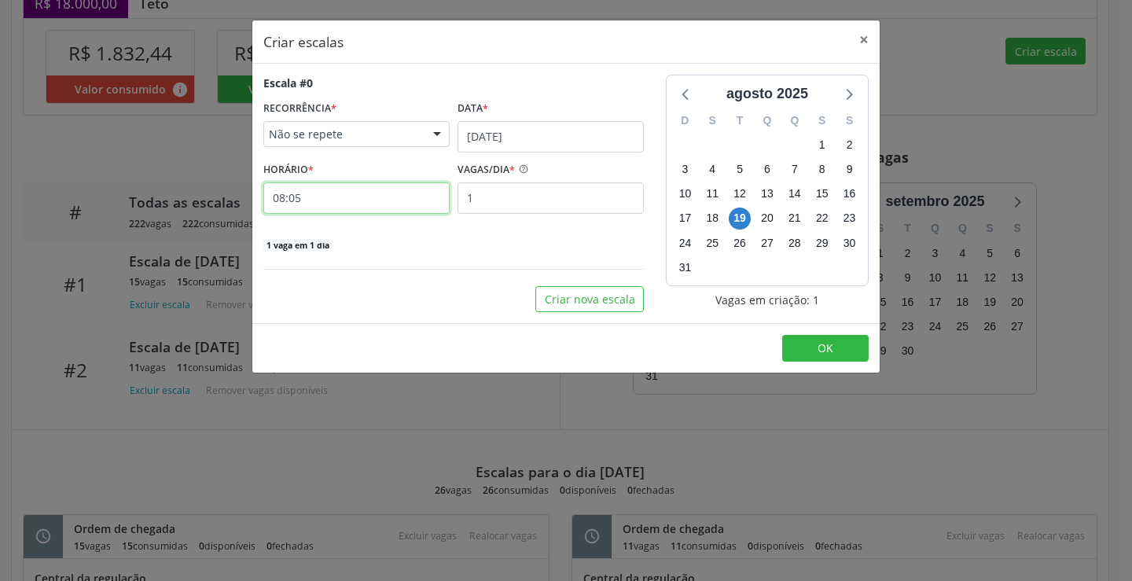
click at [376, 203] on input "08:05" at bounding box center [356, 197] width 186 height 31
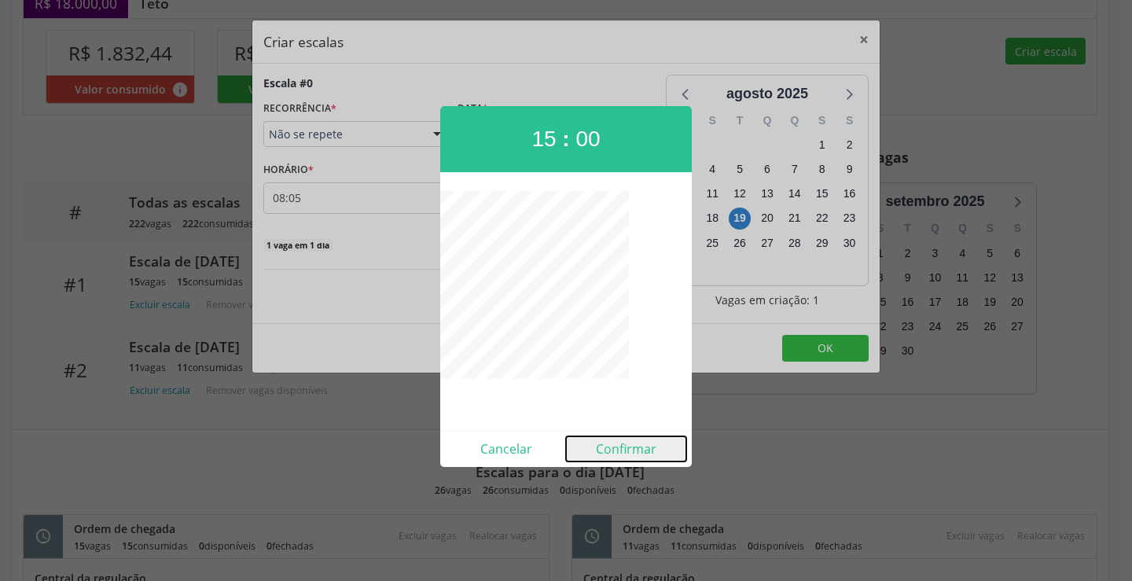
drag, startPoint x: 617, startPoint y: 442, endPoint x: 618, endPoint y: 425, distance: 16.6
click at [618, 440] on button "Confirmar" at bounding box center [626, 448] width 120 height 25
type input "15:00"
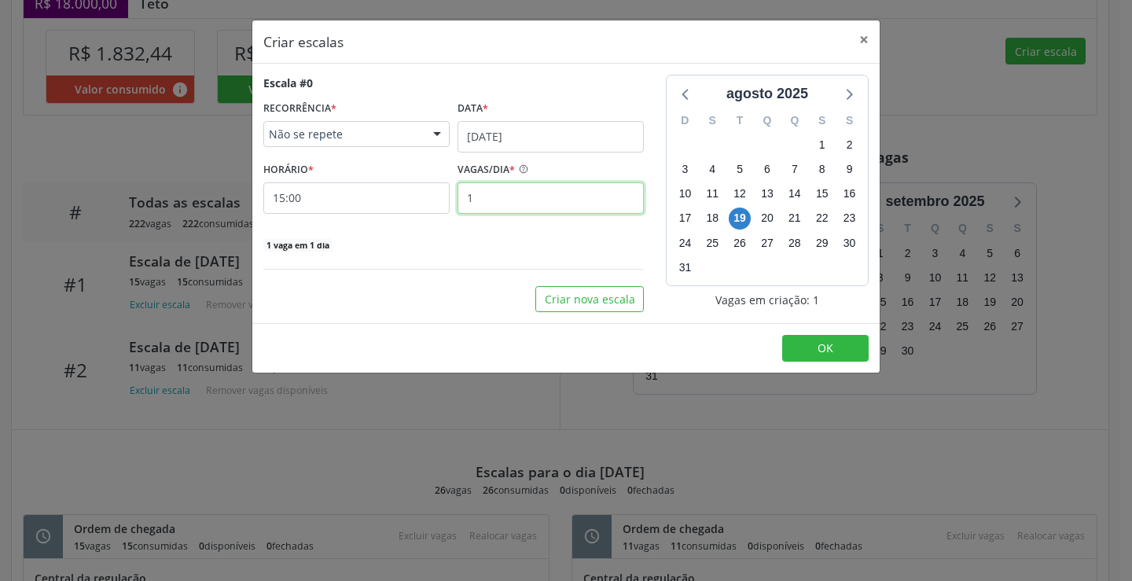
click at [532, 204] on input "1" at bounding box center [551, 197] width 186 height 31
type input "13"
click at [790, 351] on button "OK" at bounding box center [825, 348] width 87 height 27
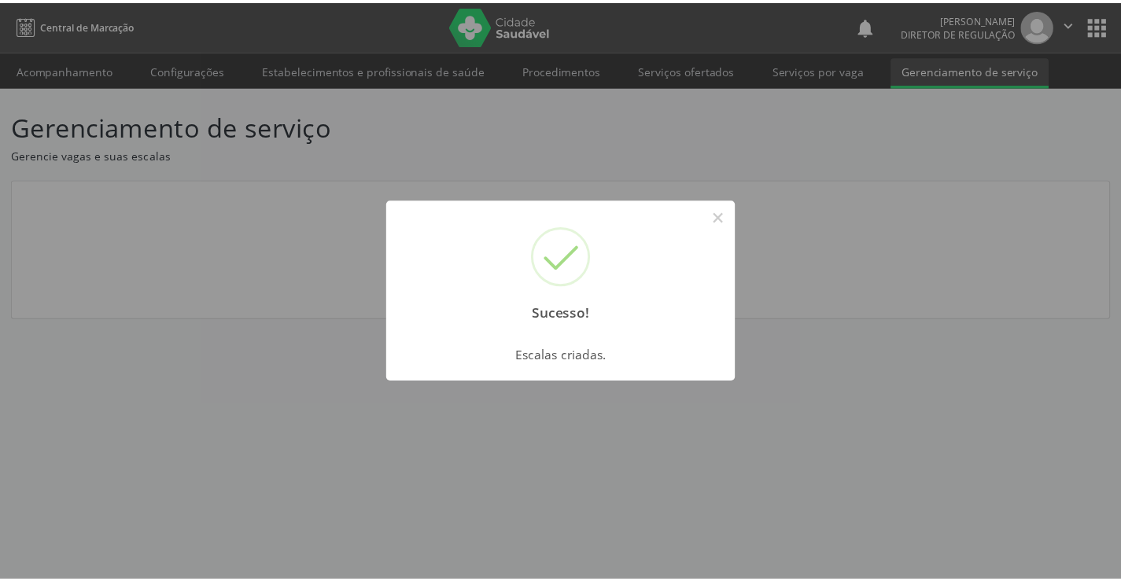
scroll to position [0, 0]
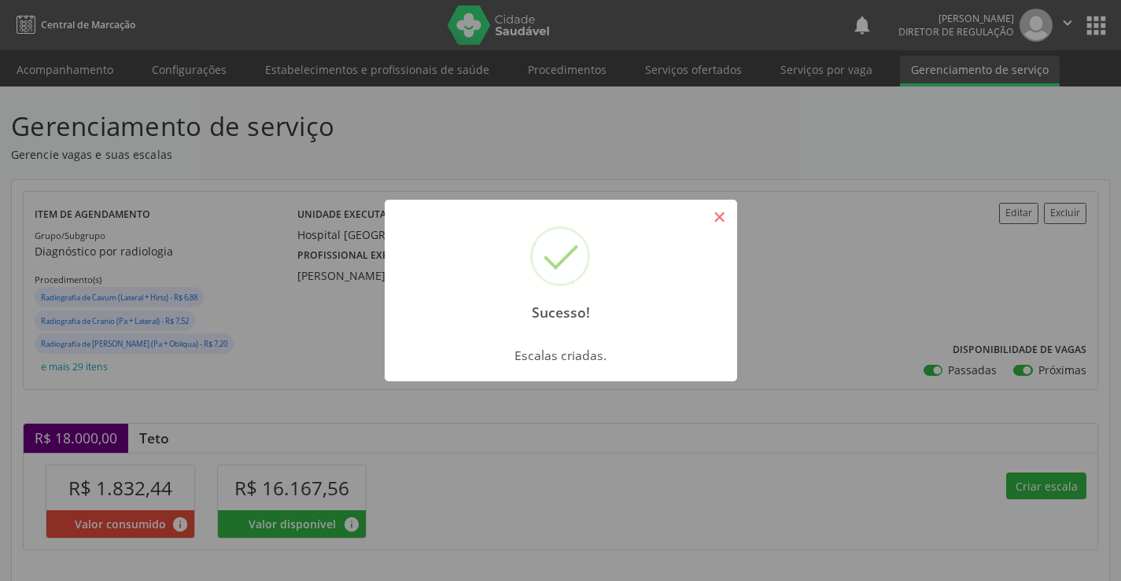
click at [727, 225] on button "×" at bounding box center [719, 217] width 27 height 27
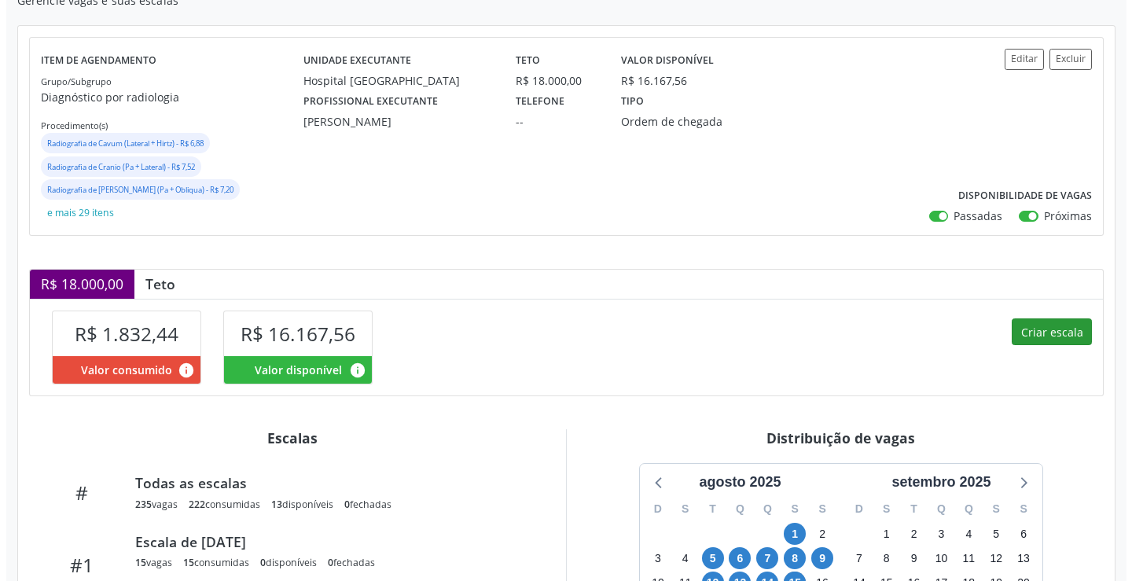
scroll to position [157, 0]
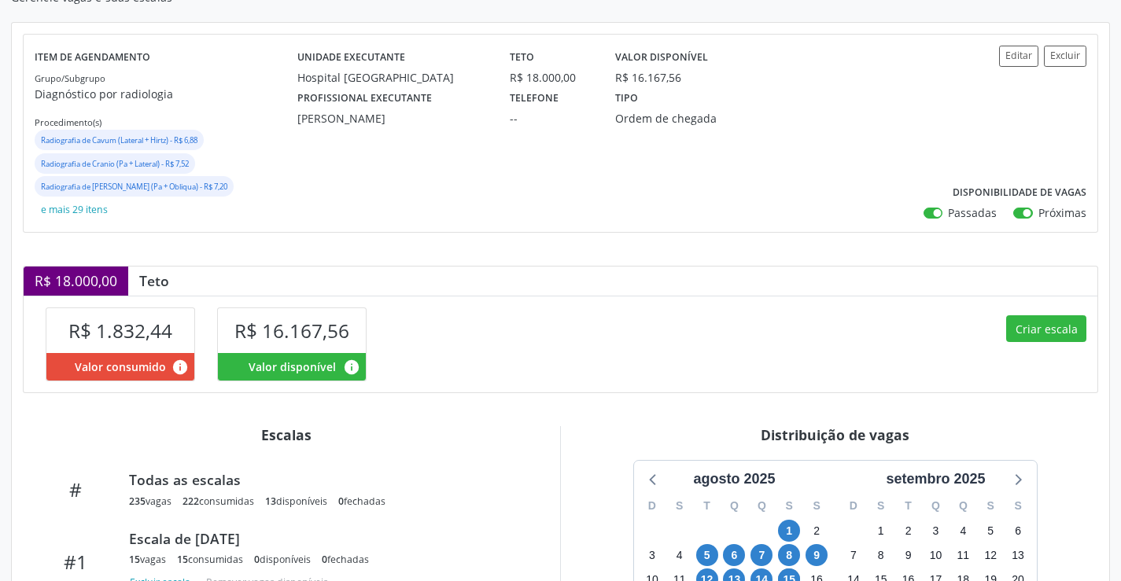
click at [1044, 296] on div "Criar escala" at bounding box center [829, 344] width 537 height 97
click at [1045, 315] on button "Criar escala" at bounding box center [1046, 328] width 80 height 27
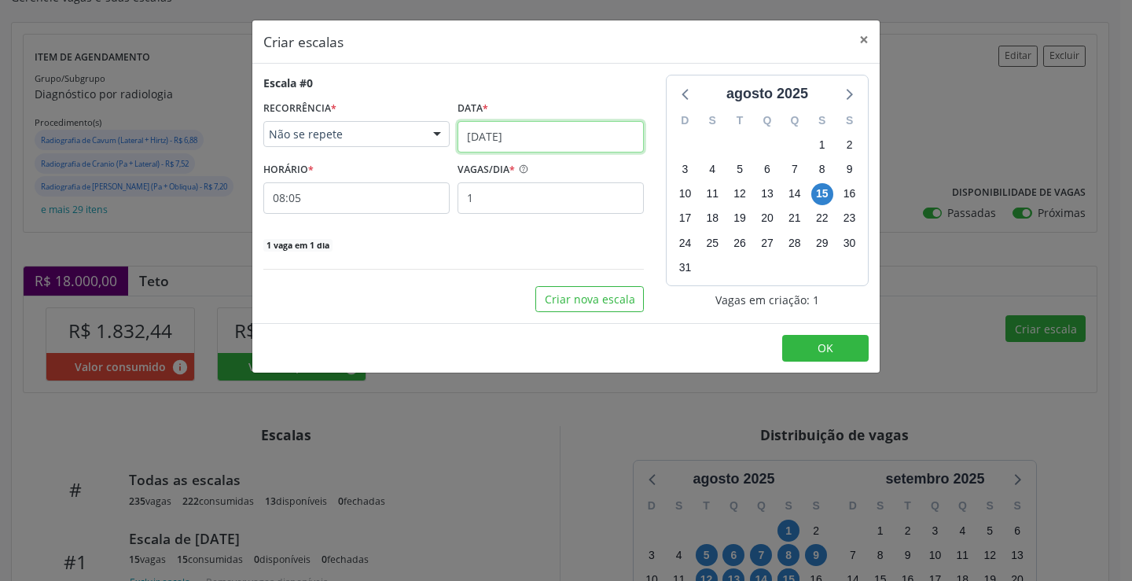
click at [567, 127] on input "[DATE]" at bounding box center [551, 136] width 186 height 31
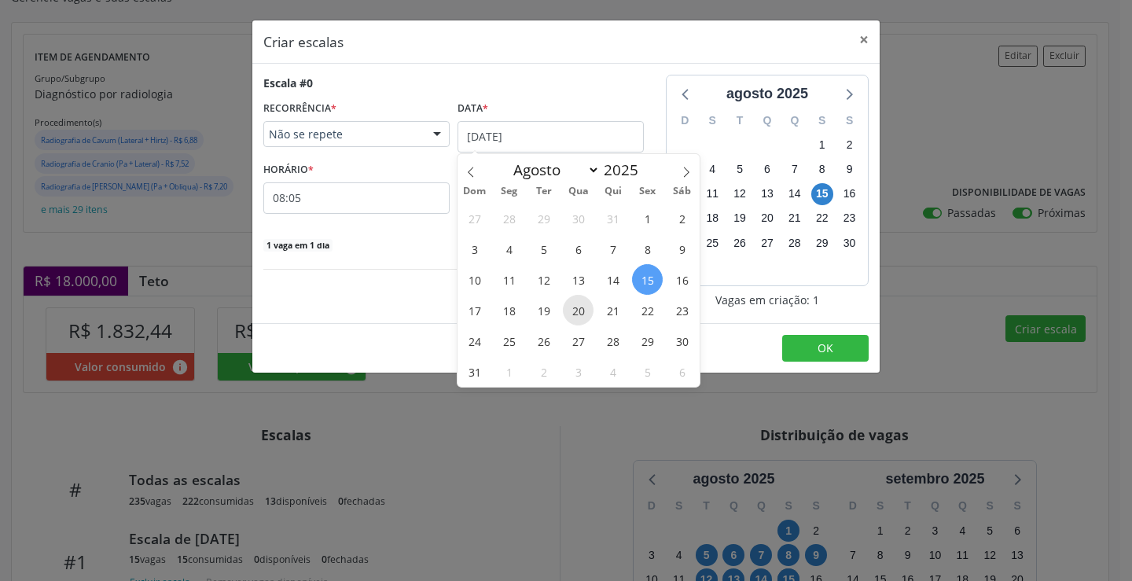
click at [573, 304] on span "20" at bounding box center [578, 310] width 31 height 31
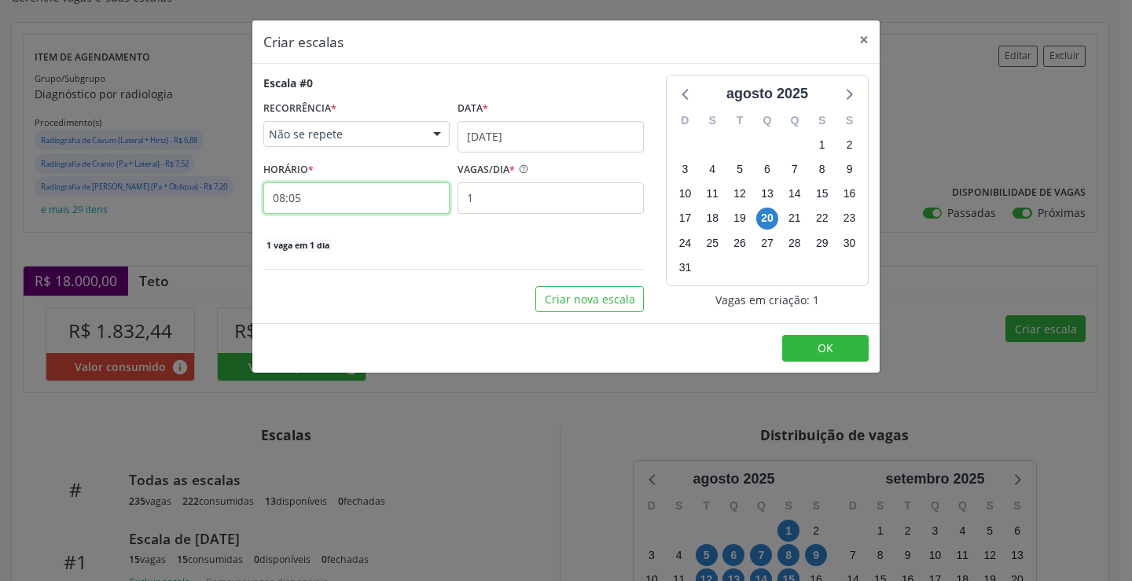
click at [387, 193] on input "08:05" at bounding box center [356, 197] width 186 height 31
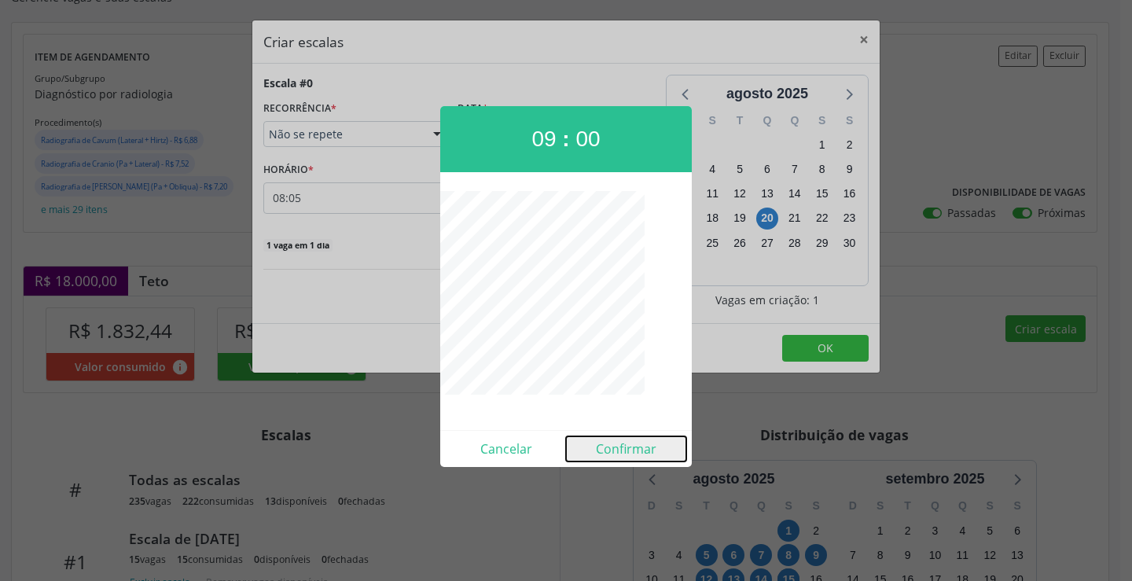
drag, startPoint x: 617, startPoint y: 440, endPoint x: 622, endPoint y: 413, distance: 28.1
click at [617, 440] on button "Confirmar" at bounding box center [626, 448] width 120 height 25
type input "09:00"
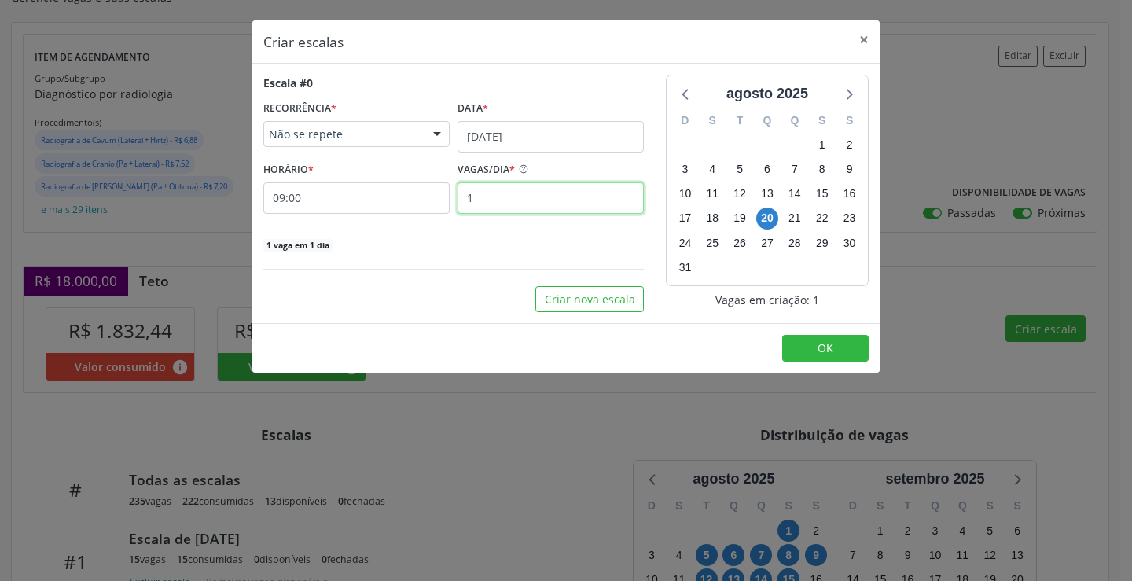
click at [553, 204] on input "1" at bounding box center [551, 197] width 186 height 31
type input "10"
click at [795, 343] on button "OK" at bounding box center [825, 348] width 87 height 27
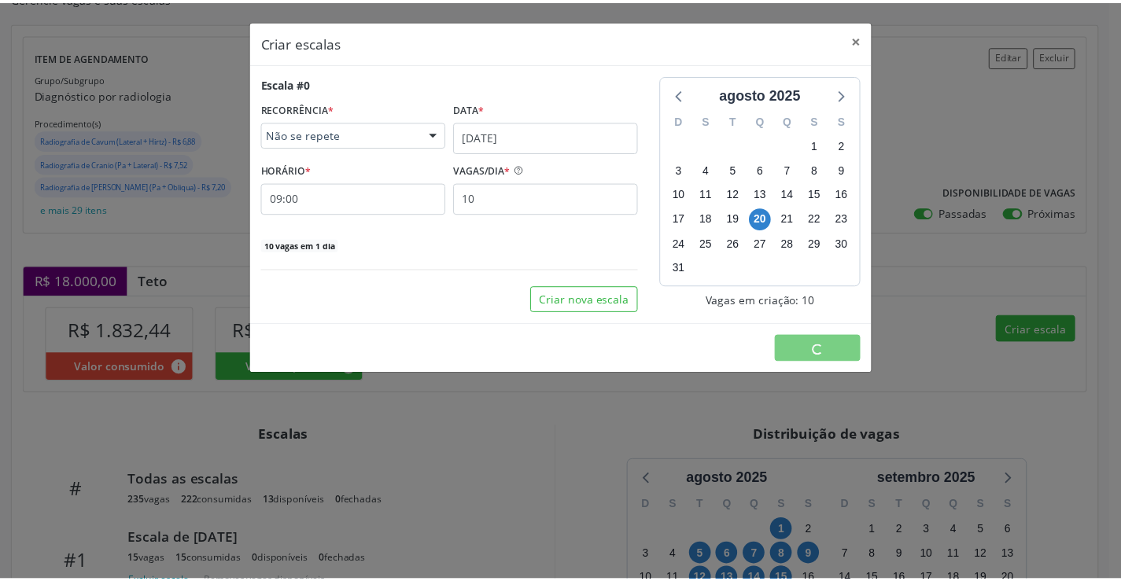
scroll to position [0, 0]
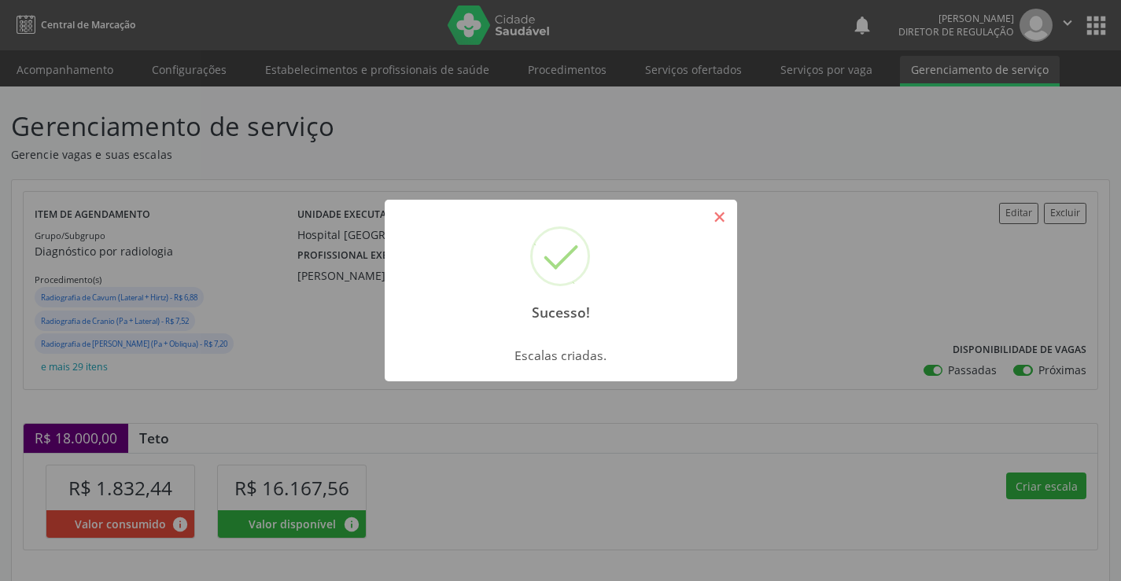
click at [716, 210] on button "×" at bounding box center [719, 217] width 27 height 27
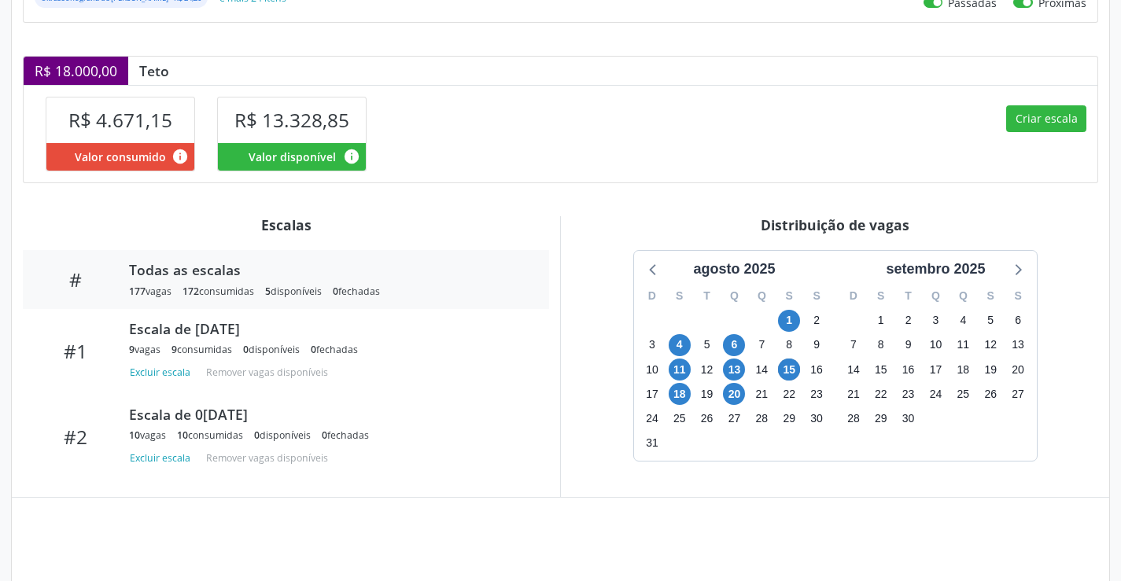
scroll to position [449, 0]
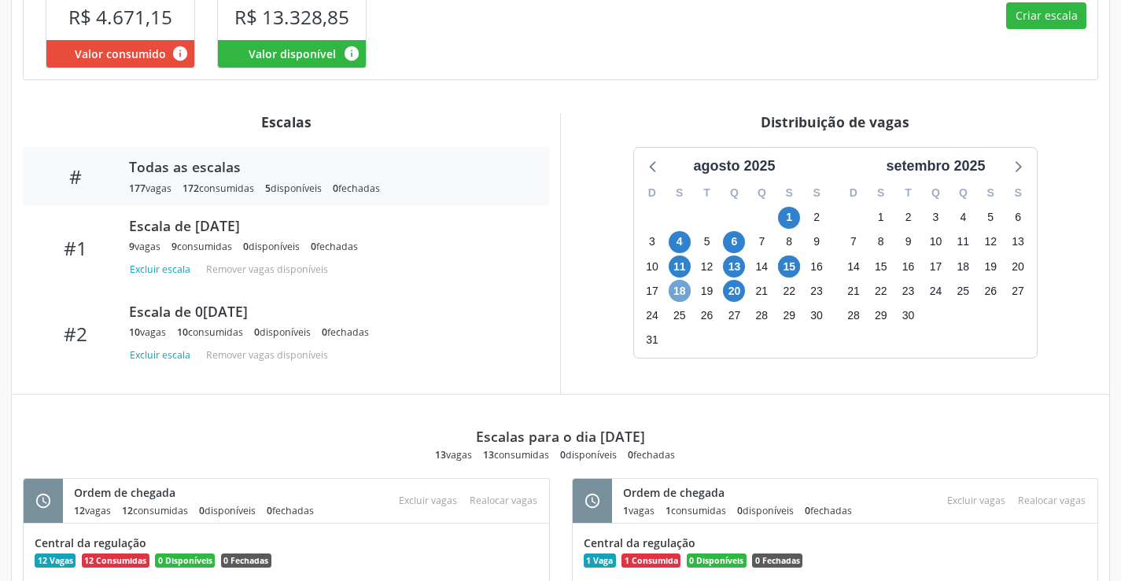
click at [687, 302] on span "18" at bounding box center [679, 291] width 22 height 22
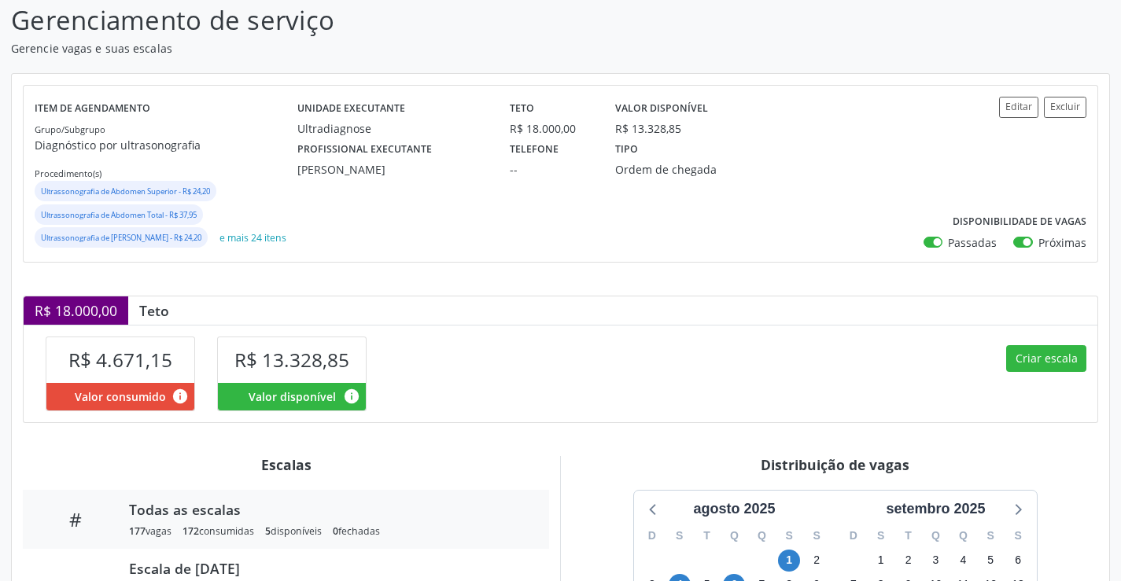
scroll to position [0, 0]
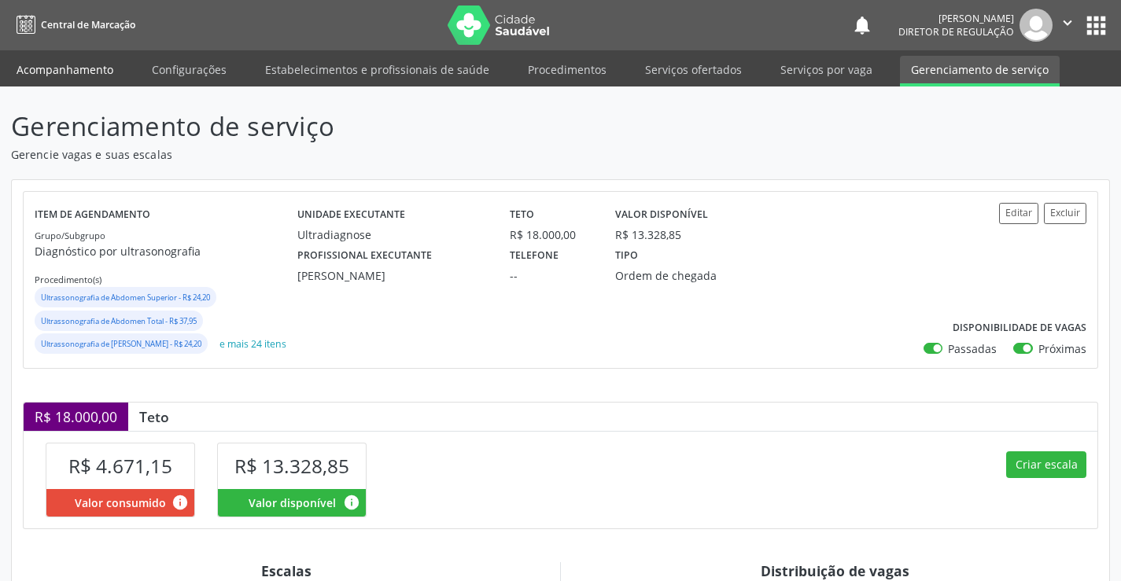
drag, startPoint x: 90, startPoint y: 68, endPoint x: 462, endPoint y: 0, distance: 378.2
click at [90, 68] on link "Acompanhamento" at bounding box center [65, 70] width 119 height 28
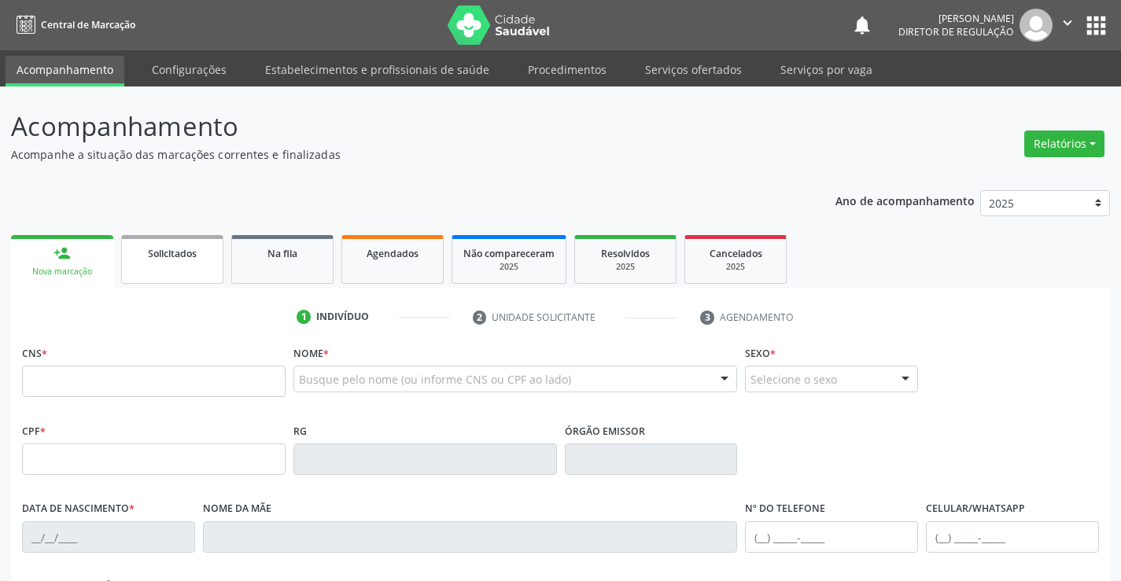
click at [177, 265] on link "Solicitados" at bounding box center [172, 259] width 102 height 49
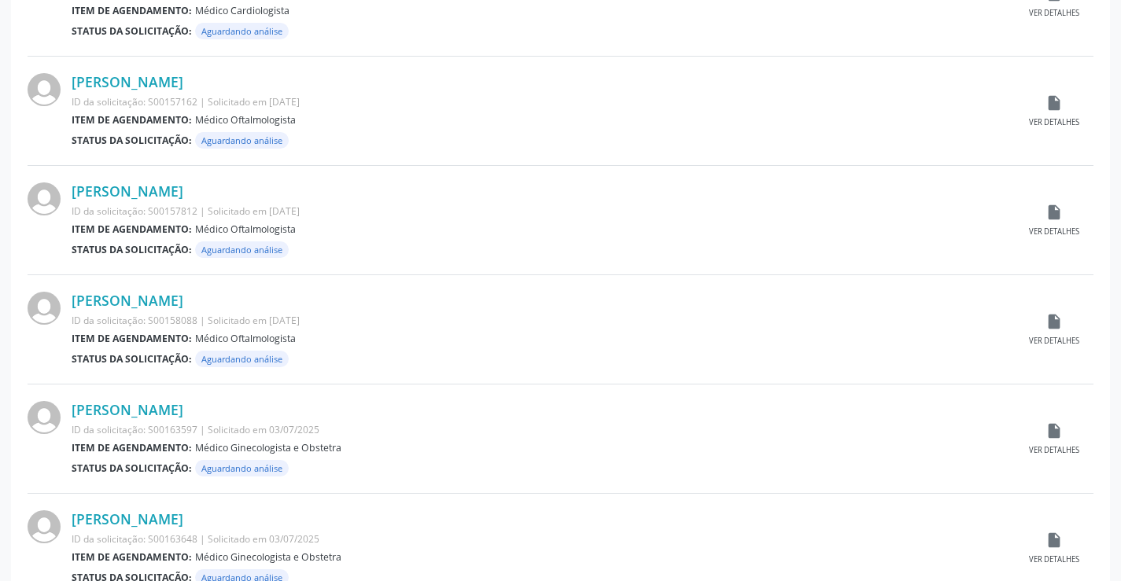
scroll to position [1551, 0]
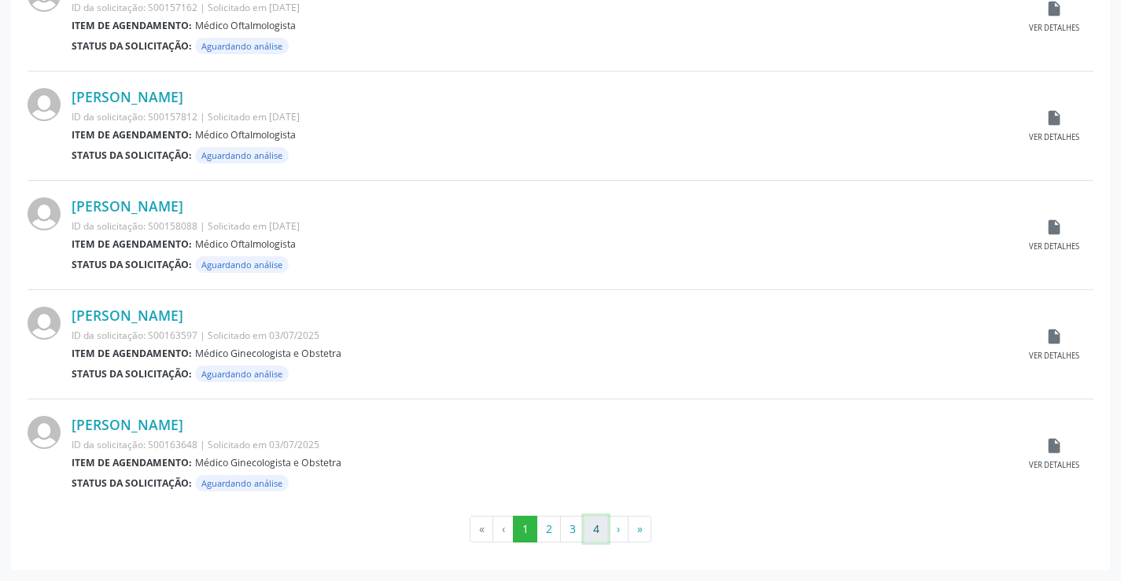
click at [593, 539] on button "4" at bounding box center [596, 529] width 24 height 27
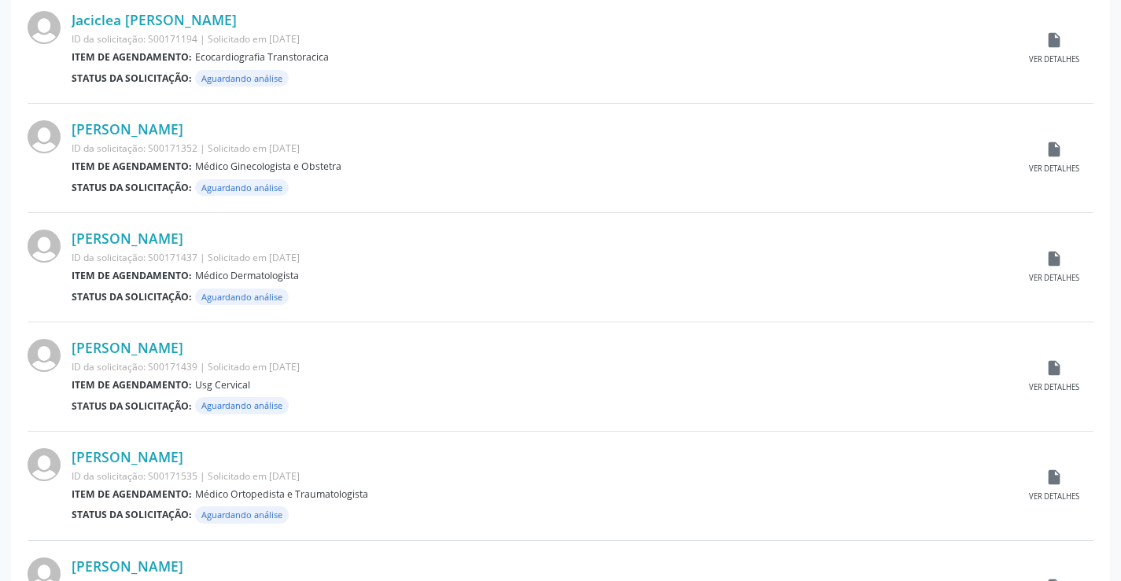
scroll to position [629, 0]
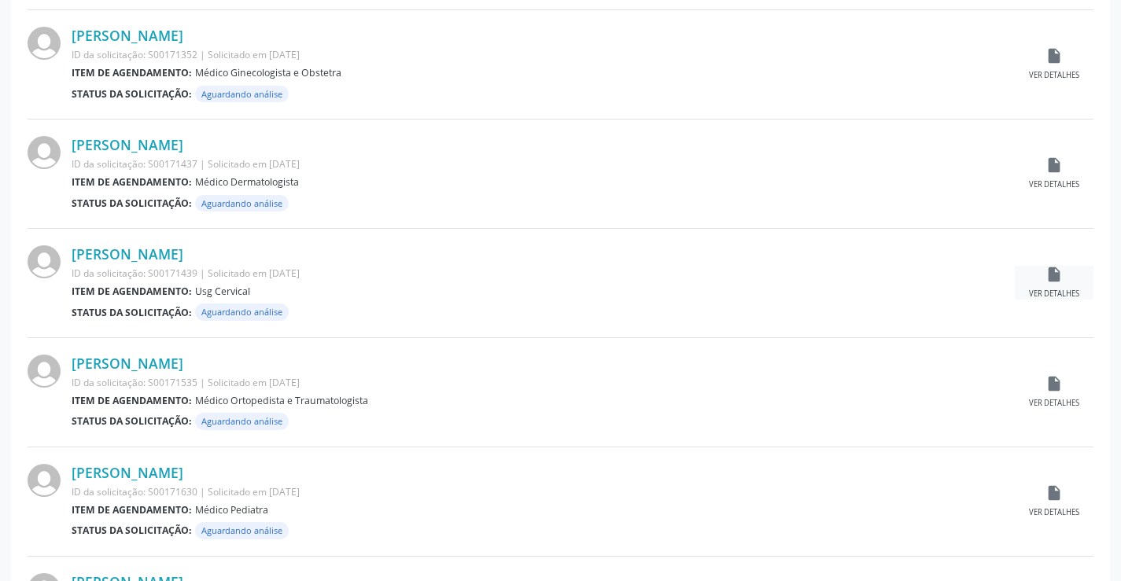
click at [1054, 269] on icon "insert_drive_file" at bounding box center [1053, 274] width 17 height 17
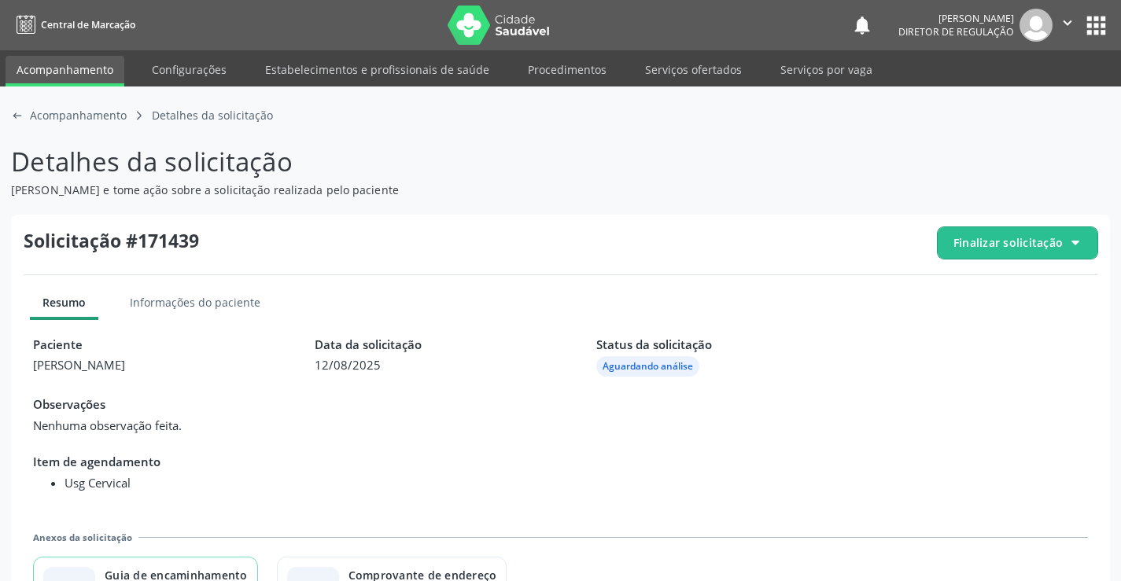
click at [195, 575] on div "Guia de encaminhamento" at bounding box center [176, 575] width 143 height 17
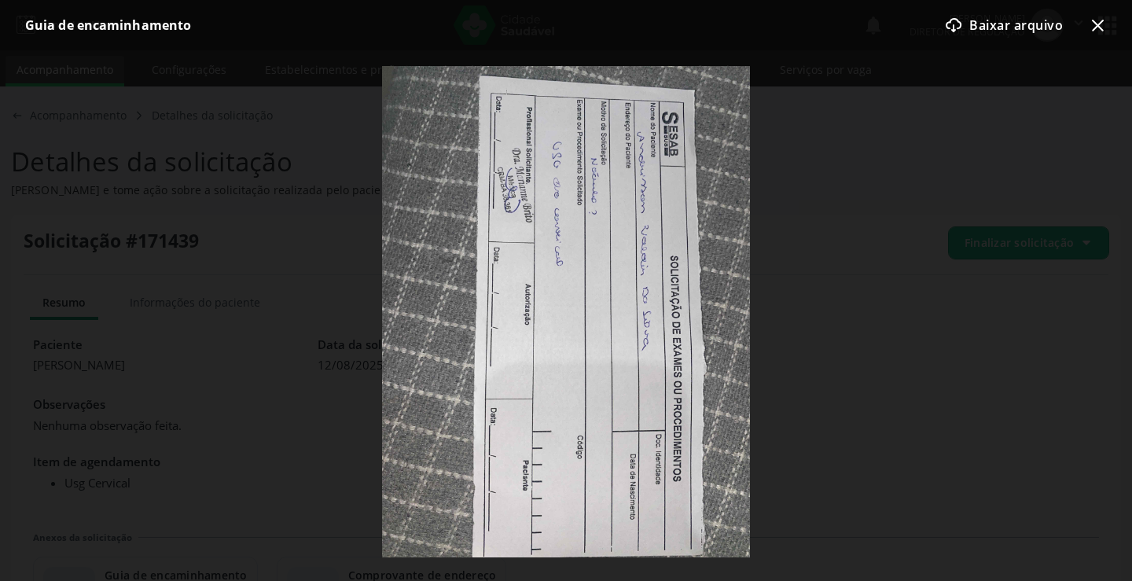
click at [1098, 23] on icon "x-outline icon" at bounding box center [1097, 25] width 19 height 19
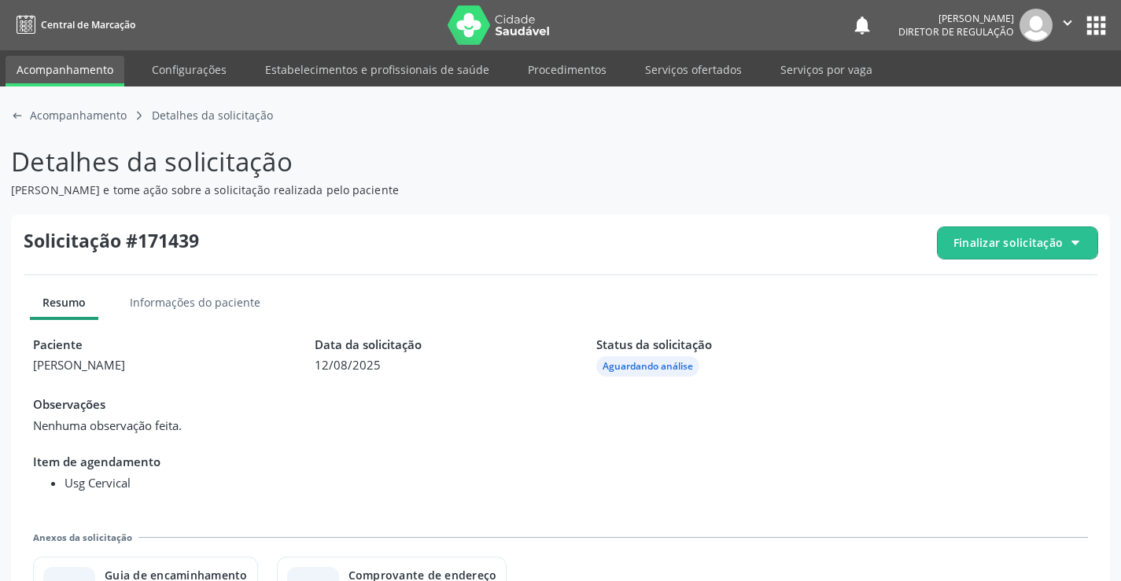
drag, startPoint x: 1033, startPoint y: 238, endPoint x: 1023, endPoint y: 257, distance: 21.8
click at [1033, 238] on span "Finalizar solicitação" at bounding box center [1007, 242] width 109 height 17
click at [1010, 328] on span "Deferir solicitação" at bounding box center [1026, 330] width 99 height 23
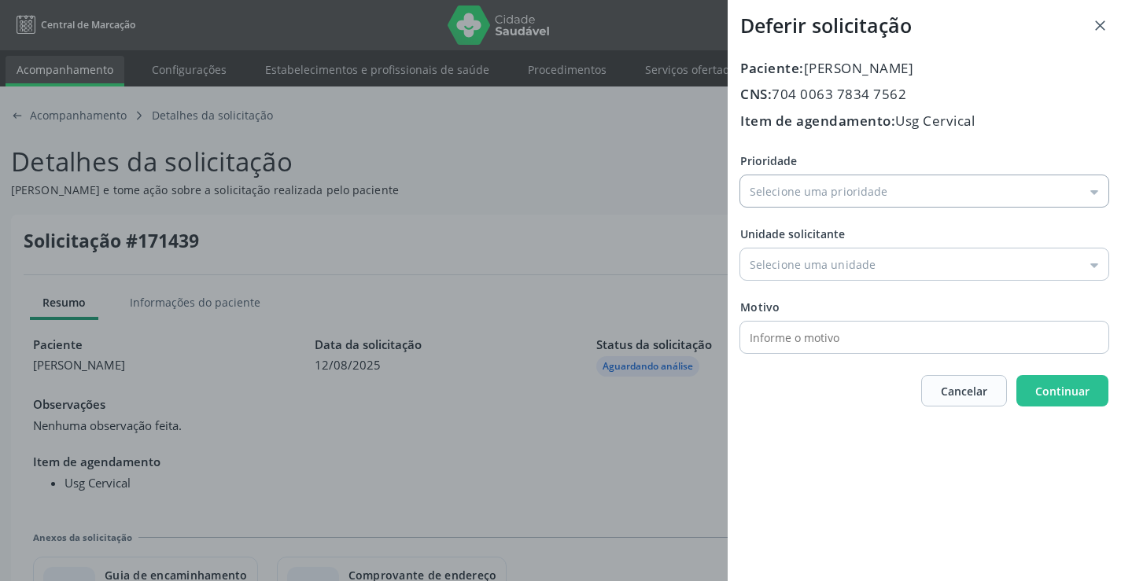
click at [814, 204] on input "Prioridade" at bounding box center [924, 190] width 368 height 31
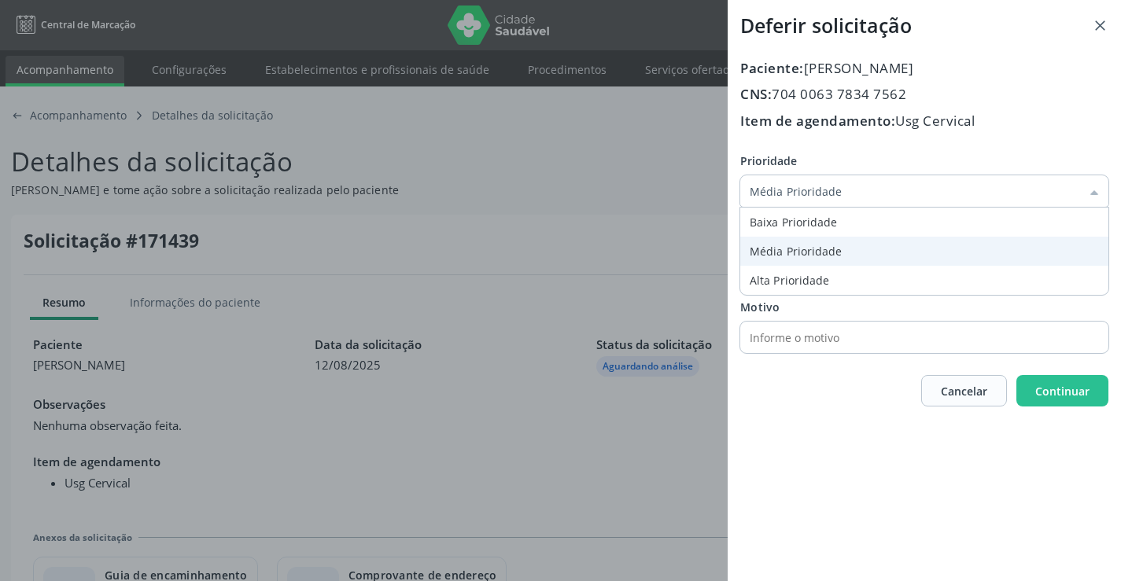
click at [801, 240] on div "Prioridade Média Prioridade Baixa Prioridade Média Prioridade Alta Prioridade U…" at bounding box center [924, 253] width 368 height 201
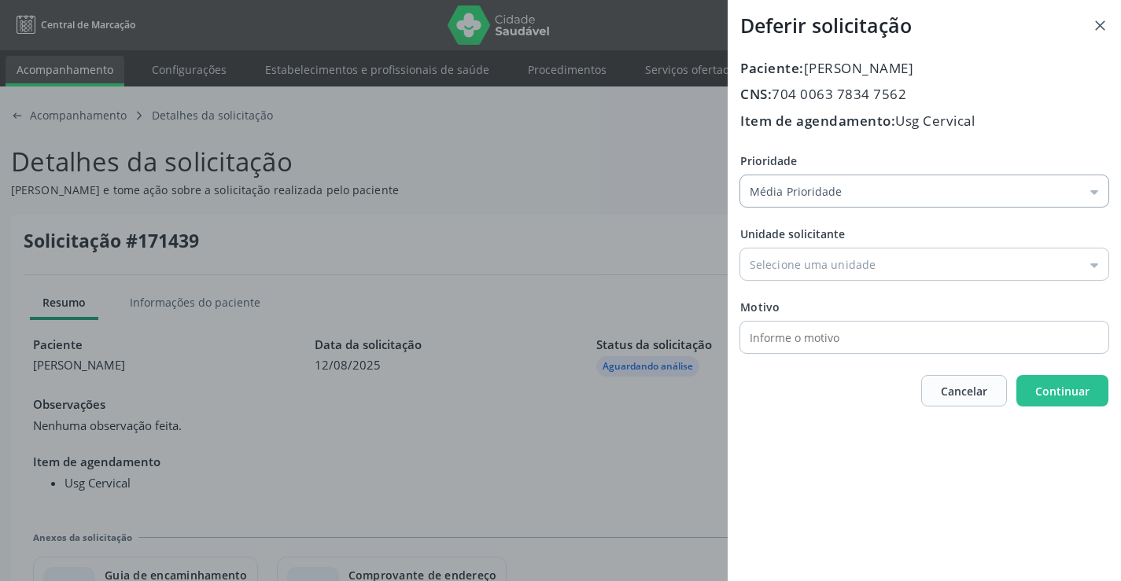
click at [810, 178] on input "Média Prioridade" at bounding box center [924, 190] width 368 height 31
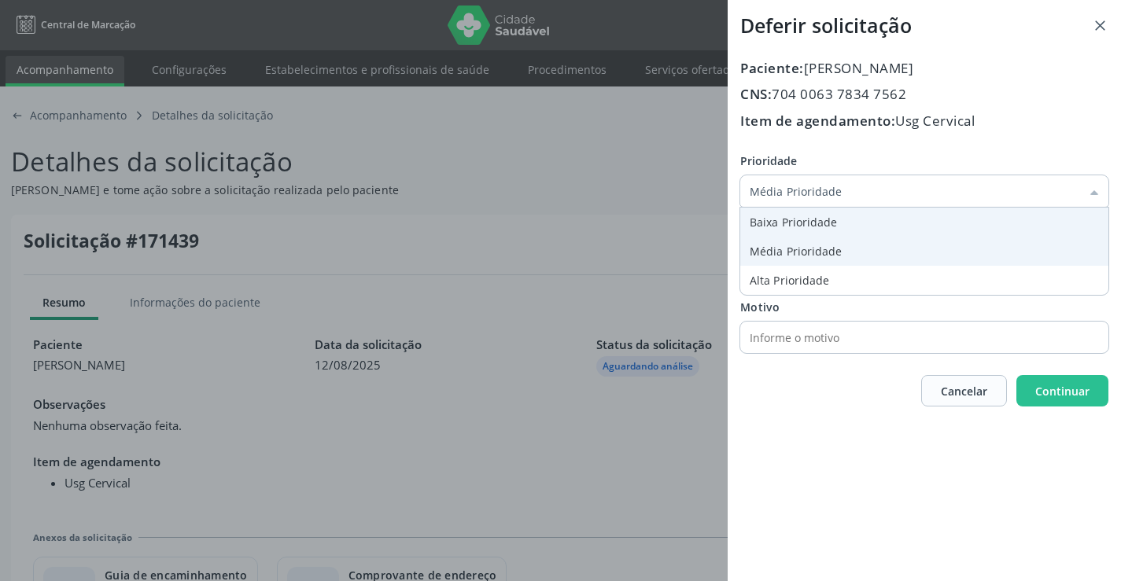
type input "Baixa Prioridade"
click at [805, 229] on div "Prioridade Baixa Prioridade Baixa Prioridade Média Prioridade Alta Prioridade U…" at bounding box center [924, 253] width 368 height 201
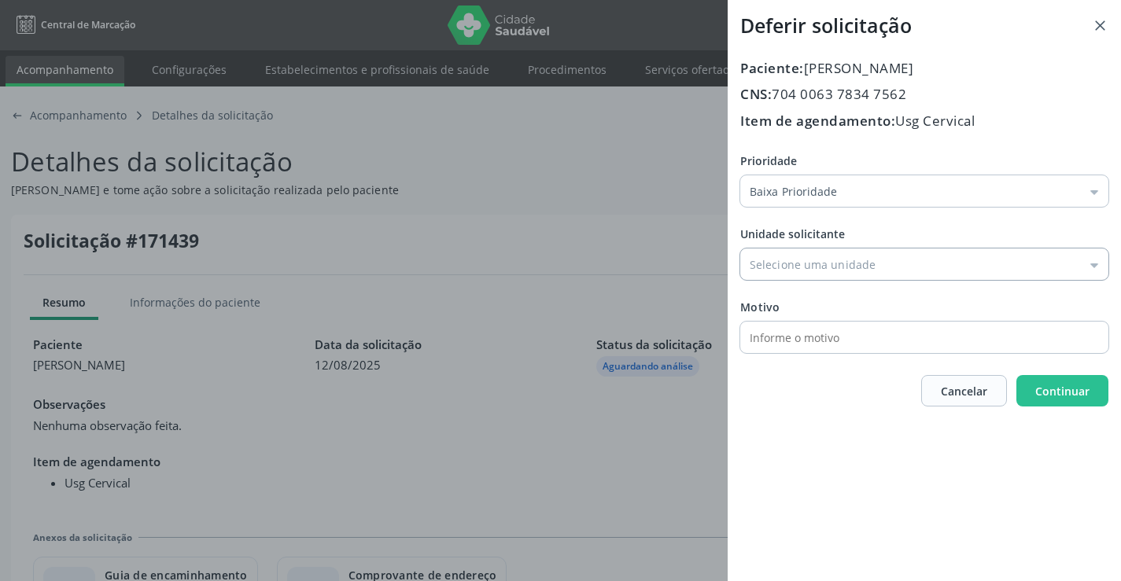
click at [827, 267] on input "Prioridade" at bounding box center [924, 264] width 368 height 31
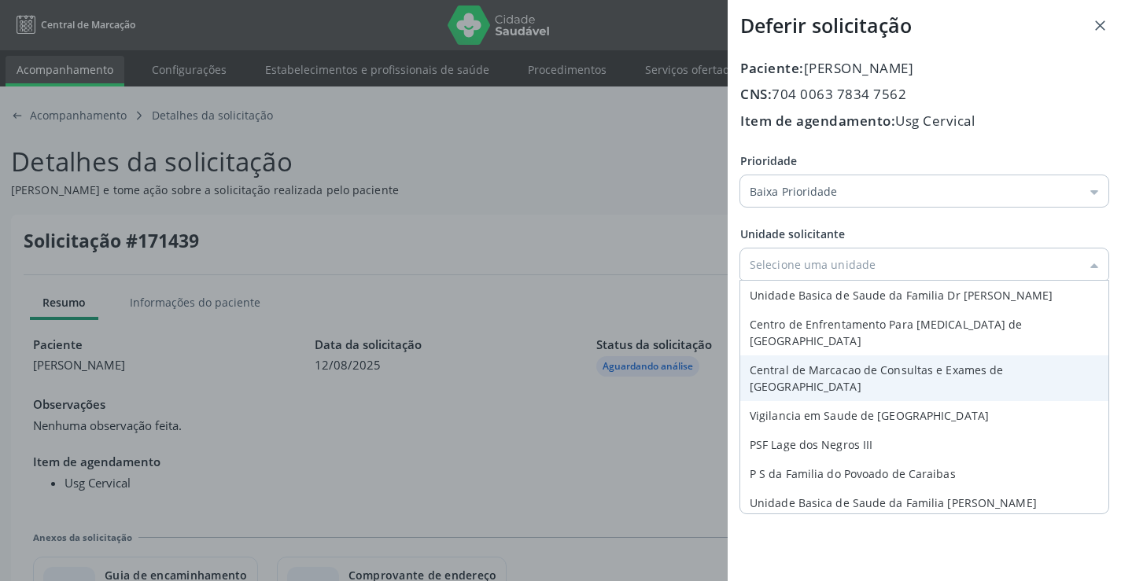
type input "Central de Marcacao de Consultas e Exames de [GEOGRAPHIC_DATA]"
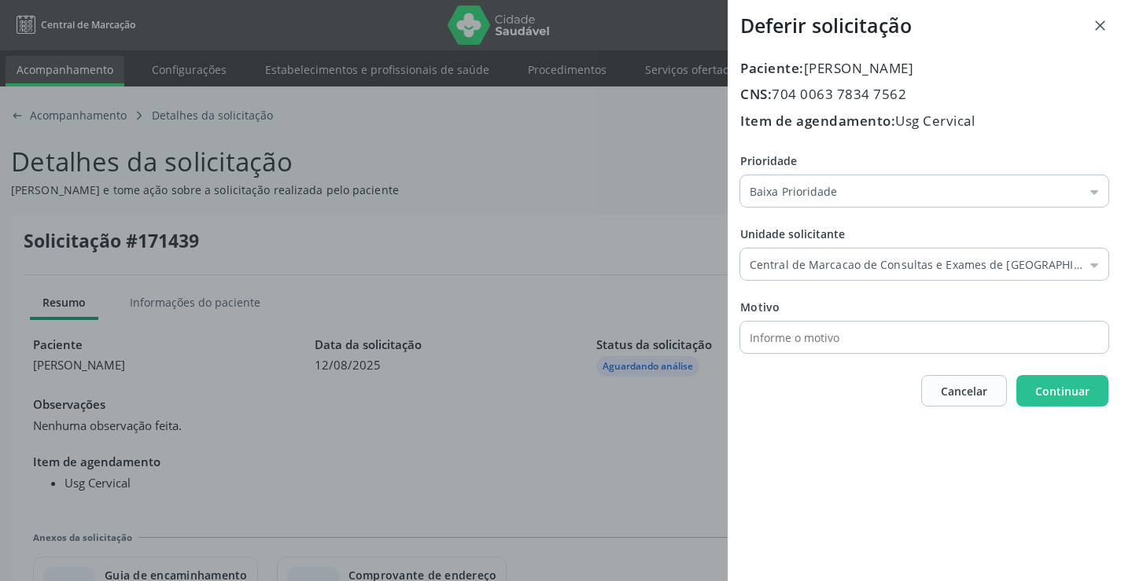
click at [834, 344] on div "Prioridade Baixa Prioridade Baixa Prioridade Média Prioridade Alta Prioridade U…" at bounding box center [924, 253] width 368 height 201
click at [1035, 377] on button "Continuar" at bounding box center [1062, 390] width 92 height 31
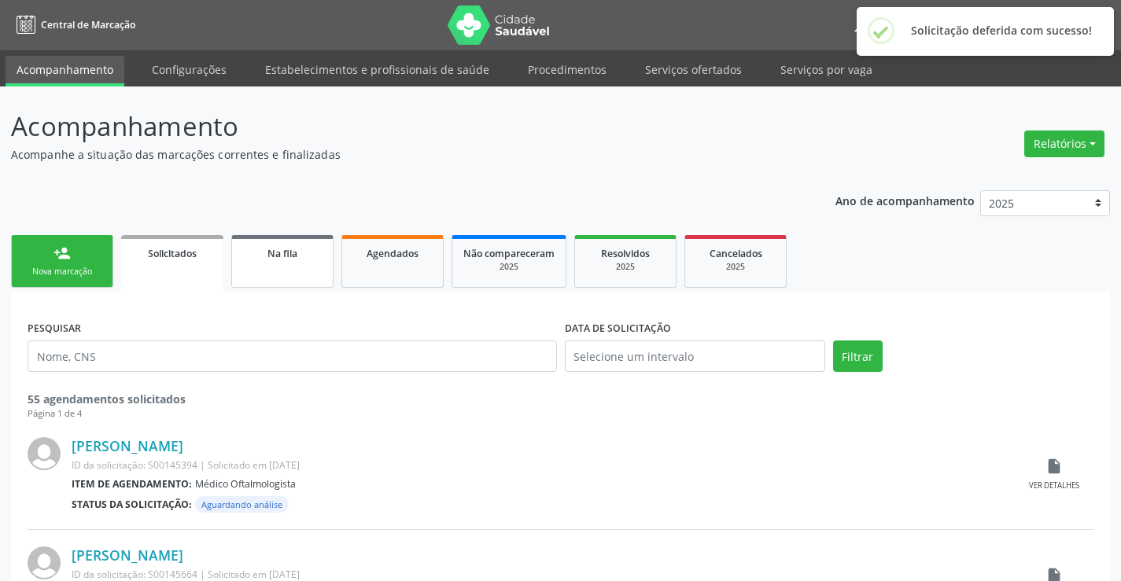
click at [300, 275] on link "Na fila" at bounding box center [282, 261] width 102 height 53
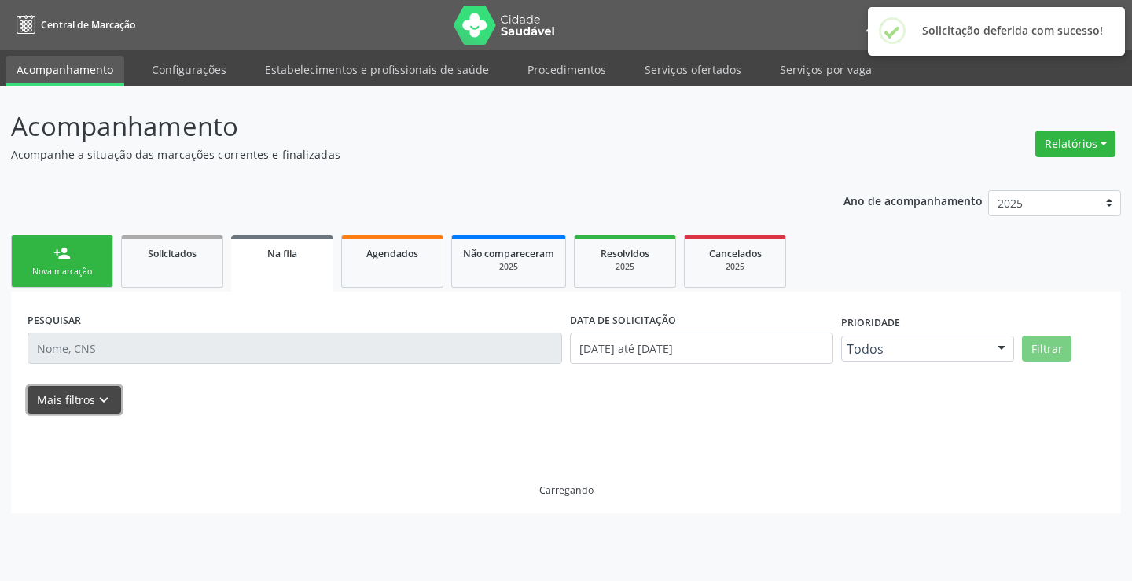
click at [95, 397] on icon "keyboard_arrow_down" at bounding box center [103, 400] width 17 height 17
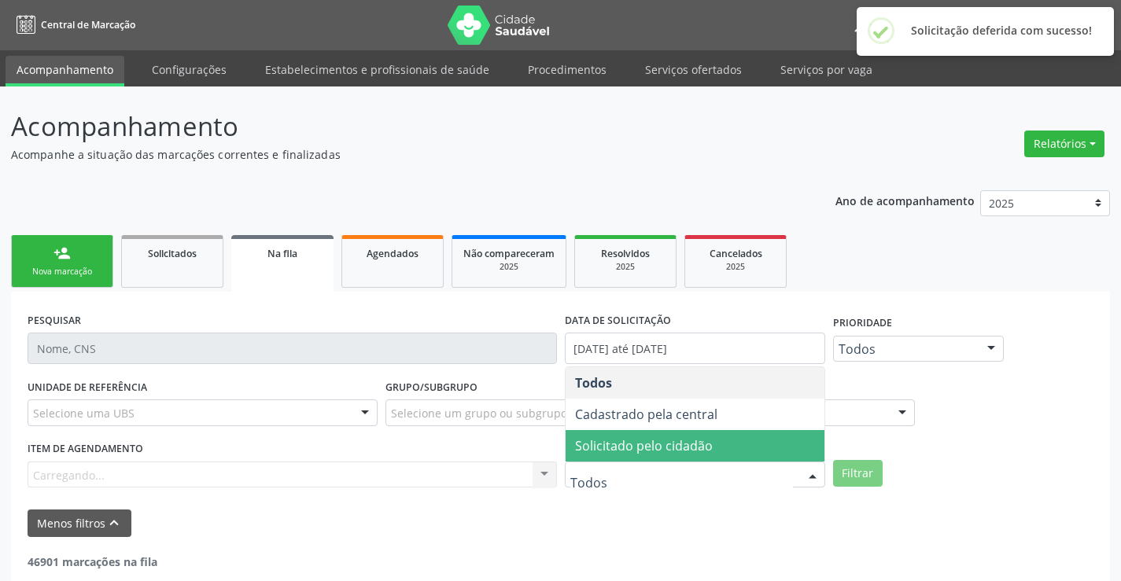
click at [729, 444] on span "Solicitado pelo cidadão" at bounding box center [694, 445] width 259 height 31
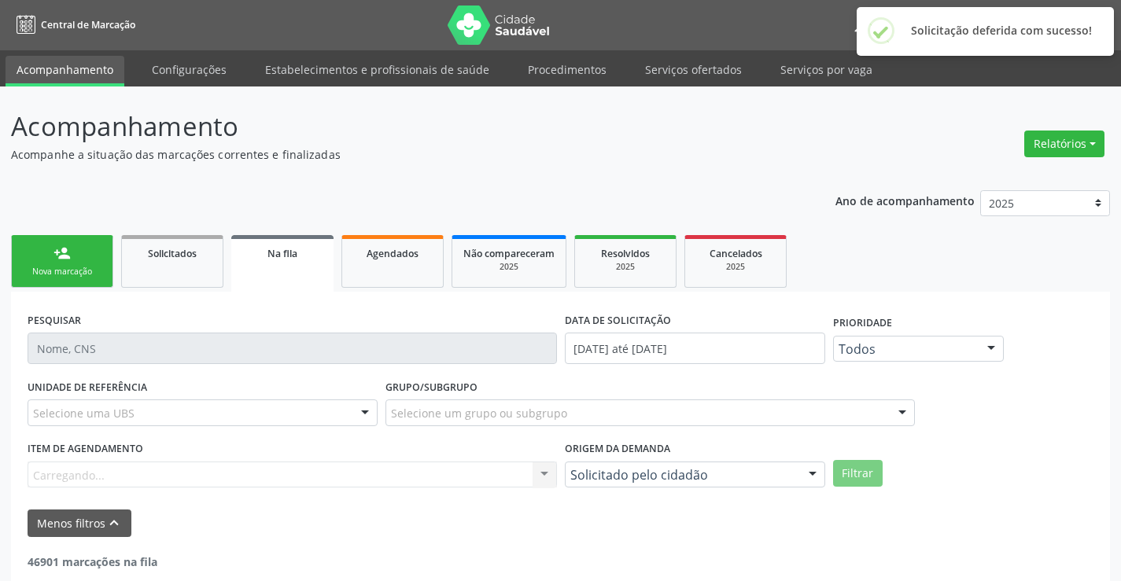
click at [888, 476] on div "Filtrar" at bounding box center [963, 473] width 268 height 27
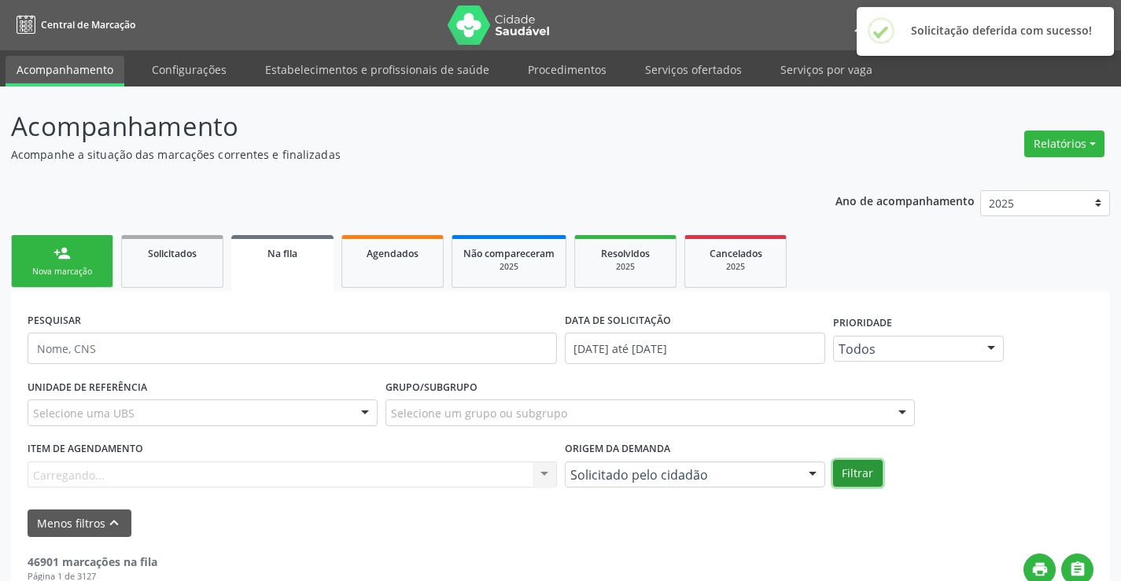
click at [865, 473] on button "Filtrar" at bounding box center [858, 473] width 50 height 27
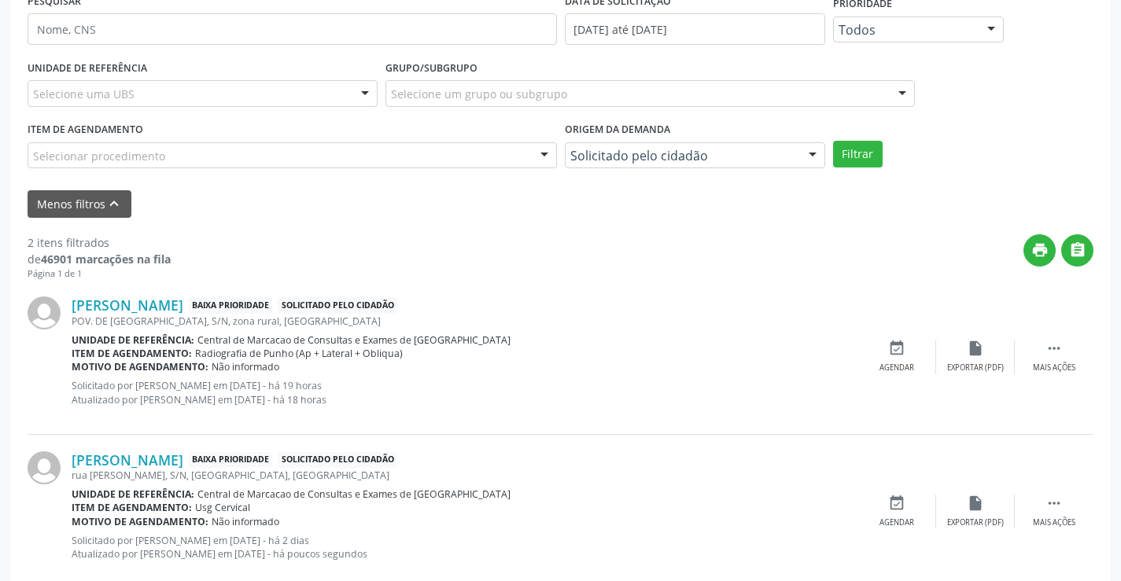
scroll to position [354, 0]
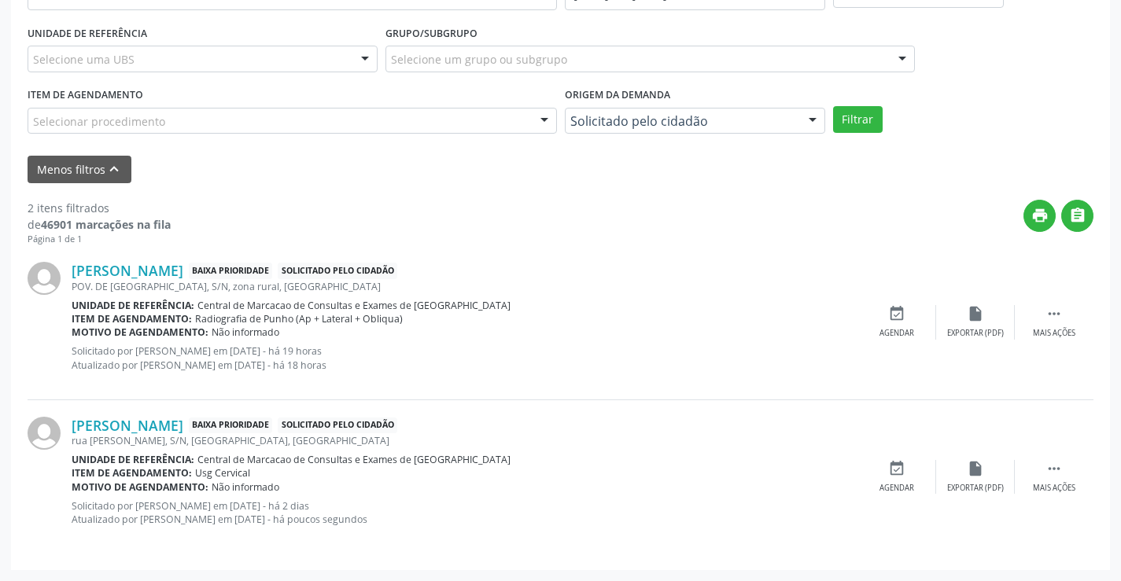
click at [168, 282] on div "POV. DE CARAIBAS, S/N, zona rural, Campo Formoso - BA" at bounding box center [465, 286] width 786 height 13
click at [174, 273] on link "Valentina Ferreira de Santana" at bounding box center [128, 270] width 112 height 17
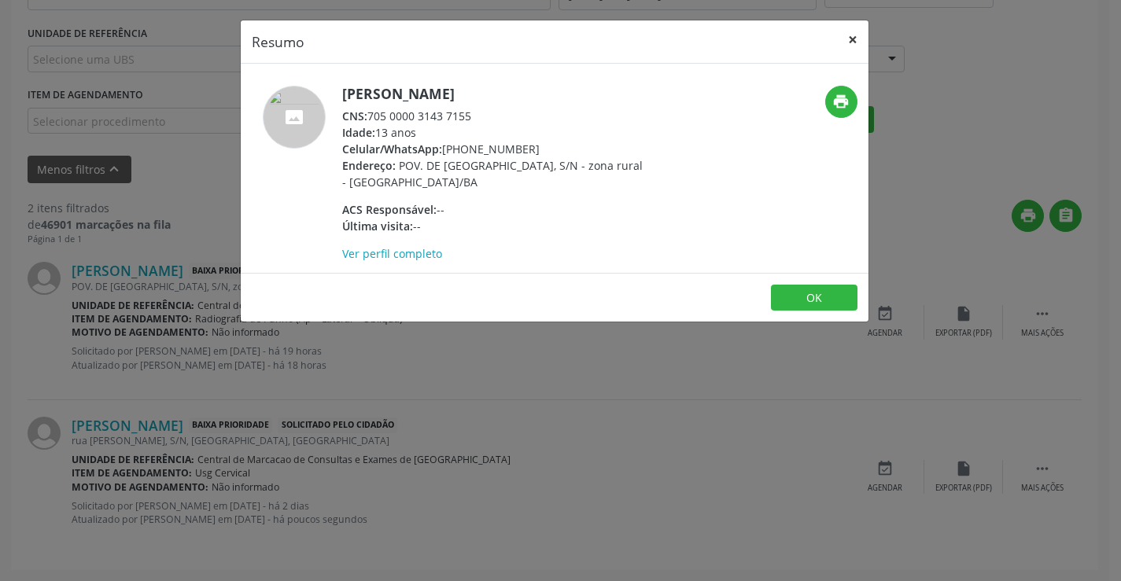
click at [854, 40] on button "×" at bounding box center [852, 39] width 31 height 39
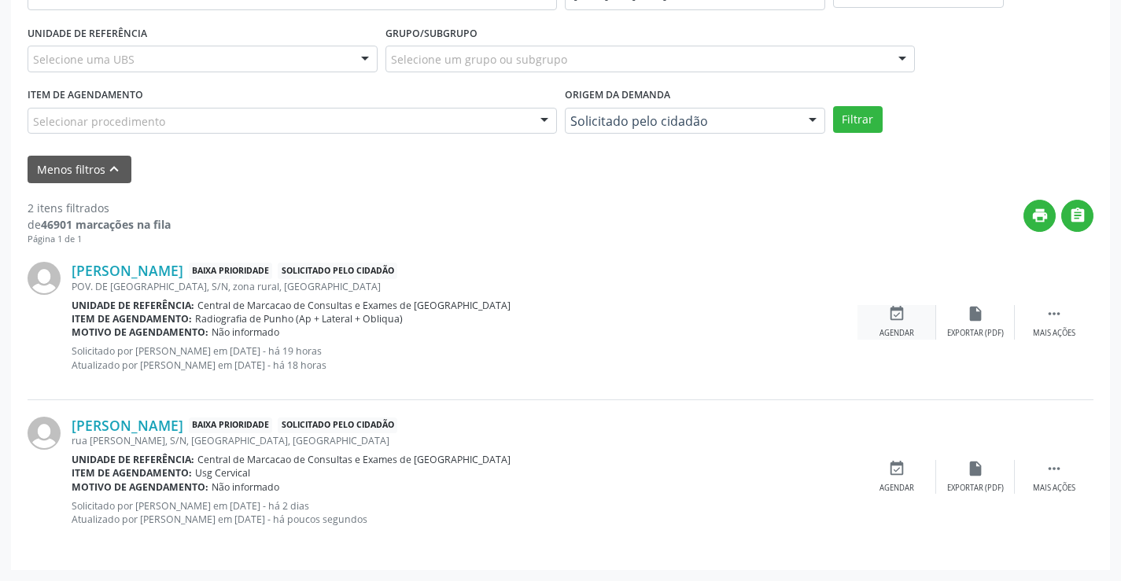
click at [901, 324] on div "event_available Agendar" at bounding box center [896, 322] width 79 height 34
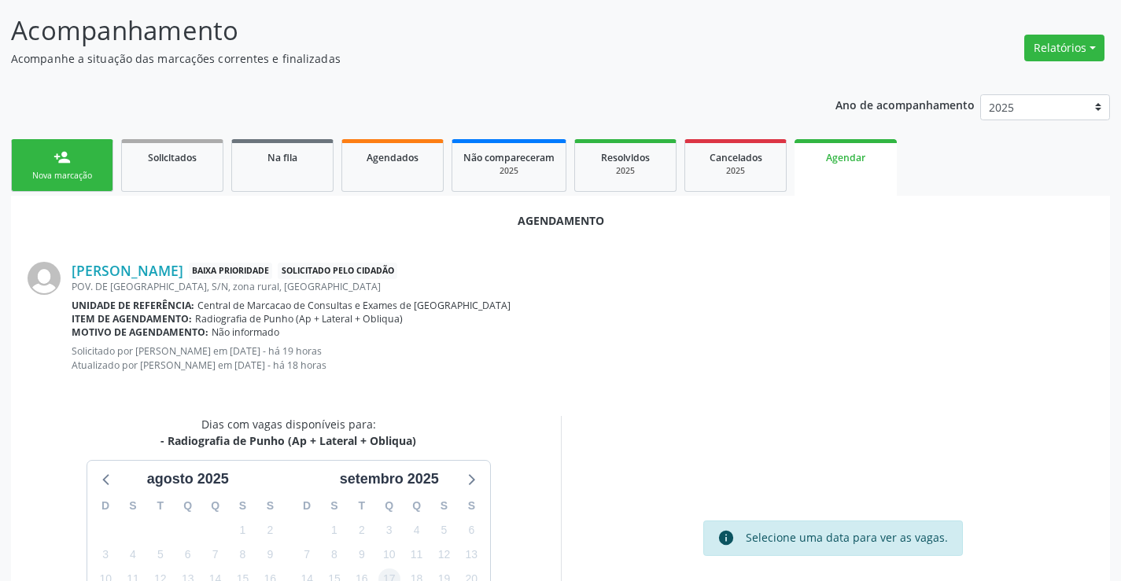
scroll to position [251, 0]
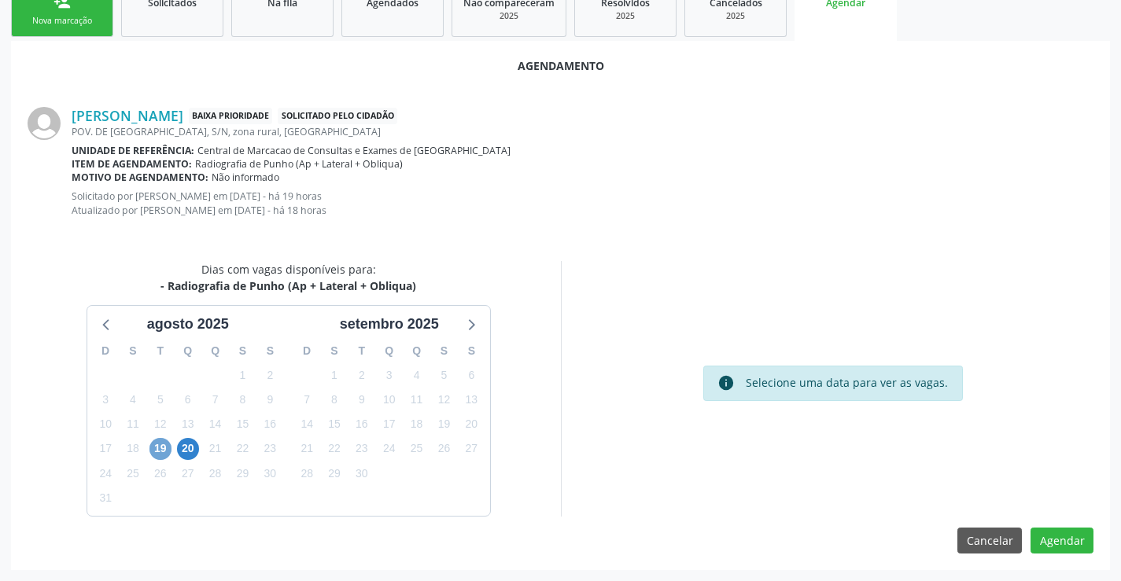
click at [166, 451] on span "19" at bounding box center [160, 449] width 22 height 22
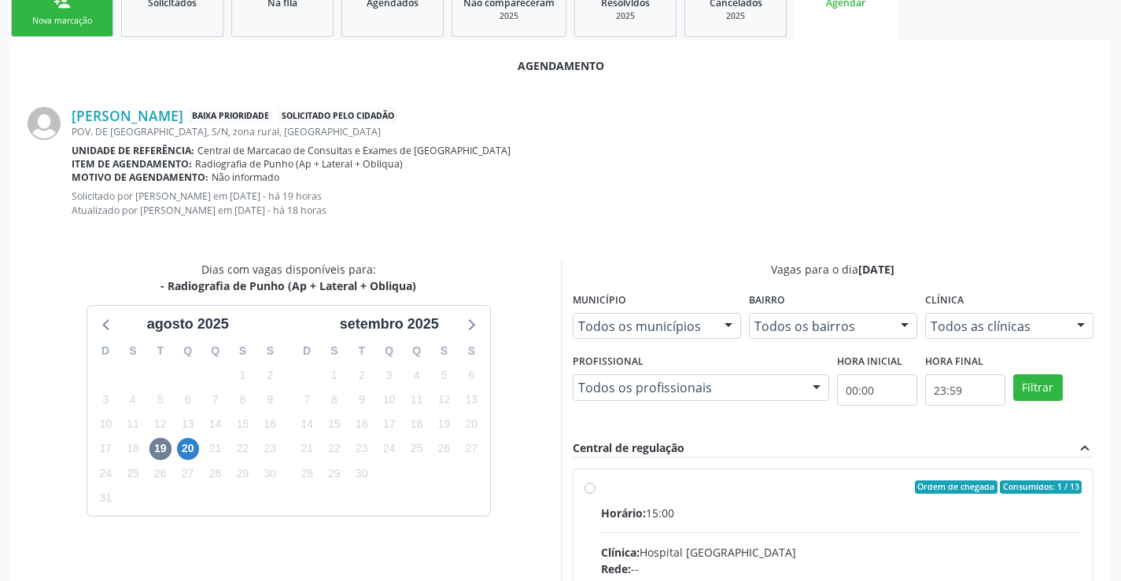
click at [595, 495] on input "Ordem de chegada Consumidos: 1 / 13 Horário: 15:00 Clínica: Hospital Sao Franci…" at bounding box center [589, 488] width 11 height 14
radio input "true"
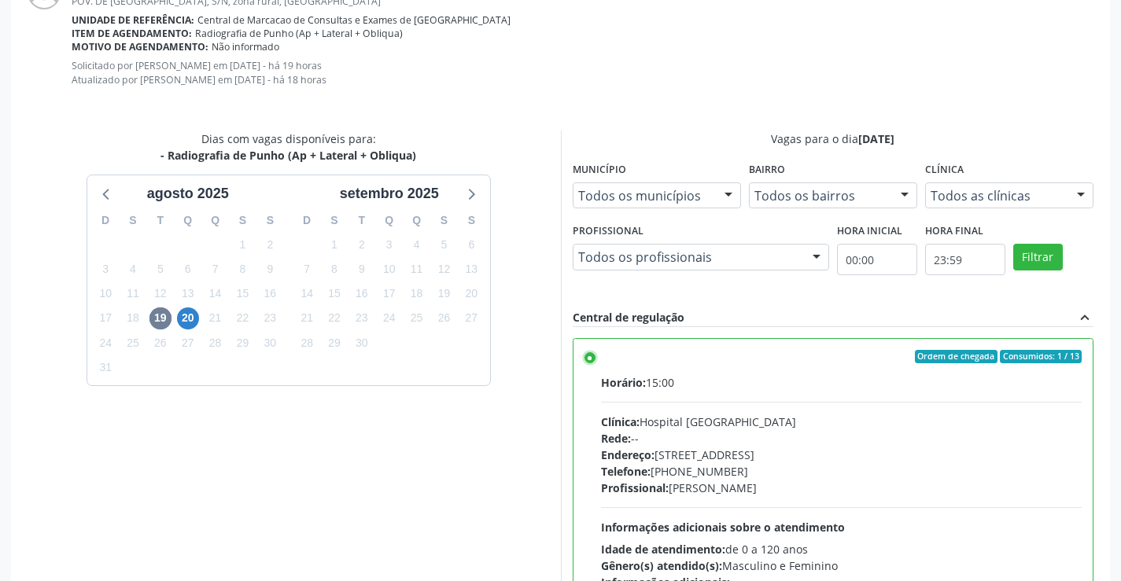
scroll to position [506, 0]
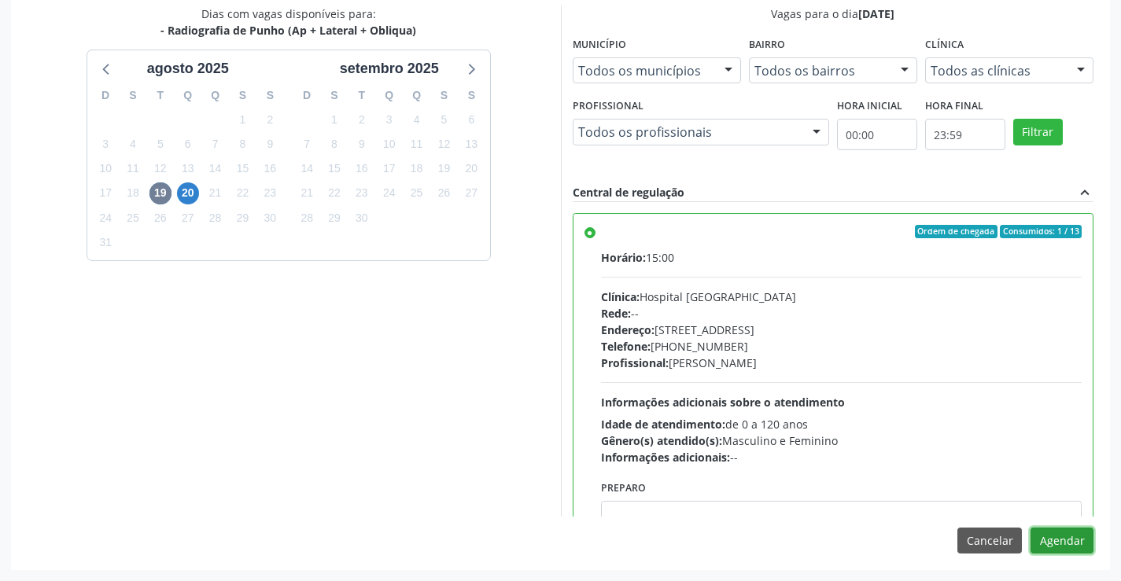
click at [1061, 528] on button "Agendar" at bounding box center [1061, 541] width 63 height 27
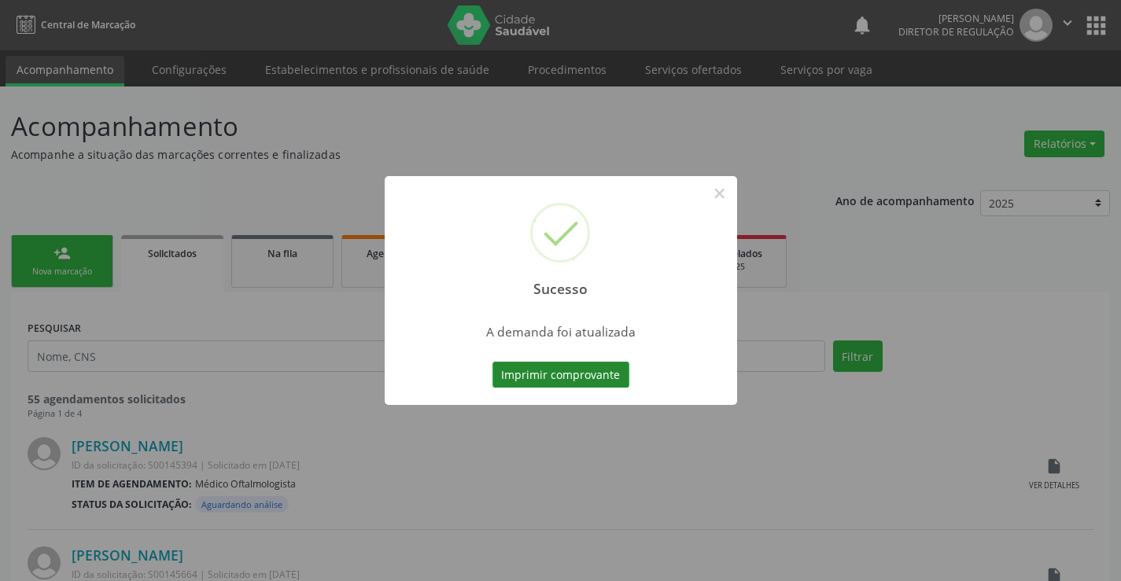
click at [585, 370] on button "Imprimir comprovante" at bounding box center [560, 375] width 137 height 27
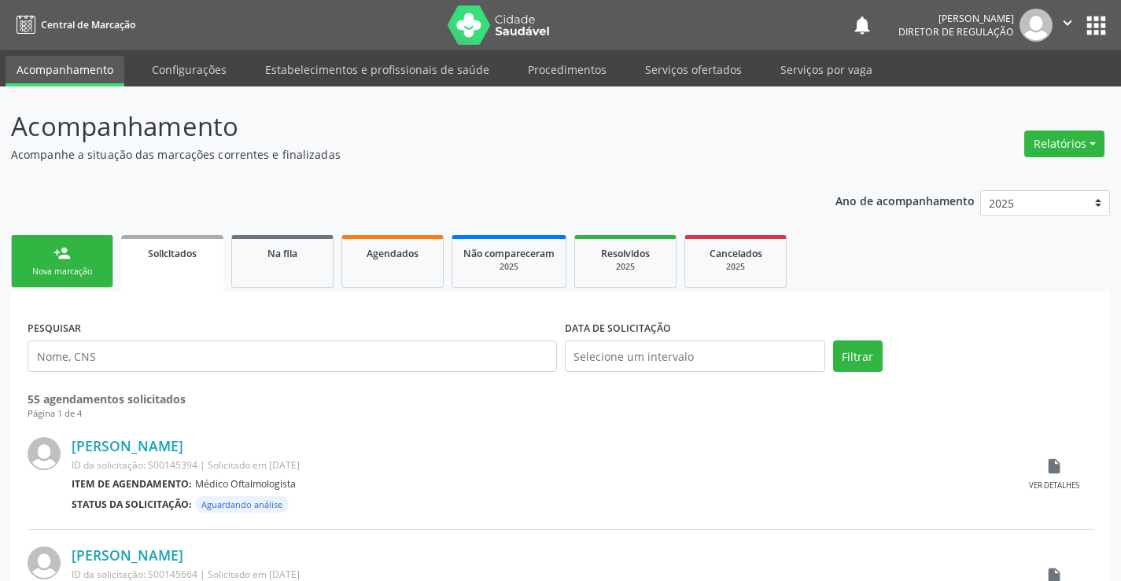
click at [61, 257] on div "person_add" at bounding box center [61, 253] width 17 height 17
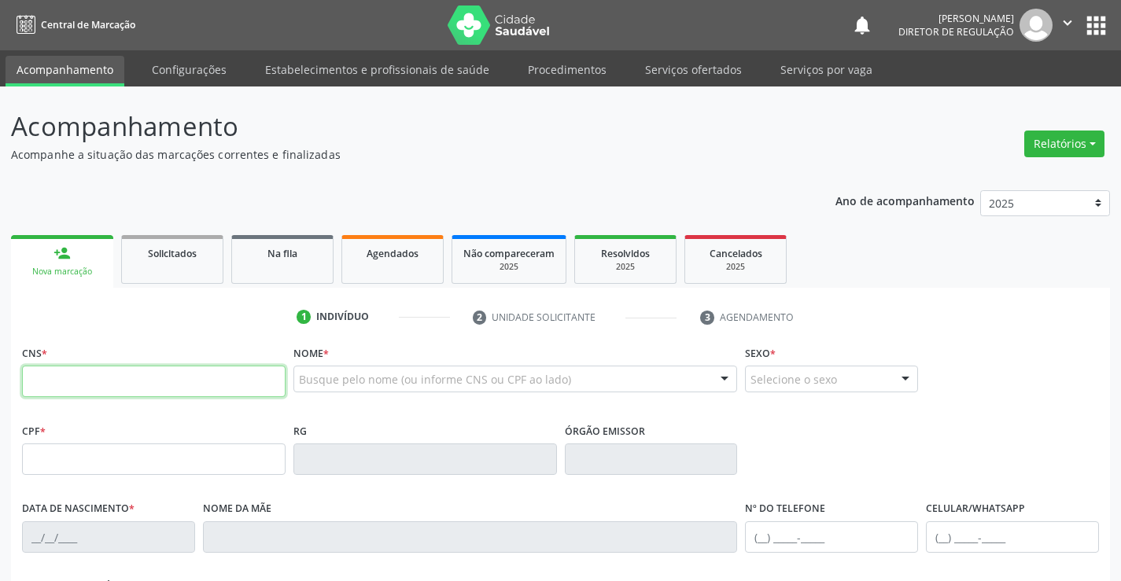
click at [101, 381] on input "text" at bounding box center [153, 381] width 263 height 31
paste input "705 0000 3143 7155"
type input "705 0000 3143 7155"
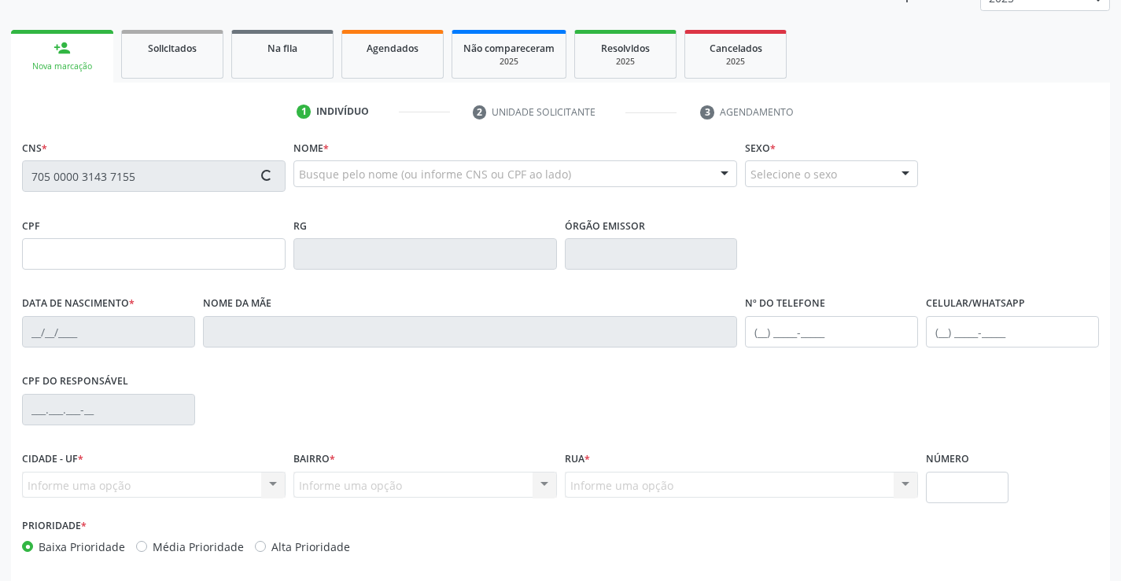
scroll to position [271, 0]
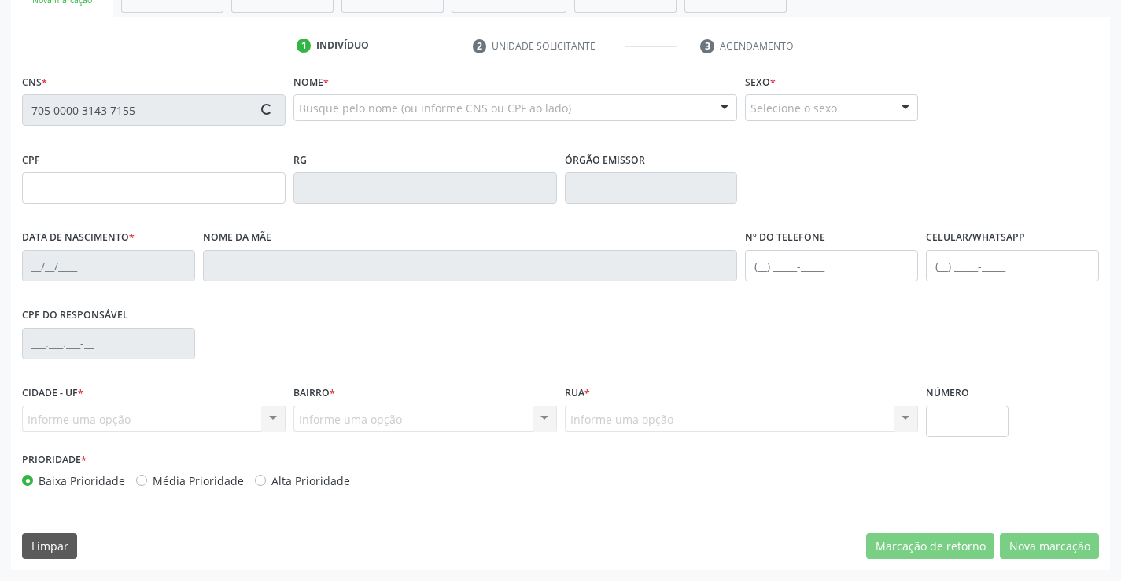
type input "091.319.665-78"
type input "2194393897"
type input "26/11/2011"
type input "(74) 99952-8714"
type input "S/N"
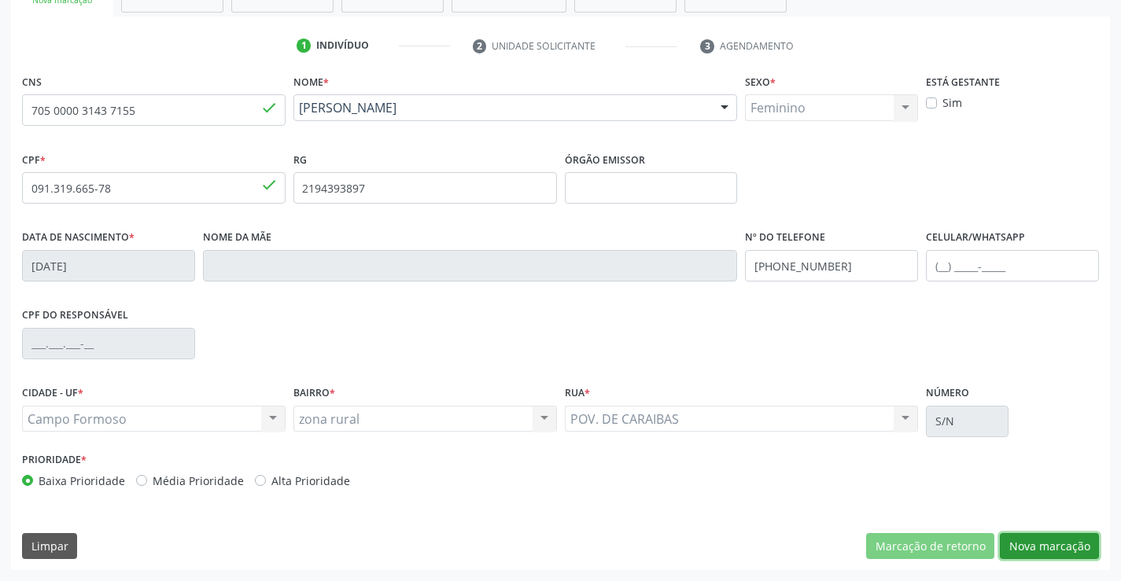
click at [1032, 548] on button "Nova marcação" at bounding box center [1049, 546] width 99 height 27
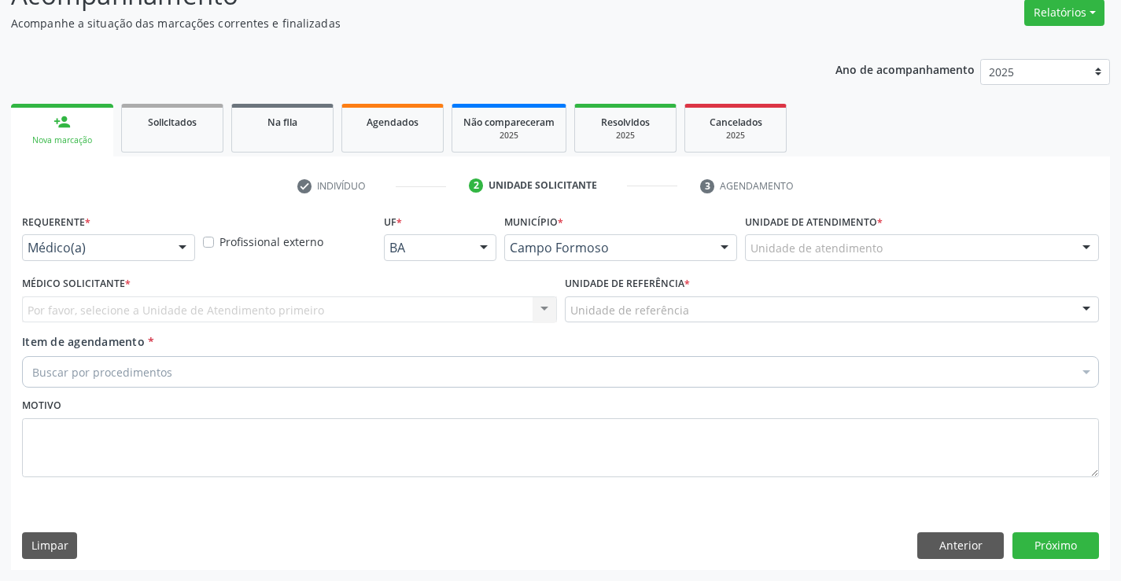
scroll to position [131, 0]
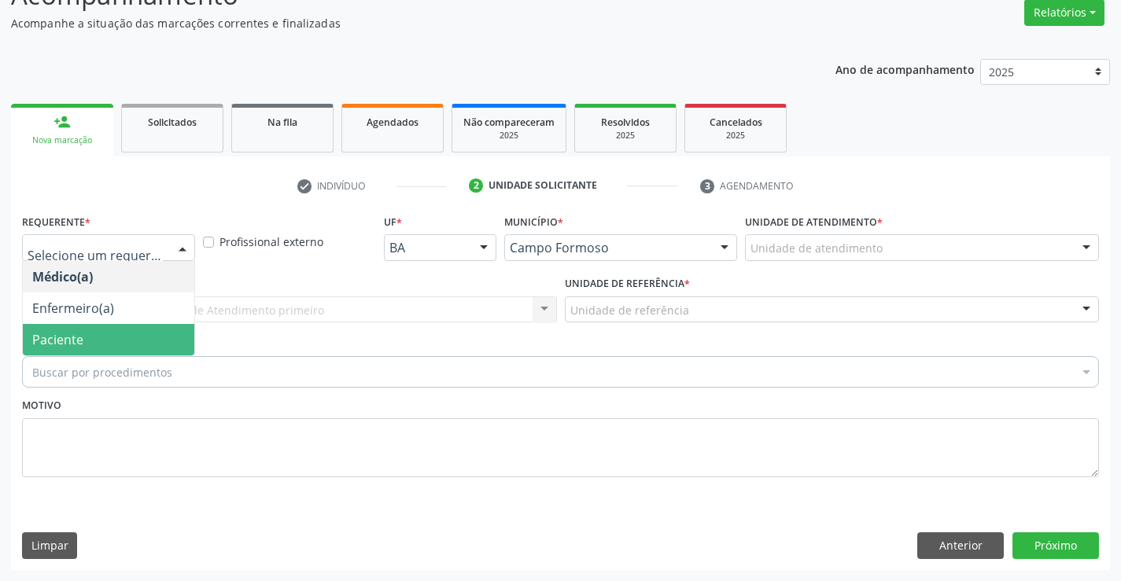
drag, startPoint x: 139, startPoint y: 330, endPoint x: 227, endPoint y: 309, distance: 90.6
click at [141, 330] on span "Paciente" at bounding box center [108, 339] width 171 height 31
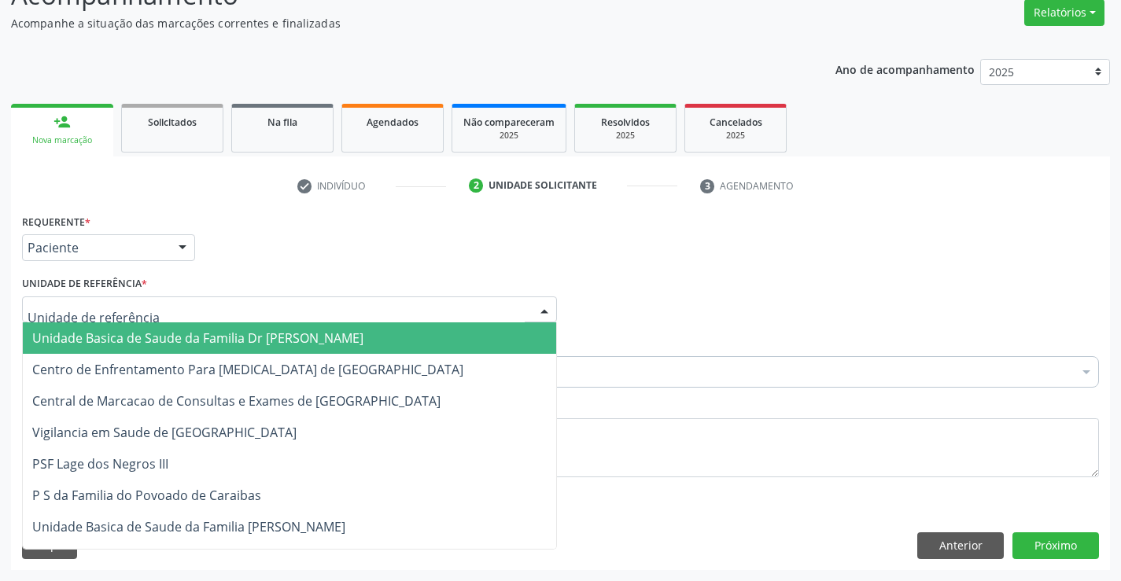
drag, startPoint x: 229, startPoint y: 309, endPoint x: 246, endPoint y: 381, distance: 73.6
click at [230, 309] on div at bounding box center [289, 309] width 535 height 27
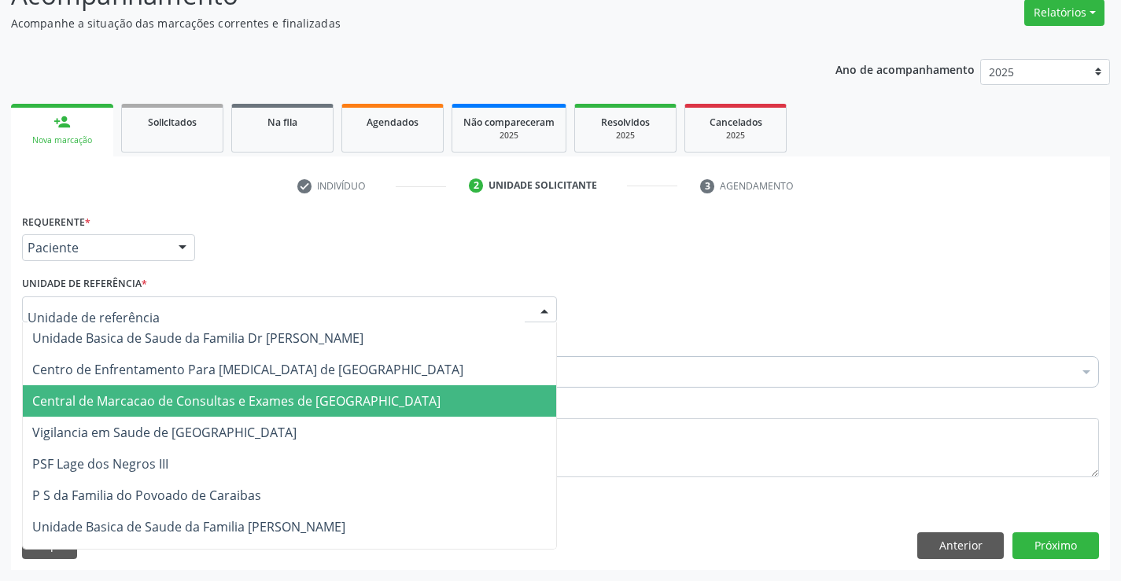
click at [248, 385] on span "Central de Marcacao de Consultas e Exames de [GEOGRAPHIC_DATA]" at bounding box center [289, 400] width 533 height 31
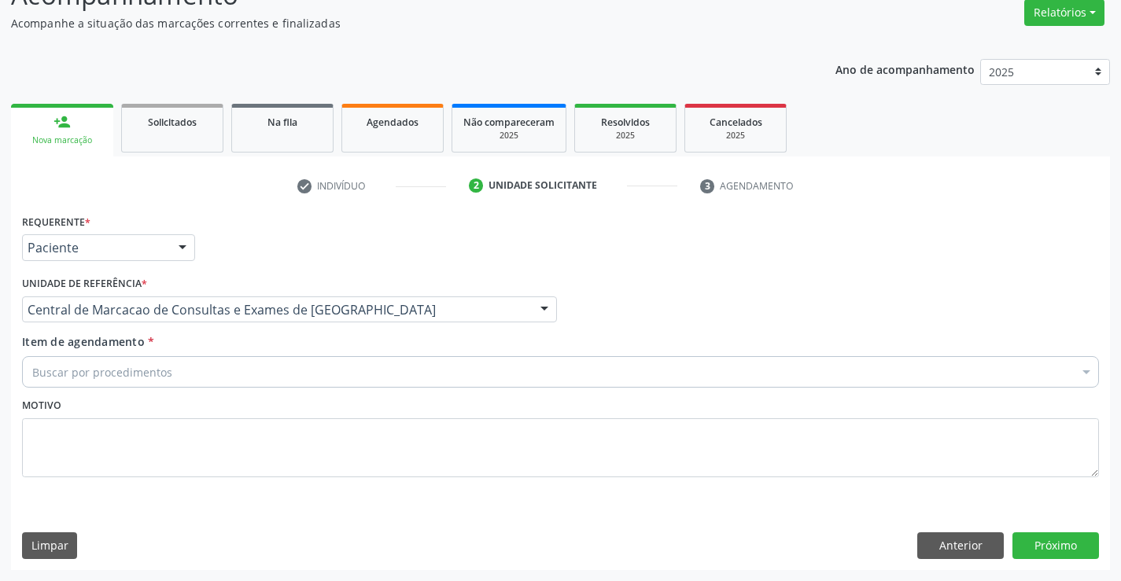
click at [270, 376] on div "Buscar por procedimentos" at bounding box center [560, 371] width 1077 height 31
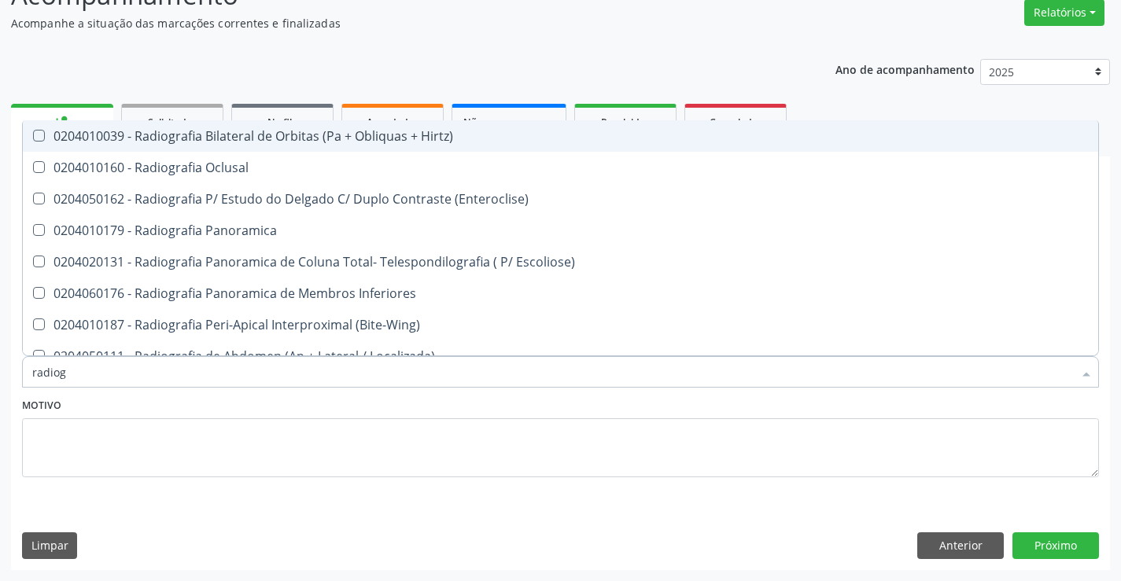
type input "radiogr"
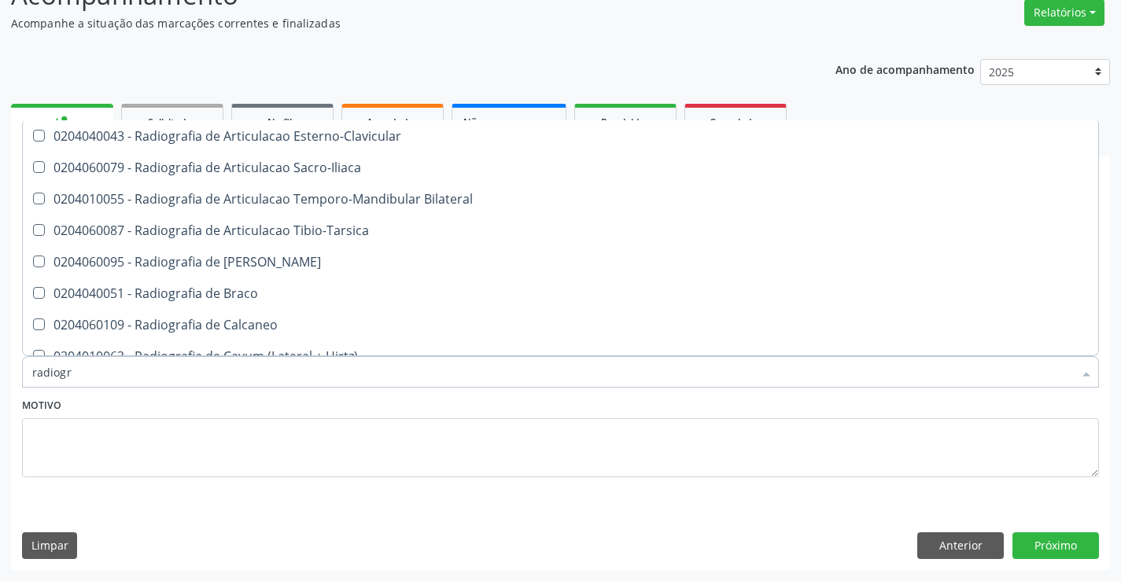
scroll to position [0, 0]
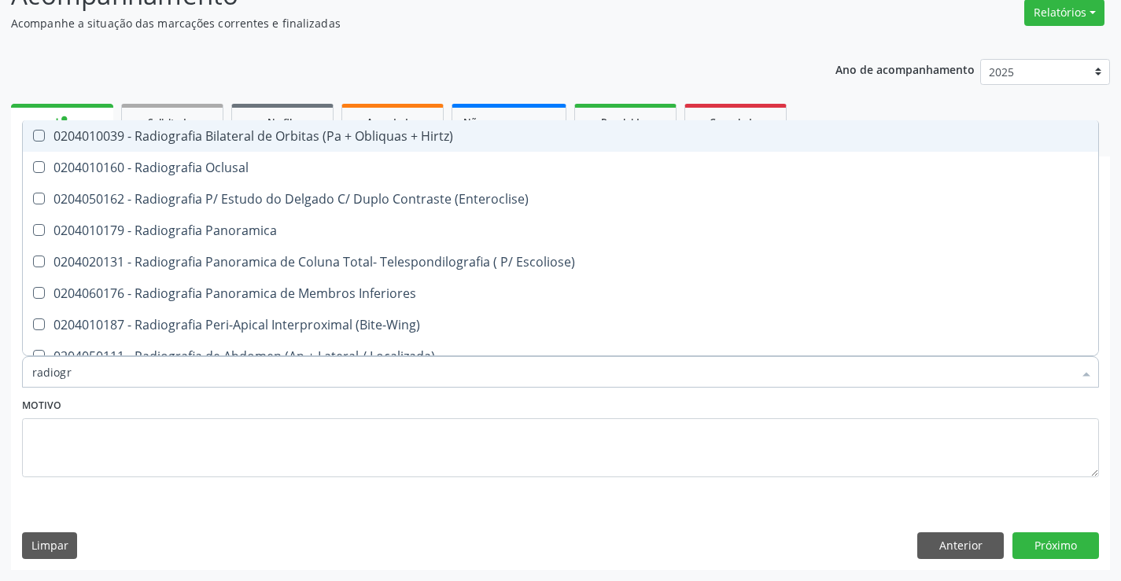
click at [333, 61] on div "Ano de acompanhamento 2025 2024 2023 person_add Nova marcação Solicitados Na fi…" at bounding box center [560, 309] width 1099 height 522
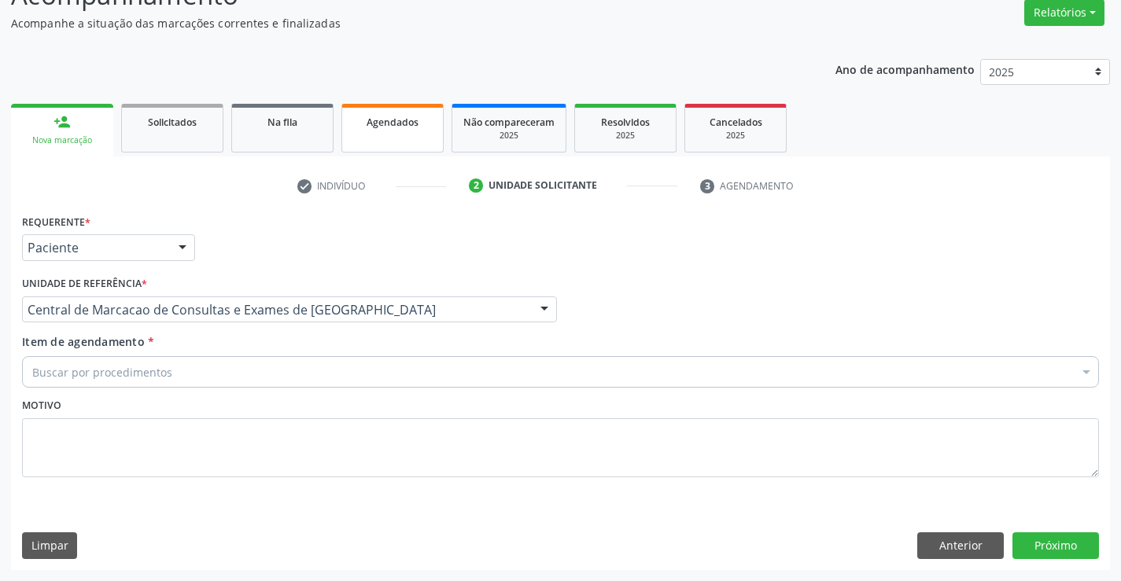
click at [376, 130] on link "Agendados" at bounding box center [392, 128] width 102 height 49
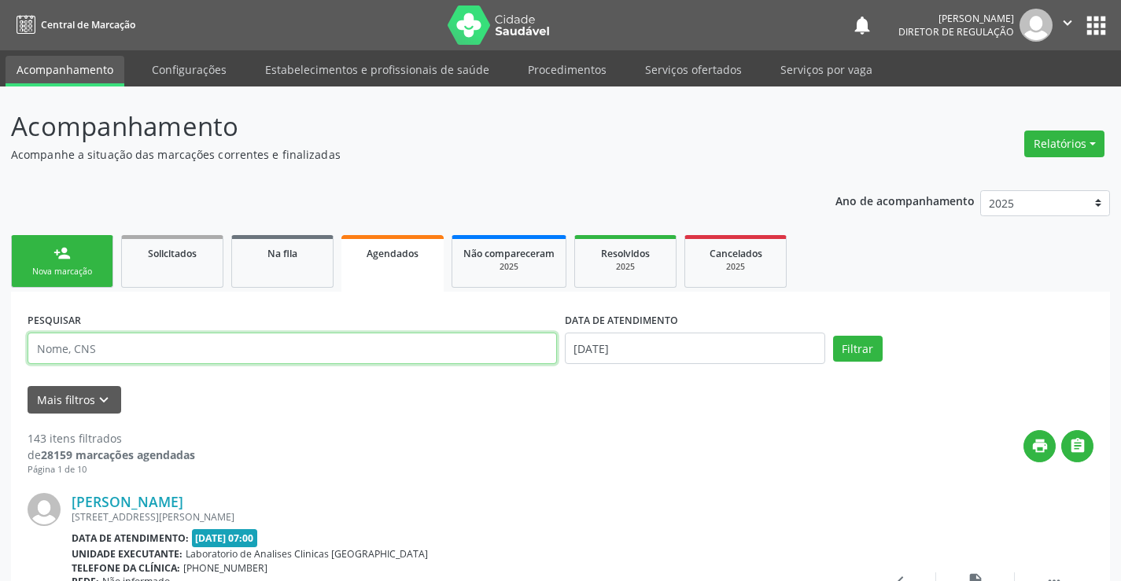
click at [165, 352] on input "text" at bounding box center [292, 348] width 529 height 31
paste input "705 0000 3143 7155"
type input "705 0000 3143 7155"
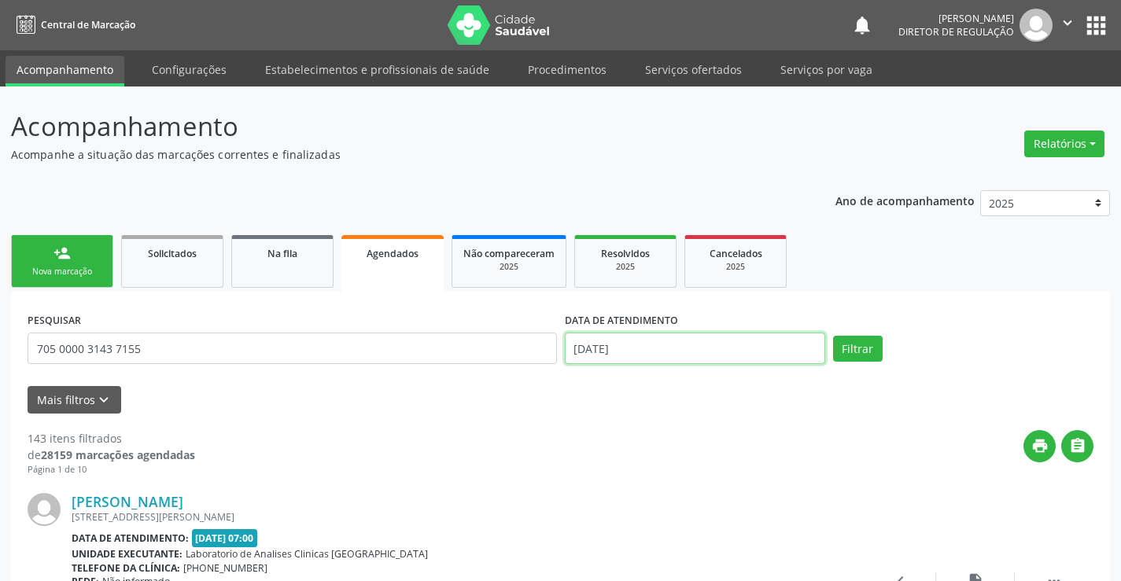
click at [709, 352] on input "[DATE]" at bounding box center [695, 348] width 260 height 31
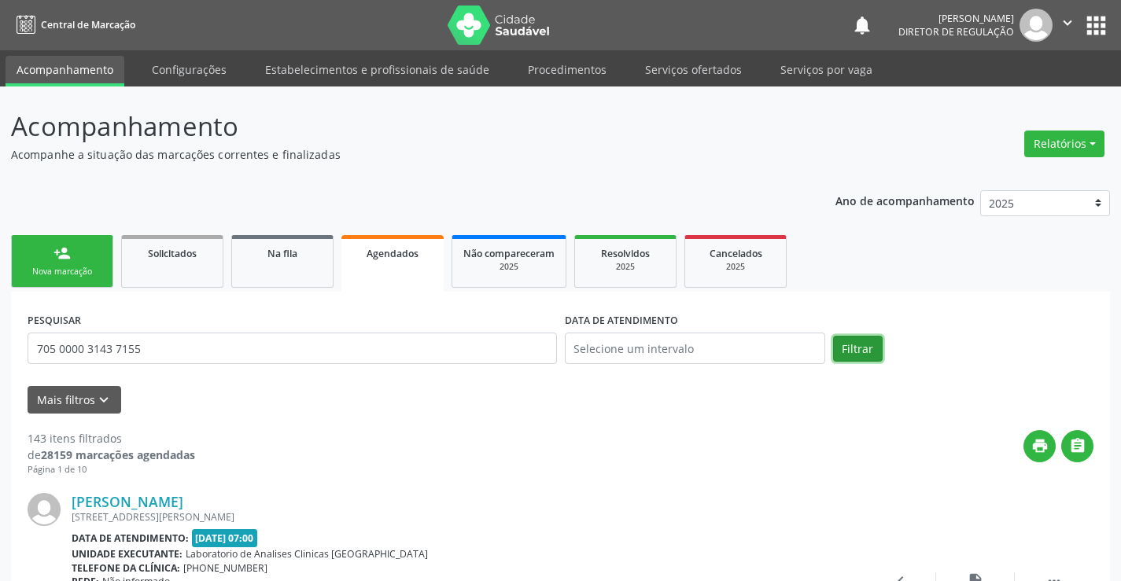
click at [842, 356] on button "Filtrar" at bounding box center [858, 349] width 50 height 27
click at [86, 263] on link "person_add Nova marcação" at bounding box center [62, 261] width 102 height 53
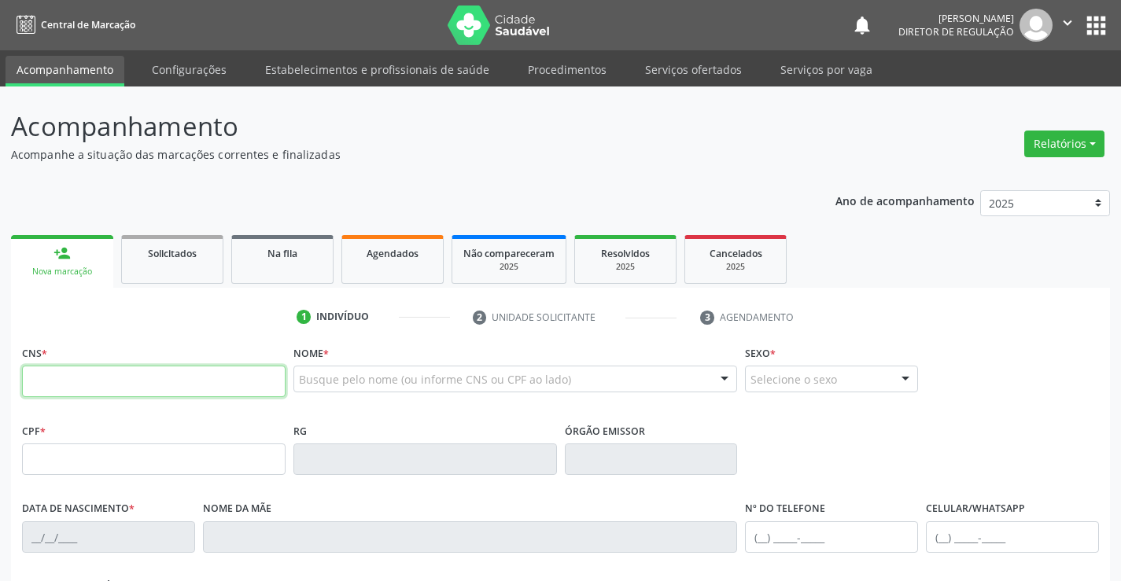
click at [100, 370] on input "text" at bounding box center [153, 381] width 263 height 31
paste input "705 0000 3143 7155"
type input "705 0000 3143 7155"
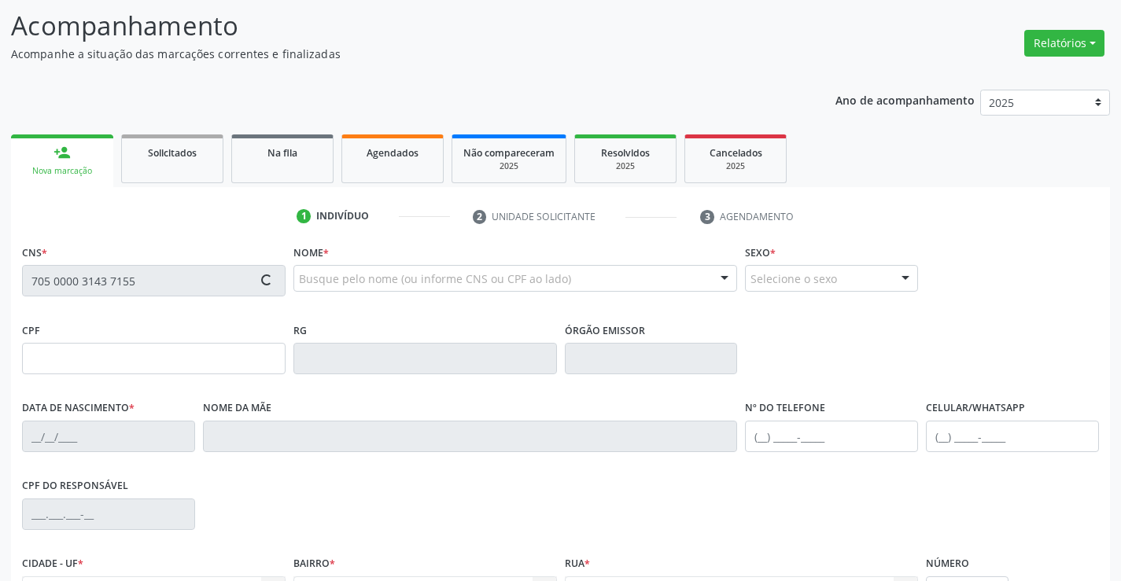
scroll to position [271, 0]
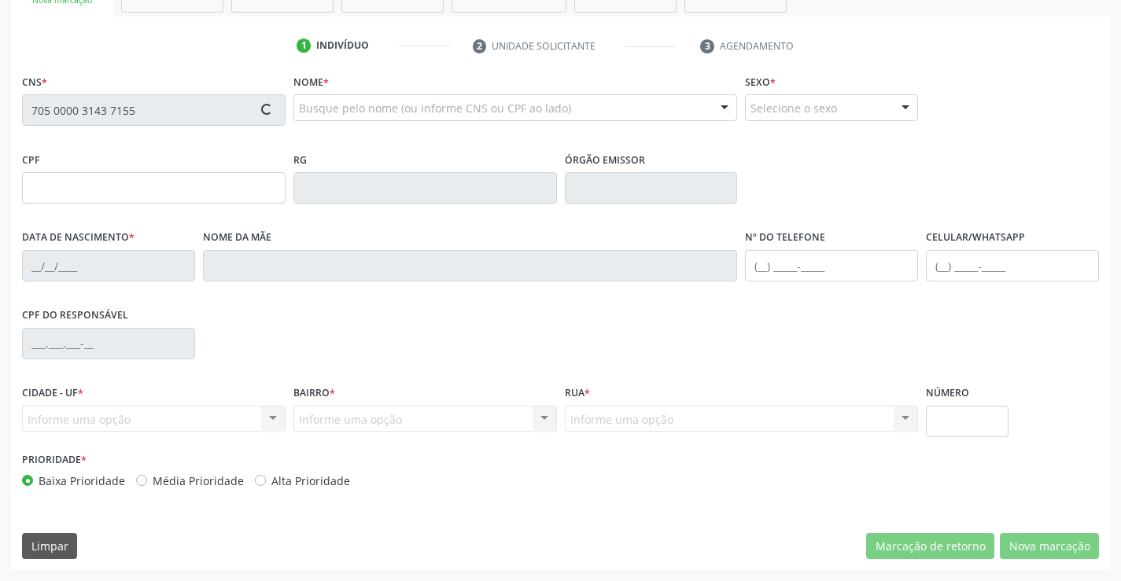
type input "091.319.665-78"
type input "2194393897"
type input "26/11/2011"
type input "(74) 99952-8714"
type input "S/N"
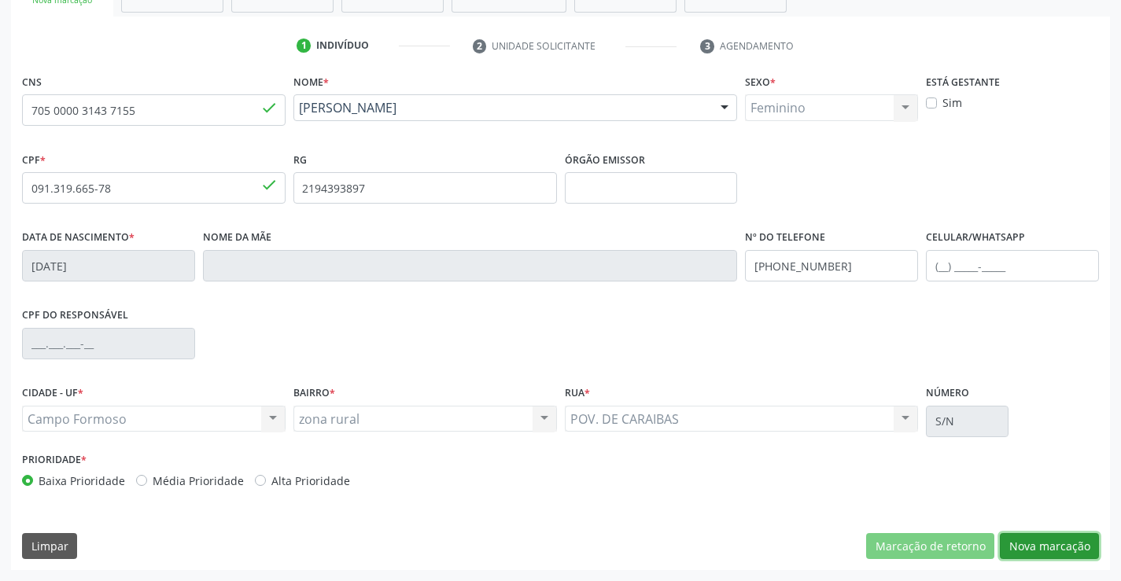
click at [1055, 547] on button "Nova marcação" at bounding box center [1049, 546] width 99 height 27
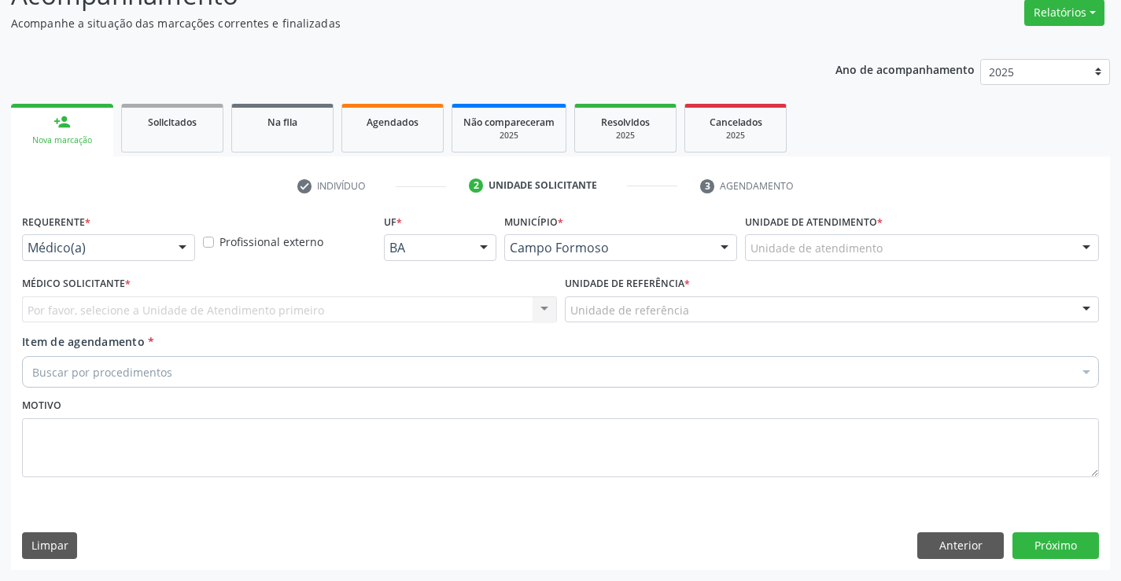
scroll to position [131, 0]
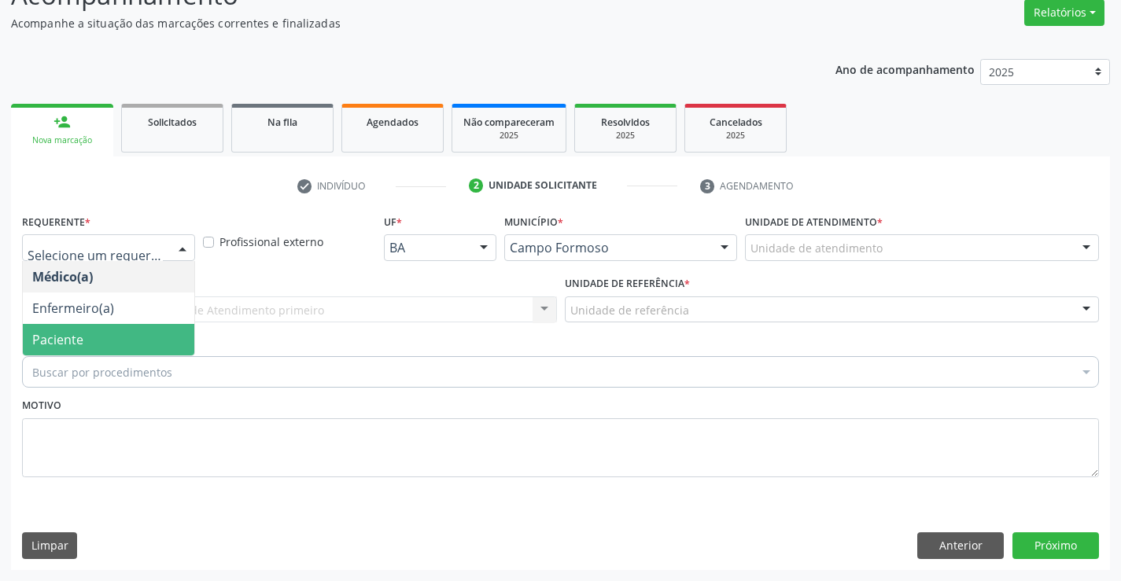
drag, startPoint x: 136, startPoint y: 320, endPoint x: 136, endPoint y: 337, distance: 17.3
click at [136, 337] on ul "Médico(a) Enfermeiro(a) Paciente Nenhum resultado encontrado para: " " Não há n…" at bounding box center [108, 308] width 171 height 94
click at [136, 337] on span "Paciente" at bounding box center [108, 339] width 171 height 31
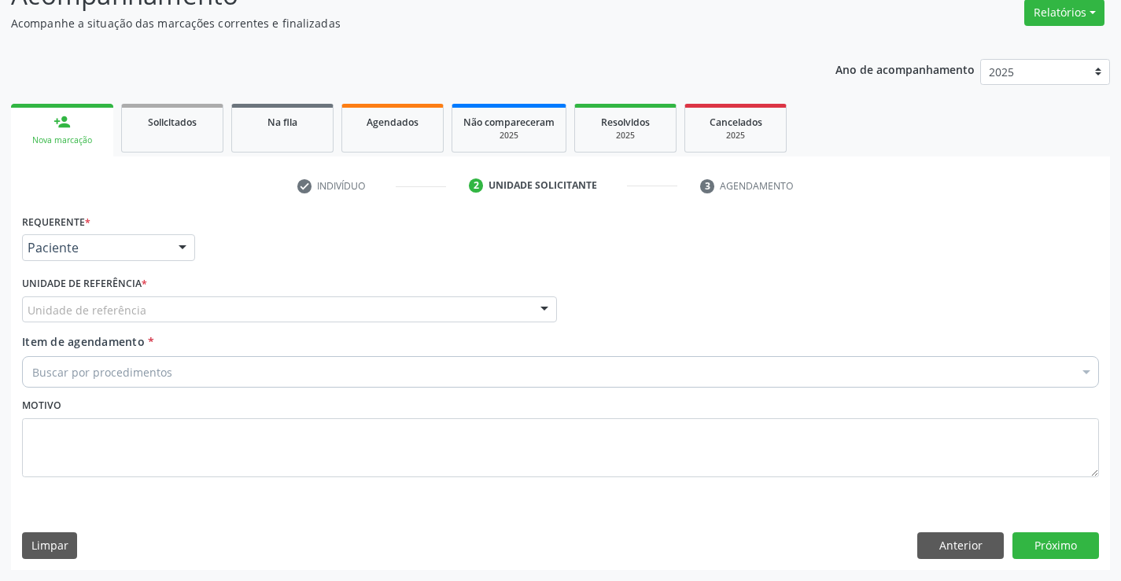
click at [342, 293] on div "Unidade de referência * Unidade de referência Unidade Basica de Saude da Famili…" at bounding box center [289, 297] width 535 height 50
click at [335, 331] on div "Unidade de referência * Unidade de referência Unidade Basica de Saude da Famili…" at bounding box center [289, 302] width 543 height 61
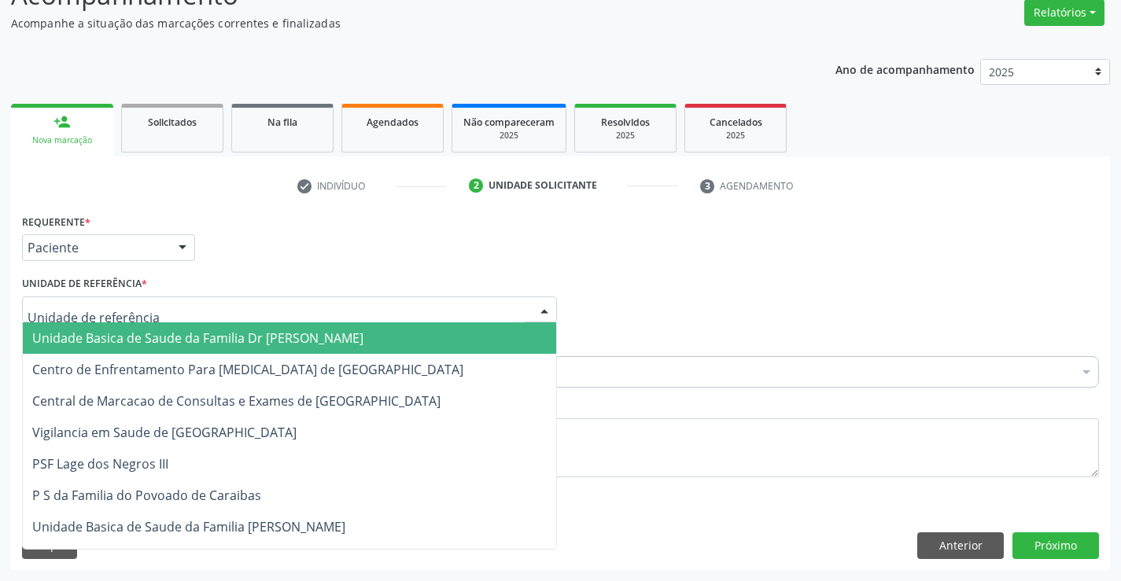
click at [356, 301] on div at bounding box center [289, 309] width 535 height 27
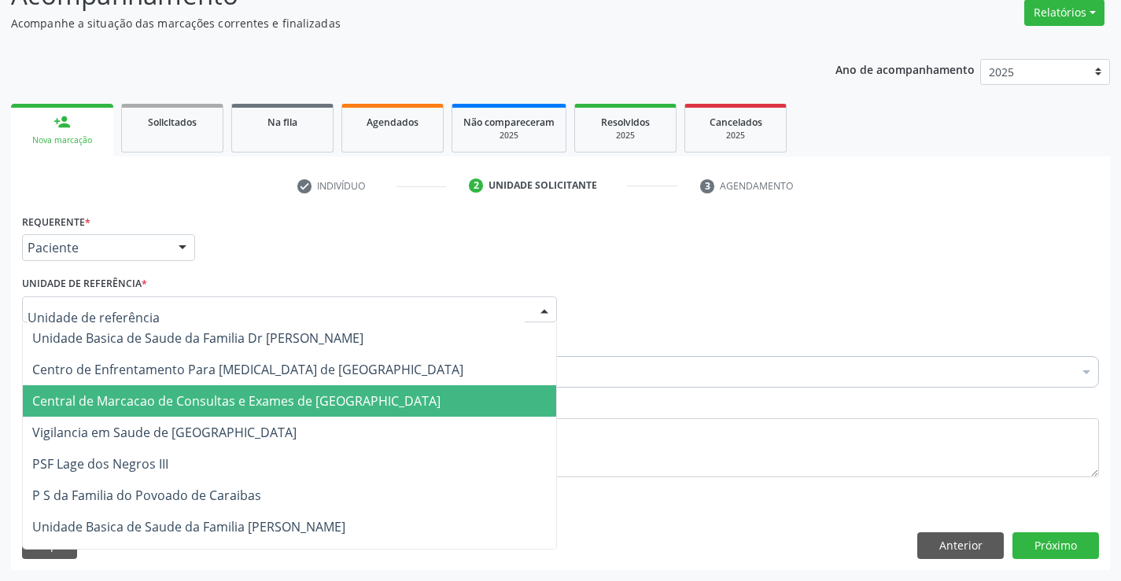
drag, startPoint x: 348, startPoint y: 382, endPoint x: 348, endPoint y: 395, distance: 12.6
click at [348, 395] on span "Central de Marcacao de Consultas e Exames de [GEOGRAPHIC_DATA]" at bounding box center [236, 400] width 408 height 17
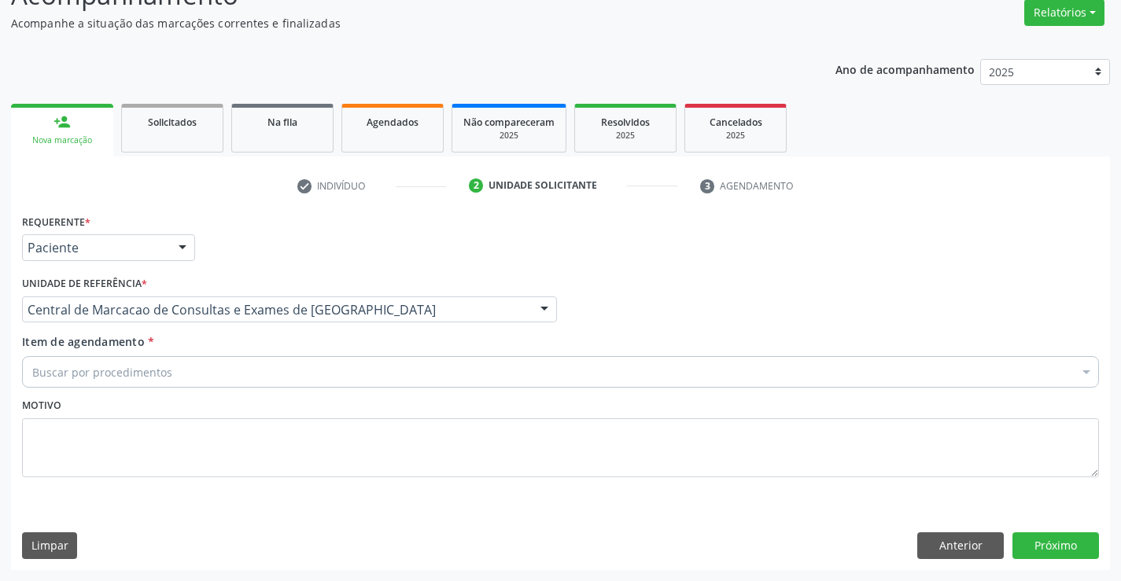
click at [371, 380] on div "Buscar por procedimentos" at bounding box center [560, 371] width 1077 height 31
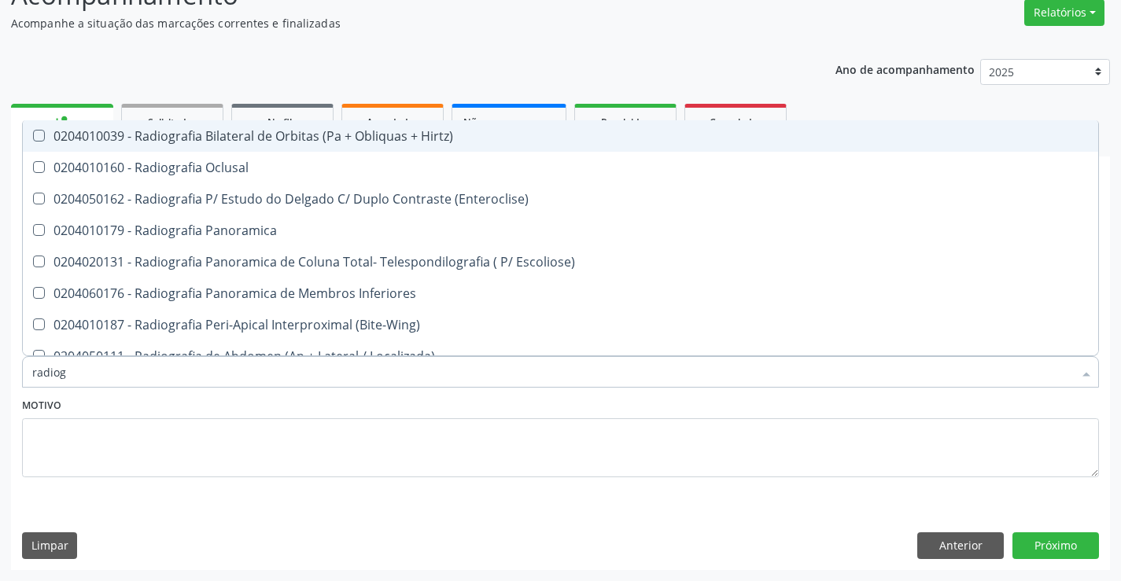
type input "radiogr"
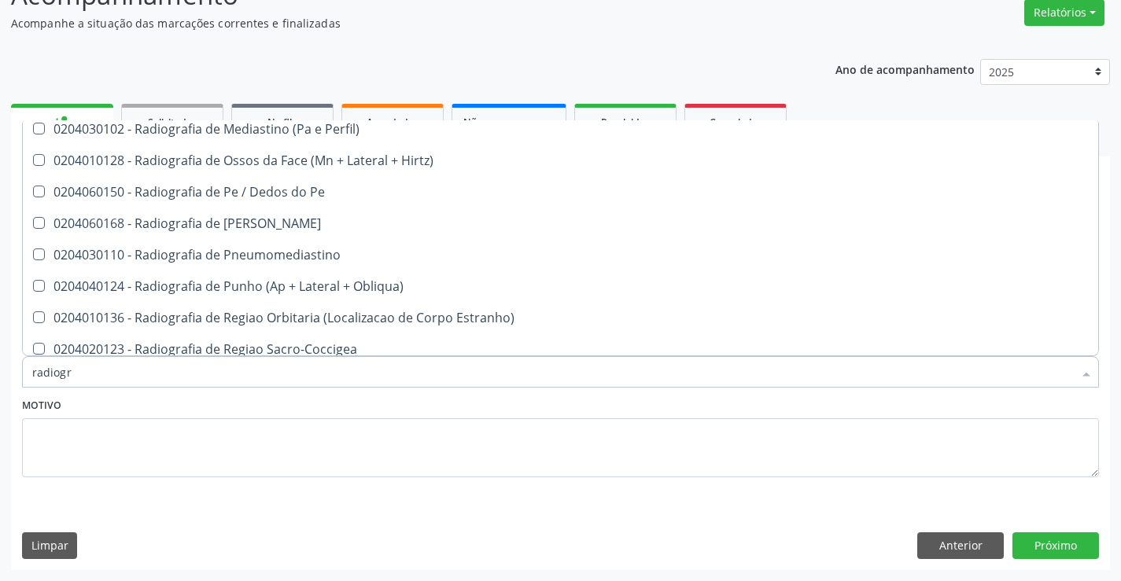
scroll to position [1730, 0]
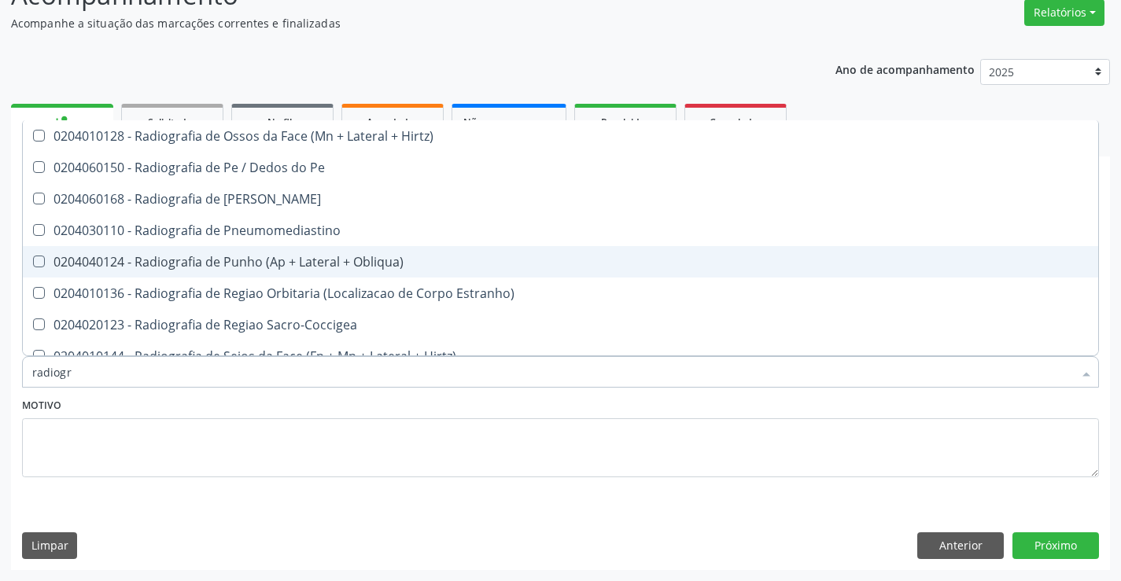
click at [370, 249] on span "0204040124 - Radiografia de Punho (Ap + Lateral + Obliqua)" at bounding box center [560, 261] width 1075 height 31
checkbox Obliqua\) "true"
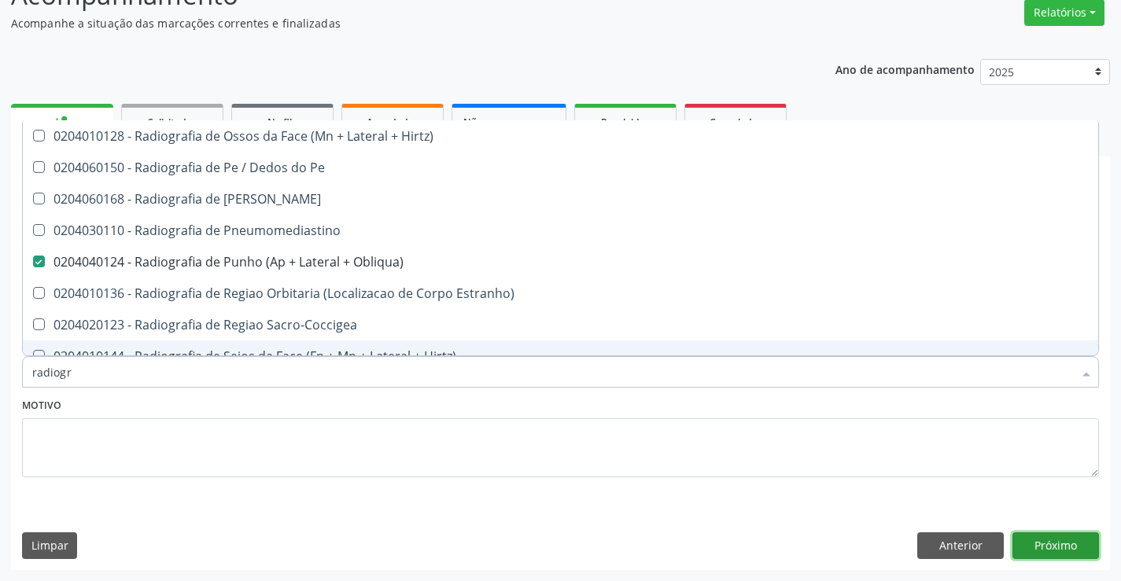
click at [1051, 536] on button "Próximo" at bounding box center [1055, 545] width 87 height 27
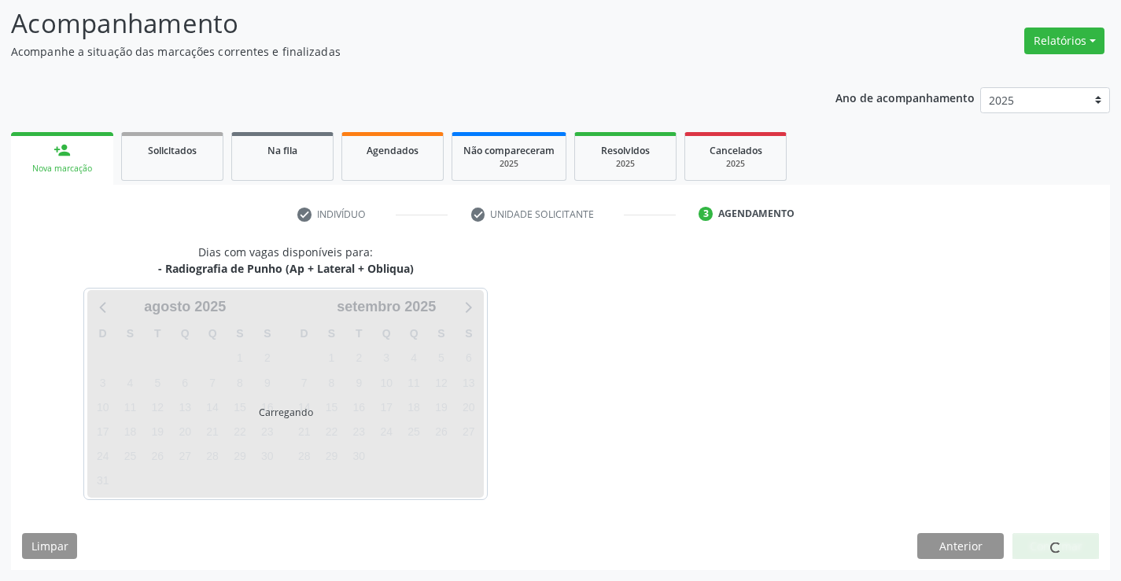
scroll to position [103, 0]
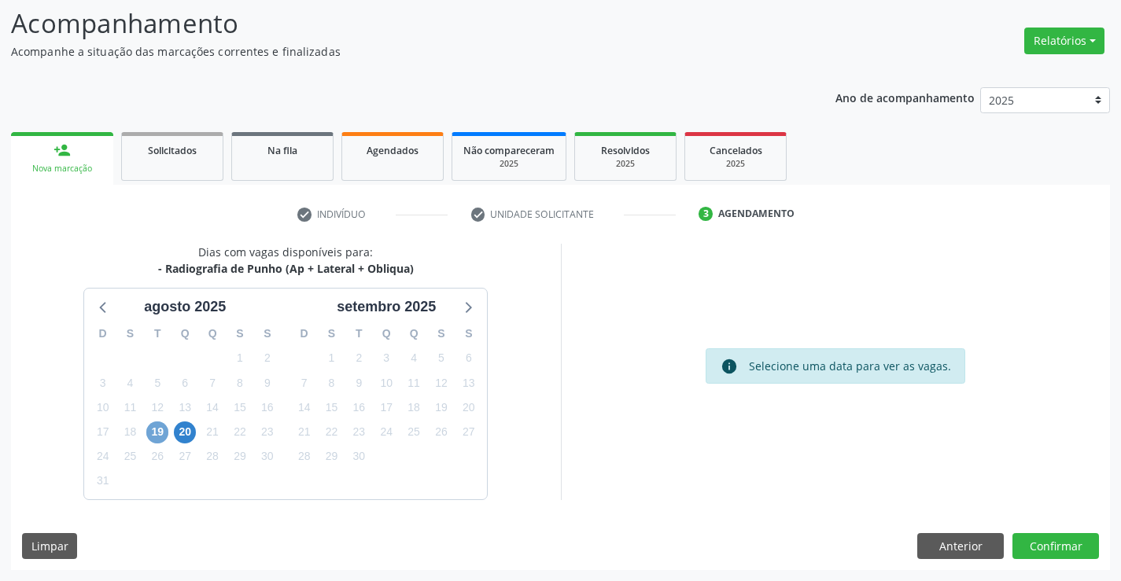
click at [156, 436] on span "19" at bounding box center [157, 433] width 22 height 22
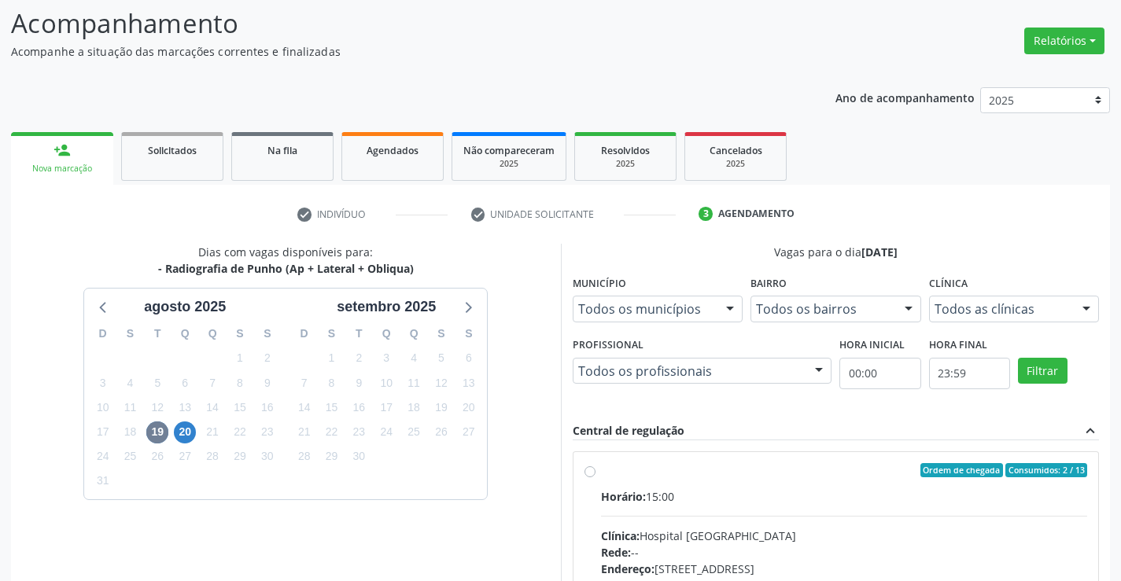
drag, startPoint x: 780, startPoint y: 503, endPoint x: 847, endPoint y: 473, distance: 73.2
click at [782, 501] on div "Horário: 15:00" at bounding box center [844, 496] width 487 height 17
click at [595, 477] on input "Ordem de chegada Consumidos: 2 / 13 Horário: 15:00 Clínica: Hospital Sao Franci…" at bounding box center [589, 470] width 11 height 14
radio input "true"
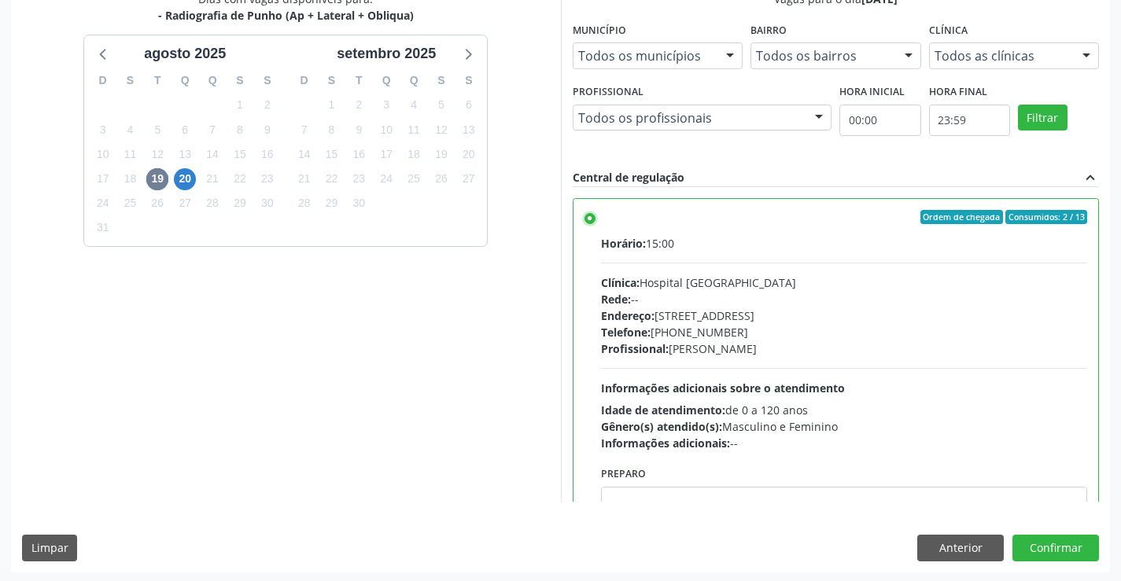
scroll to position [359, 0]
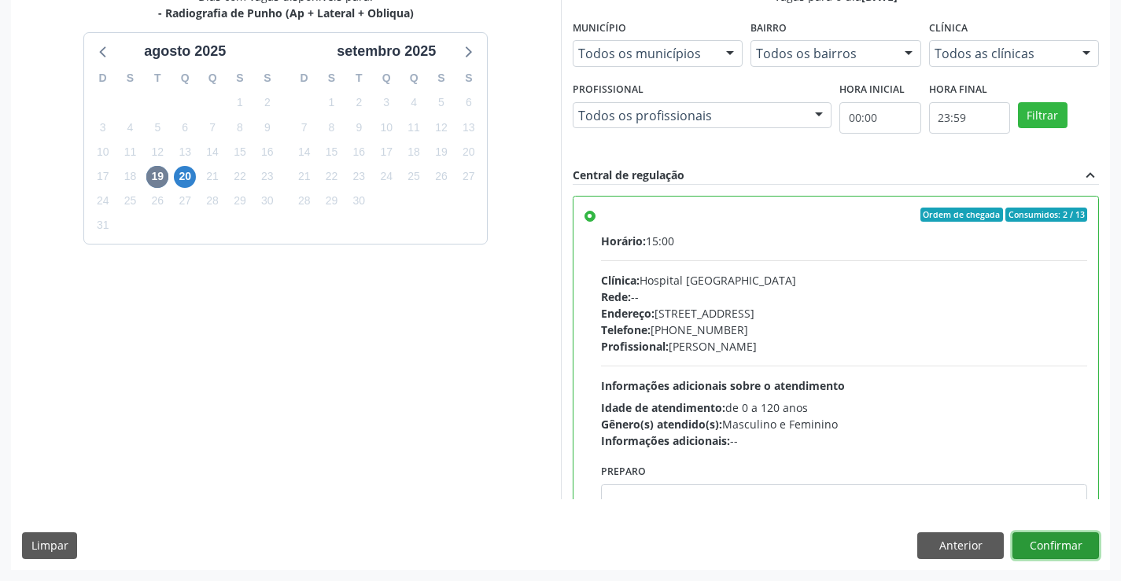
drag, startPoint x: 1083, startPoint y: 538, endPoint x: 1074, endPoint y: 523, distance: 17.3
click at [1083, 536] on button "Confirmar" at bounding box center [1055, 545] width 87 height 27
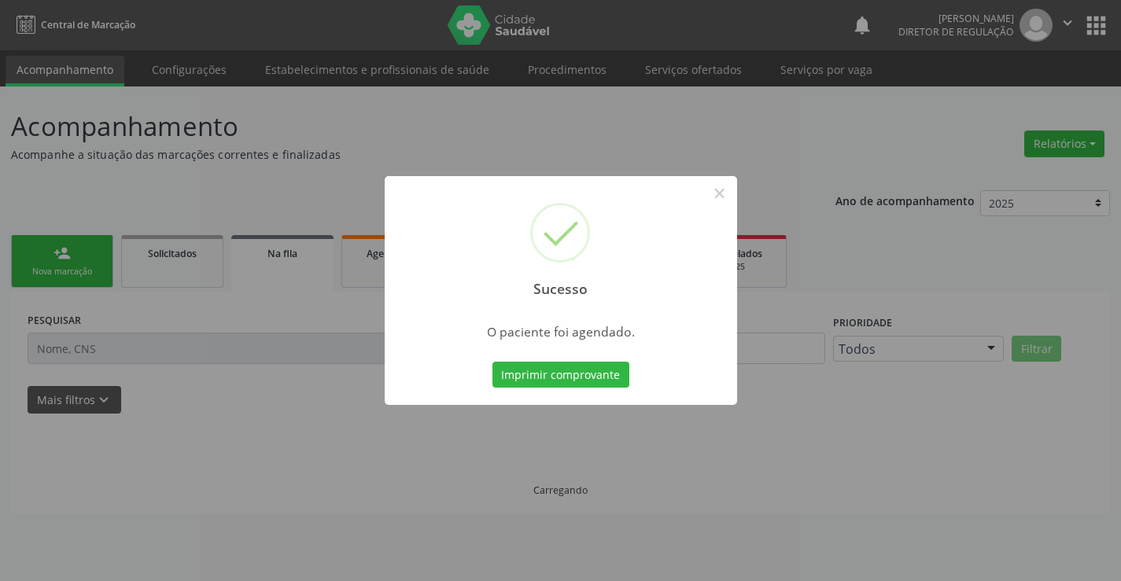
scroll to position [0, 0]
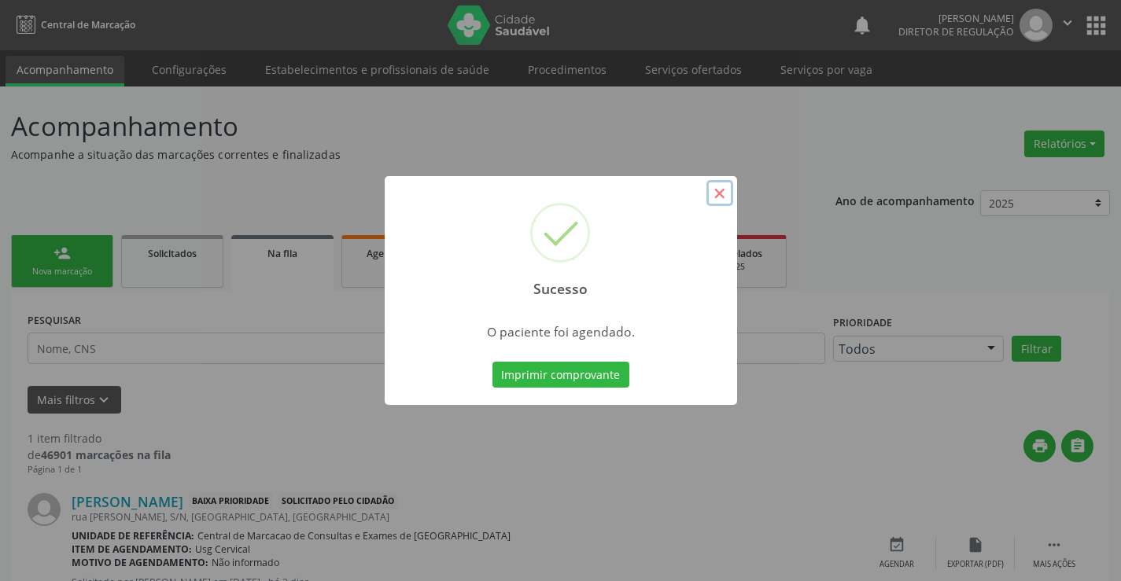
click at [713, 200] on button "×" at bounding box center [719, 193] width 27 height 27
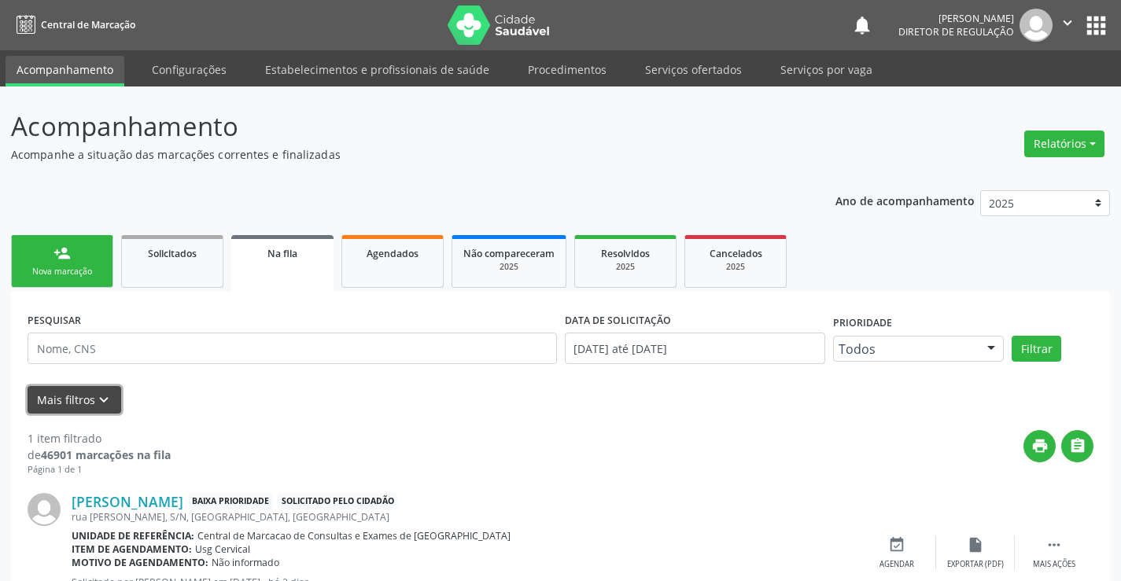
click at [105, 394] on icon "keyboard_arrow_down" at bounding box center [103, 400] width 17 height 17
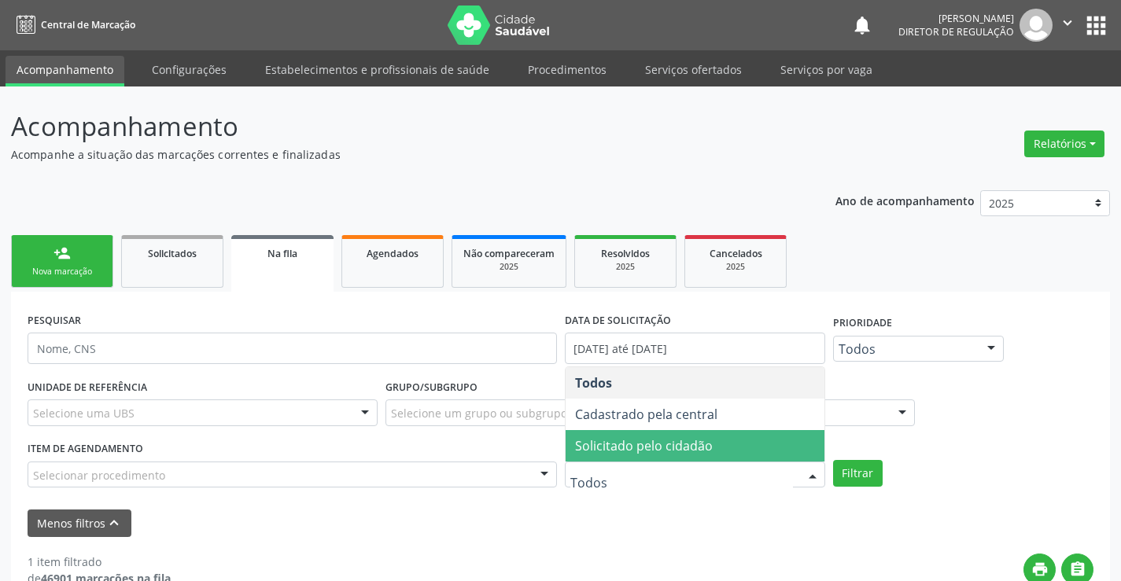
click at [688, 454] on span "Solicitado pelo cidadão" at bounding box center [644, 445] width 138 height 17
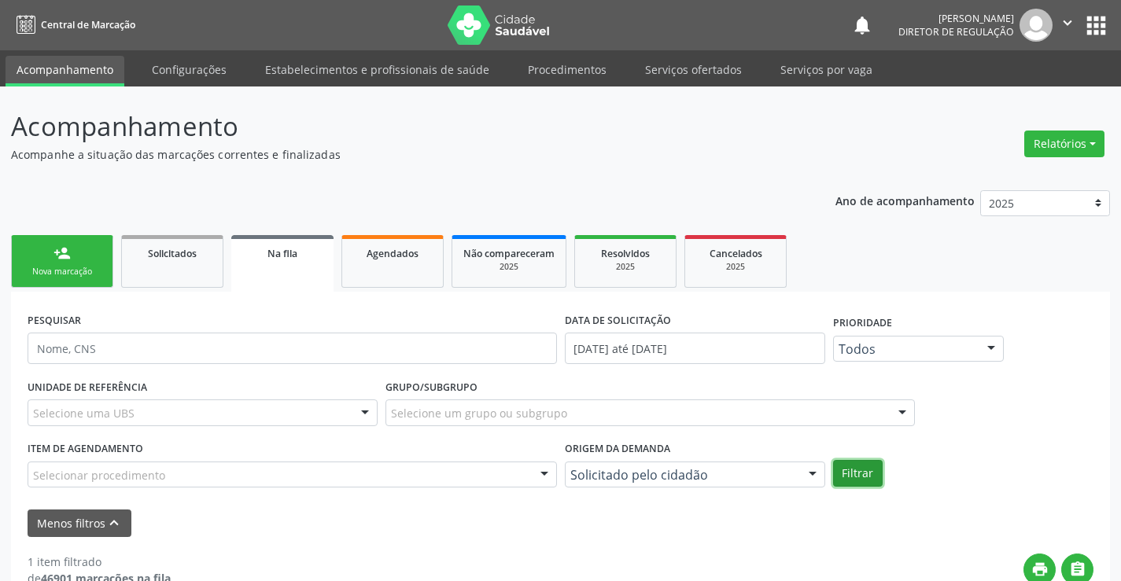
click at [865, 484] on button "Filtrar" at bounding box center [858, 473] width 50 height 27
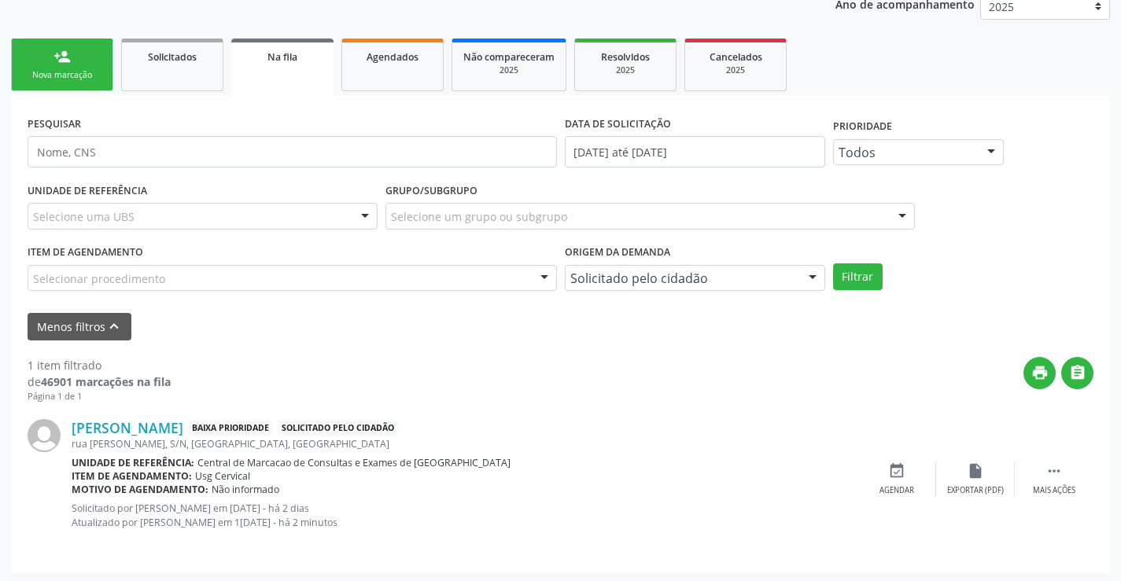
scroll to position [200, 0]
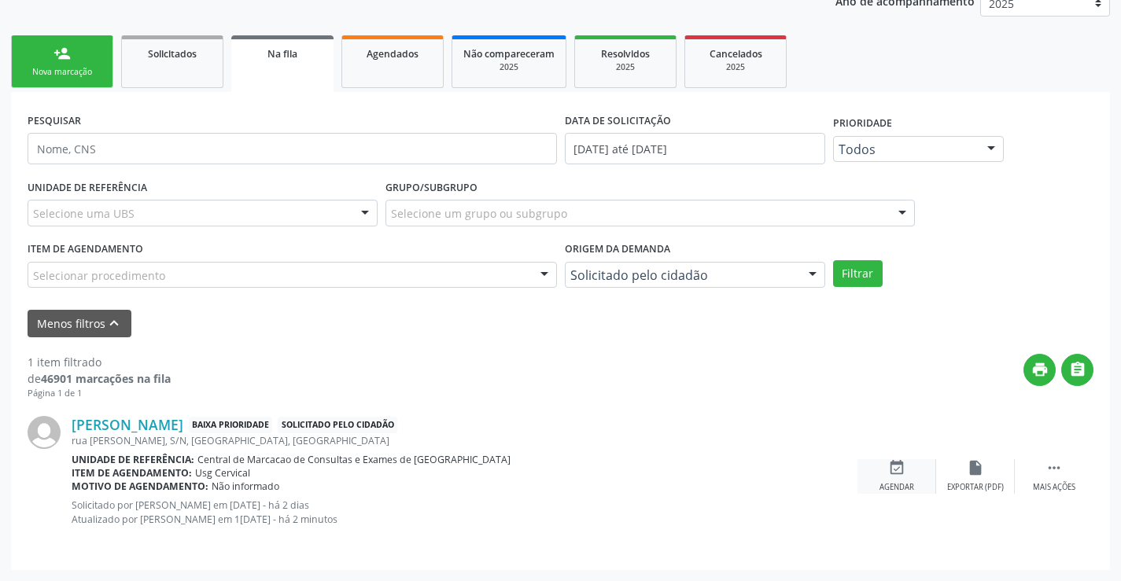
click at [893, 473] on icon "event_available" at bounding box center [896, 467] width 17 height 17
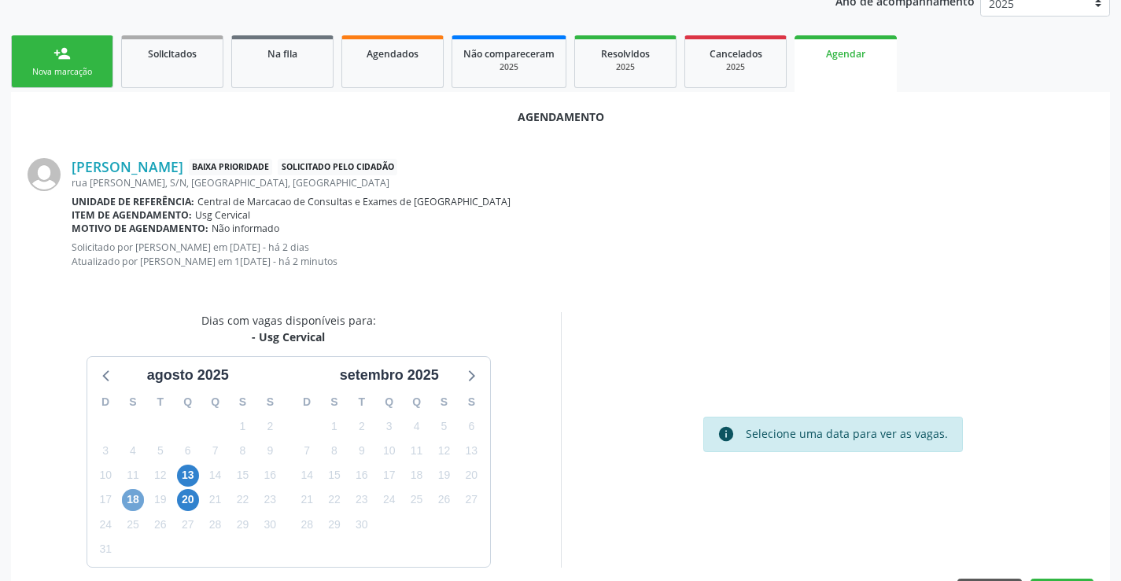
click at [136, 497] on span "18" at bounding box center [133, 500] width 22 height 22
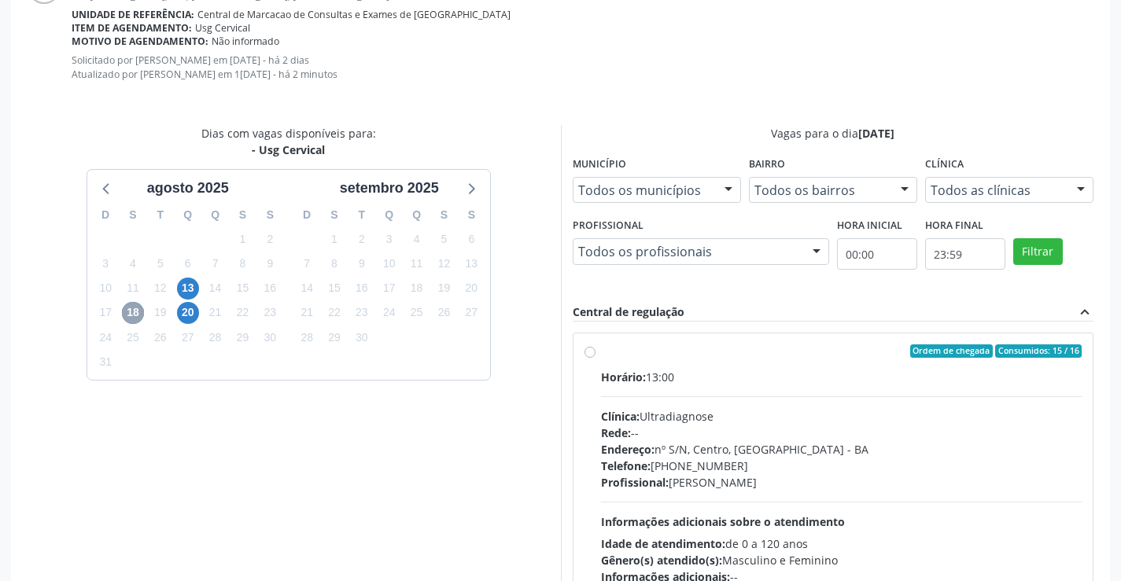
scroll to position [408, 0]
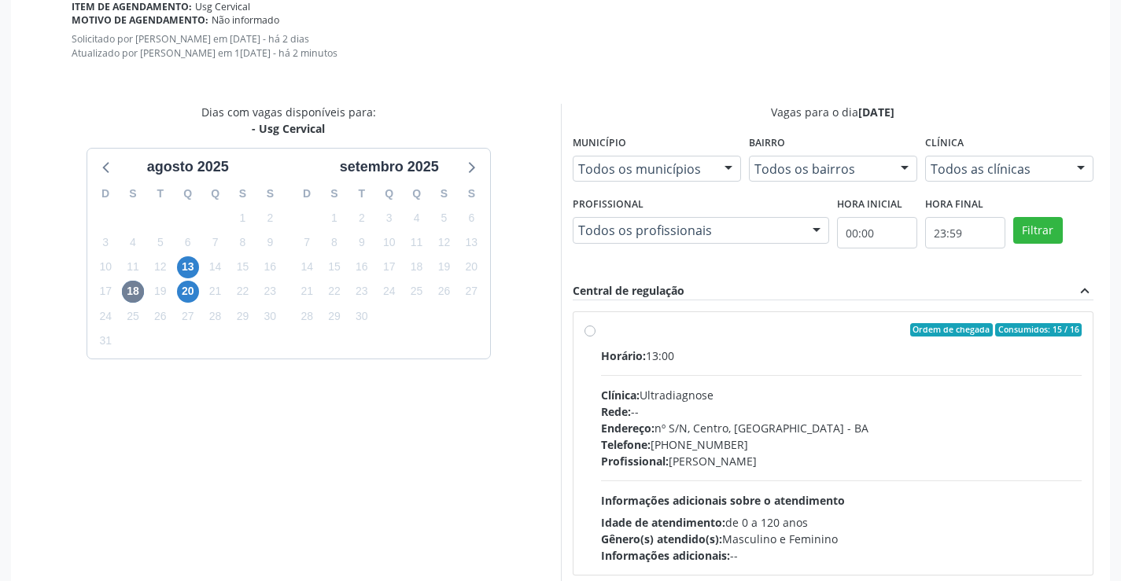
click at [820, 353] on div "Horário: 13:00" at bounding box center [841, 356] width 481 height 17
click at [595, 337] on input "Ordem de chegada Consumidos: 15 / 16 Horário: 13:00 Clínica: Ultradiagnose Rede…" at bounding box center [589, 330] width 11 height 14
radio input "true"
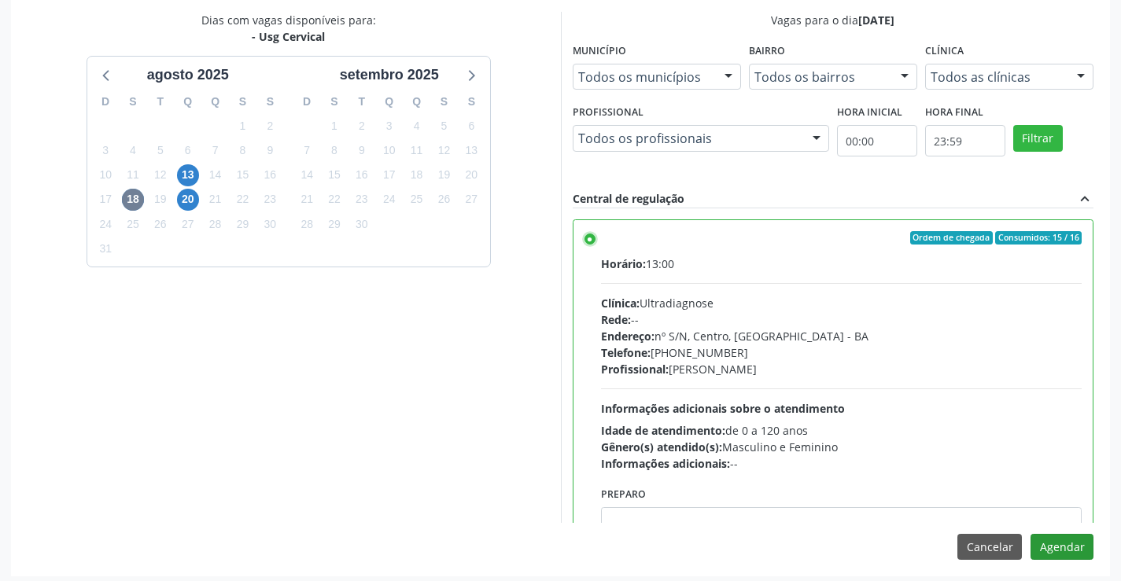
scroll to position [506, 0]
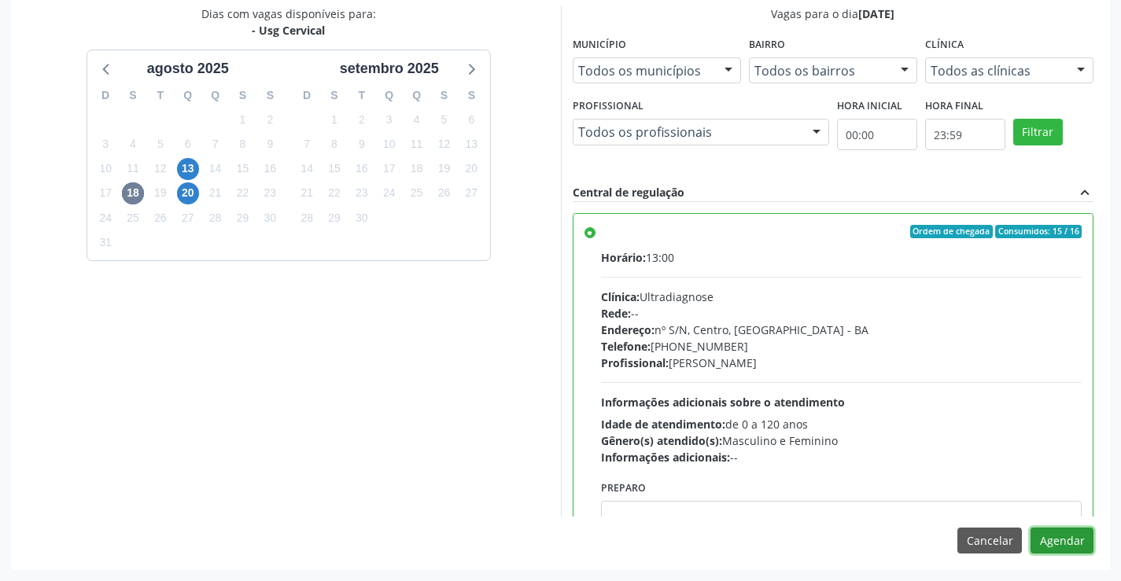
click at [1051, 542] on button "Agendar" at bounding box center [1061, 541] width 63 height 27
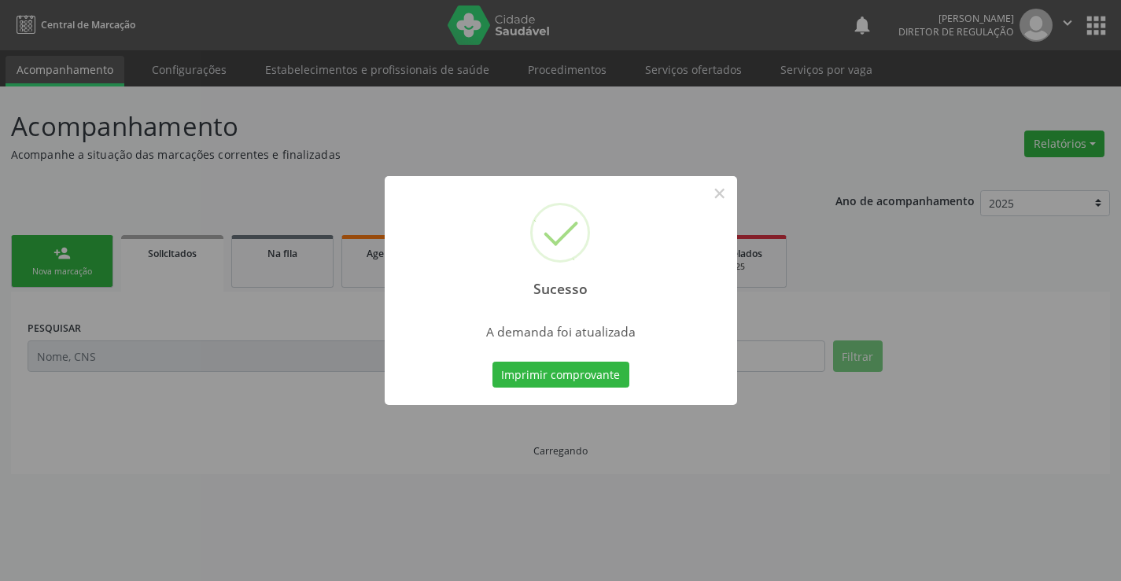
scroll to position [0, 0]
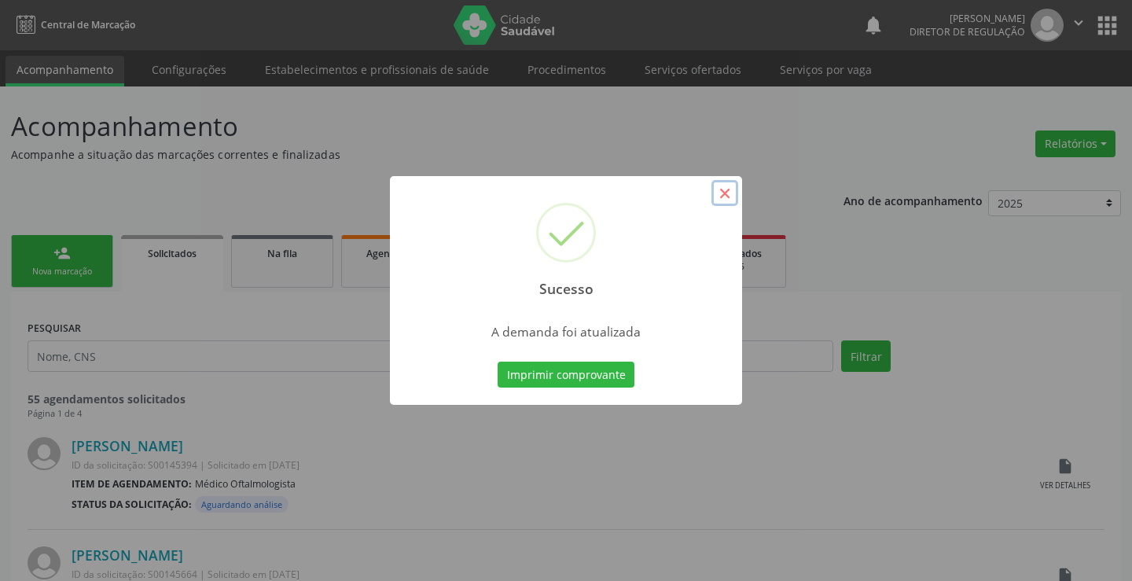
click at [727, 194] on button "×" at bounding box center [725, 193] width 27 height 27
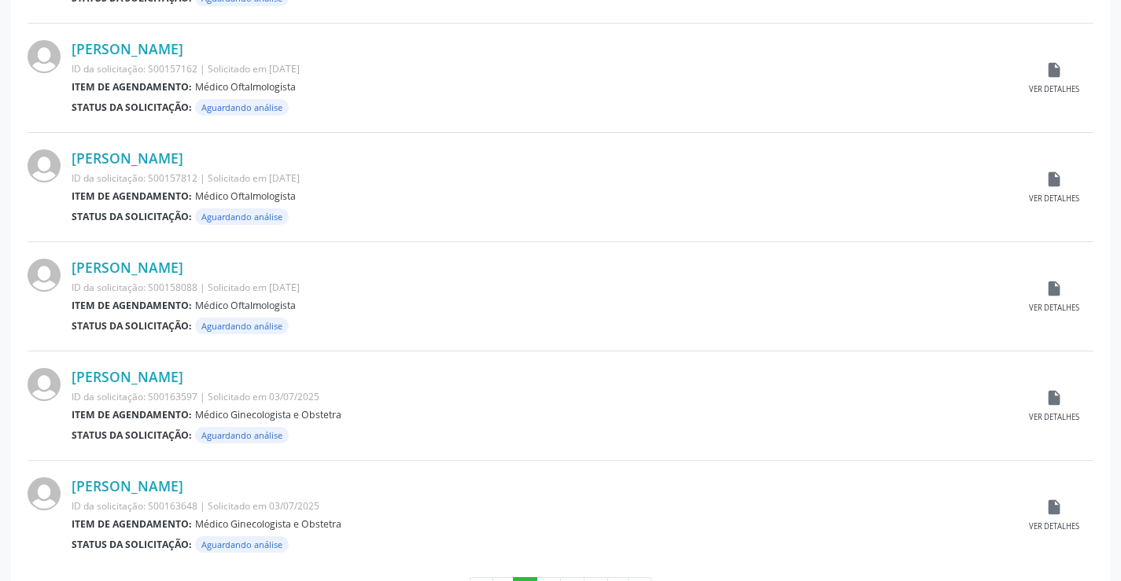
scroll to position [1551, 0]
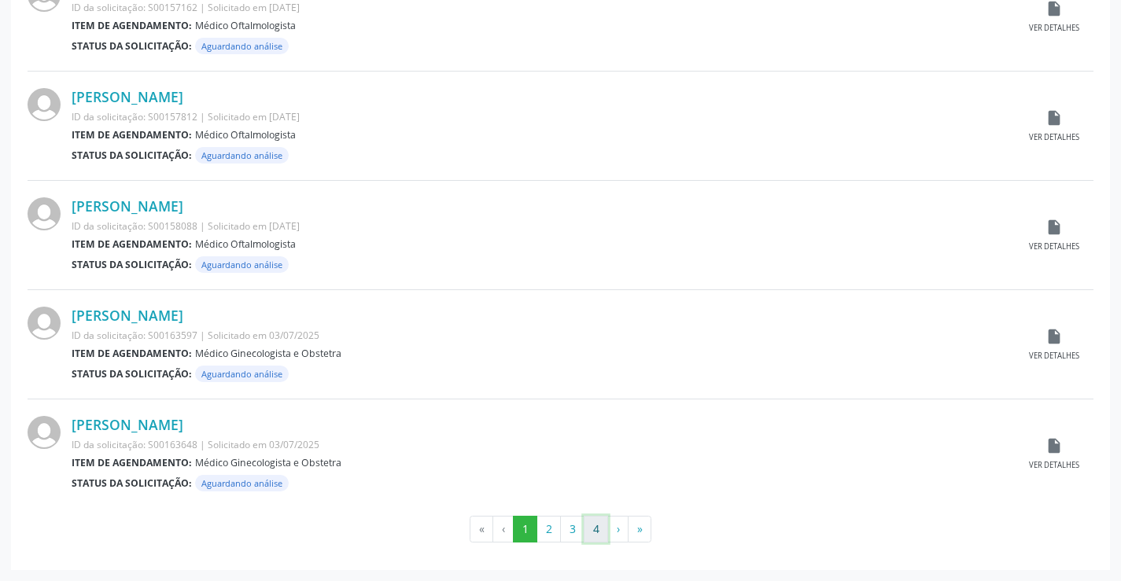
click at [604, 533] on button "4" at bounding box center [596, 529] width 24 height 27
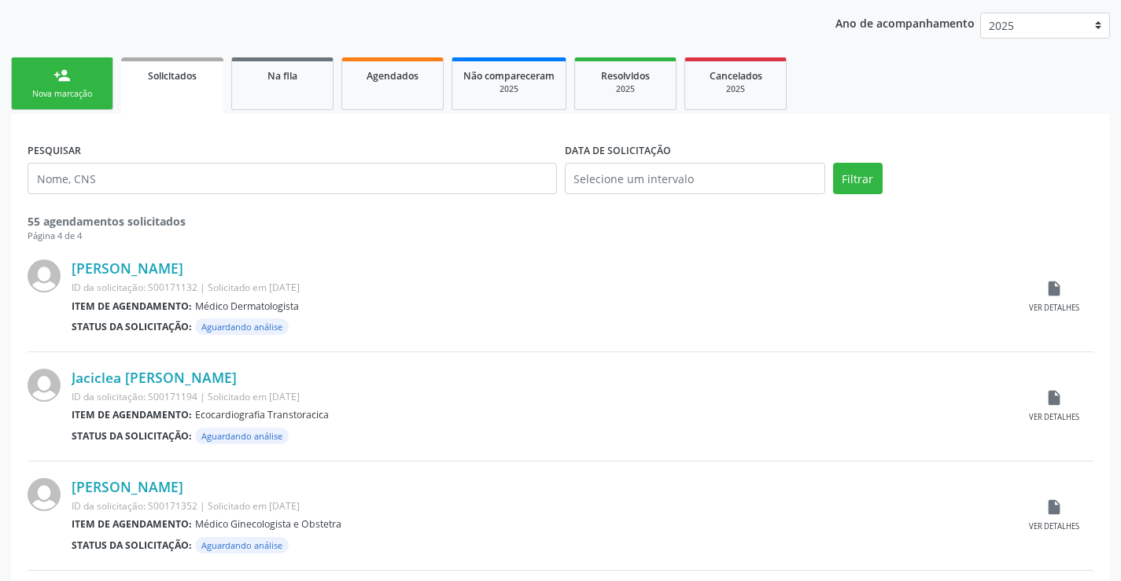
scroll to position [0, 0]
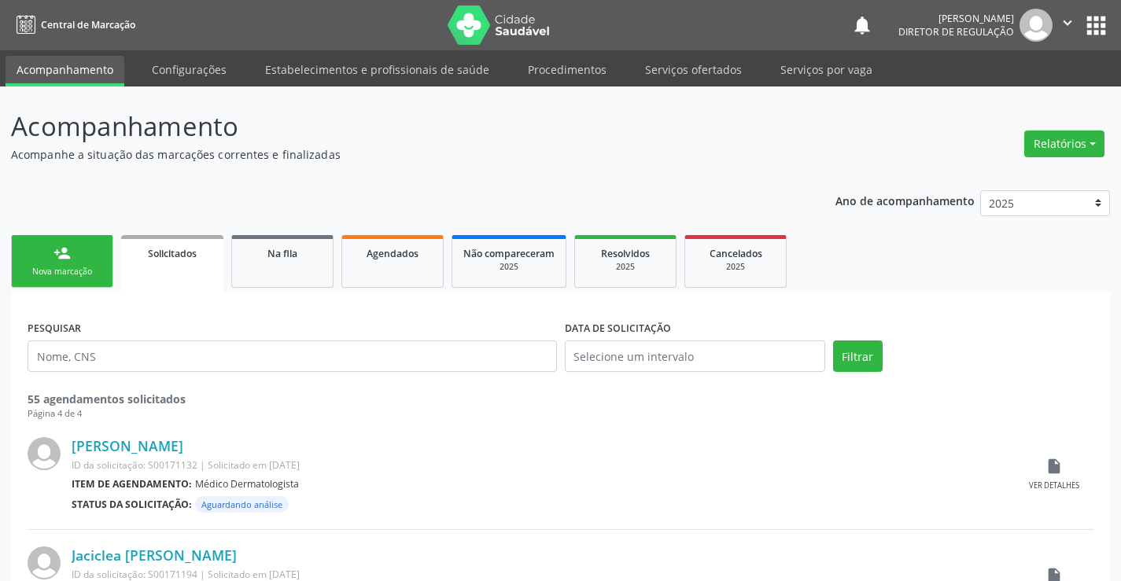
click at [72, 249] on link "person_add Nova marcação" at bounding box center [62, 261] width 102 height 53
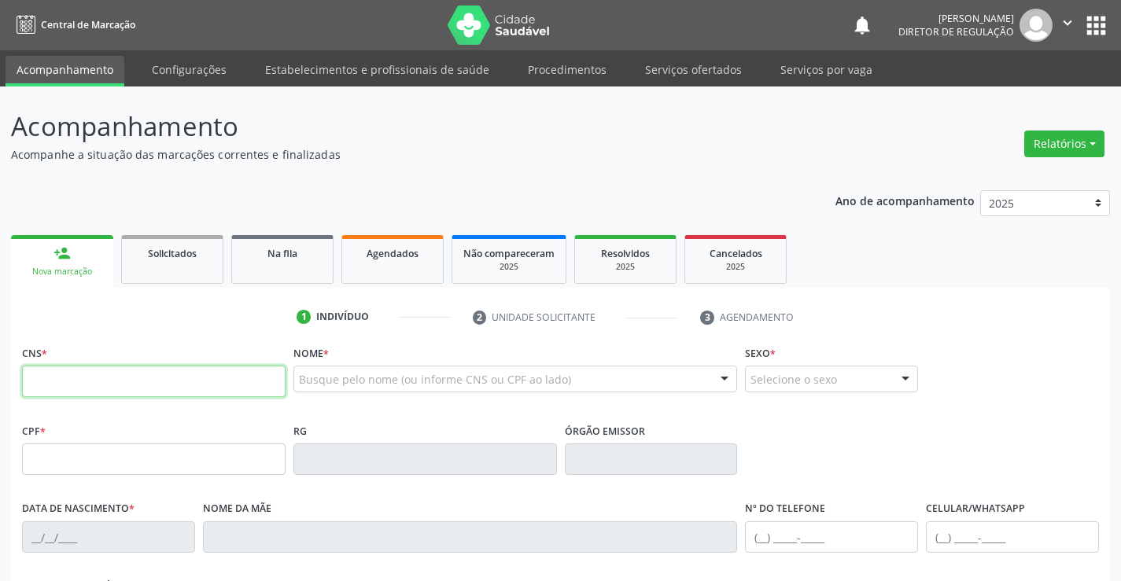
click at [72, 375] on input "text" at bounding box center [153, 381] width 263 height 31
type input "702 0028 7974 4580"
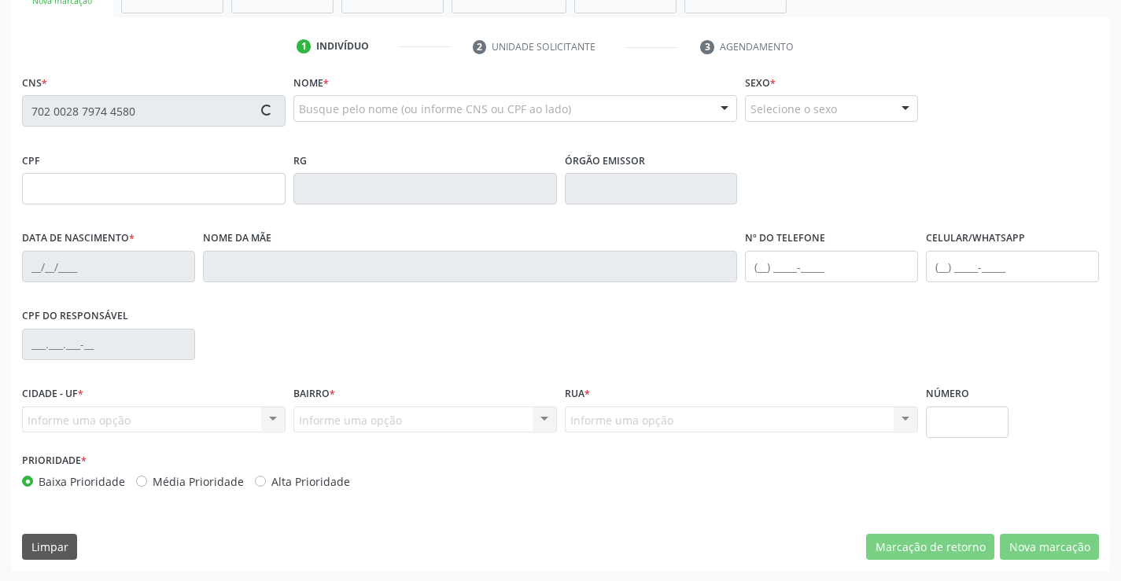
scroll to position [271, 0]
type input "001.559.975-21"
type input "28/02/1948"
type input "Ana Maria de Jesus"
type input "(74) 3553-1025"
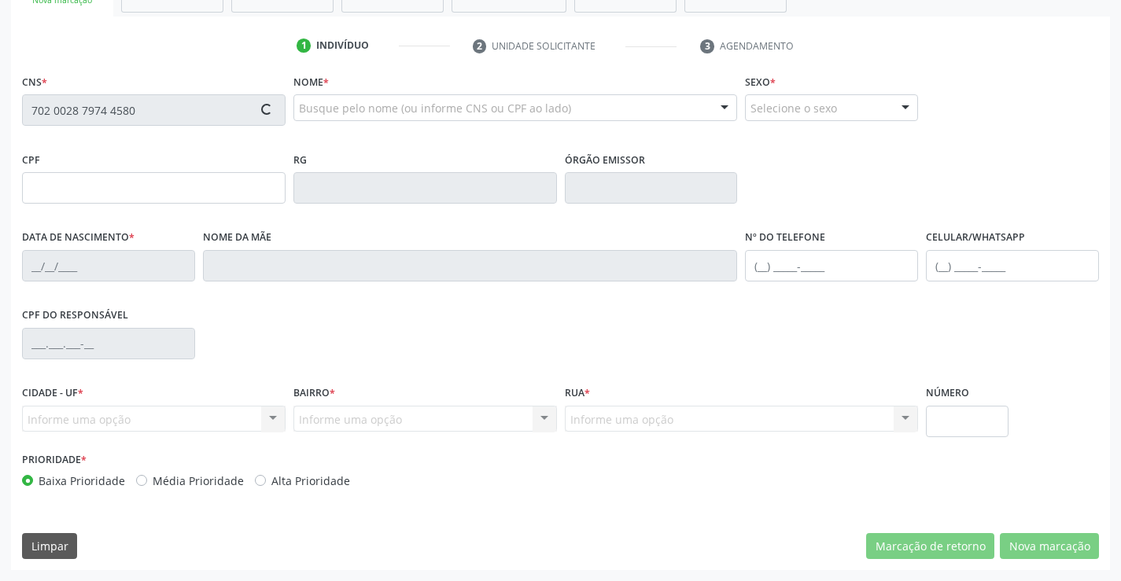
type input "S/N"
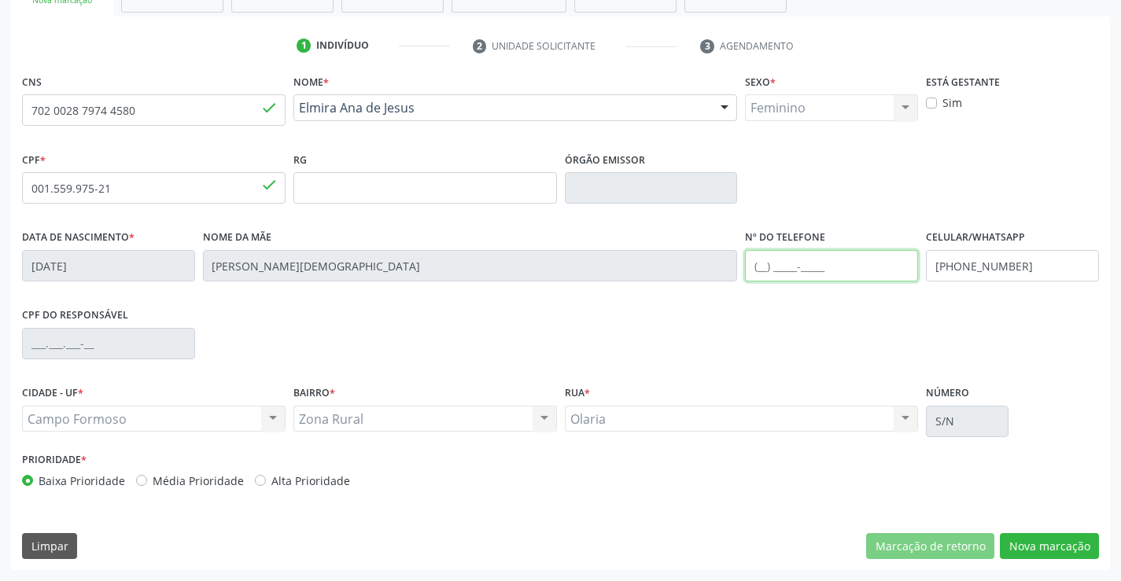
click at [829, 272] on input "text" at bounding box center [831, 265] width 173 height 31
type input "(74) 3553-1025"
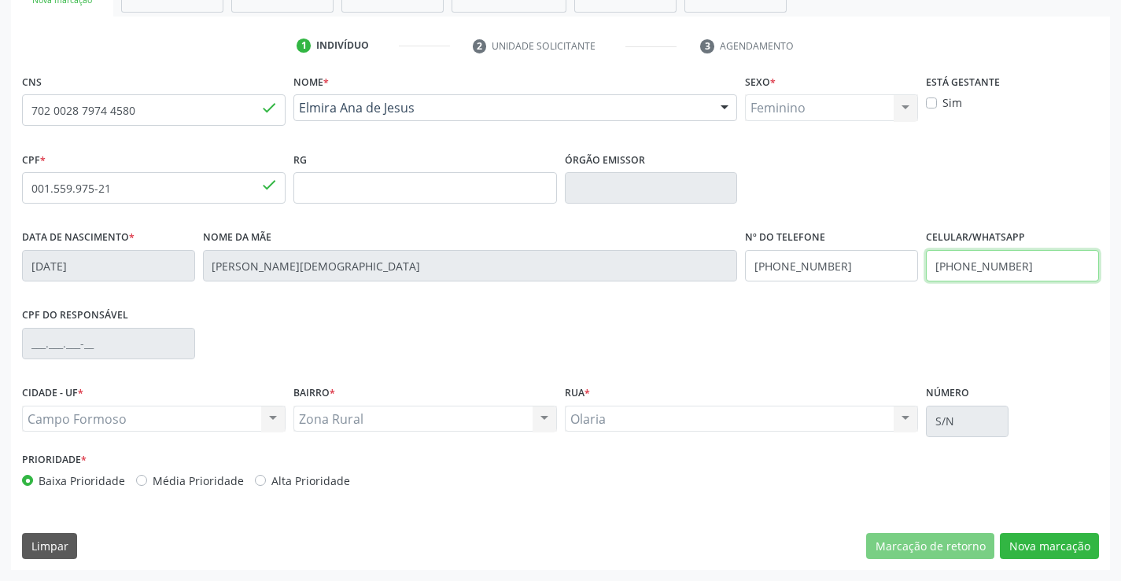
click at [1011, 268] on input "(74) 3553-1025" at bounding box center [1012, 265] width 173 height 31
type input "(74) 9816-3141"
click at [1033, 546] on button "Nova marcação" at bounding box center [1049, 546] width 99 height 27
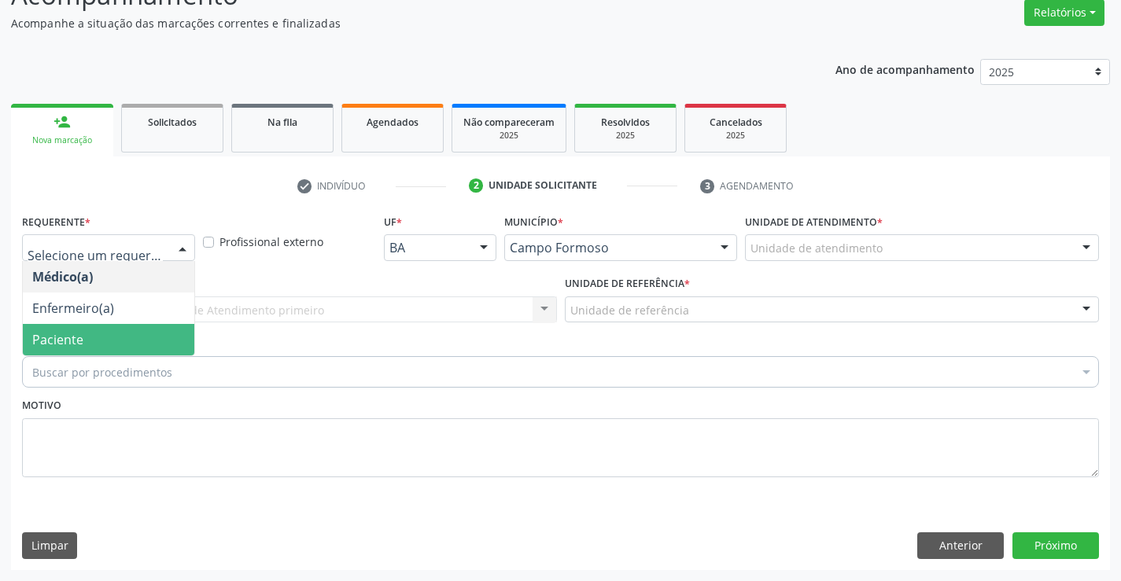
drag, startPoint x: 149, startPoint y: 339, endPoint x: 289, endPoint y: 322, distance: 141.0
click at [156, 337] on span "Paciente" at bounding box center [108, 339] width 171 height 31
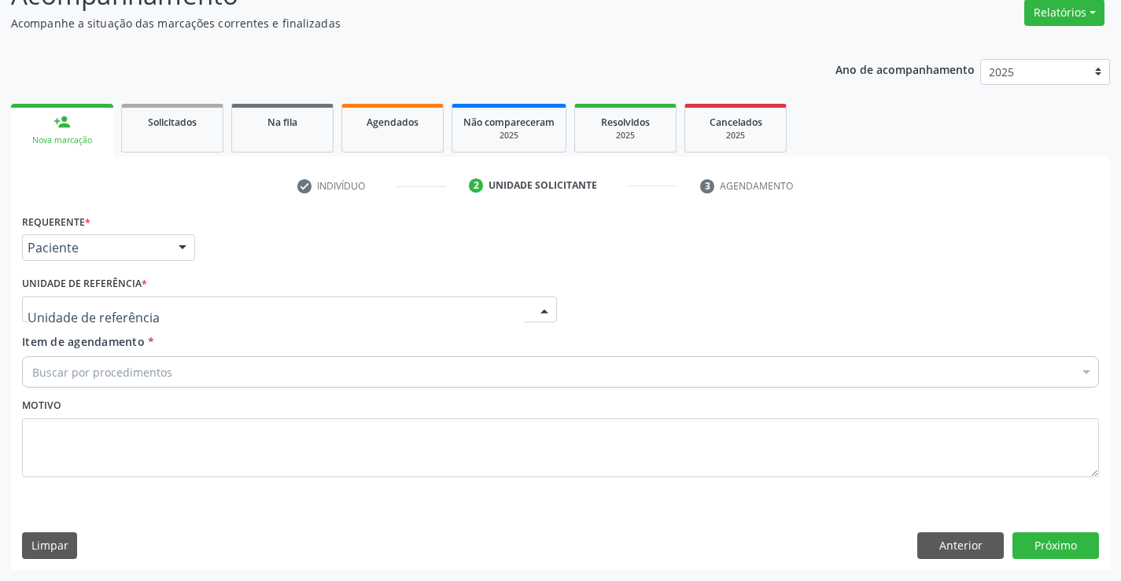
click at [289, 322] on div at bounding box center [289, 309] width 535 height 27
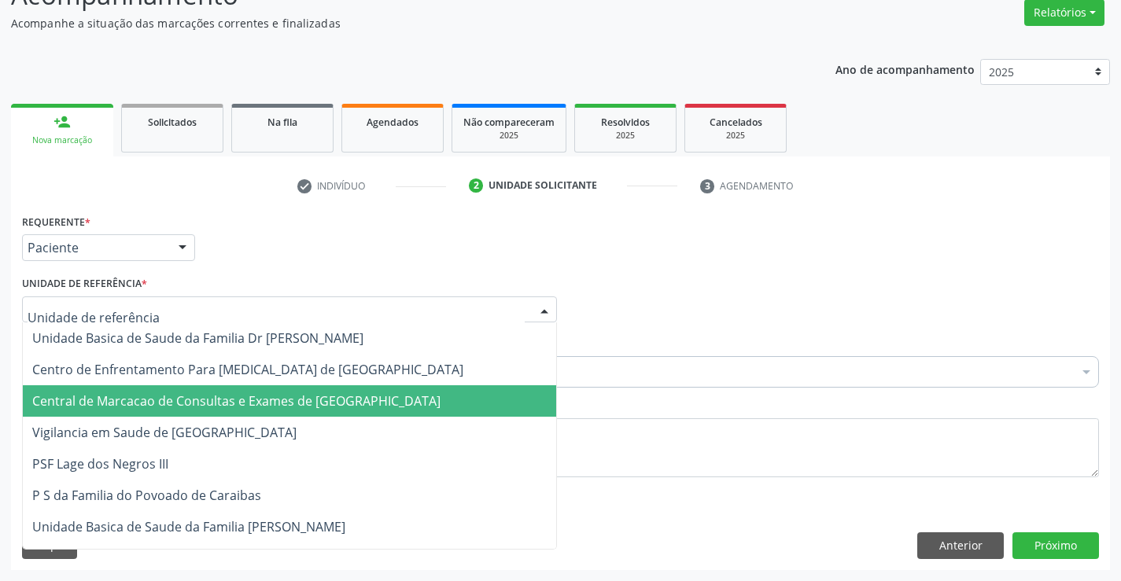
drag, startPoint x: 296, startPoint y: 395, endPoint x: 312, endPoint y: 390, distance: 16.4
click at [297, 394] on span "Central de Marcacao de Consultas e Exames de [GEOGRAPHIC_DATA]" at bounding box center [236, 400] width 408 height 17
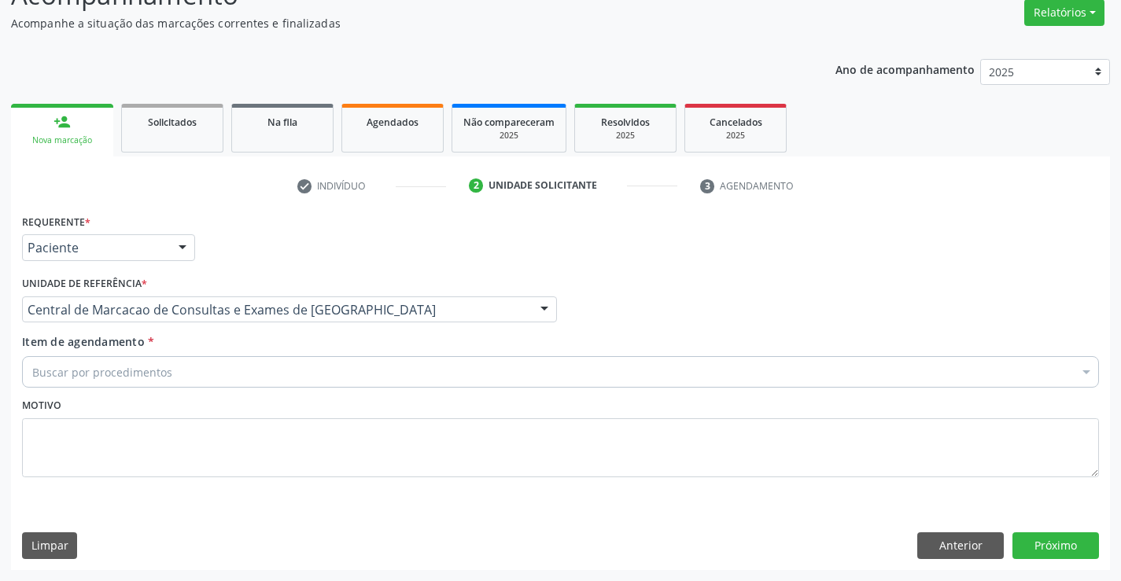
click at [342, 380] on div "Buscar por procedimentos" at bounding box center [560, 371] width 1077 height 31
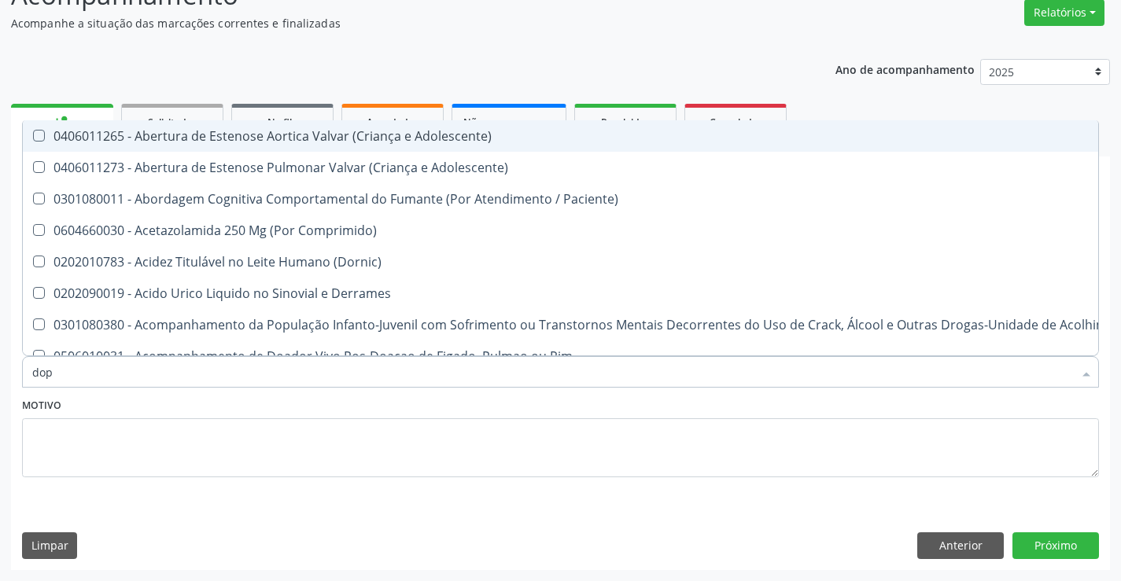
type input "dopp"
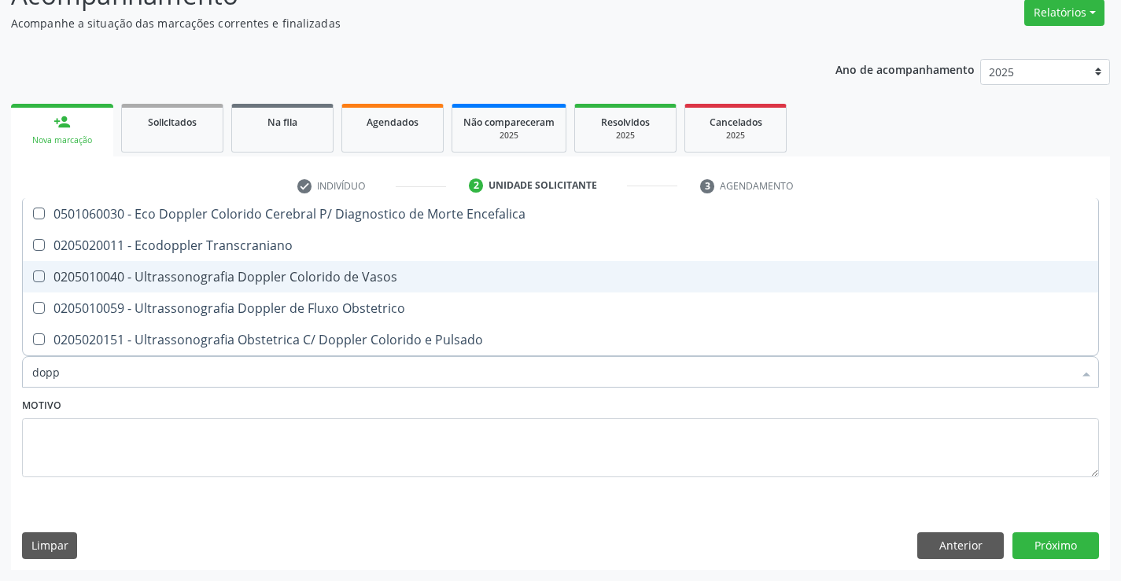
click at [323, 281] on div "0205010040 - Ultrassonografia Doppler Colorido de Vasos" at bounding box center [560, 277] width 1056 height 13
checkbox Vasos "true"
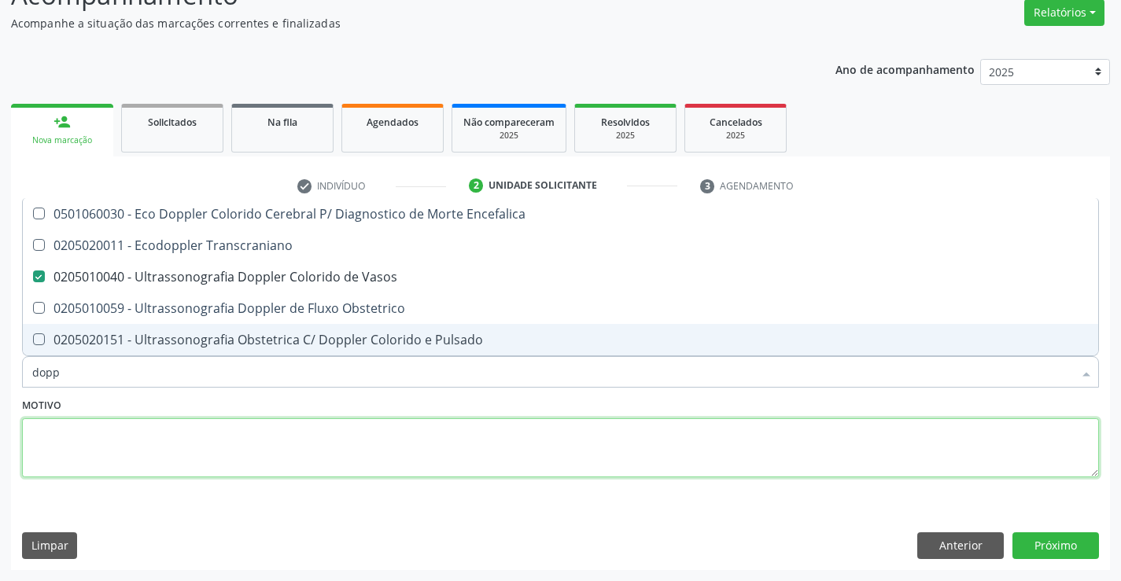
click at [375, 425] on textarea at bounding box center [560, 448] width 1077 height 60
checkbox Transcraniano "true"
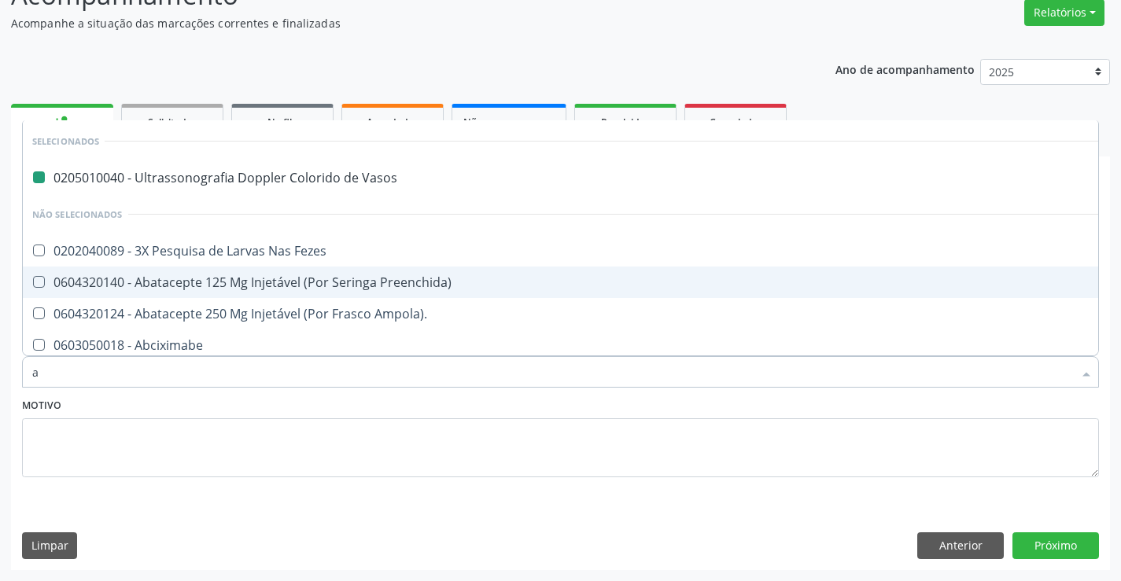
type input "an"
checkbox Vasos "false"
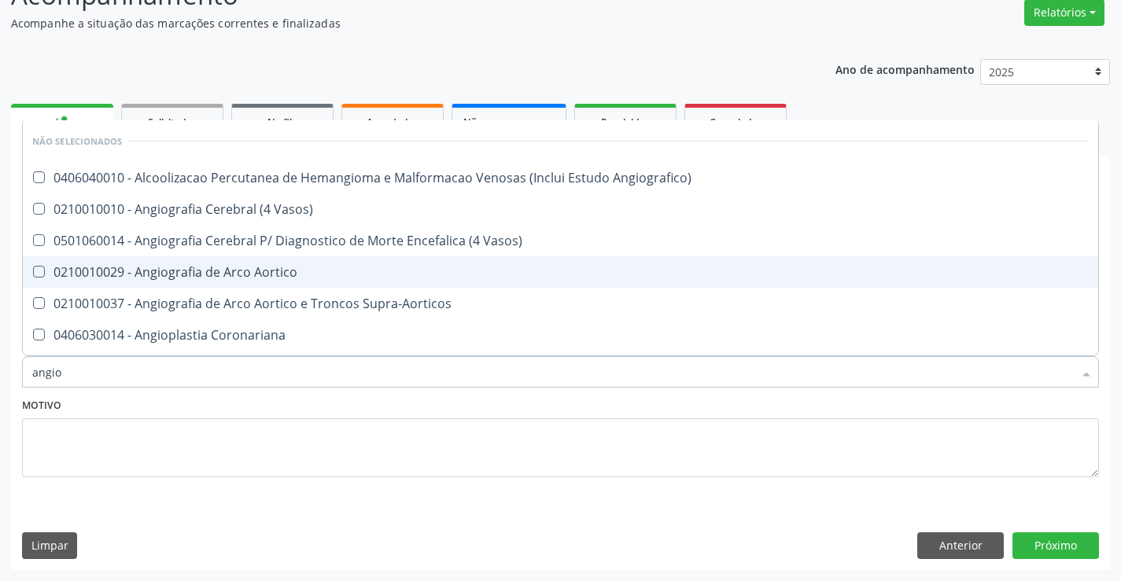
type input "angiol"
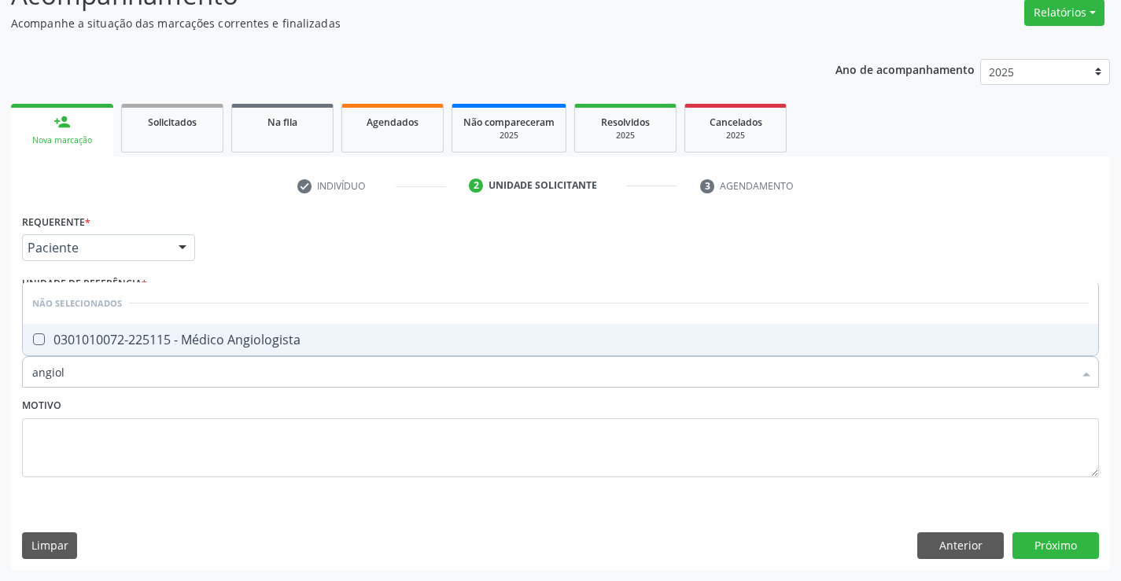
click at [334, 337] on div "0301010072-225115 - Médico Angiologista" at bounding box center [560, 339] width 1056 height 13
checkbox Angiologista "true"
click at [1042, 542] on button "Próximo" at bounding box center [1055, 545] width 87 height 27
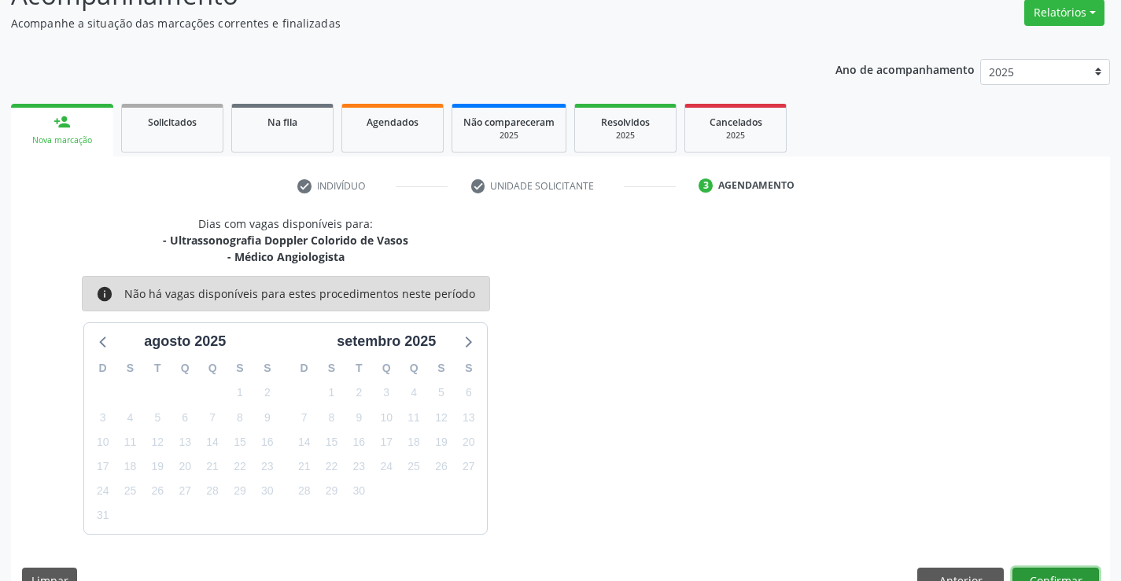
click at [1022, 571] on button "Confirmar" at bounding box center [1055, 581] width 87 height 27
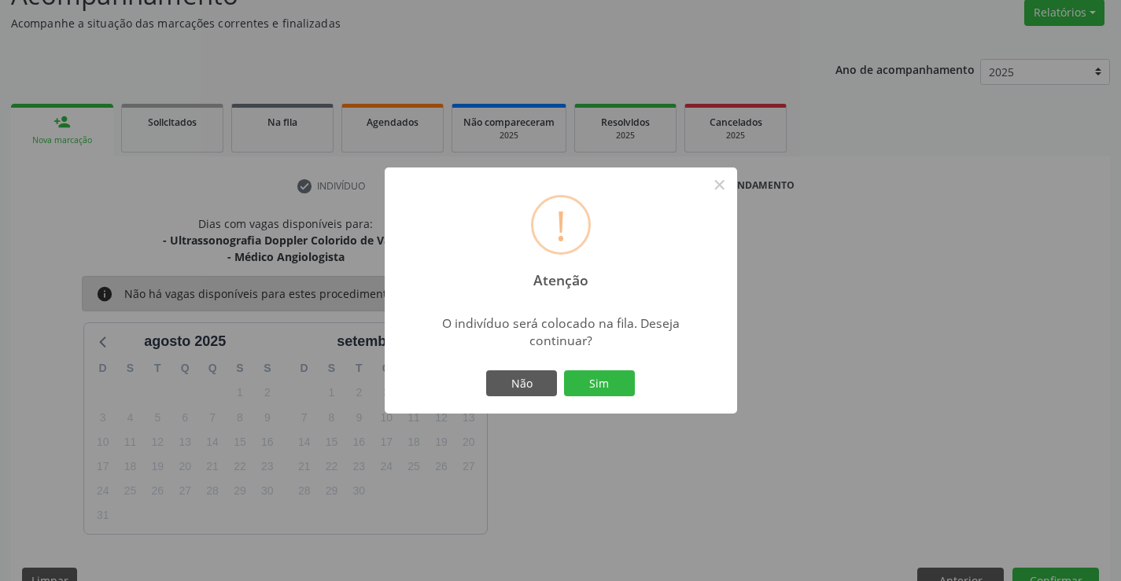
click at [564, 370] on button "Sim" at bounding box center [599, 383] width 71 height 27
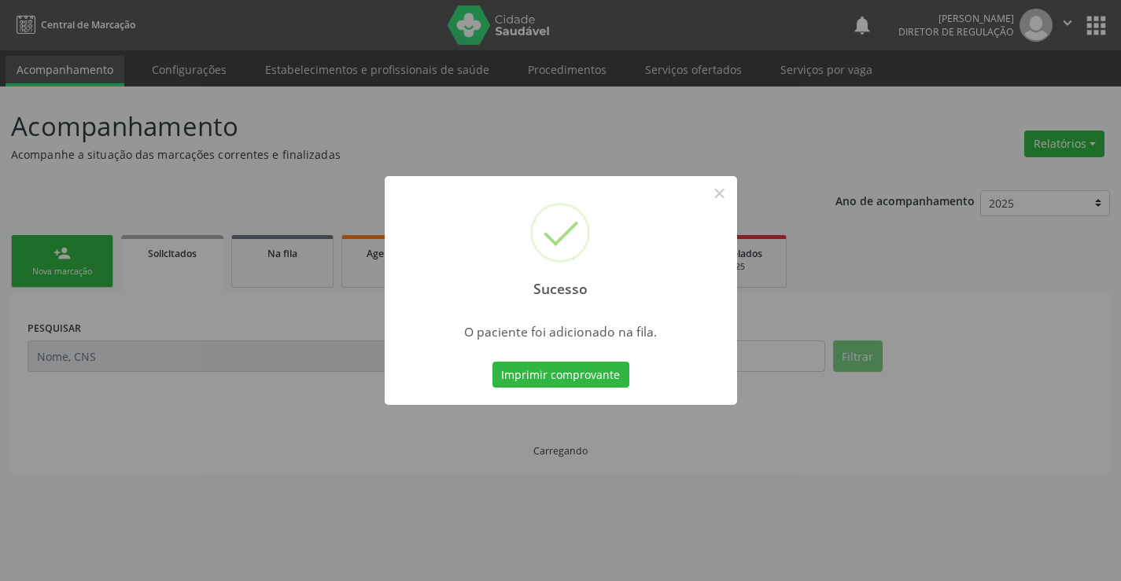
scroll to position [0, 0]
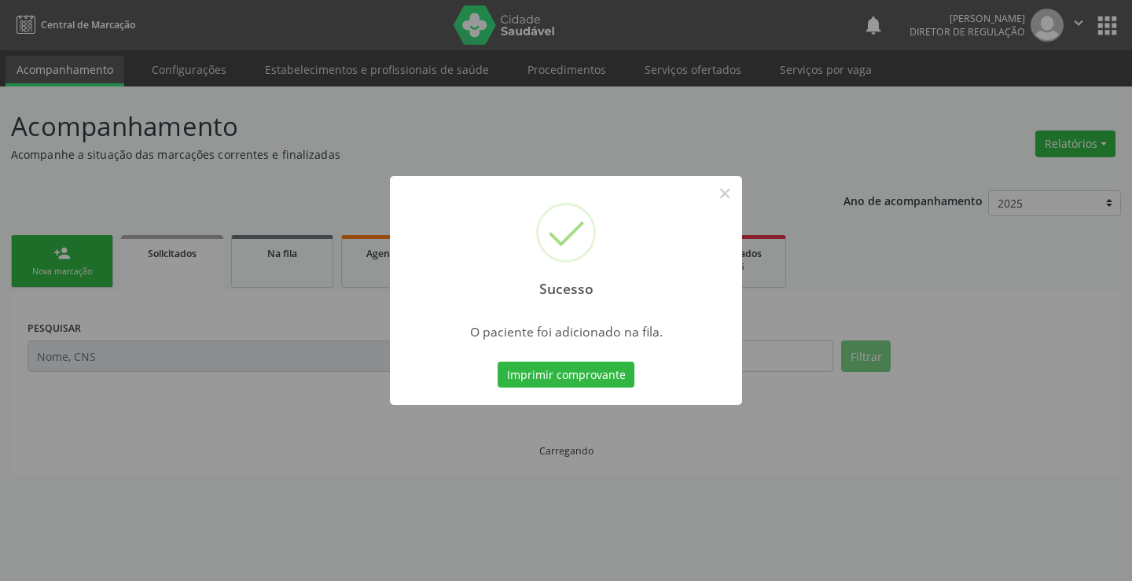
click at [498, 362] on button "Imprimir comprovante" at bounding box center [566, 375] width 137 height 27
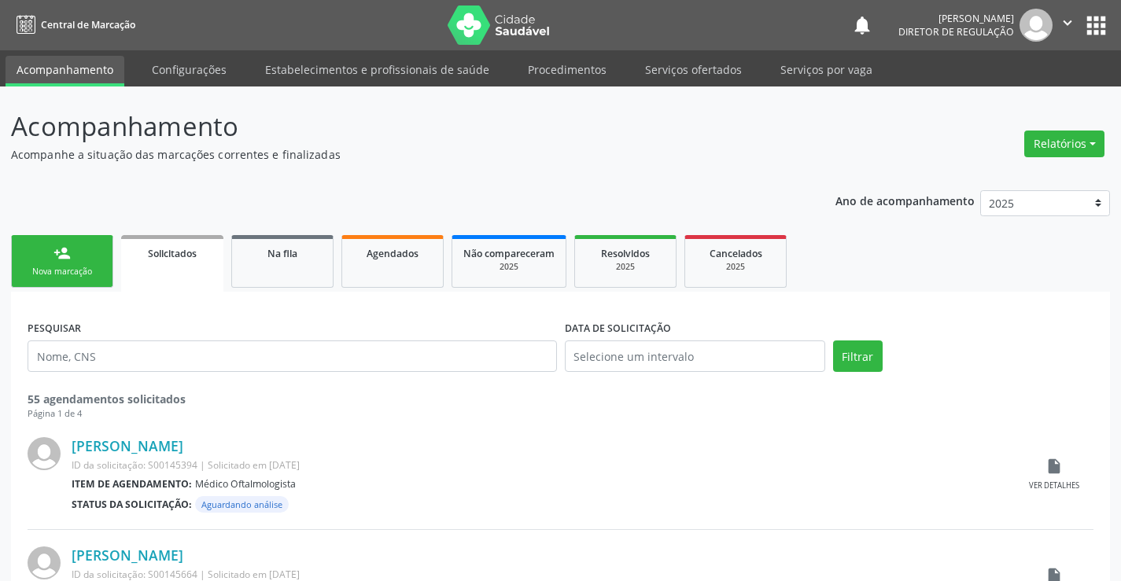
click at [50, 262] on link "person_add Nova marcação" at bounding box center [62, 261] width 102 height 53
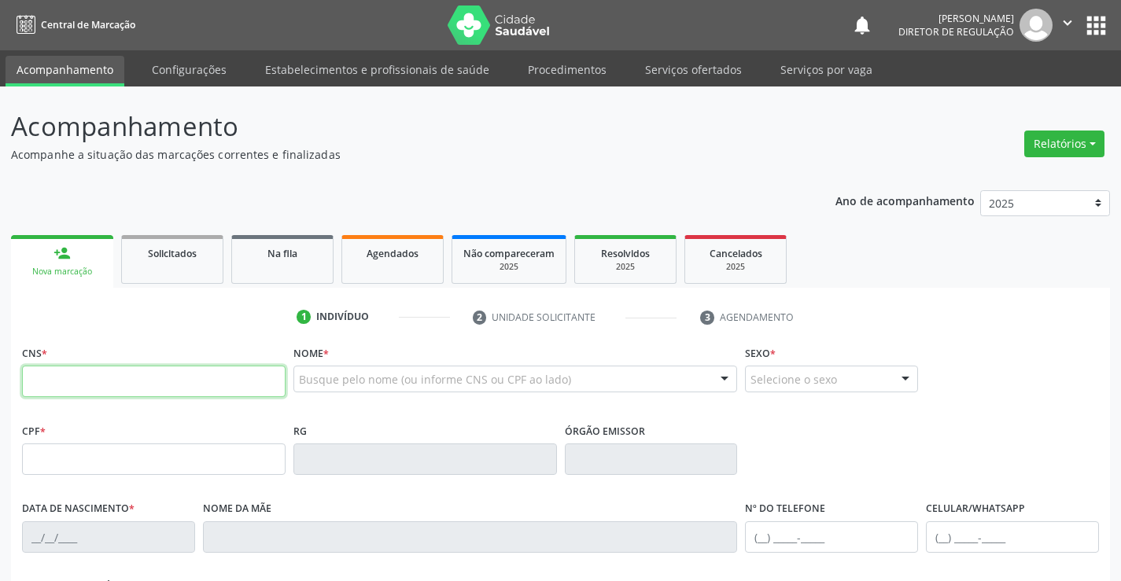
click at [121, 389] on input "text" at bounding box center [153, 381] width 263 height 31
click at [61, 383] on input "706 3471" at bounding box center [153, 381] width 263 height 31
type input "706 3047 1191 3476"
type input "0559274750"
type input "06/06/1959"
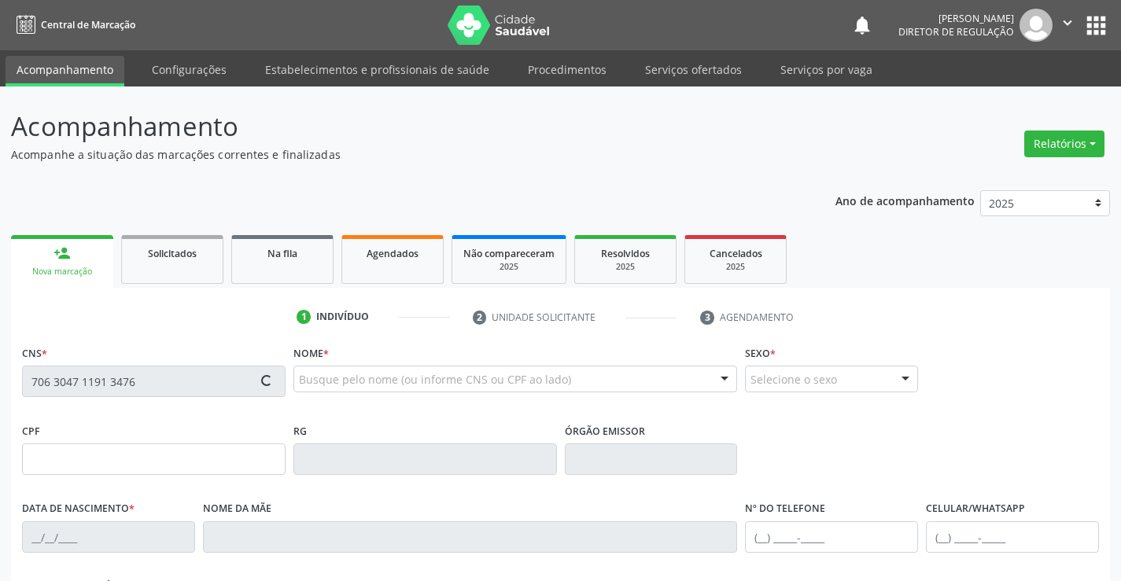
type input "(74) 9803-9238"
type input "851.260.205-87"
type input "SN"
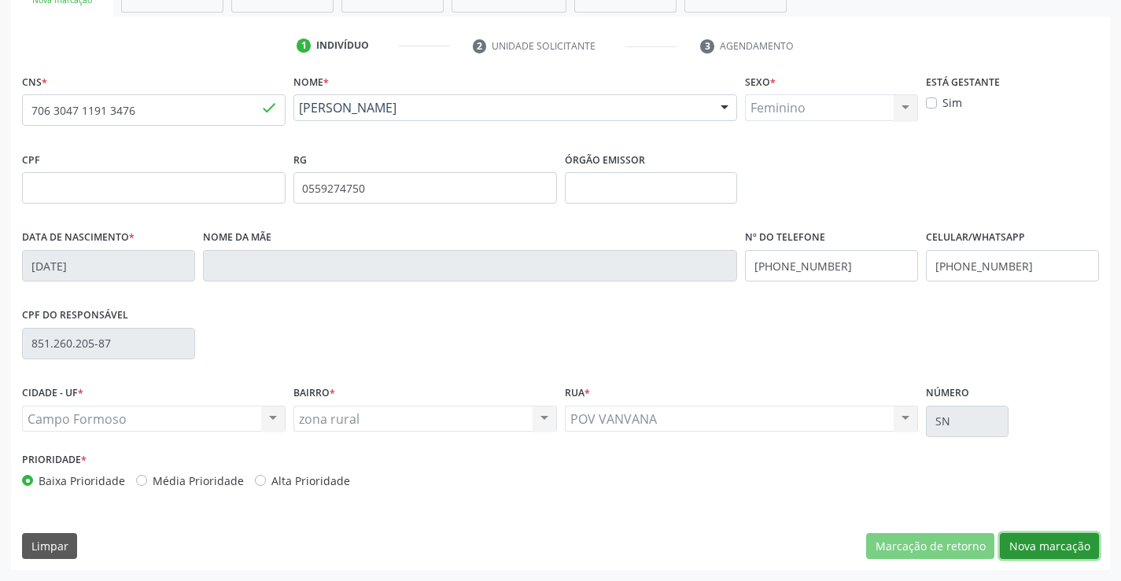
click at [1063, 540] on button "Nova marcação" at bounding box center [1049, 546] width 99 height 27
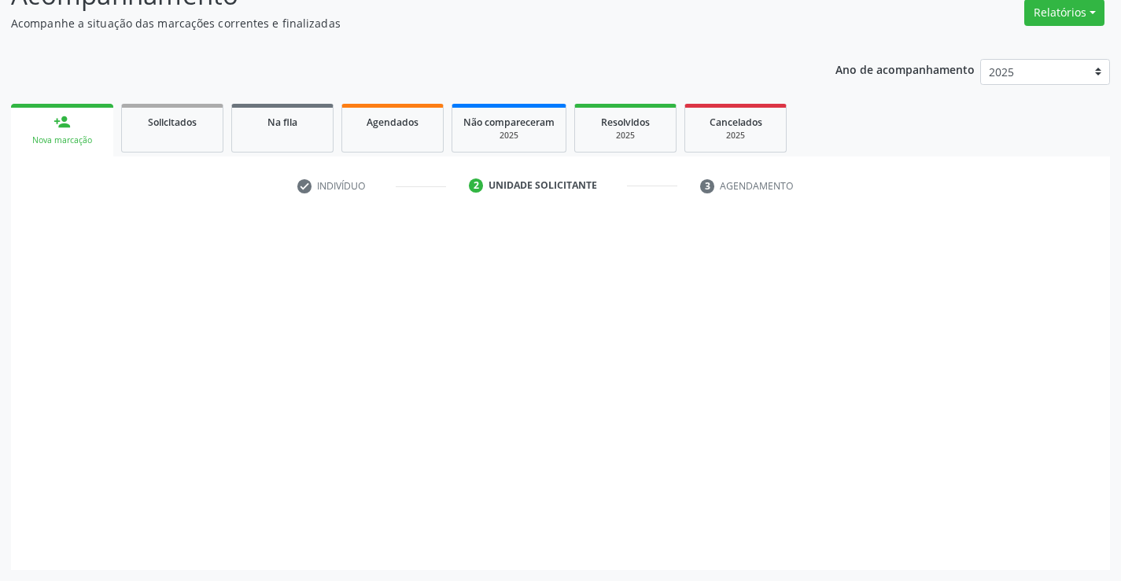
scroll to position [131, 0]
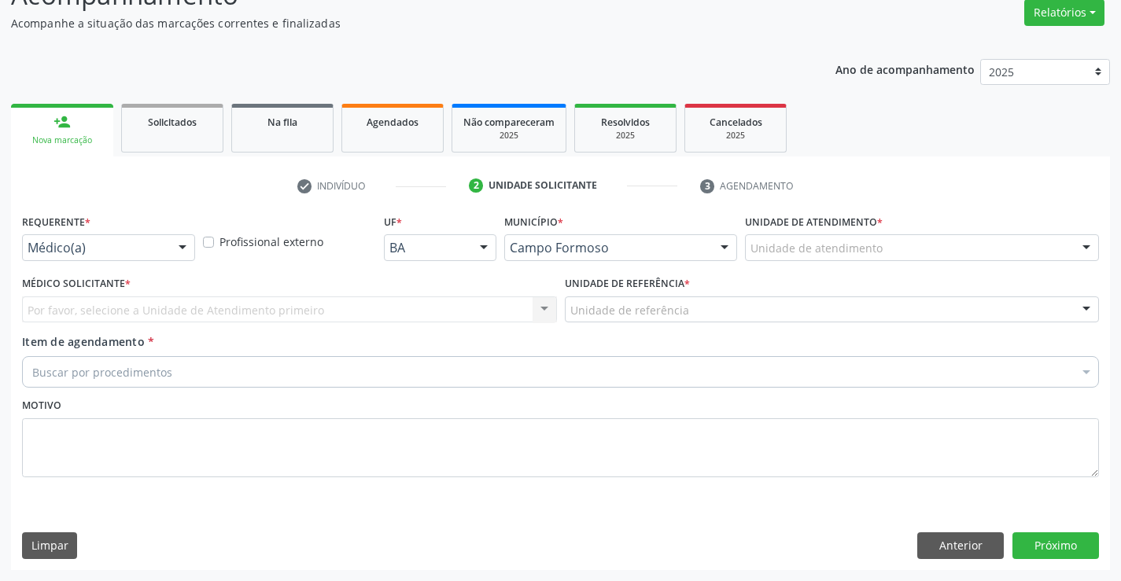
click at [184, 240] on div at bounding box center [183, 248] width 24 height 27
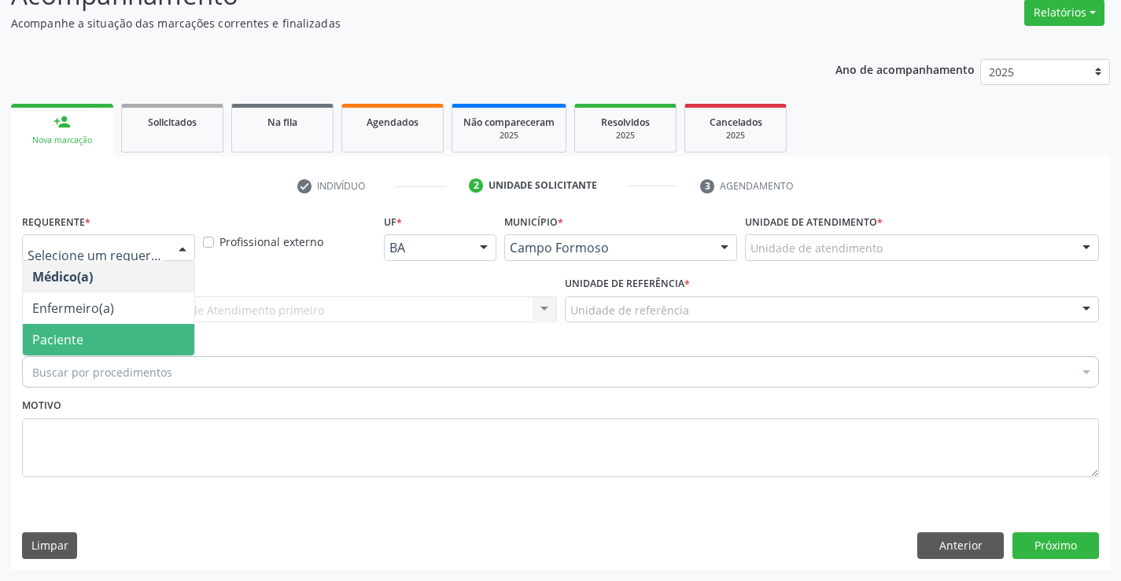
drag, startPoint x: 147, startPoint y: 337, endPoint x: 246, endPoint y: 319, distance: 100.7
click at [148, 337] on span "Paciente" at bounding box center [108, 339] width 171 height 31
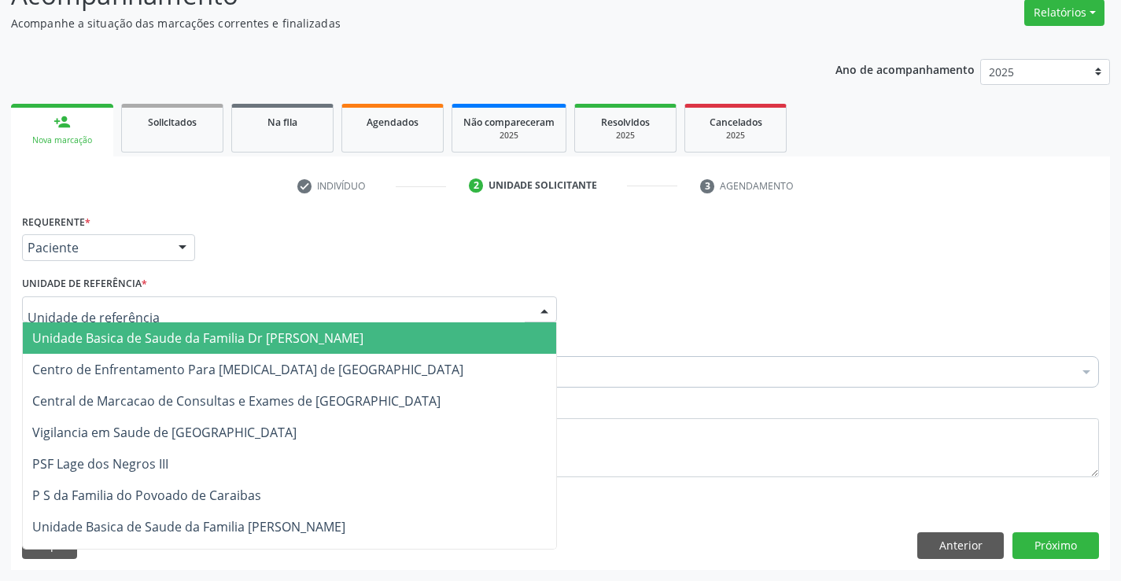
click at [246, 319] on div at bounding box center [289, 309] width 535 height 27
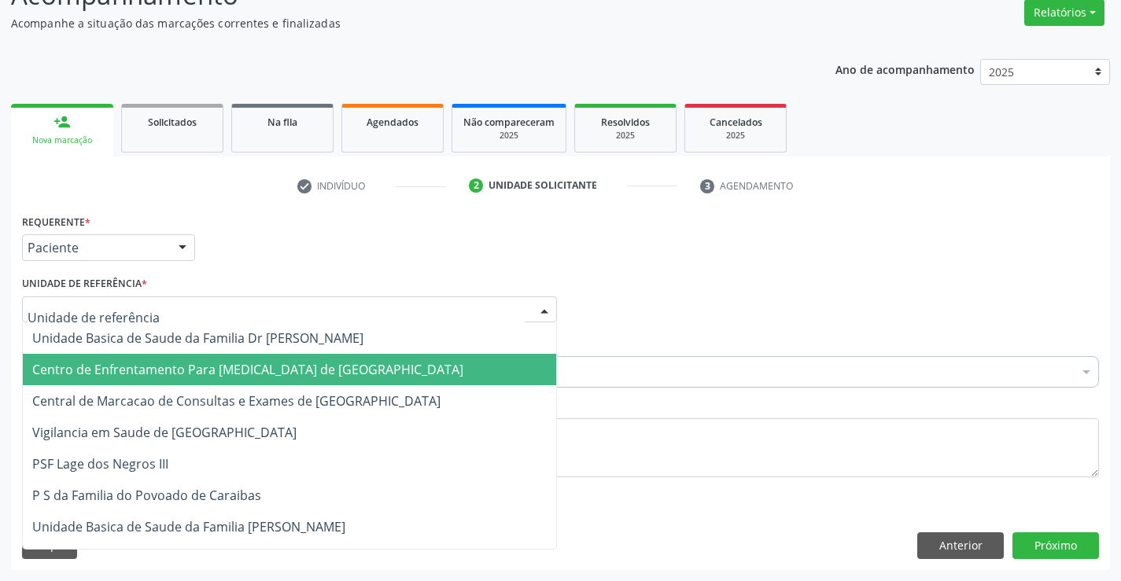
drag, startPoint x: 245, startPoint y: 383, endPoint x: 248, endPoint y: 394, distance: 11.3
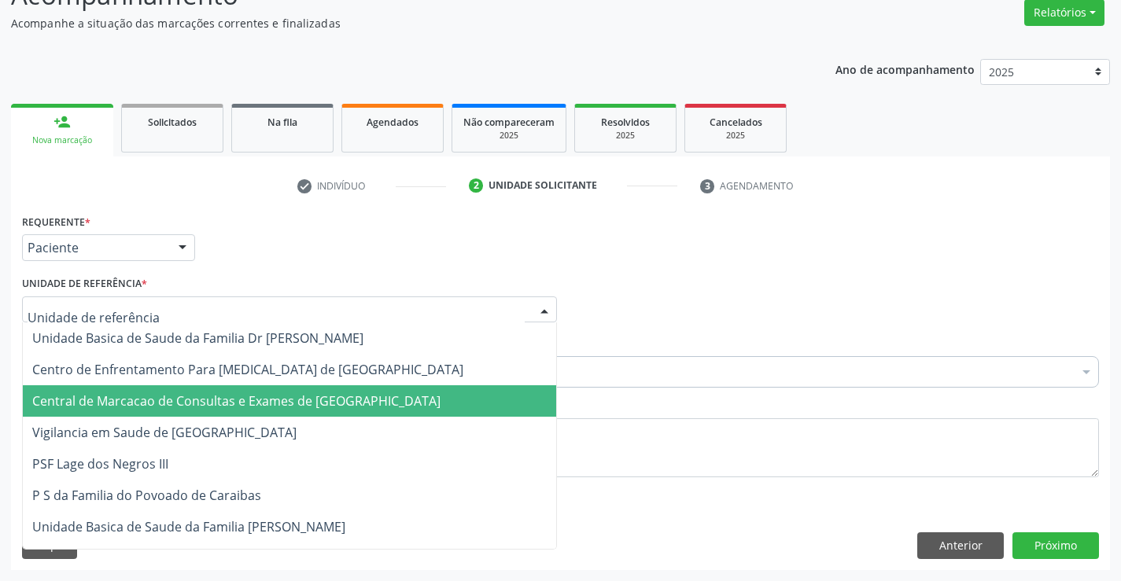
click at [248, 394] on span "Central de Marcacao de Consultas e Exames de [GEOGRAPHIC_DATA]" at bounding box center [236, 400] width 408 height 17
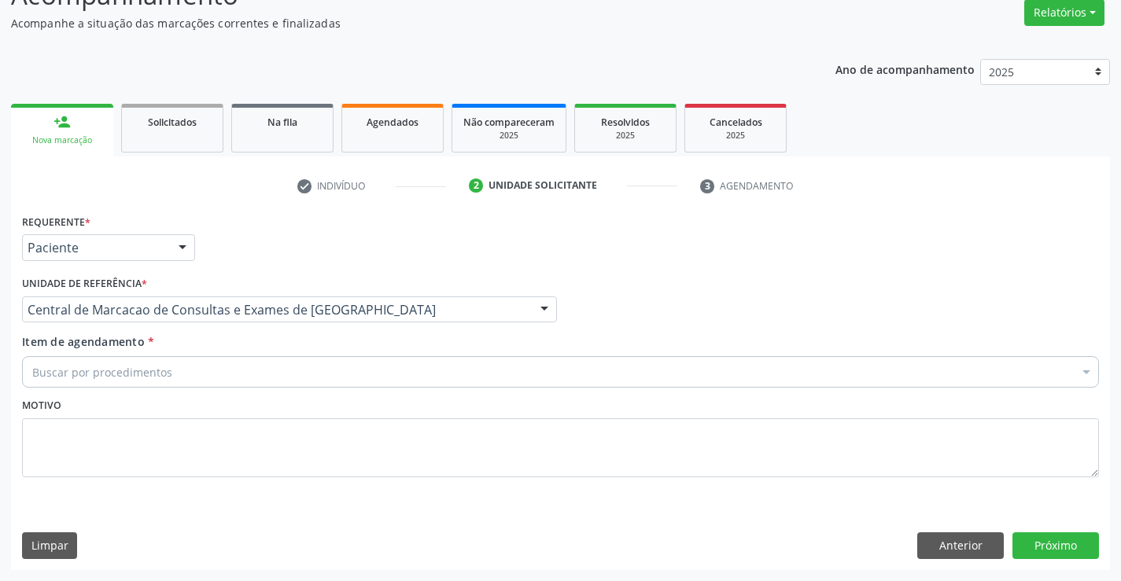
click at [289, 373] on div "Buscar por procedimentos" at bounding box center [560, 371] width 1077 height 31
click at [42, 369] on input "exoc" at bounding box center [552, 371] width 1040 height 31
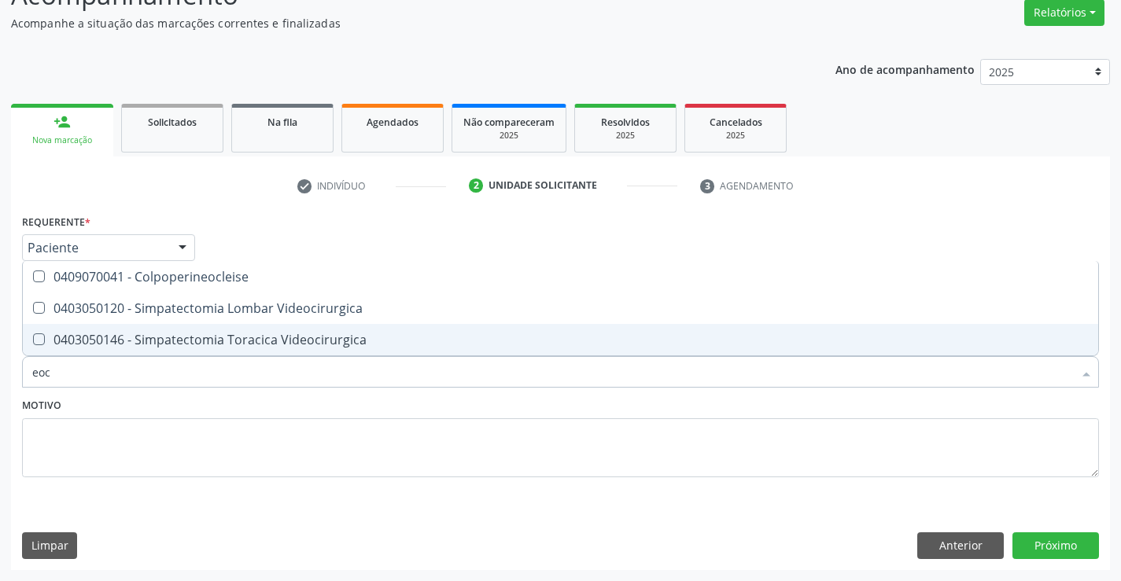
type input "ecoc"
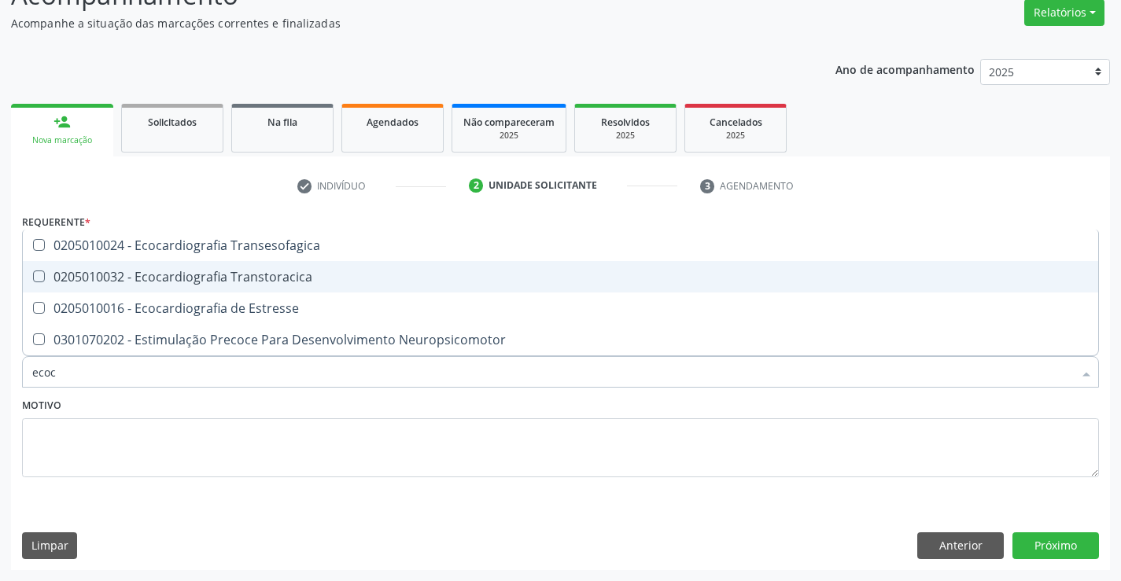
click at [426, 288] on span "0205010032 - Ecocardiografia Transtoracica" at bounding box center [560, 276] width 1075 height 31
checkbox Transtoracica "true"
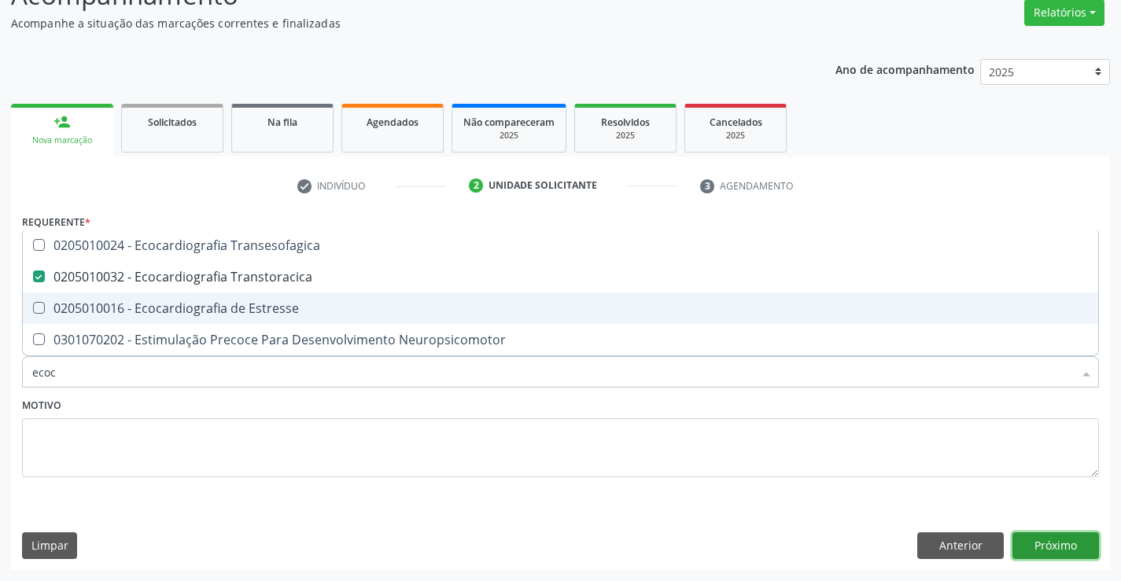
click at [1057, 547] on button "Próximo" at bounding box center [1055, 545] width 87 height 27
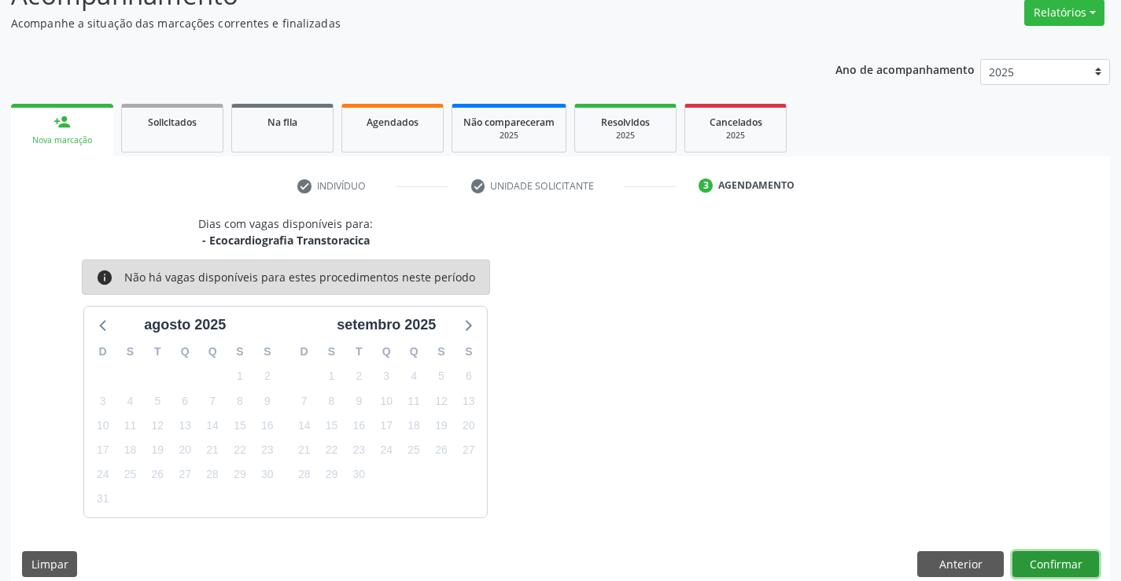
click at [1025, 556] on button "Confirmar" at bounding box center [1055, 564] width 87 height 27
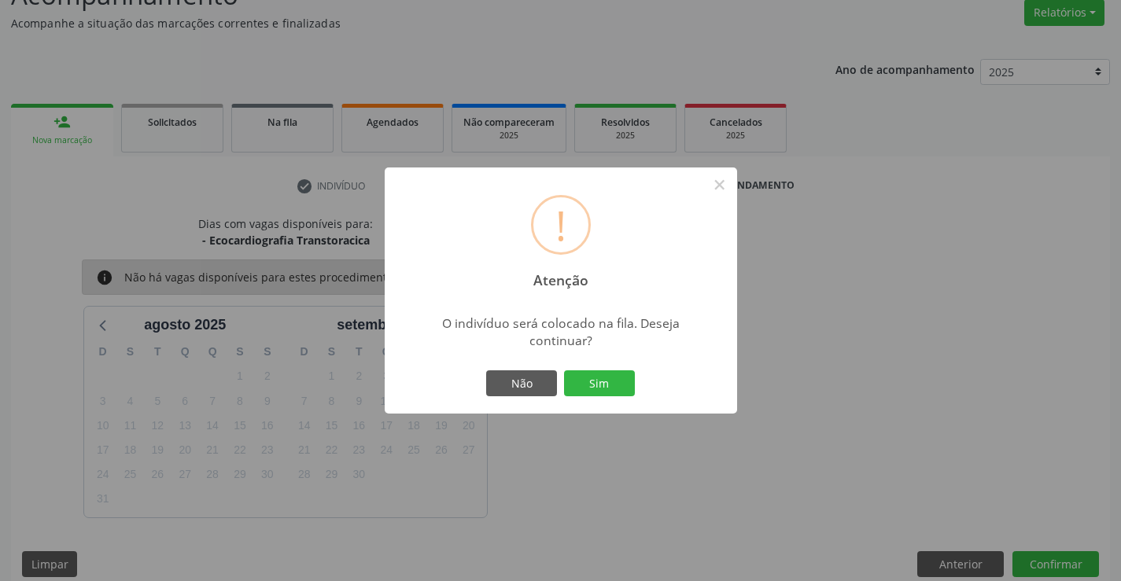
click at [564, 370] on button "Sim" at bounding box center [599, 383] width 71 height 27
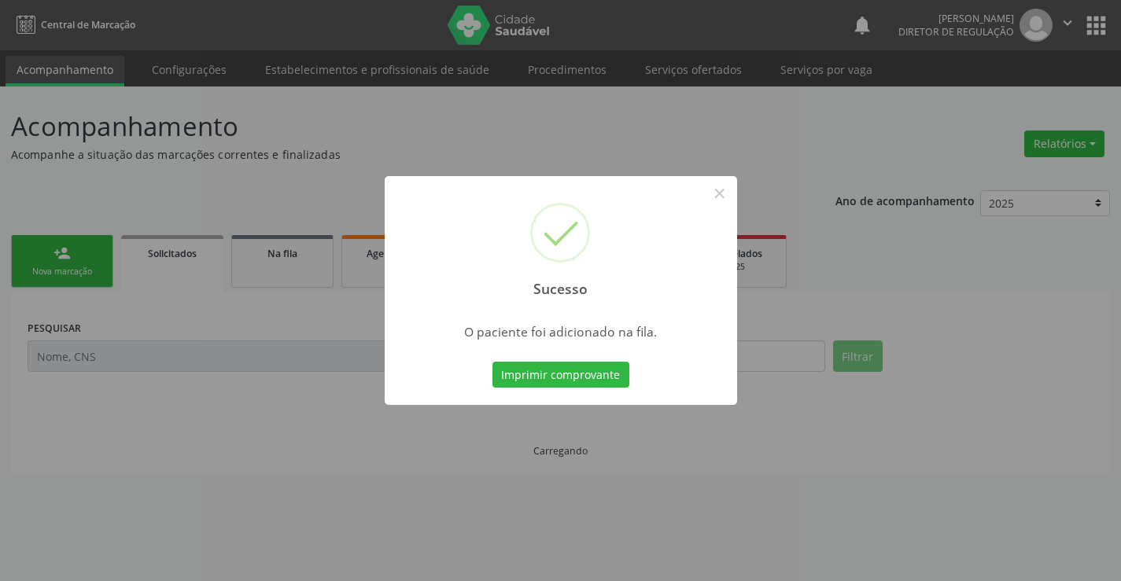
scroll to position [0, 0]
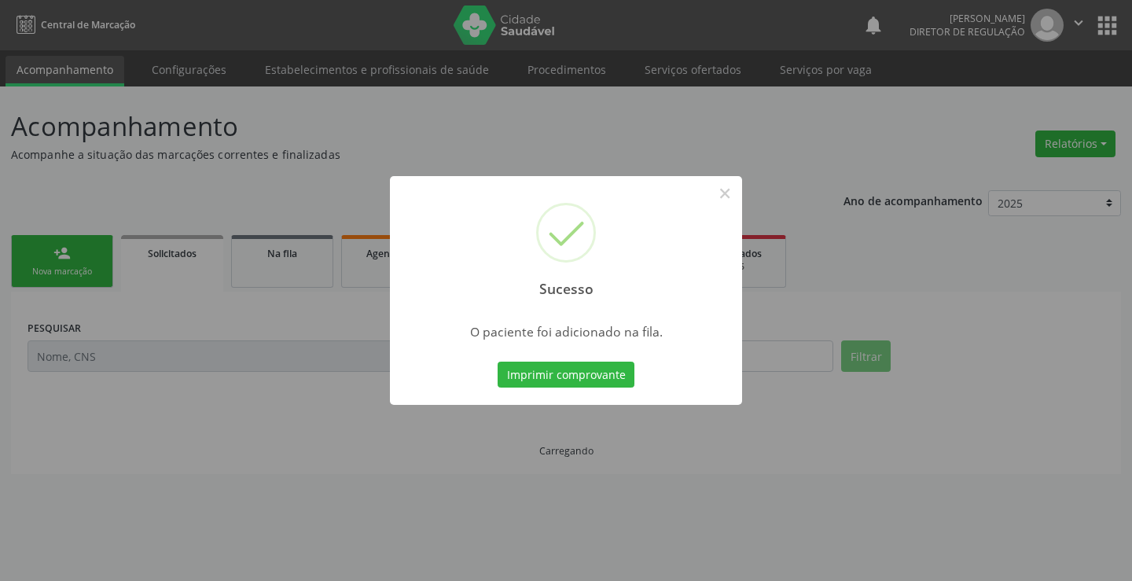
click at [498, 362] on button "Imprimir comprovante" at bounding box center [566, 375] width 137 height 27
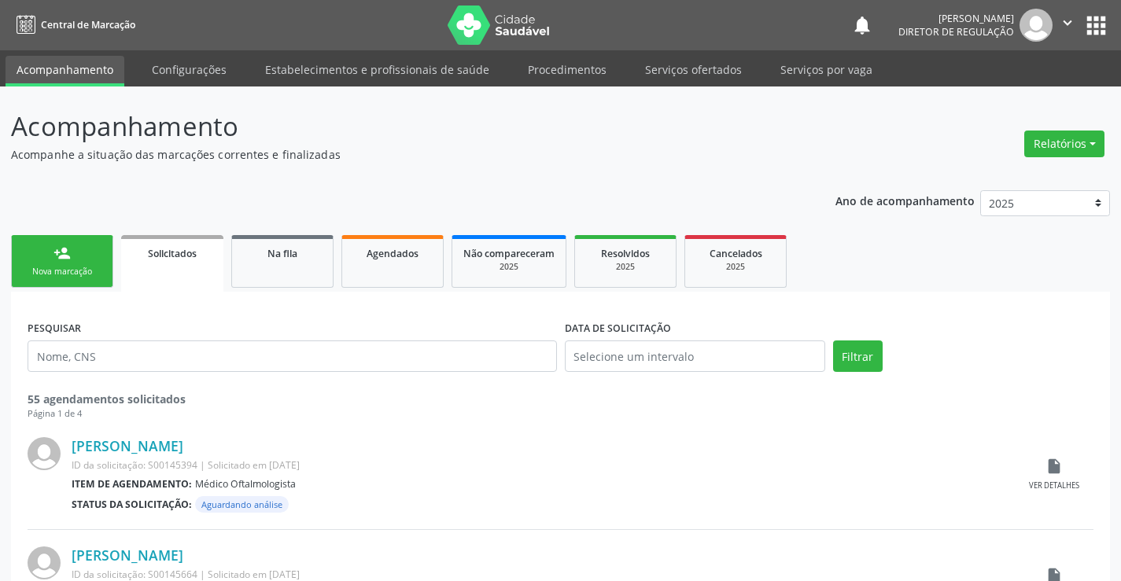
click at [80, 264] on link "person_add Nova marcação" at bounding box center [62, 261] width 102 height 53
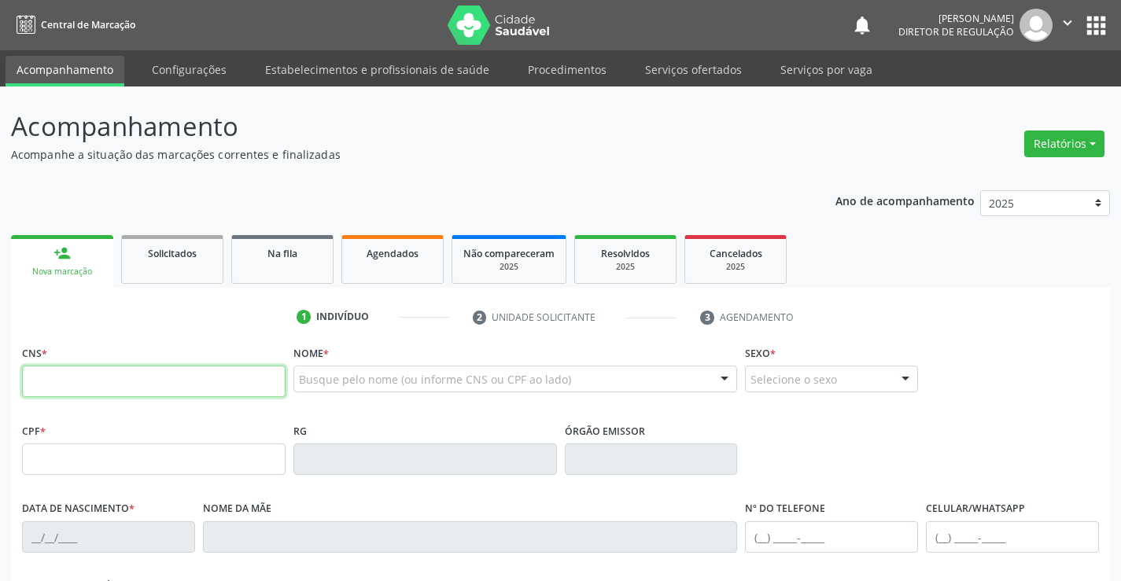
drag, startPoint x: 80, startPoint y: 264, endPoint x: 102, endPoint y: 395, distance: 132.4
click at [102, 395] on input "text" at bounding box center [153, 381] width 263 height 31
type input "704 6016 6968 8323"
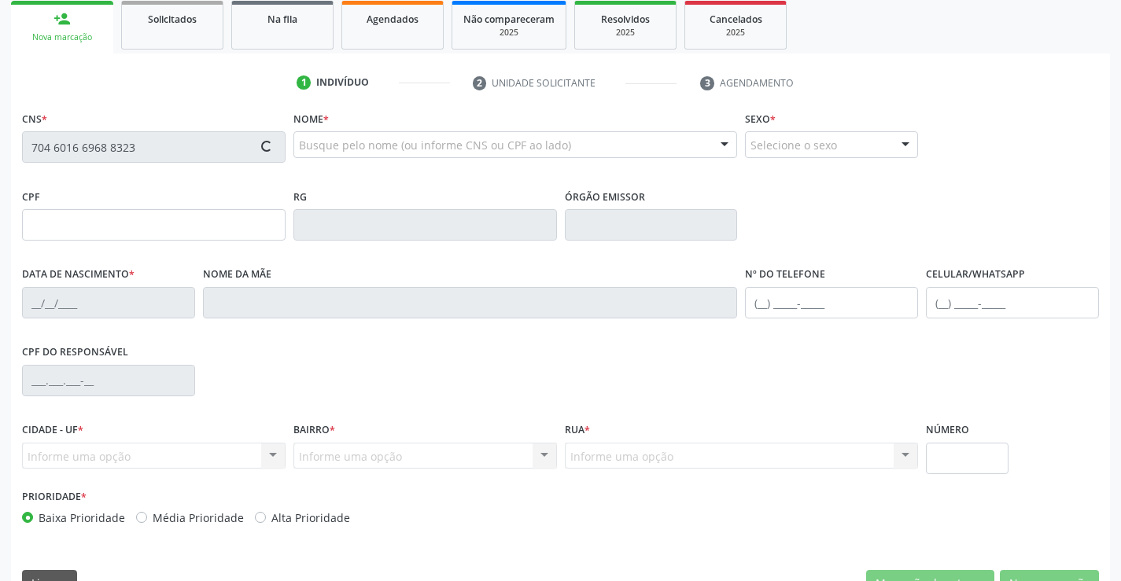
type input "0324066228"
type input "[DATE]"
type input "[PHONE_NUMBER]"
type input "293.182.115-20"
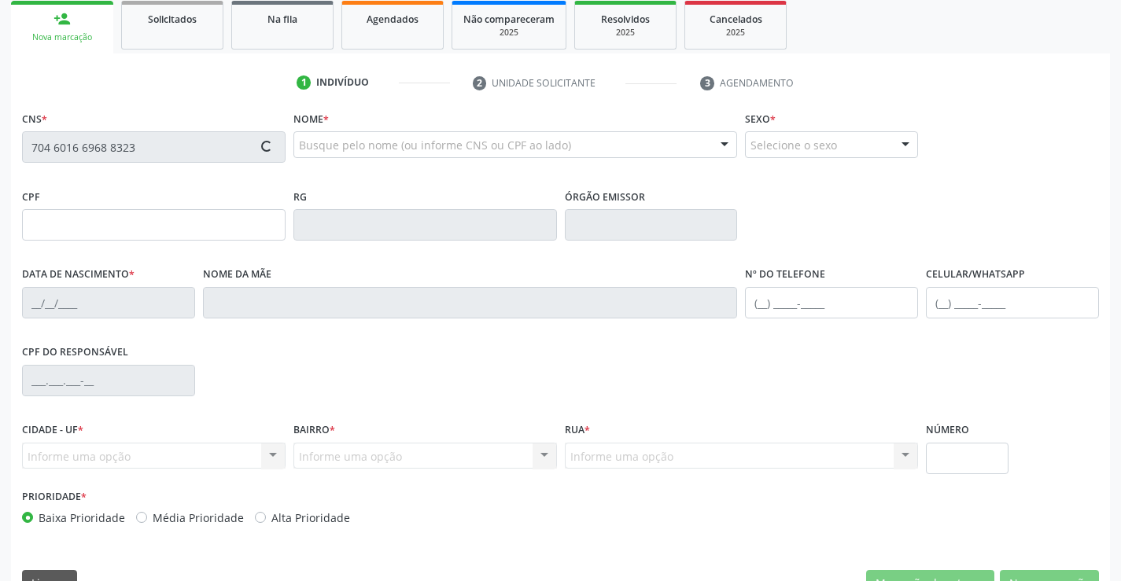
type input "S/N"
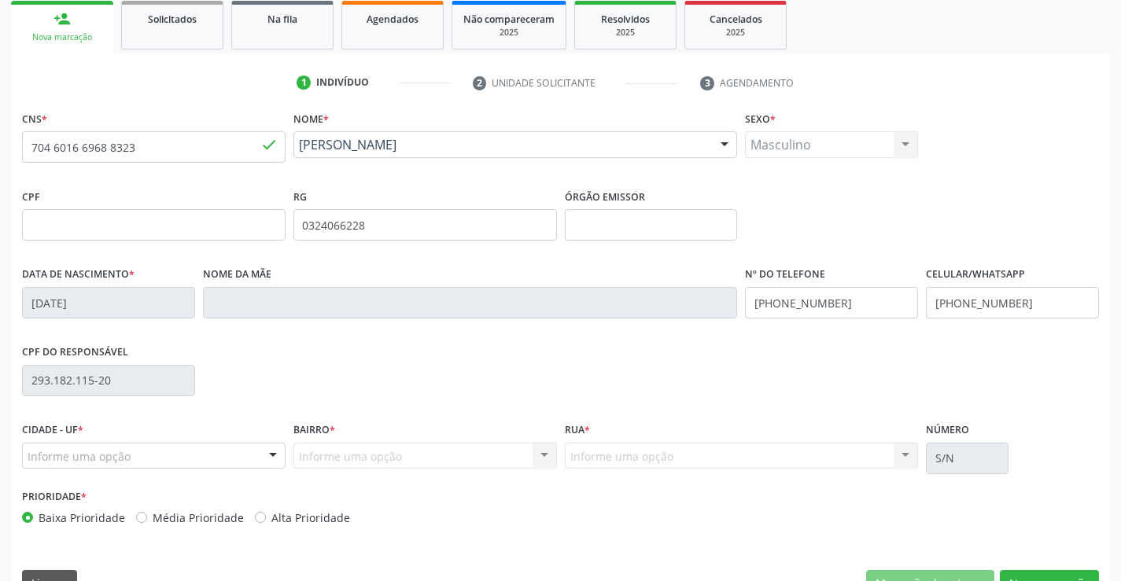
scroll to position [271, 0]
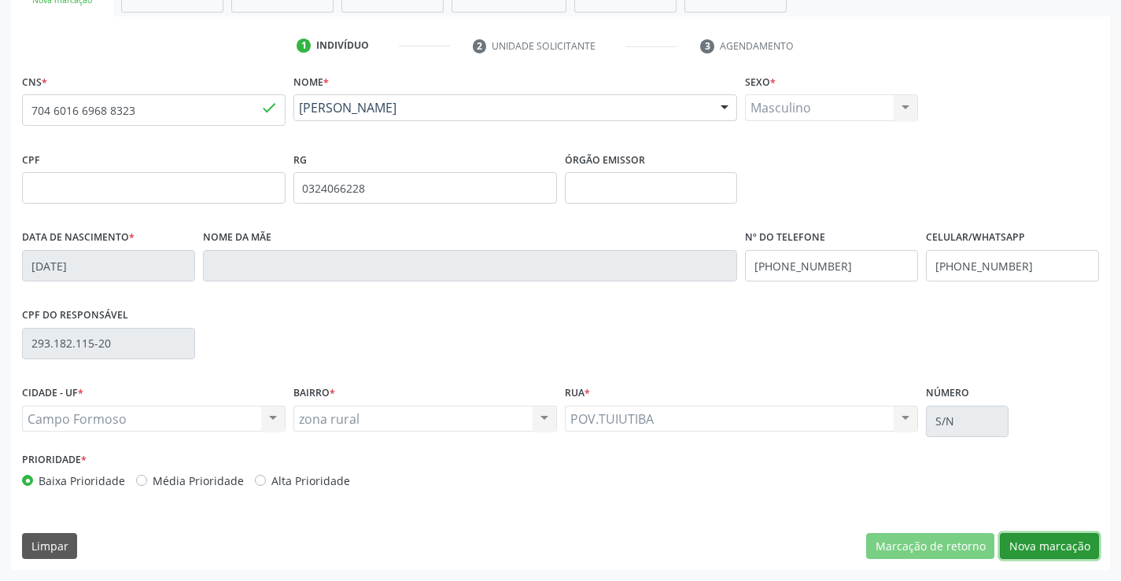
drag, startPoint x: 1034, startPoint y: 551, endPoint x: 735, endPoint y: 487, distance: 305.7
click at [1031, 550] on button "Nova marcação" at bounding box center [1049, 546] width 99 height 27
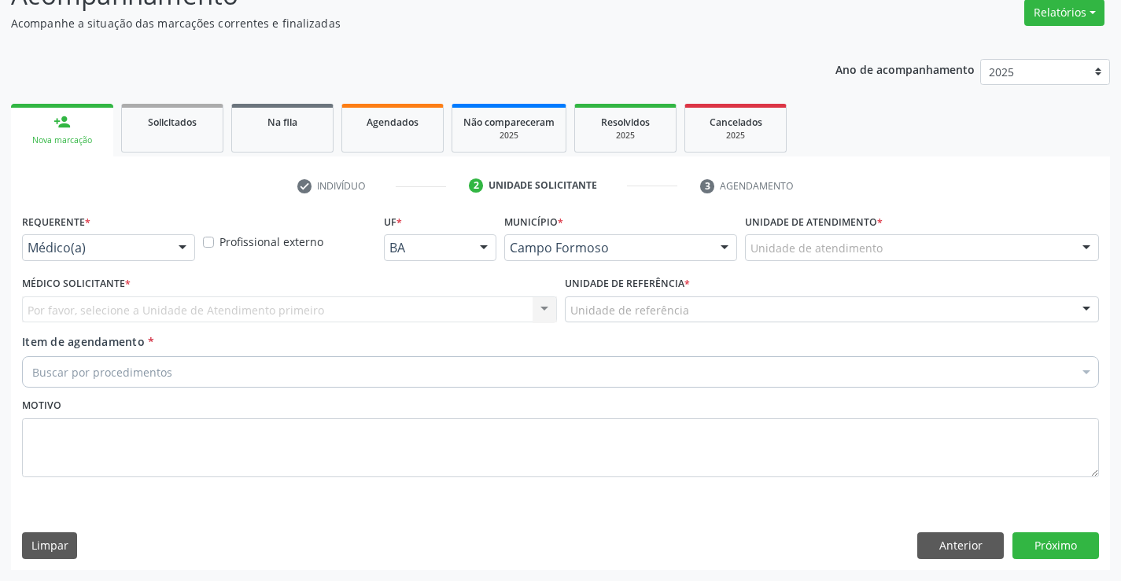
scroll to position [131, 0]
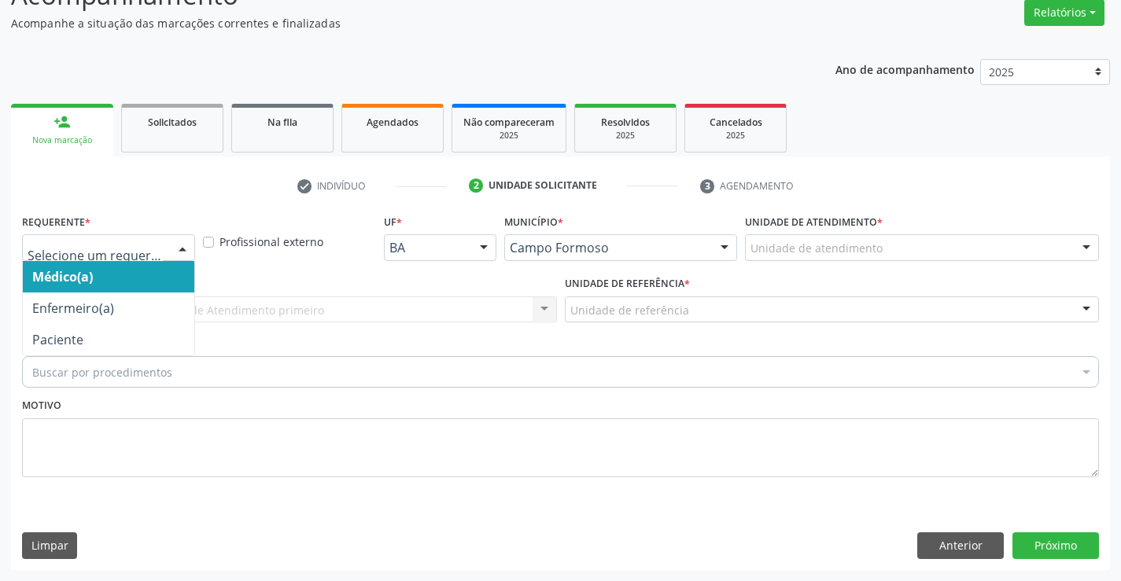
drag, startPoint x: 175, startPoint y: 252, endPoint x: 145, endPoint y: 307, distance: 63.0
click at [175, 252] on div at bounding box center [183, 248] width 24 height 27
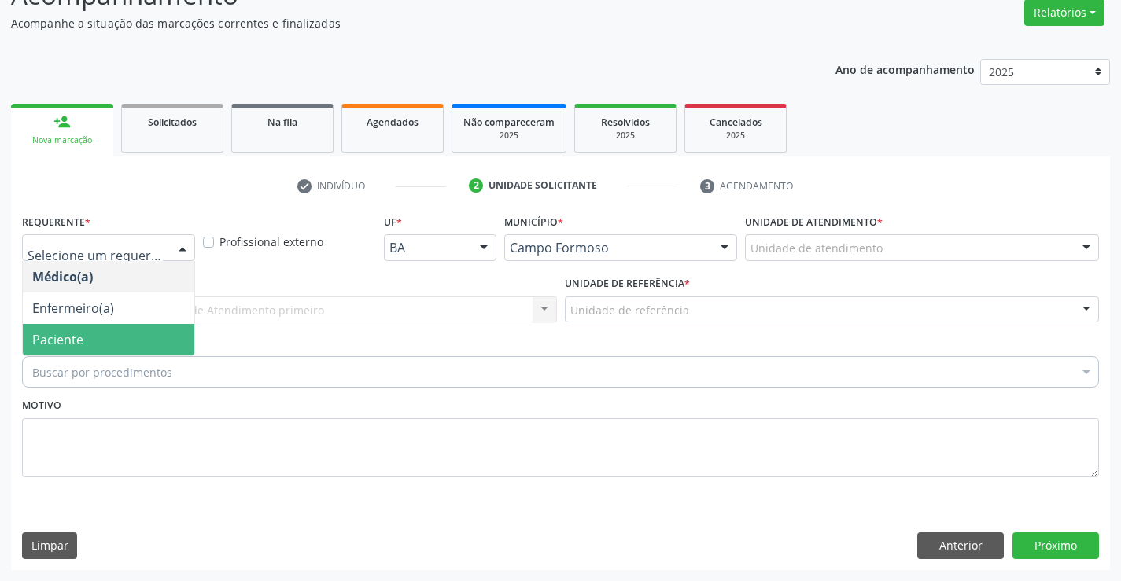
drag, startPoint x: 119, startPoint y: 349, endPoint x: 252, endPoint y: 333, distance: 133.8
click at [123, 348] on span "Paciente" at bounding box center [108, 339] width 171 height 31
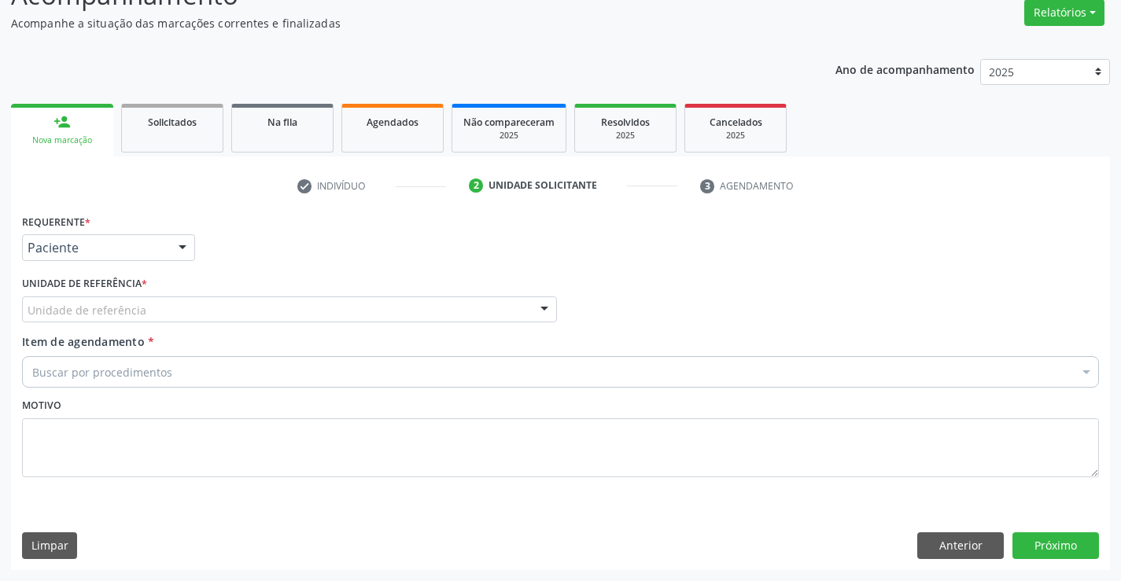
drag, startPoint x: 271, startPoint y: 320, endPoint x: 275, endPoint y: 380, distance: 60.0
click at [271, 321] on div "Unidade de referência" at bounding box center [289, 309] width 535 height 27
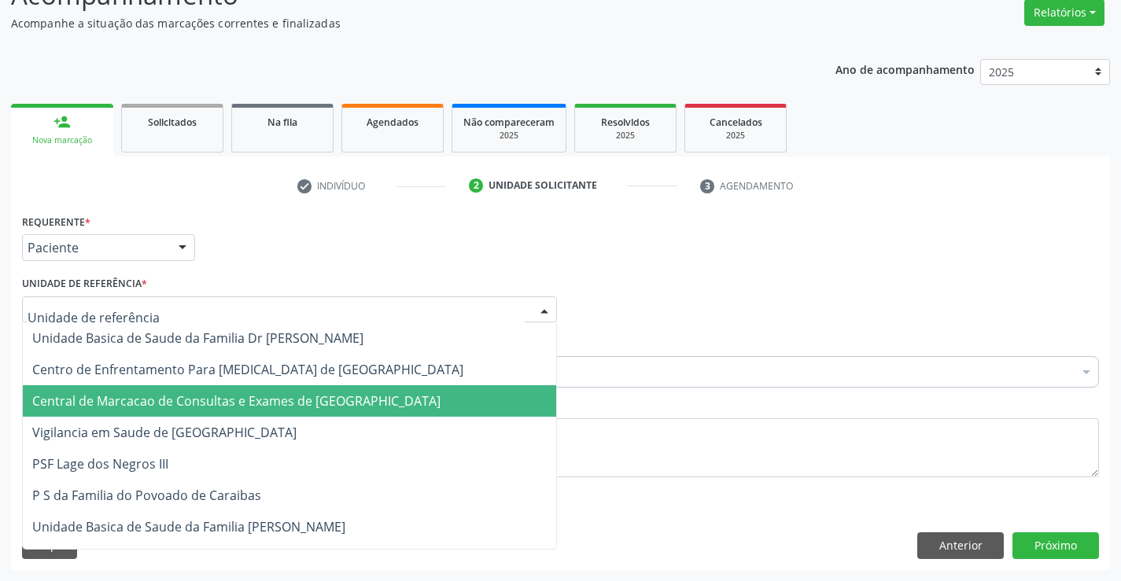
drag, startPoint x: 275, startPoint y: 388, endPoint x: 327, endPoint y: 367, distance: 56.1
click at [283, 388] on span "Central de Marcacao de Consultas e Exames de [GEOGRAPHIC_DATA]" at bounding box center [289, 400] width 533 height 31
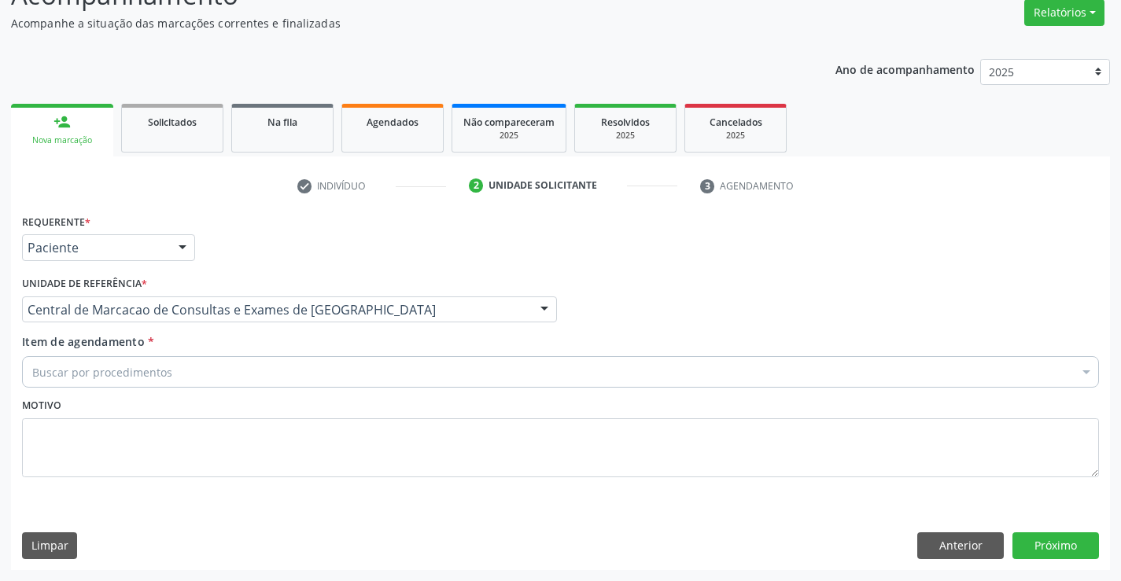
click at [328, 367] on div "Buscar por procedimentos" at bounding box center [560, 371] width 1077 height 31
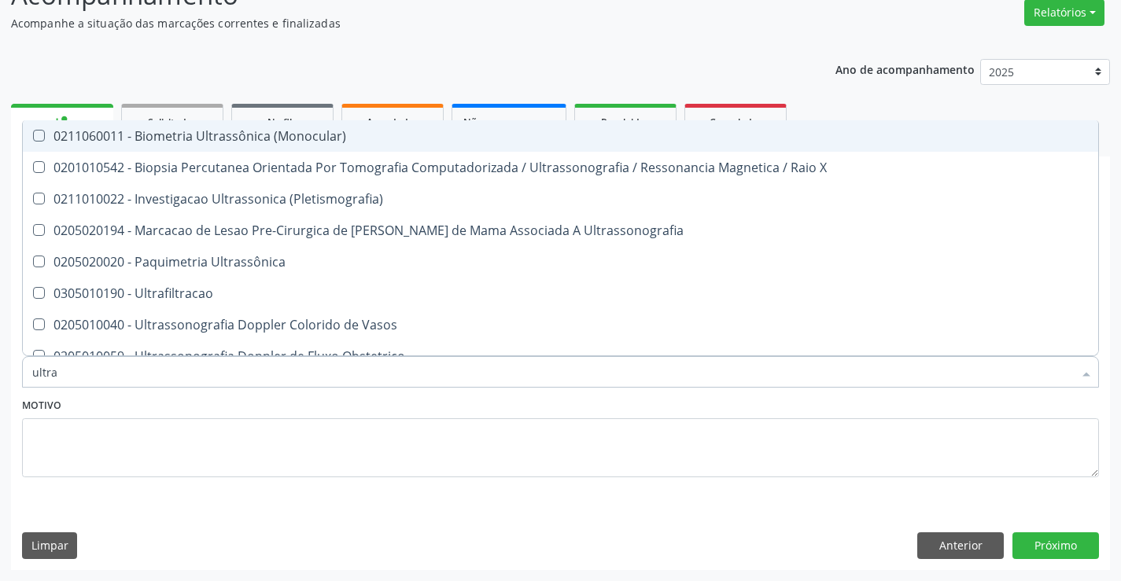
type input "ultras"
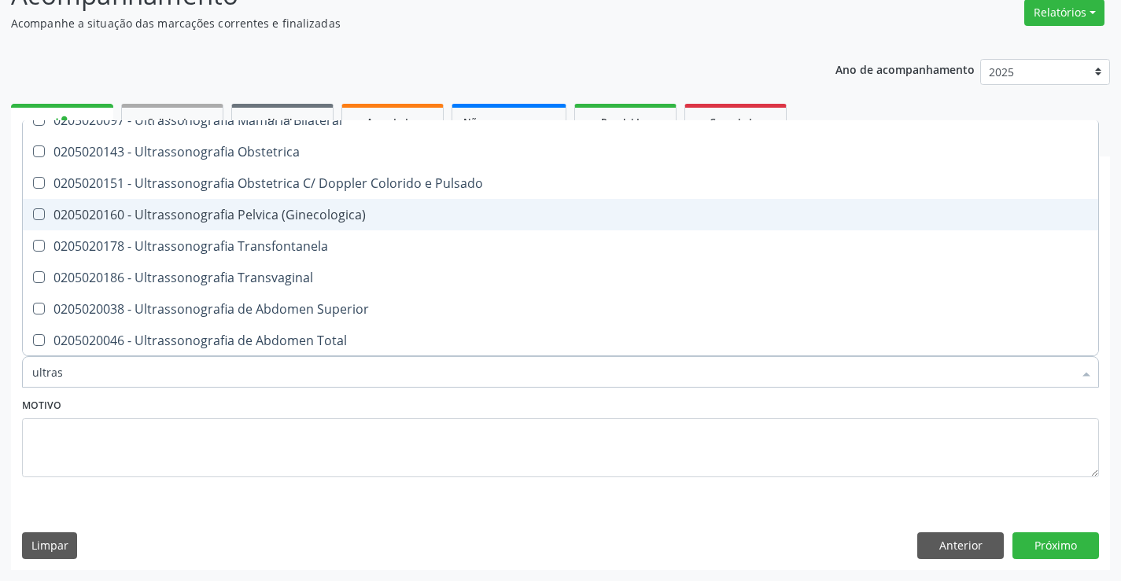
scroll to position [315, 0]
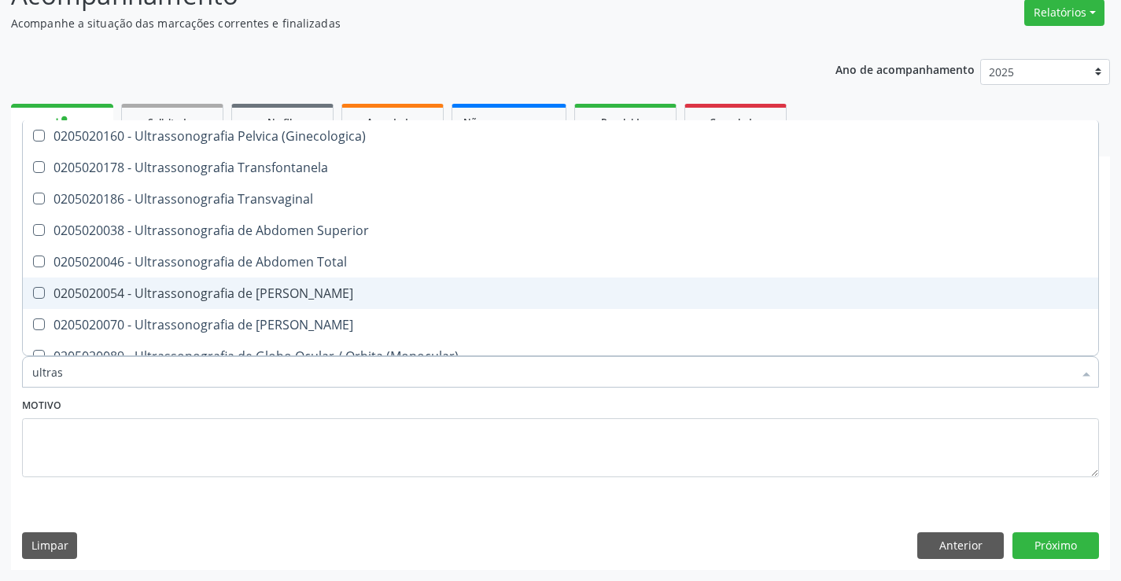
click at [348, 292] on div "0205020054 - Ultrassonografia de [PERSON_NAME]" at bounding box center [560, 293] width 1056 height 13
checkbox Urinario "true"
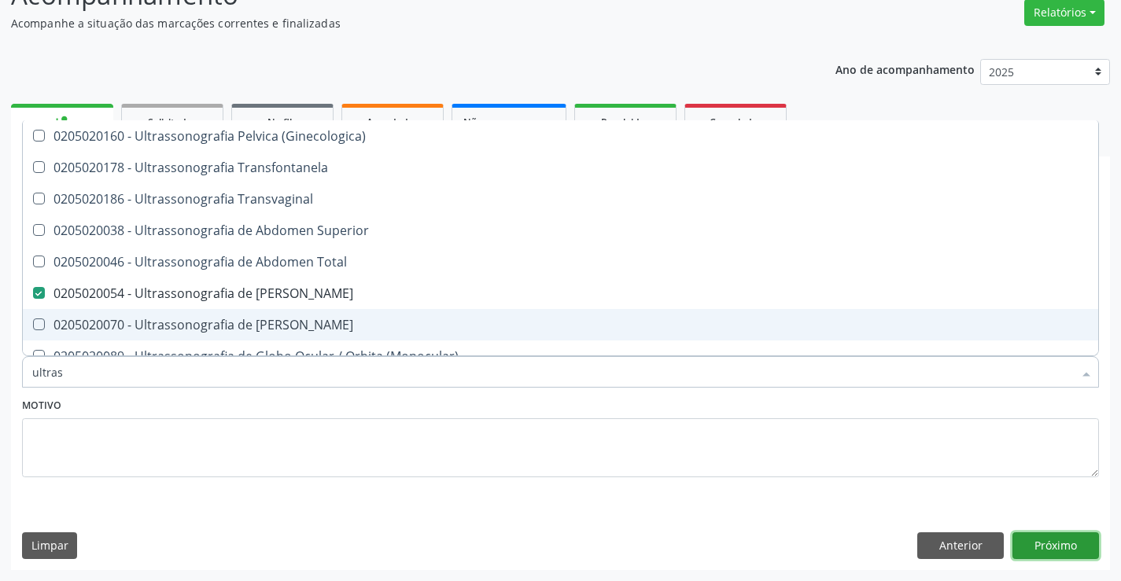
drag, startPoint x: 1055, startPoint y: 543, endPoint x: 1037, endPoint y: 539, distance: 17.6
click at [1037, 539] on button "Próximo" at bounding box center [1055, 545] width 87 height 27
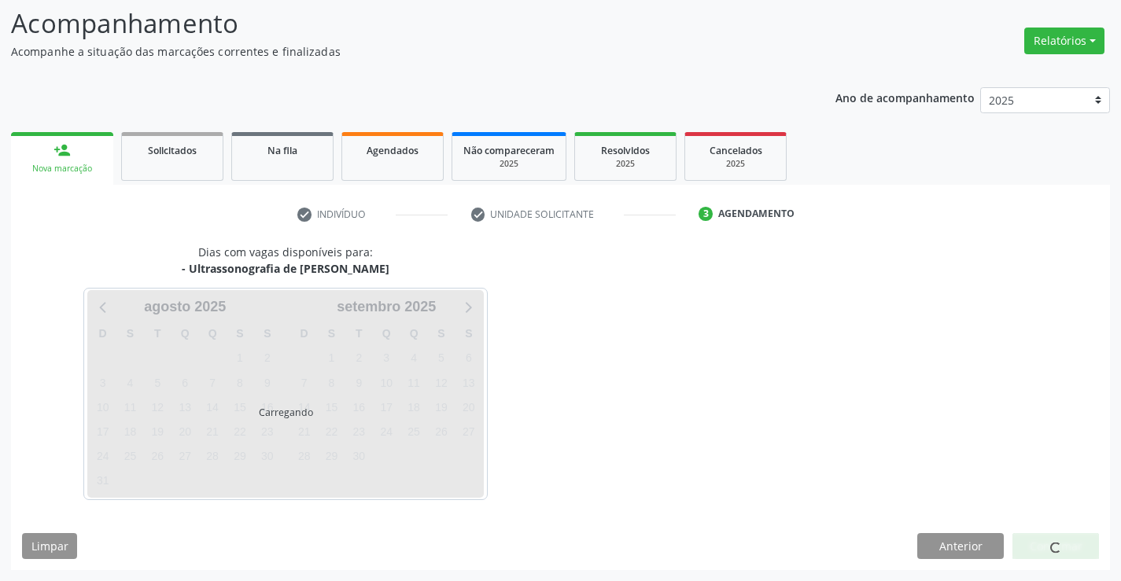
scroll to position [0, 0]
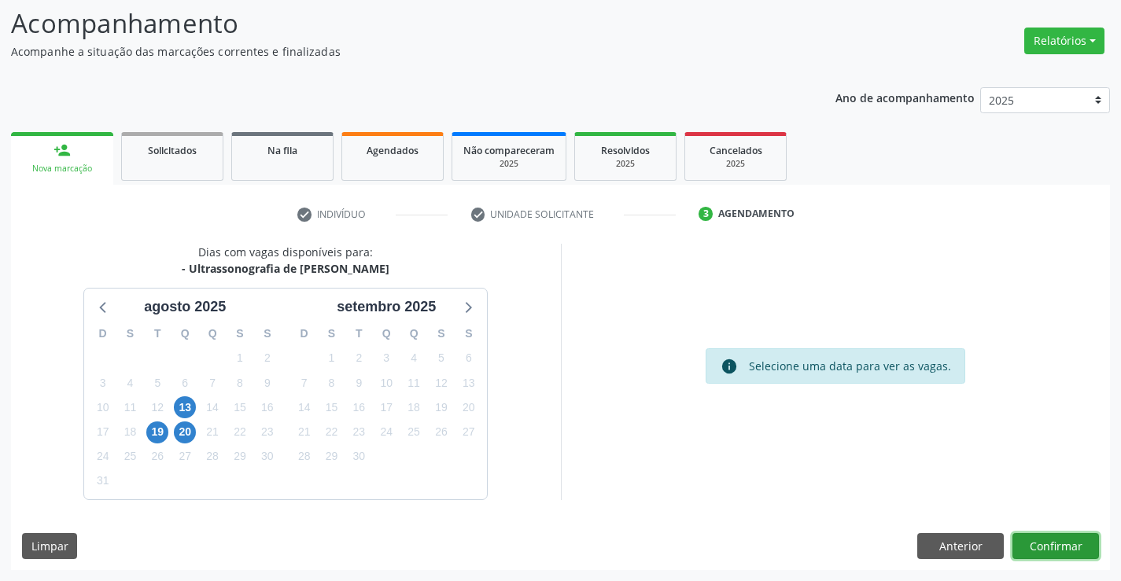
click at [1085, 545] on button "Confirmar" at bounding box center [1055, 546] width 87 height 27
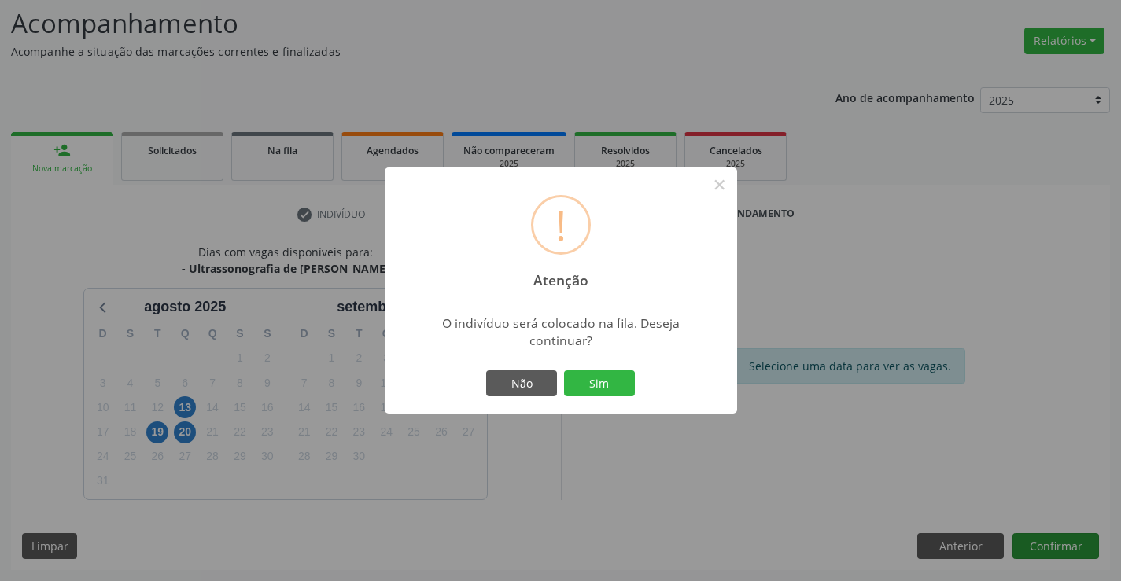
click at [564, 370] on button "Sim" at bounding box center [599, 383] width 71 height 27
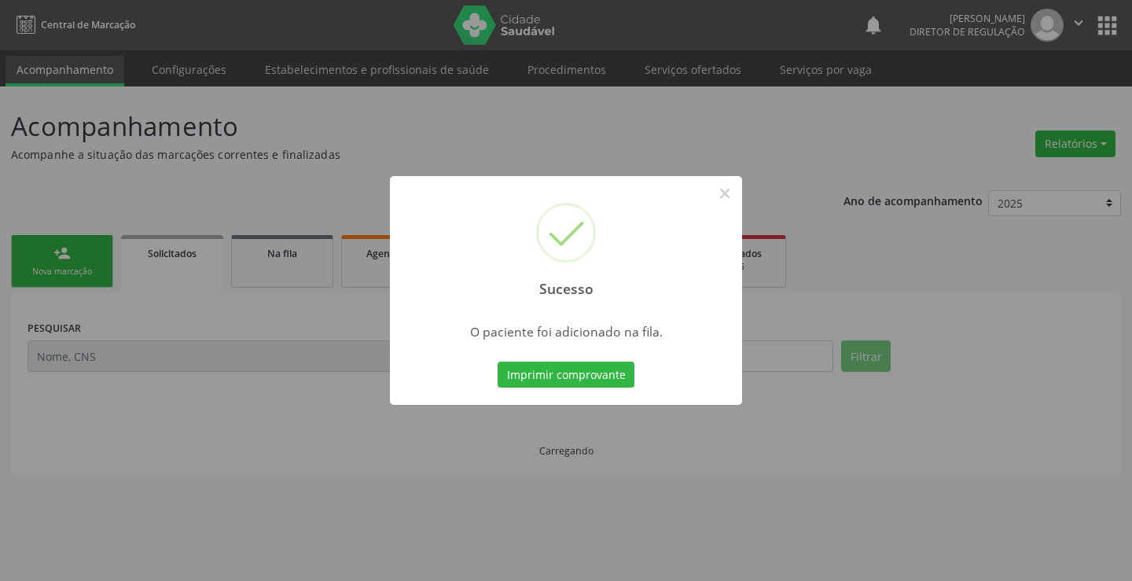
click at [498, 362] on button "Imprimir comprovante" at bounding box center [566, 375] width 137 height 27
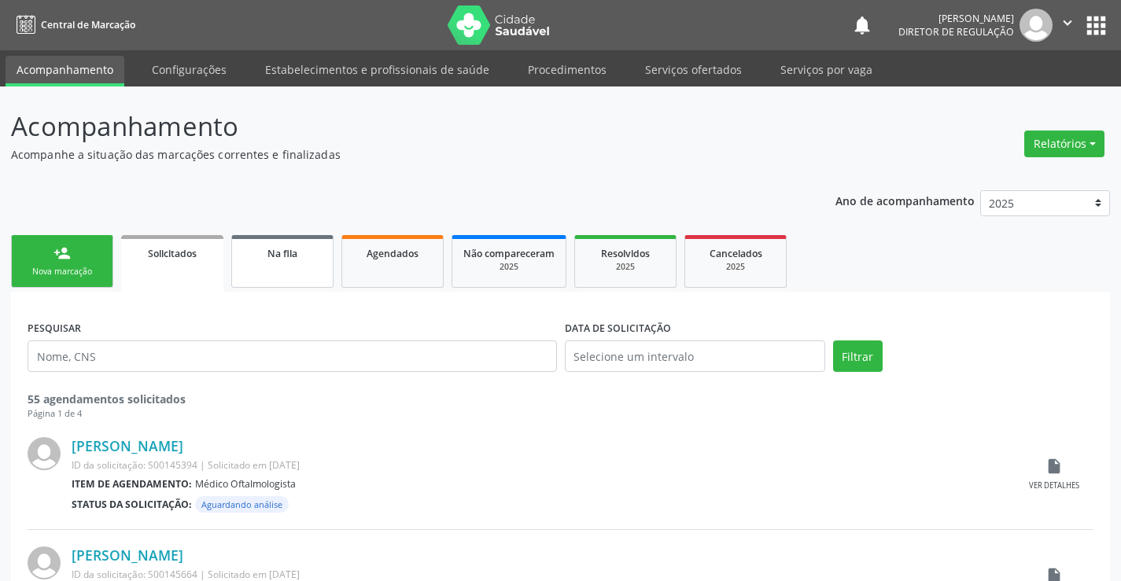
click at [270, 272] on link "Na fila" at bounding box center [282, 261] width 102 height 53
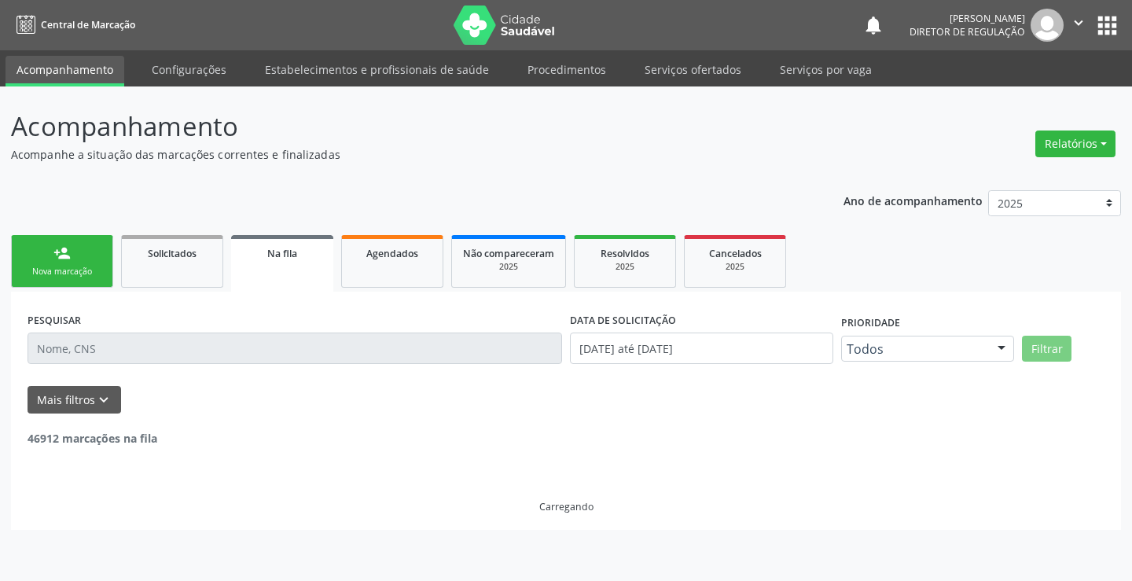
click at [94, 350] on input "text" at bounding box center [295, 348] width 535 height 31
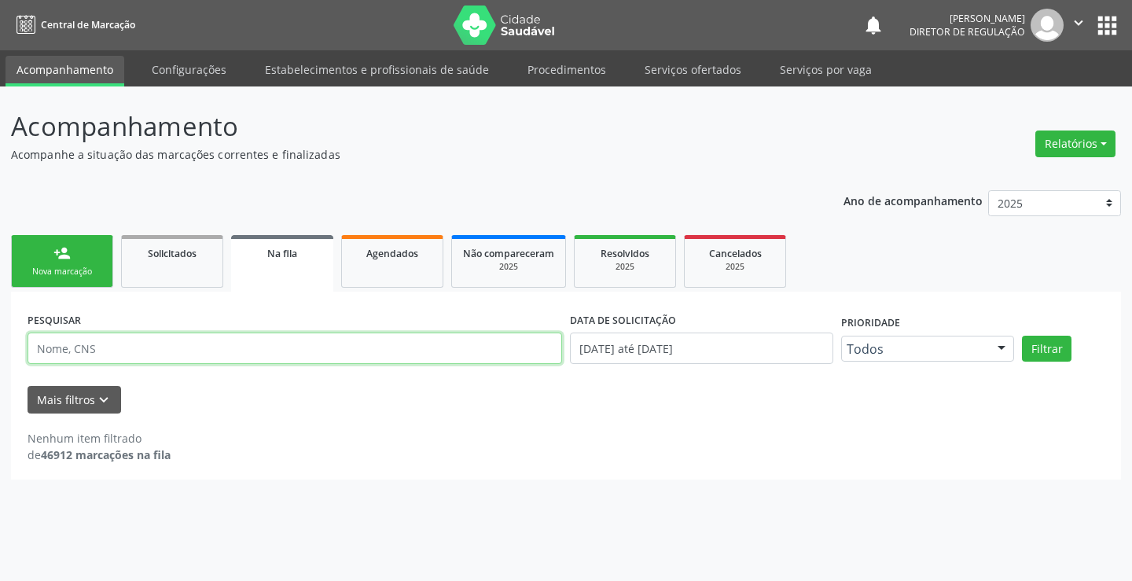
click at [94, 350] on input "text" at bounding box center [295, 348] width 535 height 31
click at [125, 349] on input "704008891183791" at bounding box center [295, 348] width 535 height 31
click at [1059, 354] on button "Filtrar" at bounding box center [1047, 349] width 50 height 27
click at [90, 345] on input "704008891183761" at bounding box center [295, 348] width 535 height 31
click at [92, 345] on input "704008891183761" at bounding box center [295, 348] width 535 height 31
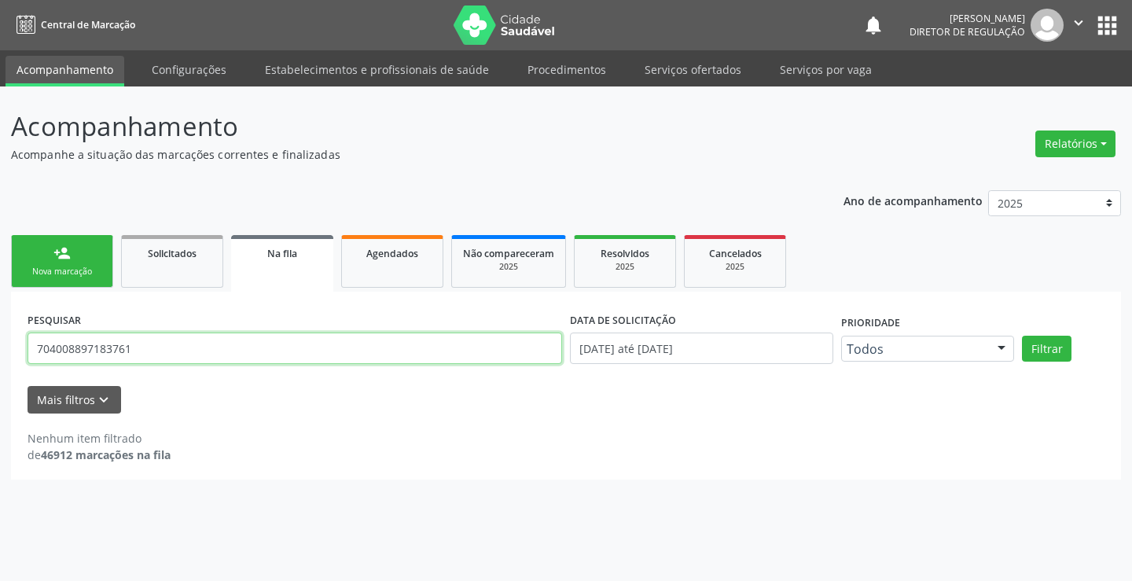
click at [105, 343] on input "704008897183761" at bounding box center [295, 348] width 535 height 31
type input "704008897173761"
click at [1035, 342] on button "Filtrar" at bounding box center [1047, 349] width 50 height 27
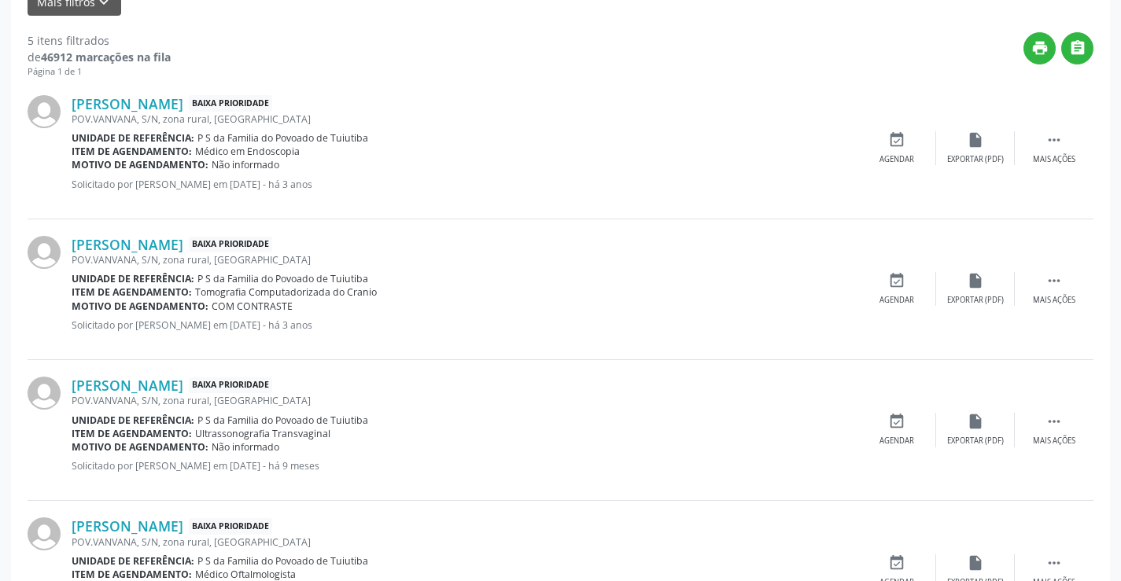
scroll to position [627, 0]
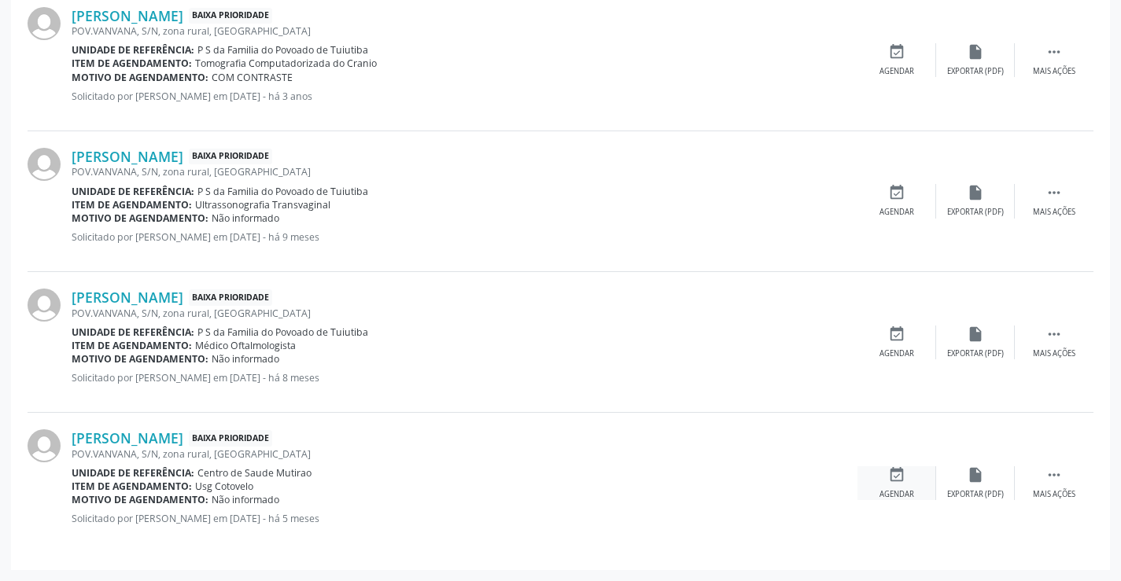
click at [901, 470] on icon "event_available" at bounding box center [896, 474] width 17 height 17
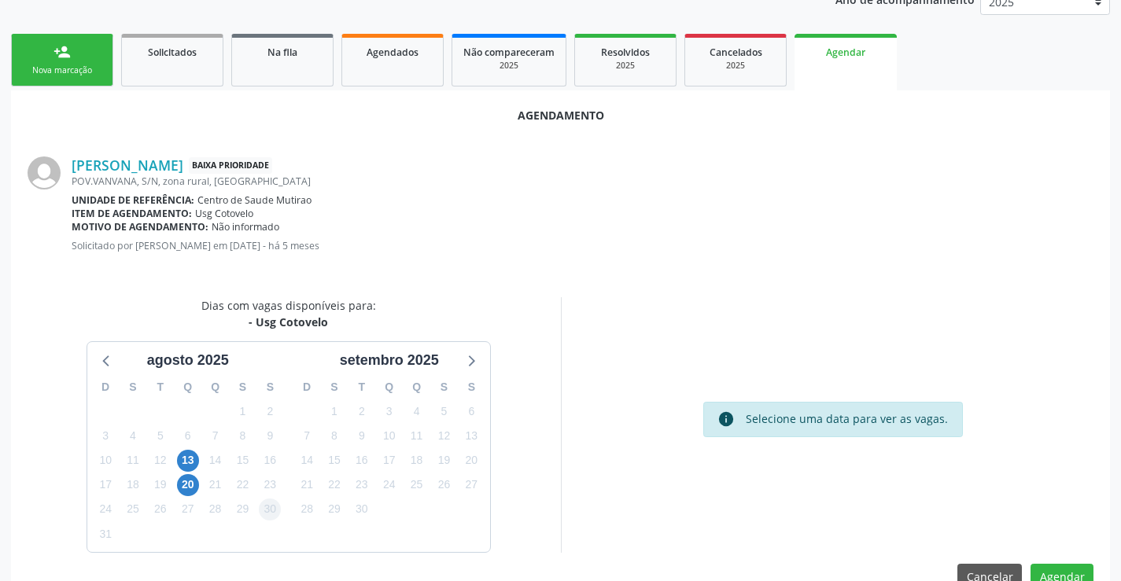
scroll to position [238, 0]
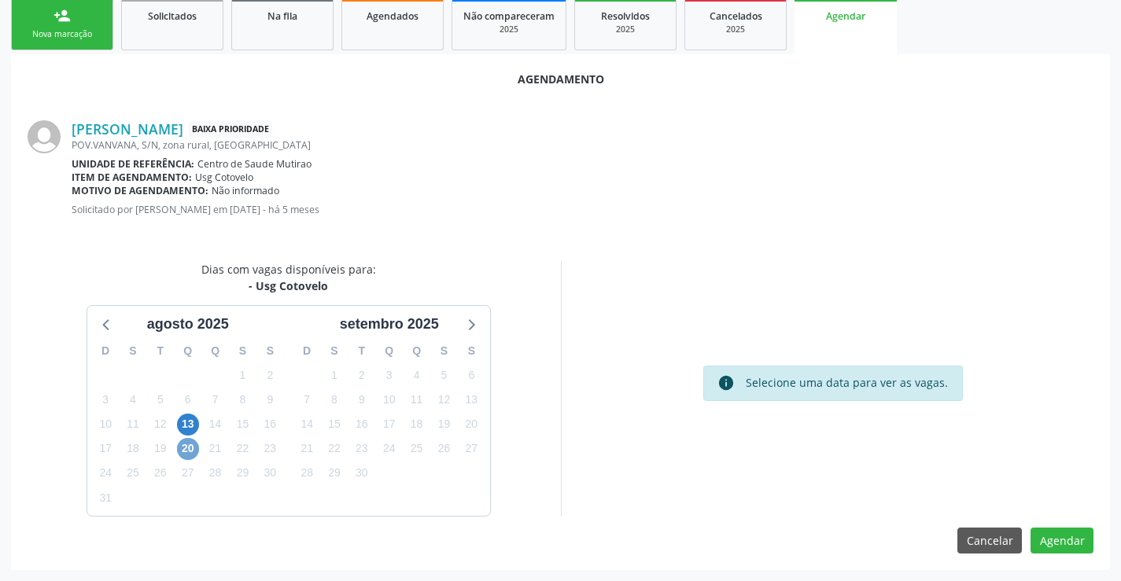
click at [197, 453] on span "20" at bounding box center [188, 449] width 22 height 22
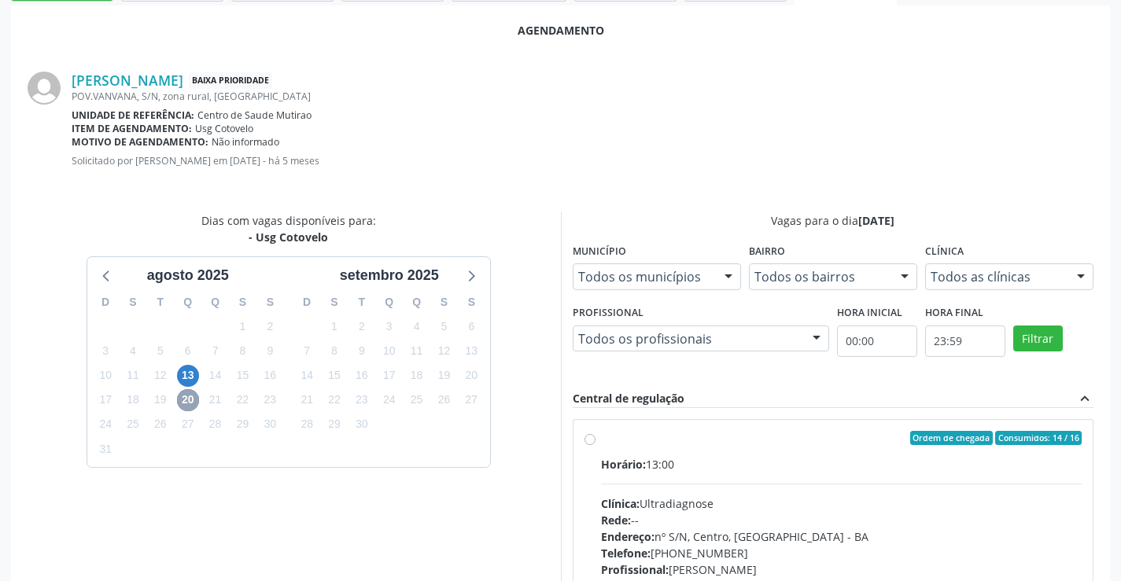
scroll to position [465, 0]
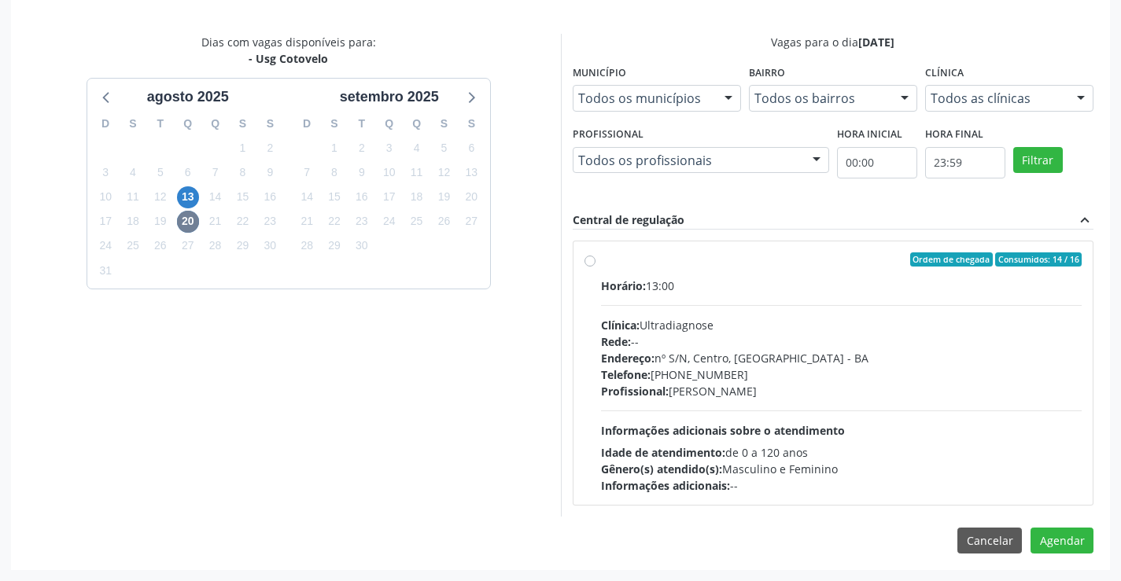
click at [782, 303] on div "Horário: 13:00 Clínica: Ultradiagnose Rede: -- Endereço: nº S/N, Centro, [GEOGR…" at bounding box center [841, 386] width 481 height 216
click at [595, 267] on input "Ordem de chegada Consumidos: 14 / 16 Horário: 13:00 Clínica: Ultradiagnose Rede…" at bounding box center [589, 259] width 11 height 14
radio input "true"
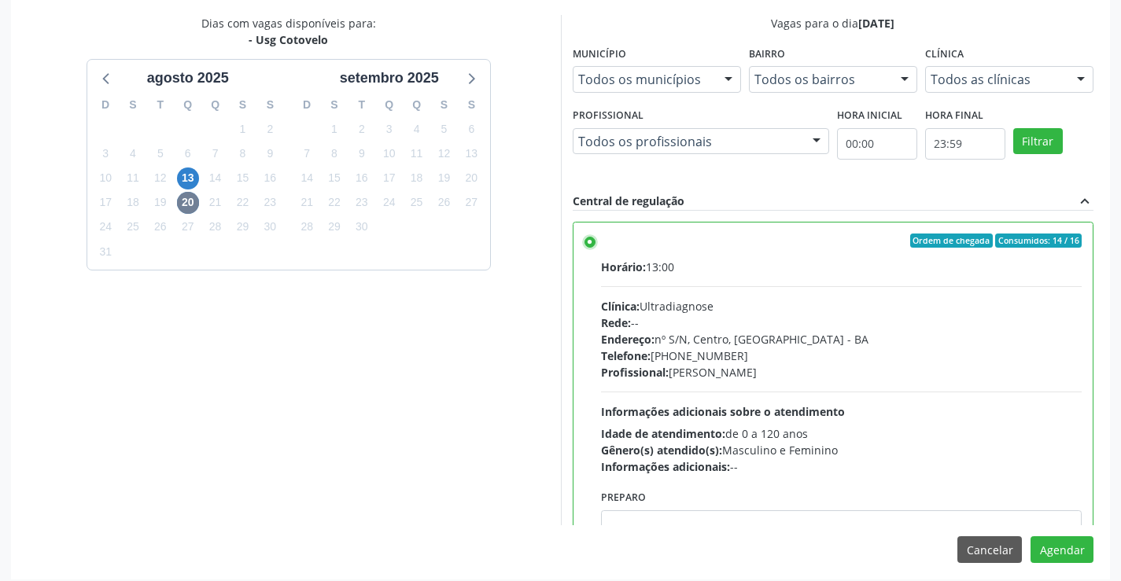
scroll to position [493, 0]
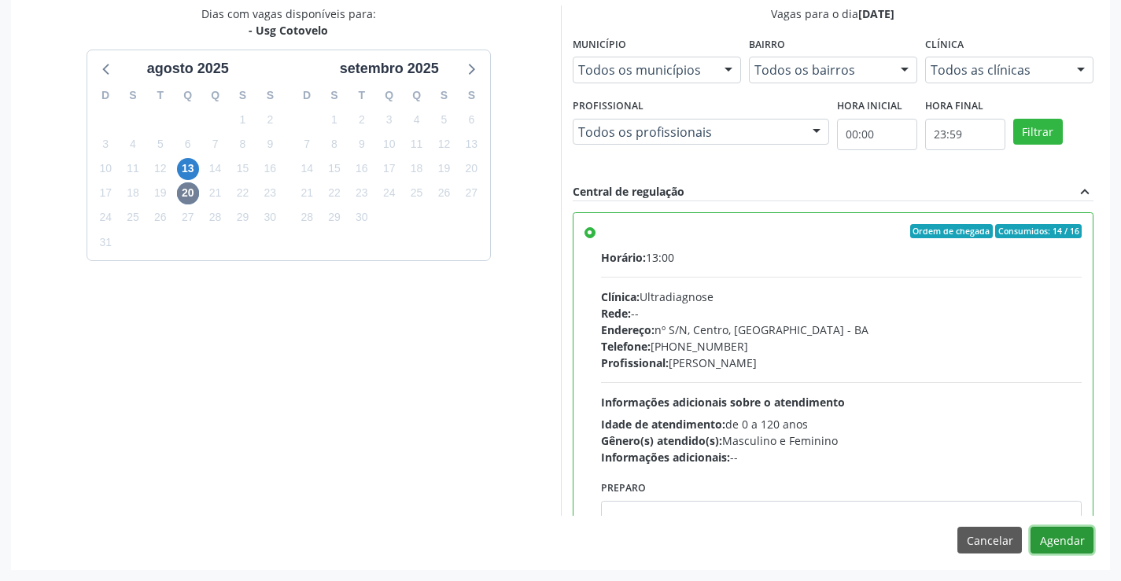
click at [1058, 535] on button "Agendar" at bounding box center [1061, 540] width 63 height 27
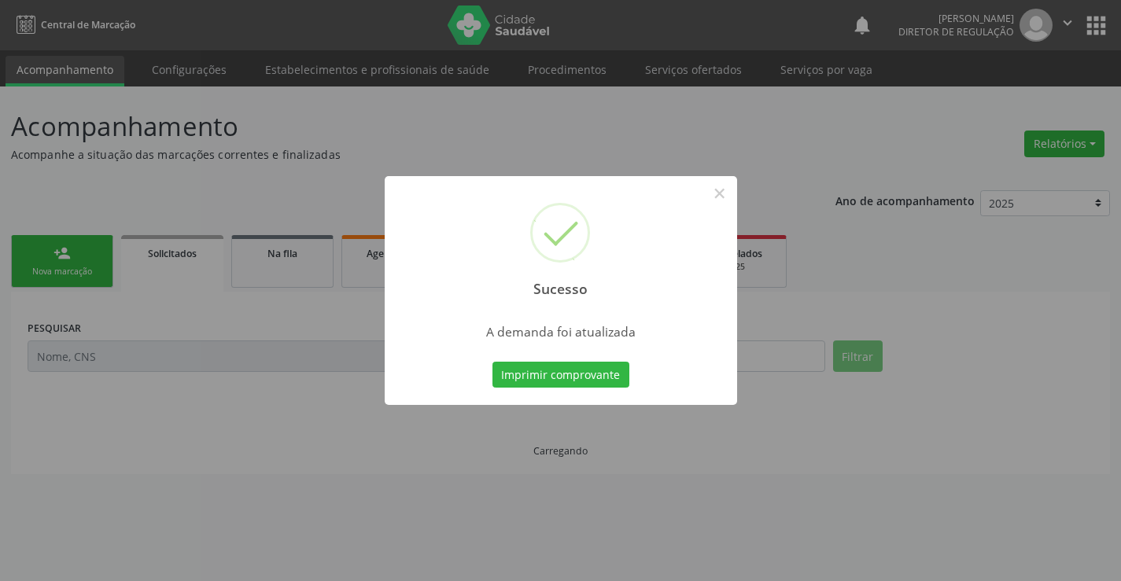
scroll to position [0, 0]
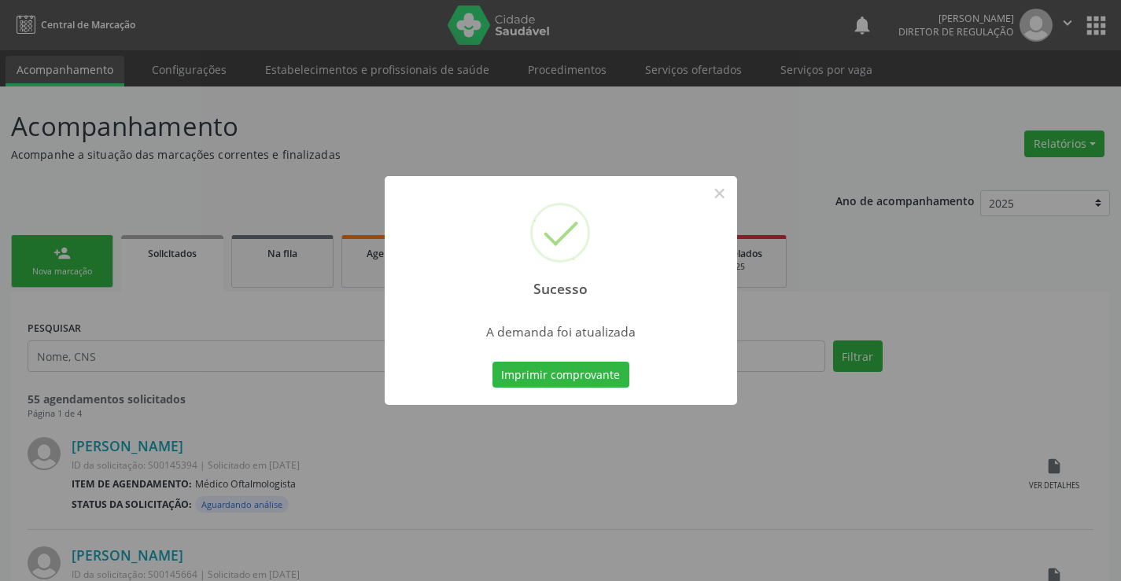
click at [492, 362] on button "Imprimir comprovante" at bounding box center [560, 375] width 137 height 27
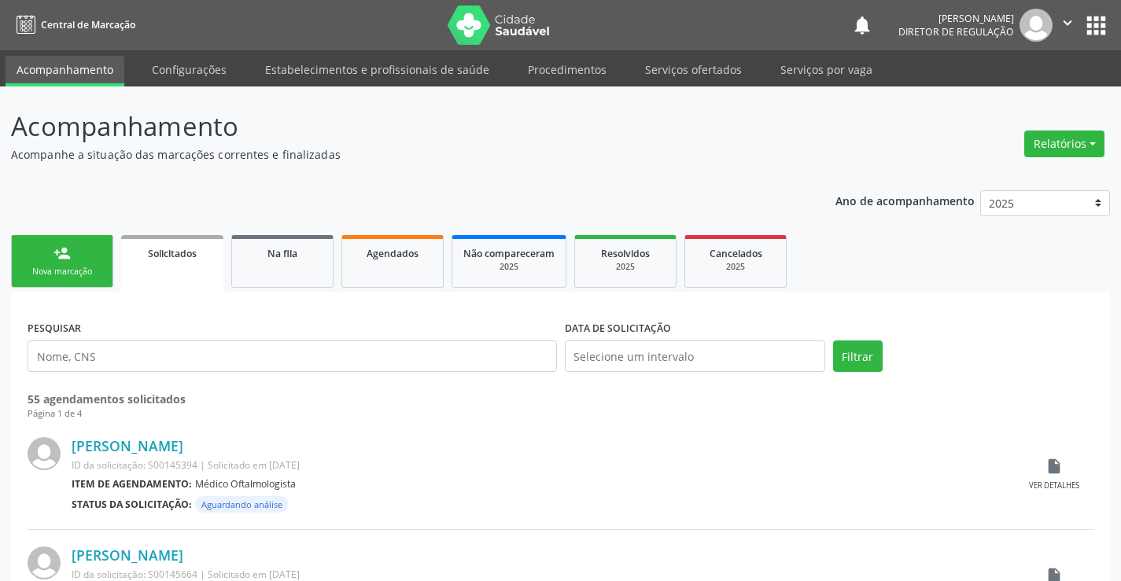
click at [1059, 21] on icon "" at bounding box center [1067, 22] width 17 height 17
click at [994, 82] on ul "Configurações Sair" at bounding box center [1027, 79] width 110 height 68
click at [996, 98] on link "Sair" at bounding box center [1027, 96] width 109 height 22
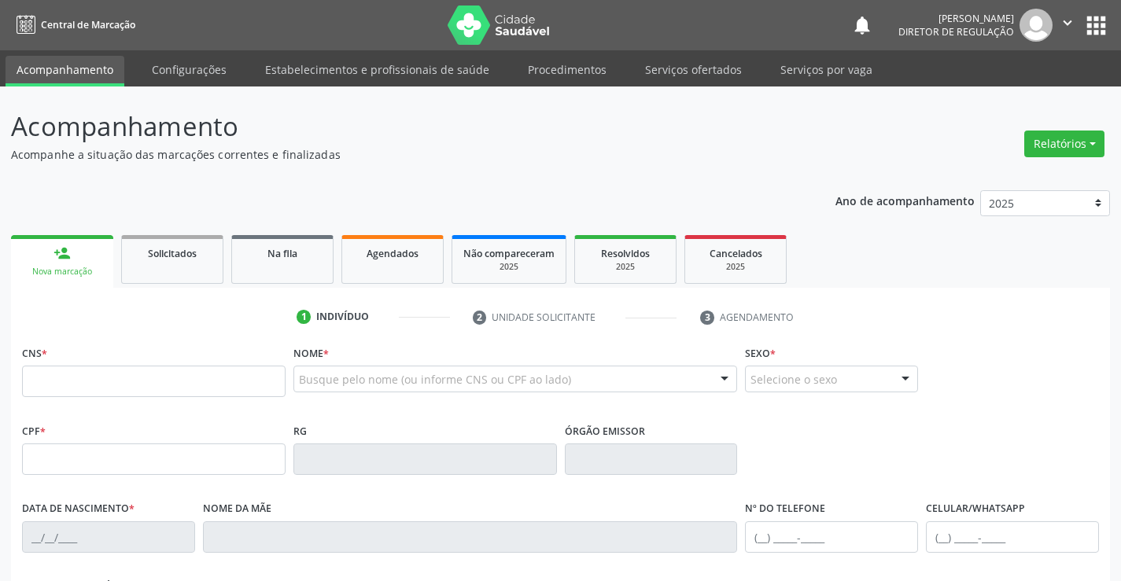
click at [147, 393] on input "text" at bounding box center [153, 381] width 263 height 31
type input "704 6016 6968 8323"
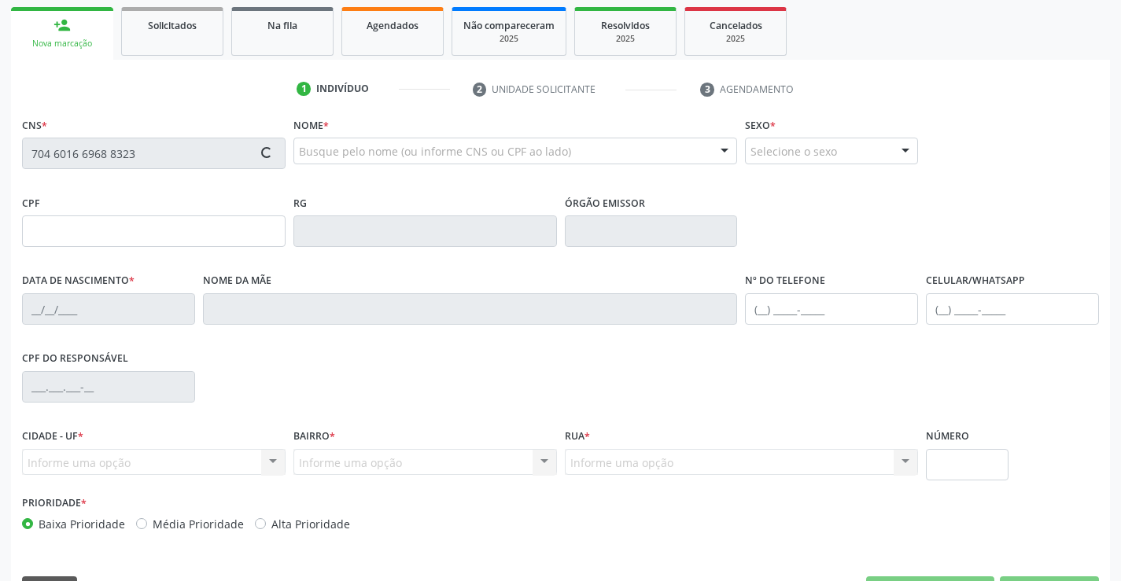
scroll to position [236, 0]
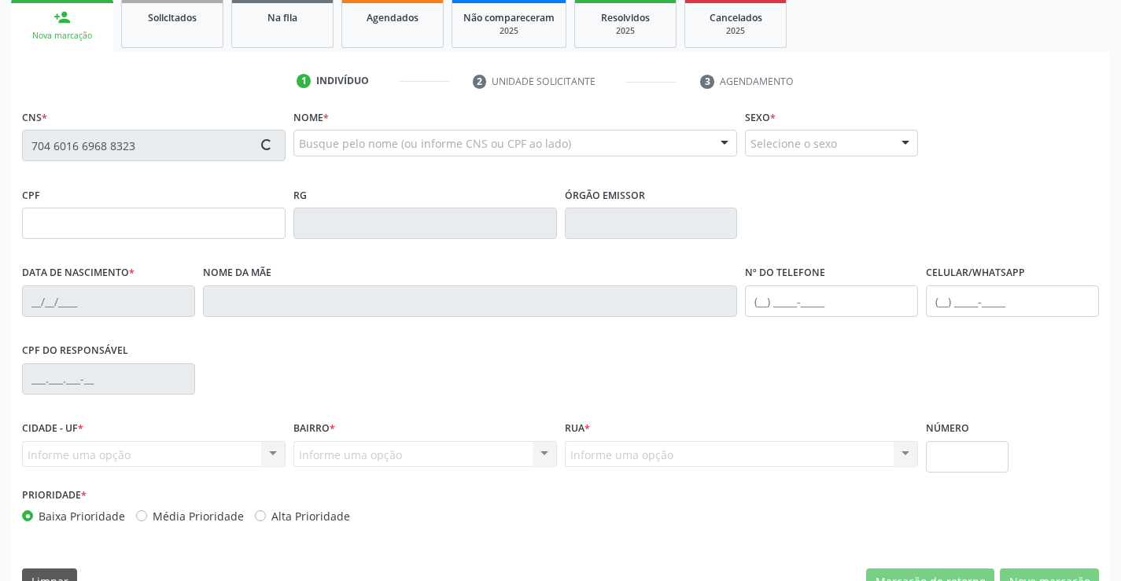
type input "0324066228"
type input "[DATE]"
type input "[PHONE_NUMBER]"
type input "293.182.115-20"
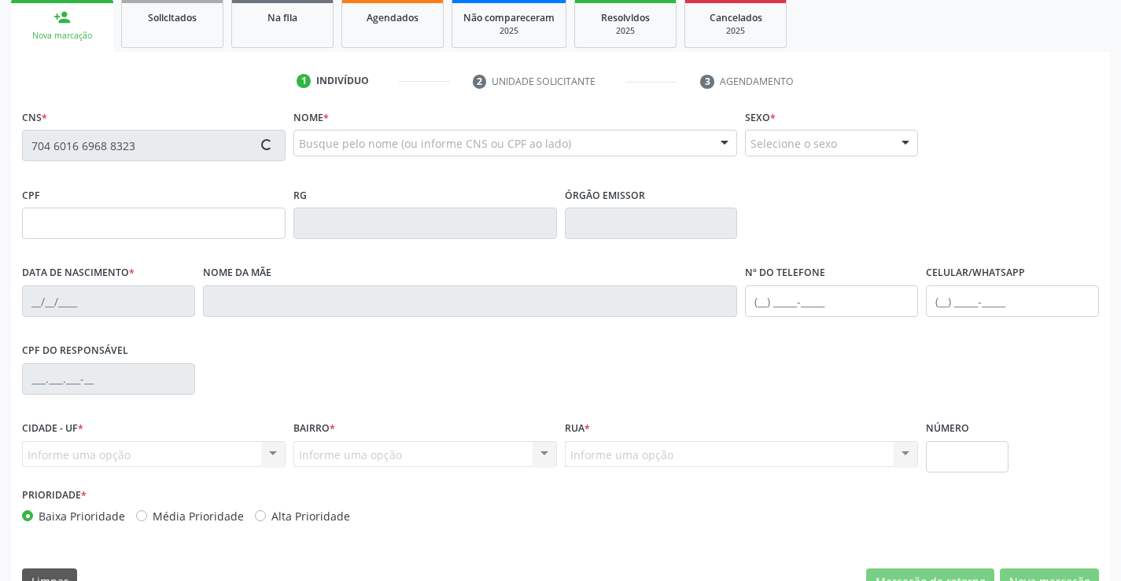
type input "S/N"
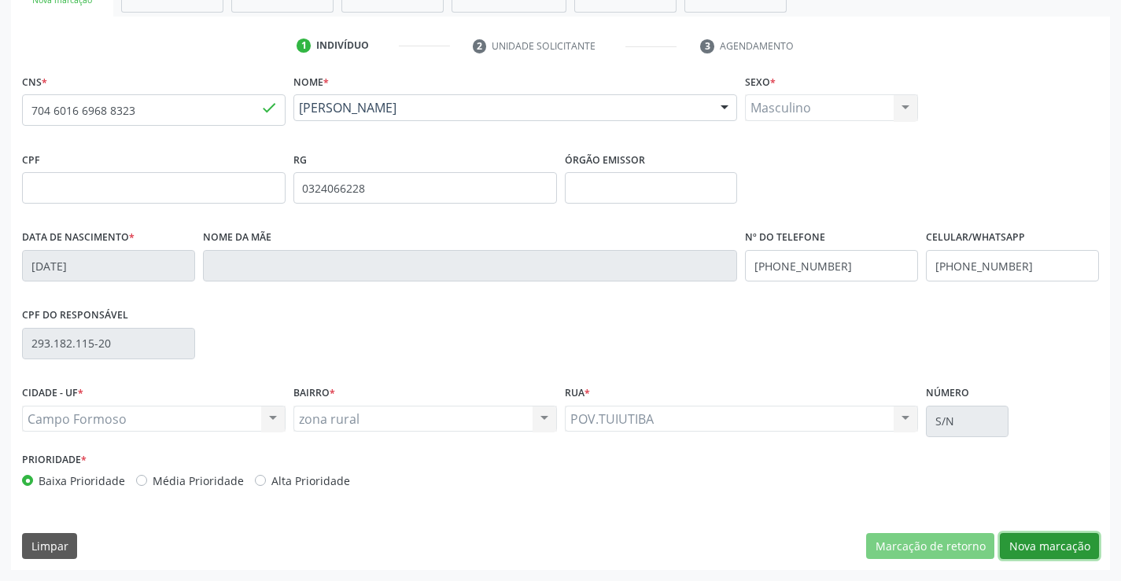
drag, startPoint x: 1054, startPoint y: 547, endPoint x: 380, endPoint y: 353, distance: 701.2
click at [1023, 537] on button "Nova marcação" at bounding box center [1049, 546] width 99 height 27
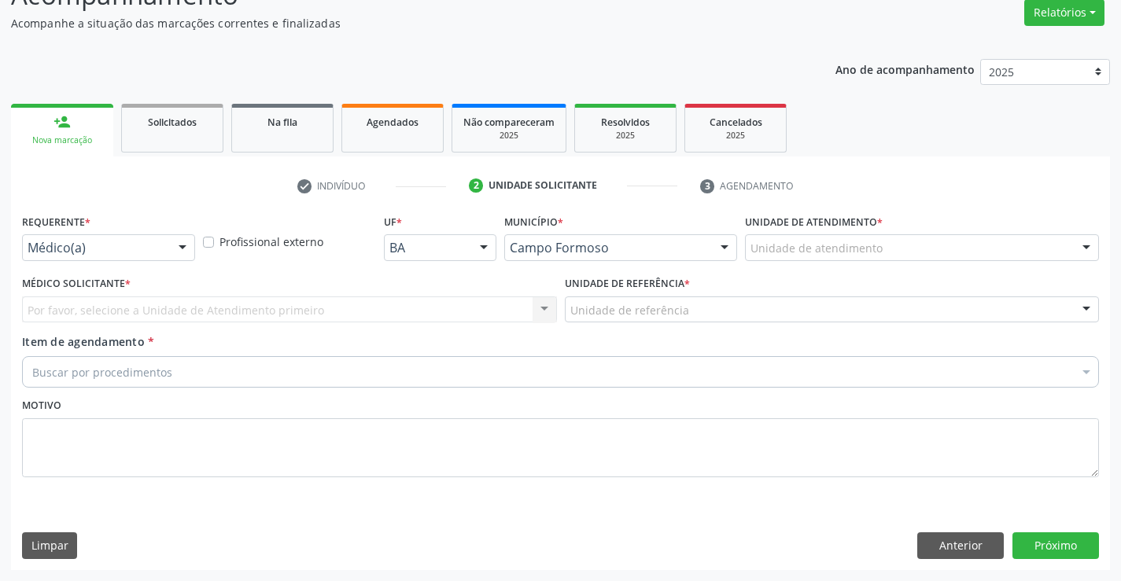
scroll to position [131, 0]
drag, startPoint x: 179, startPoint y: 253, endPoint x: 175, endPoint y: 265, distance: 12.2
click at [176, 255] on div at bounding box center [183, 248] width 24 height 27
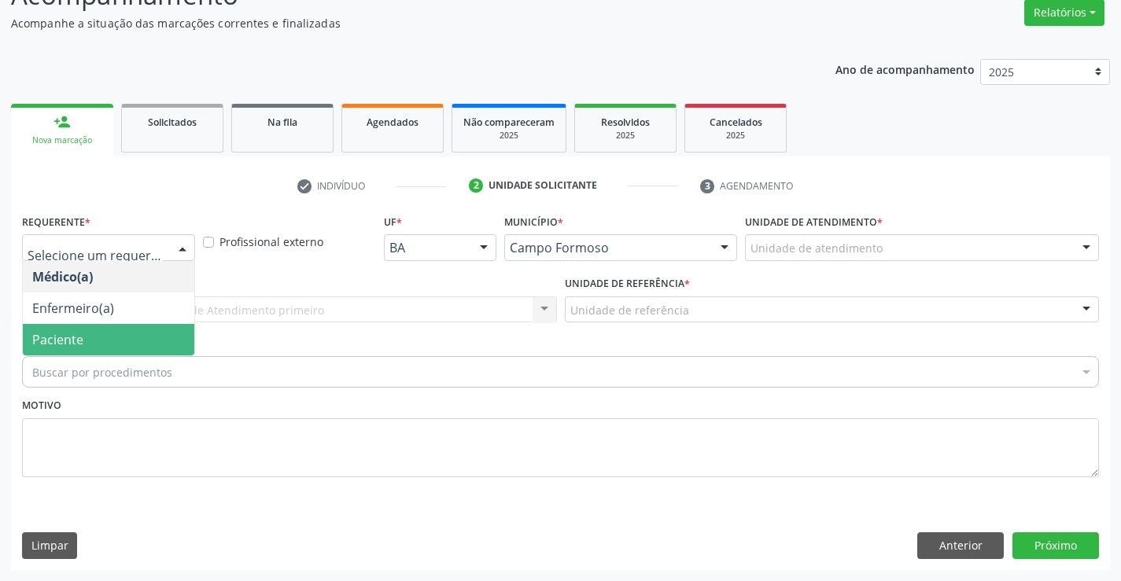
drag, startPoint x: 176, startPoint y: 330, endPoint x: 298, endPoint y: 310, distance: 123.5
click at [191, 327] on span "Paciente" at bounding box center [108, 339] width 171 height 31
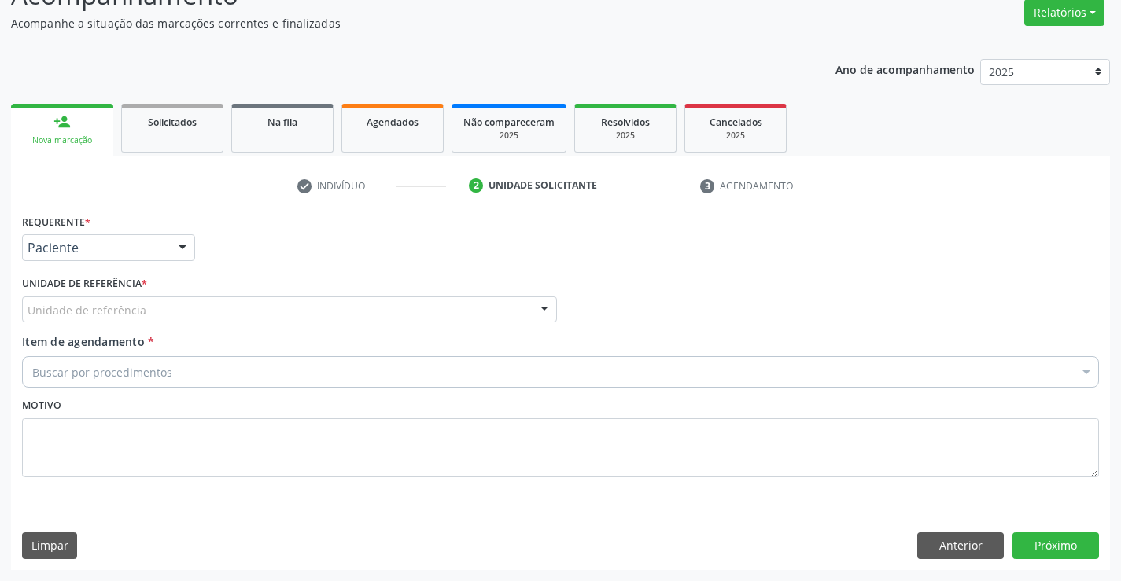
drag, startPoint x: 298, startPoint y: 310, endPoint x: 305, endPoint y: 378, distance: 68.8
click at [296, 323] on div "Unidade de referência Unidade Basica de Saude da Familia Dr [PERSON_NAME] Centr…" at bounding box center [289, 309] width 535 height 27
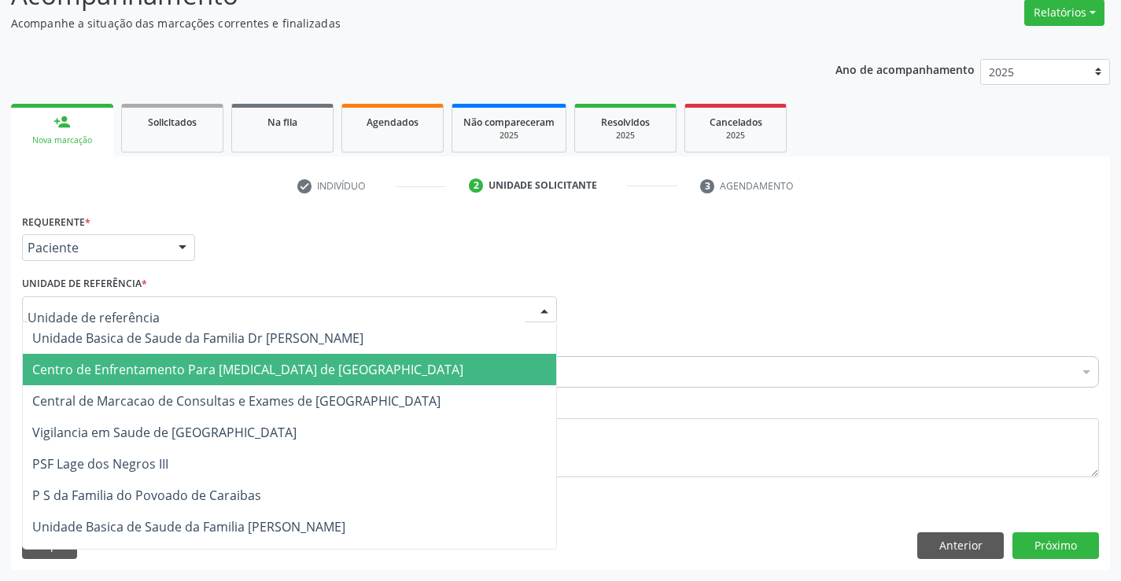
drag, startPoint x: 314, startPoint y: 396, endPoint x: 375, endPoint y: 376, distance: 64.7
click at [328, 392] on span "Central de Marcacao de Consultas e Exames de [GEOGRAPHIC_DATA]" at bounding box center [236, 400] width 408 height 17
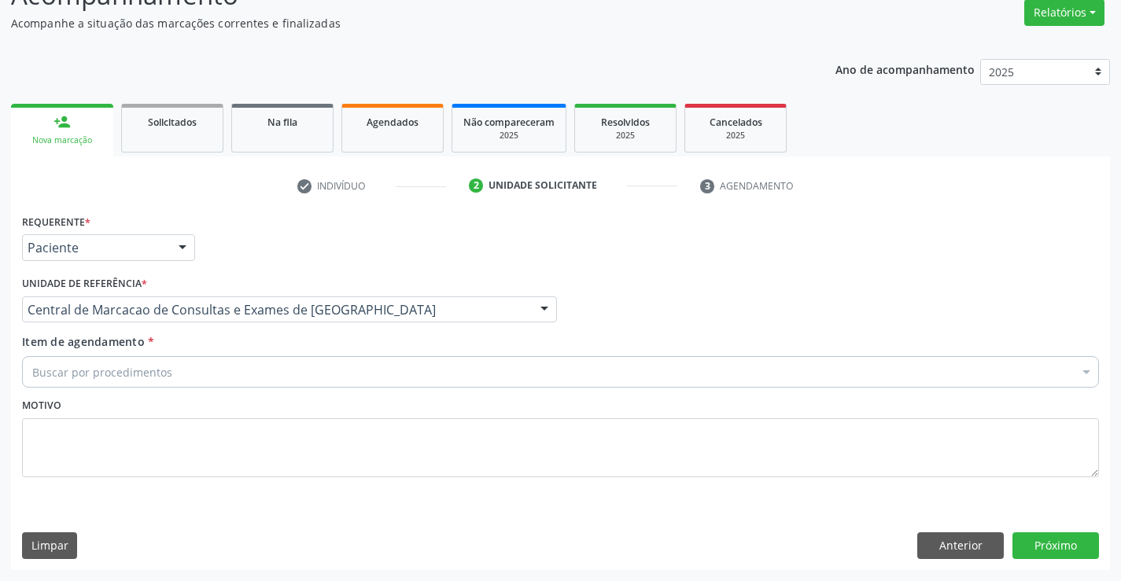
click at [392, 365] on div "Buscar por procedimentos" at bounding box center [560, 371] width 1077 height 31
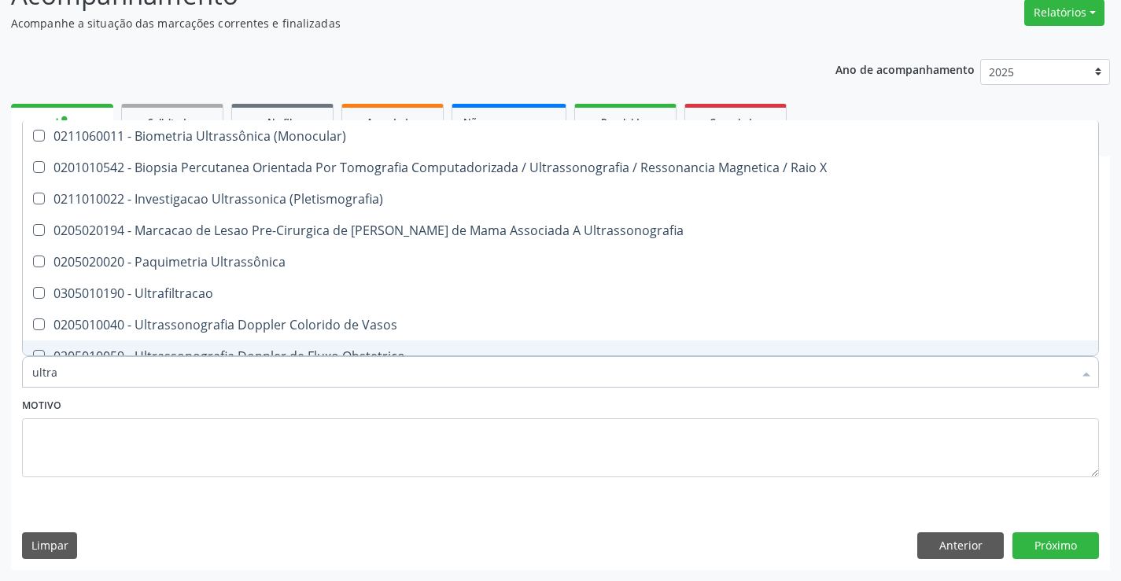
type input "ultras"
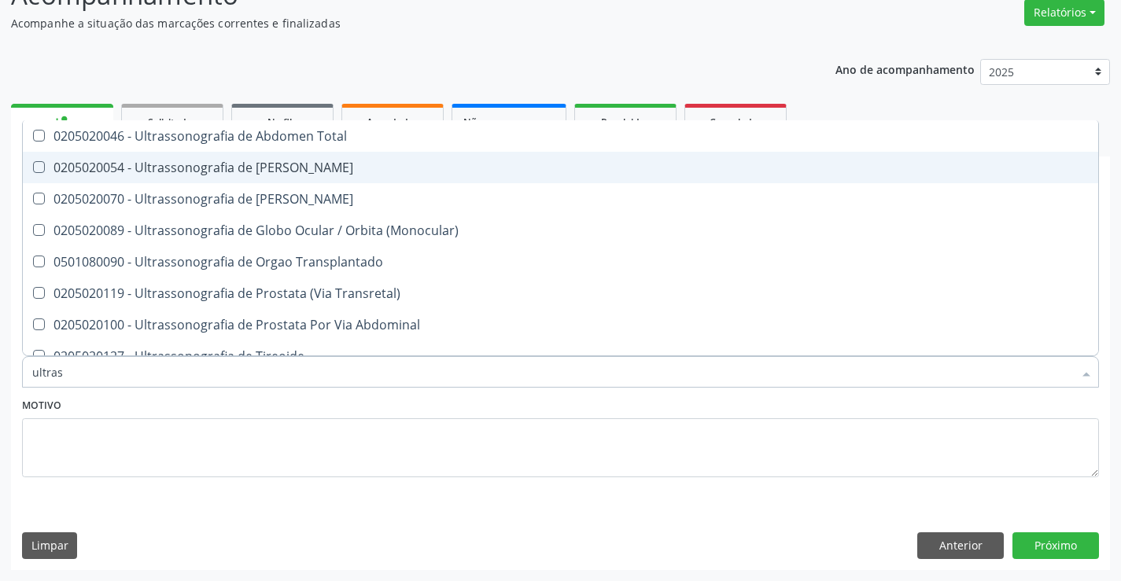
scroll to position [488, 0]
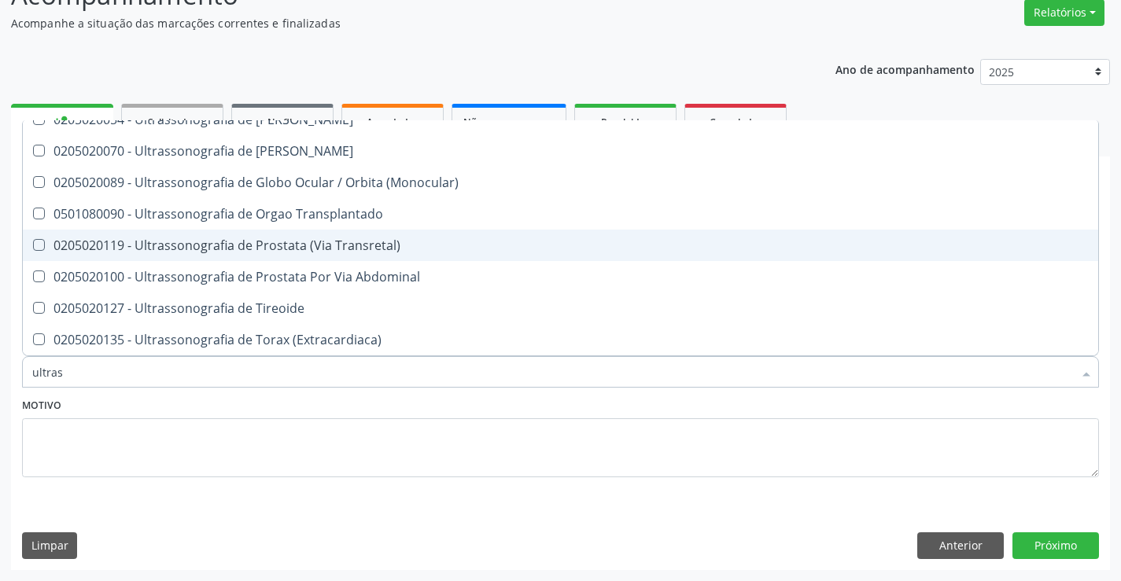
click at [389, 230] on span "0205020119 - Ultrassonografia de Prostata (Via Transretal)" at bounding box center [560, 245] width 1075 height 31
click at [376, 245] on div "0205020119 - Ultrassonografia de Prostata (Via Transretal)" at bounding box center [560, 245] width 1056 height 13
checkbox Transretal\) "false"
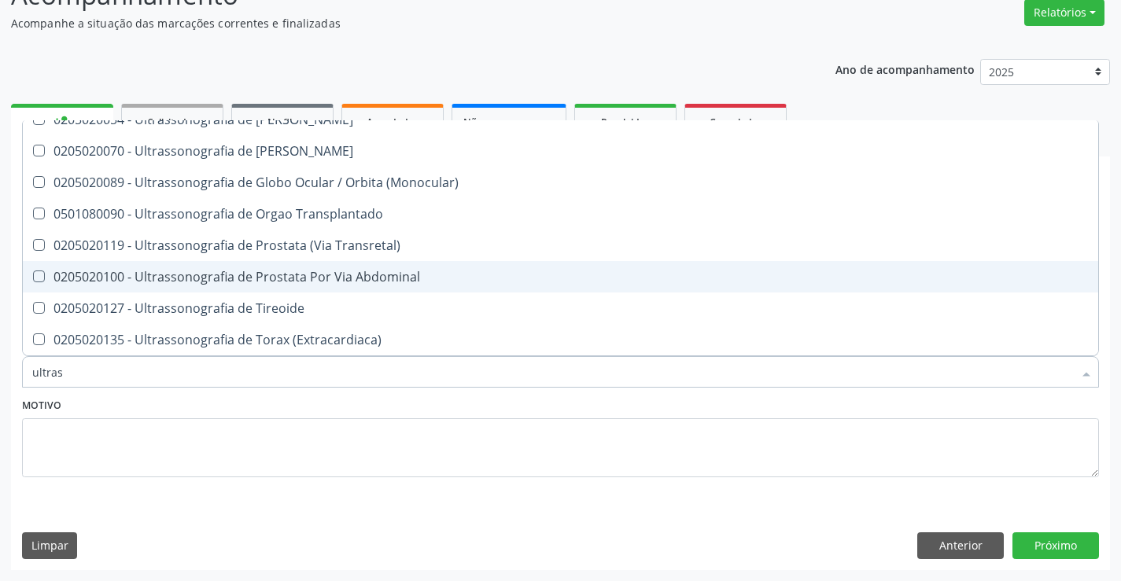
drag, startPoint x: 398, startPoint y: 271, endPoint x: 768, endPoint y: 416, distance: 397.7
click at [400, 273] on div "0205020100 - Ultrassonografia de Prostata Por Via Abdominal" at bounding box center [560, 277] width 1056 height 13
checkbox Abdominal "true"
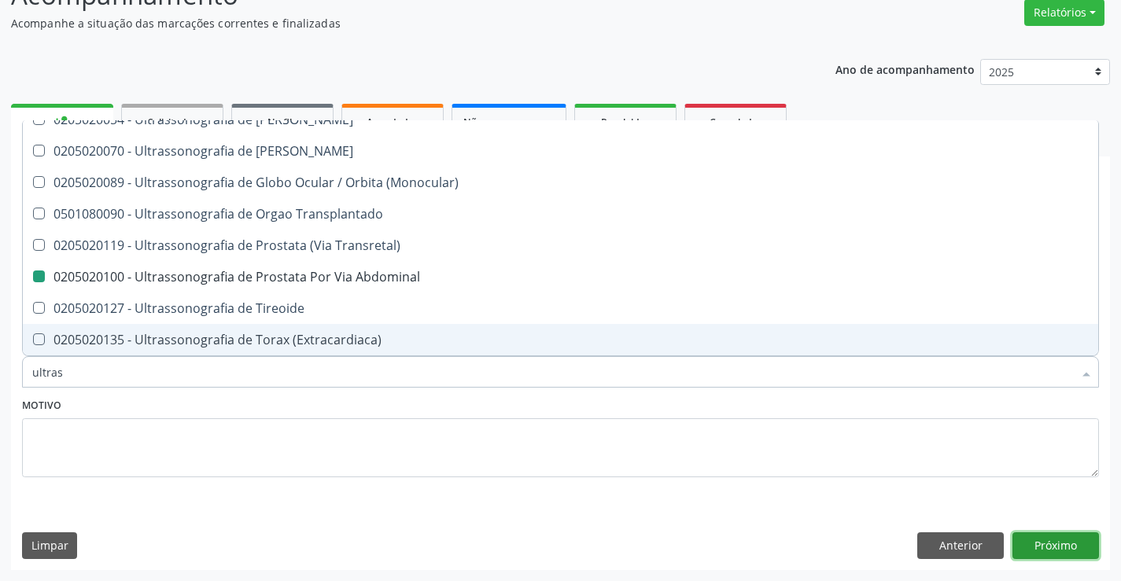
click at [1025, 554] on button "Próximo" at bounding box center [1055, 545] width 87 height 27
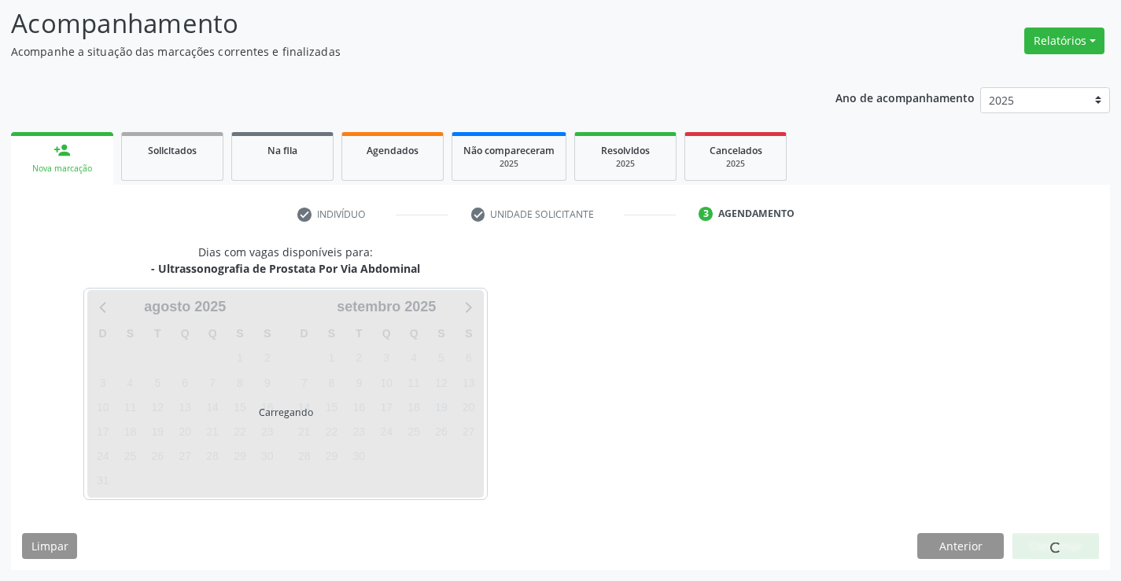
scroll to position [0, 0]
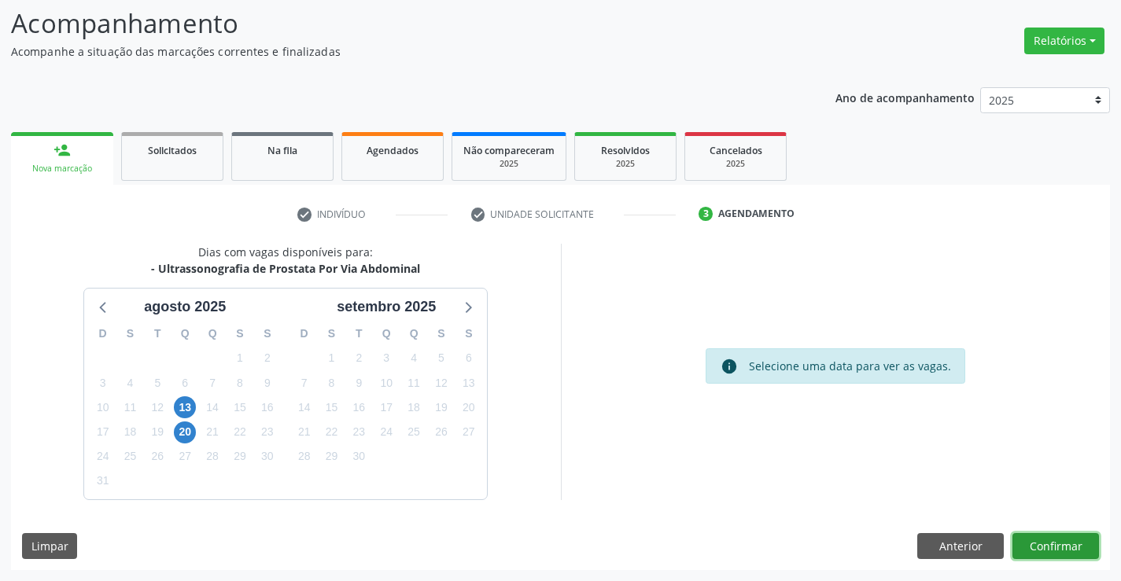
click at [1054, 553] on button "Confirmar" at bounding box center [1055, 546] width 87 height 27
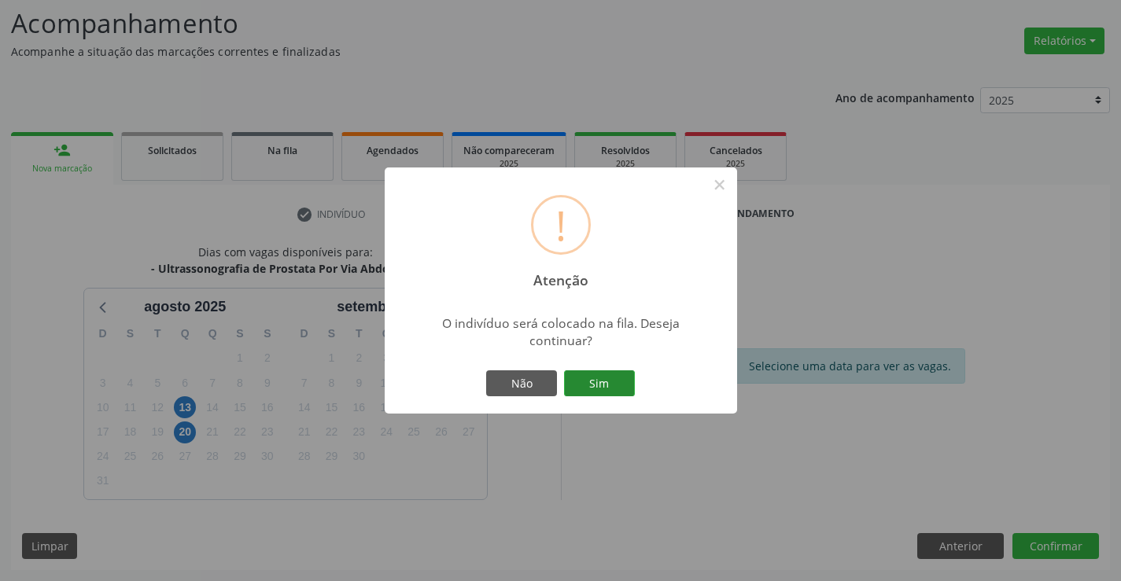
click at [595, 376] on button "Sim" at bounding box center [599, 383] width 71 height 27
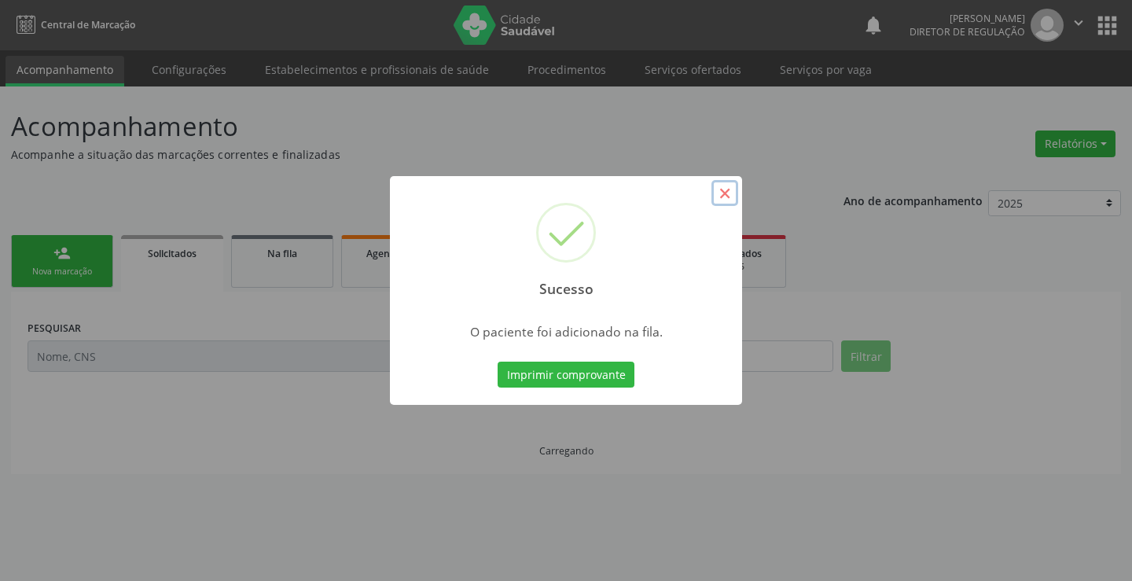
click at [724, 190] on button "×" at bounding box center [725, 193] width 27 height 27
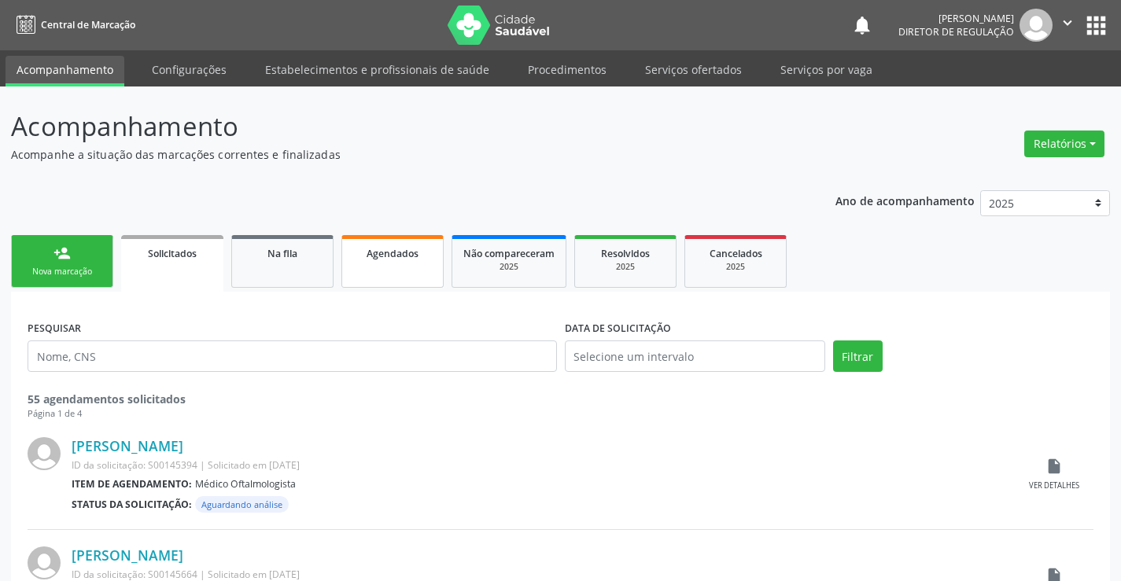
click at [405, 275] on link "Agendados" at bounding box center [392, 261] width 102 height 53
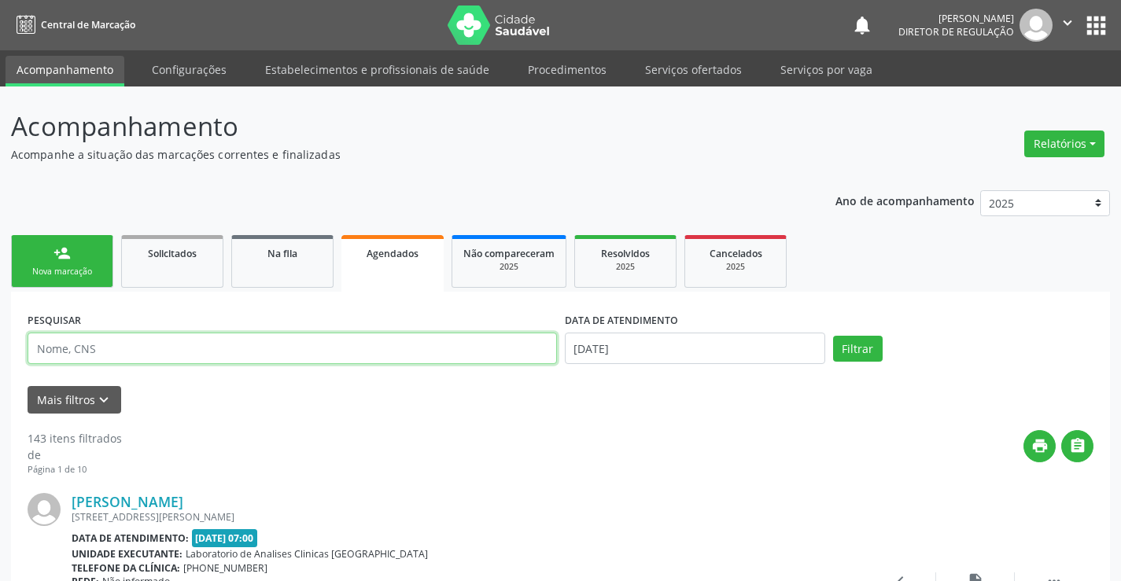
click at [132, 351] on input "text" at bounding box center [292, 348] width 529 height 31
type input "700505905771553"
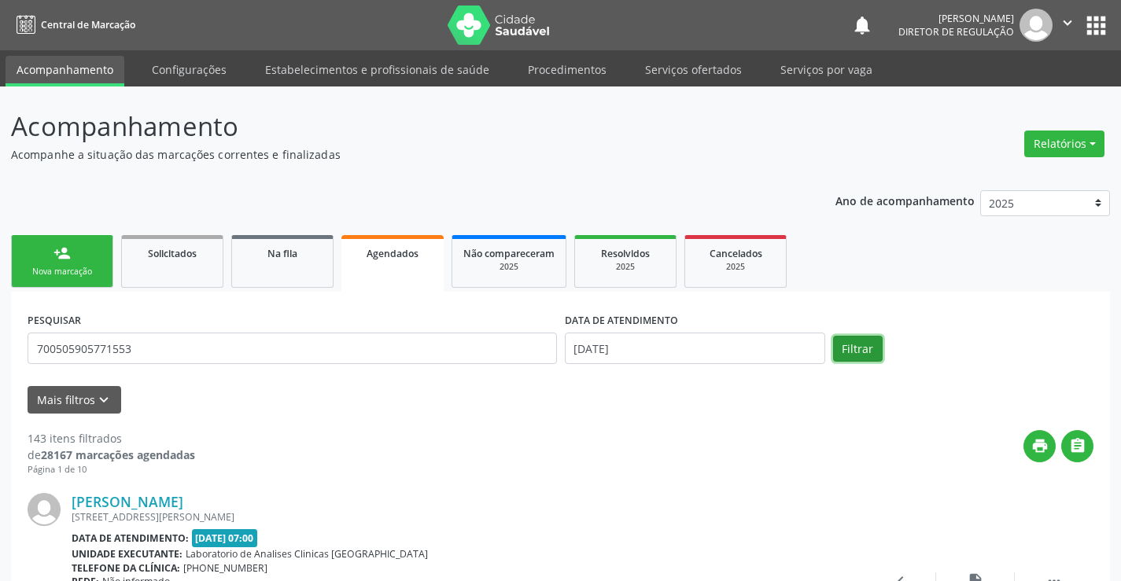
click at [841, 348] on button "Filtrar" at bounding box center [858, 349] width 50 height 27
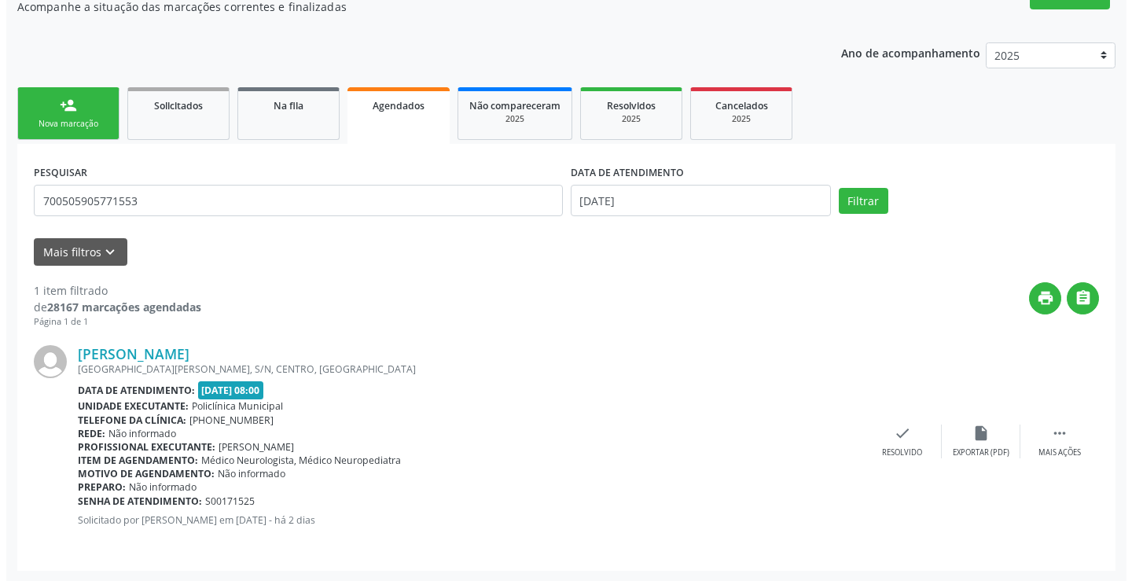
scroll to position [149, 0]
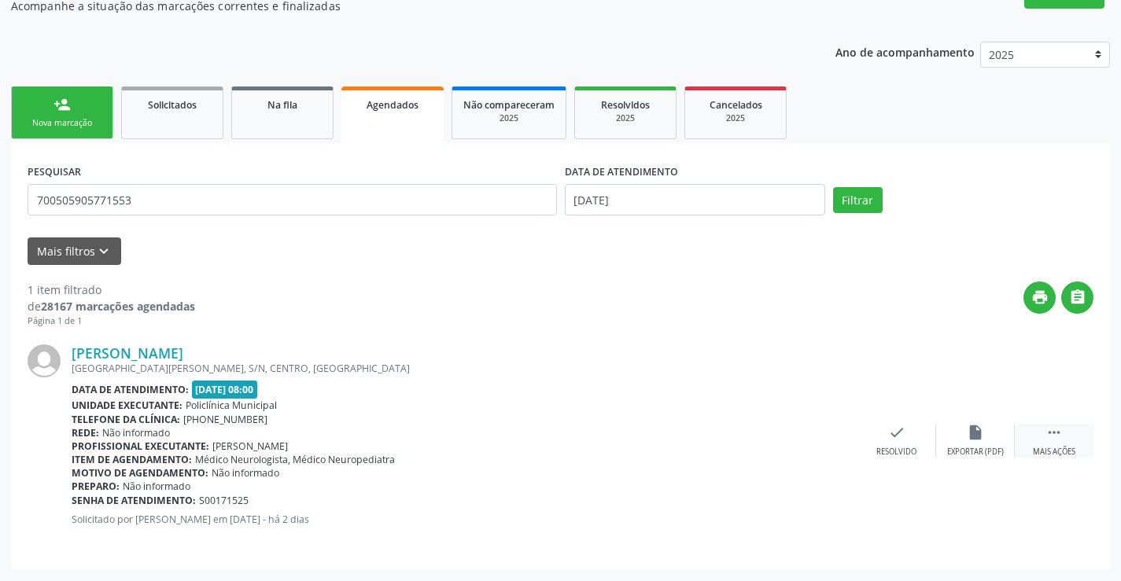
drag, startPoint x: 1051, startPoint y: 451, endPoint x: 1025, endPoint y: 451, distance: 26.0
click at [1048, 451] on div "Mais ações" at bounding box center [1054, 452] width 42 height 11
click at [825, 439] on icon "cancel" at bounding box center [817, 432] width 17 height 17
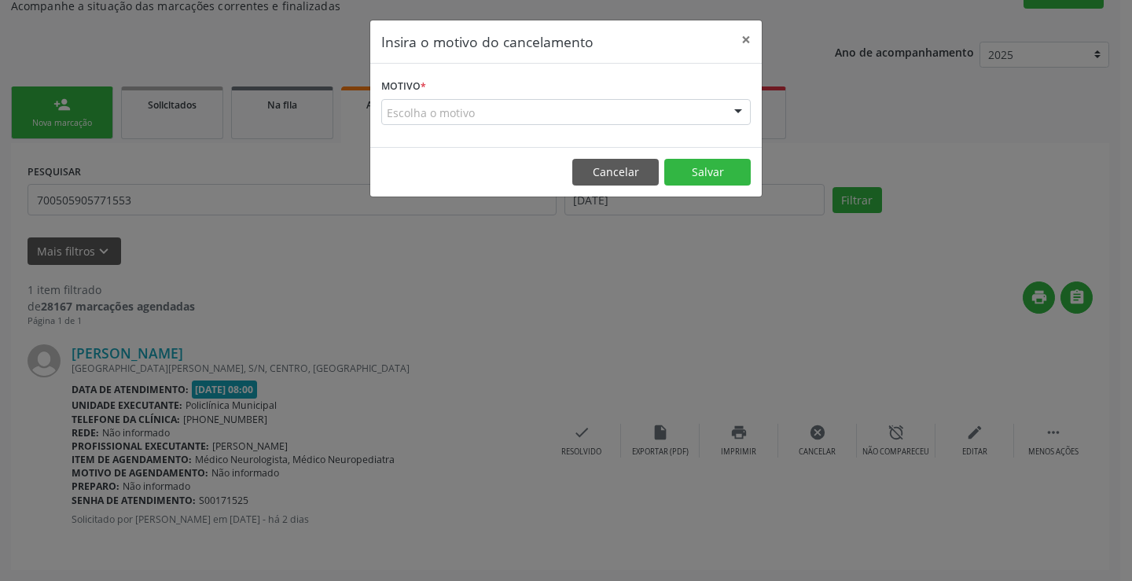
click at [602, 124] on div "Escolha o motivo" at bounding box center [566, 112] width 370 height 27
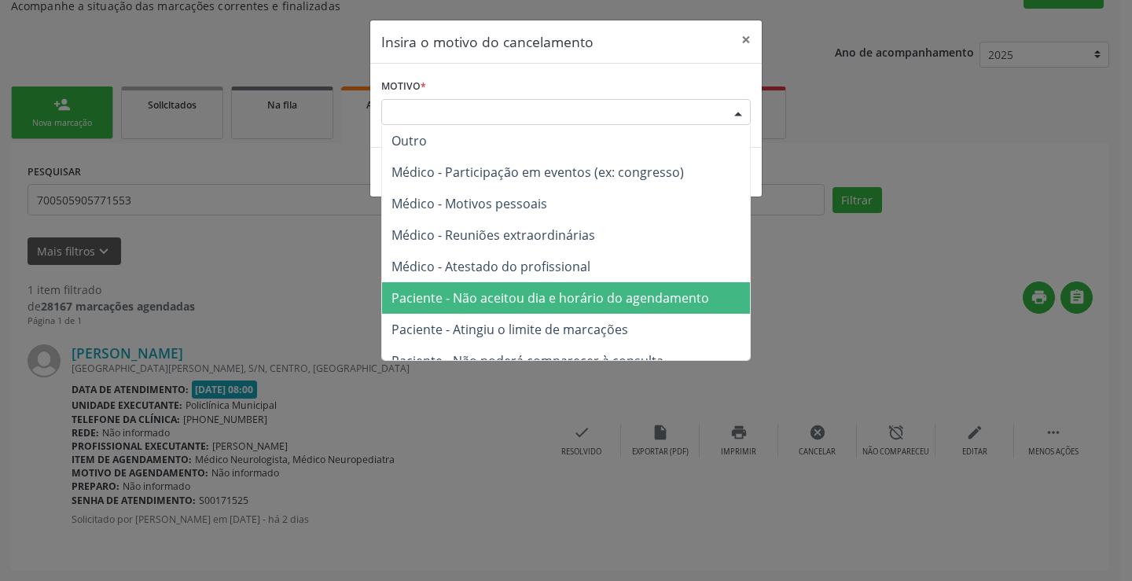
drag, startPoint x: 613, startPoint y: 296, endPoint x: 701, endPoint y: 197, distance: 132.5
click at [623, 286] on span "Paciente - Não aceitou dia e horário do agendamento" at bounding box center [566, 297] width 368 height 31
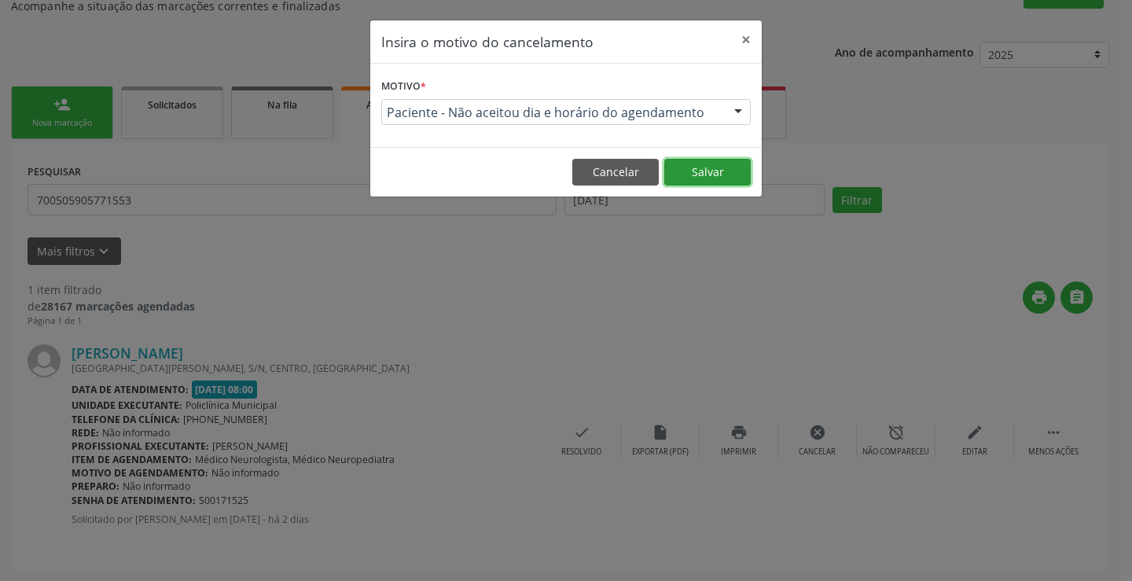
click at [708, 166] on button "Salvar" at bounding box center [708, 172] width 87 height 27
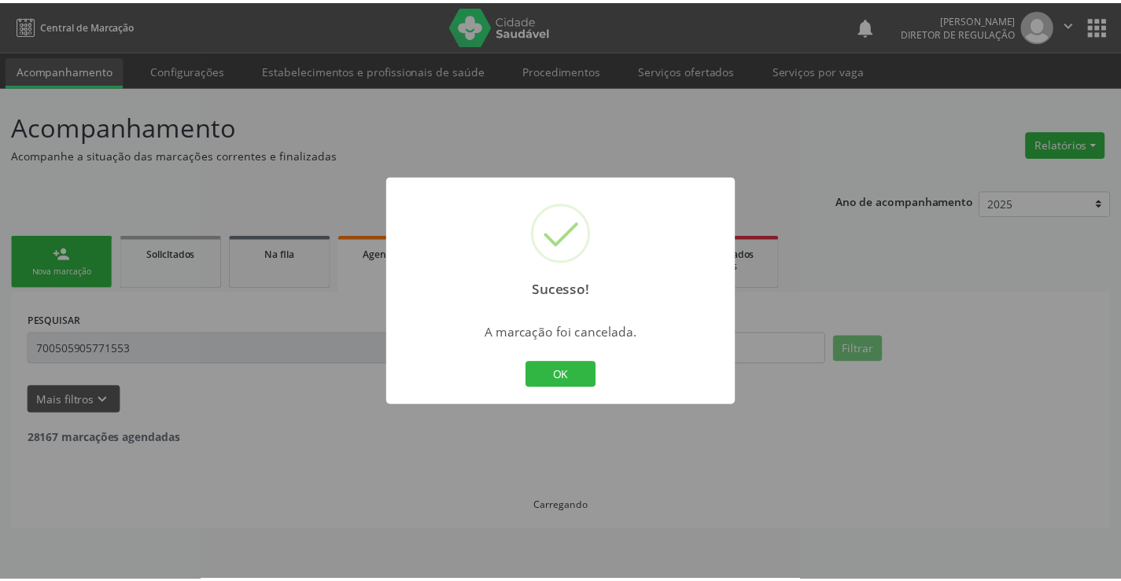
scroll to position [0, 0]
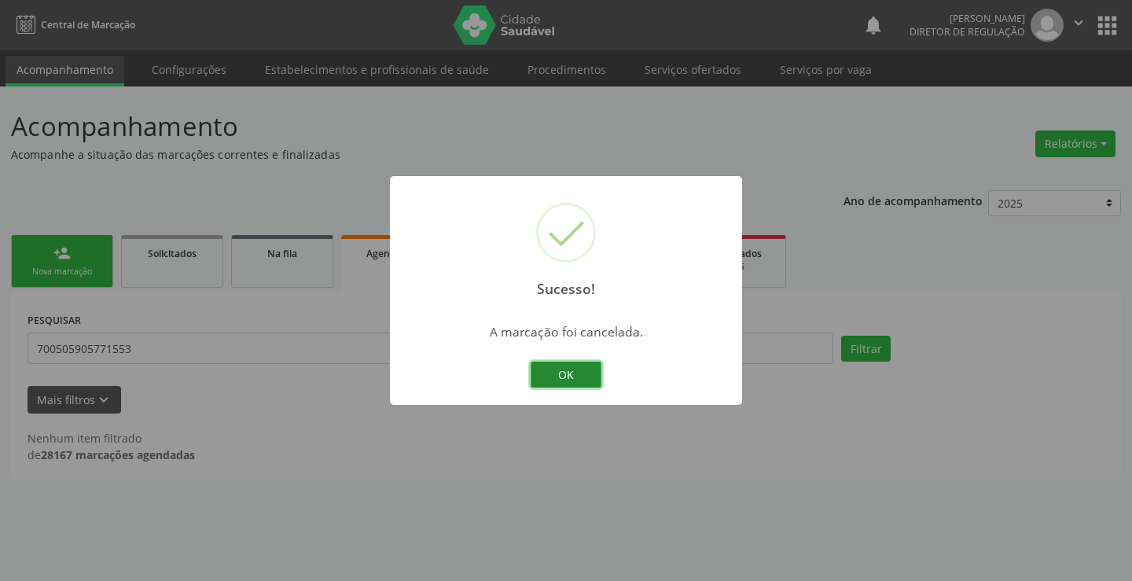
click at [584, 374] on button "OK" at bounding box center [566, 375] width 71 height 27
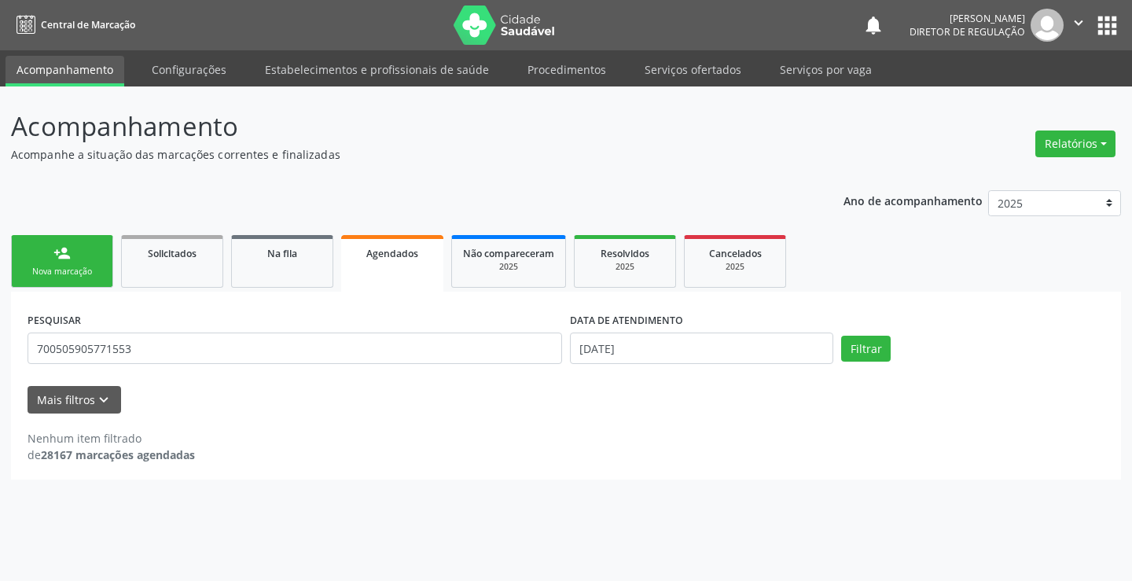
click at [67, 254] on div "person_add" at bounding box center [61, 253] width 17 height 17
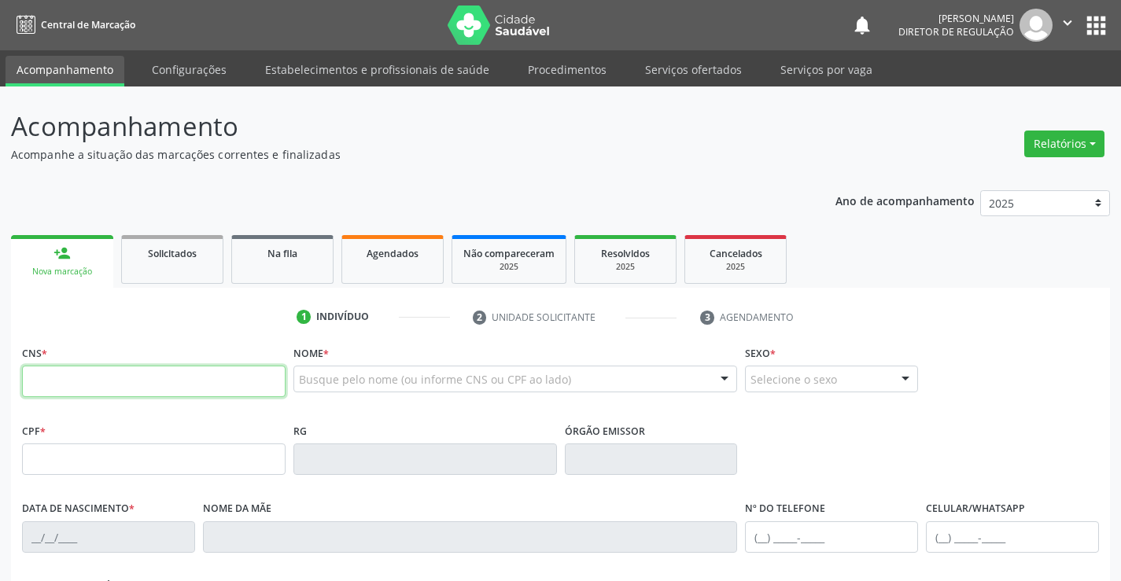
drag, startPoint x: 67, startPoint y: 254, endPoint x: 84, endPoint y: 377, distance: 123.9
click at [84, 377] on input "text" at bounding box center [153, 381] width 263 height 31
type input "705 1093 9301 8140"
type input "2091162698"
type input "[DATE]"
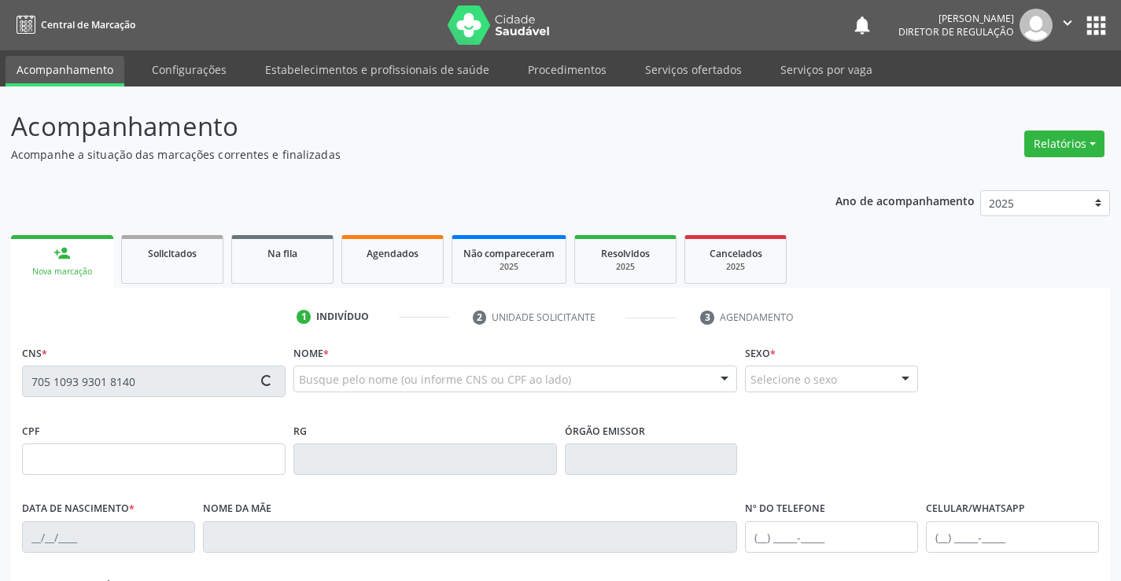
type input "[PHONE_NUMBER]"
type input "076.563.255-14"
type input "S/N"
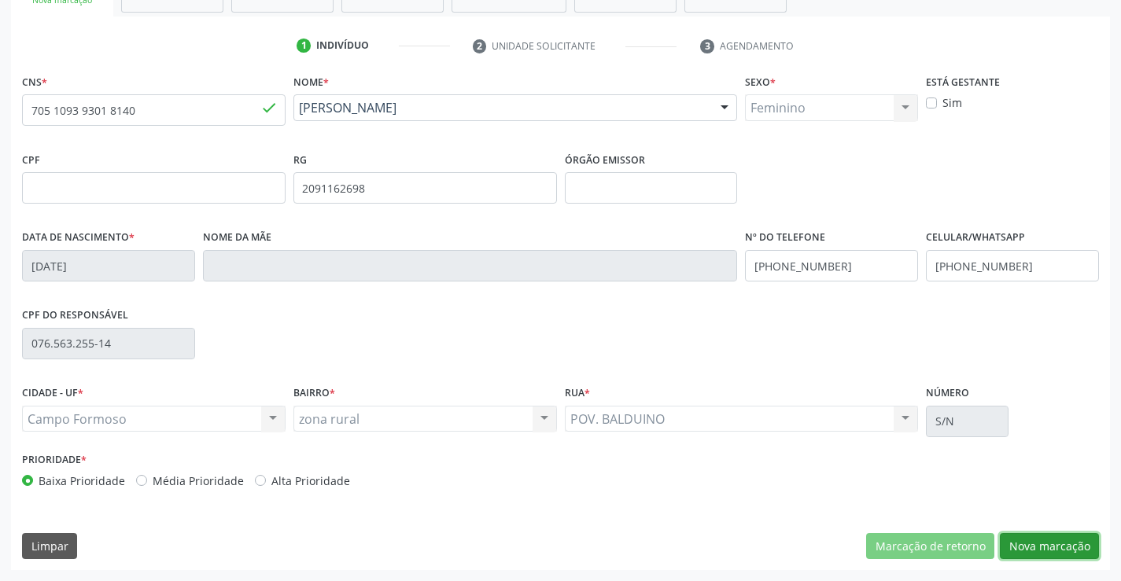
drag, startPoint x: 1017, startPoint y: 544, endPoint x: 513, endPoint y: 319, distance: 552.3
click at [1006, 533] on button "Nova marcação" at bounding box center [1049, 546] width 99 height 27
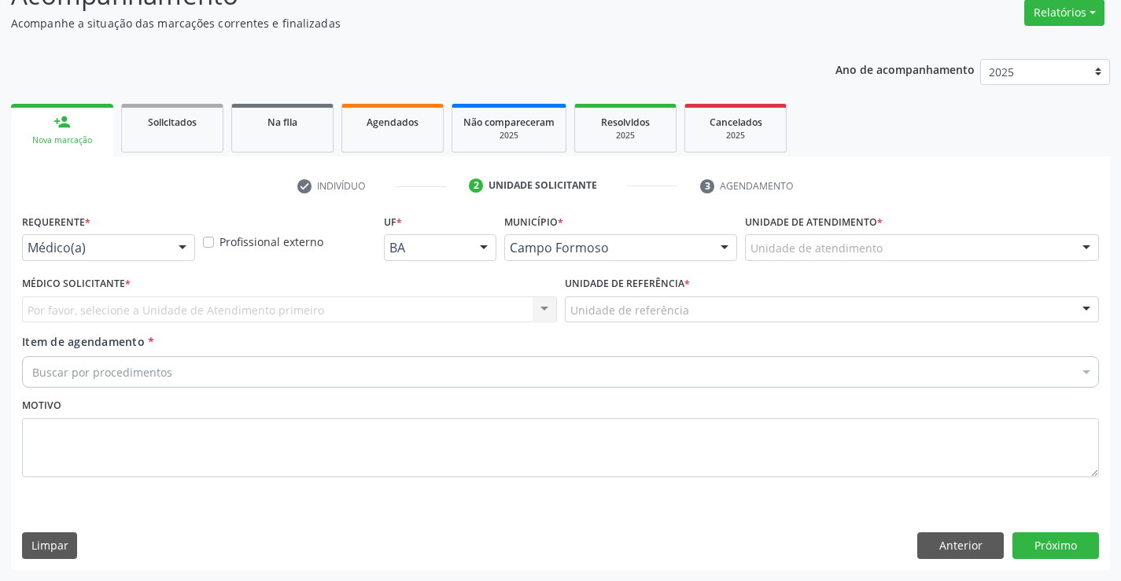
scroll to position [131, 0]
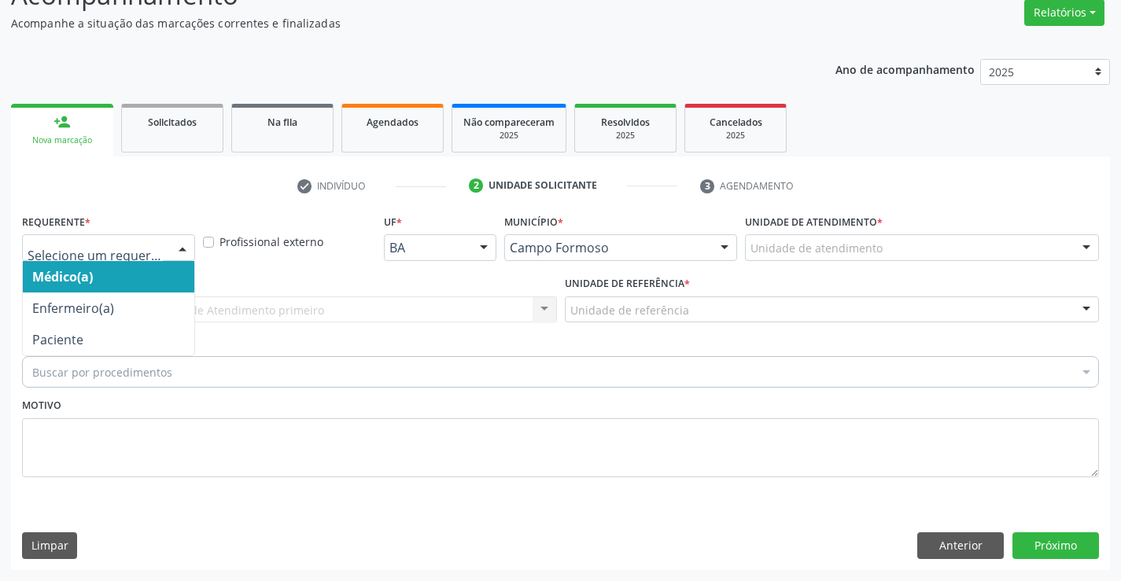
drag, startPoint x: 110, startPoint y: 244, endPoint x: 120, endPoint y: 313, distance: 69.8
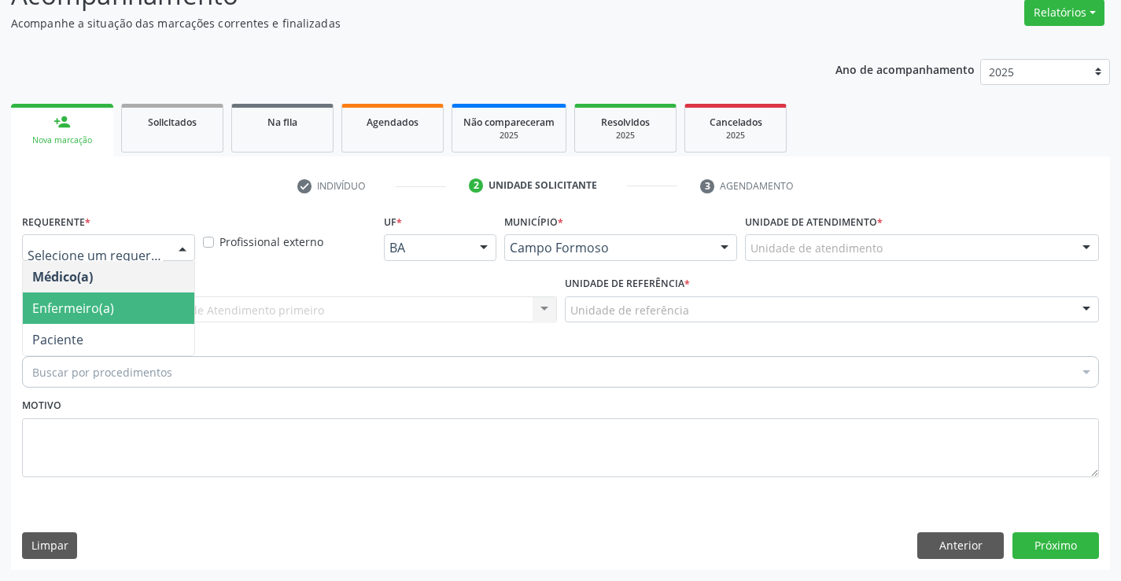
click at [120, 322] on span "Enfermeiro(a)" at bounding box center [108, 308] width 171 height 31
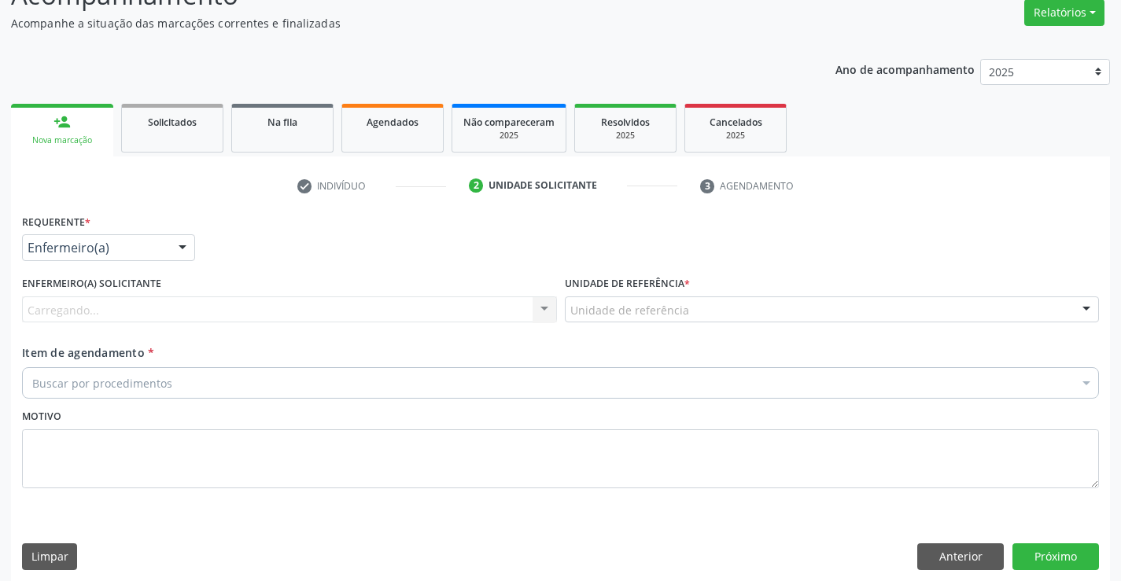
drag, startPoint x: 143, startPoint y: 252, endPoint x: 147, endPoint y: 277, distance: 25.5
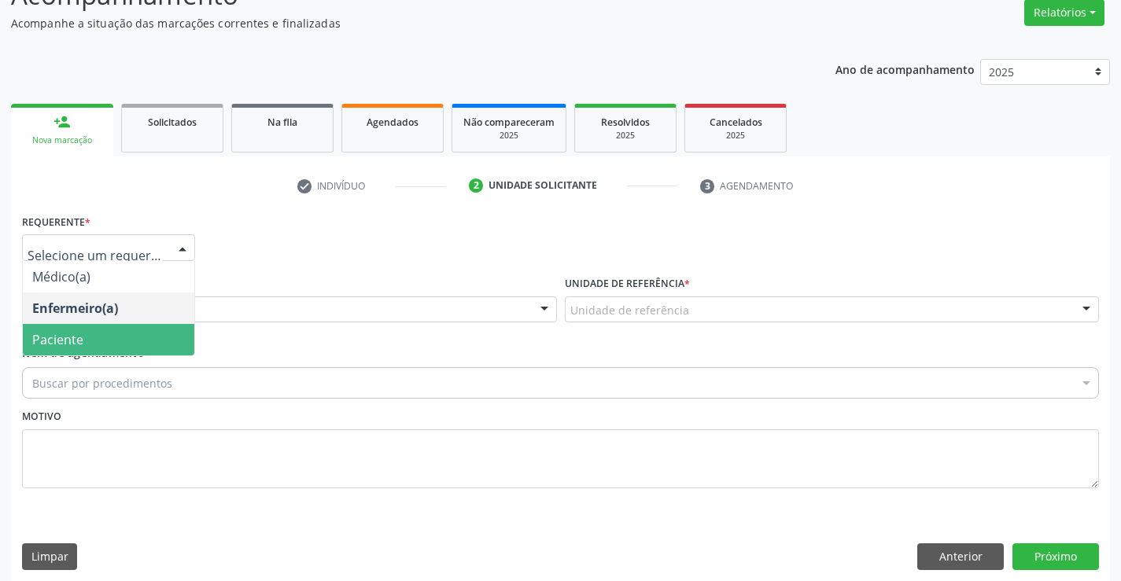
drag, startPoint x: 149, startPoint y: 344, endPoint x: 285, endPoint y: 294, distance: 145.1
click at [175, 339] on span "Paciente" at bounding box center [108, 339] width 171 height 31
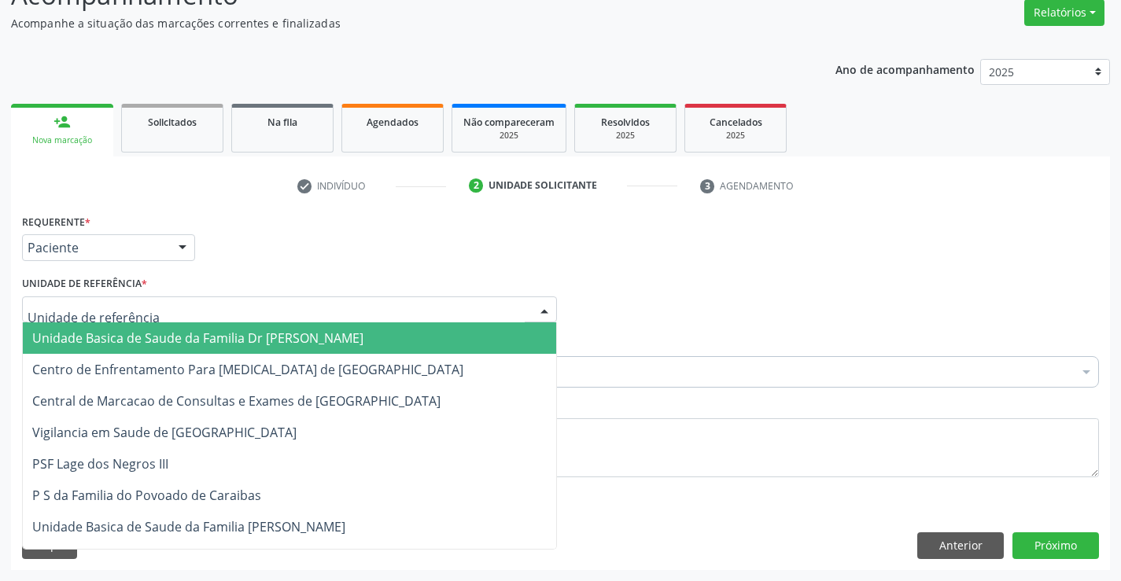
drag, startPoint x: 284, startPoint y: 307, endPoint x: 276, endPoint y: 366, distance: 58.7
click at [283, 311] on div at bounding box center [289, 309] width 535 height 27
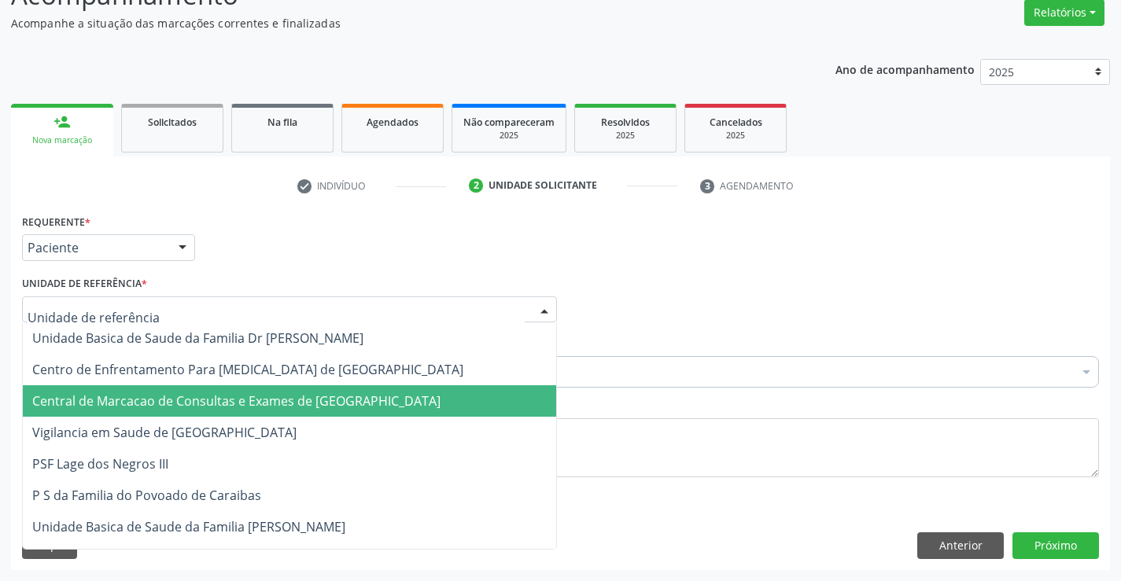
click at [267, 391] on span "Central de Marcacao de Consultas e Exames de [GEOGRAPHIC_DATA]" at bounding box center [289, 400] width 533 height 31
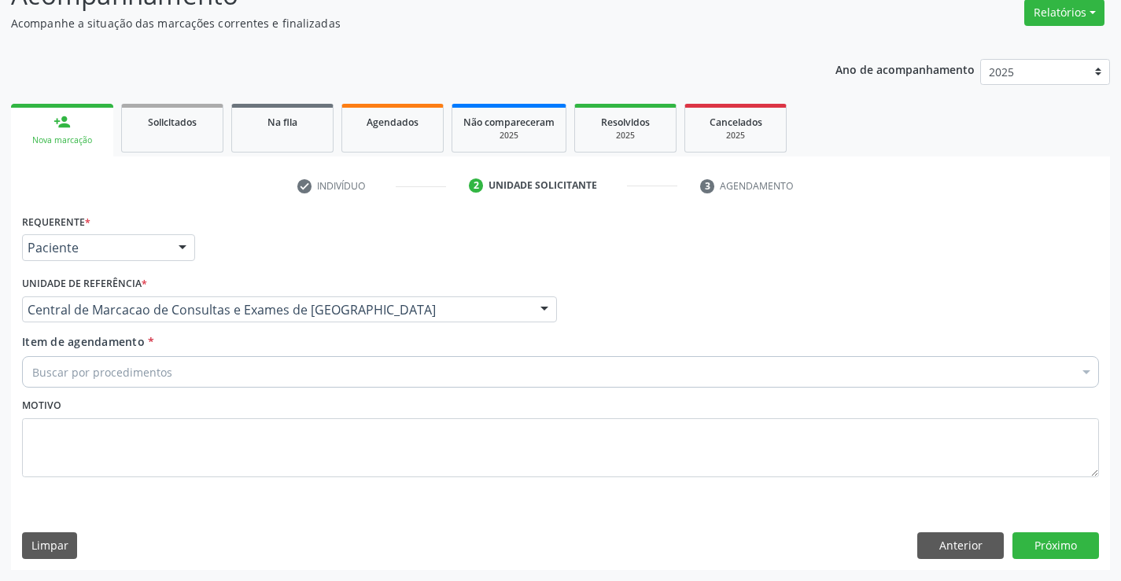
click at [308, 373] on div "Buscar por procedimentos" at bounding box center [560, 371] width 1077 height 31
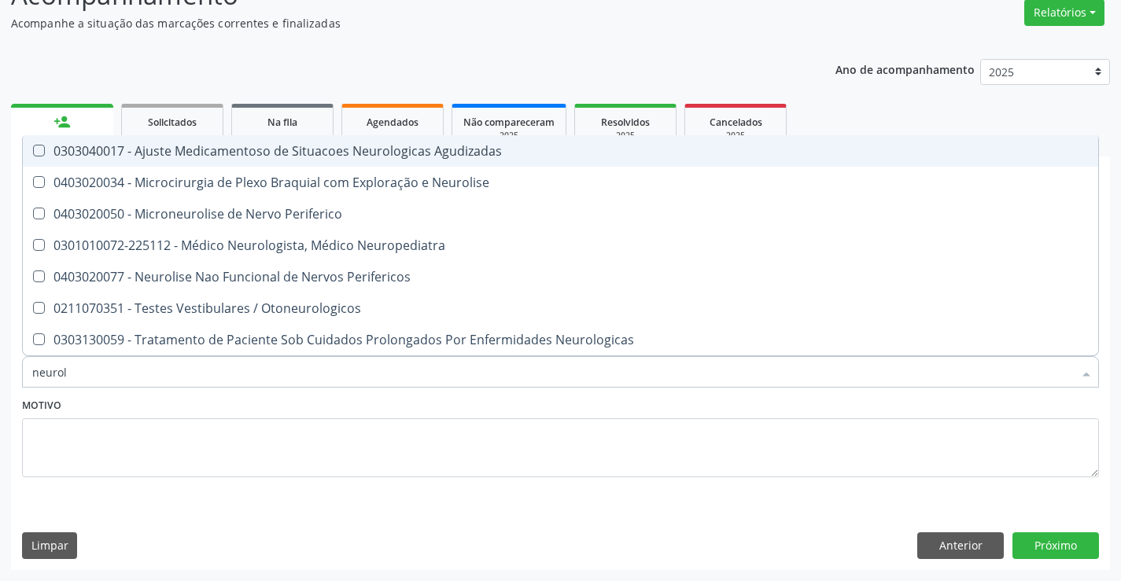
type input "neurolo"
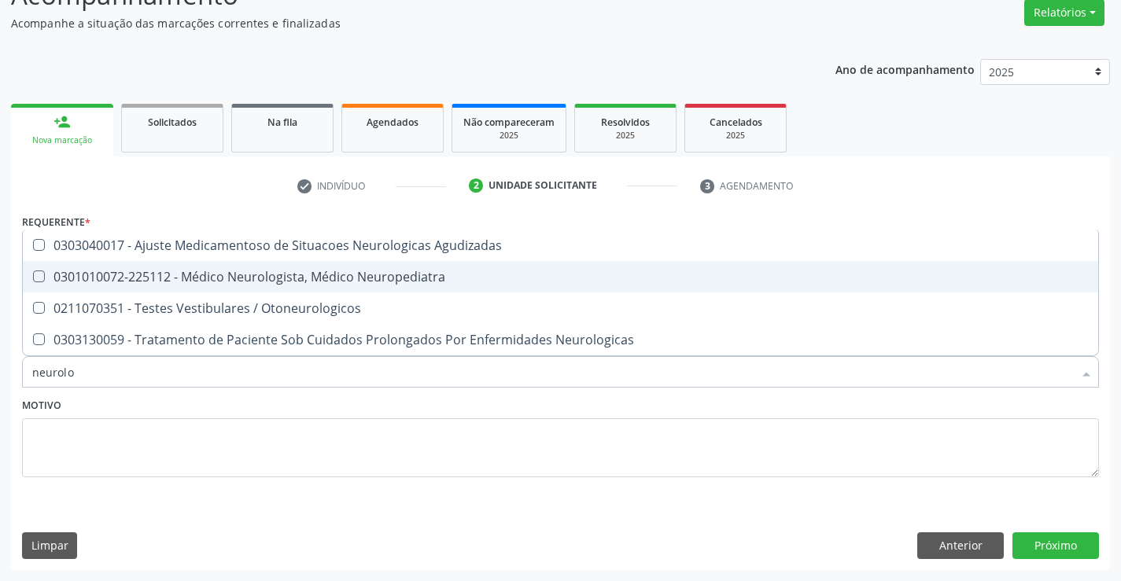
drag, startPoint x: 317, startPoint y: 281, endPoint x: 756, endPoint y: 440, distance: 467.0
click at [318, 281] on div "0301010072-225112 - Médico Neurologista, Médico Neuropediatra" at bounding box center [560, 277] width 1056 height 13
checkbox Neuropediatra "true"
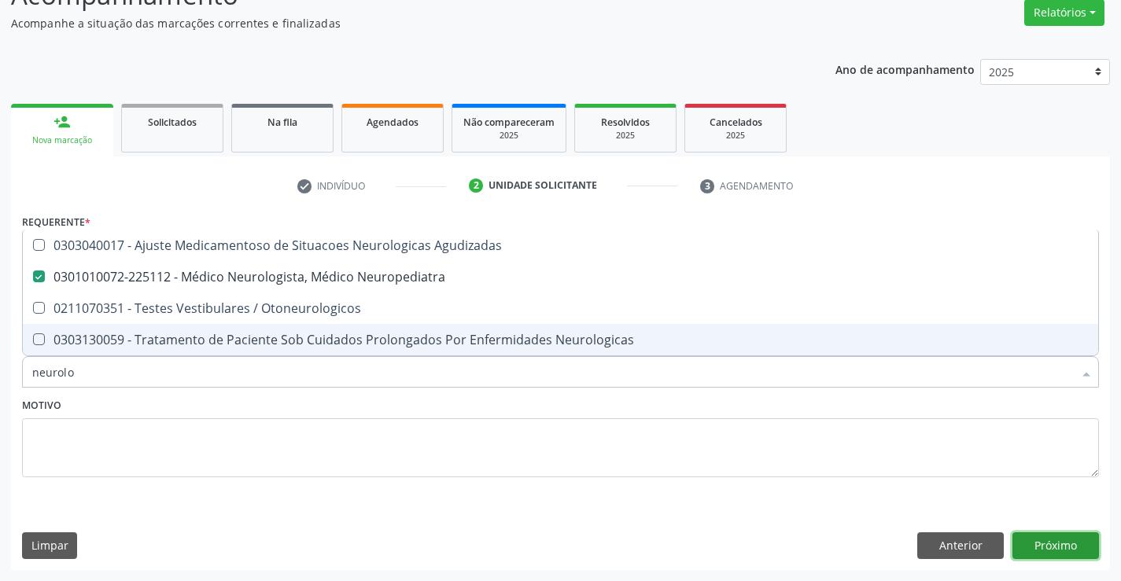
click at [1025, 557] on button "Próximo" at bounding box center [1055, 545] width 87 height 27
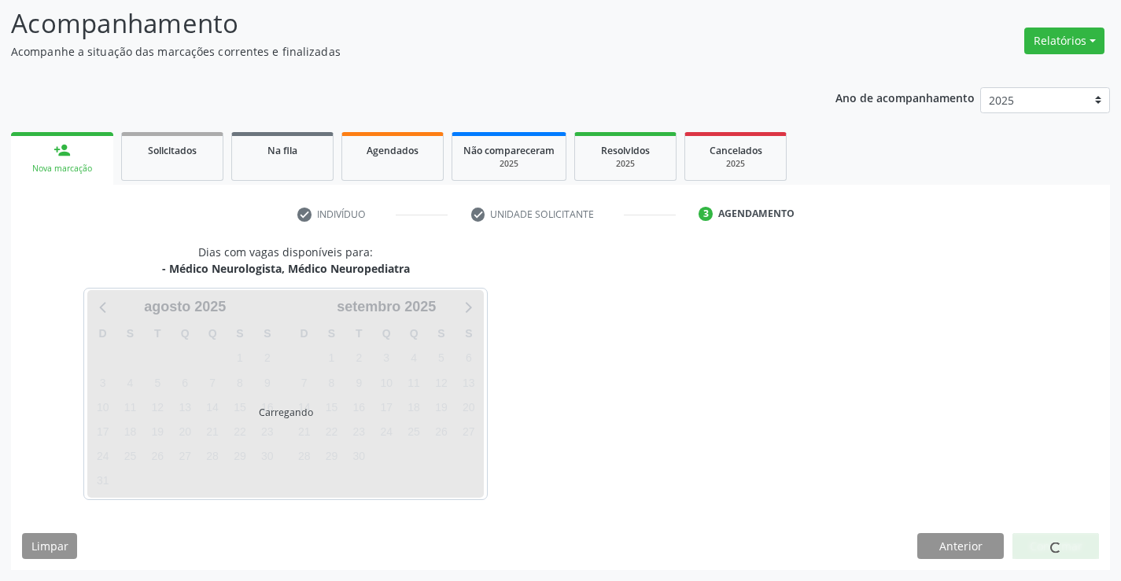
scroll to position [103, 0]
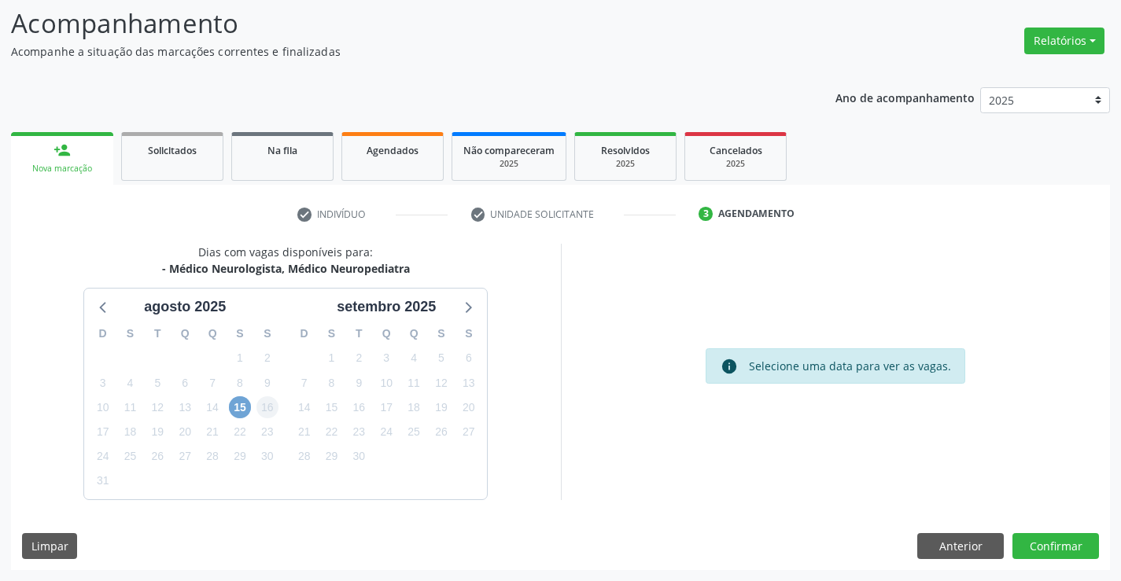
drag, startPoint x: 239, startPoint y: 403, endPoint x: 257, endPoint y: 410, distance: 19.4
click at [238, 404] on span "15" at bounding box center [240, 407] width 22 height 22
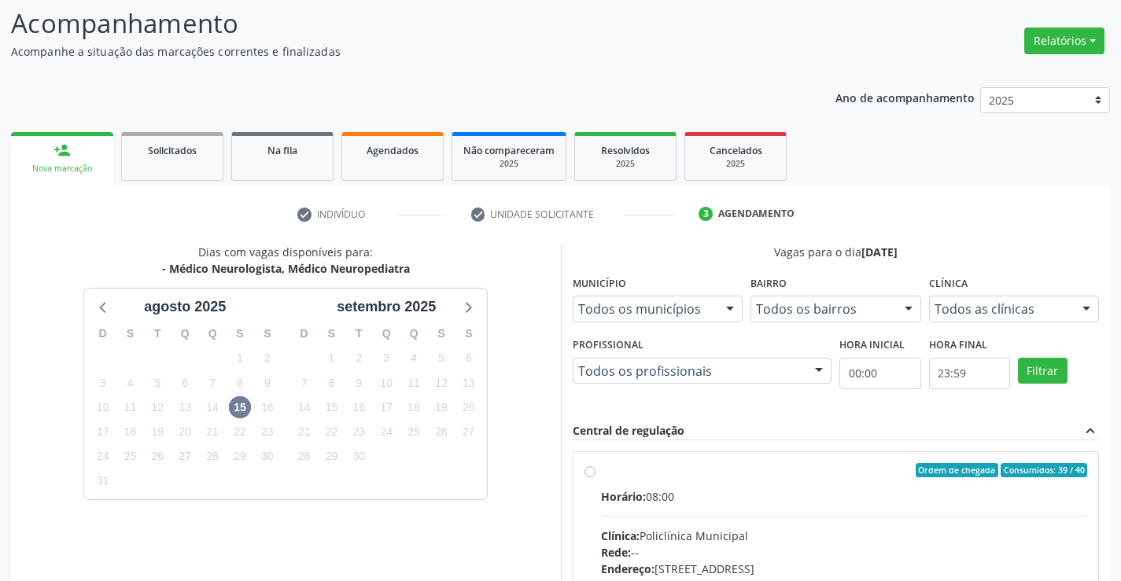
drag, startPoint x: 758, startPoint y: 490, endPoint x: 1115, endPoint y: 576, distance: 367.4
click at [757, 490] on div "Horário: 08:00" at bounding box center [844, 496] width 487 height 17
click at [595, 477] on input "Ordem de chegada Consumidos: 39 / 40 Horário: 08:00 Clínica: Policlínica Munici…" at bounding box center [589, 470] width 11 height 14
radio input "true"
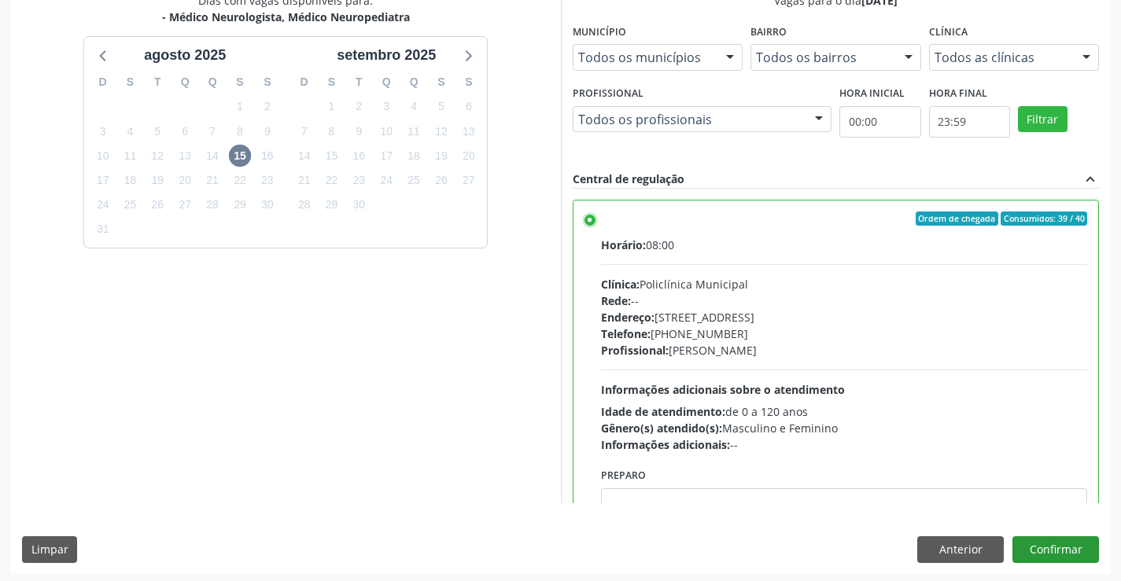
scroll to position [359, 0]
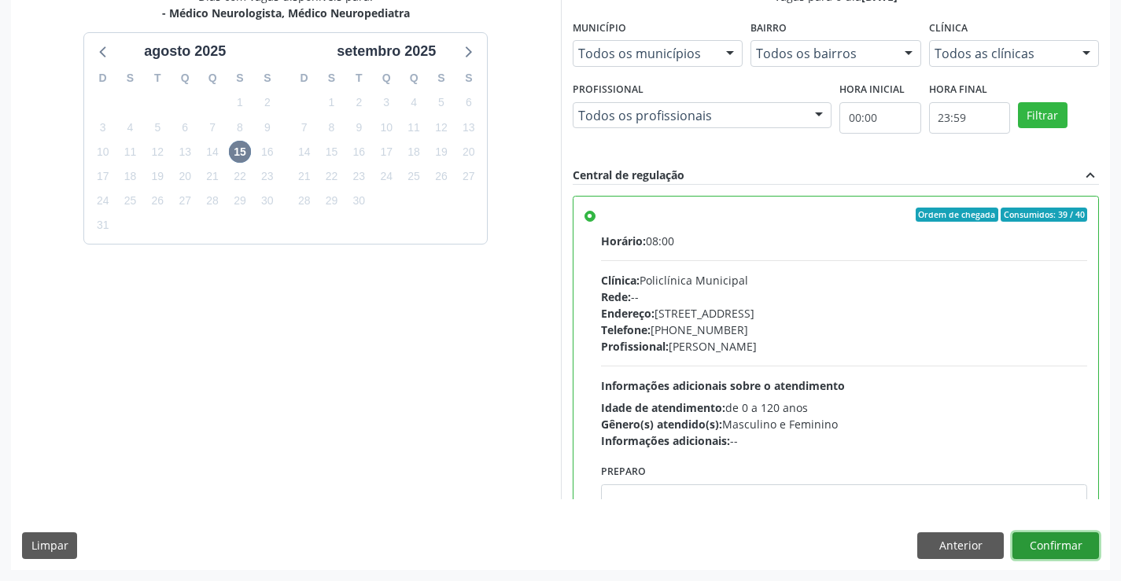
click at [1074, 553] on button "Confirmar" at bounding box center [1055, 545] width 87 height 27
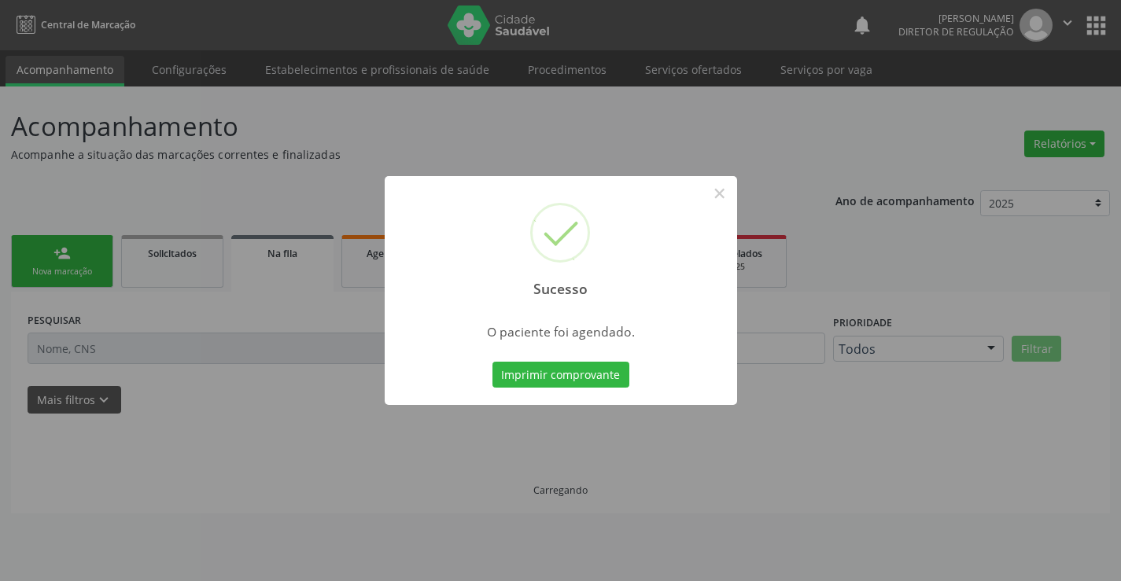
scroll to position [0, 0]
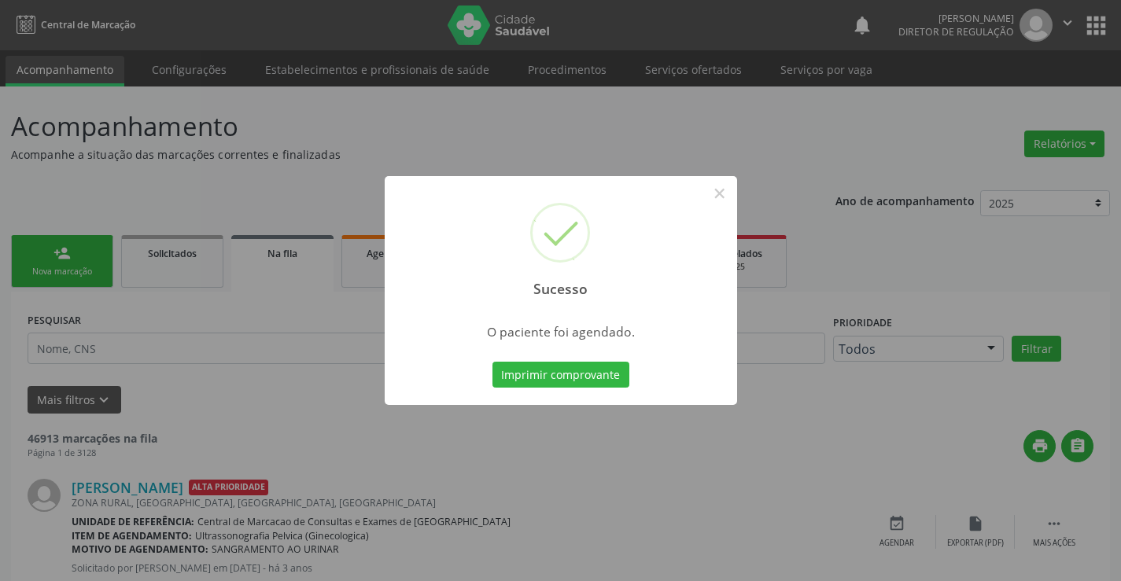
click at [492, 362] on button "Imprimir comprovante" at bounding box center [560, 375] width 137 height 27
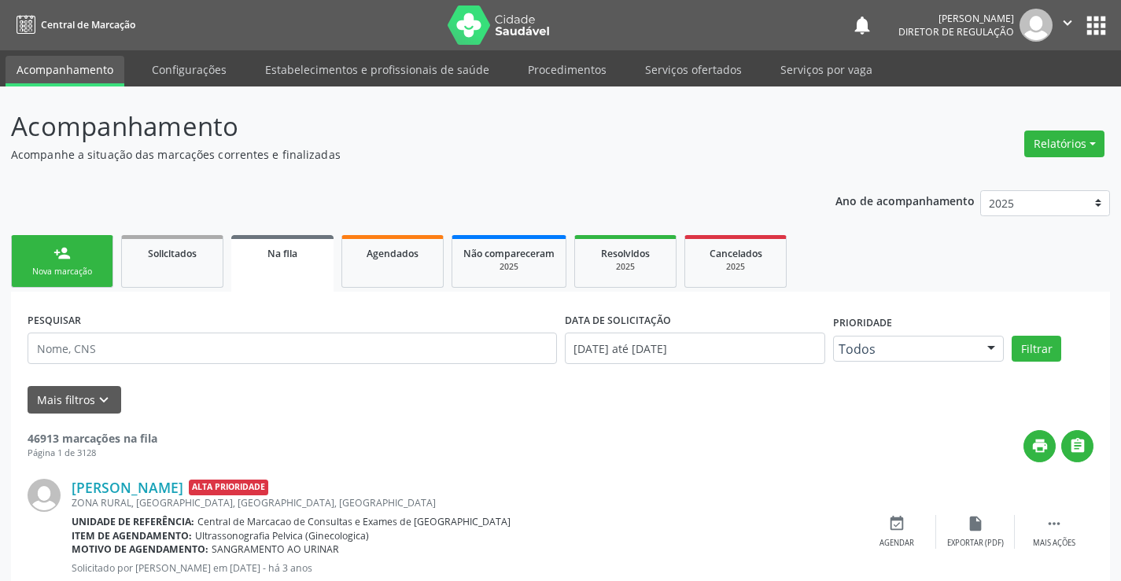
click at [1076, 24] on button "" at bounding box center [1067, 25] width 30 height 33
click at [1007, 105] on link "Sair" at bounding box center [1027, 96] width 109 height 22
